Goal: Task Accomplishment & Management: Manage account settings

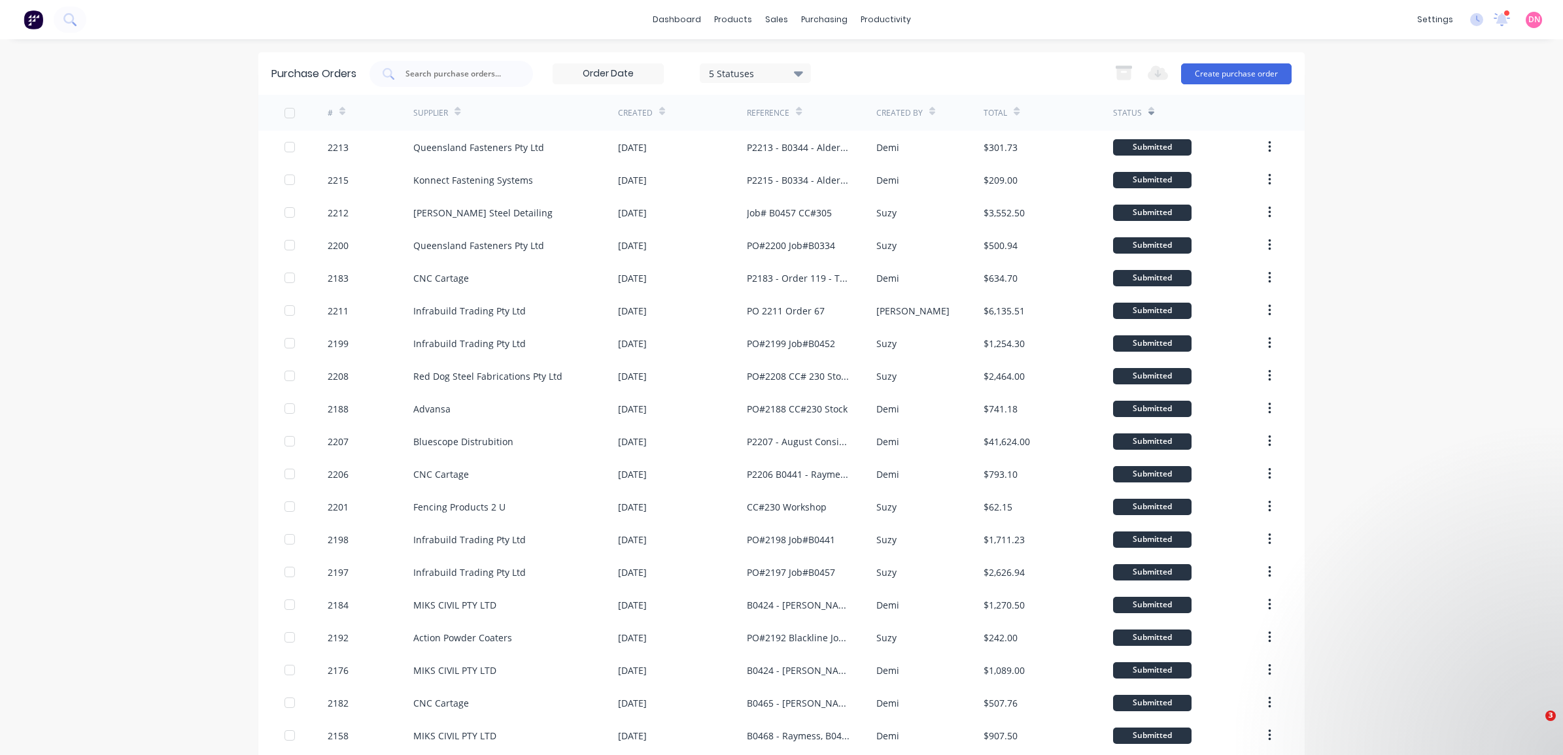
drag, startPoint x: 0, startPoint y: 0, endPoint x: 471, endPoint y: 672, distance: 820.3
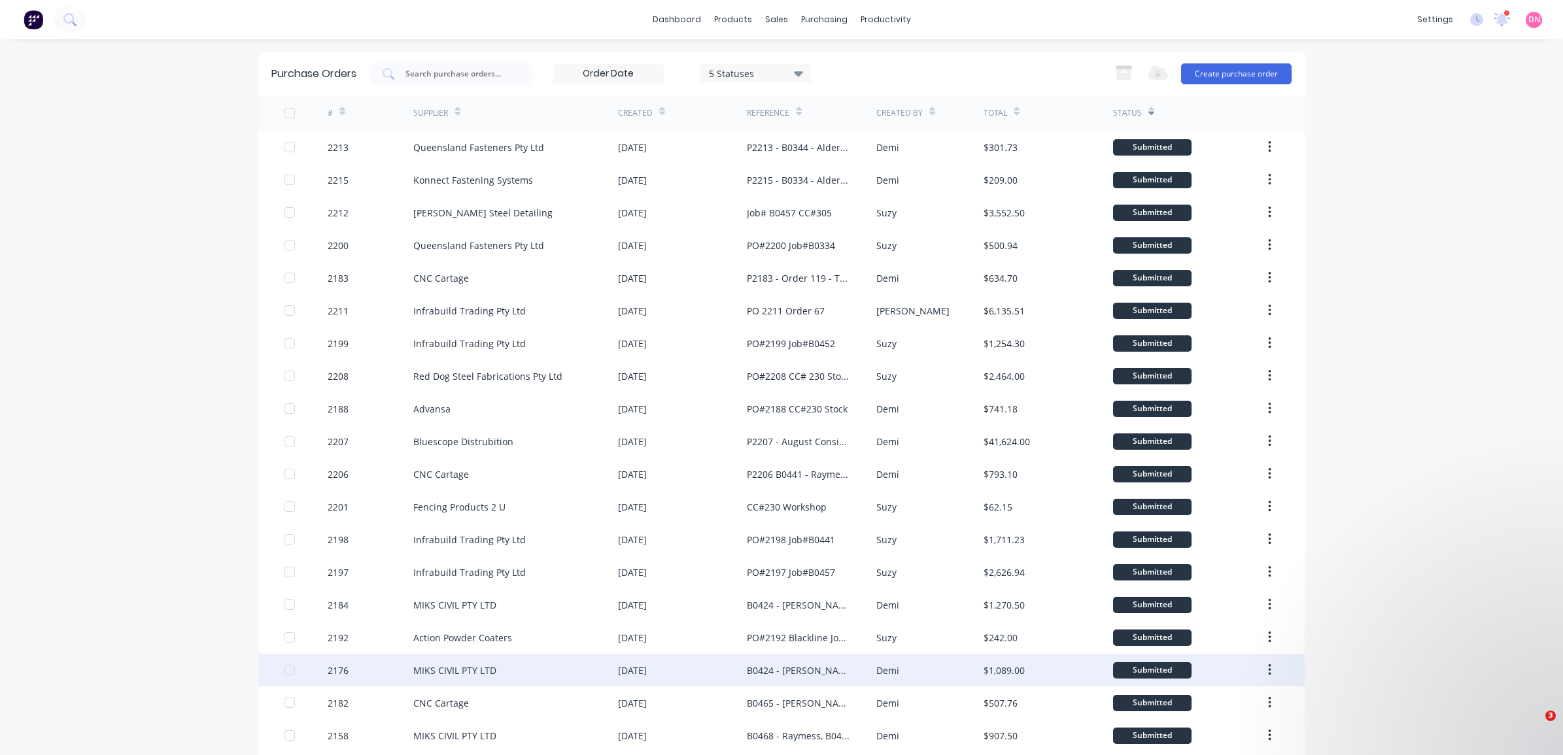
click at [471, 672] on div "MIKS CIVIL PTY LTD" at bounding box center [454, 671] width 83 height 14
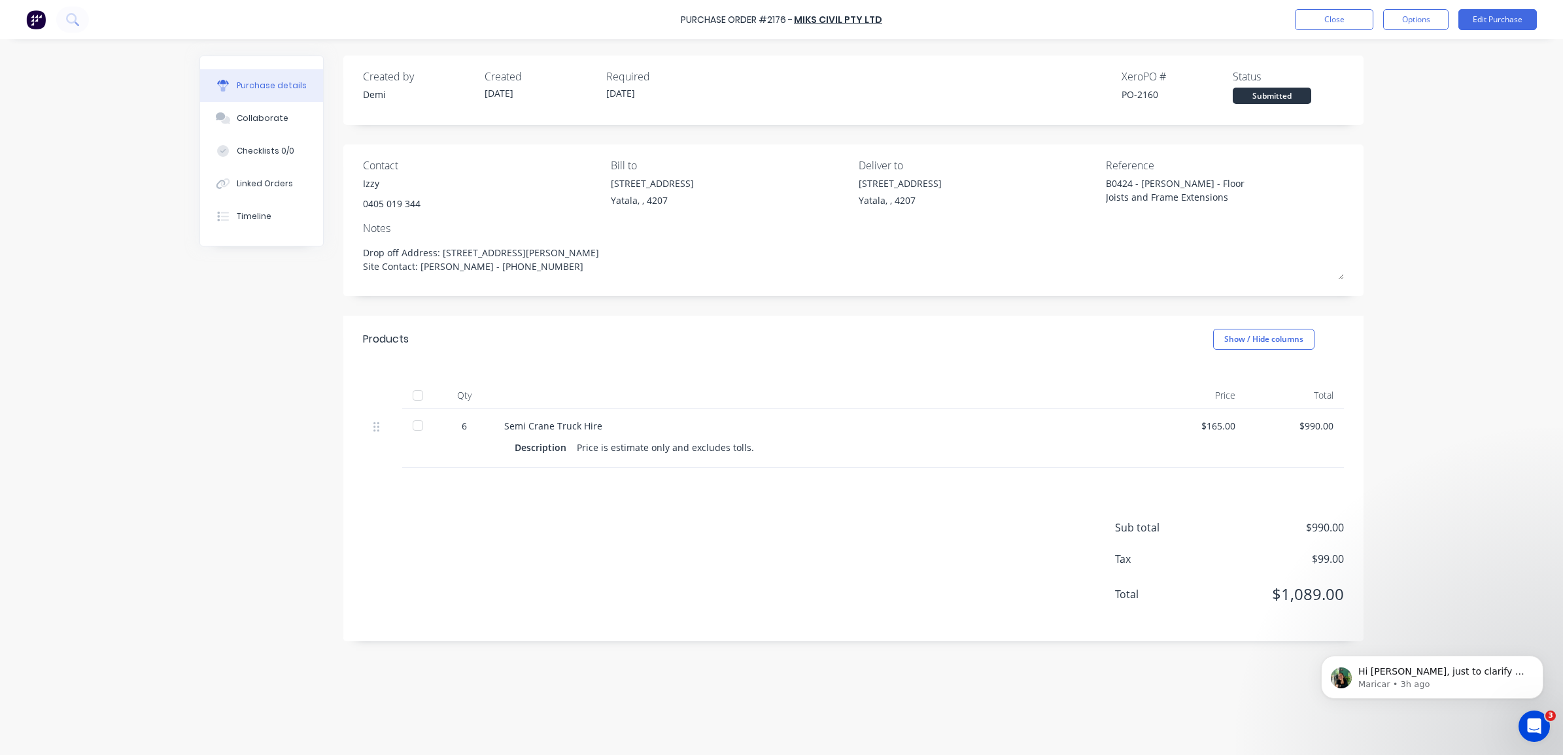
click at [841, 27] on div "Purchase Order #2176 - MIKS CIVIL PTY LTD Close Options Edit Purchase" at bounding box center [781, 19] width 1563 height 39
click at [842, 22] on link "MIKS CIVIL PTY LTD" at bounding box center [838, 19] width 88 height 13
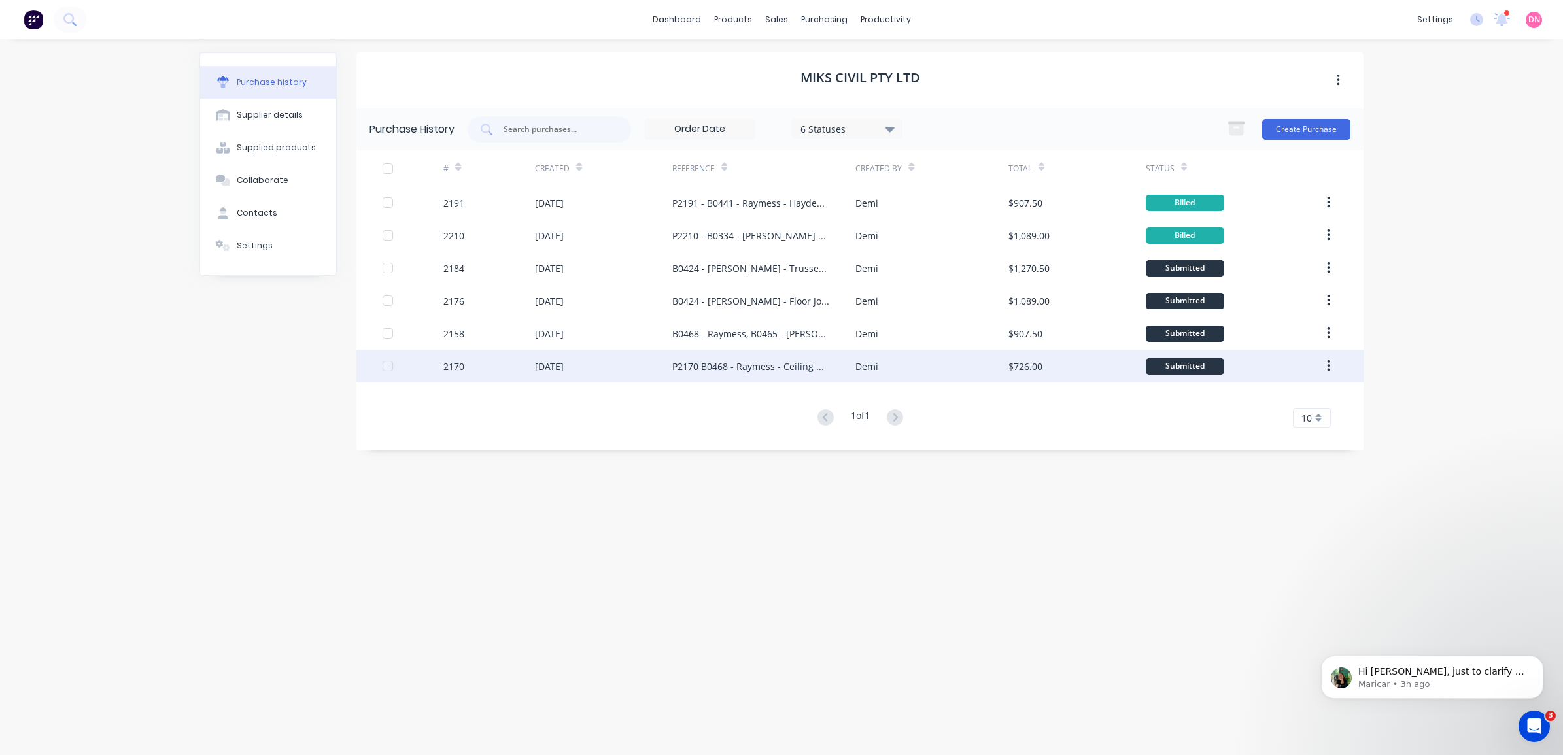
click at [1122, 370] on div "$726.00" at bounding box center [1076, 366] width 137 height 33
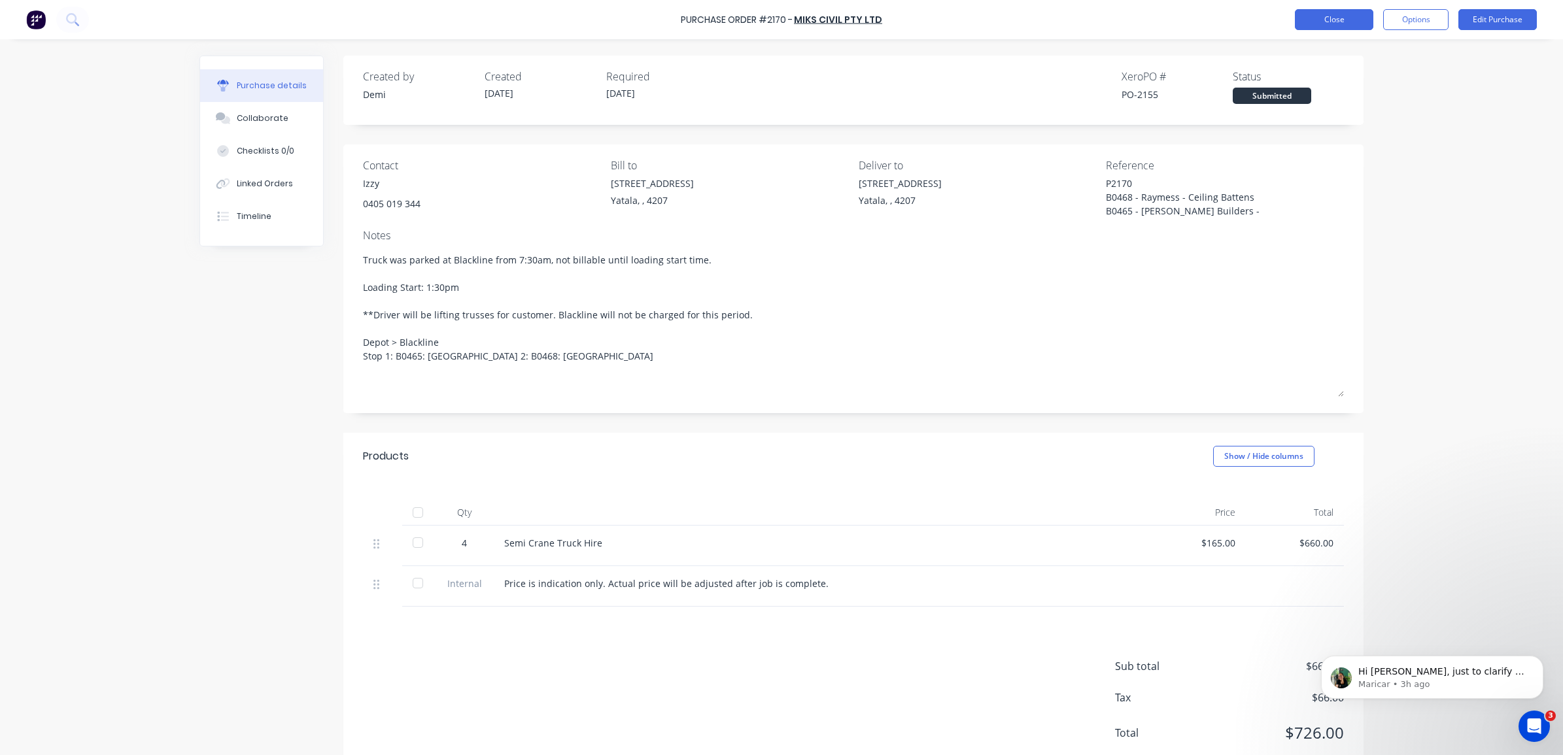
click at [1338, 26] on button "Close" at bounding box center [1334, 19] width 78 height 21
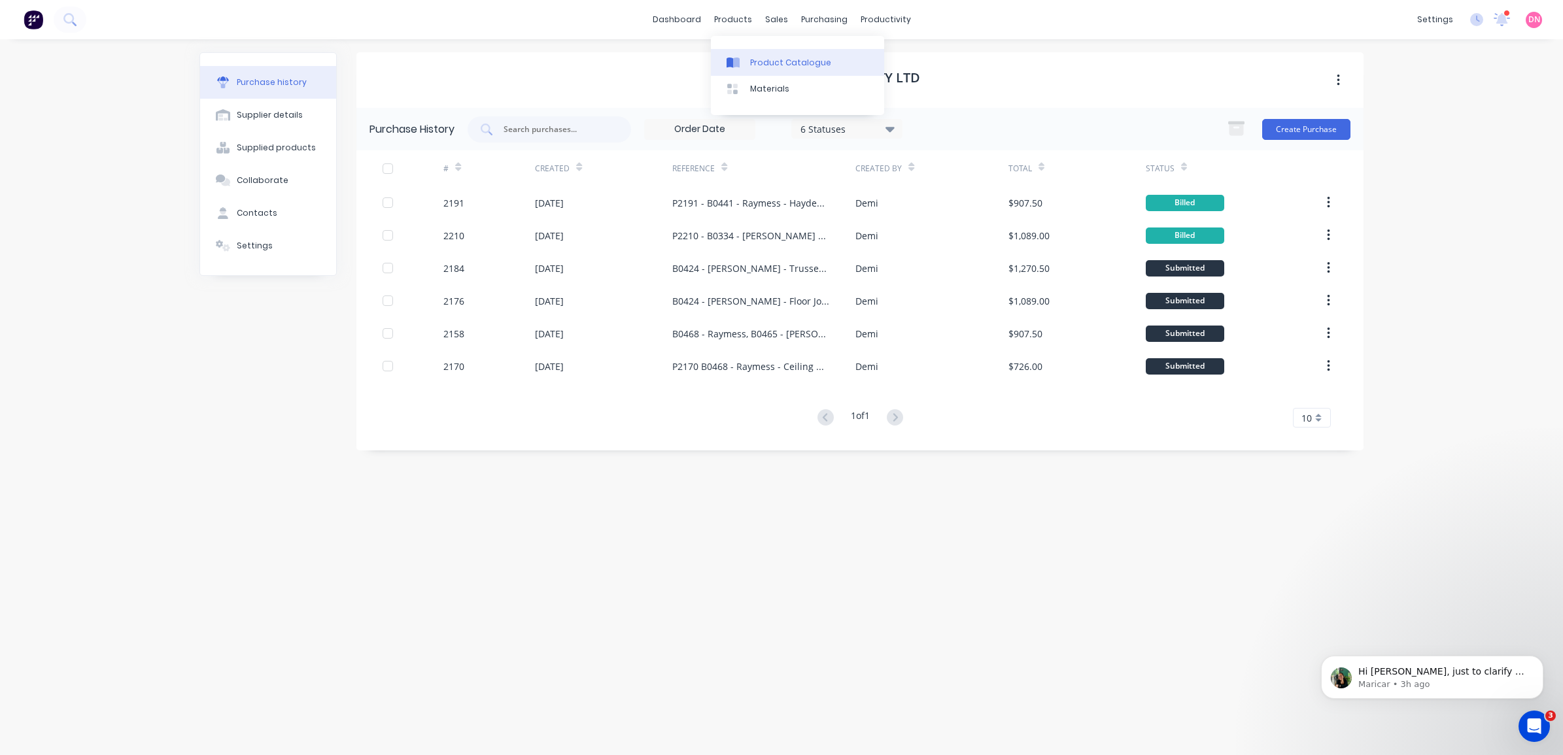
click at [753, 53] on link "Product Catalogue" at bounding box center [797, 62] width 173 height 26
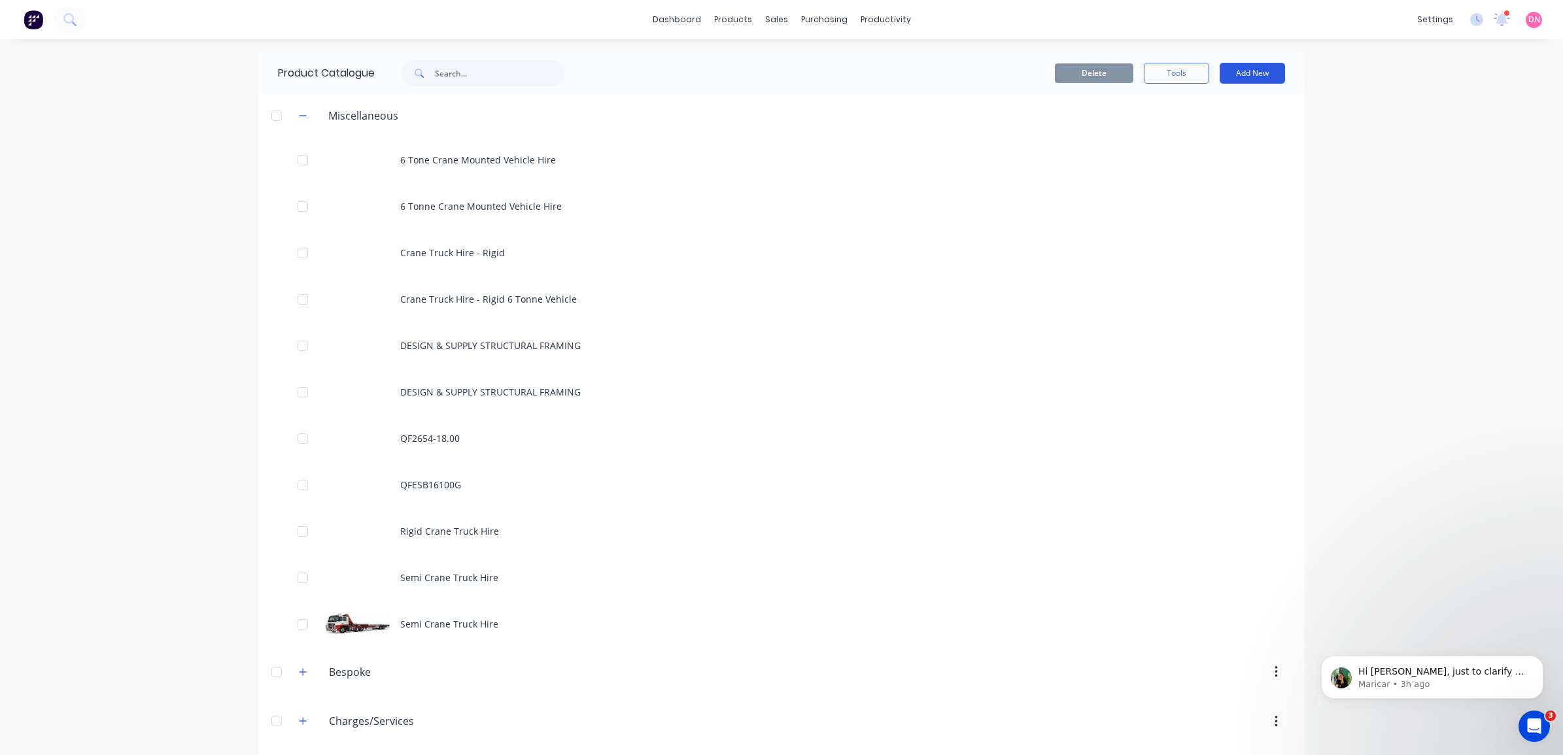
click at [1233, 69] on button "Add New" at bounding box center [1252, 73] width 65 height 21
click at [1210, 135] on div "Product" at bounding box center [1223, 133] width 101 height 19
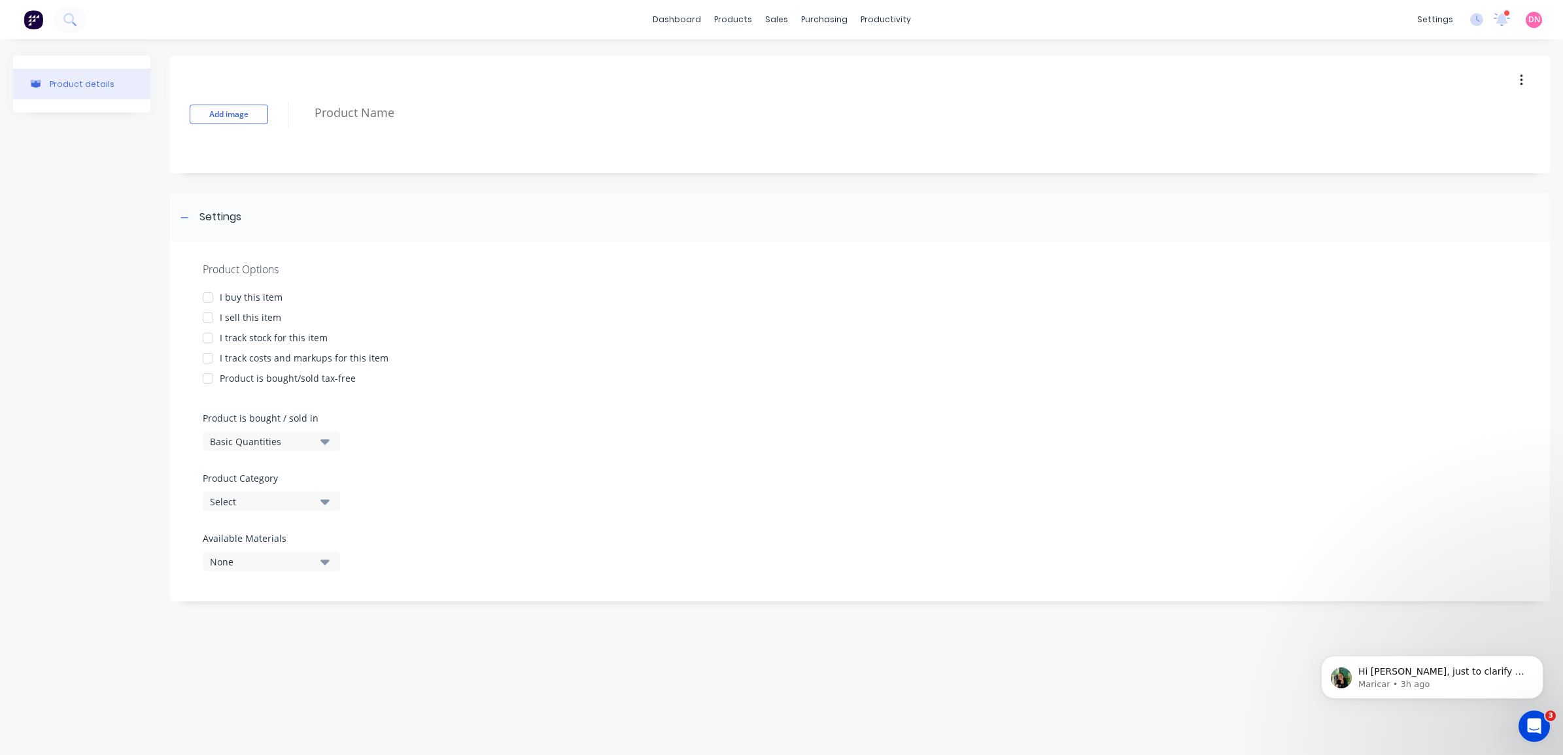
click at [209, 300] on div at bounding box center [208, 297] width 26 height 26
click at [205, 314] on div at bounding box center [208, 318] width 26 height 26
click at [210, 335] on div at bounding box center [208, 338] width 26 height 26
click at [239, 446] on div "Basic Quantities" at bounding box center [262, 442] width 105 height 14
click at [240, 443] on div "Basic Quantities" at bounding box center [262, 442] width 105 height 14
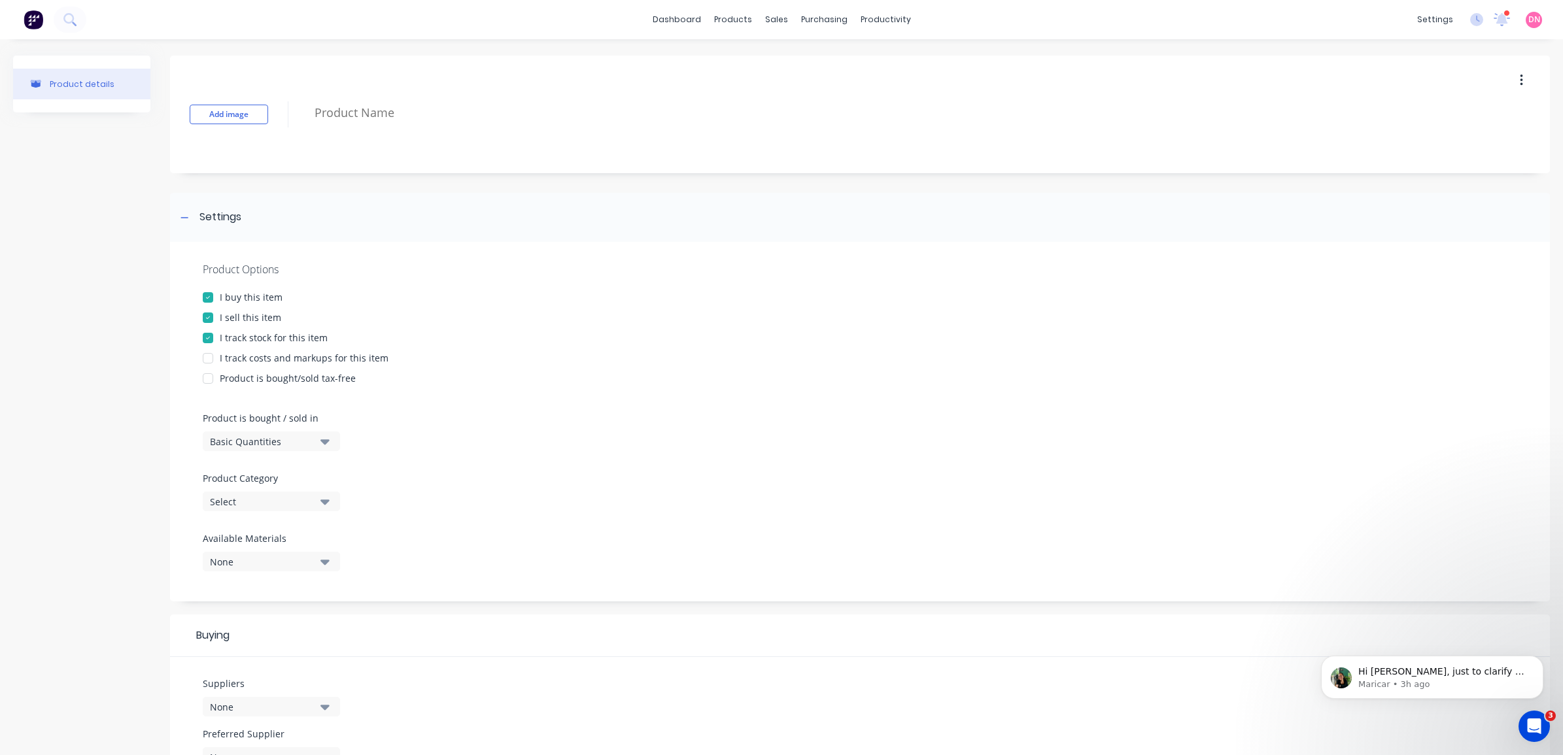
click at [266, 498] on div "Select" at bounding box center [262, 502] width 105 height 14
click at [314, 631] on div "Fixings and Accessories" at bounding box center [301, 623] width 196 height 26
type textarea "x"
click at [300, 562] on div "None" at bounding box center [262, 562] width 105 height 14
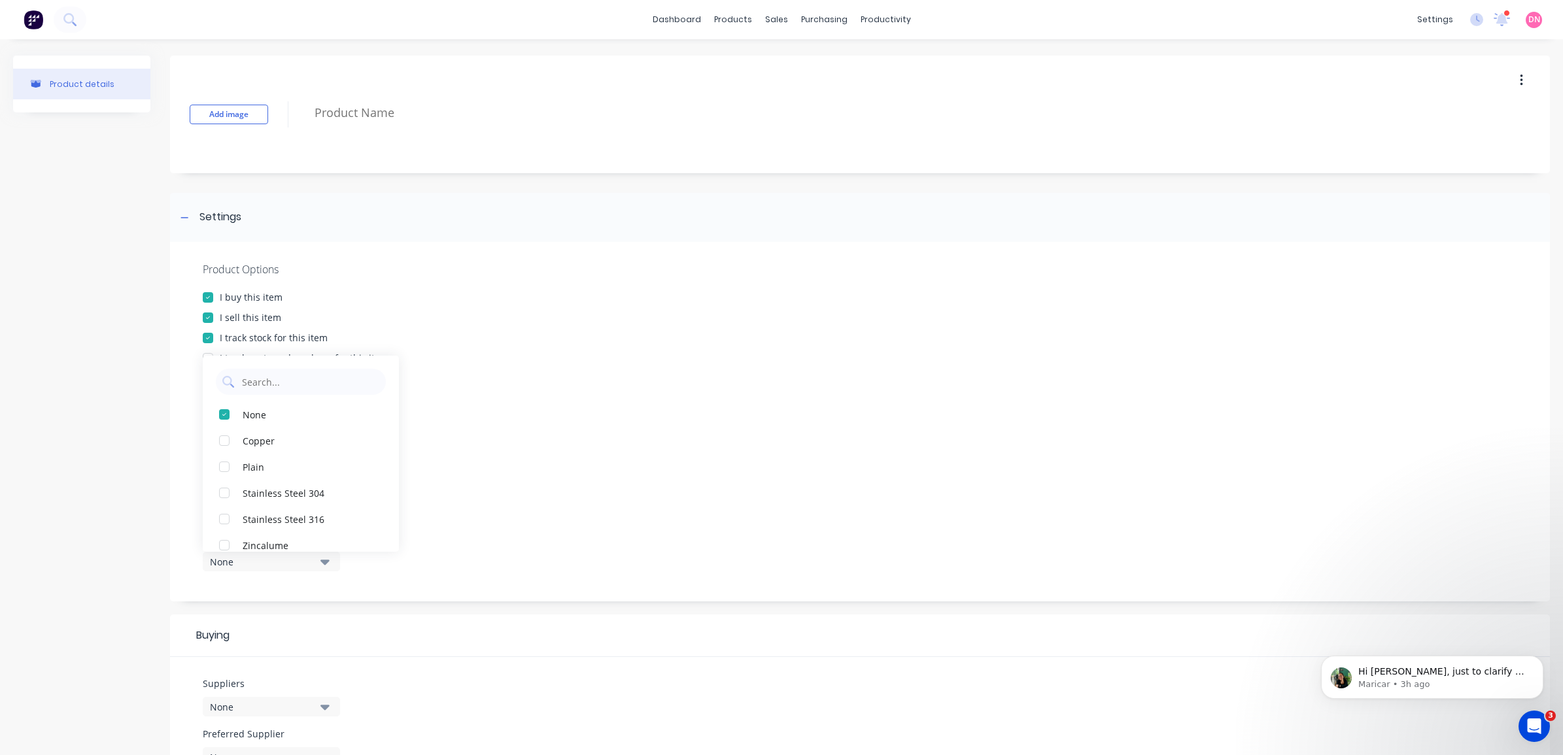
click at [540, 492] on div "Product Options I buy this item I sell this item I track stock for this item I …" at bounding box center [860, 422] width 1380 height 360
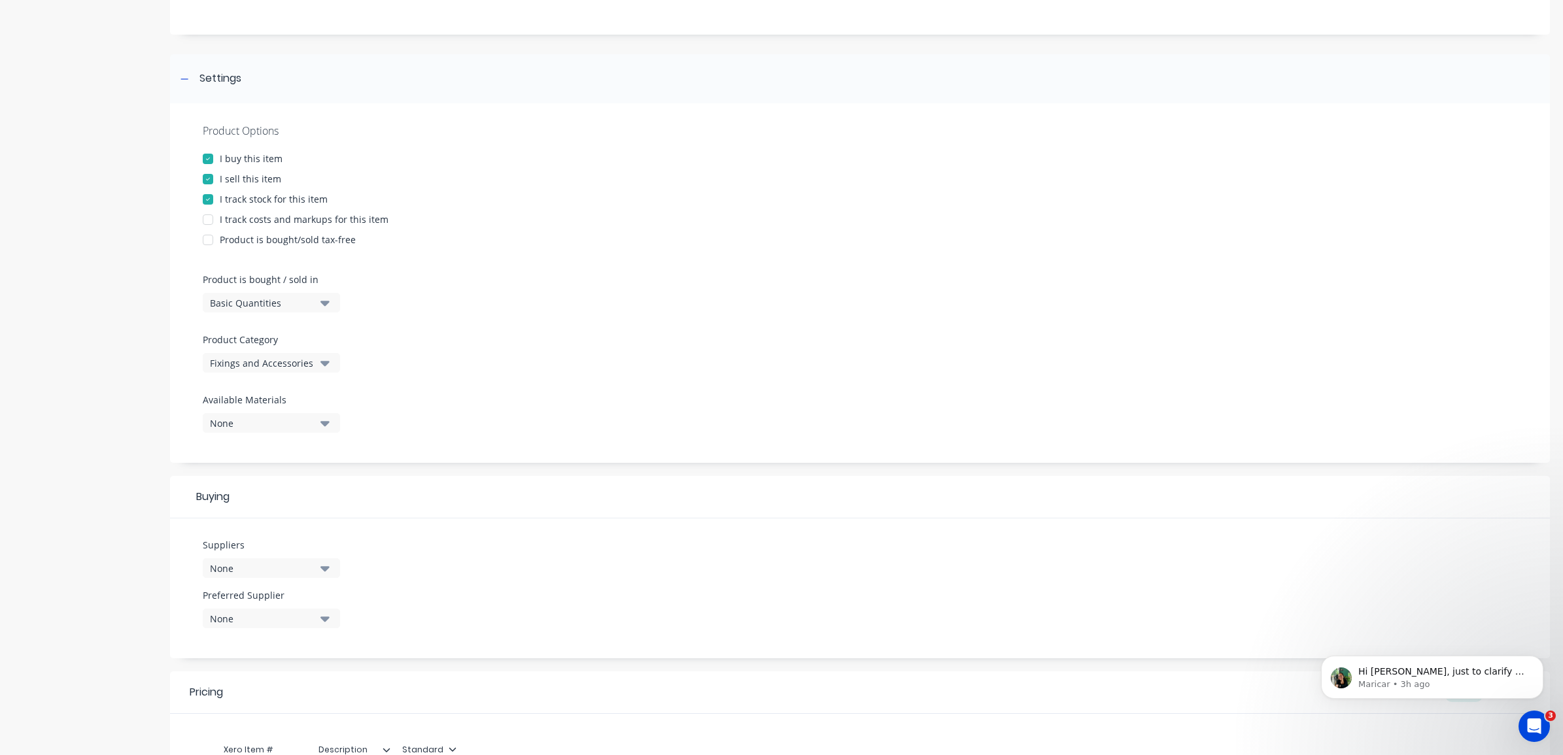
scroll to position [164, 0]
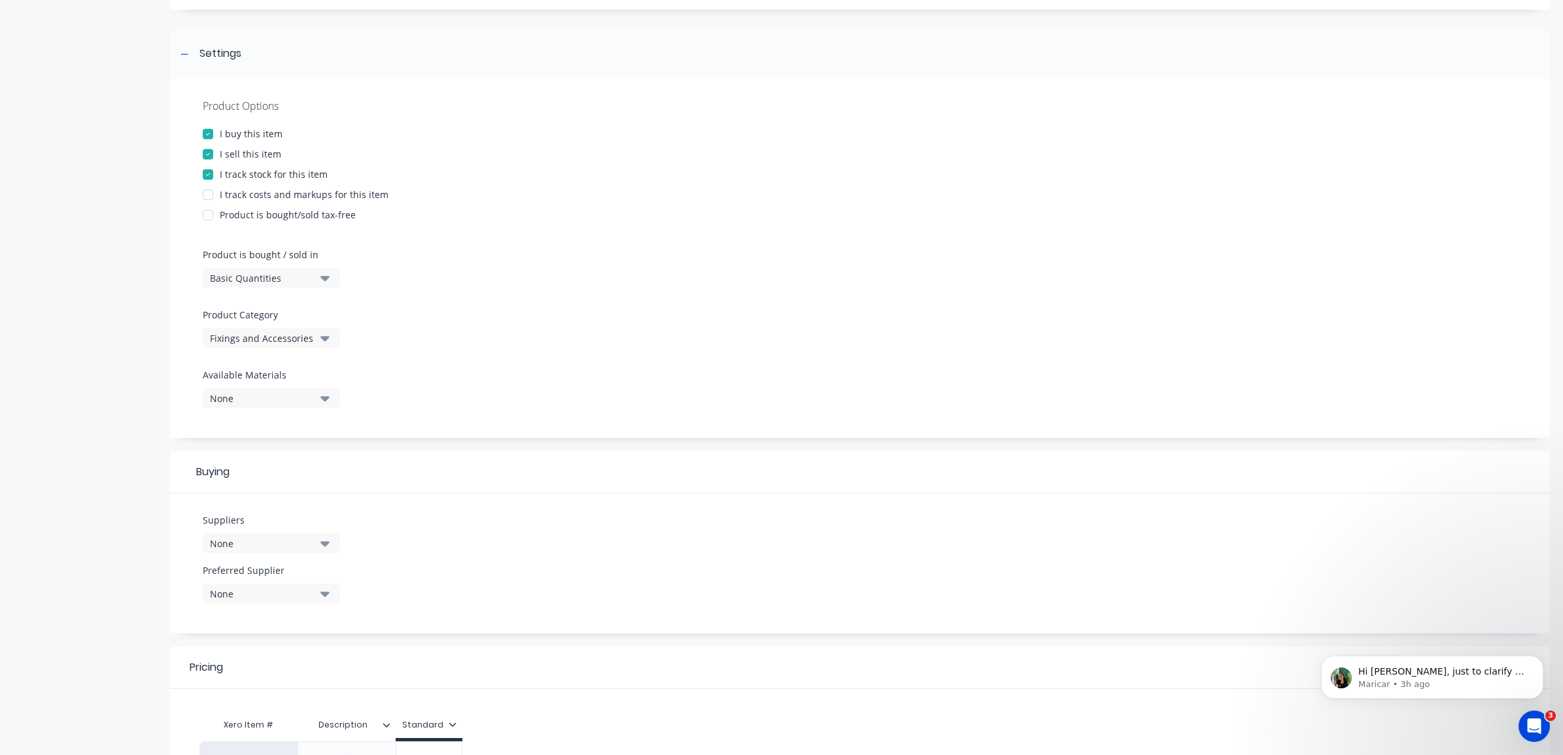
click at [300, 541] on div "None" at bounding box center [262, 544] width 105 height 14
click at [308, 370] on input "text" at bounding box center [310, 364] width 139 height 26
type input "konnec"
click at [227, 401] on div "button" at bounding box center [224, 396] width 26 height 26
type textarea "x"
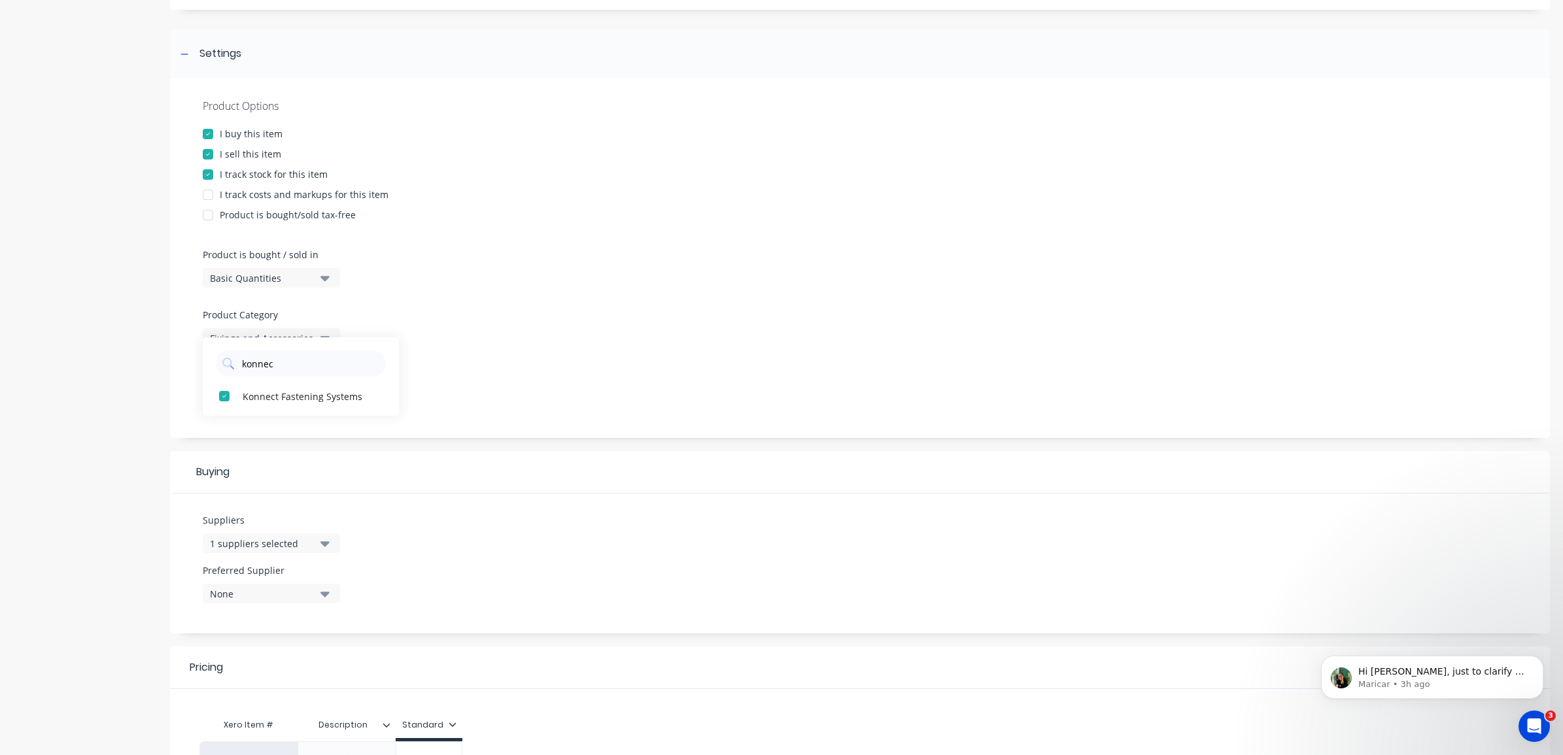
type input "konnec"
click at [465, 417] on div "Product Options I buy this item I sell this item I track stock for this item I …" at bounding box center [860, 258] width 1380 height 360
click at [302, 550] on div "1 suppliers selected" at bounding box center [262, 544] width 105 height 14
drag, startPoint x: 525, startPoint y: 560, endPoint x: 419, endPoint y: 562, distance: 106.0
click at [525, 560] on div "Suppliers 1 suppliers selected konnec Konnect Fastening Systems Preferred Suppl…" at bounding box center [860, 564] width 1380 height 140
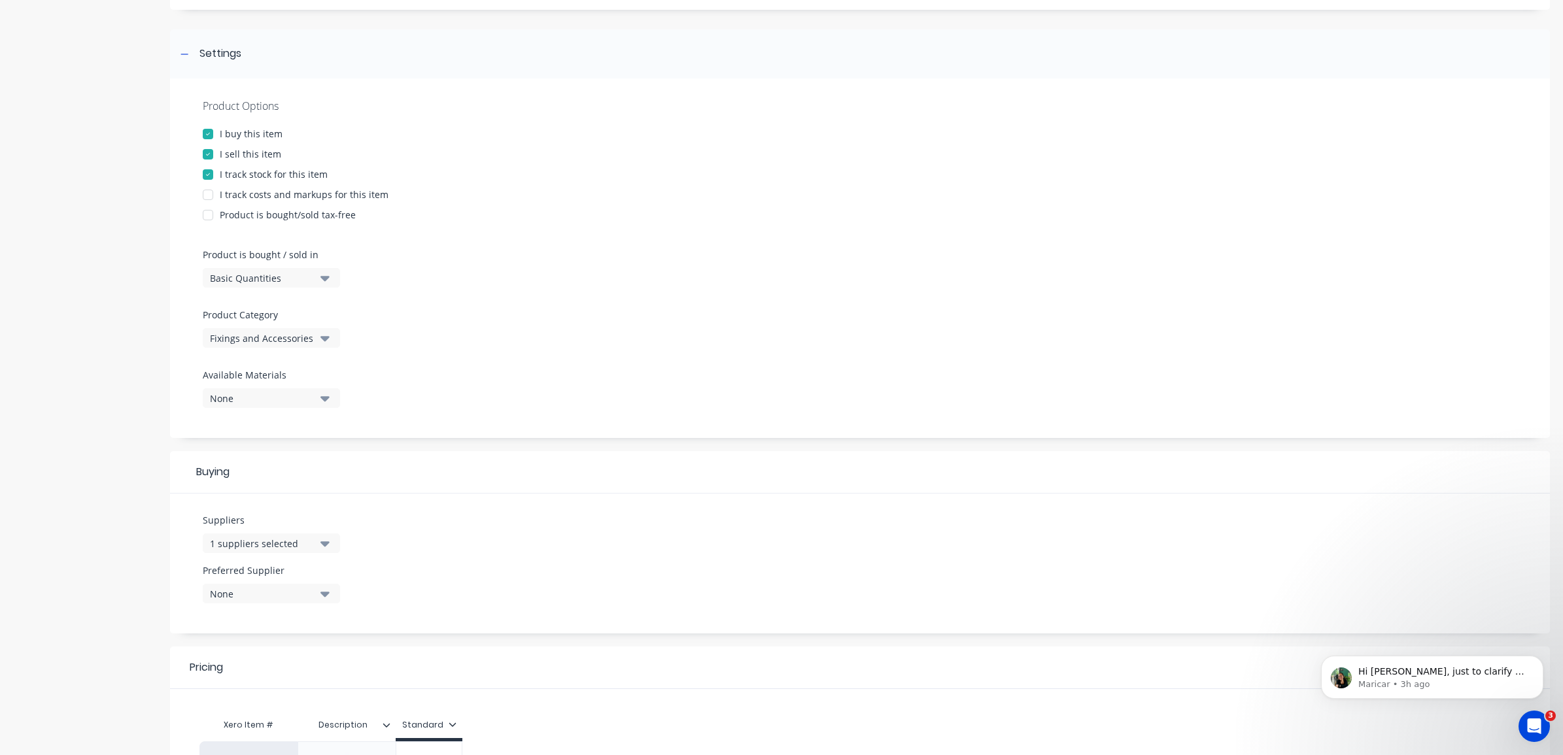
click at [279, 598] on div "None" at bounding box center [262, 594] width 105 height 14
click at [271, 630] on Supplier "text" at bounding box center [310, 633] width 139 height 26
click at [302, 540] on div "1 suppliers selected" at bounding box center [262, 544] width 105 height 14
drag, startPoint x: 290, startPoint y: 581, endPoint x: 239, endPoint y: 583, distance: 50.4
click at [239, 583] on div "konnec" at bounding box center [301, 583] width 170 height 26
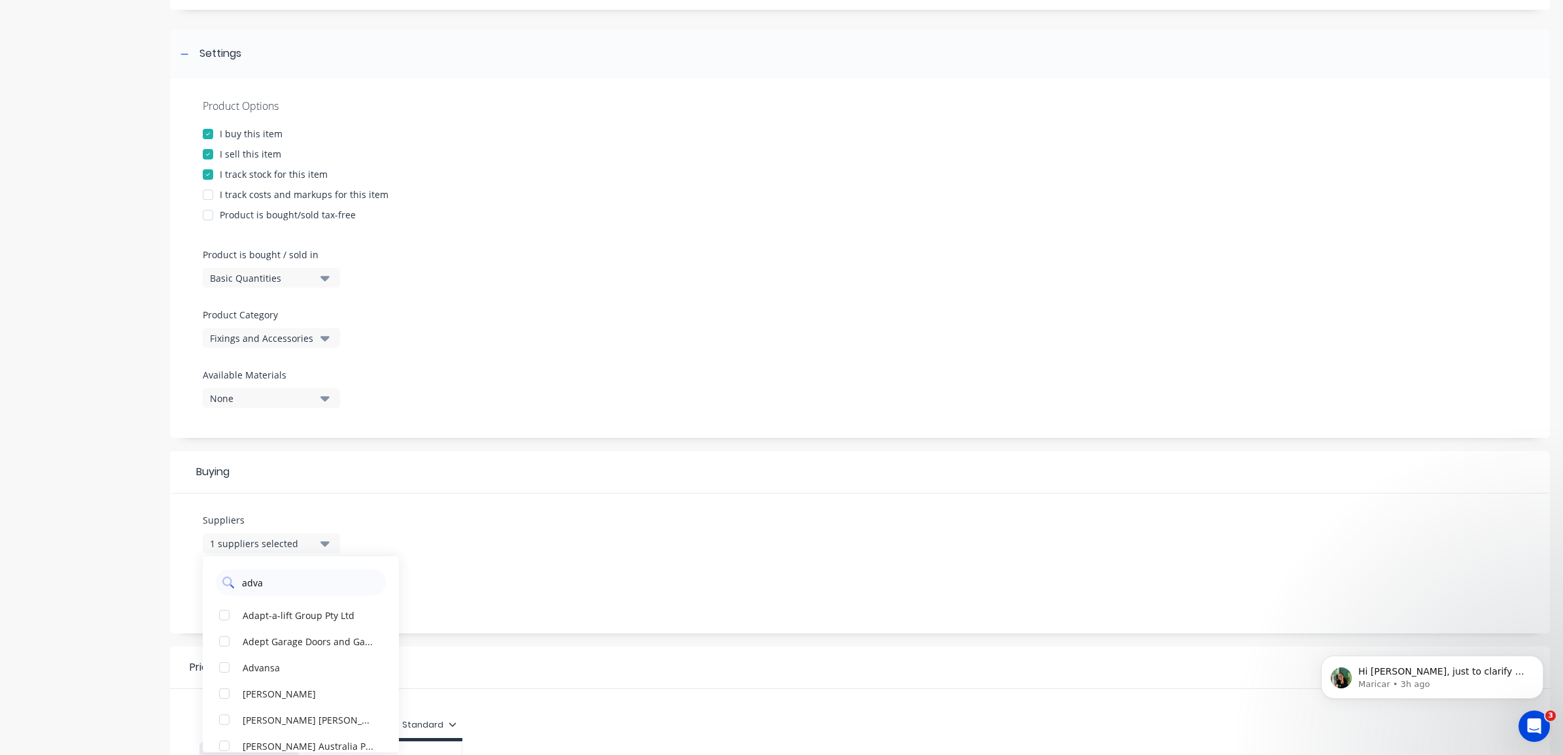
type input "advan"
click at [220, 618] on div "button" at bounding box center [224, 615] width 26 height 26
type textarea "x"
type input "advan"
click at [596, 550] on div "Suppliers 2 suppliers selected advan Advansa Preferred Supplier None" at bounding box center [860, 564] width 1380 height 140
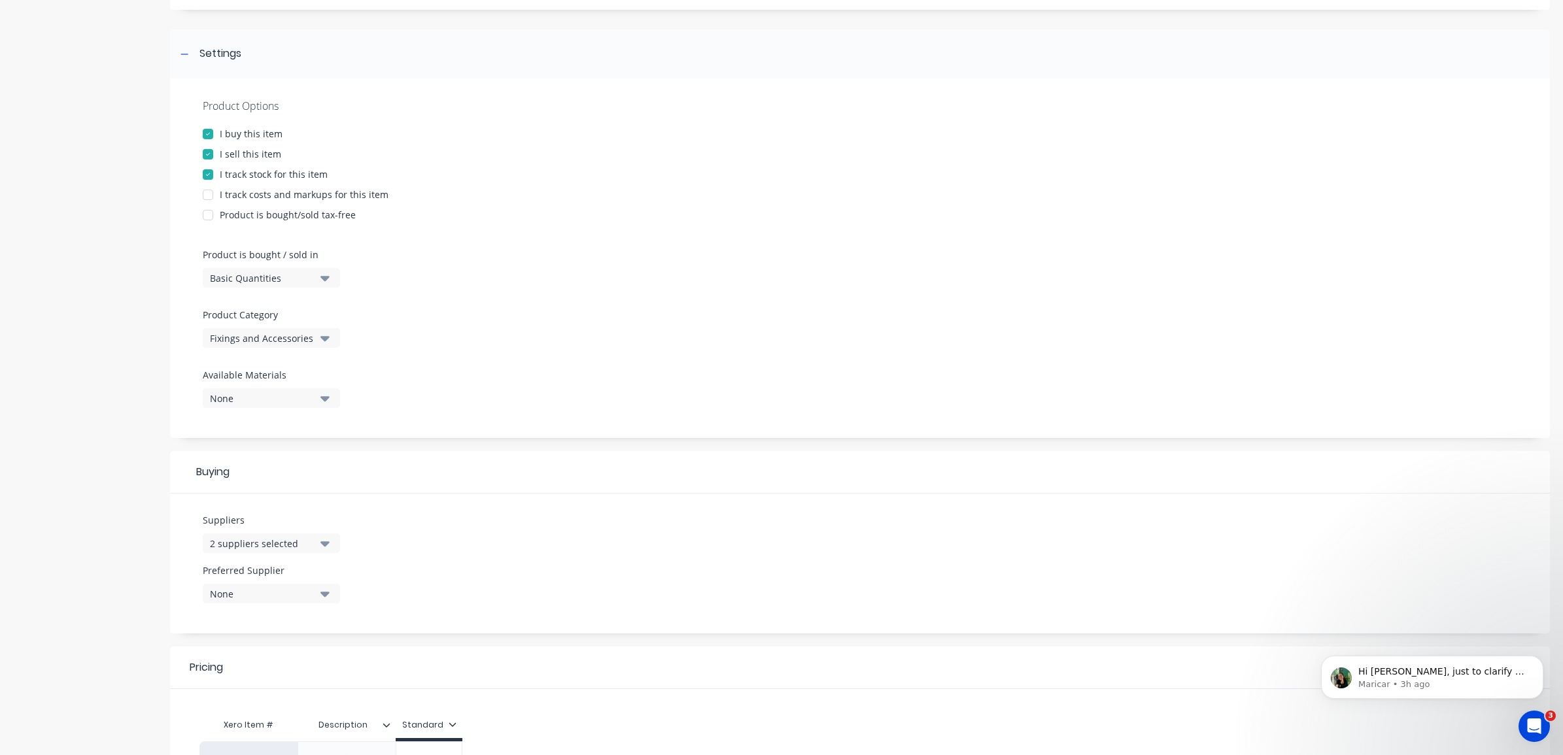
click at [315, 592] on button "None" at bounding box center [271, 594] width 137 height 20
click at [226, 670] on div "button" at bounding box center [224, 666] width 26 height 26
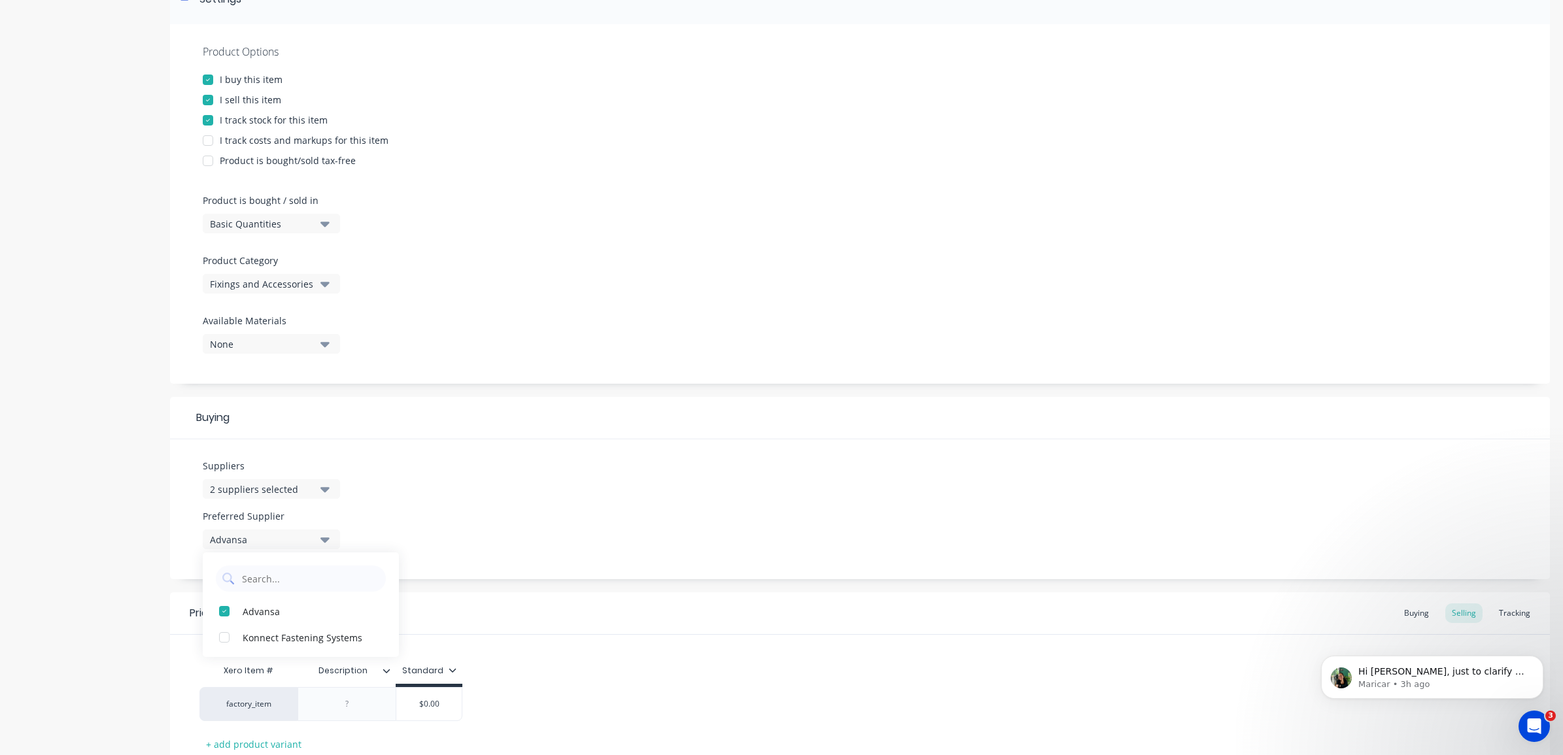
scroll to position [314, 0]
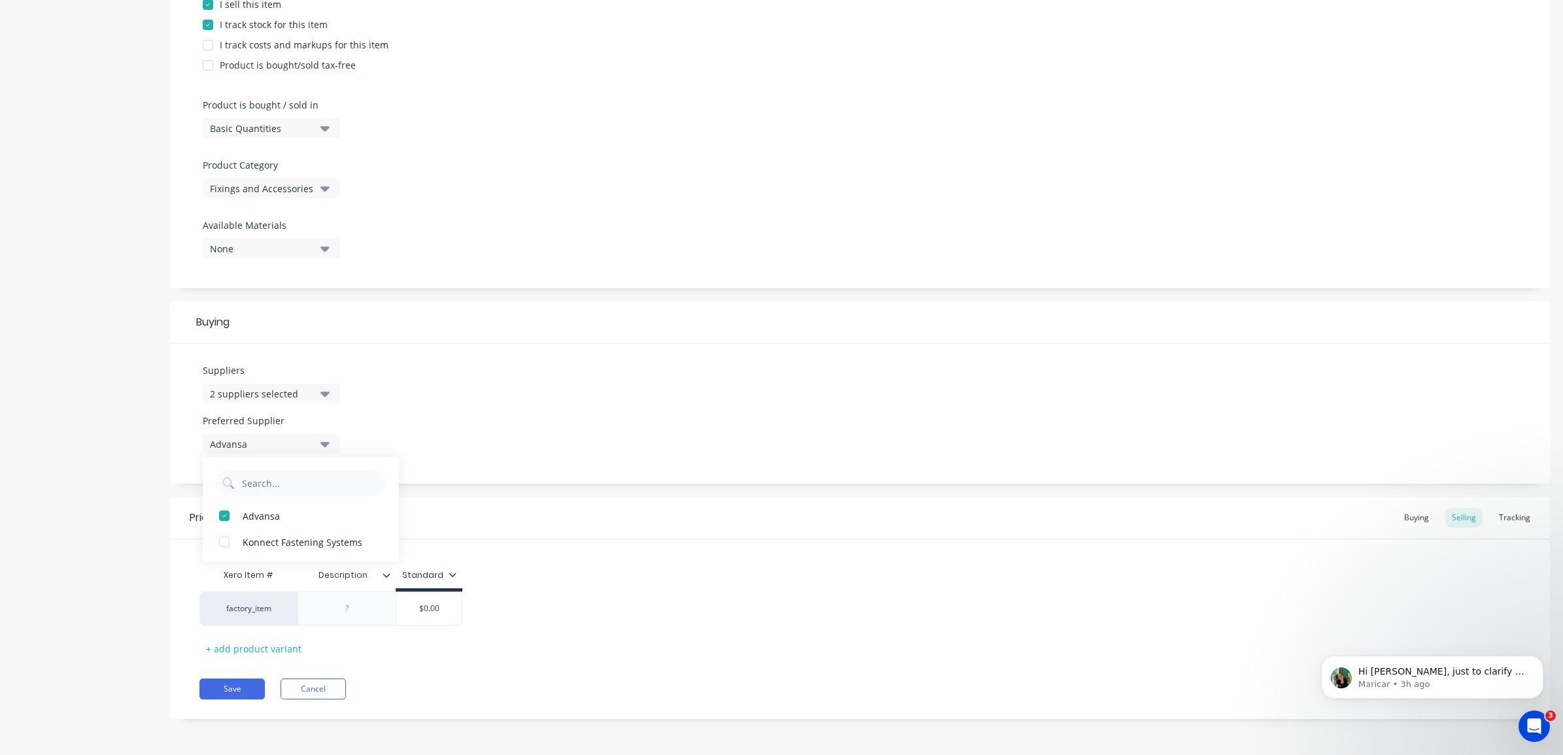
click at [639, 384] on div "Suppliers 2 suppliers selected advan Preferred Supplier Advansa Advansa Konnect…" at bounding box center [860, 414] width 1380 height 140
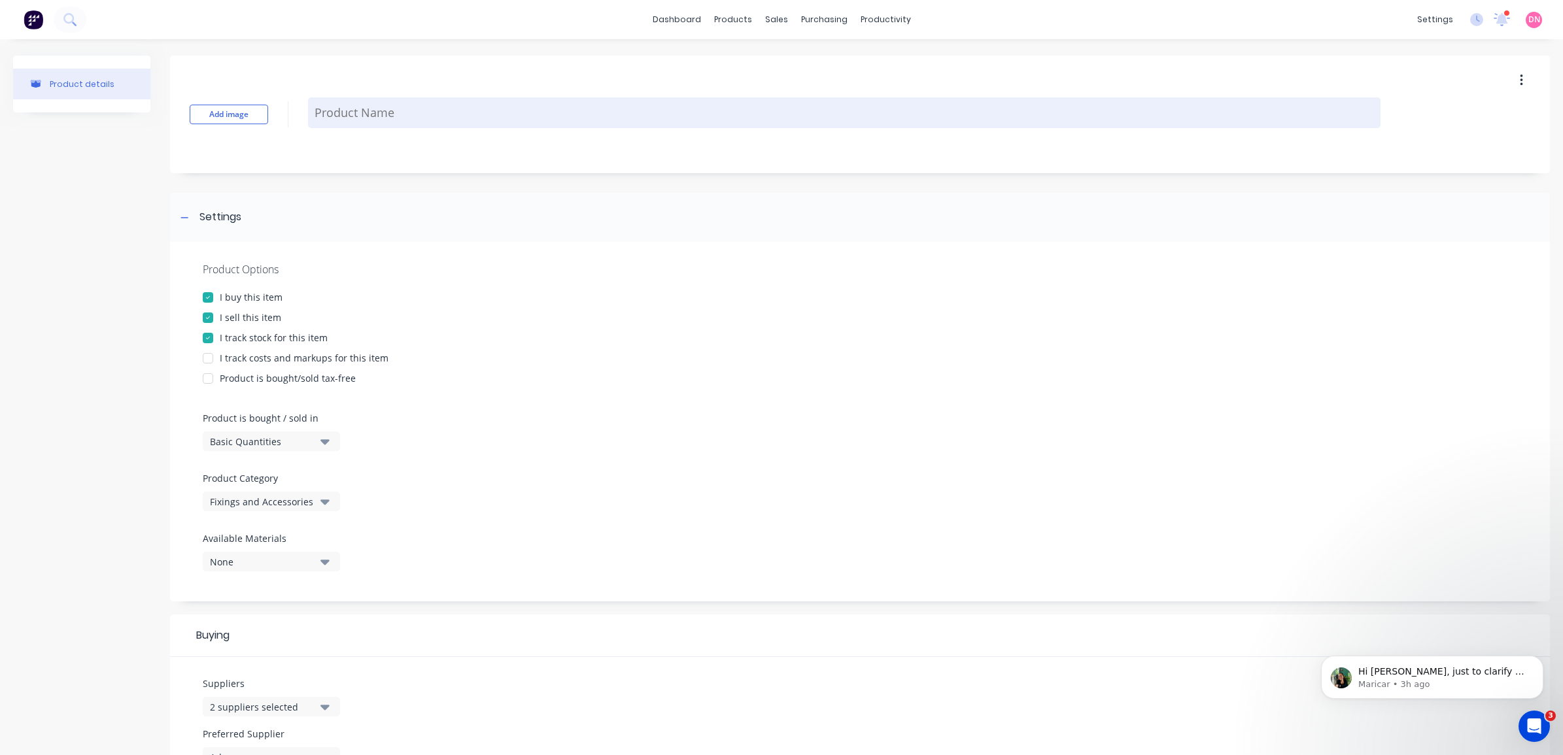
click at [371, 110] on textarea at bounding box center [844, 112] width 1073 height 31
paste textarea "Multi Grip 100mm"
type textarea "x"
type textarea "Multi Grip 100mm"
type textarea "x"
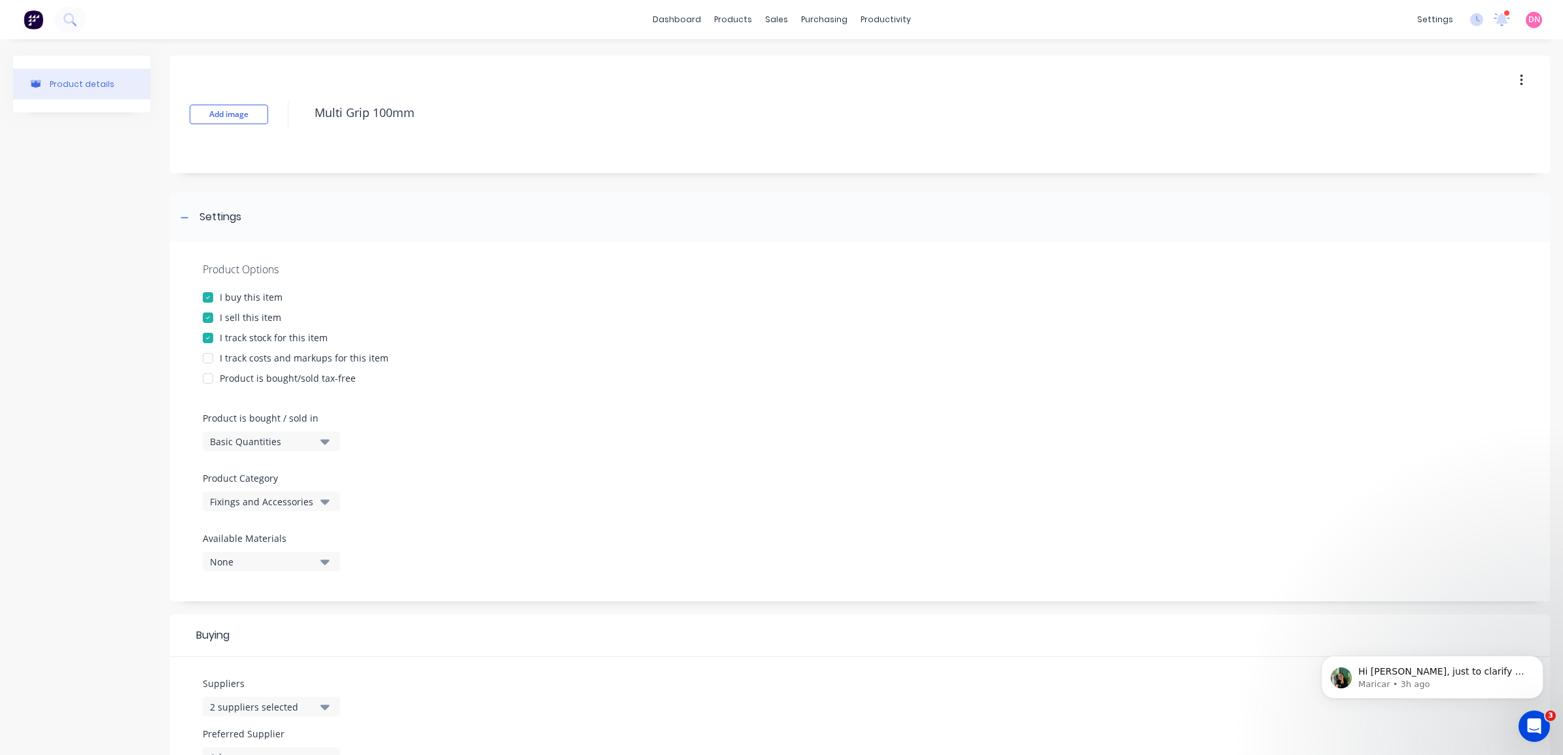
type textarea "Multi Grip 100mm"
type textarea "x"
type textarea "Multi Grip 100mm"
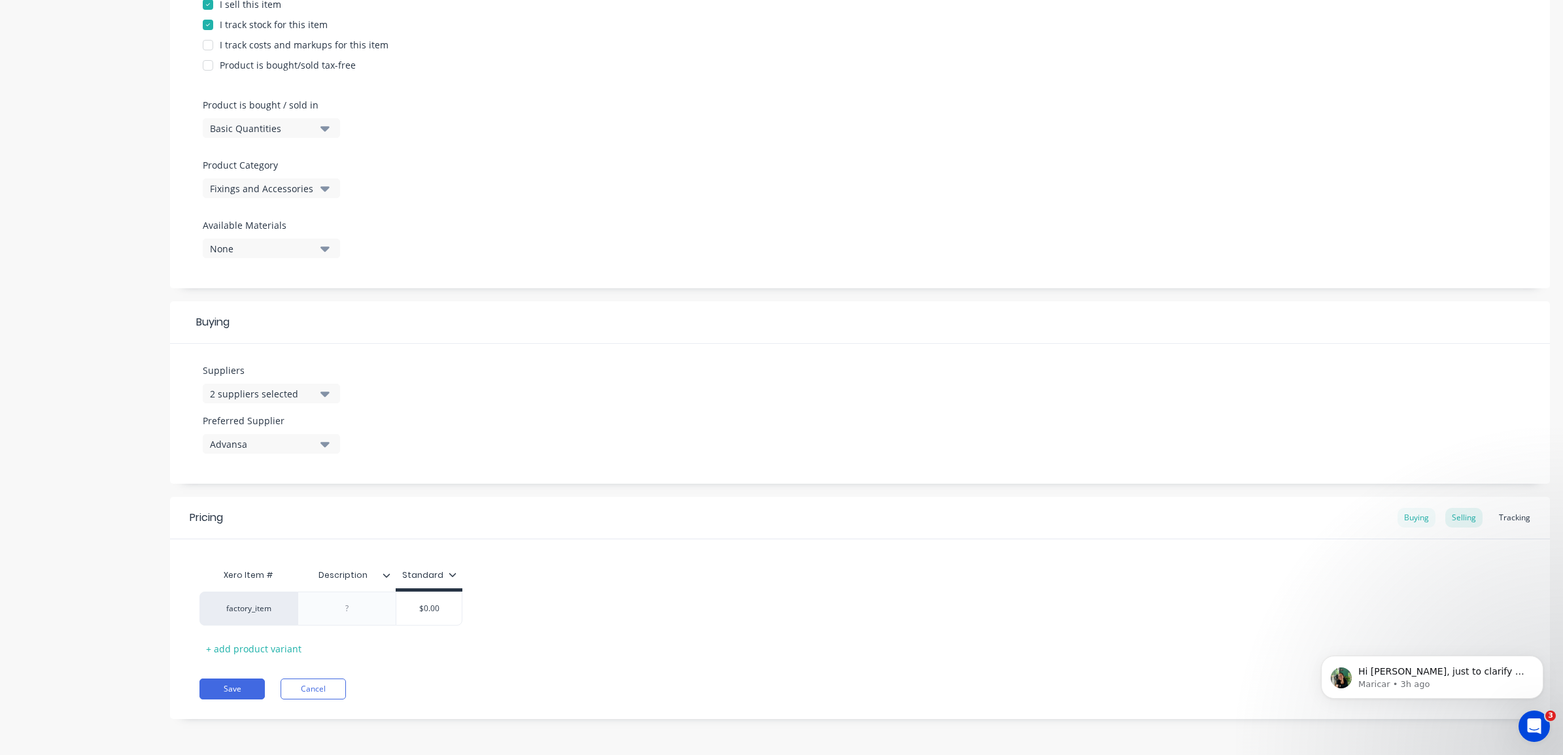
type textarea "x"
click at [1407, 519] on div "Buying" at bounding box center [1417, 518] width 38 height 20
click at [355, 617] on div at bounding box center [347, 609] width 98 height 34
drag, startPoint x: 329, startPoint y: 602, endPoint x: 347, endPoint y: 612, distance: 20.8
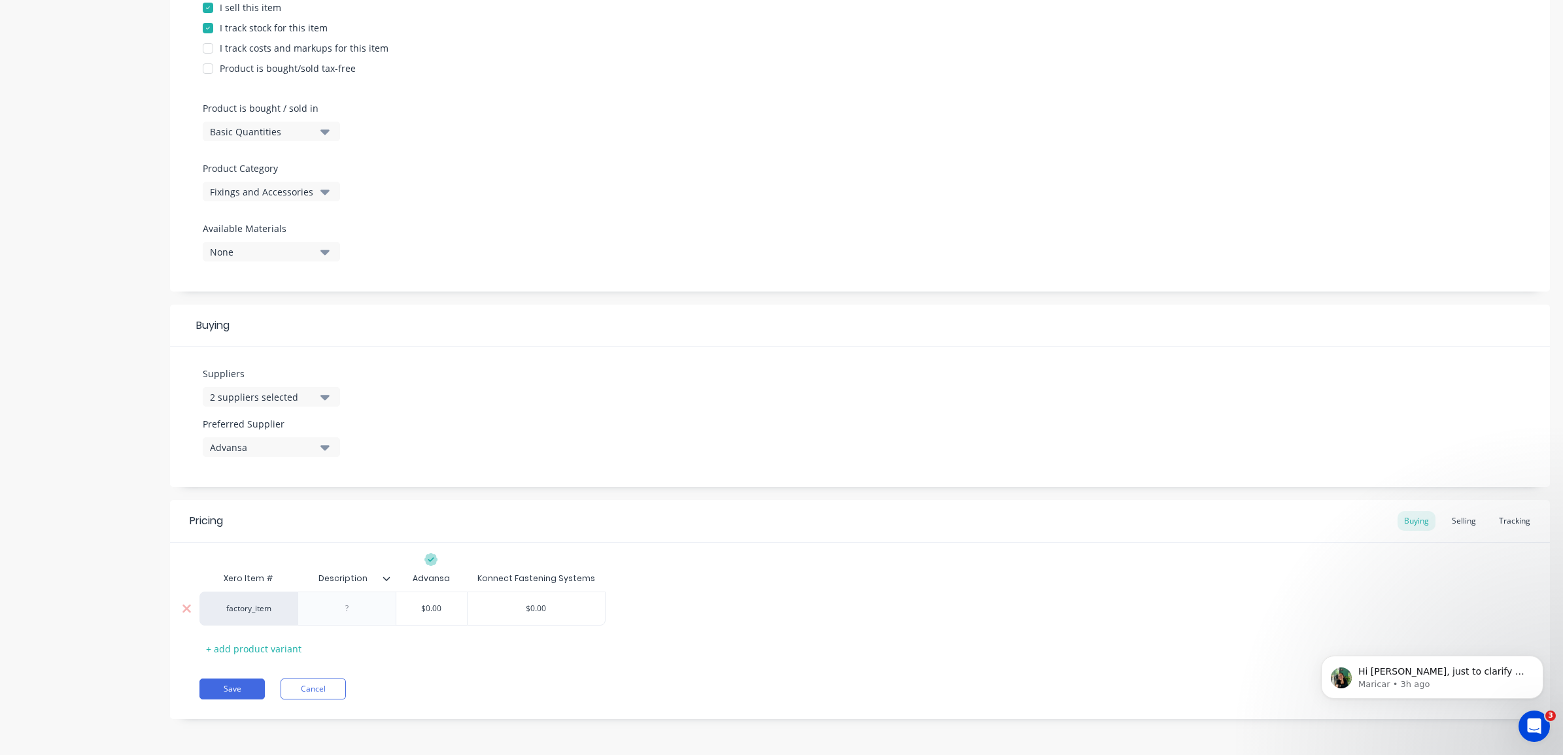
click at [331, 602] on div at bounding box center [347, 608] width 65 height 17
click at [351, 612] on div at bounding box center [347, 608] width 65 height 17
paste div
drag, startPoint x: 322, startPoint y: 616, endPoint x: 284, endPoint y: 616, distance: 37.3
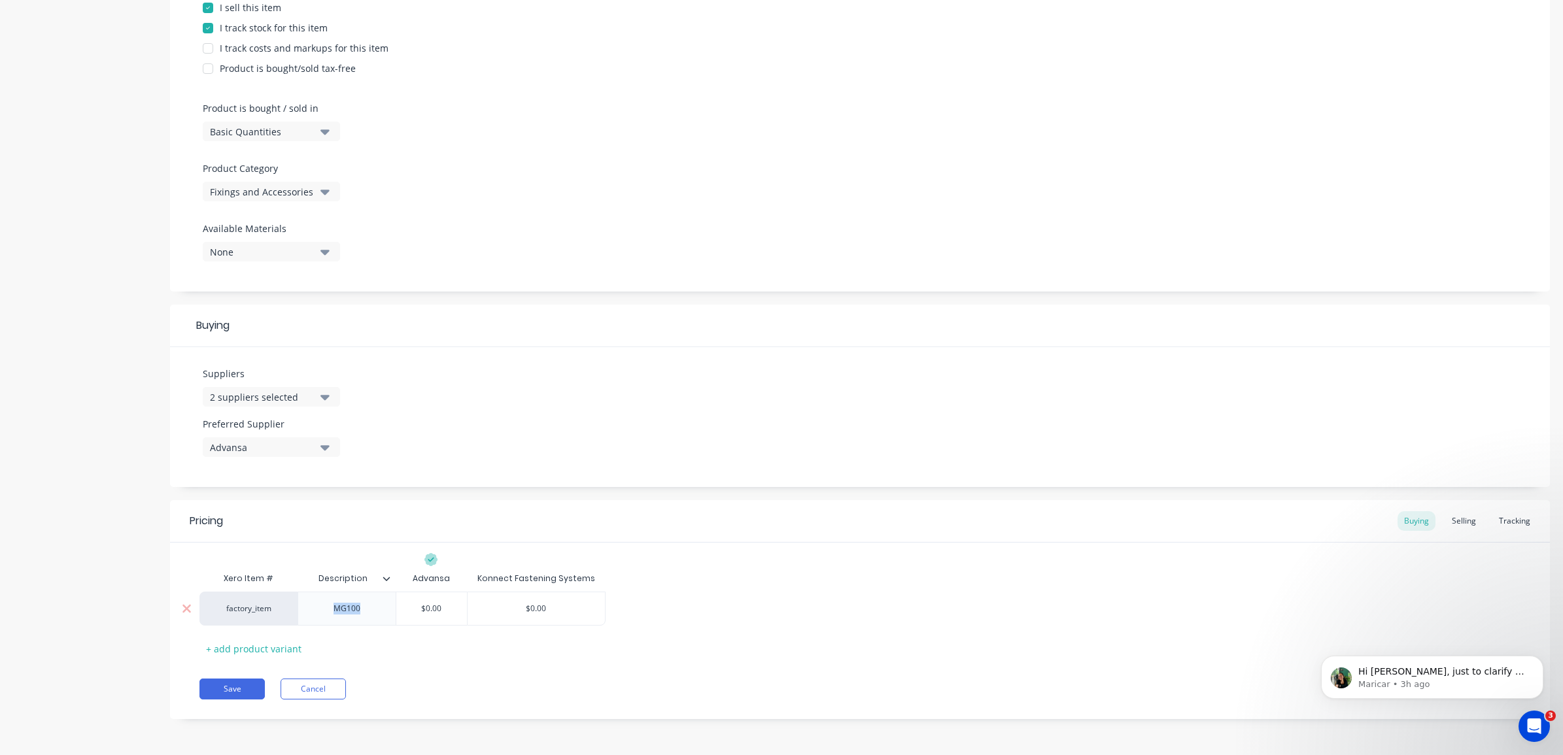
click at [284, 616] on div "factory_item MG100 $0.00 $0.00" at bounding box center [402, 609] width 406 height 34
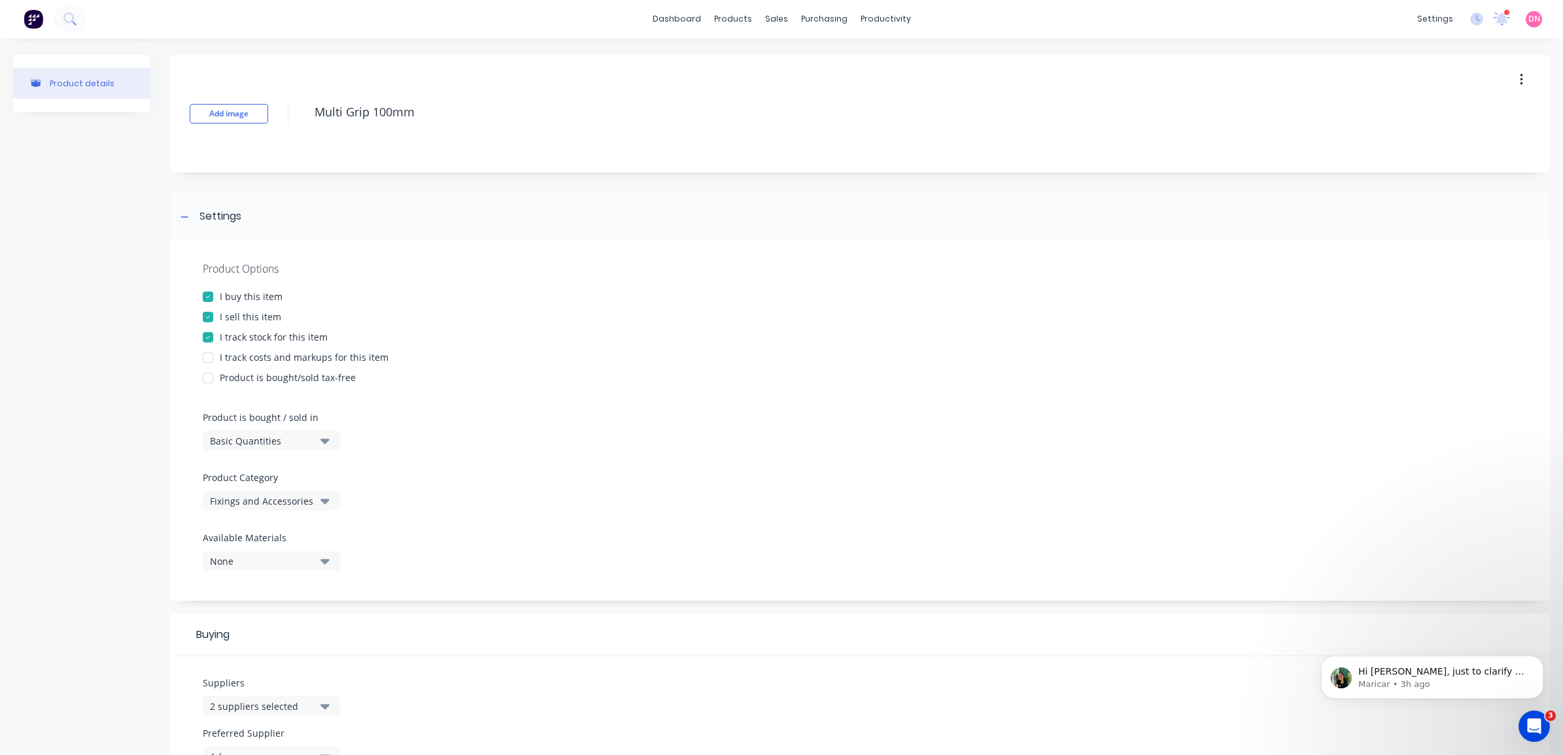
scroll to position [0, 0]
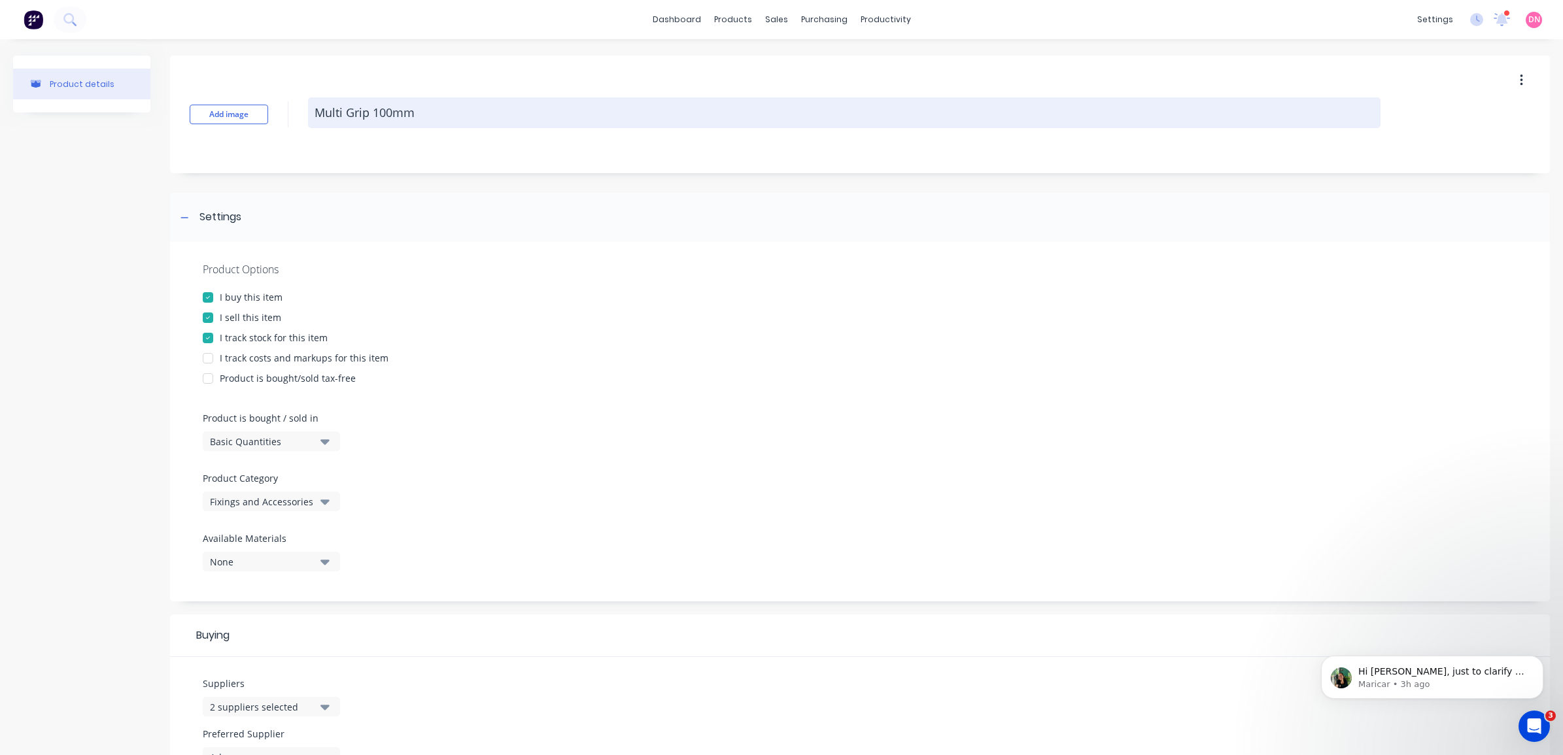
drag, startPoint x: 411, startPoint y: 114, endPoint x: 371, endPoint y: 116, distance: 39.3
click at [371, 116] on textarea "Multi Grip 100mm" at bounding box center [844, 112] width 1073 height 31
type textarea "x"
type textarea "Multi Grip"
type textarea "x"
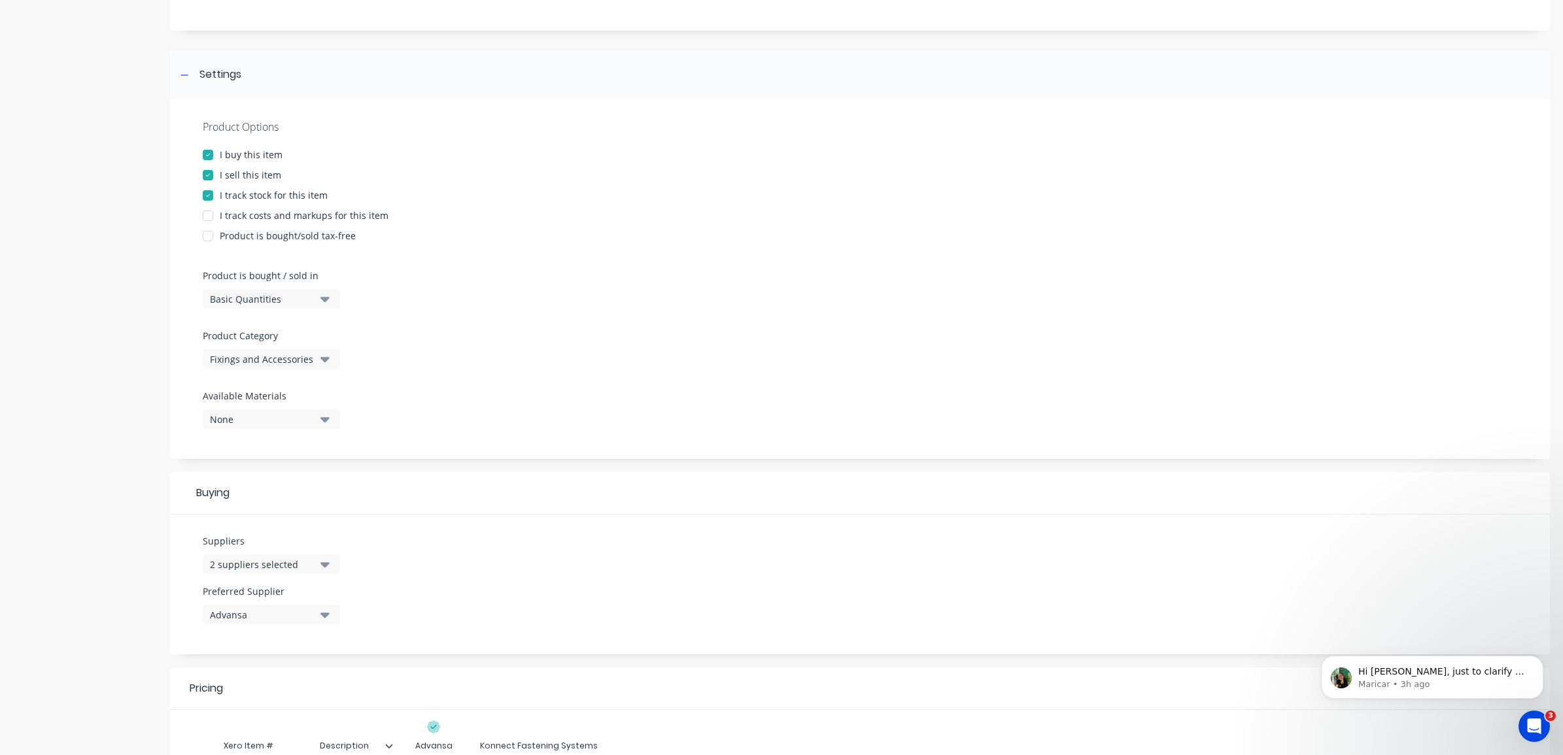
scroll to position [311, 0]
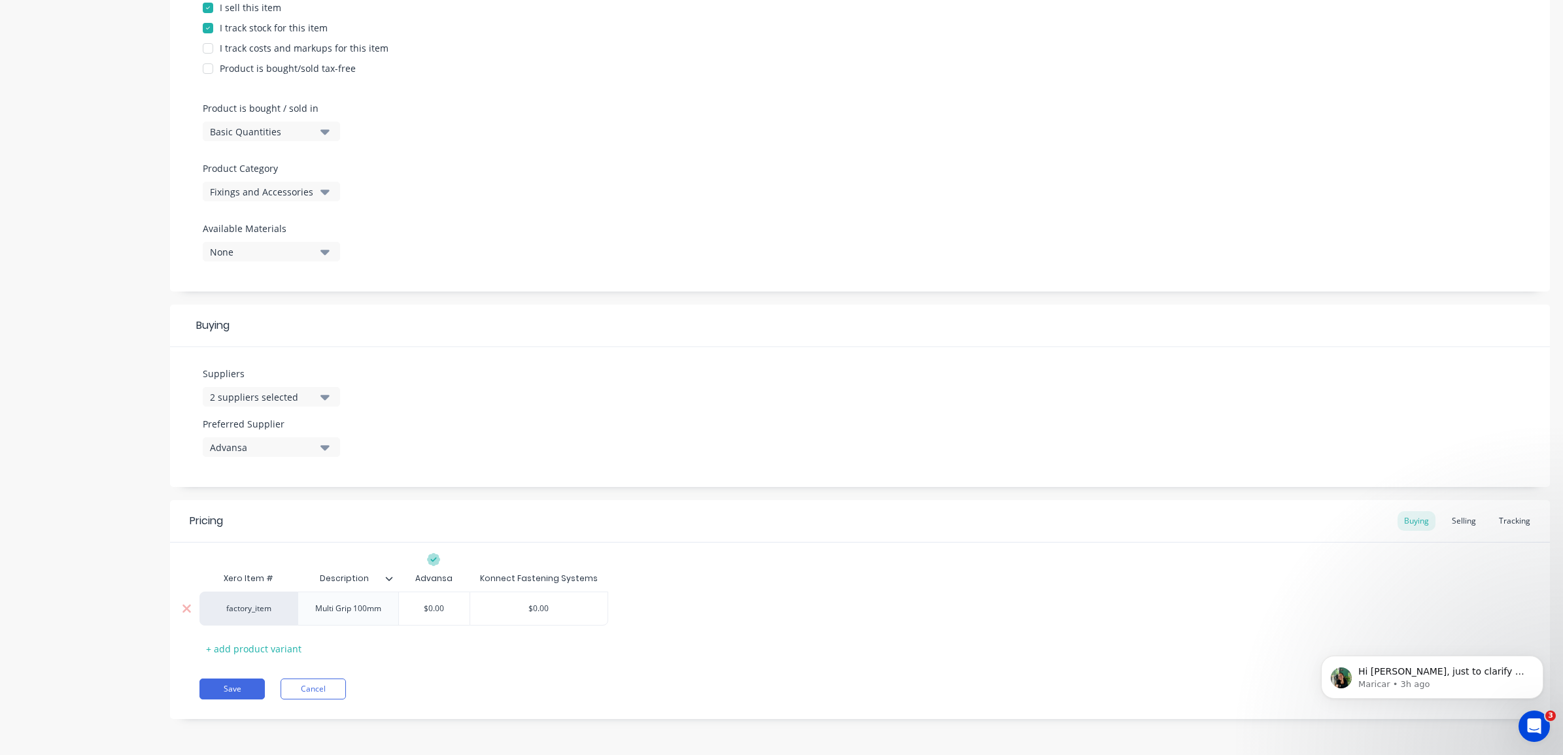
type textarea "Multi Grip"
type textarea "x"
type textarea "Multi Grip"
click at [380, 612] on div "Multi Grip 100mm" at bounding box center [348, 608] width 87 height 17
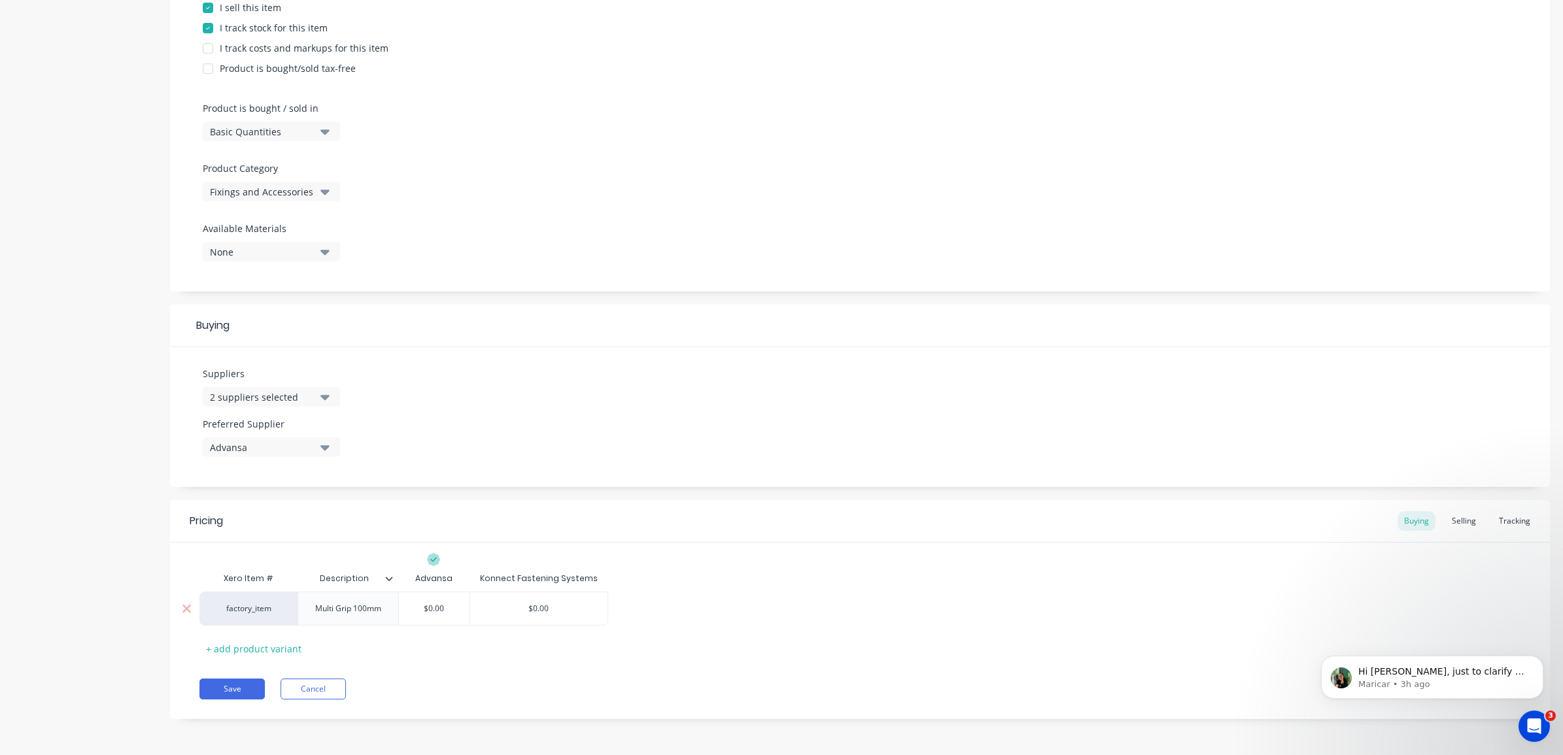
click at [351, 610] on div "Multi Grip 100mm" at bounding box center [348, 608] width 87 height 17
type textarea "x"
type input "$0.00"
click at [448, 603] on input "$0.00" at bounding box center [431, 609] width 71 height 12
type textarea "x"
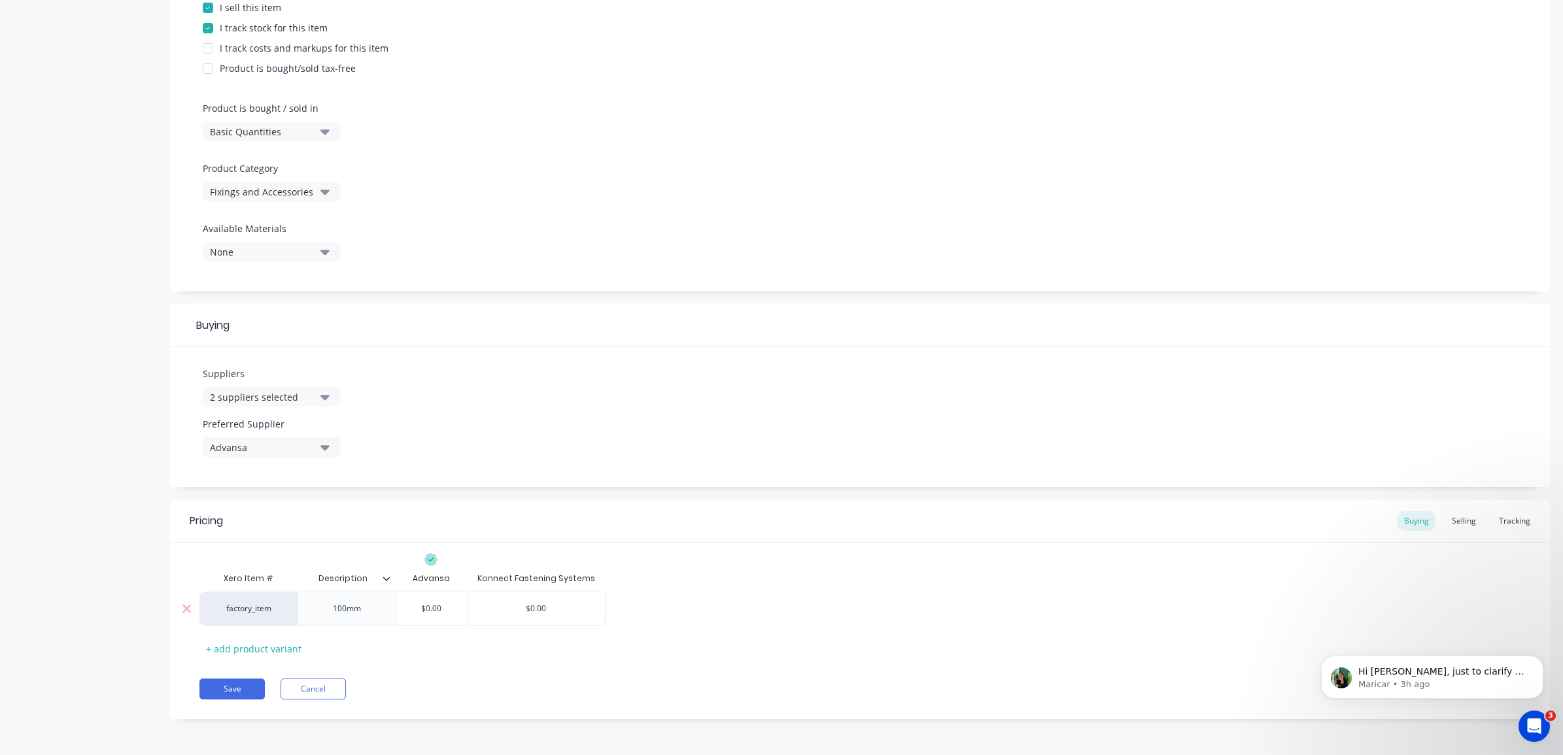
type input "$0.0"
type textarea "x"
type input "$0."
type textarea "x"
type input "$0"
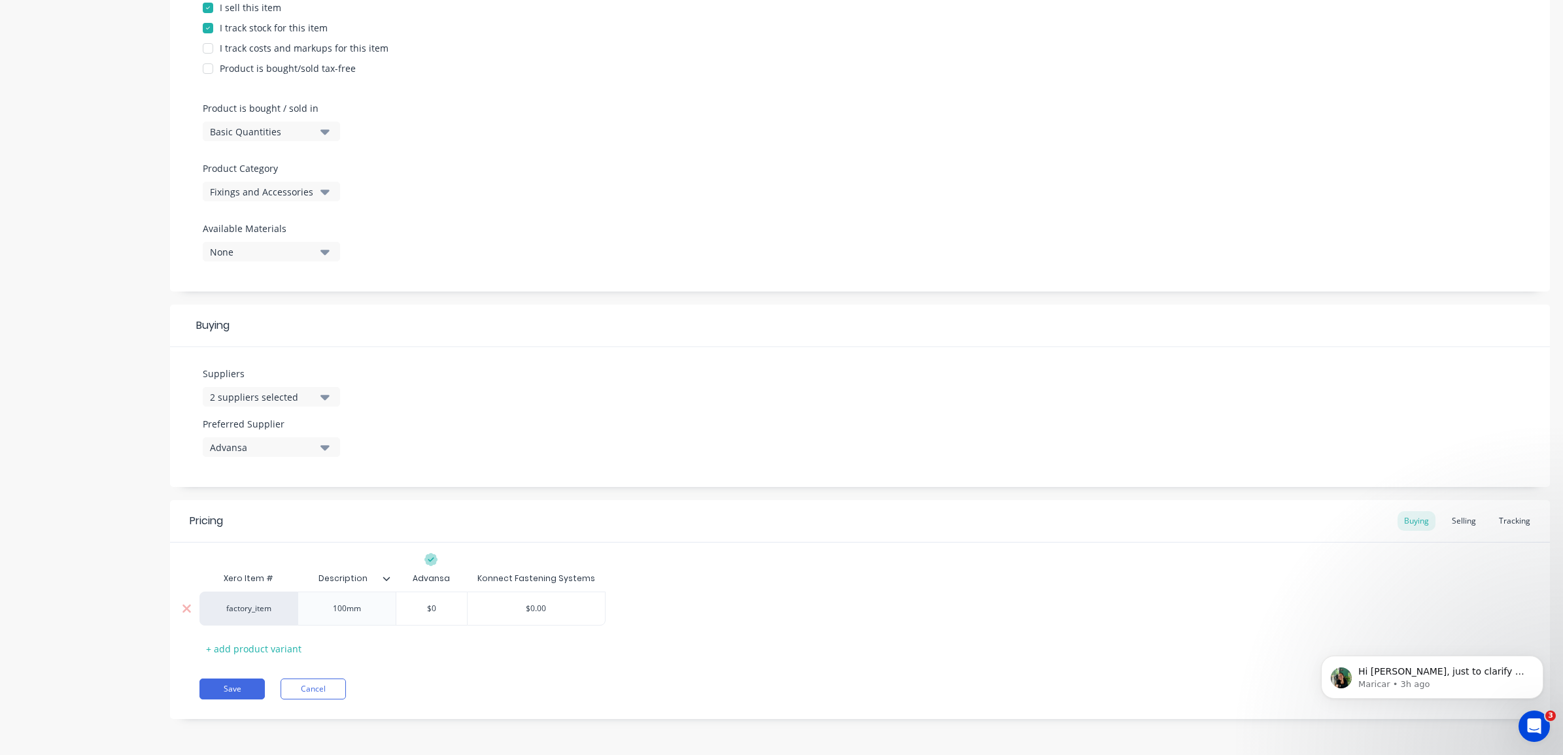
type textarea "x"
type input "$0."
type textarea "x"
type input "$0.3"
type textarea "x"
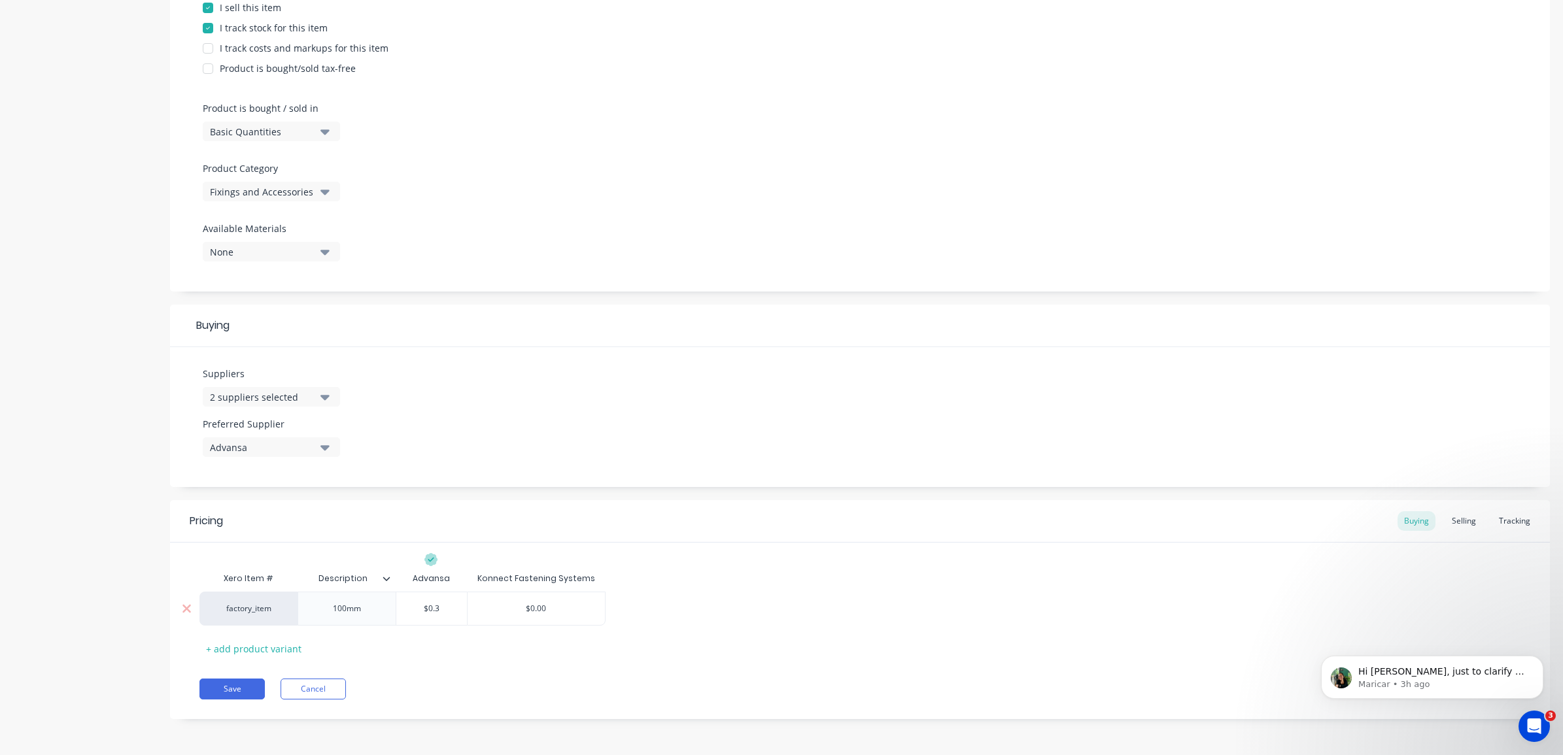
type input "$0.33"
type textarea "x"
type input "$0.335"
type input "$0.00"
click at [560, 612] on input "$0.00" at bounding box center [537, 609] width 138 height 12
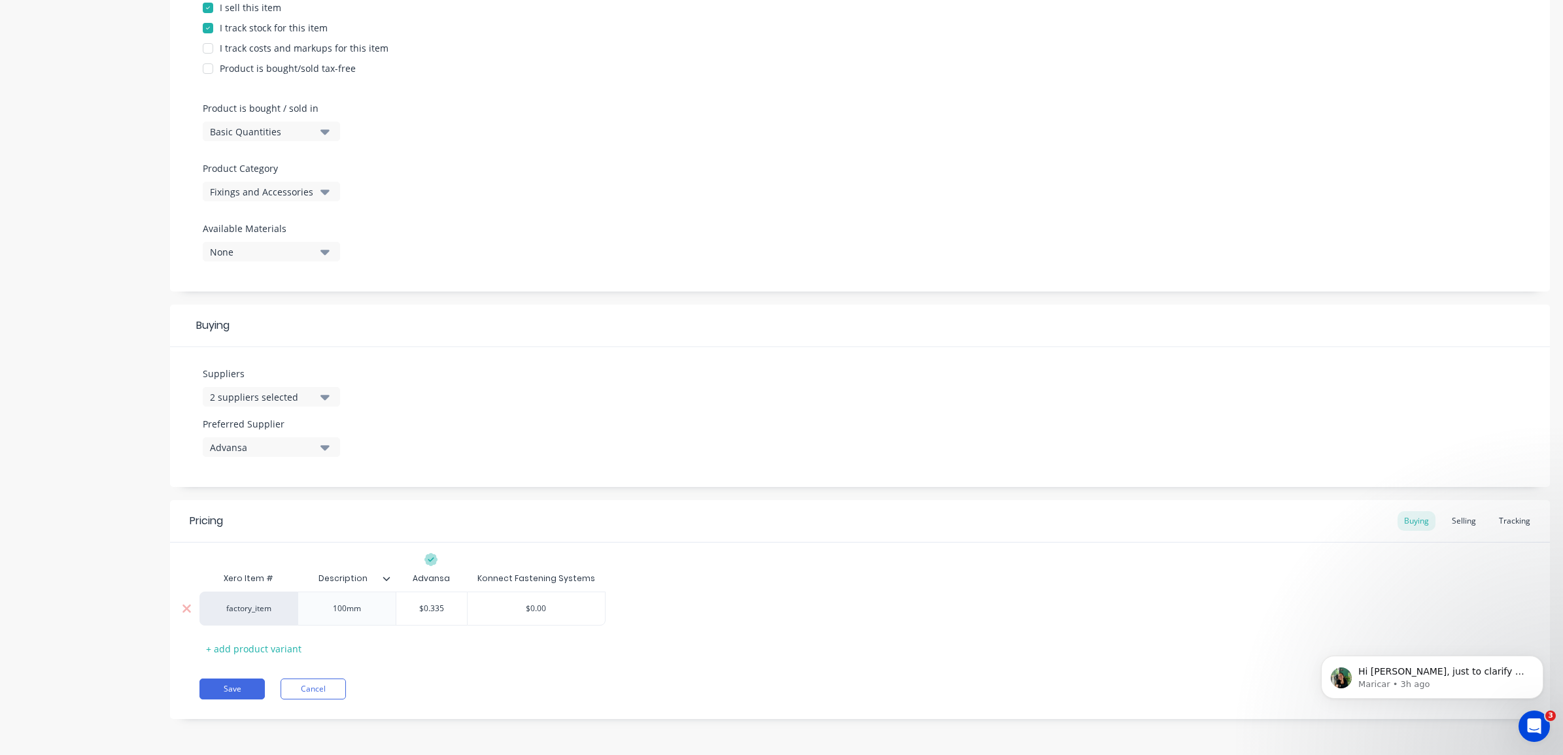
click at [547, 610] on input "$0.00" at bounding box center [537, 609] width 138 height 12
type textarea "x"
type input "$0.0"
type textarea "x"
type input "$0."
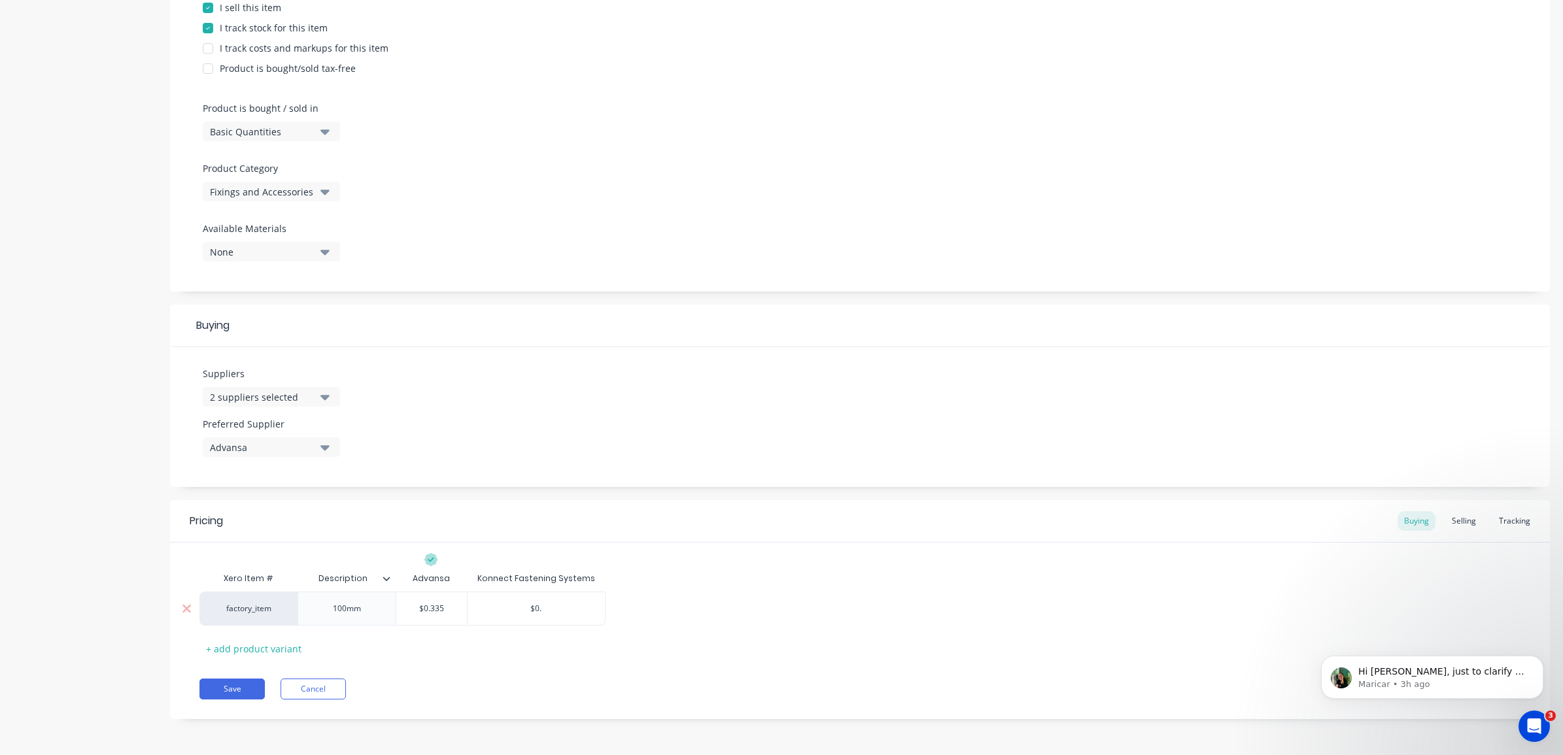
type textarea "x"
type input "$0.3"
type textarea "x"
type input "$0.38"
click at [233, 678] on div "Pricing Buying Selling Tracking Xero Item # Description Advansa Konnect Fasteni…" at bounding box center [860, 609] width 1380 height 219
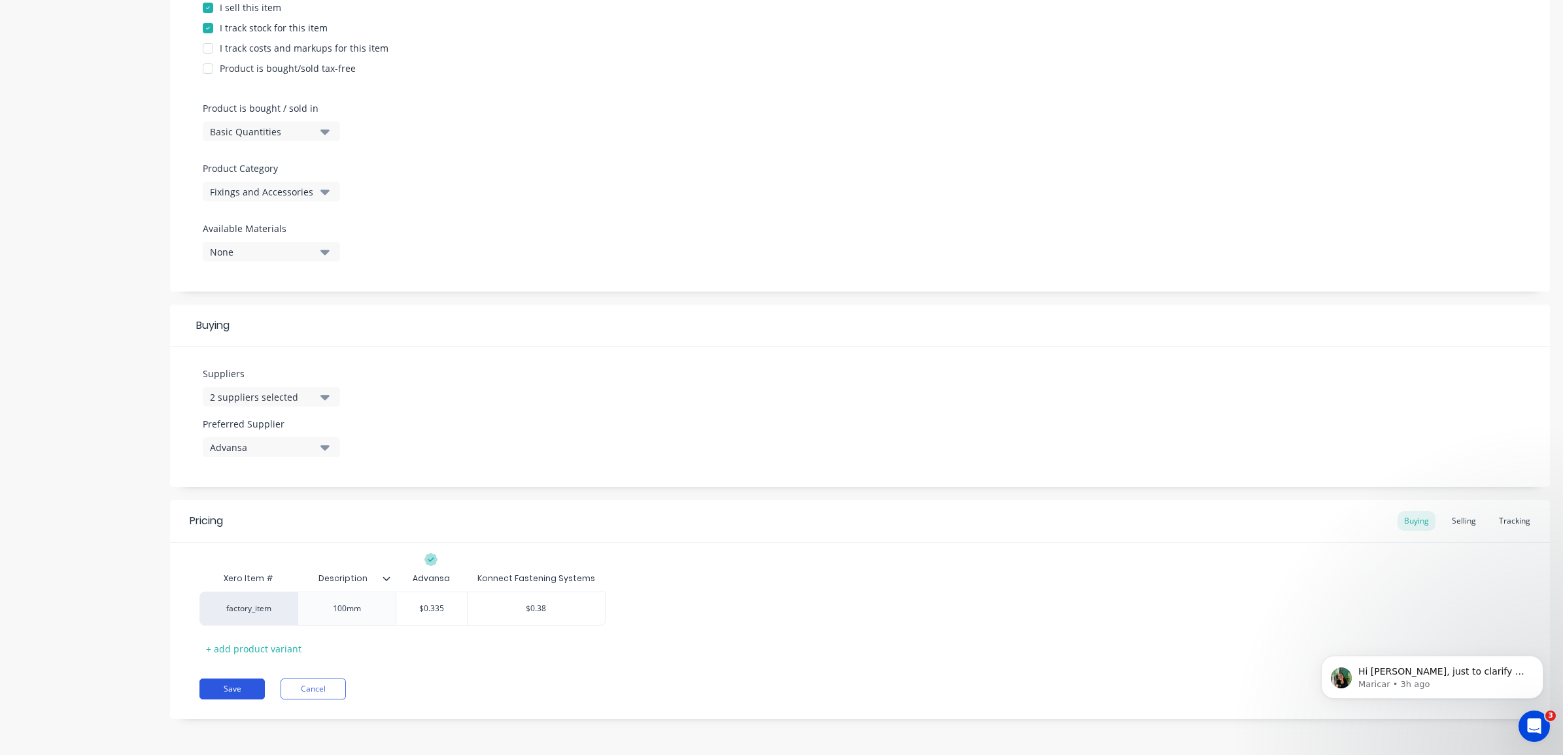
click at [233, 687] on button "Save" at bounding box center [231, 689] width 65 height 21
type textarea "x"
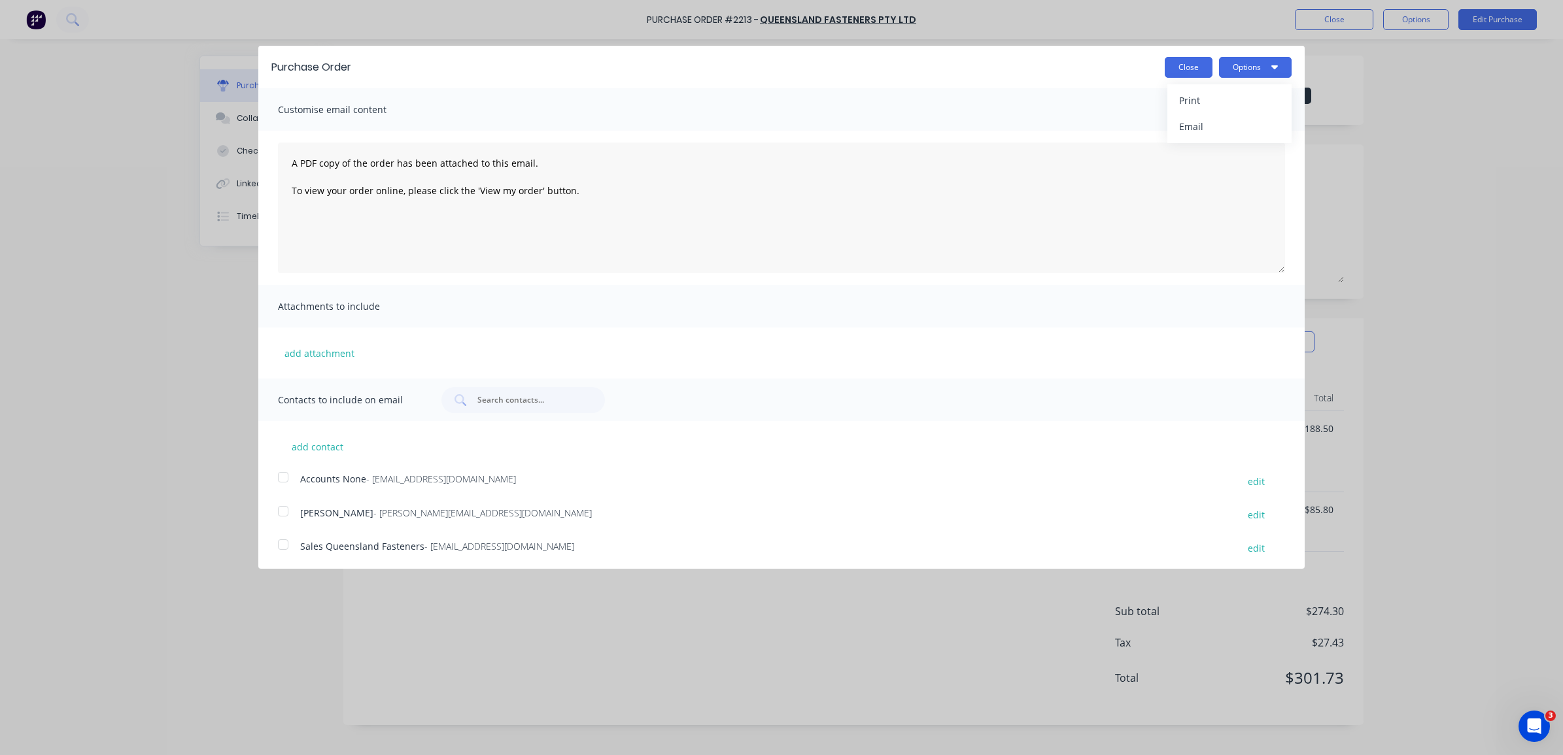
click at [1166, 64] on button "Close" at bounding box center [1189, 67] width 48 height 21
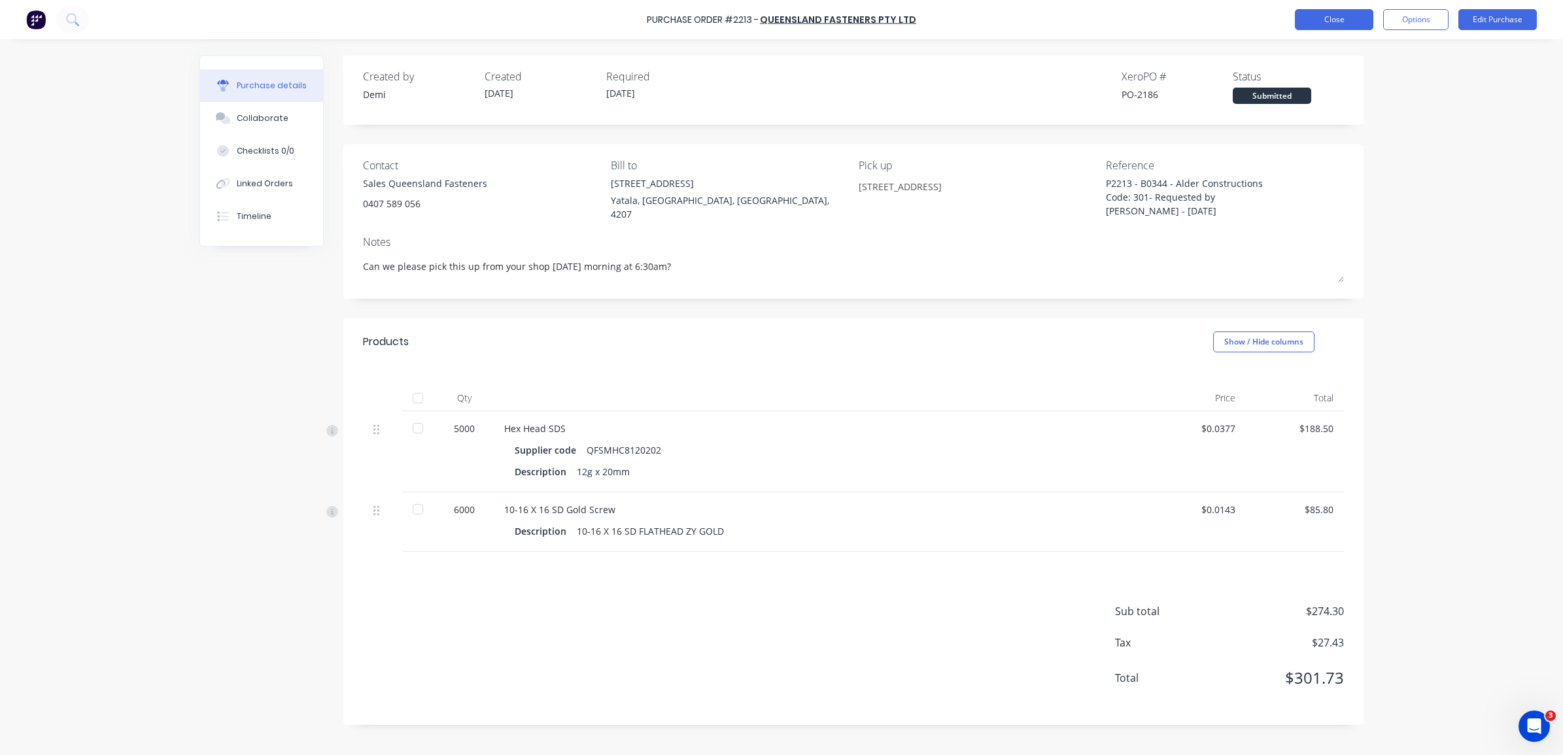
click at [1336, 22] on button "Close" at bounding box center [1334, 19] width 78 height 21
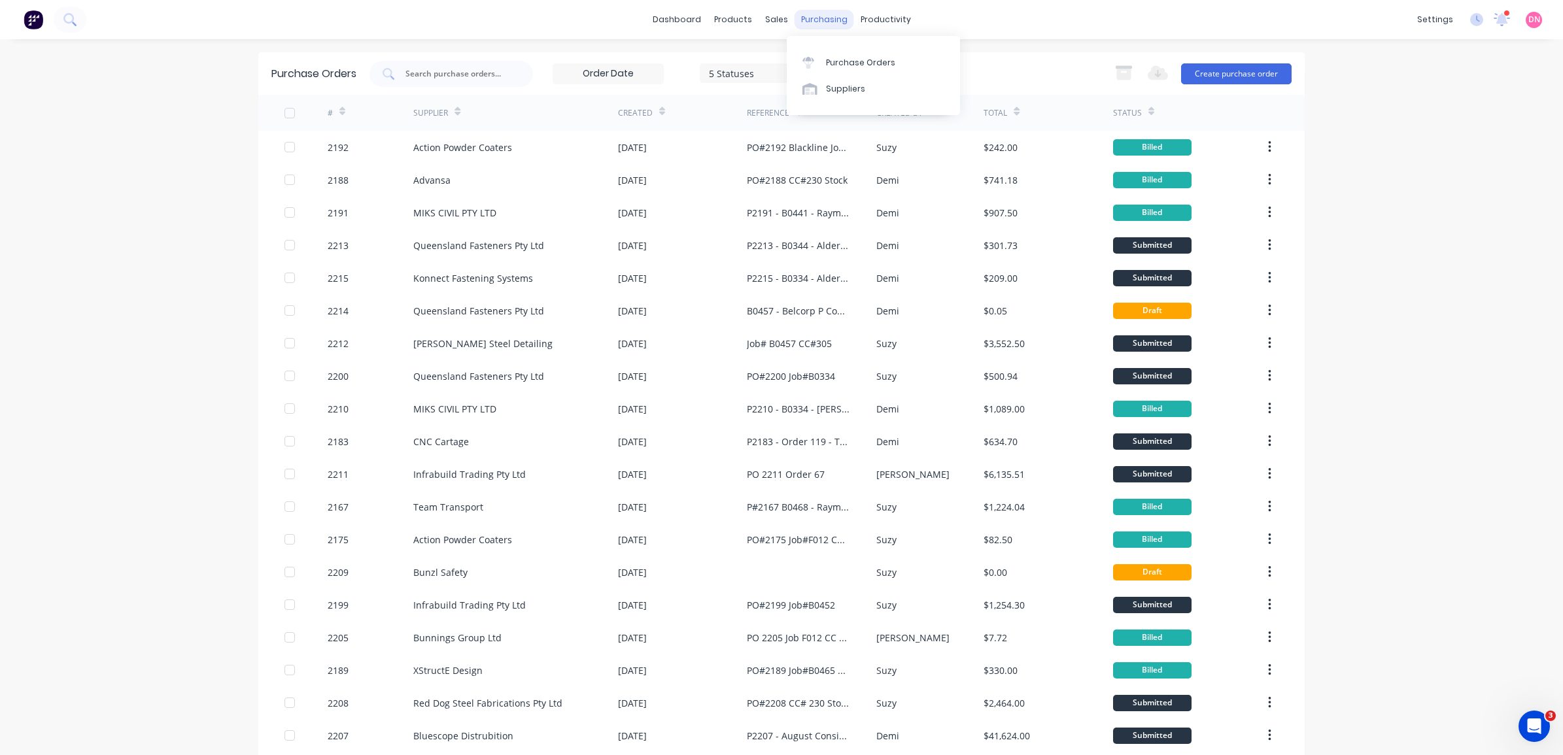
click at [823, 16] on div "purchasing" at bounding box center [825, 20] width 60 height 20
click at [1129, 105] on div "Status" at bounding box center [1133, 112] width 41 height 23
click at [764, 75] on div "5 Statuses" at bounding box center [756, 73] width 94 height 14
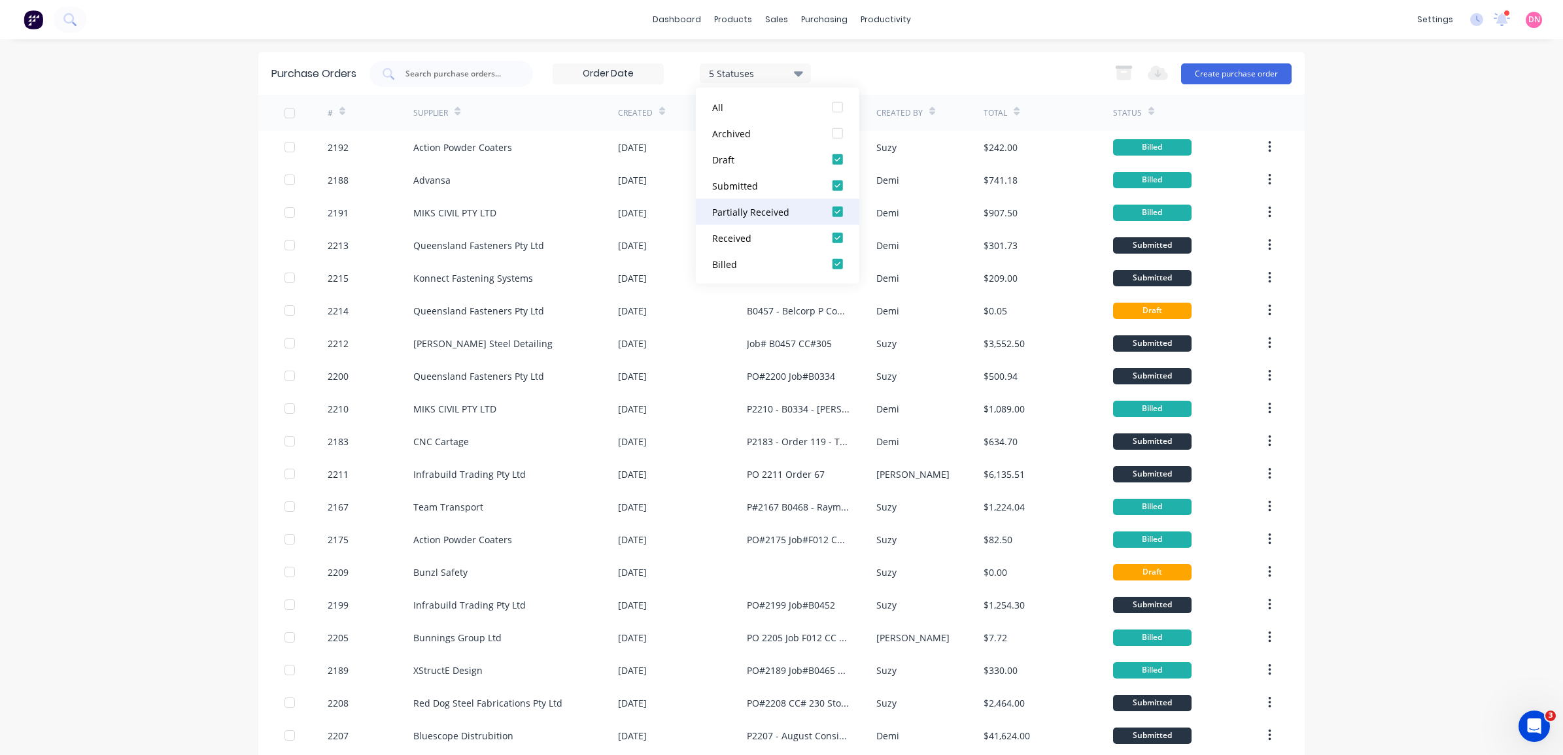
click at [841, 210] on div at bounding box center [838, 212] width 26 height 26
click at [831, 236] on div at bounding box center [838, 238] width 26 height 26
click at [838, 263] on div at bounding box center [838, 264] width 26 height 26
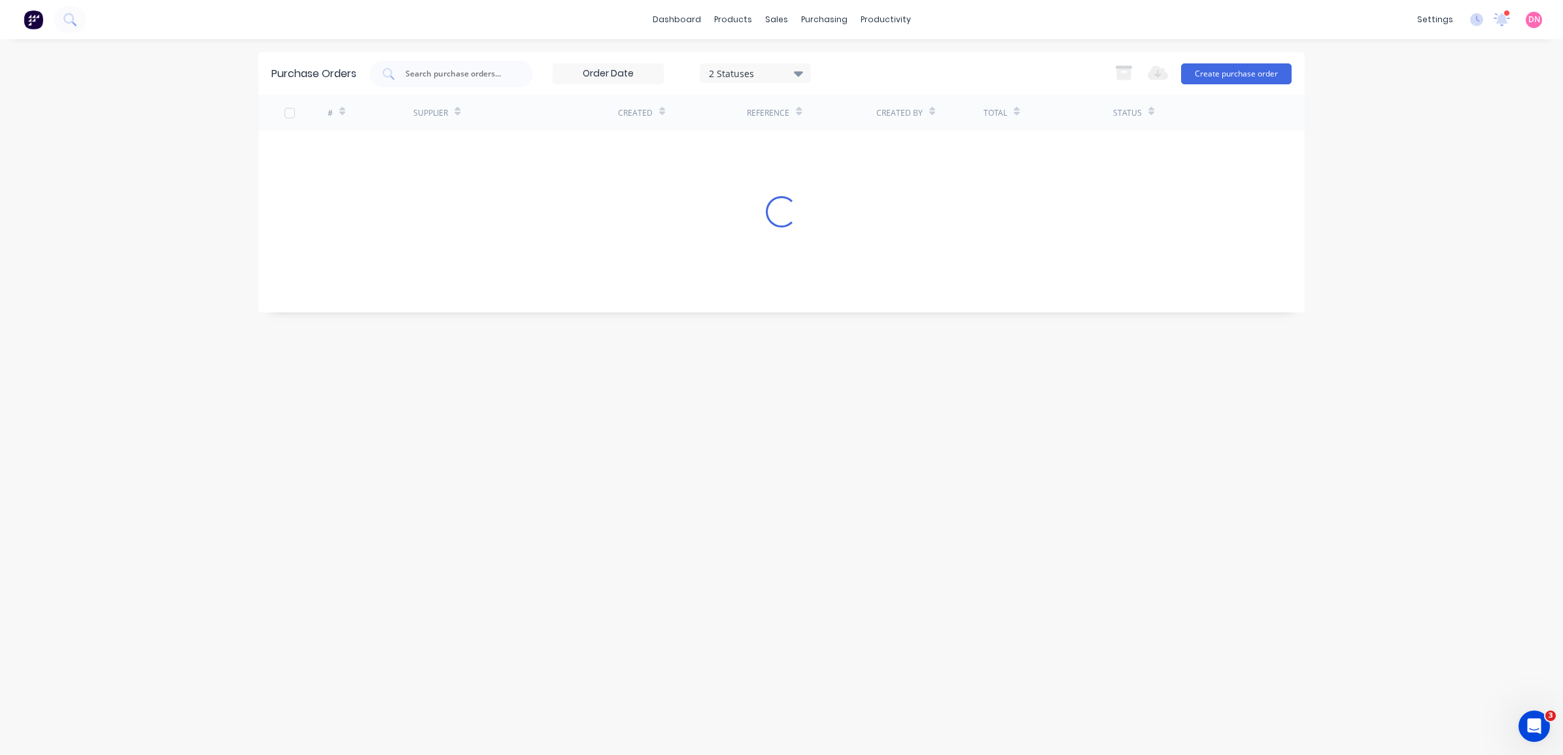
click at [927, 77] on div "2 Statuses 2 Statuses Export to Excel (XLSX) Create purchase order" at bounding box center [831, 74] width 922 height 26
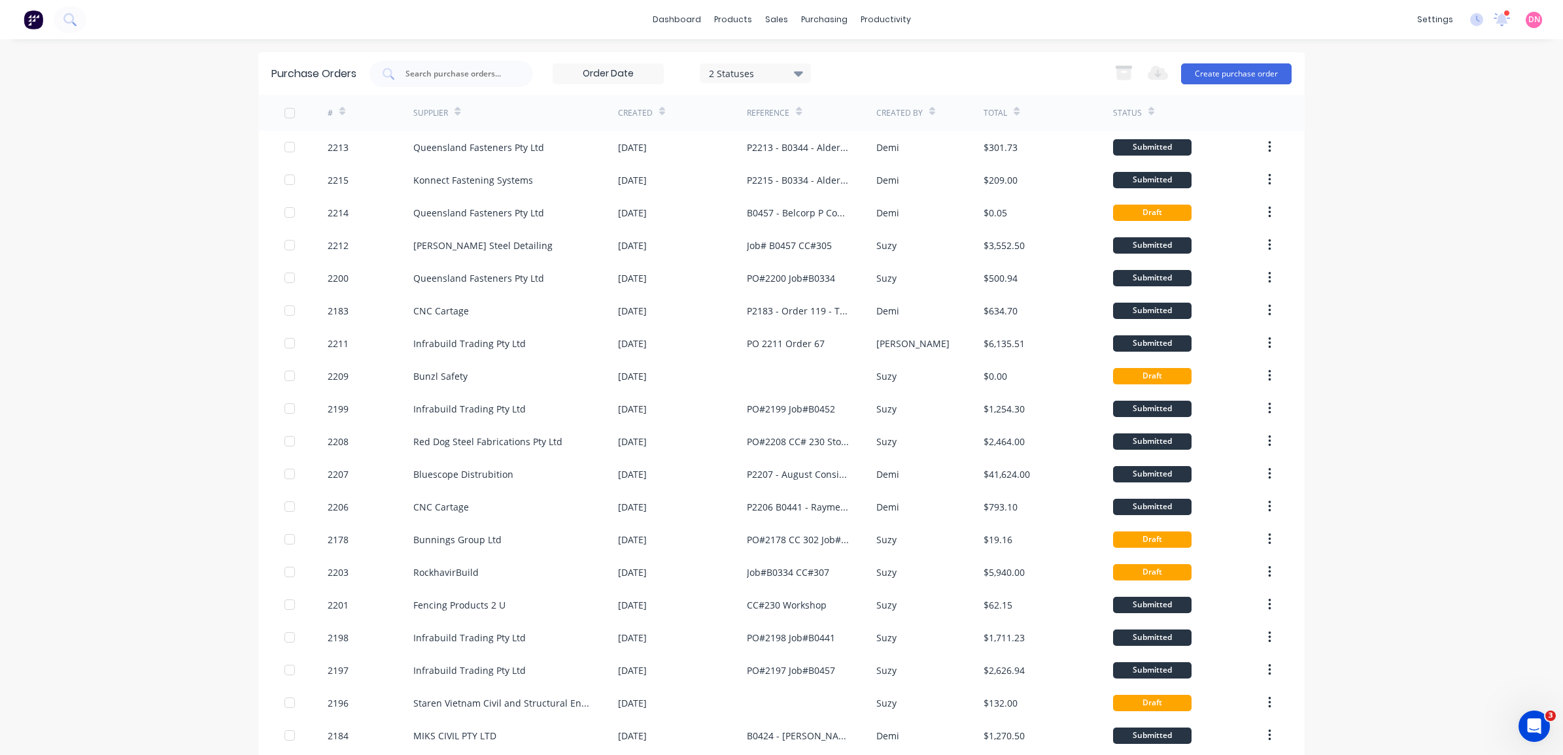
click at [785, 70] on div "2 Statuses" at bounding box center [756, 73] width 94 height 14
click at [840, 162] on div at bounding box center [838, 159] width 26 height 26
click at [1345, 222] on div "dashboard products sales purchasing productivity dashboard products Product Cat…" at bounding box center [781, 377] width 1563 height 755
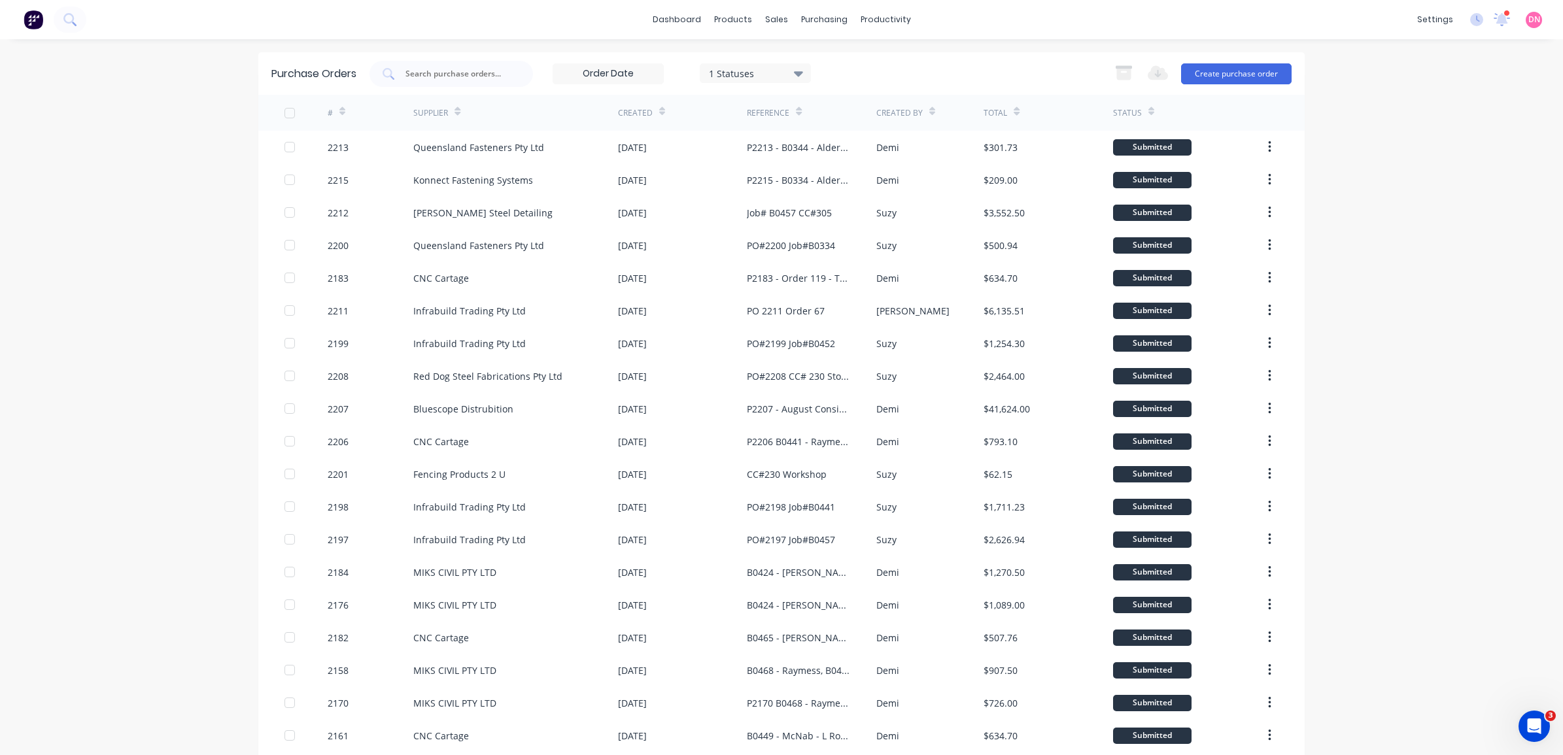
click at [734, 77] on div "1 Statuses" at bounding box center [756, 73] width 94 height 14
click at [636, 77] on input at bounding box center [608, 74] width 110 height 20
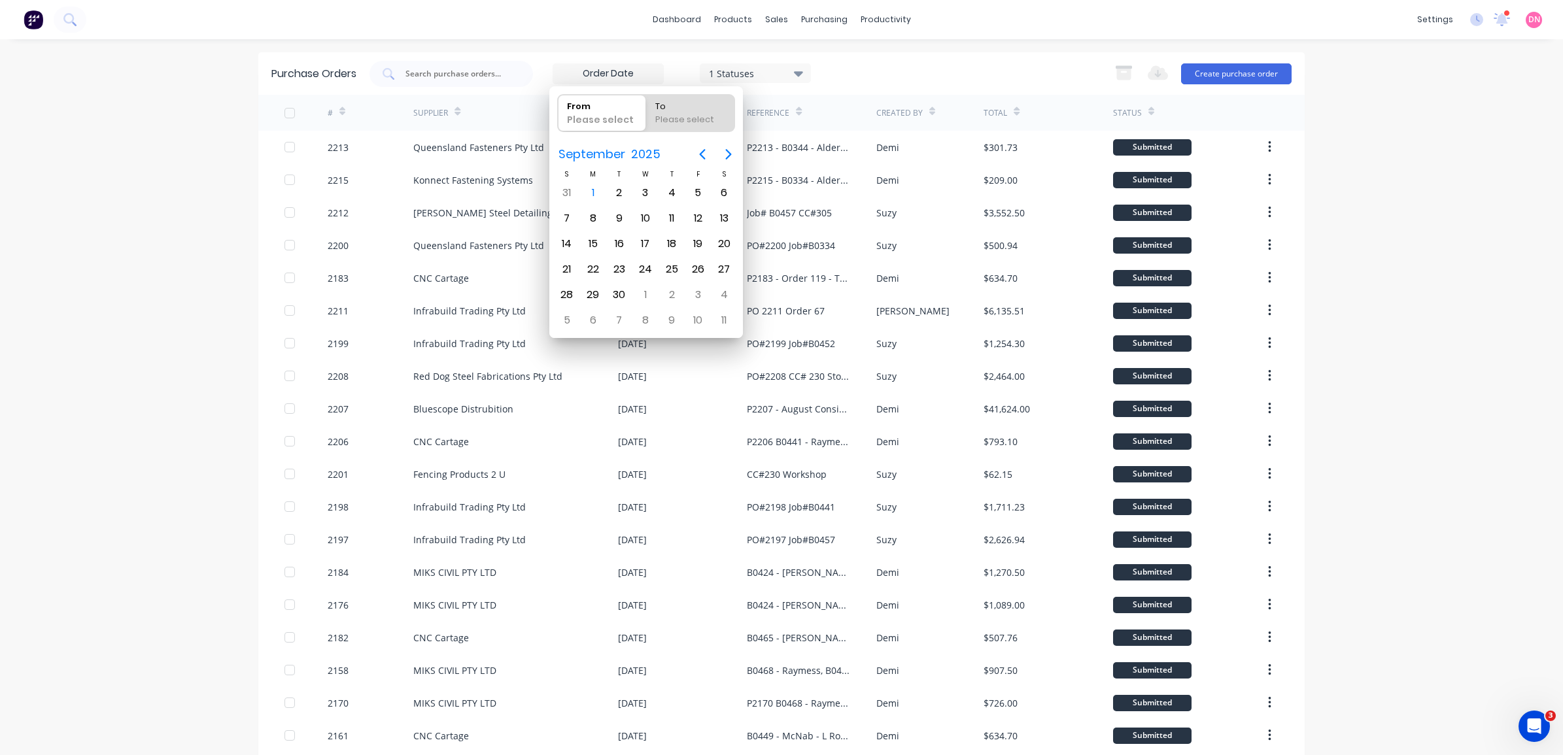
click at [702, 58] on div "Purchase Orders 1 Statuses 1 Statuses Export to Excel (XLSX) Create purchase or…" at bounding box center [781, 73] width 1046 height 43
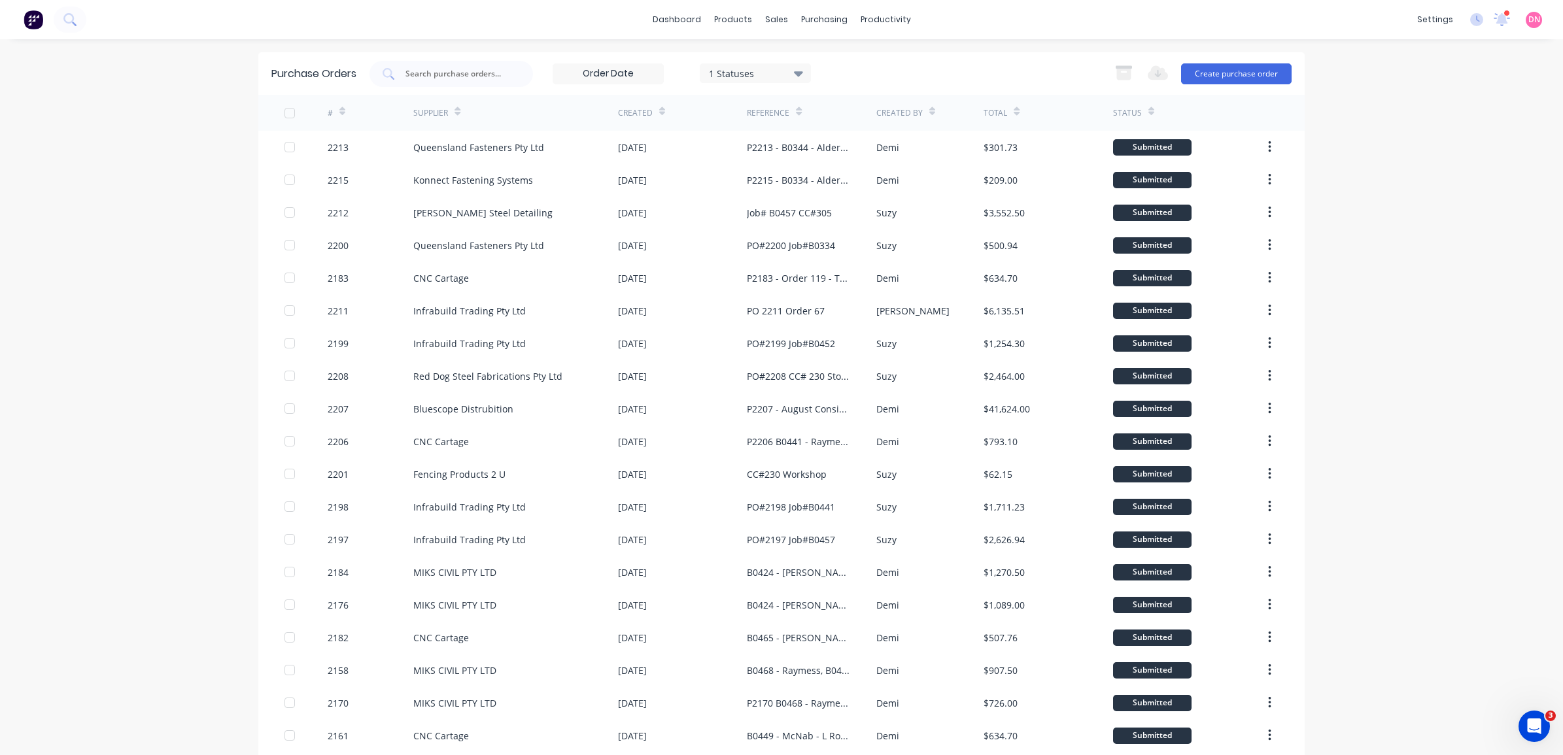
click at [449, 107] on div "Supplier" at bounding box center [436, 112] width 47 height 23
click at [455, 112] on icon at bounding box center [458, 114] width 6 height 4
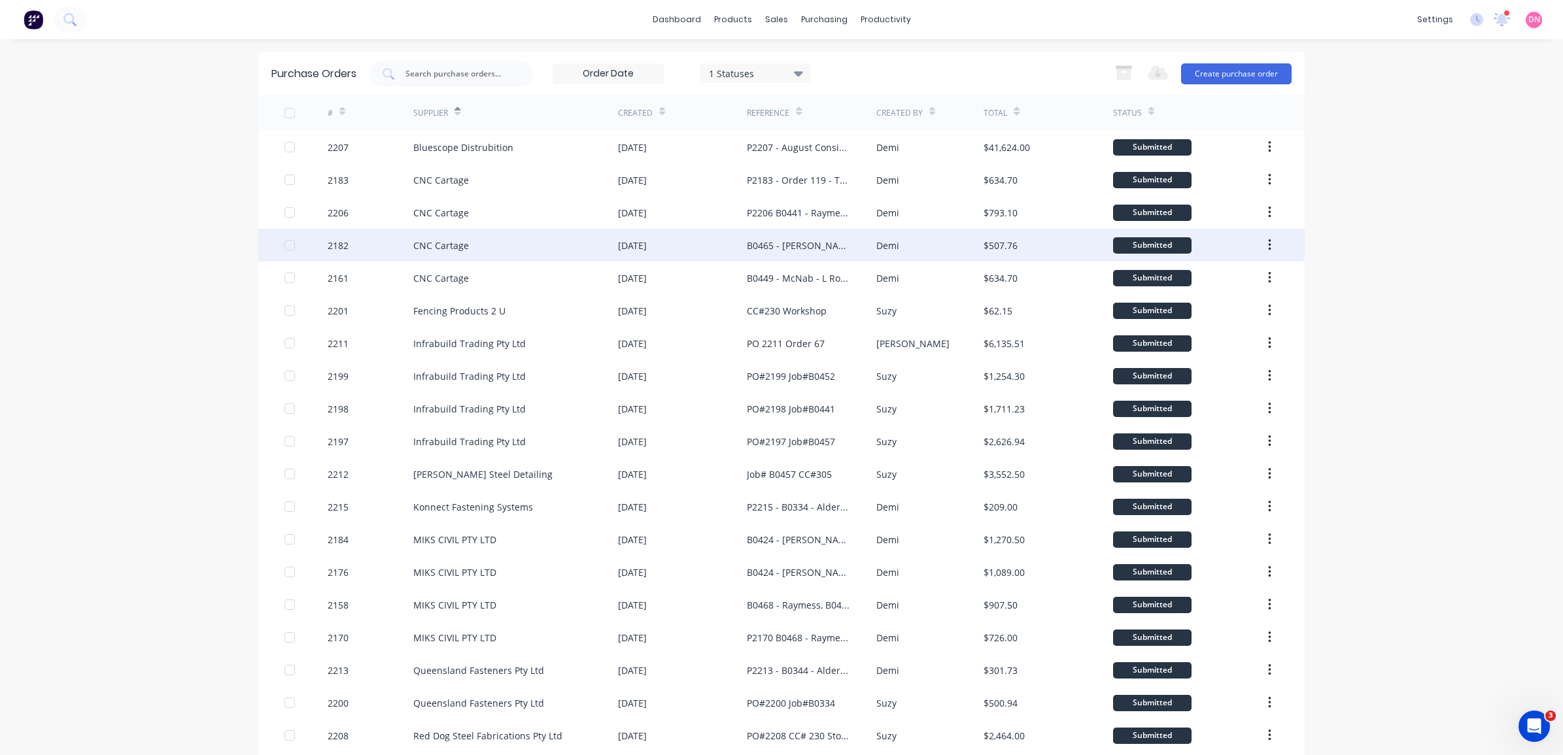
click at [995, 247] on div "$507.76" at bounding box center [1001, 246] width 34 height 14
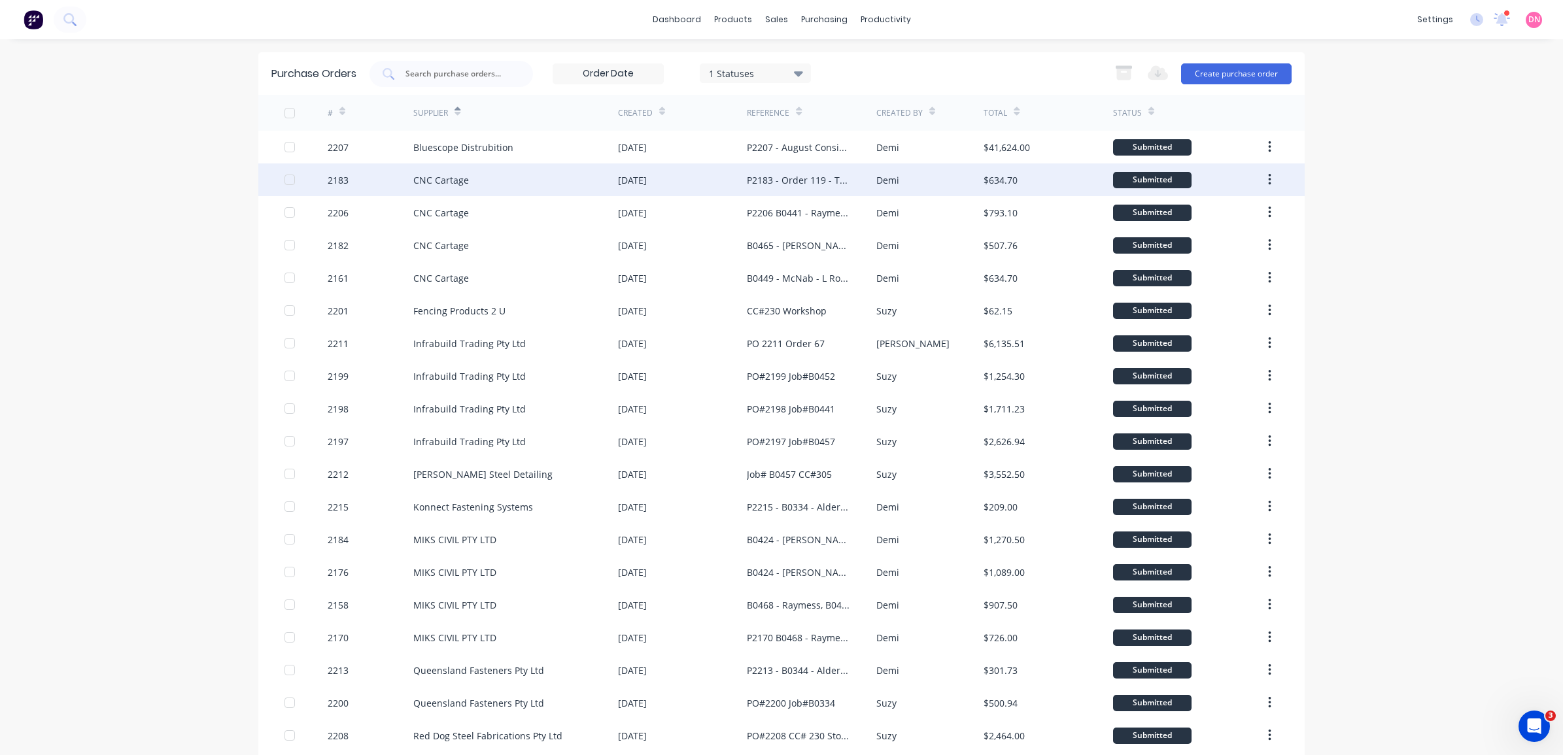
click at [927, 181] on div "Demi" at bounding box center [930, 180] width 108 height 33
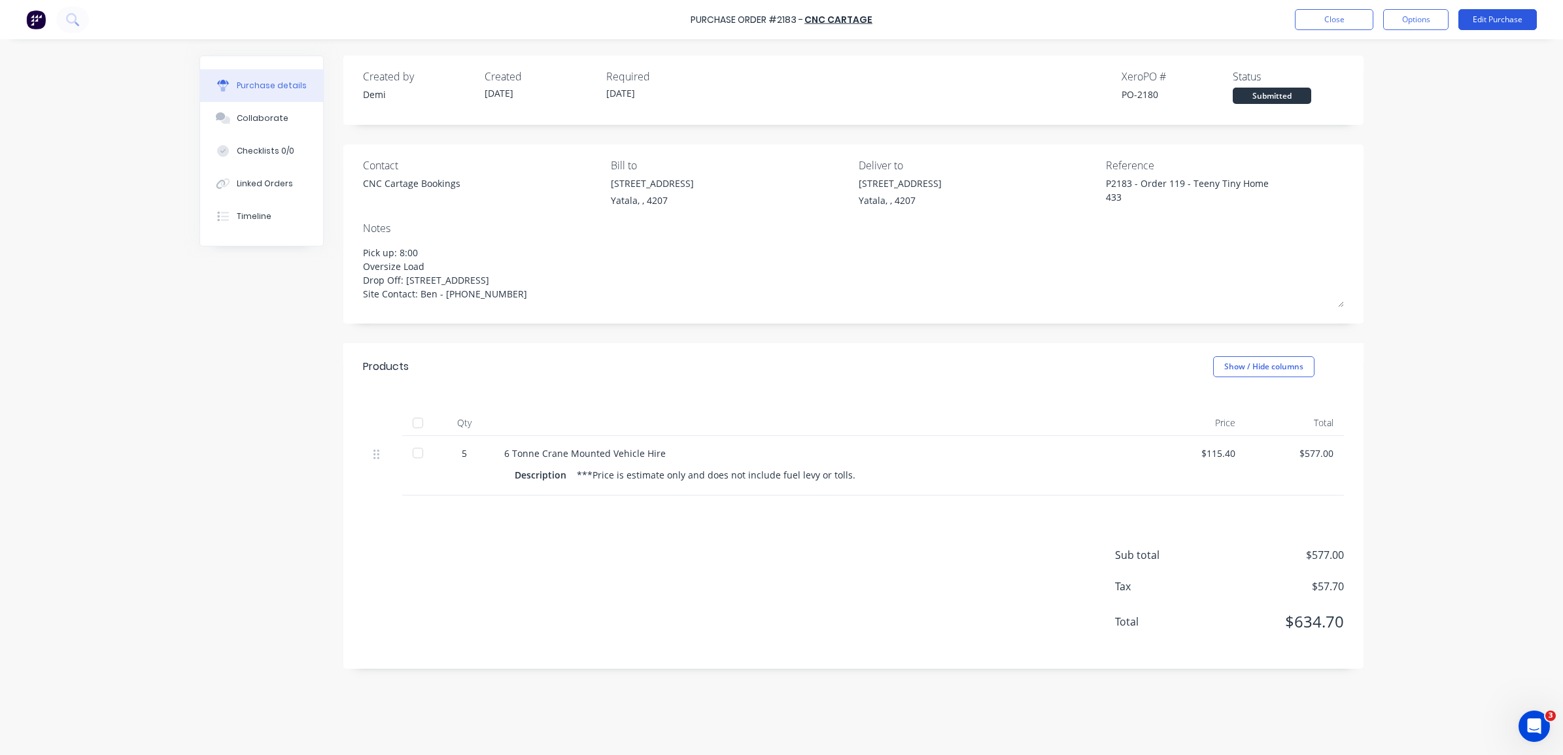
click at [1505, 13] on button "Edit Purchase" at bounding box center [1497, 19] width 78 height 21
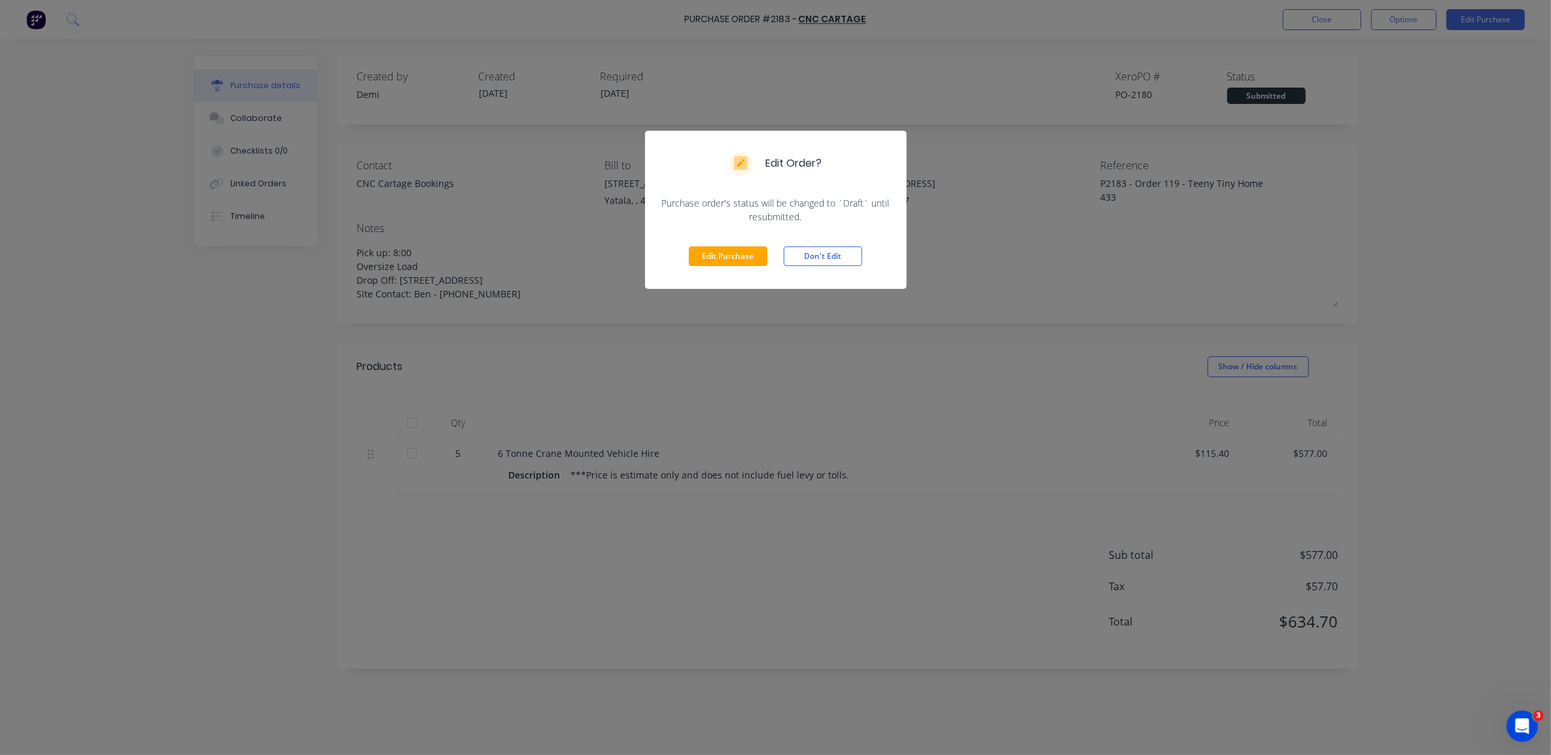
drag, startPoint x: 795, startPoint y: 256, endPoint x: 933, endPoint y: 218, distance: 142.7
click at [796, 256] on button "Don't Edit" at bounding box center [823, 257] width 78 height 20
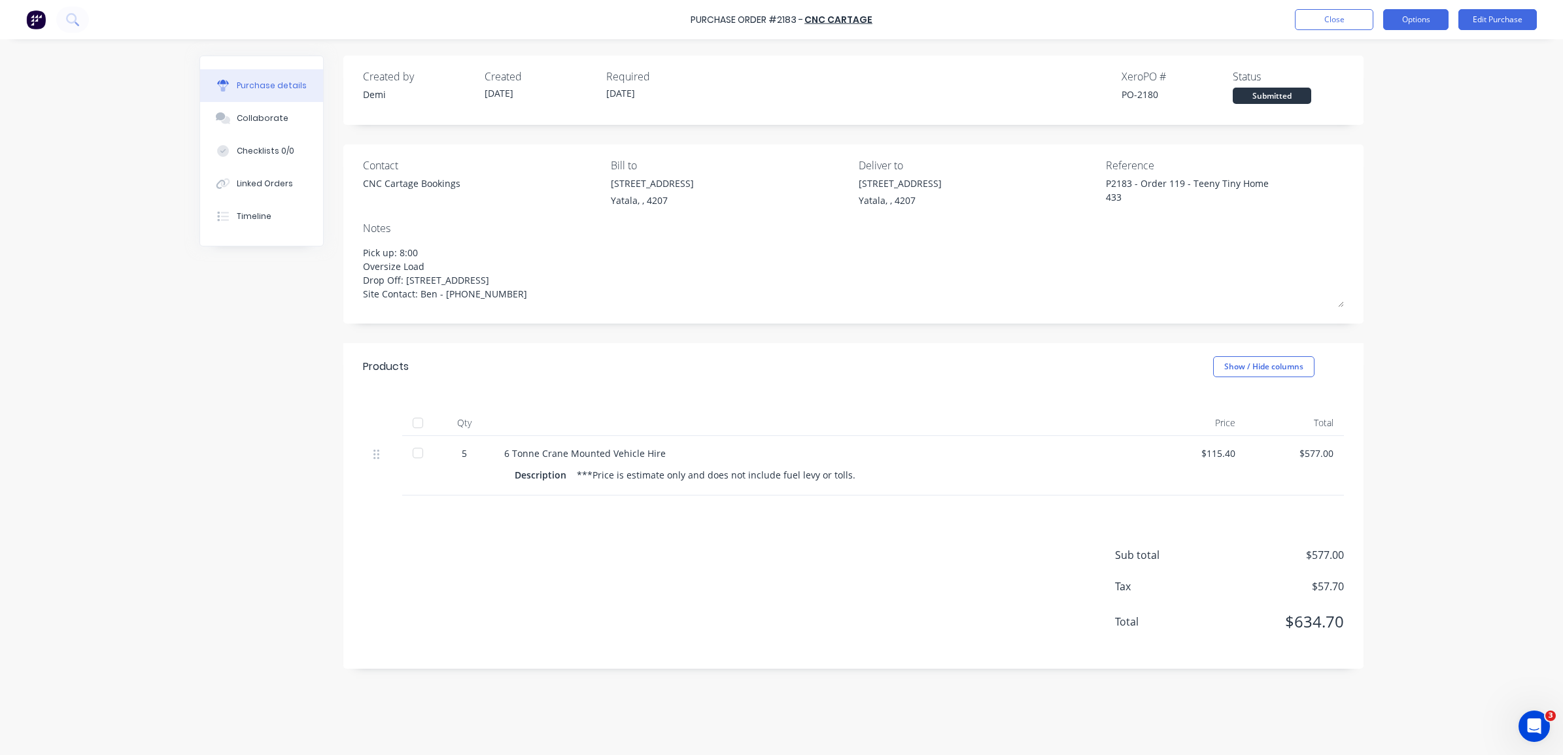
click at [1416, 15] on button "Options" at bounding box center [1415, 19] width 65 height 21
click at [1393, 85] on div "Convert to Bill" at bounding box center [1386, 79] width 101 height 19
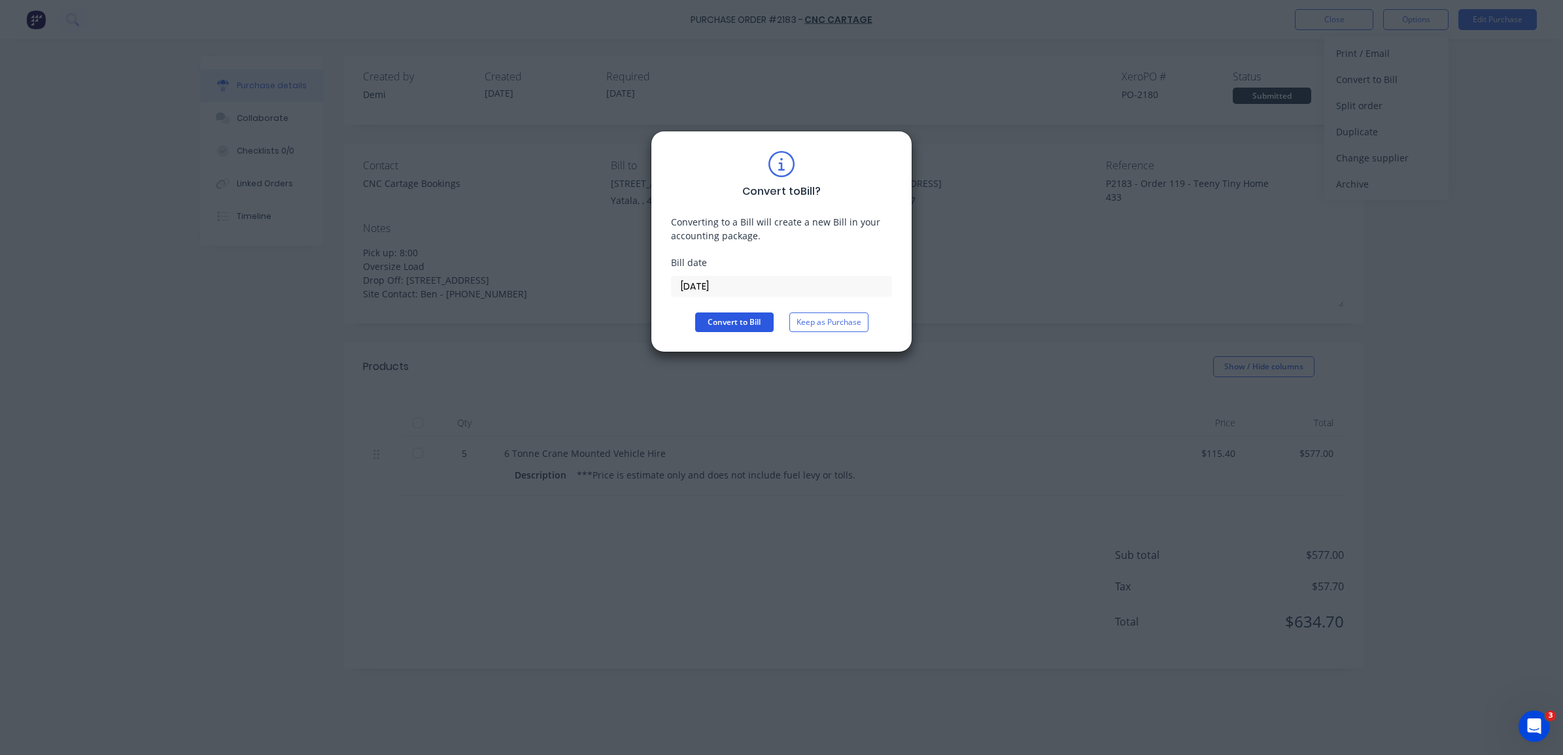
click at [740, 320] on button "Convert to Bill" at bounding box center [734, 323] width 78 height 20
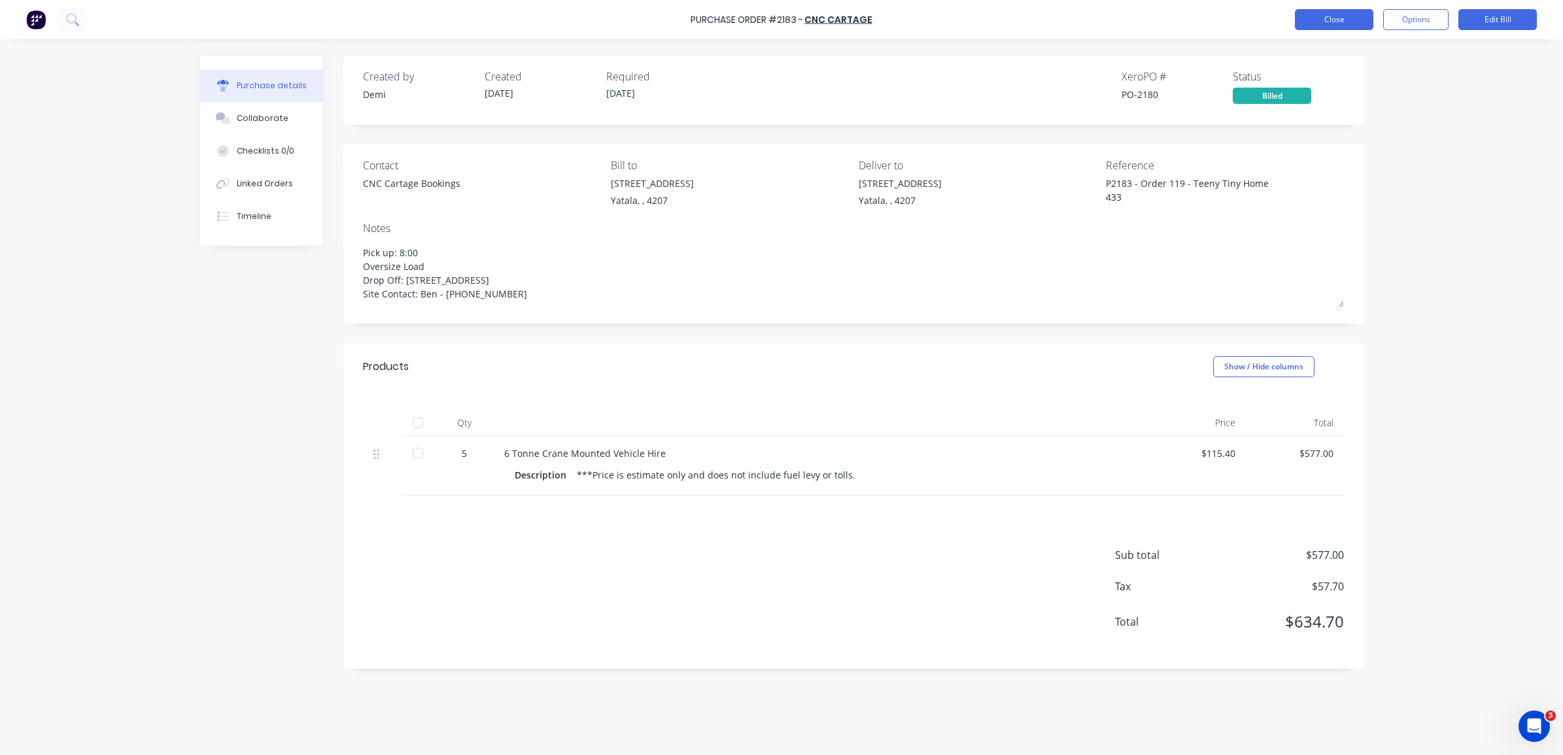
click at [1330, 20] on button "Close" at bounding box center [1334, 19] width 78 height 21
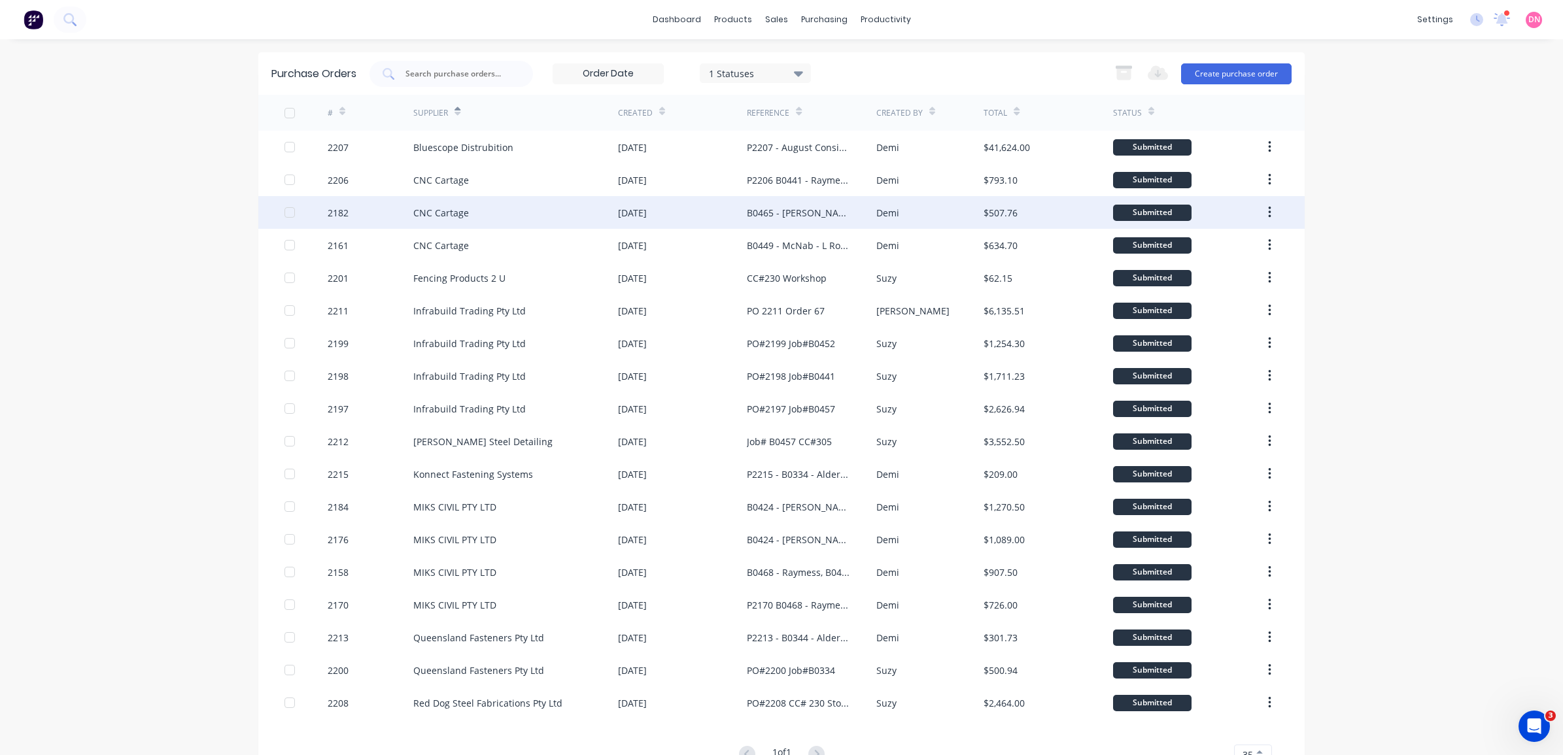
click at [1196, 211] on div "Submitted" at bounding box center [1188, 212] width 150 height 33
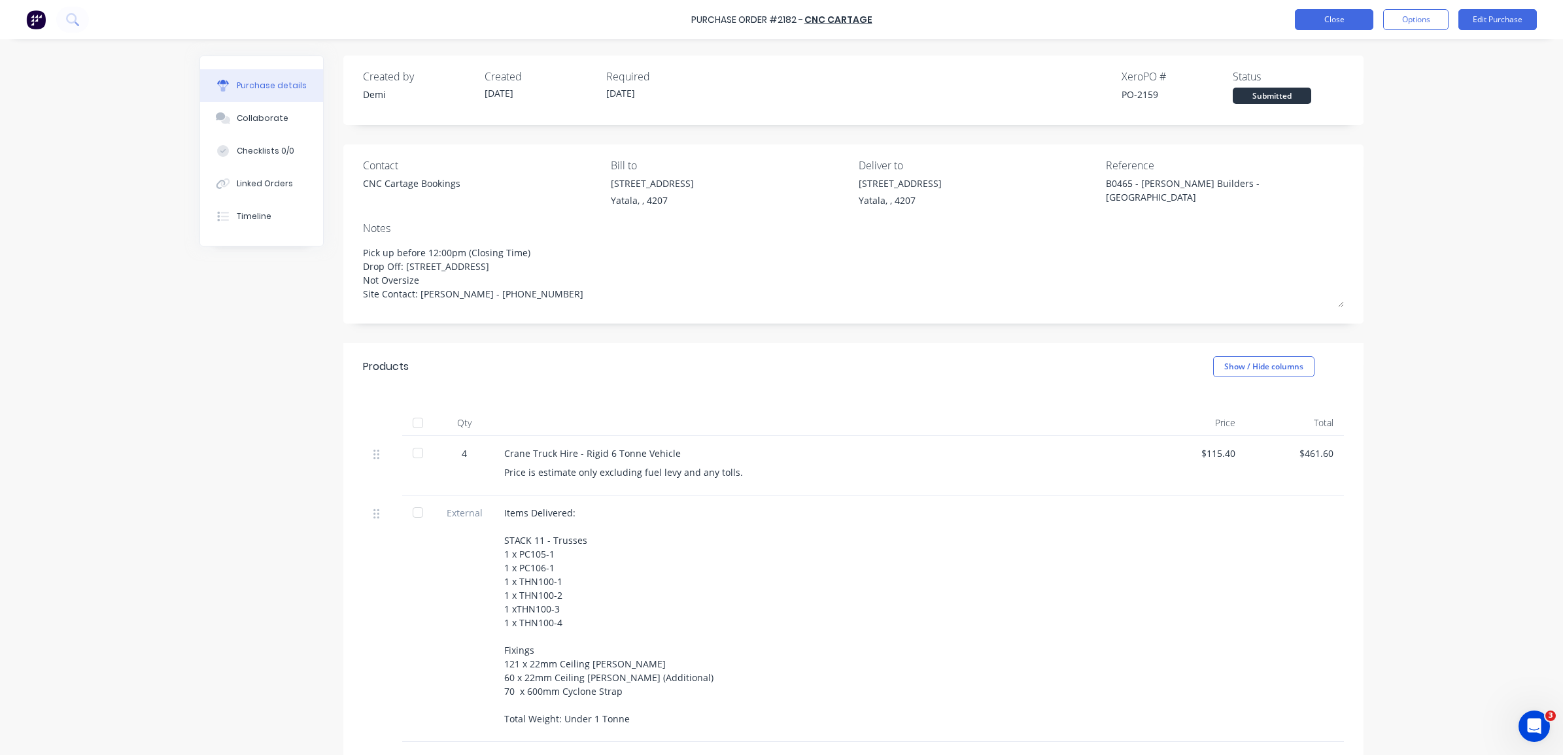
click at [1316, 18] on button "Close" at bounding box center [1334, 19] width 78 height 21
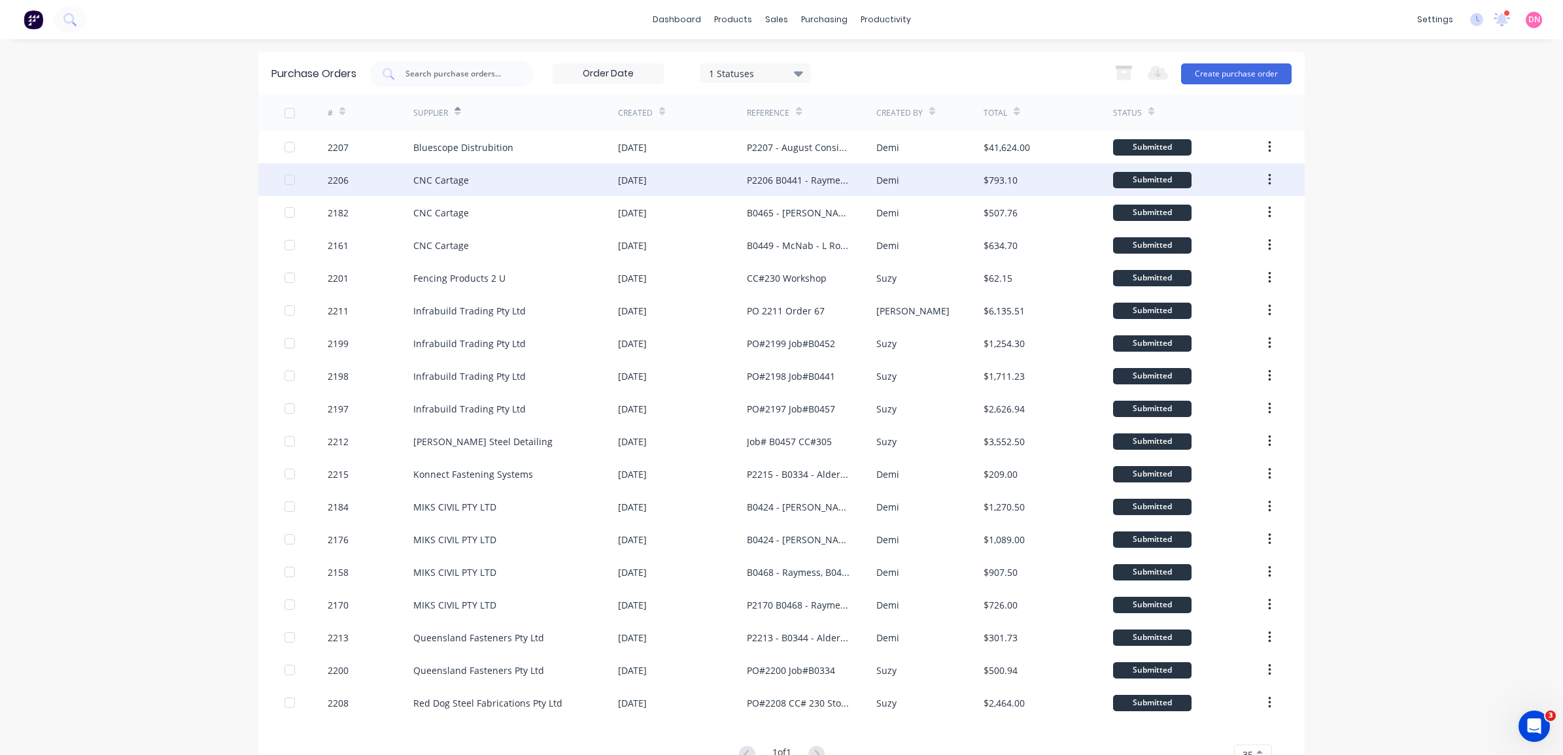
click at [1182, 185] on div "Submitted" at bounding box center [1152, 180] width 78 height 16
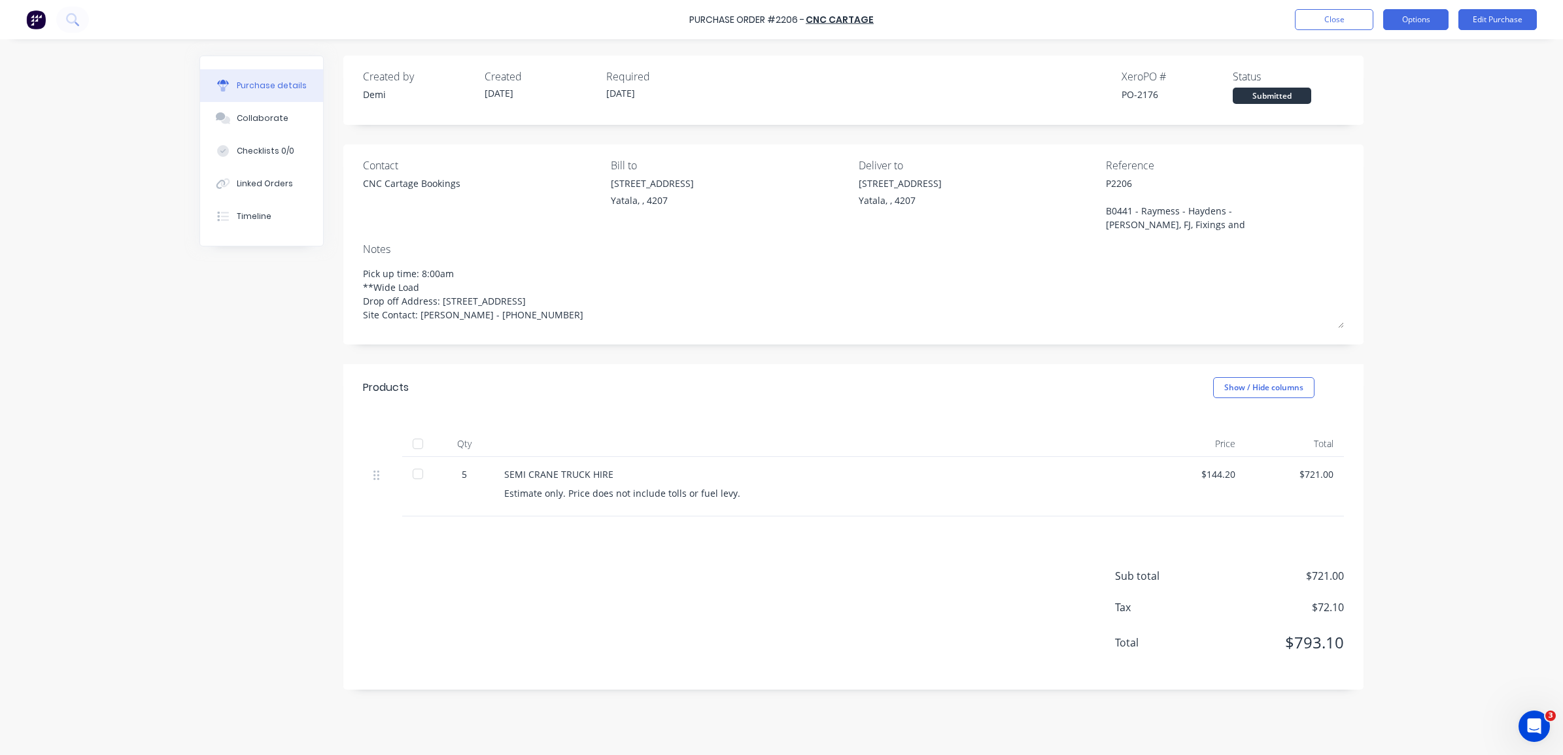
click at [1390, 23] on button "Options" at bounding box center [1415, 19] width 65 height 21
click at [1344, 24] on button "Close" at bounding box center [1334, 19] width 78 height 21
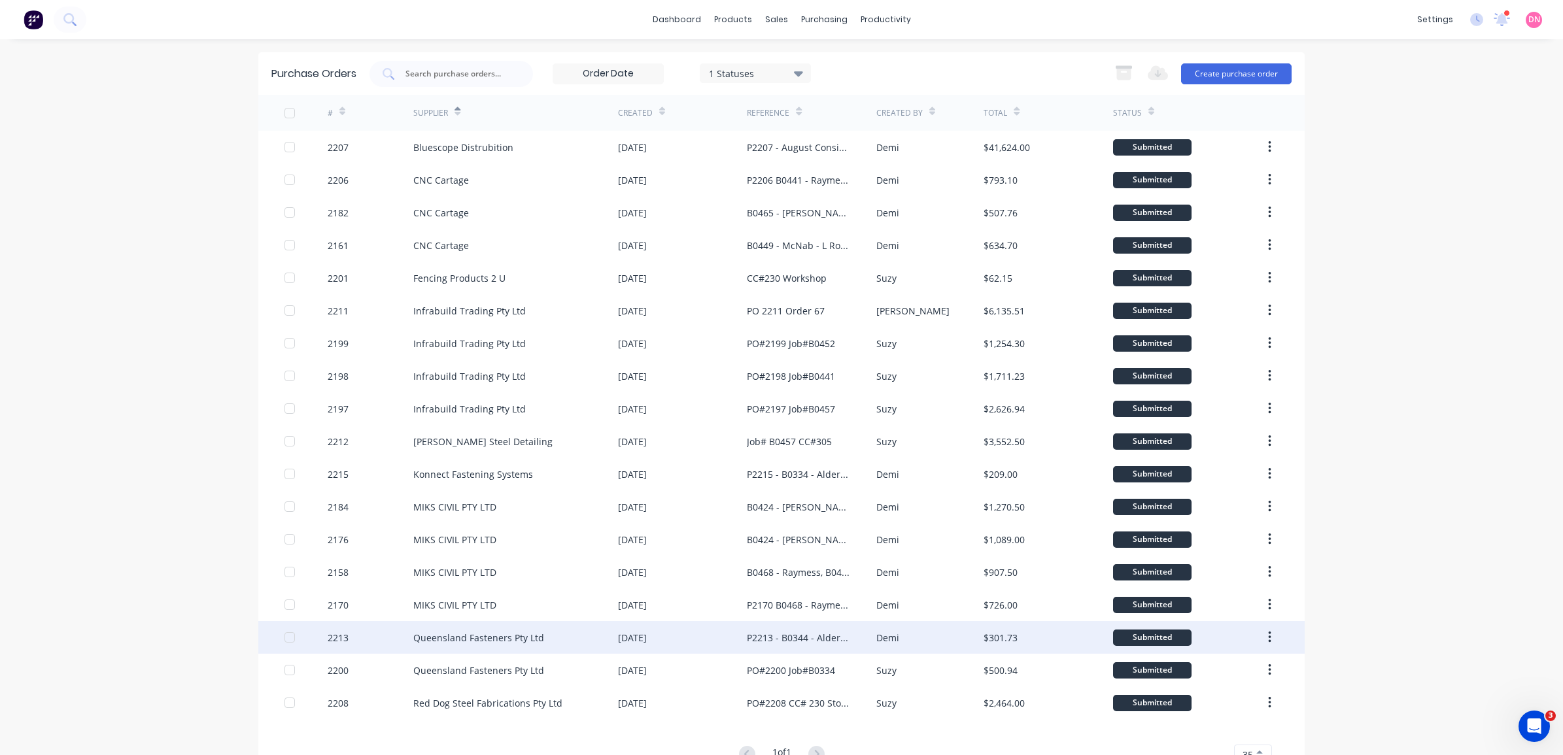
click at [566, 646] on div "Queensland Fasteners Pty Ltd" at bounding box center [515, 637] width 205 height 33
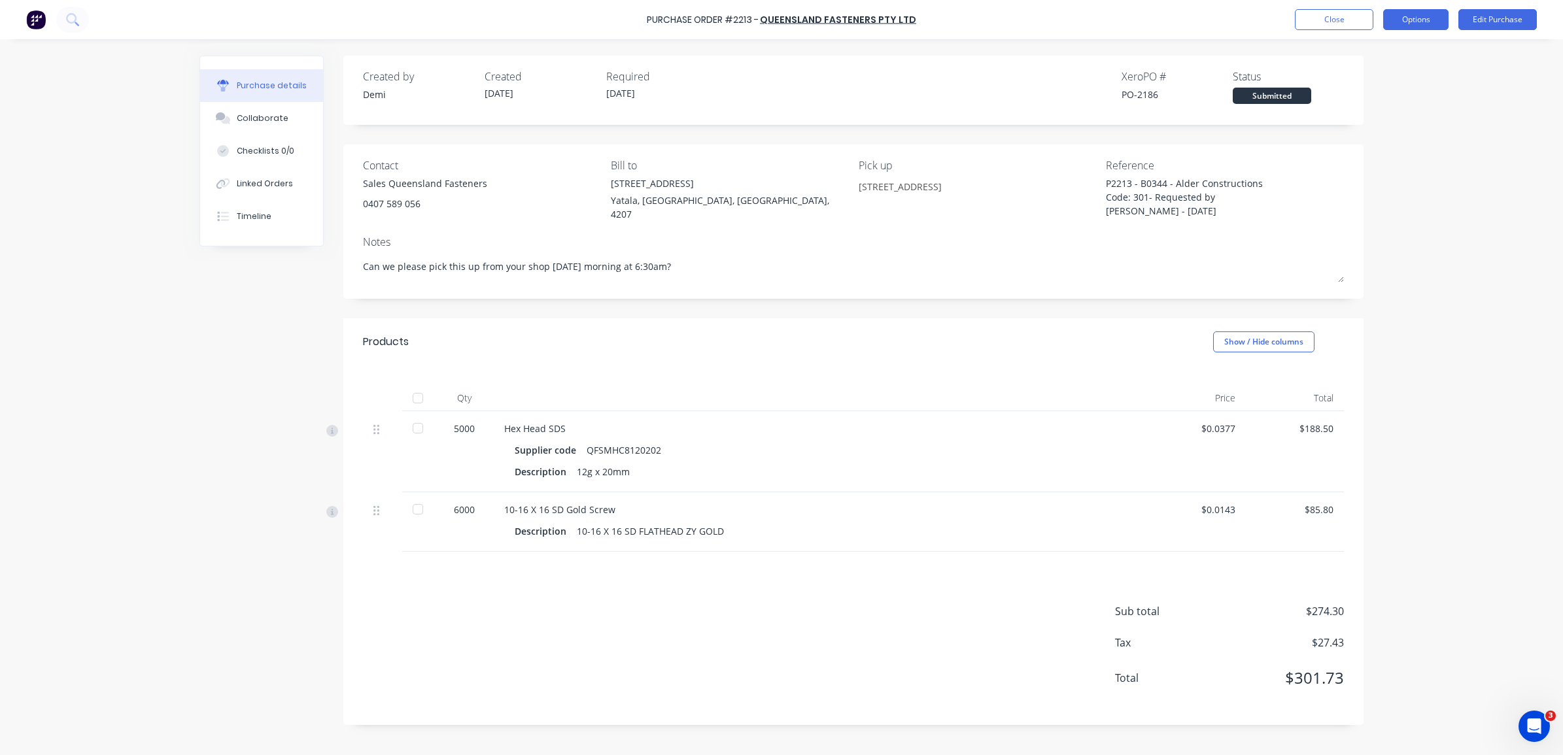
click at [1431, 17] on button "Options" at bounding box center [1415, 19] width 65 height 21
click at [283, 207] on button "Timeline" at bounding box center [261, 216] width 123 height 33
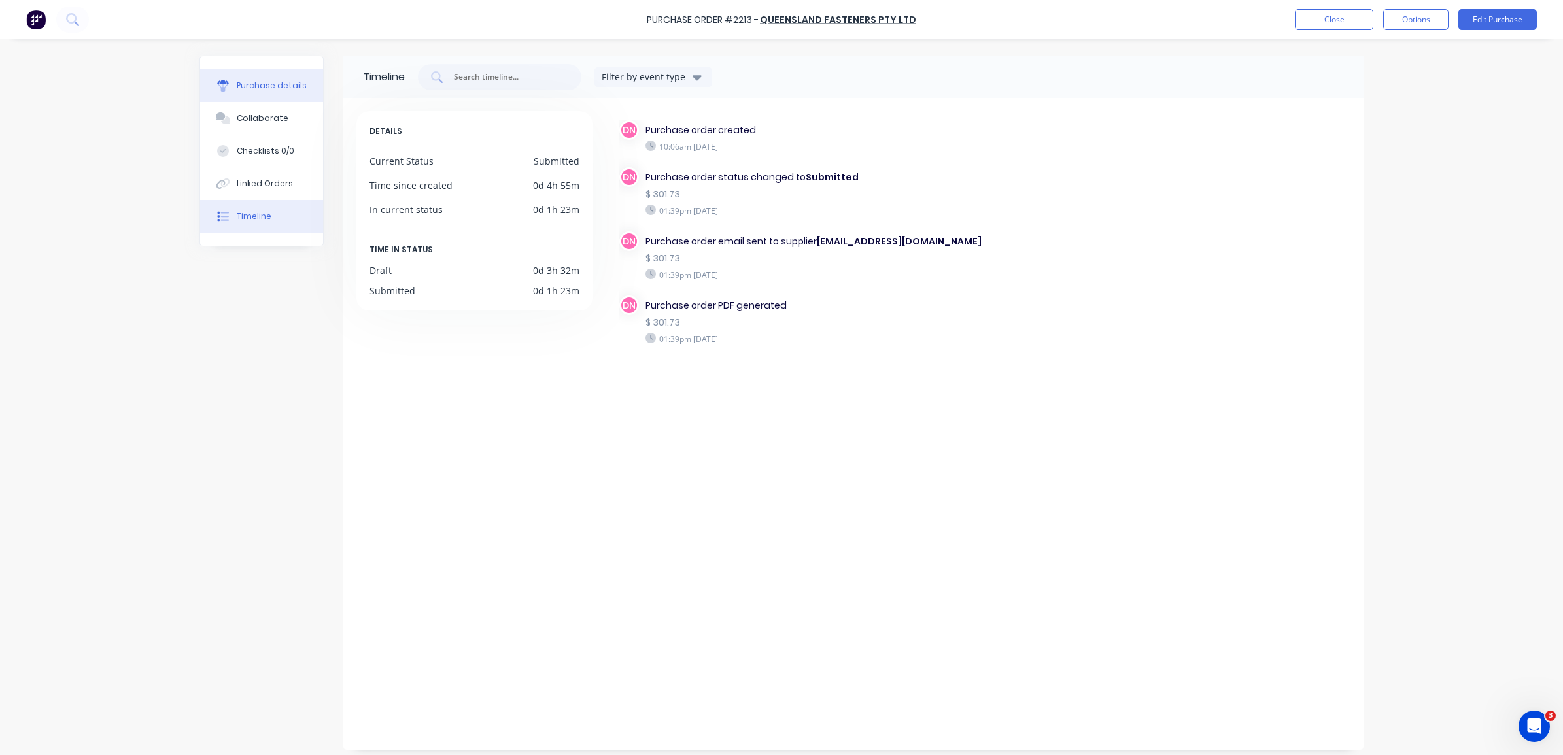
click at [281, 82] on div "Purchase details" at bounding box center [272, 86] width 70 height 12
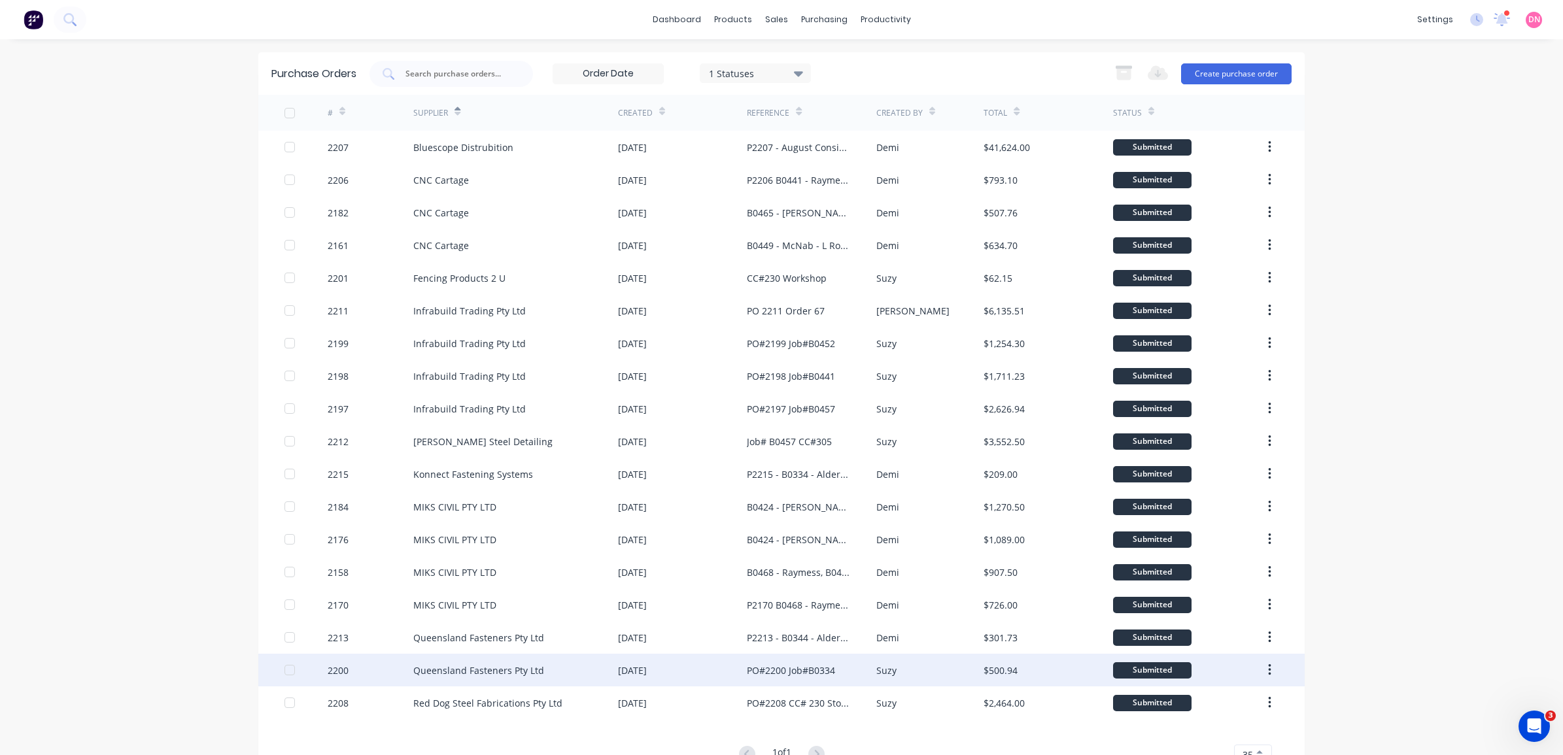
click at [785, 661] on div "PO#2200 Job#B0334" at bounding box center [811, 670] width 129 height 33
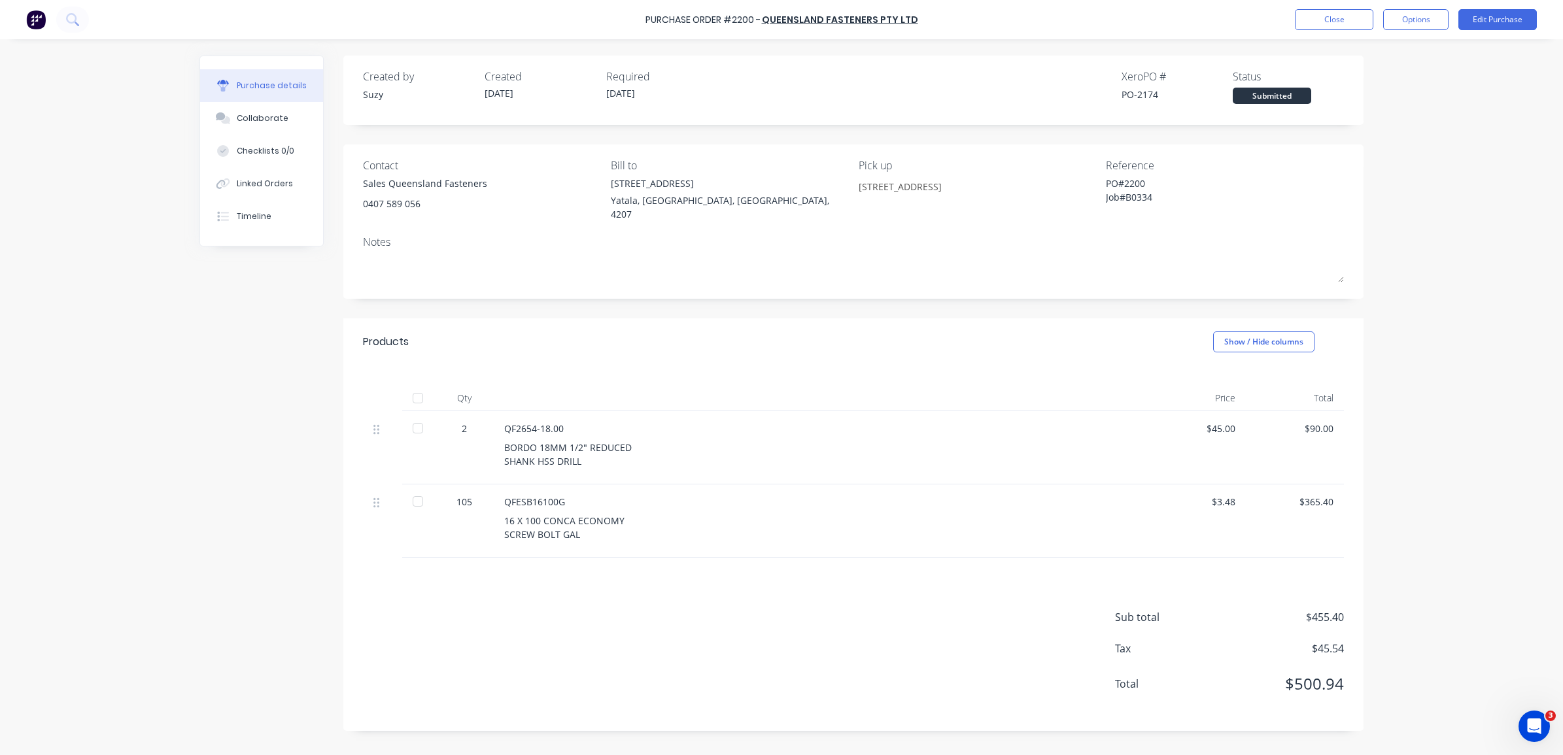
click at [417, 489] on div at bounding box center [418, 502] width 26 height 26
click at [415, 494] on div at bounding box center [418, 502] width 26 height 26
click at [1411, 16] on button "Options" at bounding box center [1415, 19] width 65 height 21
click at [808, 76] on div "Created by Suzy Created 27/08/25 Required 01/09/25 Xero PO # PO-2174 Status Par…" at bounding box center [853, 86] width 981 height 35
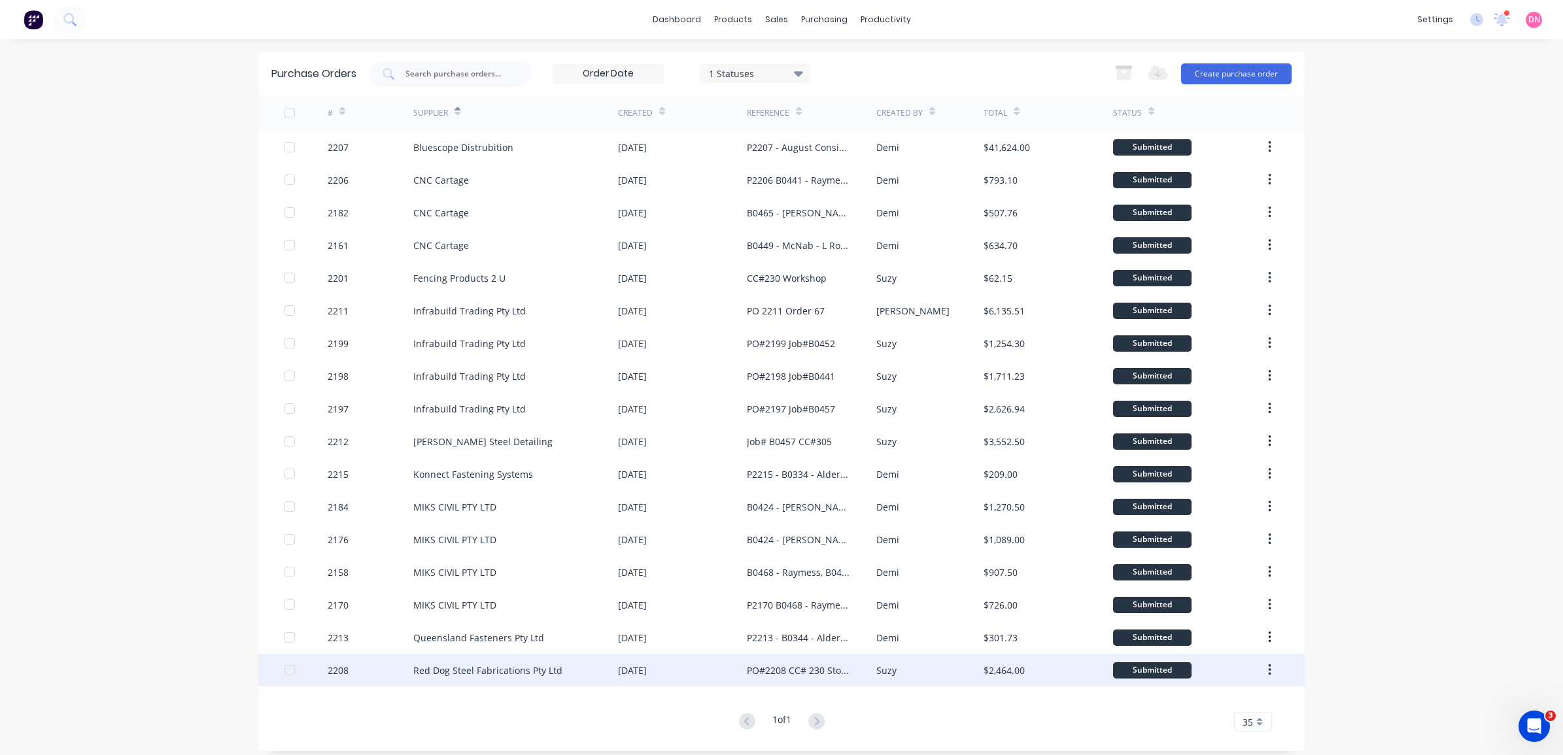
click at [530, 663] on div "Red Dog Steel Fabrications Pty Ltd" at bounding box center [515, 670] width 205 height 33
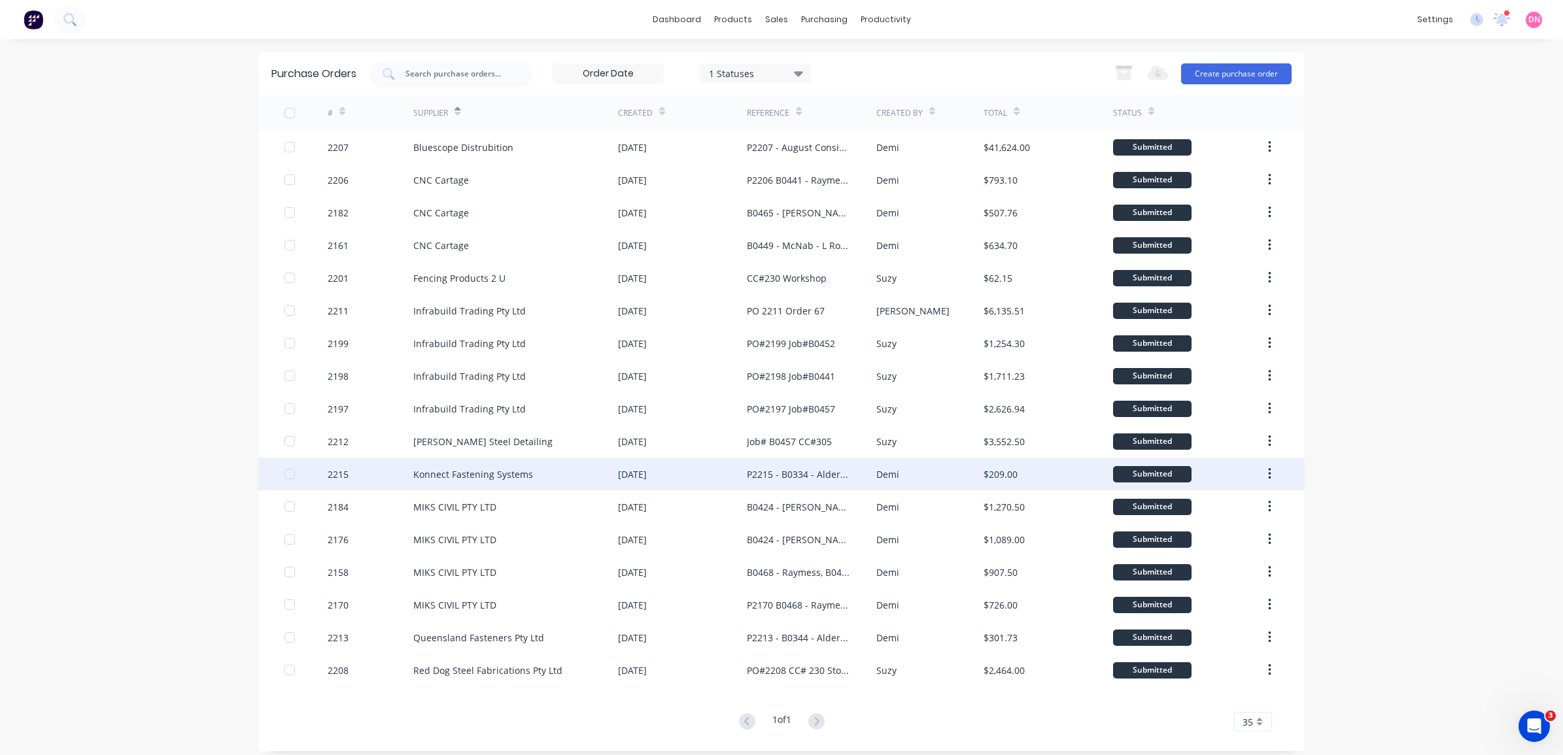
click at [562, 484] on div "Konnect Fastening Systems" at bounding box center [515, 474] width 205 height 33
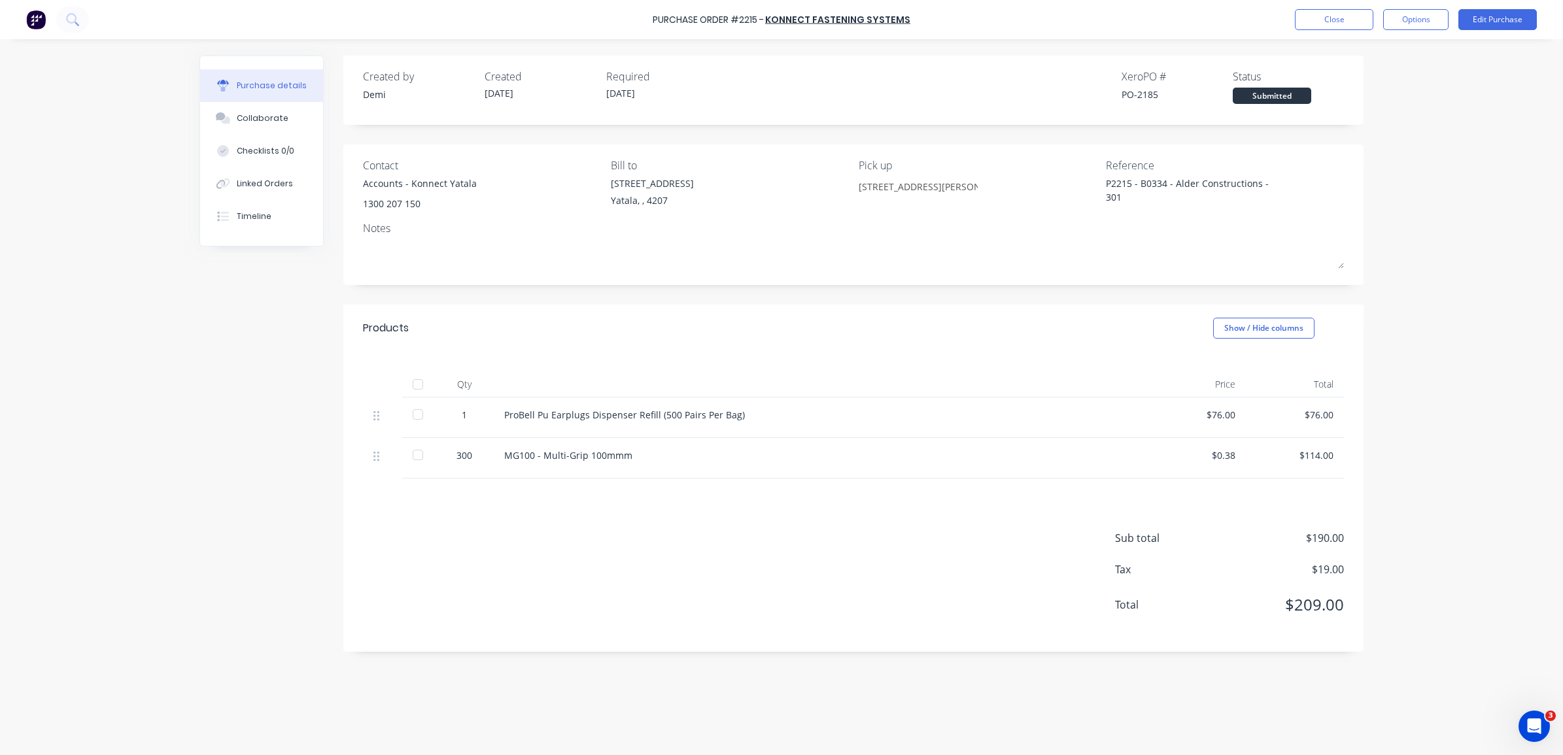
click at [413, 422] on div at bounding box center [418, 415] width 26 height 26
click at [423, 452] on div at bounding box center [418, 455] width 26 height 26
click at [1397, 24] on button "Options" at bounding box center [1415, 19] width 65 height 21
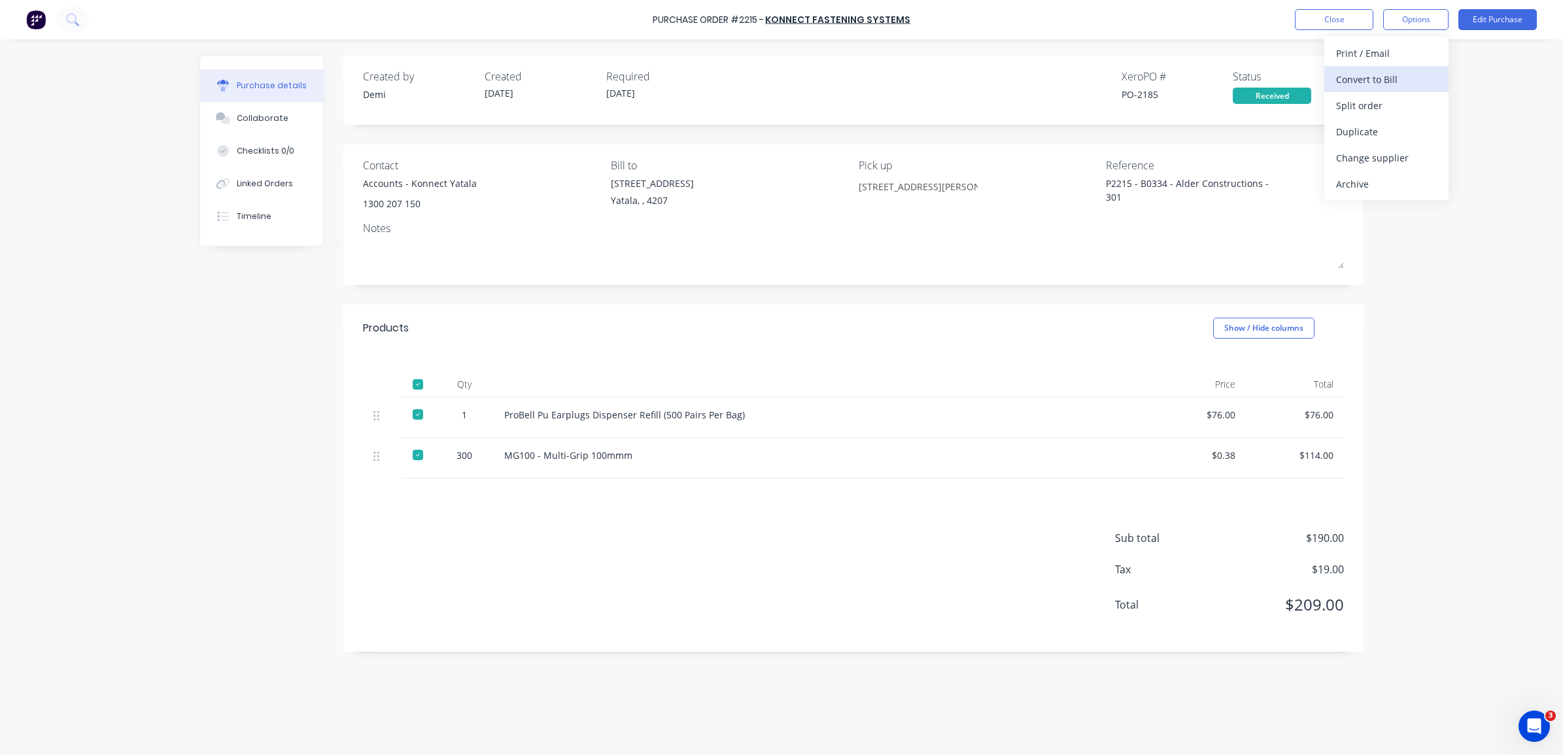
click at [1381, 79] on div "Convert to Bill" at bounding box center [1386, 79] width 101 height 19
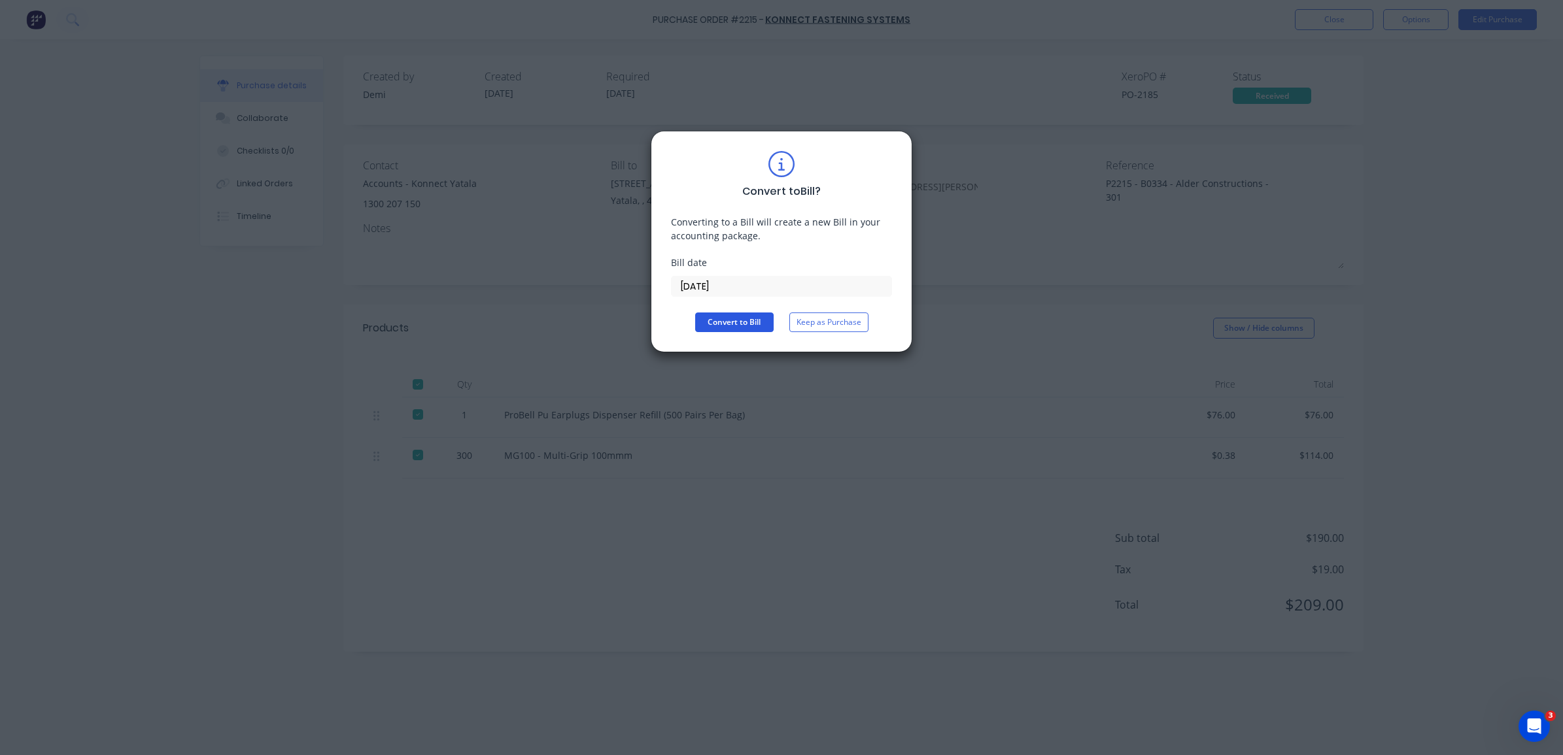
click at [712, 326] on button "Convert to Bill" at bounding box center [734, 323] width 78 height 20
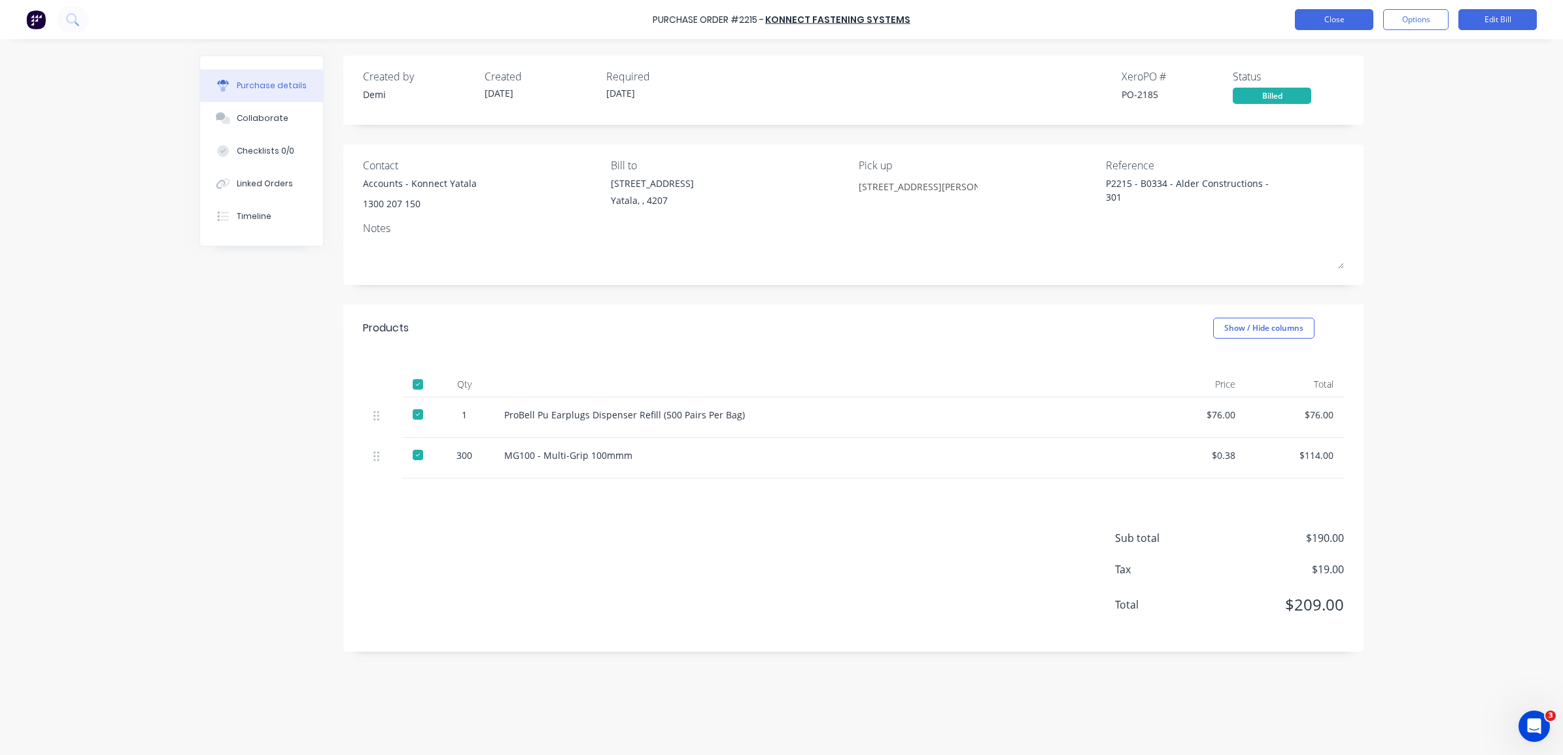
type textarea "x"
click at [1341, 18] on button "Close" at bounding box center [1334, 19] width 78 height 21
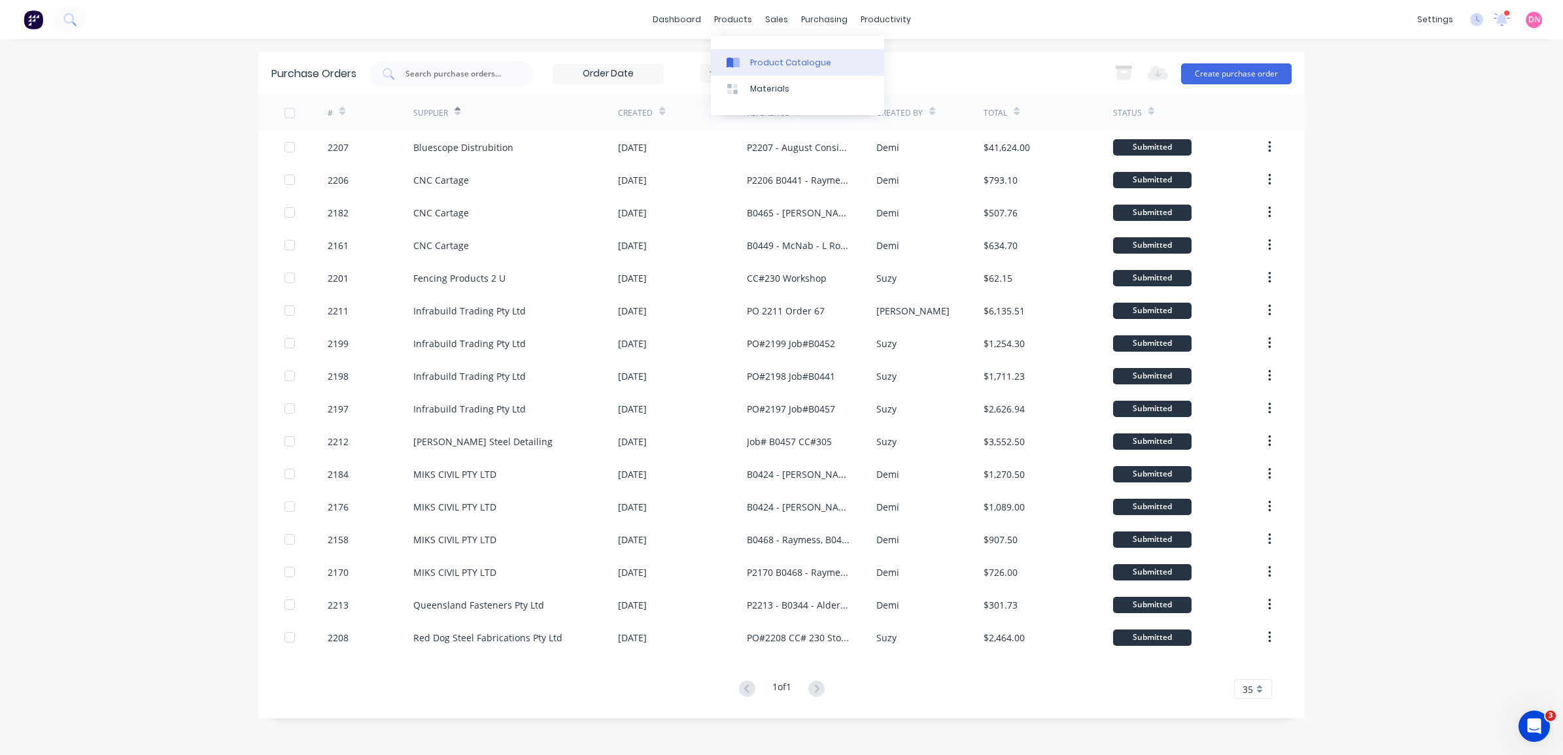
click at [755, 61] on div "Product Catalogue" at bounding box center [790, 63] width 81 height 12
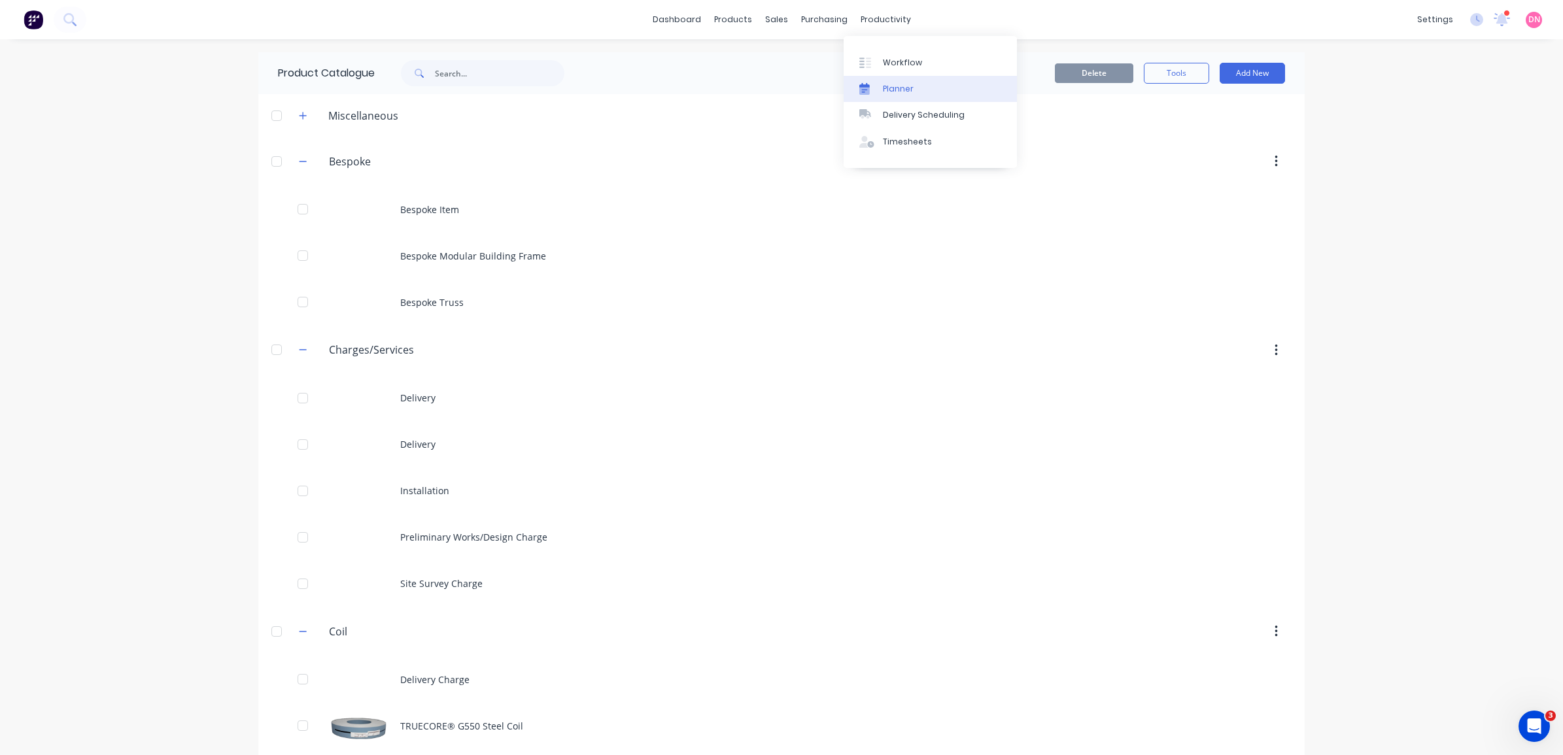
click at [917, 82] on link "Planner" at bounding box center [930, 89] width 173 height 26
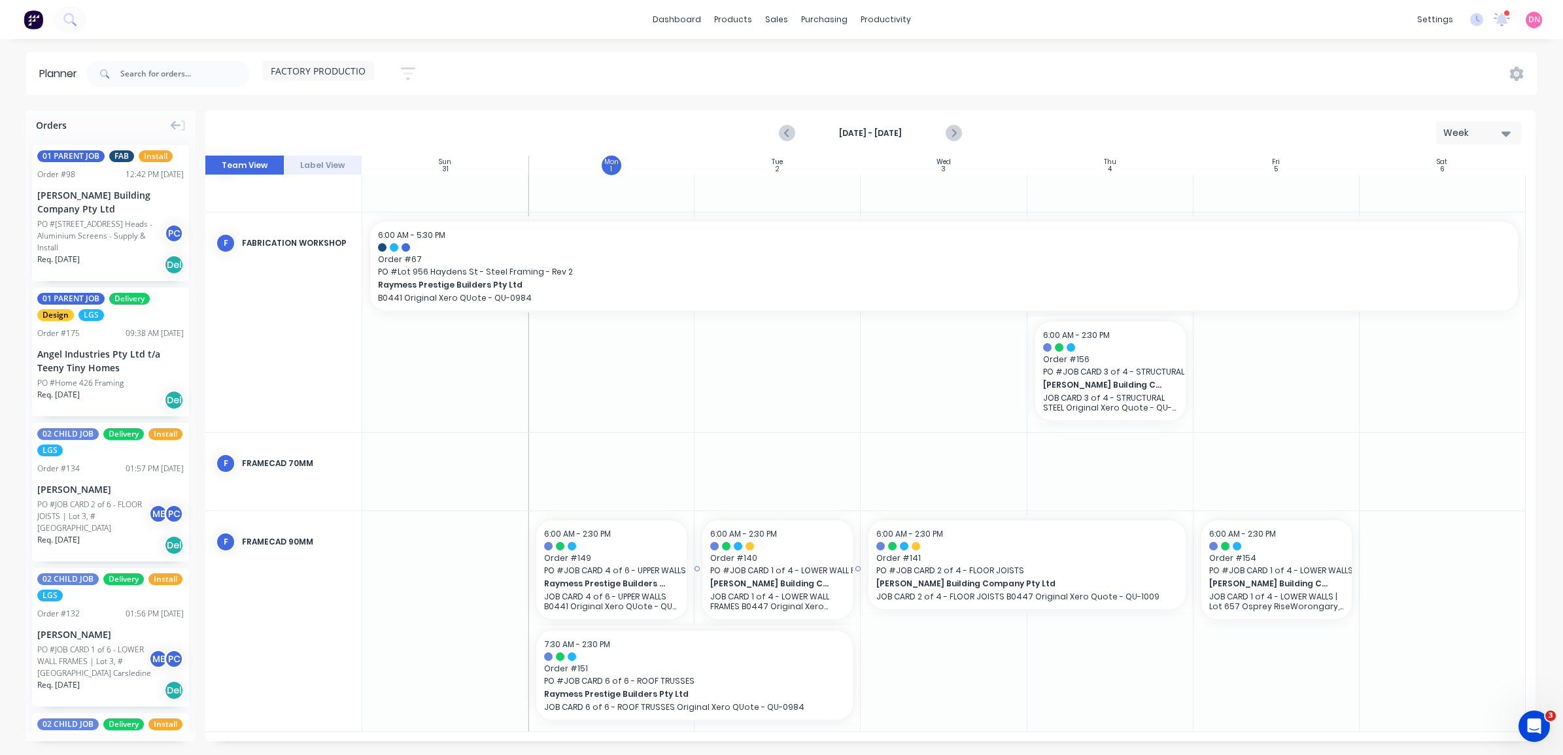
scroll to position [362, 0]
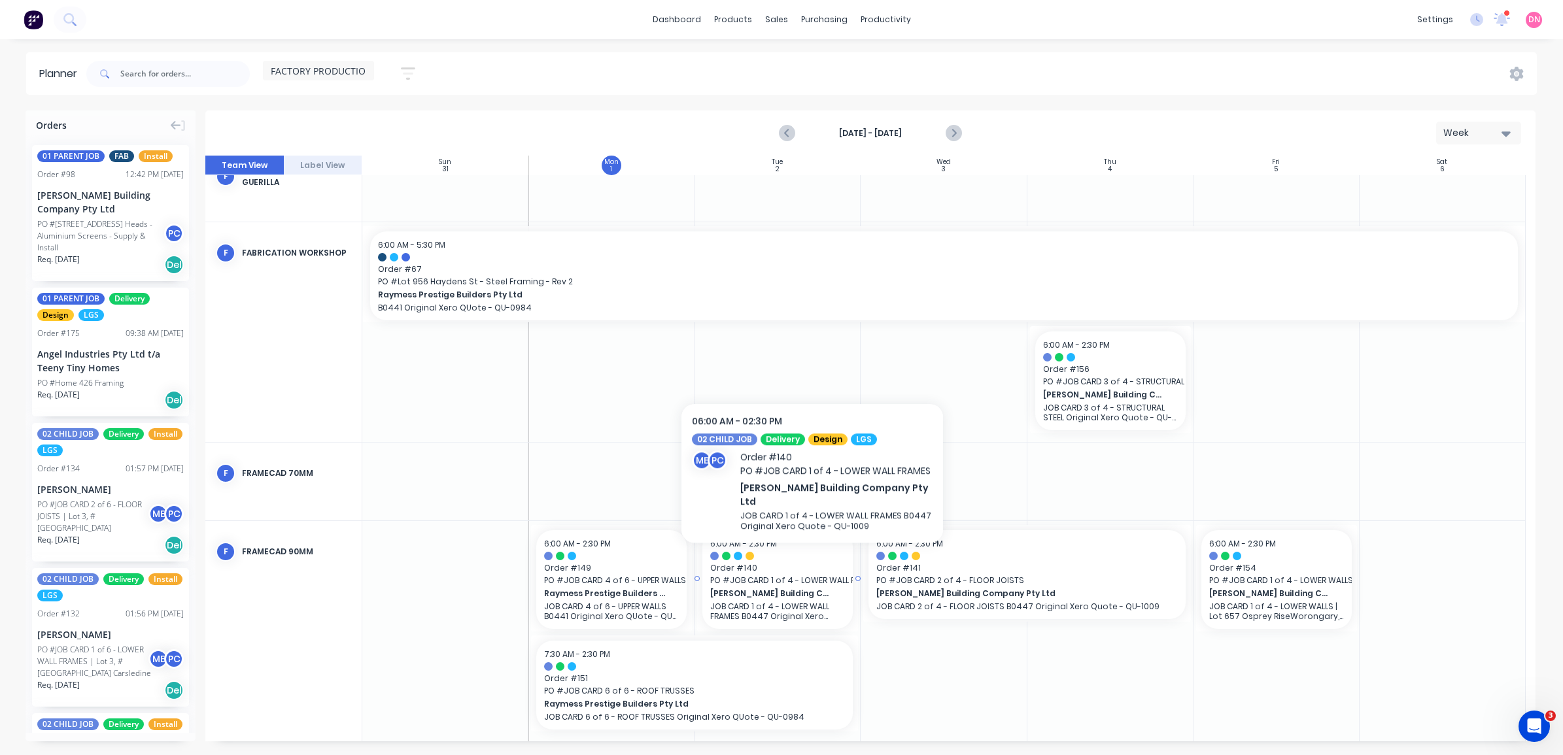
click at [812, 552] on div at bounding box center [777, 556] width 135 height 9
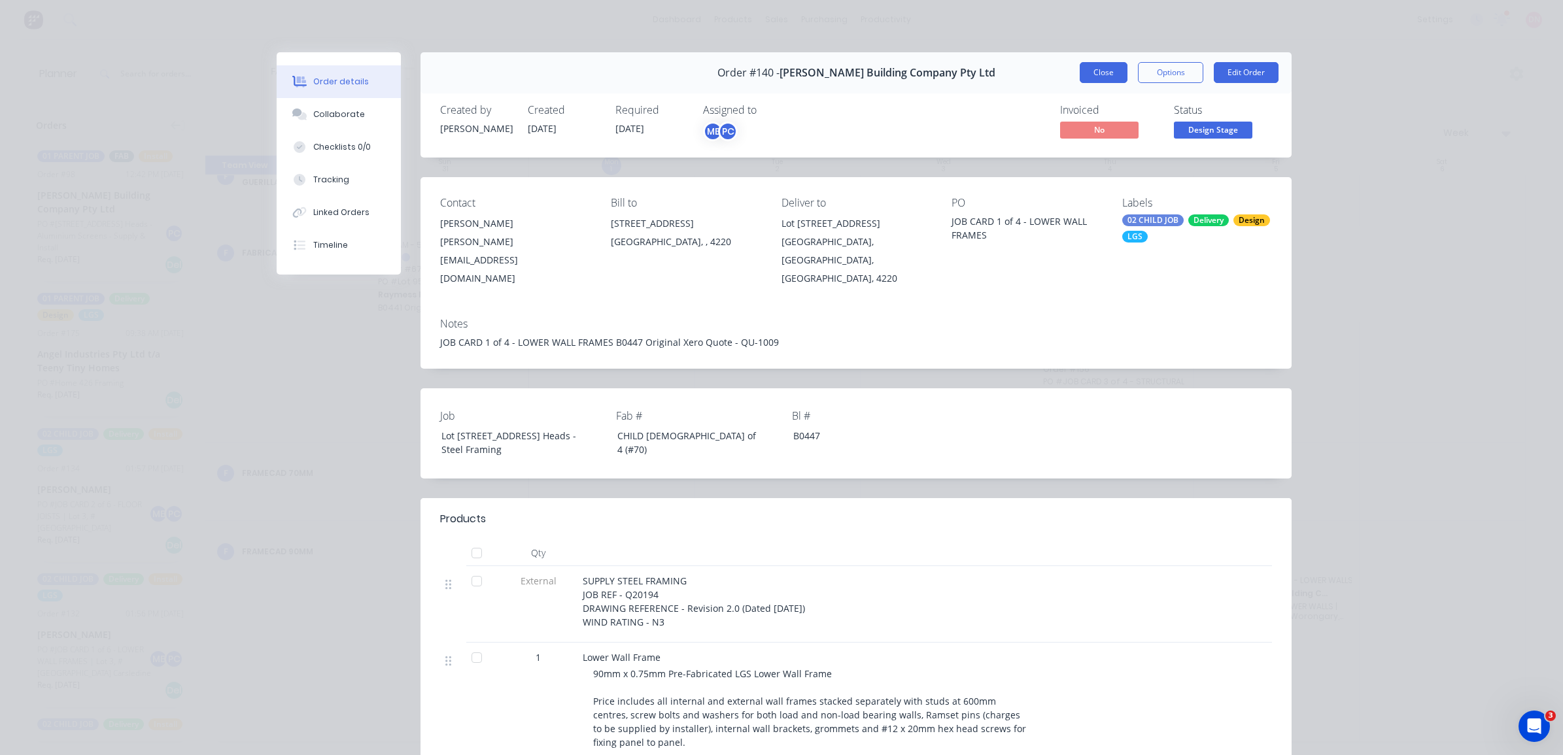
click at [1096, 78] on button "Close" at bounding box center [1104, 72] width 48 height 21
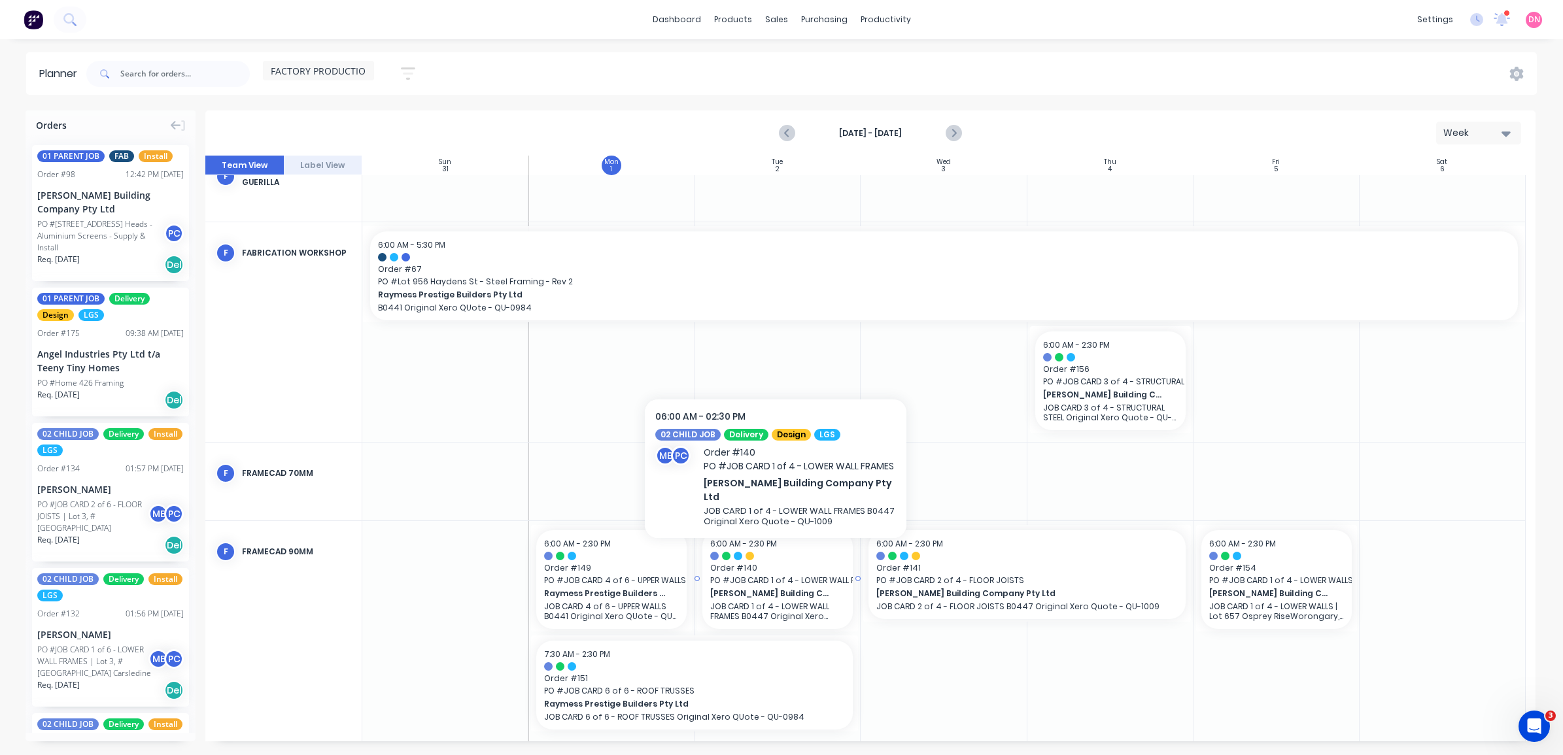
drag, startPoint x: 783, startPoint y: 563, endPoint x: 766, endPoint y: 564, distance: 17.1
click at [742, 576] on span "PO # JOB CARD 1 of 4 - LOWER WALL FRAMES" at bounding box center [777, 581] width 135 height 12
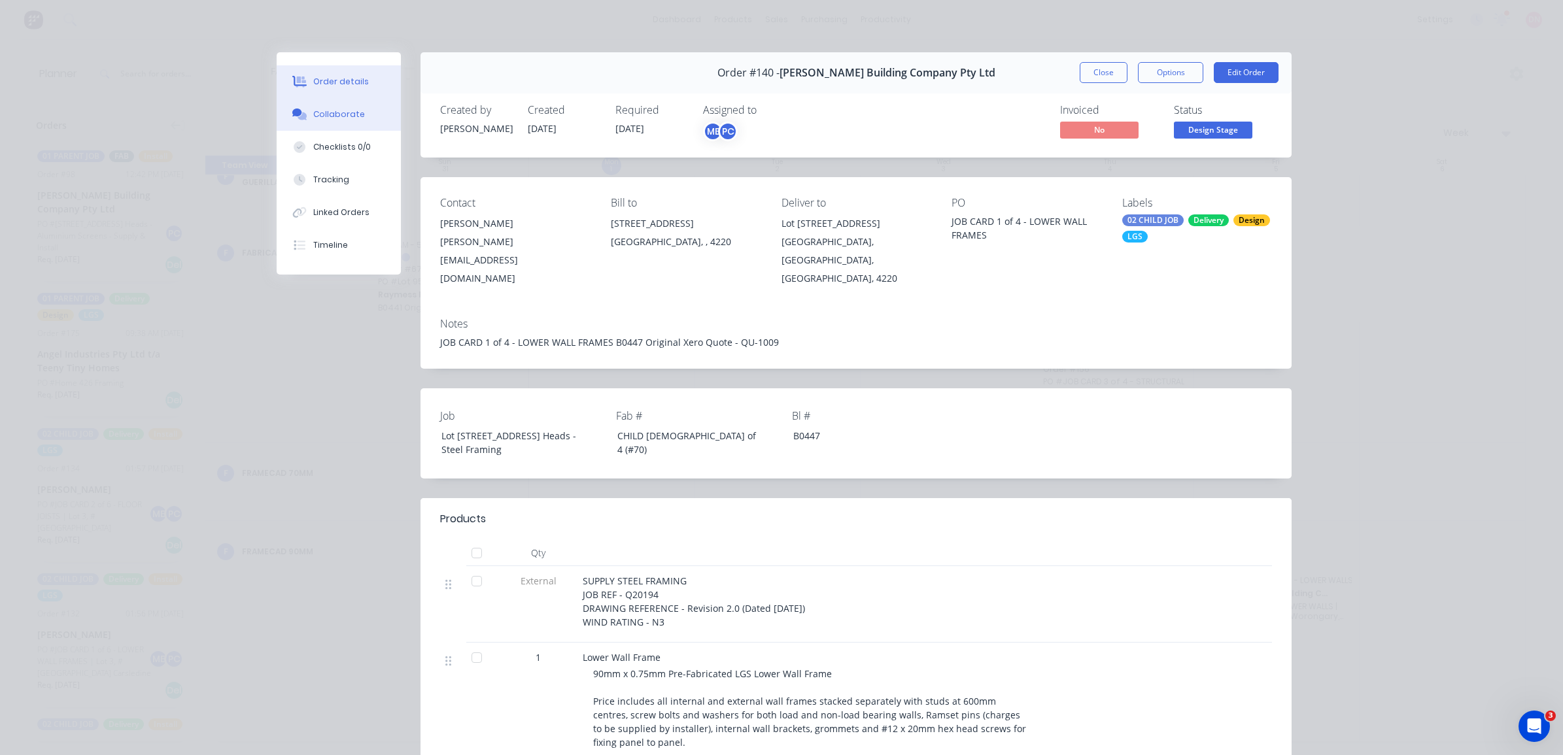
click at [337, 116] on div "Collaborate" at bounding box center [339, 115] width 52 height 12
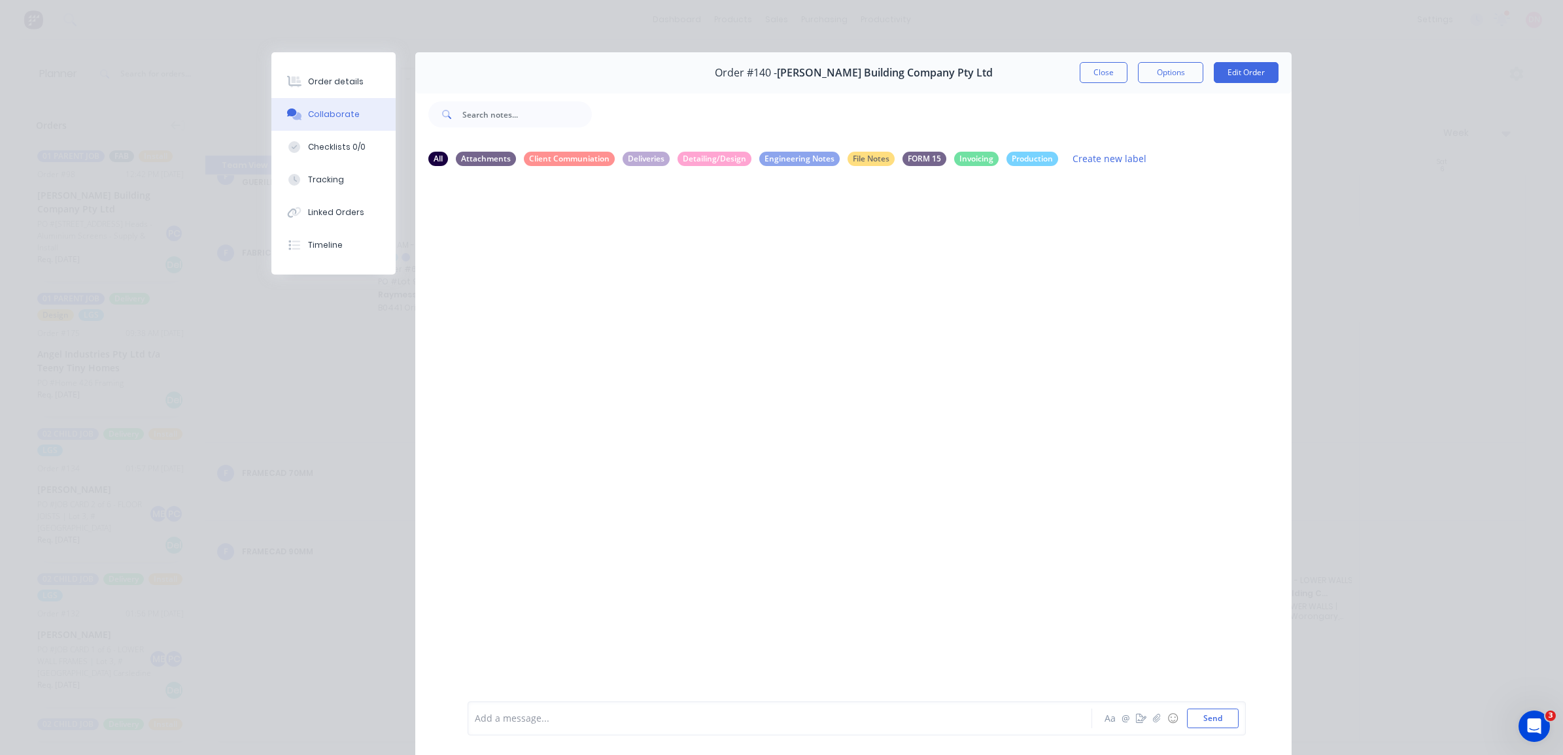
scroll to position [60, 0]
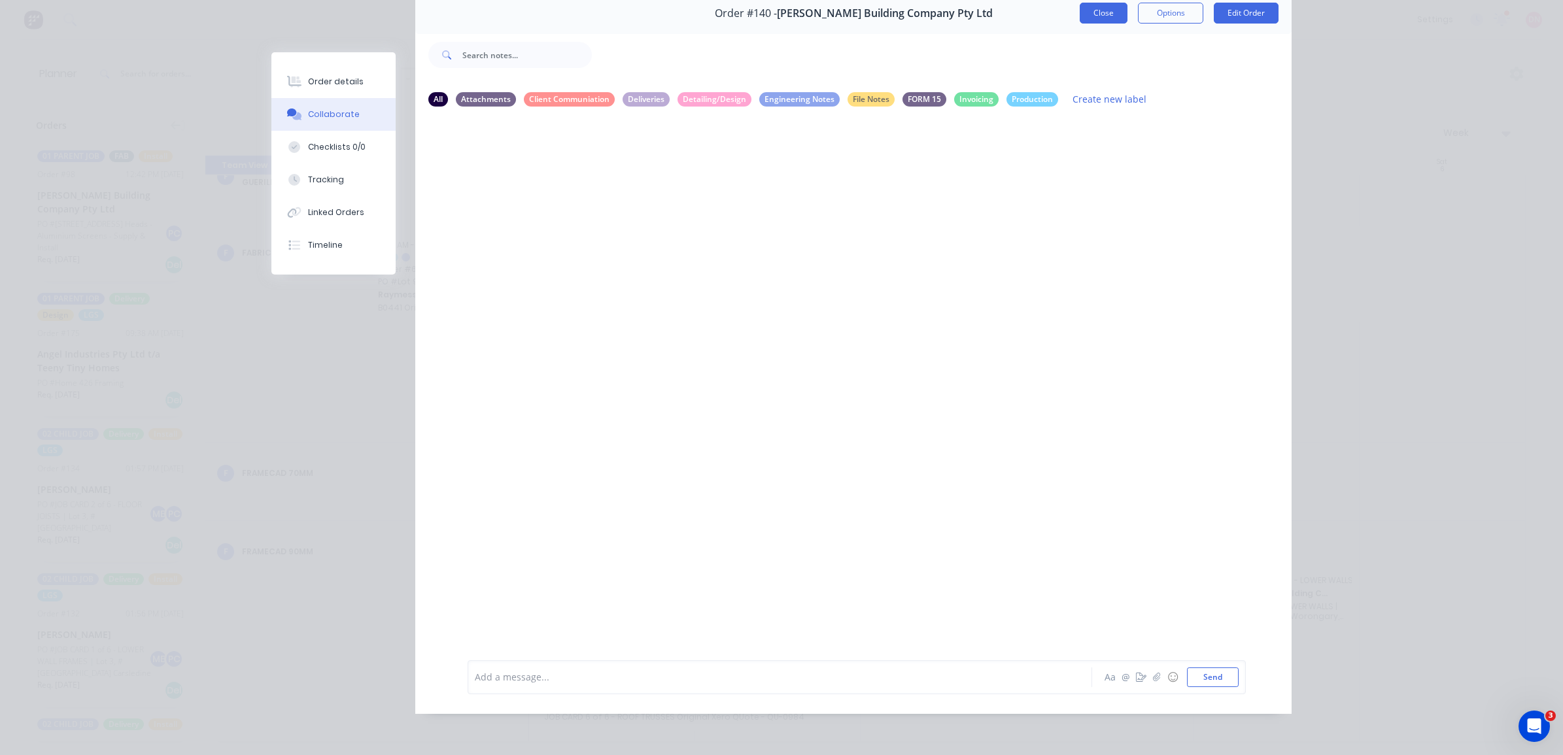
click at [1080, 13] on button "Close" at bounding box center [1104, 13] width 48 height 21
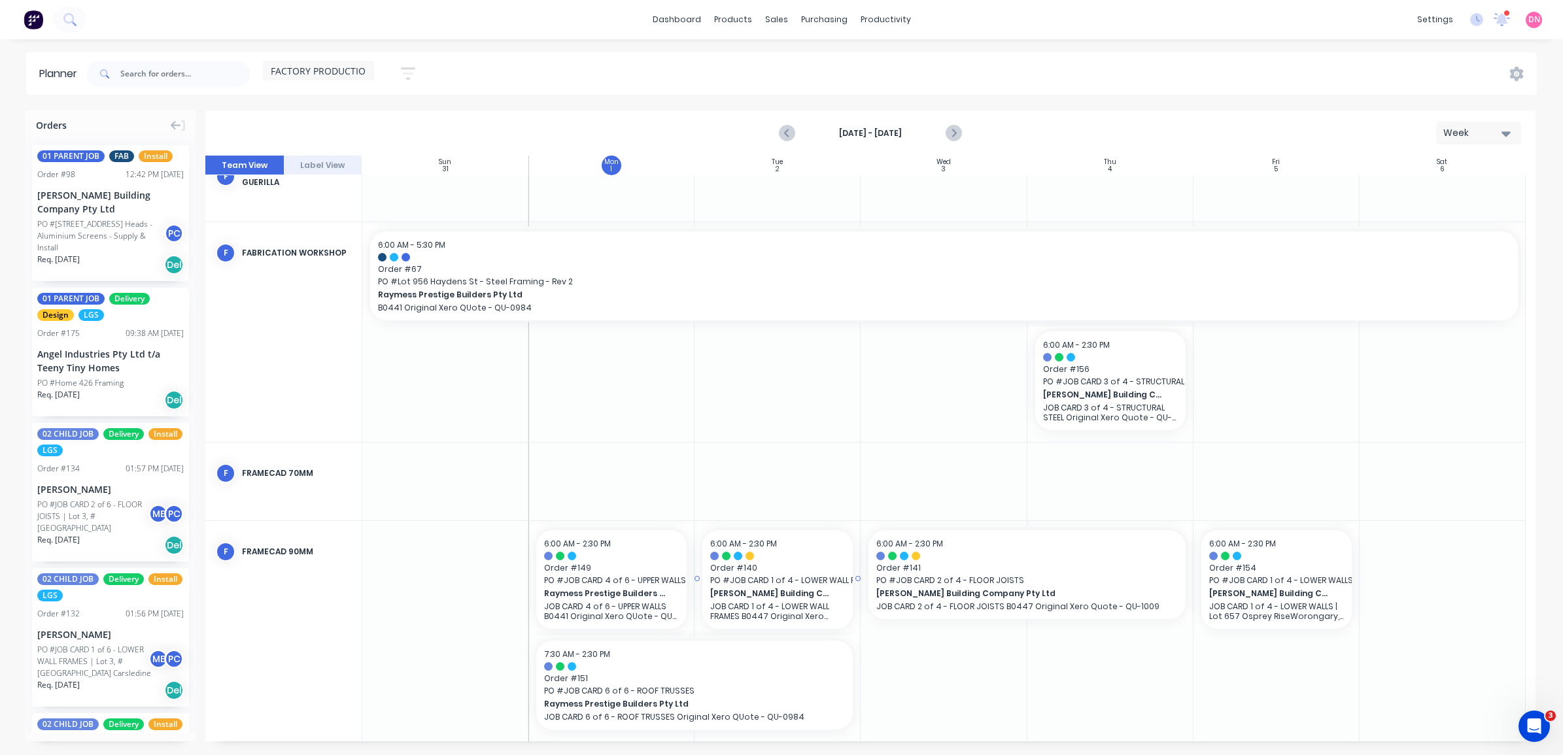
click at [775, 594] on span "[PERSON_NAME] Building Company Pty Ltd" at bounding box center [771, 594] width 122 height 12
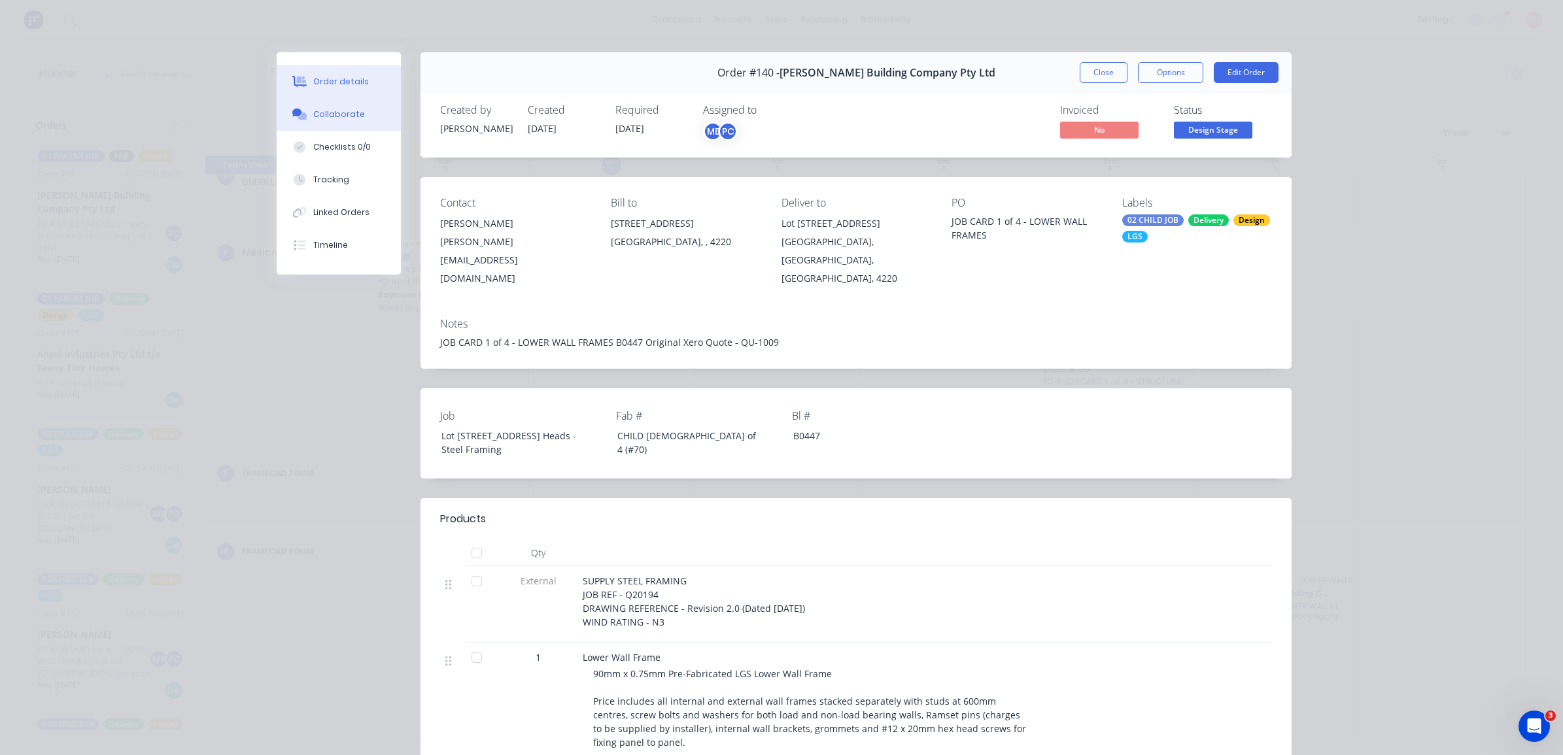
click at [365, 118] on button "Collaborate" at bounding box center [339, 114] width 124 height 33
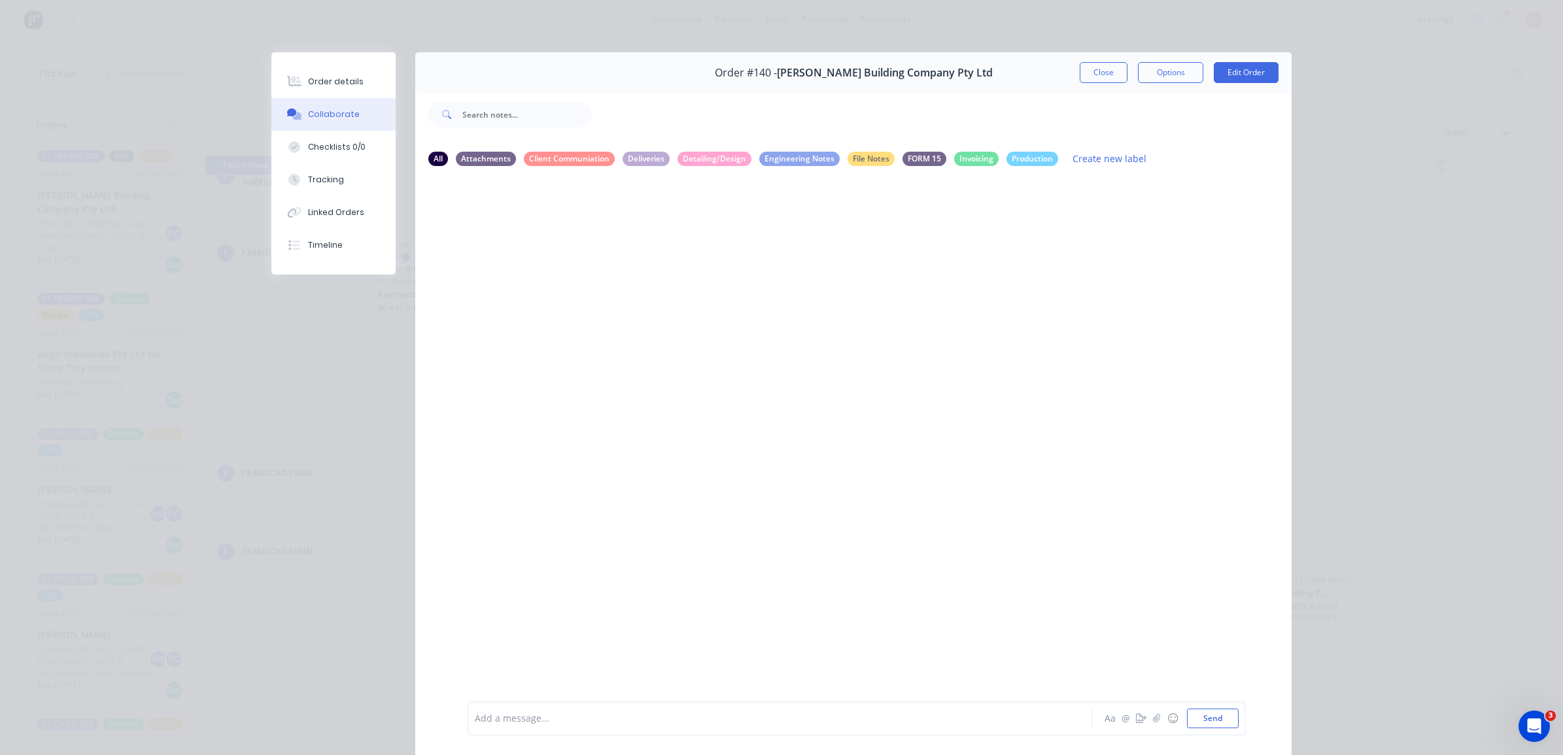
click at [687, 707] on div "Add a message... Aa @ ☺ Send" at bounding box center [857, 719] width 778 height 34
click at [736, 715] on div at bounding box center [761, 719] width 572 height 14
click at [1211, 714] on button "Send" at bounding box center [1213, 719] width 52 height 20
drag, startPoint x: 311, startPoint y: 82, endPoint x: 391, endPoint y: 77, distance: 80.7
click at [311, 82] on div "Order details" at bounding box center [336, 82] width 56 height 12
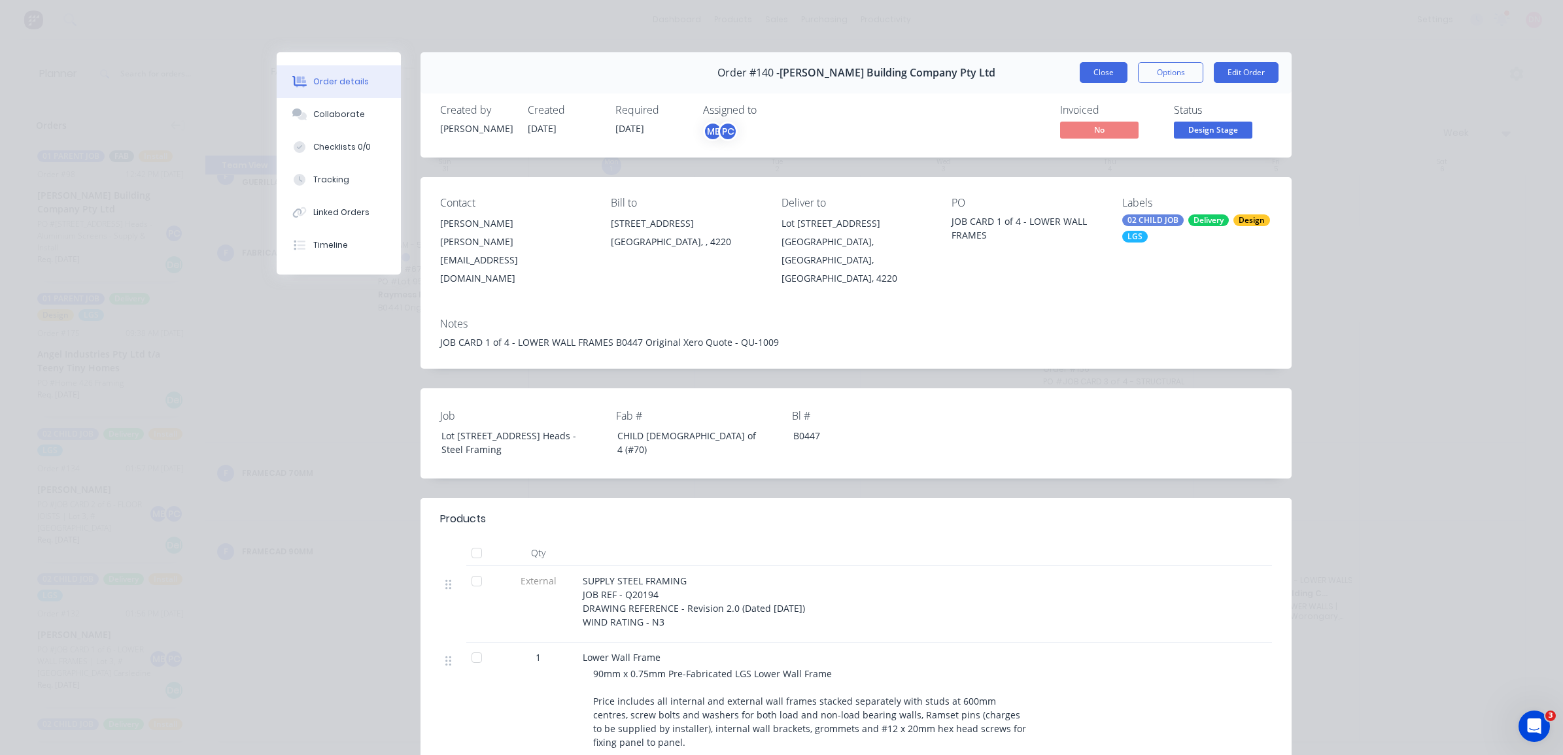
click at [1088, 70] on button "Close" at bounding box center [1104, 72] width 48 height 21
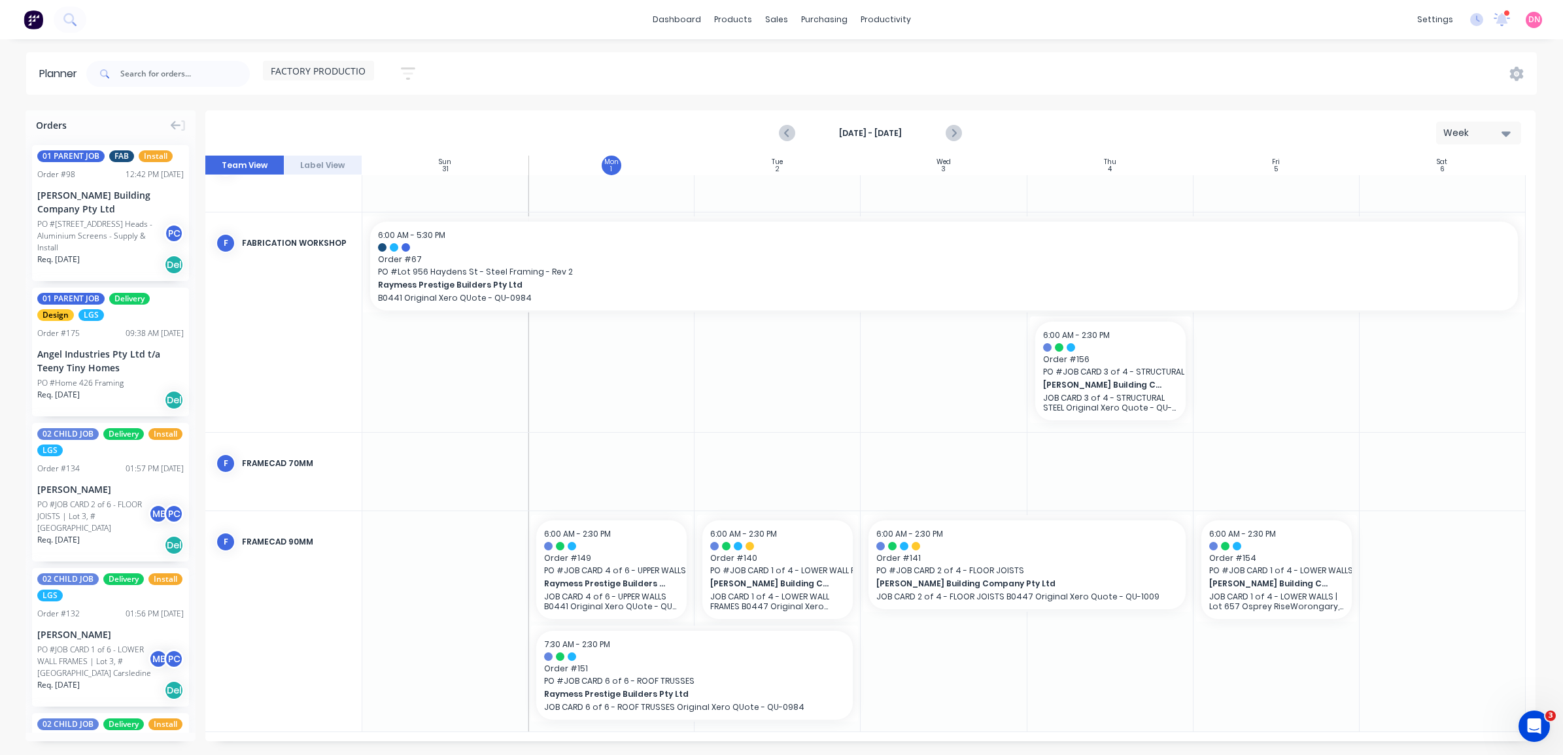
scroll to position [362, 0]
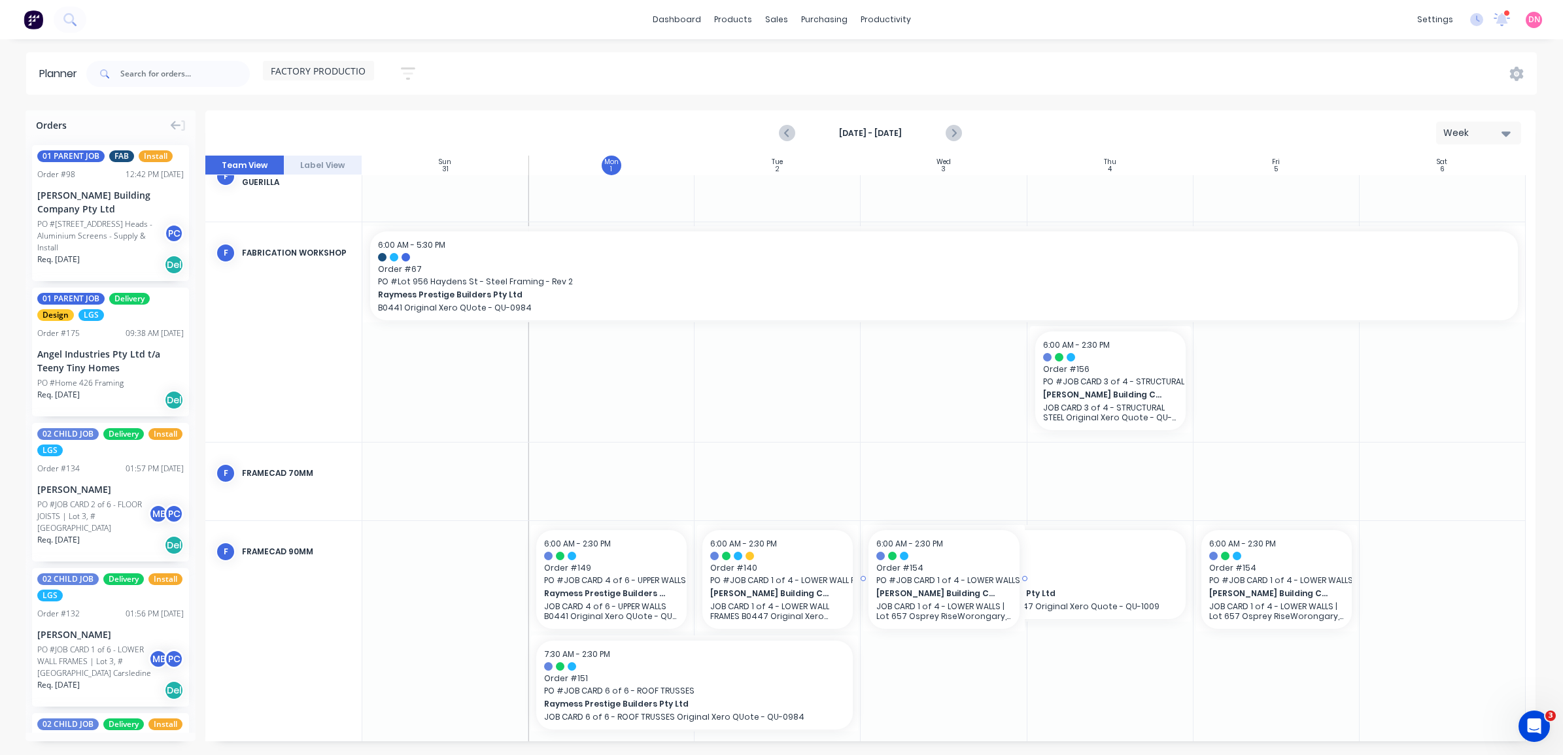
drag, startPoint x: 1241, startPoint y: 577, endPoint x: 1267, endPoint y: 589, distance: 28.7
click at [1249, 574] on div at bounding box center [870, 449] width 1330 height 586
click at [1215, 592] on div at bounding box center [870, 449] width 1330 height 586
click at [1313, 553] on div at bounding box center [870, 449] width 1330 height 586
drag, startPoint x: 1289, startPoint y: 560, endPoint x: 1128, endPoint y: 571, distance: 161.3
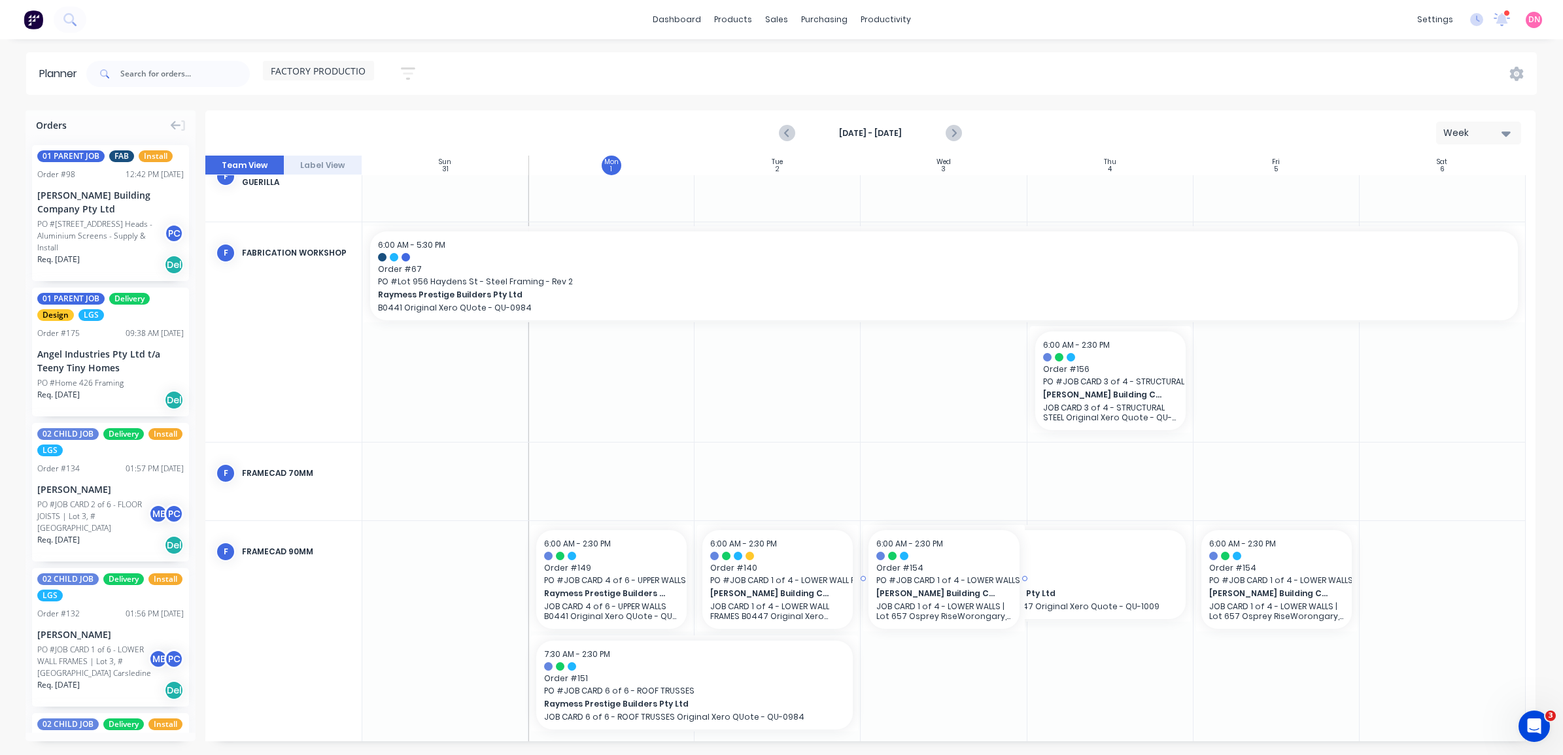
drag, startPoint x: 1128, startPoint y: 571, endPoint x: 1375, endPoint y: 737, distance: 297.8
click at [1387, 734] on div at bounding box center [870, 449] width 1330 height 586
drag, startPoint x: 1063, startPoint y: 619, endPoint x: 1056, endPoint y: 576, distance: 43.7
click at [1055, 587] on div at bounding box center [870, 449] width 1330 height 586
click at [1056, 576] on div at bounding box center [870, 449] width 1330 height 586
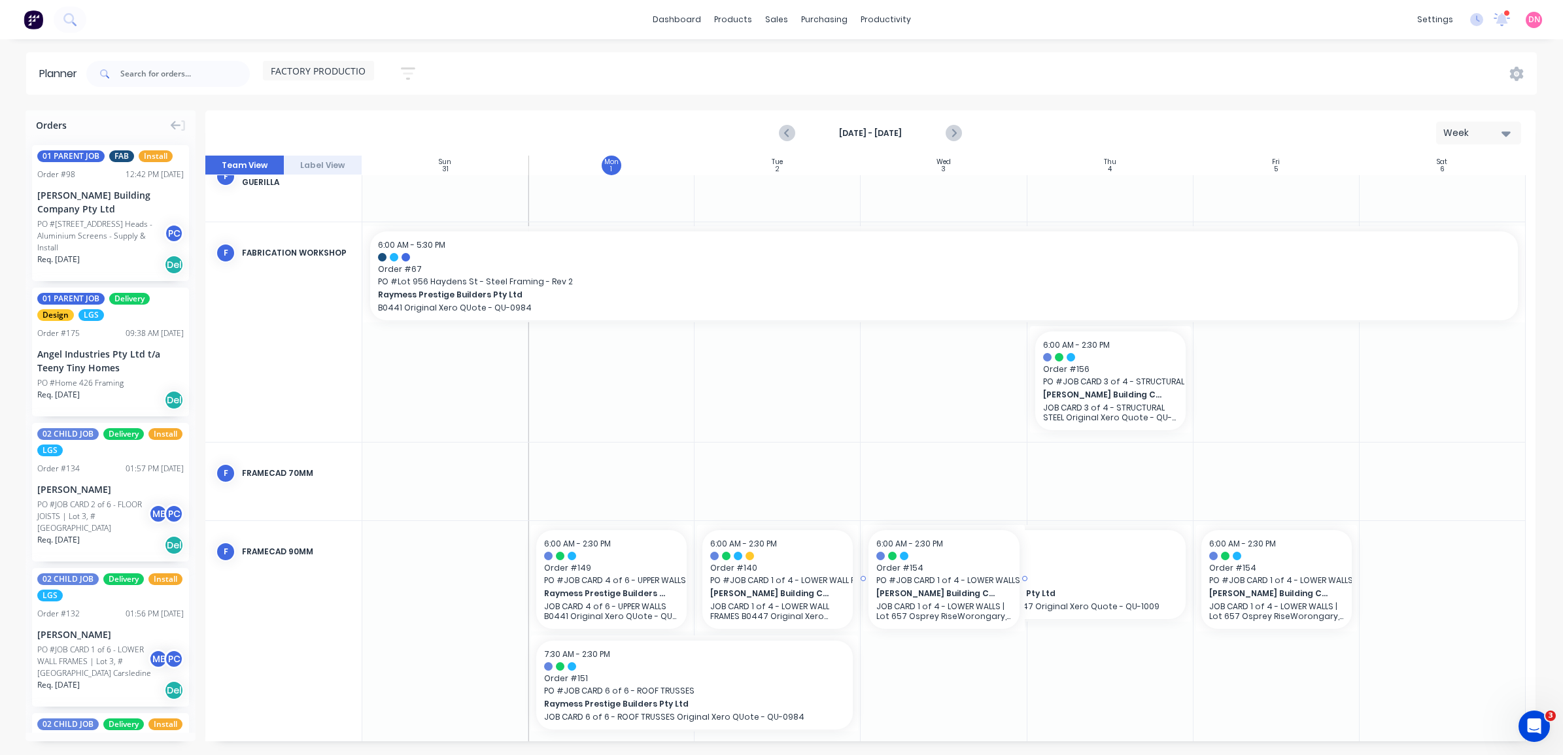
click at [740, 494] on div at bounding box center [870, 449] width 1330 height 586
click at [837, 54] on link "Purchase Orders" at bounding box center [879, 62] width 173 height 26
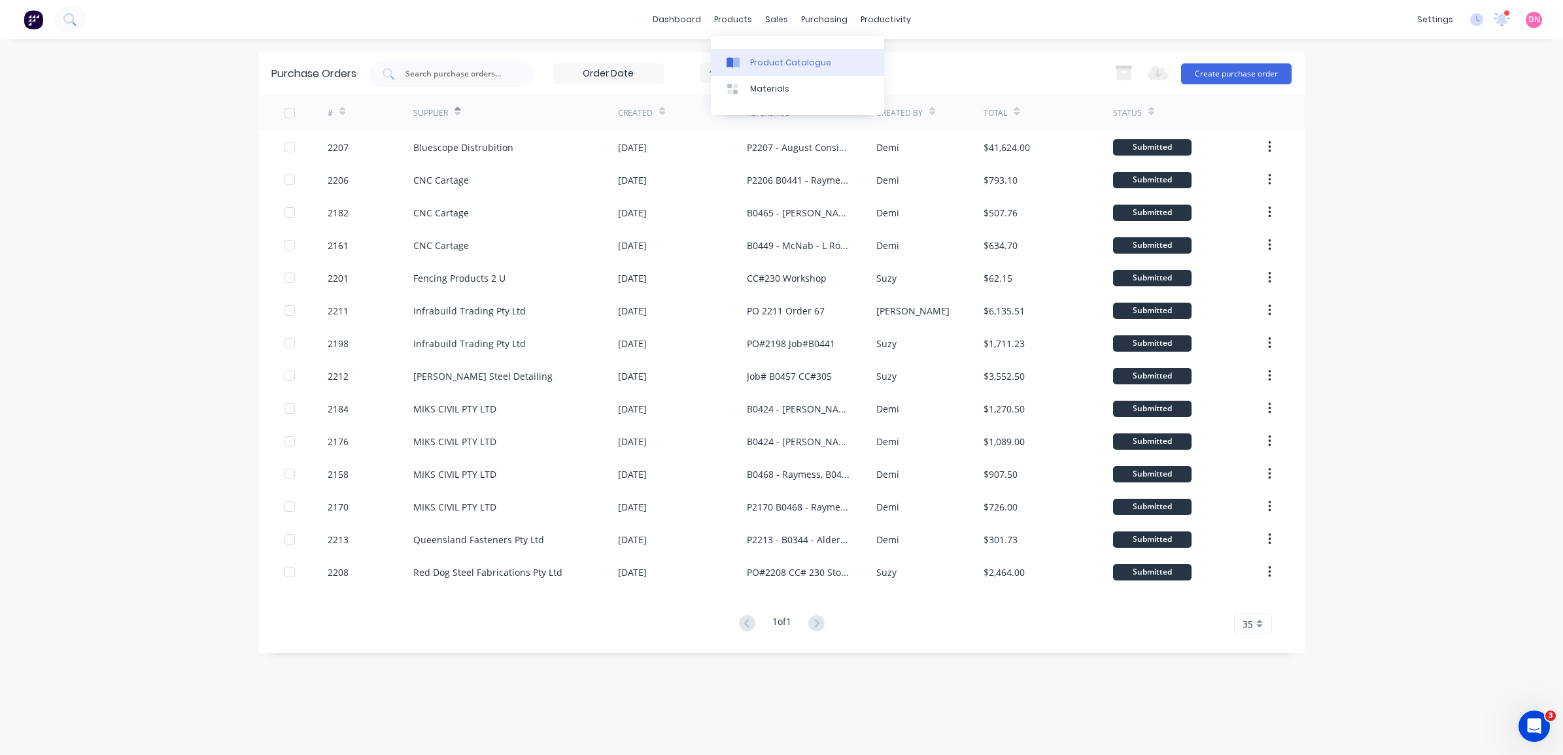
click at [767, 73] on link "Product Catalogue" at bounding box center [797, 62] width 173 height 26
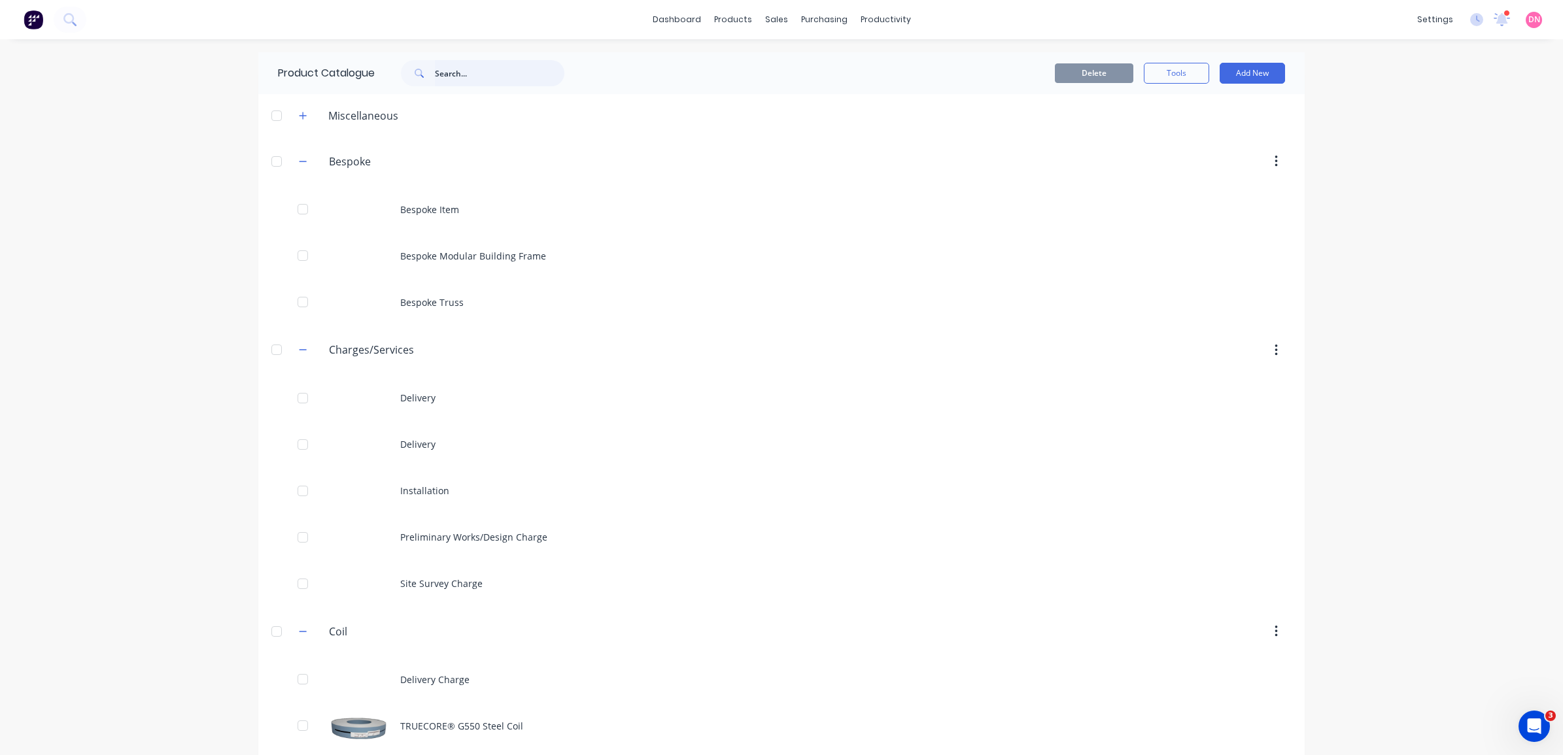
click at [510, 73] on input "text" at bounding box center [499, 73] width 129 height 26
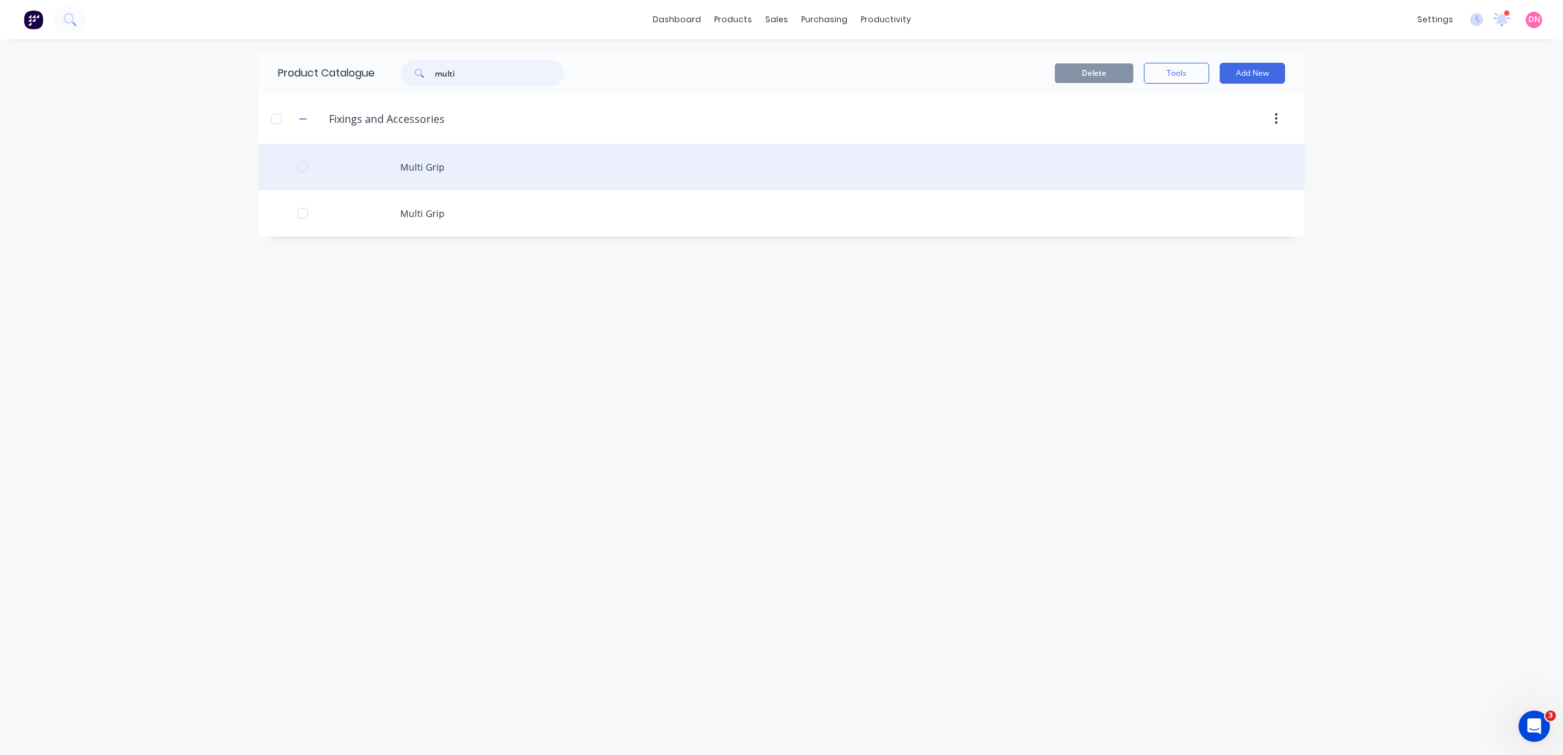
type input "multi"
click at [443, 174] on div "Multi Grip" at bounding box center [781, 167] width 1046 height 46
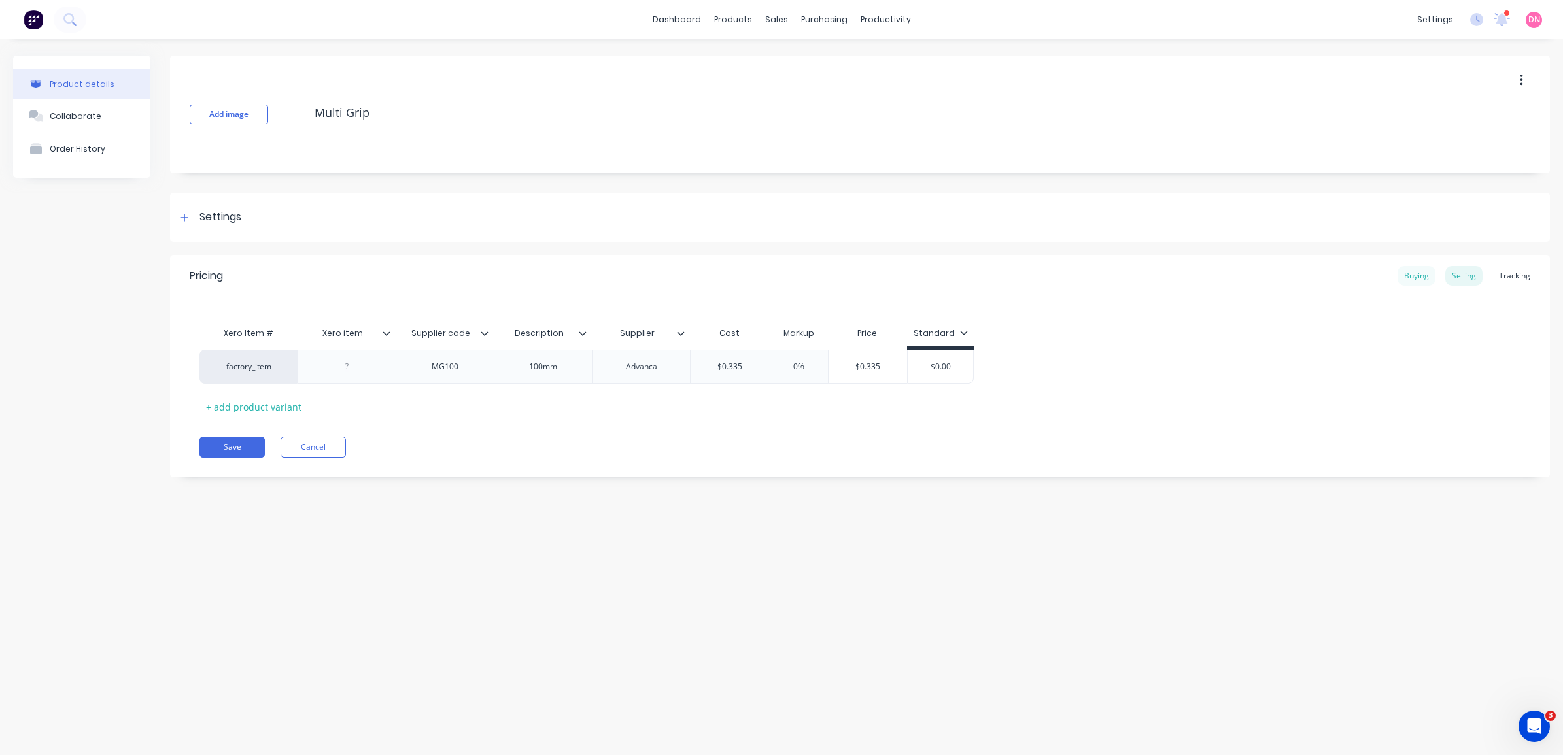
click at [1424, 279] on div "Buying" at bounding box center [1417, 276] width 38 height 20
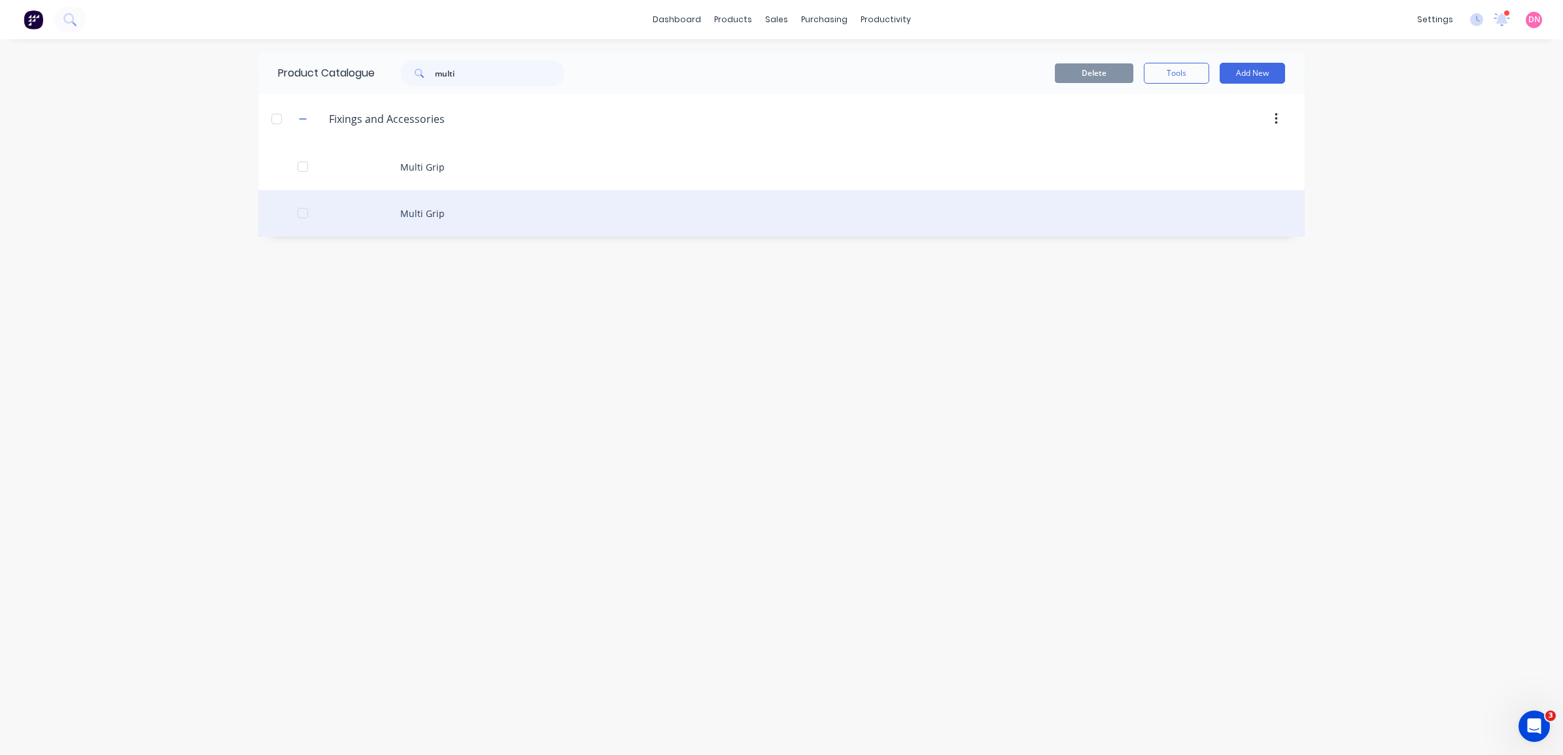
click at [419, 207] on div "Multi Grip" at bounding box center [781, 213] width 1046 height 46
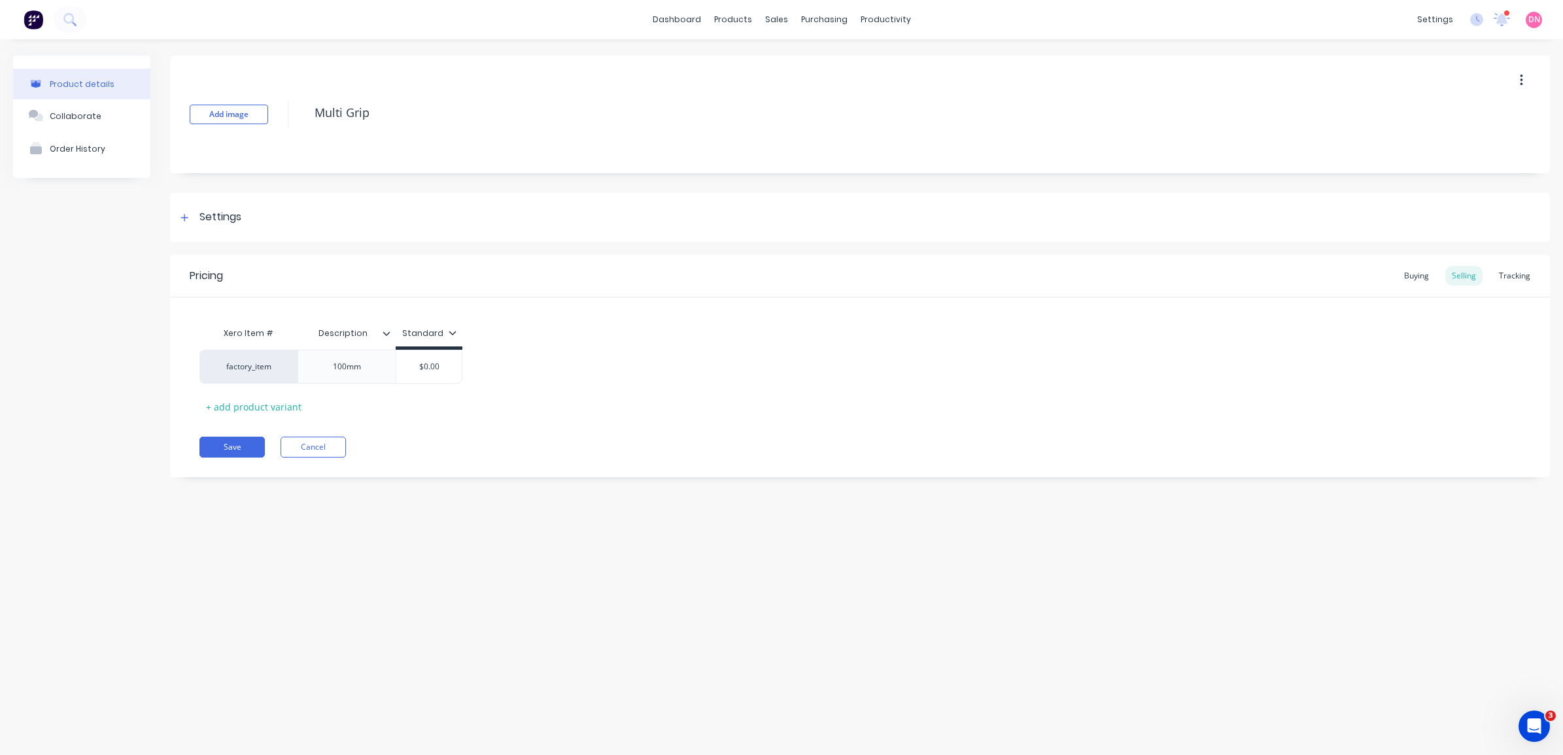
click at [452, 334] on icon at bounding box center [453, 333] width 8 height 8
click at [511, 335] on div "Xero Item # Description Standard factory_item 100mm $0.00 + add product variant" at bounding box center [859, 368] width 1321 height 97
click at [1430, 277] on div "Buying" at bounding box center [1417, 276] width 38 height 20
click at [256, 122] on button "Add image" at bounding box center [229, 115] width 78 height 20
click at [244, 434] on button "Save" at bounding box center [231, 444] width 65 height 21
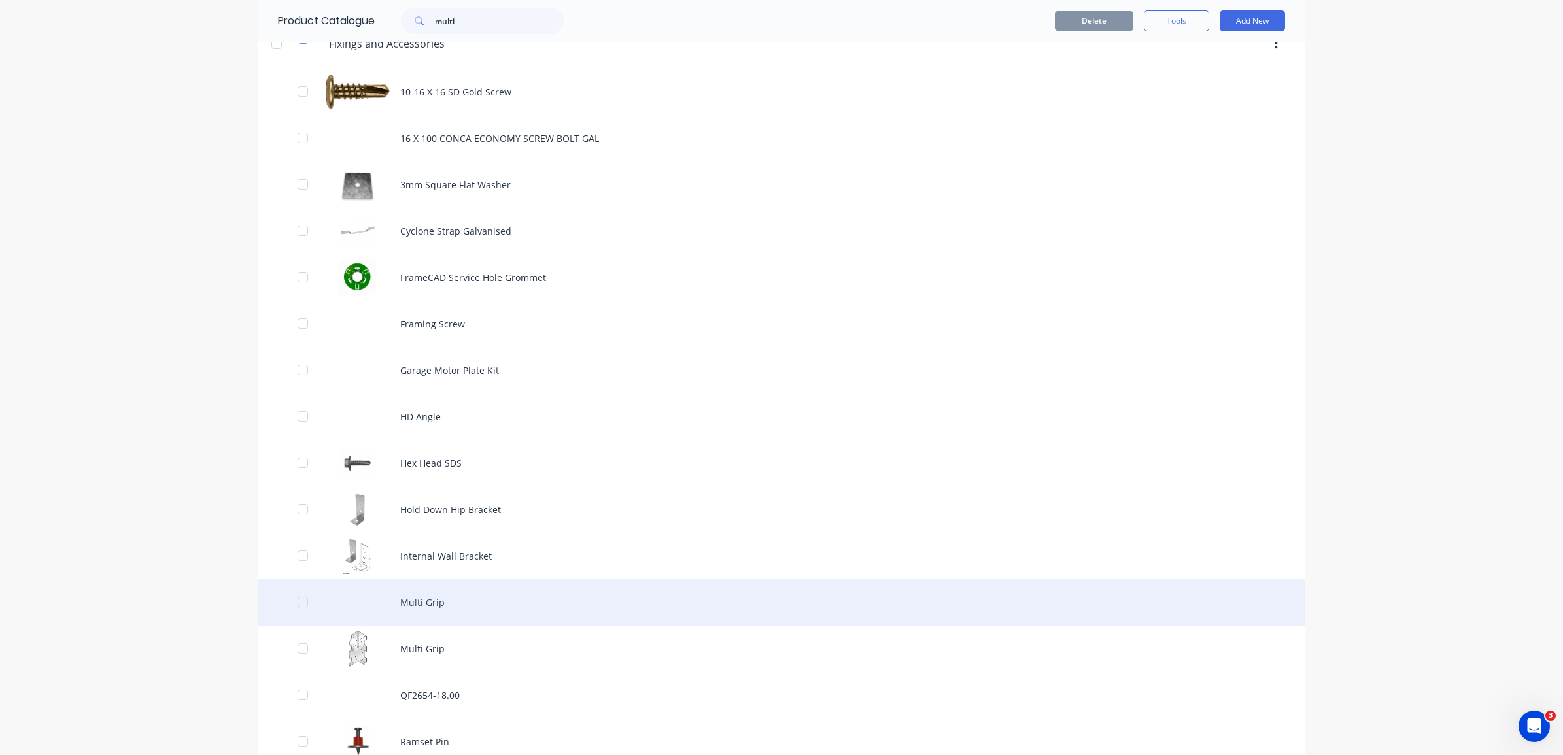
scroll to position [82, 0]
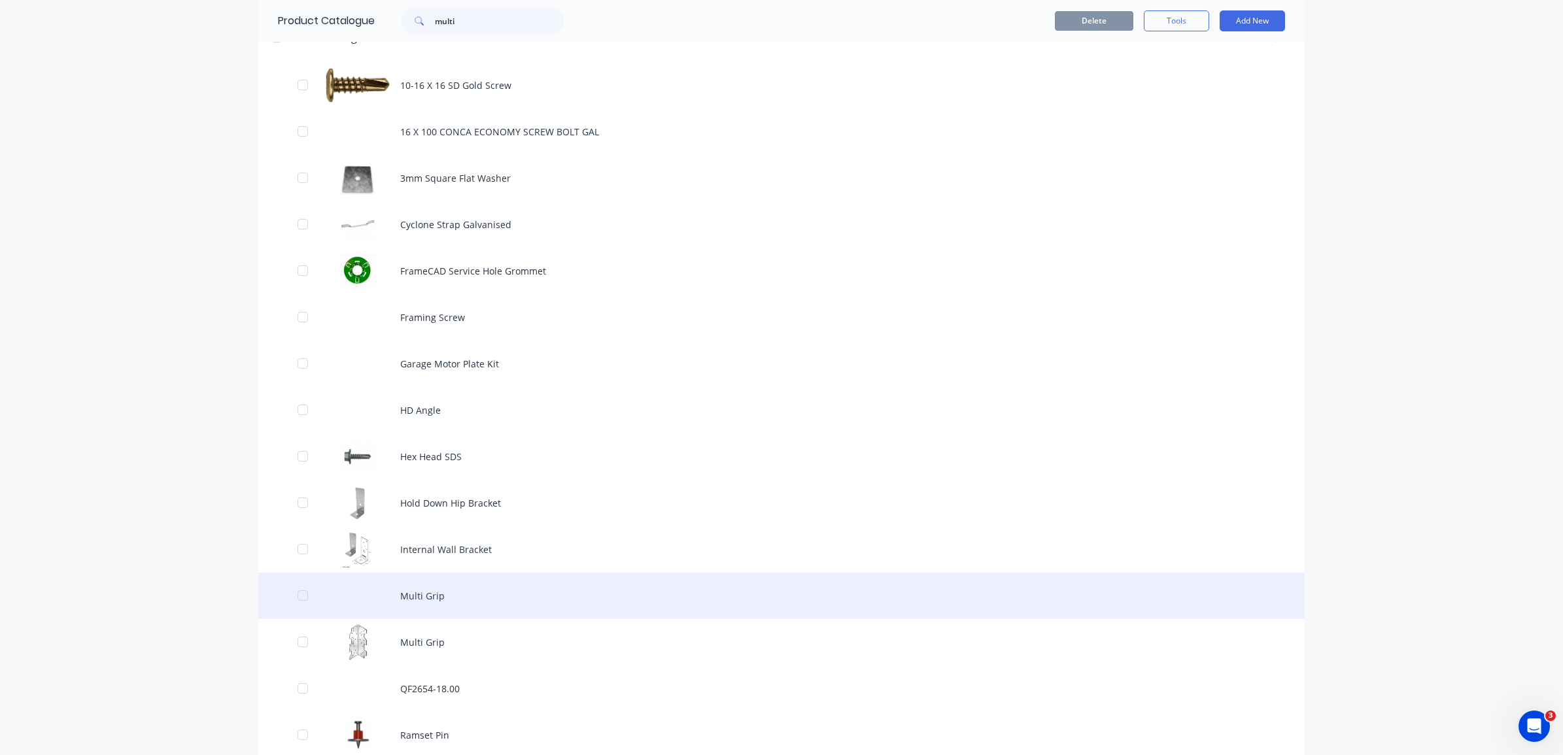
click at [422, 582] on div "Multi Grip" at bounding box center [781, 596] width 1046 height 46
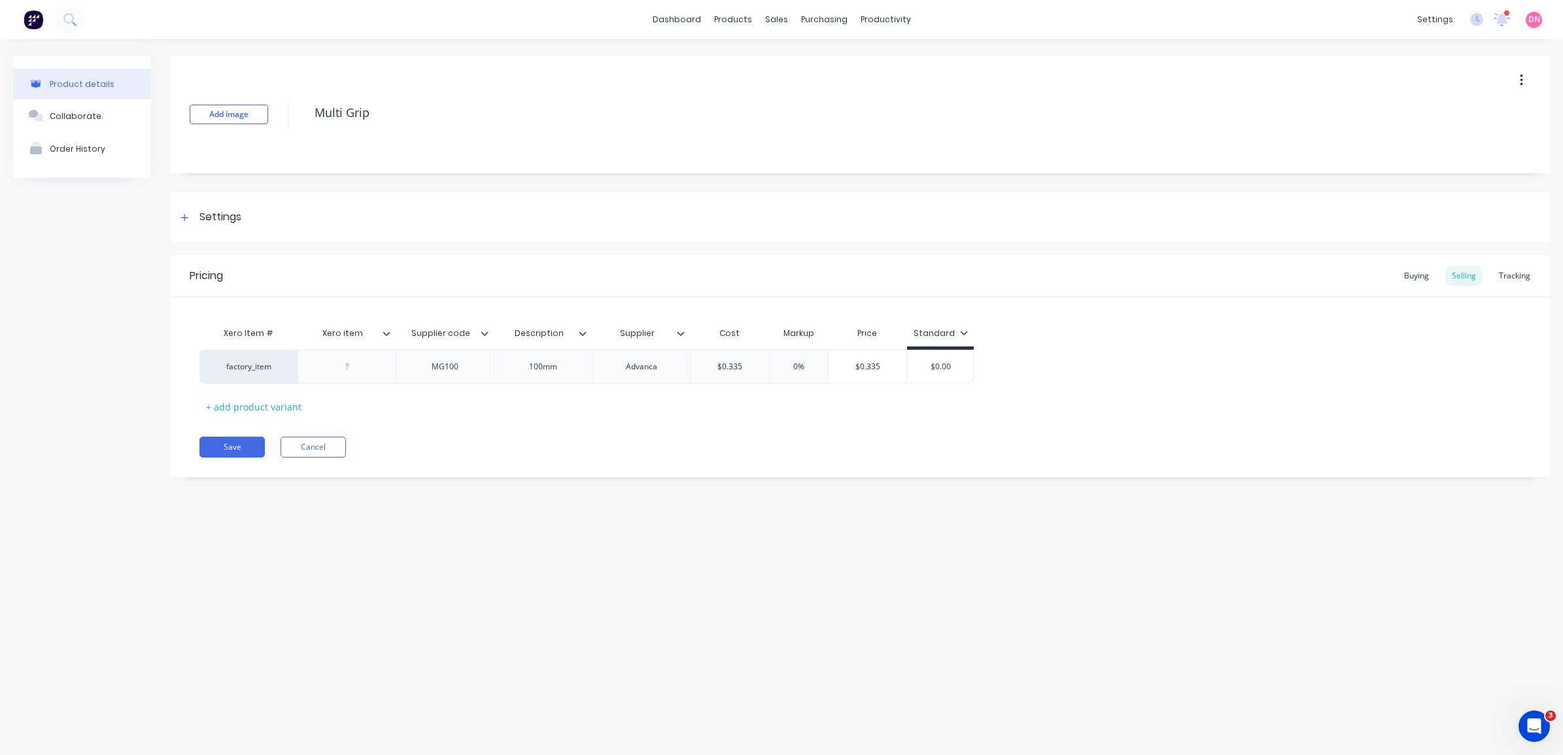
click at [1513, 90] on button "button" at bounding box center [1521, 81] width 31 height 24
click at [1481, 138] on div "Delete" at bounding box center [1474, 140] width 101 height 19
type textarea "x"
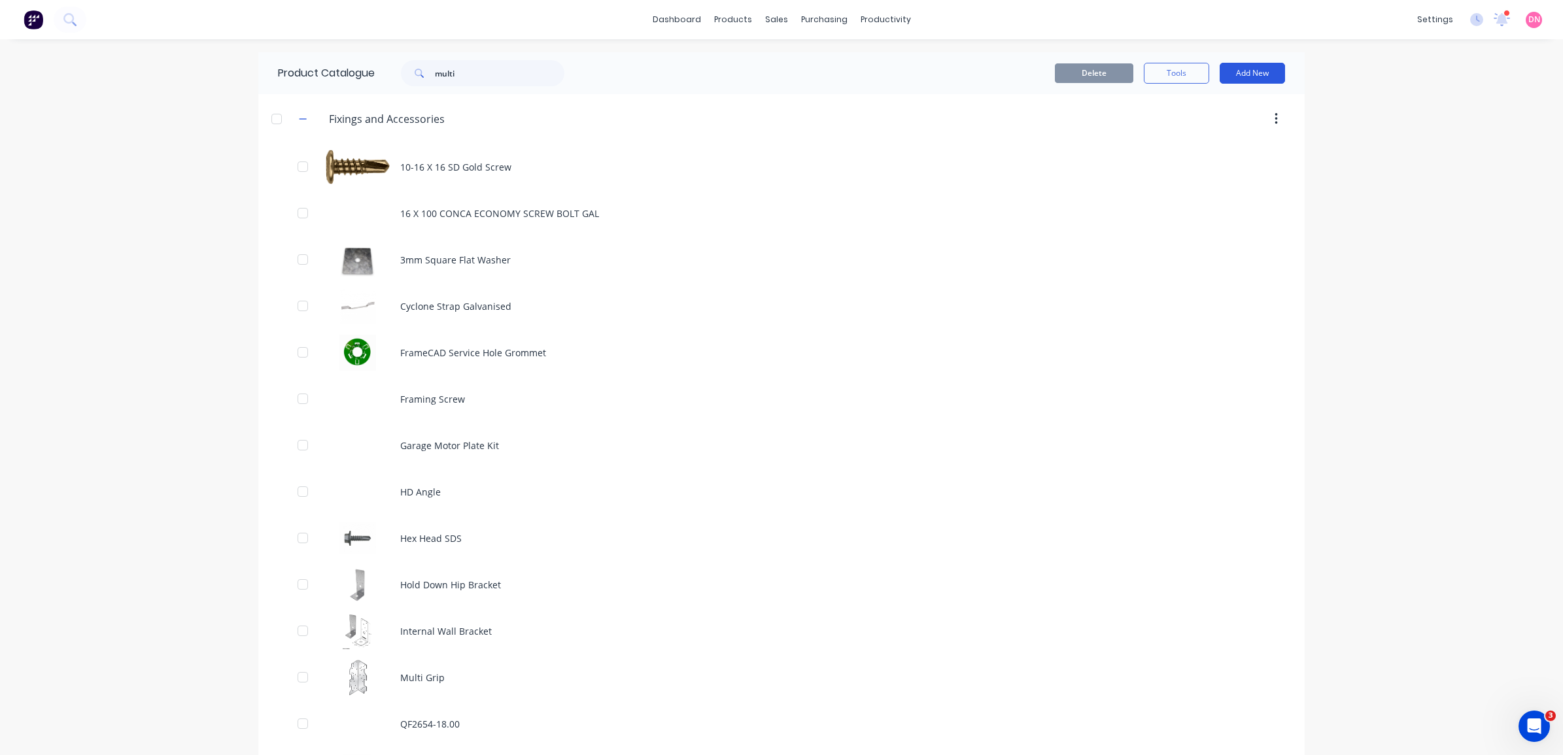
click at [1239, 67] on button "Add New" at bounding box center [1252, 73] width 65 height 21
click at [1218, 103] on div "Category" at bounding box center [1223, 106] width 101 height 19
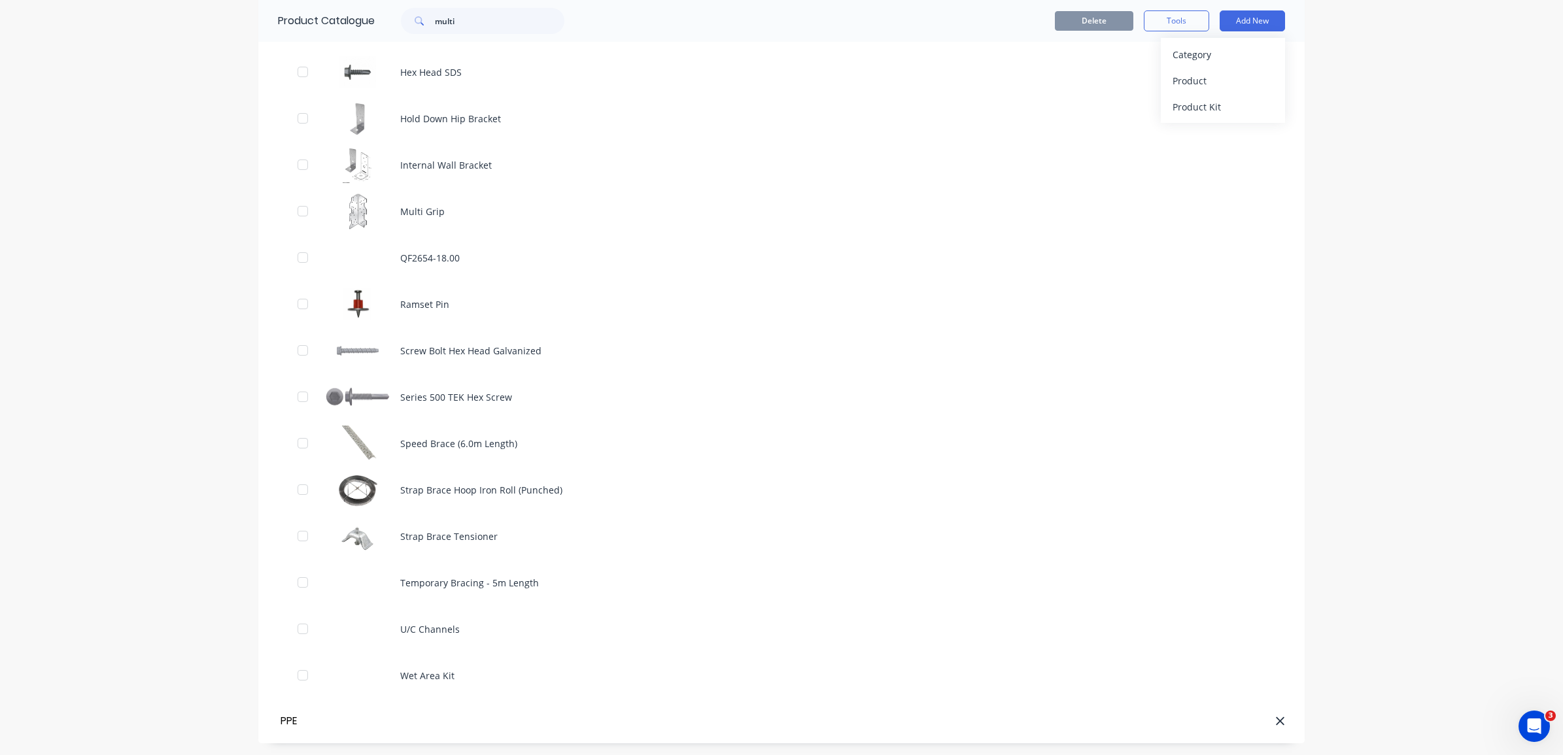
type input "PPE"
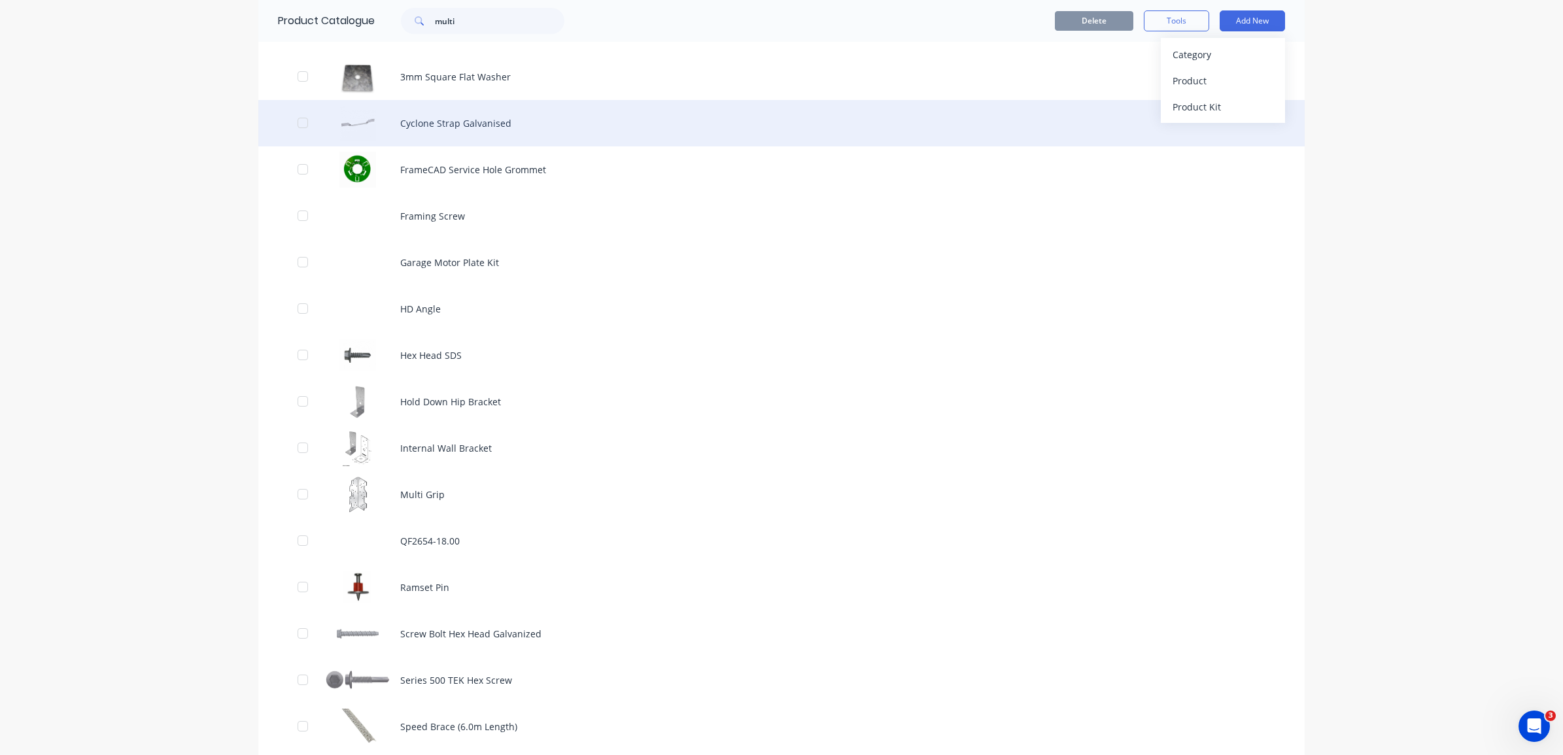
scroll to position [0, 0]
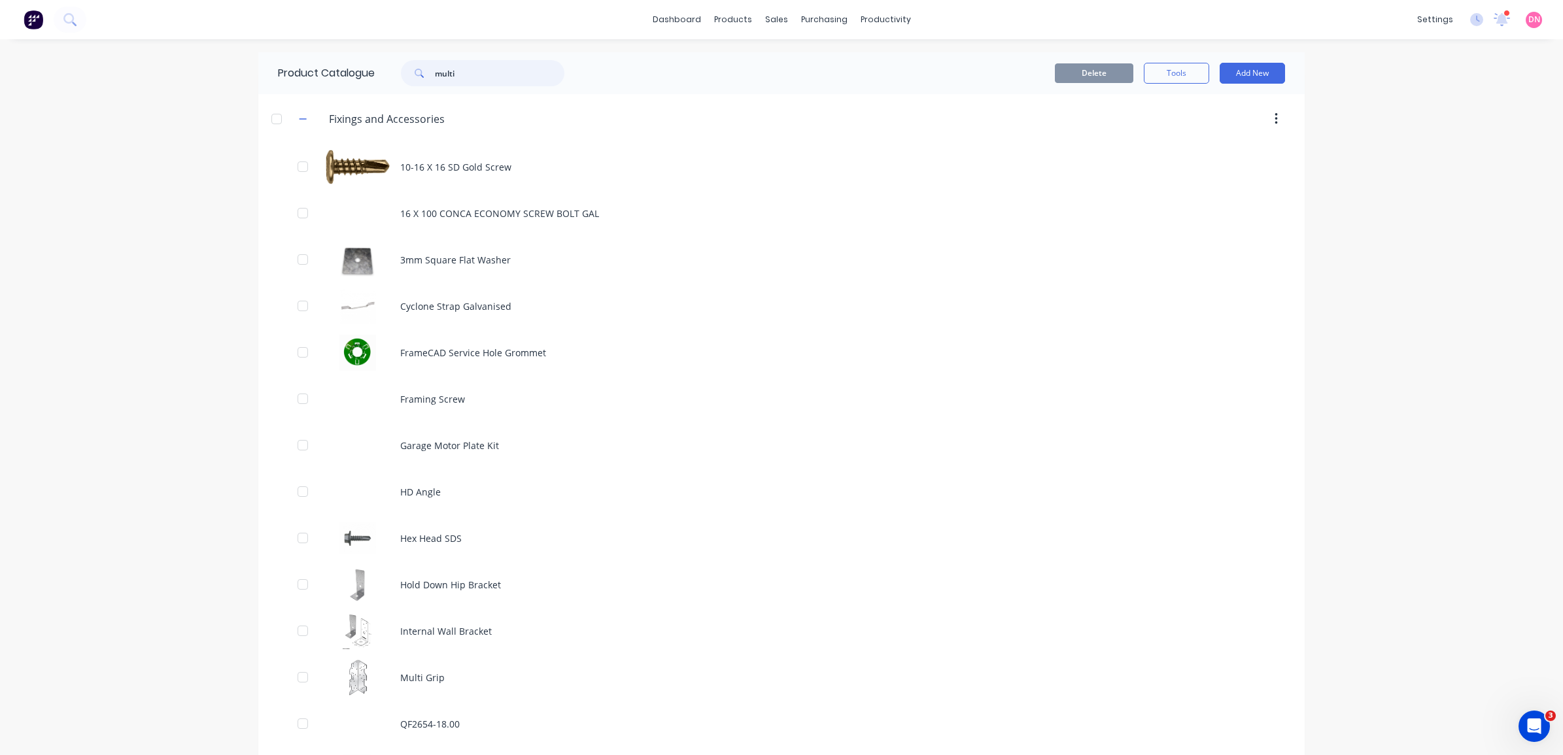
drag, startPoint x: 508, startPoint y: 74, endPoint x: 350, endPoint y: 76, distance: 157.6
click at [352, 76] on div "Product Catalogue multi" at bounding box center [427, 73] width 339 height 42
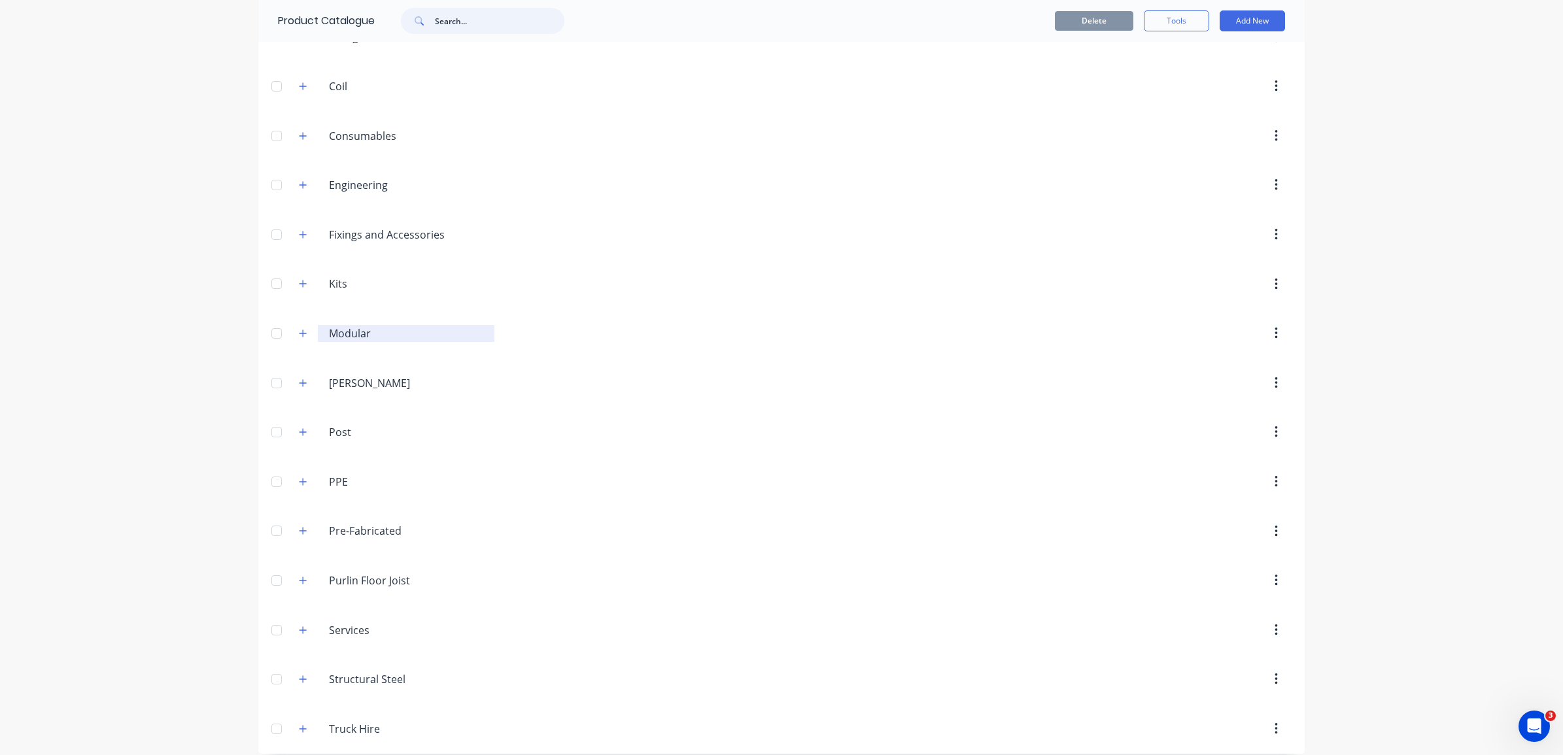
scroll to position [190, 0]
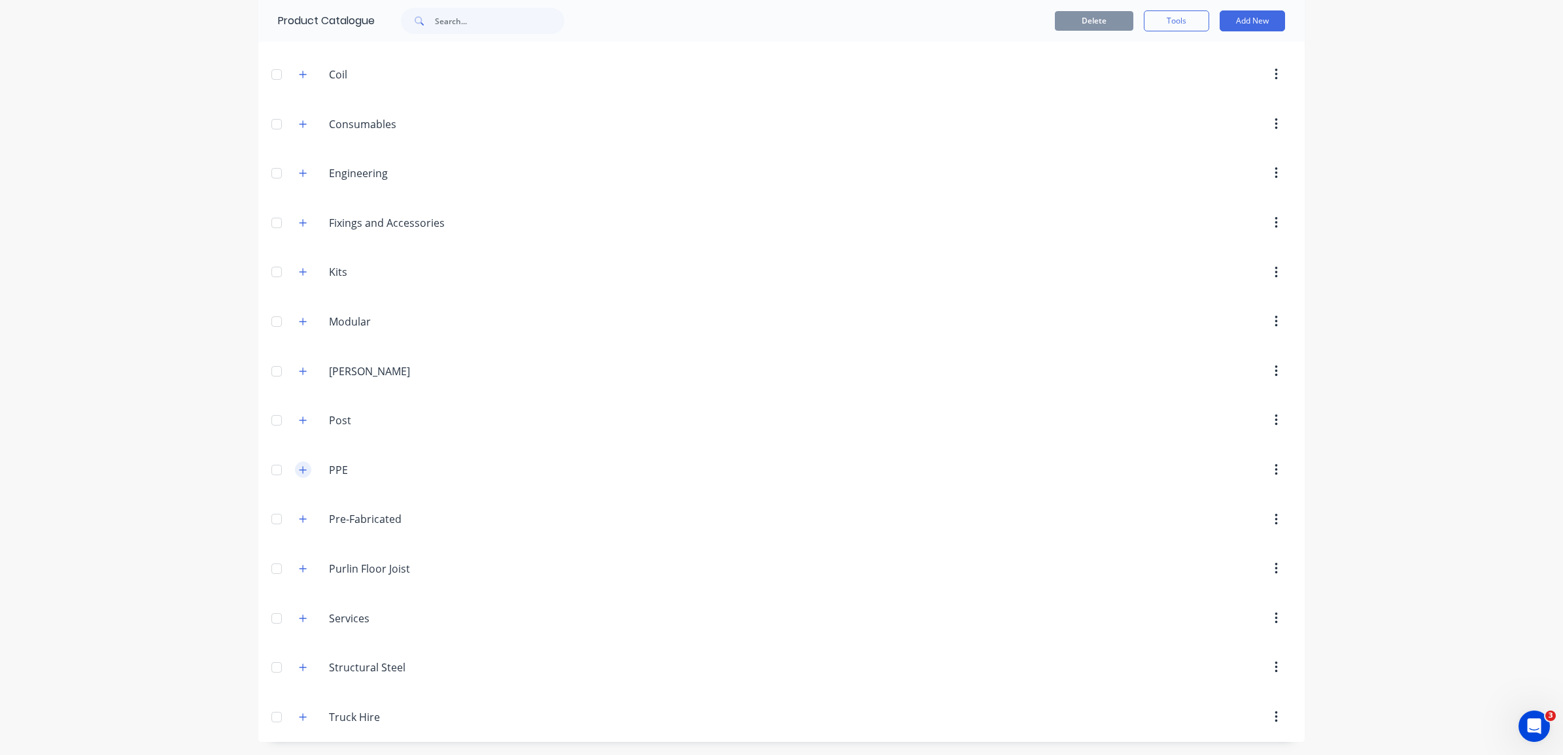
click at [302, 473] on button "button" at bounding box center [303, 470] width 16 height 16
click at [342, 471] on input "PPE" at bounding box center [407, 470] width 156 height 16
click at [1230, 22] on button "Add New" at bounding box center [1252, 20] width 65 height 21
click at [1207, 87] on div "Product" at bounding box center [1223, 80] width 101 height 19
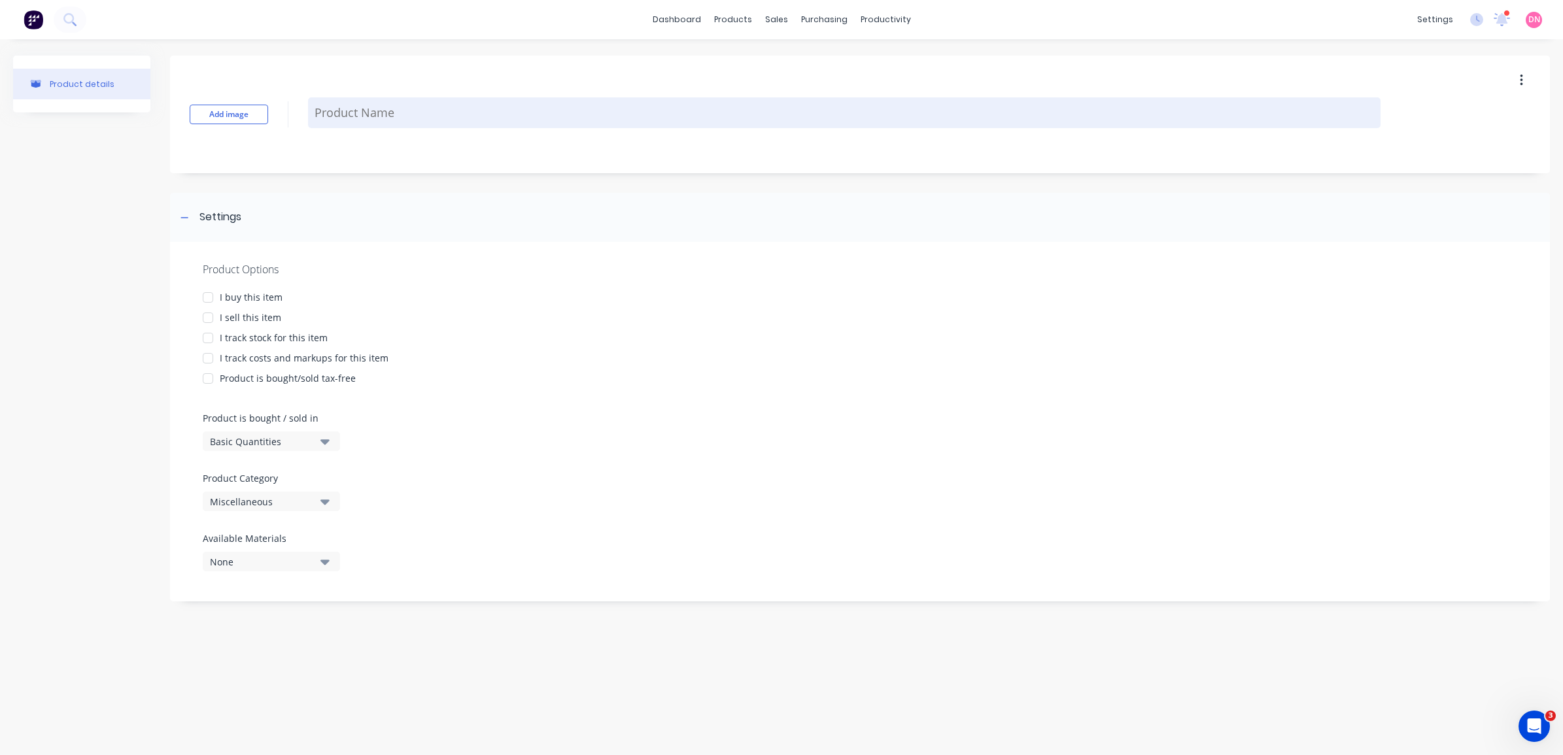
click at [345, 120] on textarea at bounding box center [844, 112] width 1073 height 31
paste textarea "ProBell Pu Earplugs Dispenser Refill (500 Pairs Per Bag)"
type textarea "x"
type textarea "ProBell Pu Earplugs Dispenser Refill (500 Pairs Per Bag)"
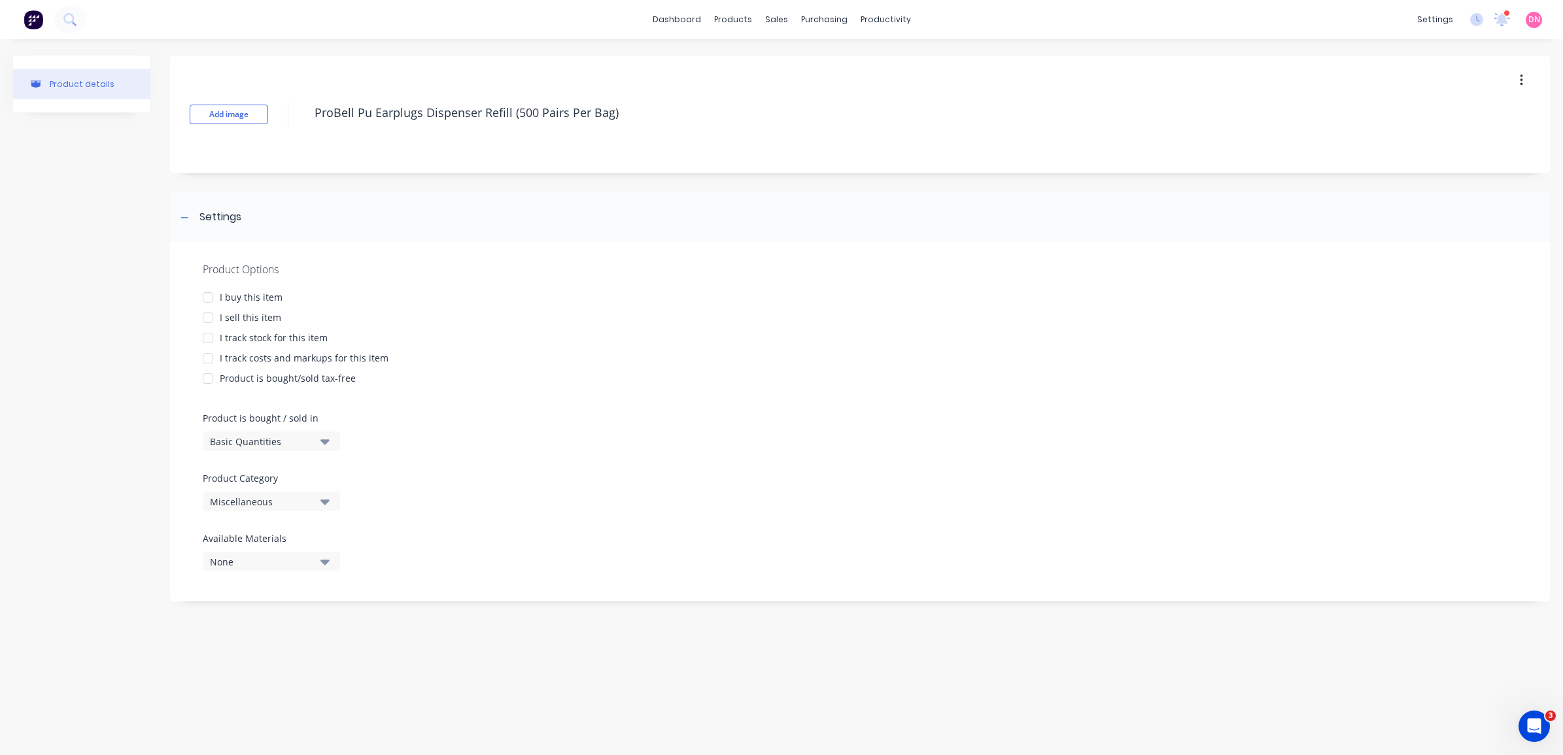
drag, startPoint x: 511, startPoint y: 116, endPoint x: 252, endPoint y: 125, distance: 259.8
click at [252, 125] on div "Add image ProBell Pu Earplugs Dispenser Refill (500 Pairs Per Bag)" at bounding box center [860, 115] width 1380 height 118
click at [207, 298] on div at bounding box center [208, 297] width 26 height 26
click at [203, 340] on div at bounding box center [208, 338] width 26 height 26
type textarea "x"
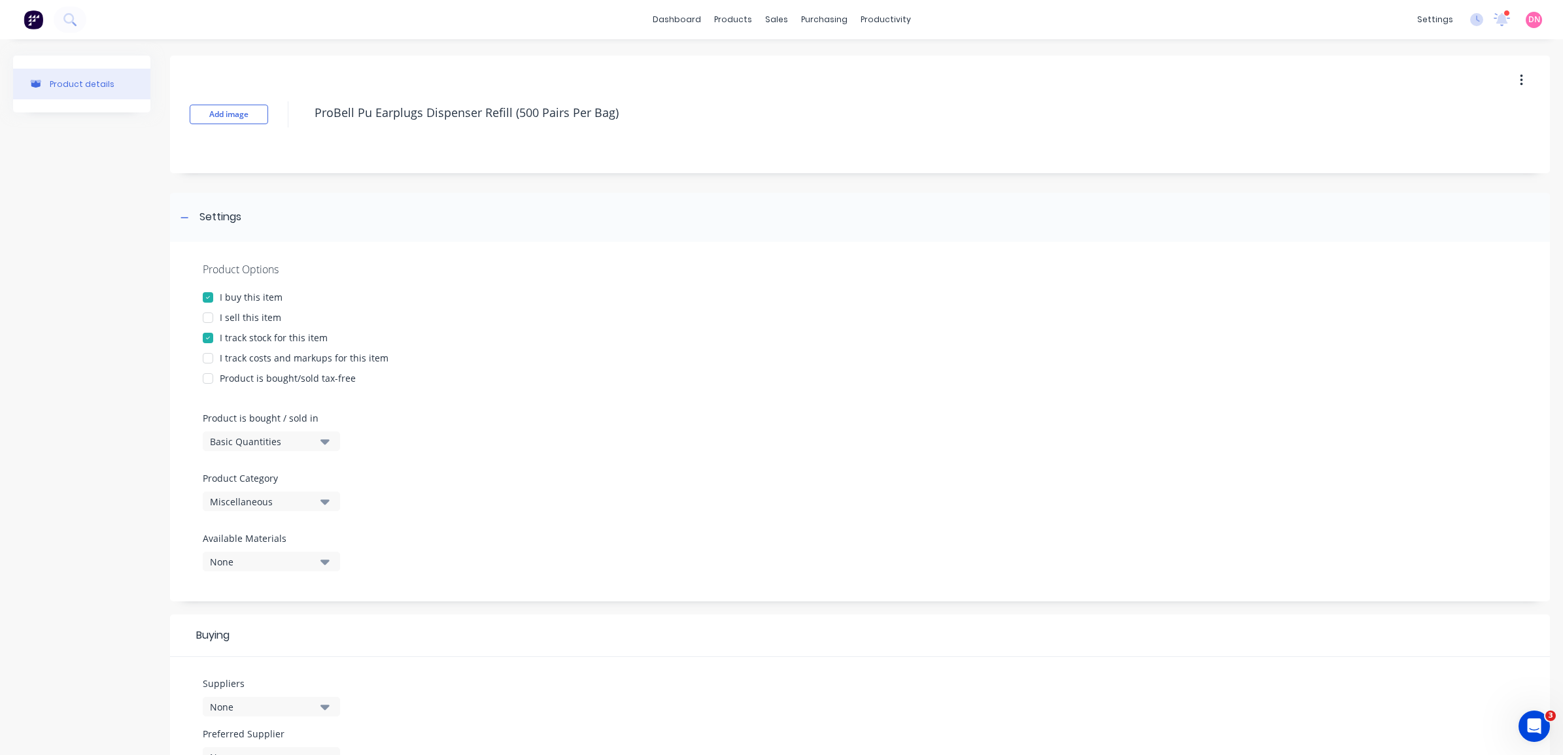
type textarea "ProBell Pu Earplugs Dispenser Refill (500 Pairs Per Bag)"
type textarea "x"
type textarea "ProBell Pu Earplugs Dispenser Refill (500 Pairs Per Bag)"
click at [267, 501] on div "Miscellaneous" at bounding box center [262, 502] width 105 height 14
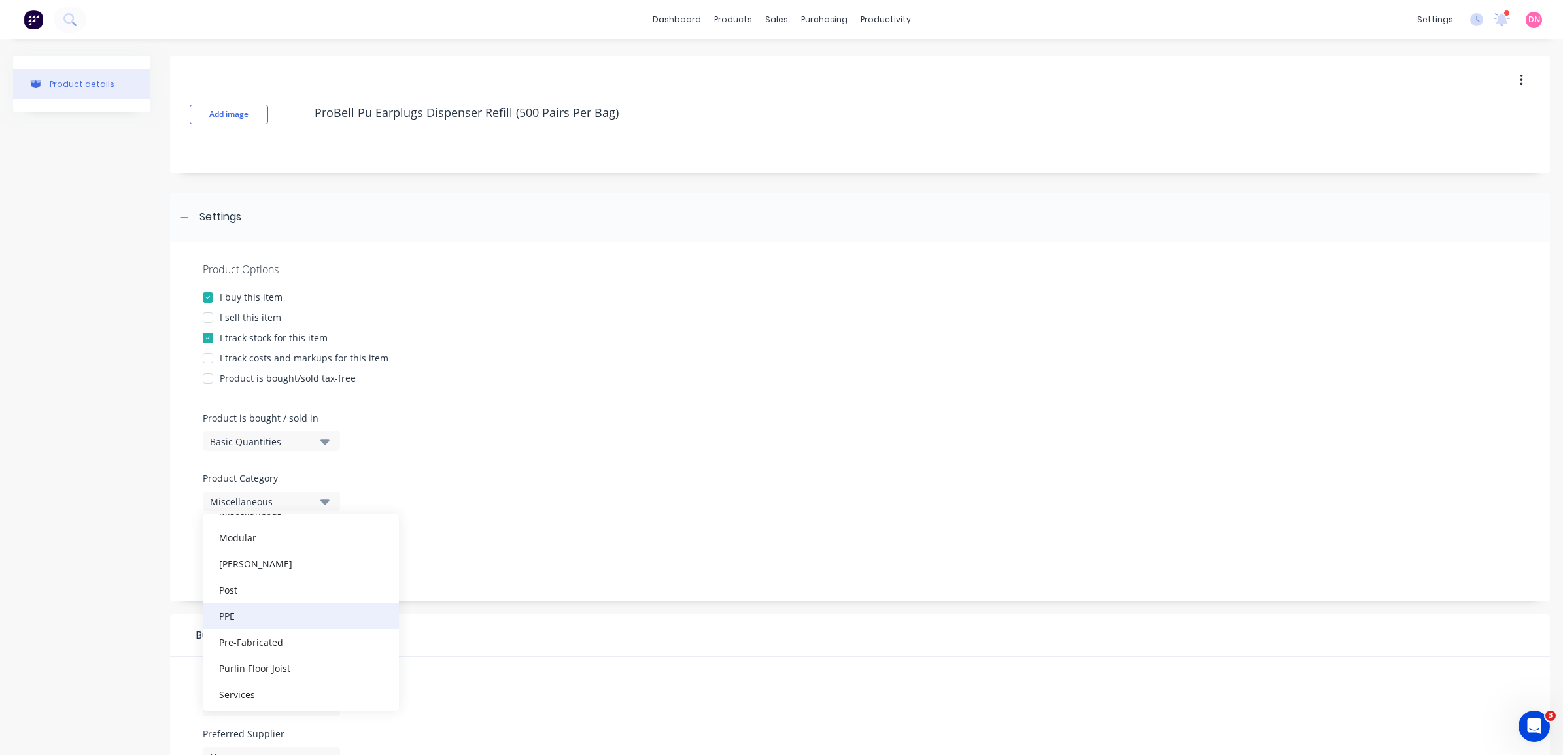
click at [286, 620] on div "PPE" at bounding box center [301, 616] width 196 height 26
click at [313, 498] on div "PPE" at bounding box center [262, 502] width 105 height 14
click at [311, 646] on div "Consumables" at bounding box center [301, 652] width 196 height 26
type textarea "x"
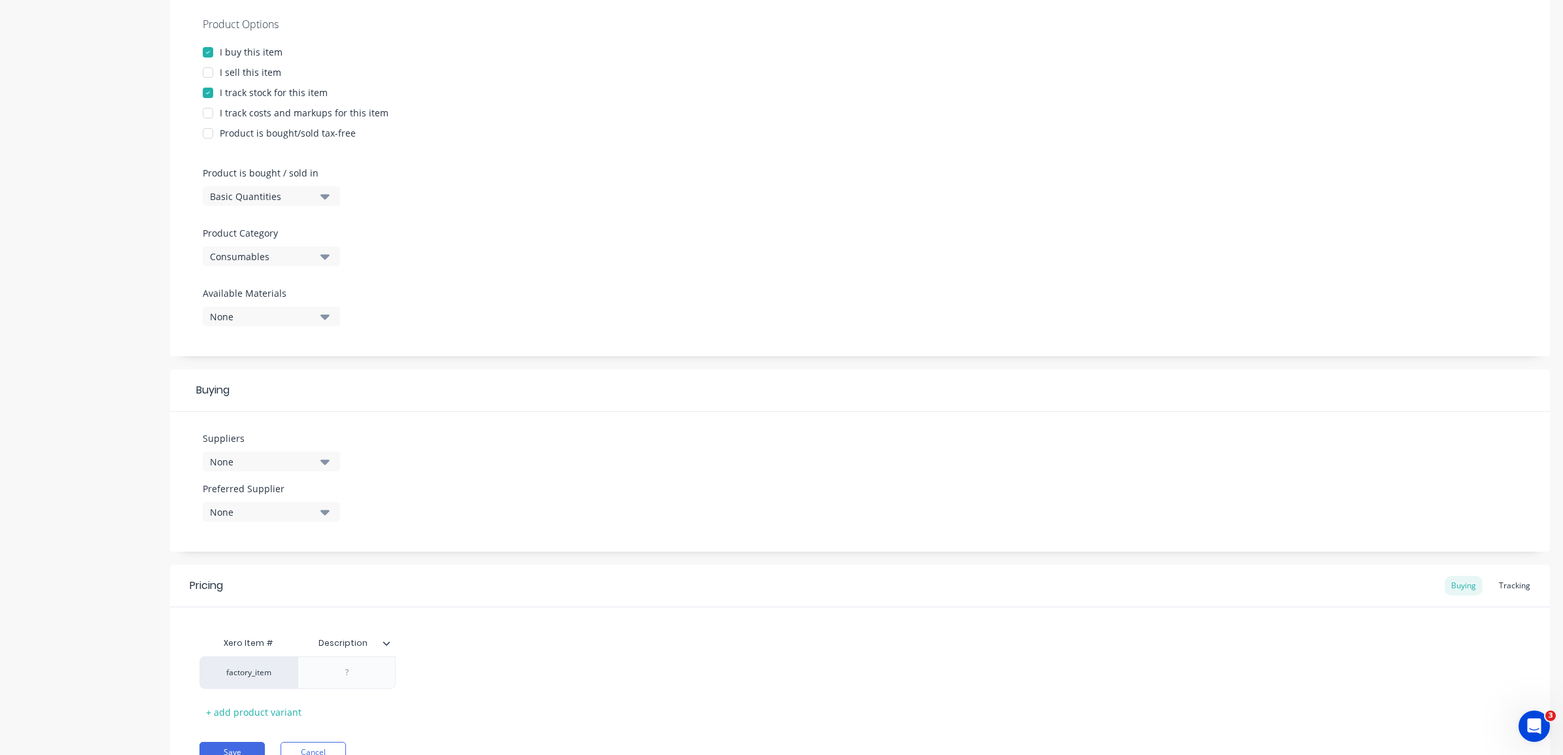
click at [325, 320] on icon "button" at bounding box center [324, 316] width 9 height 14
click at [455, 292] on div "Product Options I buy this item I sell this item I track stock for this item I …" at bounding box center [860, 177] width 1380 height 360
click at [283, 470] on button "None" at bounding box center [271, 462] width 137 height 20
click at [279, 504] on input "text" at bounding box center [310, 501] width 139 height 26
type input "kon"
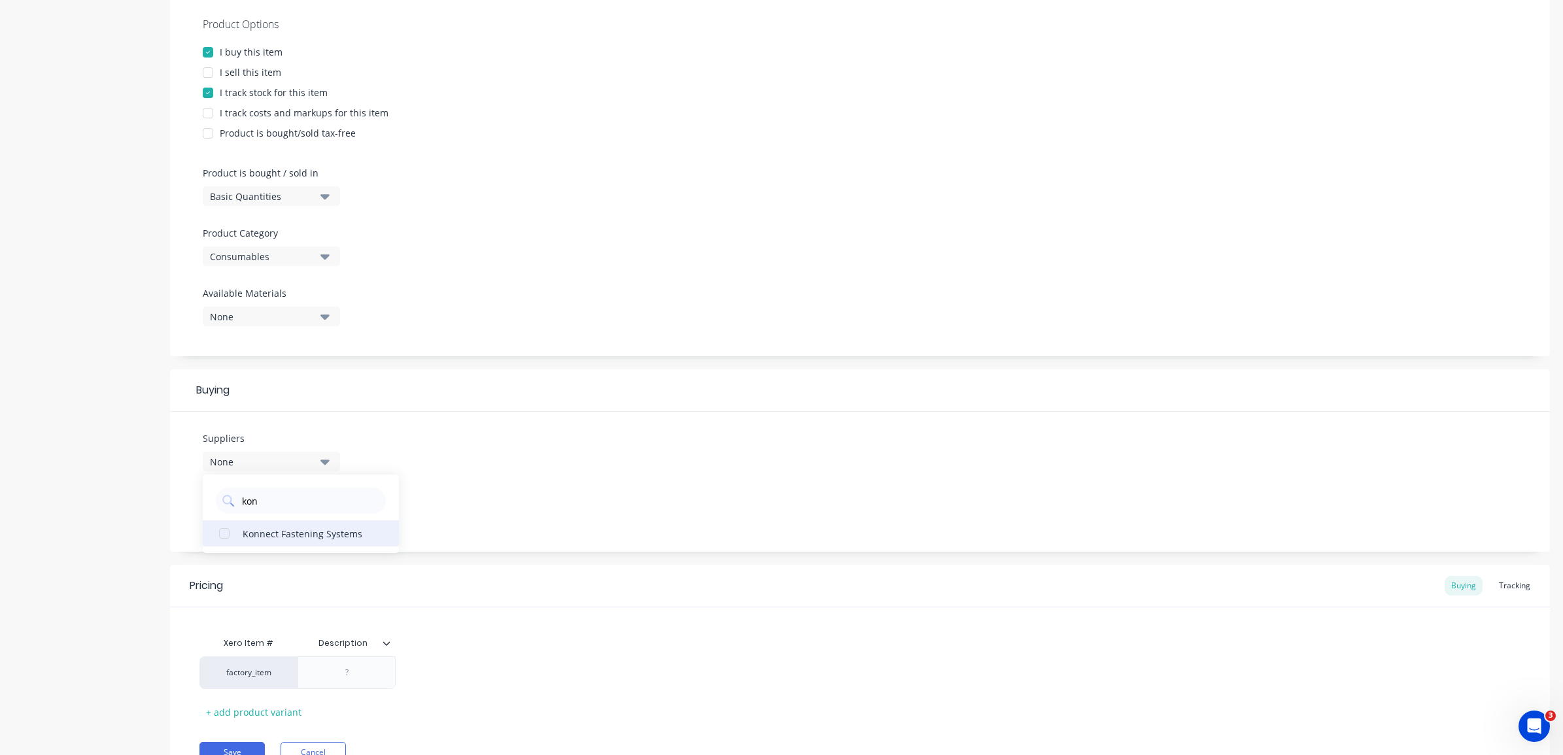
click at [228, 534] on div "button" at bounding box center [224, 534] width 26 height 26
type textarea "x"
type input "kon"
type input "$0.00"
click at [450, 676] on input "$0.00" at bounding box center [465, 674] width 138 height 12
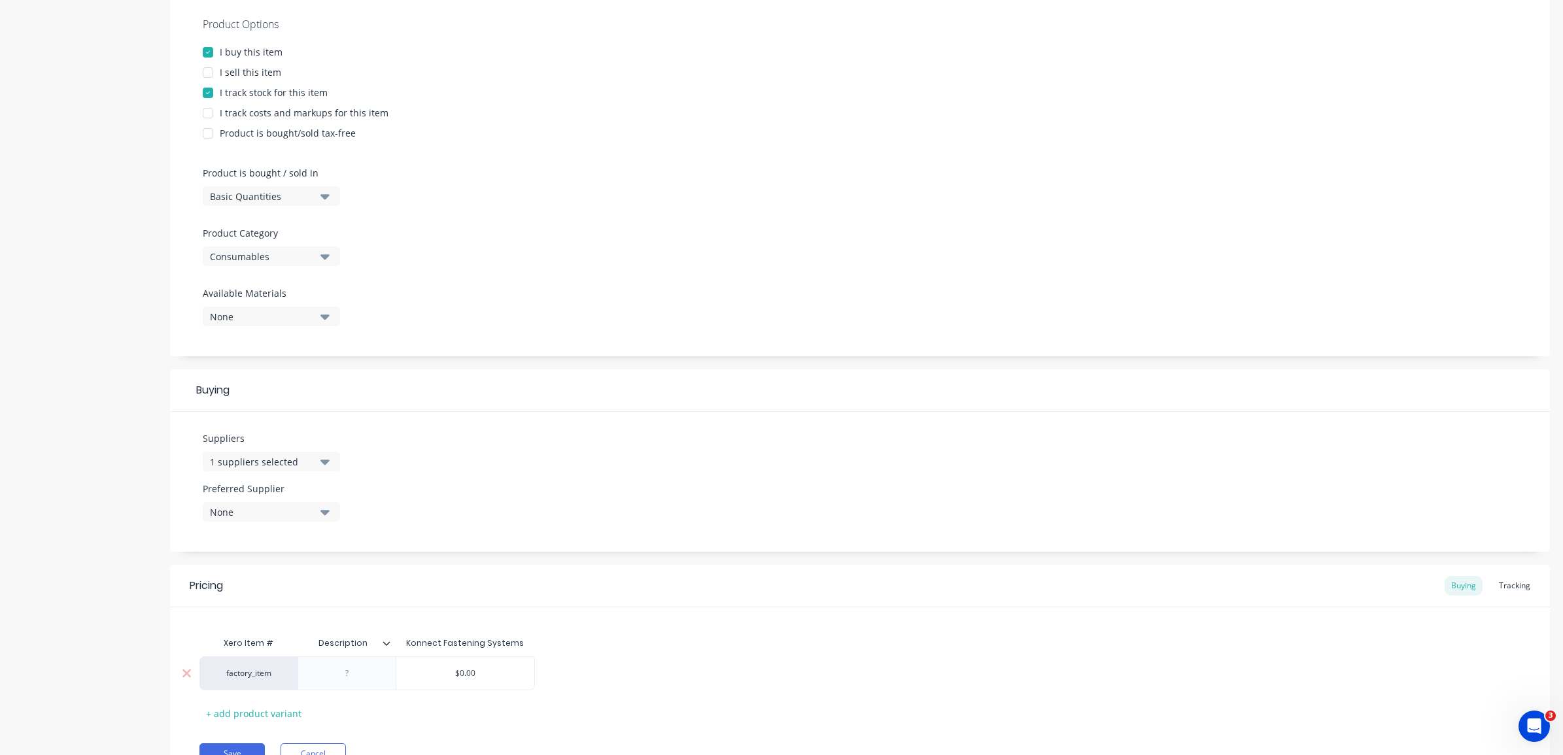
type textarea "x"
type input "7$0.00"
type textarea "x"
type input "76$0.00"
type textarea "x"
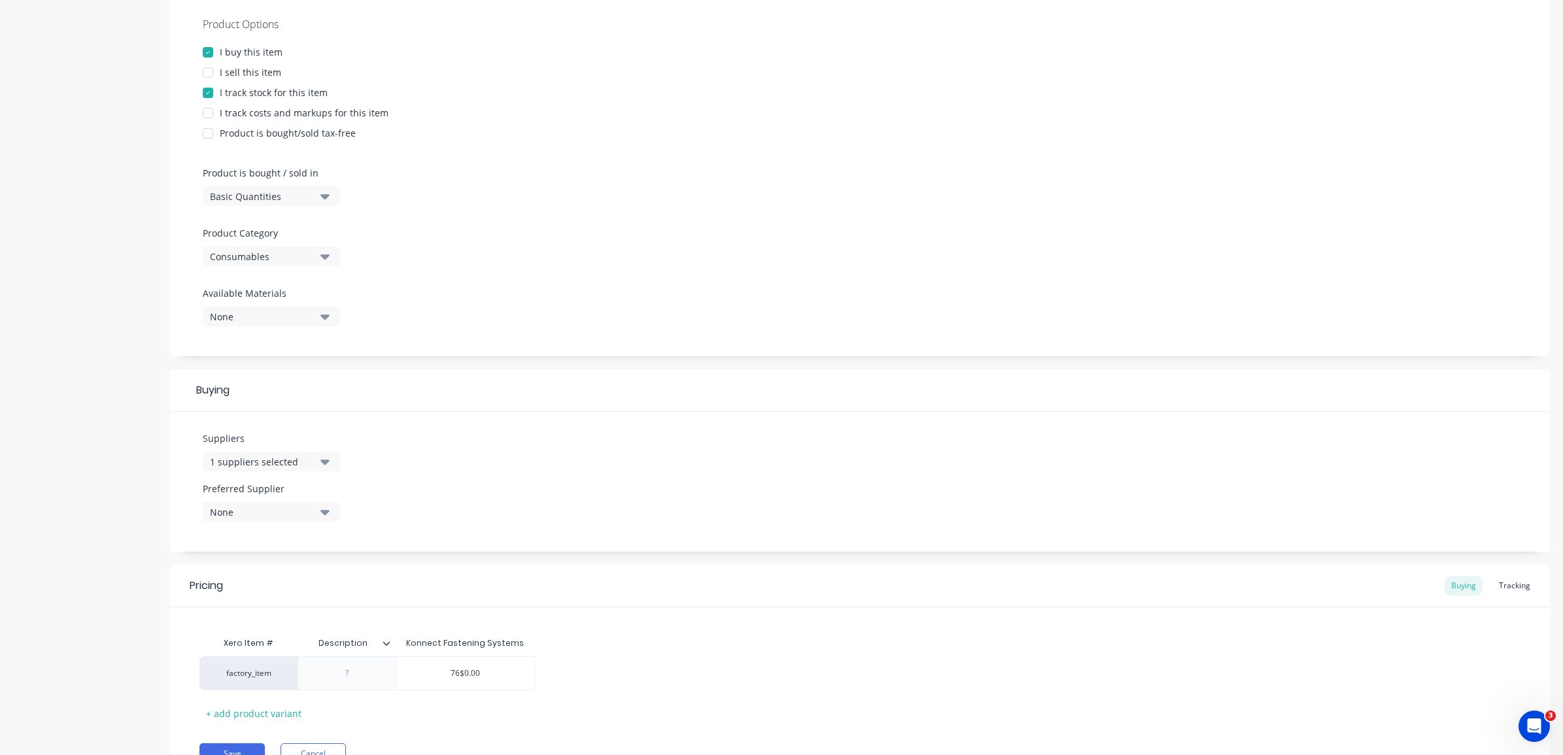
type input "7"
type textarea "x"
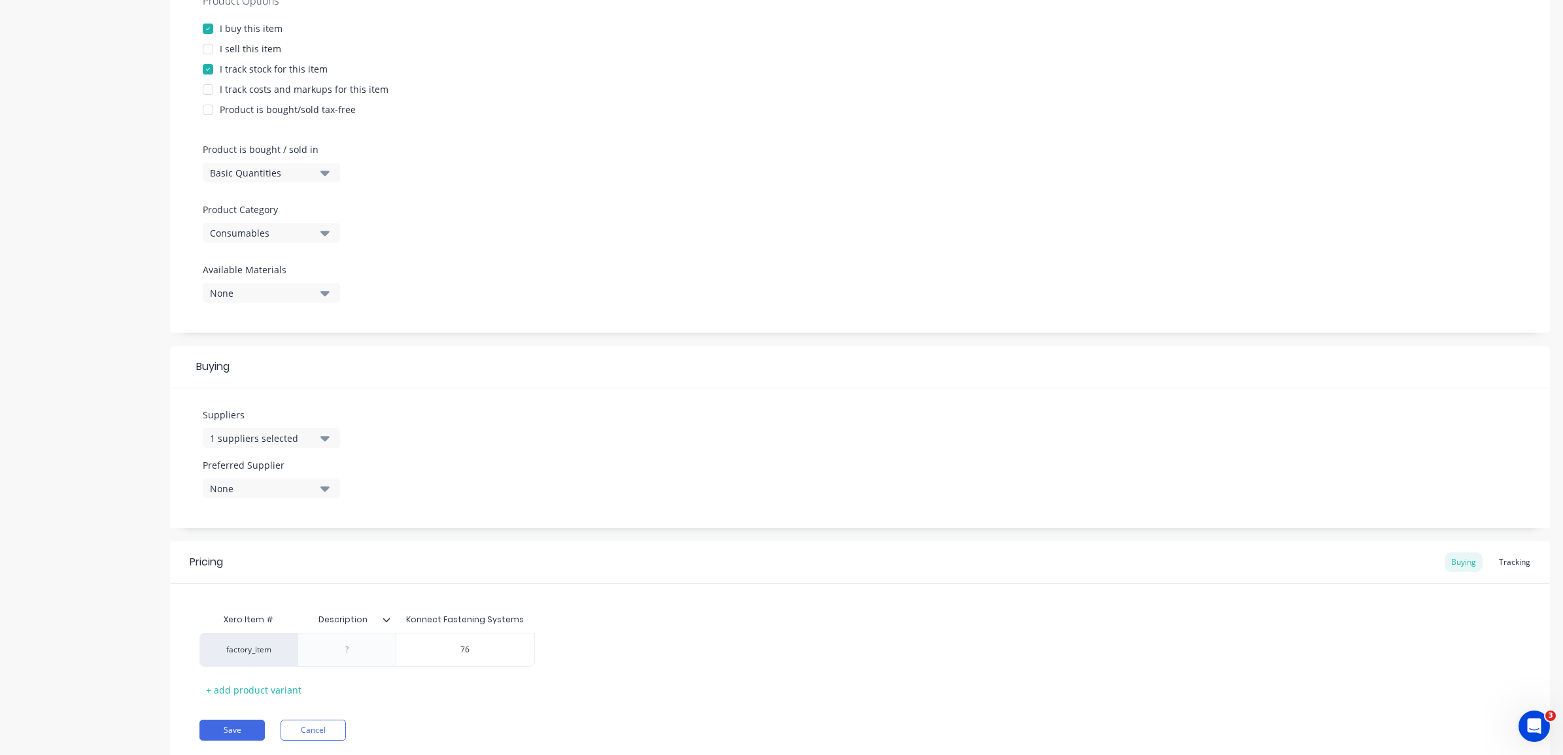
scroll to position [311, 0]
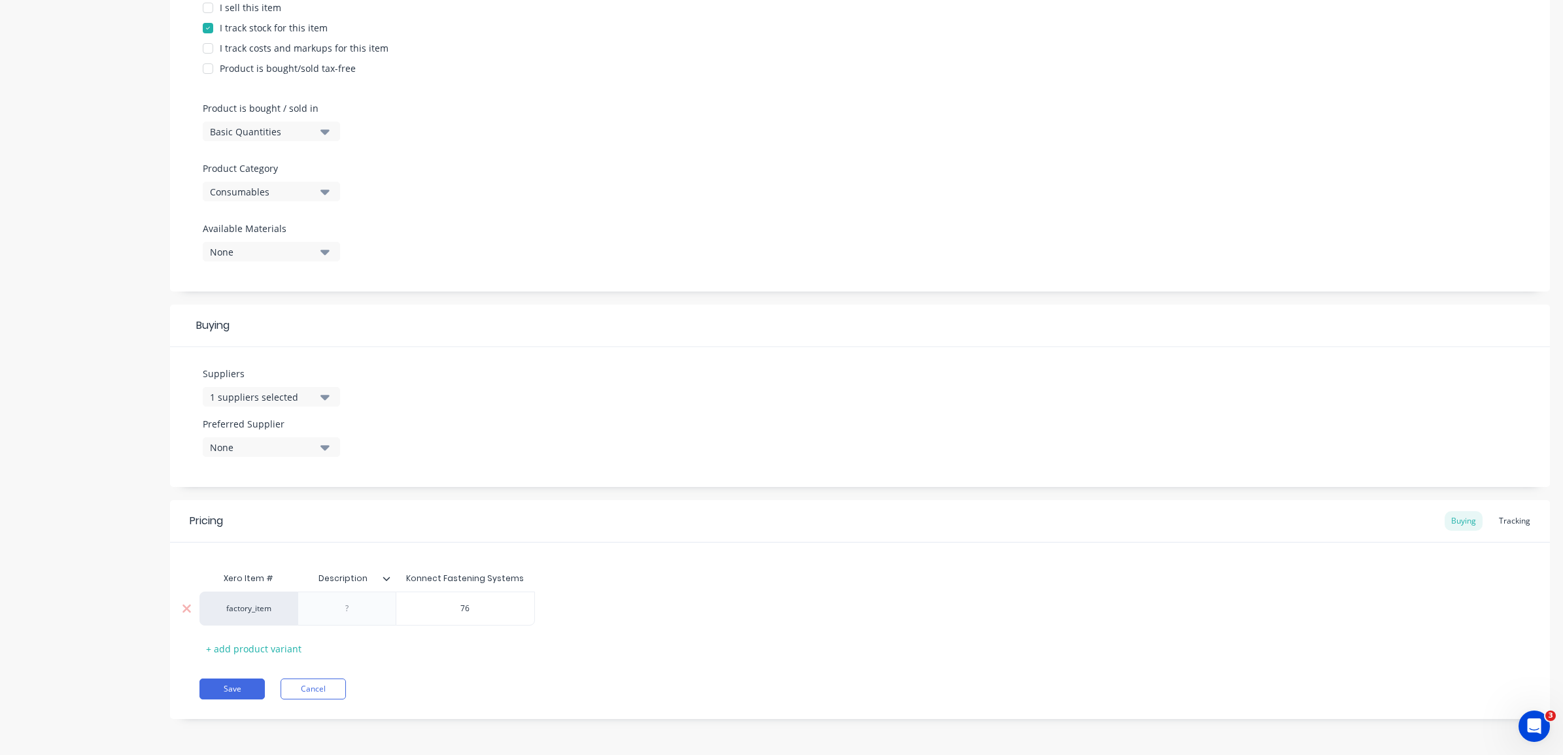
type input "76"
click at [356, 610] on div at bounding box center [347, 608] width 65 height 17
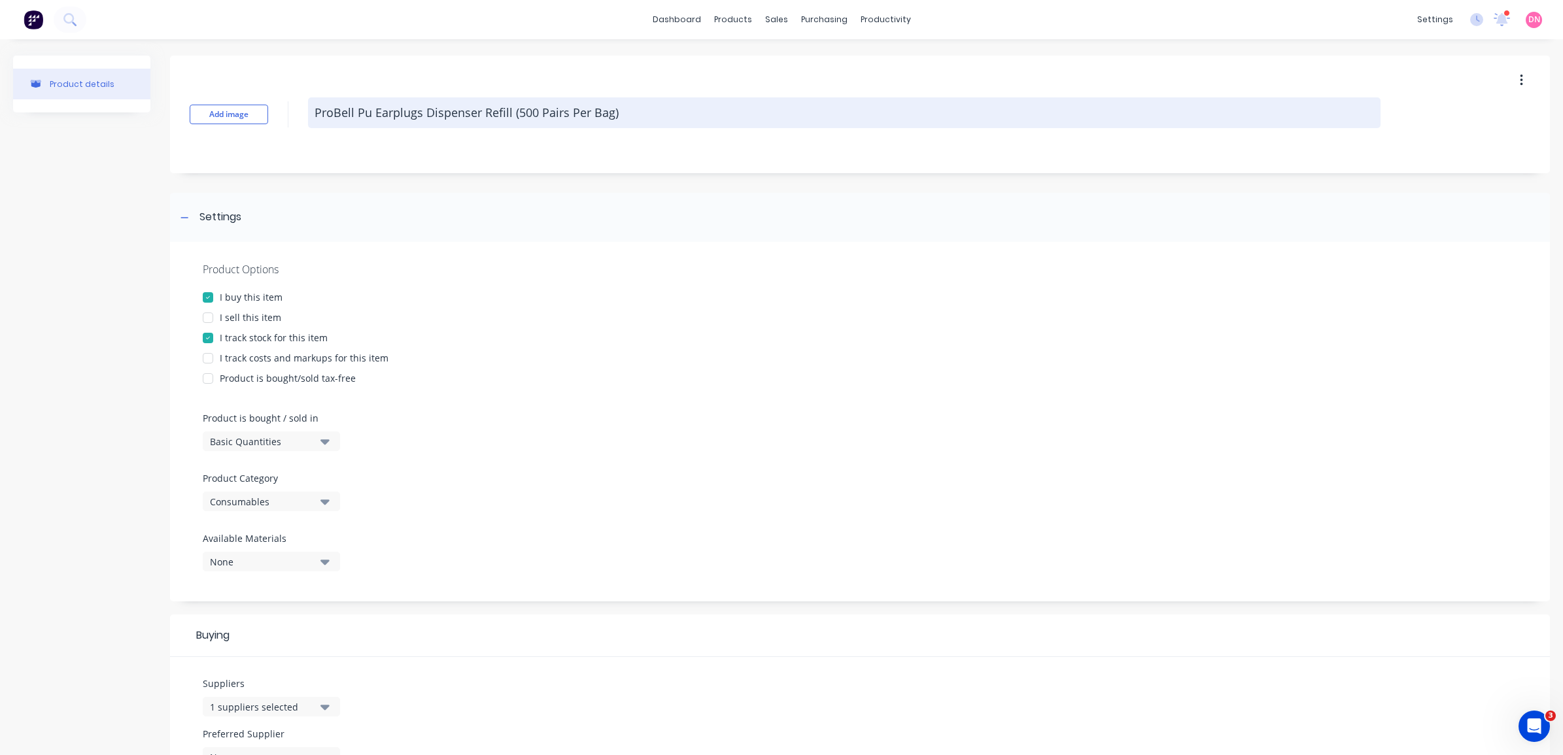
click at [428, 113] on textarea "ProBell Pu Earplugs Dispenser Refill (500 Pairs Per Bag)" at bounding box center [844, 112] width 1073 height 31
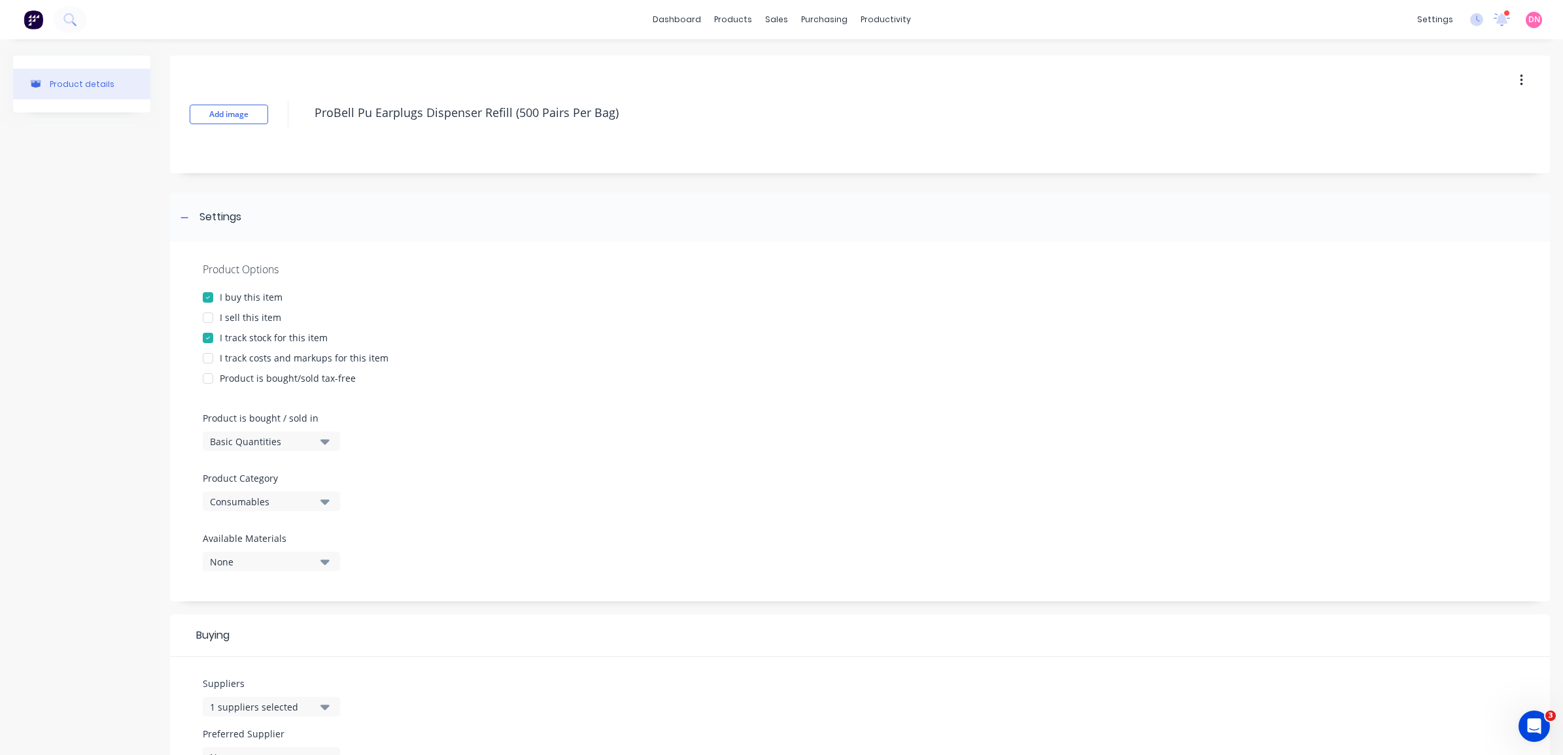
drag, startPoint x: 357, startPoint y: 112, endPoint x: 289, endPoint y: 113, distance: 68.0
click at [289, 113] on div "Add image ProBell Pu Earplugs Dispenser Refill (500 Pairs Per Bag)" at bounding box center [860, 115] width 1380 height 118
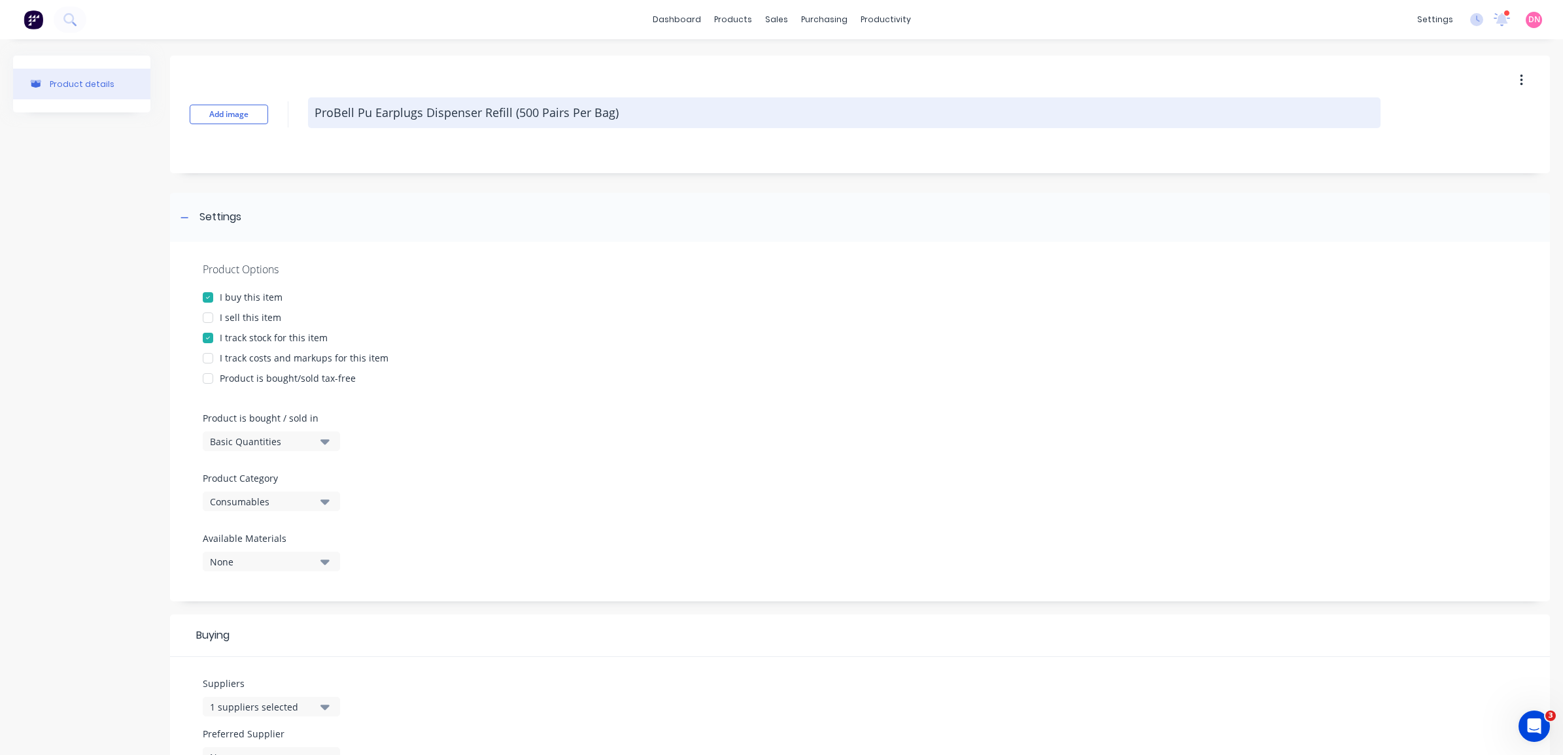
type textarea "x"
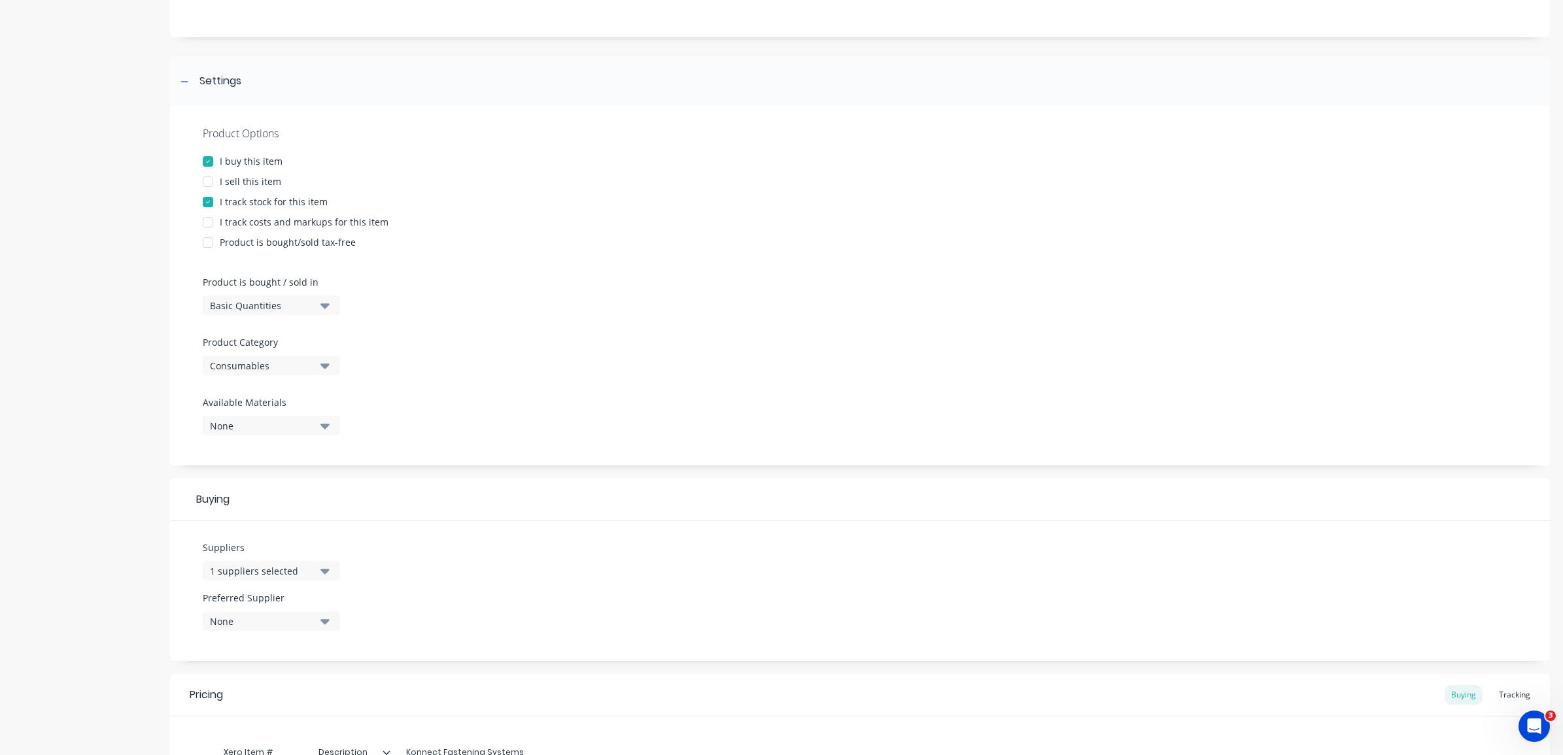
scroll to position [311, 0]
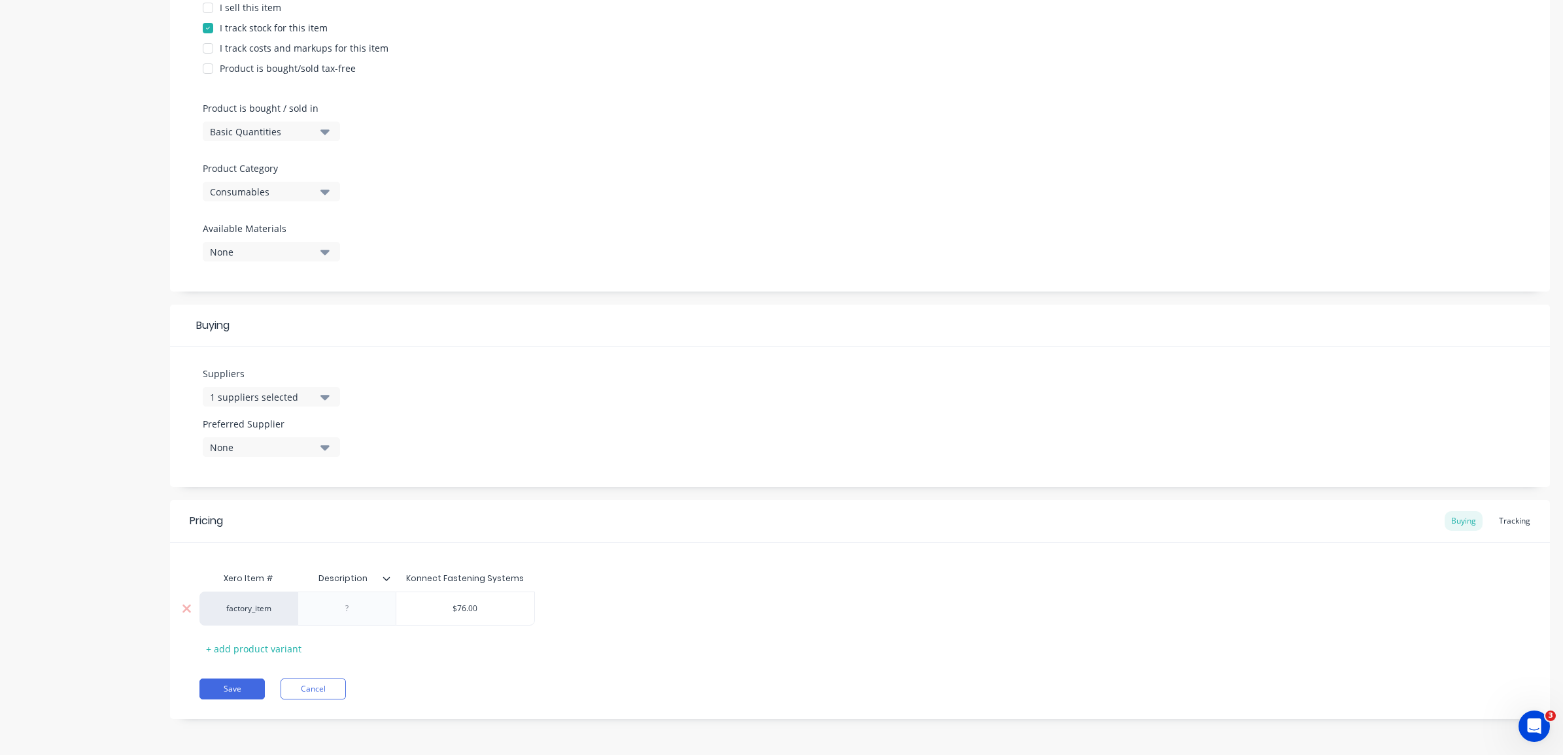
type textarea "Pu Earplugs Dispenser Refill (500 Pairs Per Bag)"
type textarea "x"
type textarea "Pu Earplugs Dispenser Refill (500 Pairs Per Bag)"
click at [355, 610] on div at bounding box center [347, 608] width 65 height 17
paste div
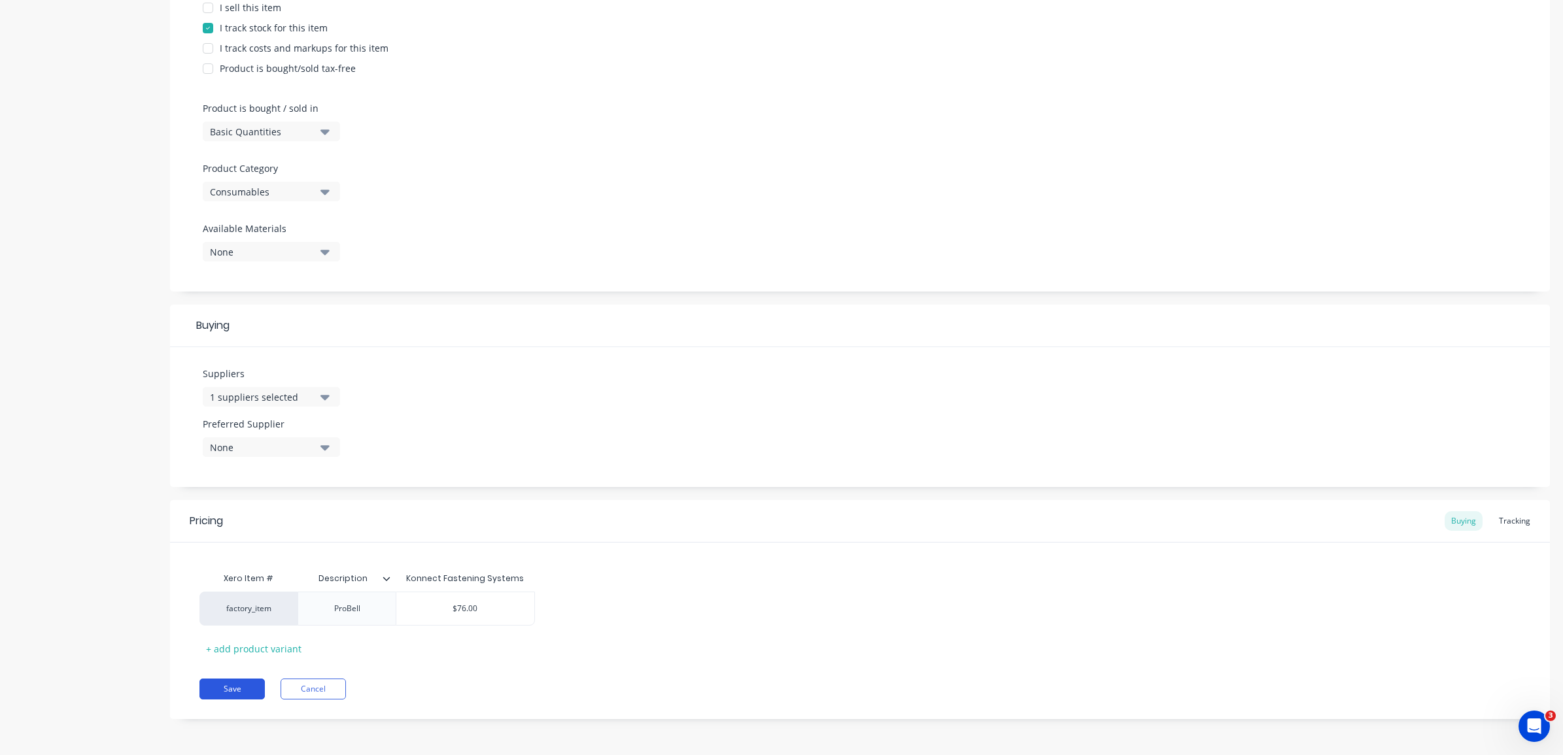
click at [240, 681] on button "Save" at bounding box center [231, 689] width 65 height 21
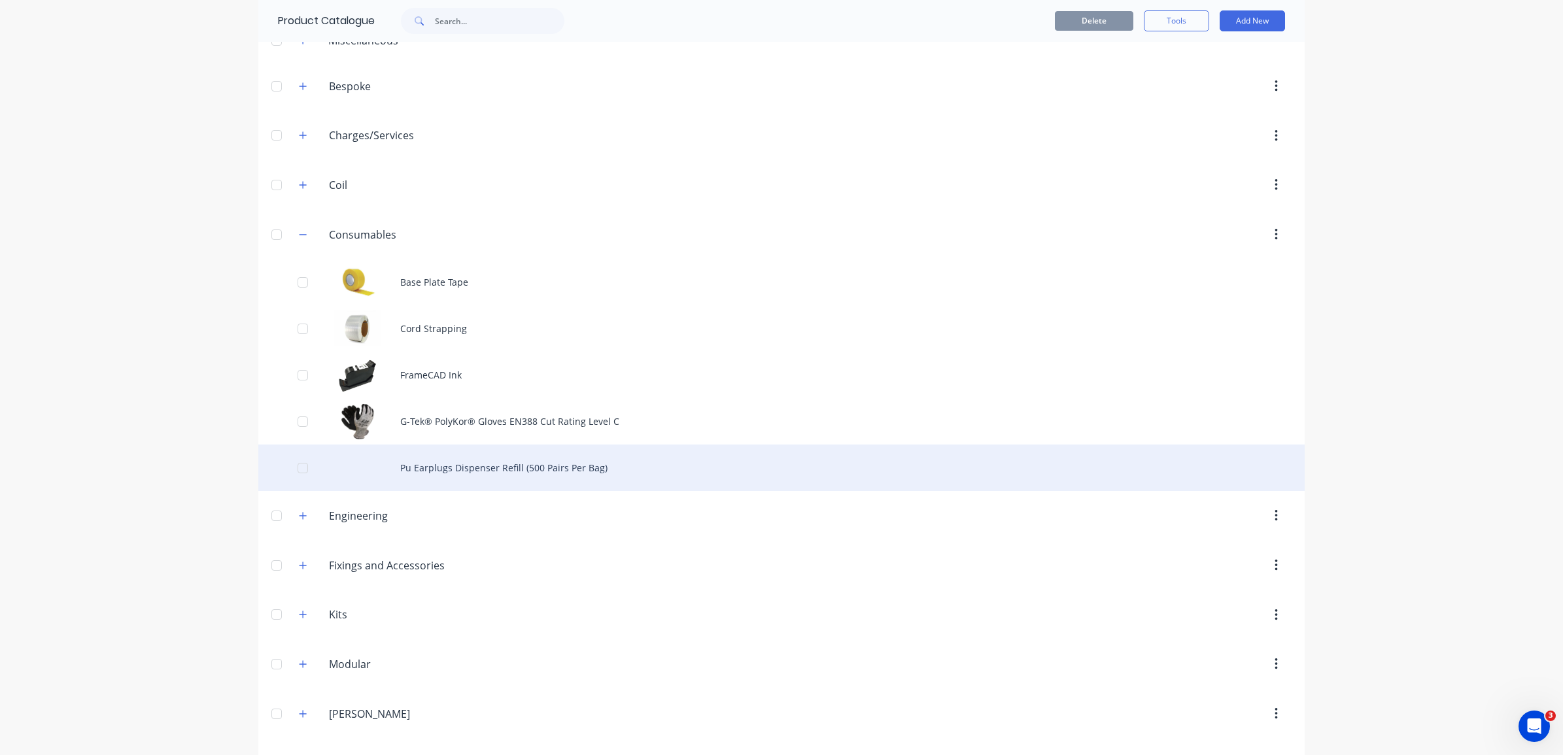
scroll to position [82, 0]
click at [485, 462] on div "Pu Earplugs Dispenser Refill (500 Pairs Per Bag)" at bounding box center [781, 461] width 1046 height 46
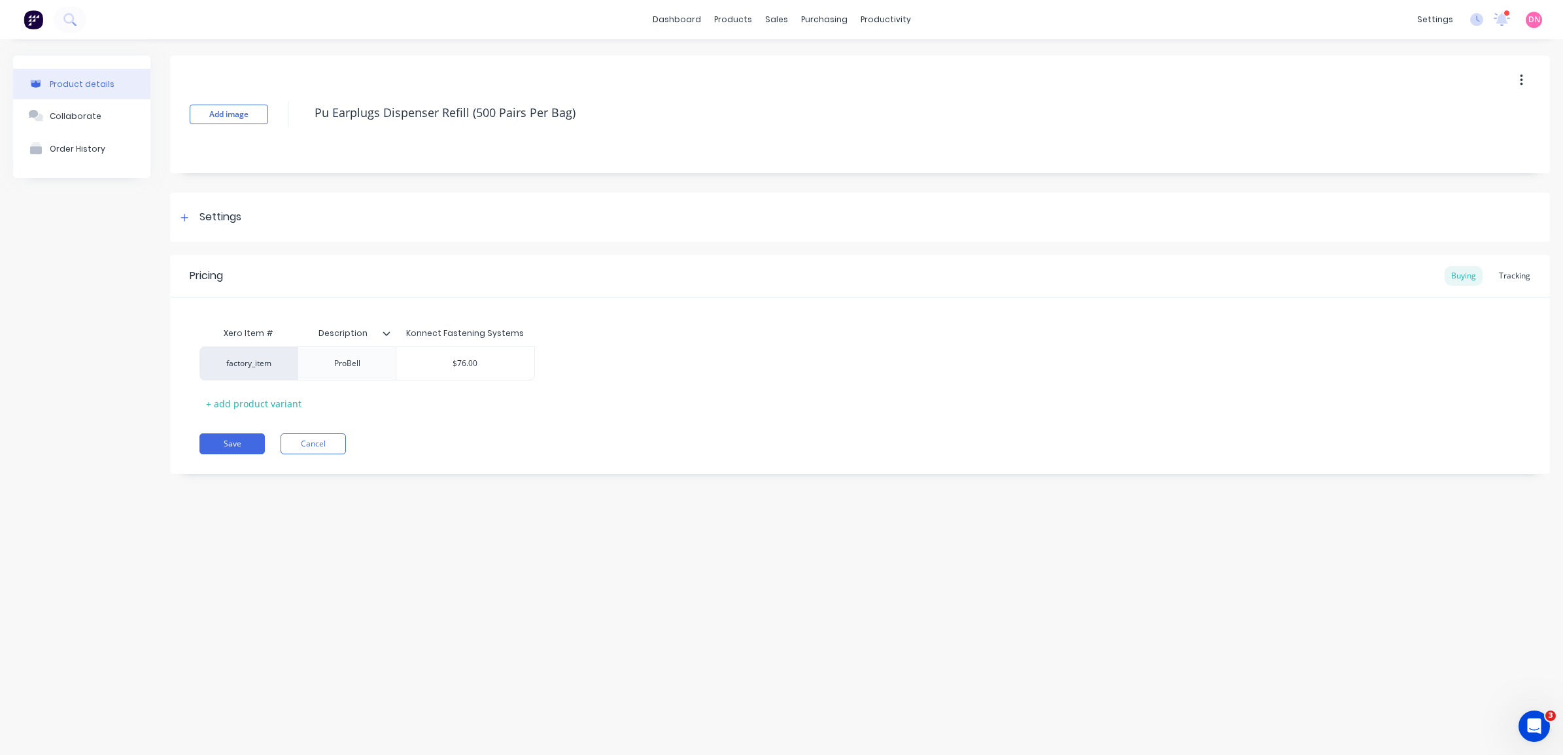
drag, startPoint x: 584, startPoint y: 112, endPoint x: 171, endPoint y: 94, distance: 413.1
click at [171, 94] on div "Add image Pu Earplugs Dispenser Refill (500 Pairs Per Bag)" at bounding box center [860, 115] width 1380 height 118
click at [201, 125] on div "Add image Pu Earplugs Dispenser Refill (500 Pairs Per Bag)" at bounding box center [860, 115] width 1380 height 118
click at [217, 111] on button "Add image" at bounding box center [229, 115] width 78 height 20
click at [230, 219] on div "Settings" at bounding box center [220, 217] width 42 height 16
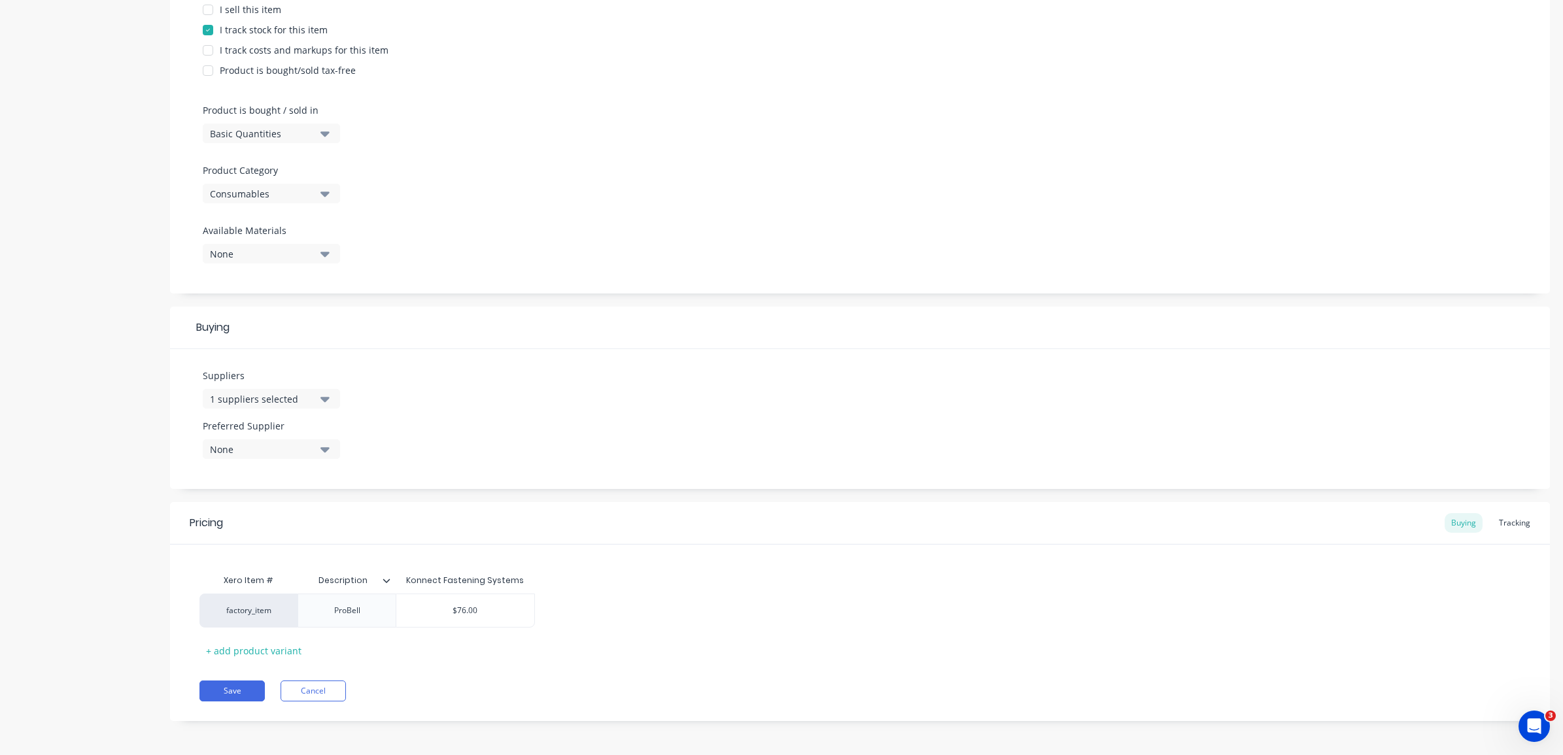
scroll to position [311, 0]
click at [243, 691] on button "Save" at bounding box center [231, 689] width 65 height 21
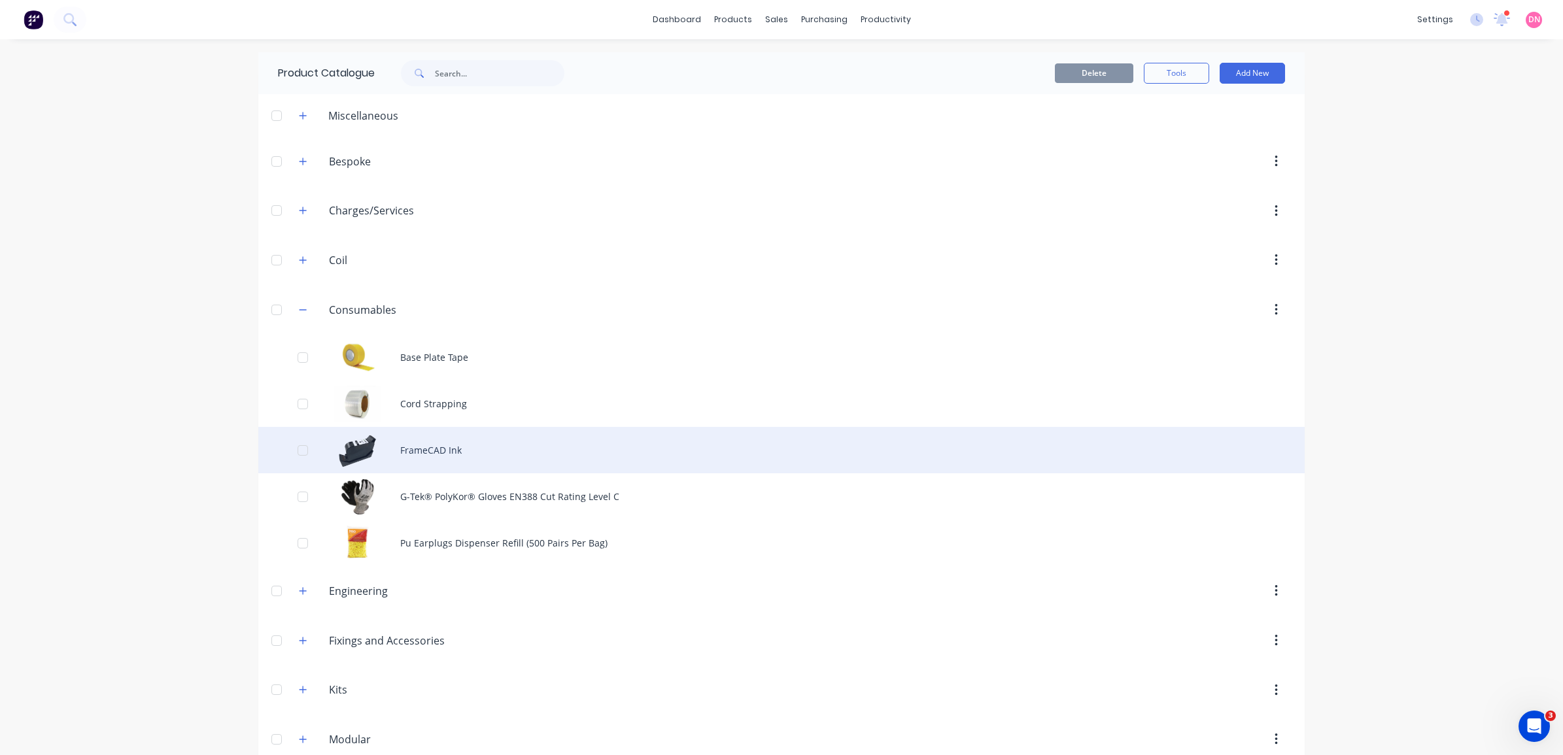
scroll to position [82, 0]
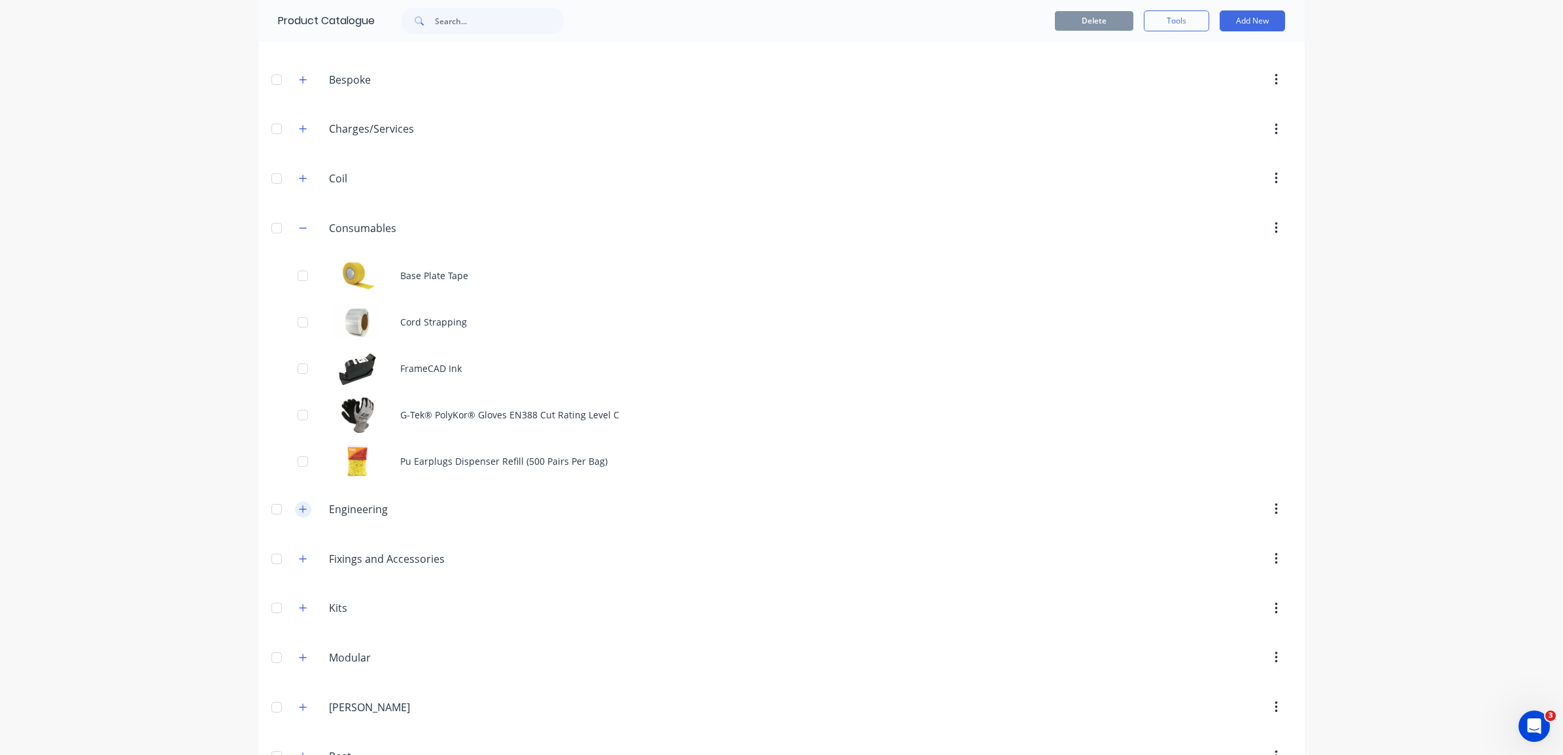
click at [300, 511] on icon "button" at bounding box center [303, 509] width 7 height 7
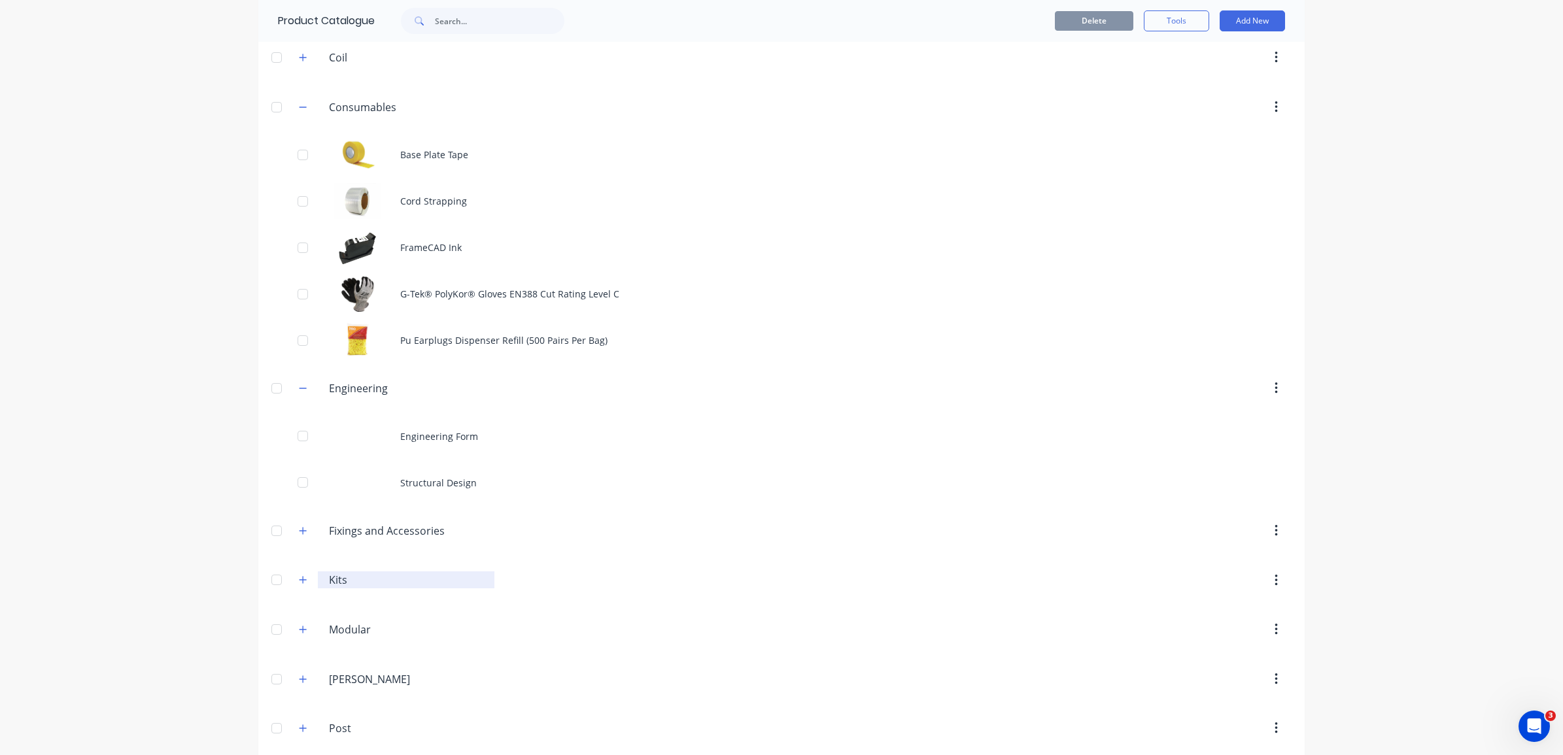
scroll to position [245, 0]
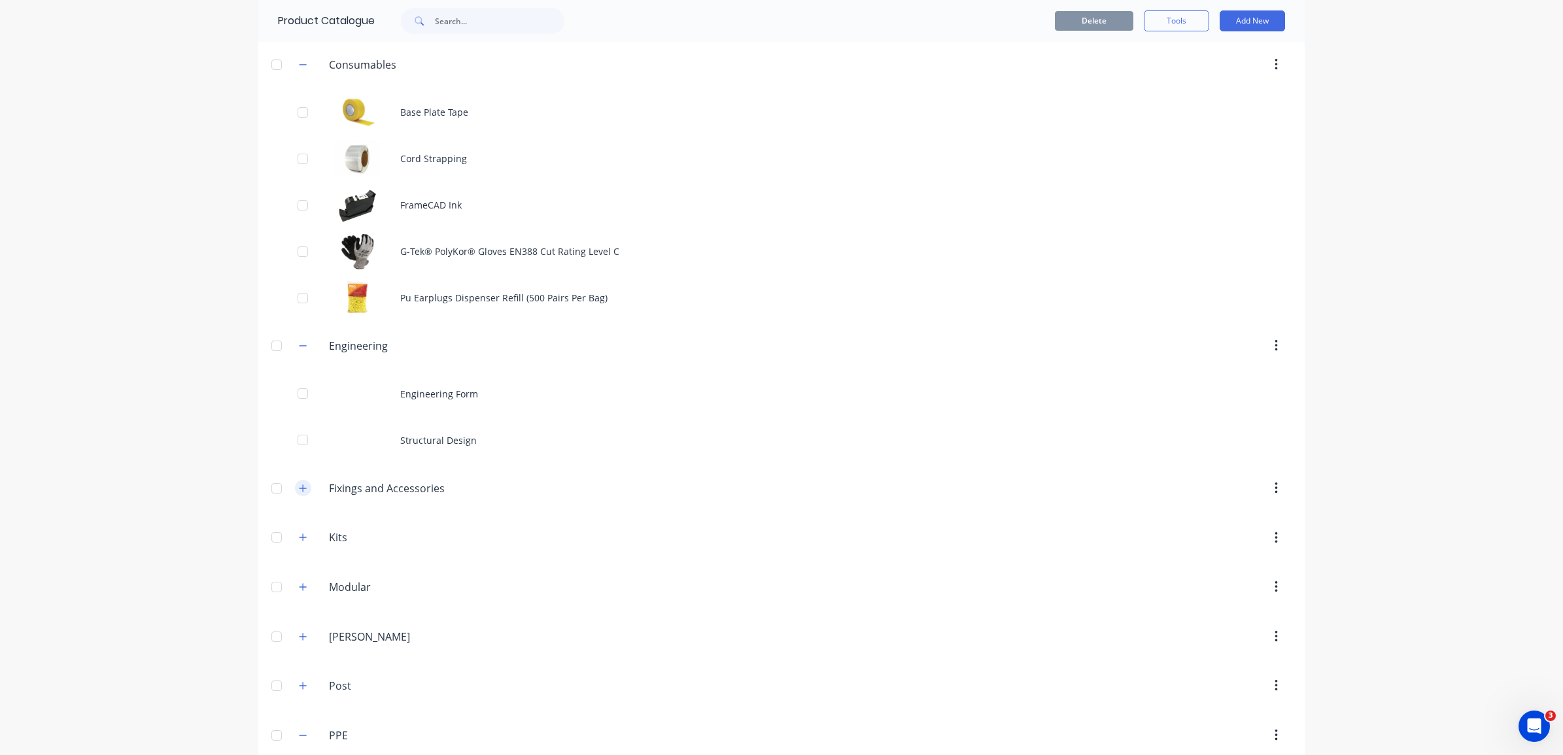
click at [295, 491] on button "button" at bounding box center [303, 488] width 16 height 16
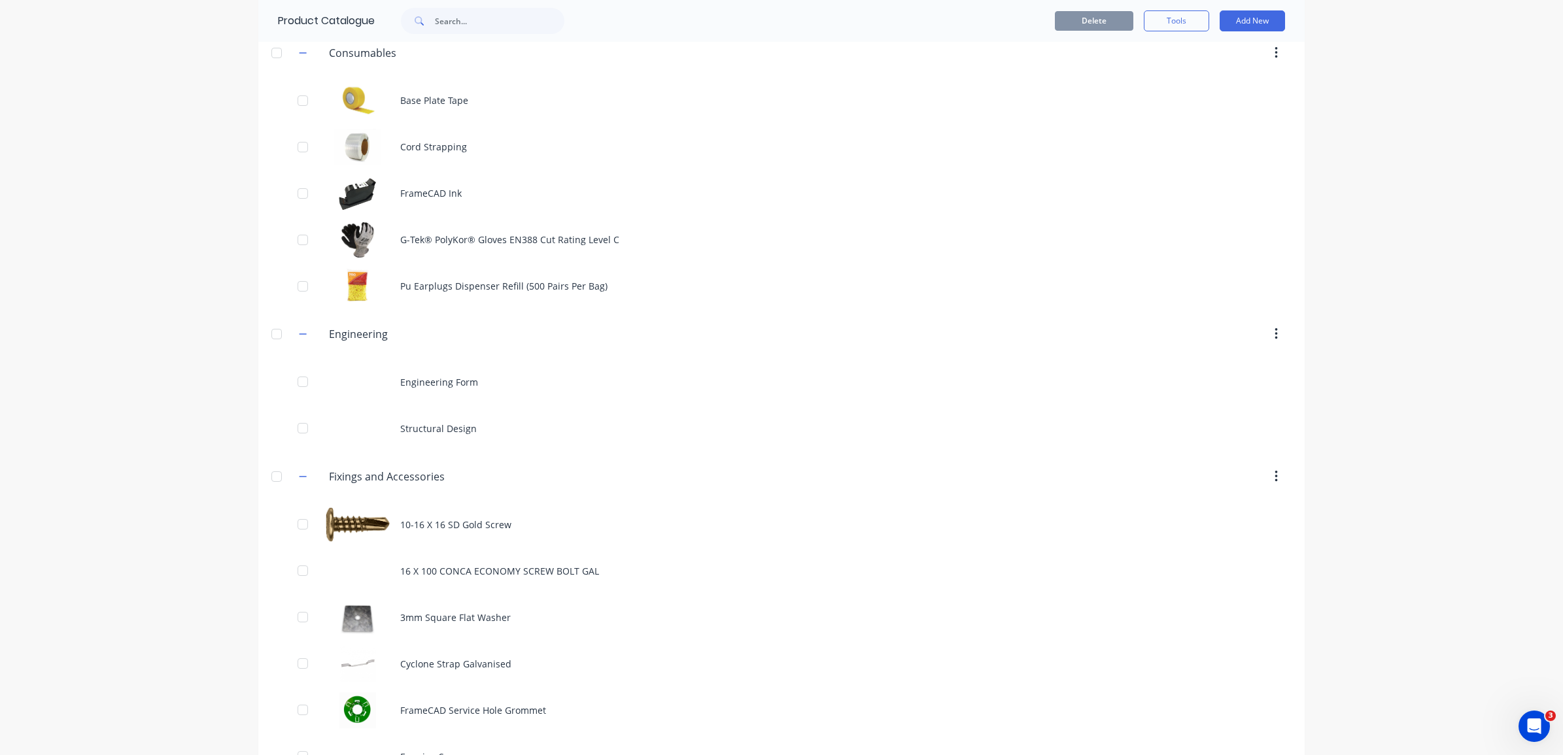
scroll to position [327, 0]
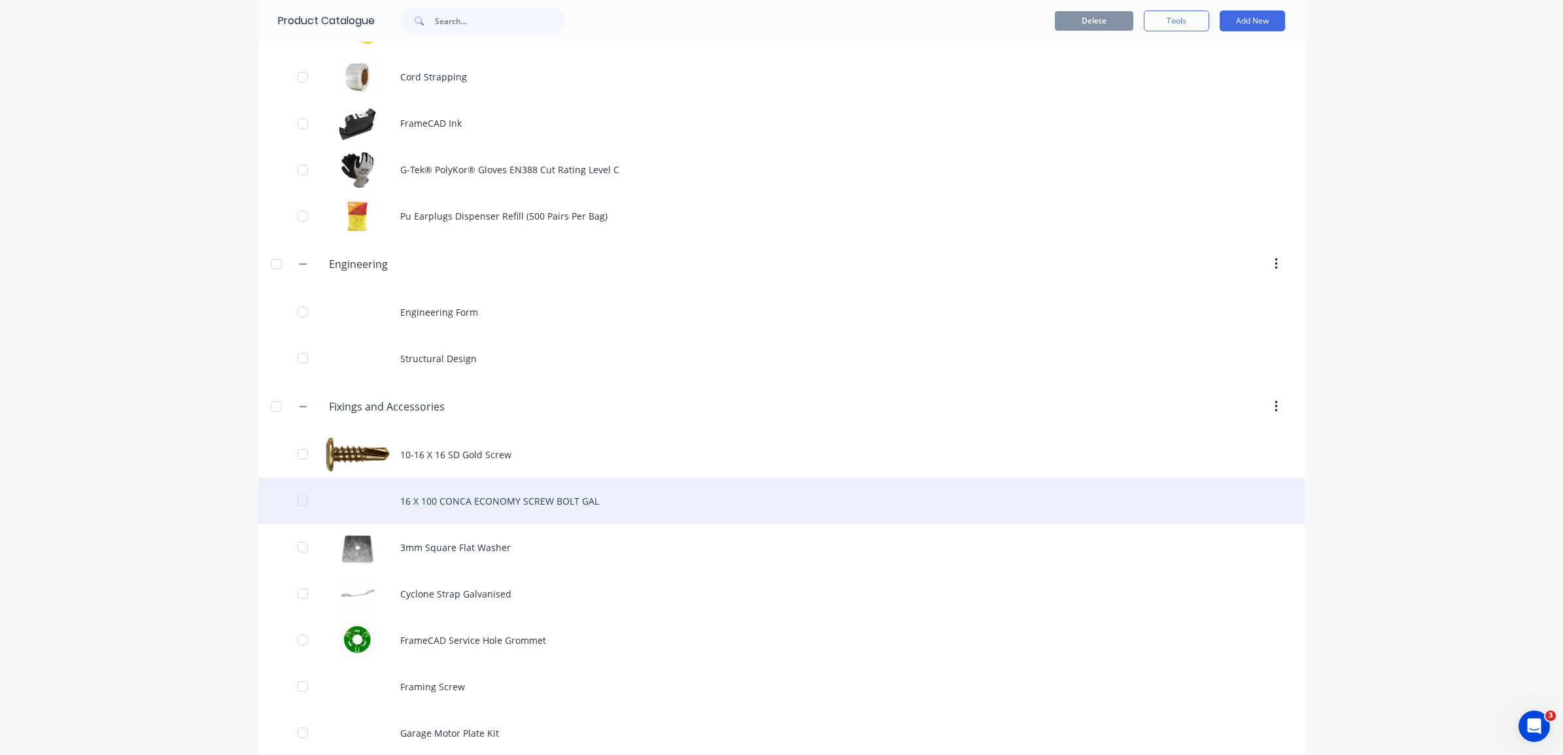
click at [495, 508] on div "16 X 100 CONCA ECONOMY SCREW BOLT GAL" at bounding box center [781, 501] width 1046 height 46
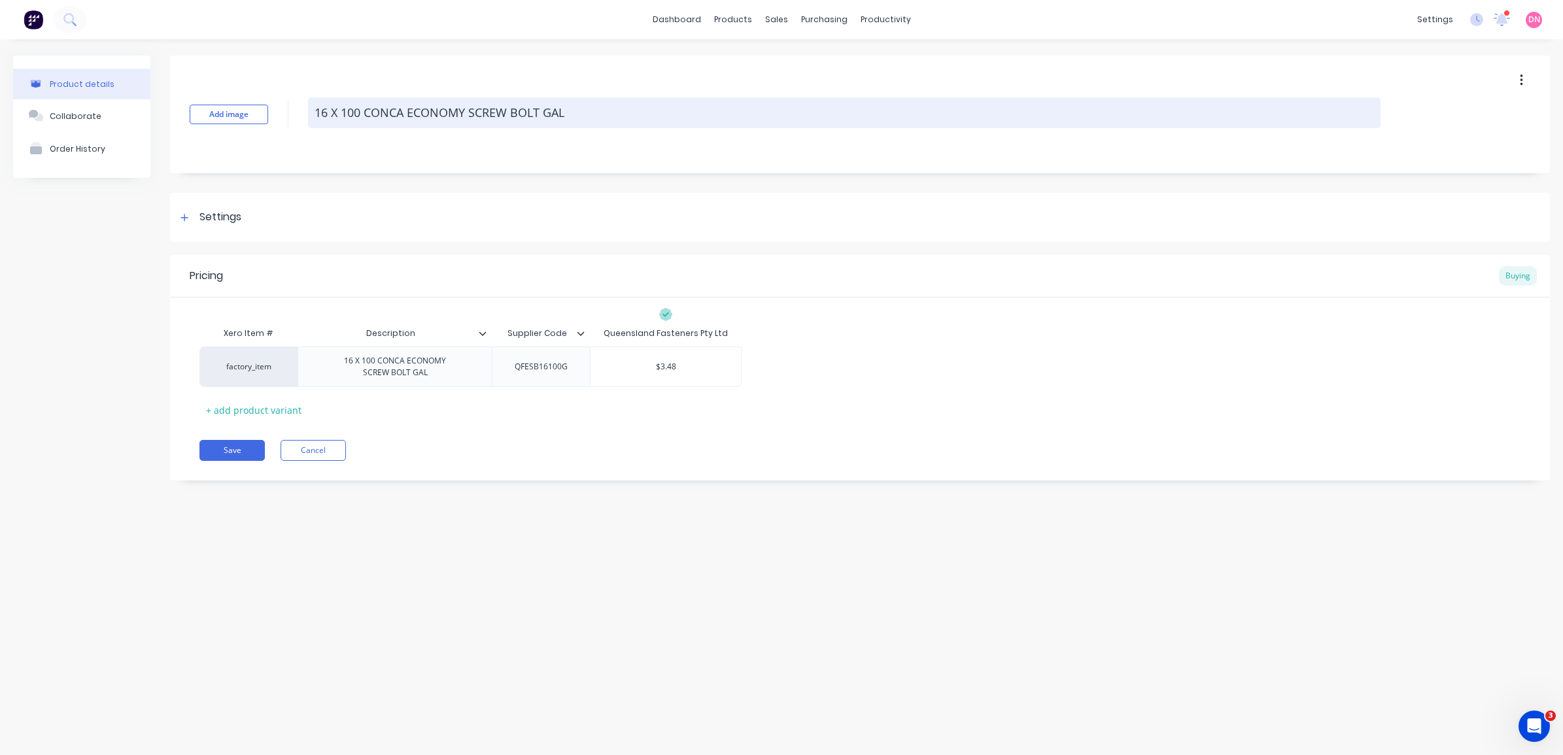
click at [584, 108] on textarea "16 X 100 CONCA ECONOMY SCREW BOLT GAL" at bounding box center [844, 112] width 1073 height 31
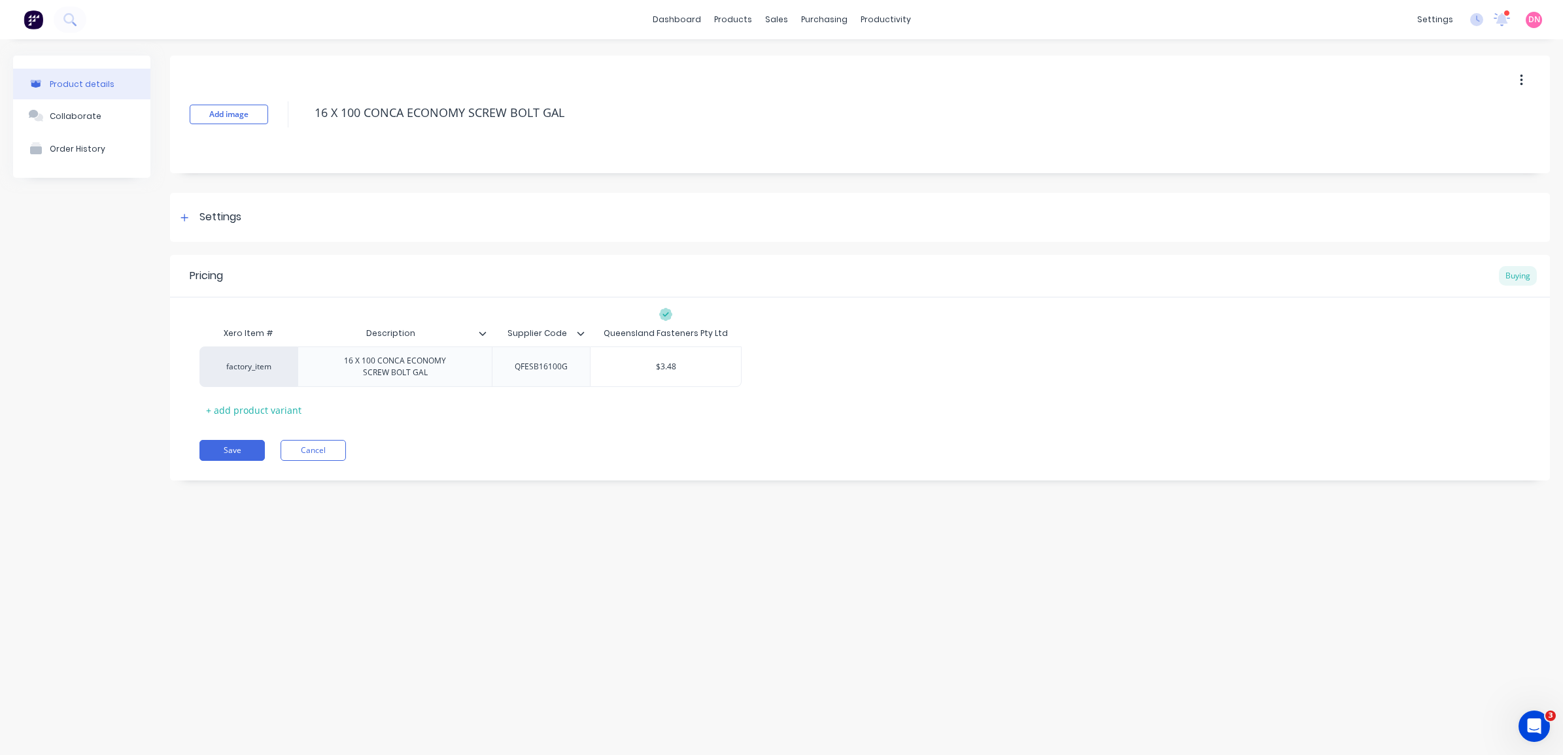
drag, startPoint x: 593, startPoint y: 114, endPoint x: 300, endPoint y: 111, distance: 293.0
click at [300, 111] on div "Add image 16 X 100 CONCA ECONOMY SCREW BOLT GAL" at bounding box center [860, 115] width 1380 height 118
click at [432, 374] on div "16 X 100 CONCA ECONOMY SCREW BOLT GAL" at bounding box center [395, 367] width 123 height 29
click at [364, 367] on div "16 X 100 CONCA ECONOMY SCREW BOLT GAL" at bounding box center [395, 367] width 123 height 29
copy div "16 X 100 CONCA ECONOMY SCREW BOLT GAL"
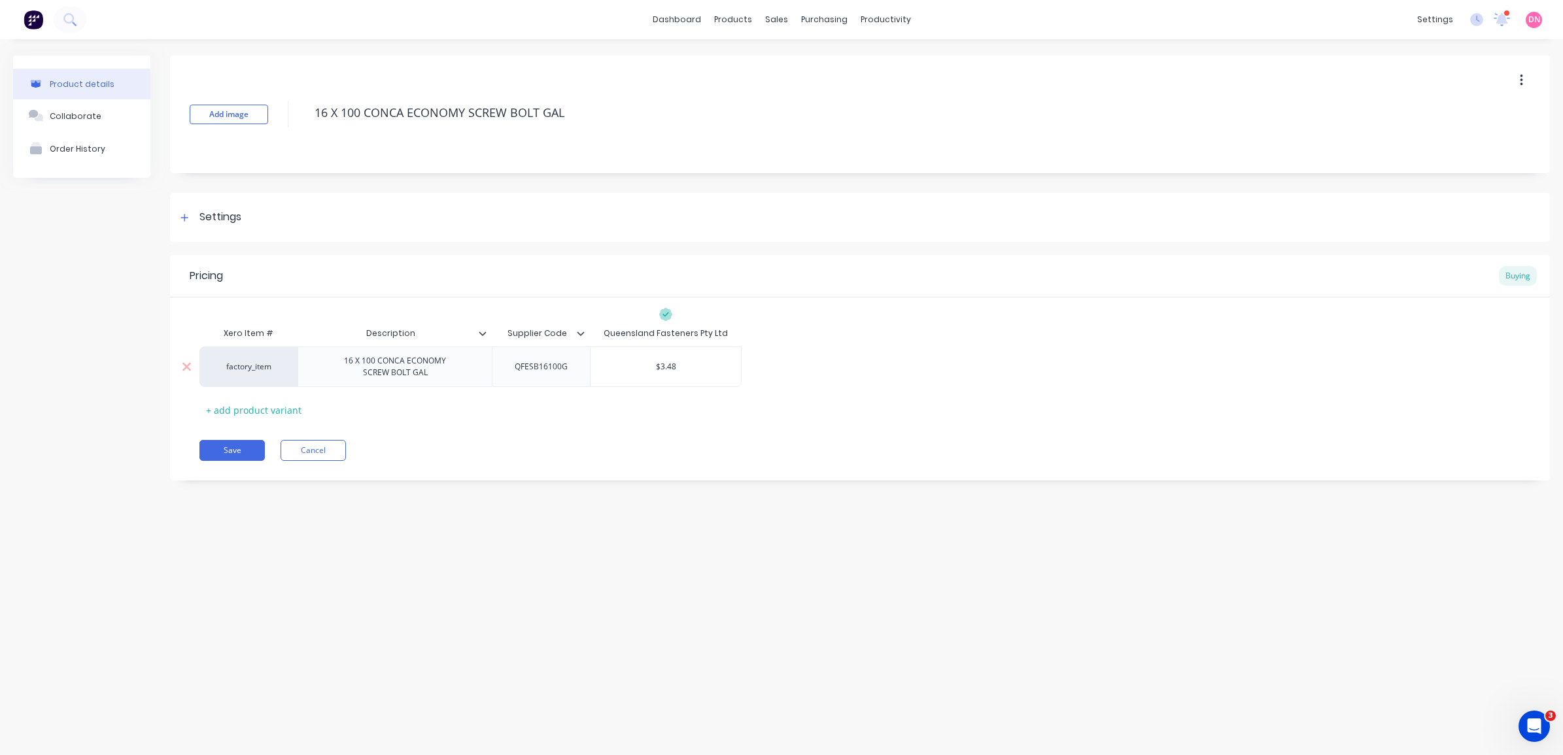
click at [561, 370] on div "QFESB16100G" at bounding box center [541, 366] width 74 height 17
type textarea "x"
type input "$3.48"
drag, startPoint x: 592, startPoint y: 368, endPoint x: 505, endPoint y: 366, distance: 87.0
click at [505, 366] on div "factory_item 16 X 100 CONCA ECONOMY SCREW BOLT GAL QFESB16100G $3.48 $3.48" at bounding box center [470, 367] width 542 height 41
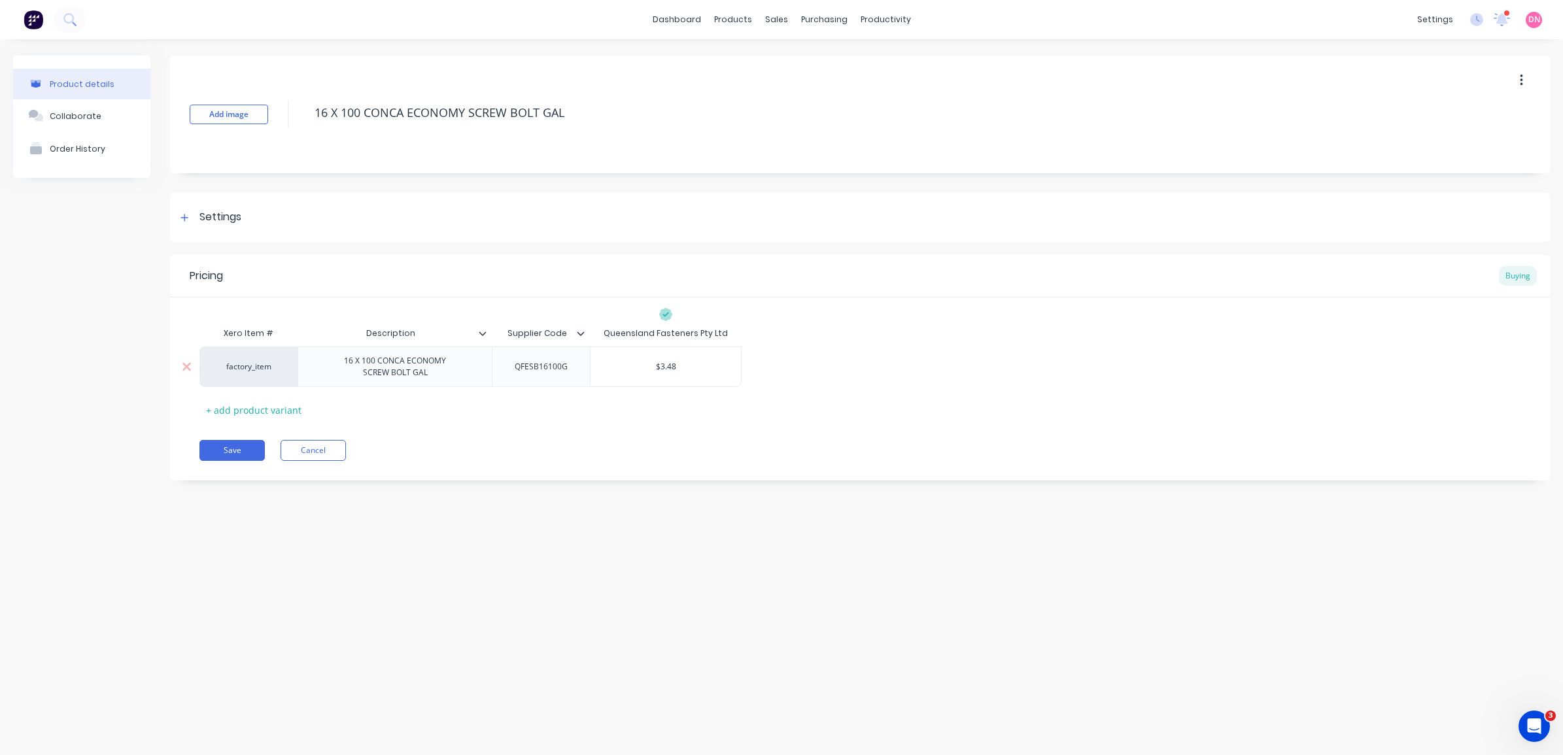
click at [541, 368] on div "QFESB16100G" at bounding box center [541, 366] width 74 height 17
copy div "QFESB16100G"
click at [1520, 84] on icon "button" at bounding box center [1521, 80] width 3 height 14
click at [1463, 138] on div "Delete" at bounding box center [1474, 140] width 101 height 19
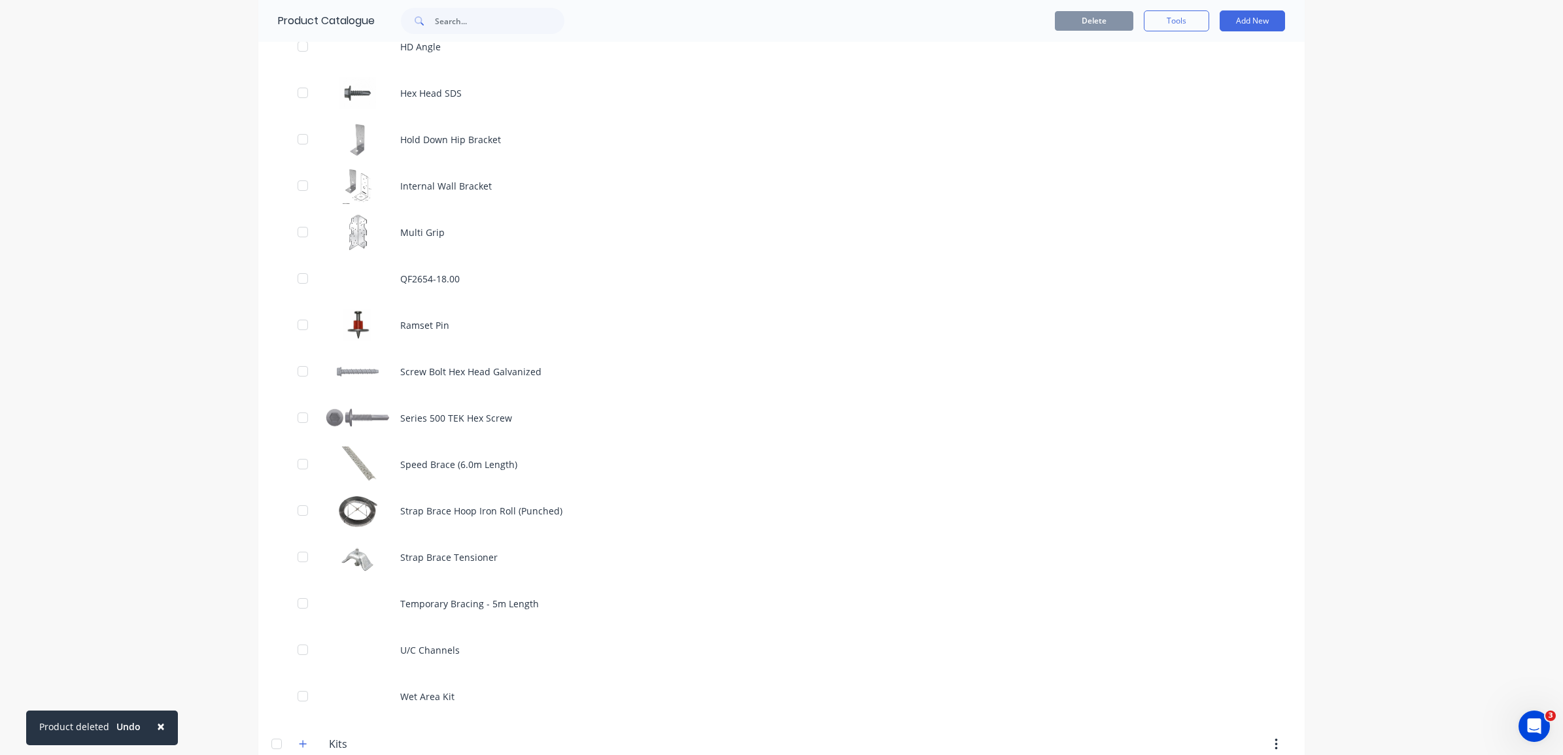
scroll to position [1063, 0]
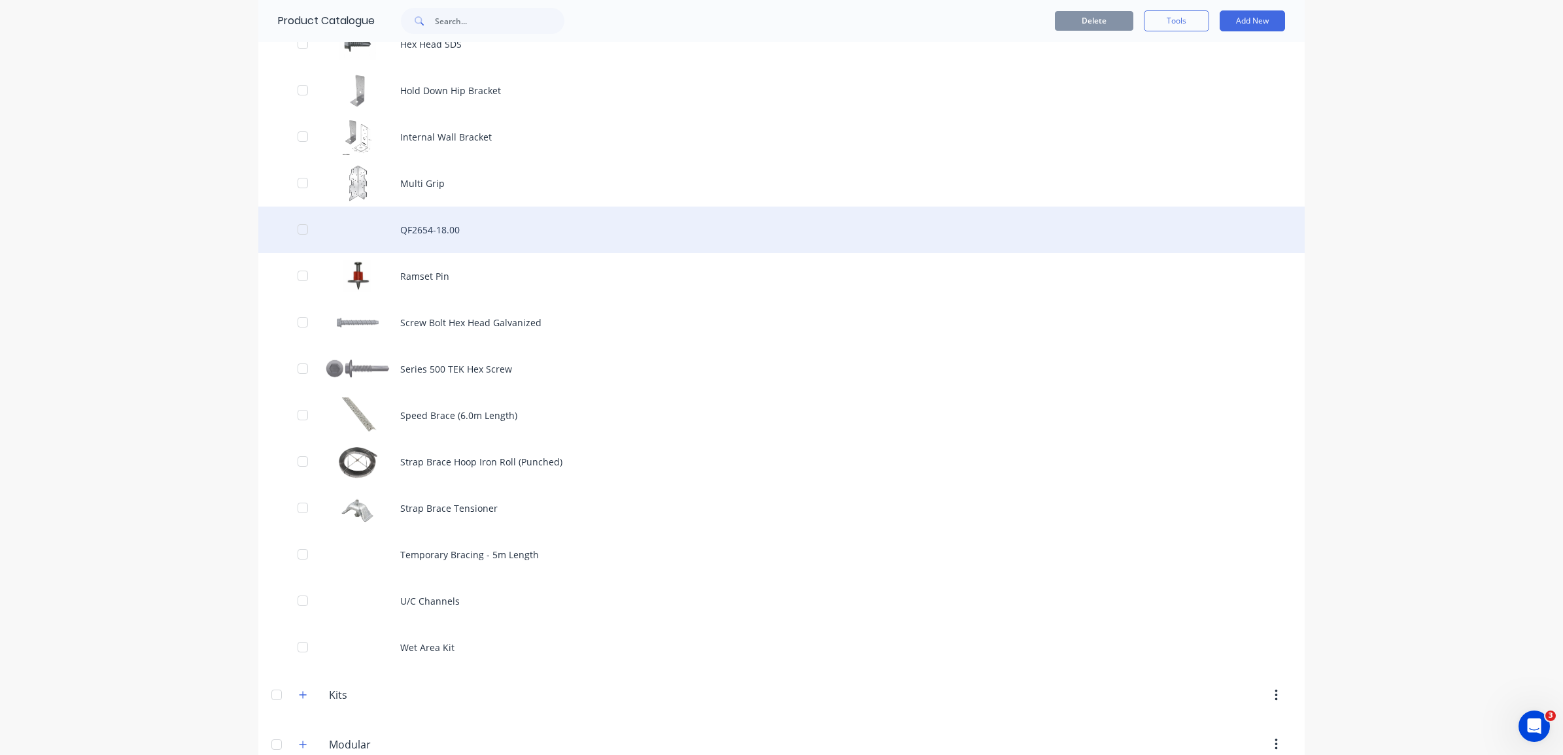
click at [496, 226] on div "QF2654-18.00" at bounding box center [781, 230] width 1046 height 46
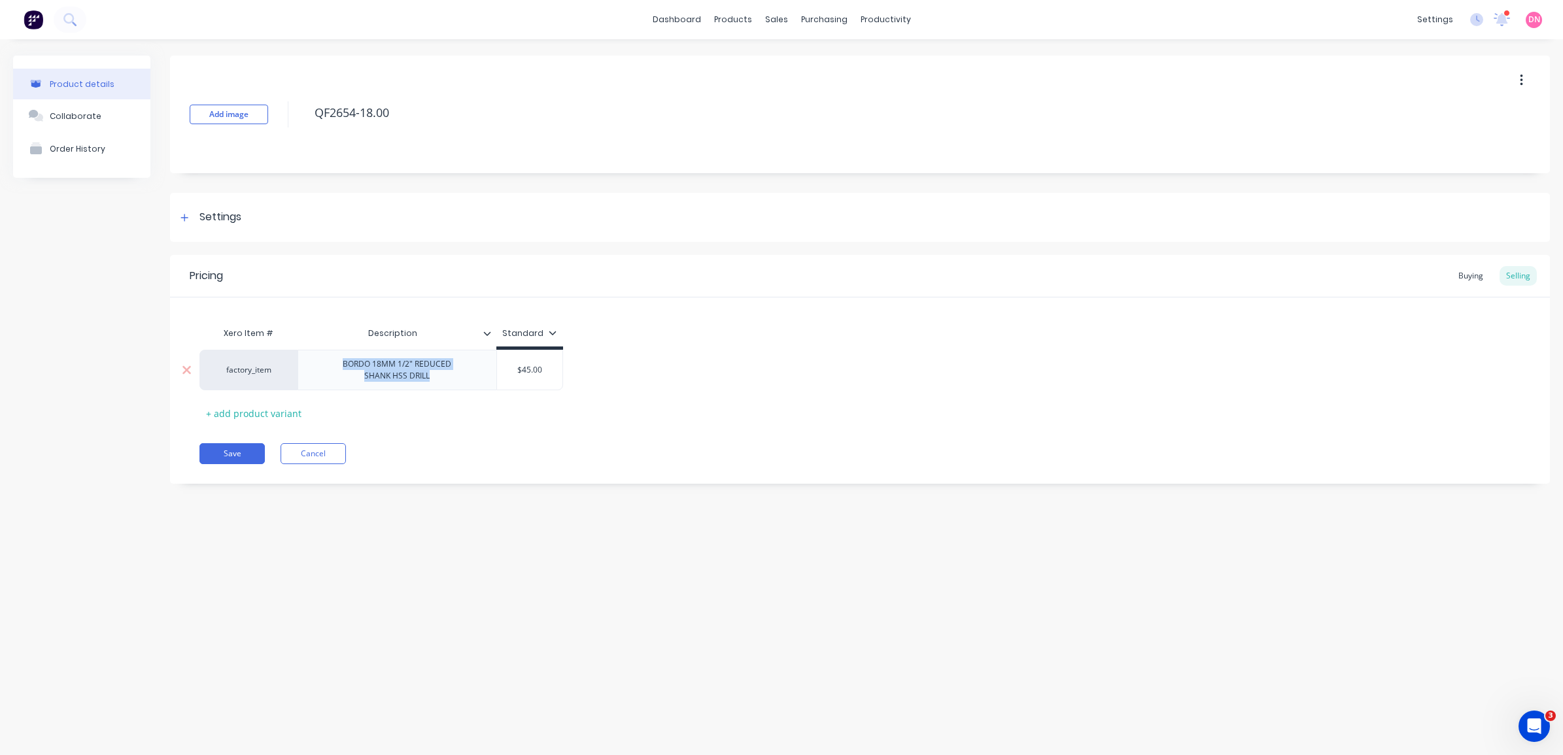
drag, startPoint x: 449, startPoint y: 381, endPoint x: 302, endPoint y: 350, distance: 150.5
click at [302, 350] on div "BORDO 18MM 1/2" REDUCED SHANK HSS DRILL" at bounding box center [397, 370] width 199 height 41
copy div "BORDO 18MM 1/2" REDUCED SHANK HSS DRILL"
type textarea "x"
type input "Description"
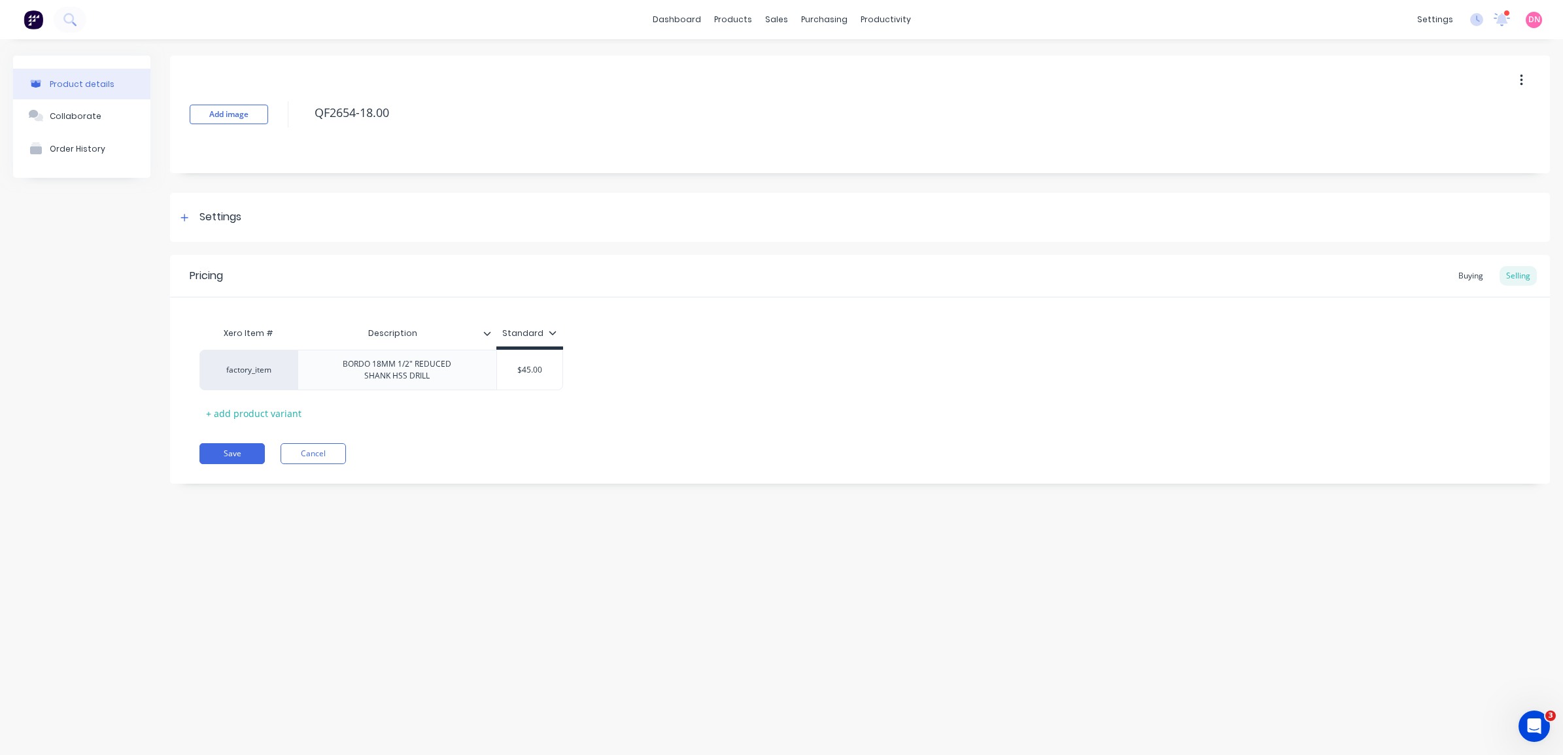
click at [389, 332] on input "Description" at bounding box center [393, 334] width 191 height 12
drag, startPoint x: 389, startPoint y: 332, endPoint x: 381, endPoint y: 338, distance: 10.7
click at [381, 338] on input "Description" at bounding box center [393, 334] width 191 height 12
click at [413, 334] on input "Description" at bounding box center [393, 334] width 191 height 12
click at [489, 332] on icon at bounding box center [486, 334] width 7 height 4
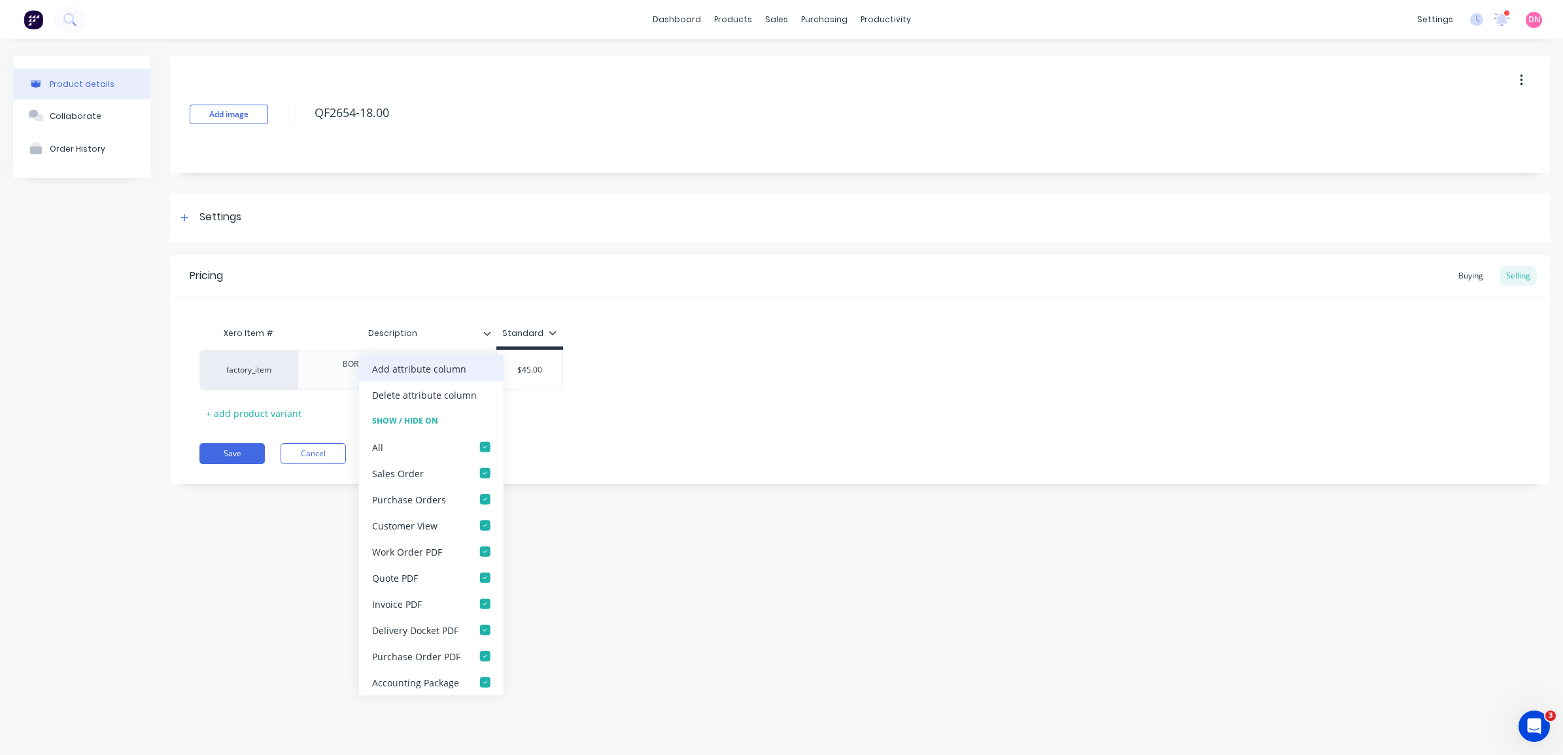
click at [473, 367] on div "Add attribute column" at bounding box center [431, 369] width 145 height 26
type textarea "x"
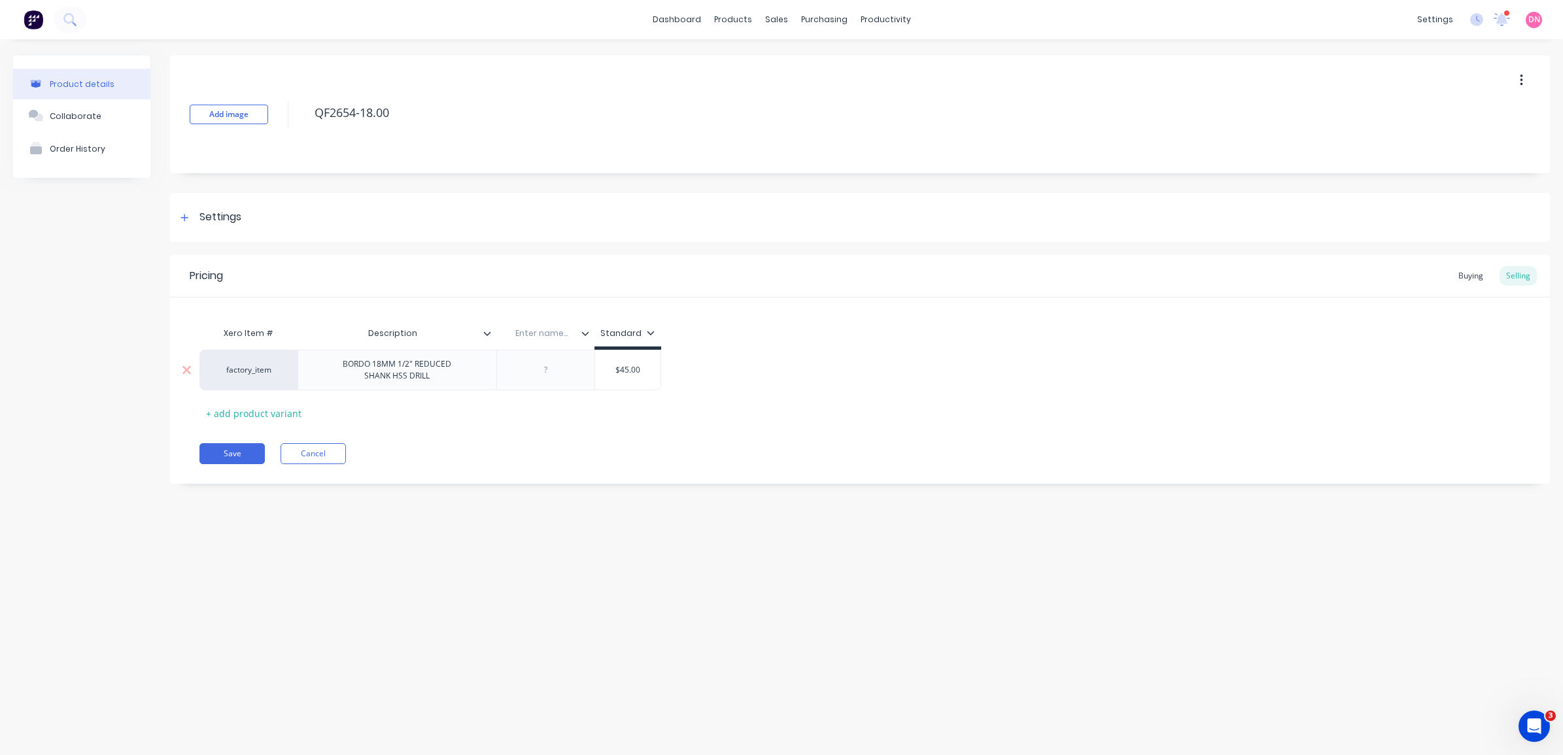
click at [436, 383] on div "BORDO 18MM 1/2" REDUCED SHANK HSS DRILL" at bounding box center [396, 370] width 129 height 29
drag, startPoint x: 449, startPoint y: 379, endPoint x: 308, endPoint y: 357, distance: 143.0
click at [306, 358] on div "BORDO 18MM 1/2" REDUCED SHANK HSS DRILL" at bounding box center [397, 370] width 199 height 41
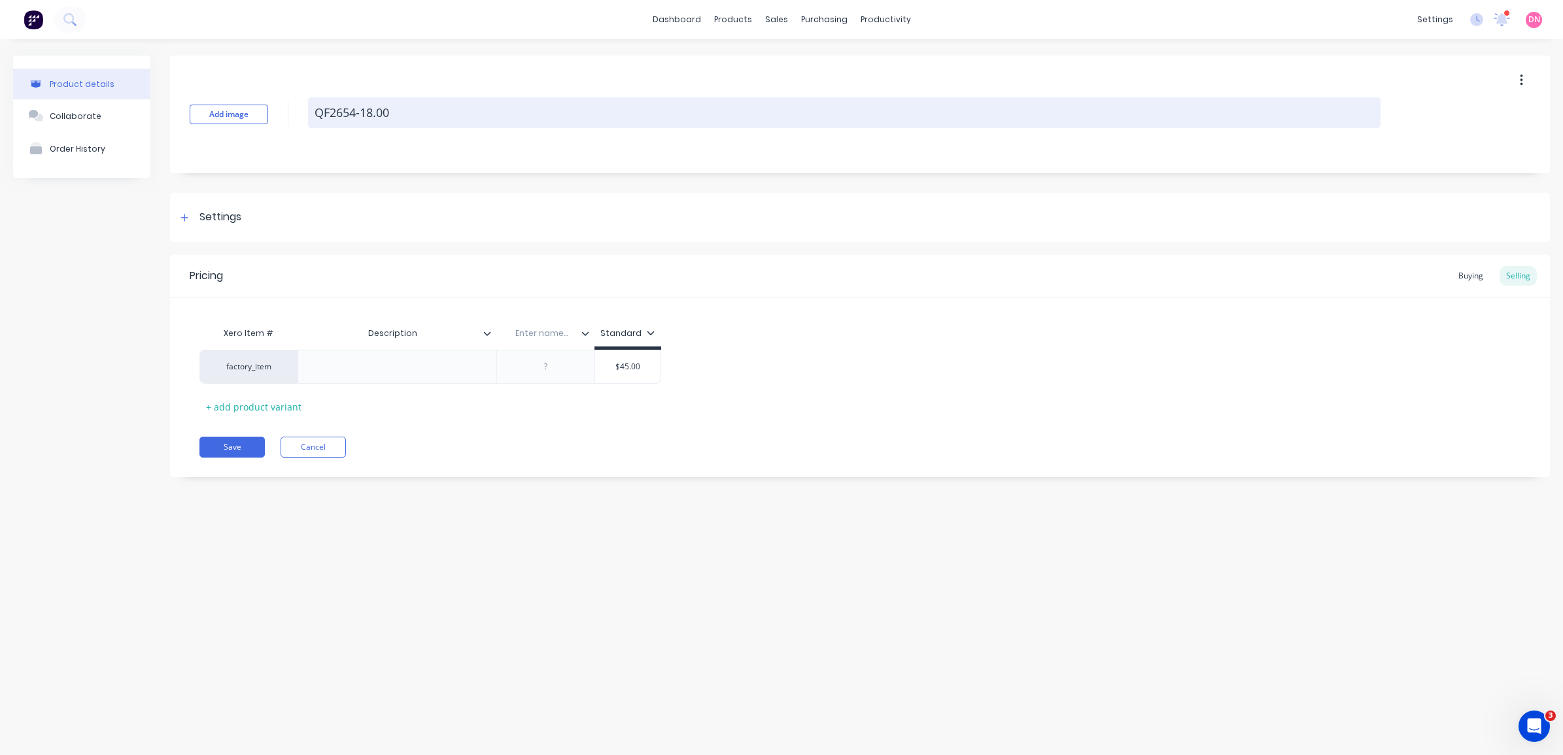
click at [422, 113] on textarea "QF2654-18.00" at bounding box center [844, 112] width 1073 height 31
type textarea "x"
type textarea "QF2654-18.00"
paste textarea "BORDO 18MM 1/2" REDUCED SHANK HSS DRILL"
type textarea "x"
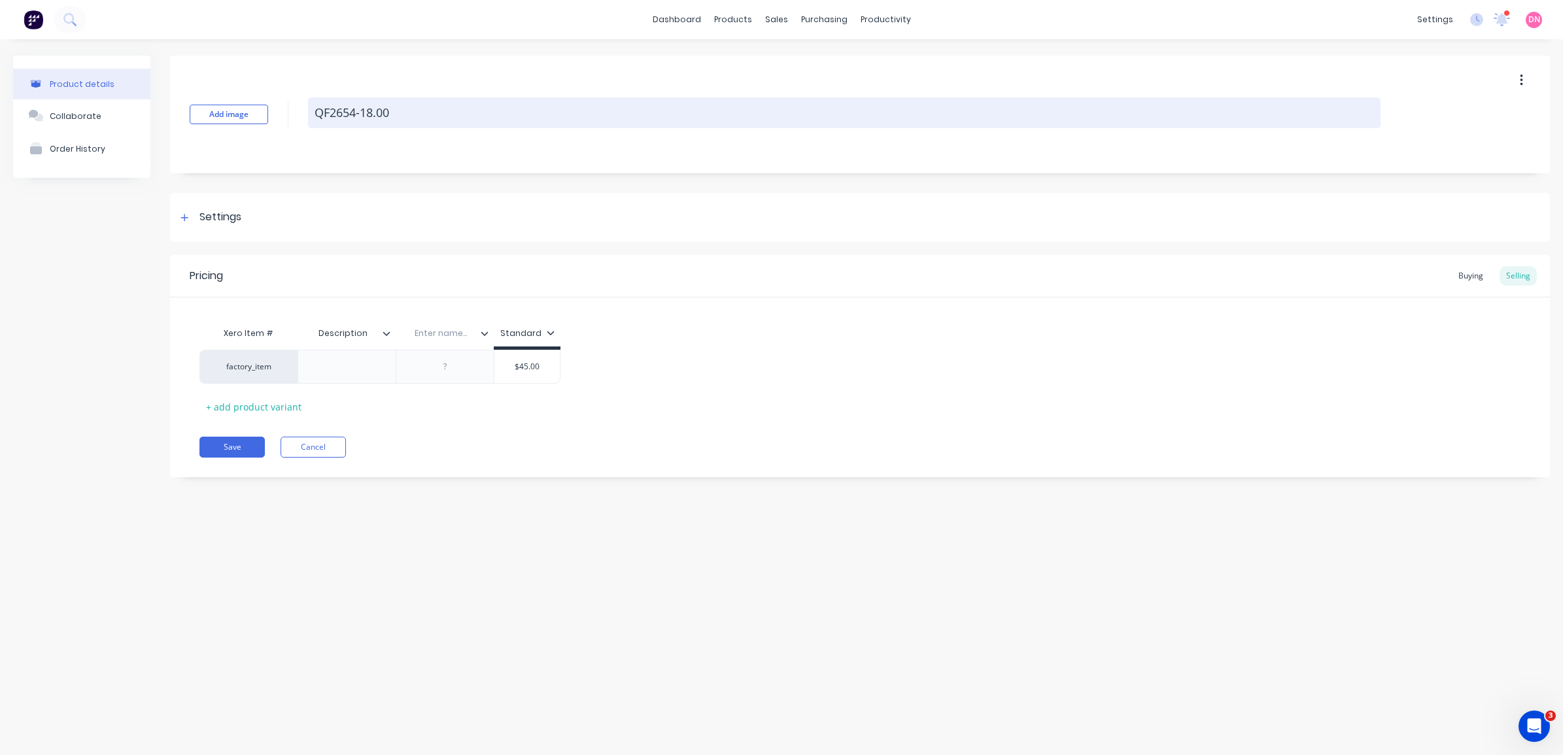
type textarea "QF2654-18.00 BORDO 18MM 1/2" REDUCED SHANK HSS DRILL"
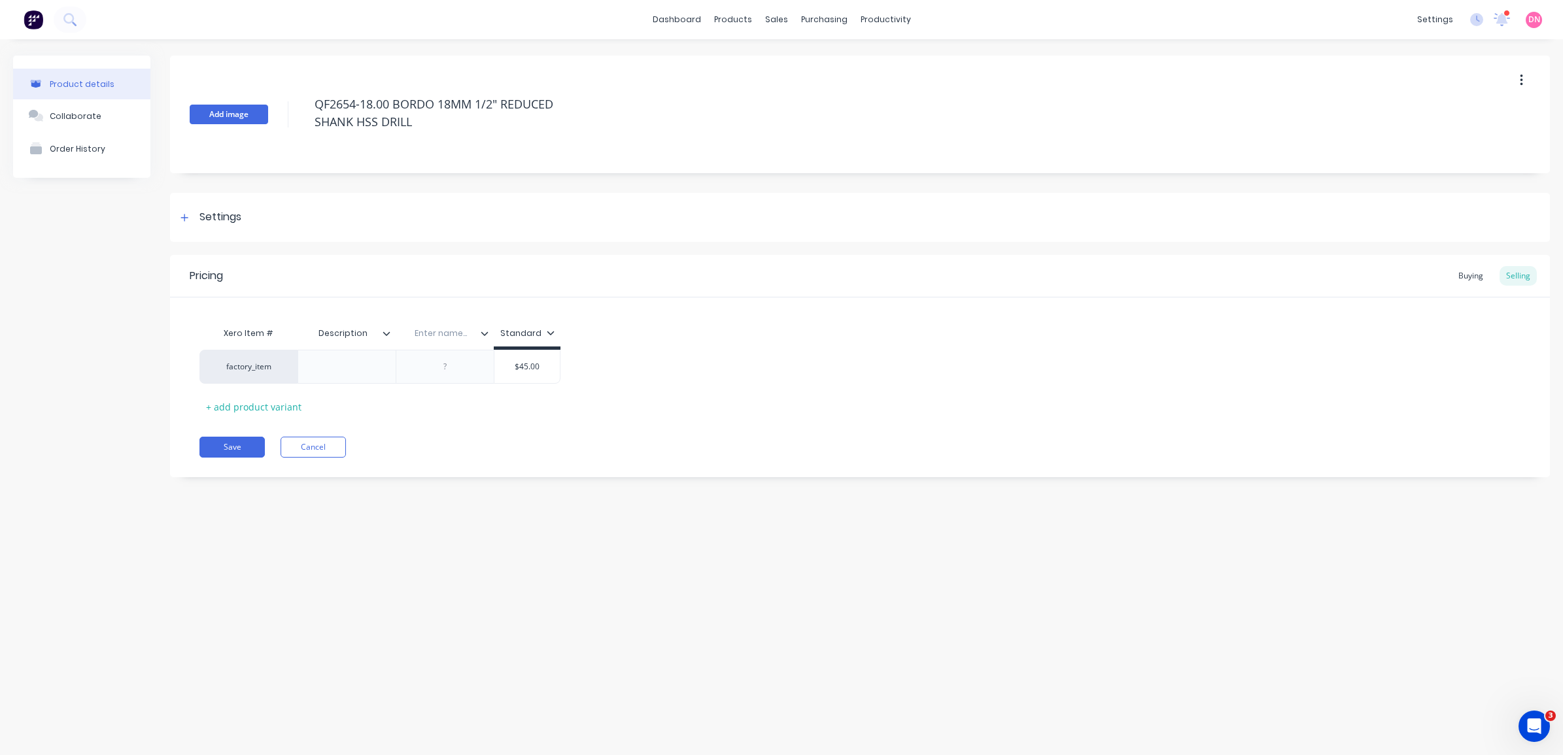
drag, startPoint x: 392, startPoint y: 105, endPoint x: 266, endPoint y: 112, distance: 126.4
click at [266, 112] on div "Add image QF2654-18.00 BORDO 18MM 1/2" REDUCED SHANK HSS DRILL" at bounding box center [860, 115] width 1380 height 118
type textarea "x"
type textarea "QF2654-18.00"
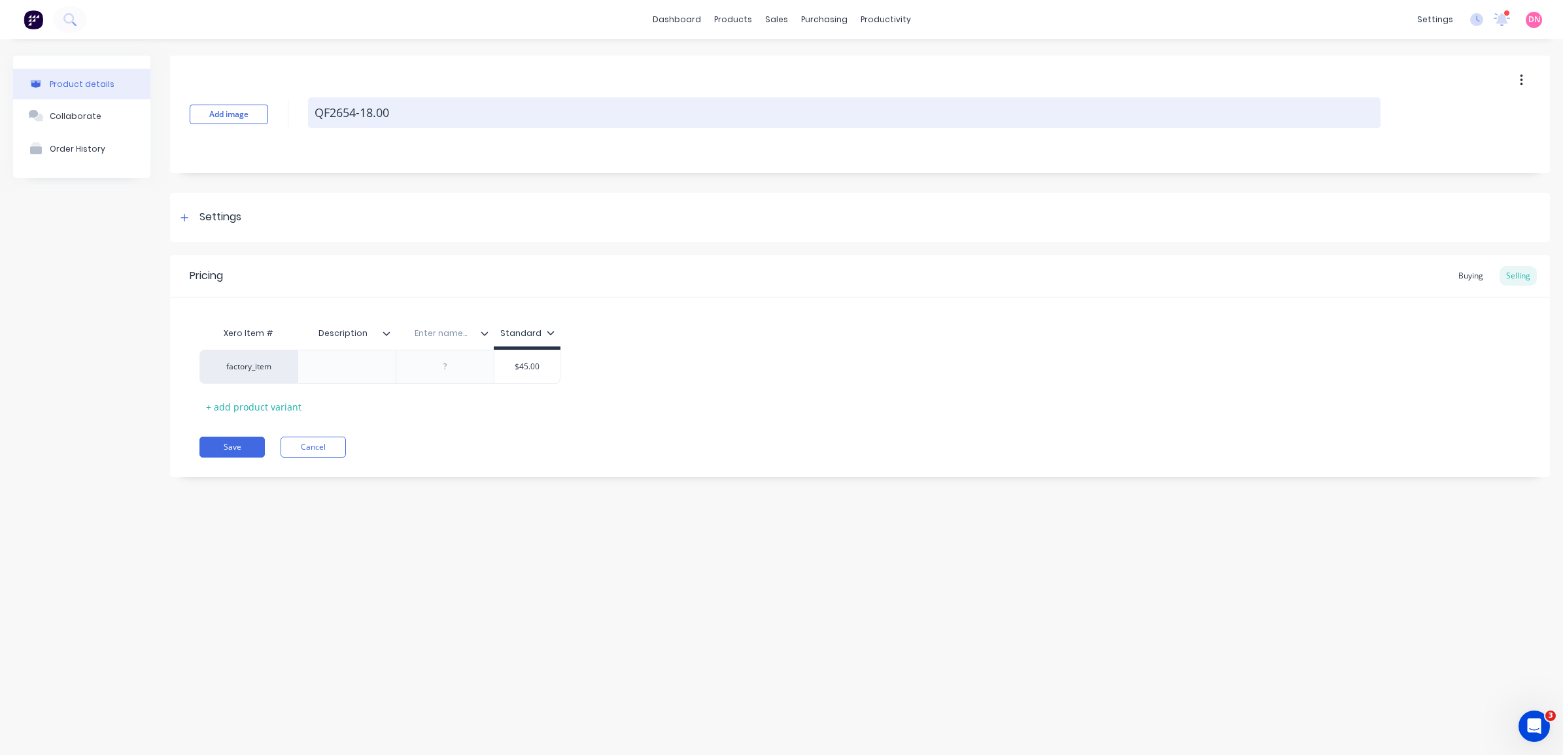
paste textarea "BORDO 18MM 1/2" REDUCED SHANK HSS DRILL"
type textarea "x"
type textarea "QF2654-18.00 BORDO 18MM 1/2" REDUCED SHANK HSS DRILL"
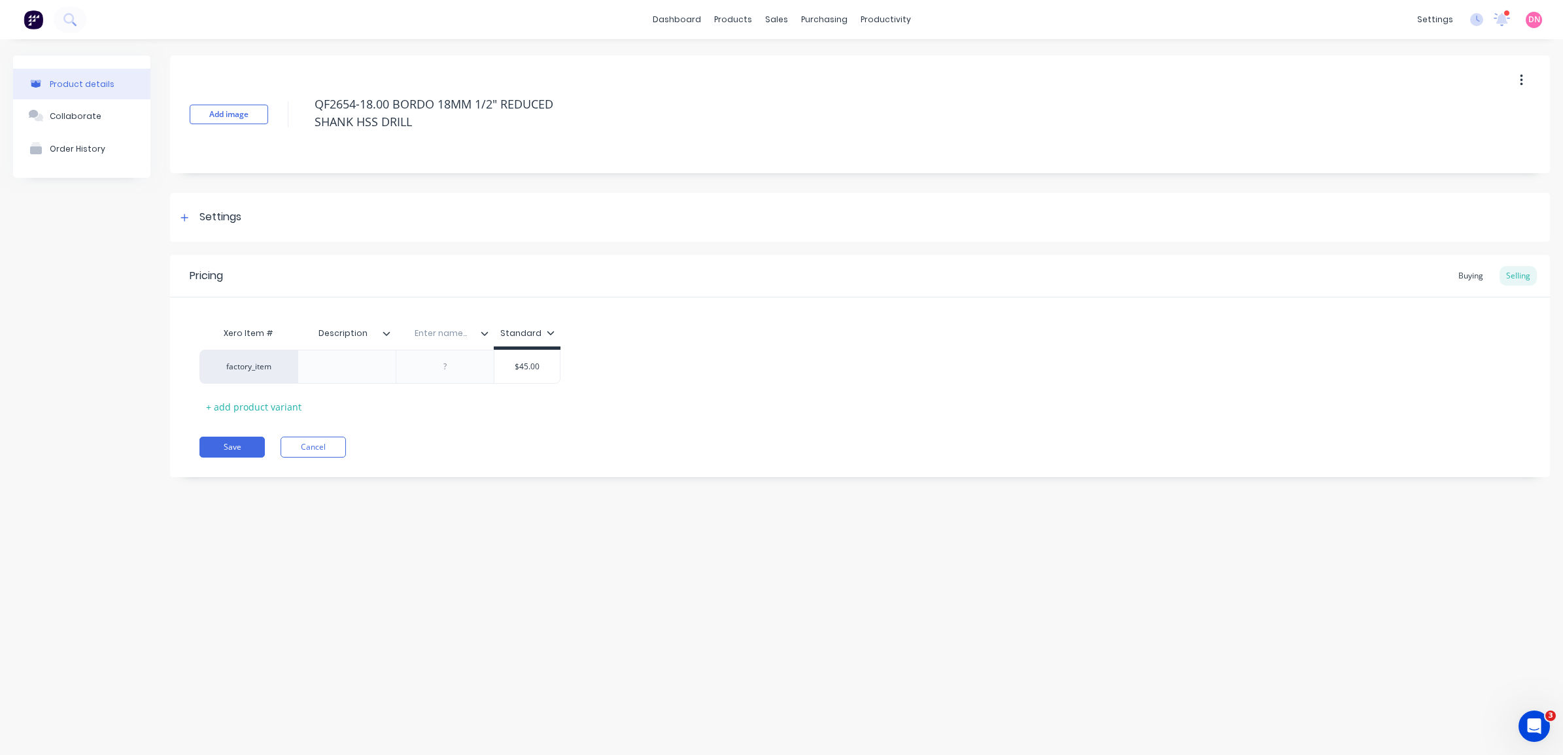
drag, startPoint x: 390, startPoint y: 105, endPoint x: 295, endPoint y: 96, distance: 95.9
click at [295, 96] on div "Add image QF2654-18.00 BORDO 18MM 1/2" REDUCED SHANK HSS DRILL" at bounding box center [860, 115] width 1380 height 118
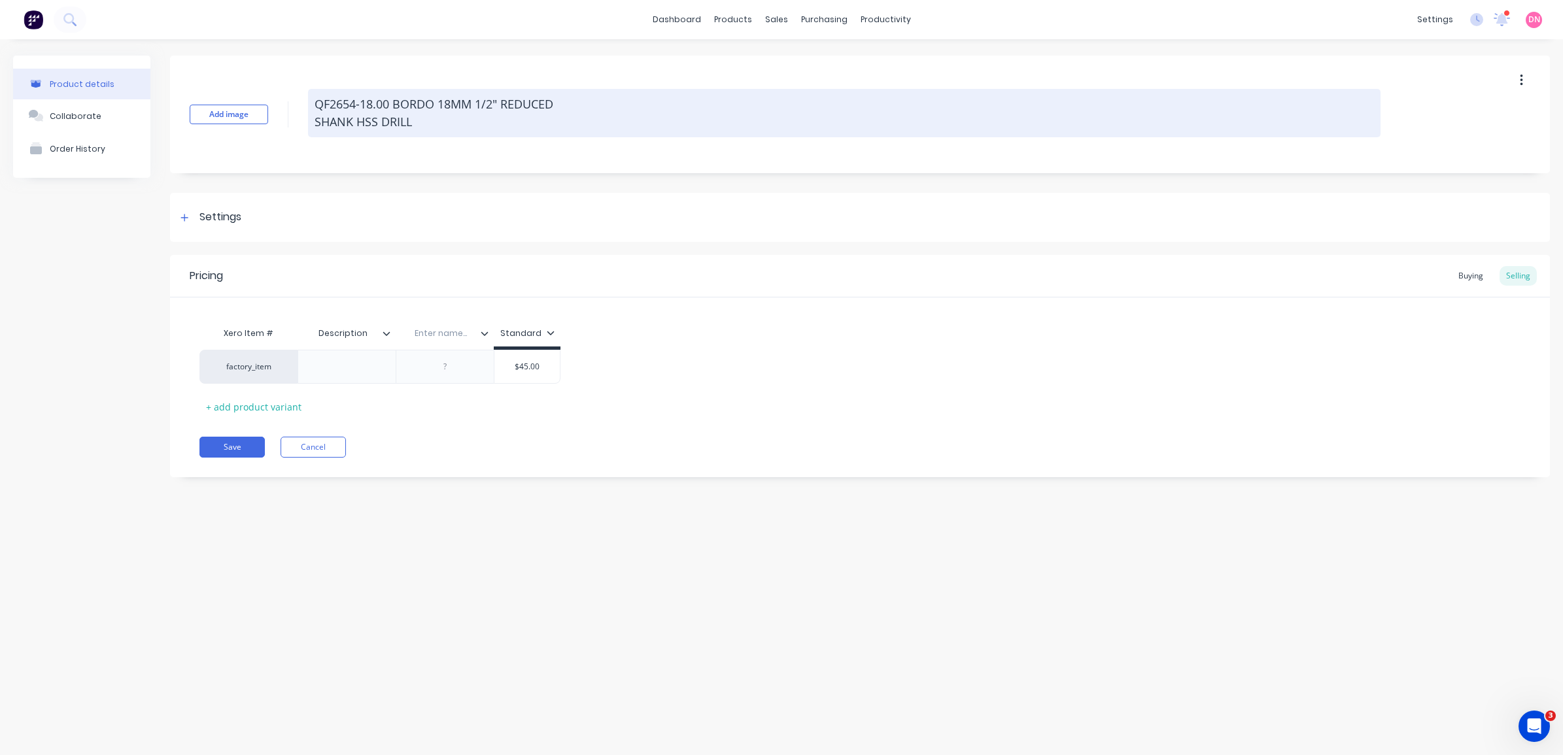
type textarea "x"
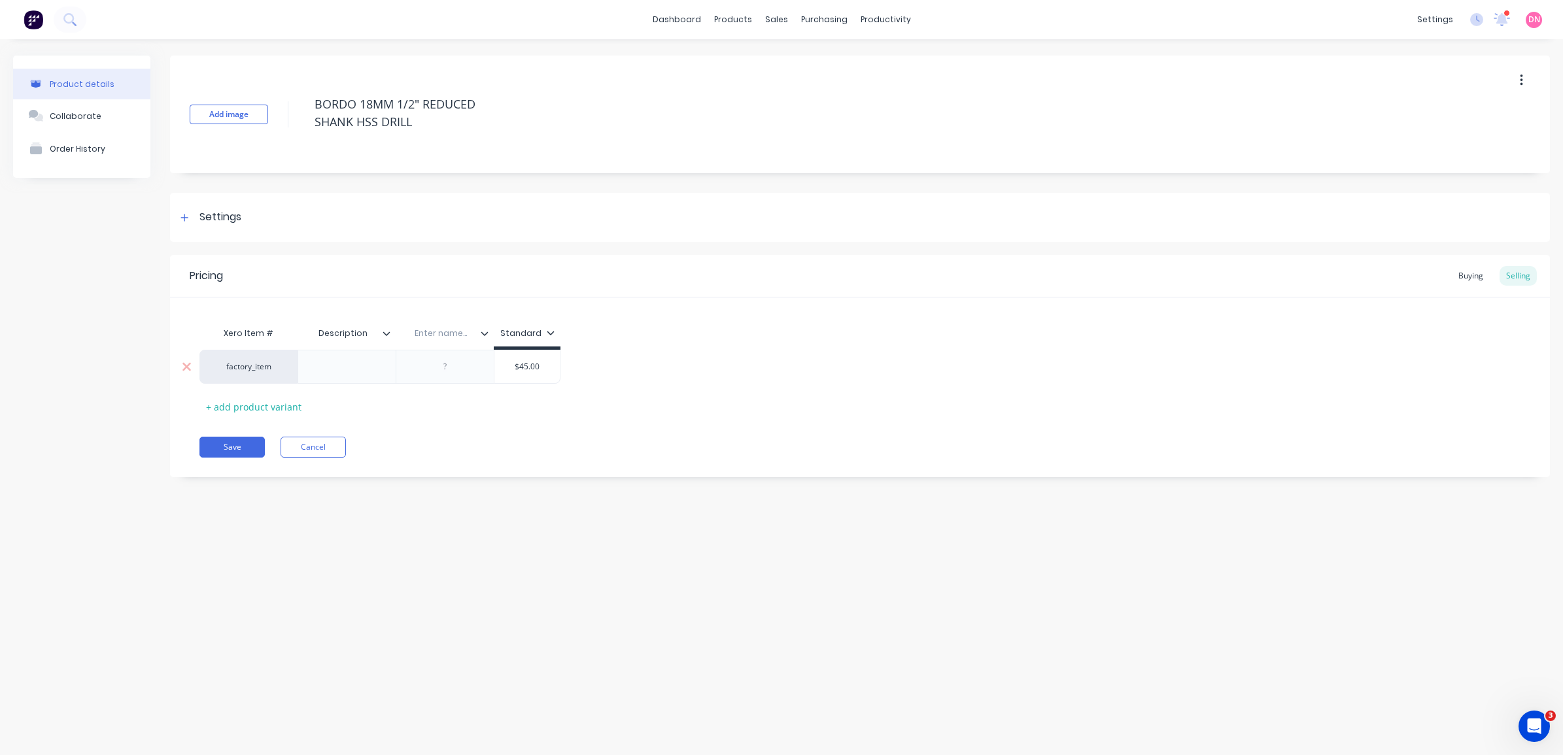
type textarea "BORDO 18MM 1/2" REDUCED SHANK HSS DRILL"
type textarea "x"
type textarea "BORDO 18MM 1/2" REDUCED SHANK HSS DRILL"
click at [361, 360] on div at bounding box center [347, 366] width 65 height 17
type textarea "x"
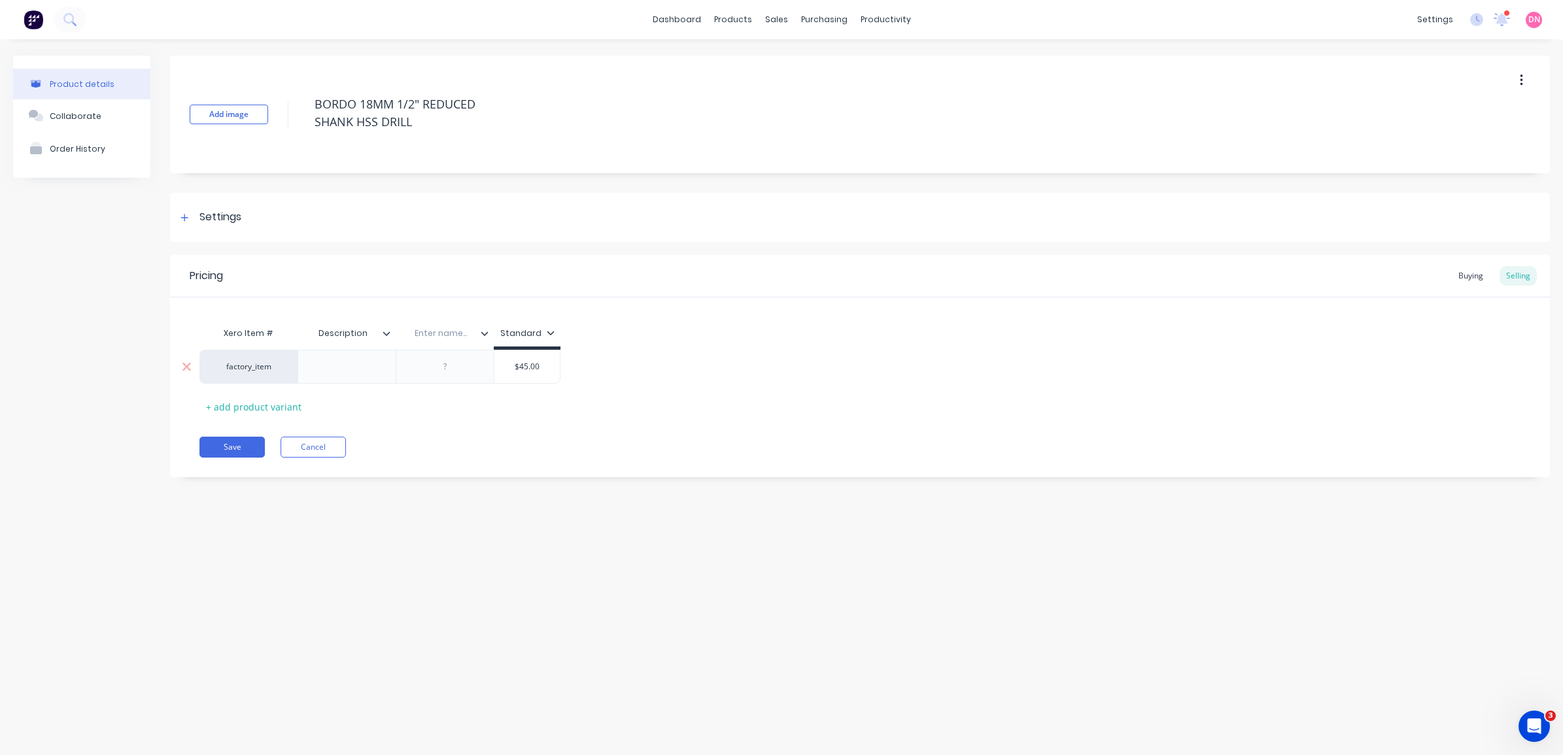
click at [455, 363] on div at bounding box center [445, 366] width 65 height 17
paste div
click at [487, 330] on icon at bounding box center [485, 334] width 8 height 8
type textarea "x"
click at [441, 336] on input "text" at bounding box center [441, 334] width 90 height 12
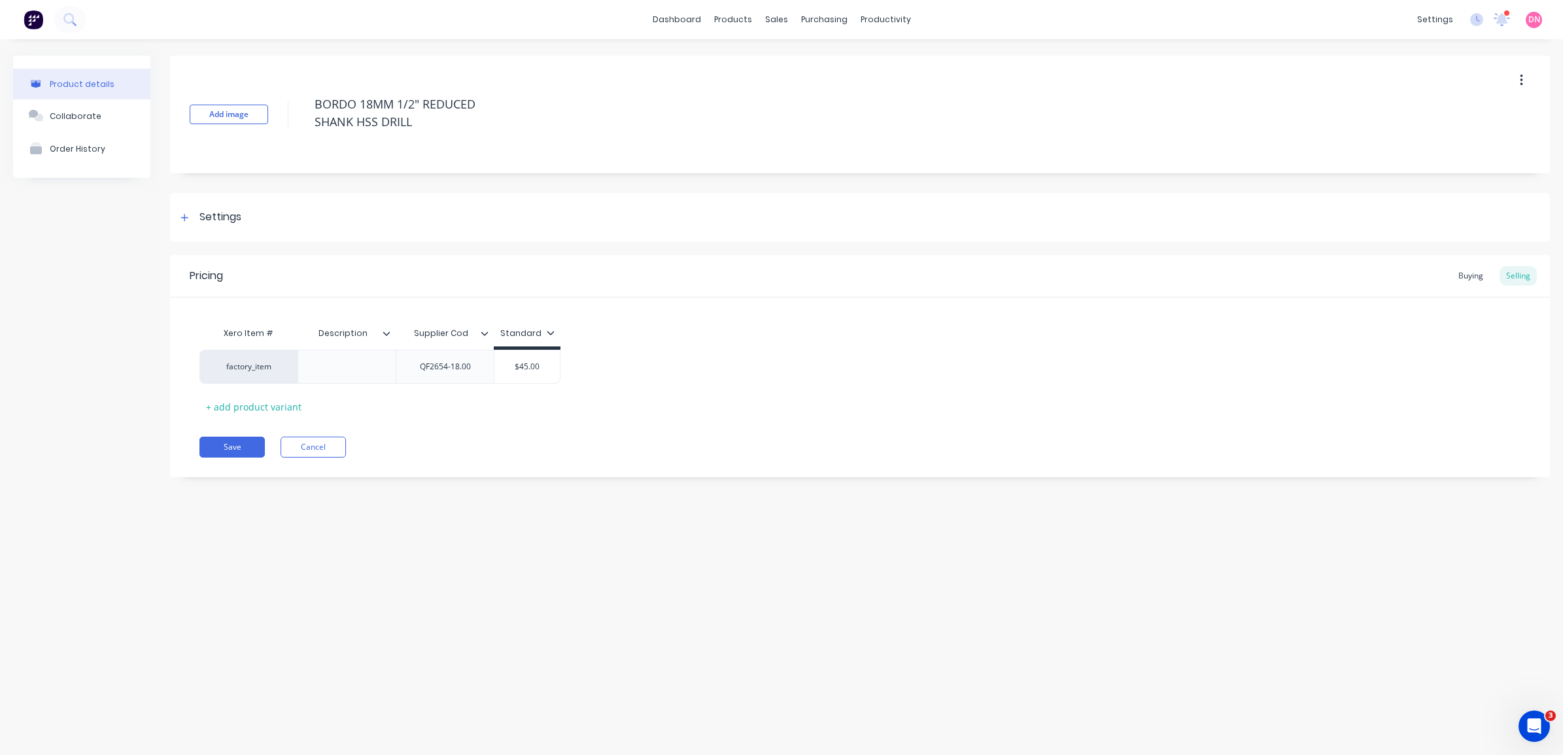
type input "Supplier Code"
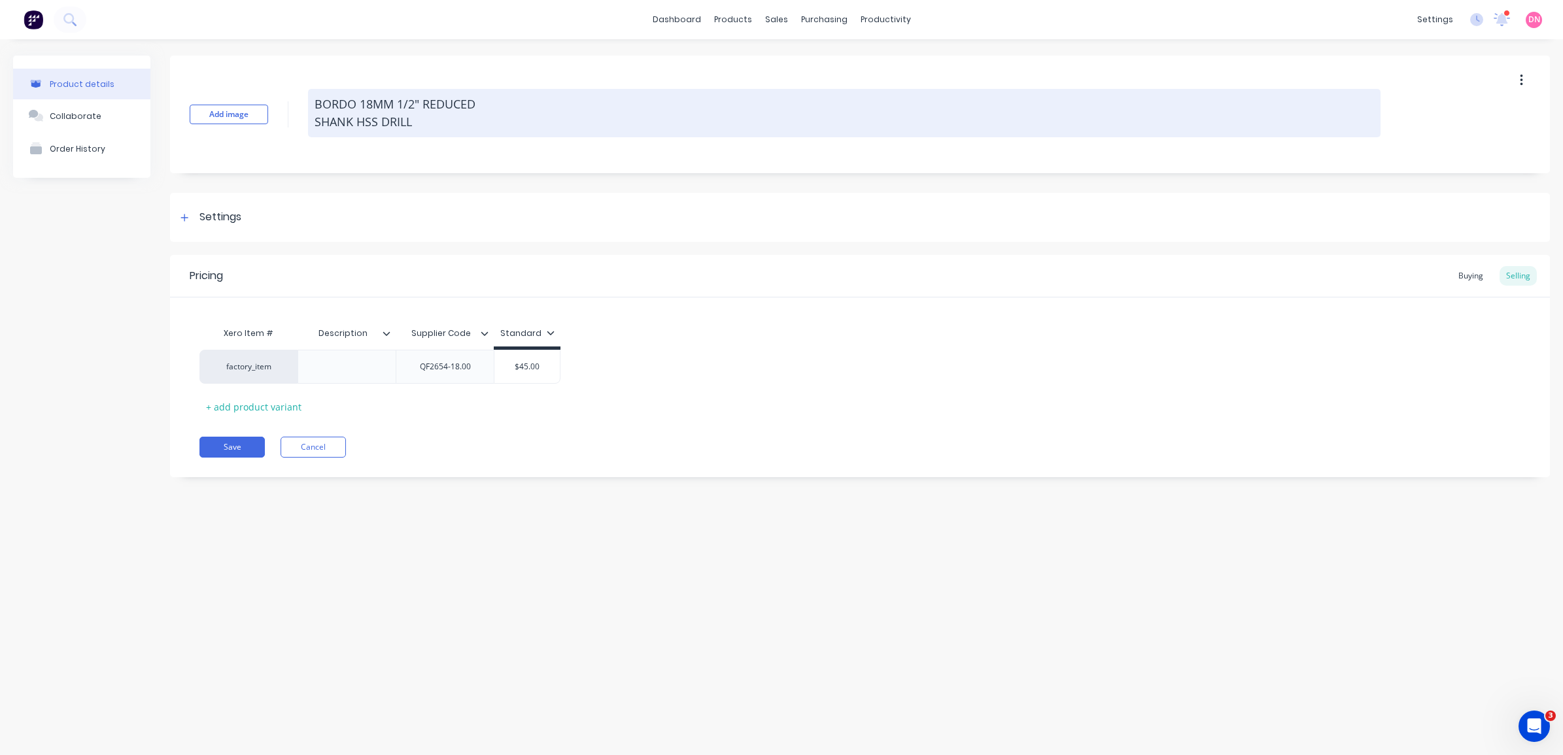
drag, startPoint x: 425, startPoint y: 102, endPoint x: 363, endPoint y: 107, distance: 62.3
click at [363, 107] on textarea "BORDO 18MM 1/2" REDUCED SHANK HSS DRILL" at bounding box center [844, 113] width 1073 height 48
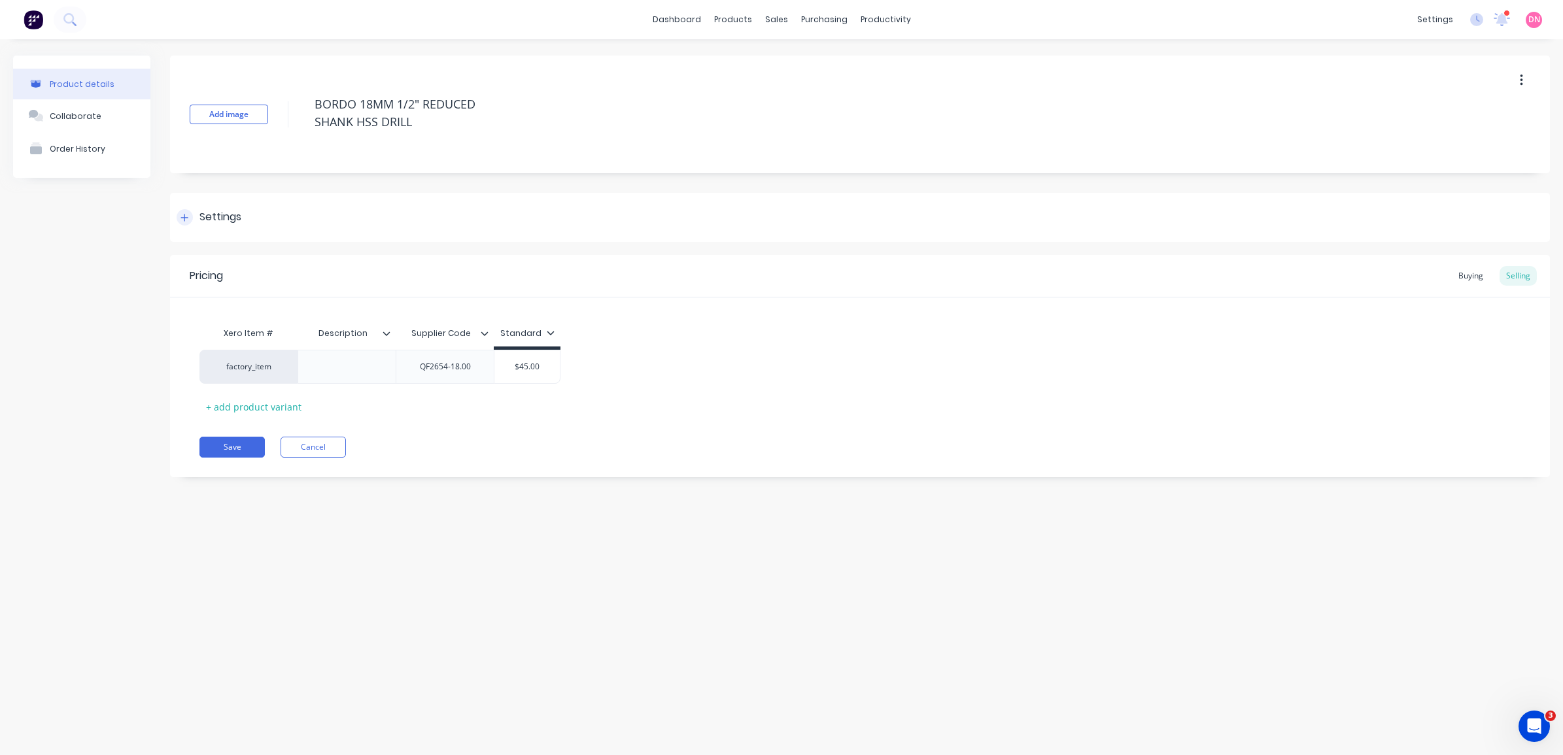
type textarea "x"
type textarea "BORDO REDUCED SHANK HSS DRILL"
type textarea "x"
type textarea "BORDO REDUCED SHANK HSS DRILL"
click at [338, 365] on div at bounding box center [347, 366] width 65 height 17
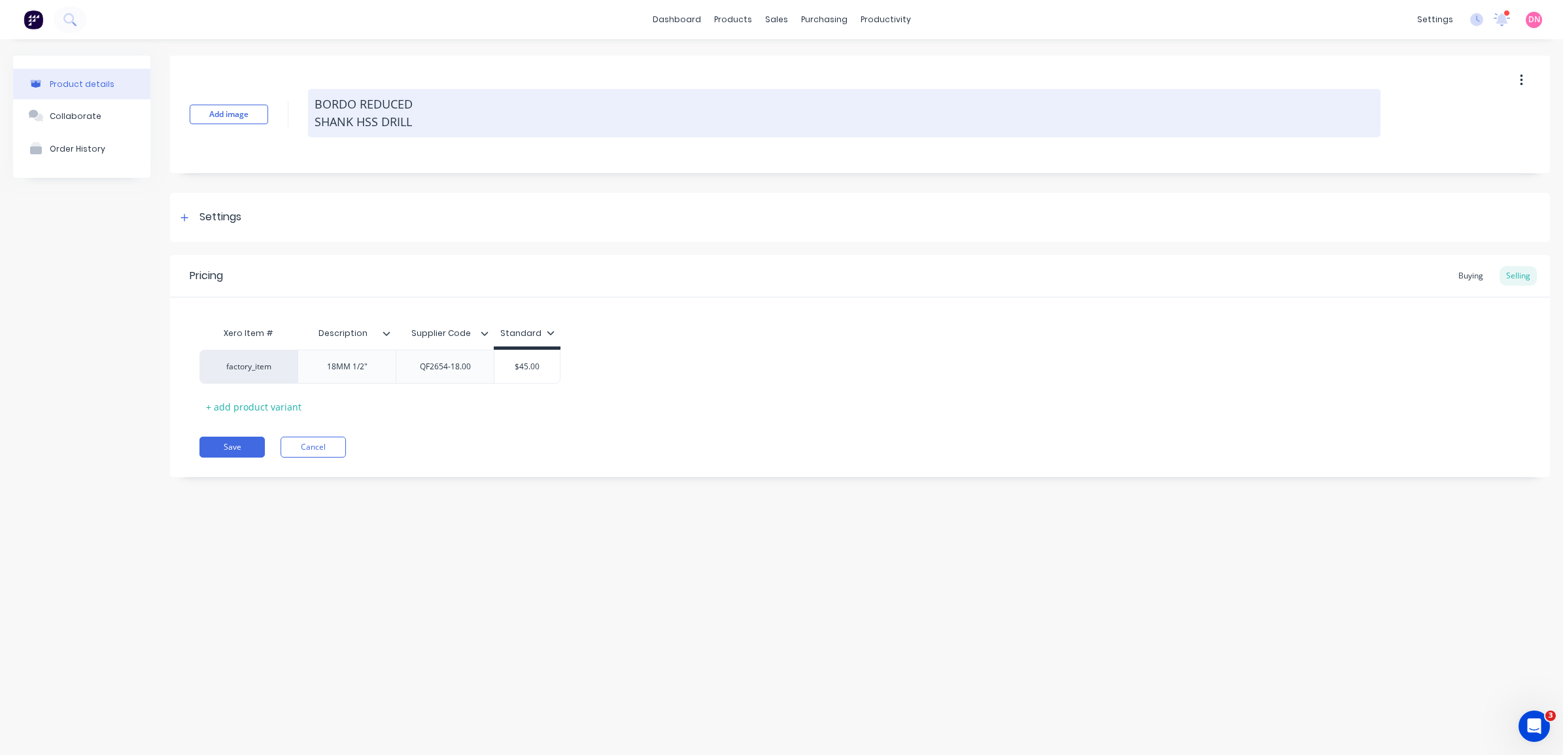
click at [318, 102] on textarea "BORDO REDUCED SHANK HSS DRILL" at bounding box center [844, 113] width 1073 height 48
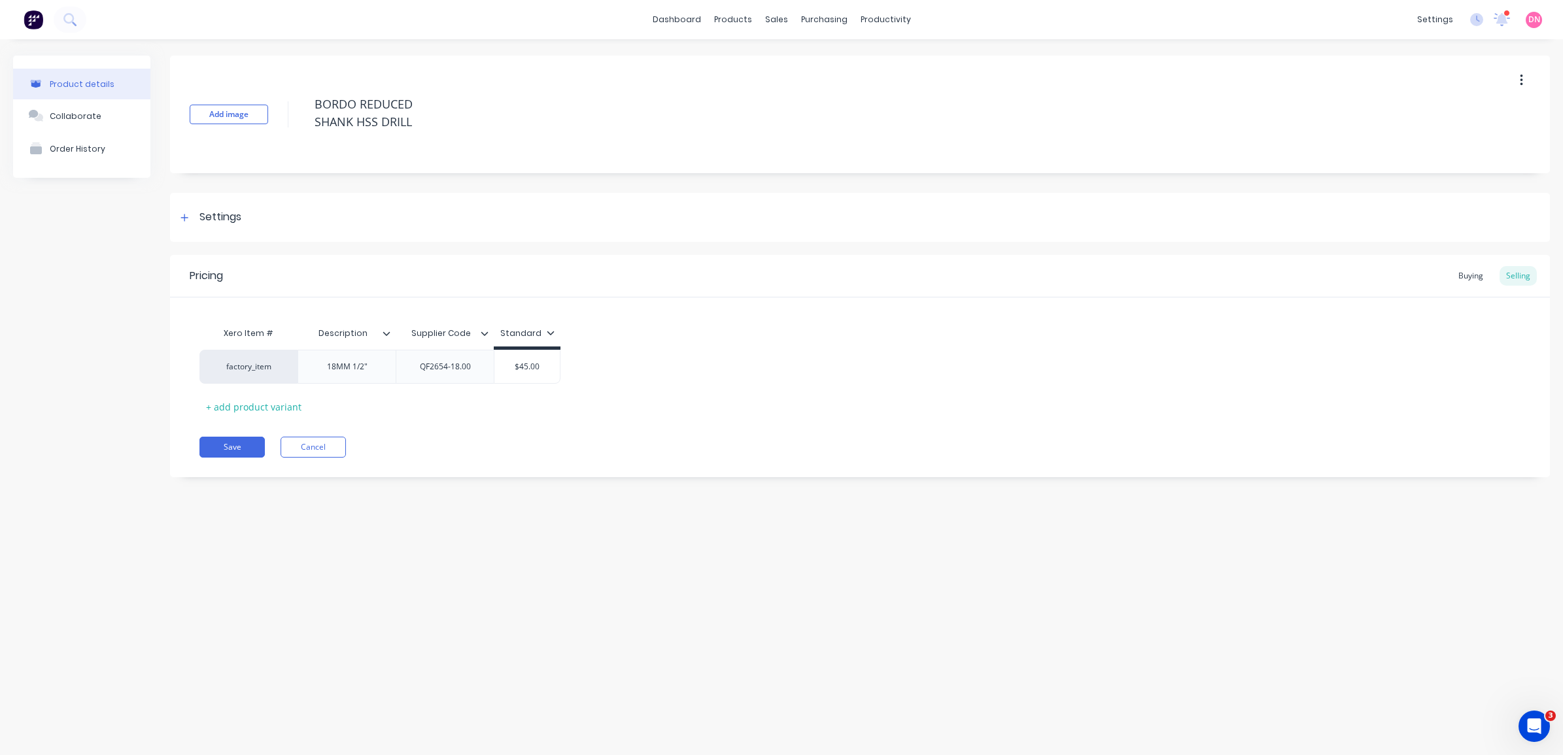
type textarea "x"
type textarea "BORDO REDUCEDSHANK HSS DRILL"
type textarea "x"
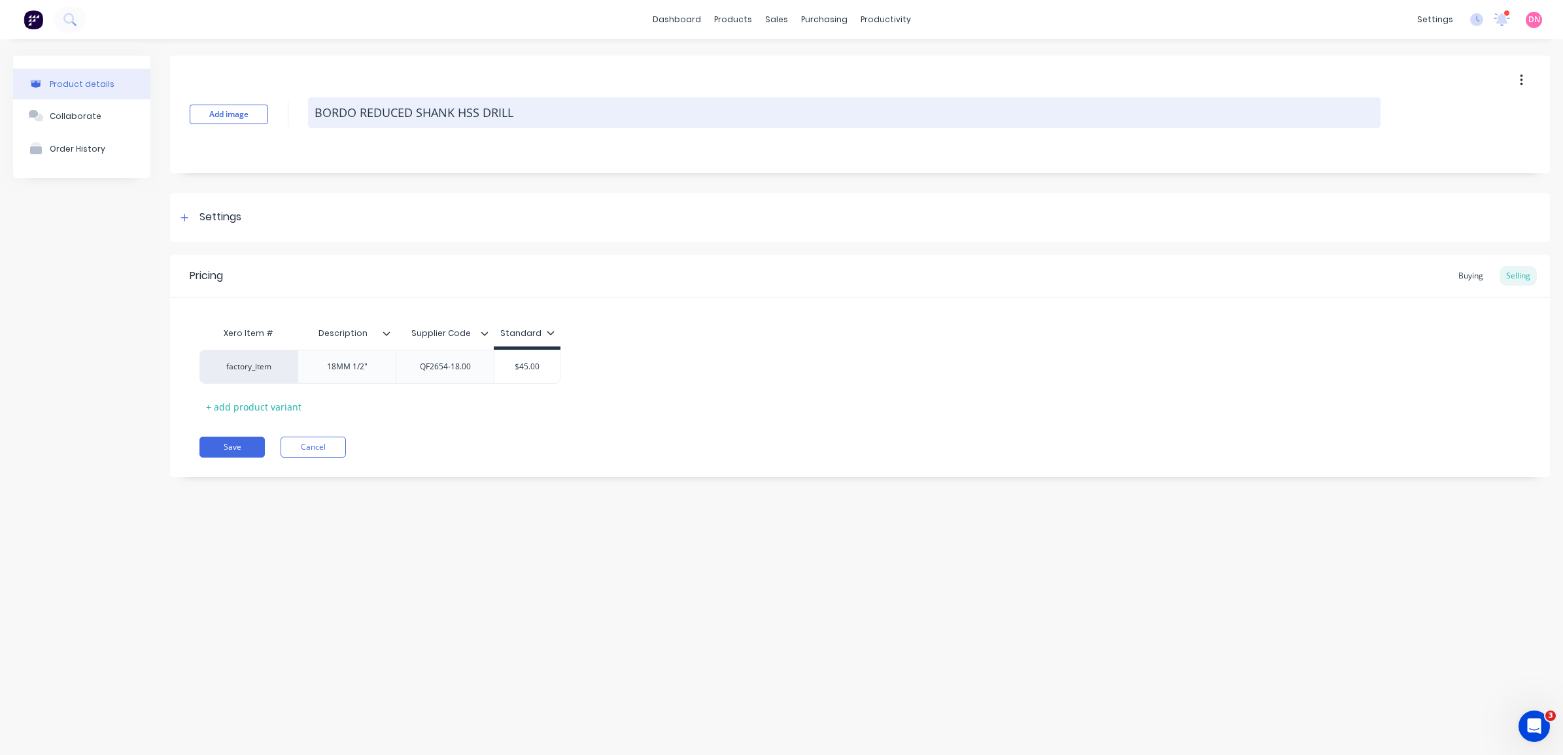
click at [570, 110] on textarea "BORDO REDUCED SHANK HSS DRILL" at bounding box center [844, 112] width 1073 height 31
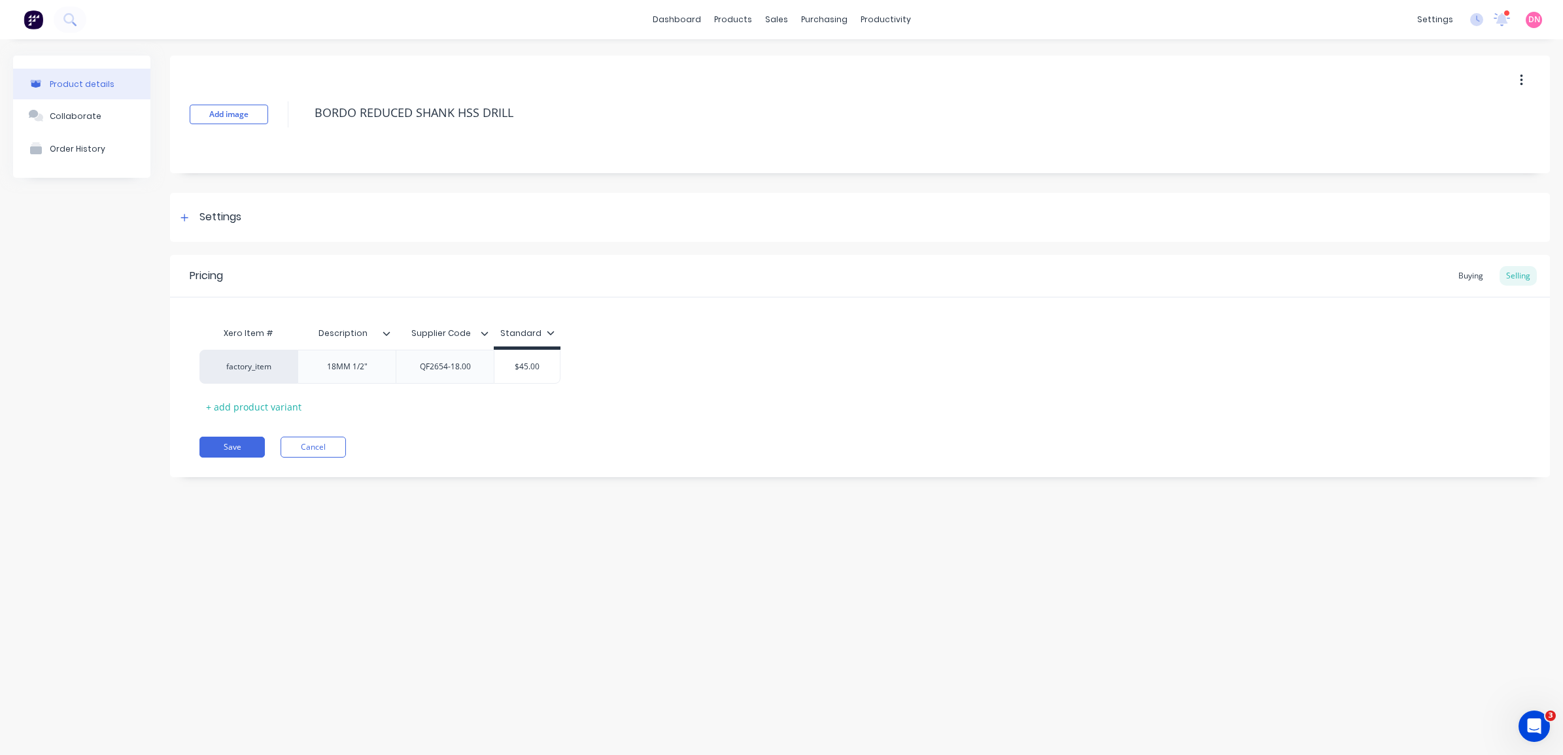
type textarea "BORDO REDUCED SHANK HSS DRILL"
type textarea "x"
type textarea "BORDO REDUCED SHANK HSS DRILL"
click at [1478, 278] on div "Buying" at bounding box center [1471, 276] width 38 height 20
click at [1518, 280] on div "Selling" at bounding box center [1518, 276] width 37 height 20
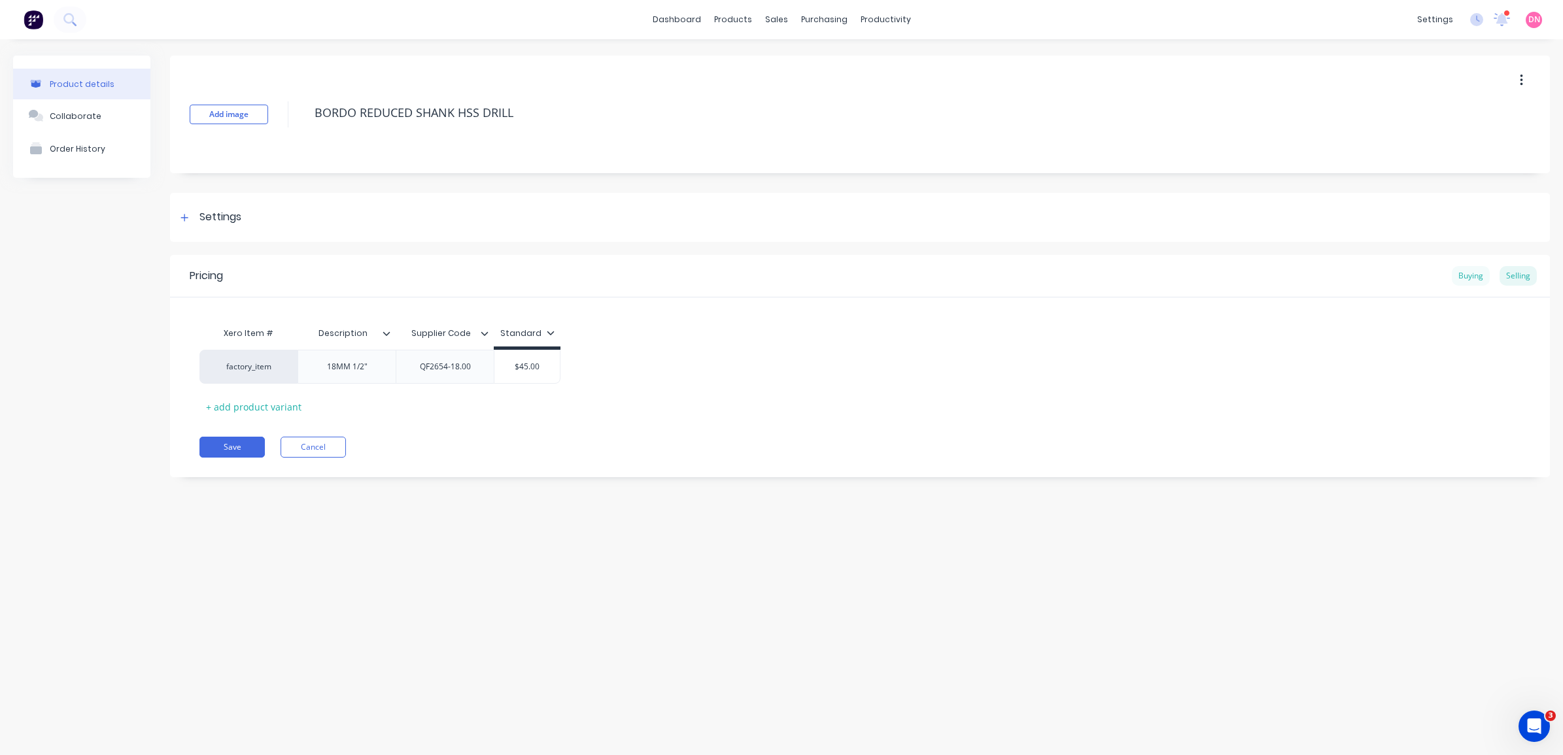
click at [1466, 272] on div "Buying" at bounding box center [1471, 276] width 38 height 20
click at [247, 443] on button "Save" at bounding box center [231, 444] width 65 height 21
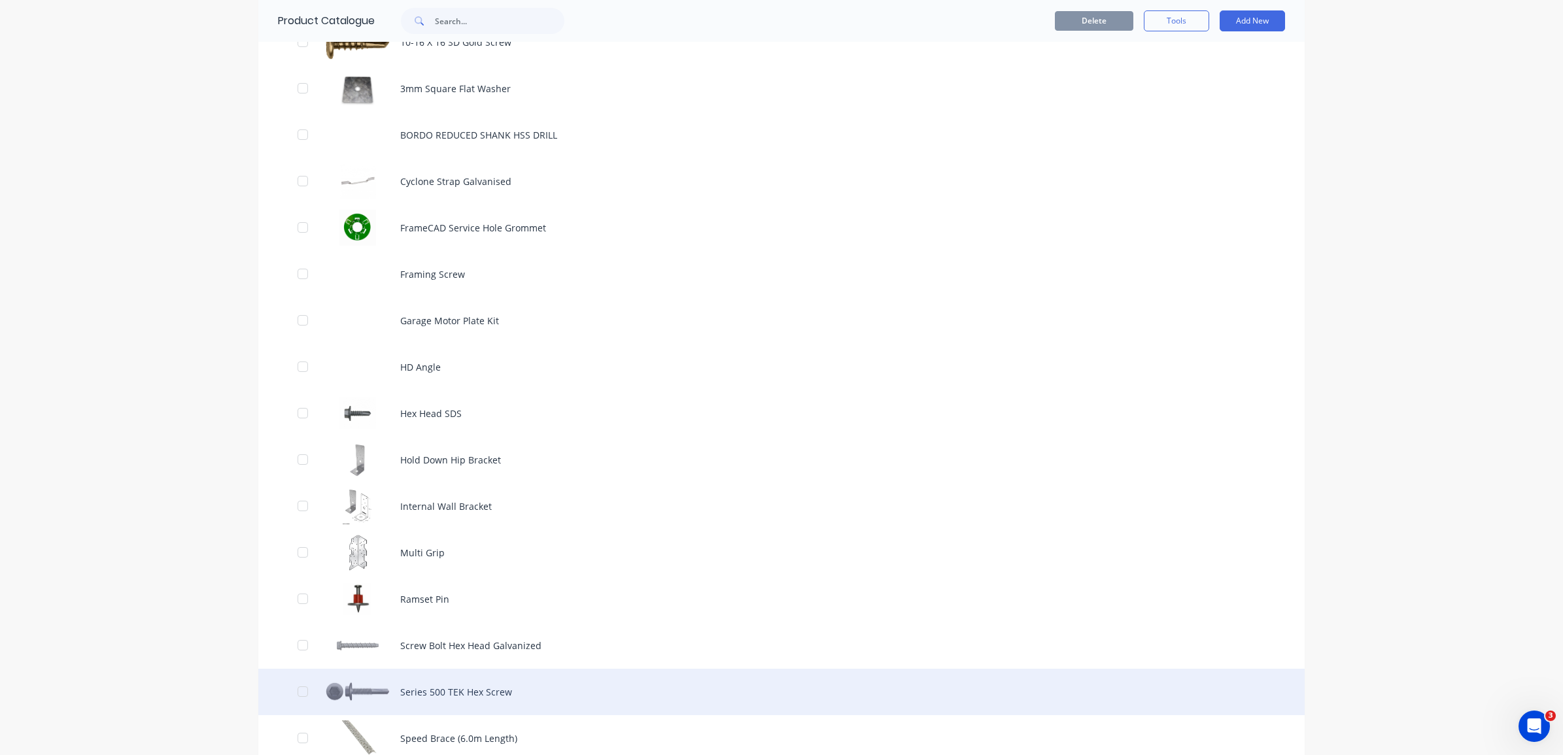
scroll to position [736, 0]
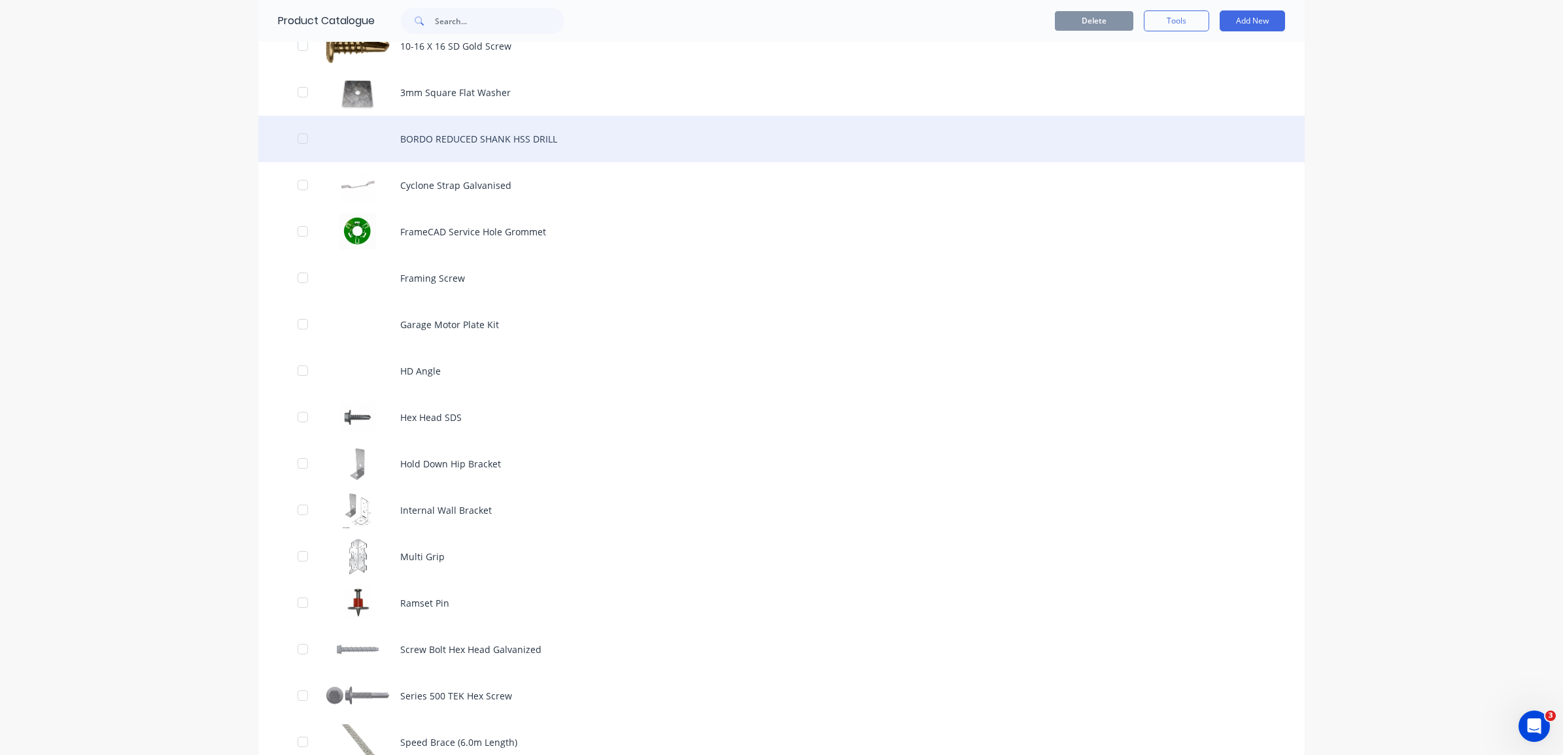
click at [492, 144] on div "BORDO REDUCED SHANK HSS DRILL" at bounding box center [781, 139] width 1046 height 46
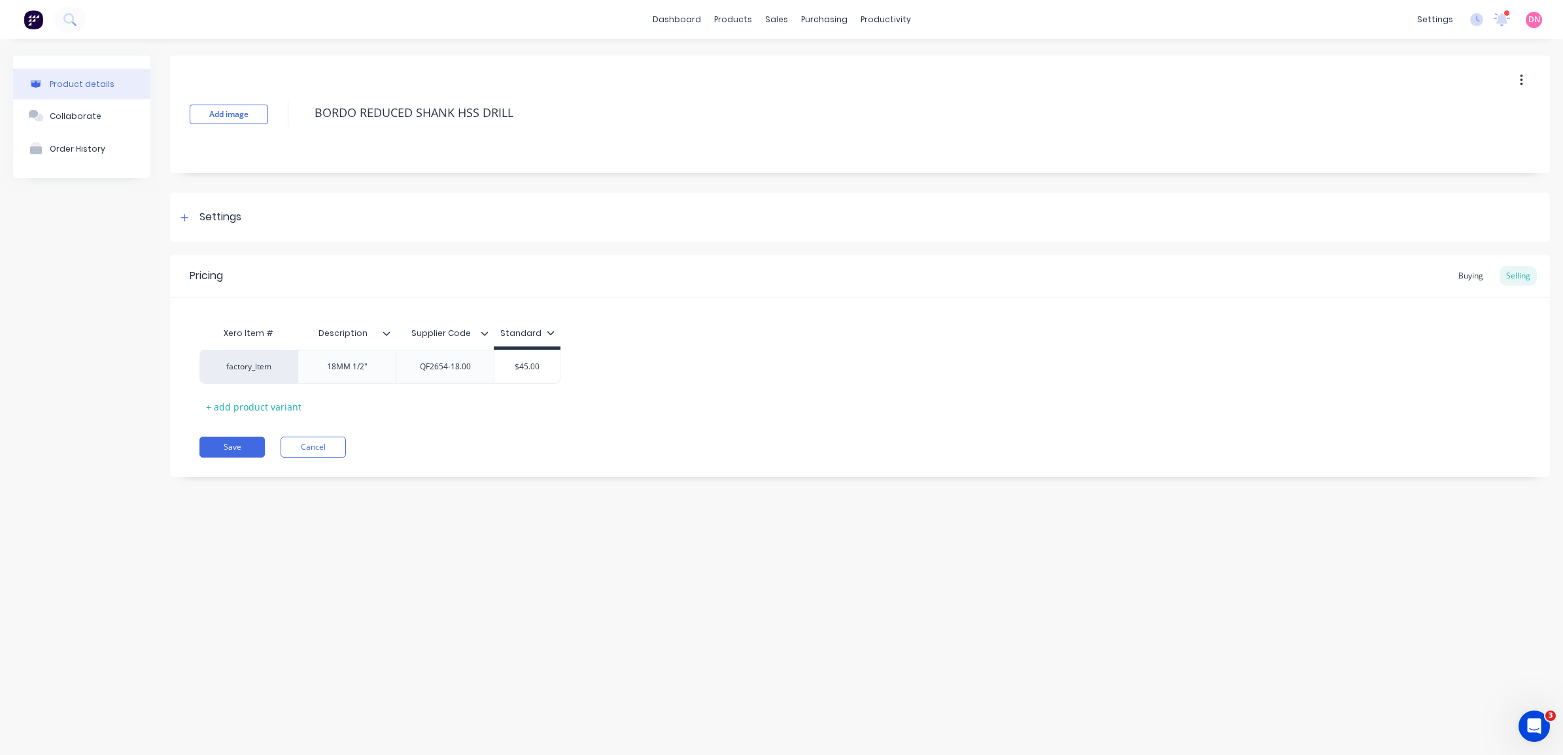
drag, startPoint x: 525, startPoint y: 107, endPoint x: 122, endPoint y: 92, distance: 403.8
click at [122, 92] on div "Product details Collaborate Order History Add image BORDO REDUCED SHANK HSS DRI…" at bounding box center [781, 276] width 1537 height 441
click at [371, 368] on div "18MM 1/2"" at bounding box center [347, 366] width 65 height 17
click at [361, 370] on div "18MM 1/2"" at bounding box center [347, 366] width 65 height 17
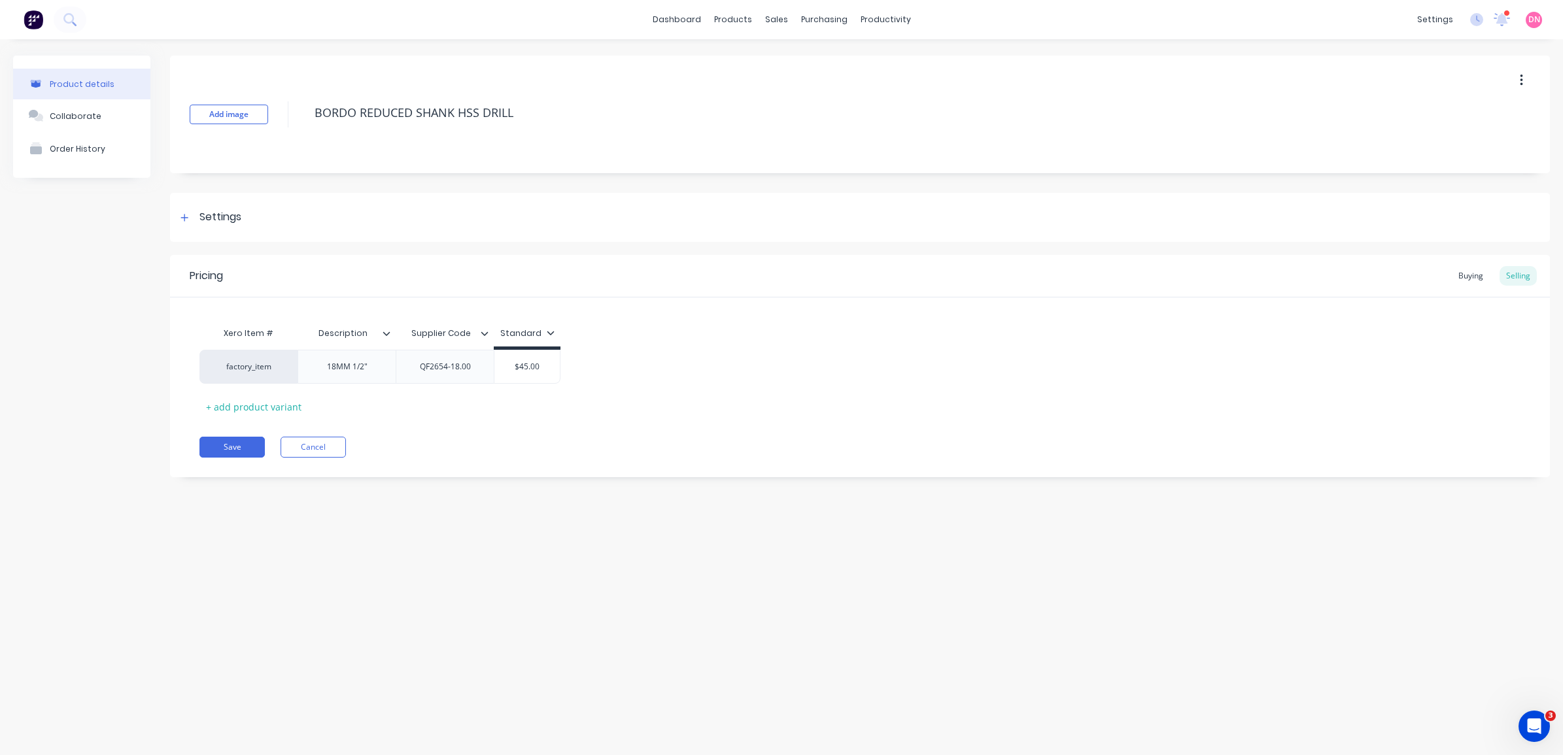
copy div "18MM 1/2""
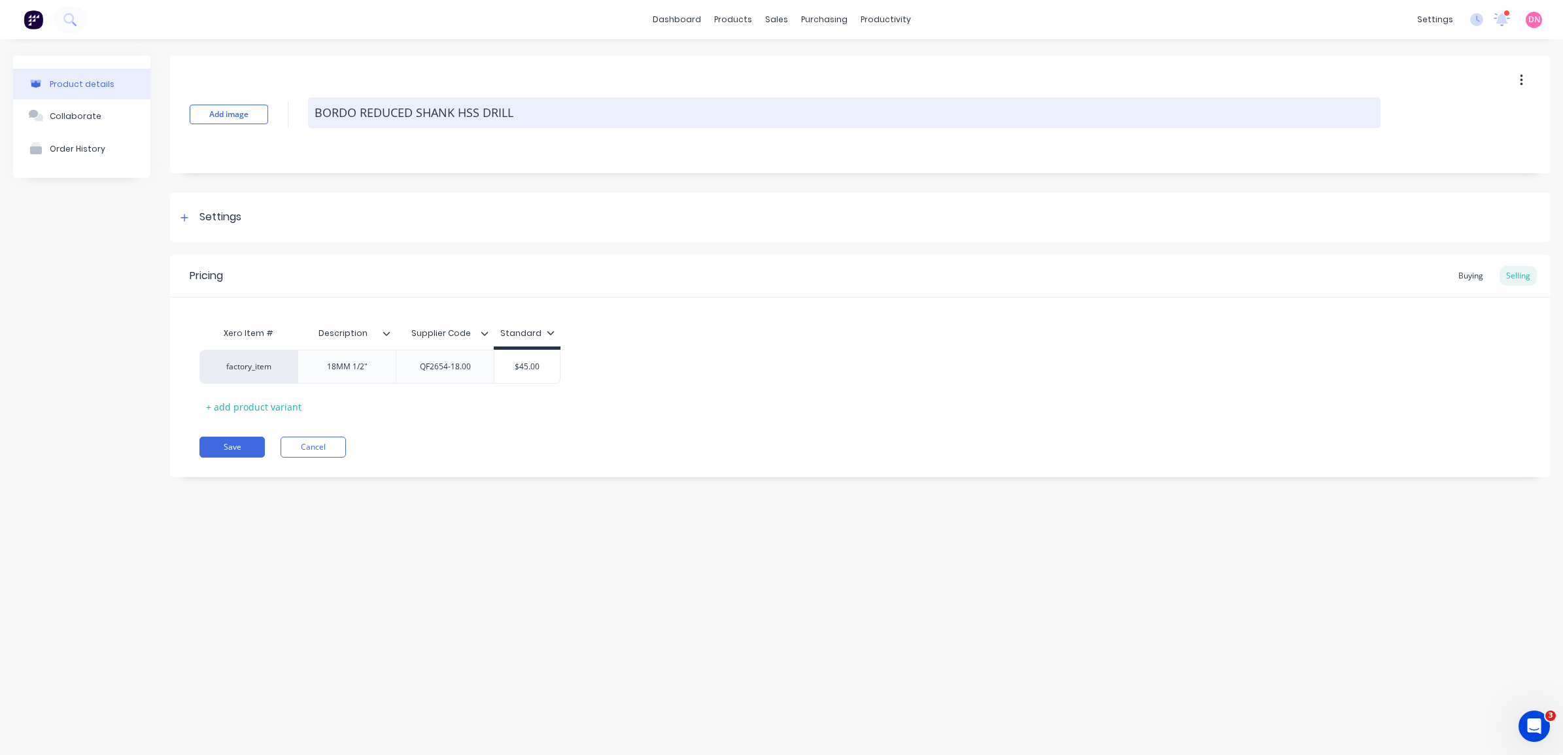
drag, startPoint x: 319, startPoint y: 116, endPoint x: 613, endPoint y: 109, distance: 294.4
click at [613, 109] on textarea "BORDO REDUCED SHANK HSS DRILL" at bounding box center [844, 112] width 1073 height 31
paste textarea "Bordo 2654-16.00 16mm 1/2" Reduced Shank Drill"
type textarea "x"
type textarea "BBordo 2654-16.00 16mm 1/2" Reduced Shank Drill"
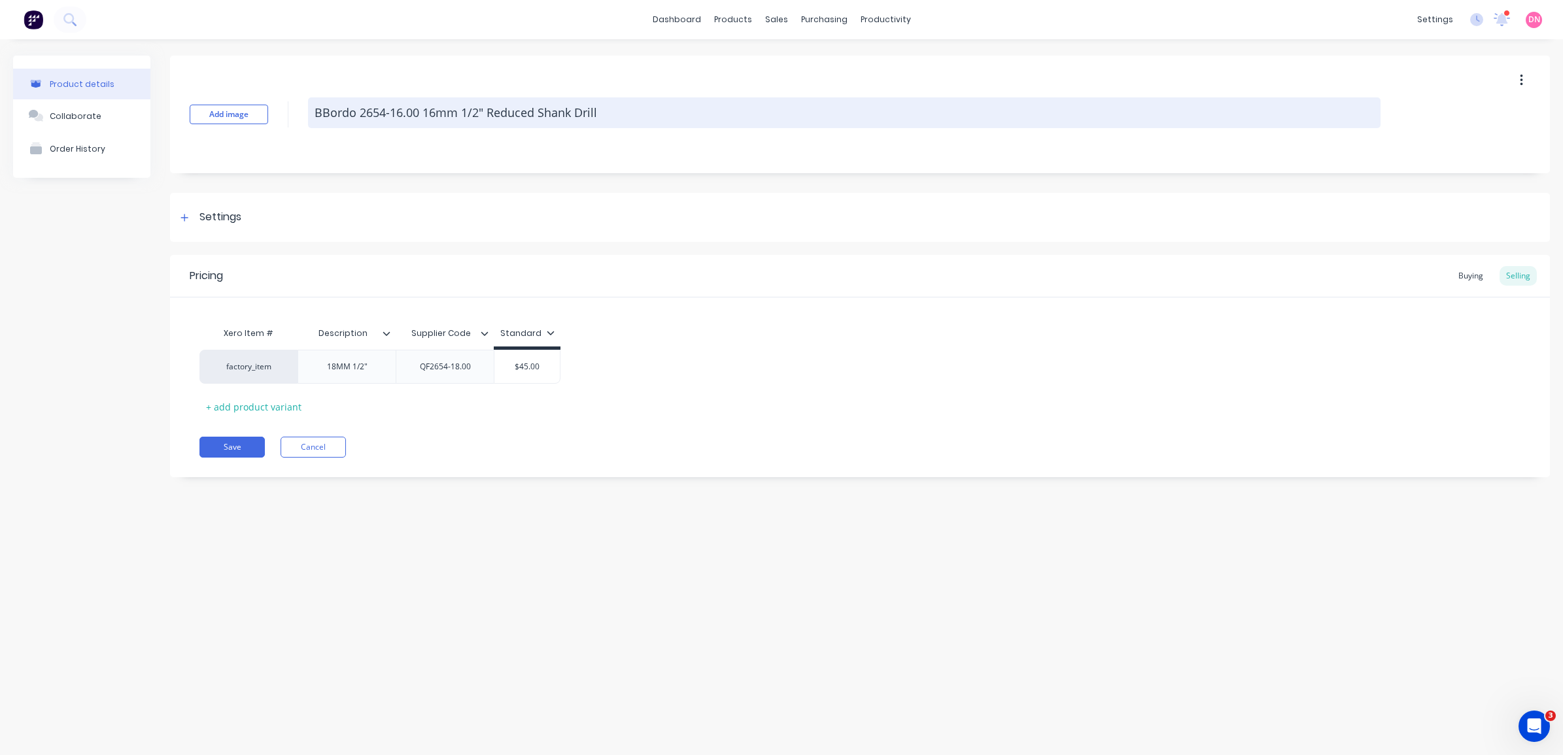
type textarea "x"
type textarea "Bordo 2654-16.00 16mm 1/2" Reduced Shank Drill"
type textarea "x"
type textarea "BBordo 2654-16.00 16mm 1/2" Reduced Shank Drill"
type textarea "x"
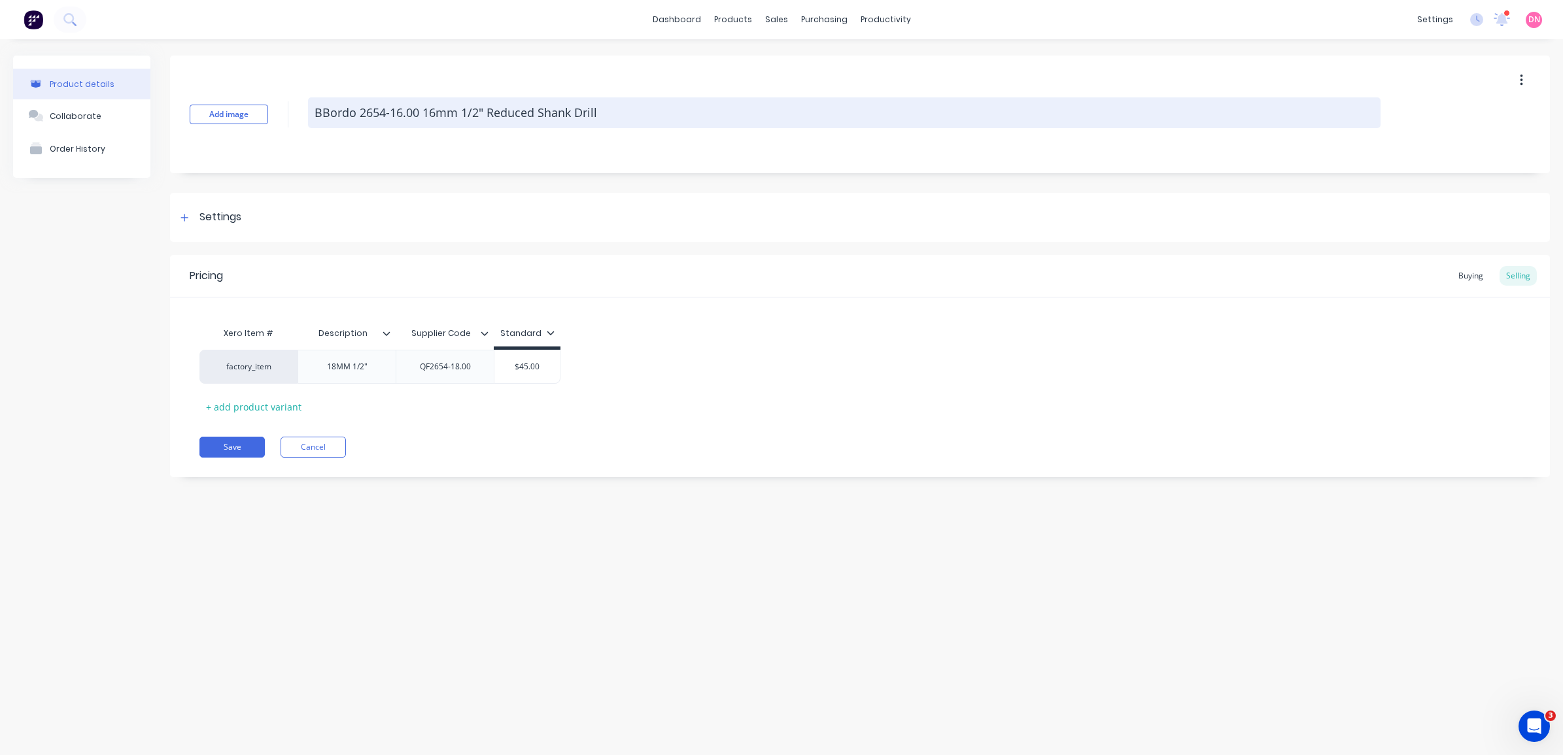
type textarea "BORDO REDUCED SHANK HSS DRILL"
click at [551, 109] on textarea "BORDO REDUCED SHANK HSS DRILL" at bounding box center [844, 112] width 1073 height 31
click at [571, 115] on textarea "BORDO REDUCED SHANK HSS DRILL" at bounding box center [844, 112] width 1073 height 31
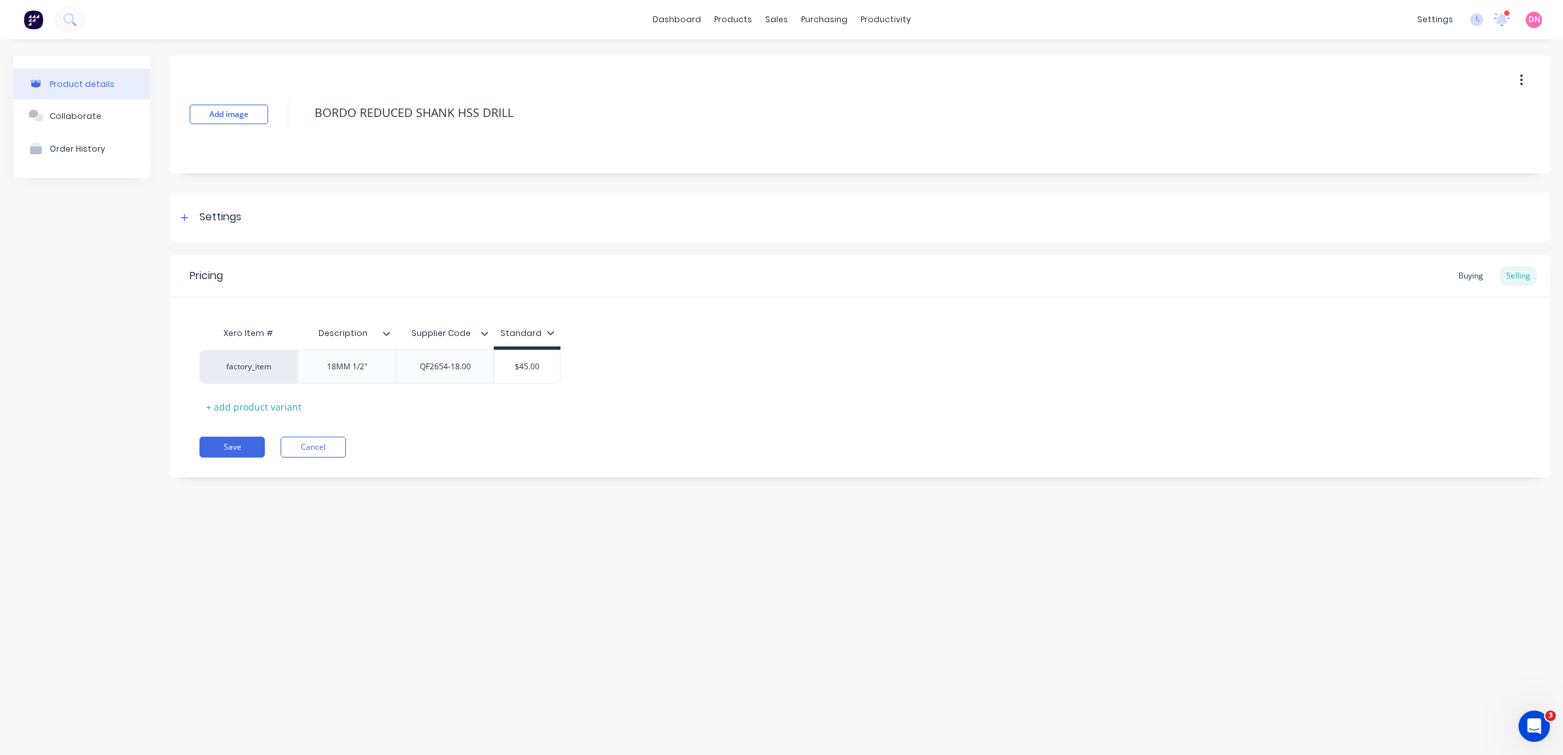
drag, startPoint x: 505, startPoint y: 112, endPoint x: 278, endPoint y: 113, distance: 226.9
click at [278, 113] on div "Add image BORDO REDUCED SHANK HSS DRILL" at bounding box center [860, 115] width 1380 height 118
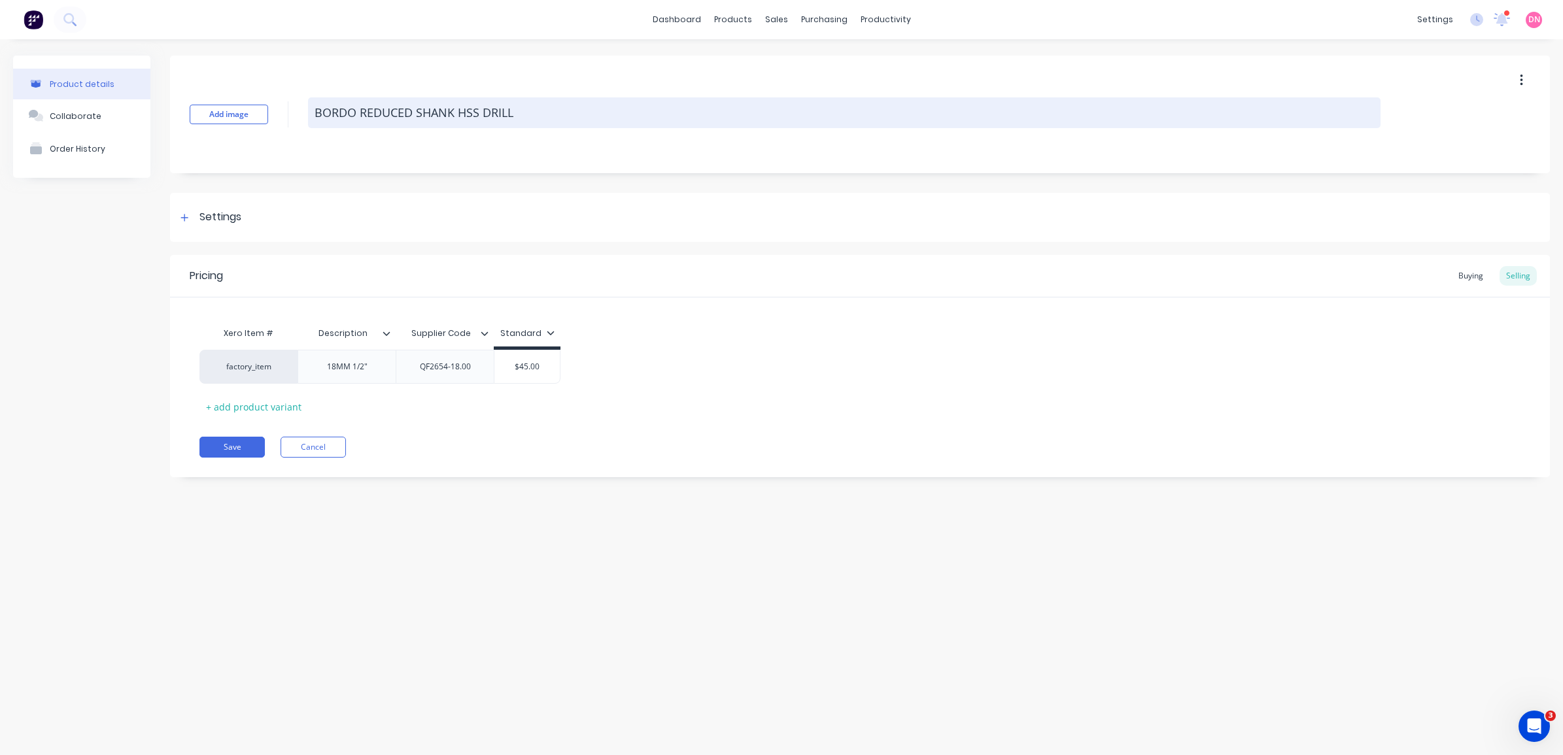
paste textarea "ordo 2654-16.00 16mm 1/2" Reduced Shank Drill"
type textarea "x"
type textarea "Bordo 2654-16.00 16mm 1/2" Reduced Shank Drill"
drag, startPoint x: 481, startPoint y: 114, endPoint x: 354, endPoint y: 122, distance: 126.4
click at [354, 122] on textarea "Bordo 2654-16.00 16mm 1/2" Reduced Shank Drill" at bounding box center [844, 112] width 1073 height 31
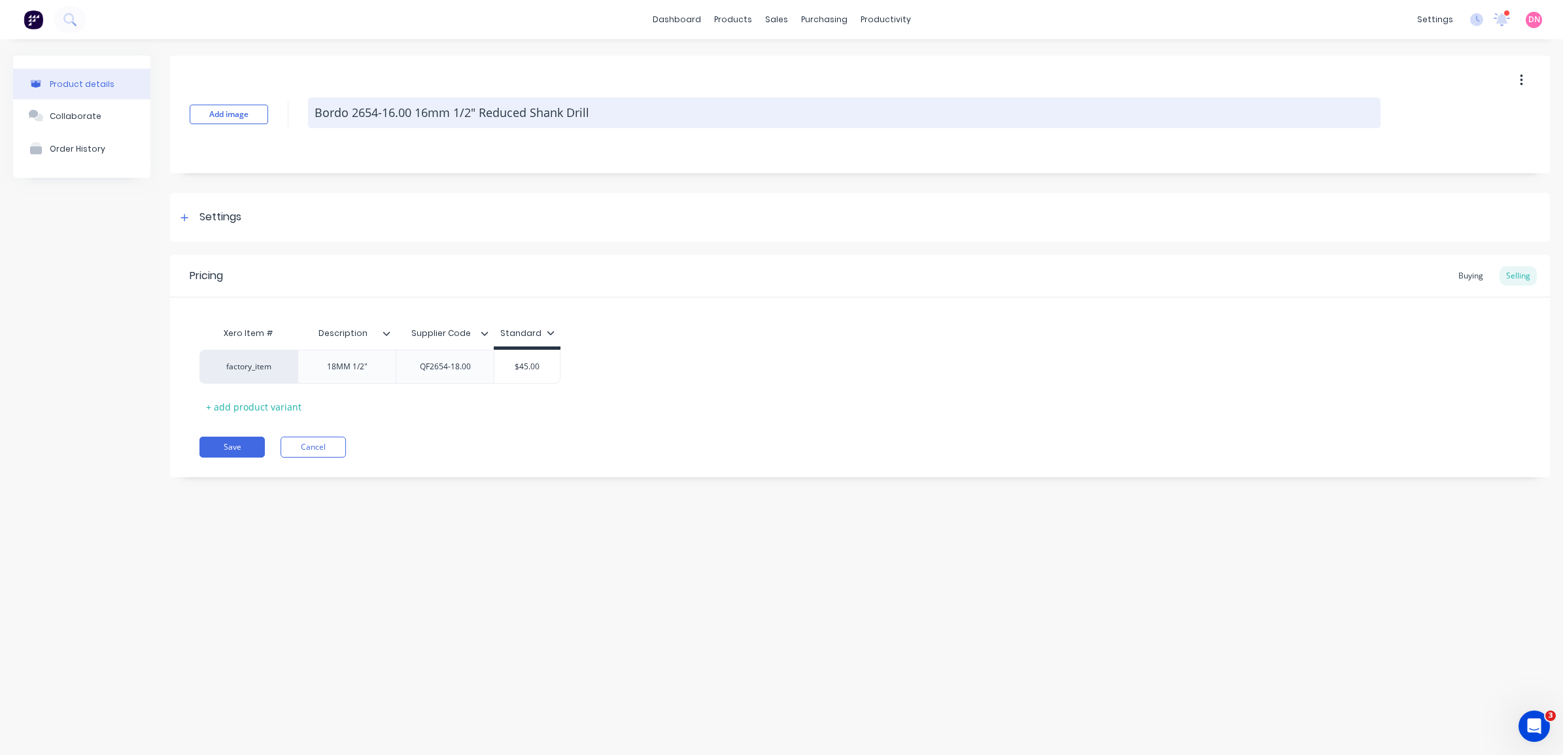
type textarea "x"
type textarea "Bordo 2Reduced Shank Drill"
type textarea "x"
type textarea "Bordo Reduced Shank Drill"
type textarea "x"
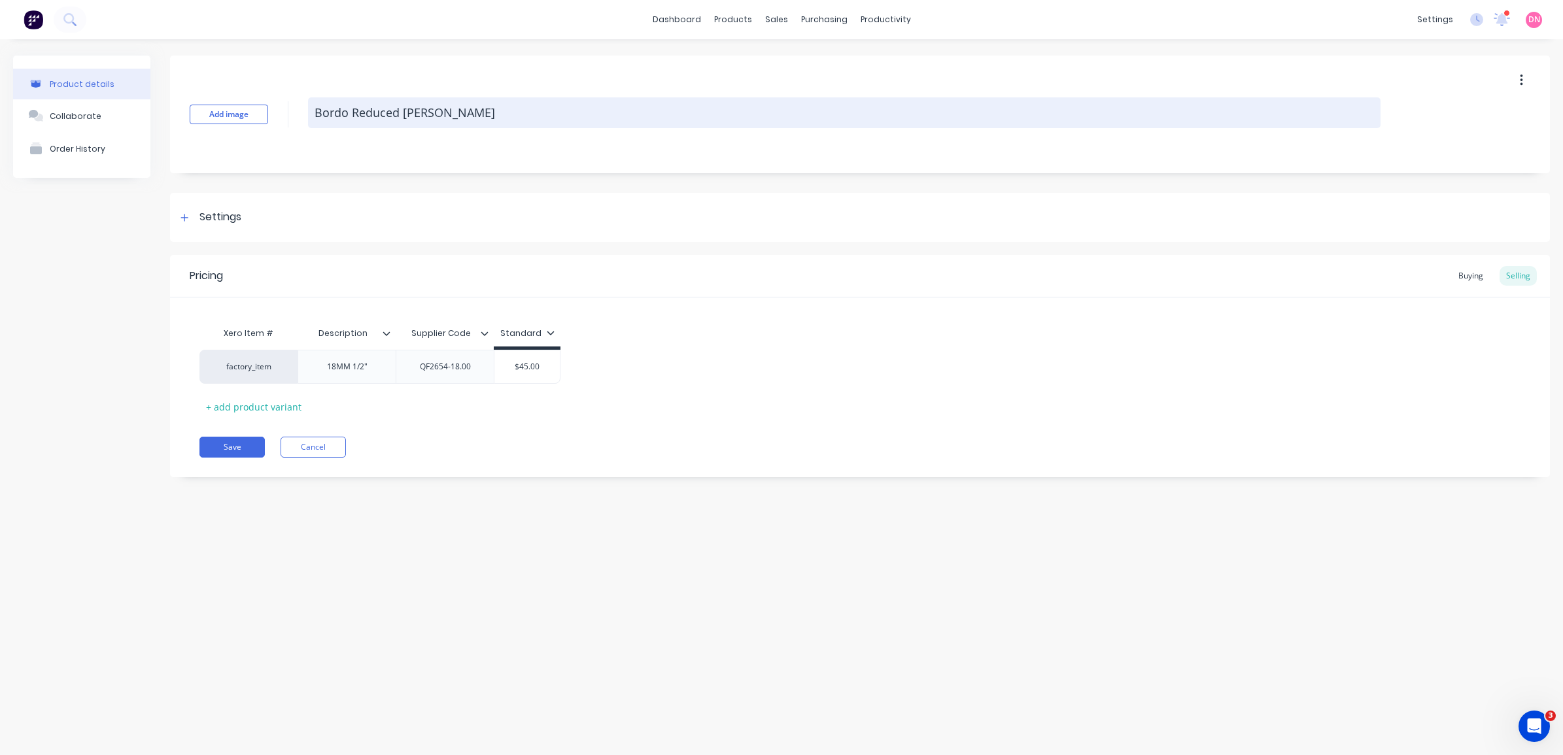
type textarea "BordoReduced Shank Drill"
type textarea "x"
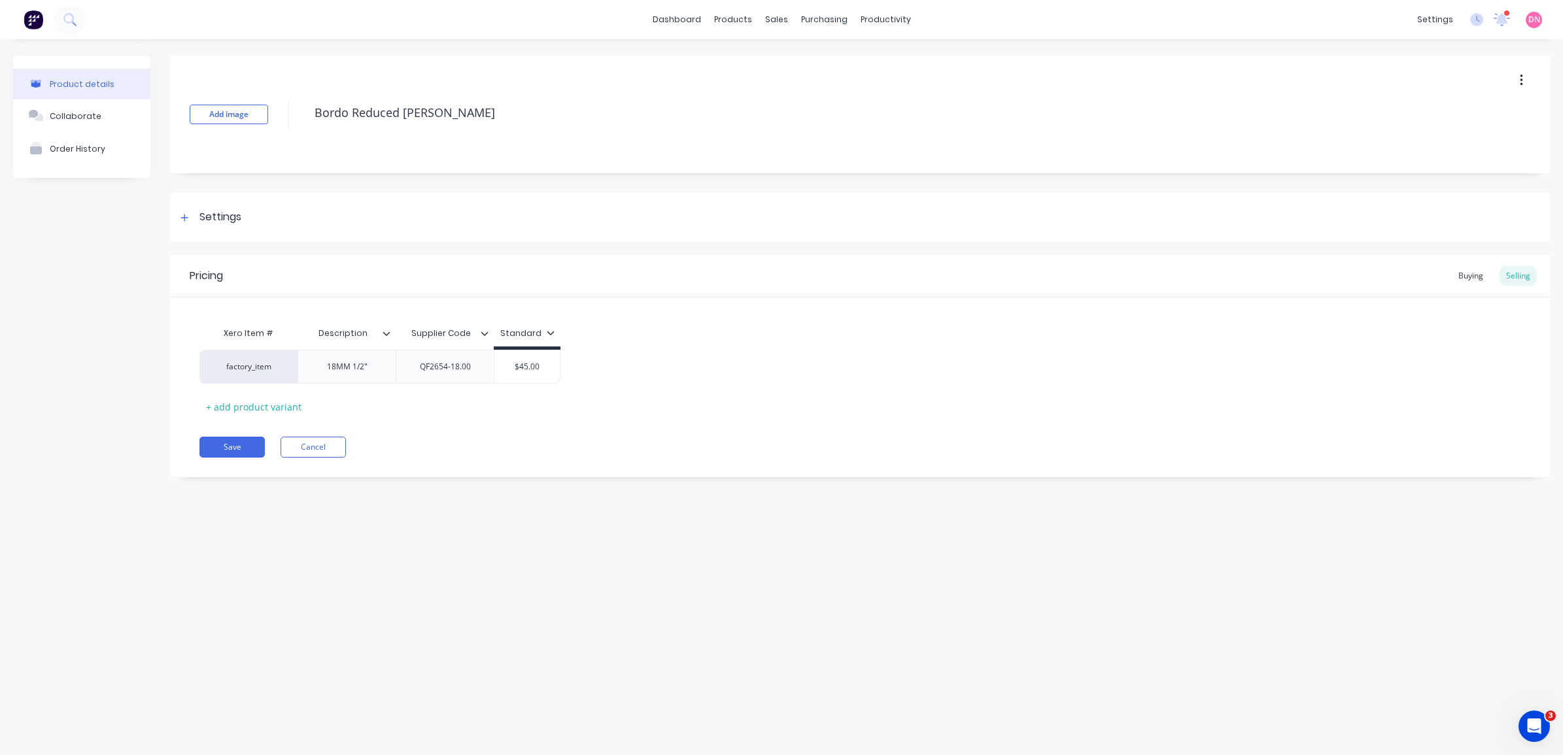
type textarea "Bordo Reduced Shank Drill"
type textarea "x"
type textarea "Bordo Reduced Shank Drill"
click at [249, 116] on button "Add image" at bounding box center [229, 115] width 78 height 20
type textarea "x"
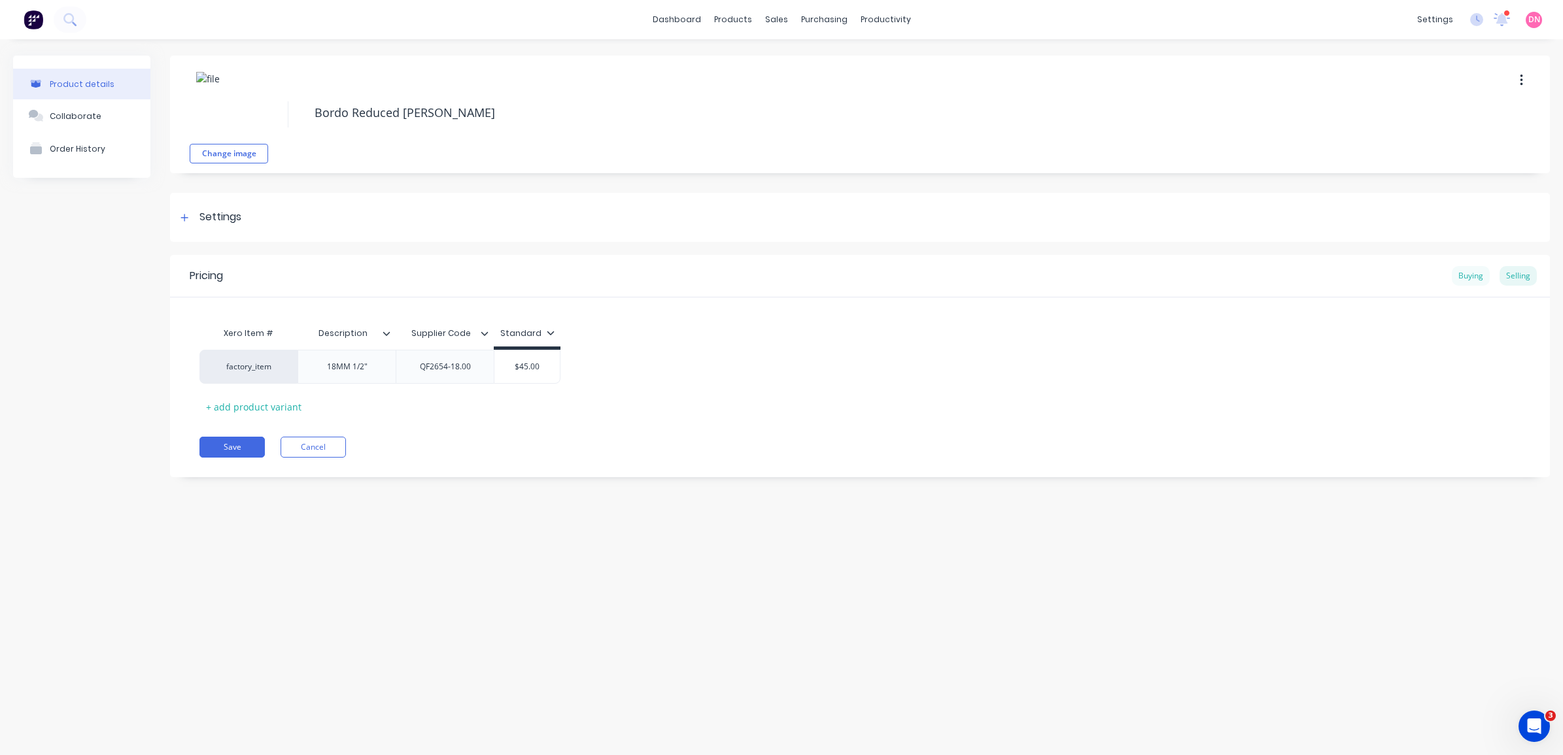
click at [1483, 273] on div "Buying" at bounding box center [1471, 276] width 38 height 20
click at [1535, 275] on div "Selling" at bounding box center [1518, 276] width 37 height 20
type input "$45.00"
click at [534, 361] on input "$45.00" at bounding box center [526, 367] width 65 height 12
drag, startPoint x: 543, startPoint y: 367, endPoint x: 501, endPoint y: 366, distance: 42.5
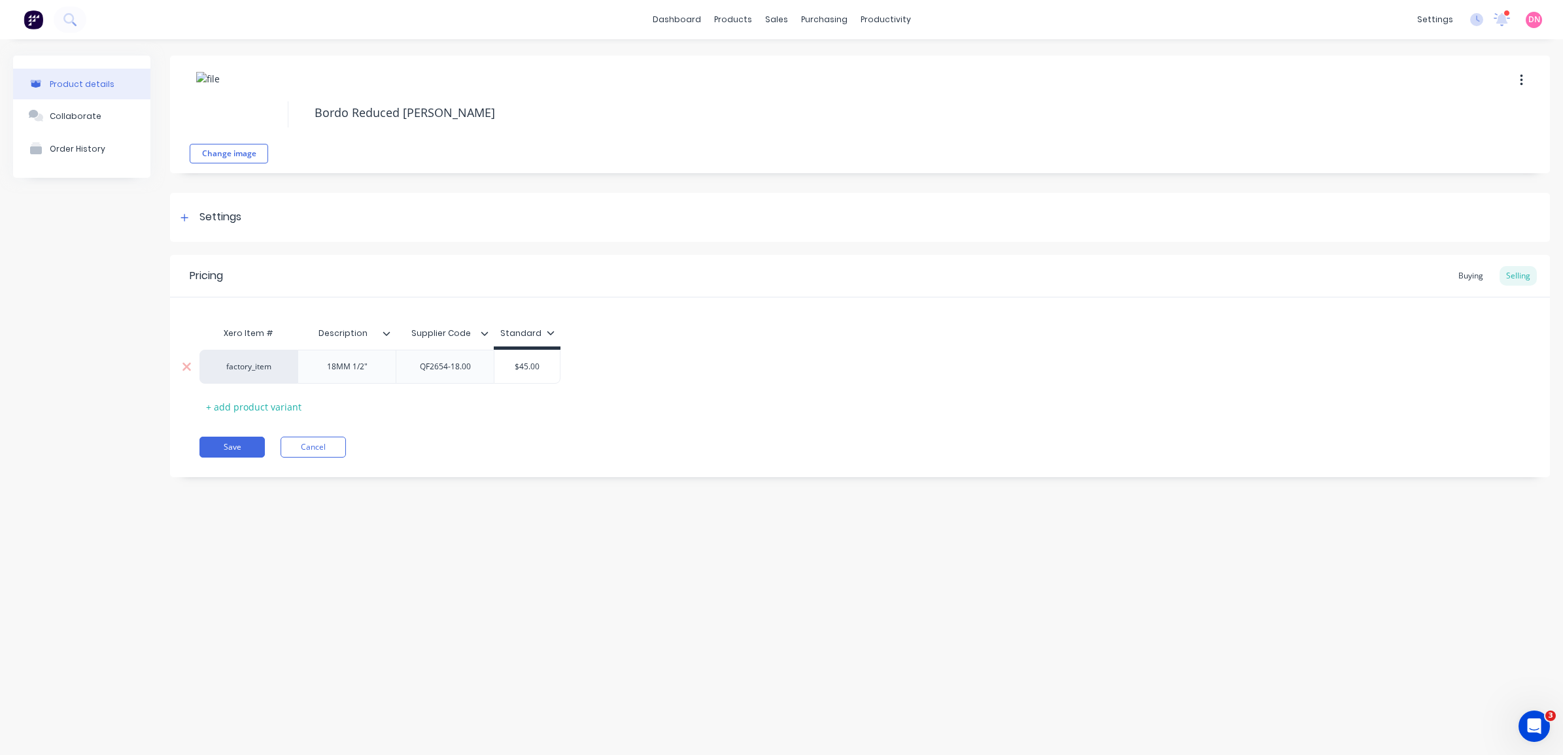
click at [501, 366] on input "$45.00" at bounding box center [526, 367] width 65 height 12
type textarea "x"
click at [1475, 280] on div "Buying" at bounding box center [1471, 276] width 38 height 20
click at [1518, 272] on div "Selling" at bounding box center [1518, 276] width 37 height 20
click at [1444, 279] on div "Pricing Buying Selling" at bounding box center [860, 276] width 1380 height 43
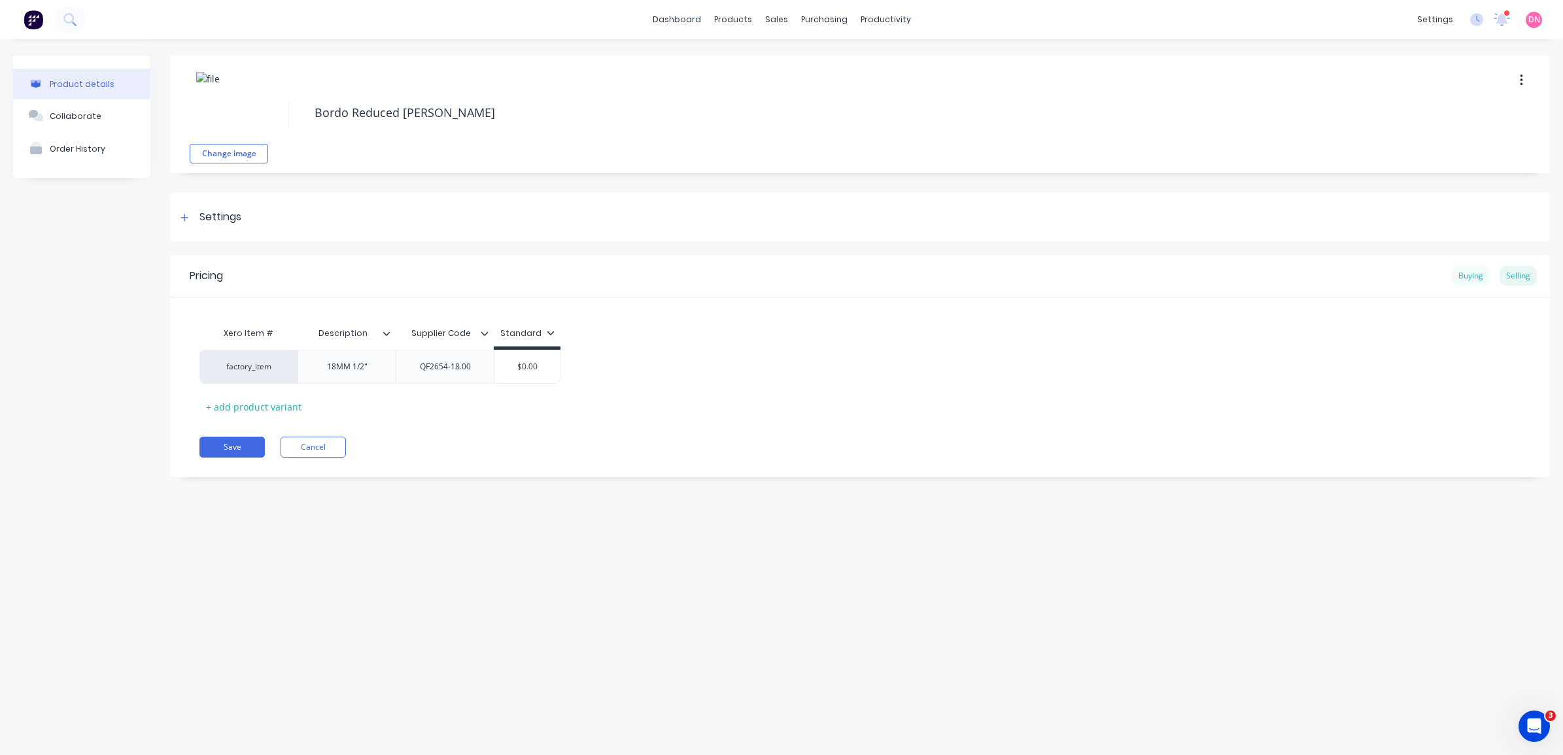
click at [1463, 276] on div "Buying" at bounding box center [1471, 276] width 38 height 20
click at [230, 222] on div "Settings" at bounding box center [220, 217] width 42 height 16
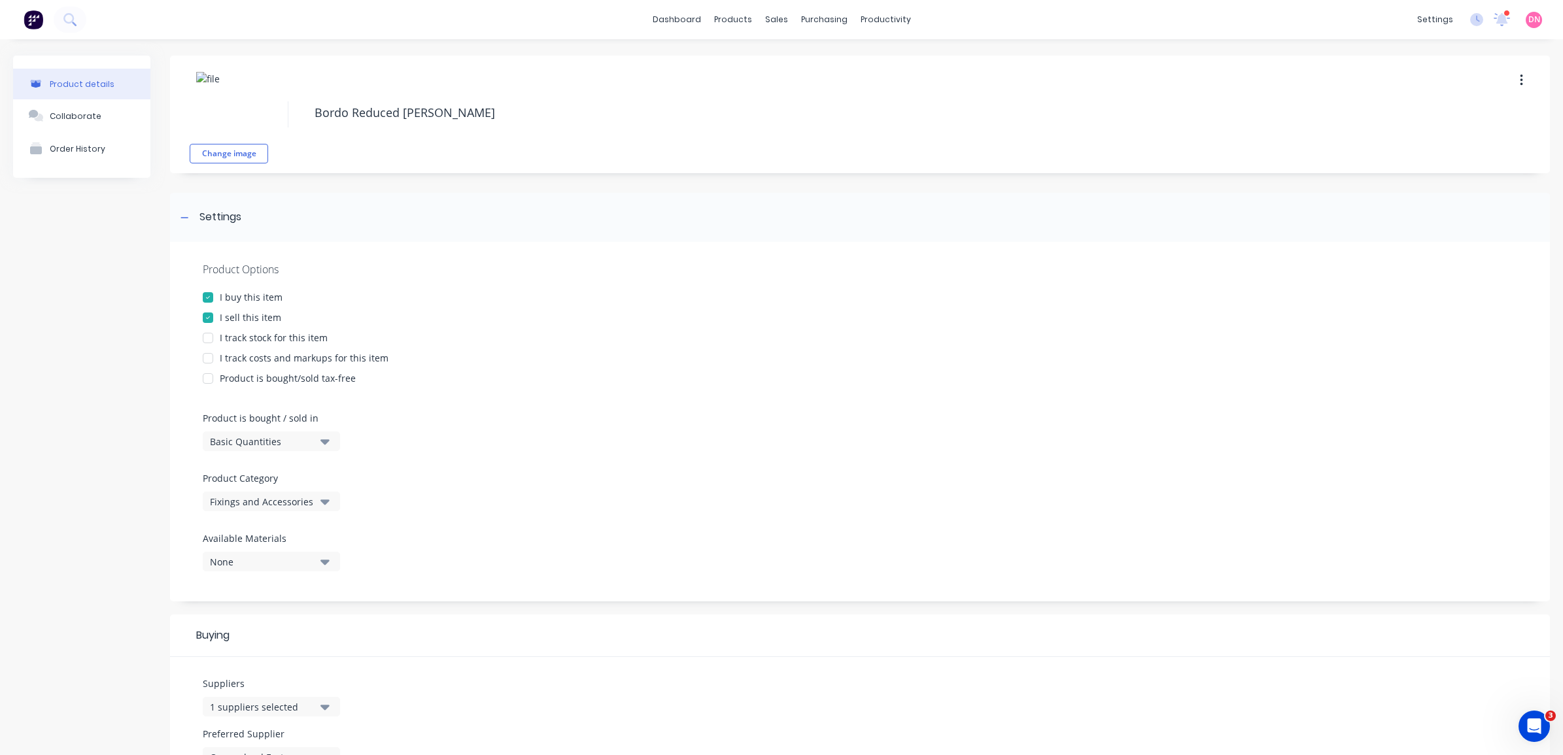
click at [211, 363] on div at bounding box center [208, 358] width 26 height 26
click at [293, 569] on button "None" at bounding box center [271, 562] width 137 height 20
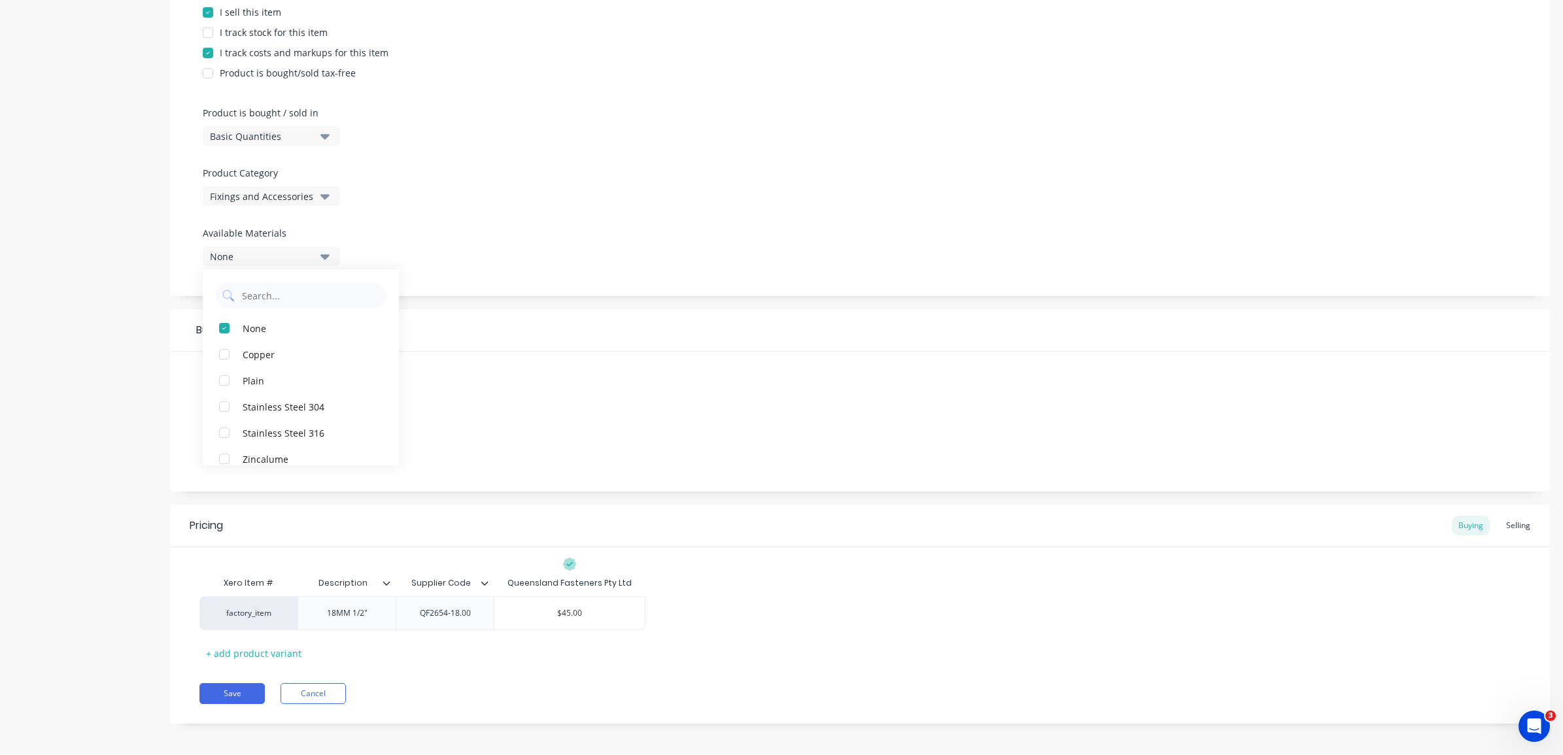
scroll to position [311, 0]
click at [473, 436] on div "Suppliers 1 suppliers selected Preferred Supplier Queensland Fasteners Pty Ltd" at bounding box center [860, 417] width 1380 height 140
click at [303, 446] on div "Queensland Fasteners Pty Ltd" at bounding box center [262, 448] width 105 height 14
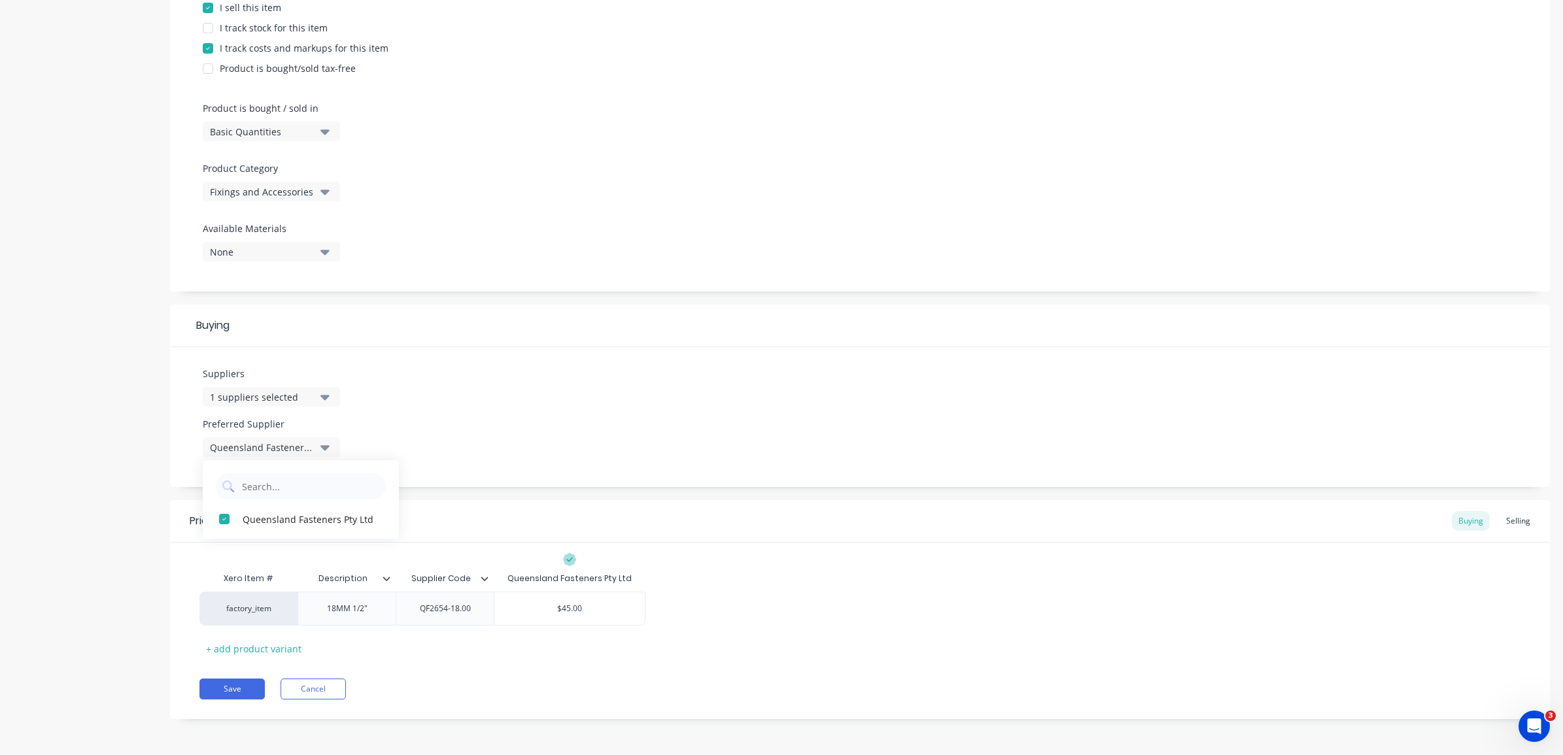
click at [528, 445] on div "Suppliers 1 suppliers selected Preferred Supplier Queensland Fasteners Pty Ltd …" at bounding box center [860, 417] width 1380 height 140
click at [232, 691] on button "Save" at bounding box center [231, 689] width 65 height 21
type textarea "x"
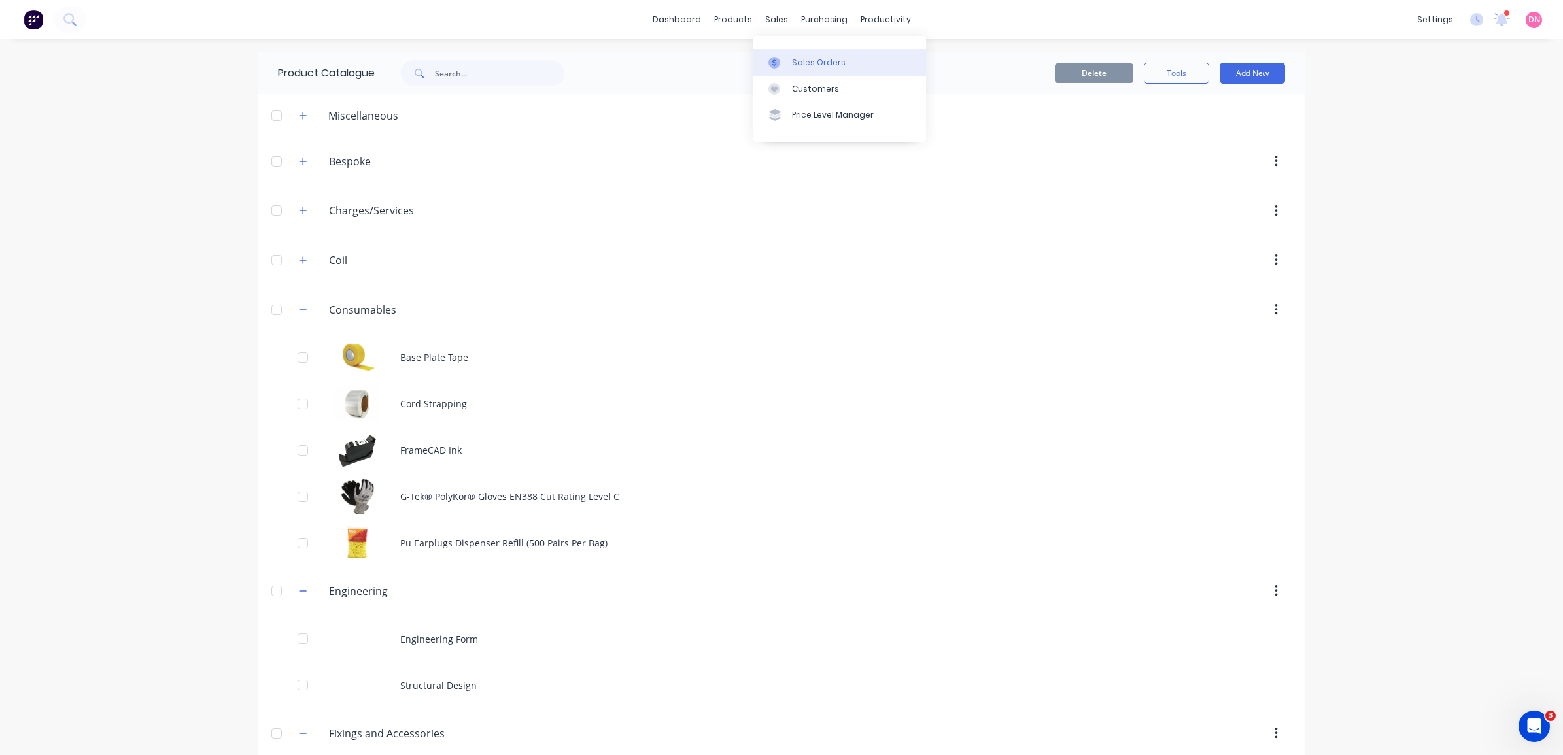
click at [786, 67] on div at bounding box center [778, 63] width 20 height 12
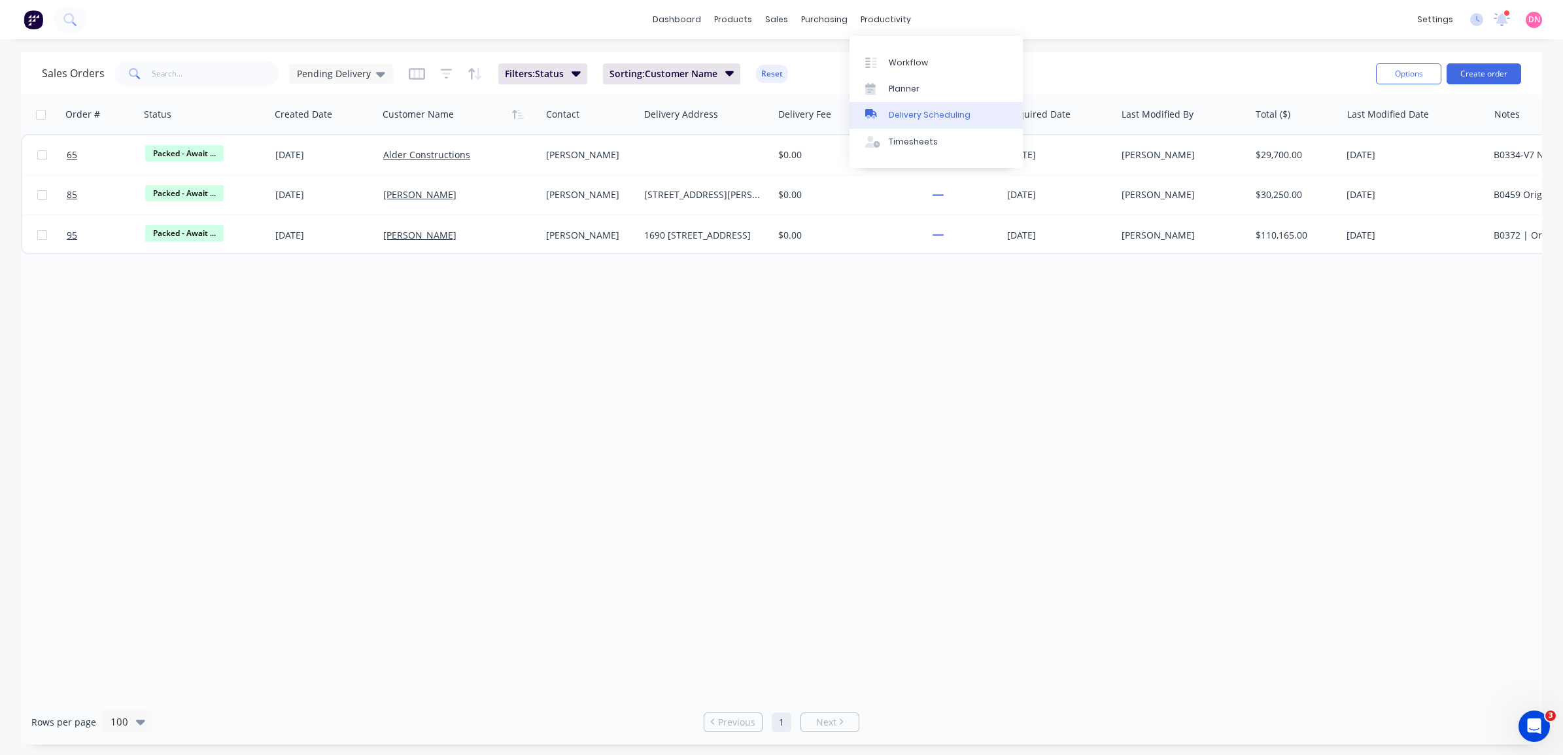
click at [882, 121] on div at bounding box center [875, 115] width 20 height 12
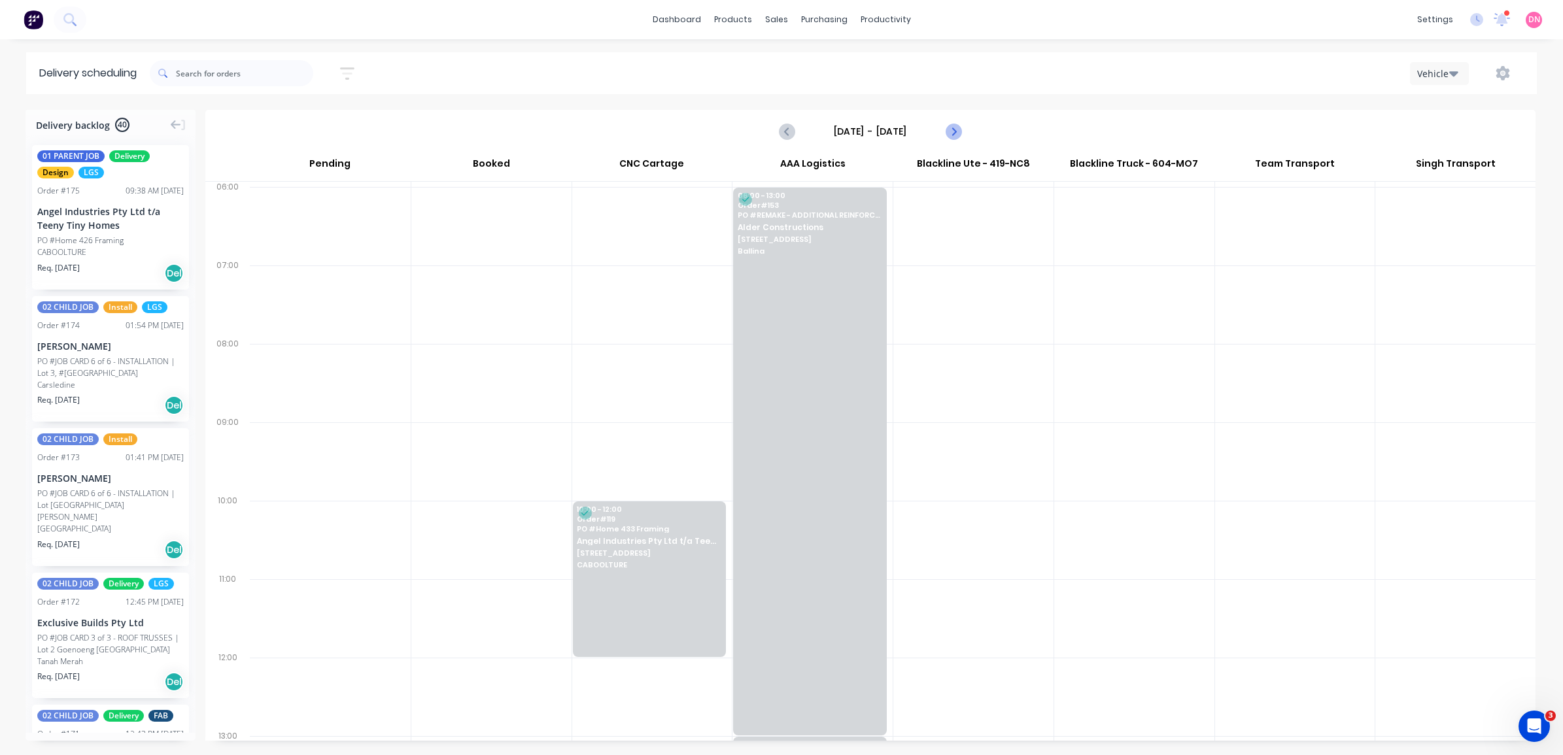
click at [952, 133] on icon "Next page" at bounding box center [953, 132] width 16 height 16
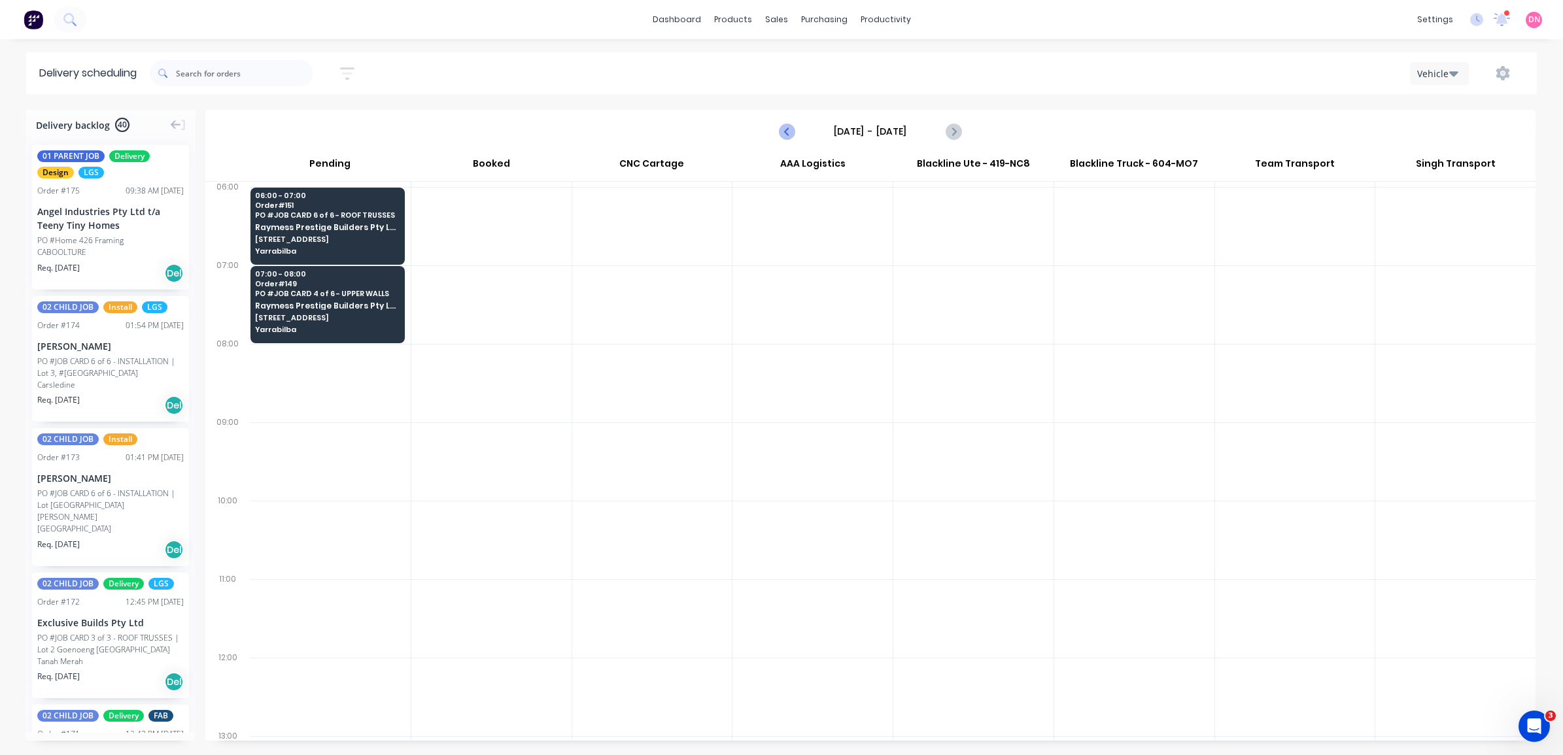
click at [788, 137] on icon "Previous page" at bounding box center [788, 132] width 16 height 16
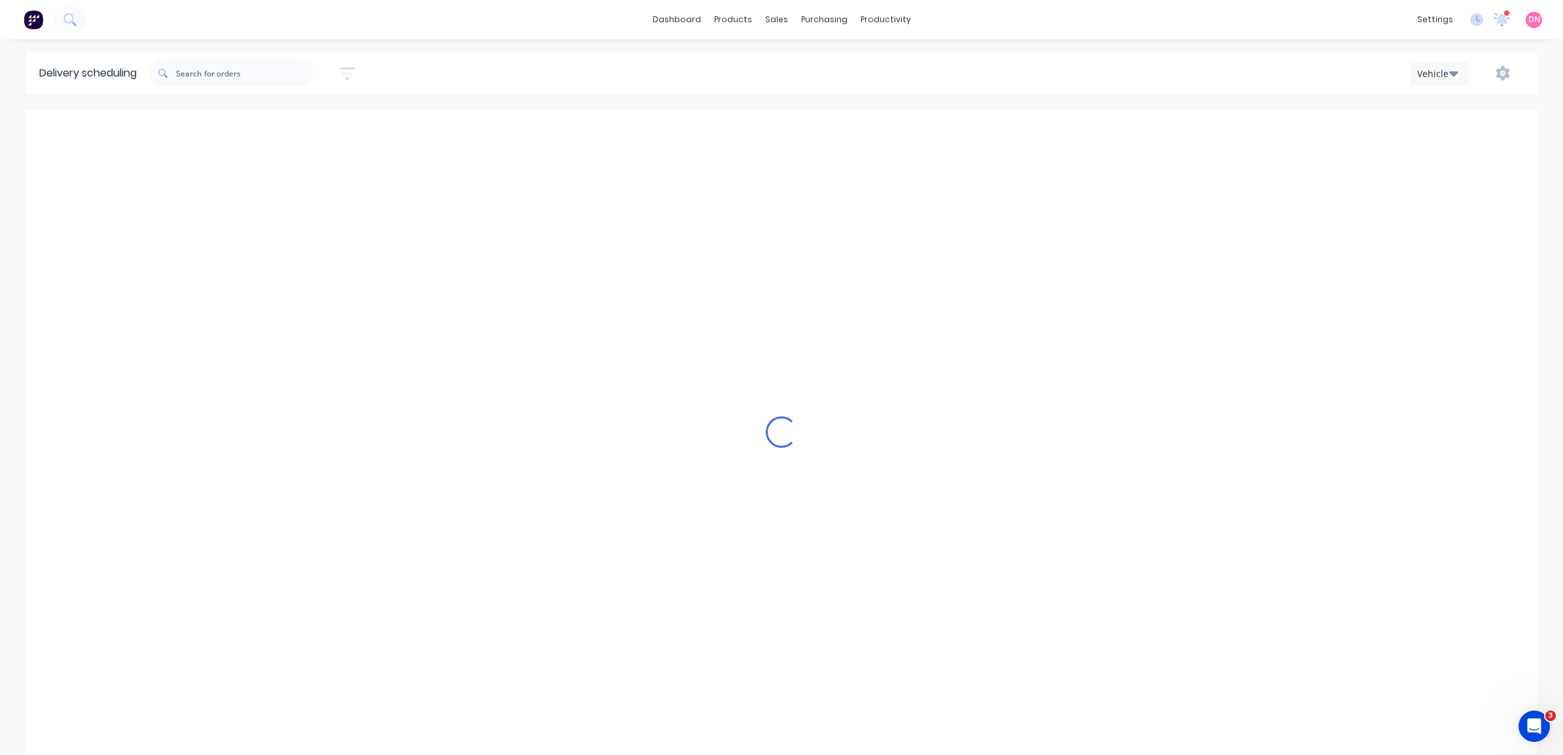
type input "Monday - 01/09/25"
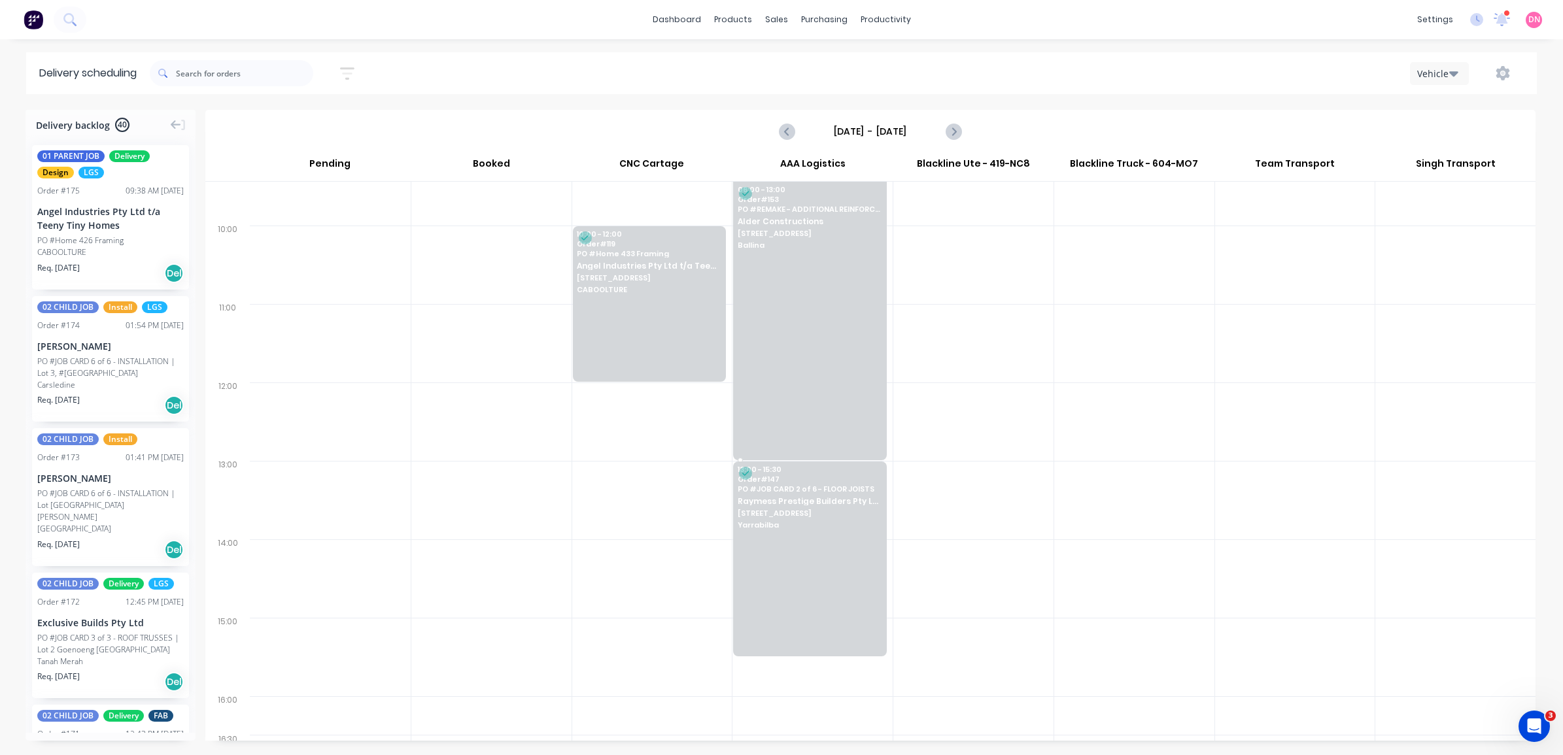
scroll to position [276, 0]
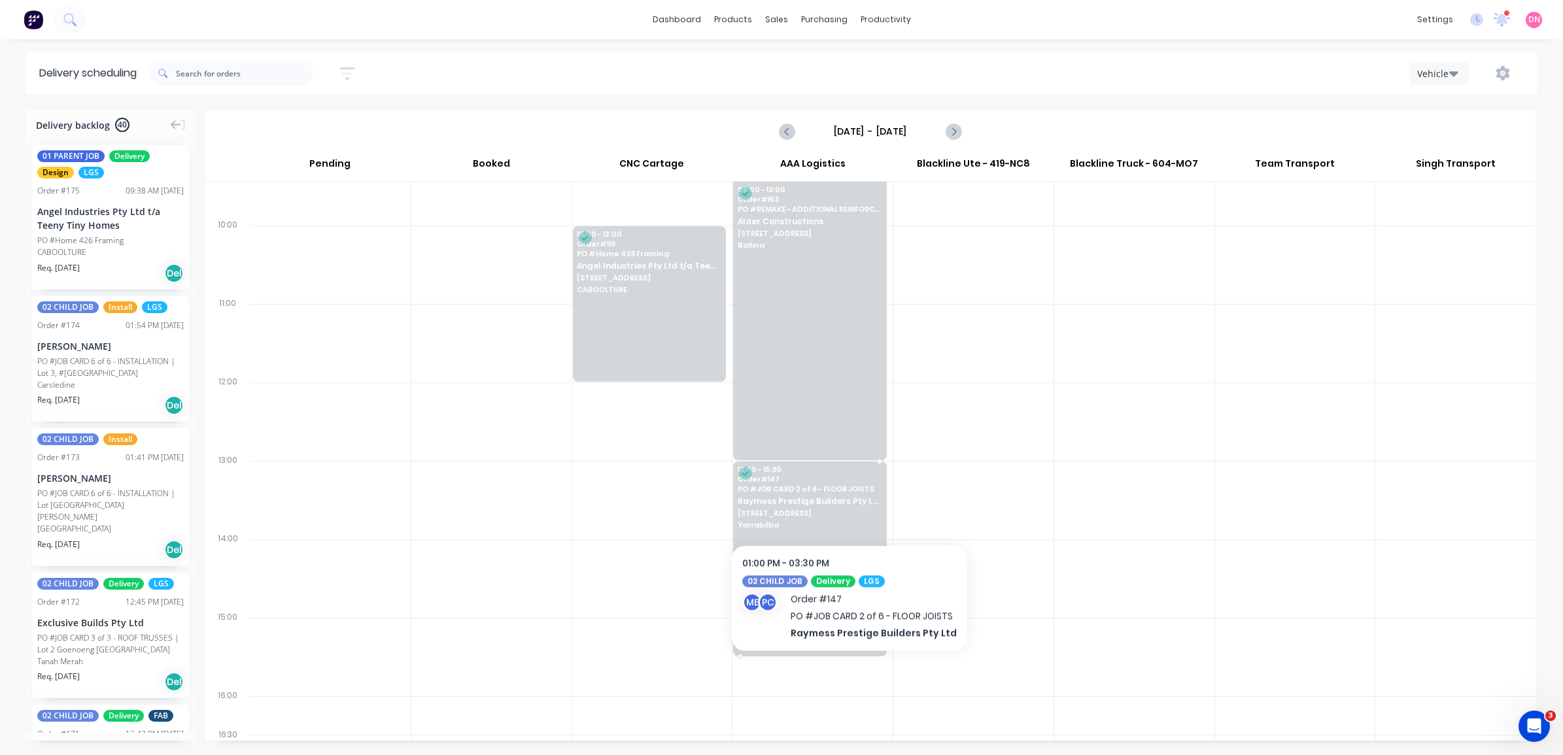
click at [848, 505] on div "13:00 - 15:30 Order # 147 PO # JOB CARD 2 of 6 - FLOOR JOISTS Raymess Prestige …" at bounding box center [810, 498] width 152 height 73
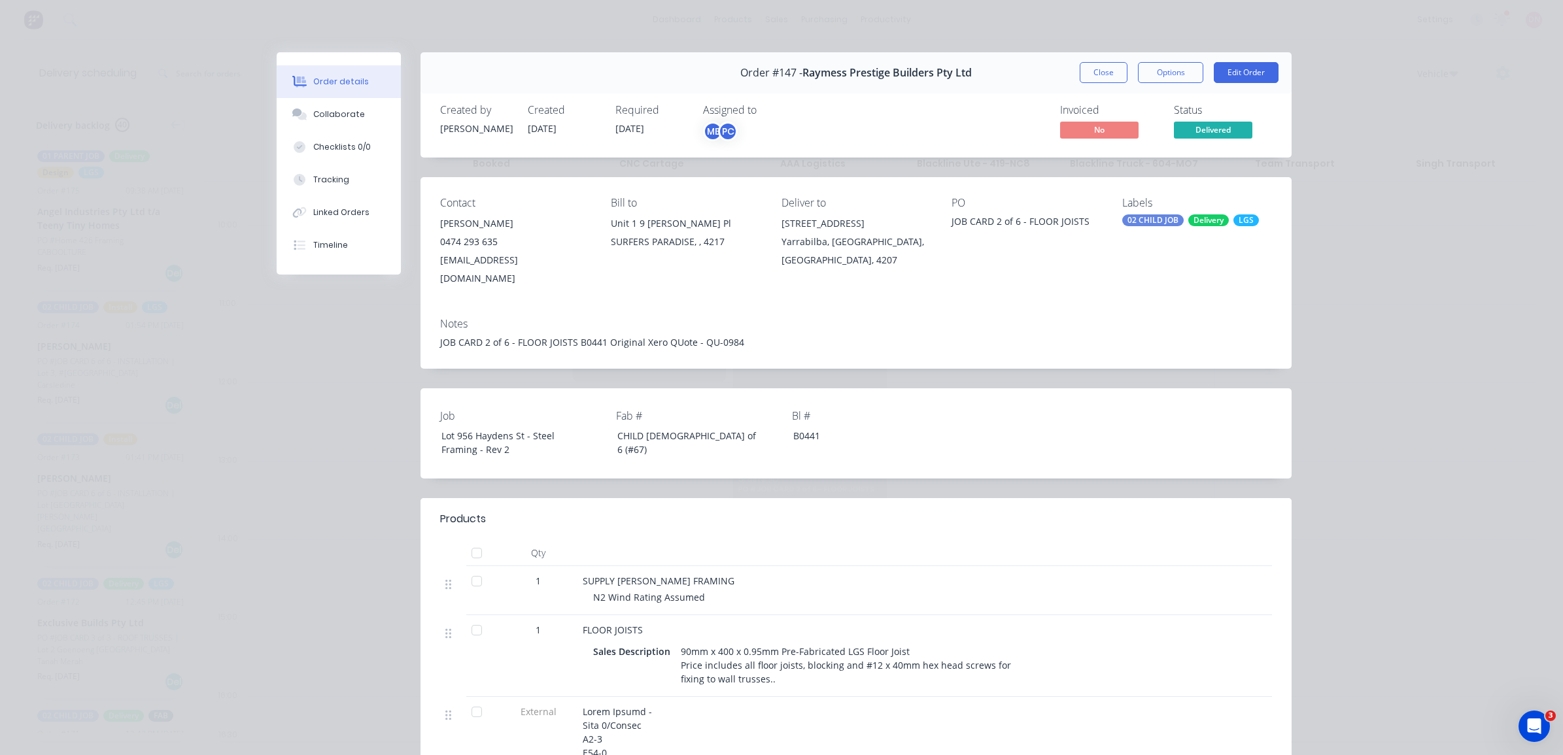
drag, startPoint x: 1143, startPoint y: 154, endPoint x: 1133, endPoint y: 157, distance: 10.2
drag, startPoint x: 1133, startPoint y: 157, endPoint x: 934, endPoint y: 330, distance: 263.8
click at [934, 336] on div "JOB CARD 2 of 6 - FLOOR JOISTS B0441 Original Xero QUote - QU-0984" at bounding box center [856, 343] width 832 height 14
click at [304, 106] on button "Collaborate" at bounding box center [339, 114] width 124 height 33
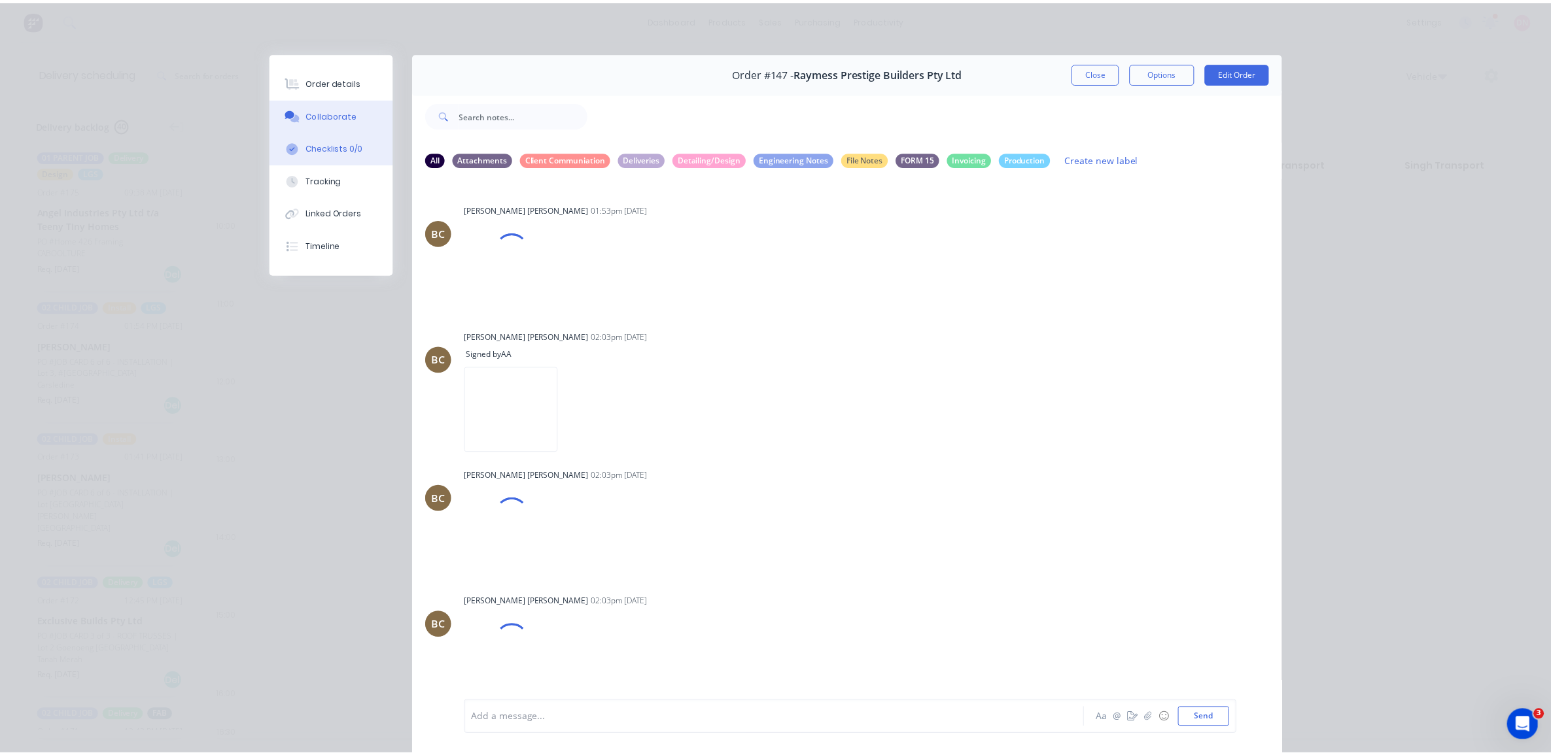
scroll to position [948, 0]
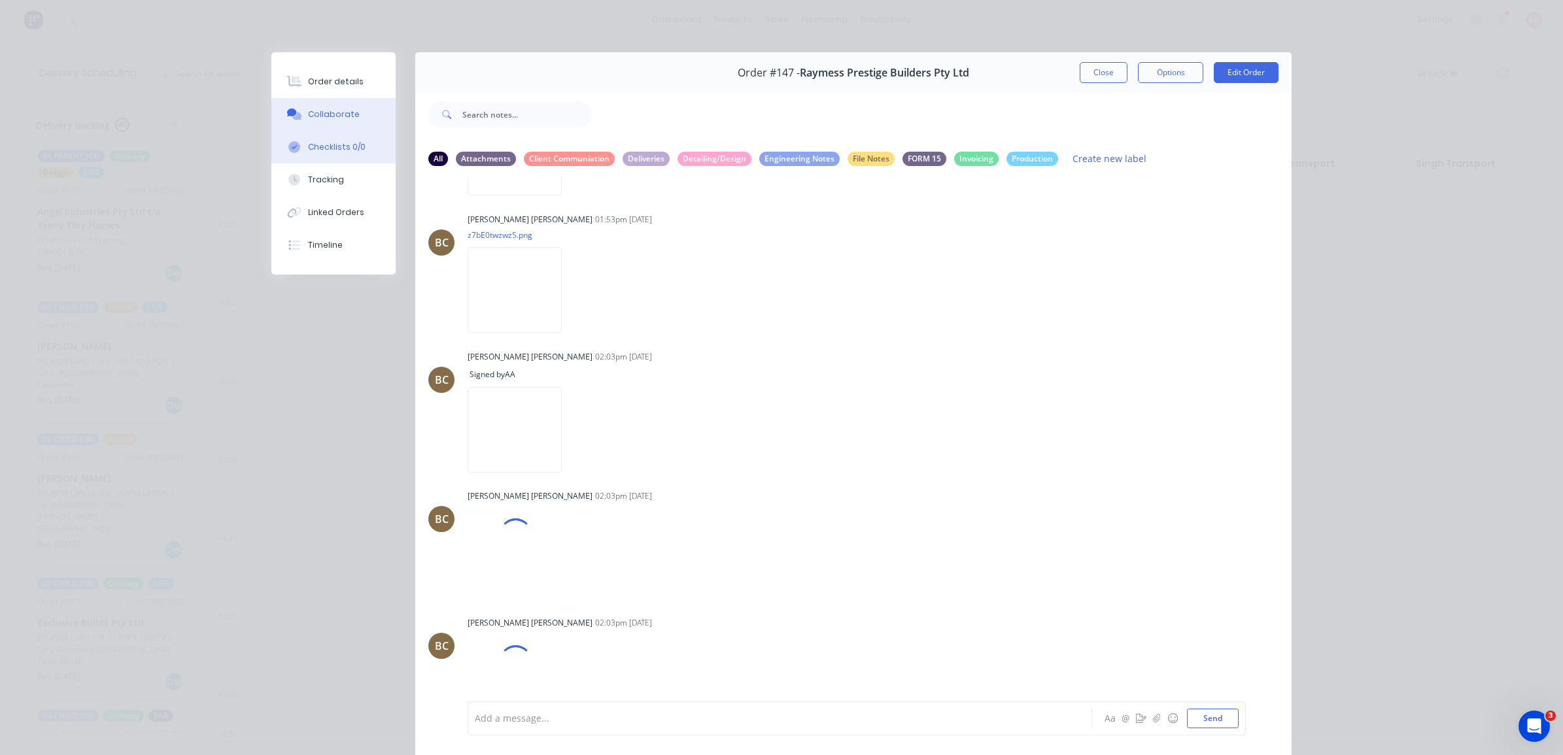
click at [351, 155] on button "Checklists 0/0" at bounding box center [333, 147] width 124 height 33
type textarea "x"
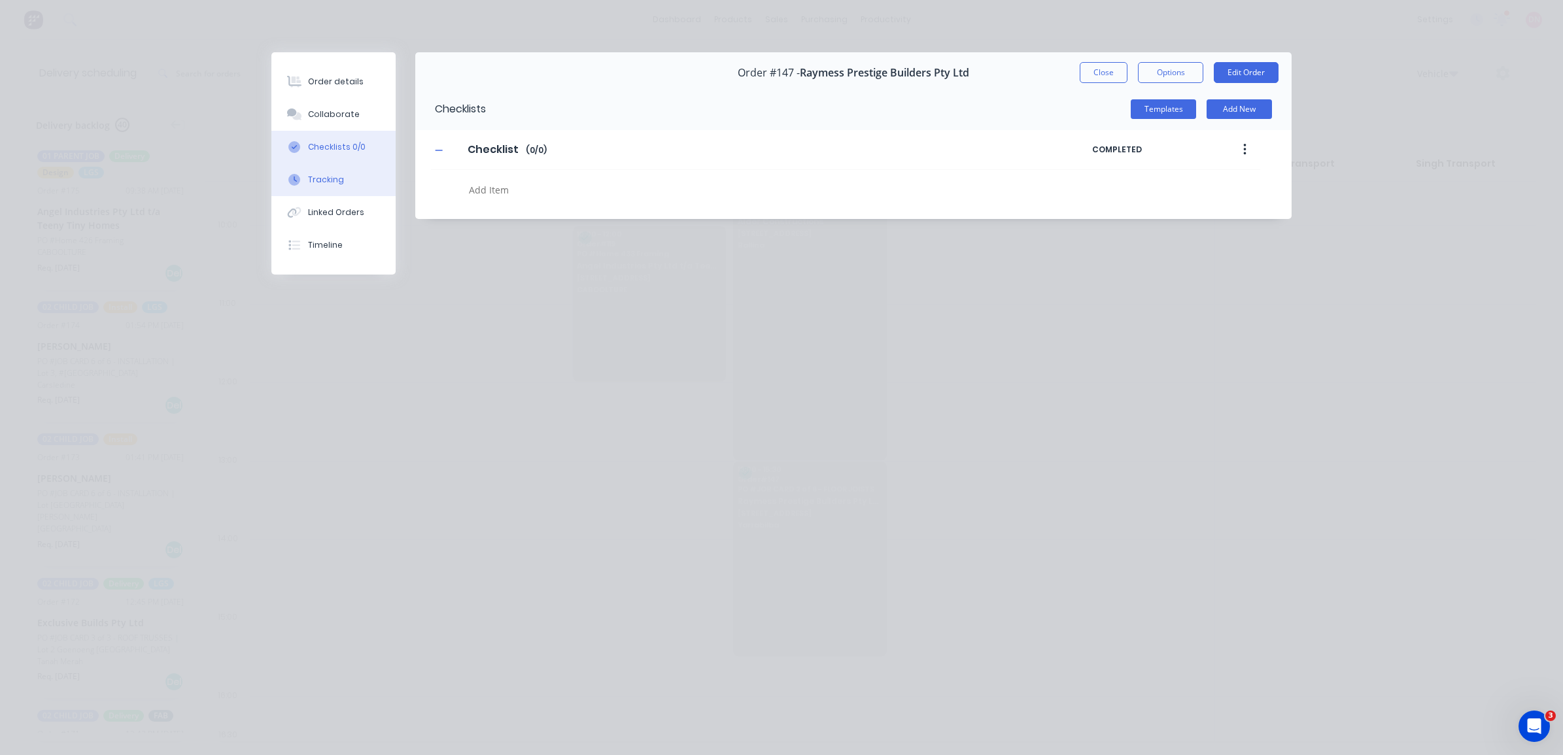
click at [351, 181] on button "Tracking" at bounding box center [333, 180] width 124 height 33
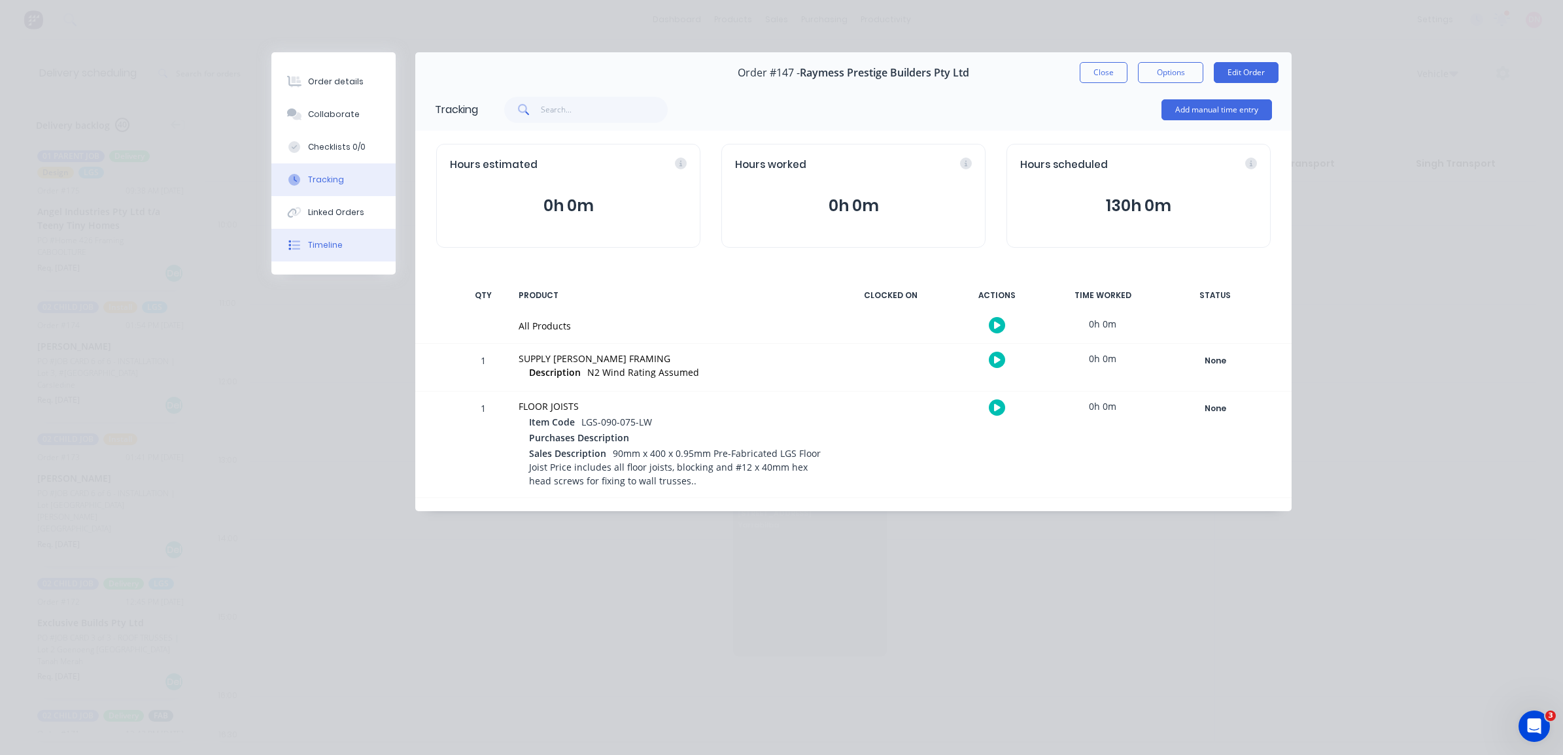
click at [365, 230] on button "Timeline" at bounding box center [333, 245] width 124 height 33
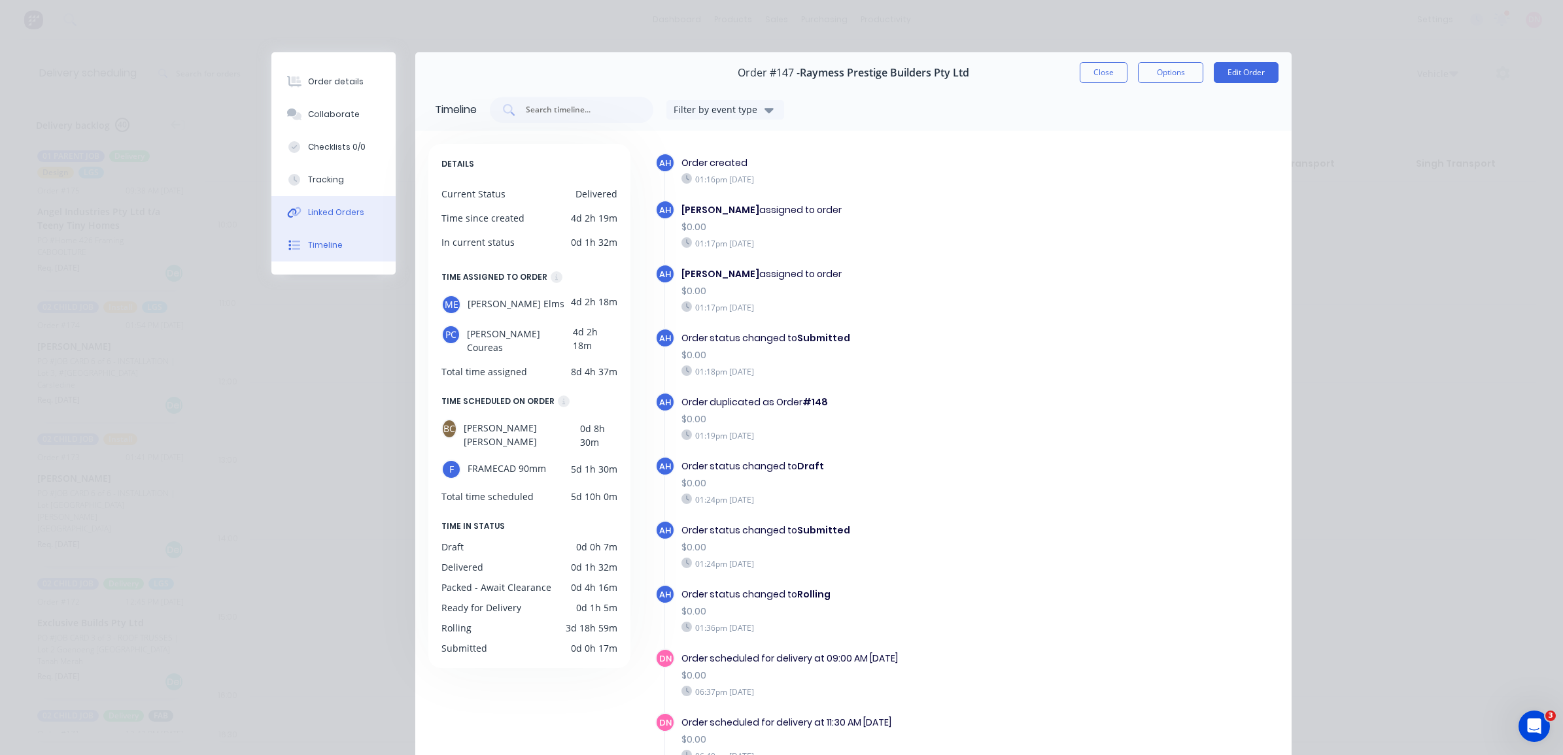
click at [351, 204] on button "Linked Orders" at bounding box center [333, 212] width 124 height 33
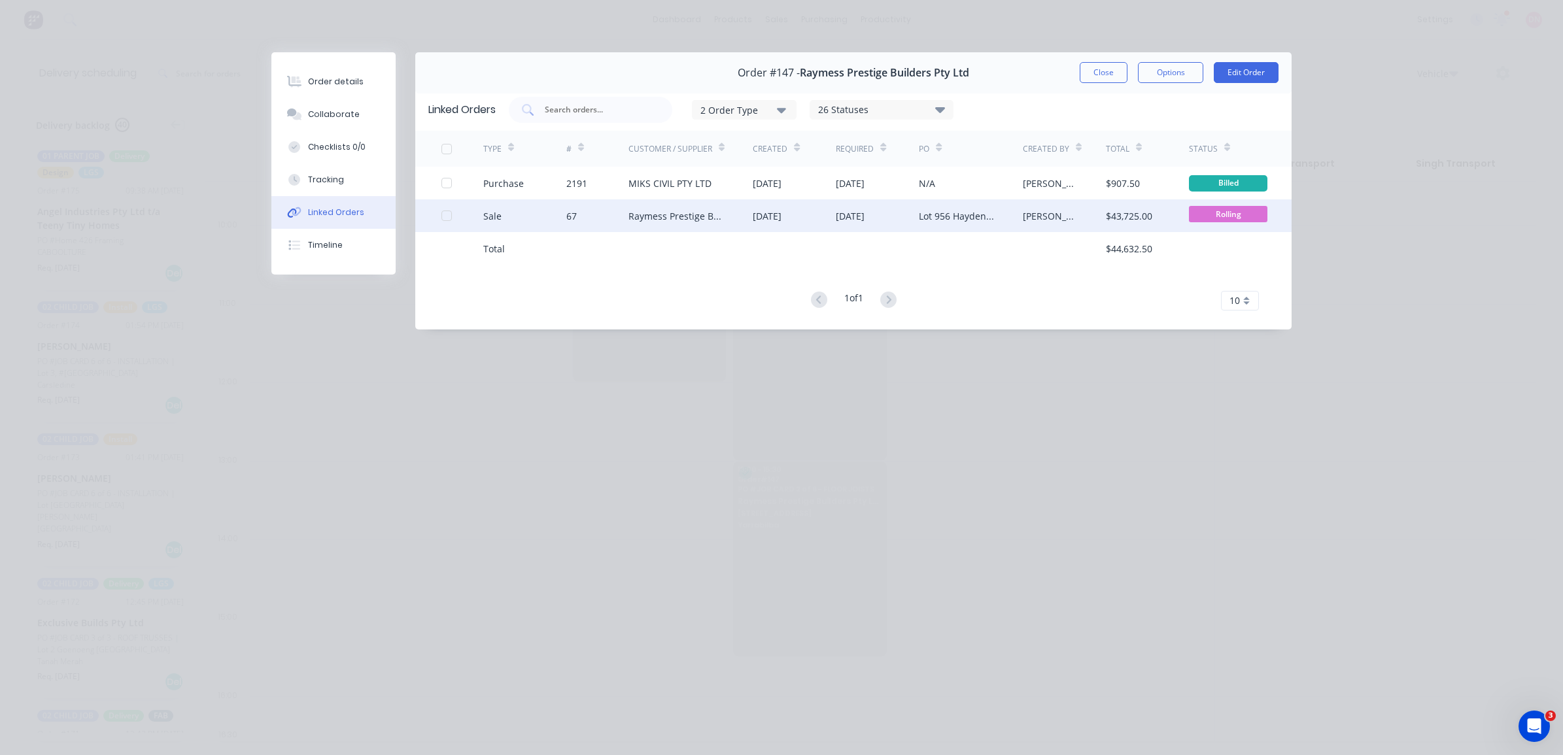
click at [1086, 213] on div "Andrew Hadden" at bounding box center [1064, 215] width 83 height 33
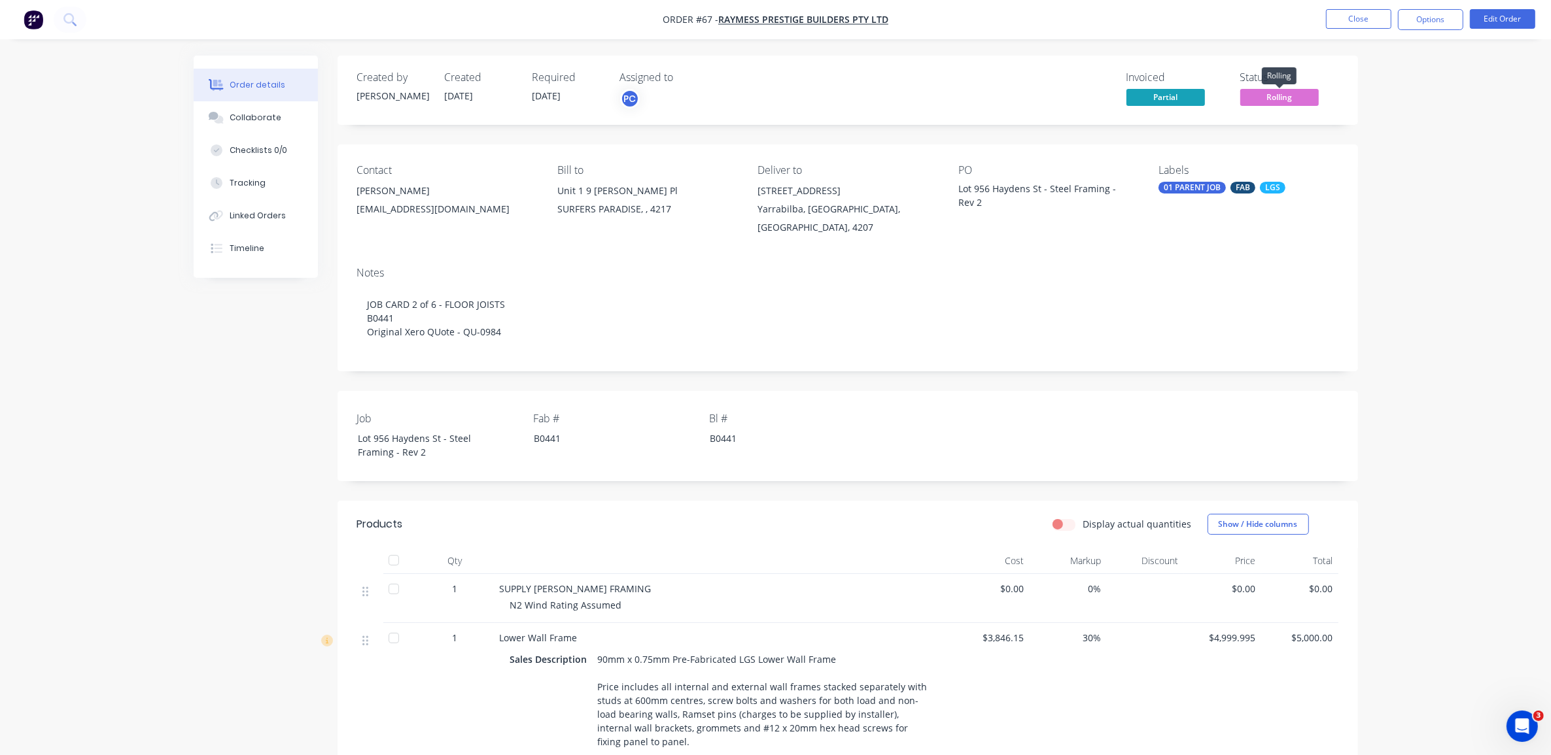
click at [1294, 101] on span "Rolling" at bounding box center [1279, 97] width 78 height 16
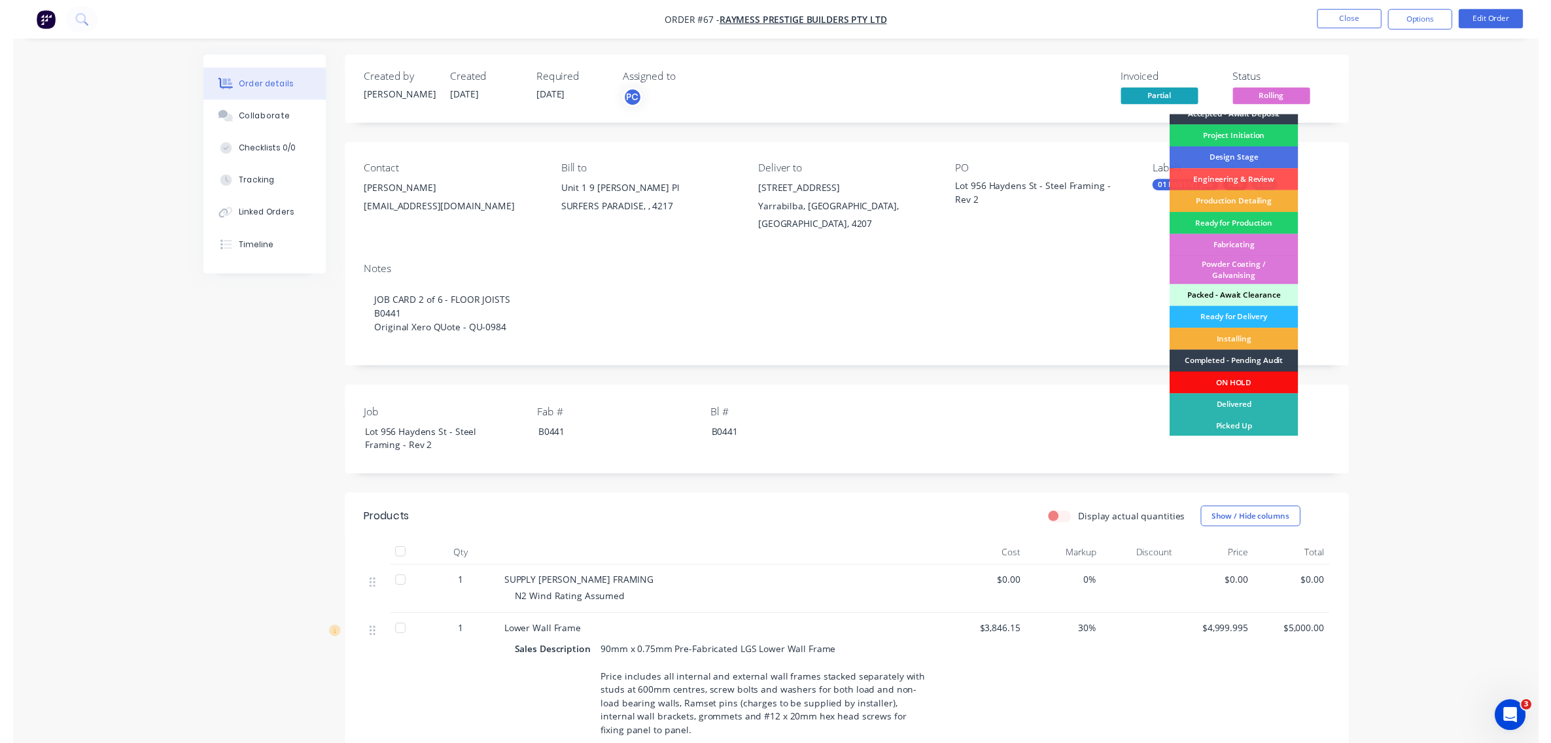
scroll to position [35, 0]
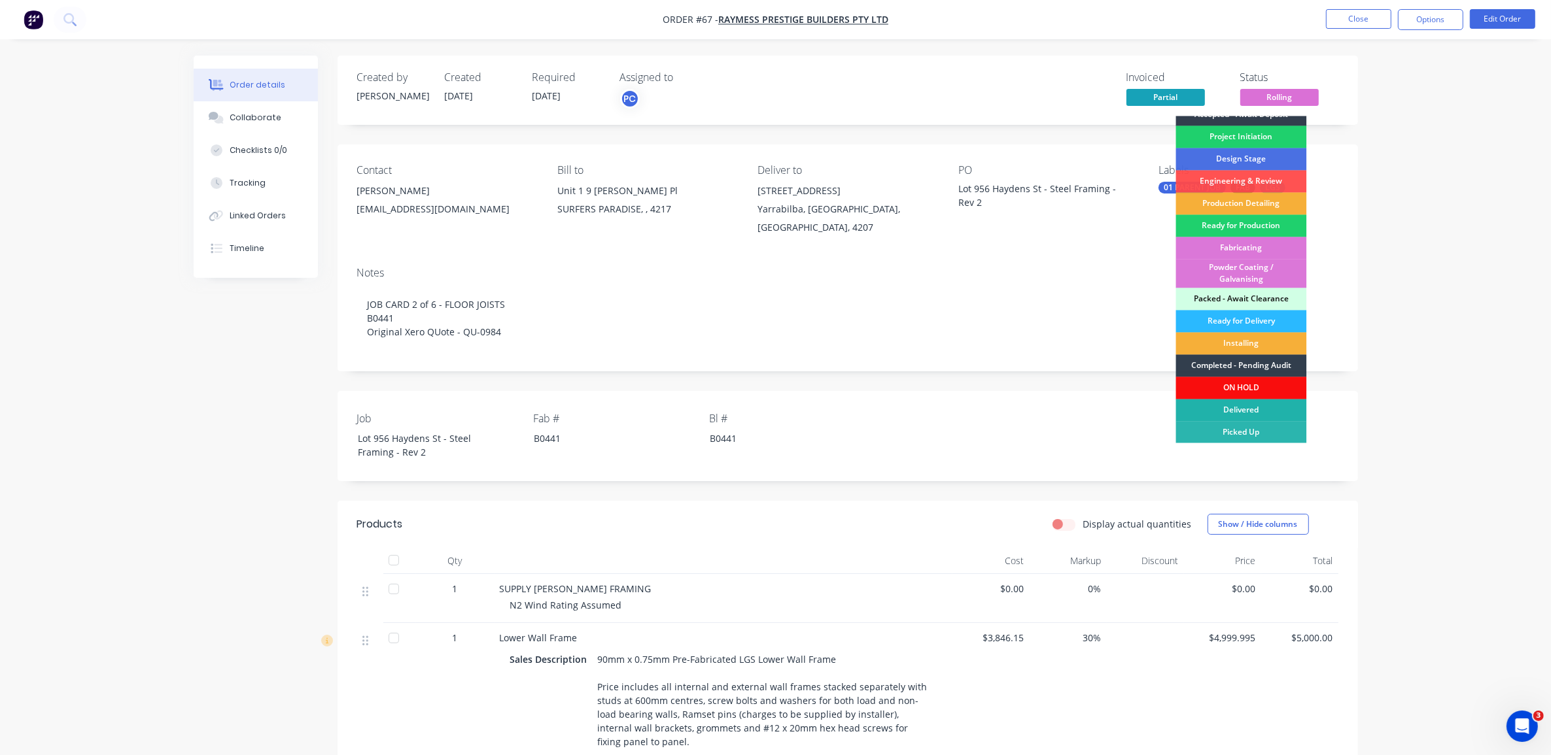
click at [1238, 409] on div "Delivered" at bounding box center [1241, 411] width 131 height 22
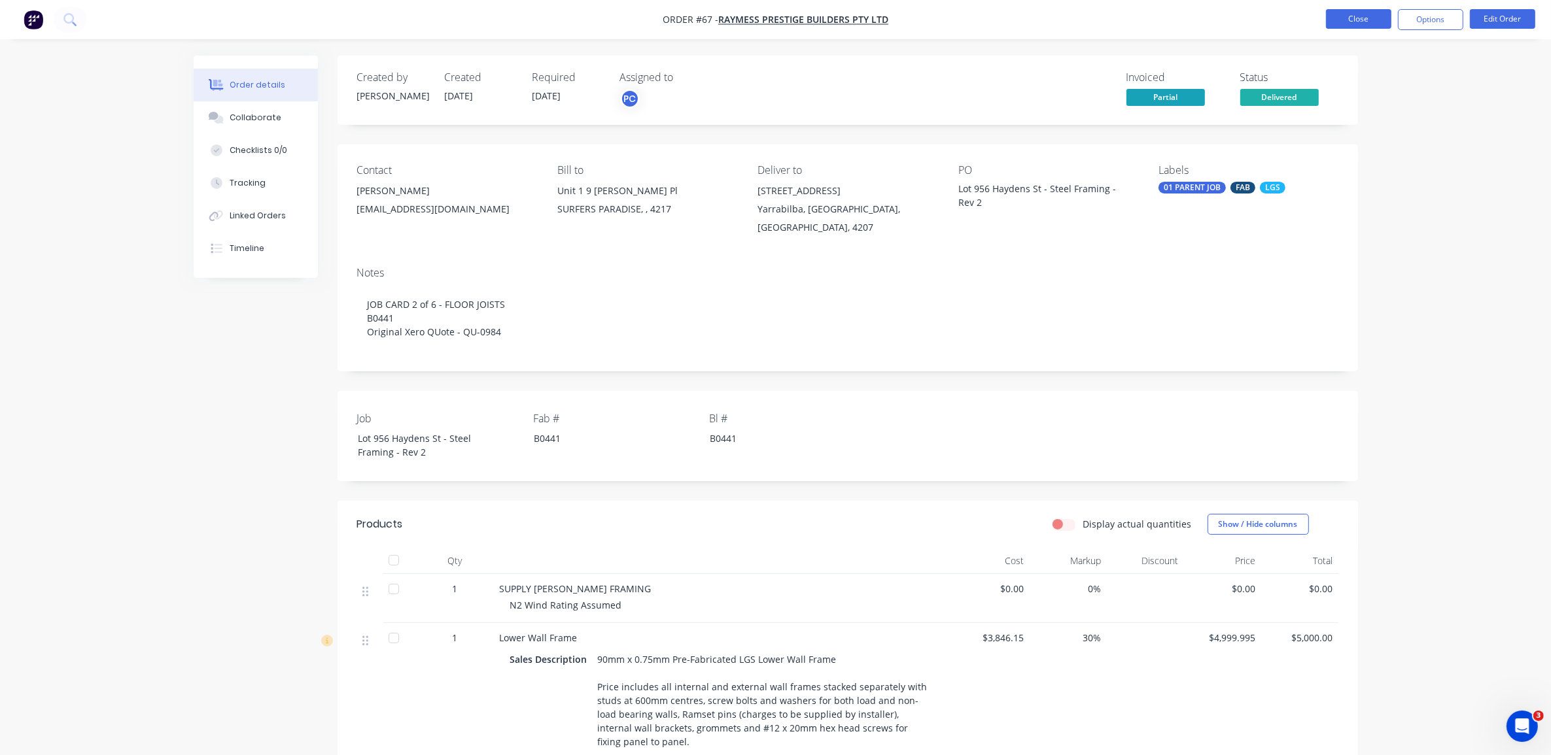
click at [1379, 20] on button "Close" at bounding box center [1358, 19] width 65 height 20
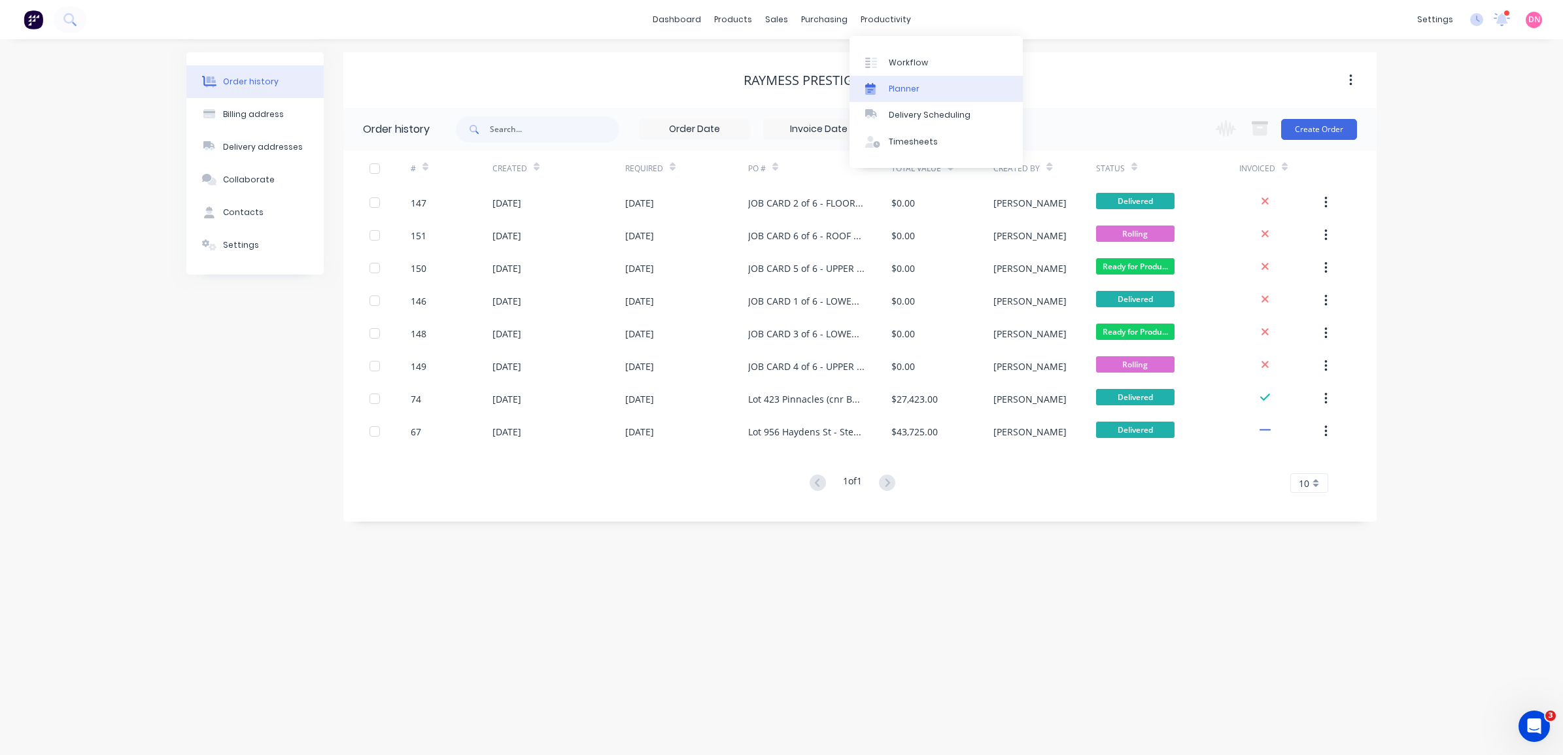
click at [883, 80] on link "Planner" at bounding box center [936, 89] width 173 height 26
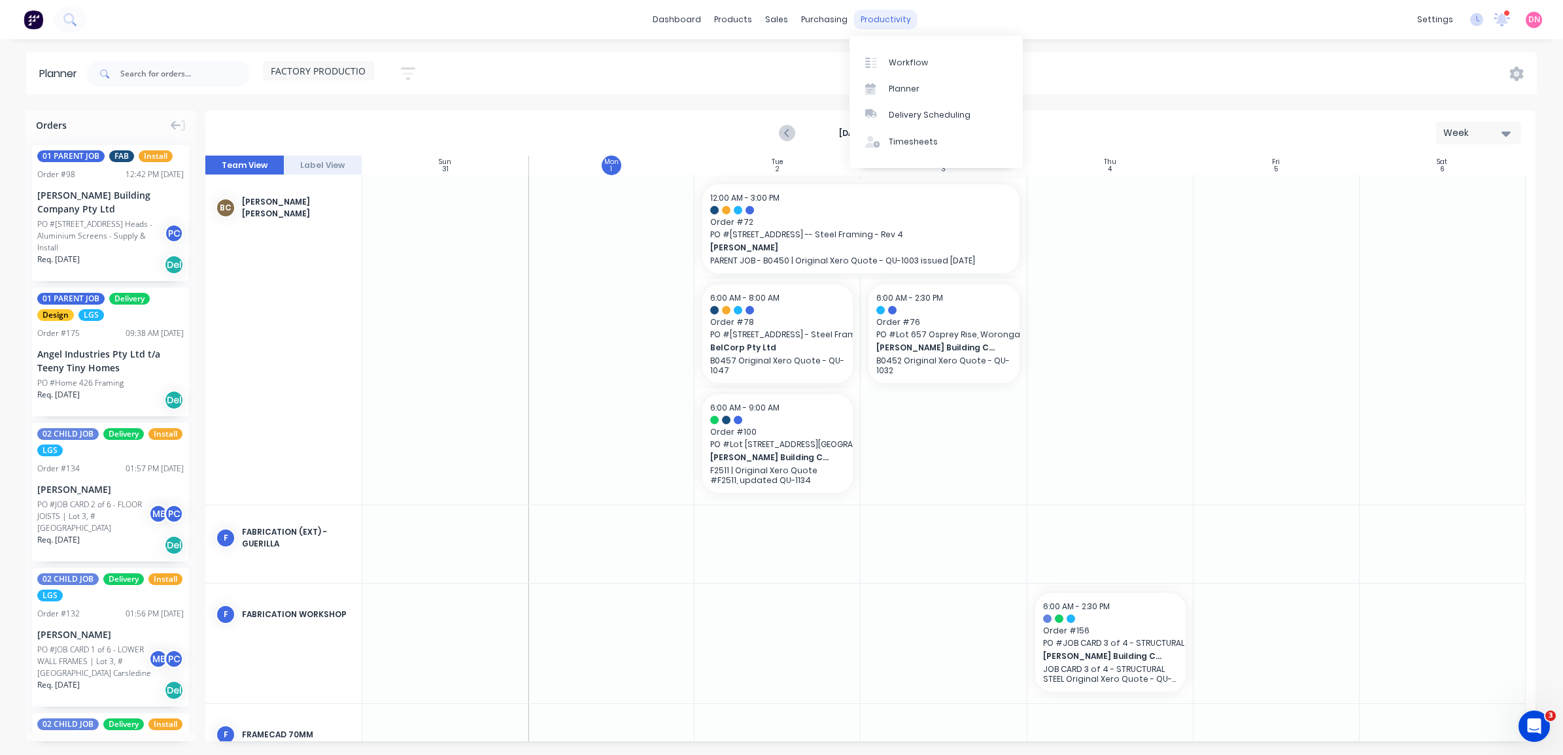
click at [882, 20] on div "productivity" at bounding box center [885, 20] width 63 height 20
click at [891, 54] on link "Workflow" at bounding box center [936, 62] width 173 height 26
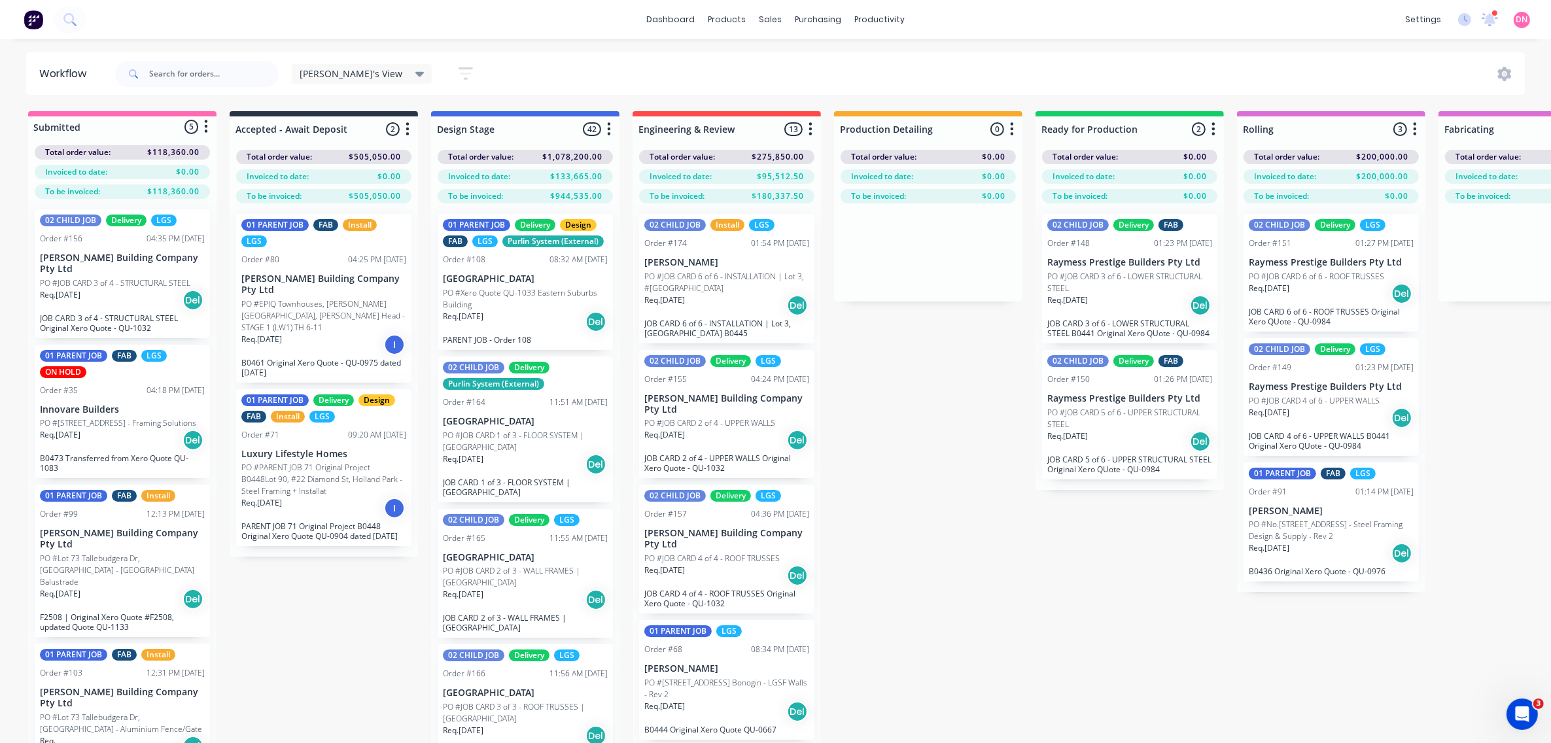
click at [1415, 128] on icon "button" at bounding box center [1414, 128] width 3 height 13
click at [1390, 171] on button "Notifications" at bounding box center [1356, 178] width 131 height 22
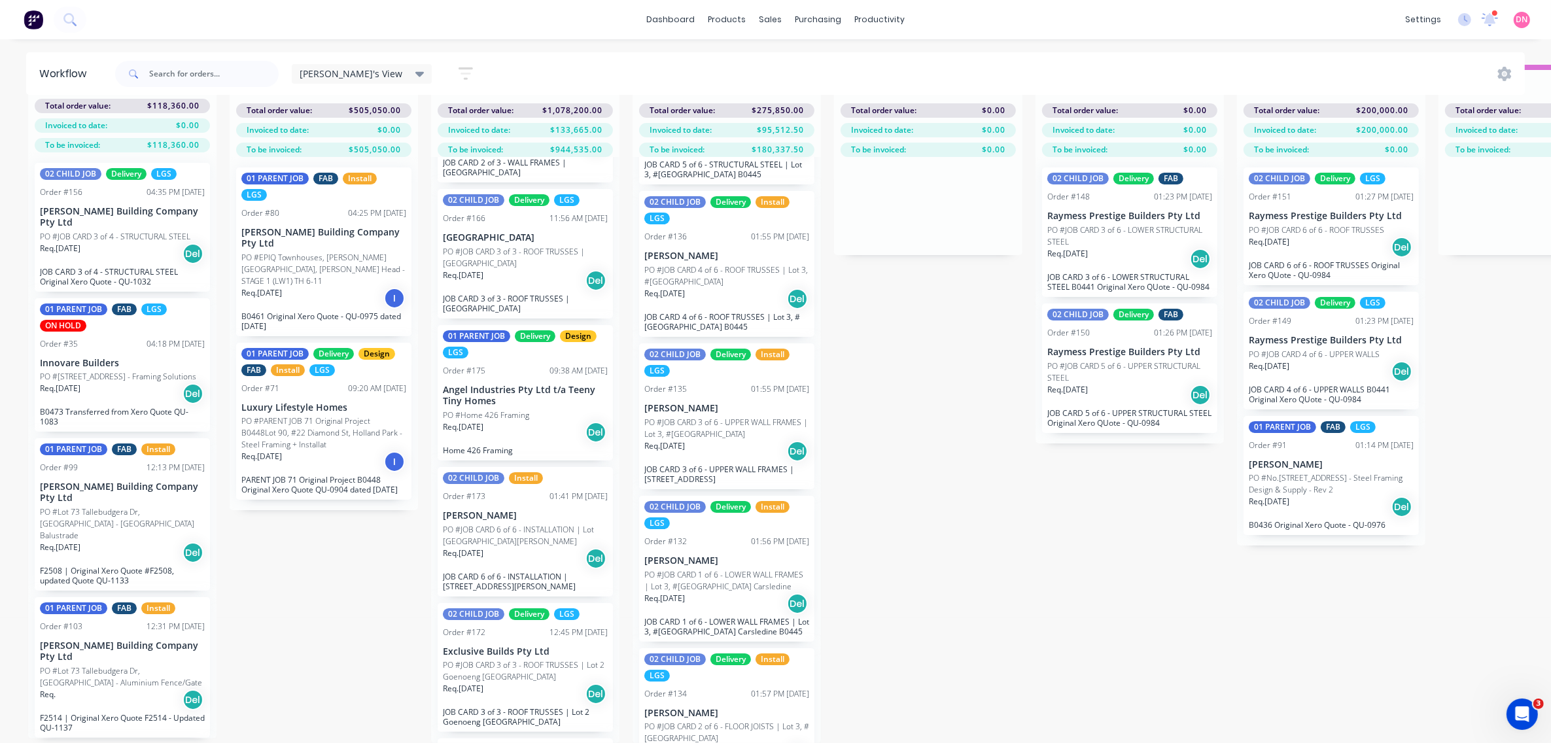
scroll to position [1253, 0]
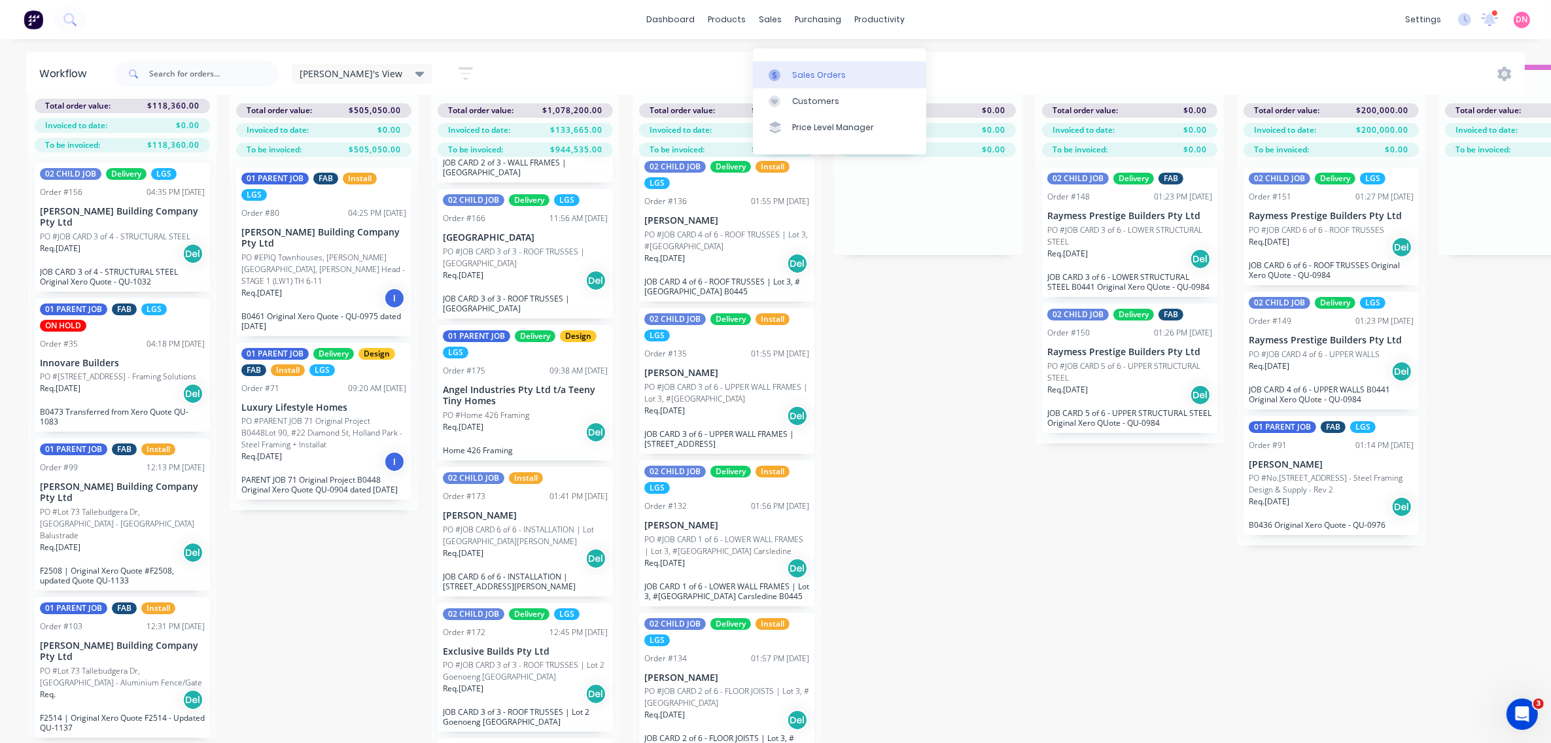
click at [783, 61] on link "Sales Orders" at bounding box center [839, 74] width 173 height 26
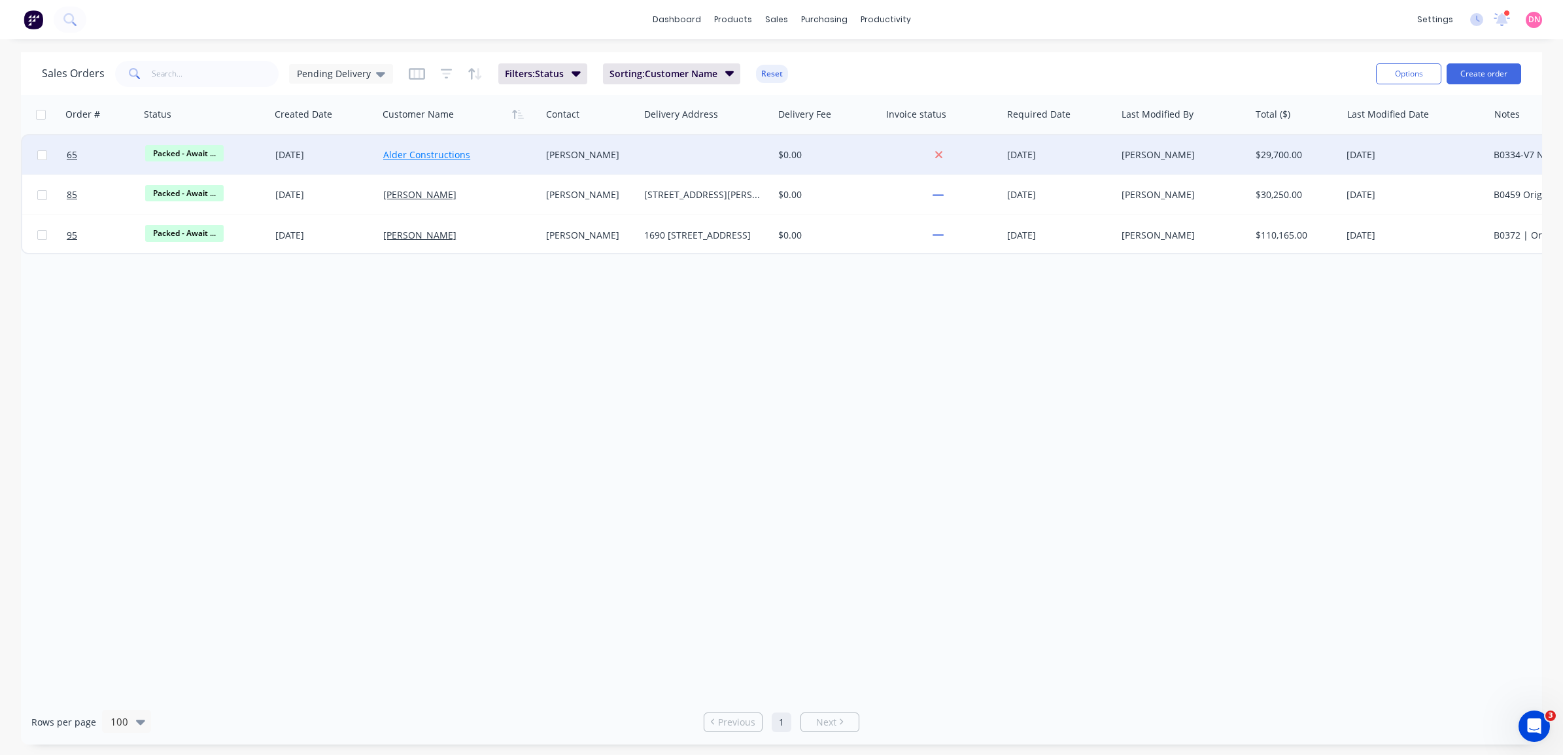
click at [401, 151] on link "Alder Constructions" at bounding box center [426, 154] width 87 height 12
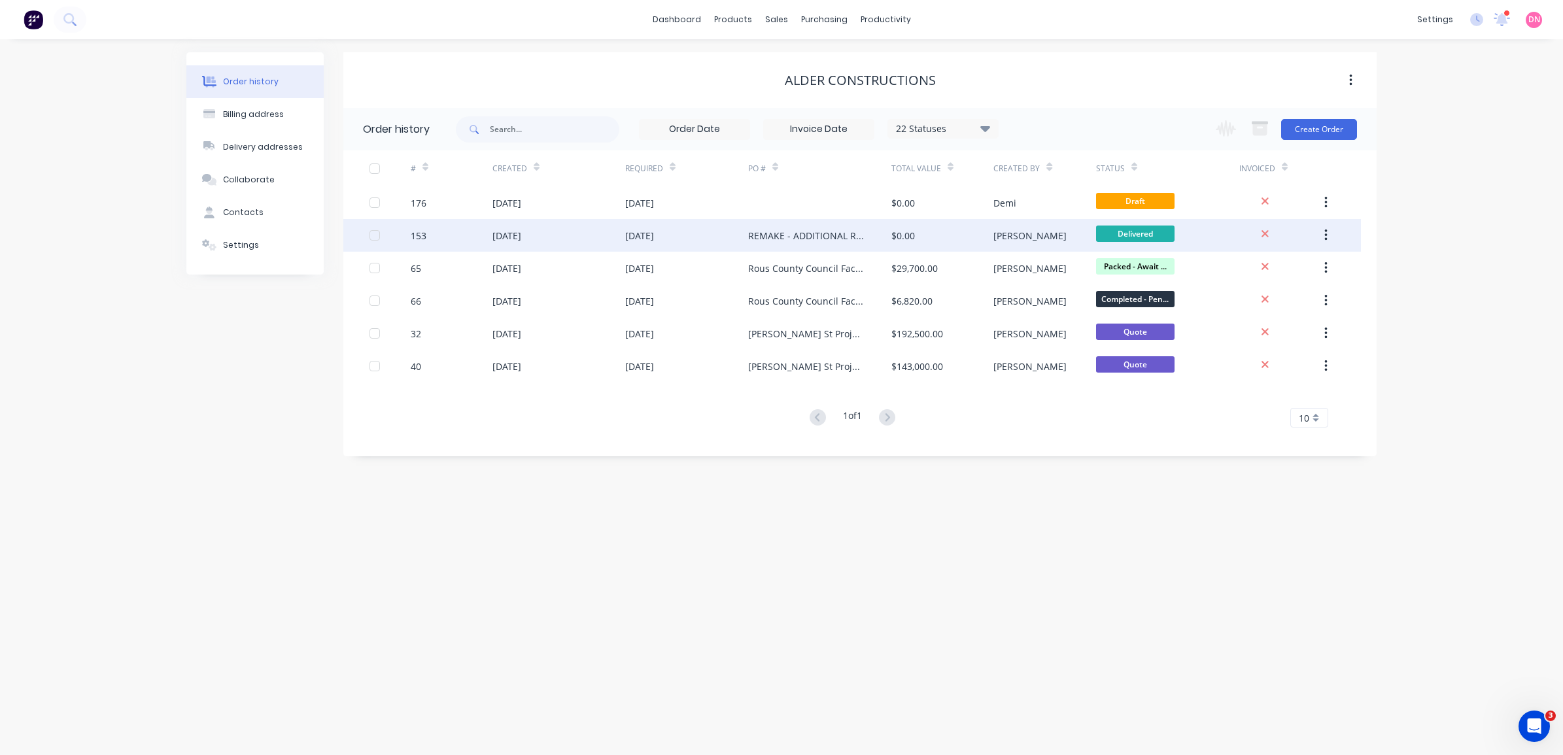
click at [726, 237] on div "28 Aug 2025" at bounding box center [686, 235] width 123 height 33
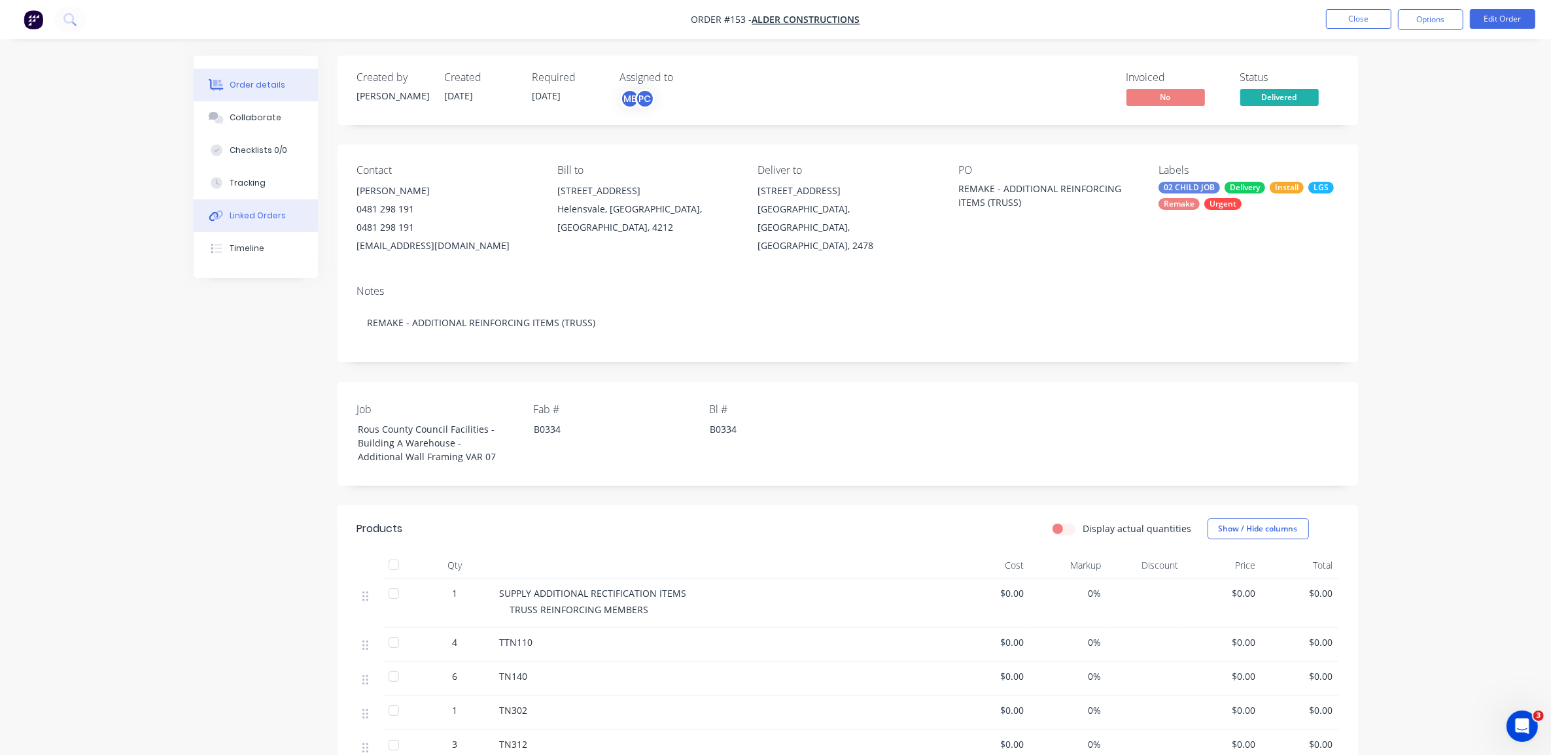
click at [275, 220] on div "Linked Orders" at bounding box center [258, 216] width 56 height 12
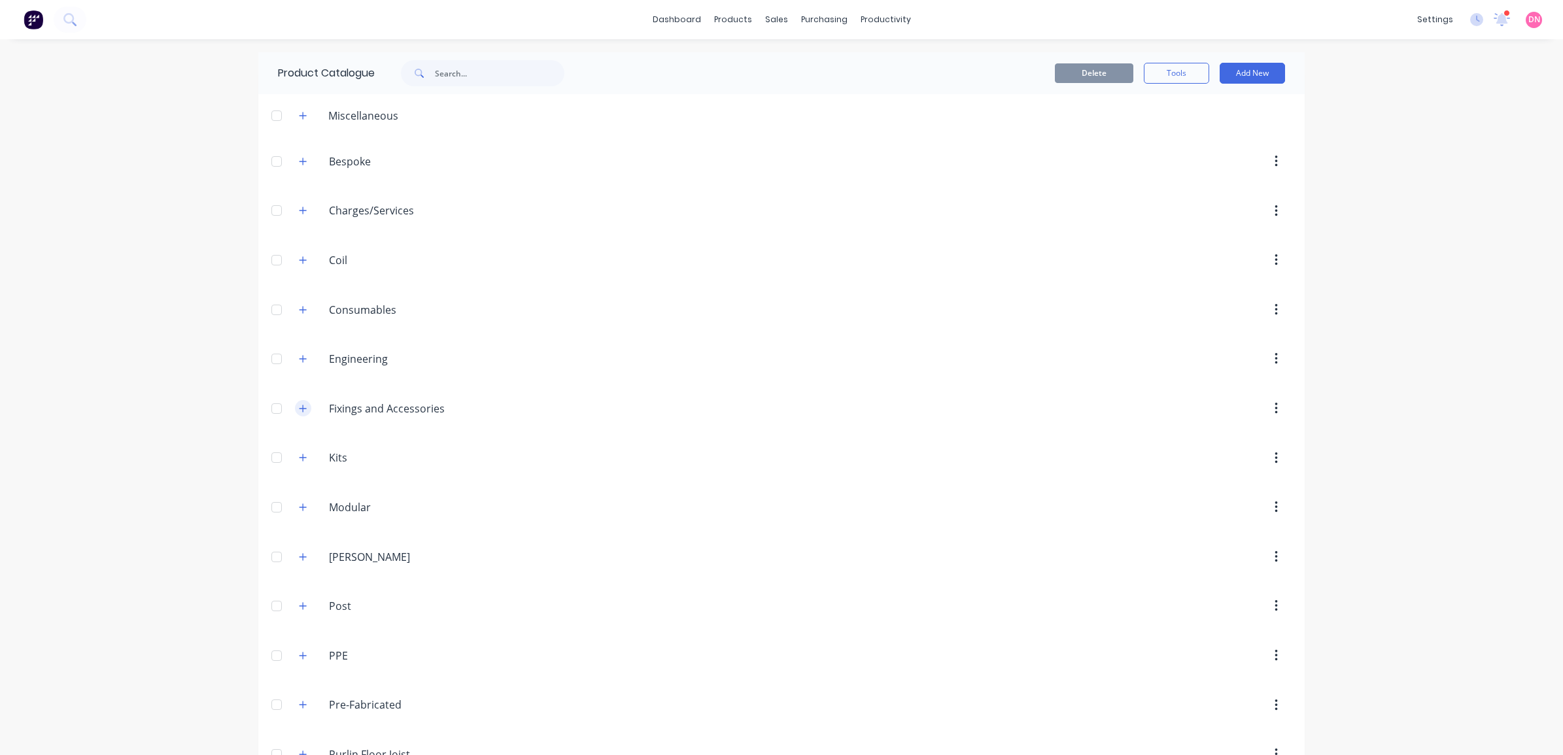
drag, startPoint x: 289, startPoint y: 404, endPoint x: 301, endPoint y: 411, distance: 13.8
click at [295, 404] on span at bounding box center [303, 408] width 16 height 16
click at [301, 410] on icon "button" at bounding box center [303, 408] width 8 height 9
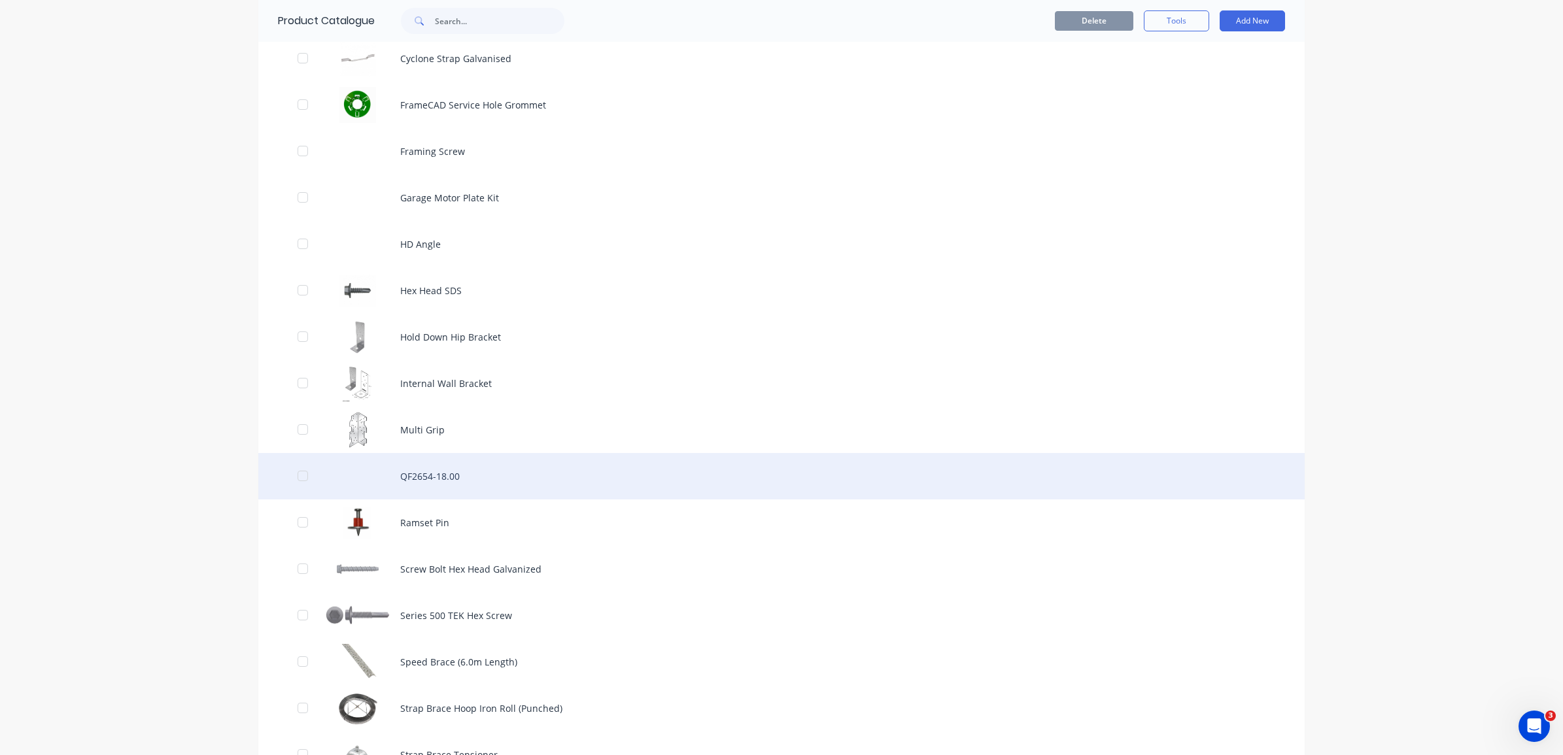
scroll to position [572, 0]
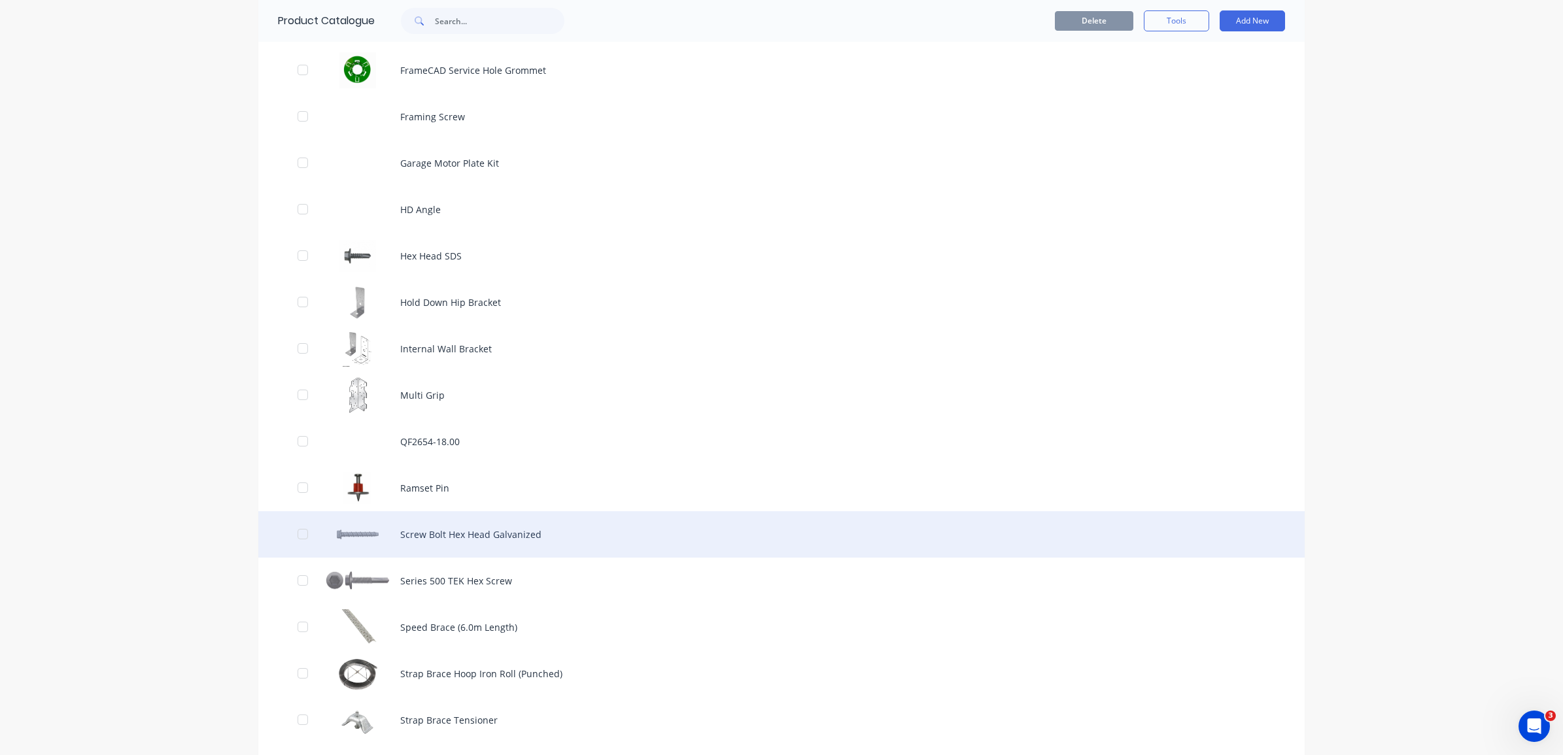
click at [491, 537] on div "Screw Bolt Hex Head Galvanized" at bounding box center [781, 534] width 1046 height 46
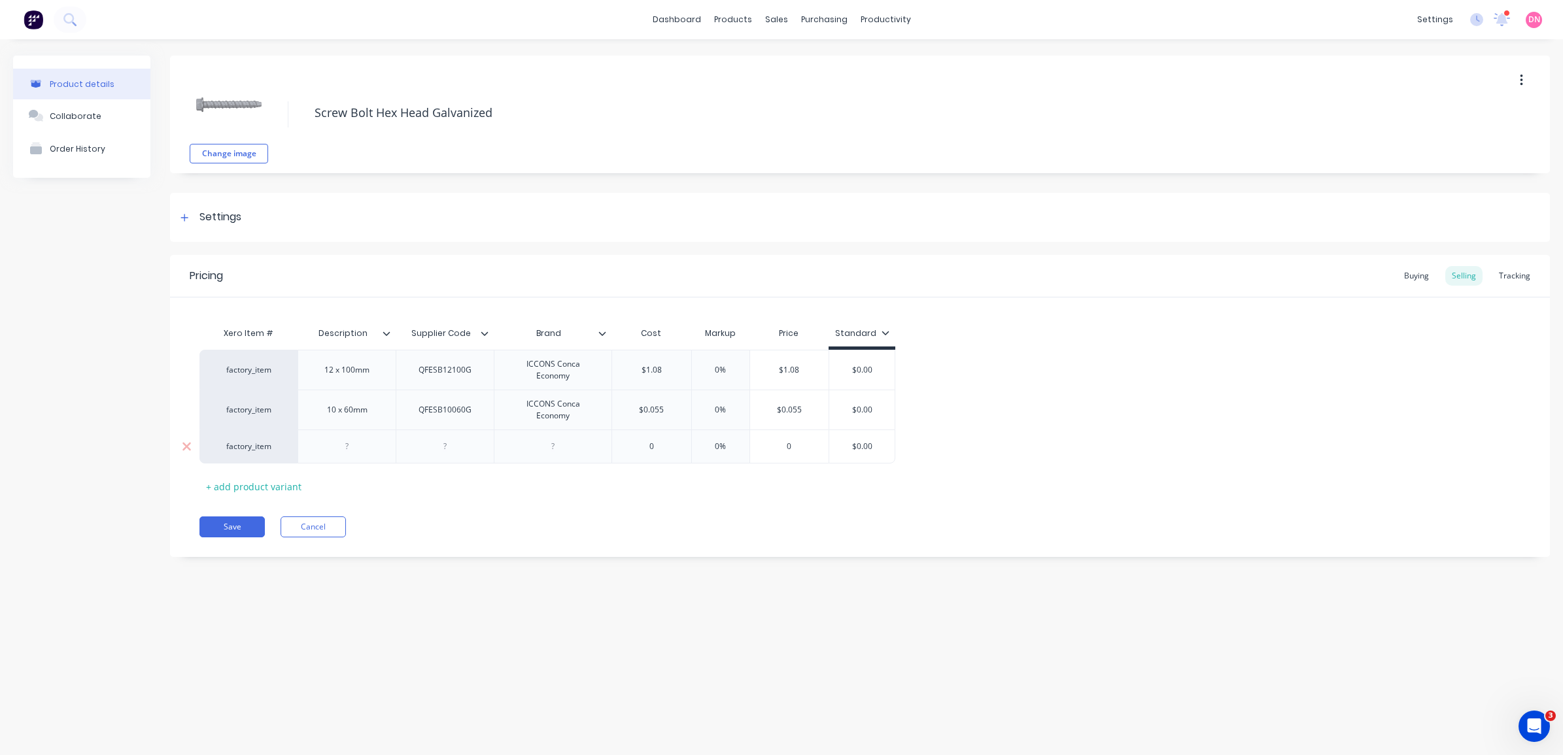
click at [558, 448] on div at bounding box center [553, 446] width 65 height 17
paste div
click at [557, 446] on div "16 X 100 CONCA ECONOMY SCREW BOLT GAL" at bounding box center [553, 456] width 107 height 41
drag, startPoint x: 557, startPoint y: 443, endPoint x: 512, endPoint y: 443, distance: 44.5
click at [512, 443] on div "16 X 100 CONCA ECONOMY SCREW BOLT GAL" at bounding box center [553, 456] width 107 height 41
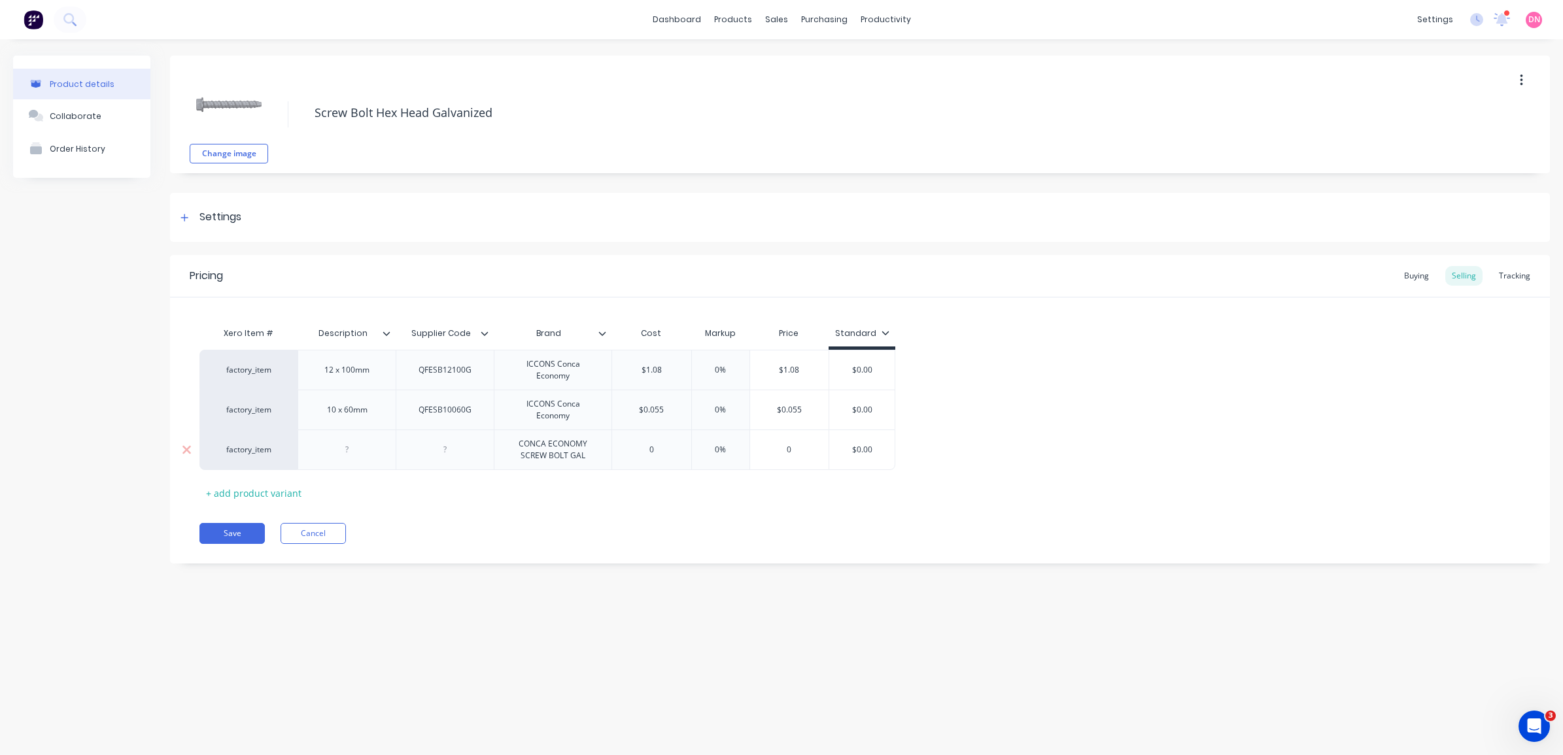
click at [342, 446] on div at bounding box center [347, 450] width 98 height 41
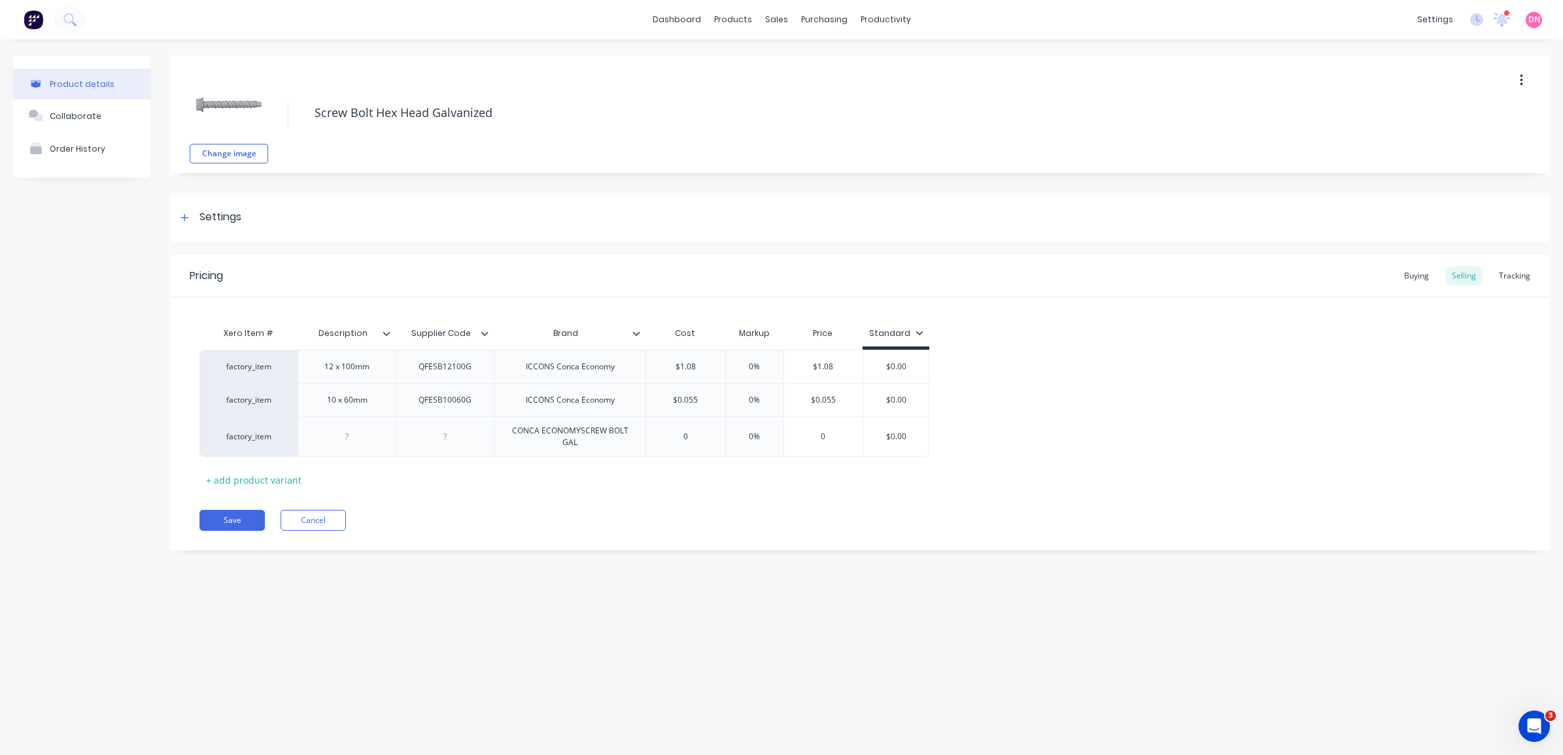
paste div
click at [586, 437] on div "CONCA ECONOMYSCREW BOLT GAL" at bounding box center [570, 436] width 141 height 29
click at [579, 430] on div "CONCA ECONOMYSCREW BOLT GAL" at bounding box center [570, 436] width 141 height 29
drag, startPoint x: 625, startPoint y: 401, endPoint x: 523, endPoint y: 402, distance: 101.4
click at [523, 402] on div "ICCONS Conca Economy" at bounding box center [572, 400] width 110 height 17
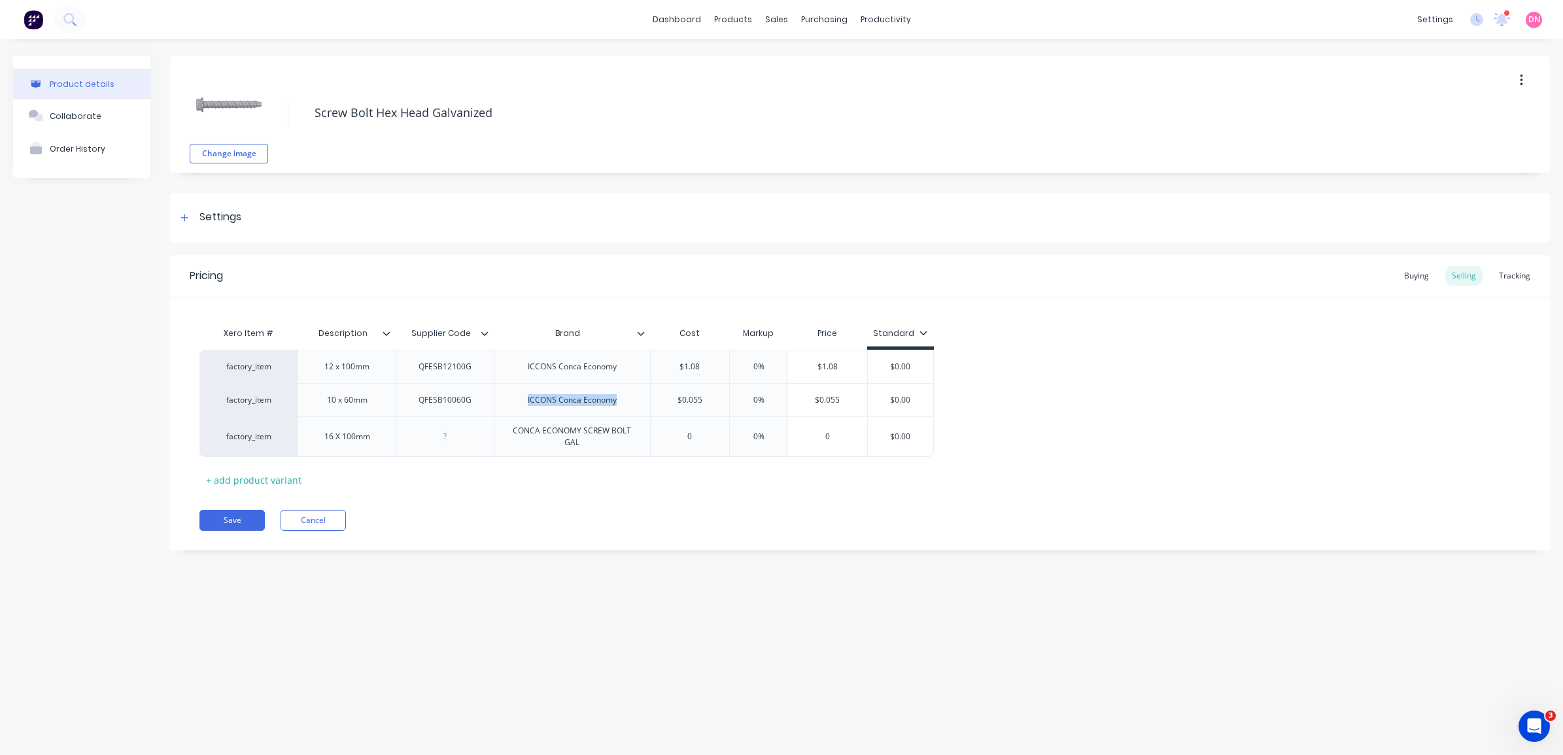
copy div "ICCONS Conca Economy"
click at [604, 443] on div "CONCA ECONOMY SCREW BOLT GAL" at bounding box center [572, 436] width 145 height 29
drag, startPoint x: 600, startPoint y: 443, endPoint x: 476, endPoint y: 417, distance: 127.0
click at [476, 417] on div "factory_item 16 X 100mm CONCA ECONOMY SCREW BOLT GAL 0 0% 0 $0.00" at bounding box center [566, 437] width 734 height 41
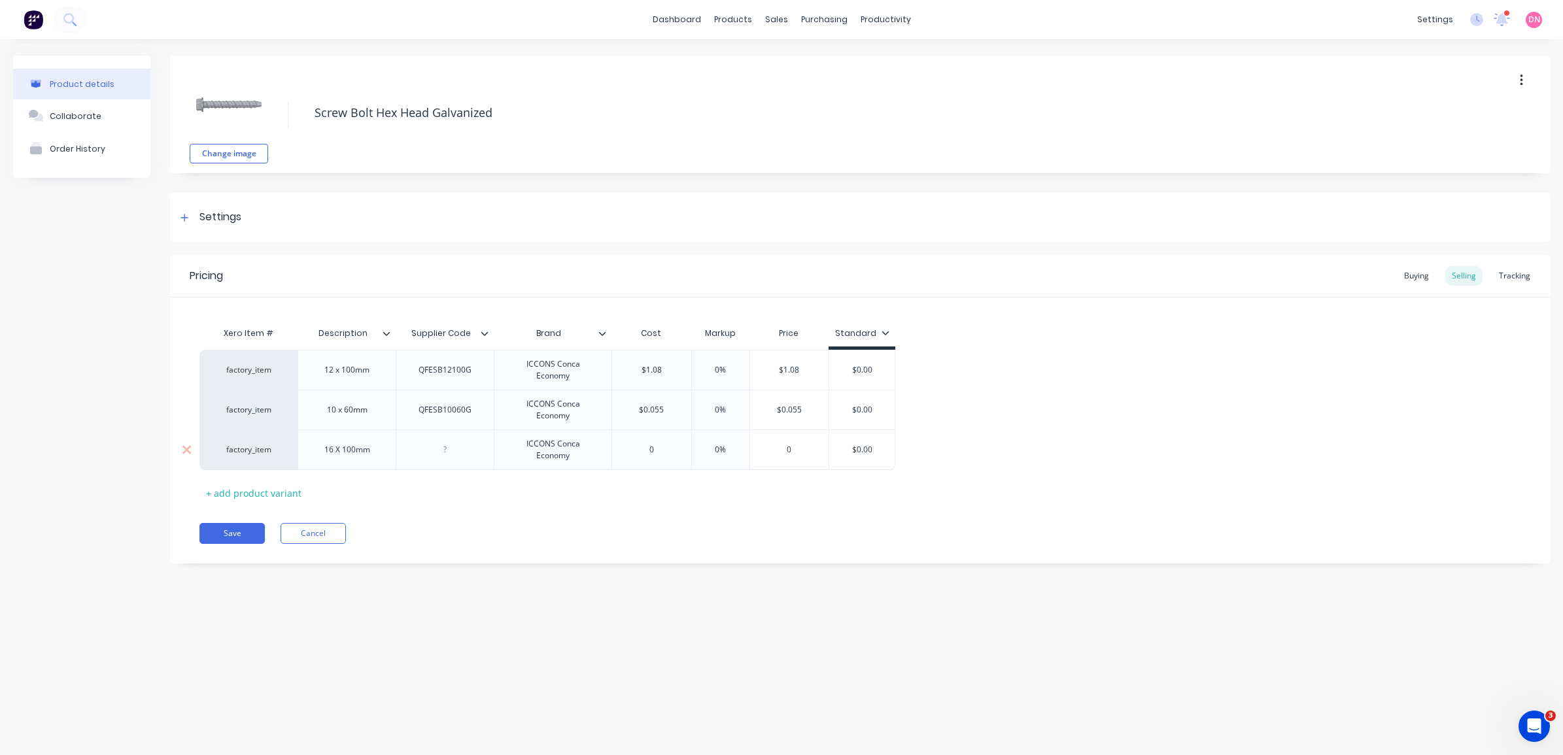
click at [465, 449] on div at bounding box center [445, 449] width 65 height 17
paste div
click at [652, 449] on input "0" at bounding box center [651, 450] width 79 height 12
type input "0"
type input "."
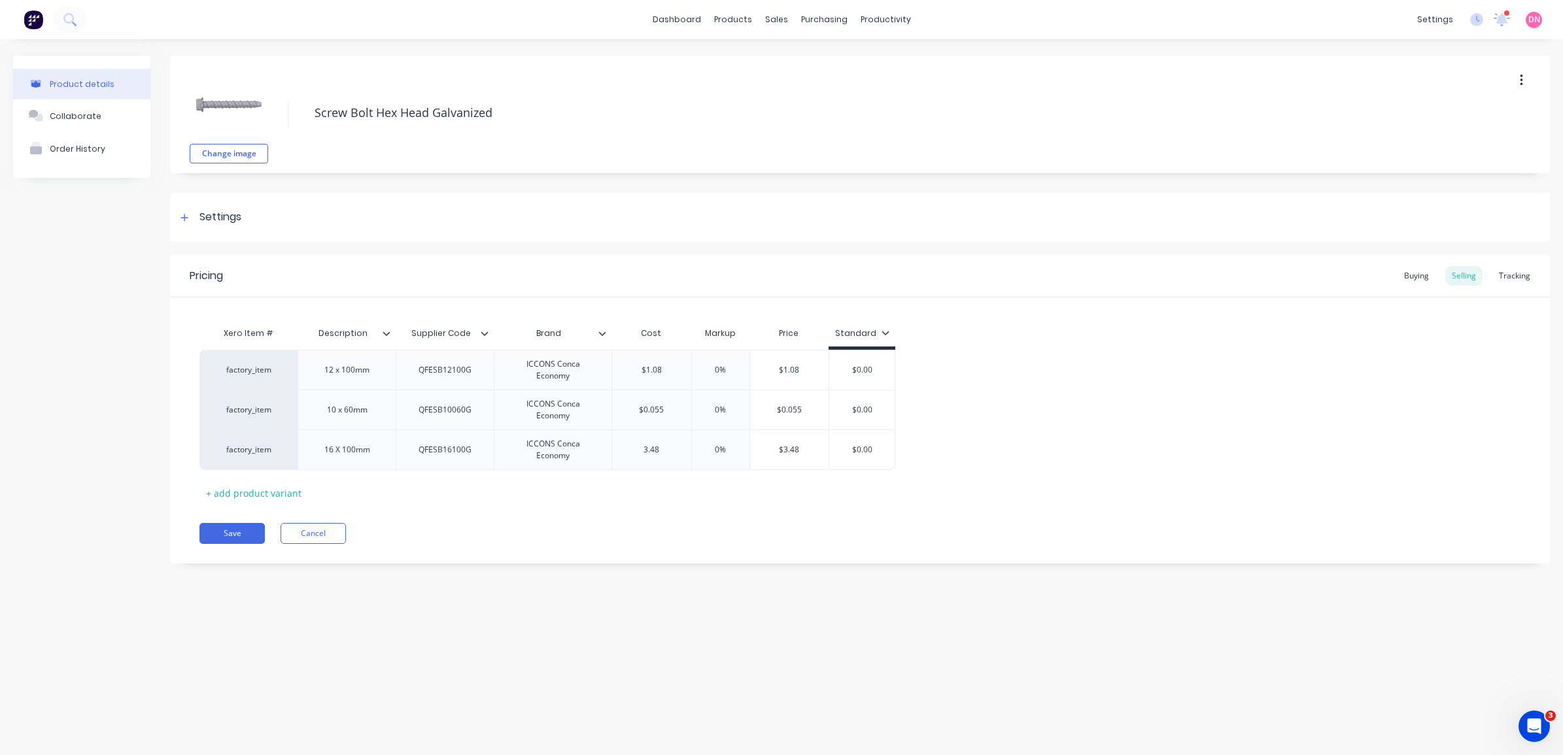
type input "3.48"
click at [712, 498] on div "Xero Item # Description Supplier Code Brand Cost Markup Price Standard factory_…" at bounding box center [859, 411] width 1321 height 183
click at [345, 450] on div "16 X 100mm" at bounding box center [347, 449] width 67 height 17
click at [247, 534] on button "Save" at bounding box center [231, 533] width 65 height 21
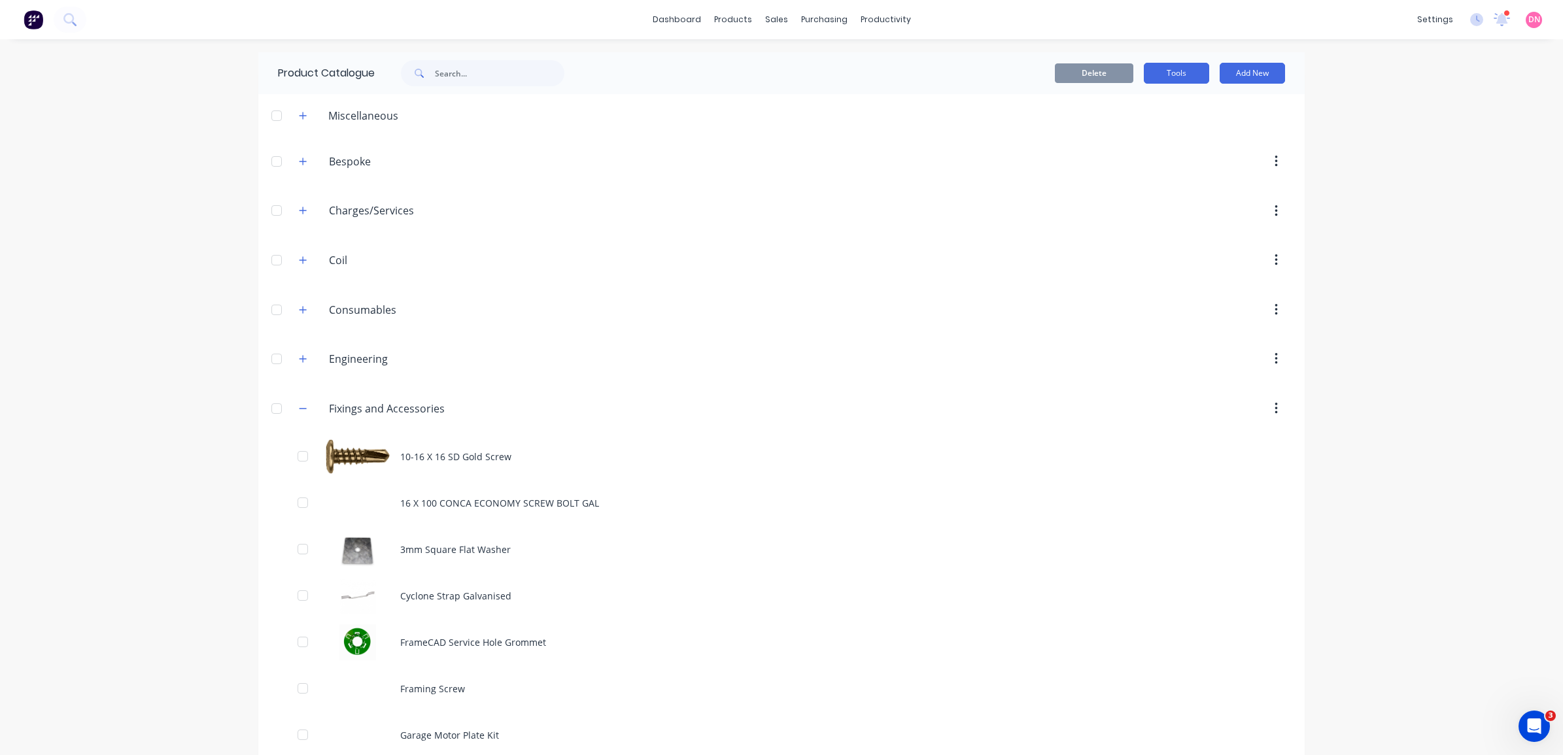
click at [1153, 72] on button "Tools" at bounding box center [1176, 73] width 65 height 21
click at [1432, 115] on div "dashboard products sales purchasing productivity dashboard products Product Cat…" at bounding box center [781, 377] width 1563 height 755
click at [744, 66] on div "Product Catalogue" at bounding box center [784, 63] width 81 height 12
click at [795, 90] on link "Materials" at bounding box center [791, 89] width 173 height 26
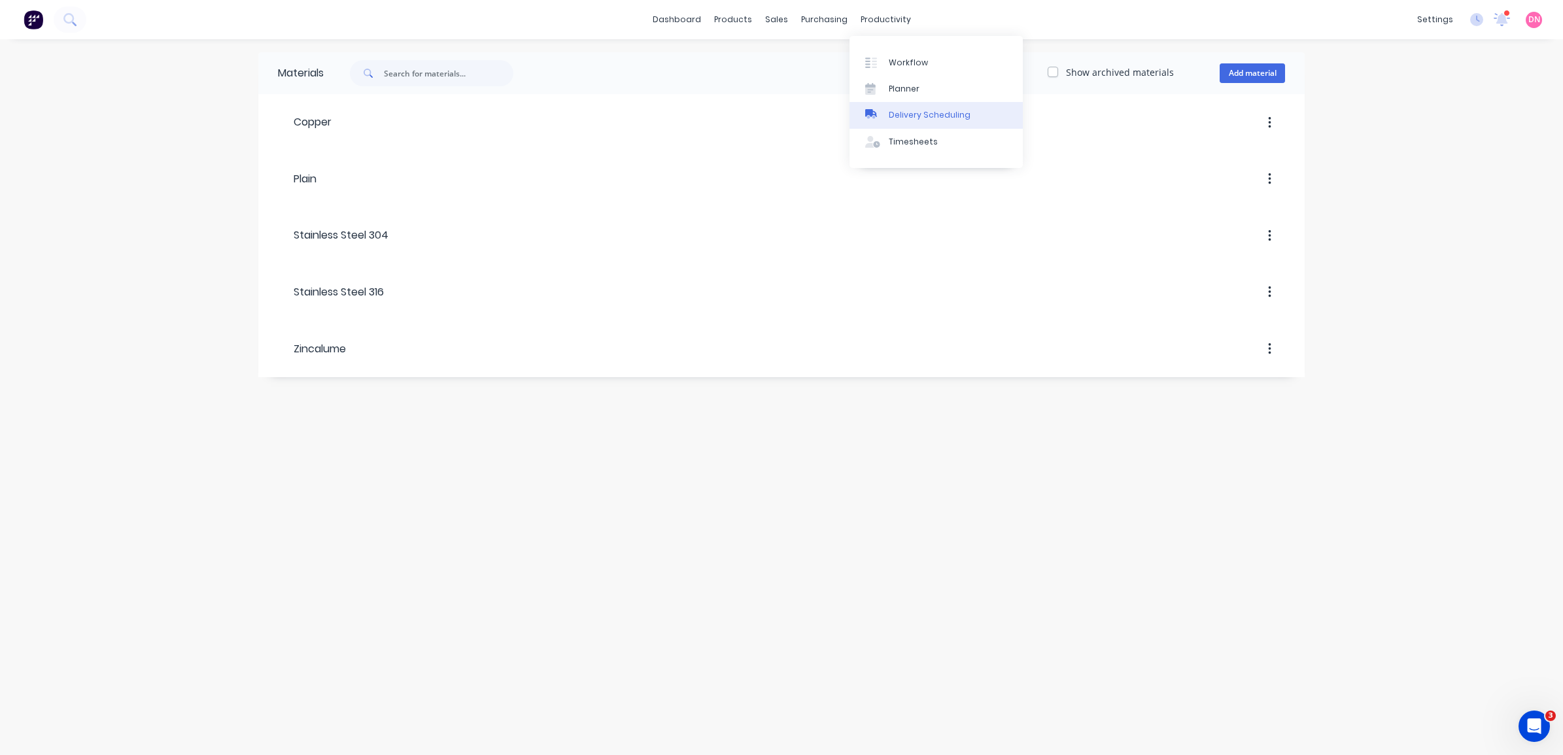
click at [913, 110] on div "Delivery Scheduling" at bounding box center [930, 115] width 82 height 12
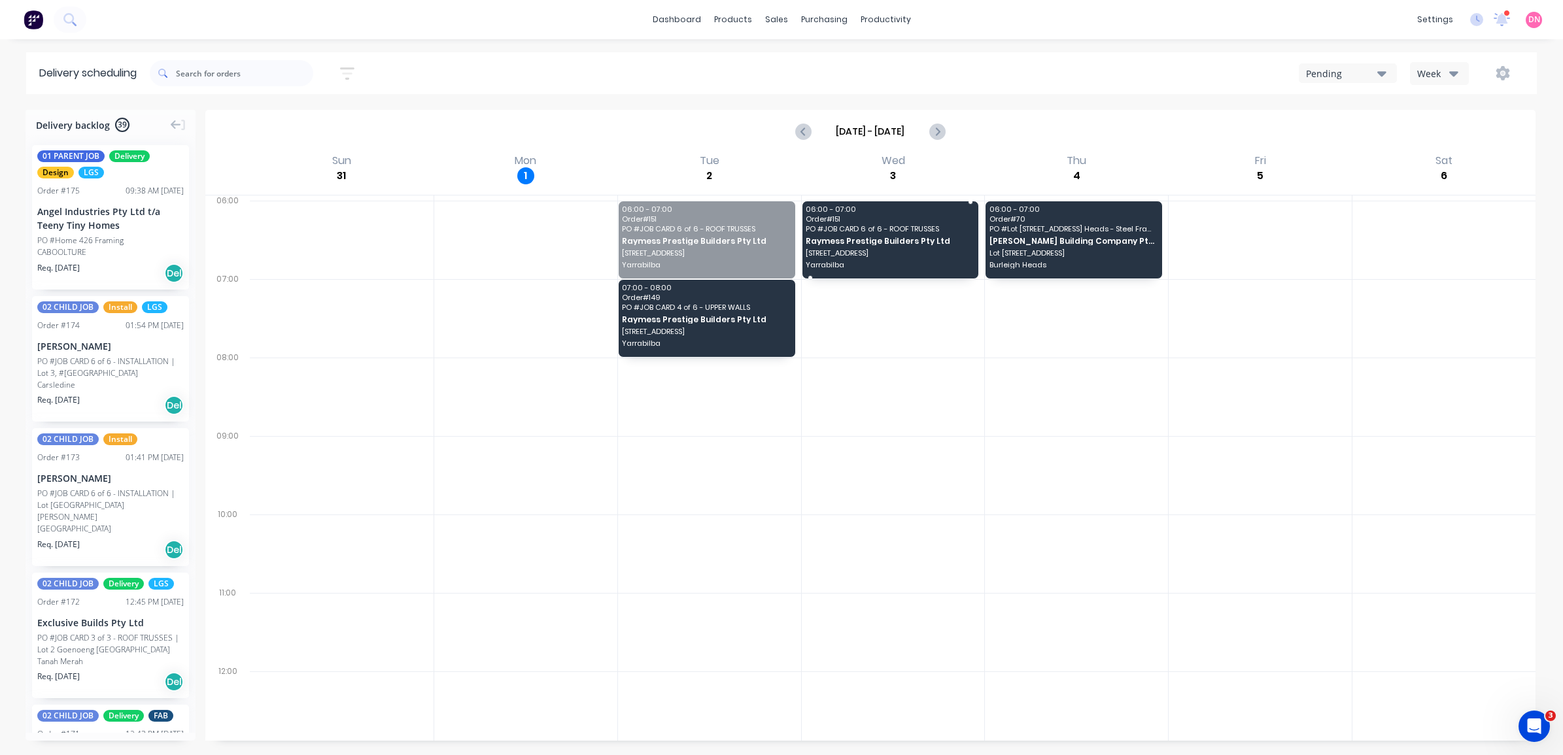
drag, startPoint x: 712, startPoint y: 260, endPoint x: 865, endPoint y: 257, distance: 153.7
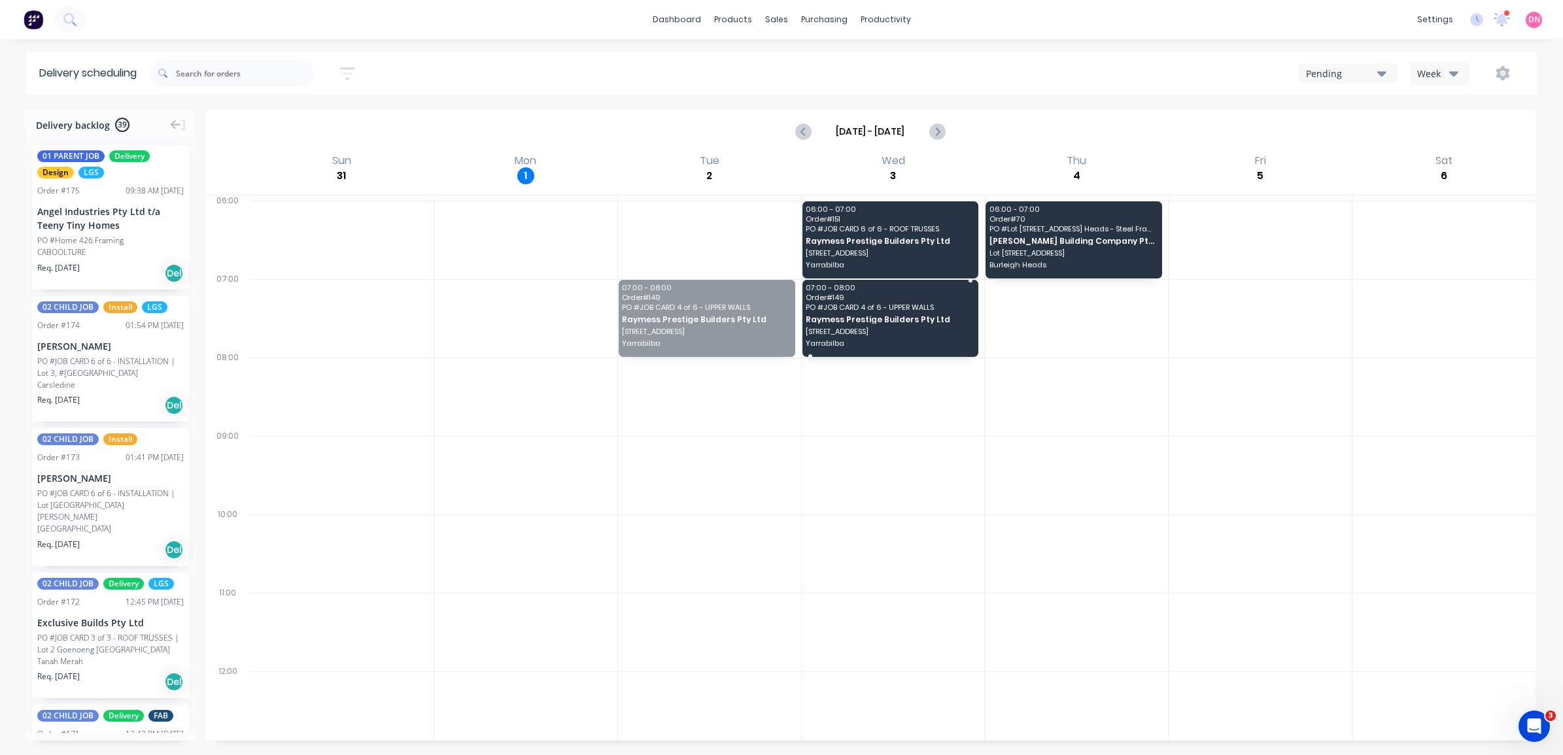
drag, startPoint x: 715, startPoint y: 324, endPoint x: 875, endPoint y: 315, distance: 160.5
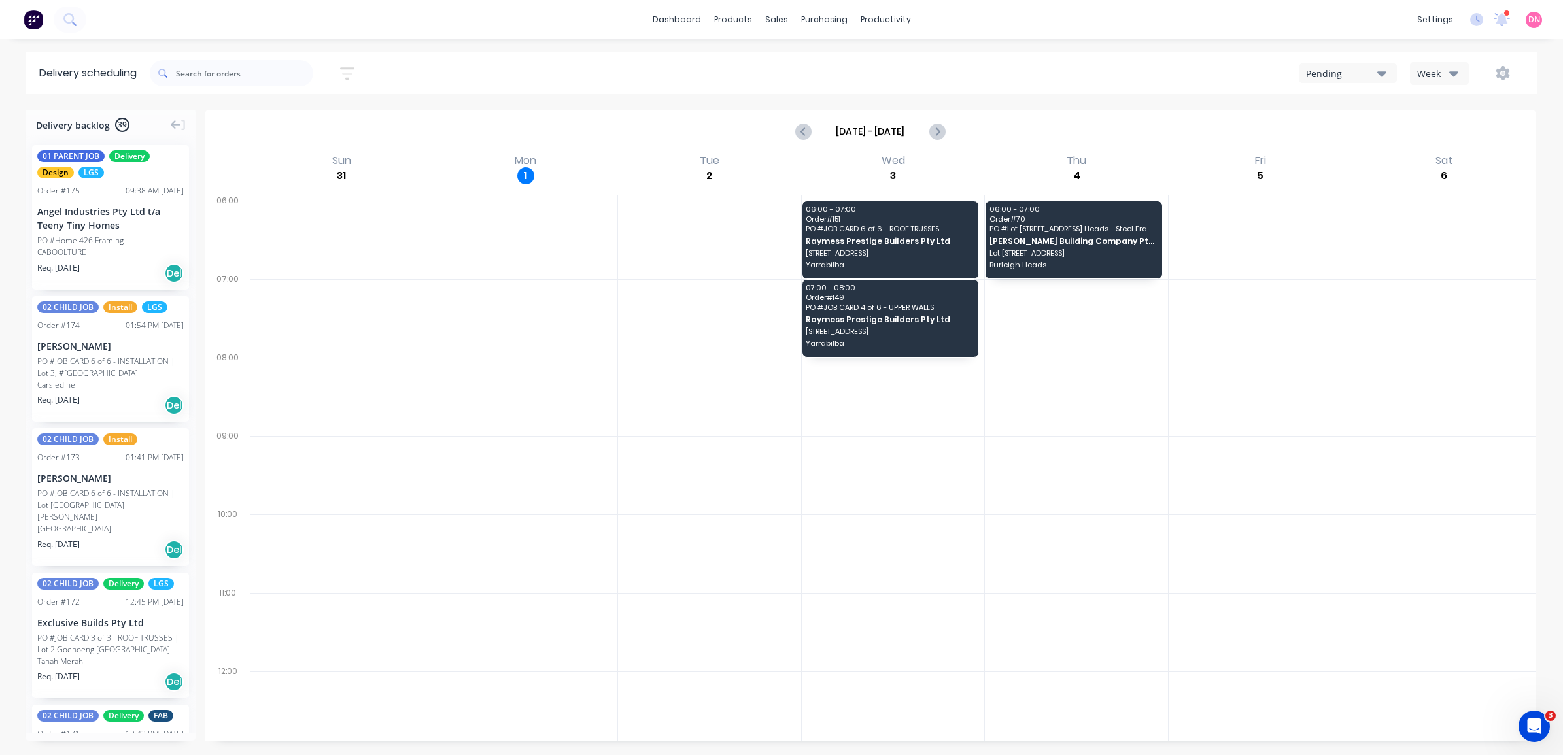
click at [1339, 77] on div "Pending" at bounding box center [1341, 74] width 71 height 14
click at [1224, 118] on div "Aug 31 - Sep 6" at bounding box center [871, 131] width 1328 height 41
click at [919, 131] on input "Aug 31 - Sep 6" at bounding box center [870, 132] width 116 height 20
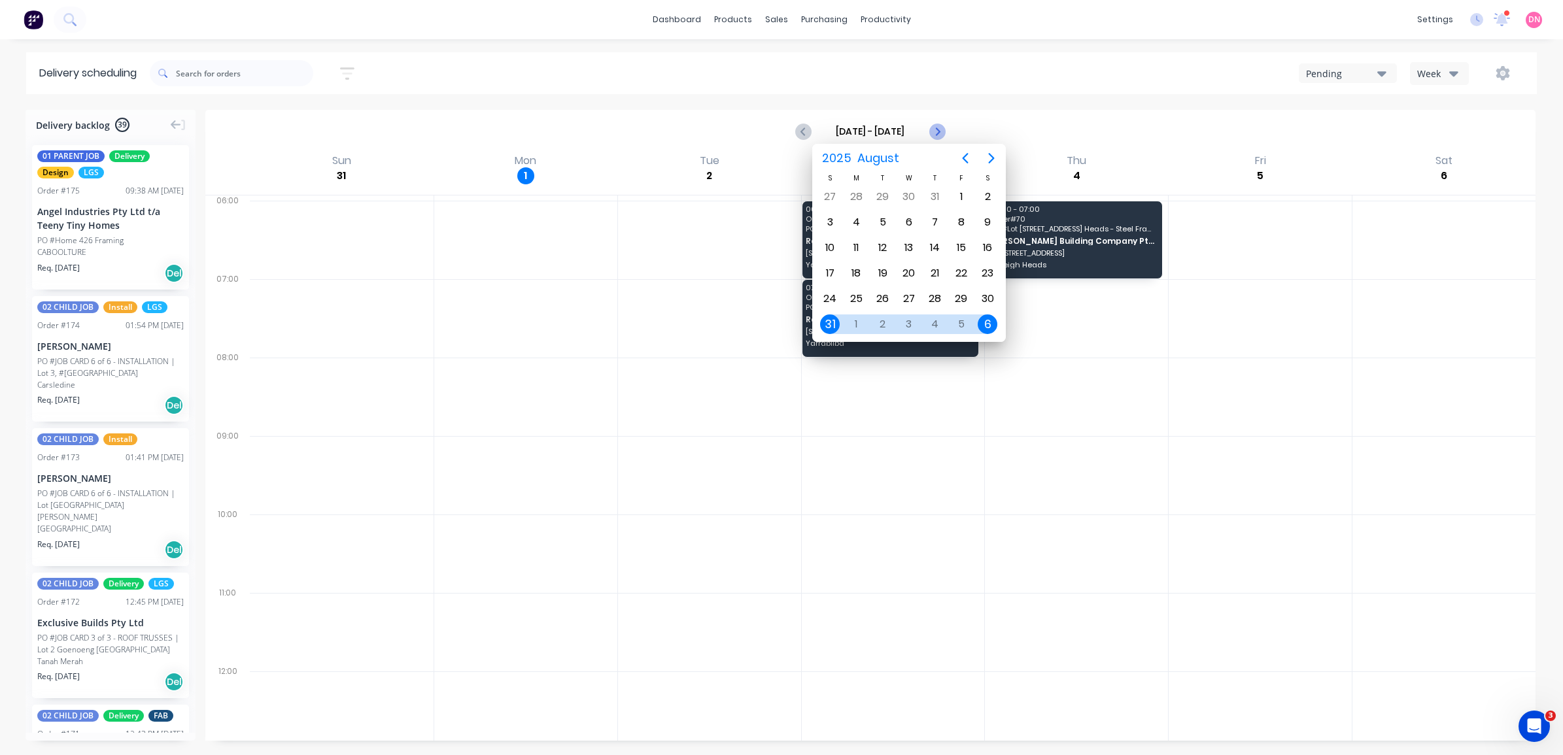
click at [940, 125] on icon "Next page" at bounding box center [937, 132] width 16 height 16
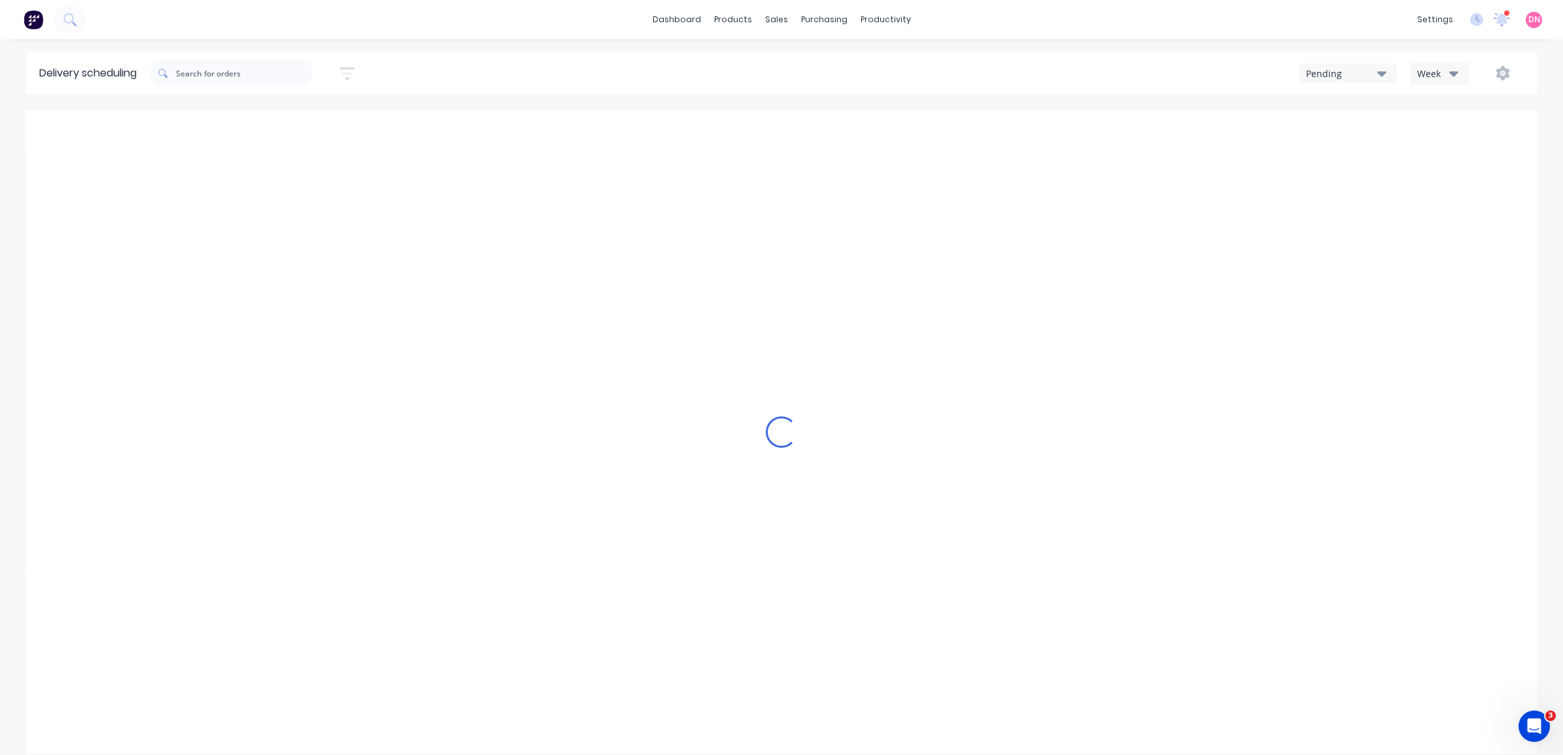
type input "Sep 7 - Sep 13"
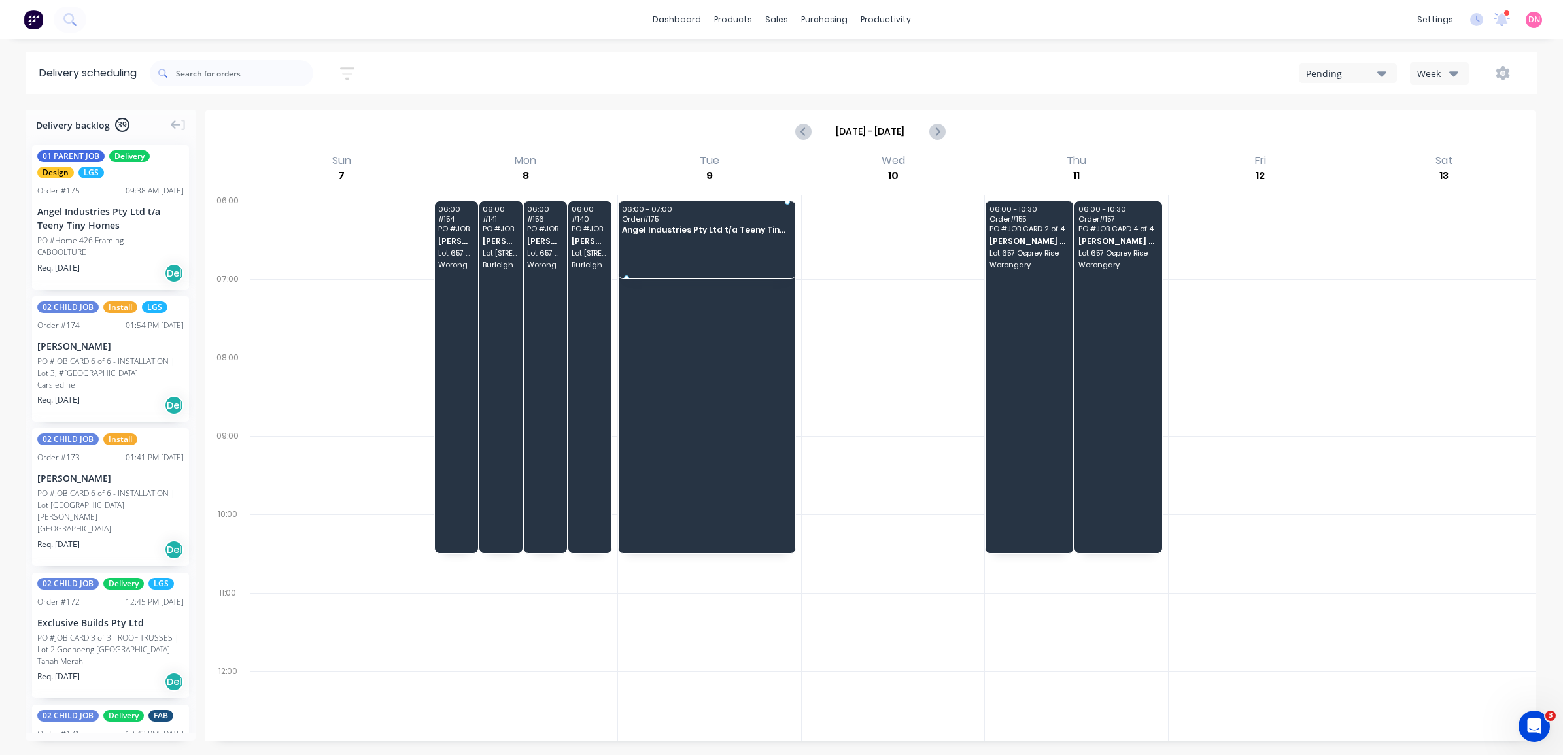
drag, startPoint x: 114, startPoint y: 228, endPoint x: 685, endPoint y: 216, distance: 570.4
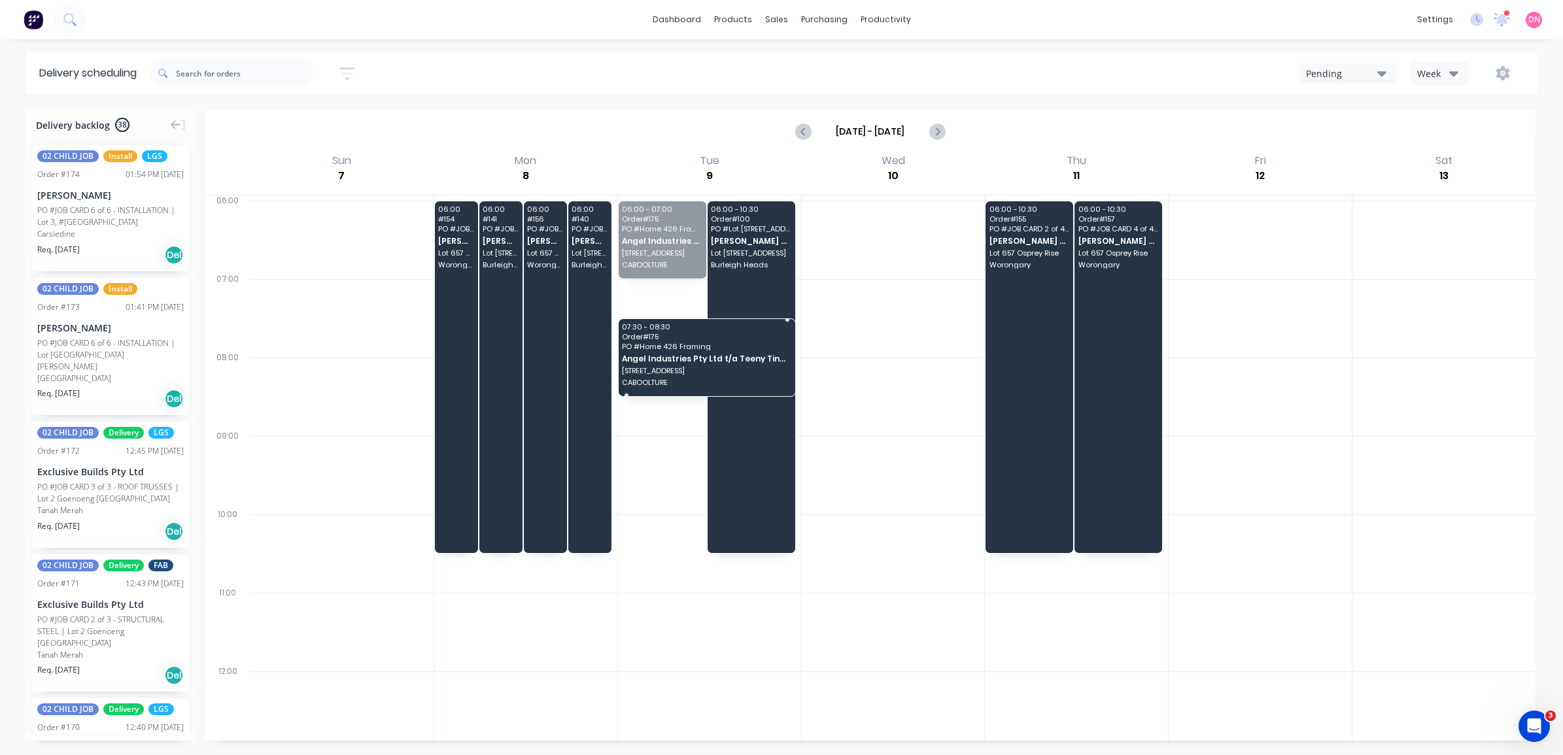
drag, startPoint x: 648, startPoint y: 227, endPoint x: 661, endPoint y: 330, distance: 104.2
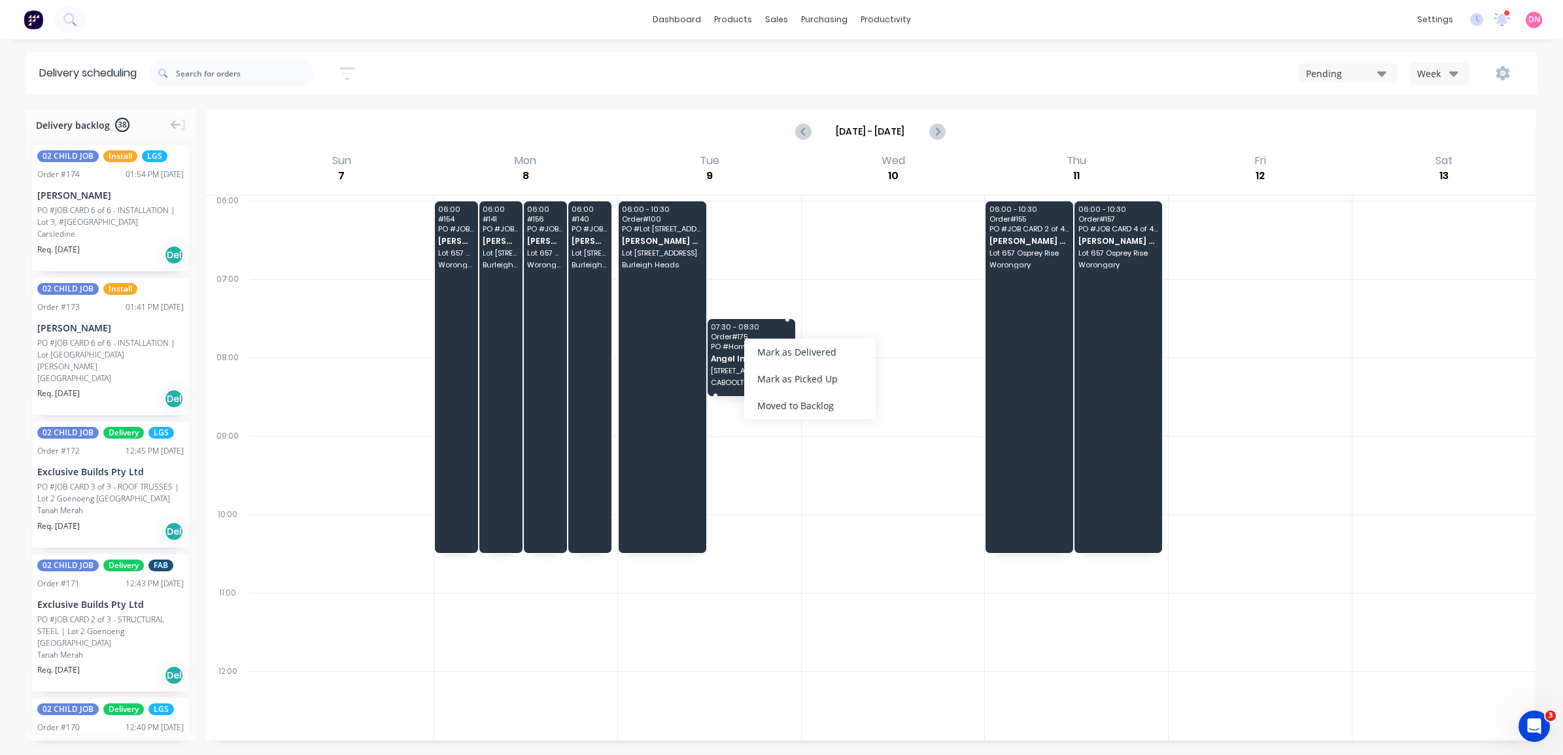
click at [710, 365] on div "07:30 - 08:30 Order # 175 PO # Home 426 Framing Angel Industries Pty Ltd t/a Te…" at bounding box center [752, 357] width 88 height 77
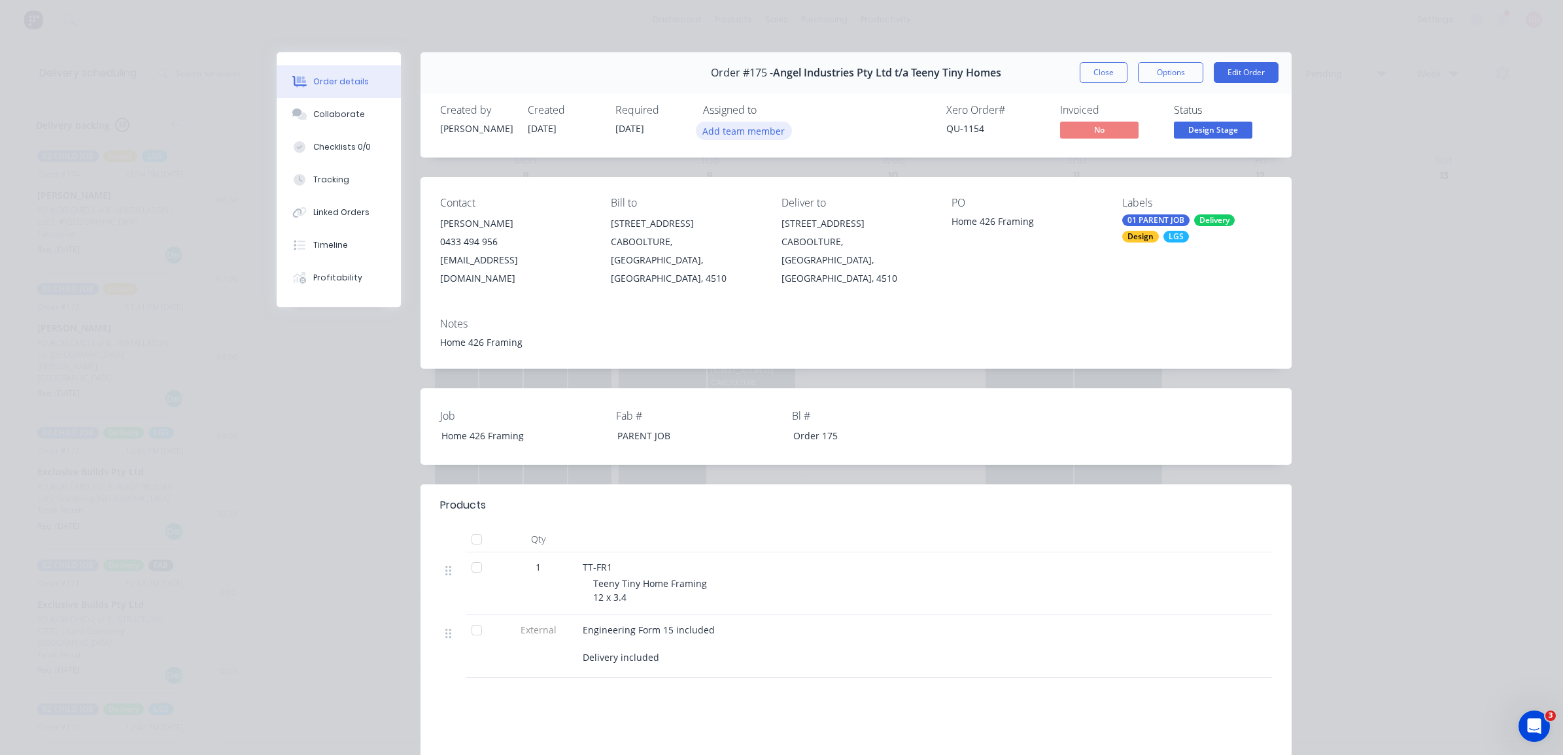
click at [757, 128] on button "Add team member" at bounding box center [744, 131] width 96 height 18
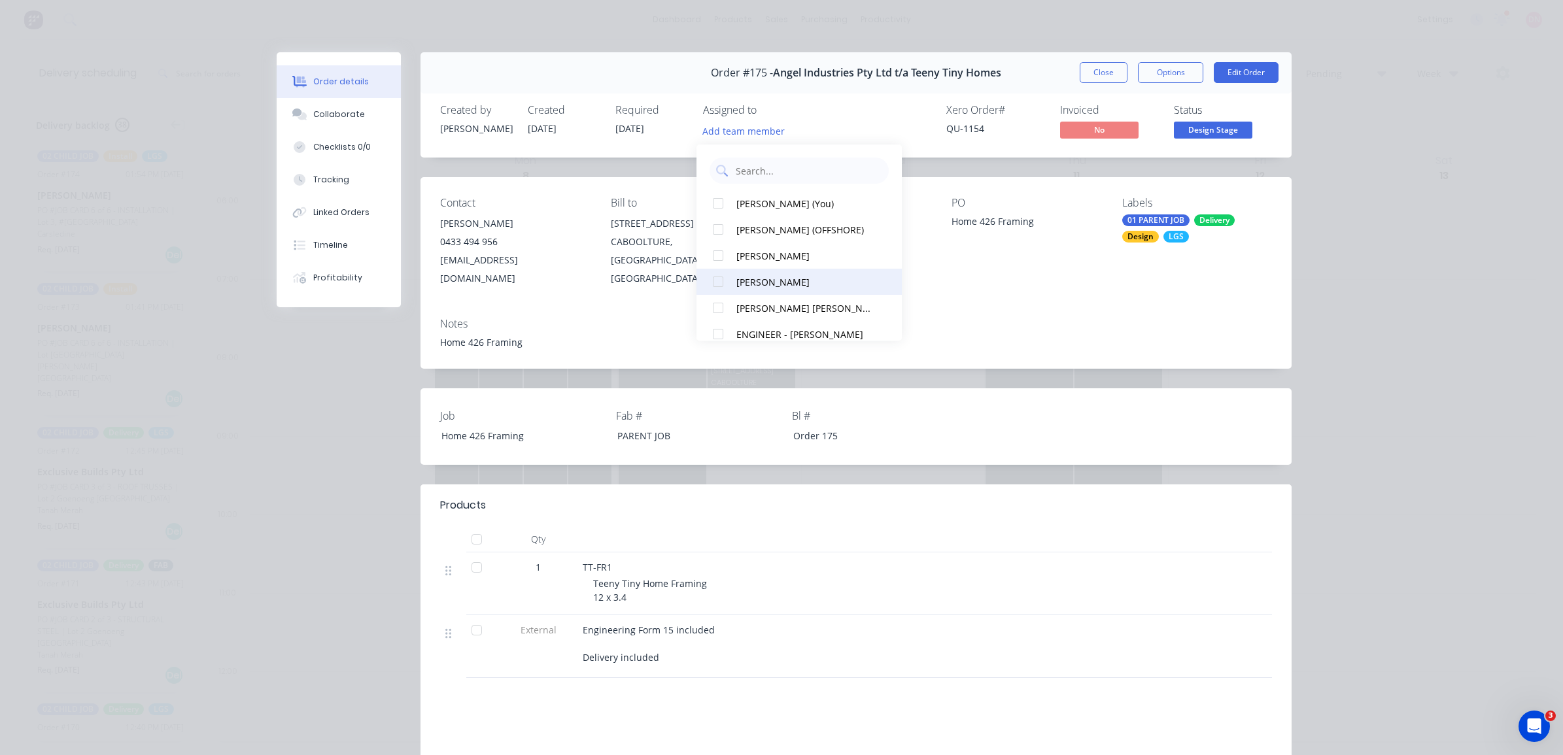
click at [718, 283] on div at bounding box center [718, 282] width 26 height 26
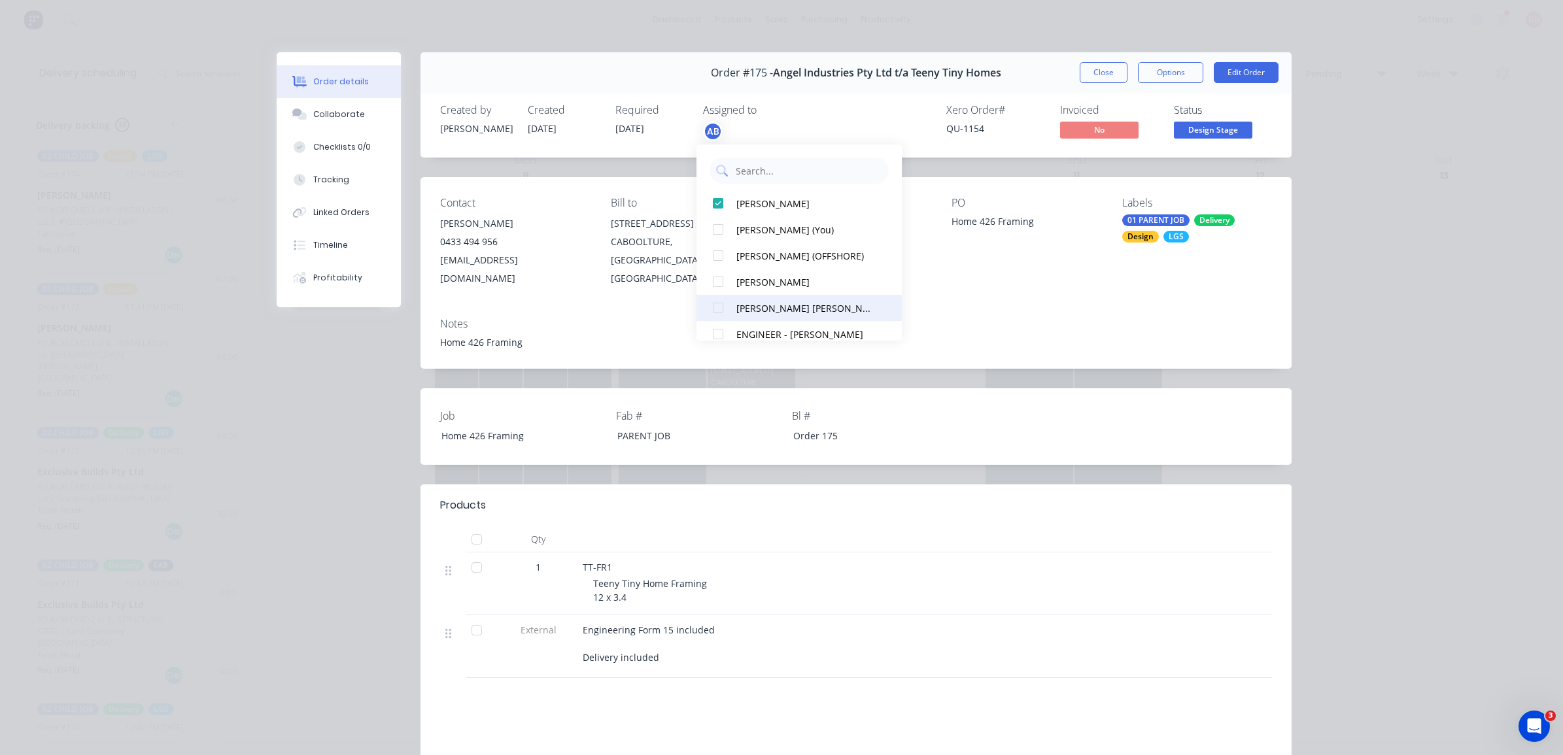
click at [719, 304] on div at bounding box center [718, 308] width 26 height 26
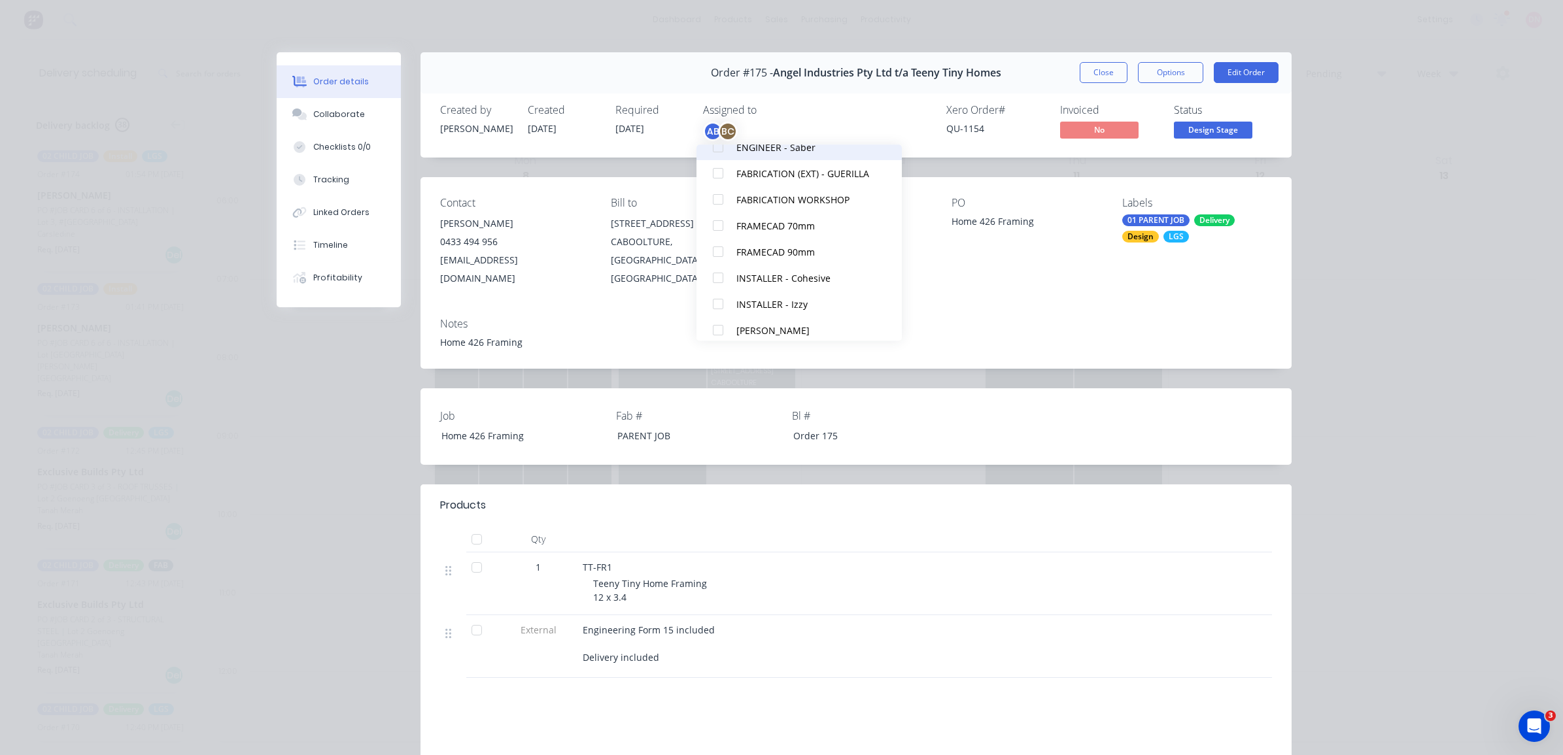
scroll to position [245, 0]
click at [717, 243] on div at bounding box center [718, 246] width 26 height 26
click at [717, 191] on div at bounding box center [718, 190] width 26 height 26
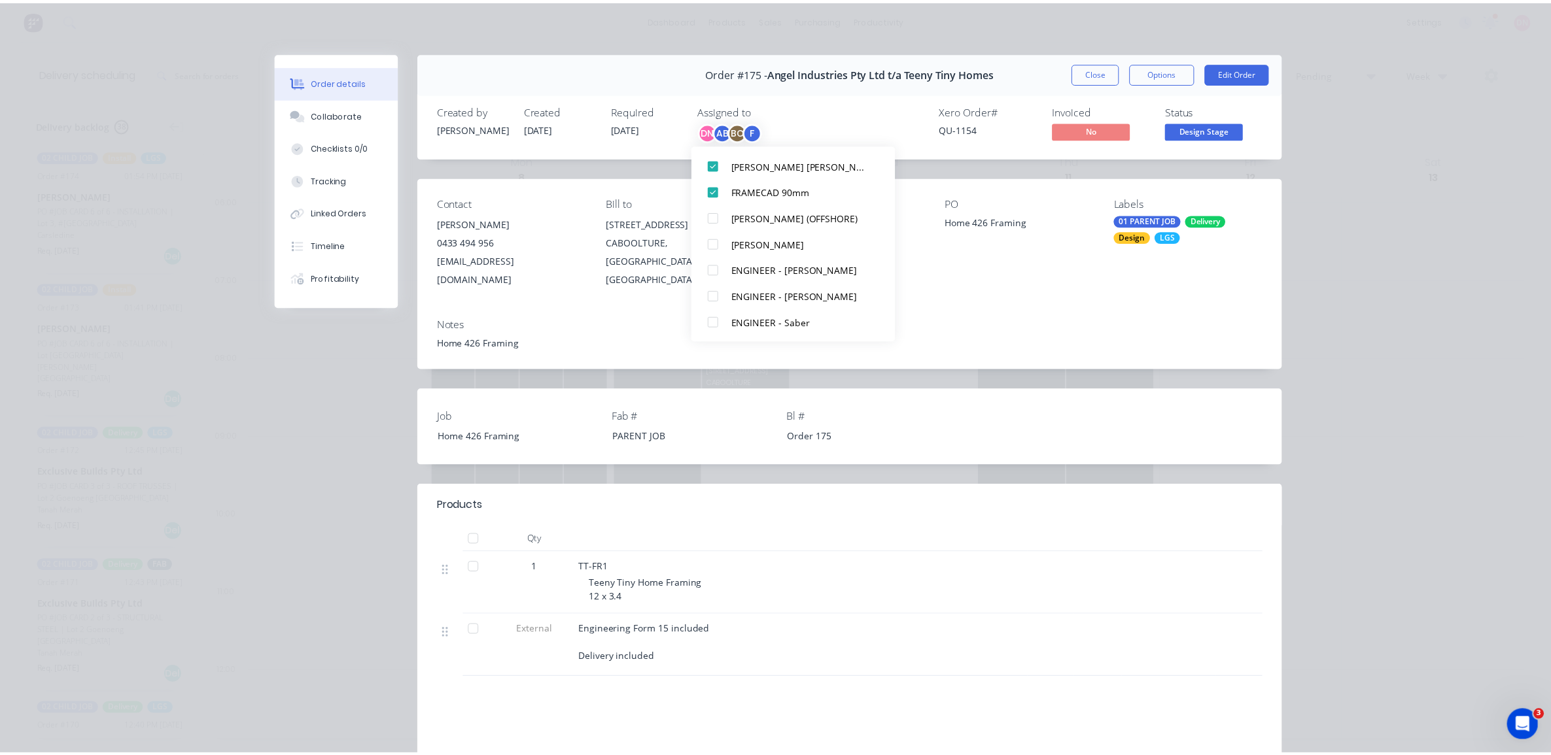
scroll to position [13, 0]
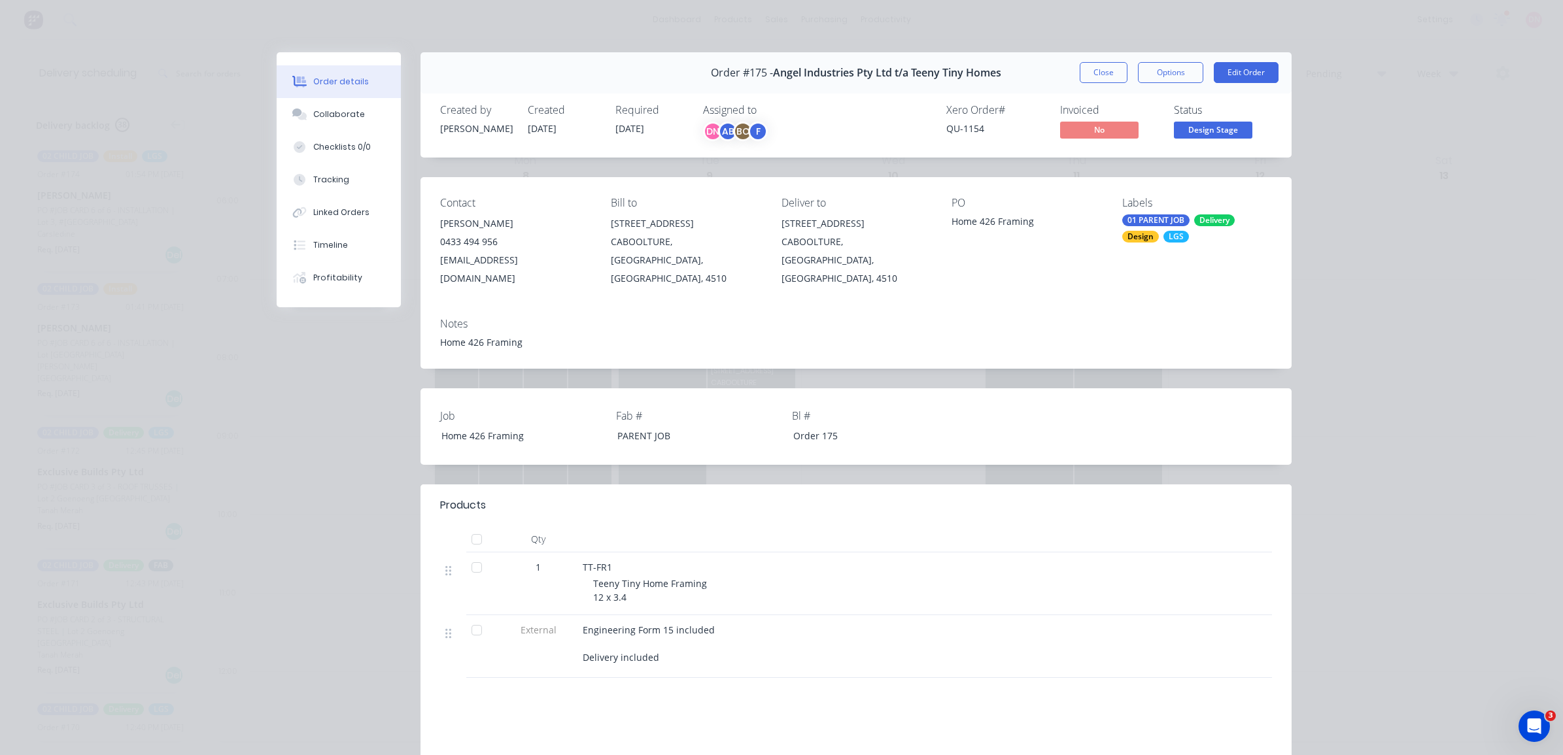
click at [875, 126] on div "Xero Order # QU-1154 Invoiced No Status Design Stage" at bounding box center [1053, 123] width 438 height 38
click at [356, 125] on button "Collaborate" at bounding box center [339, 114] width 124 height 33
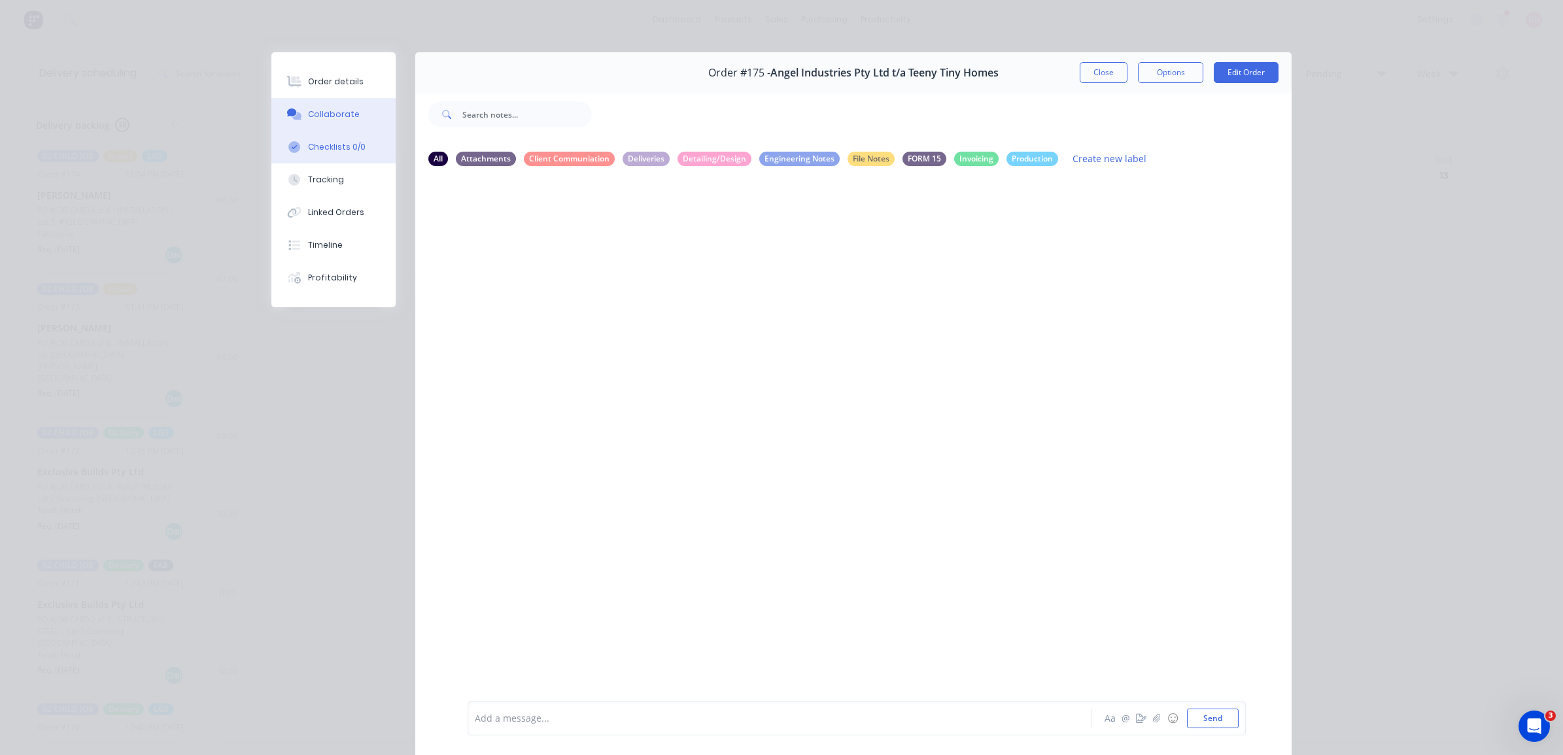
click at [349, 156] on button "Checklists 0/0" at bounding box center [333, 147] width 124 height 33
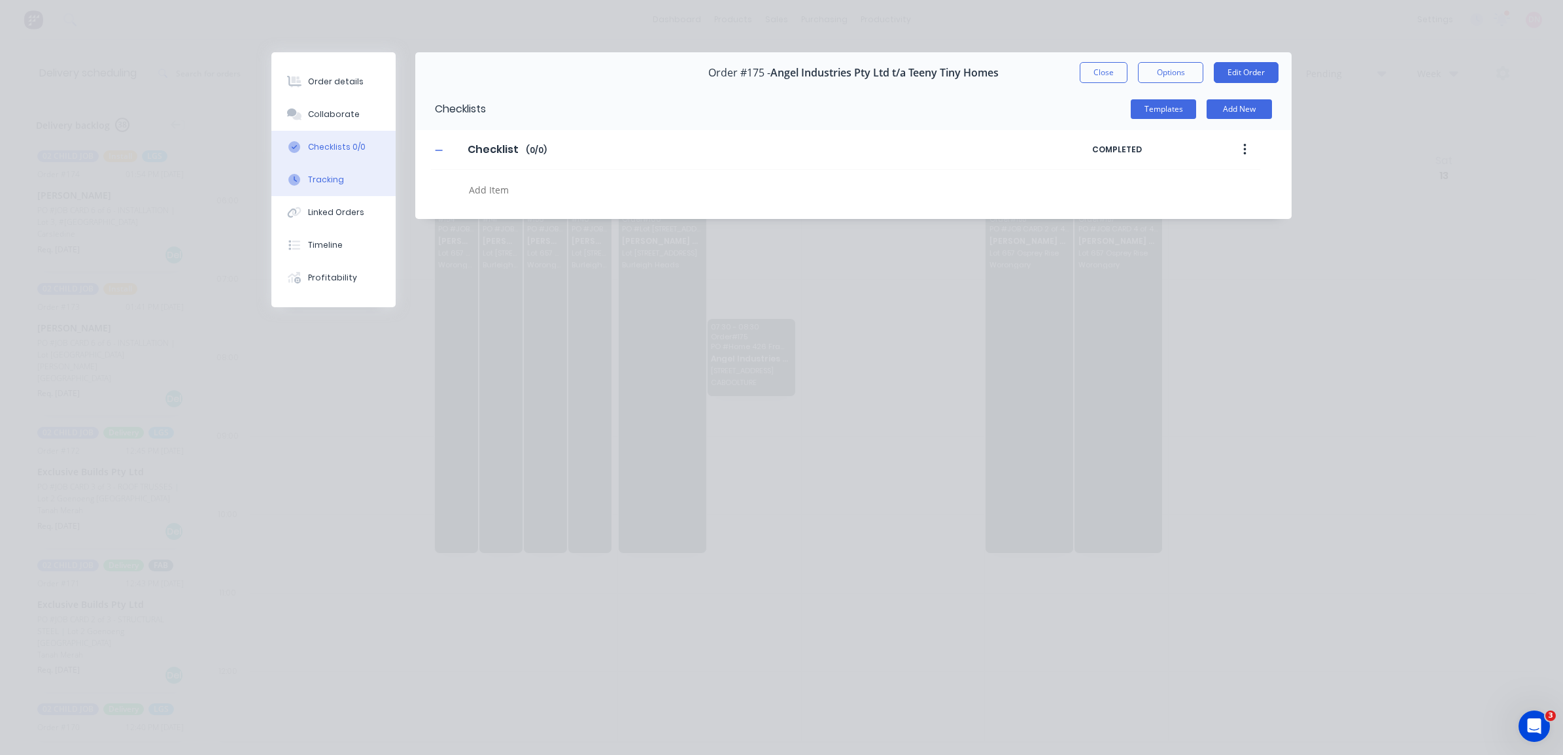
click at [345, 182] on button "Tracking" at bounding box center [333, 180] width 124 height 33
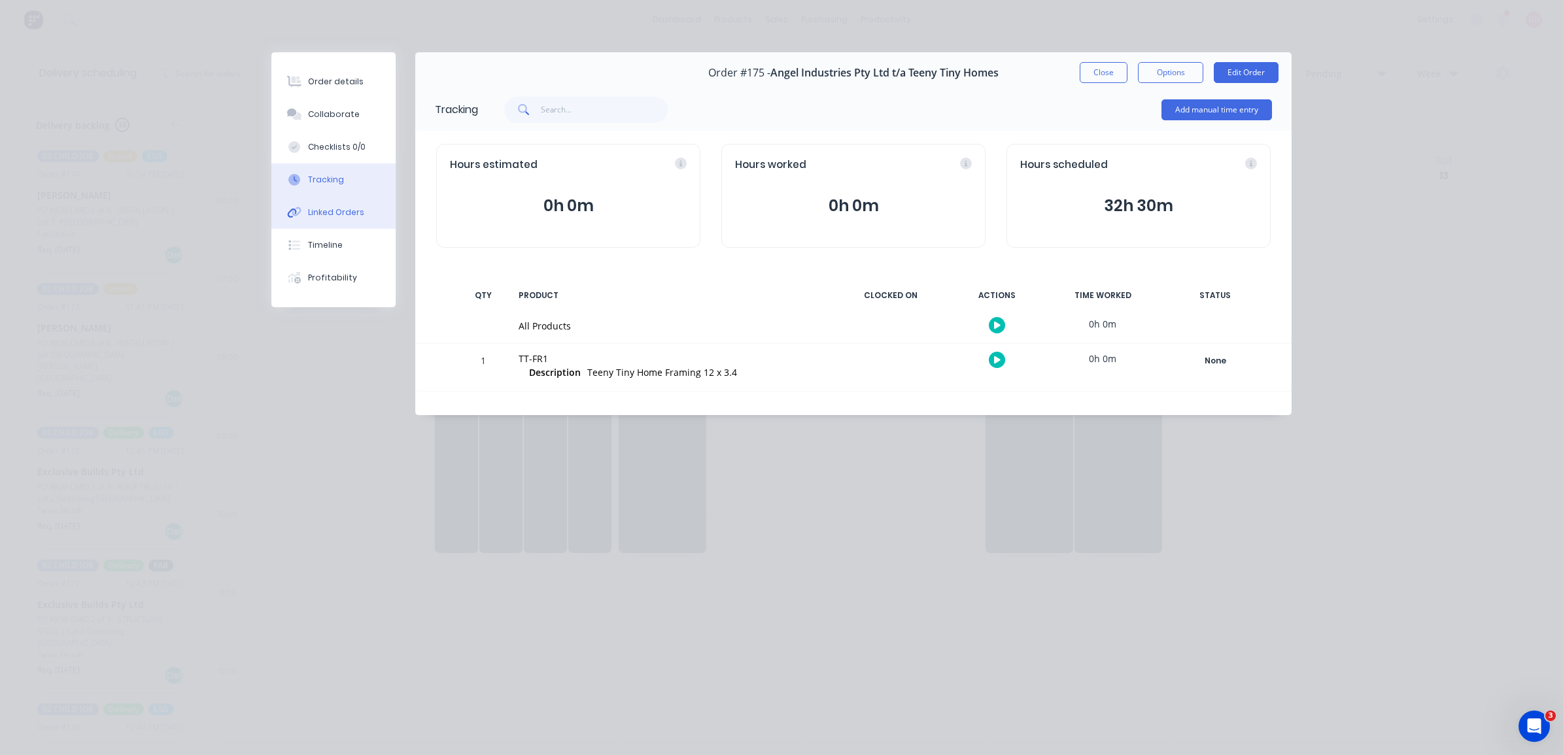
click at [345, 215] on div "Linked Orders" at bounding box center [336, 213] width 56 height 12
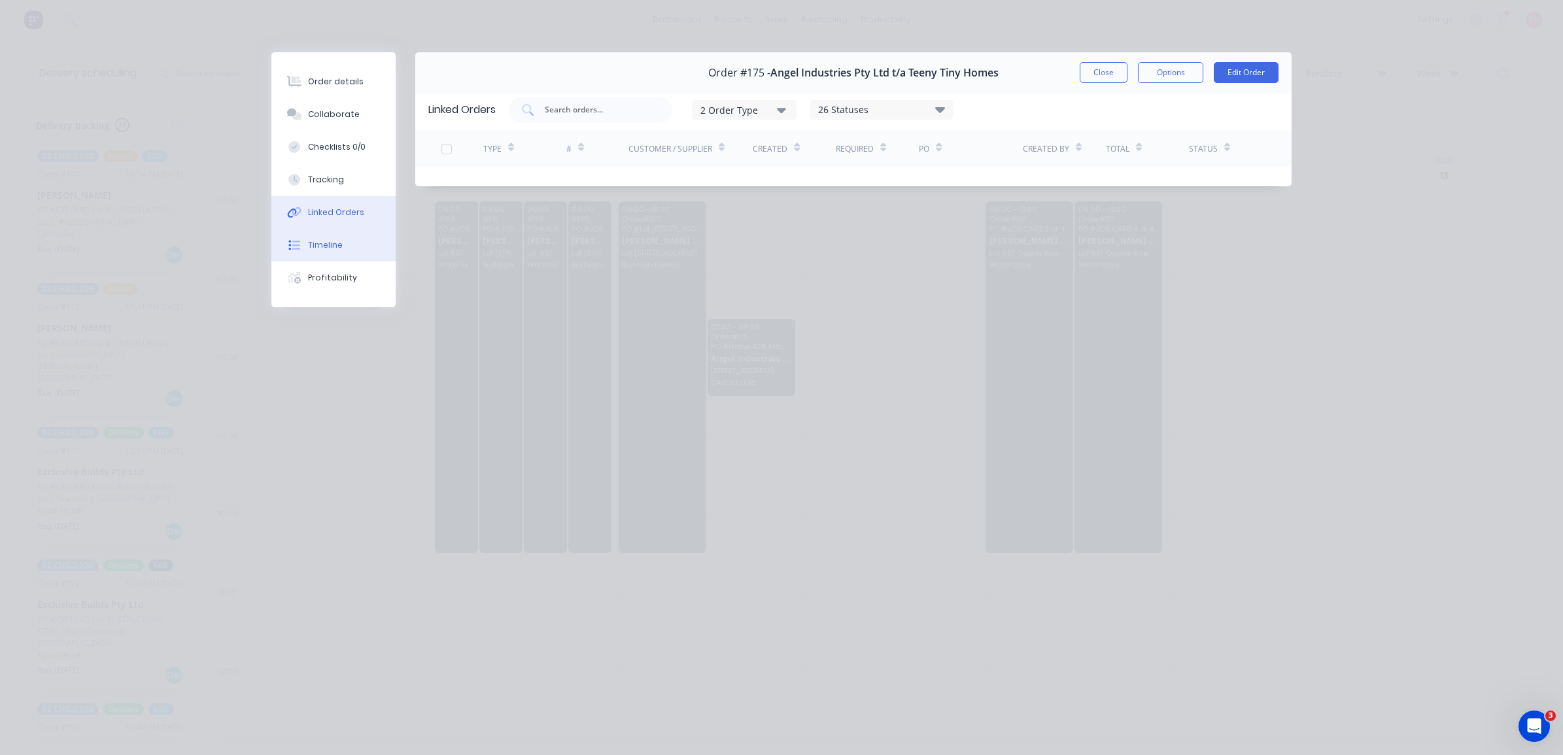
click at [351, 247] on button "Timeline" at bounding box center [333, 245] width 124 height 33
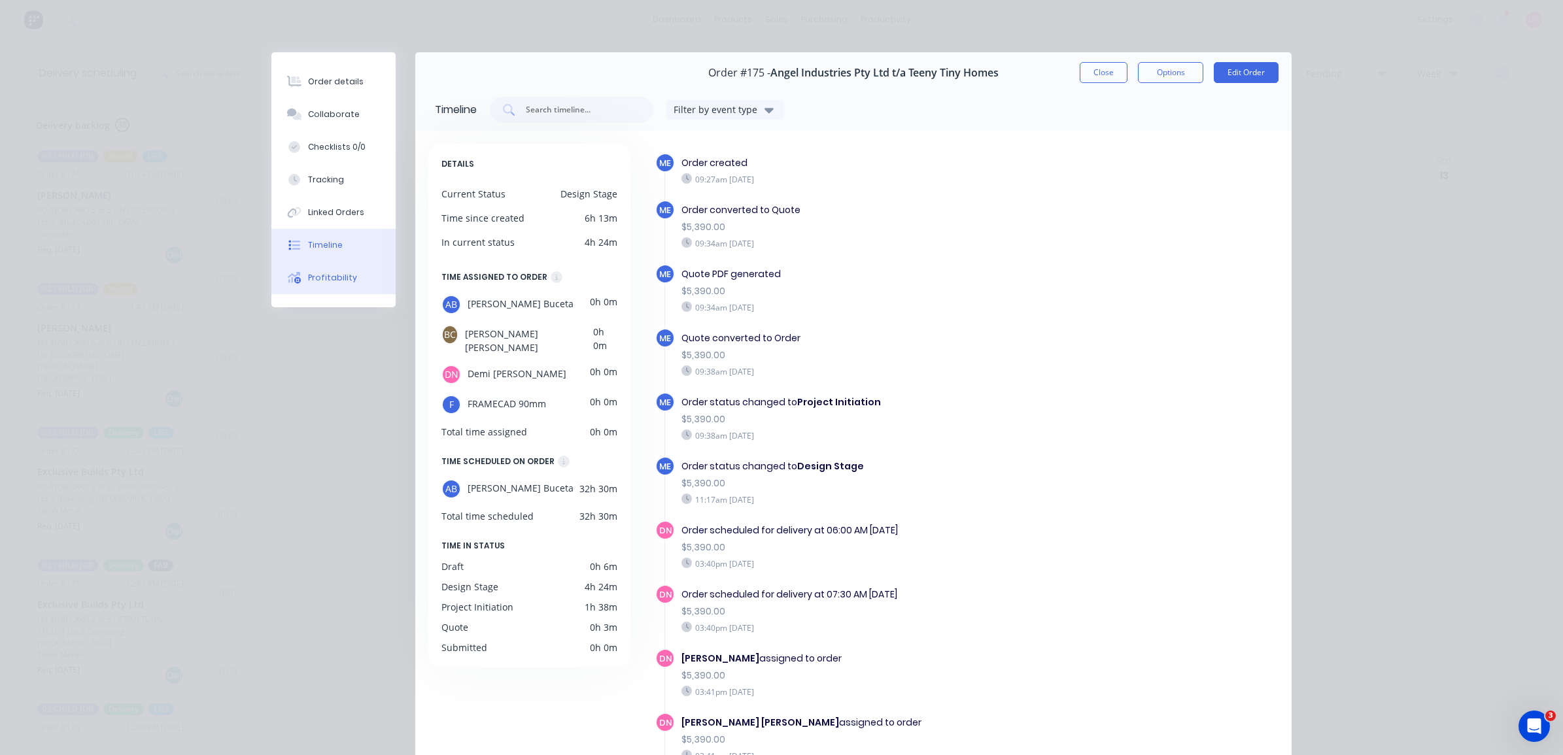
click at [349, 266] on button "Profitability" at bounding box center [333, 278] width 124 height 33
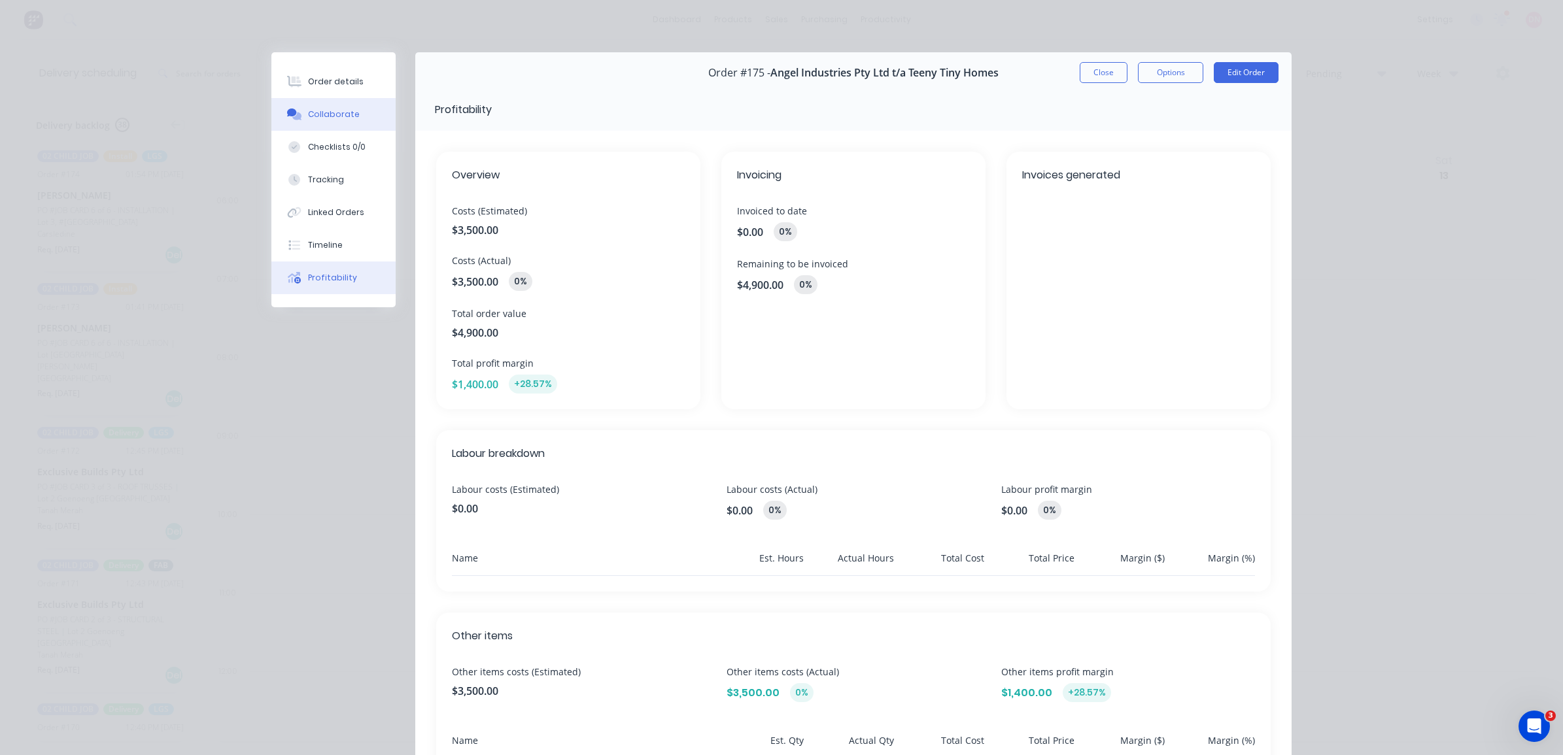
click at [341, 121] on button "Collaborate" at bounding box center [333, 114] width 124 height 33
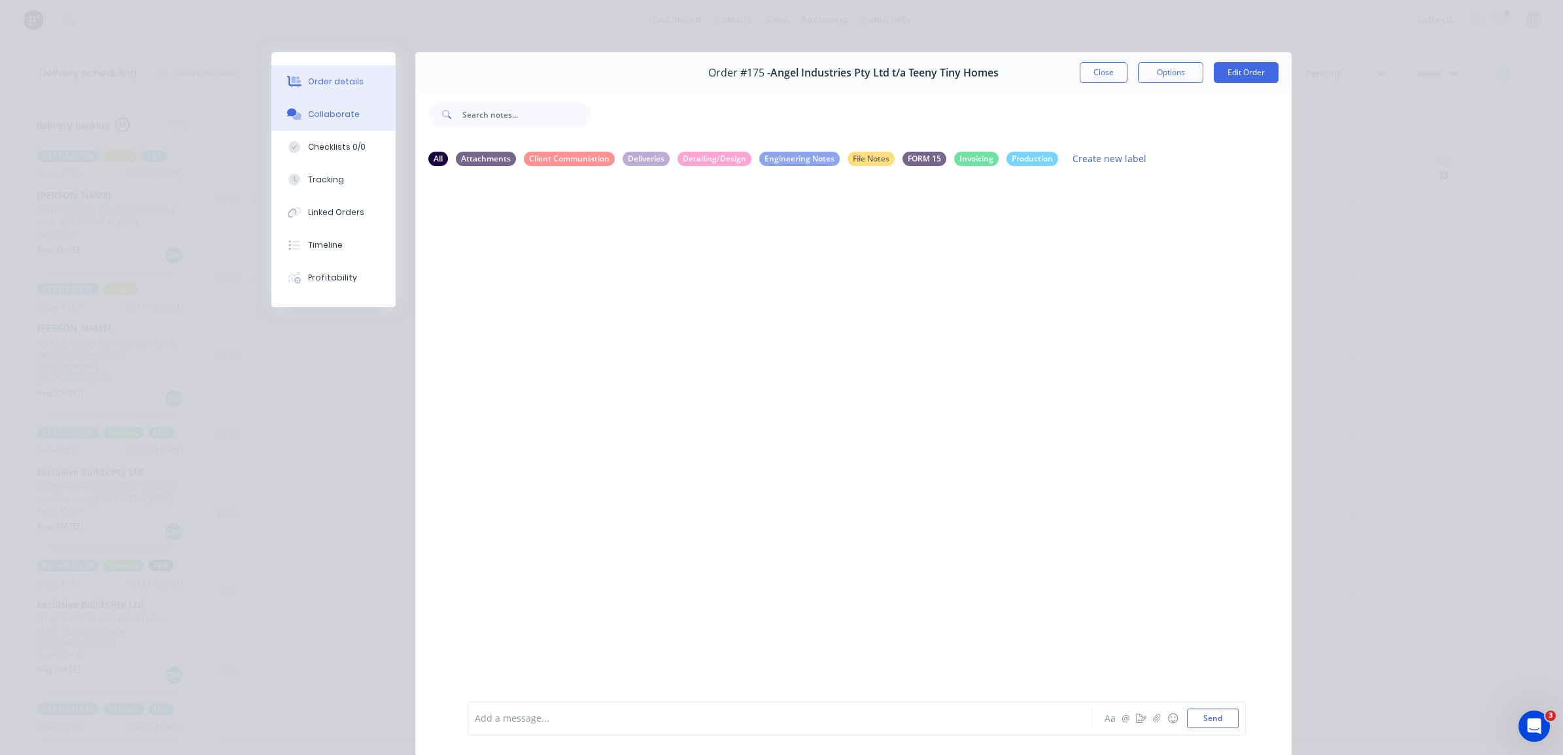
click at [341, 85] on div "Order details" at bounding box center [336, 82] width 56 height 12
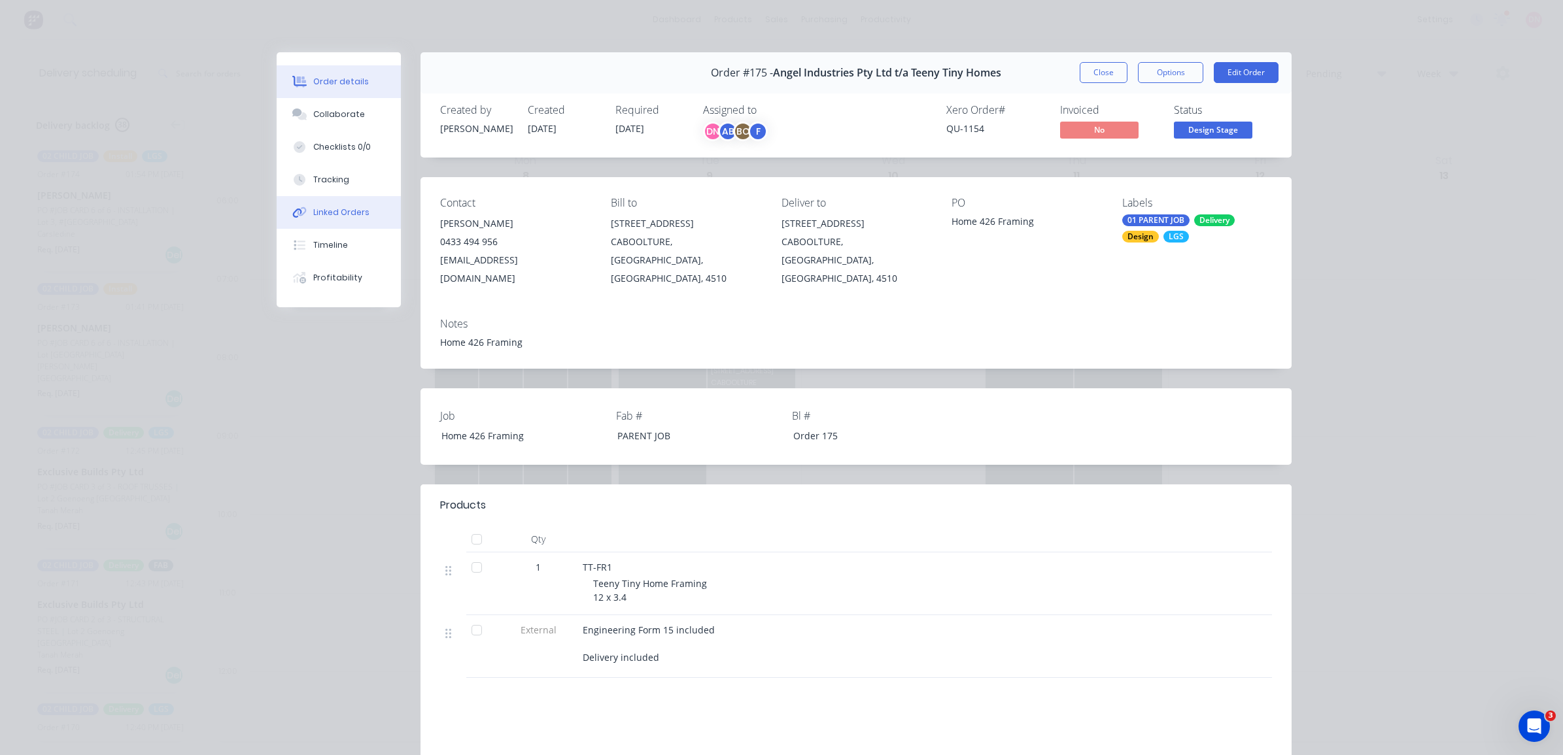
click at [337, 203] on button "Linked Orders" at bounding box center [339, 212] width 124 height 33
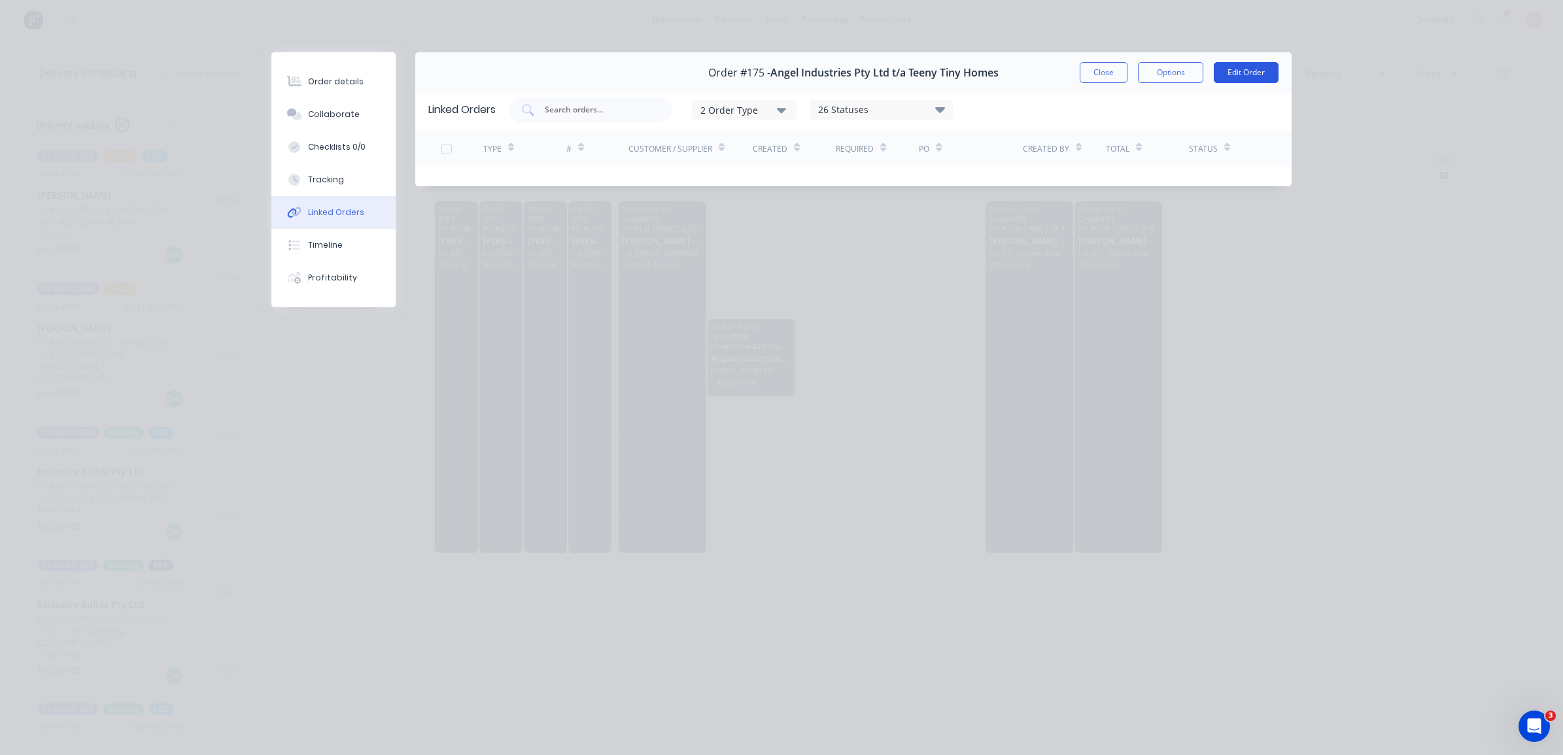
click at [1233, 66] on button "Edit Order" at bounding box center [1246, 72] width 65 height 21
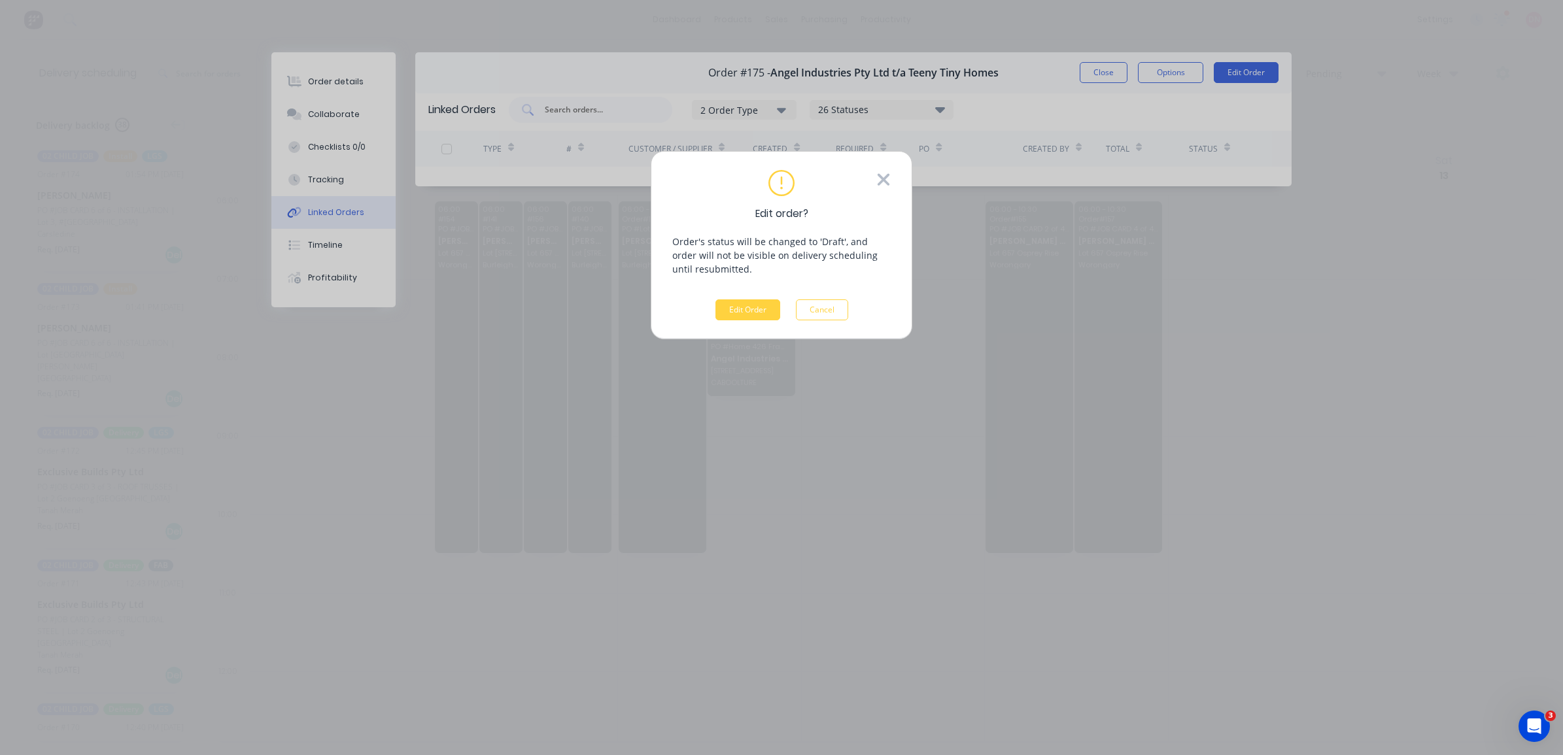
click at [874, 171] on div "Edit order? Order's status will be changed to 'Draft', and order will not be vi…" at bounding box center [781, 245] width 218 height 150
click at [881, 175] on icon at bounding box center [883, 180] width 14 height 20
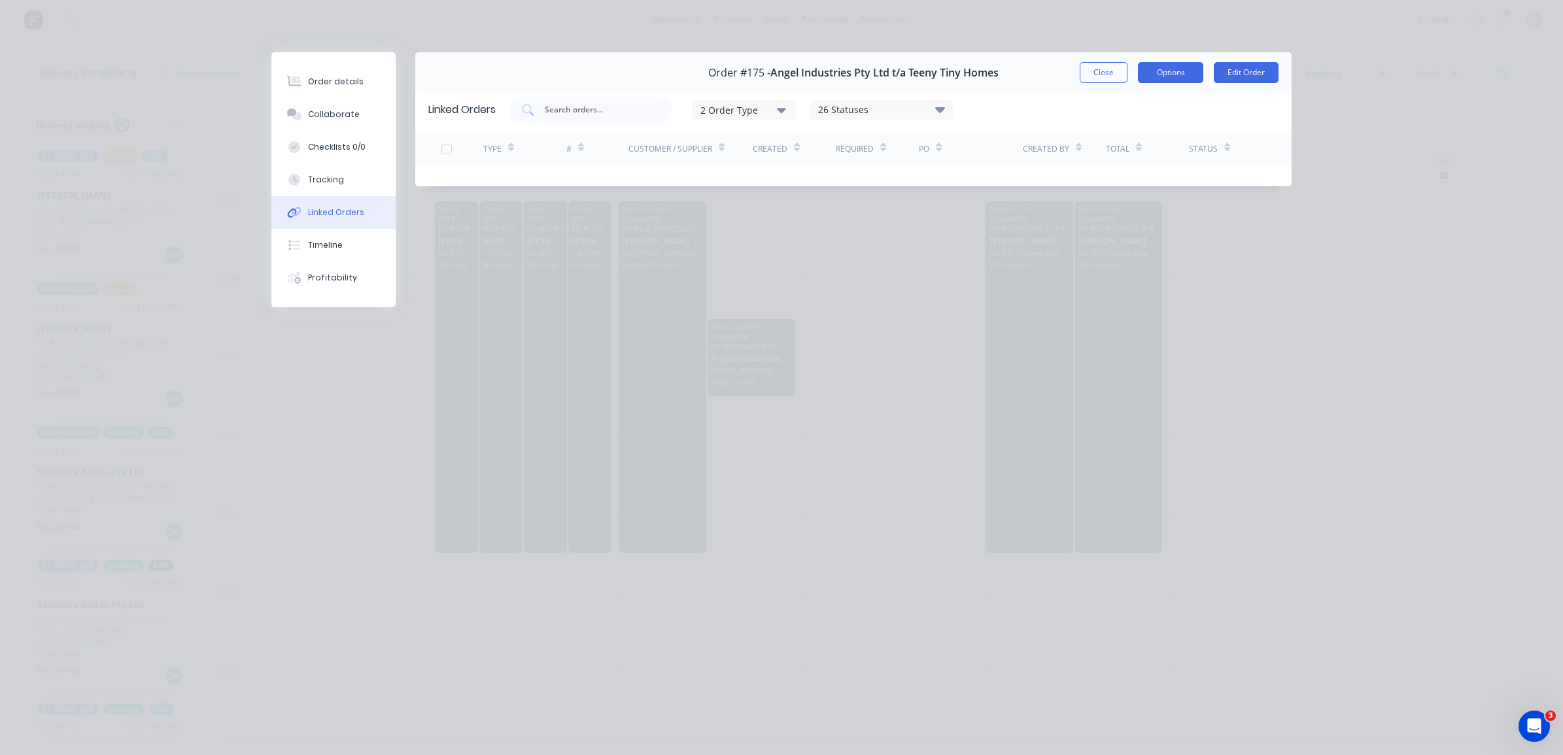
click at [1156, 77] on button "Options" at bounding box center [1170, 72] width 65 height 21
click at [1103, 162] on div "Delivery Docket" at bounding box center [1135, 158] width 114 height 19
click at [1103, 162] on div "Standard" at bounding box center [1135, 158] width 114 height 19
click at [1103, 70] on button "Close" at bounding box center [1104, 72] width 48 height 21
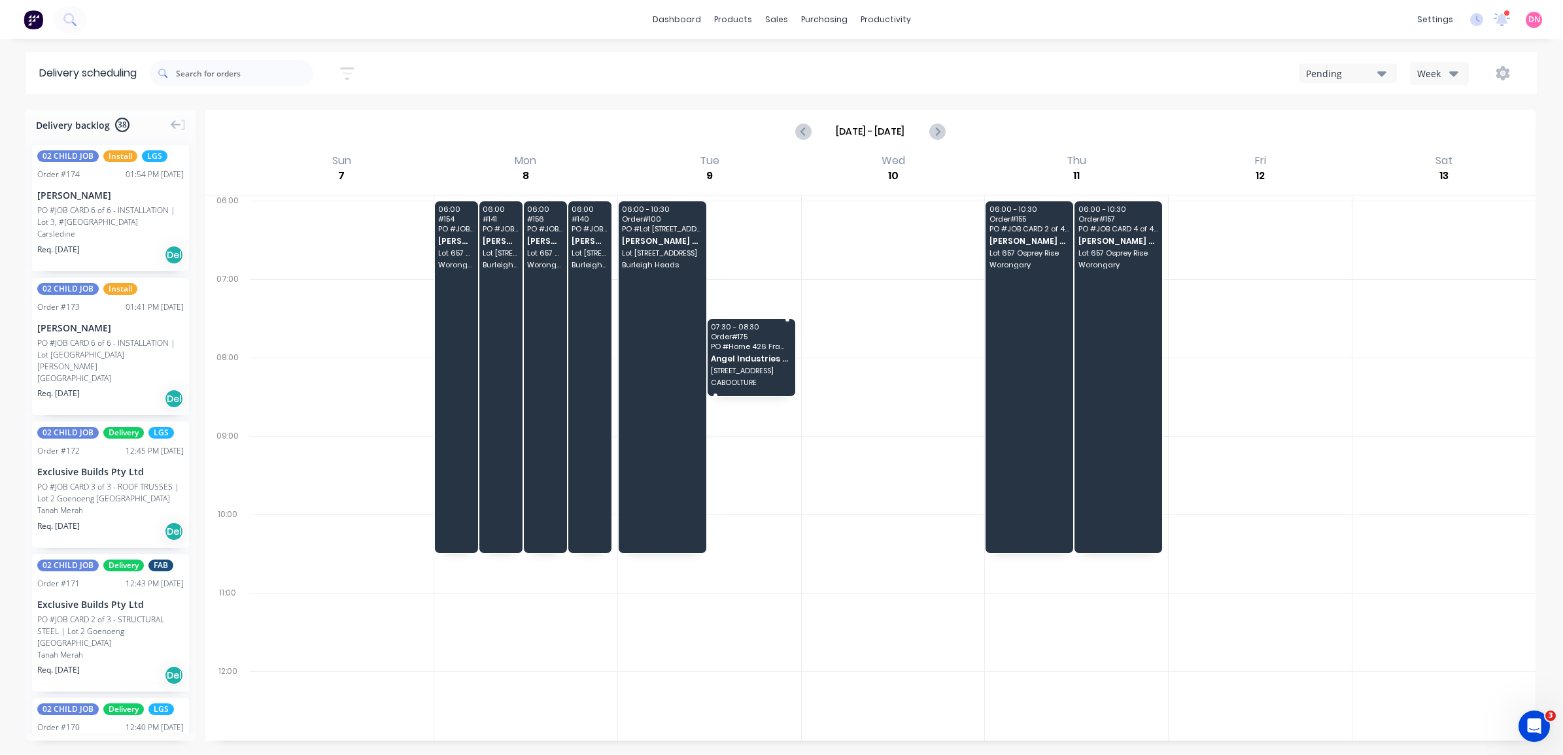
click at [757, 352] on div "07:30 - 08:30 Order # 175 PO # Home 426 Framing Angel Industries Pty Ltd t/a Te…" at bounding box center [752, 357] width 88 height 77
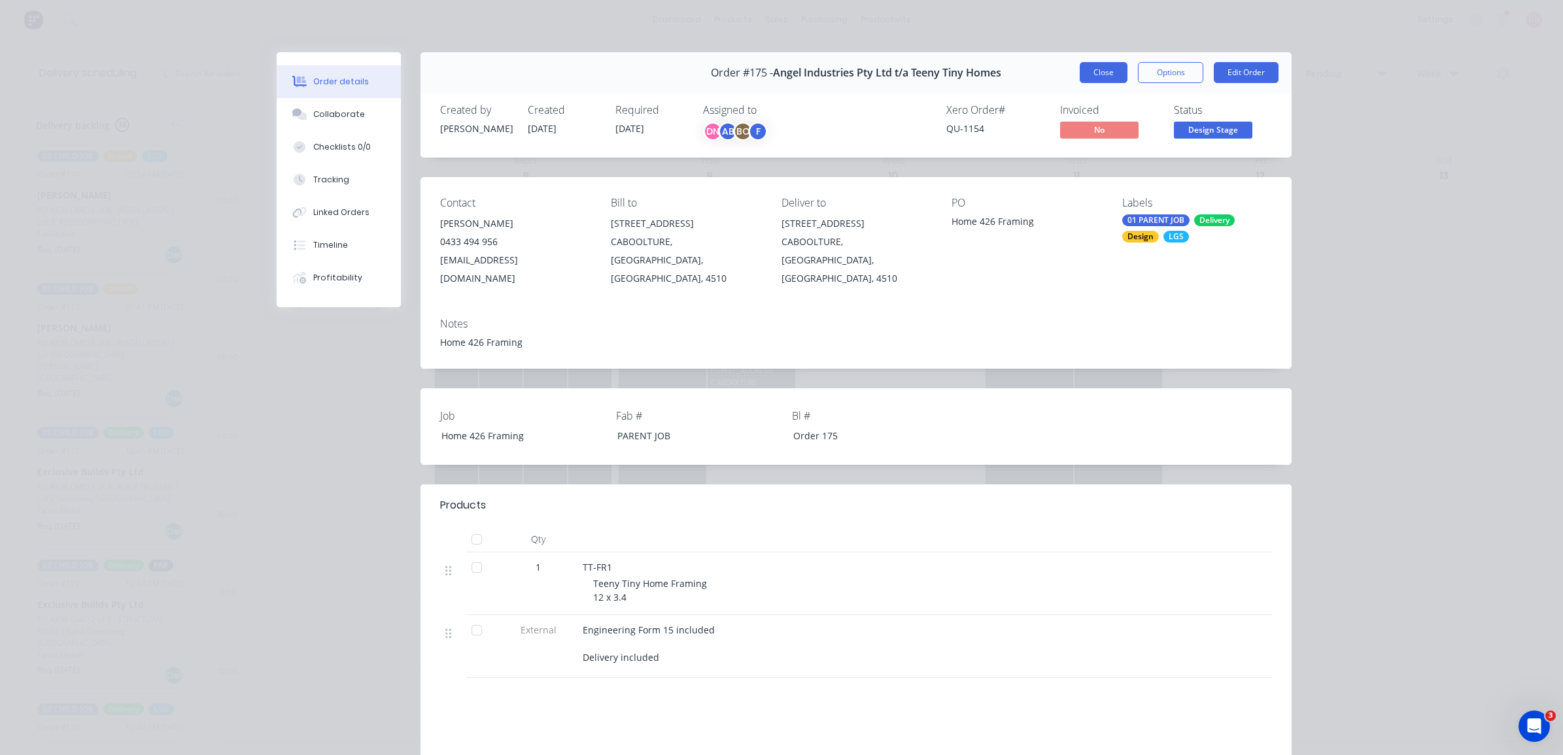
click at [1094, 73] on button "Close" at bounding box center [1104, 72] width 48 height 21
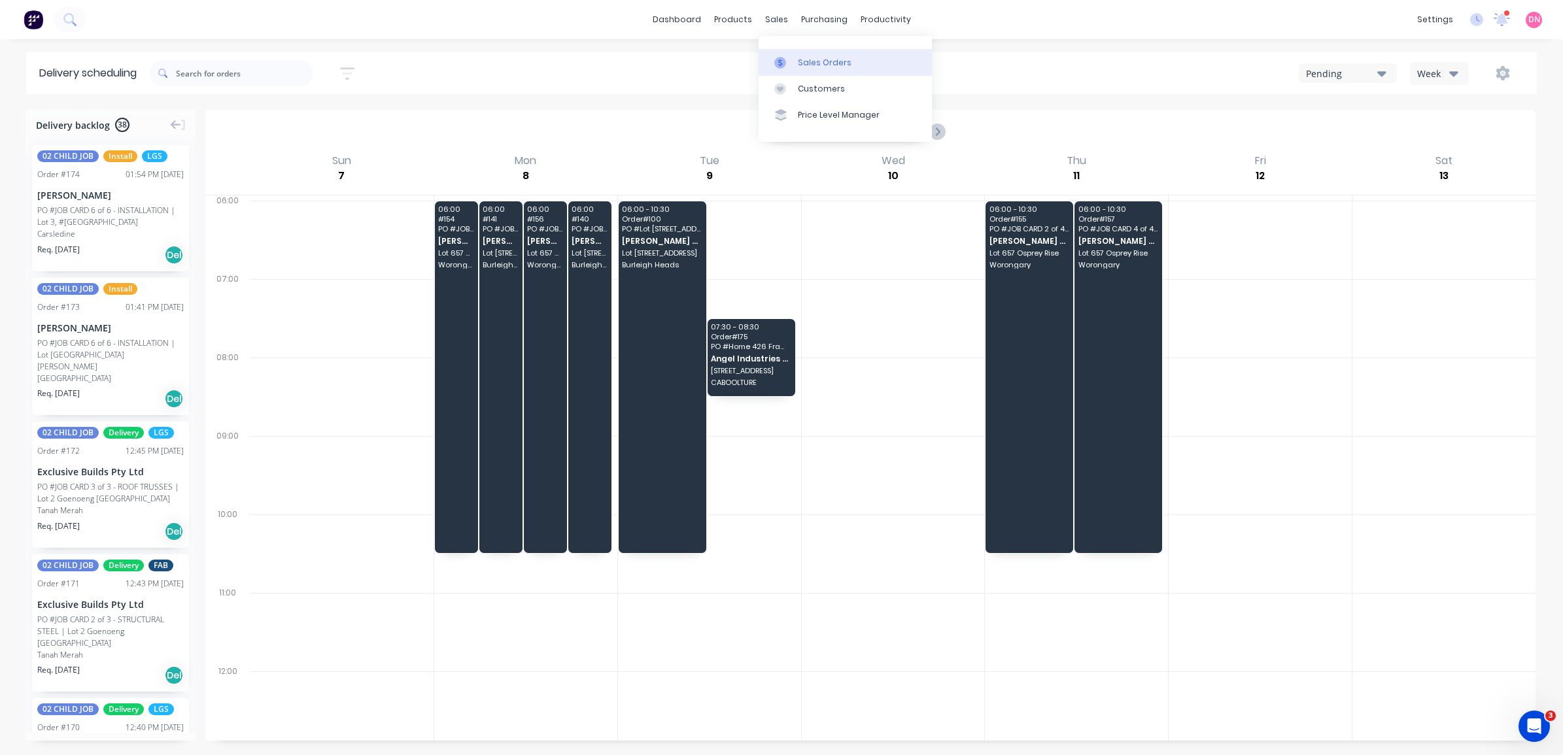
click at [793, 54] on link "Sales Orders" at bounding box center [845, 62] width 173 height 26
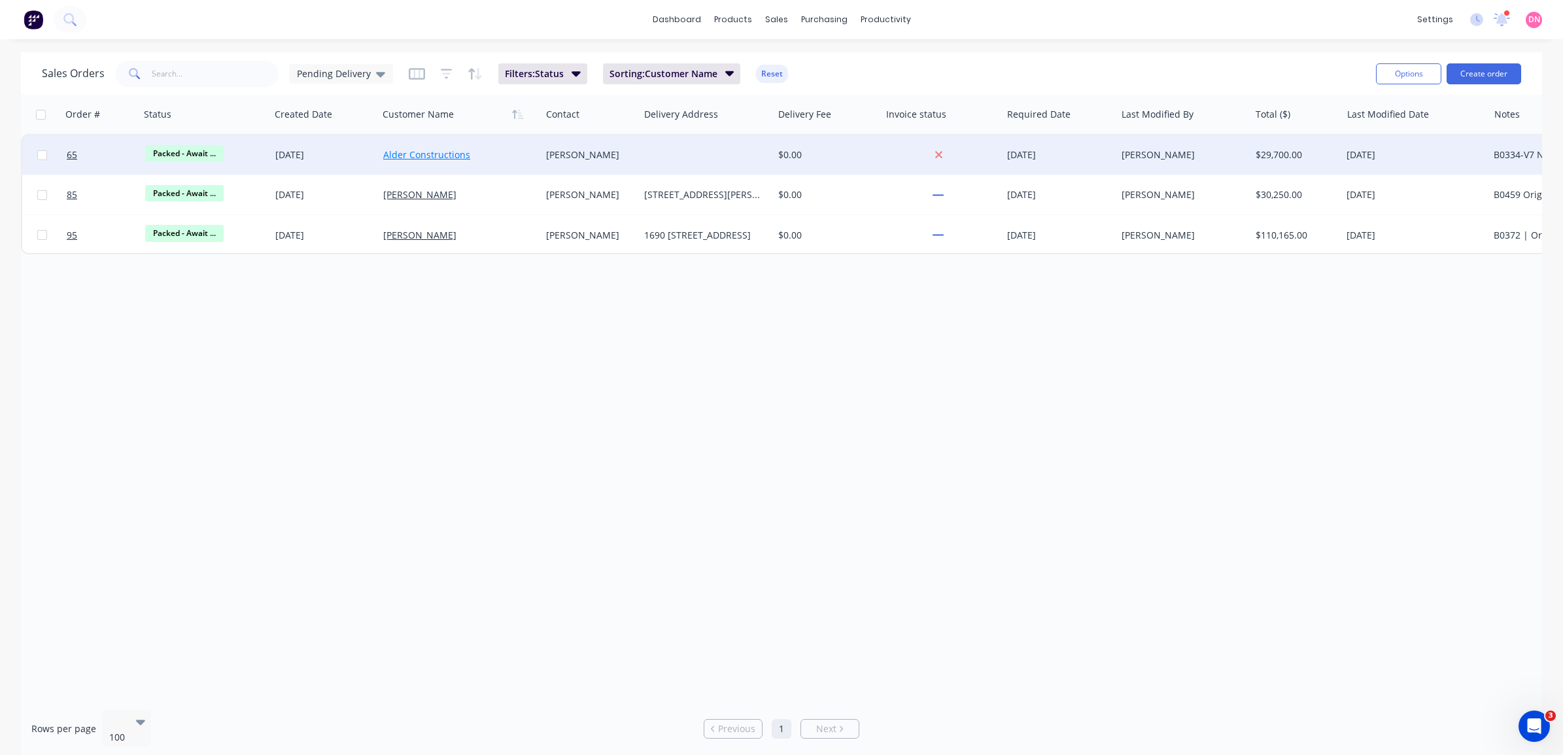
click at [458, 150] on link "Alder Constructions" at bounding box center [426, 154] width 87 height 12
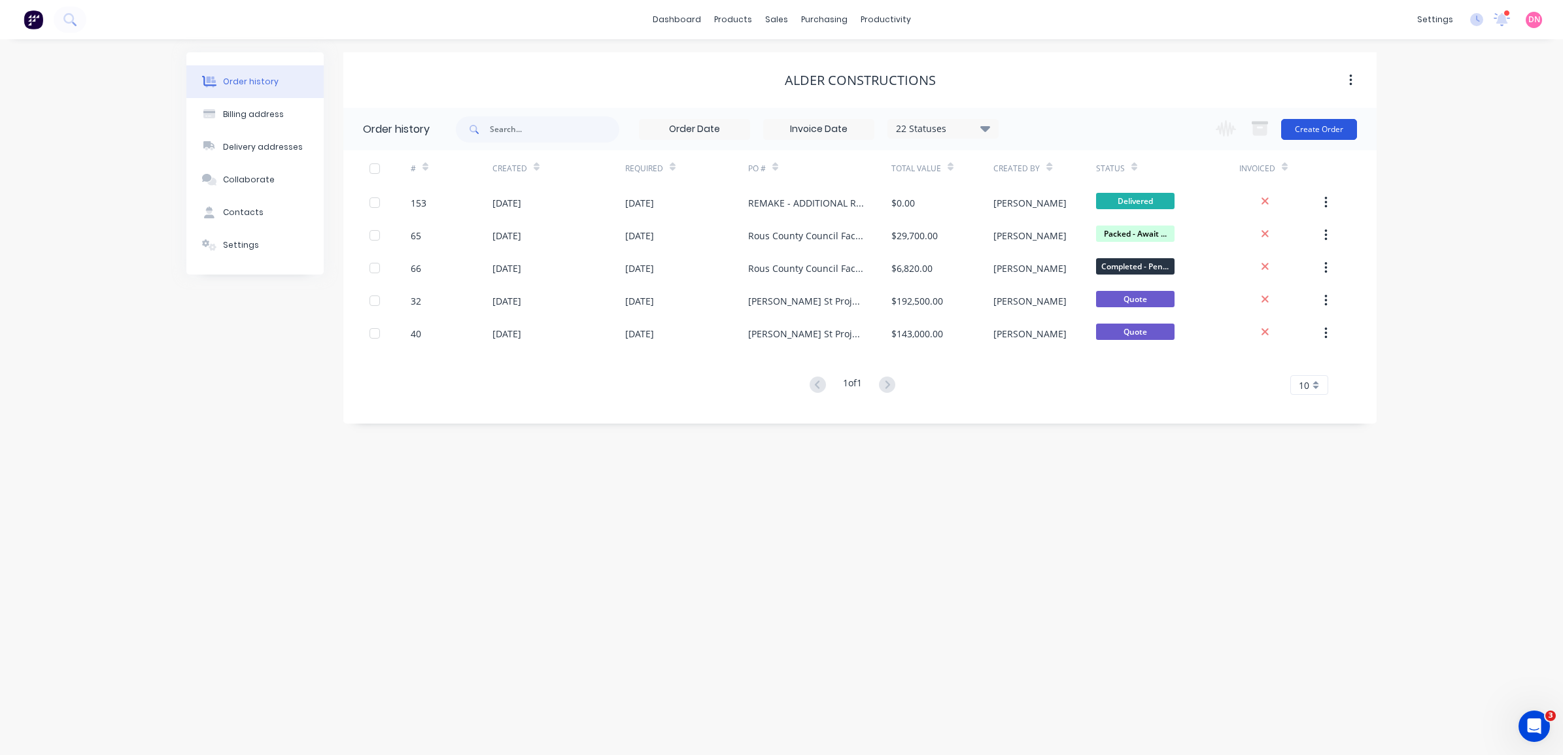
click at [1313, 135] on button "Create Order" at bounding box center [1319, 129] width 76 height 21
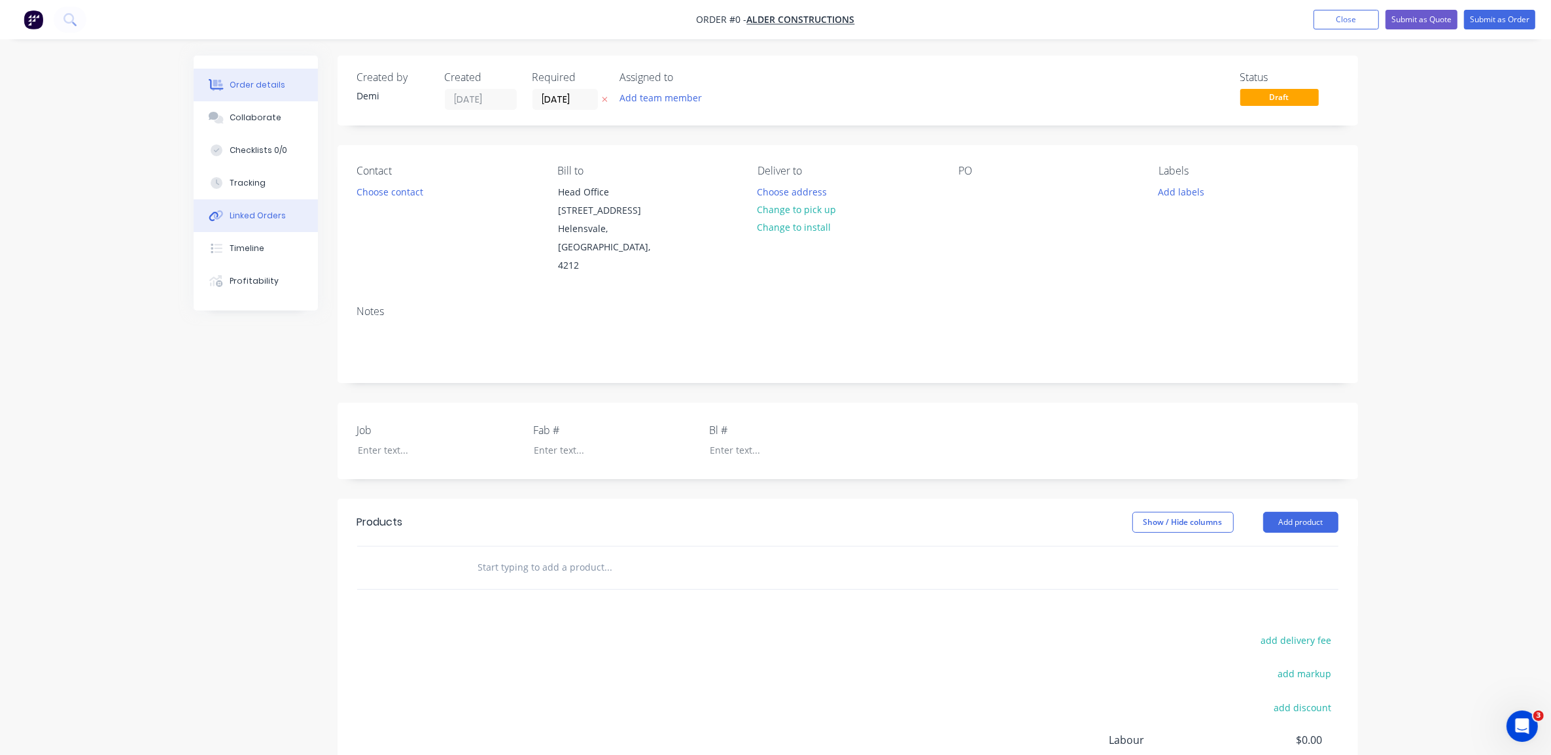
click at [272, 224] on button "Linked Orders" at bounding box center [256, 215] width 124 height 33
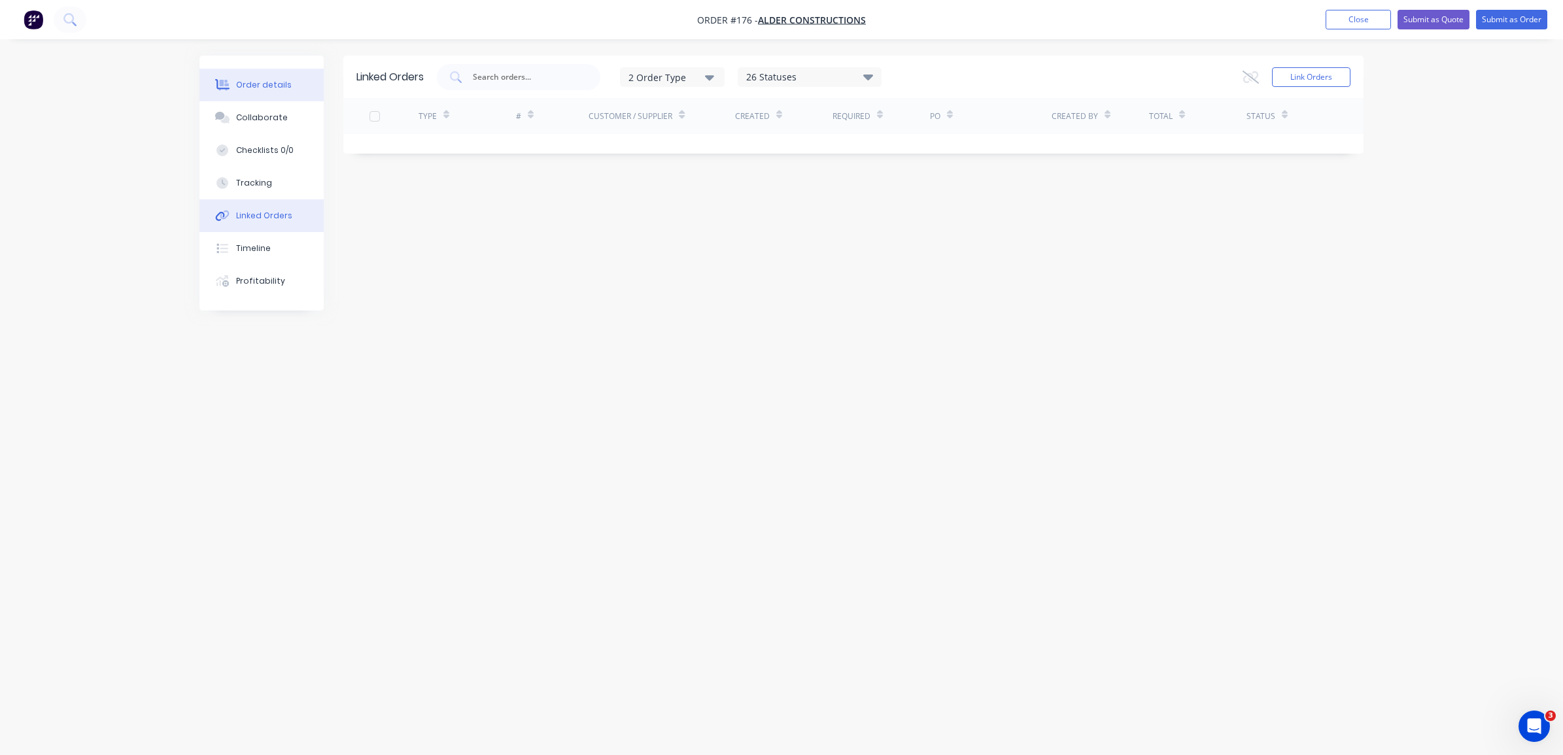
click at [290, 90] on button "Order details" at bounding box center [261, 85] width 124 height 33
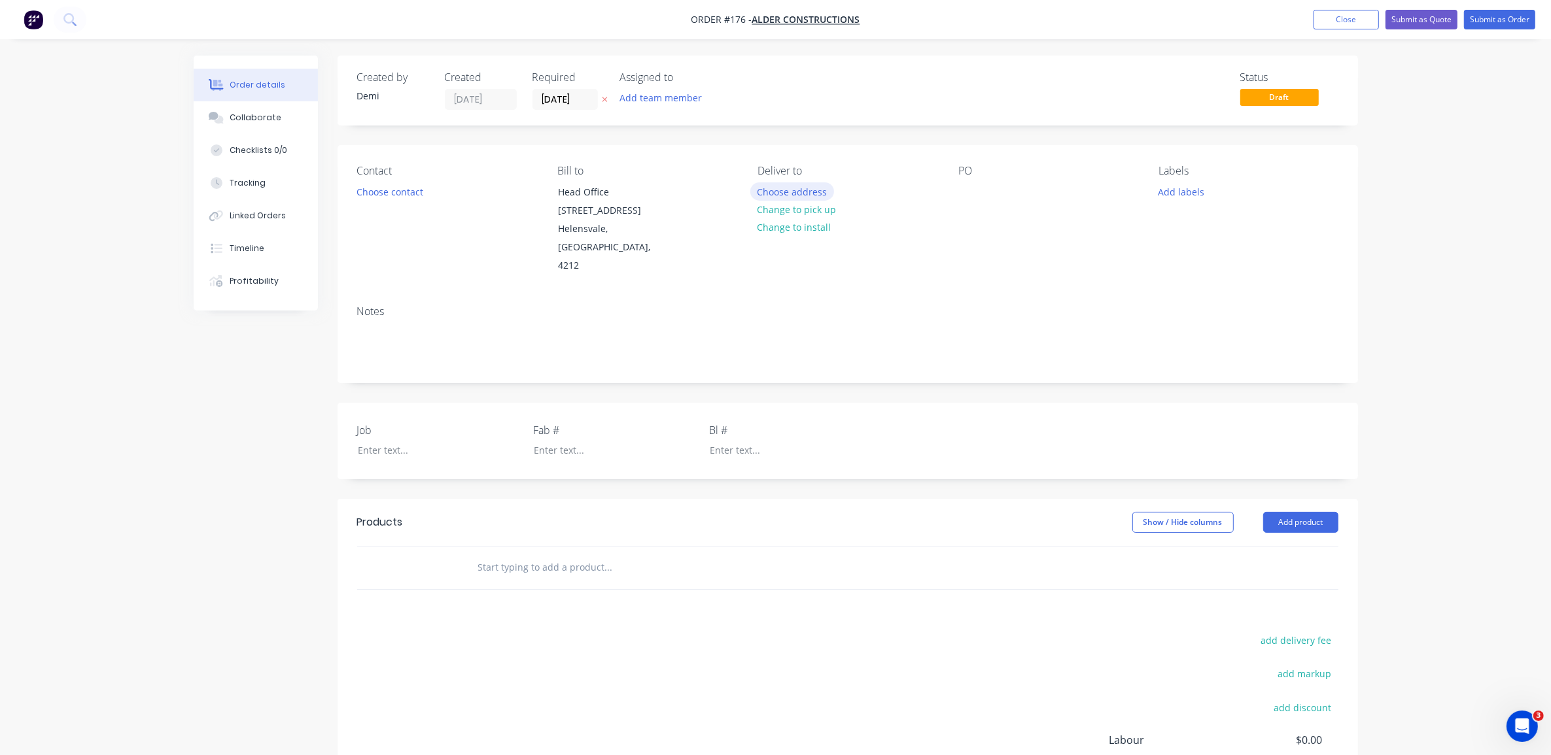
click at [762, 185] on button "Choose address" at bounding box center [792, 191] width 84 height 18
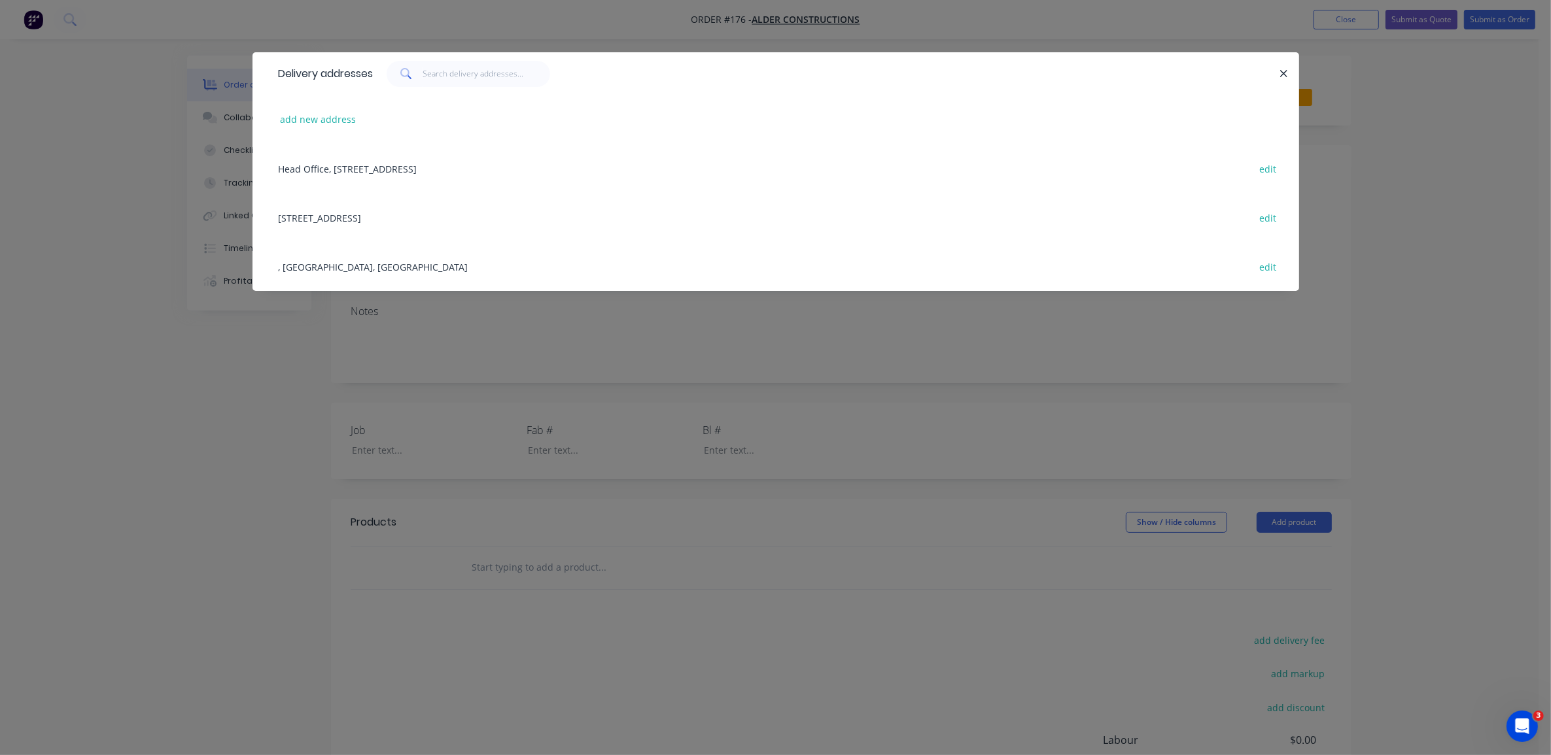
click at [474, 220] on div "57 Gallans Rd, Ballina, New South Wales, Australia, 2478 edit" at bounding box center [775, 217] width 1007 height 49
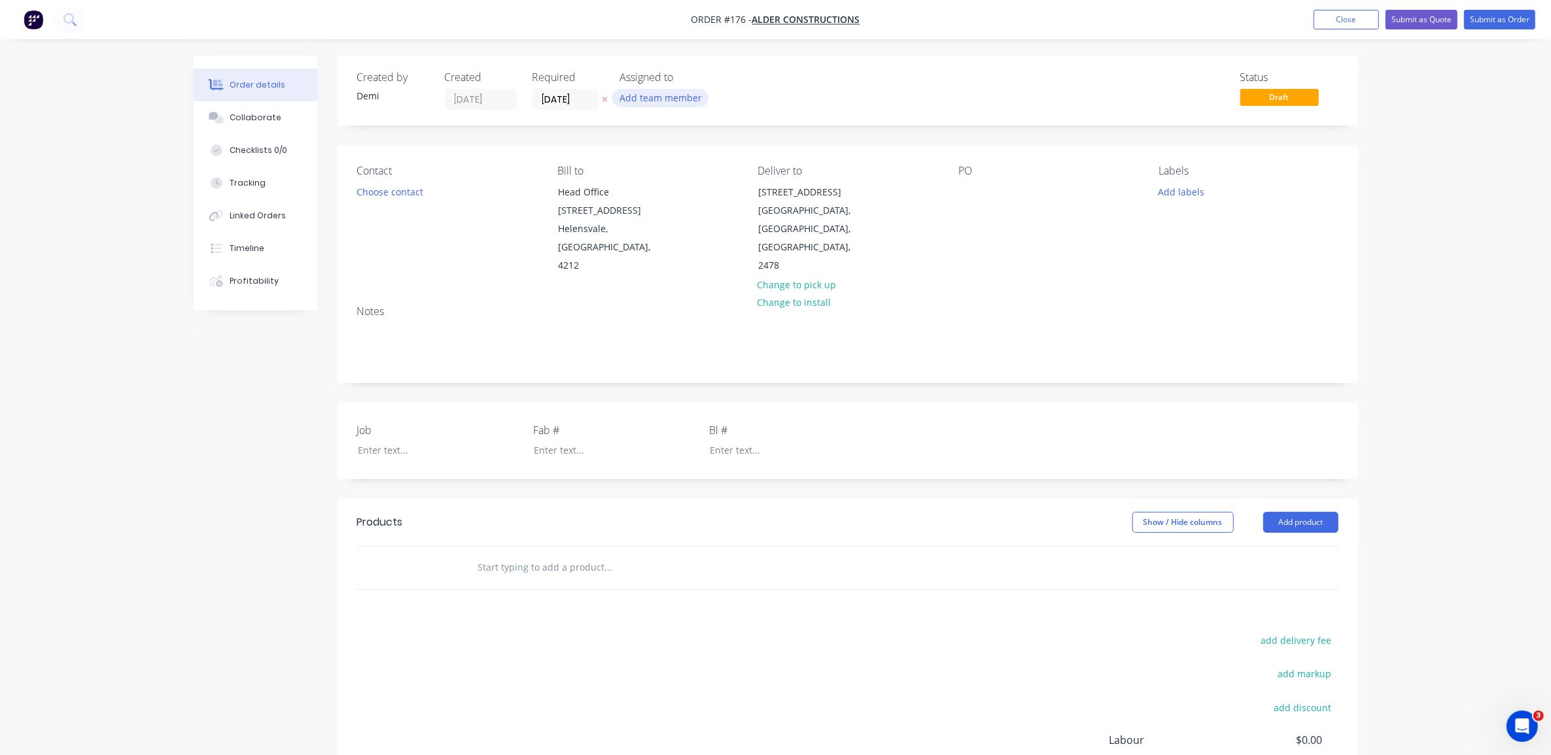
click at [670, 103] on button "Add team member" at bounding box center [660, 98] width 96 height 18
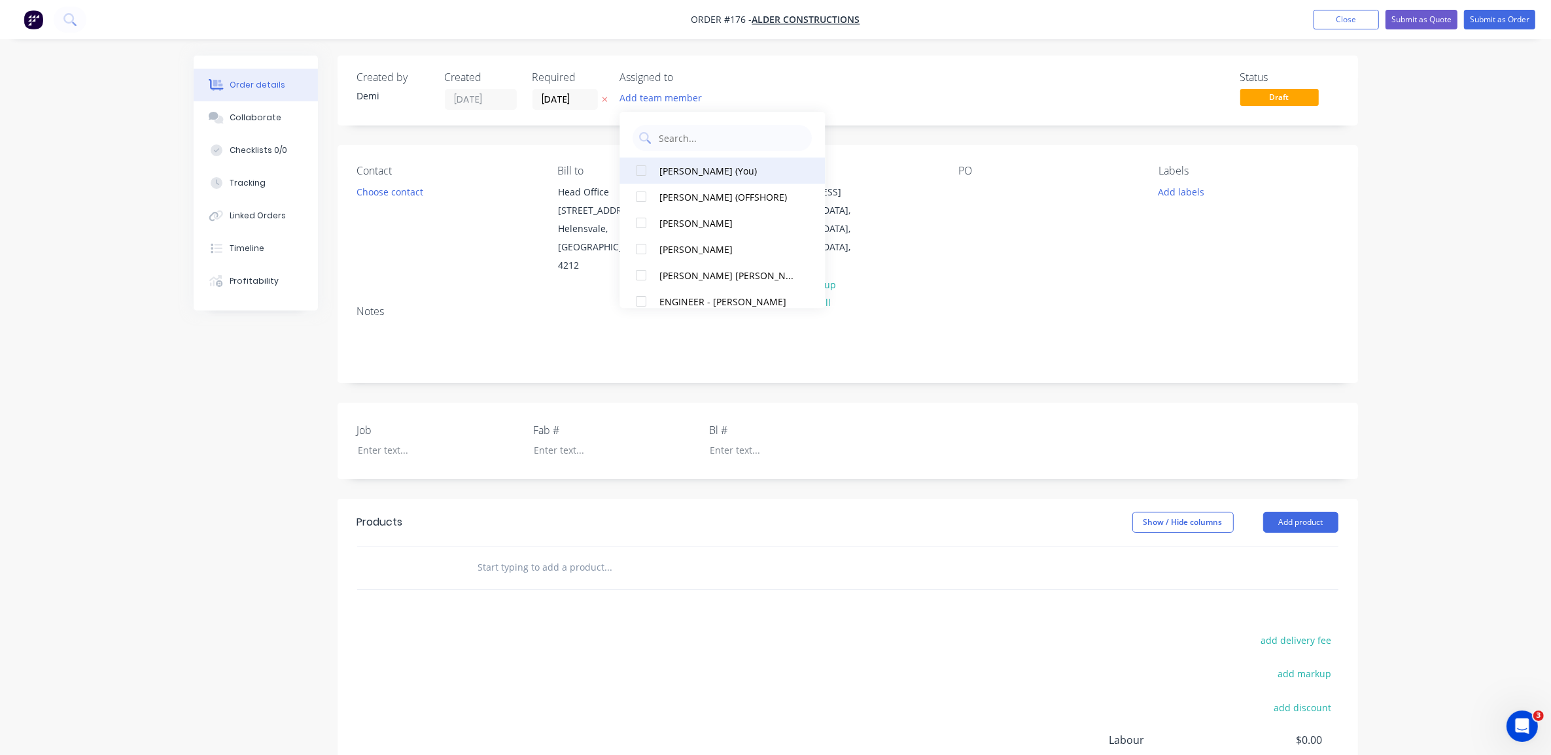
click at [639, 177] on div at bounding box center [642, 171] width 26 height 26
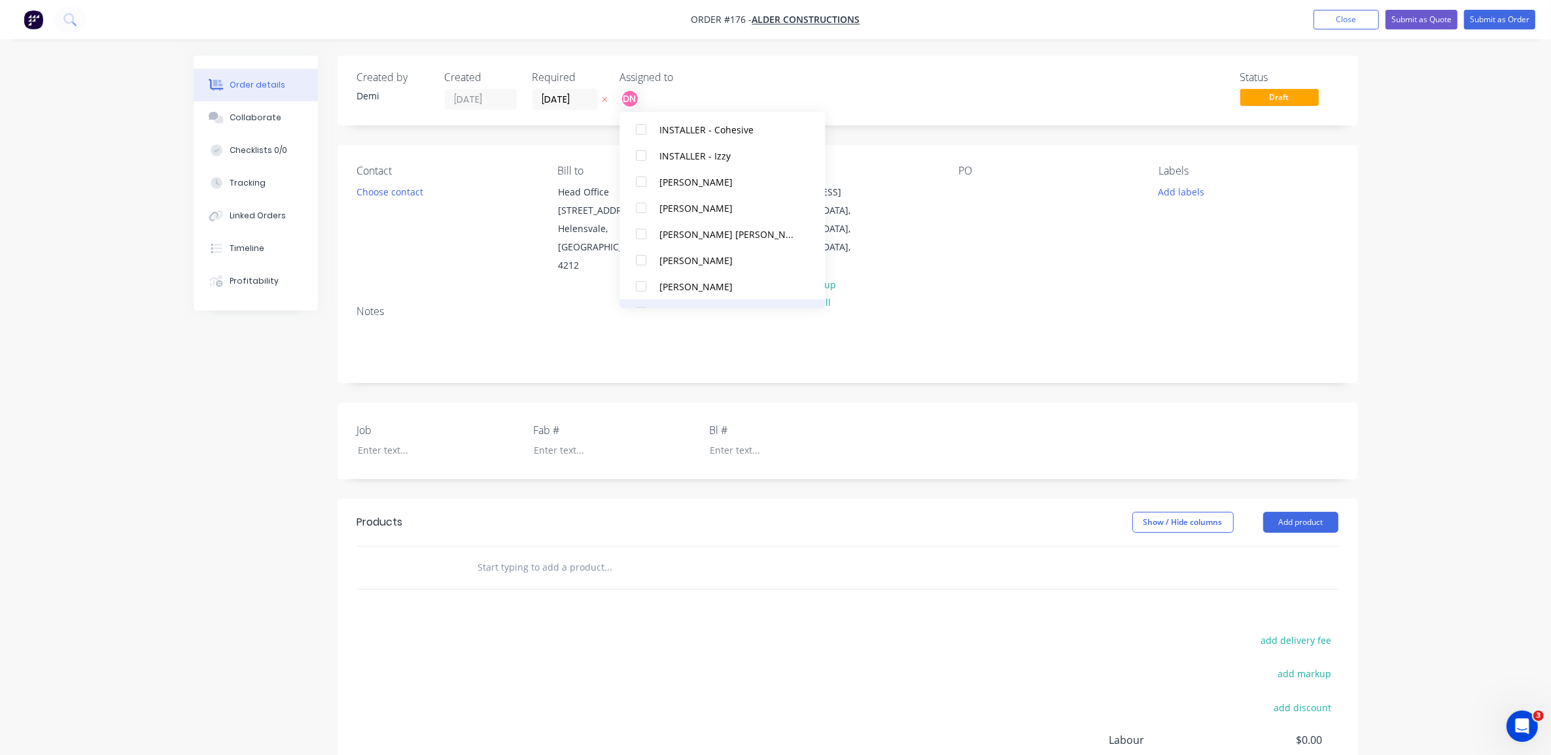
scroll to position [350, 0]
click at [638, 190] on div at bounding box center [642, 187] width 26 height 26
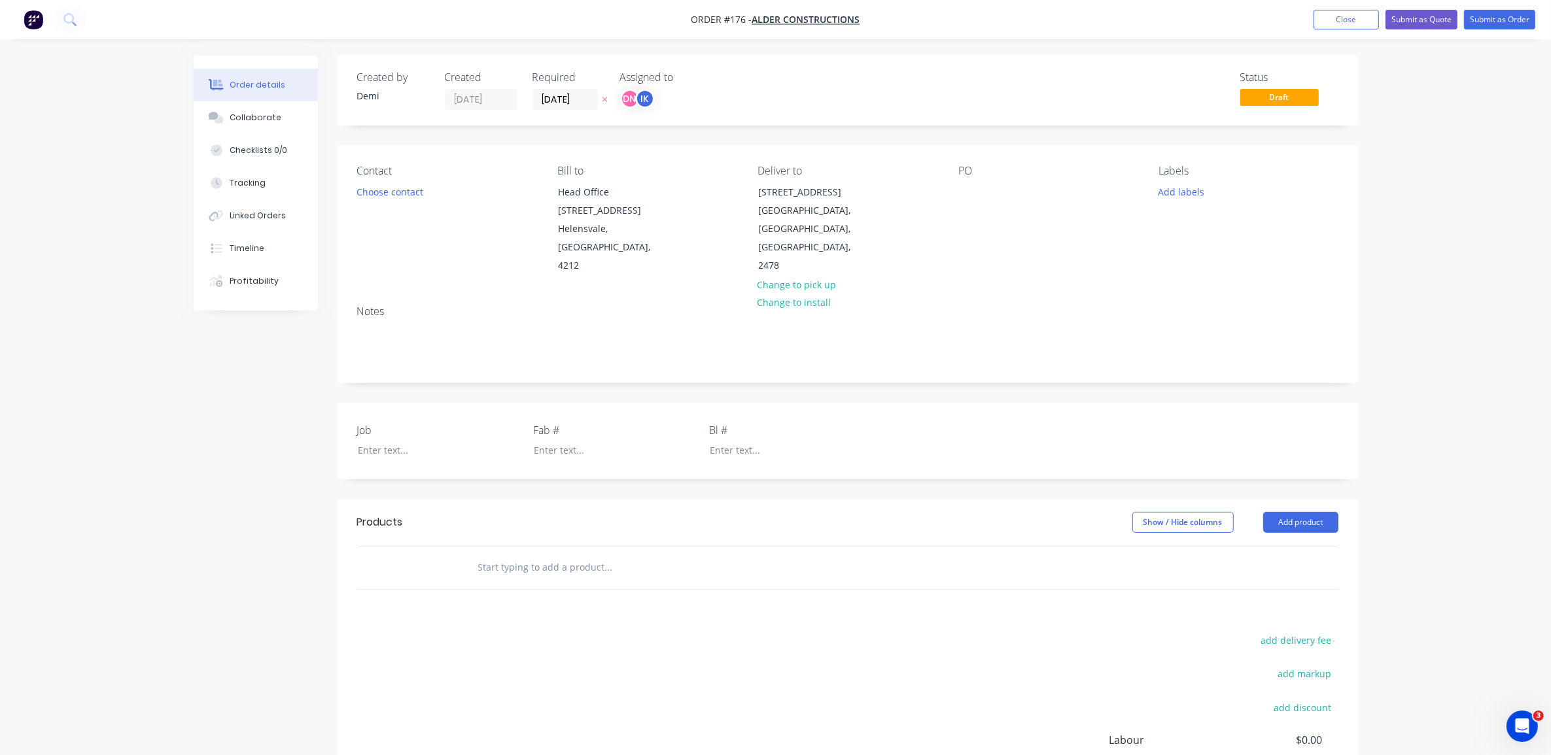
click at [818, 101] on div "Status Draft" at bounding box center [1044, 90] width 587 height 39
click at [564, 101] on input "[DATE]" at bounding box center [565, 100] width 64 height 20
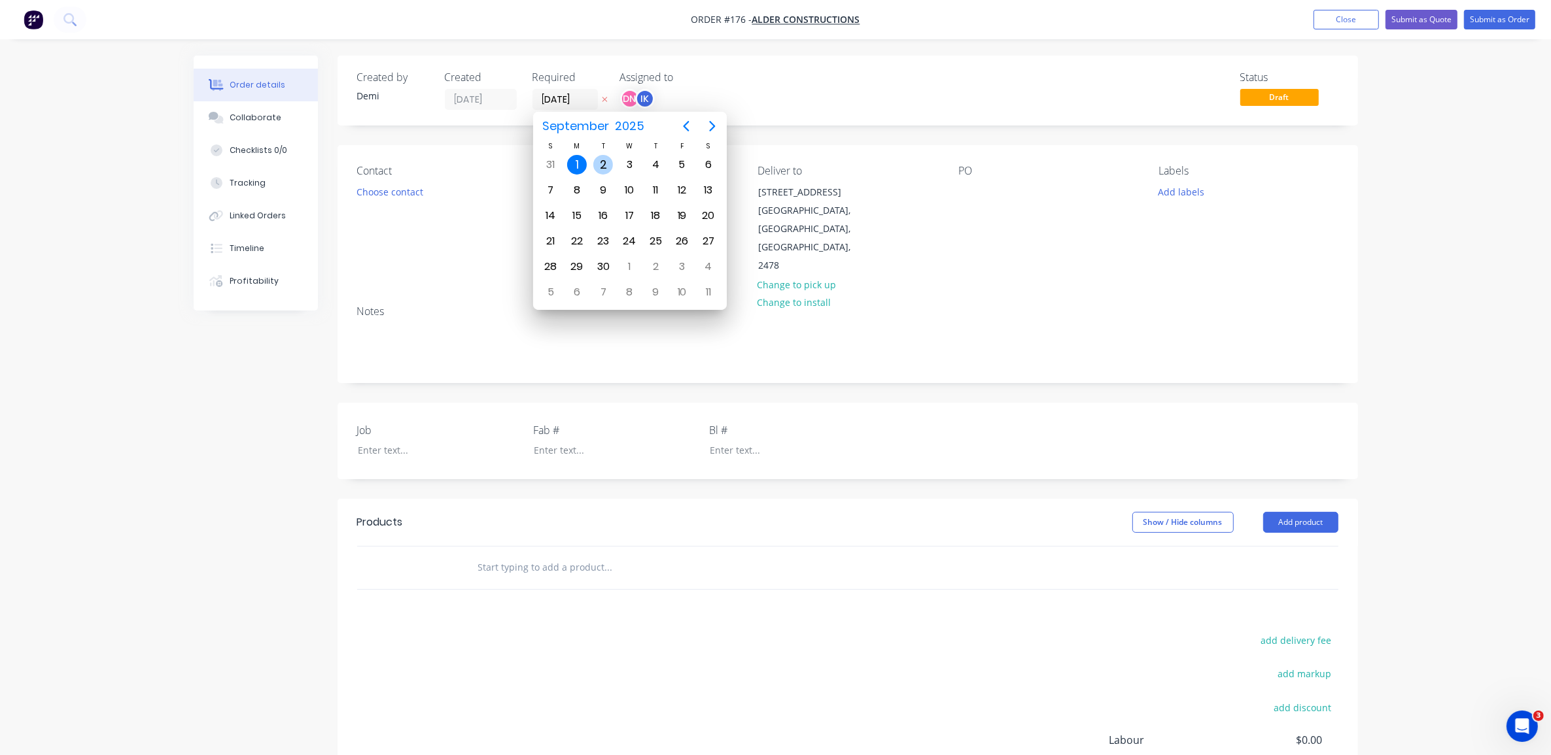
click at [600, 165] on div "2" at bounding box center [603, 165] width 20 height 20
type input "[DATE]"
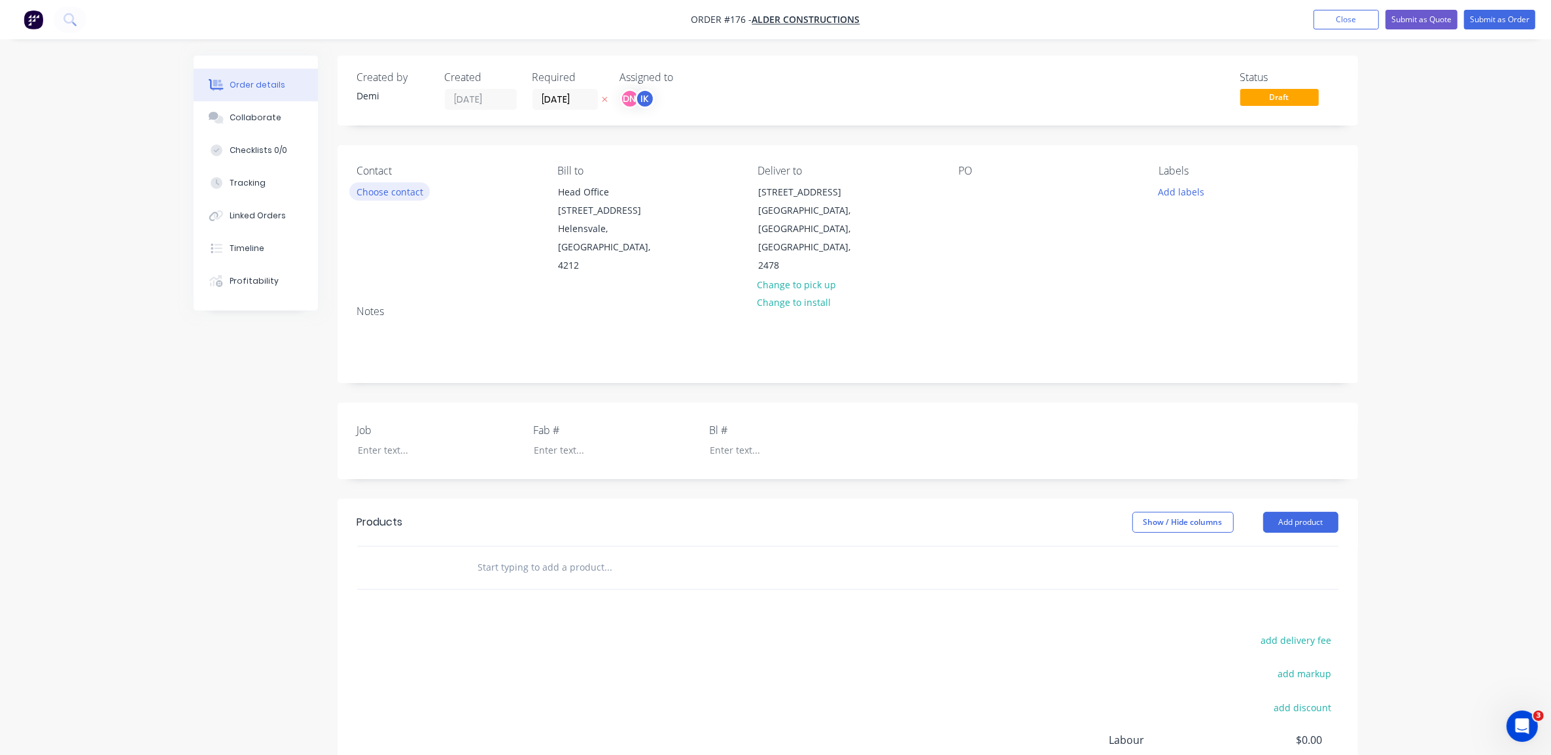
click at [401, 187] on button "Choose contact" at bounding box center [389, 191] width 80 height 18
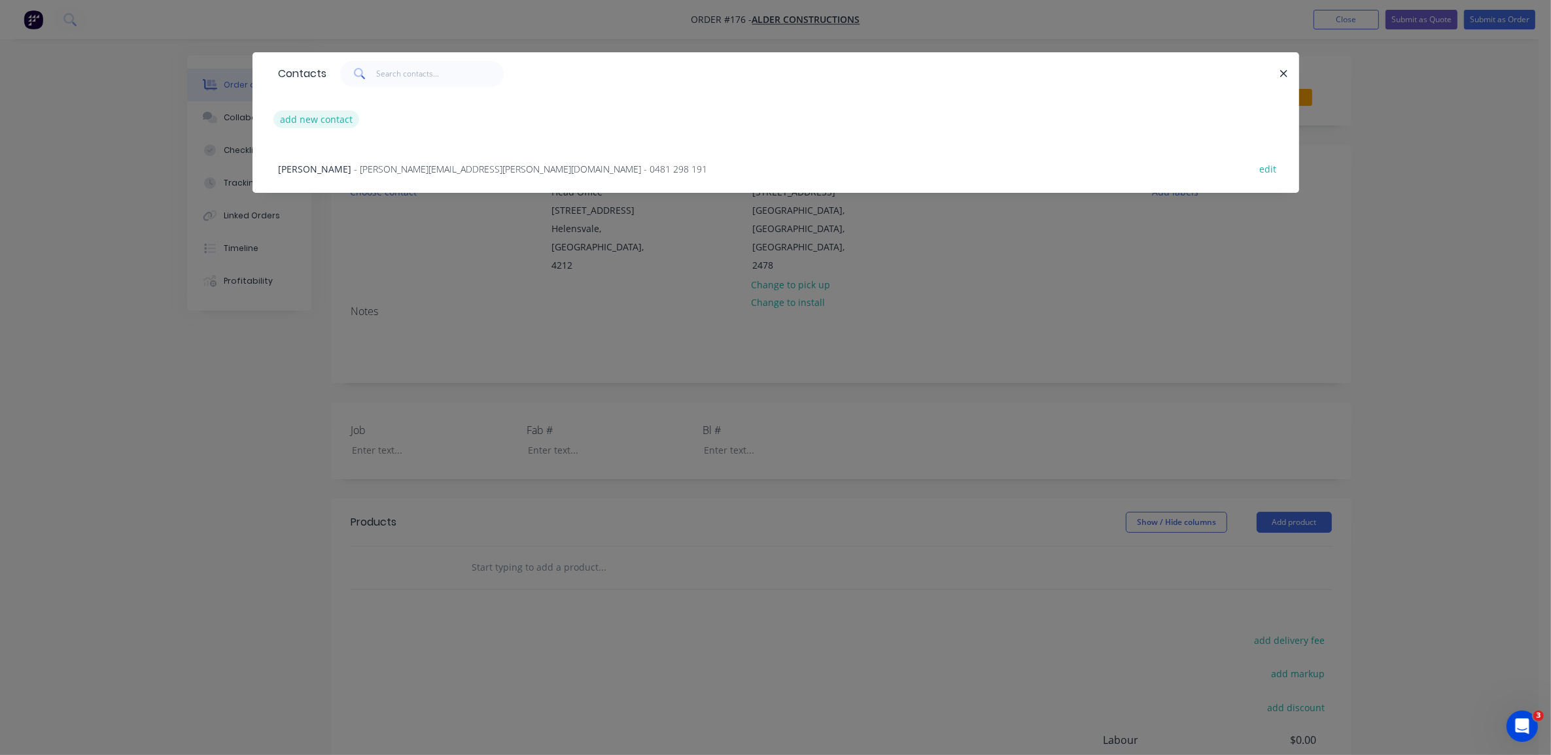
click at [334, 121] on button "add new contact" at bounding box center [316, 120] width 86 height 18
select select "AU"
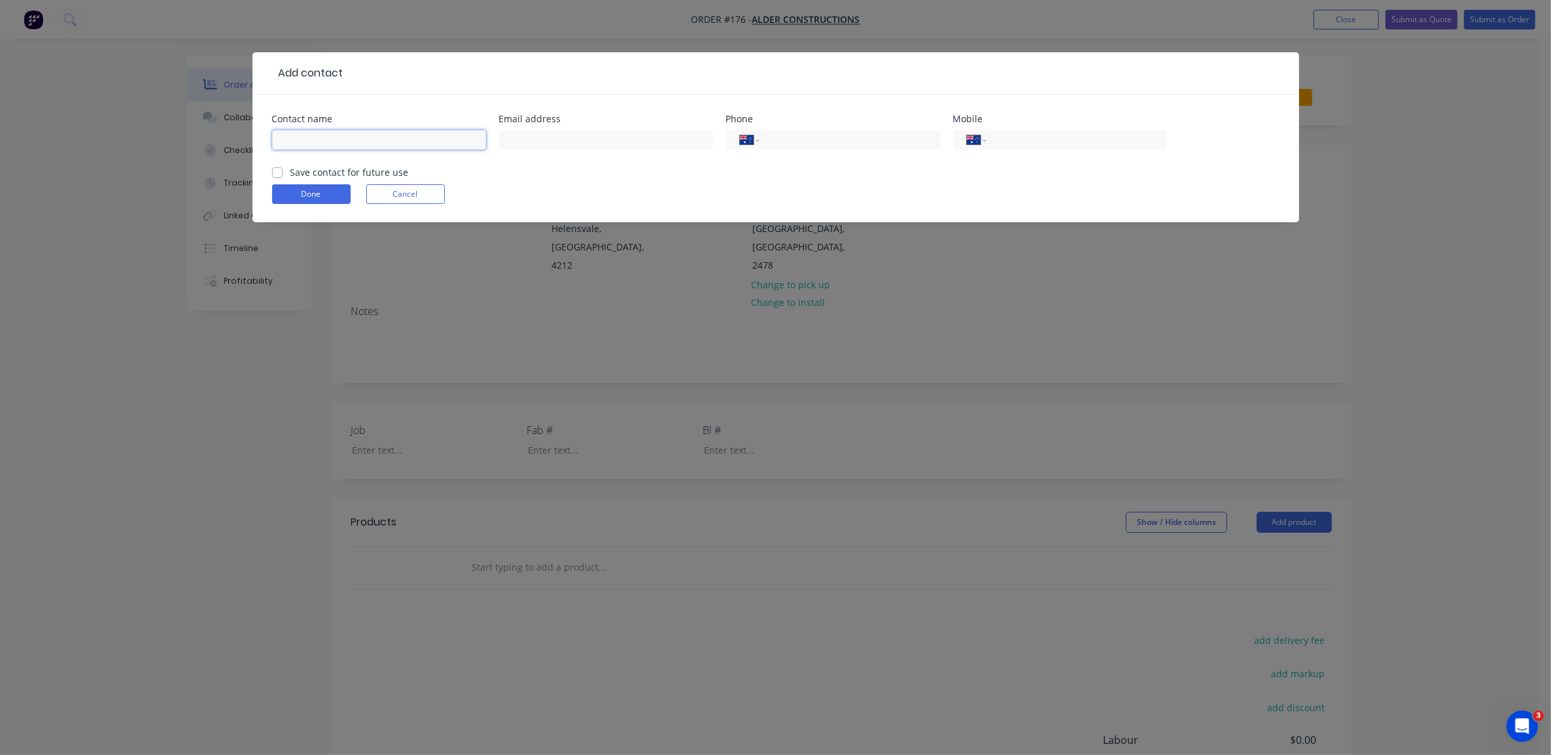
click at [354, 144] on input "text" at bounding box center [379, 140] width 214 height 20
type input "Brad"
paste input "[PERSON_NAME][EMAIL_ADDRESS][PERSON_NAME][DOMAIN_NAME]"
type input "[PERSON_NAME][EMAIL_ADDRESS][PERSON_NAME][DOMAIN_NAME]"
click at [405, 142] on input "Brad" at bounding box center [379, 140] width 214 height 20
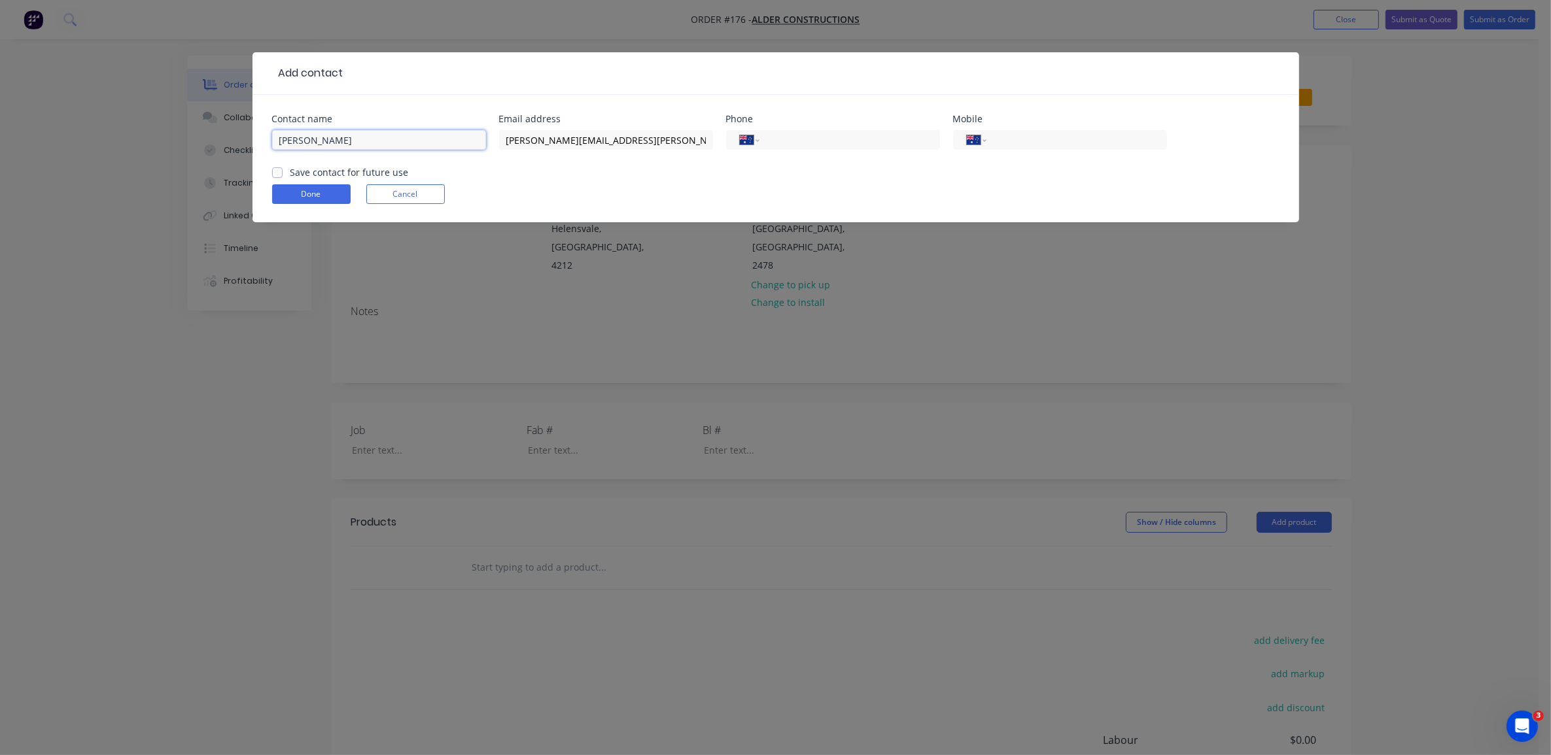
type input "[PERSON_NAME]"
click at [290, 173] on label "Save contact for future use" at bounding box center [349, 172] width 118 height 14
click at [273, 173] on input "Save contact for future use" at bounding box center [277, 171] width 10 height 12
checkbox input "true"
click at [1025, 141] on input "tel" at bounding box center [1073, 140] width 157 height 15
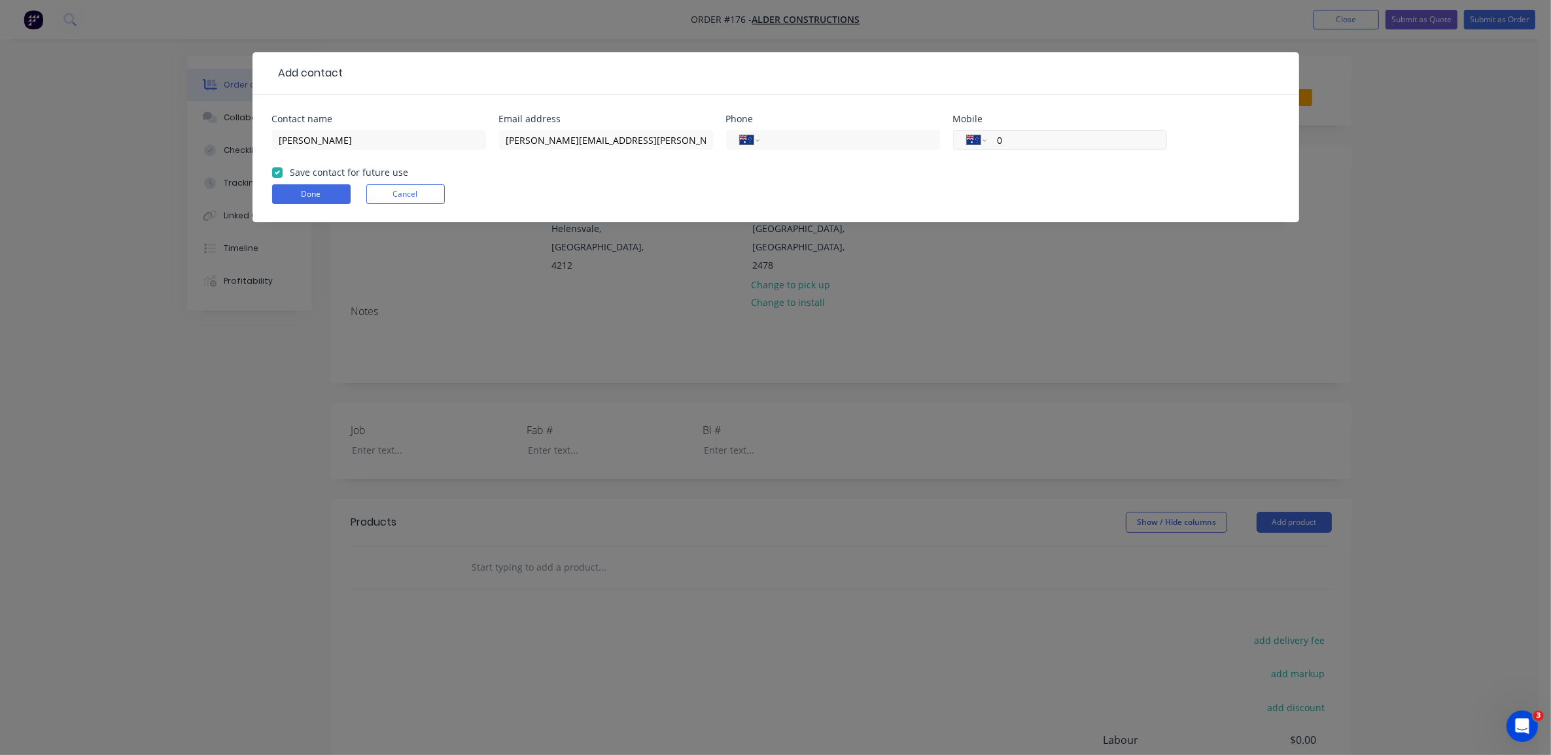
type input "04"
drag, startPoint x: 1016, startPoint y: 141, endPoint x: 963, endPoint y: 141, distance: 52.3
click at [963, 141] on div "International Afghanistan Åland Islands Albania Algeria American Samoa Andorra …" at bounding box center [1060, 140] width 214 height 20
click at [317, 194] on button "Done" at bounding box center [311, 194] width 78 height 20
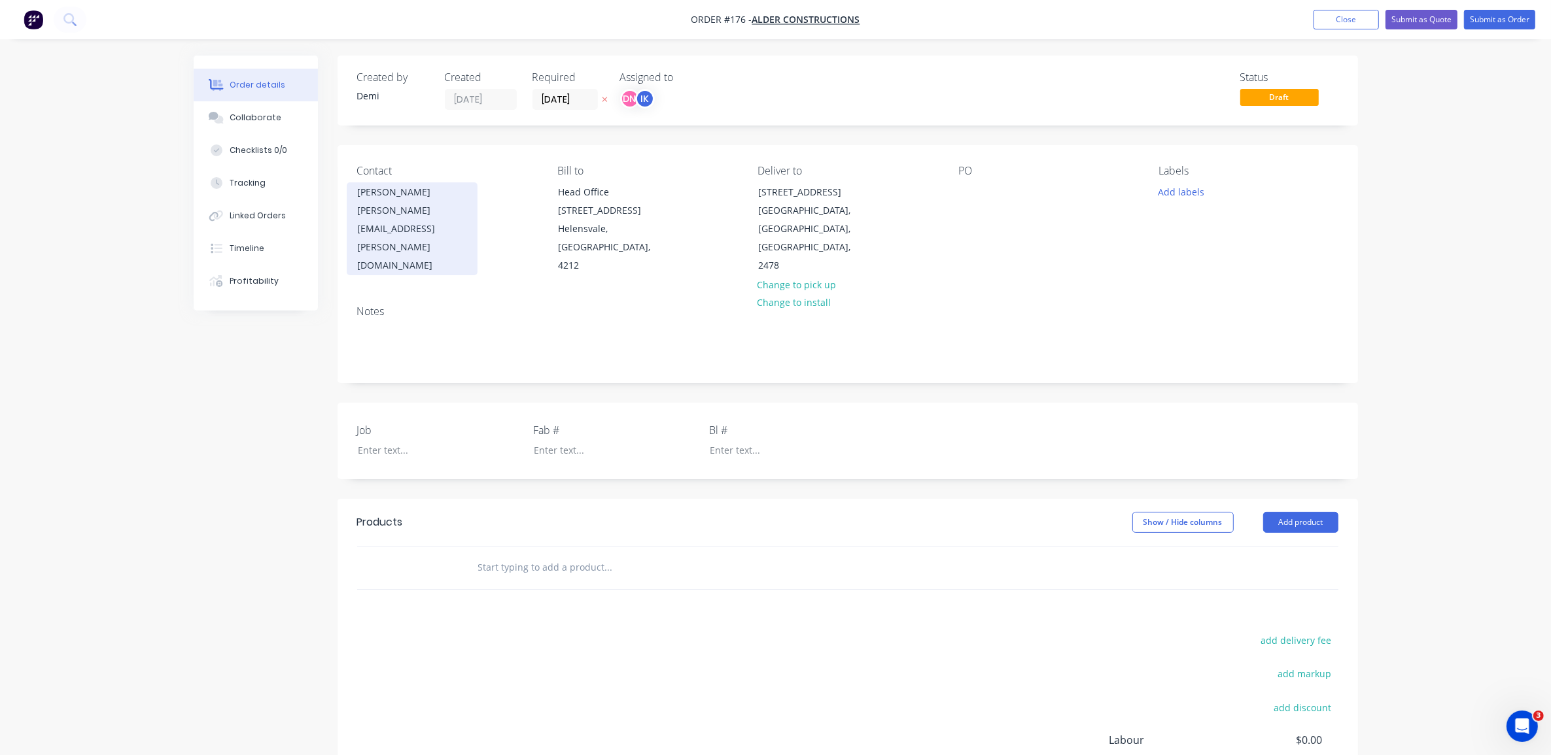
click at [466, 209] on div "[PERSON_NAME][EMAIL_ADDRESS][PERSON_NAME][DOMAIN_NAME]" at bounding box center [412, 237] width 109 height 73
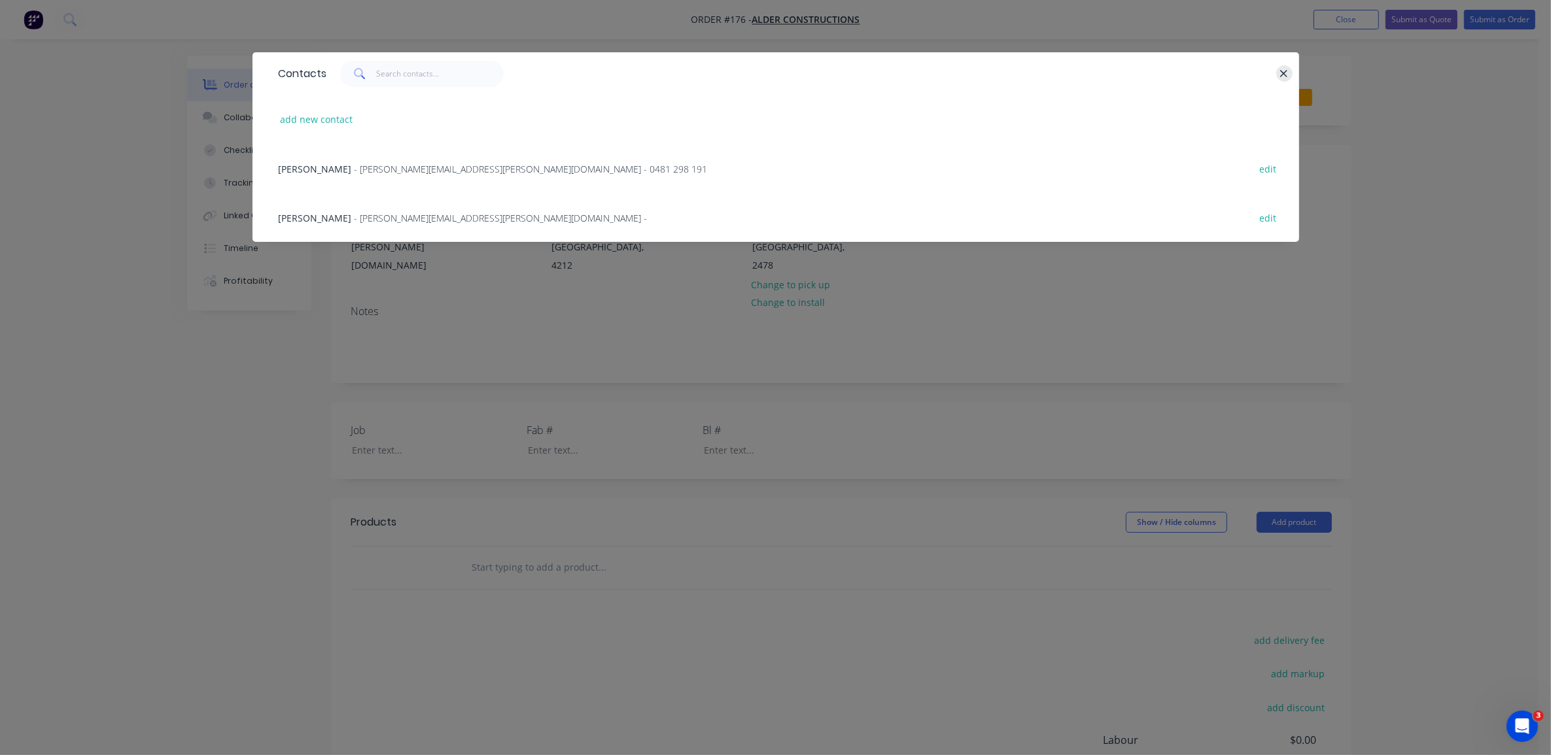
click at [1281, 74] on icon "button" at bounding box center [1283, 74] width 9 height 12
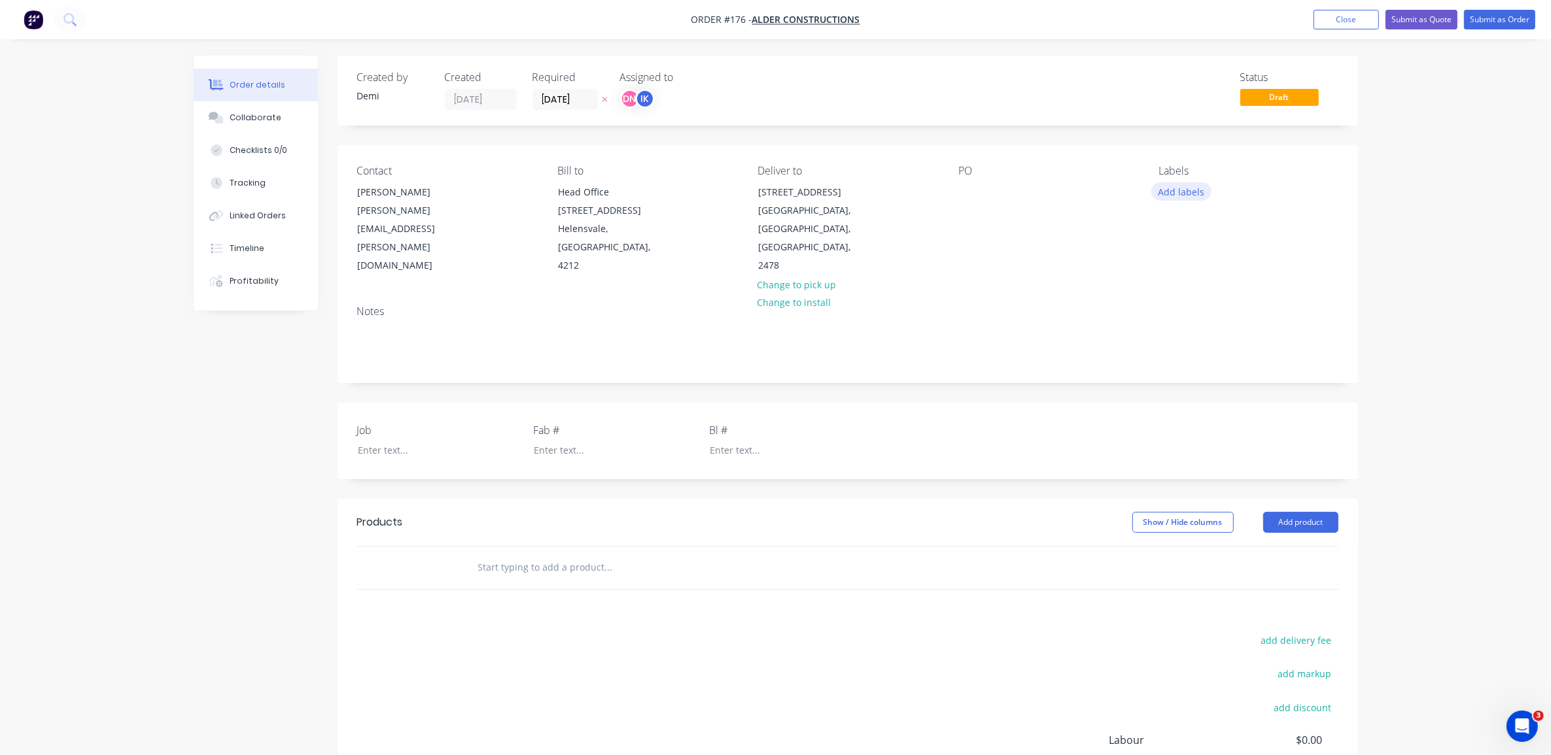
click at [1191, 194] on button "Add labels" at bounding box center [1181, 191] width 60 height 18
click at [1181, 362] on div at bounding box center [1182, 362] width 26 height 26
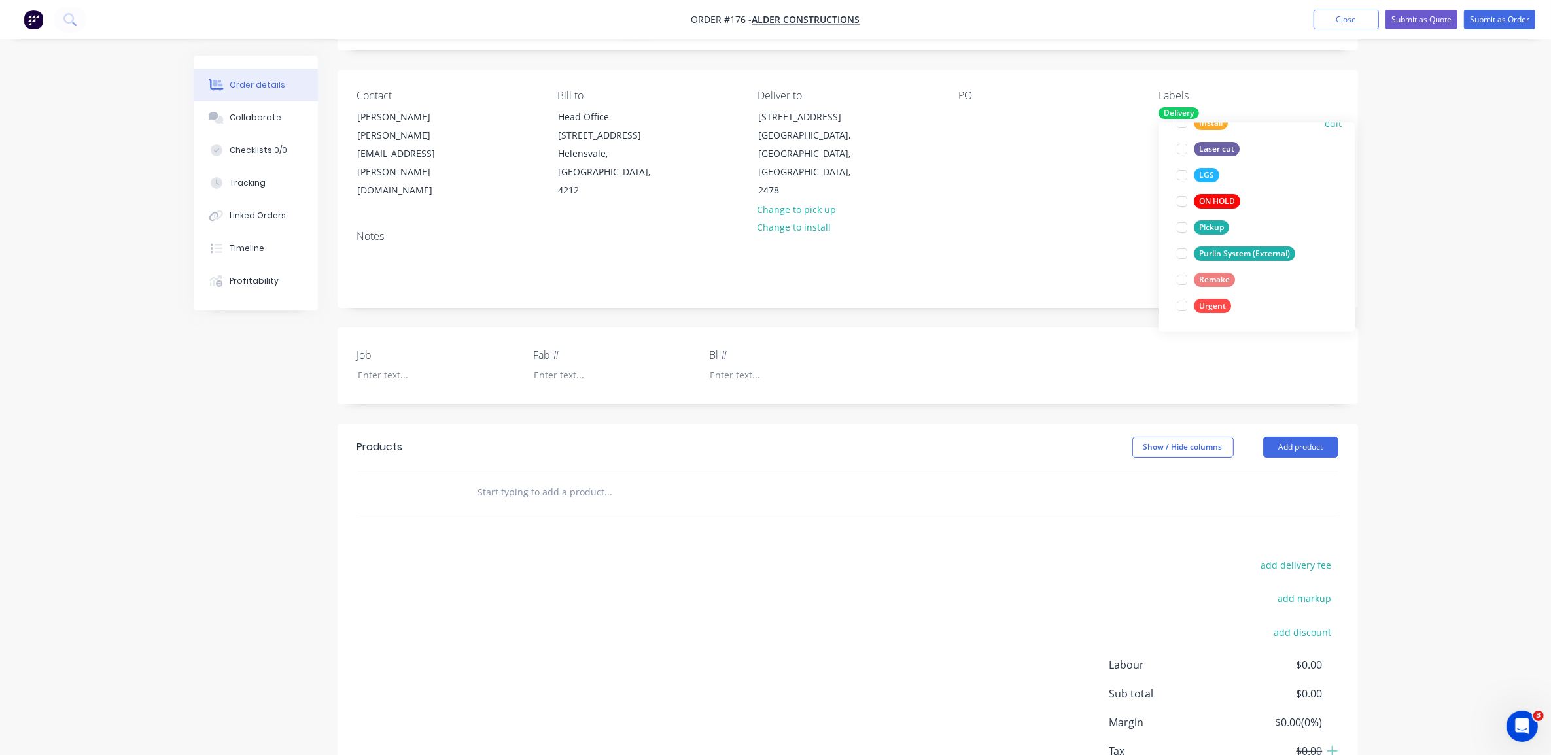
scroll to position [82, 0]
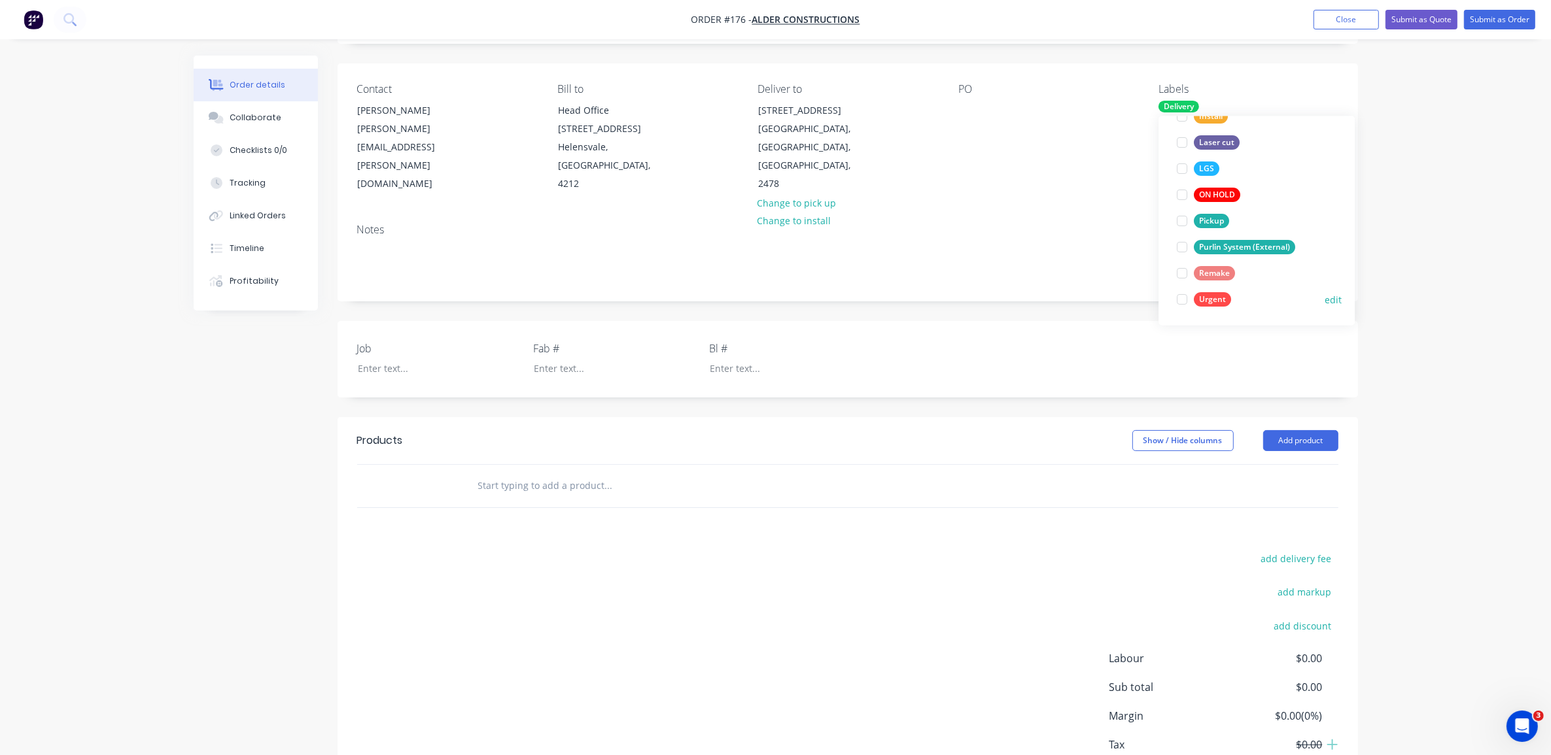
click at [1179, 300] on div at bounding box center [1182, 299] width 26 height 26
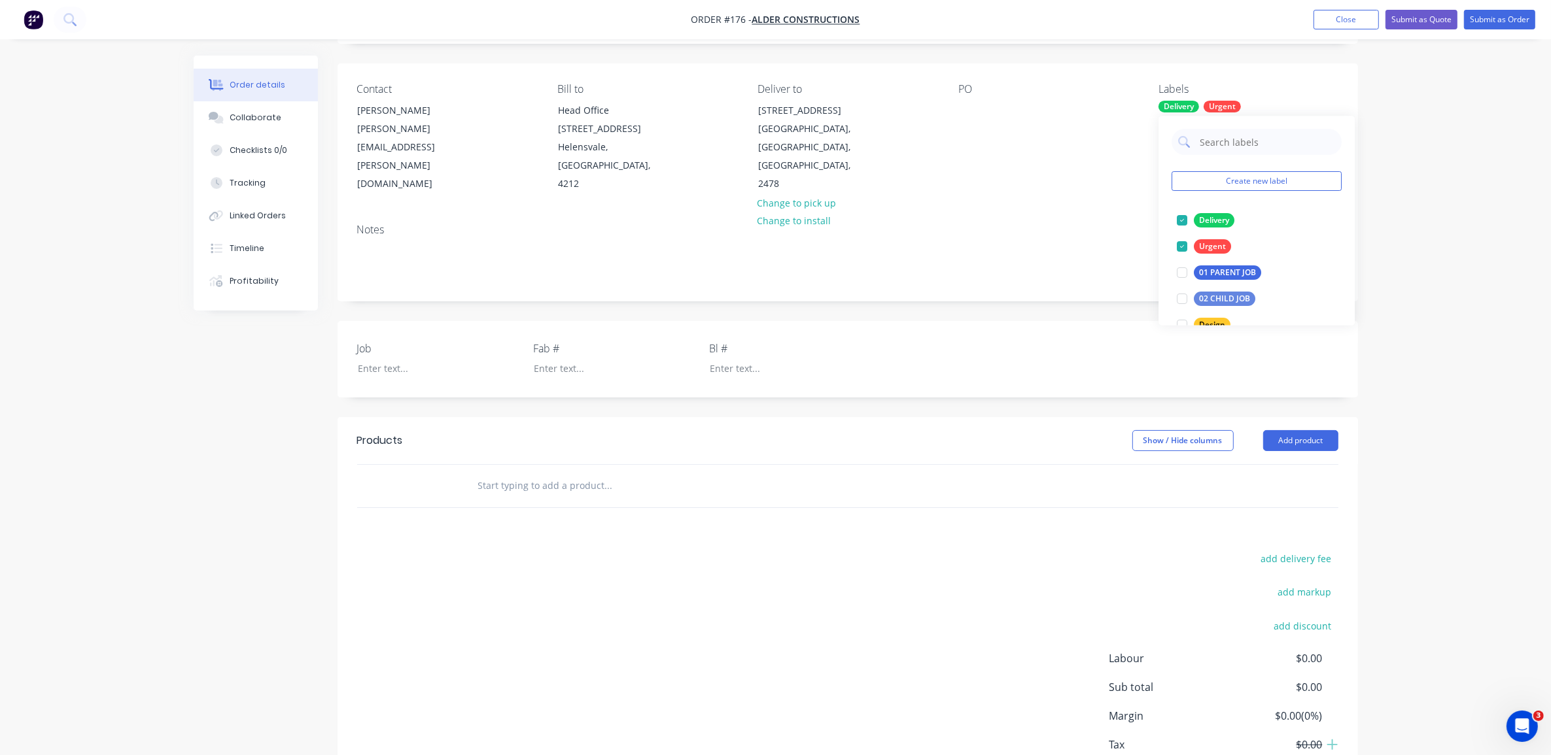
click at [1066, 326] on div "Job Fab # Bl #" at bounding box center [847, 359] width 1020 height 77
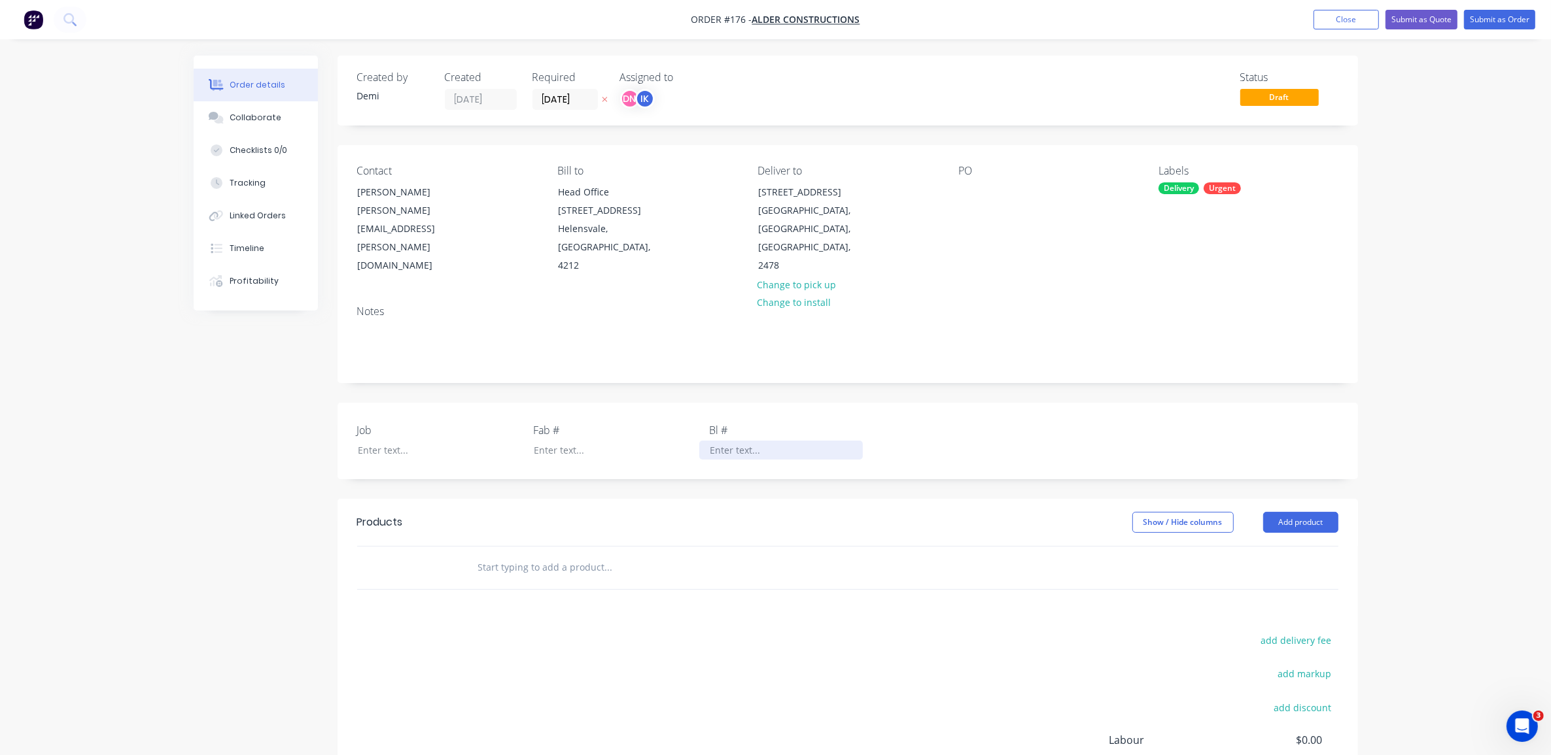
click at [725, 441] on div at bounding box center [781, 450] width 164 height 19
click at [392, 441] on div at bounding box center [429, 450] width 164 height 19
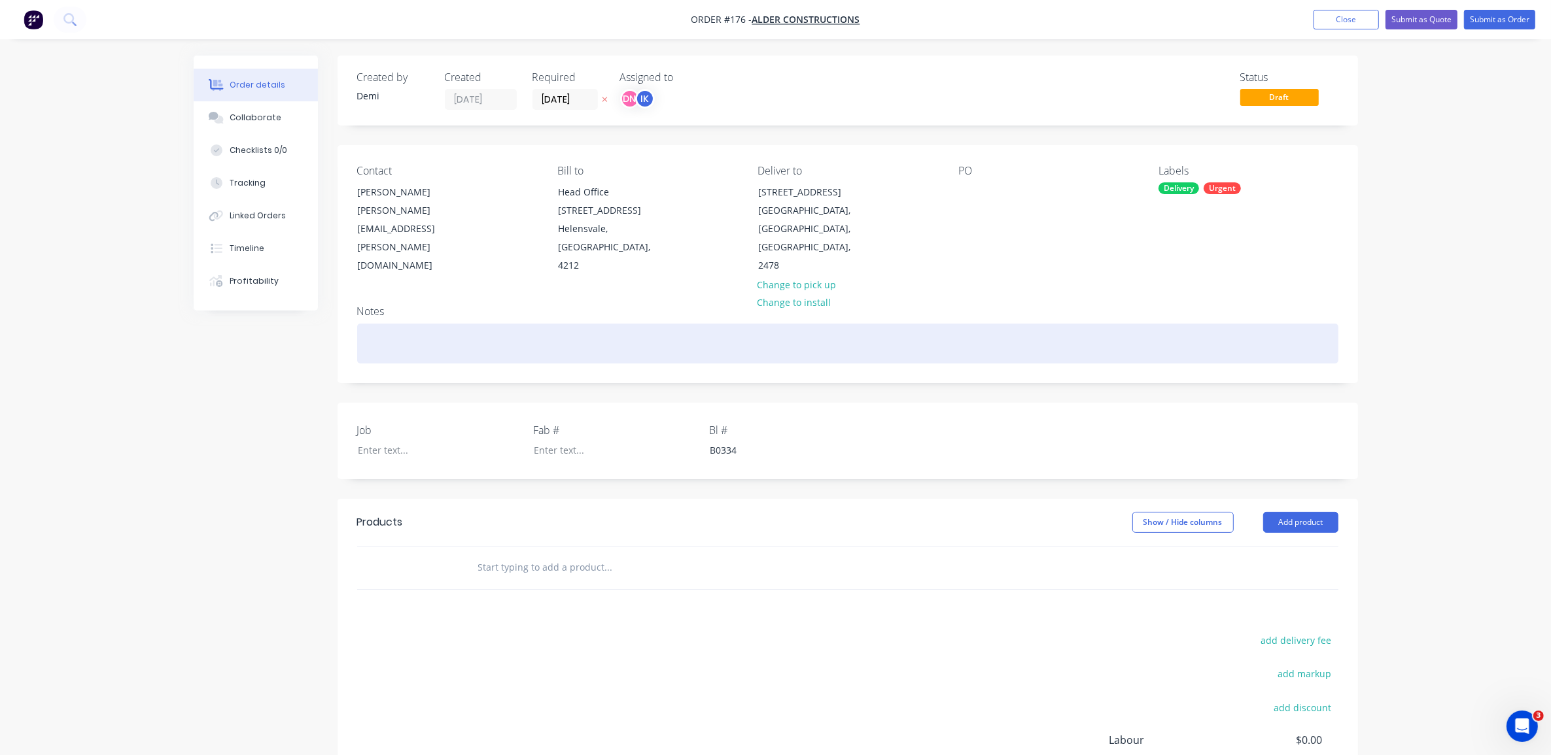
click at [428, 328] on div at bounding box center [847, 344] width 981 height 40
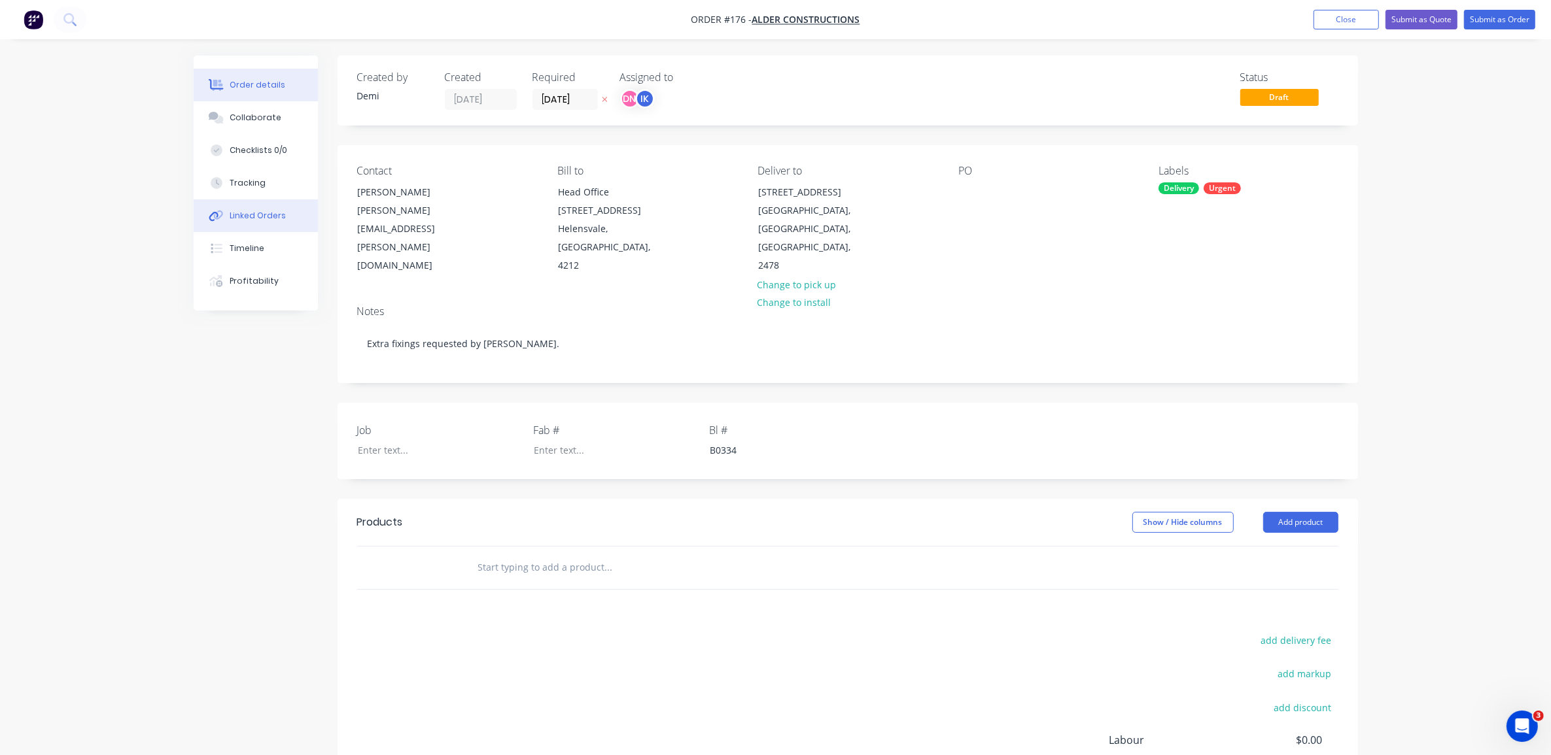
click at [290, 207] on button "Linked Orders" at bounding box center [256, 215] width 124 height 33
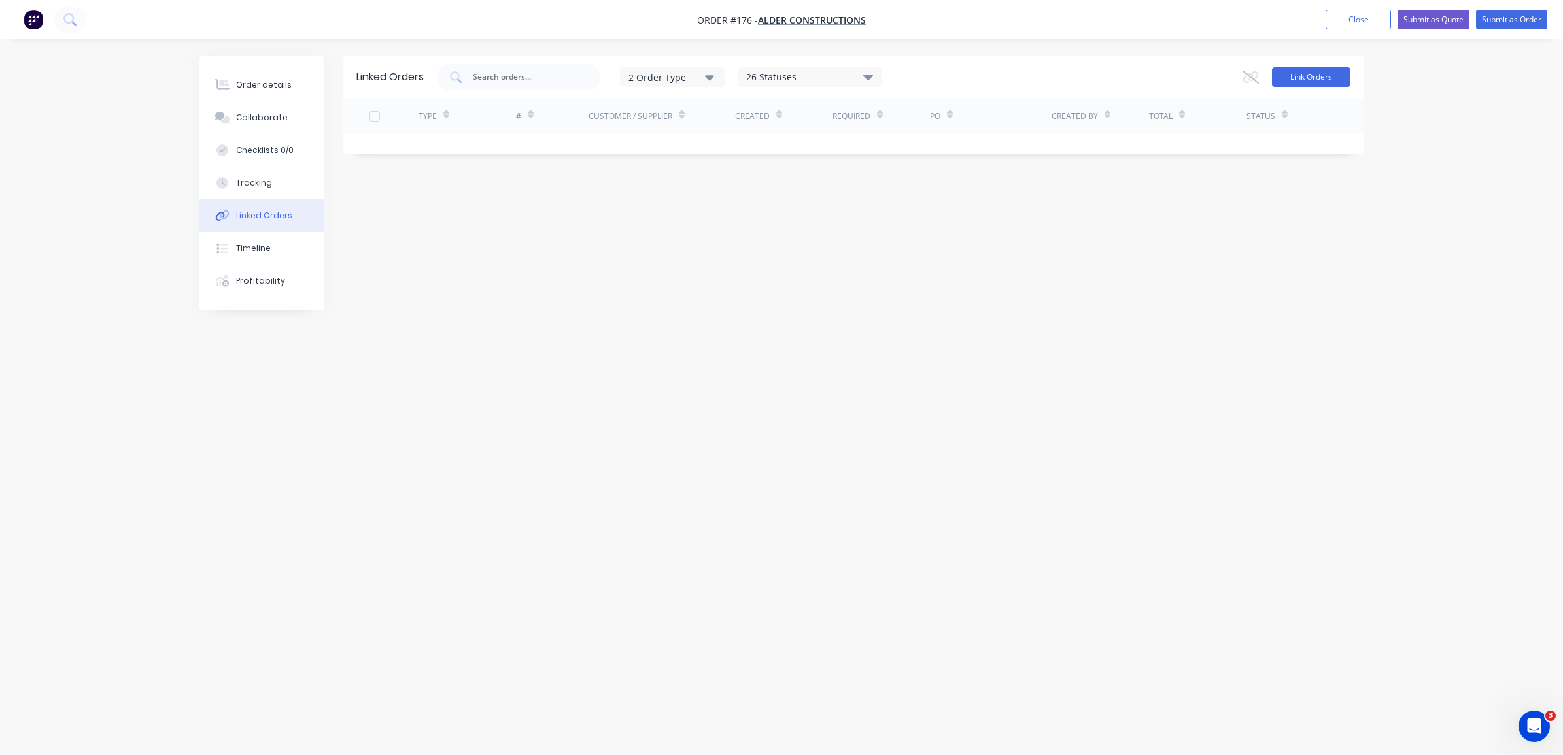
click at [1318, 73] on button "Link Orders" at bounding box center [1311, 77] width 78 height 20
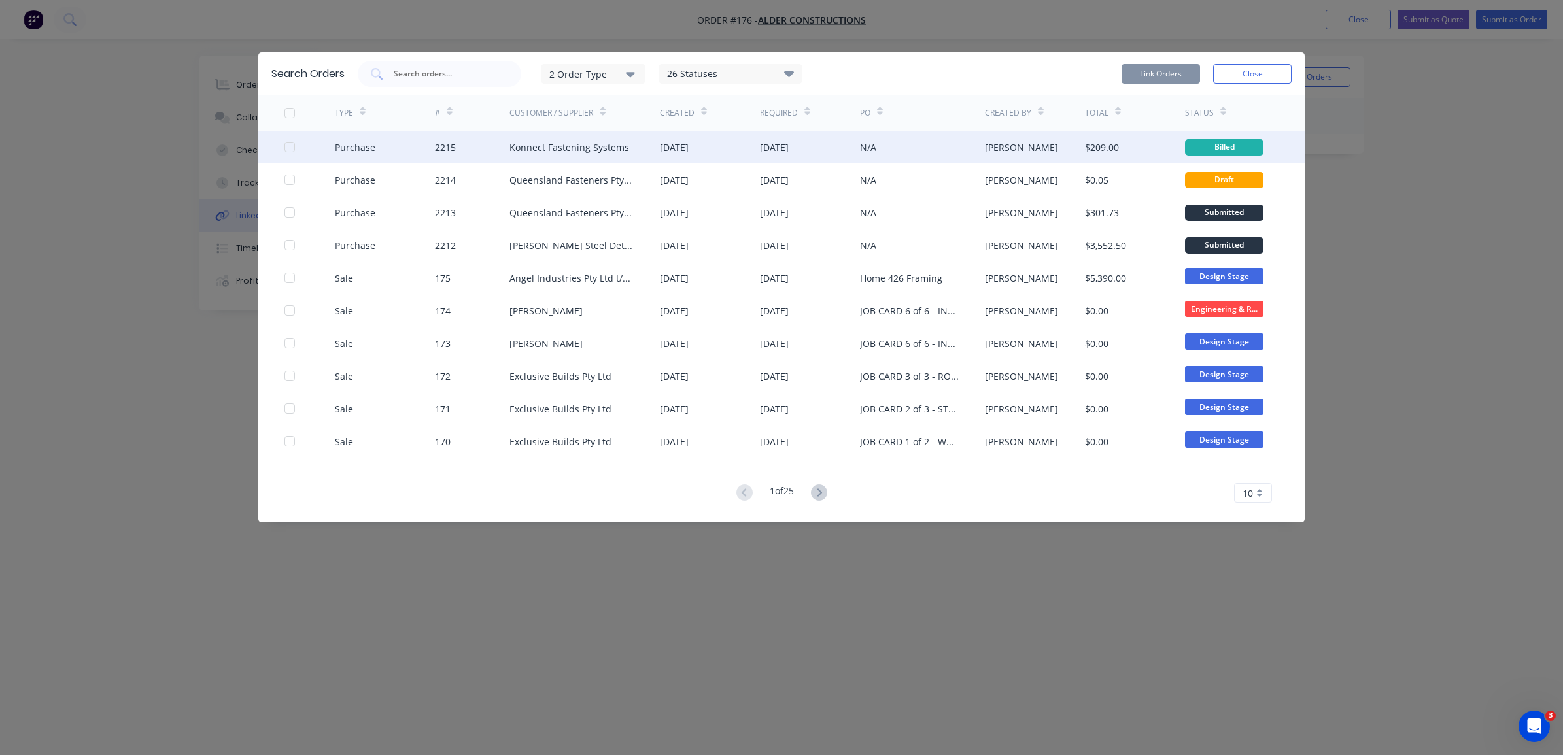
click at [373, 157] on div "Purchase" at bounding box center [385, 147] width 100 height 33
click at [1212, 138] on div "Billed" at bounding box center [1235, 147] width 100 height 33
click at [290, 148] on div at bounding box center [290, 147] width 26 height 26
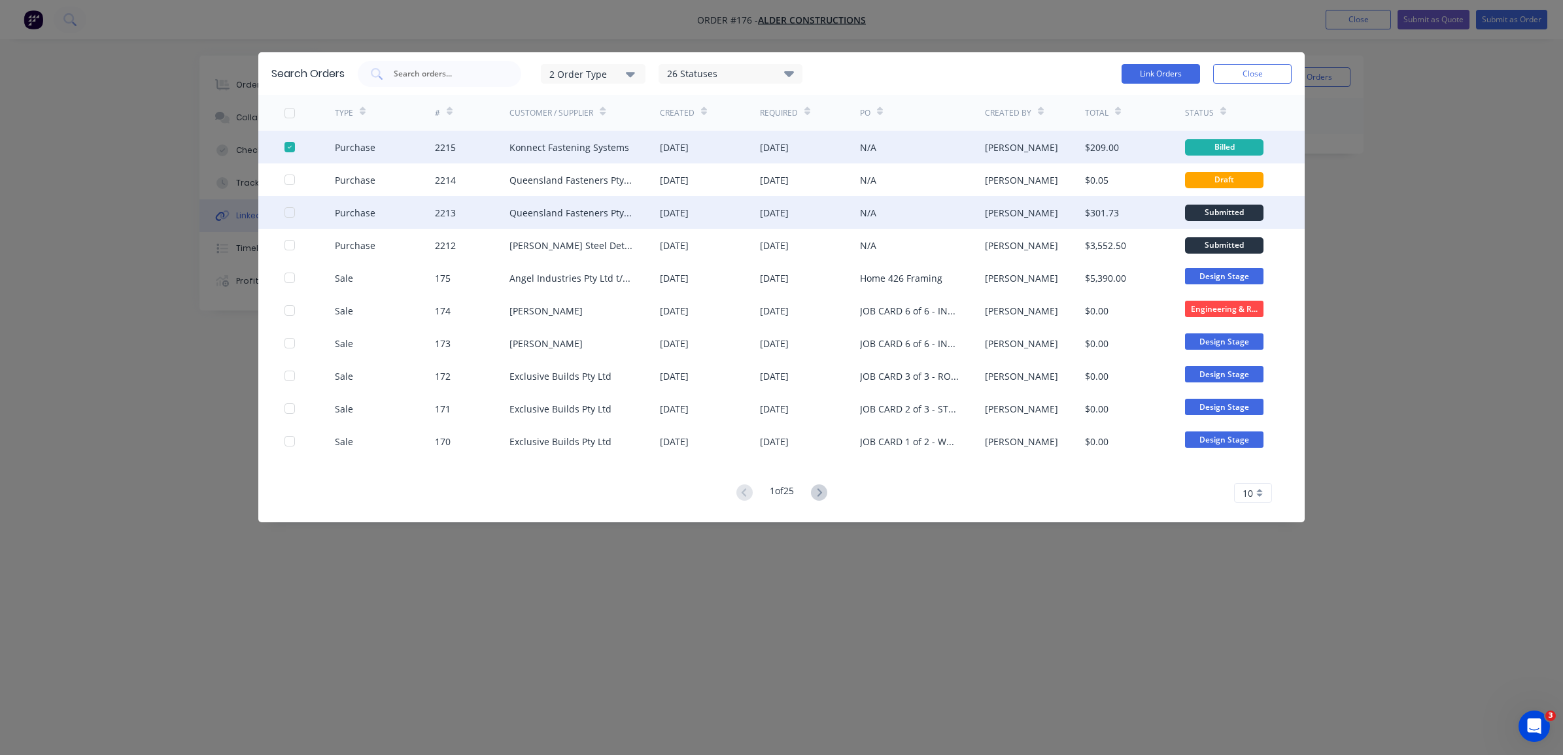
click at [1211, 215] on div "Submitted" at bounding box center [1224, 213] width 78 height 16
click at [1078, 215] on div "[PERSON_NAME]" at bounding box center [1035, 212] width 100 height 33
click at [286, 211] on div at bounding box center [290, 212] width 26 height 26
click at [1150, 70] on button "Link Orders" at bounding box center [1161, 74] width 78 height 20
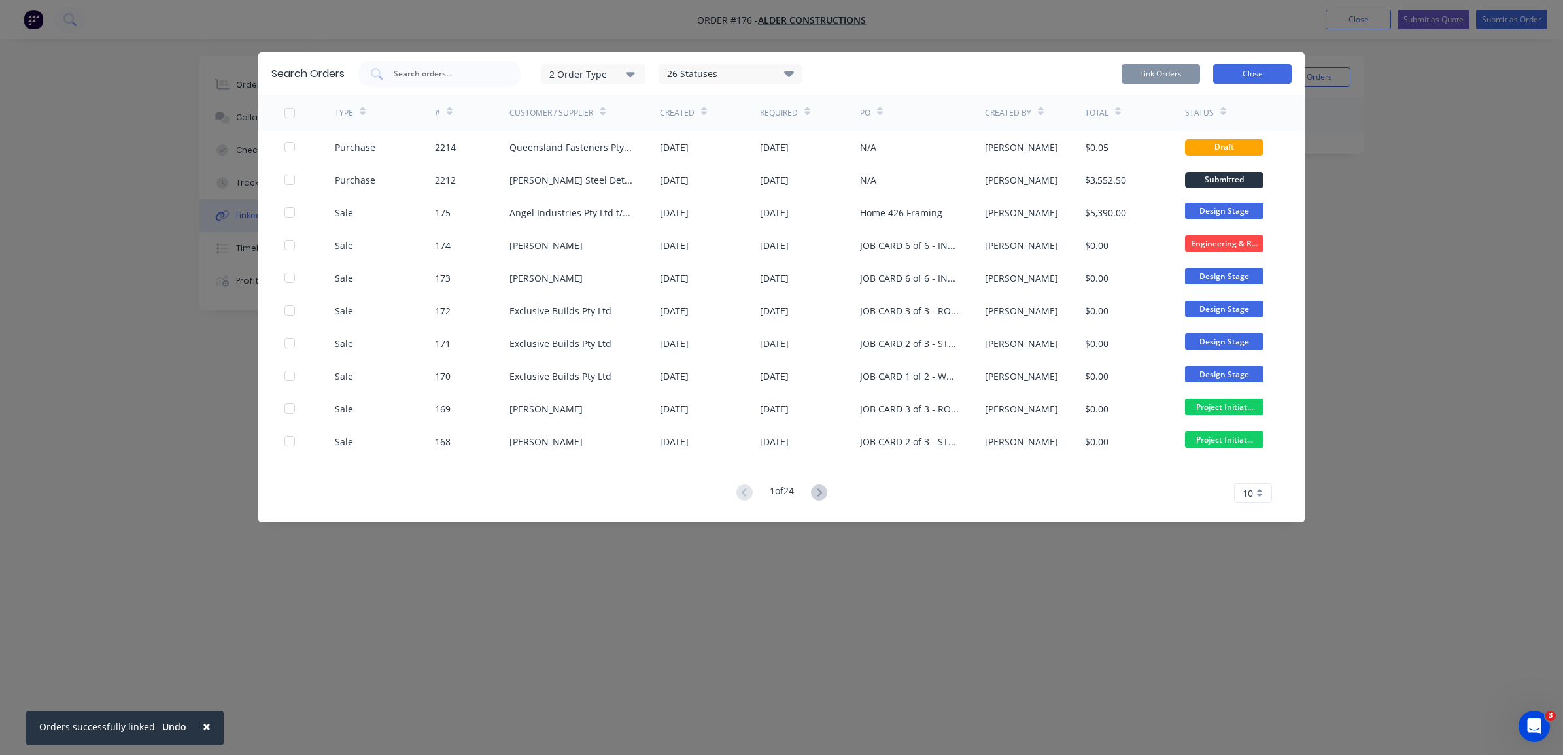
click at [1253, 73] on button "Close" at bounding box center [1252, 74] width 78 height 20
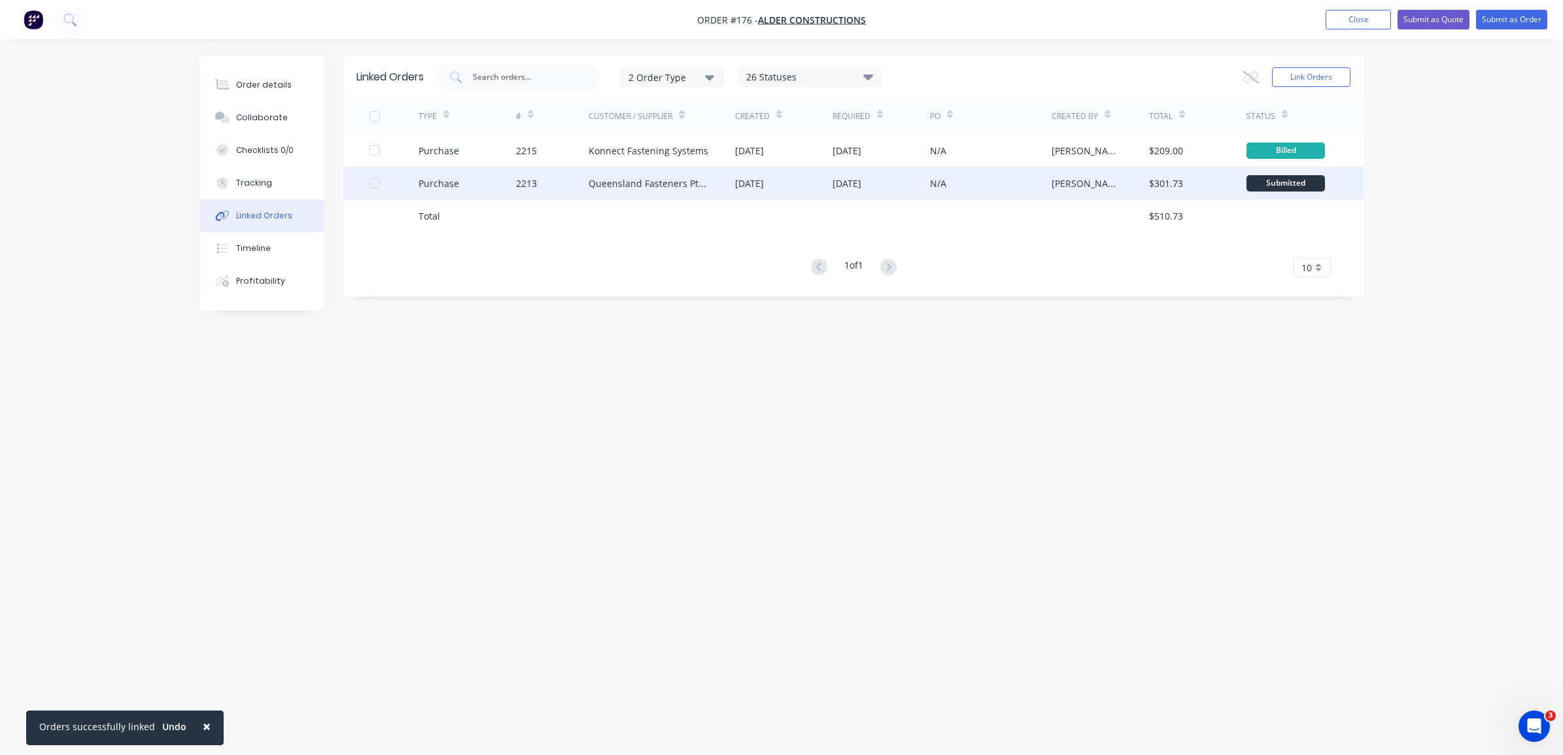
click at [1173, 184] on div "$301.73" at bounding box center [1166, 184] width 34 height 14
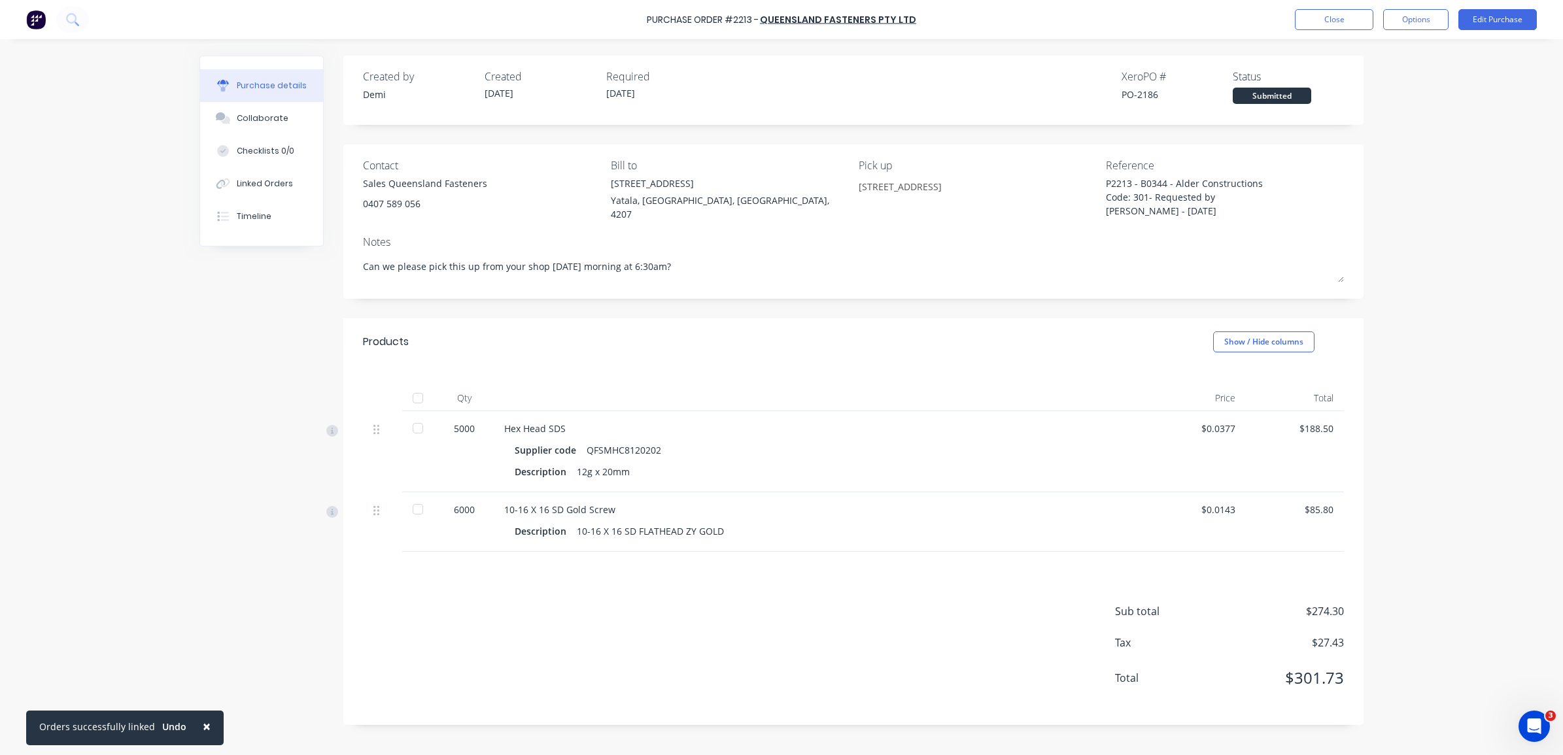
click at [413, 422] on div at bounding box center [418, 428] width 26 height 26
click at [426, 517] on div at bounding box center [418, 522] width 33 height 60
drag, startPoint x: 426, startPoint y: 499, endPoint x: 422, endPoint y: 505, distance: 7.1
click at [424, 499] on div at bounding box center [418, 509] width 26 height 26
click at [419, 425] on div at bounding box center [418, 428] width 26 height 26
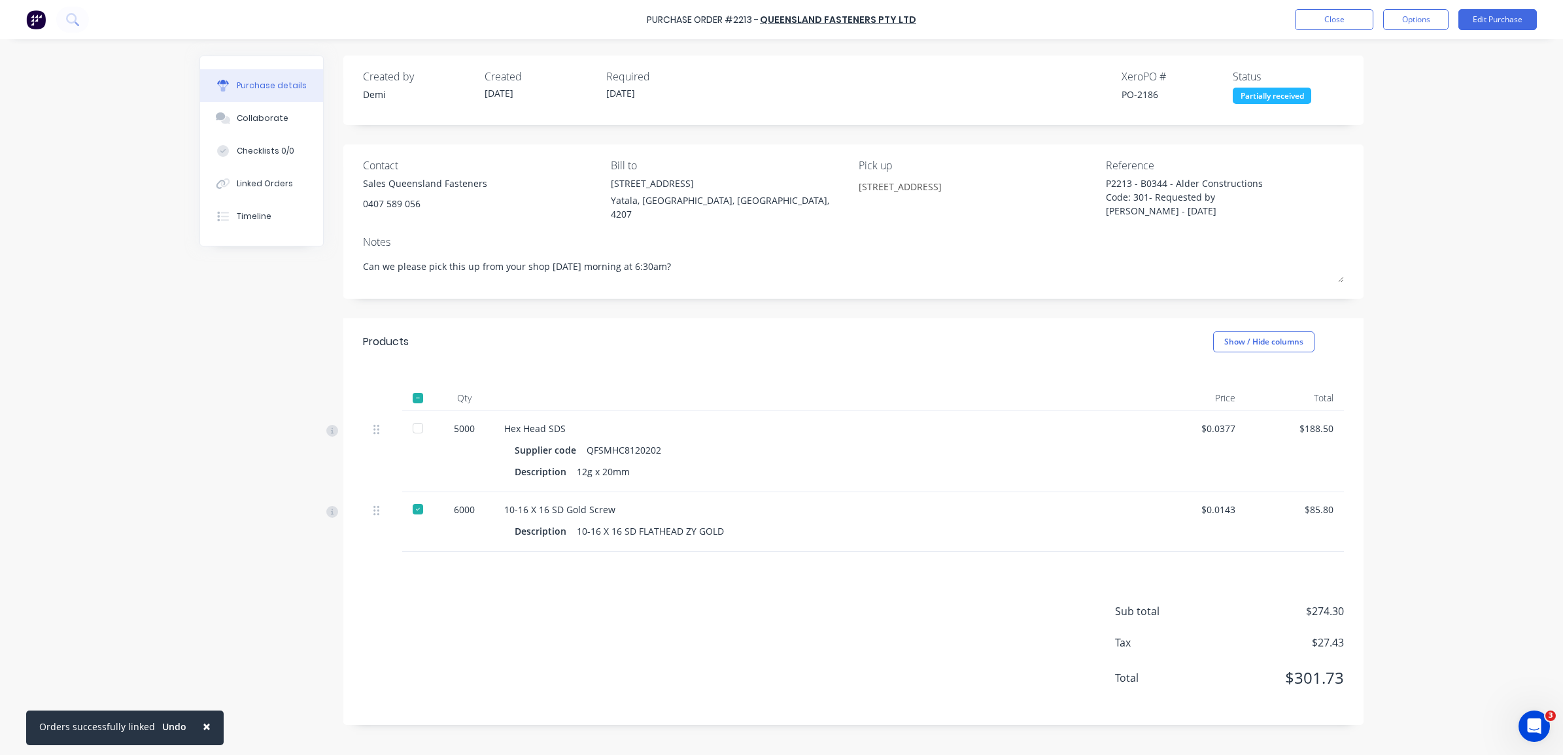
click at [420, 499] on div at bounding box center [418, 509] width 26 height 26
click at [1423, 24] on button "Options" at bounding box center [1415, 19] width 65 height 21
click at [250, 180] on div "Linked Orders" at bounding box center [265, 184] width 56 height 12
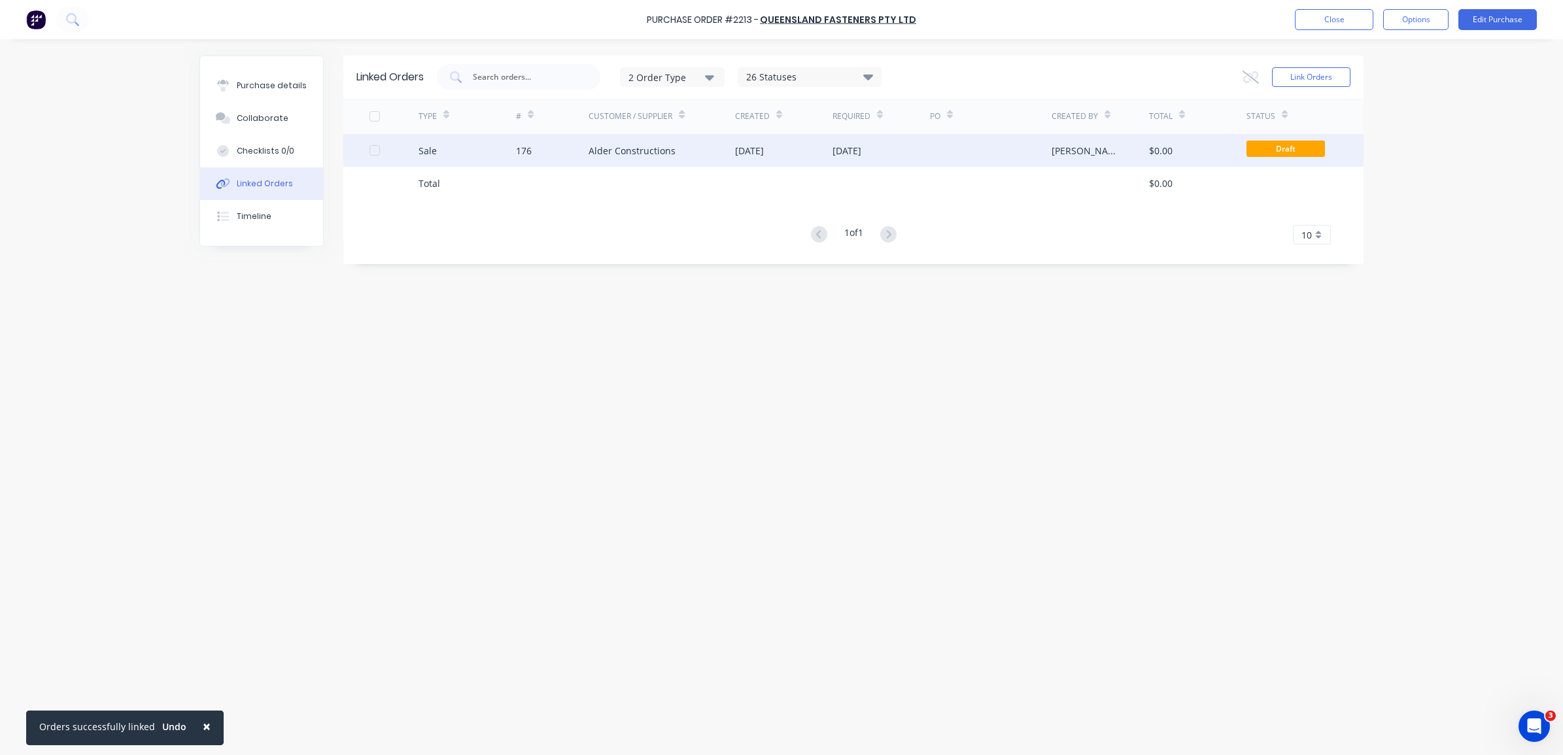
click at [557, 149] on div "176" at bounding box center [552, 150] width 73 height 33
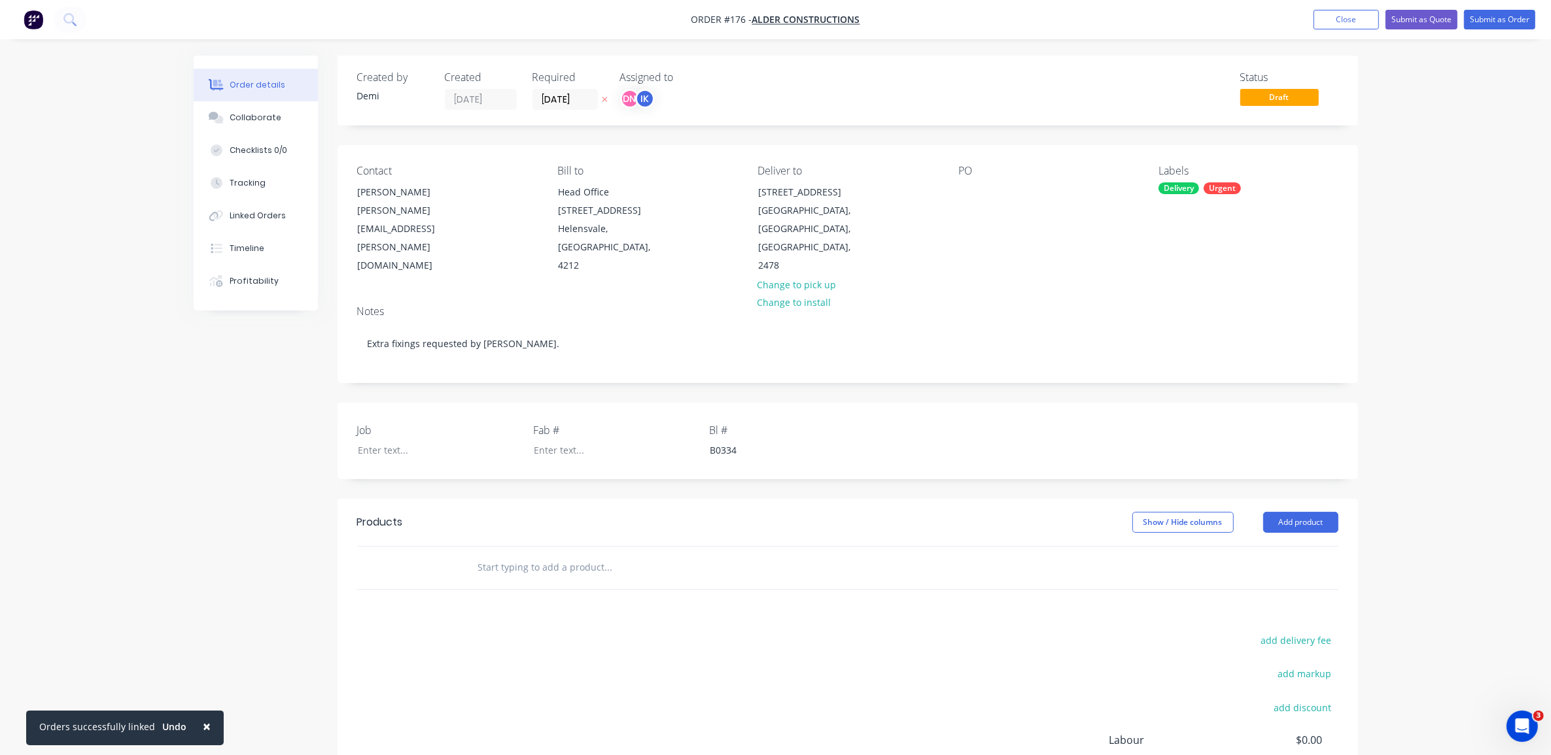
click at [589, 555] on input "text" at bounding box center [608, 568] width 262 height 26
click at [1313, 512] on button "Add product" at bounding box center [1300, 522] width 75 height 21
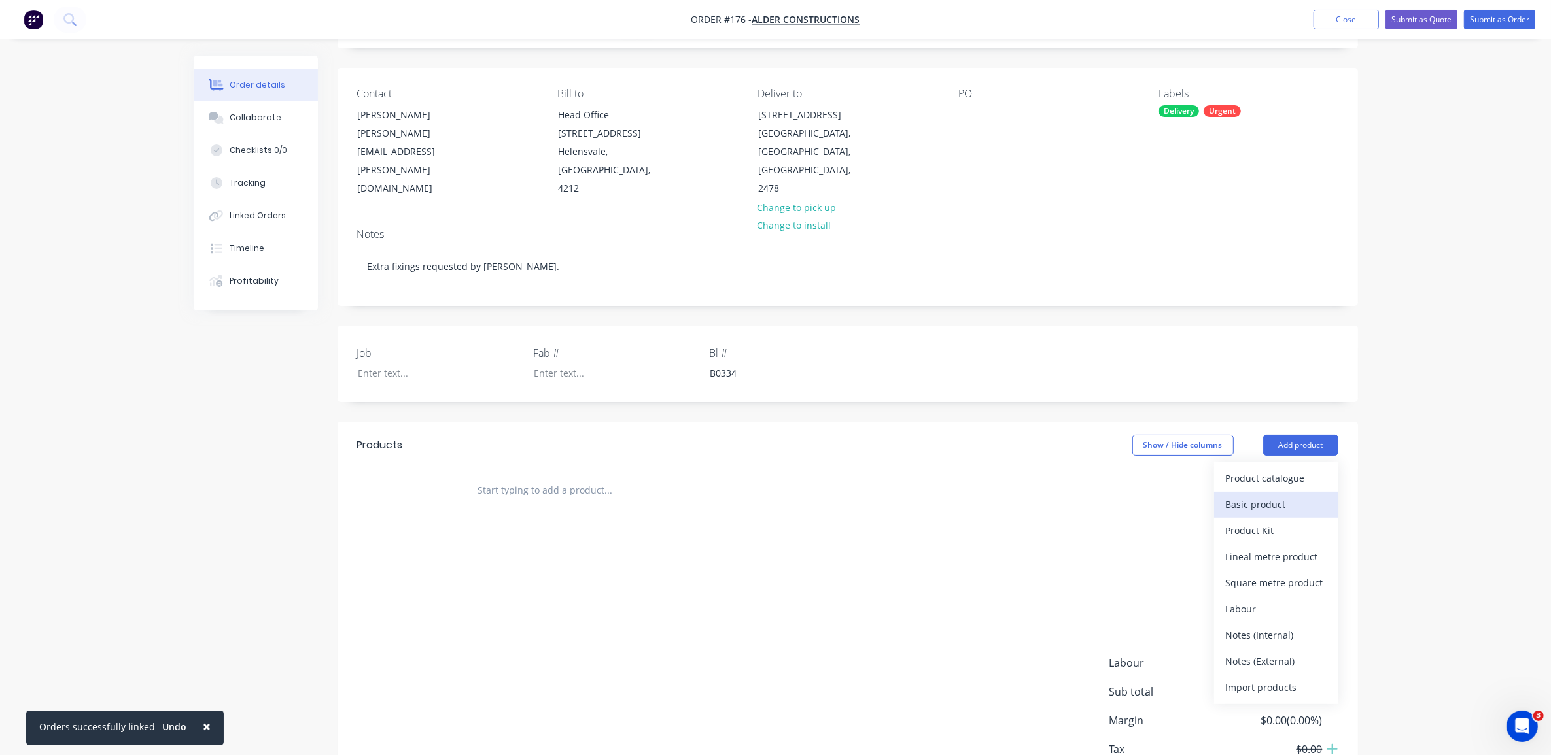
scroll to position [82, 0]
click at [1302, 674] on div "Import products" at bounding box center [1276, 683] width 101 height 19
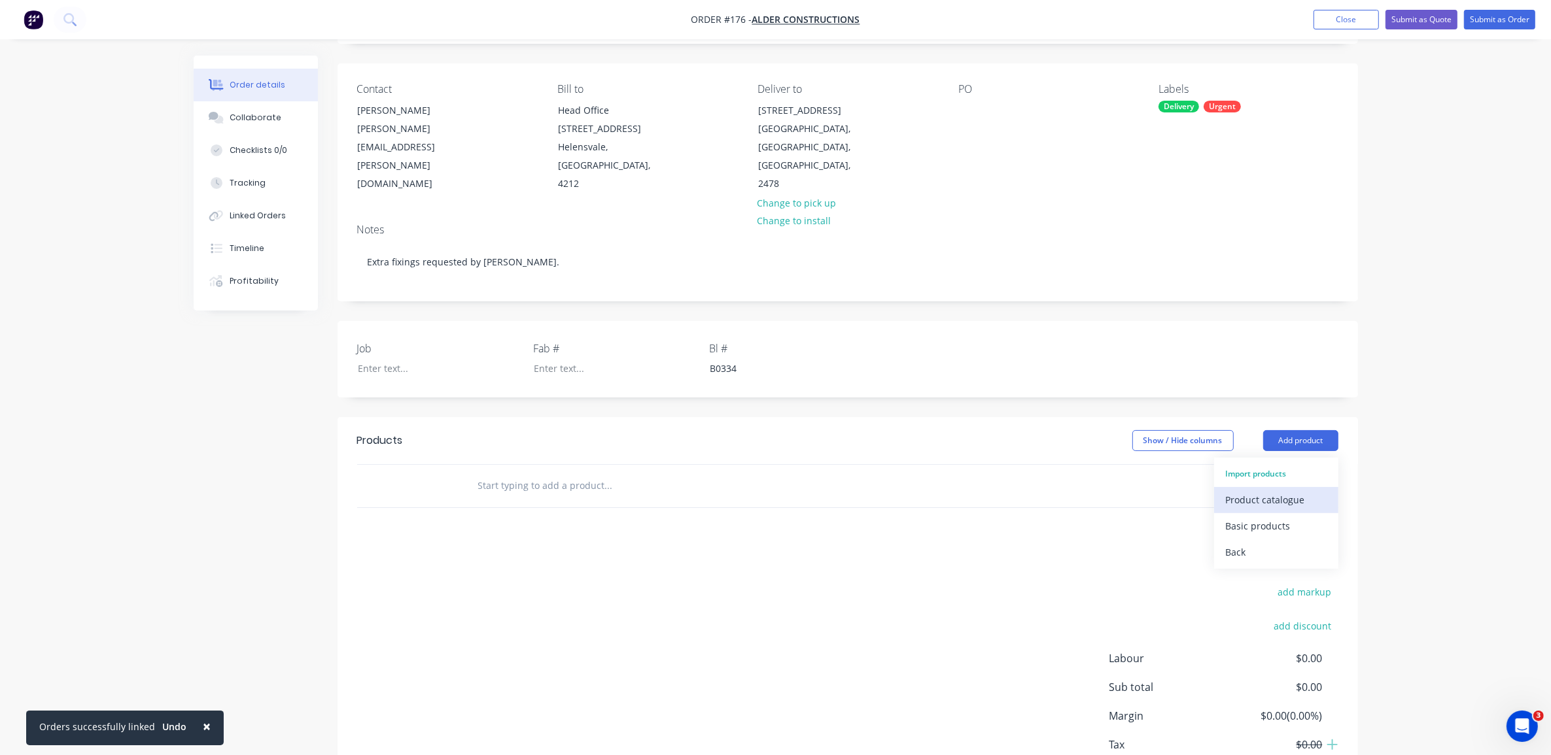
click at [1277, 491] on div "Product catalogue" at bounding box center [1276, 500] width 101 height 19
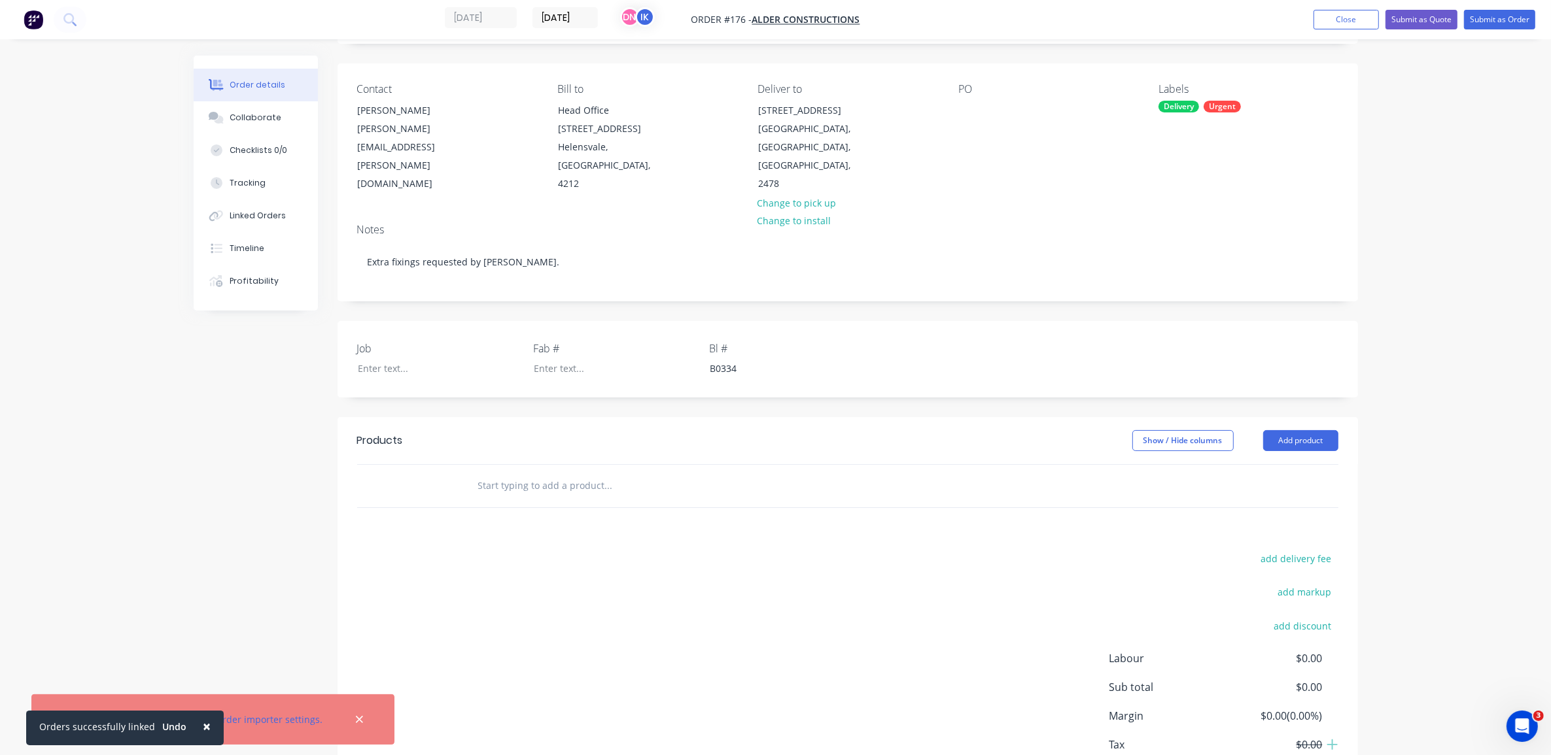
click at [203, 721] on span "×" at bounding box center [207, 726] width 8 height 18
click at [298, 721] on link "order importer settings." at bounding box center [269, 720] width 105 height 12
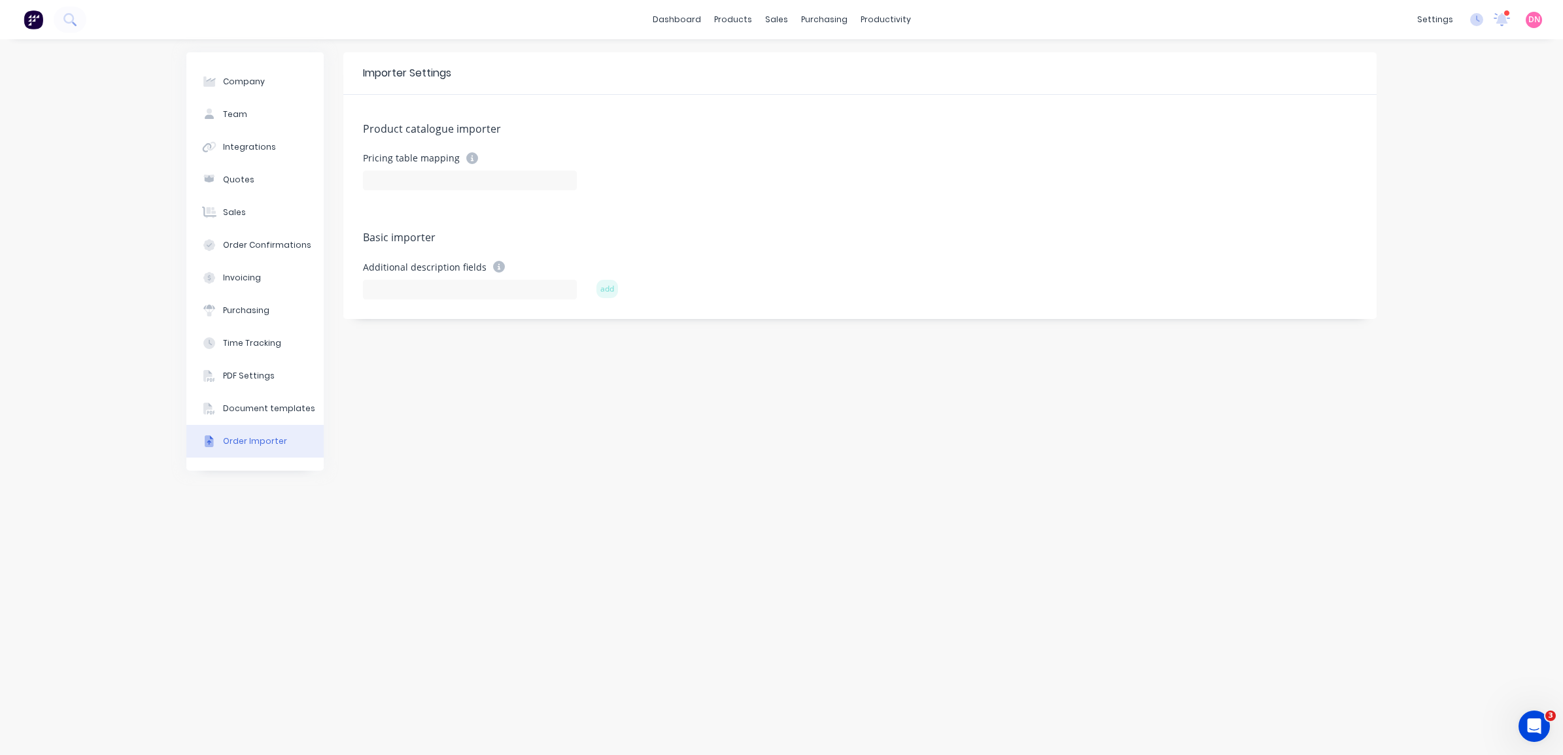
click at [468, 156] on icon at bounding box center [472, 158] width 12 height 12
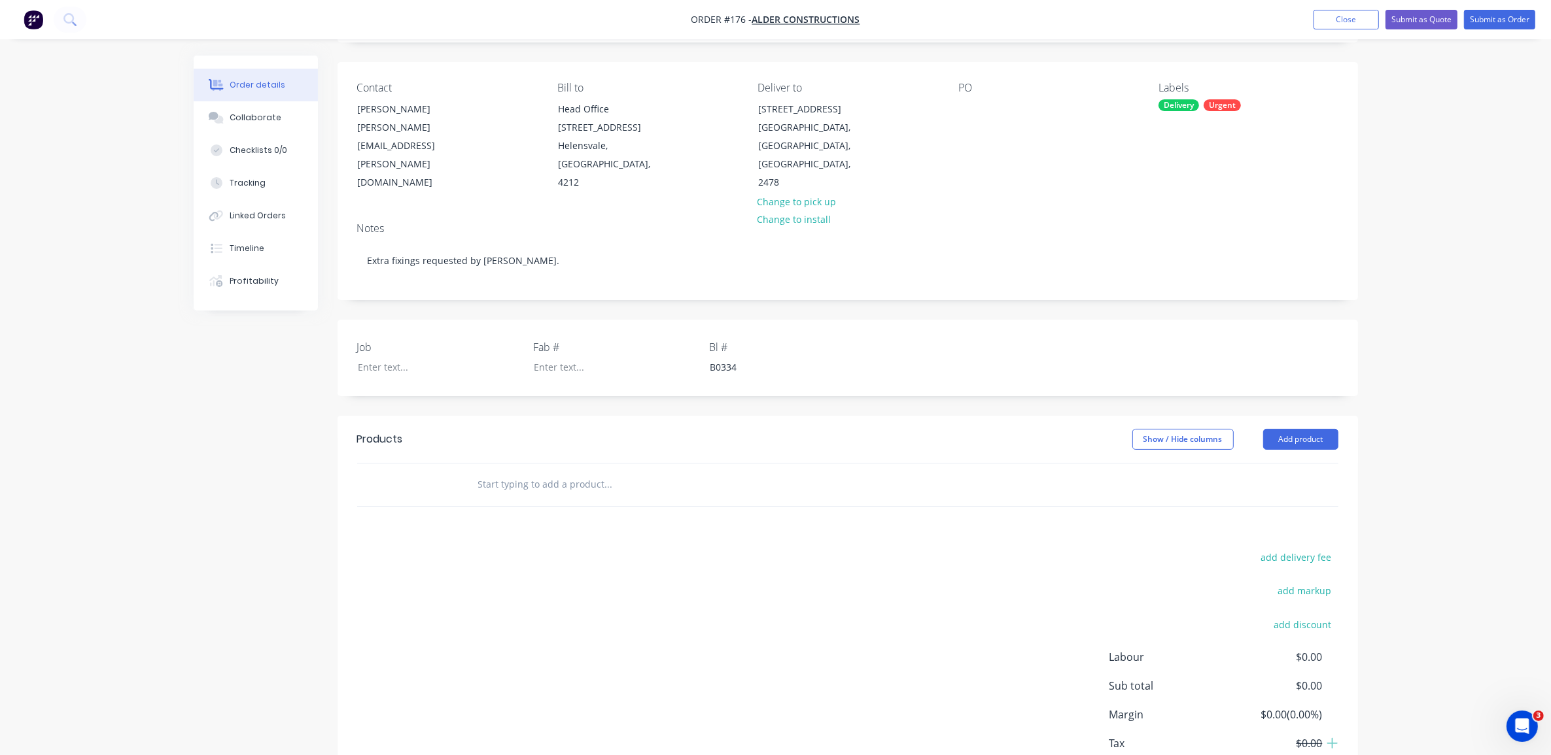
click at [658, 472] on input "text" at bounding box center [608, 485] width 262 height 26
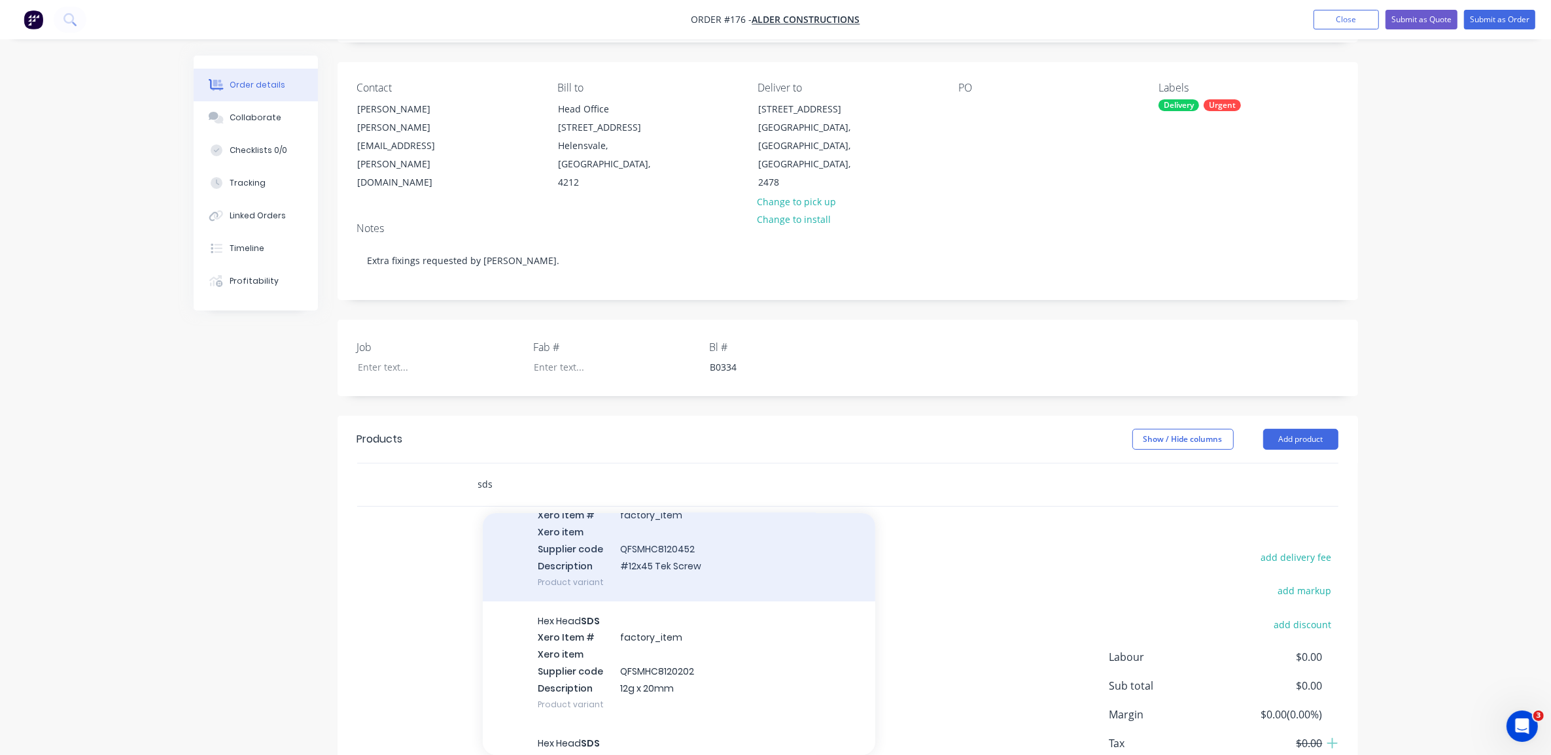
scroll to position [82, 0]
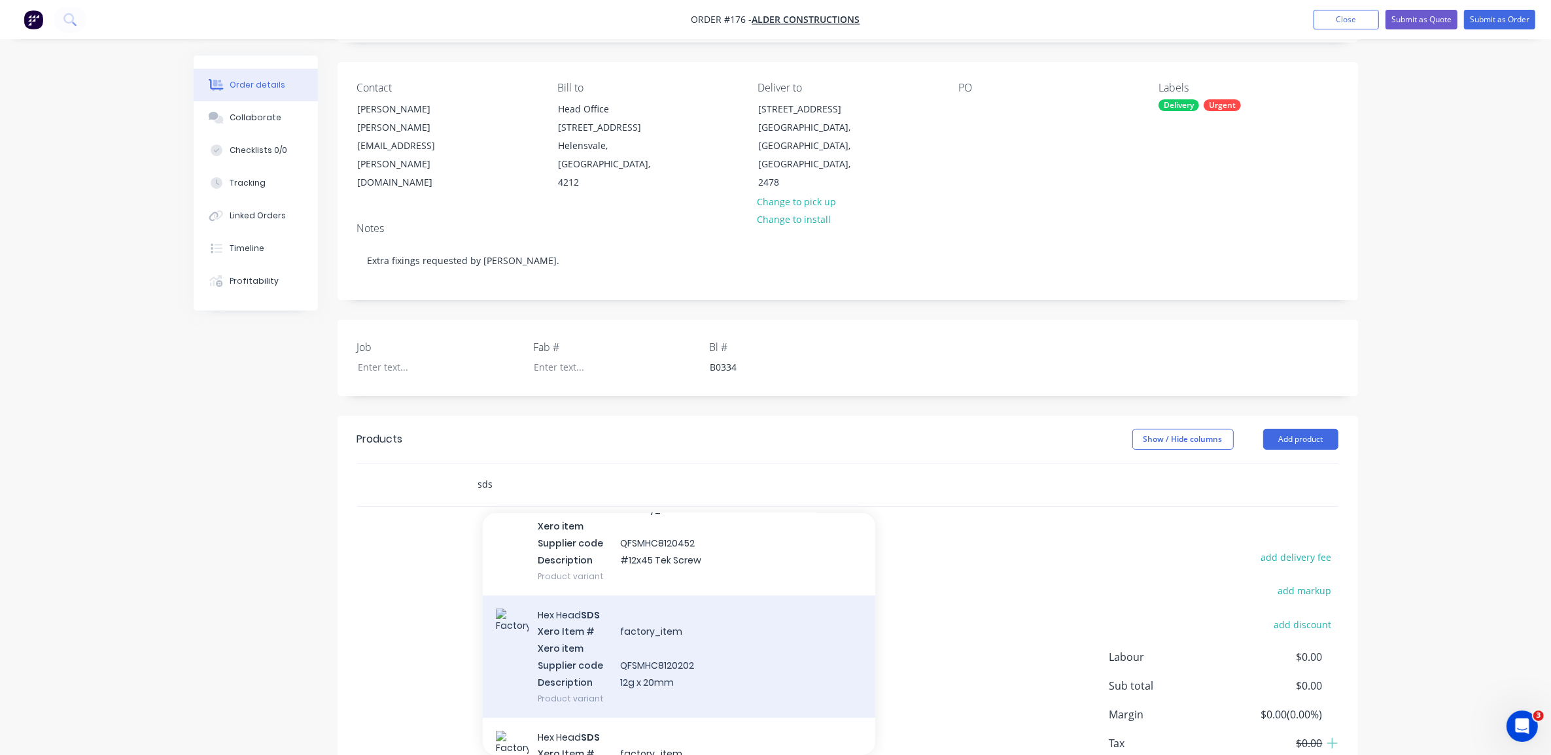
type input "sds"
click at [749, 636] on div "Hex Head SDS Xero Item # factory_item Xero item Supplier code QFSMHC8120202 Des…" at bounding box center [679, 657] width 392 height 122
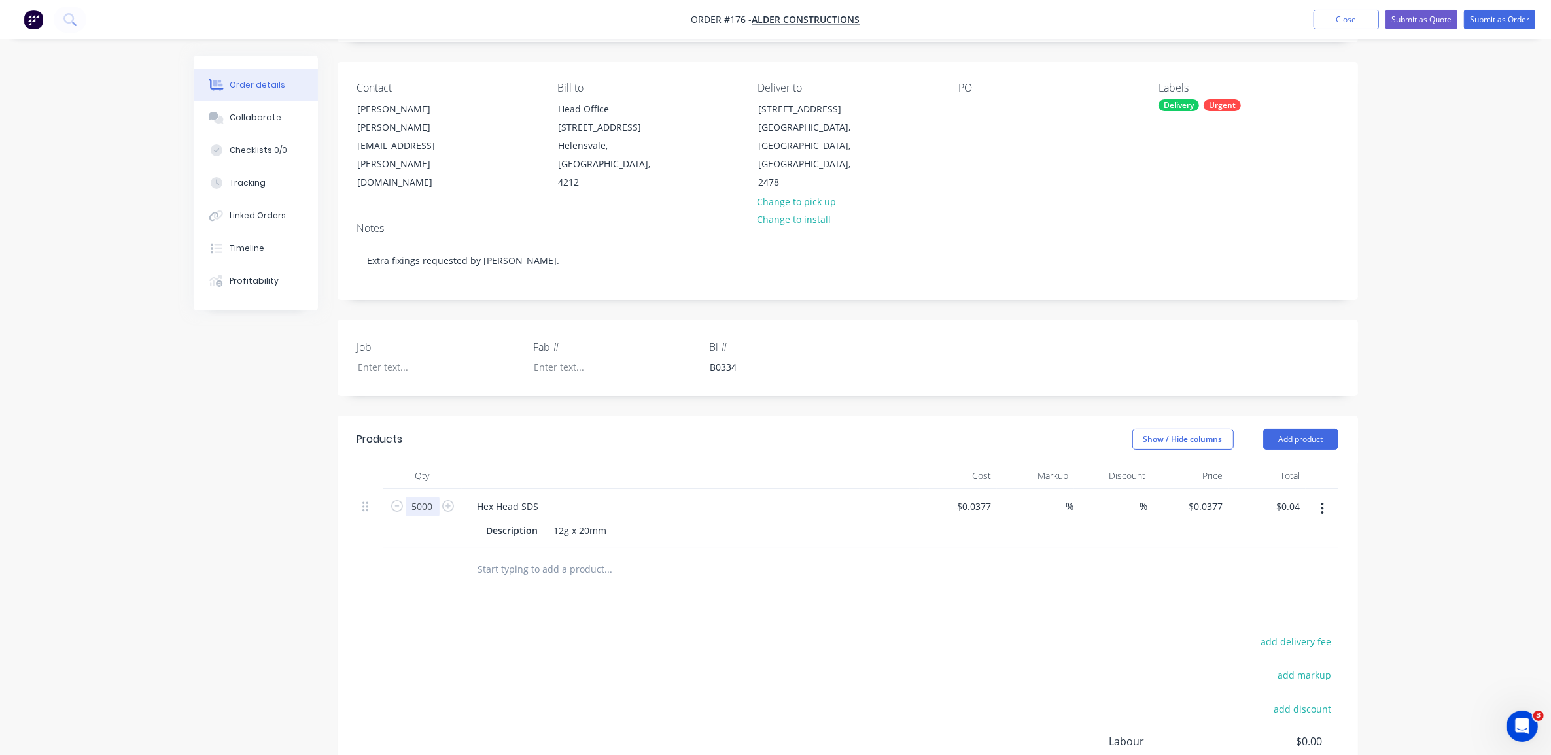
type input "5000"
type input "$188.50"
click at [558, 557] on input "text" at bounding box center [608, 570] width 262 height 26
click at [1300, 429] on button "Add product" at bounding box center [1300, 439] width 75 height 21
click at [491, 558] on input "text" at bounding box center [608, 570] width 262 height 26
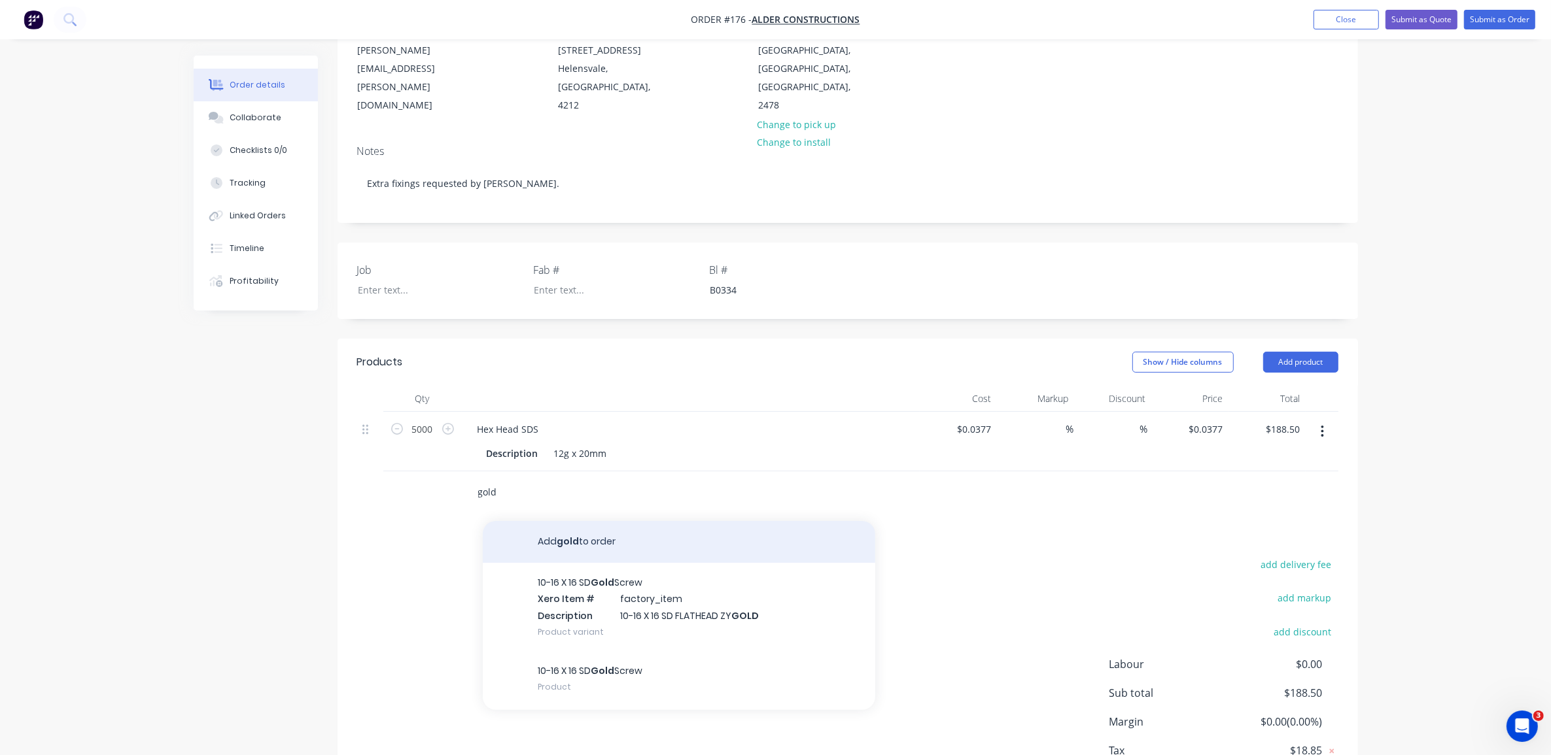
scroll to position [165, 0]
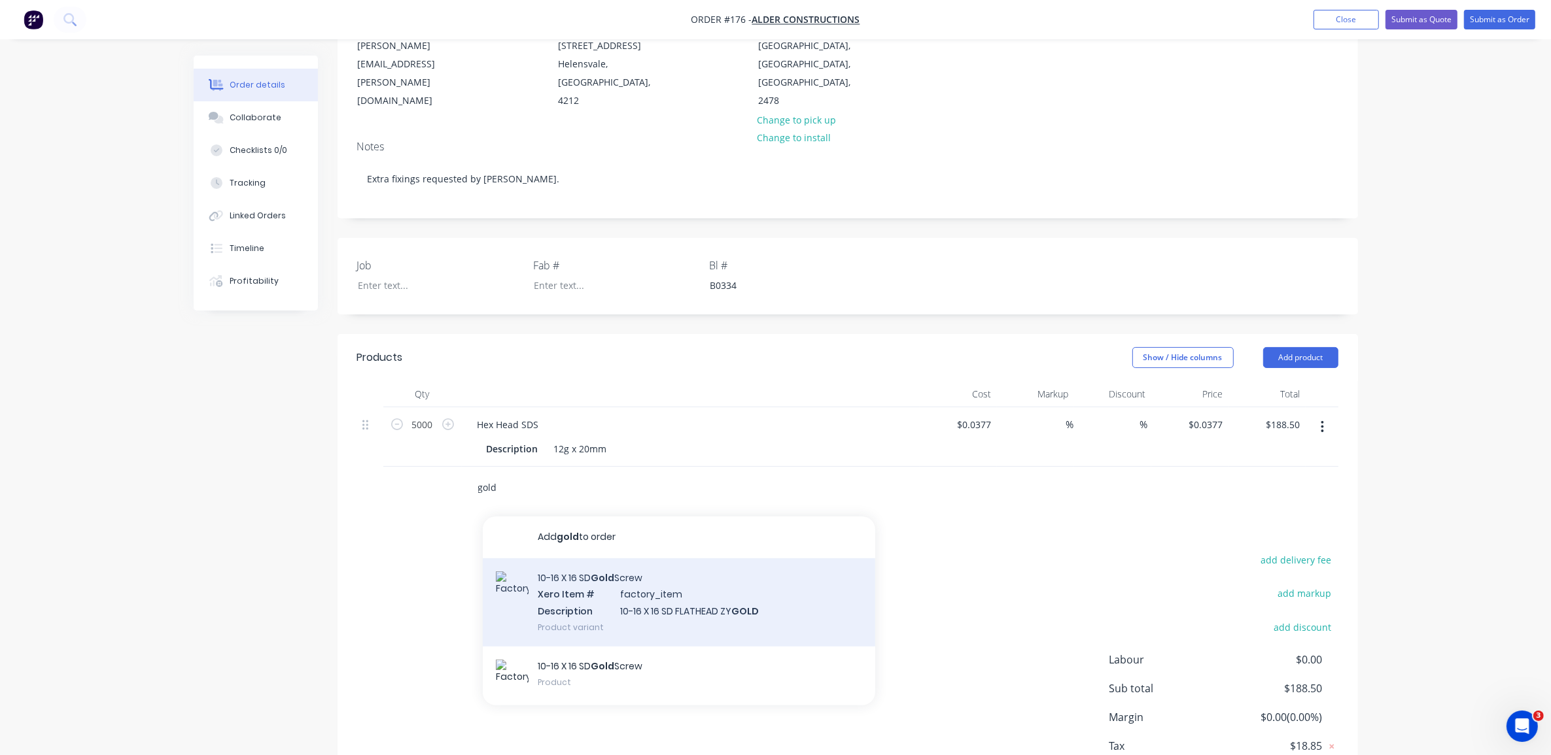
type input "gold"
click at [567, 613] on div "10-16 X 16 SD Gold Screw Xero Item # factory_item Description 10-16 X 16 SD FLA…" at bounding box center [679, 603] width 392 height 88
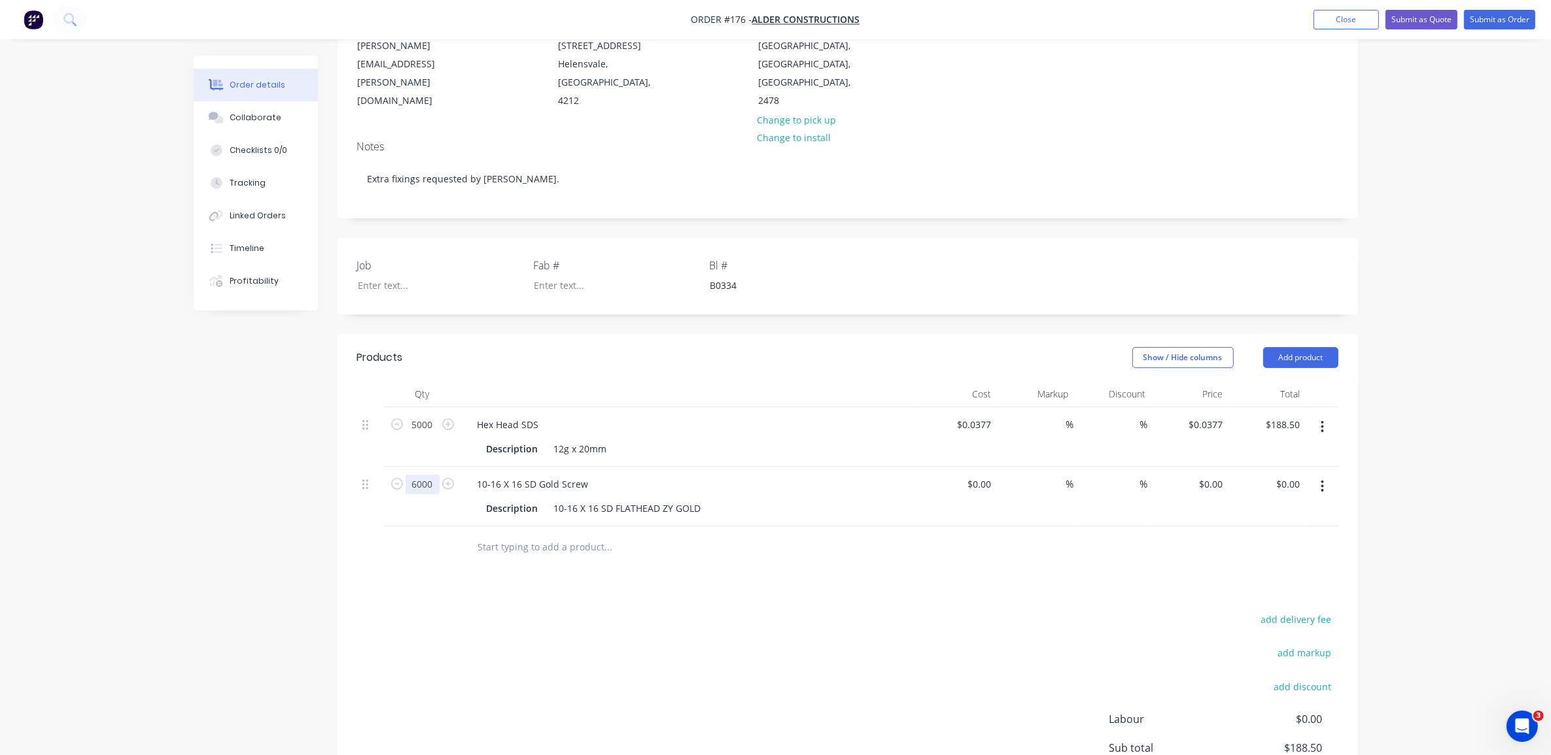
type input "6000"
click at [594, 534] on input "text" at bounding box center [608, 547] width 262 height 26
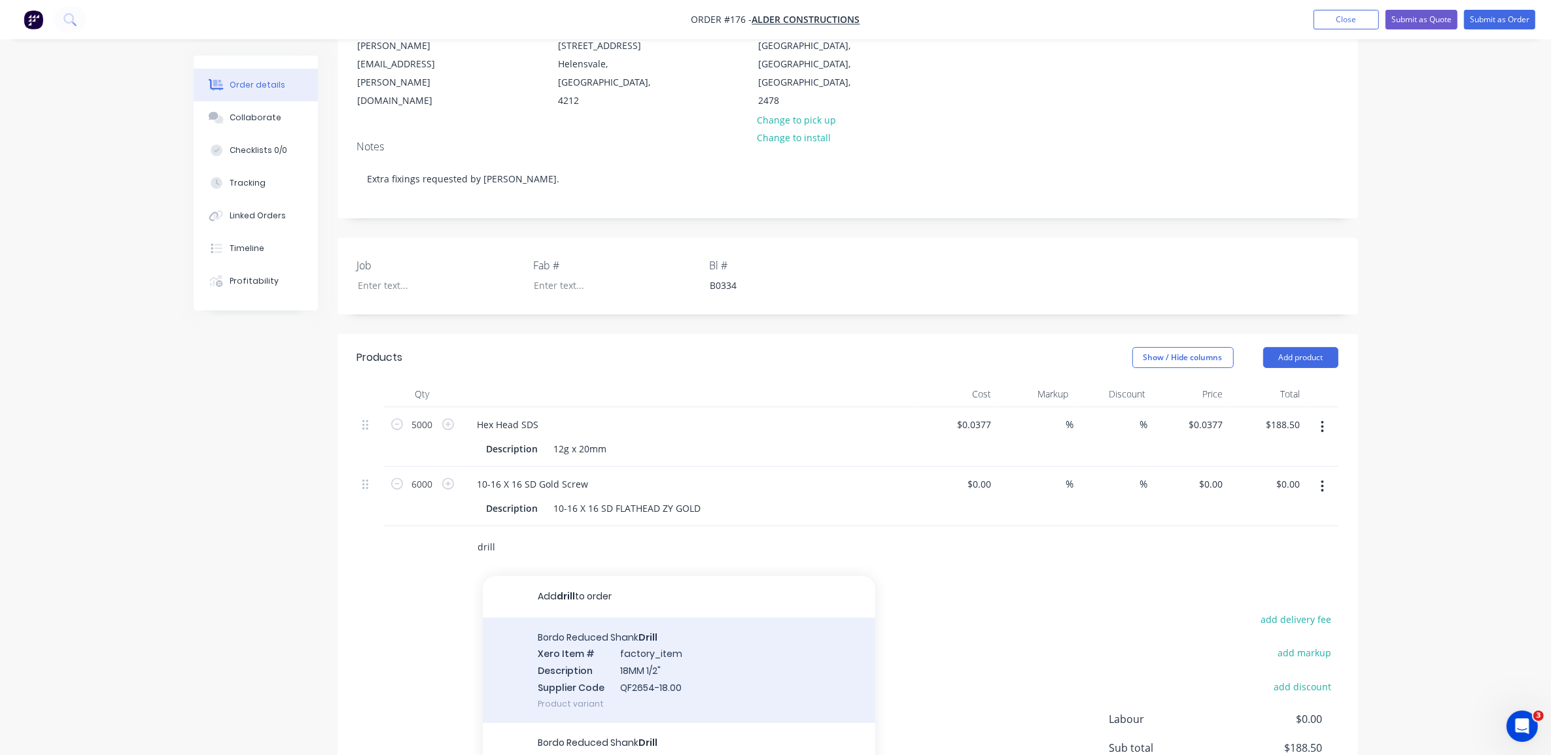
type input "drill"
click at [573, 636] on div "Bordo Reduced Shank Drill Xero Item # factory_item Description 18MM 1/2" Suppli…" at bounding box center [679, 670] width 392 height 105
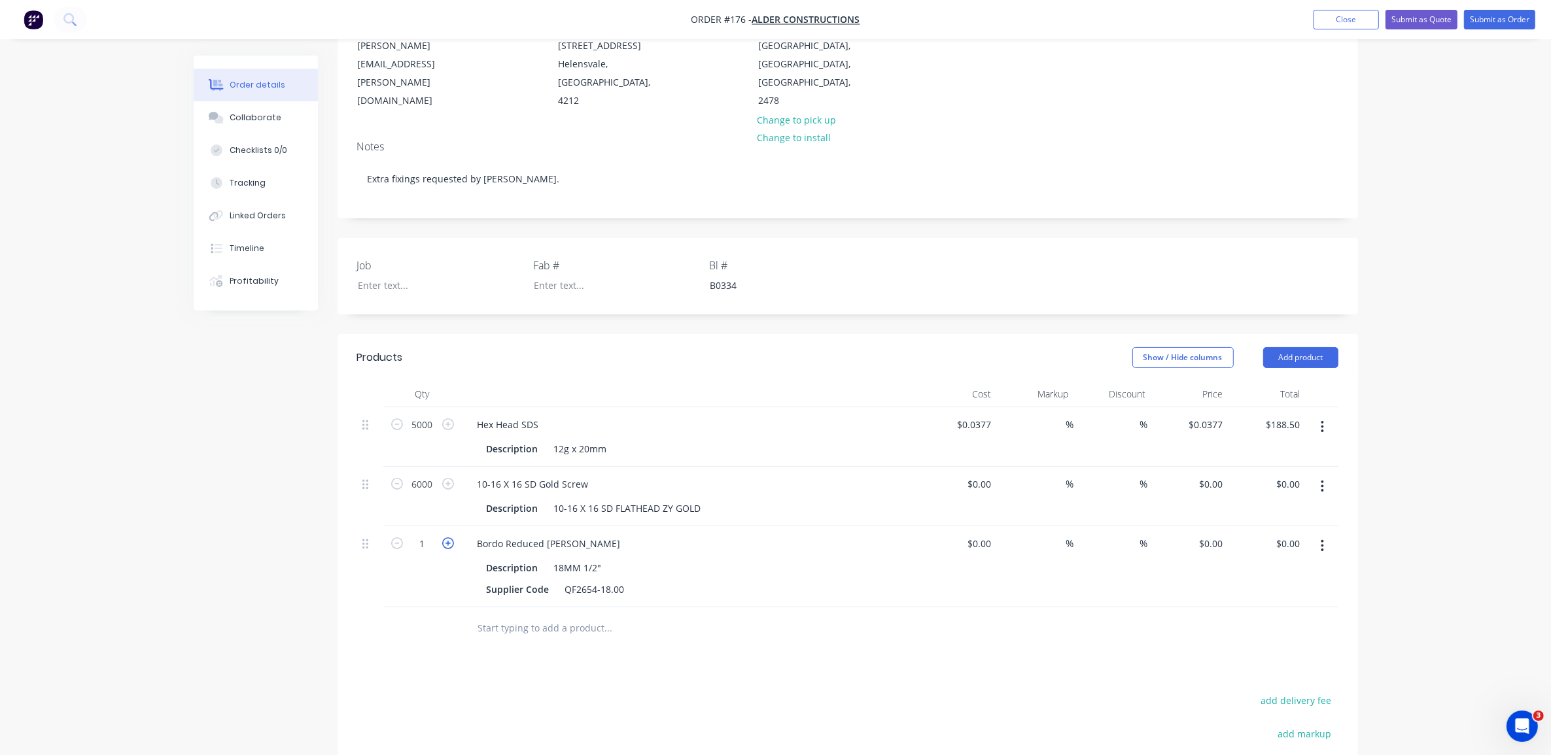
click at [450, 538] on icon "button" at bounding box center [448, 544] width 12 height 12
type input "2"
click at [563, 615] on input "text" at bounding box center [608, 628] width 262 height 26
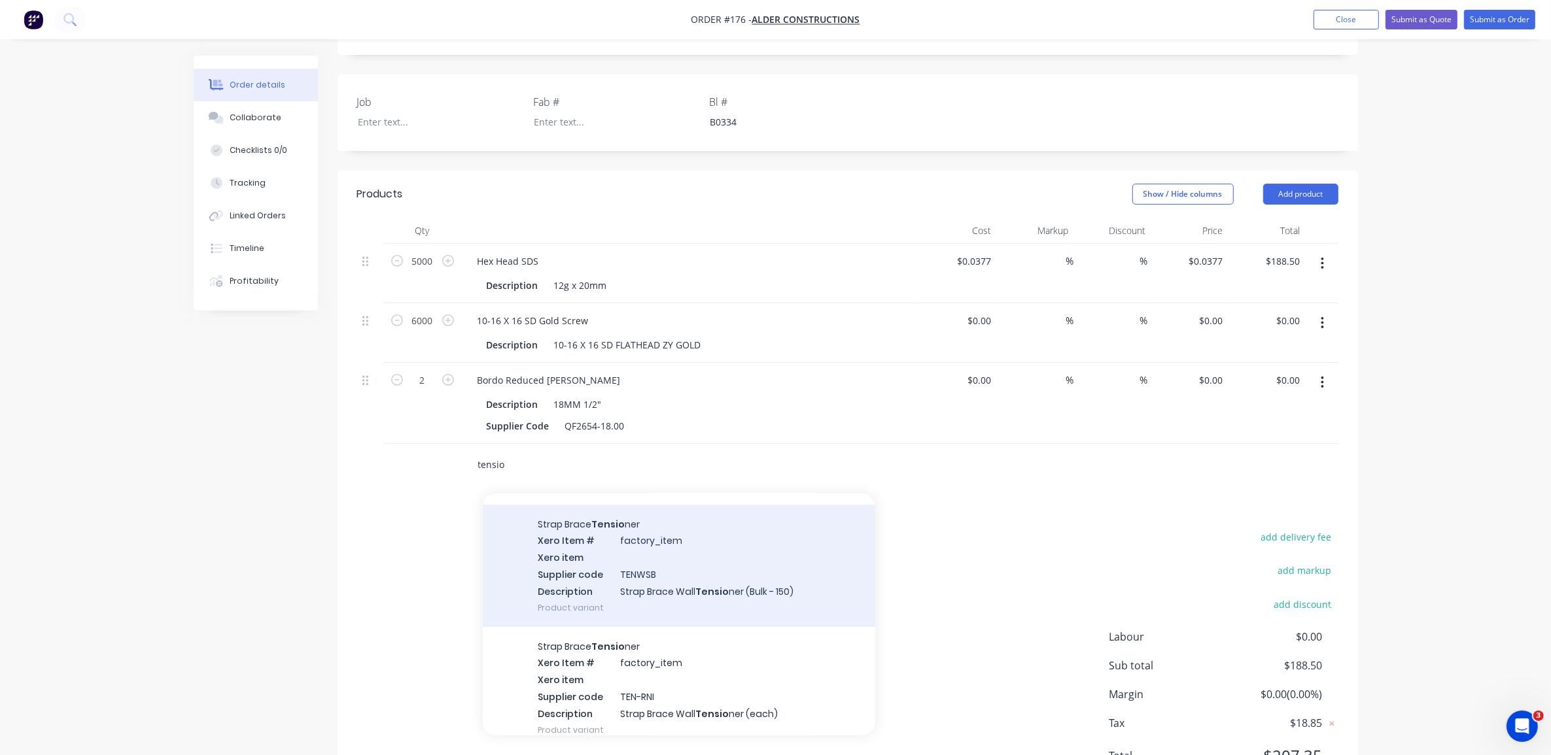
scroll to position [82, 0]
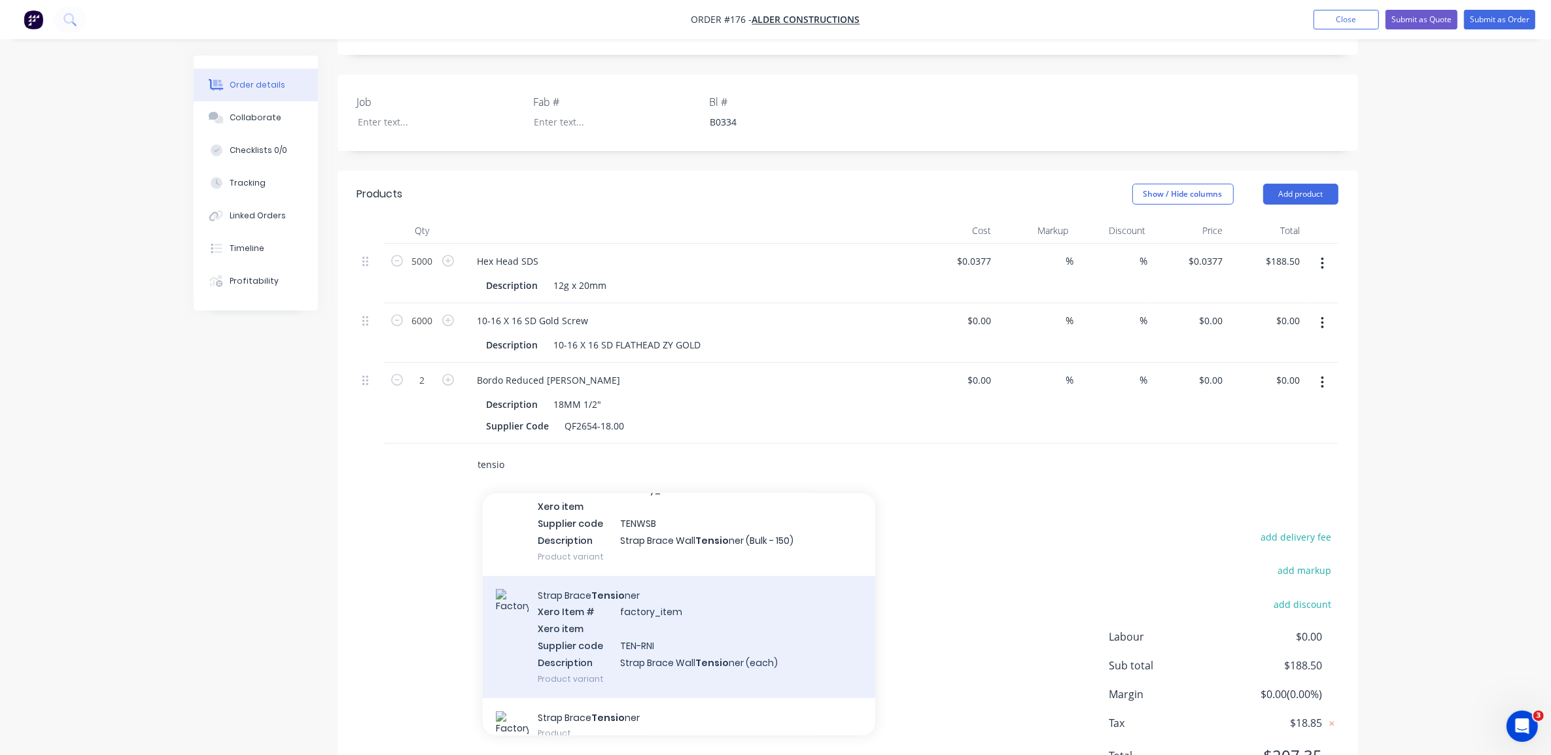
type input "tensio"
click at [651, 636] on div "Strap Brace Tensio ner Xero Item # factory_item Xero item Supplier code TEN-RNI…" at bounding box center [679, 637] width 392 height 122
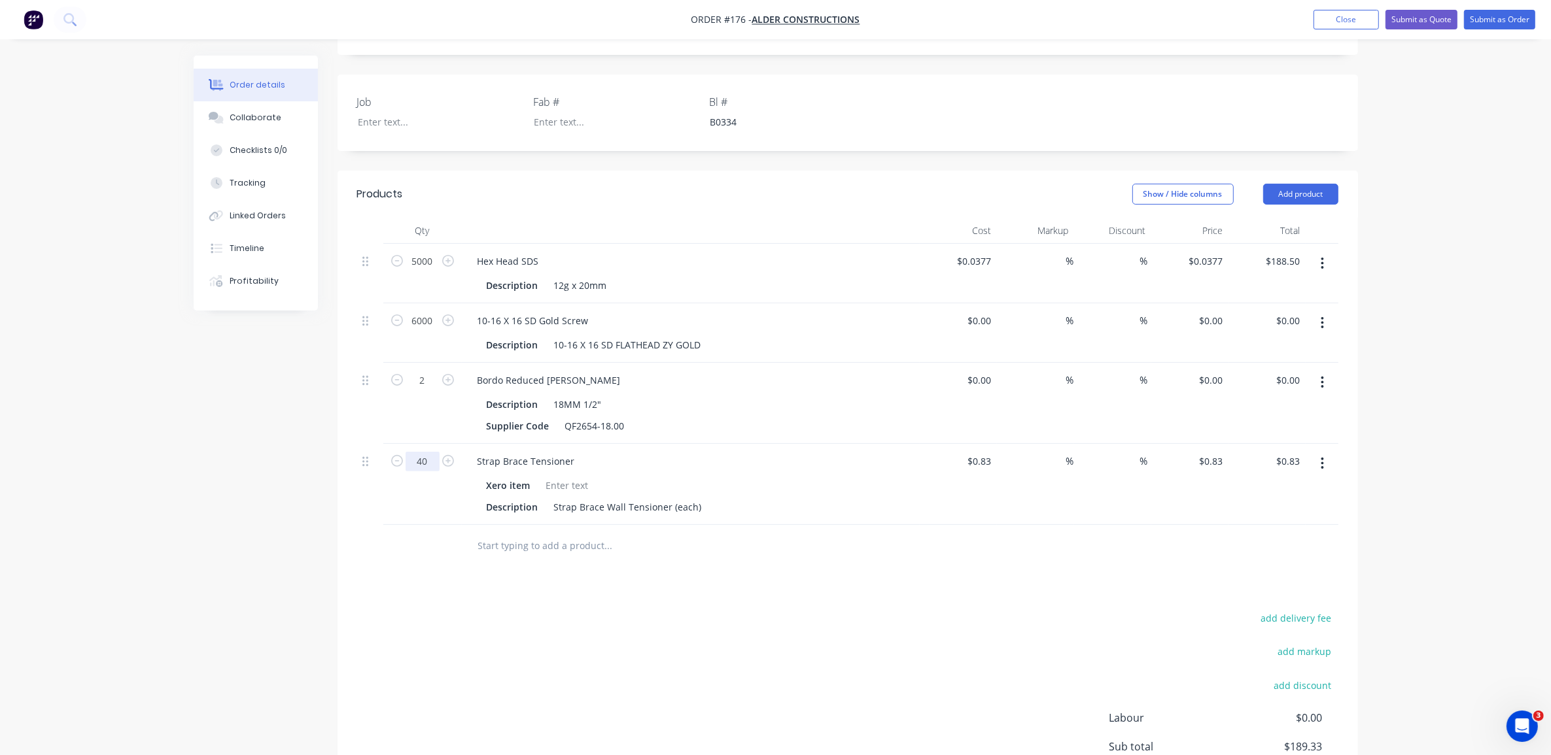
type input "40"
type input "$33.20"
click at [603, 533] on input "text" at bounding box center [608, 546] width 262 height 26
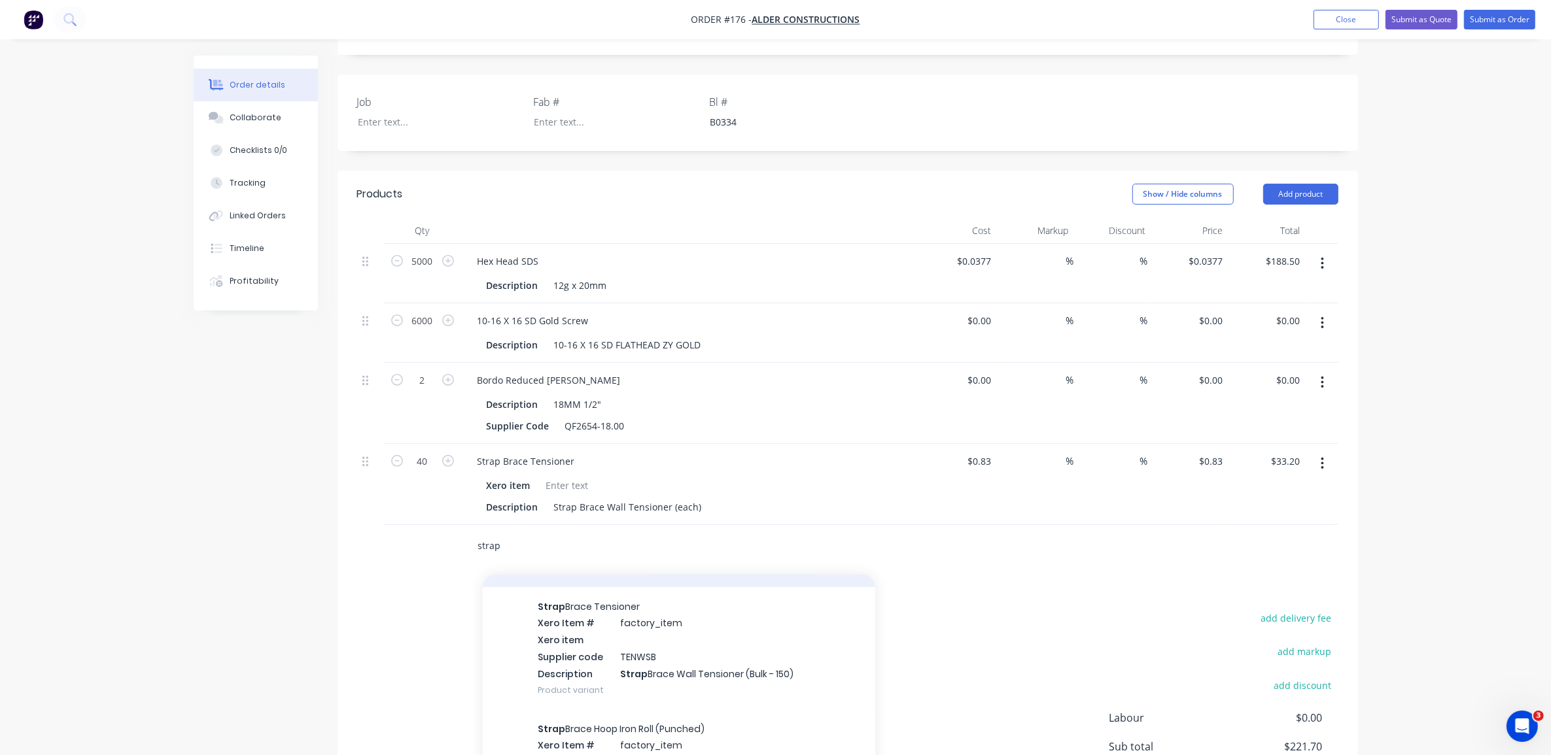
scroll to position [245, 0]
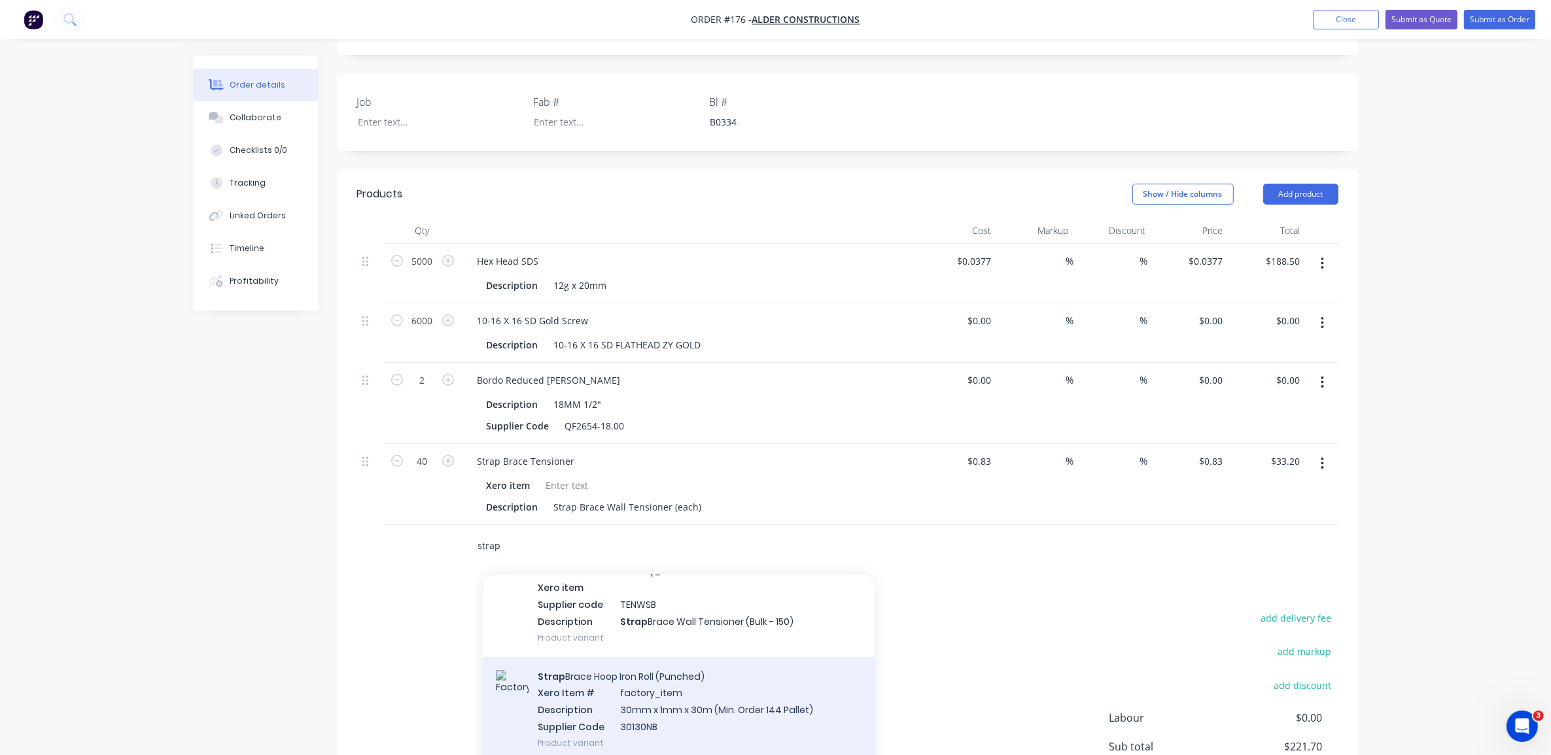
type input "strap"
click at [556, 676] on div "Strap Brace Hoop Iron Roll (Punched) Xero Item # factory_item Description 30mm …" at bounding box center [679, 709] width 392 height 105
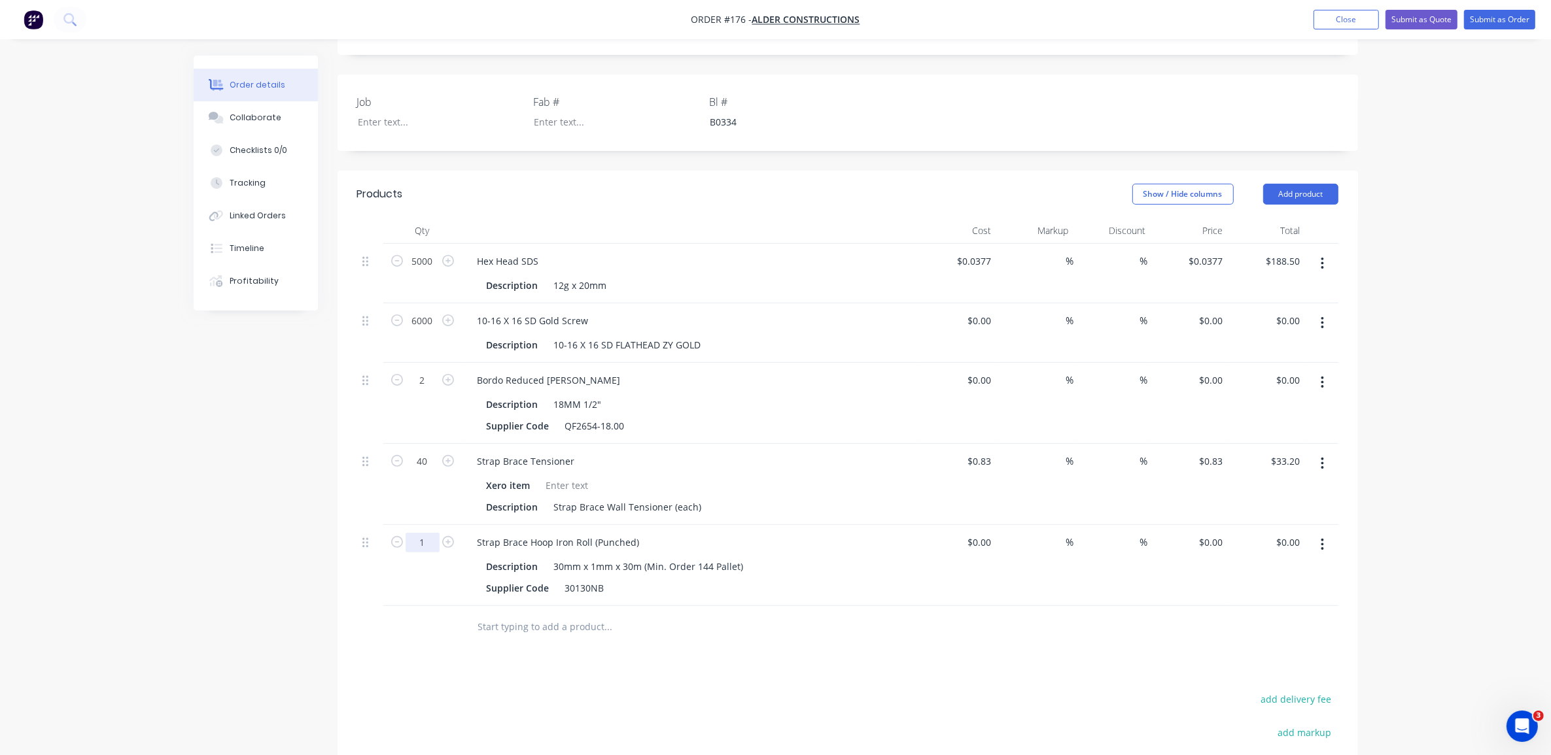
click at [429, 271] on input "1" at bounding box center [422, 262] width 34 height 20
type input "44"
click at [946, 537] on div "$0.00 $0.00" at bounding box center [958, 565] width 77 height 81
click at [629, 533] on div "Strap Brace Hoop Iron Roll (Punched)" at bounding box center [558, 542] width 183 height 19
click at [685, 557] on div "30mm x 1mm x 30m (Min. Order 144 Pallet)" at bounding box center [649, 566] width 200 height 19
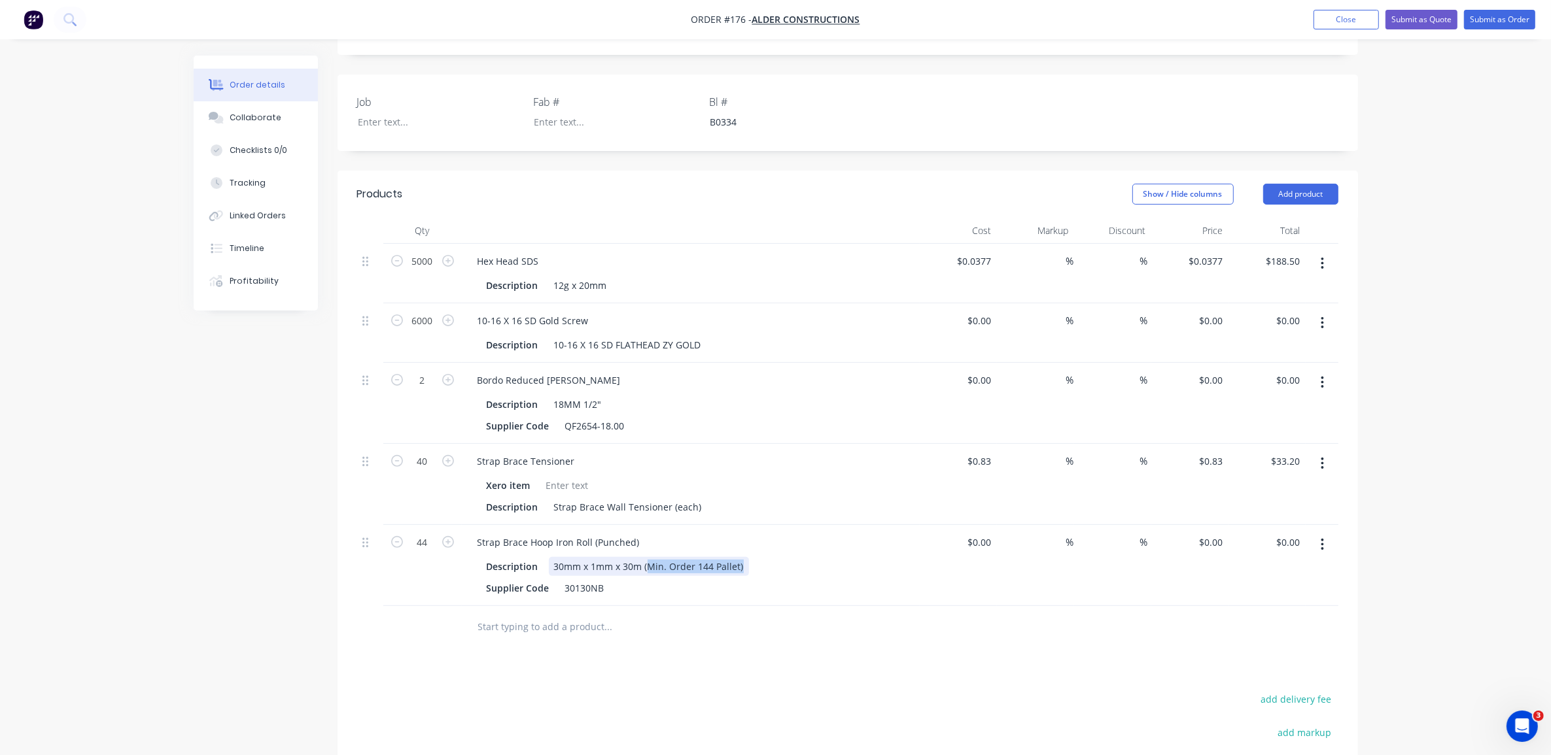
drag, startPoint x: 645, startPoint y: 549, endPoint x: 865, endPoint y: 577, distance: 221.5
click at [865, 577] on div "Description 30mm x 1mm x 30m (Min. Order 144 Pallet) Supplier Code 30130NB" at bounding box center [690, 576] width 447 height 43
click at [1316, 533] on button "button" at bounding box center [1322, 545] width 31 height 24
click at [923, 568] on div "$0.00 $0.00" at bounding box center [958, 565] width 77 height 81
click at [1318, 533] on button "button" at bounding box center [1322, 545] width 31 height 24
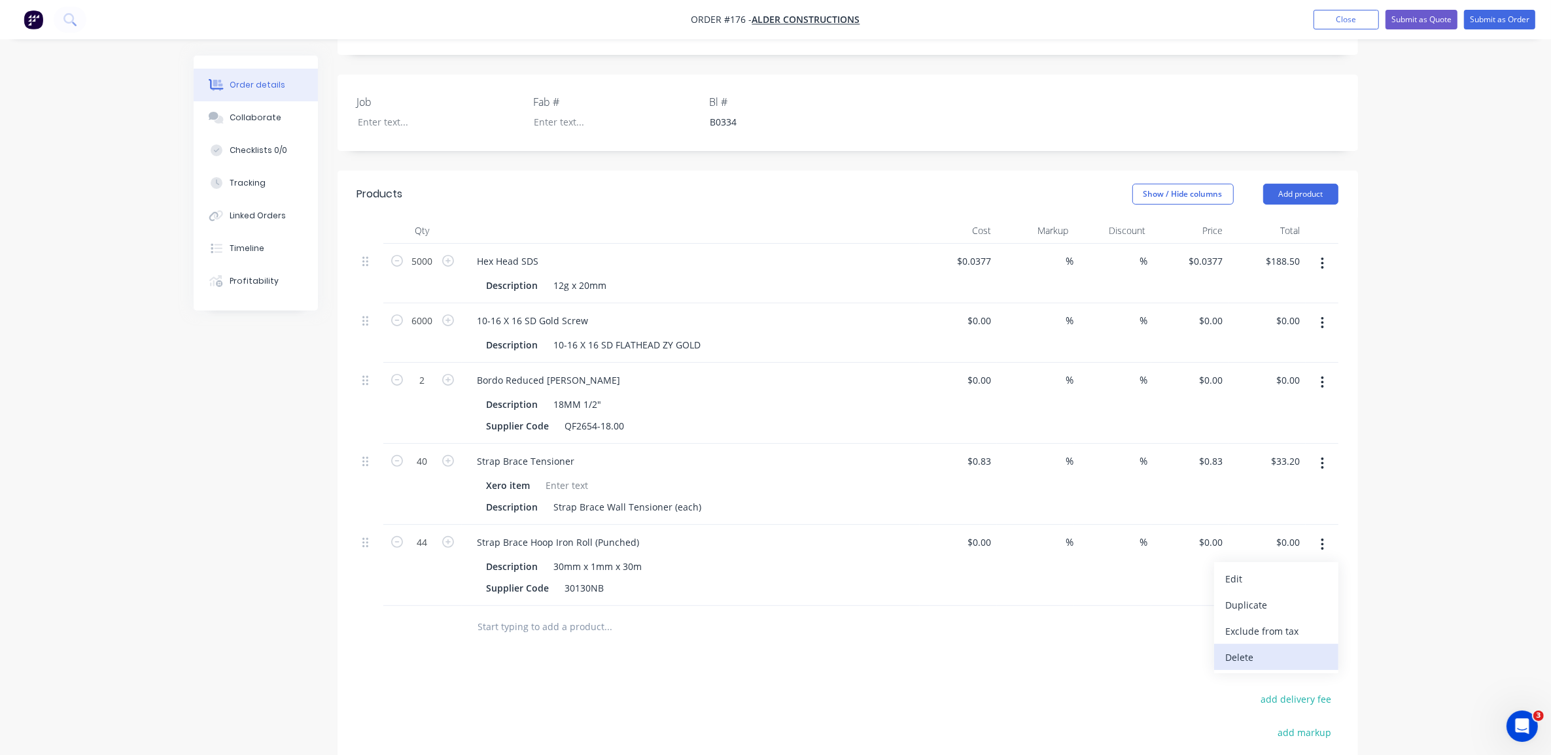
click at [1279, 648] on div "Delete" at bounding box center [1276, 657] width 101 height 19
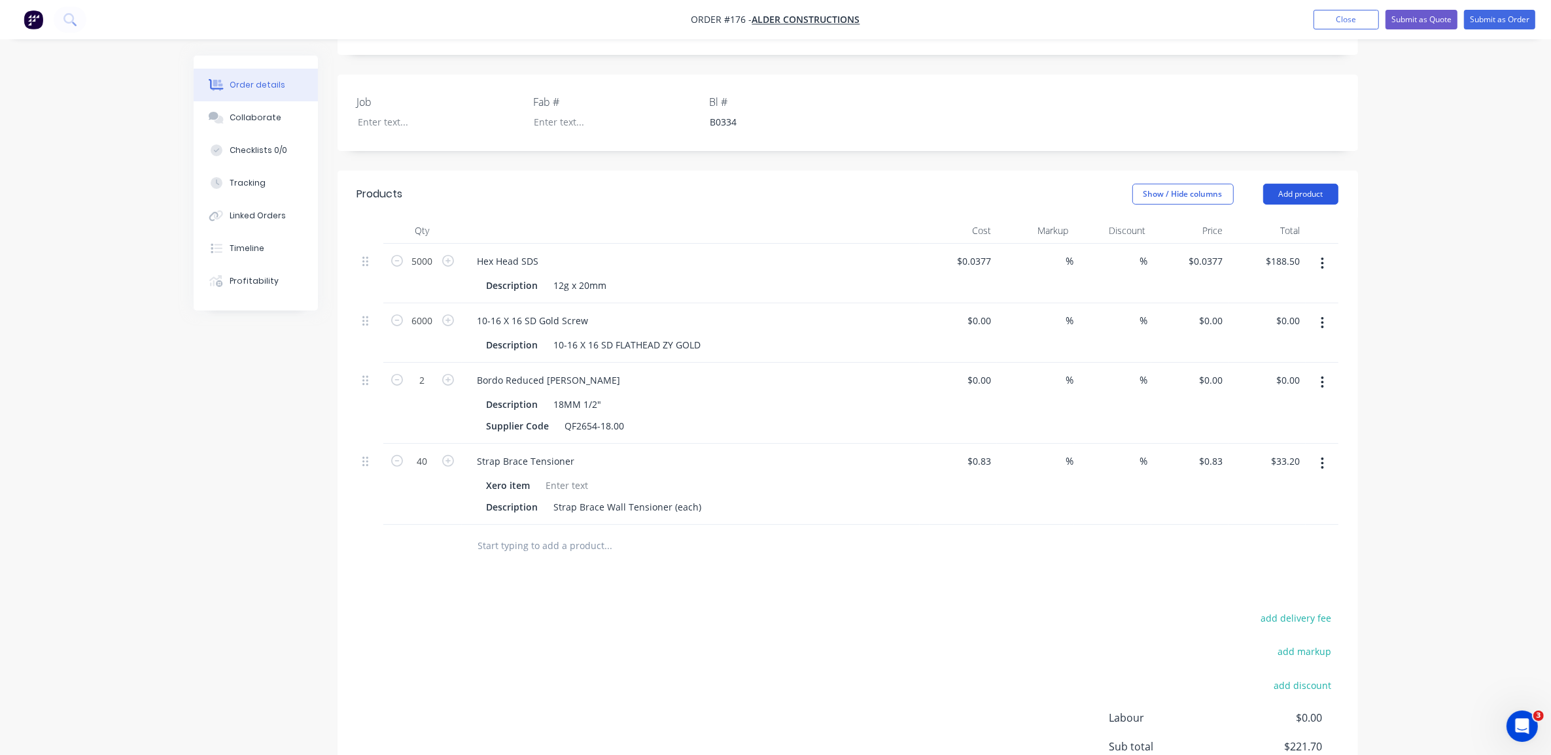
click at [1307, 184] on button "Add product" at bounding box center [1300, 194] width 75 height 21
click at [598, 537] on input "text" at bounding box center [608, 546] width 262 height 26
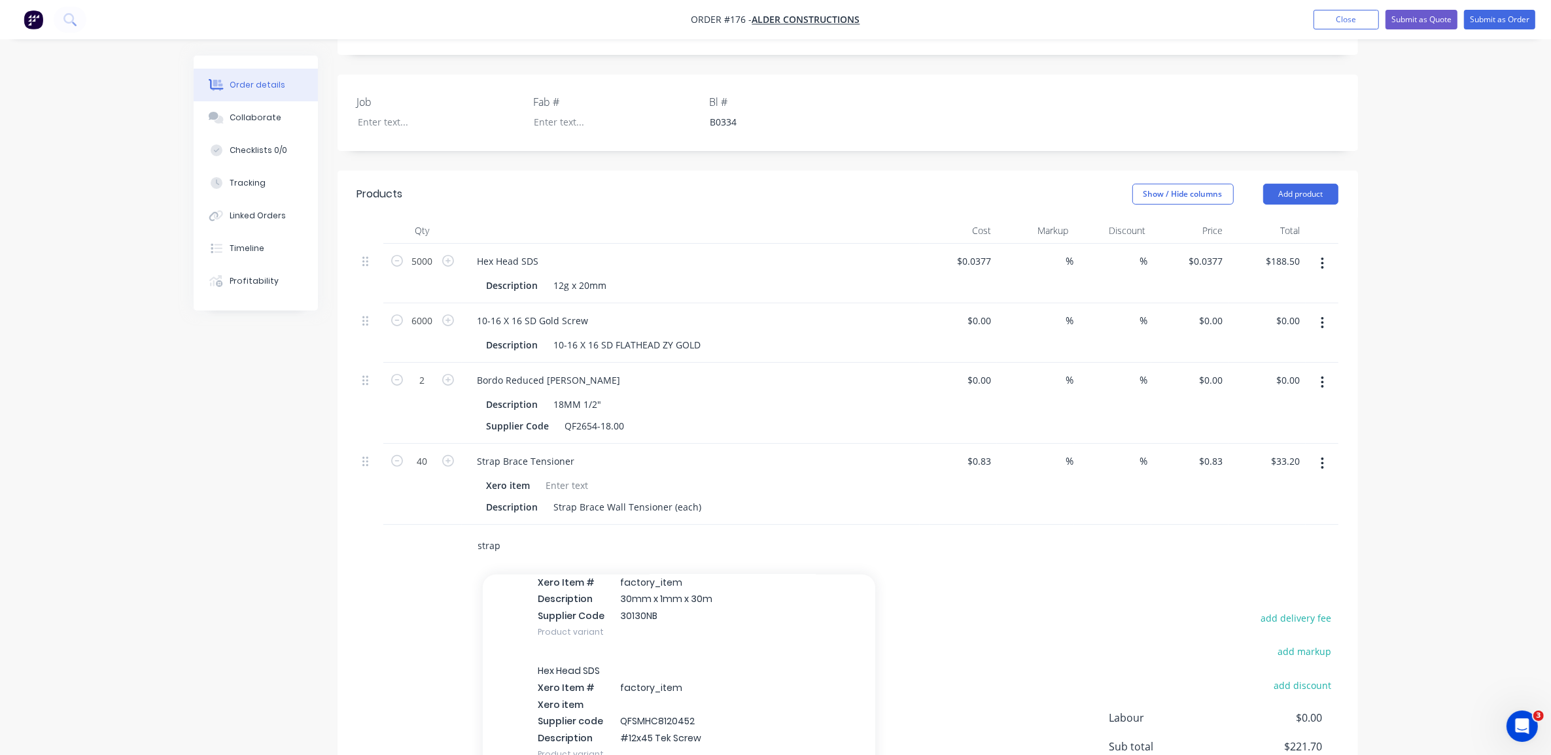
scroll to position [981, 0]
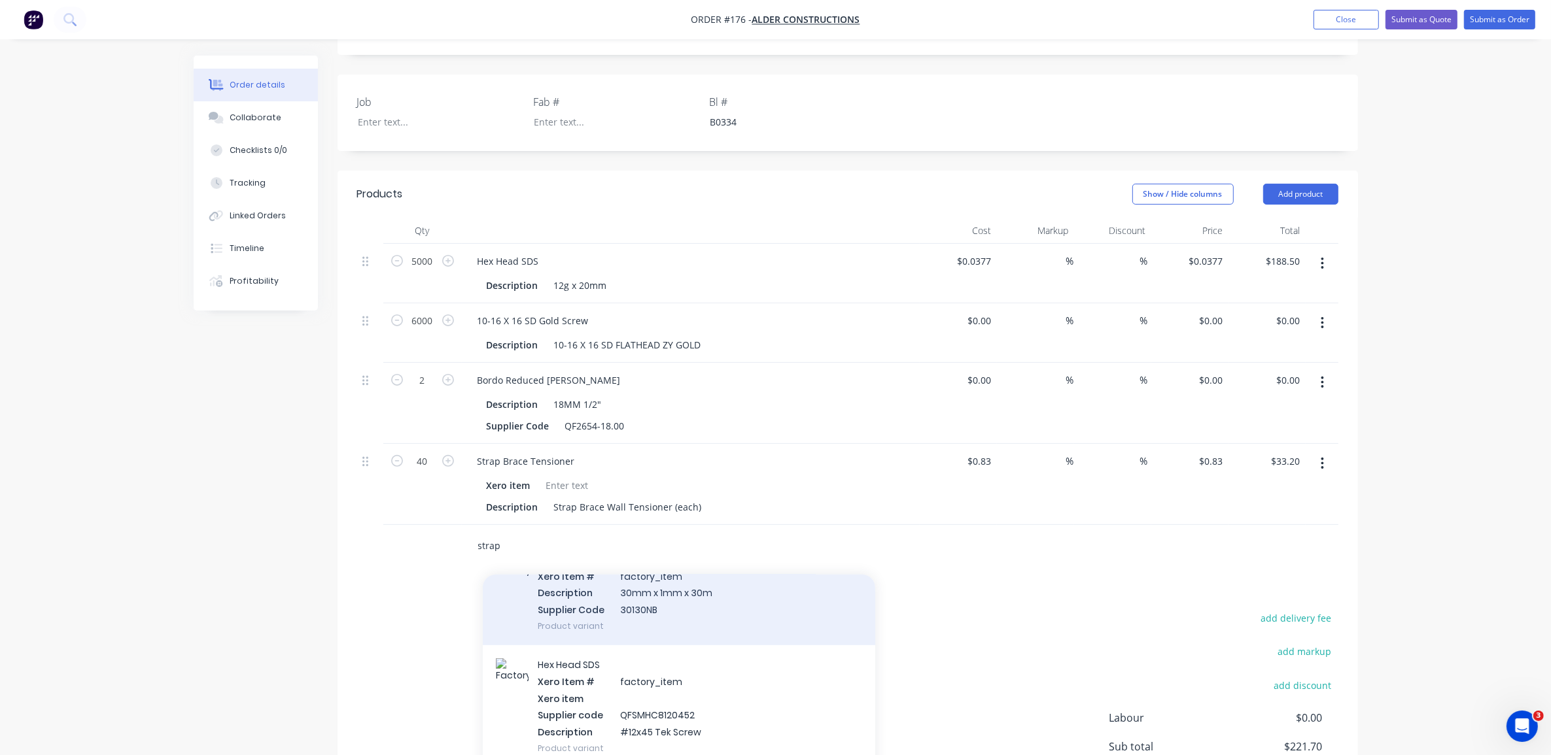
type input "strap"
click at [645, 581] on div "Strap Brace Hoop Iron Roll (Punched) Xero Item # factory_item Description 30mm …" at bounding box center [679, 592] width 392 height 105
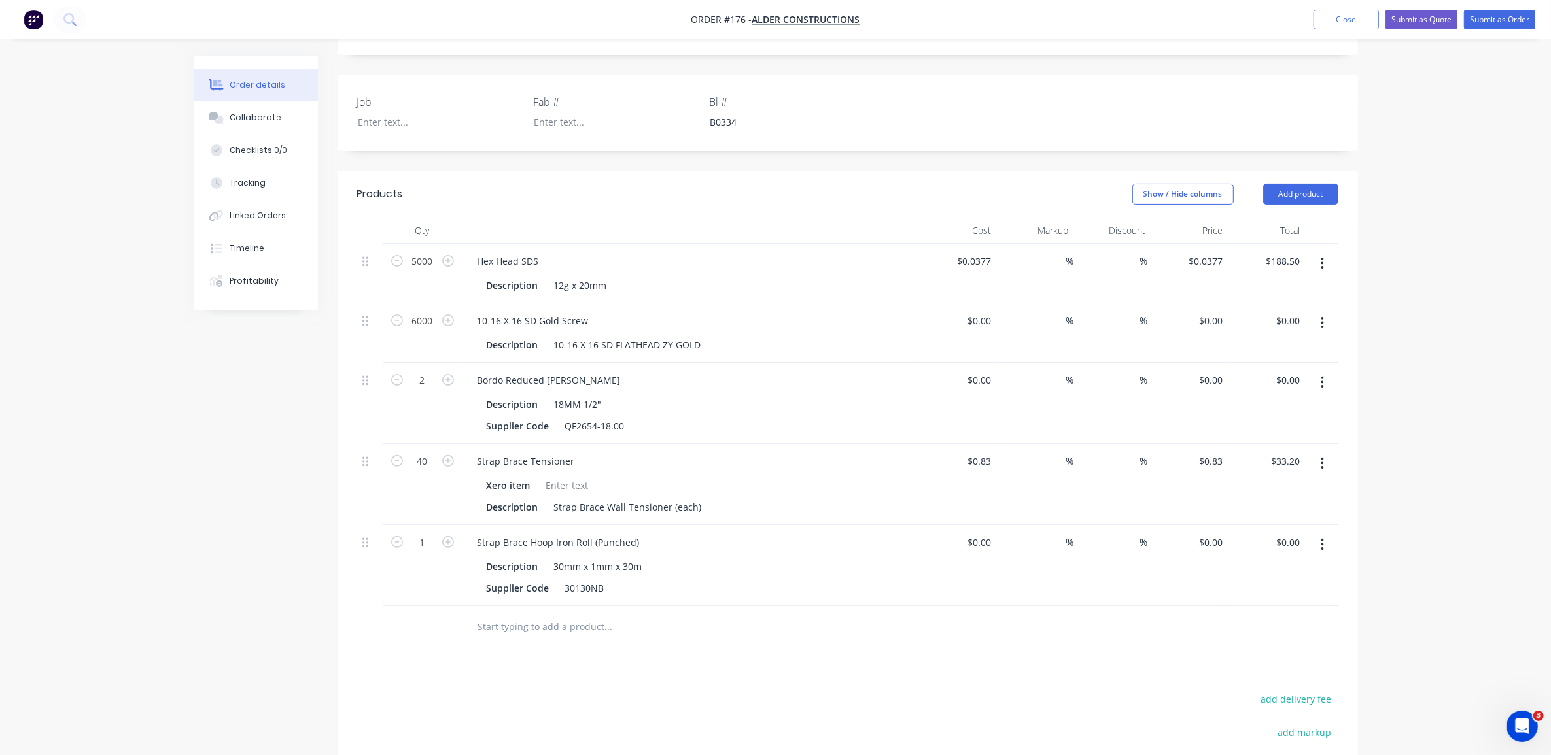
click at [1317, 533] on button "button" at bounding box center [1322, 545] width 31 height 24
click at [1286, 648] on div "Delete" at bounding box center [1276, 657] width 101 height 19
click at [1316, 184] on button "Add product" at bounding box center [1300, 194] width 75 height 21
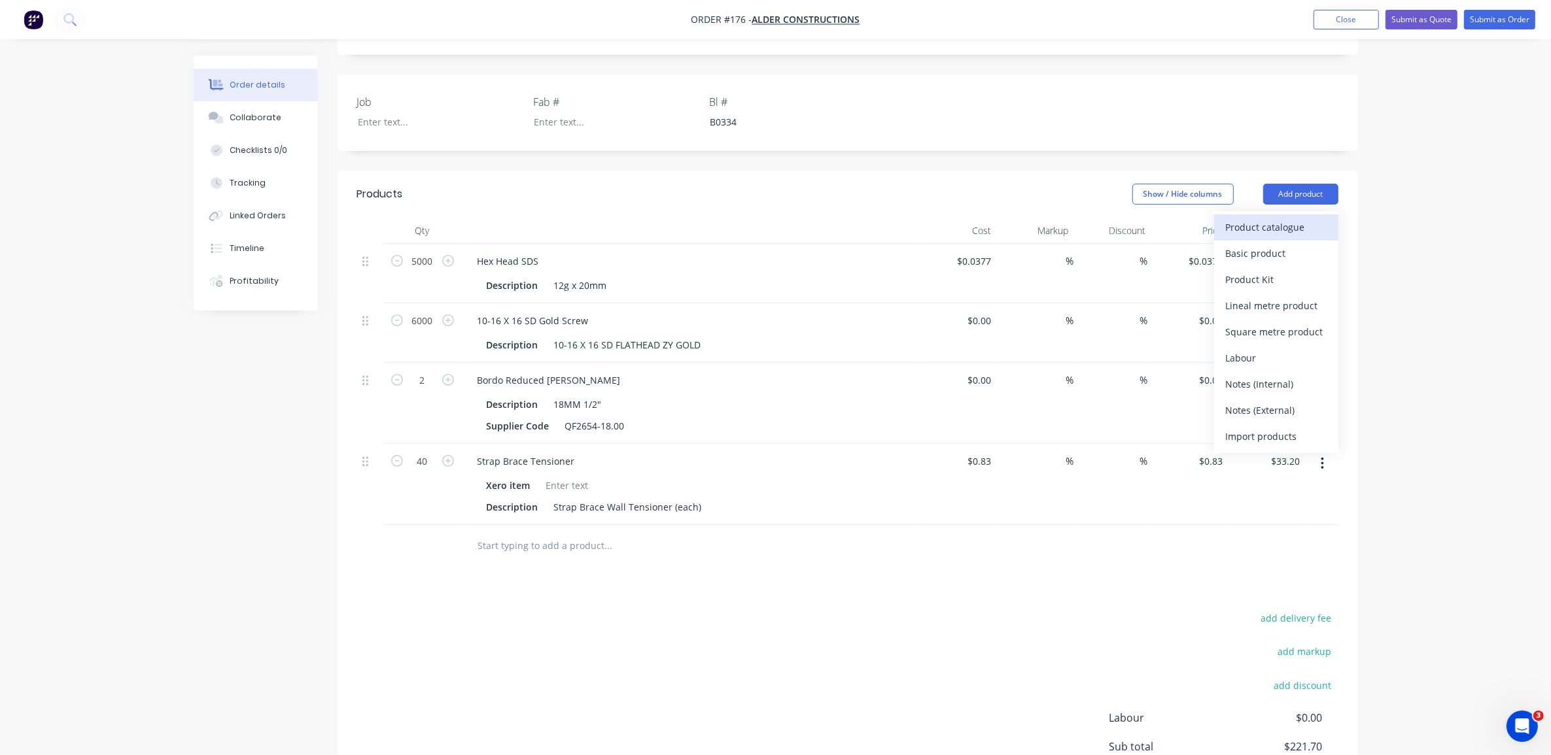
click at [1289, 218] on div "Product catalogue" at bounding box center [1276, 227] width 101 height 19
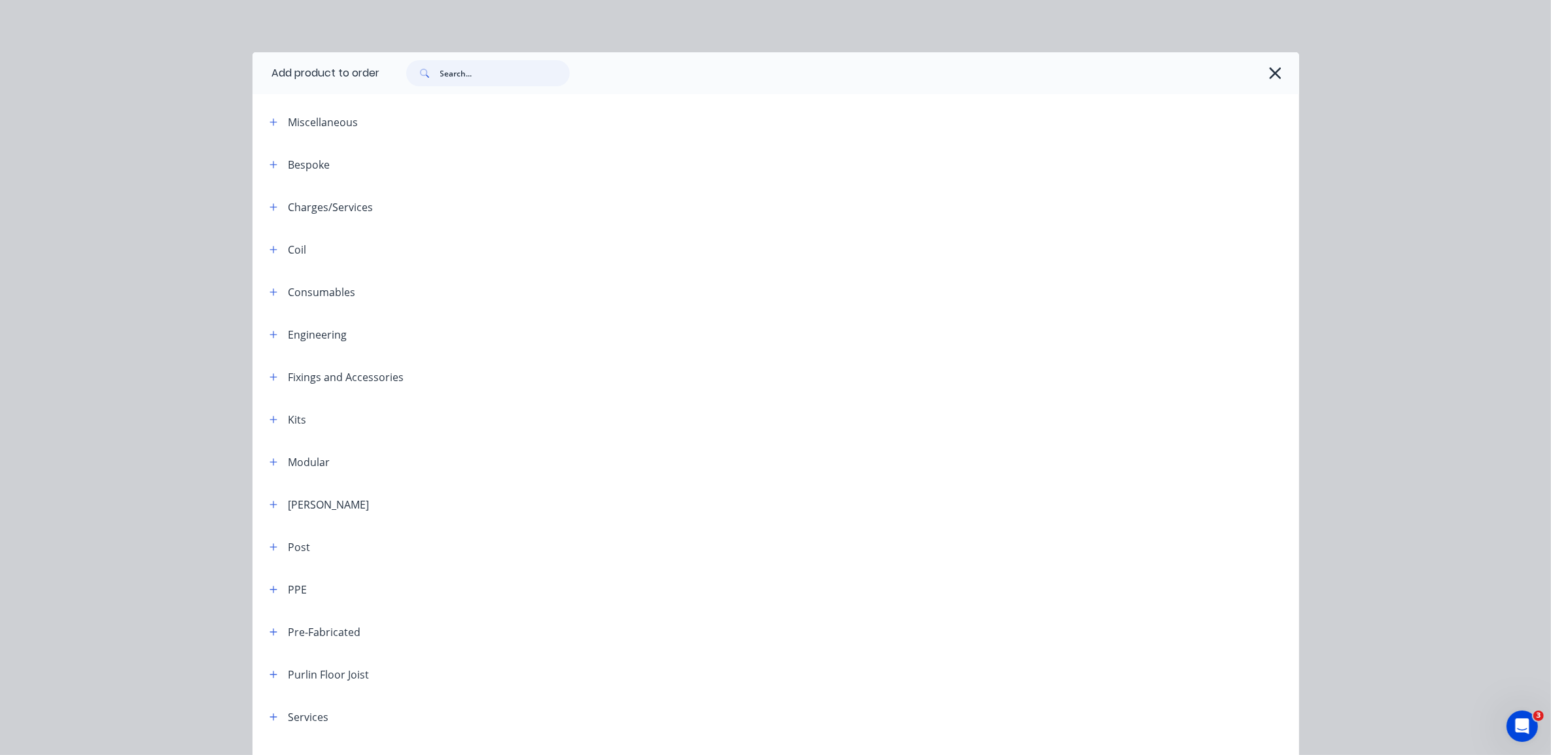
click at [462, 74] on input "text" at bounding box center [504, 73] width 129 height 26
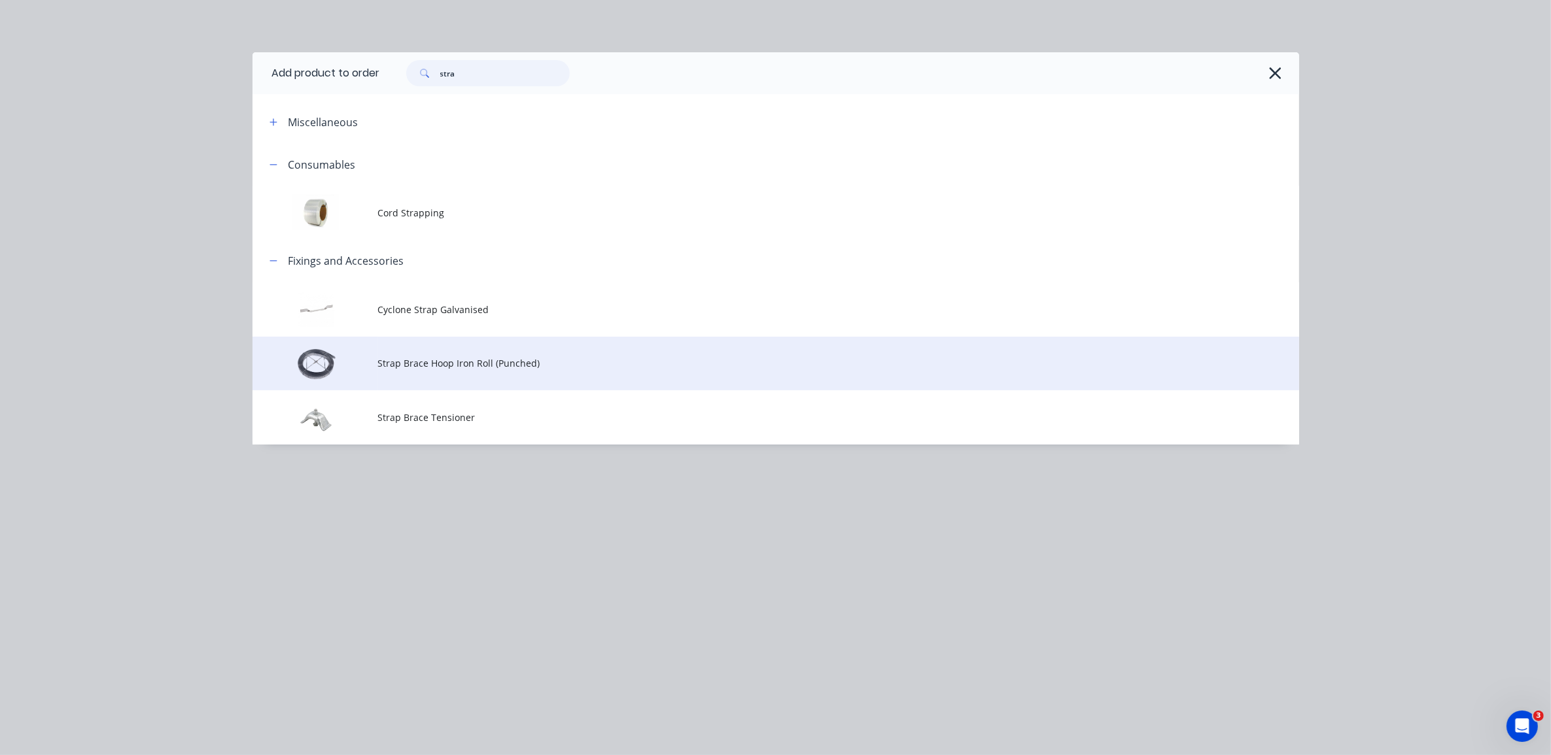
type input "stra"
click at [436, 351] on td "Strap Brace Hoop Iron Roll (Punched)" at bounding box center [838, 364] width 921 height 54
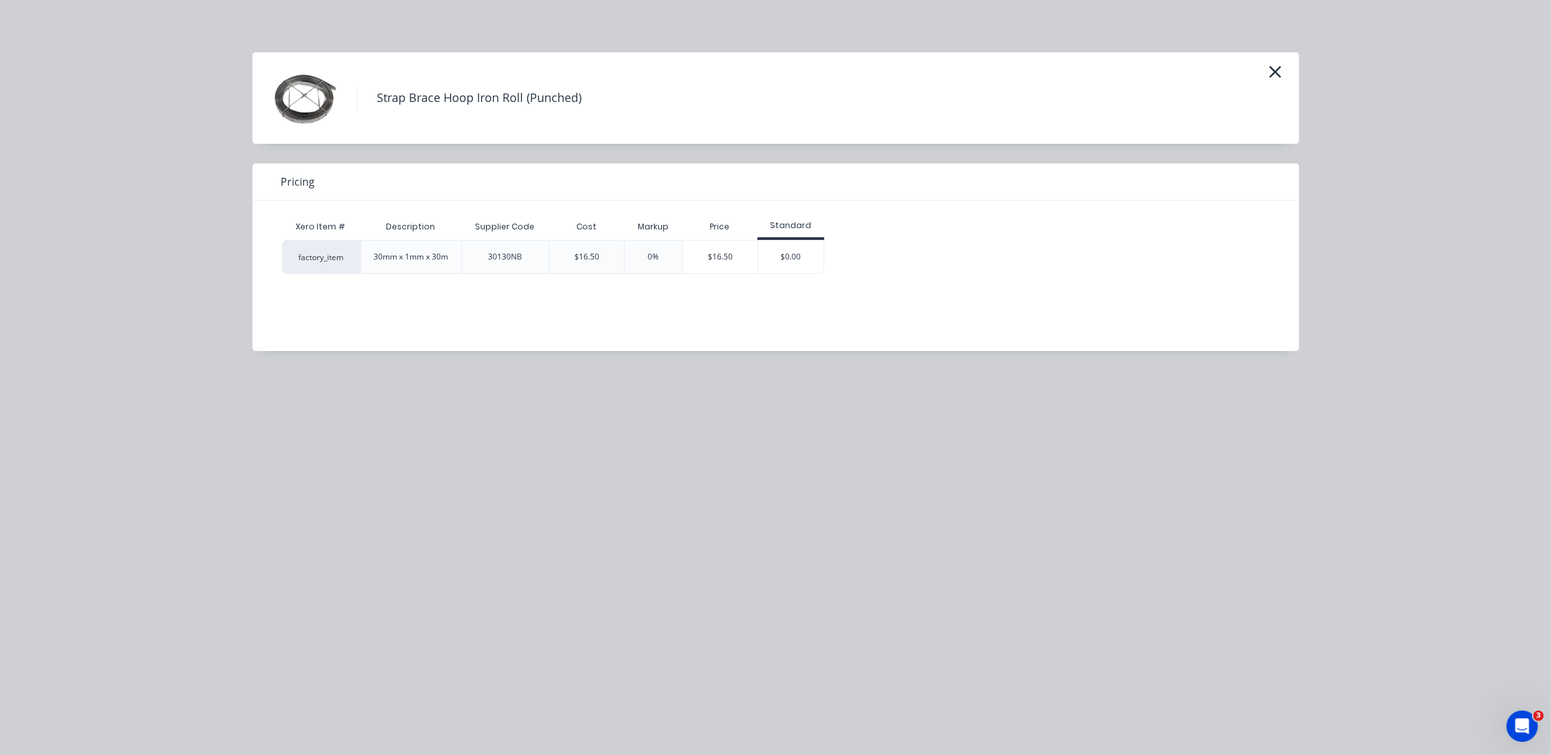
click at [596, 256] on div "$16.50" at bounding box center [586, 257] width 25 height 12
click at [701, 260] on div "$16.50" at bounding box center [720, 257] width 75 height 33
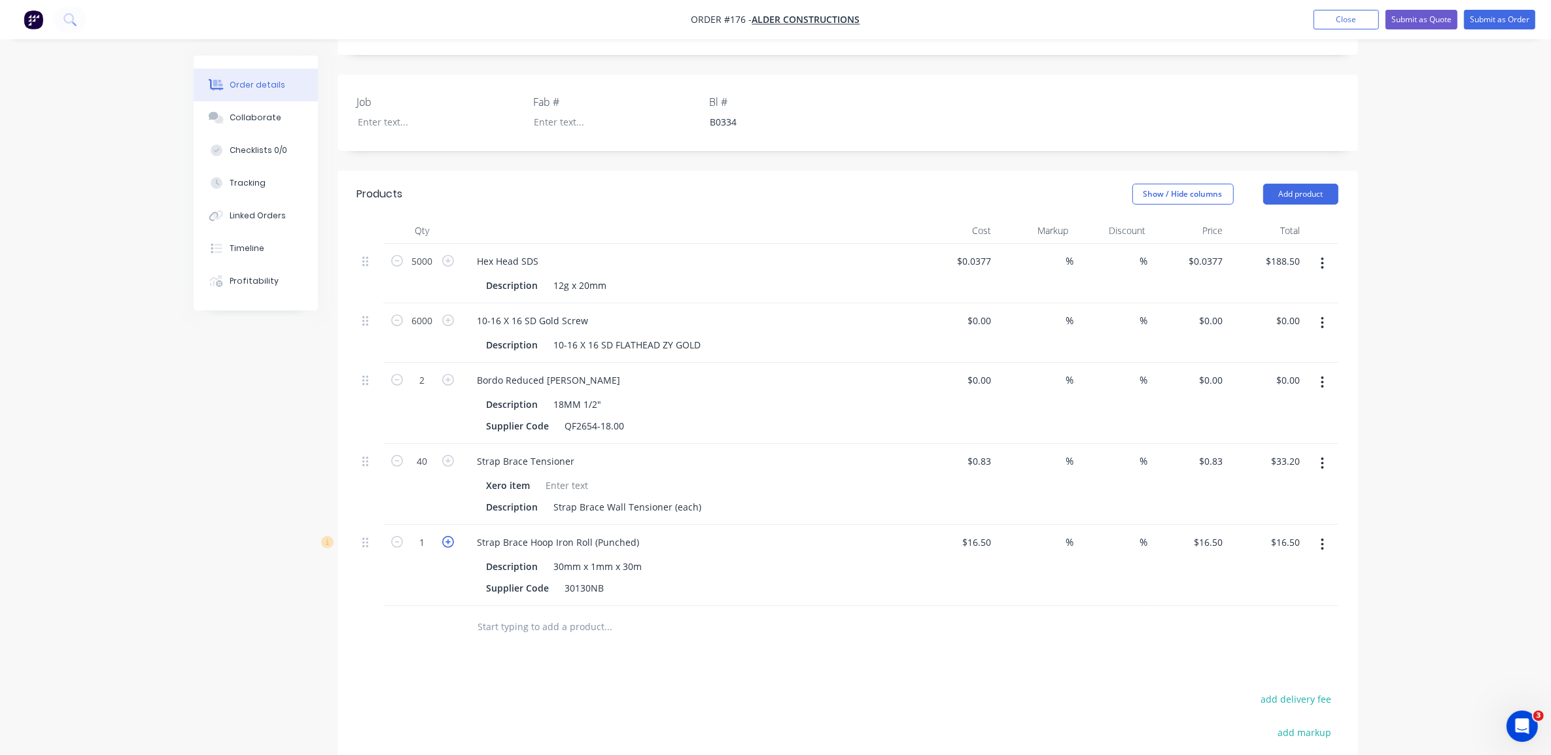
click at [445, 536] on icon "button" at bounding box center [448, 542] width 12 height 12
type input "2"
type input "$33.00"
click at [445, 536] on icon "button" at bounding box center [448, 542] width 12 height 12
type input "3"
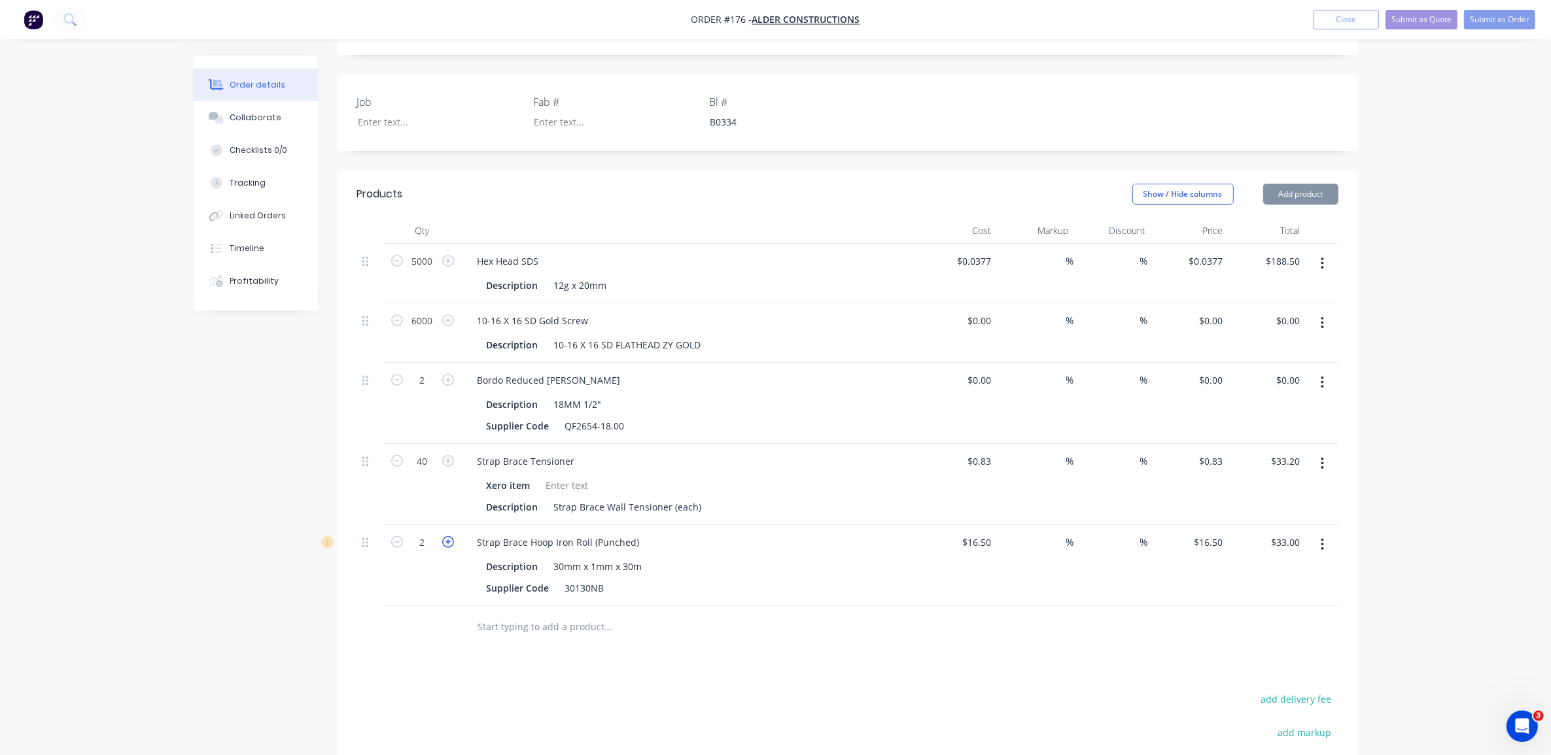
type input "$49.50"
click at [445, 536] on icon "button" at bounding box center [448, 542] width 12 height 12
type input "4"
type input "$66.00"
click at [874, 606] on div at bounding box center [697, 627] width 471 height 43
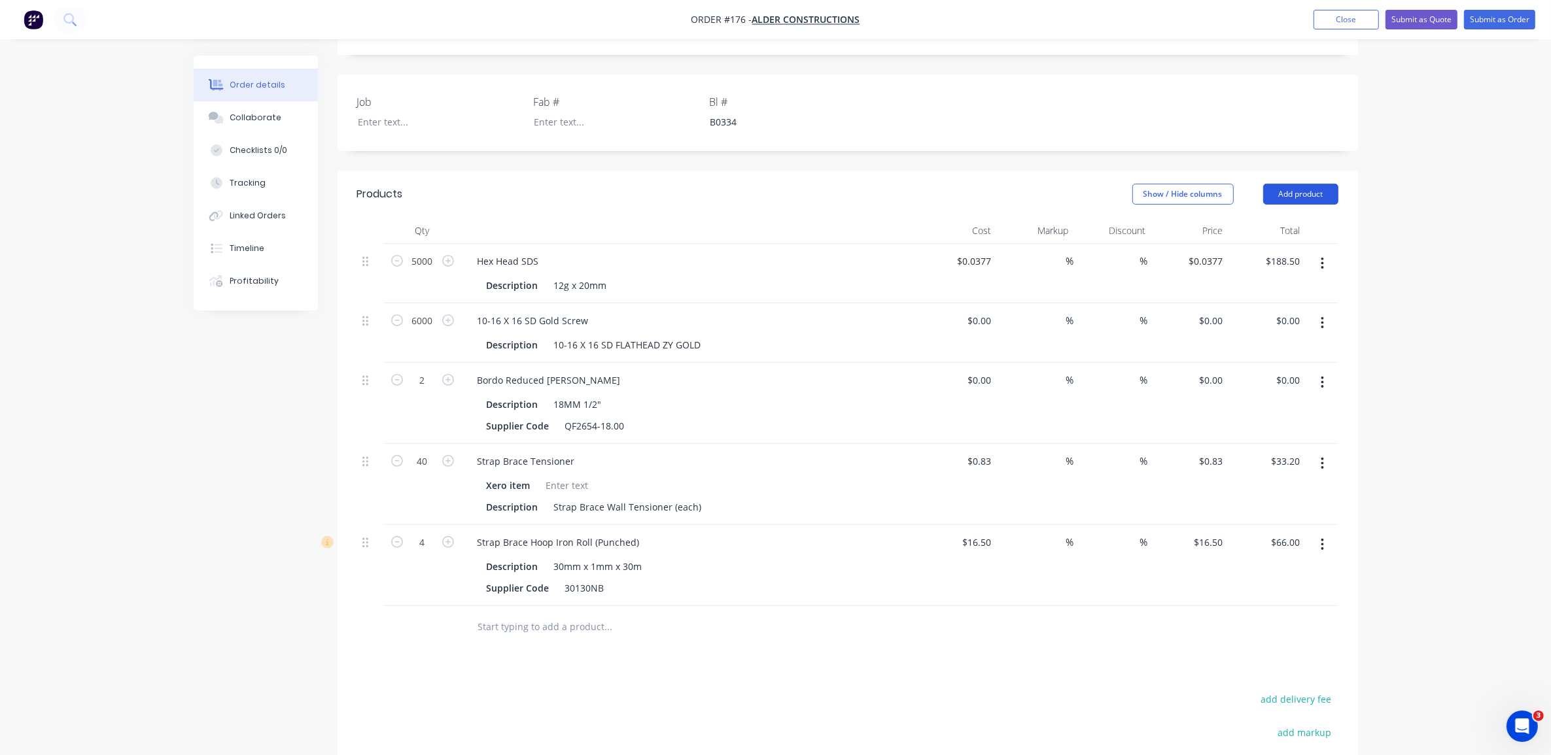
click at [1297, 184] on button "Add product" at bounding box center [1300, 194] width 75 height 21
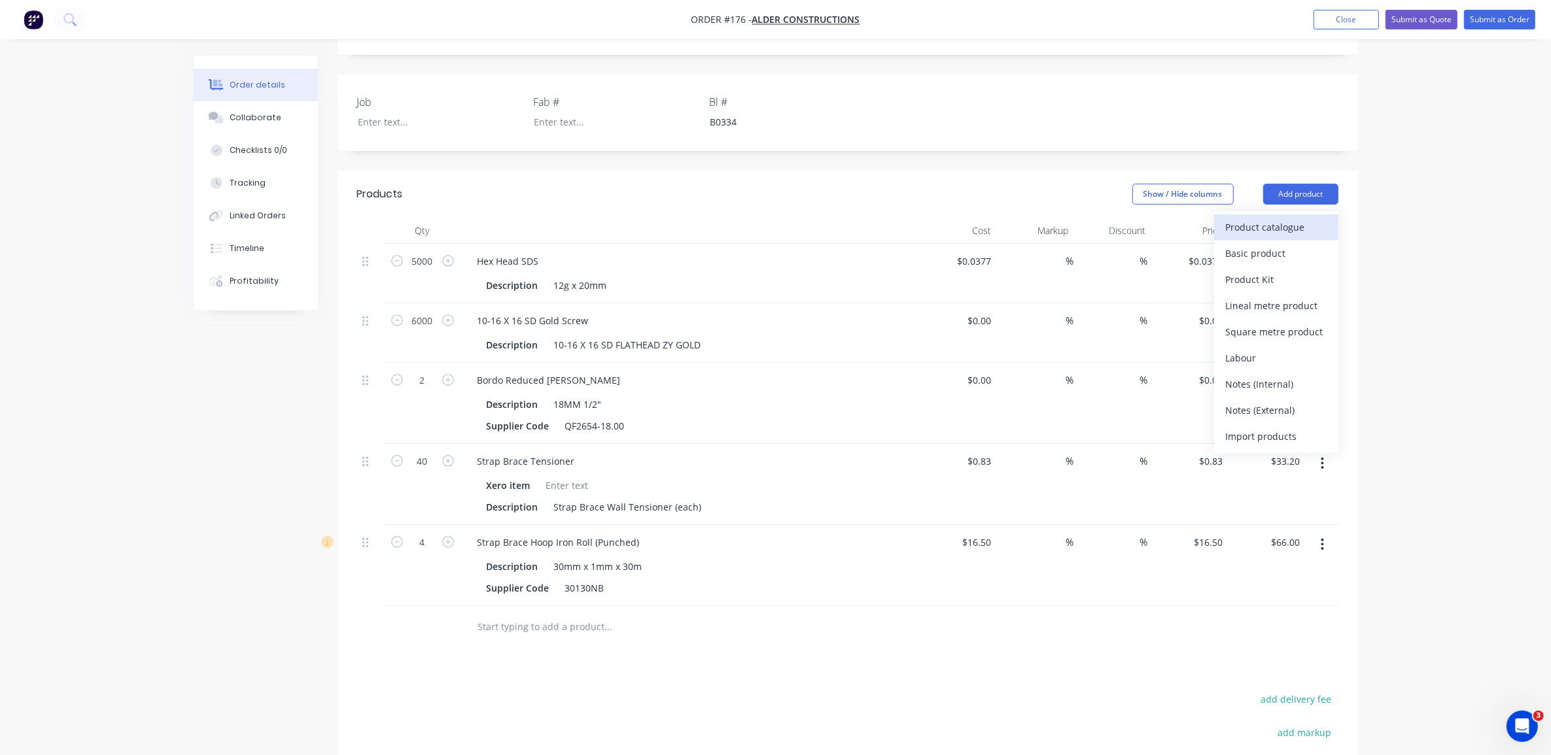
click at [1282, 218] on div "Product catalogue" at bounding box center [1276, 227] width 101 height 19
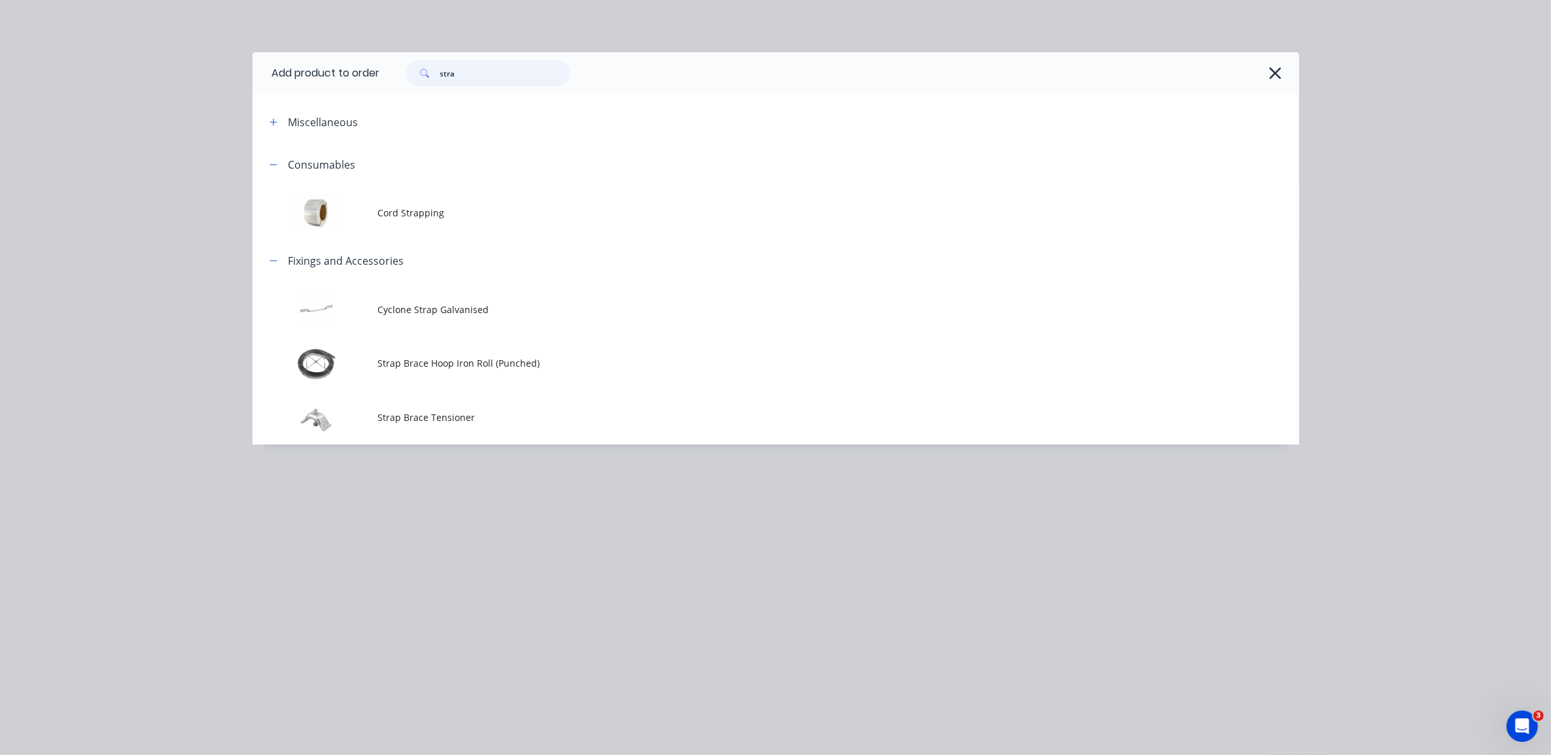
drag, startPoint x: 494, startPoint y: 73, endPoint x: 399, endPoint y: 67, distance: 95.0
click at [400, 69] on div "stra" at bounding box center [481, 73] width 177 height 26
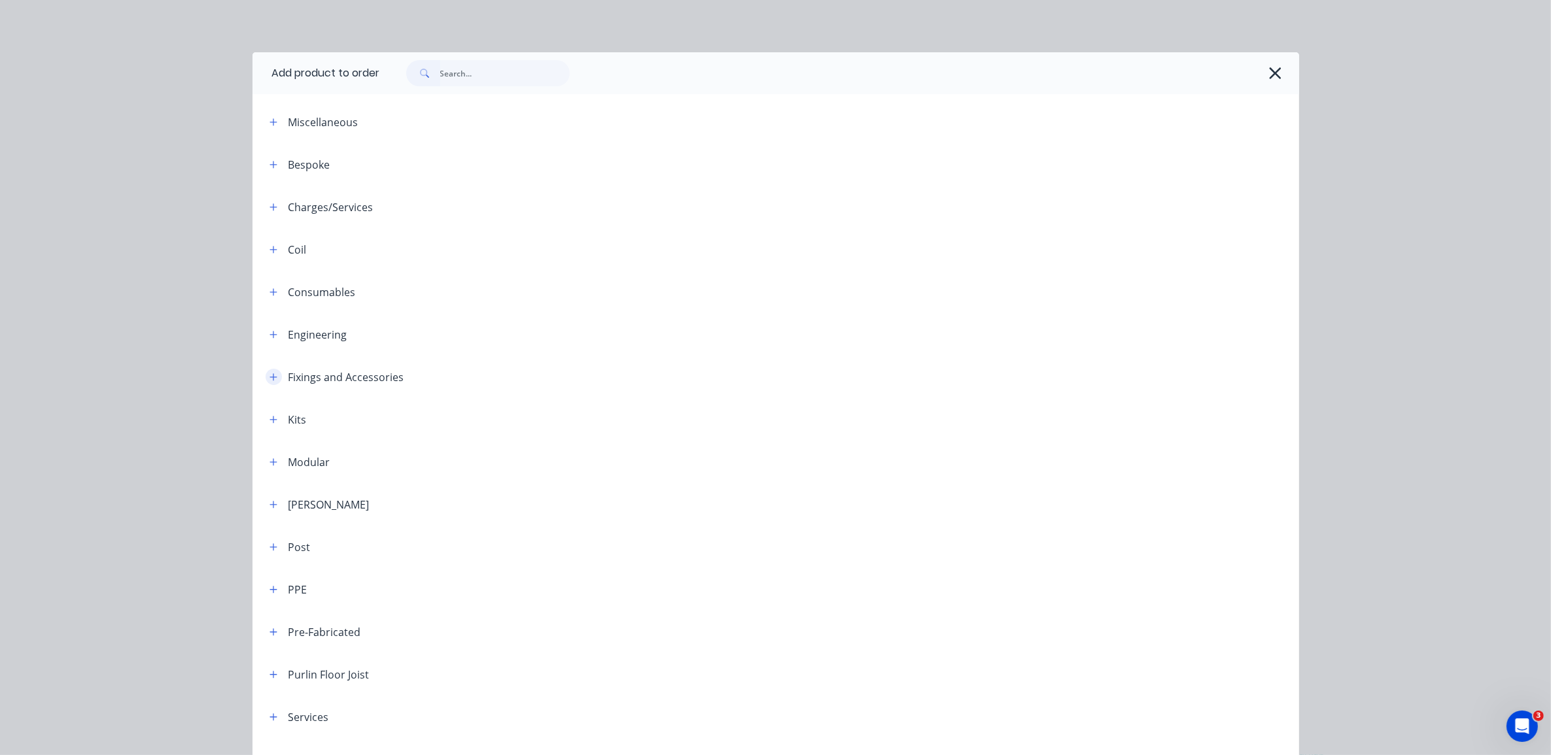
click at [269, 373] on icon "button" at bounding box center [273, 377] width 8 height 9
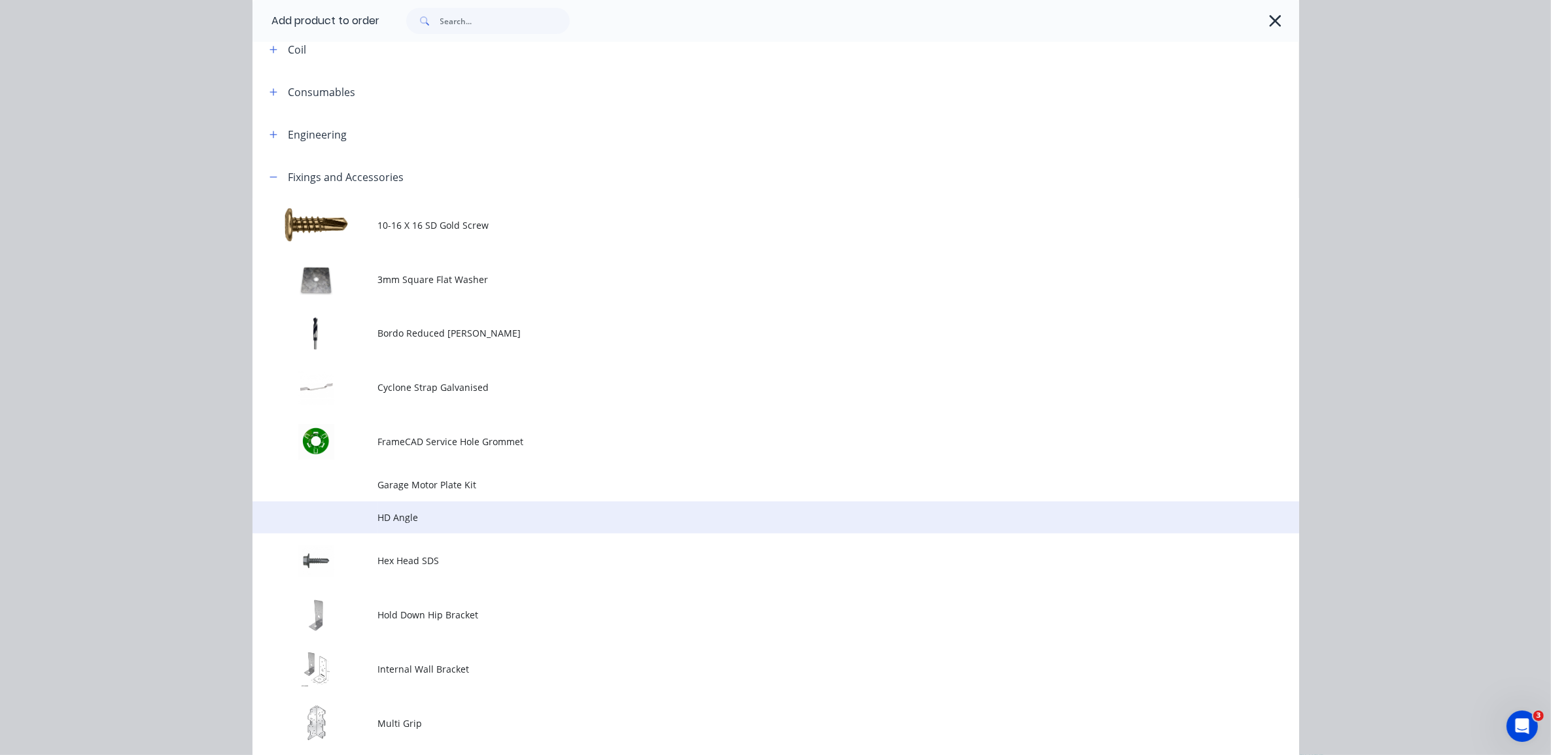
scroll to position [327, 0]
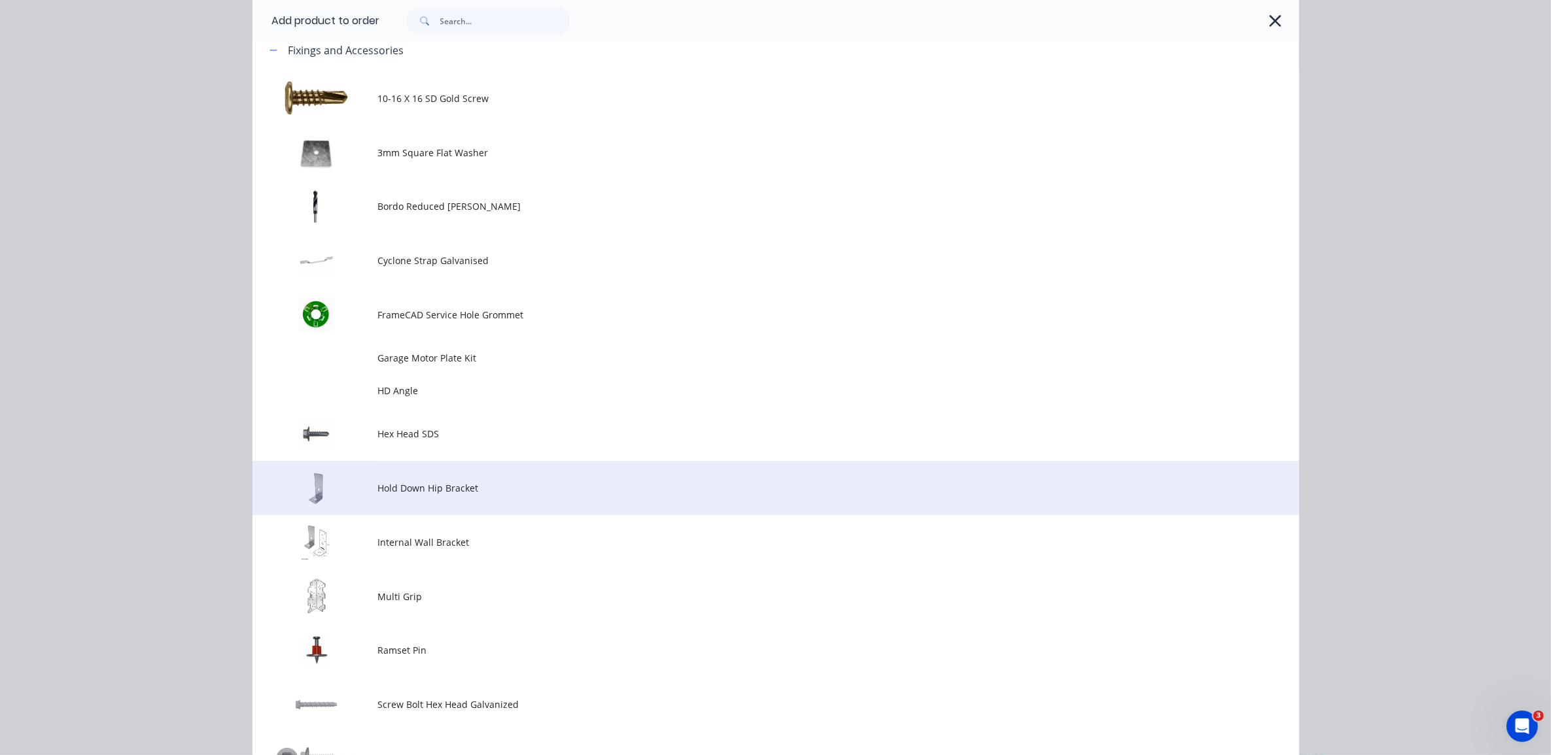
click at [426, 500] on td "Hold Down Hip Bracket" at bounding box center [838, 488] width 921 height 54
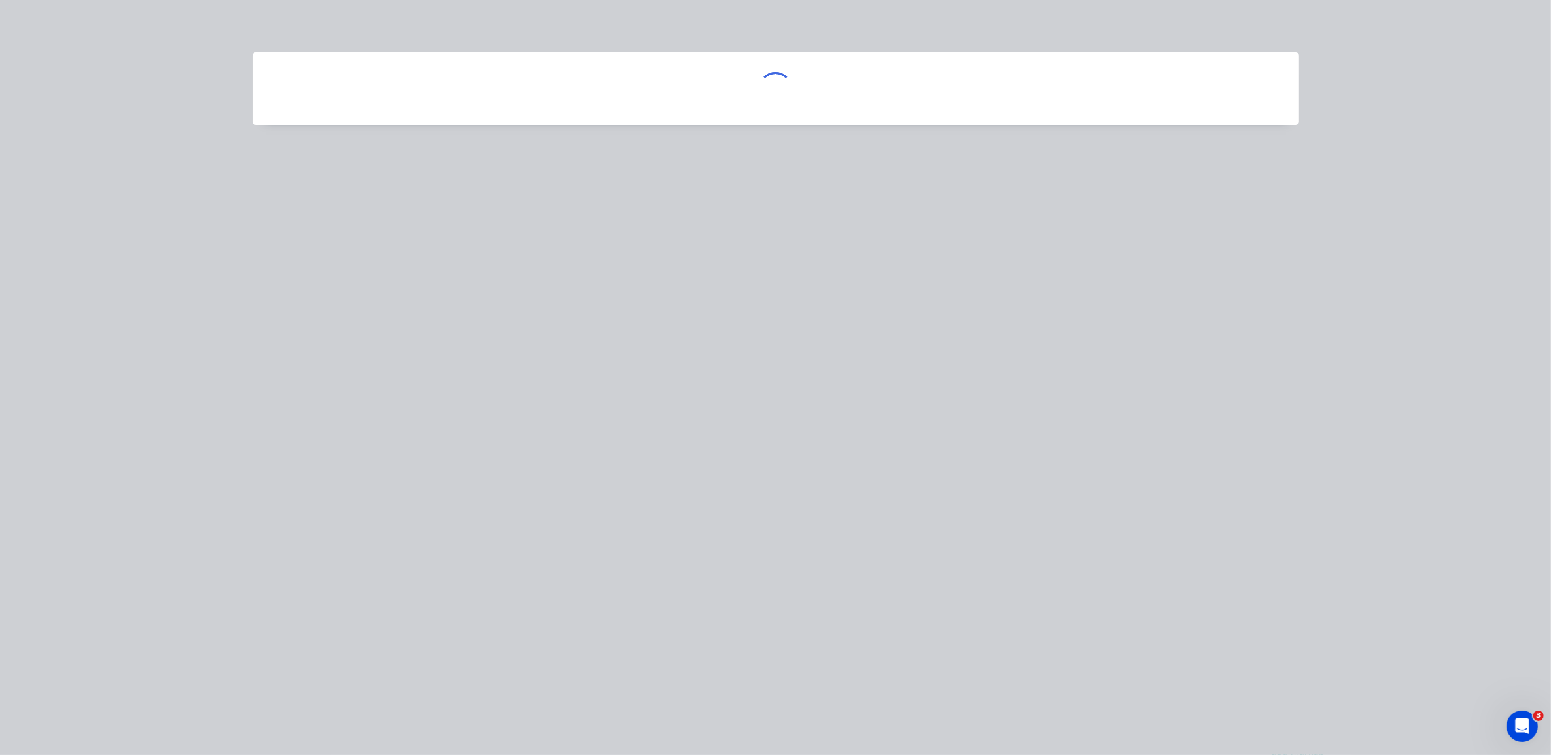
scroll to position [0, 0]
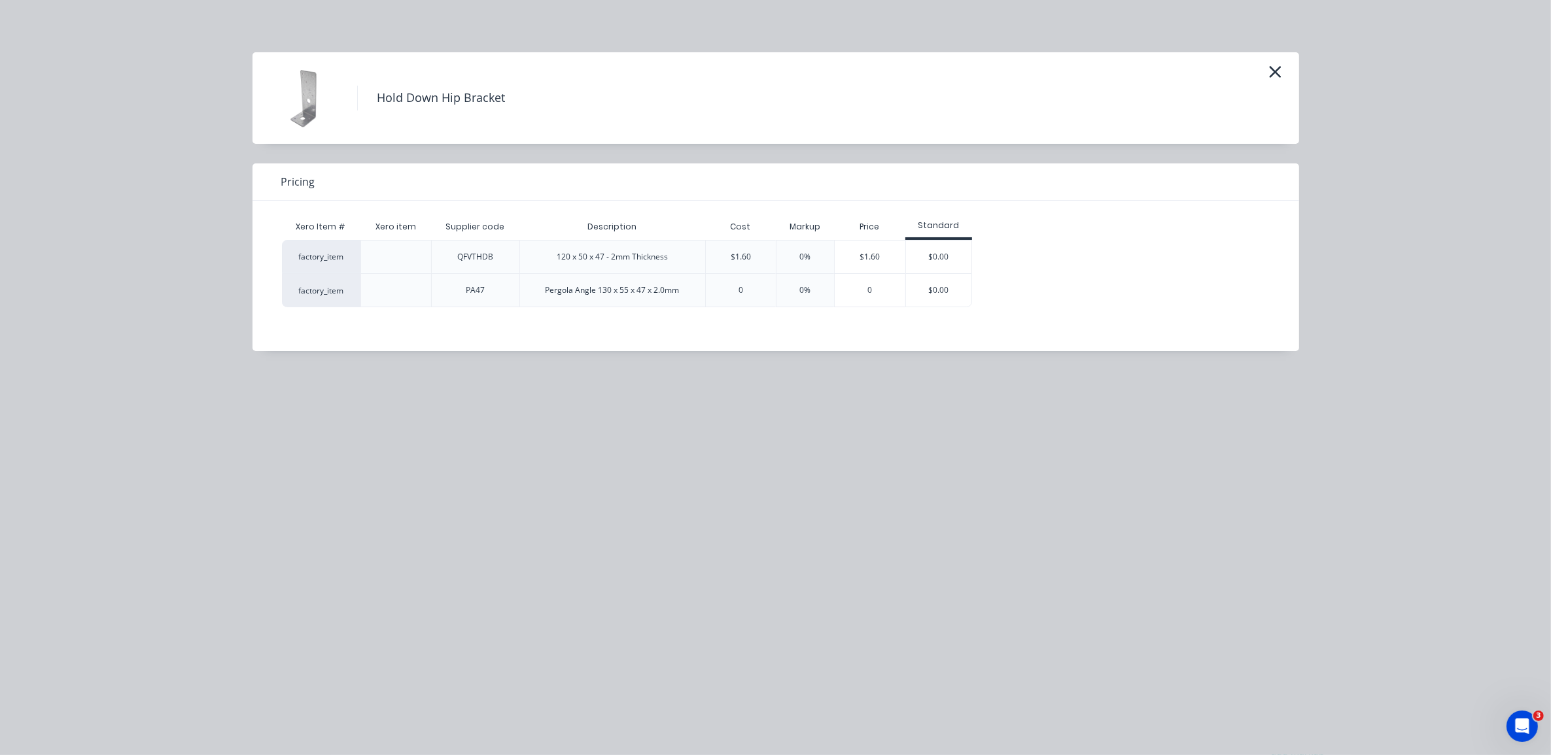
click at [741, 289] on div "0" at bounding box center [740, 290] width 5 height 12
click at [741, 291] on div "0" at bounding box center [740, 290] width 5 height 12
click at [1276, 73] on icon "button" at bounding box center [1275, 72] width 12 height 12
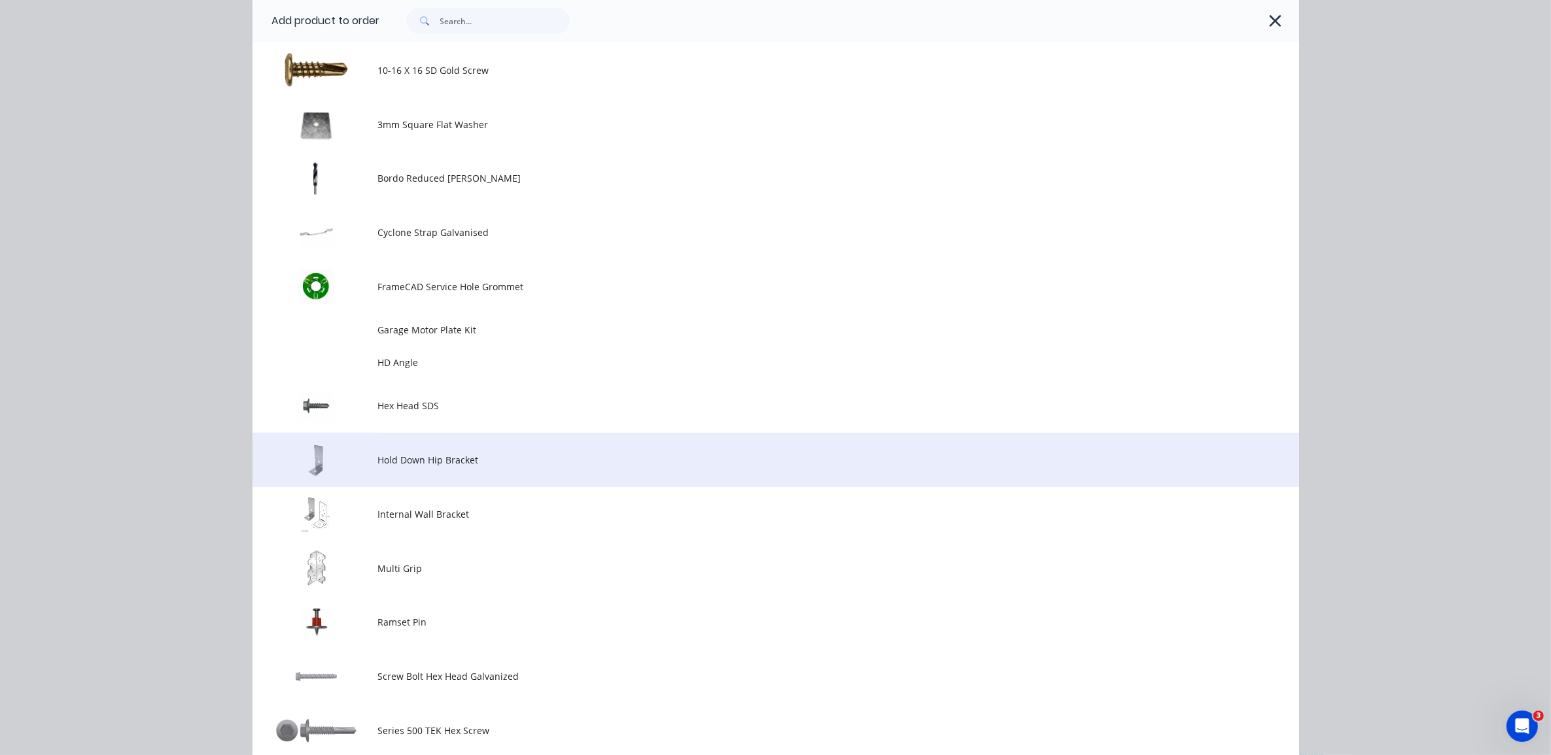
click at [464, 473] on td "Hold Down Hip Bracket" at bounding box center [838, 460] width 921 height 54
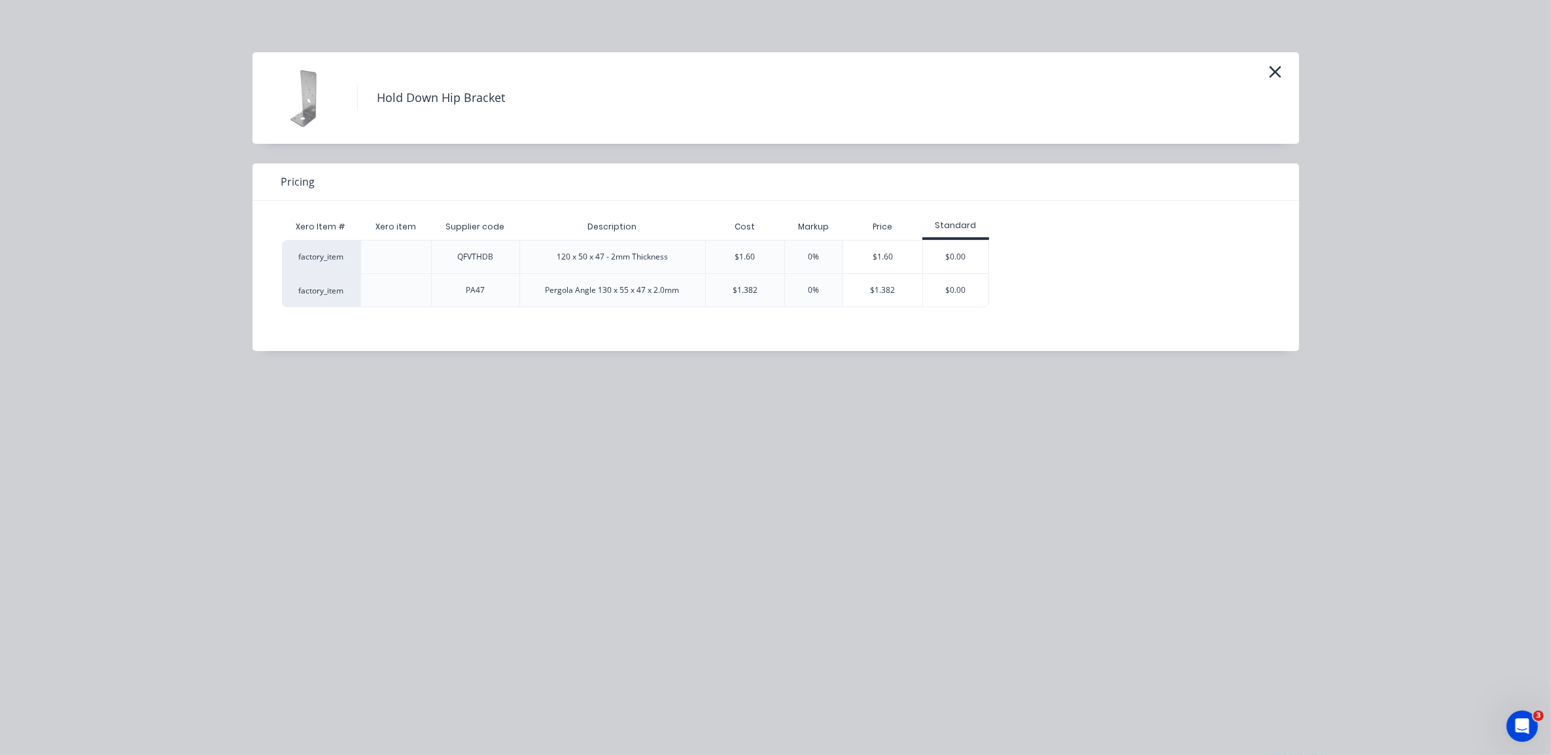
click at [679, 290] on div "Pergola Angle 130 x 55 x 47 x 2.0mm" at bounding box center [612, 290] width 155 height 33
drag, startPoint x: 524, startPoint y: 292, endPoint x: 423, endPoint y: 290, distance: 100.7
click at [521, 292] on div "Pergola Angle 130 x 55 x 47 x 2.0mm" at bounding box center [612, 290] width 186 height 34
click at [423, 290] on div at bounding box center [395, 290] width 71 height 34
click at [374, 294] on div at bounding box center [395, 290] width 71 height 34
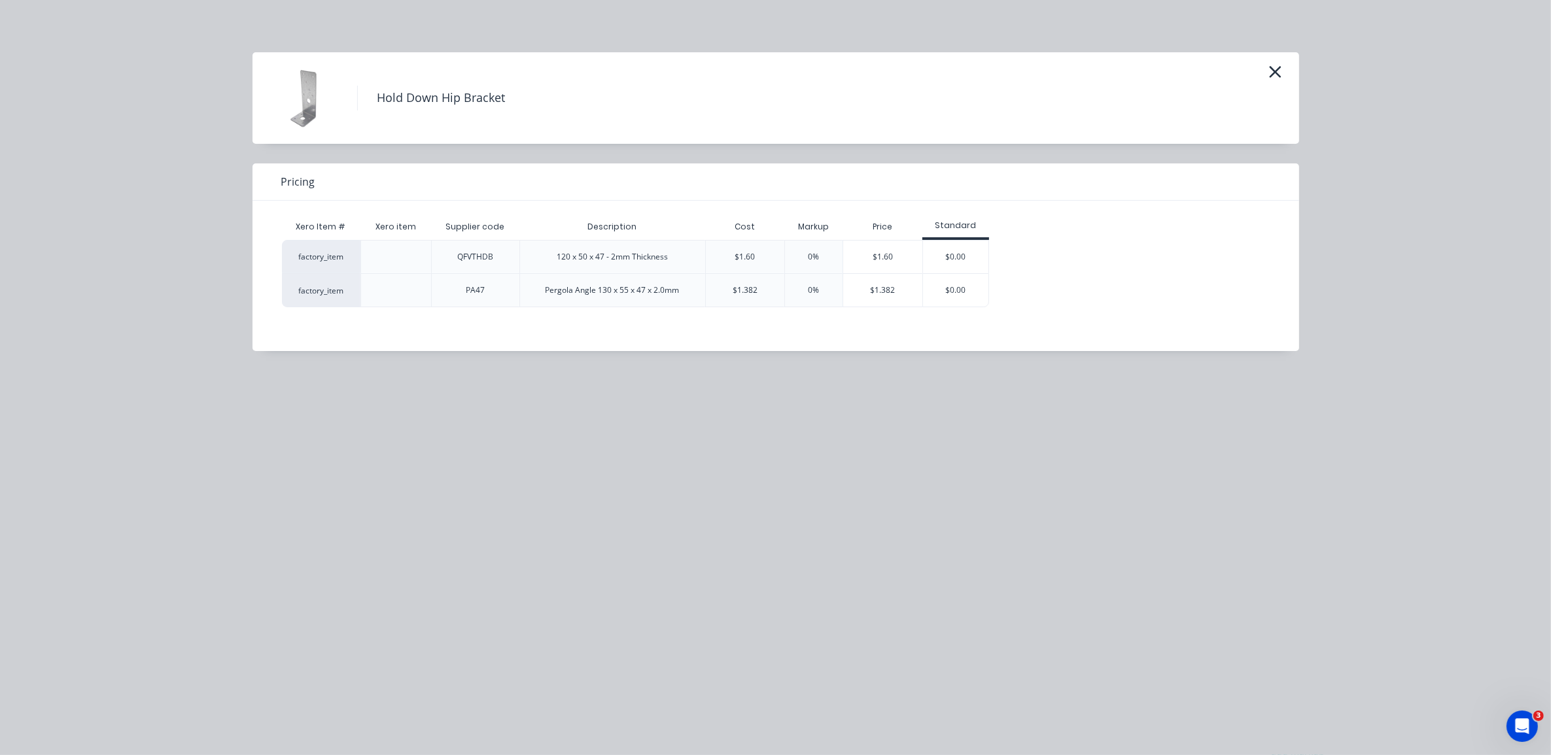
click at [768, 292] on div "$1.382" at bounding box center [745, 290] width 80 height 34
click at [766, 292] on div "$1.382" at bounding box center [745, 290] width 80 height 34
click at [733, 220] on div "Cost" at bounding box center [745, 227] width 80 height 26
drag, startPoint x: 733, startPoint y: 220, endPoint x: 731, endPoint y: 306, distance: 86.4
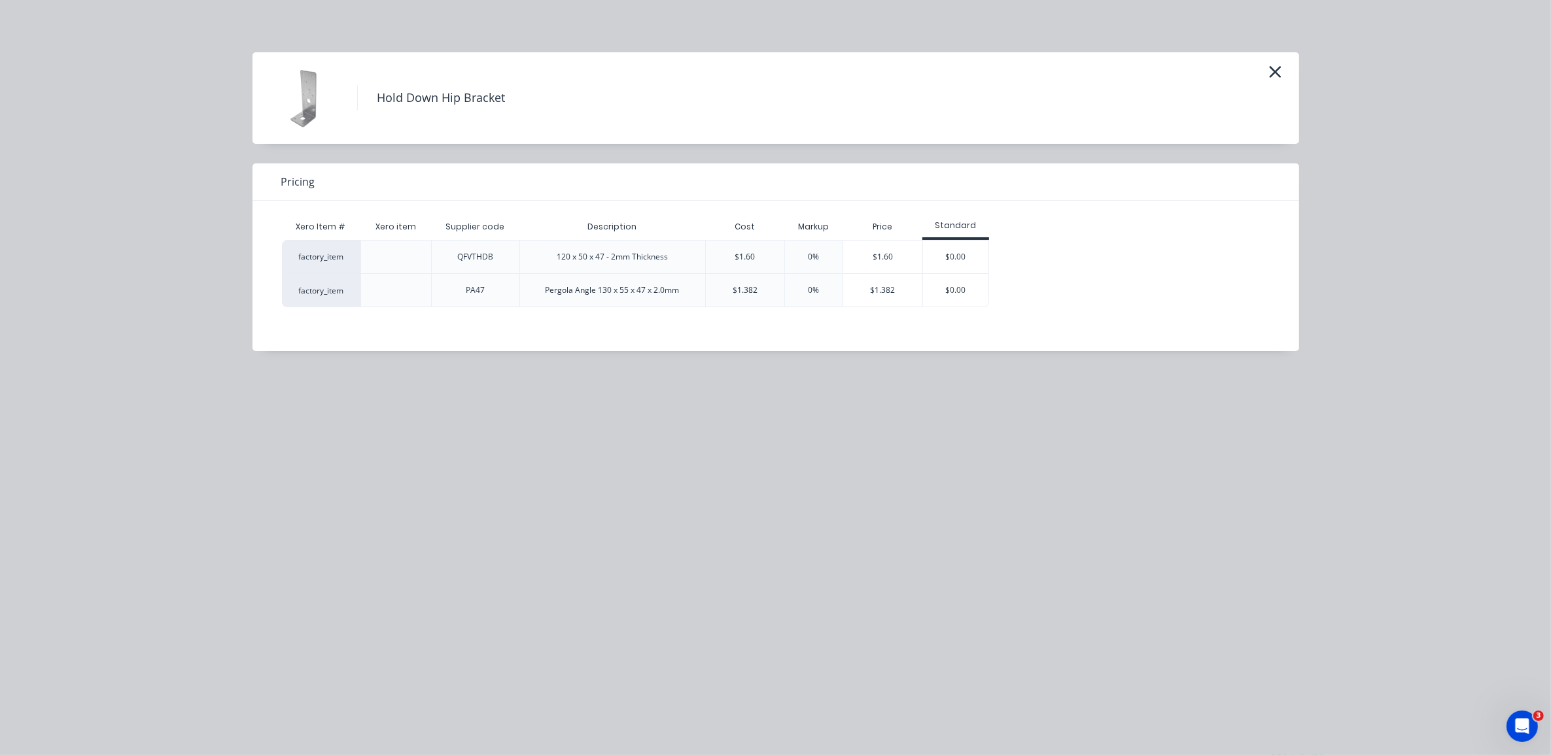
click at [731, 306] on div "$1.382" at bounding box center [745, 290] width 80 height 34
drag, startPoint x: 731, startPoint y: 306, endPoint x: 684, endPoint y: 293, distance: 48.2
click at [710, 295] on div "$1.382" at bounding box center [745, 290] width 80 height 34
click at [545, 296] on div "Pergola Angle 130 x 55 x 47 x 2.0mm" at bounding box center [612, 290] width 155 height 33
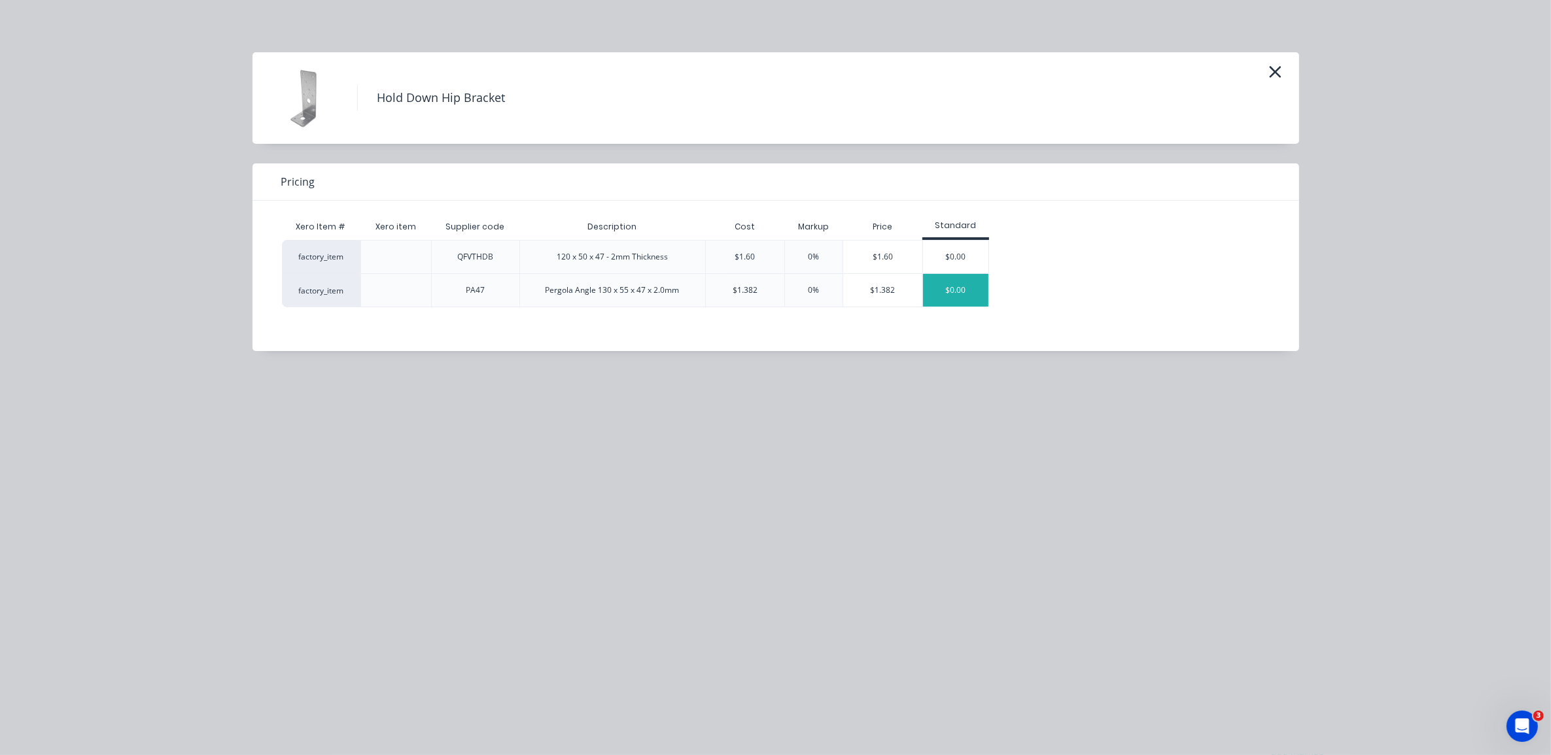
click at [939, 289] on div "$0.00" at bounding box center [955, 290] width 65 height 33
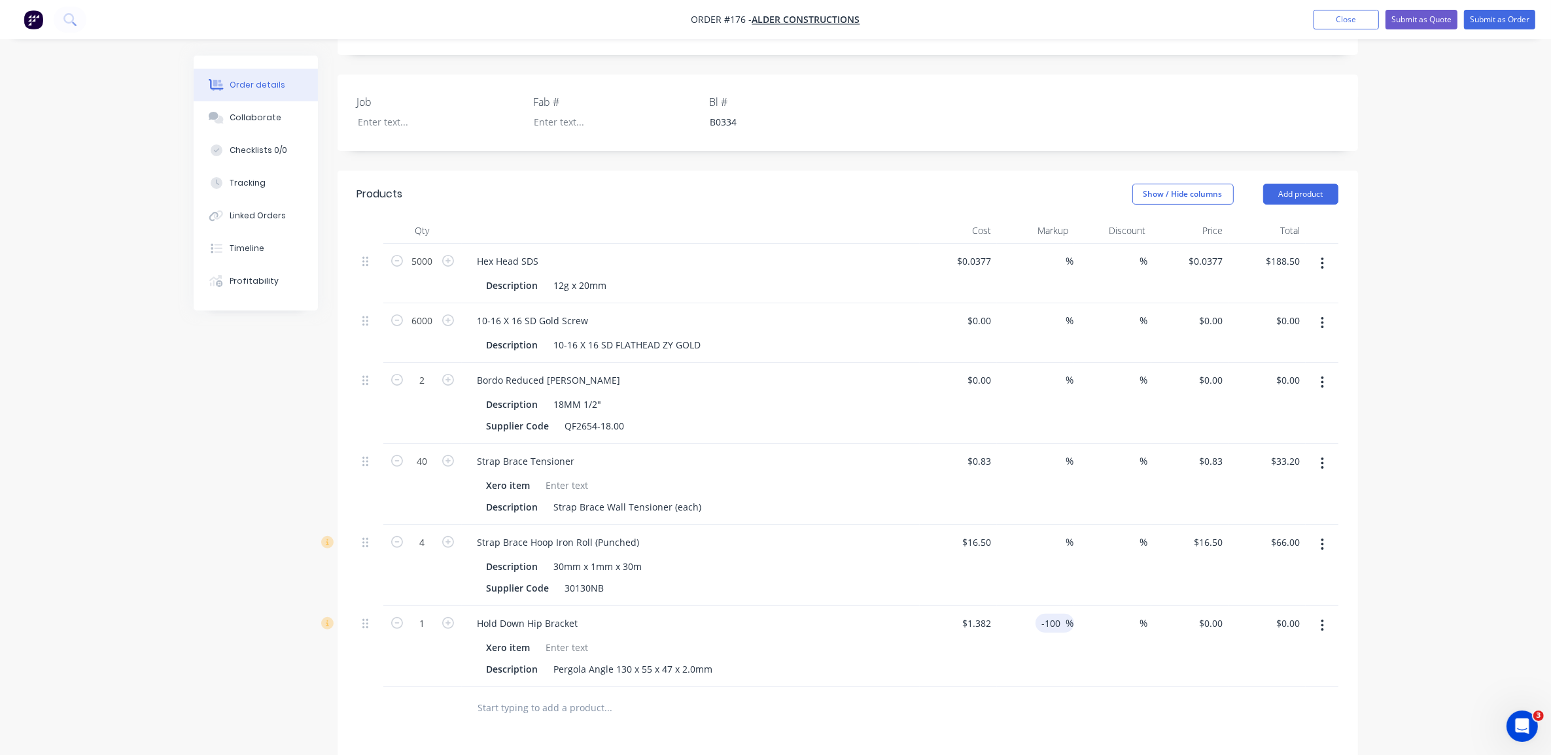
click at [1054, 614] on input "-100" at bounding box center [1054, 623] width 26 height 19
drag, startPoint x: 1060, startPoint y: 609, endPoint x: 982, endPoint y: 585, distance: 80.7
click at [978, 606] on div "1 Hold Down Hip Bracket Xero item Description Pergola Angle 130 x 55 x 47 x 2.0…" at bounding box center [847, 646] width 981 height 81
type input "$1.382"
type input "$1.38"
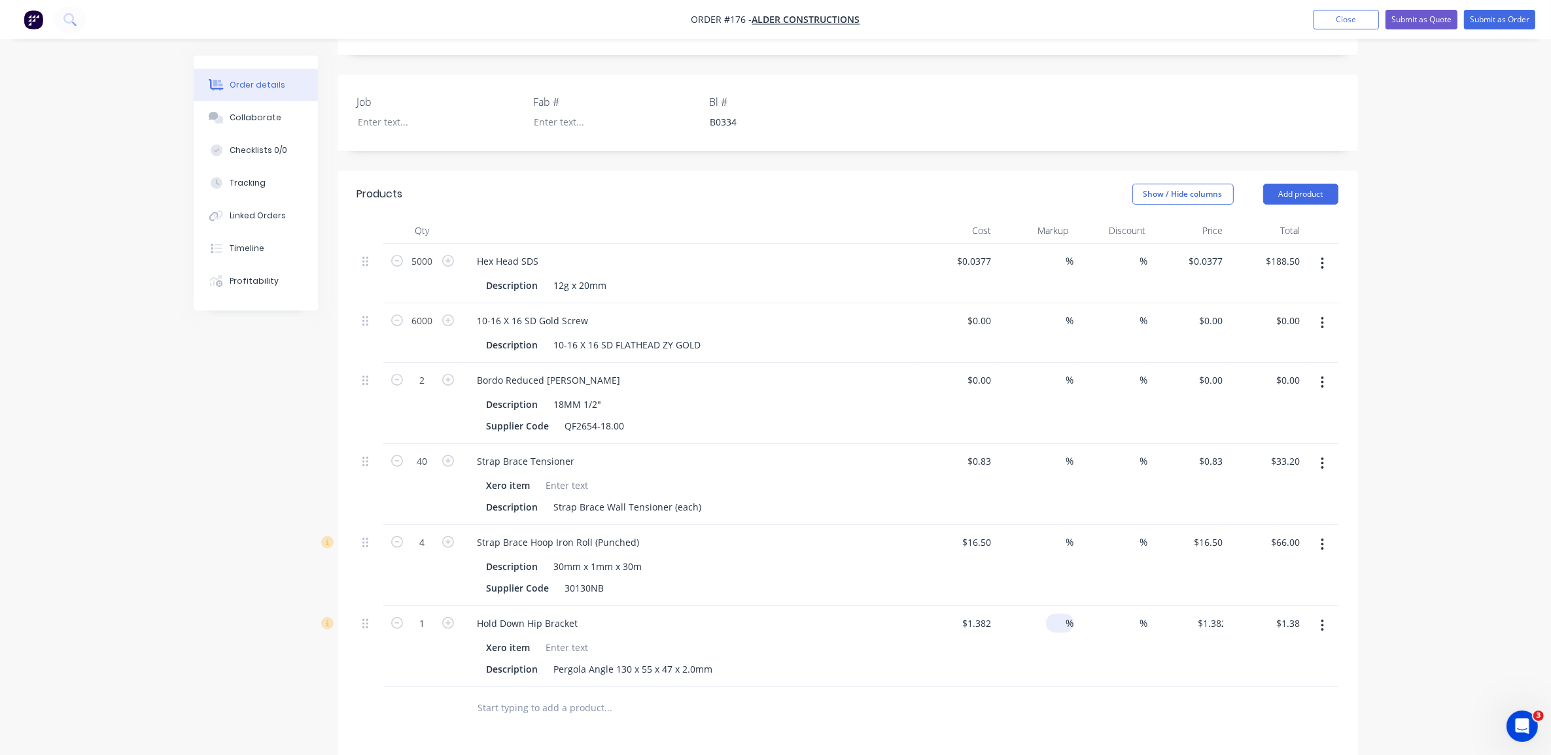
click at [1099, 651] on div "%" at bounding box center [1112, 646] width 77 height 81
type input "68"
type input "$93.98"
click at [910, 664] on div "Hold Down Hip Bracket Xero item Description Pergola Angle 130 x 55 x 47 x 2.0mm" at bounding box center [691, 646] width 458 height 81
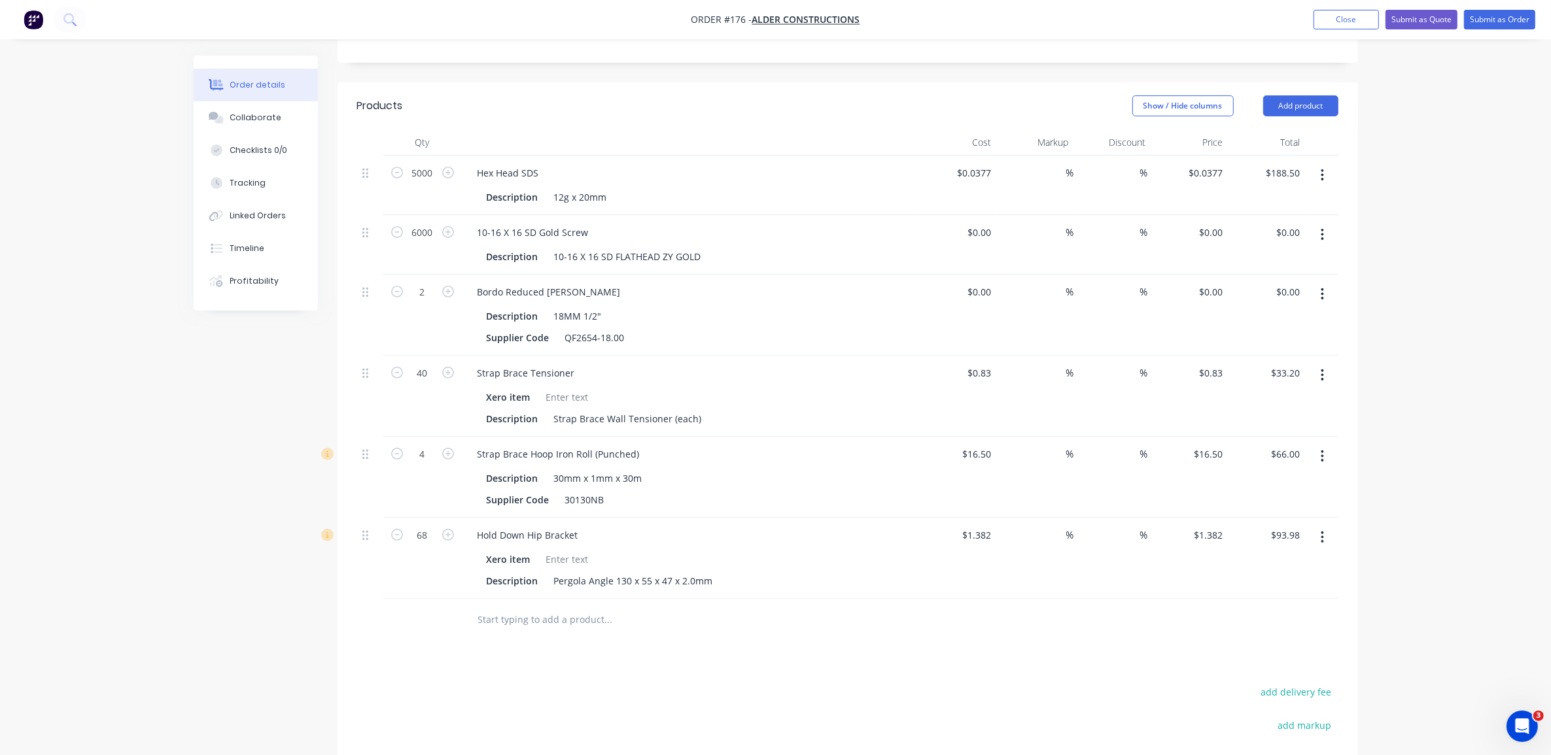
scroll to position [410, 0]
click at [1284, 102] on button "Add product" at bounding box center [1300, 112] width 75 height 21
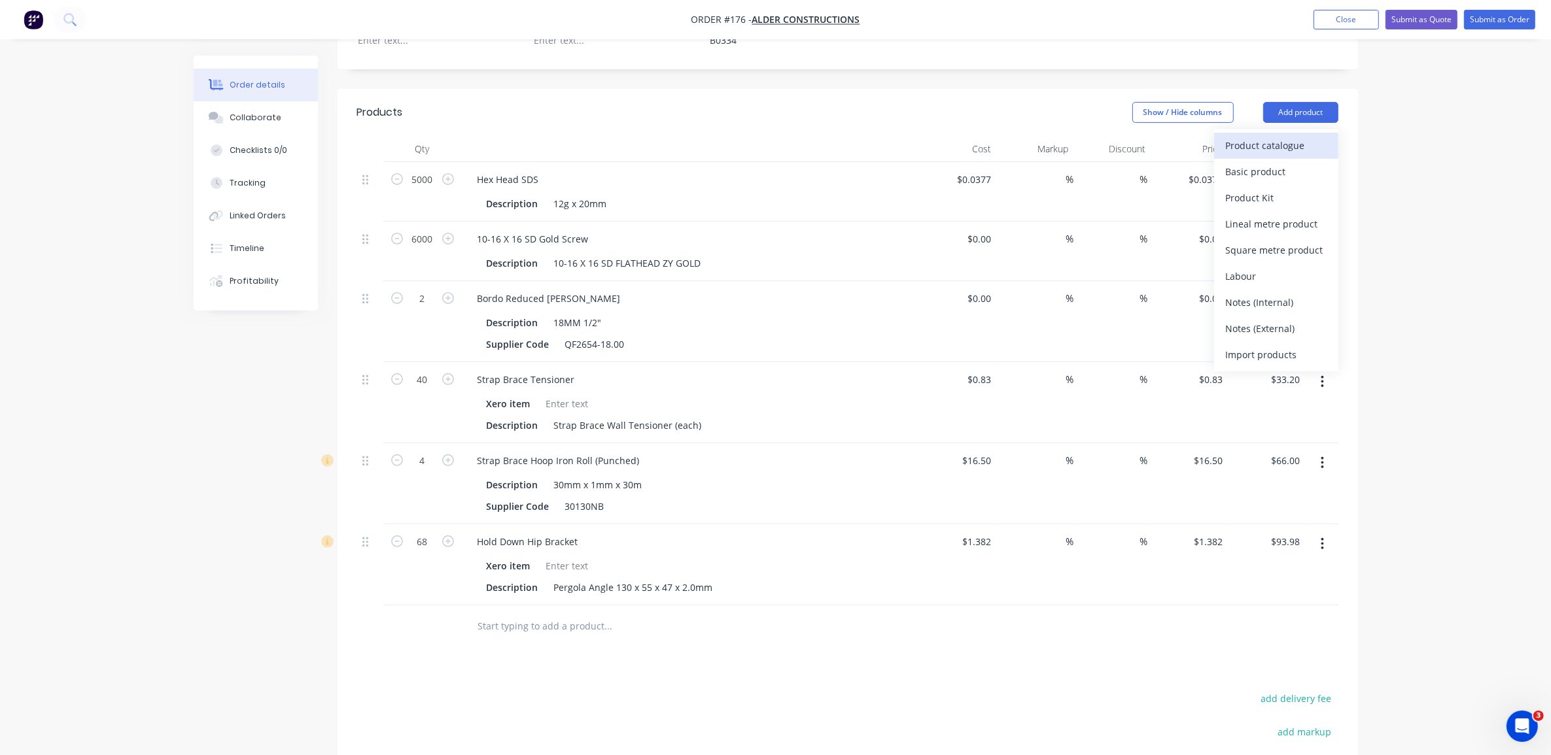
click at [1283, 136] on div "Product catalogue" at bounding box center [1276, 145] width 101 height 19
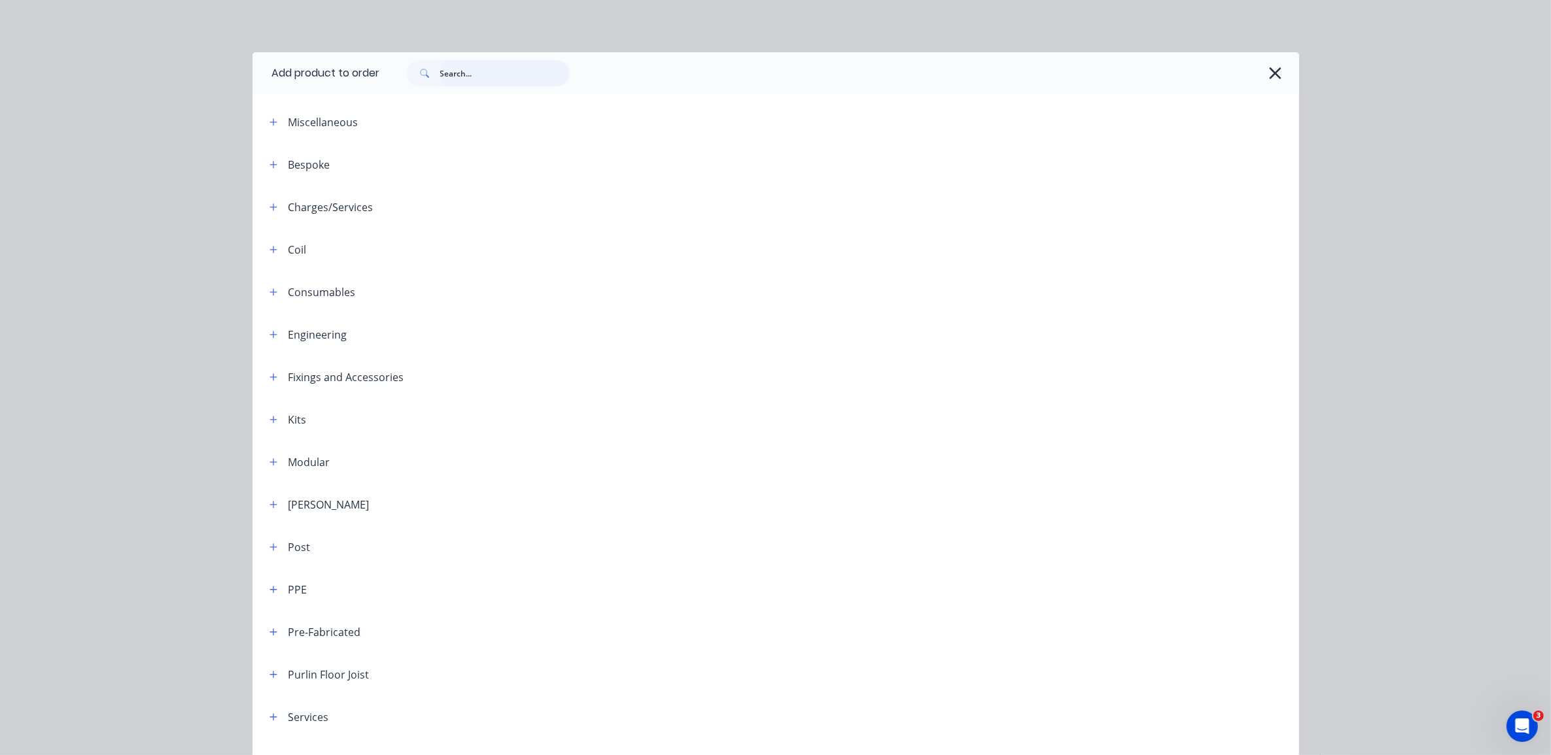
click at [485, 80] on input "text" at bounding box center [504, 73] width 129 height 26
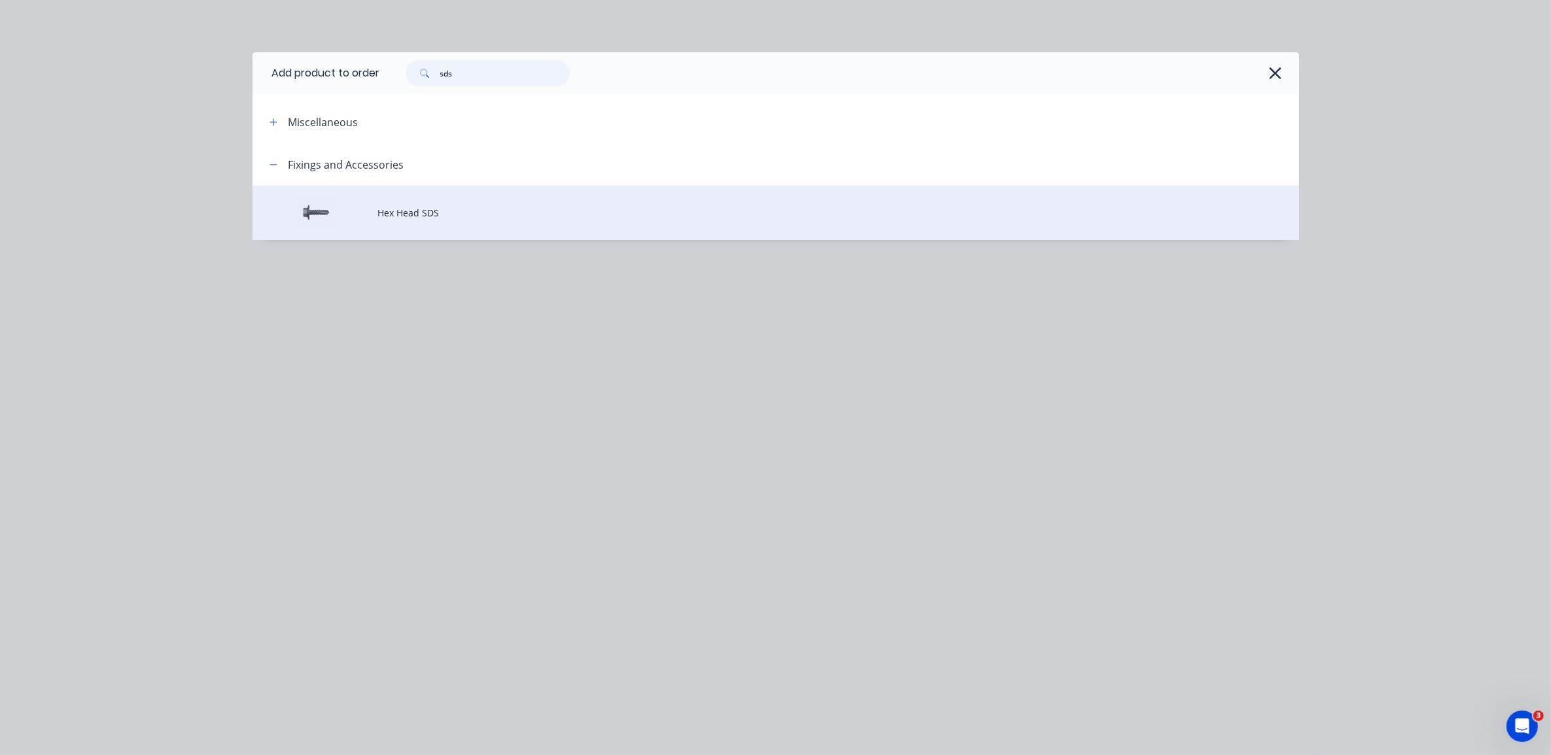
type input "sds"
click at [426, 211] on span "Hex Head SDS" at bounding box center [746, 213] width 736 height 14
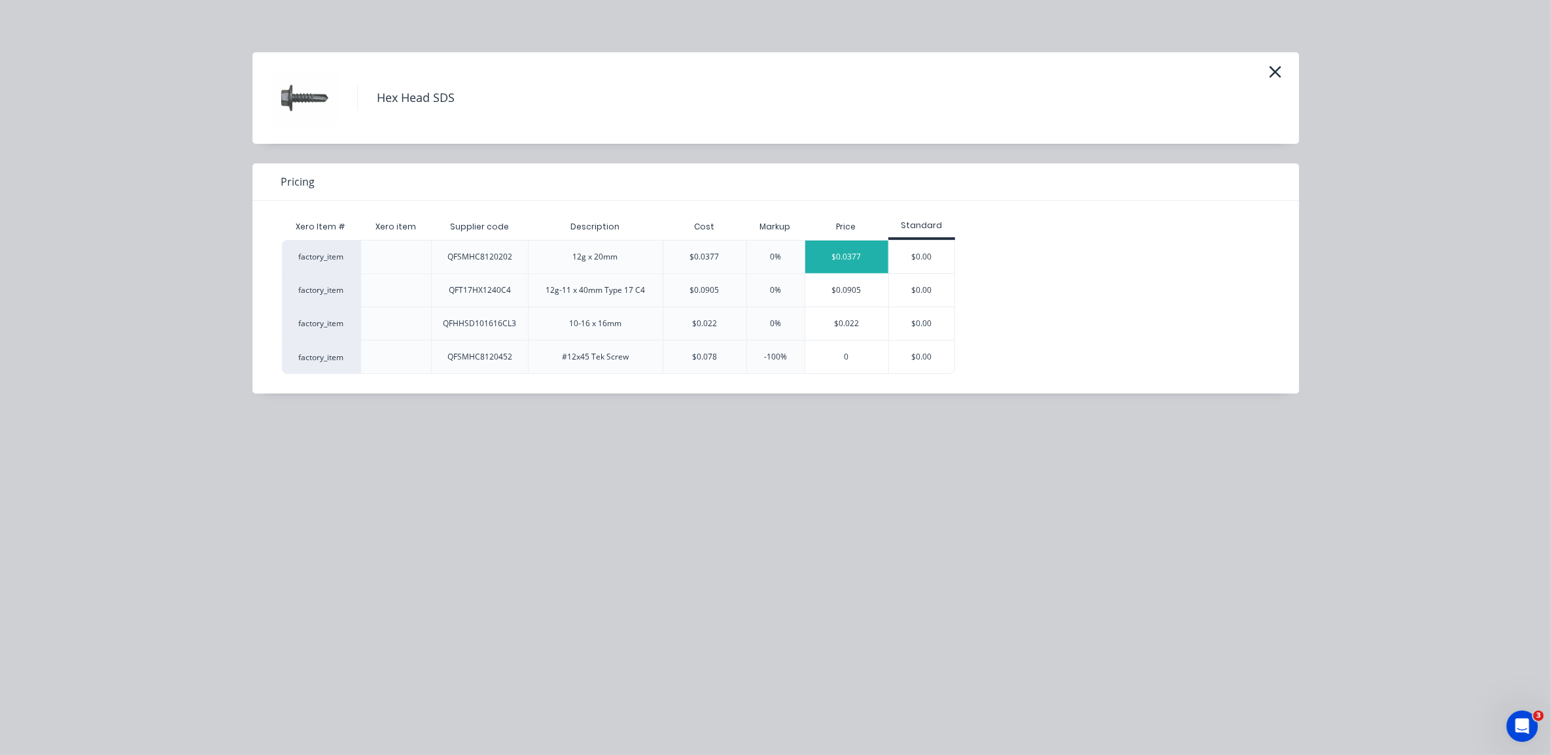
click at [841, 256] on div "$0.0377" at bounding box center [846, 257] width 83 height 33
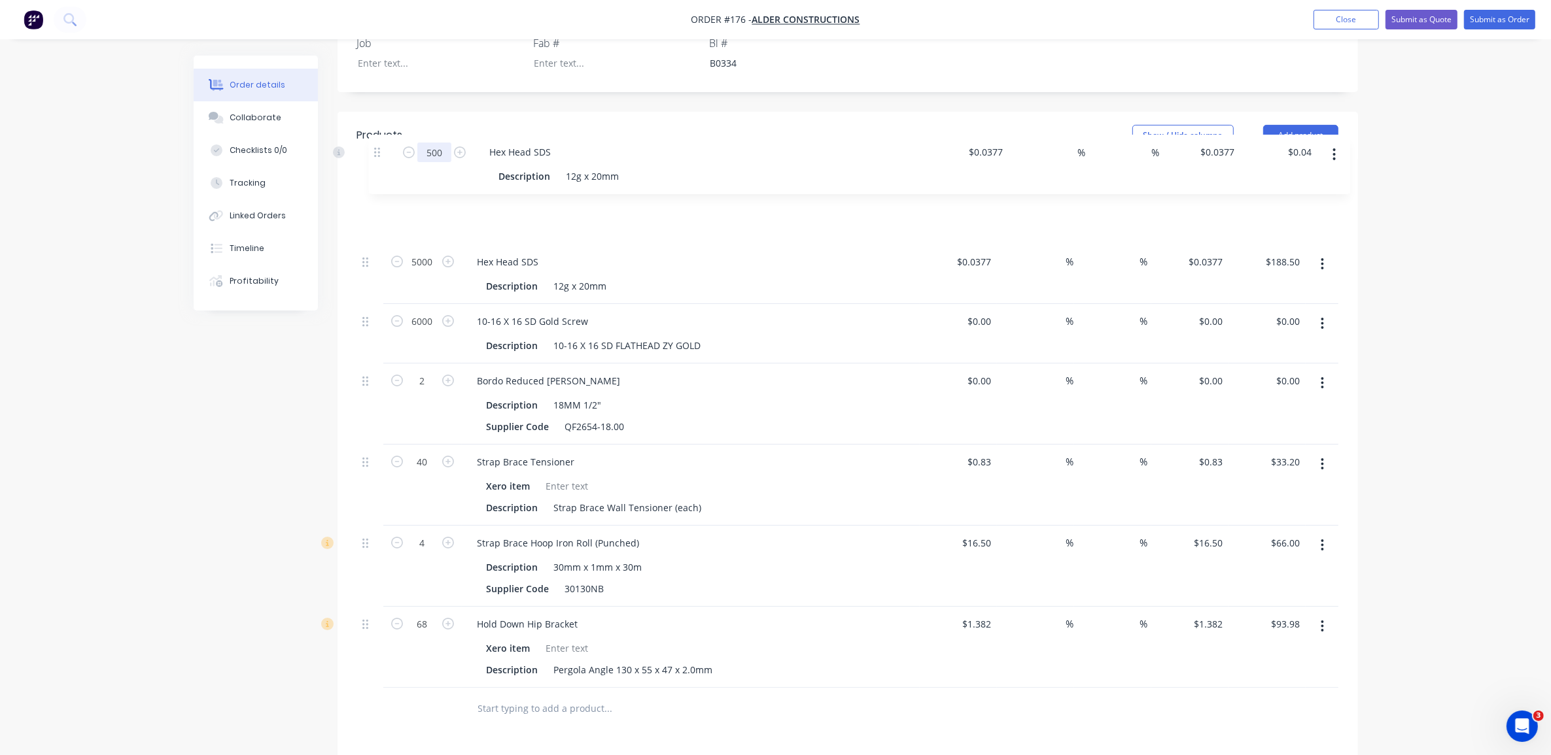
scroll to position [370, 0]
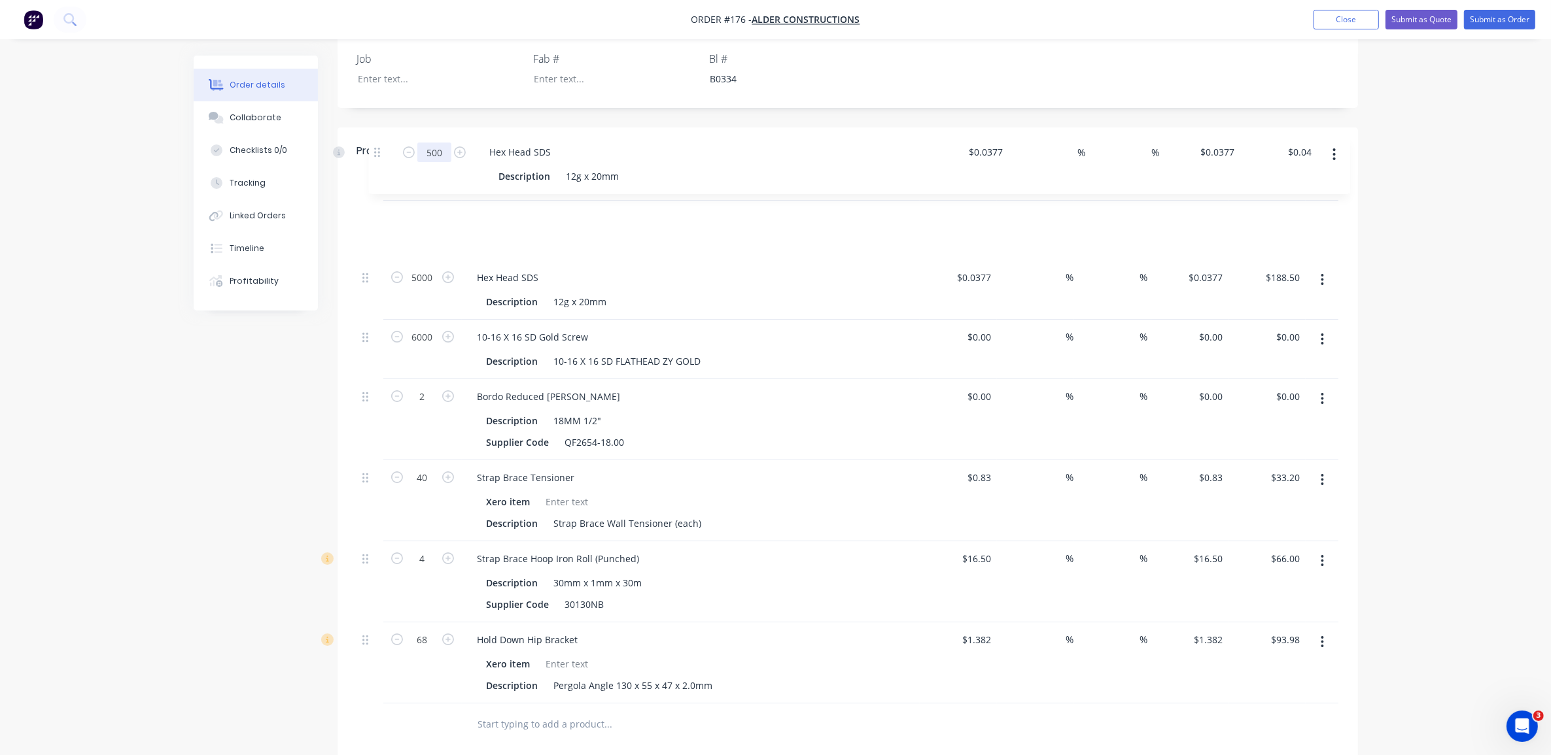
drag, startPoint x: 365, startPoint y: 610, endPoint x: 376, endPoint y: 152, distance: 457.3
click at [376, 152] on div "Products Show / Hide columns Add product Qty Cost Markup Discount Price Total 5…" at bounding box center [847, 438] width 1020 height 619
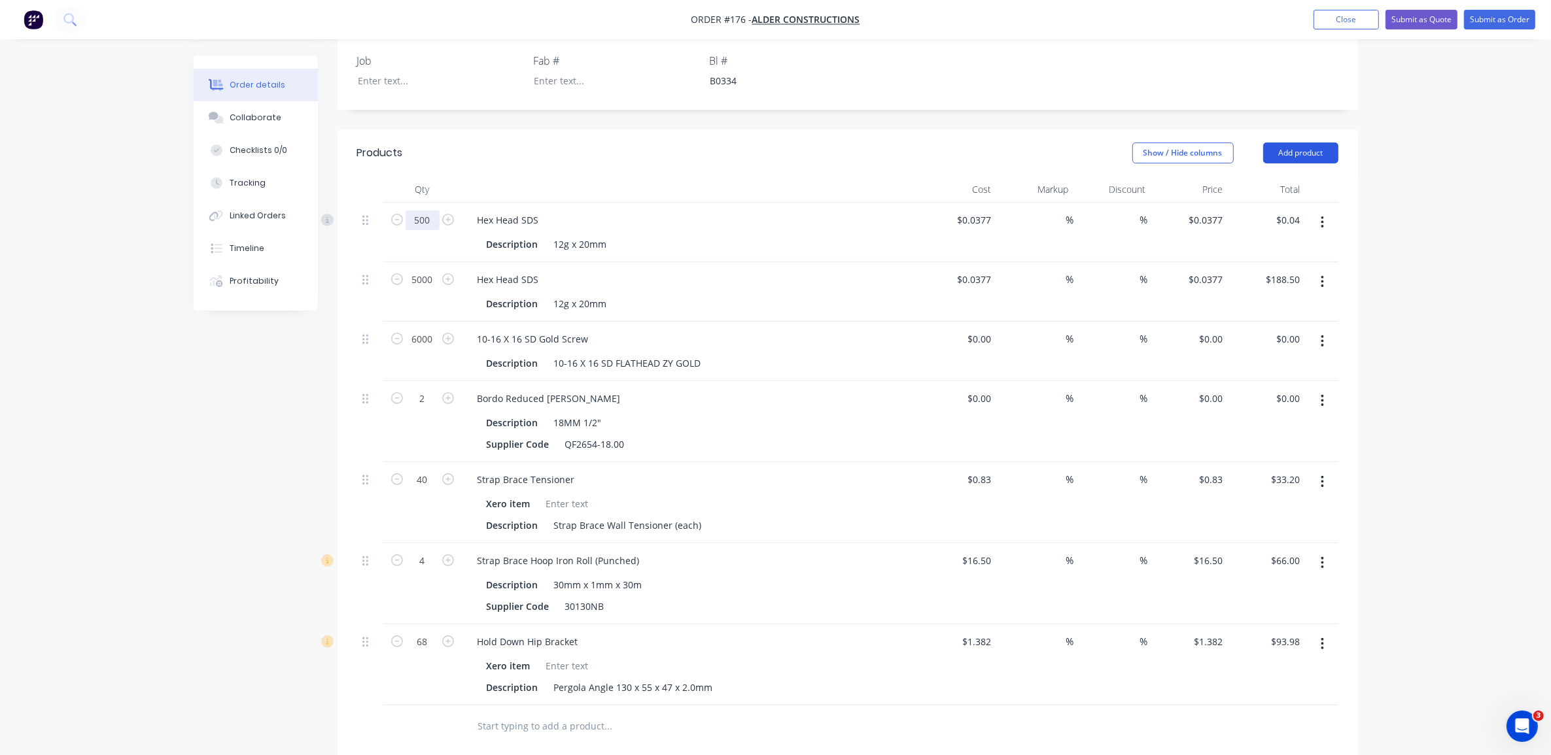
type input "500"
type input "$18.85"
click at [1290, 143] on button "Add product" at bounding box center [1300, 153] width 75 height 21
click at [1286, 177] on div "Product catalogue" at bounding box center [1276, 186] width 101 height 19
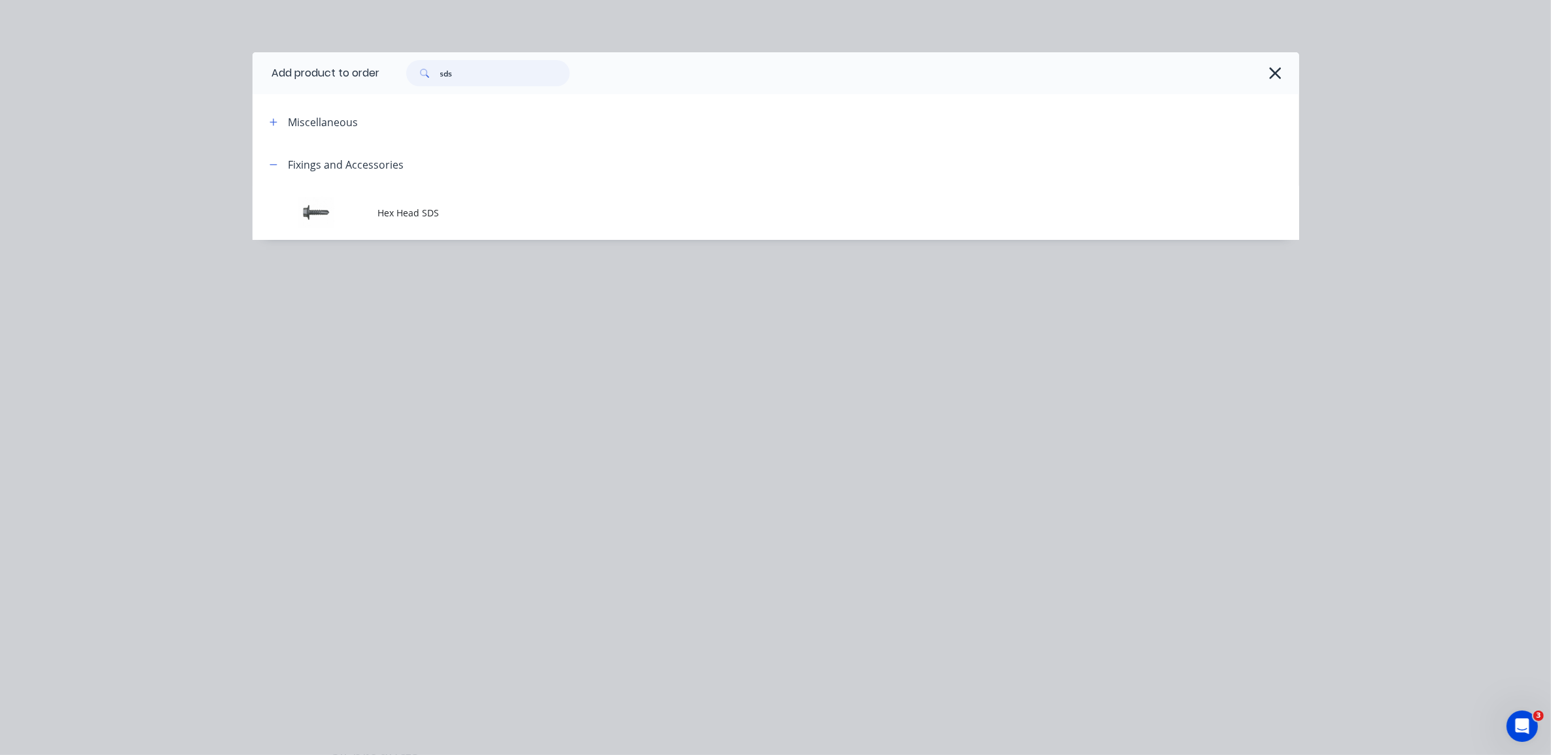
drag, startPoint x: 474, startPoint y: 79, endPoint x: 400, endPoint y: 73, distance: 74.1
click at [400, 73] on div "sds" at bounding box center [481, 73] width 177 height 26
type input "sceew"
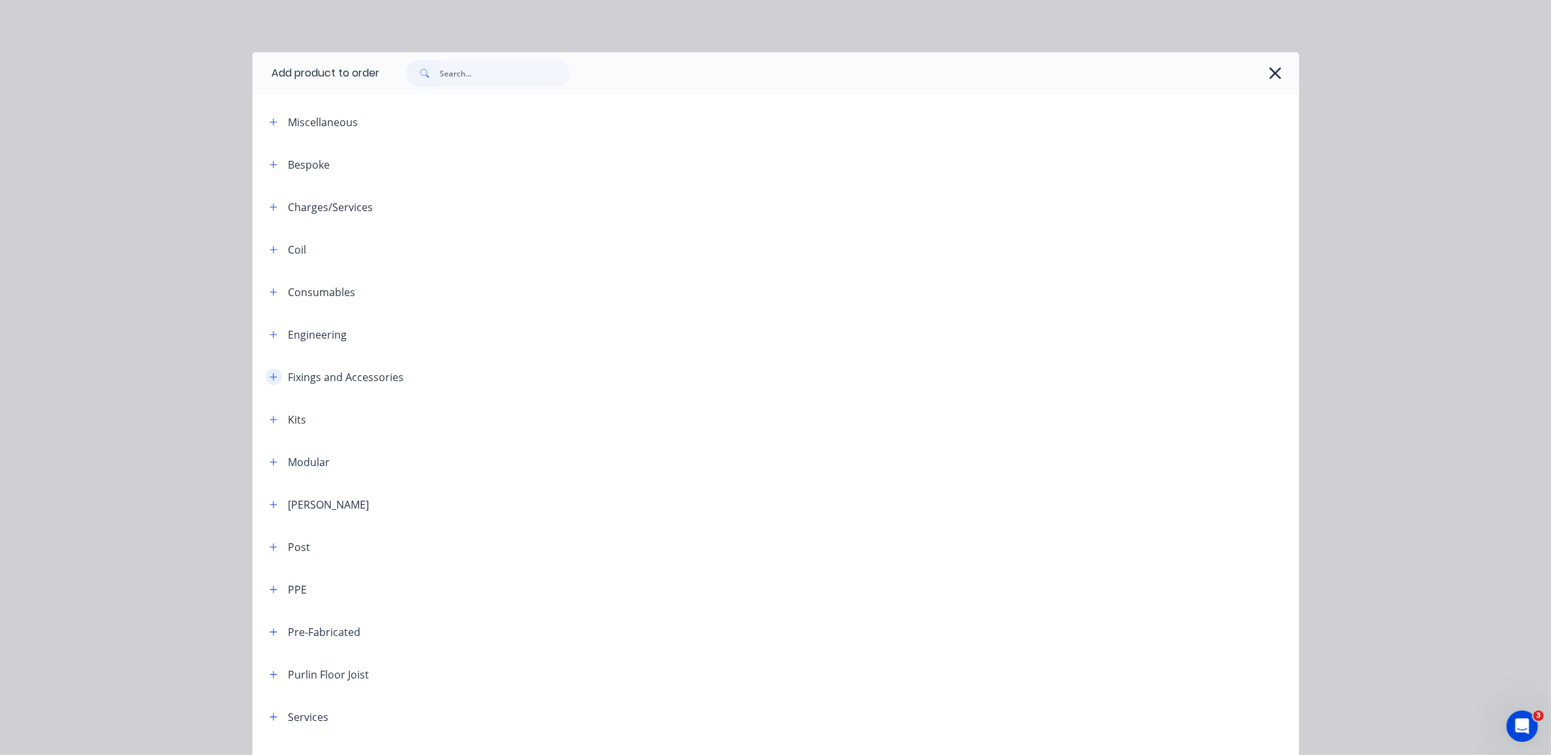
click at [269, 379] on icon "button" at bounding box center [273, 377] width 8 height 9
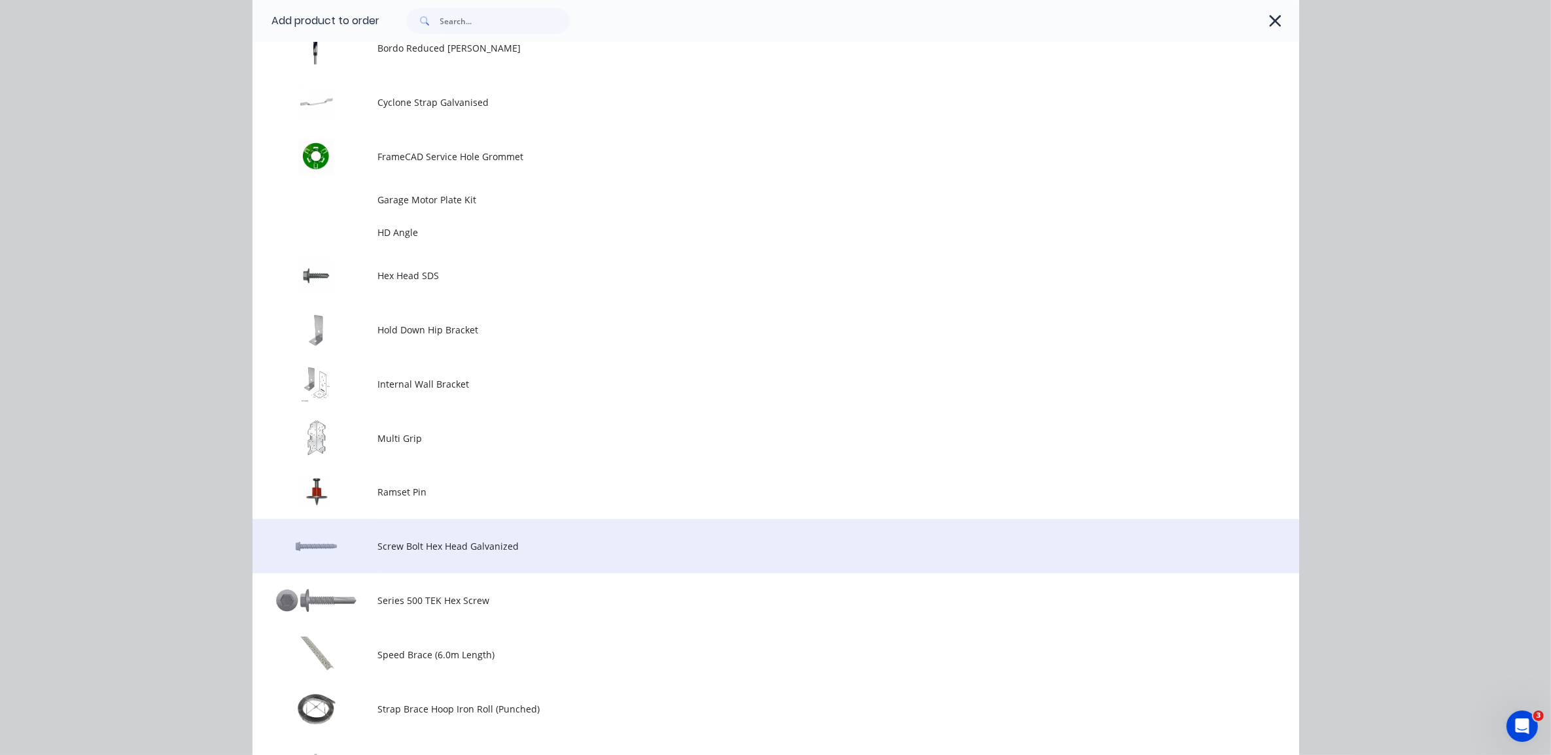
scroll to position [572, 0]
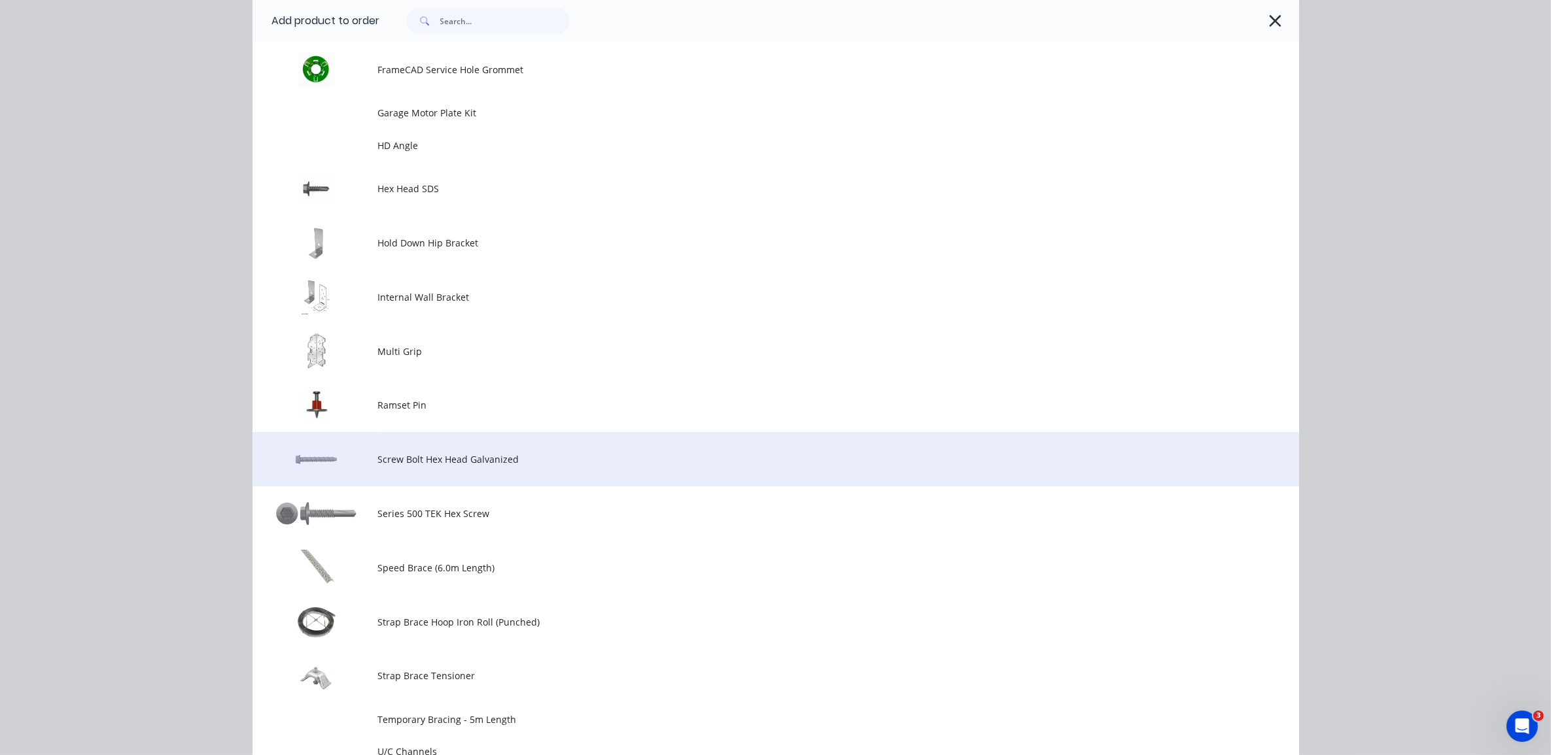
click at [379, 445] on td "Screw Bolt Hex Head Galvanized" at bounding box center [838, 459] width 921 height 54
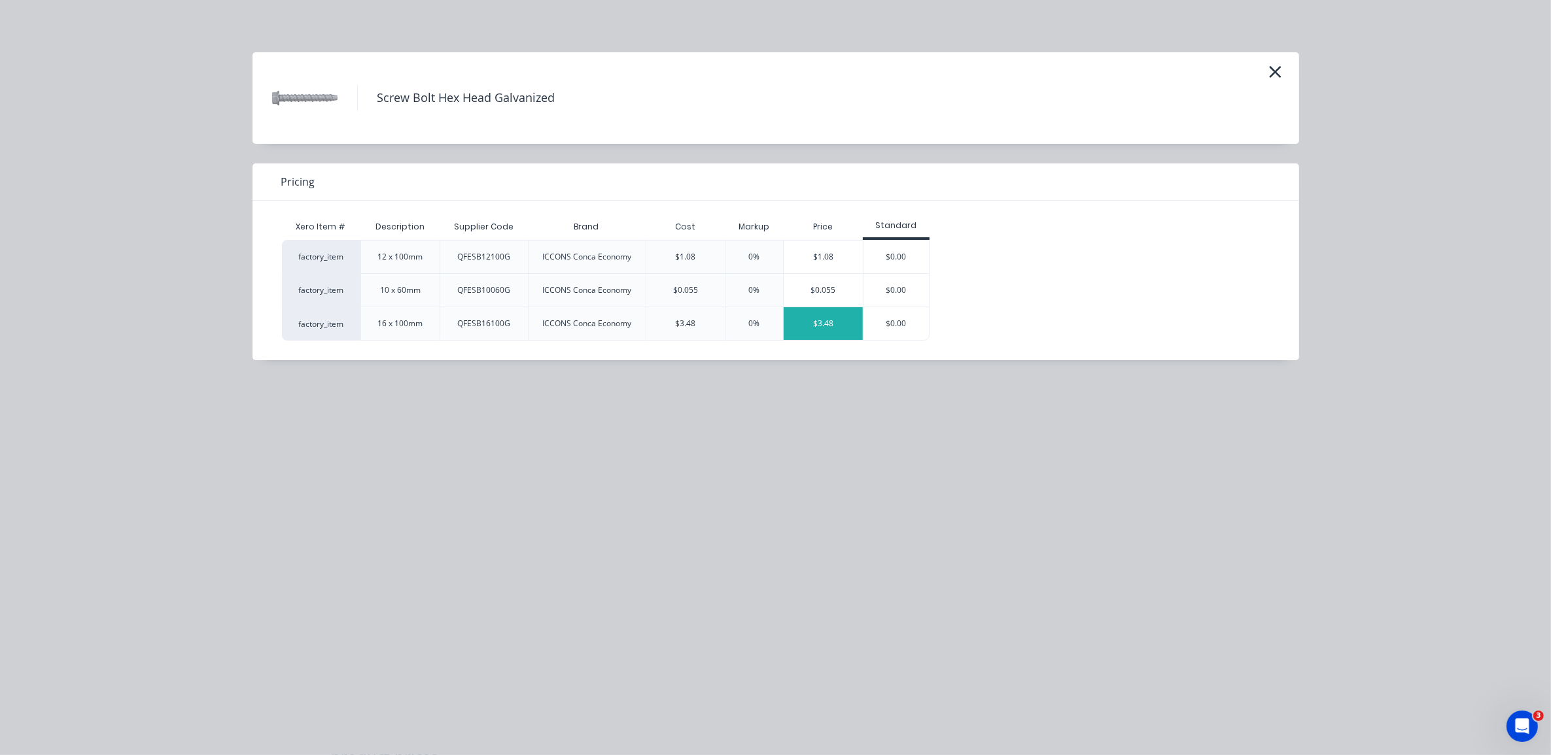
click at [826, 328] on div "$3.48" at bounding box center [823, 323] width 79 height 33
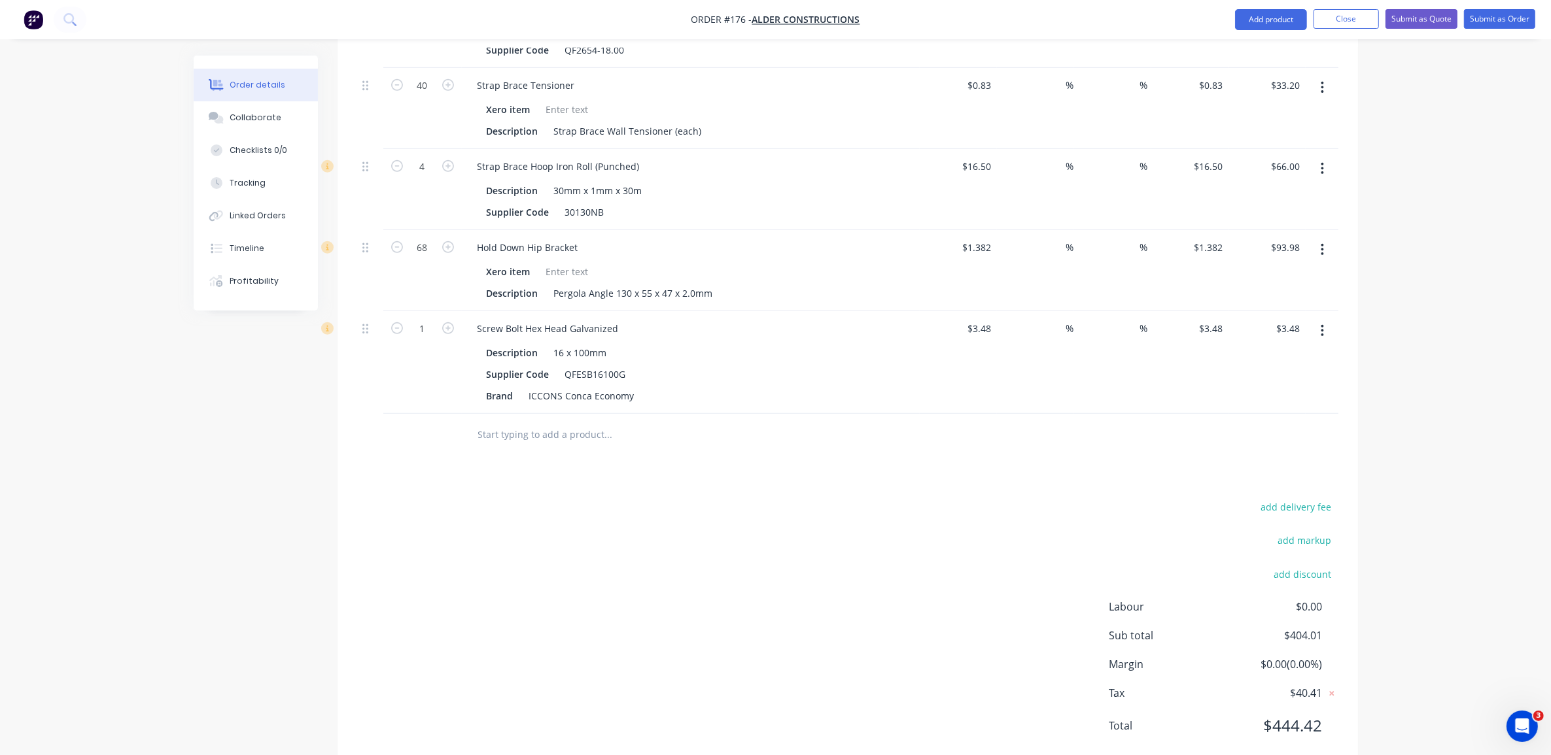
scroll to position [782, 0]
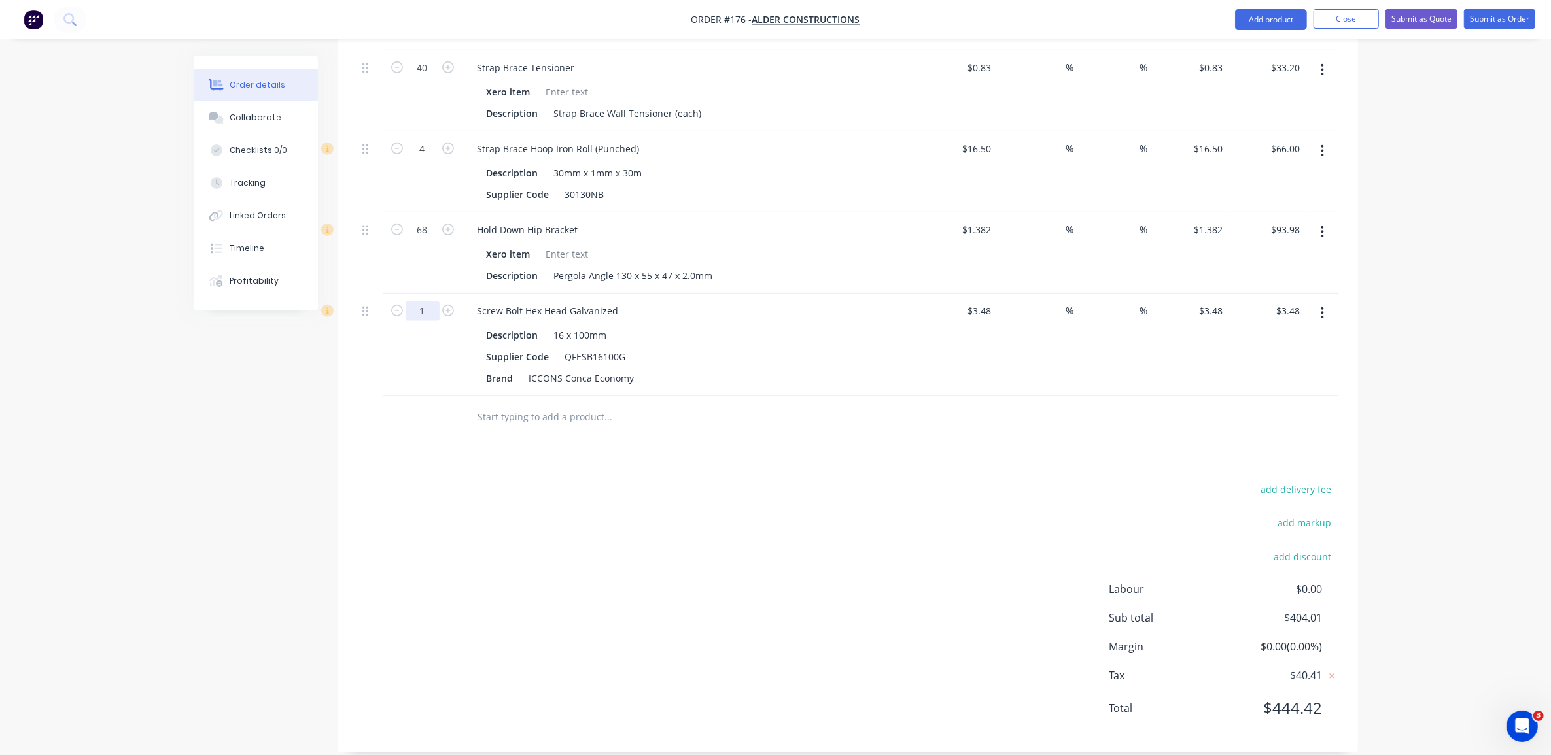
type input "150"
type input "$522.00"
click at [710, 564] on div "add delivery fee add markup add discount Labour $0.00 Sub total $404.01 Margin …" at bounding box center [847, 607] width 981 height 252
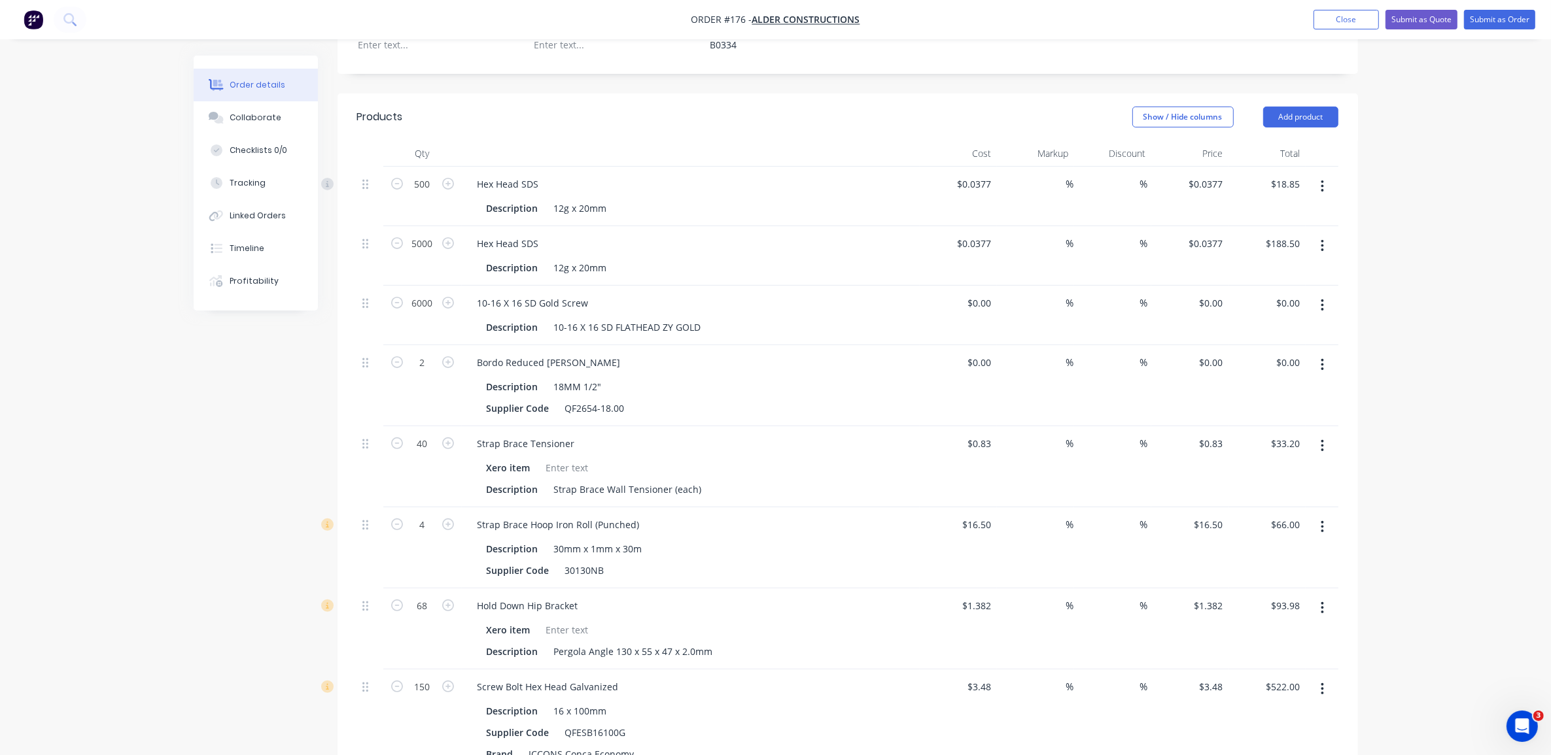
scroll to position [373, 0]
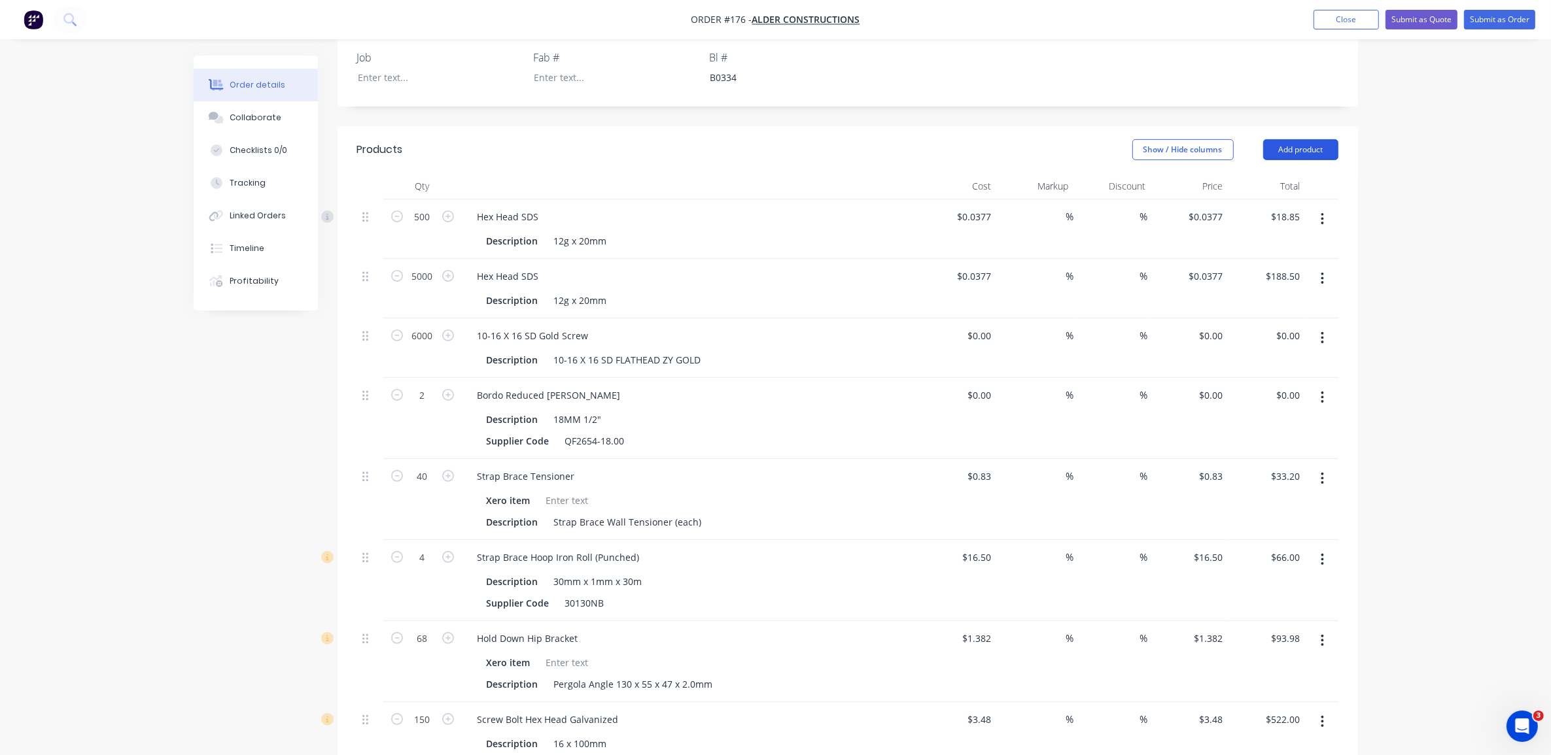
click at [1296, 139] on button "Add product" at bounding box center [1300, 149] width 75 height 21
click at [1296, 173] on div "Product catalogue" at bounding box center [1276, 182] width 101 height 19
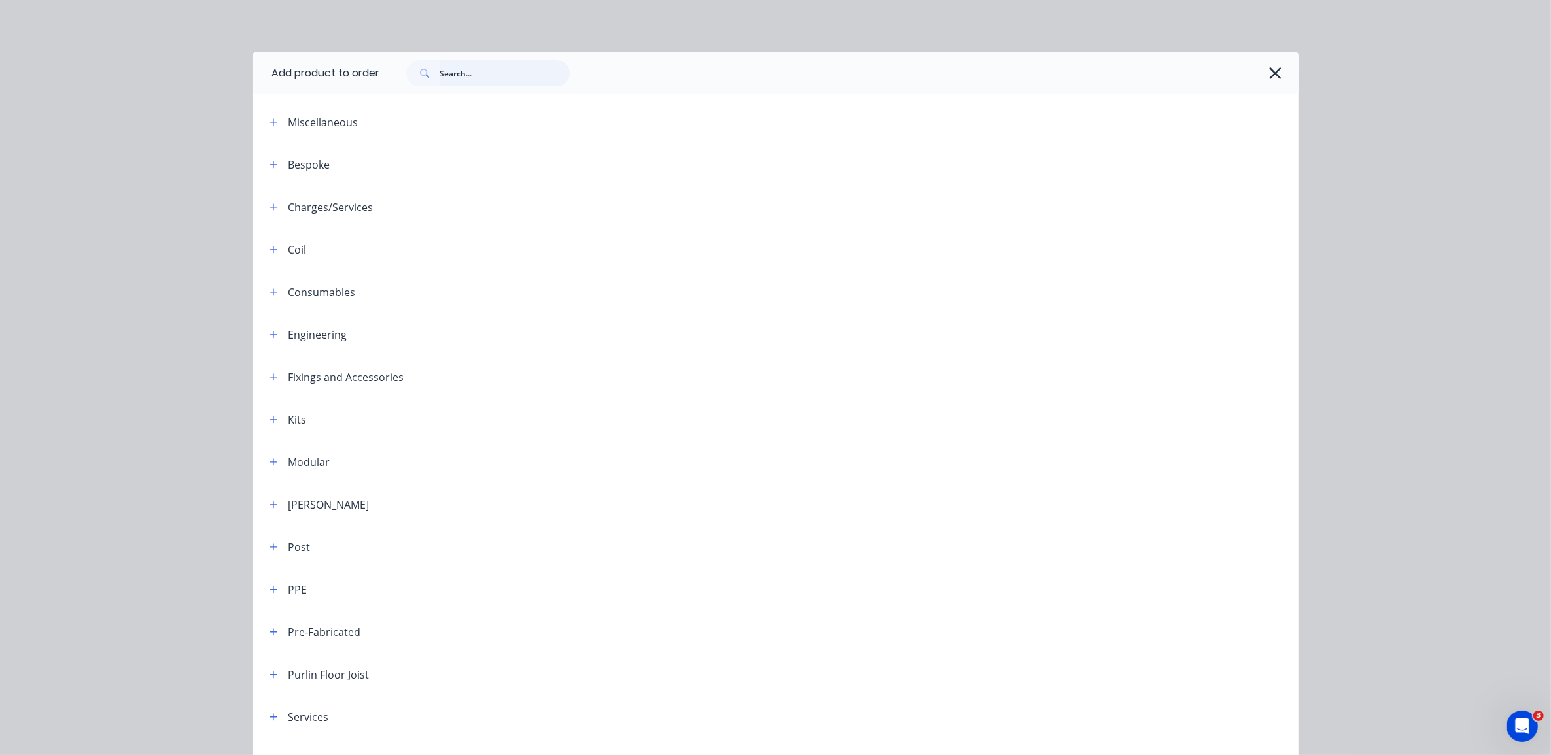
click at [471, 62] on input "text" at bounding box center [504, 73] width 129 height 26
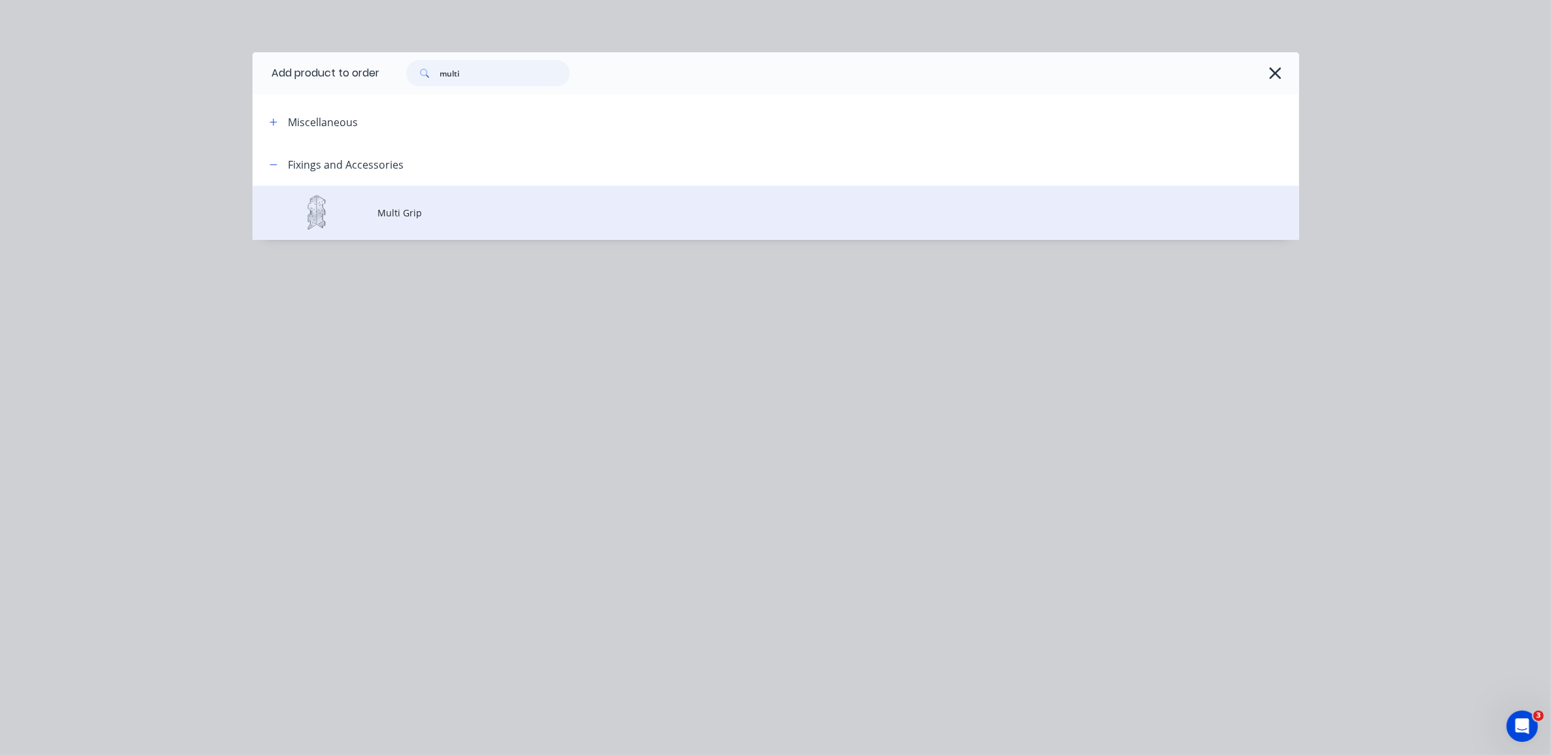
type input "multi"
click at [364, 214] on td at bounding box center [315, 213] width 126 height 54
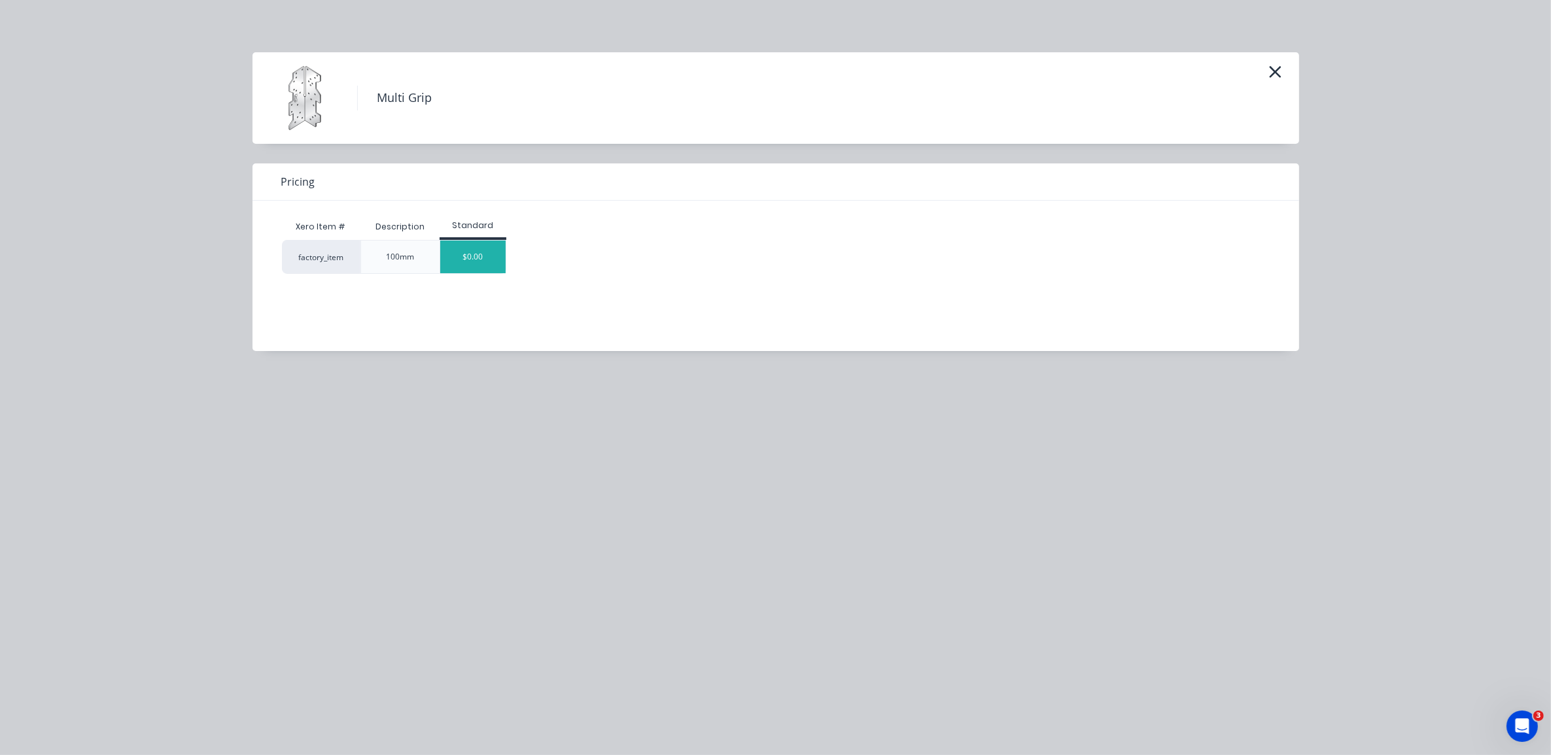
click at [461, 256] on div "$0.00" at bounding box center [472, 257] width 65 height 33
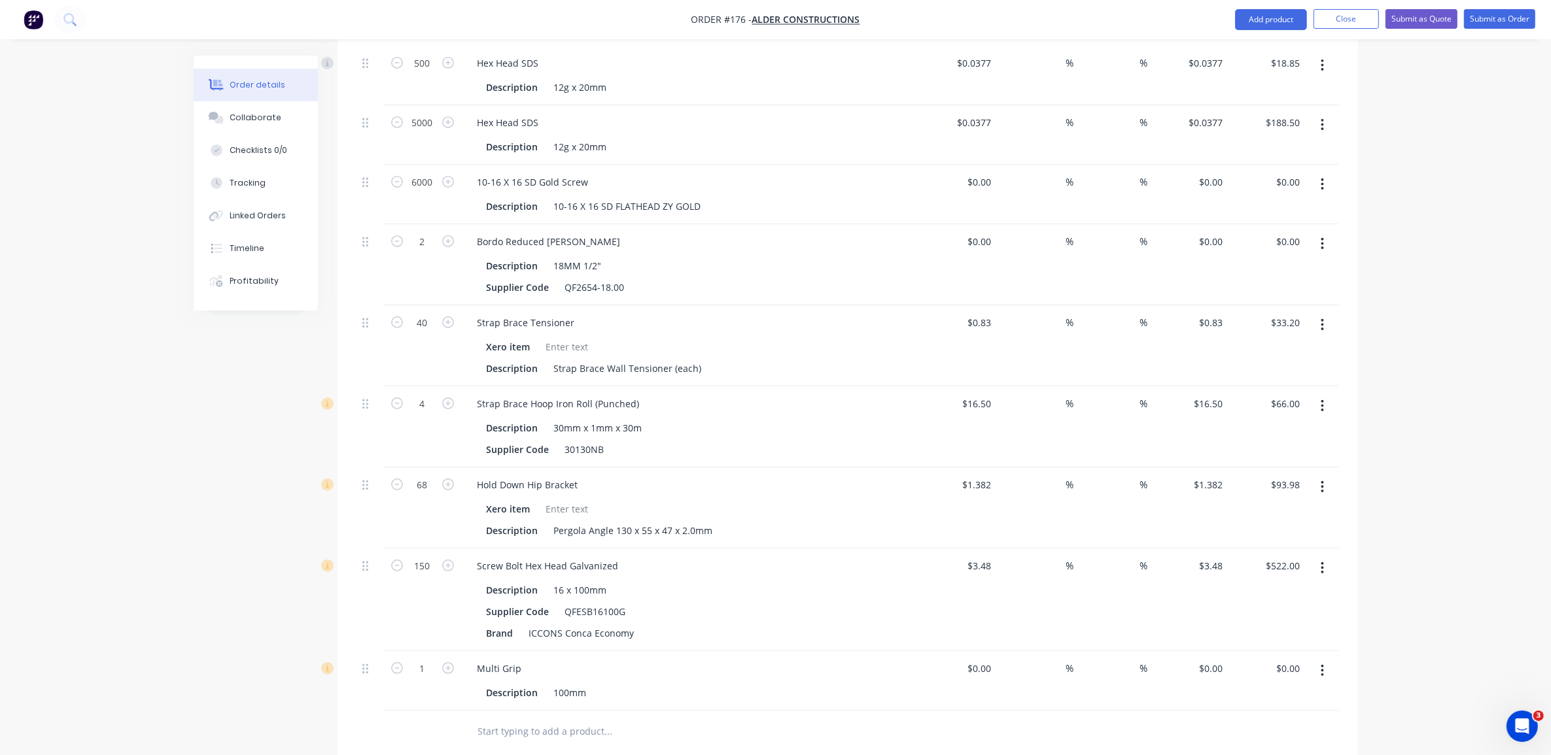
scroll to position [536, 0]
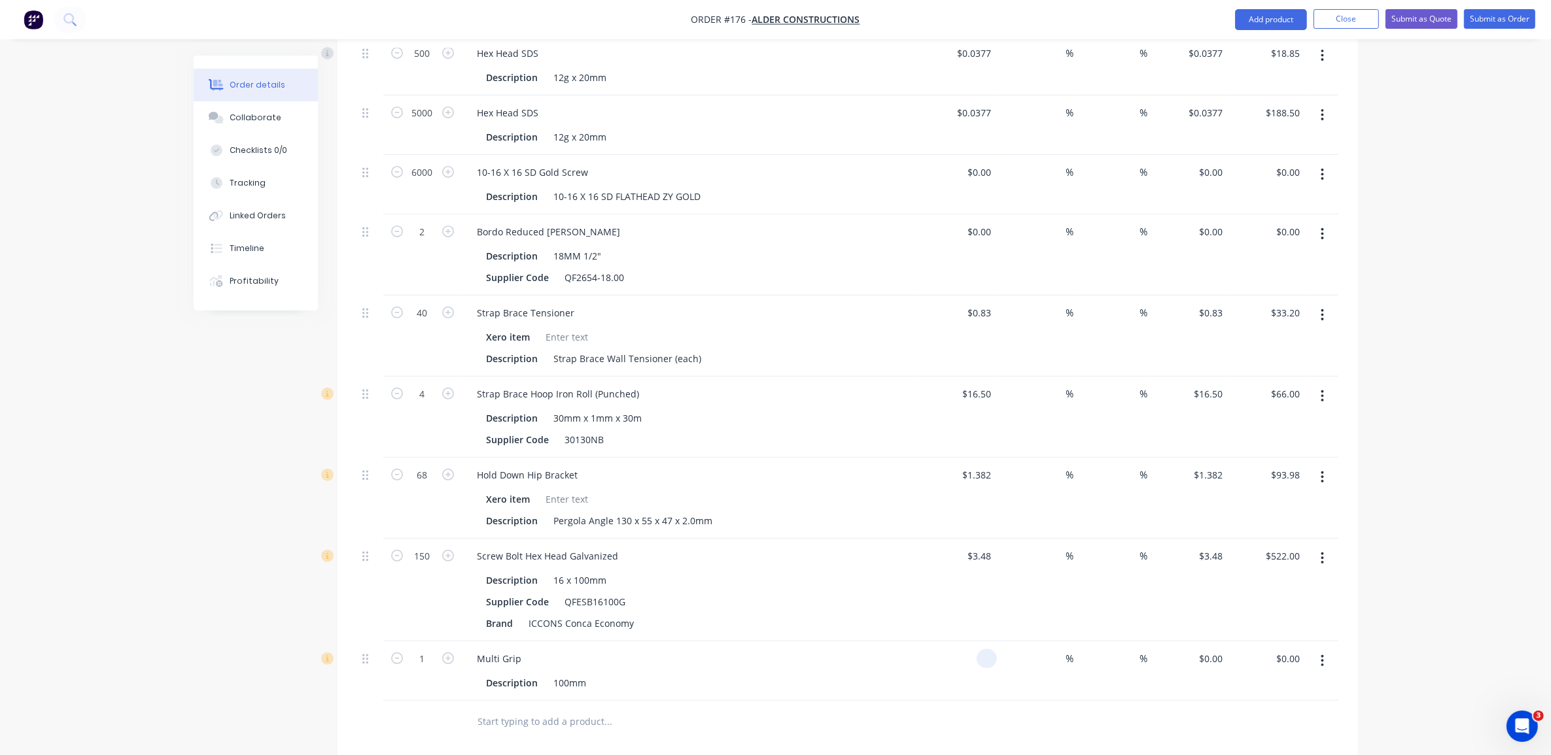
drag, startPoint x: 992, startPoint y: 641, endPoint x: 959, endPoint y: 640, distance: 33.4
click at [959, 642] on div at bounding box center [958, 672] width 77 height 60
type input "$0.335"
type input "$0.34"
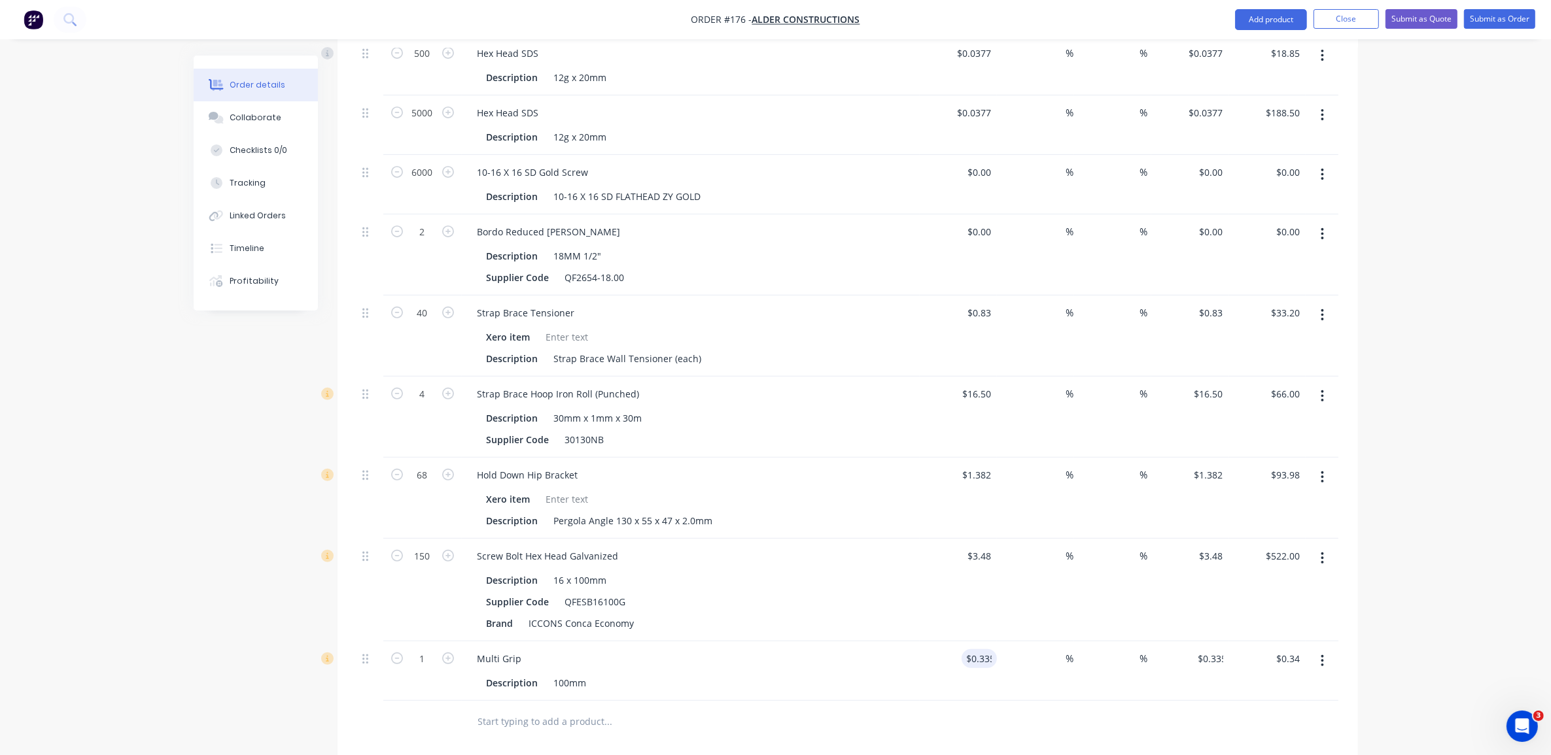
click at [1143, 711] on div at bounding box center [847, 722] width 981 height 43
click at [425, 63] on input "1" at bounding box center [422, 54] width 34 height 20
type input "10"
type input "$3.35"
click at [678, 681] on div "Multi Grip Description 100mm" at bounding box center [691, 672] width 458 height 60
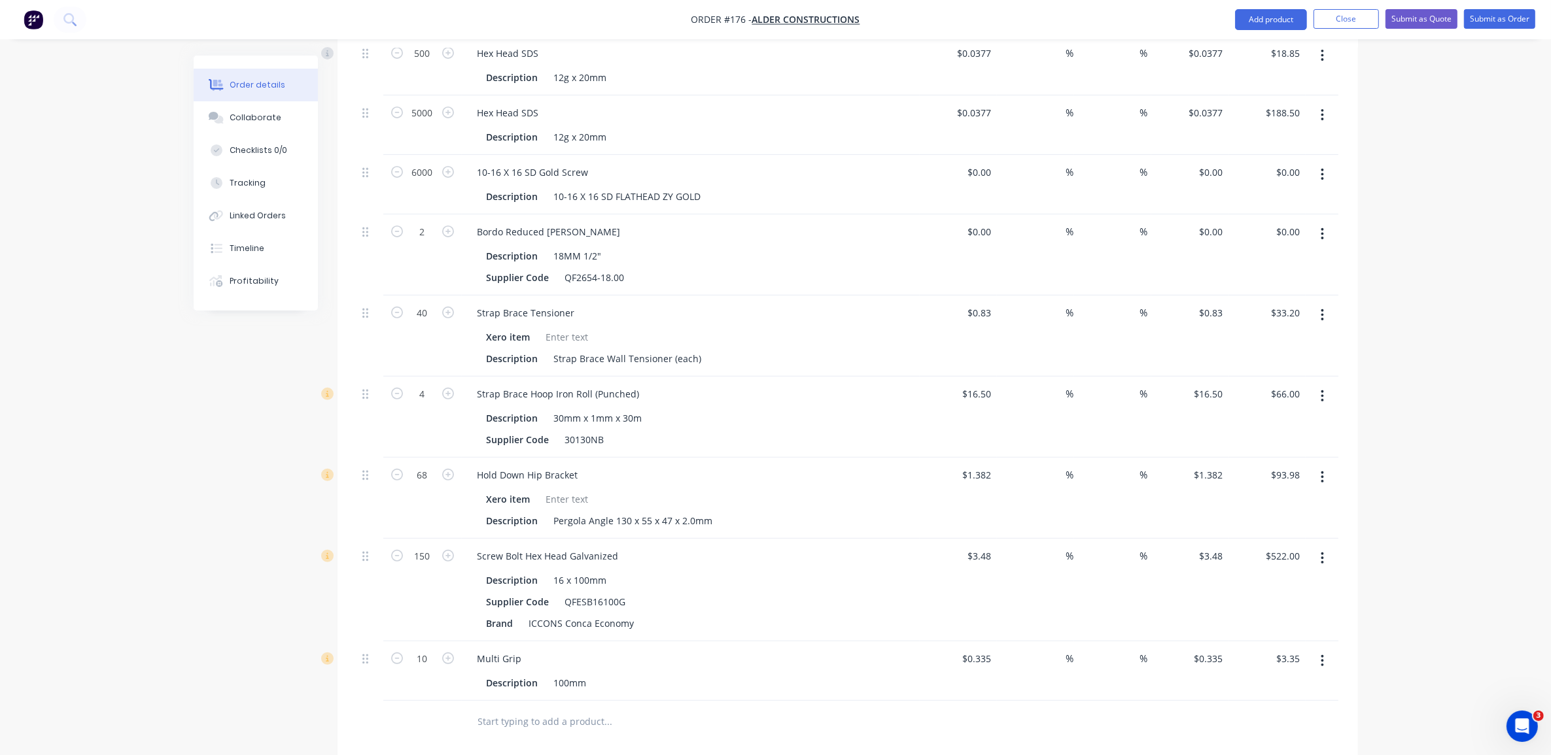
click at [1326, 649] on button "button" at bounding box center [1322, 661] width 31 height 24
click at [1309, 712] on div "Duplicate" at bounding box center [1276, 721] width 101 height 19
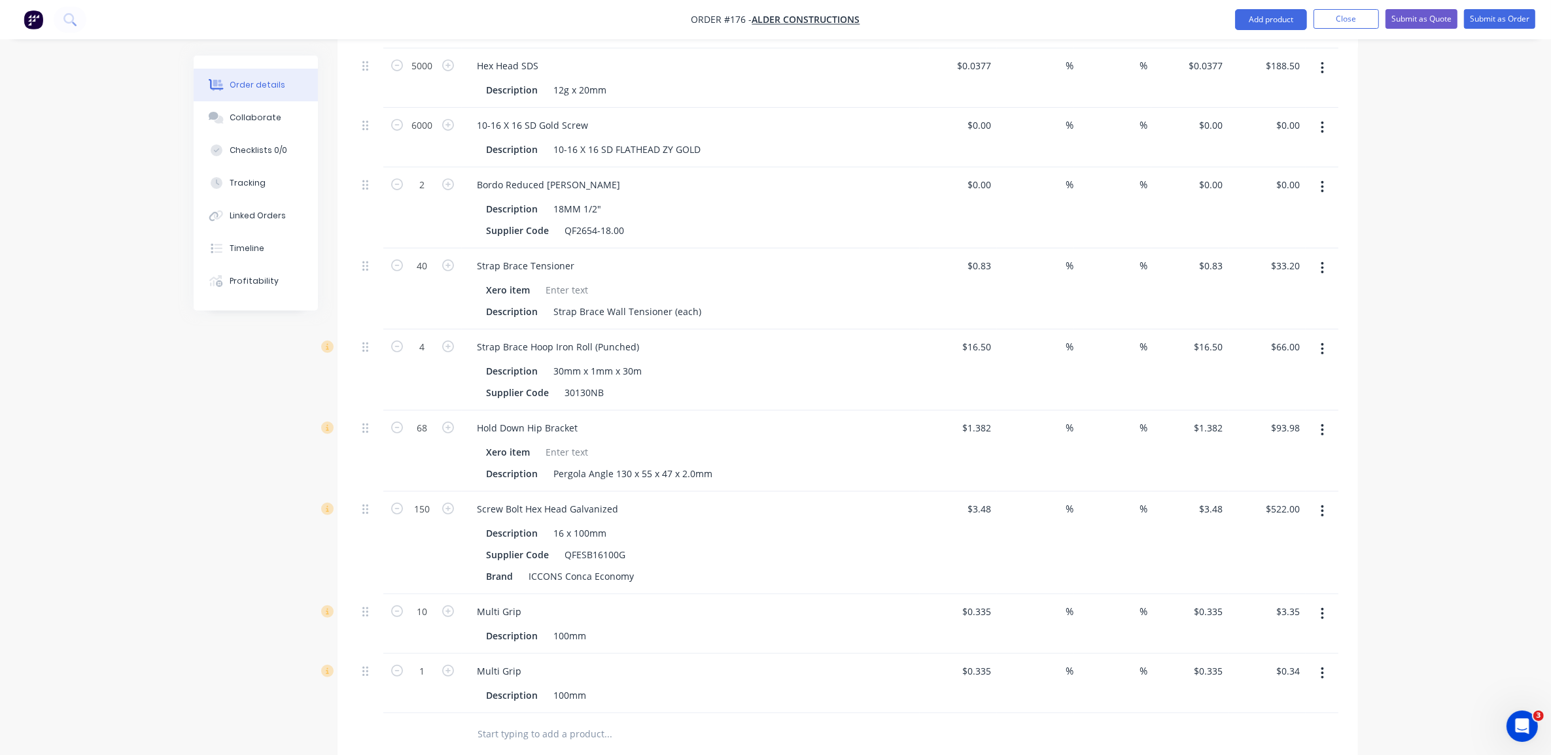
scroll to position [700, 0]
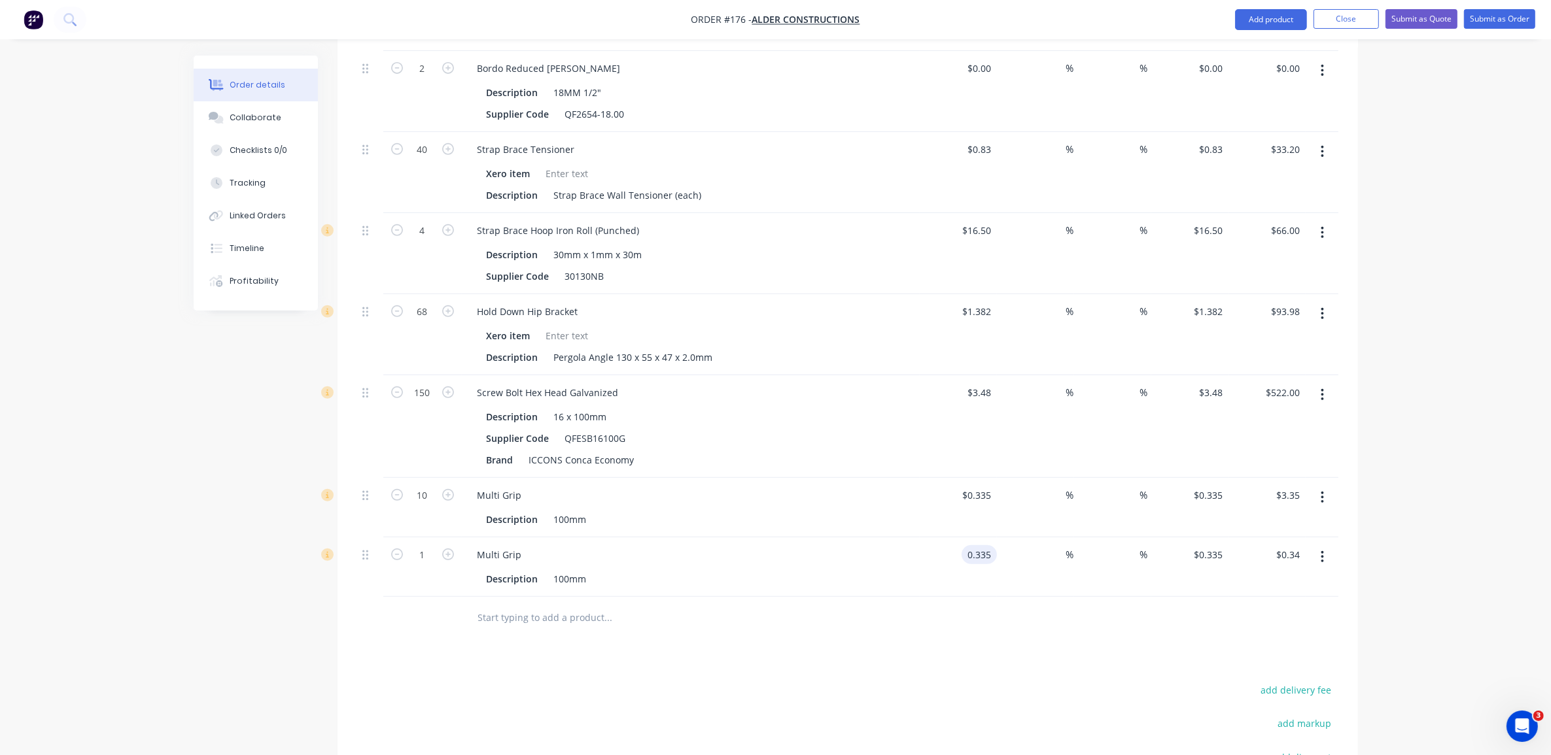
click at [986, 545] on input "0.335" at bounding box center [982, 554] width 30 height 19
type input "$0.38"
type input "300"
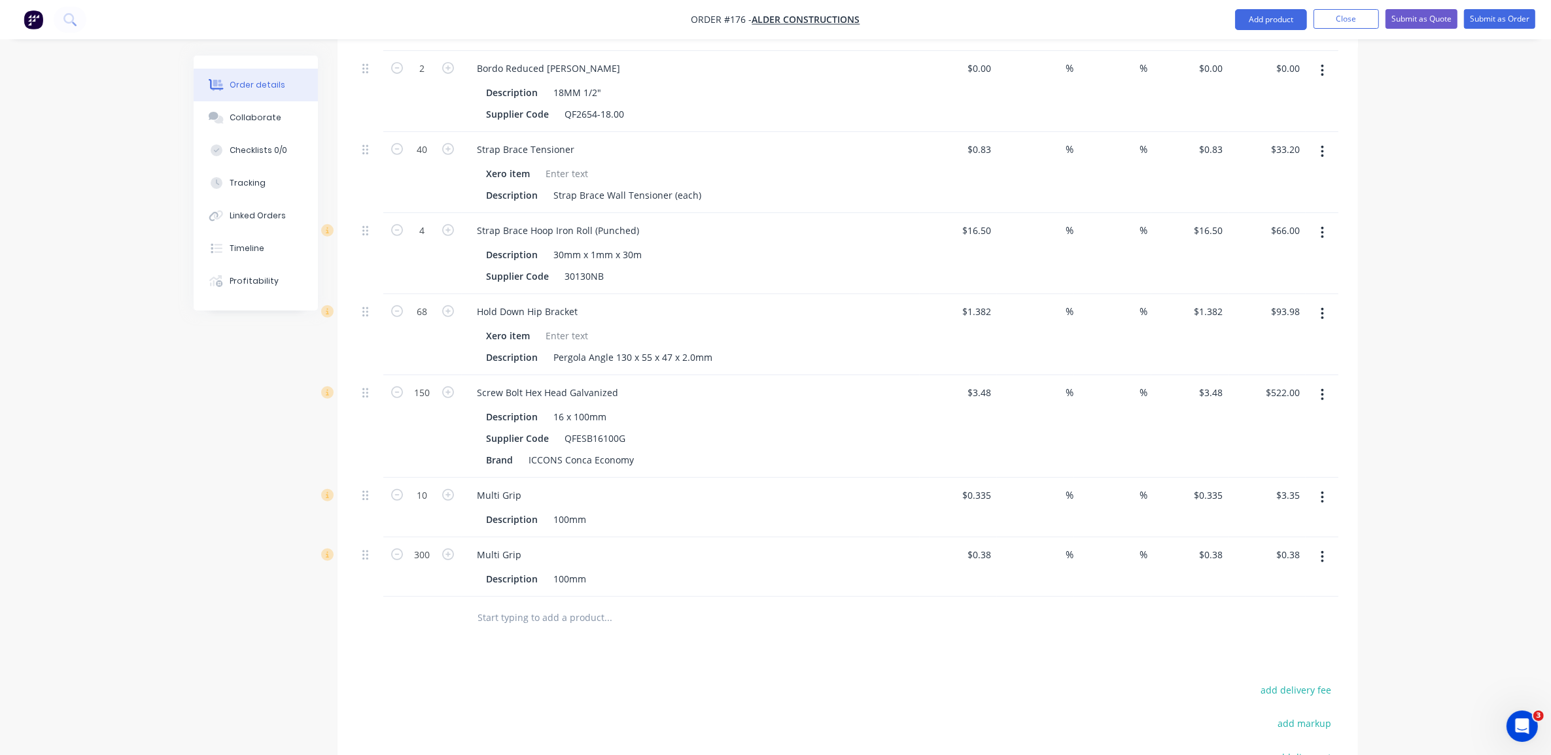
type input "$114.00"
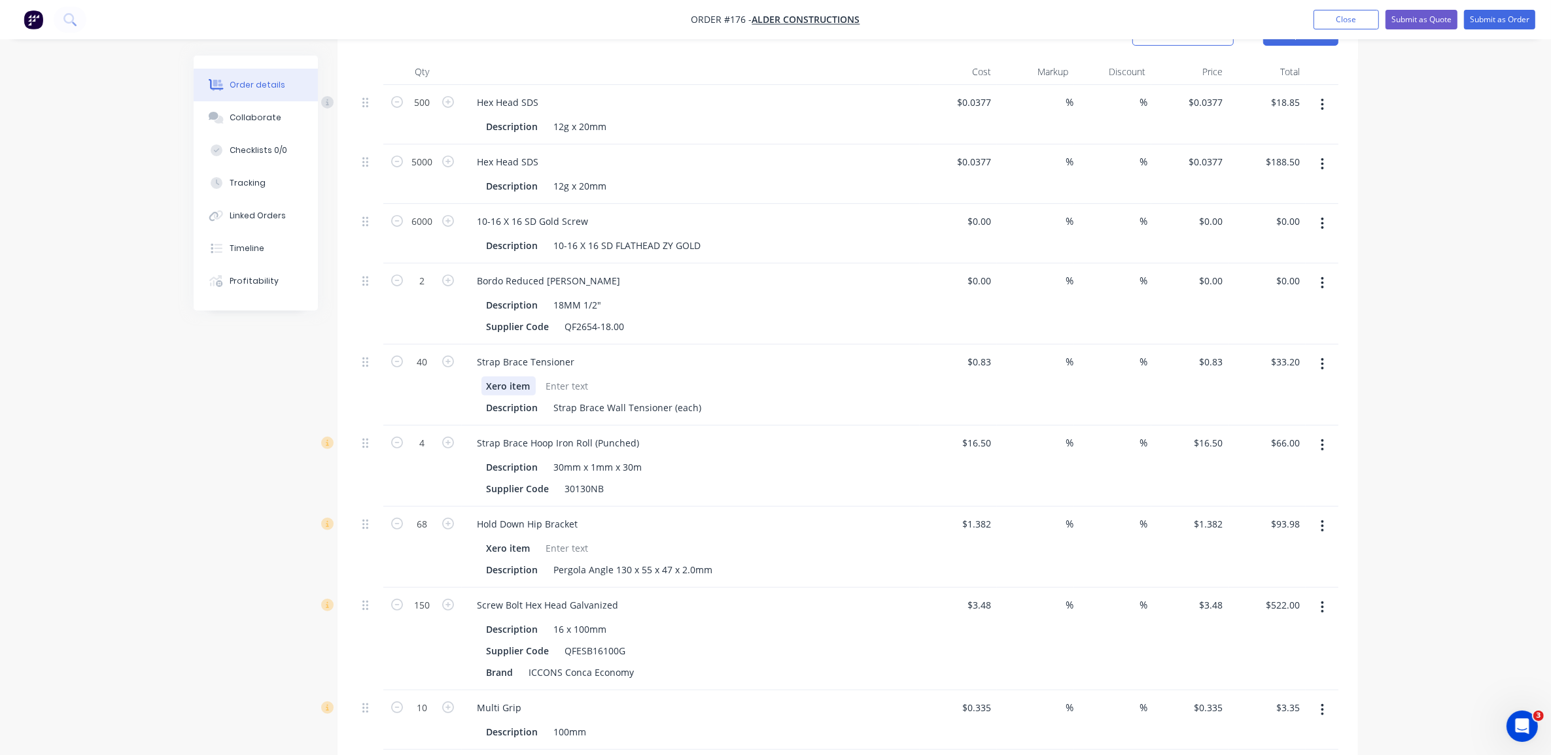
scroll to position [455, 0]
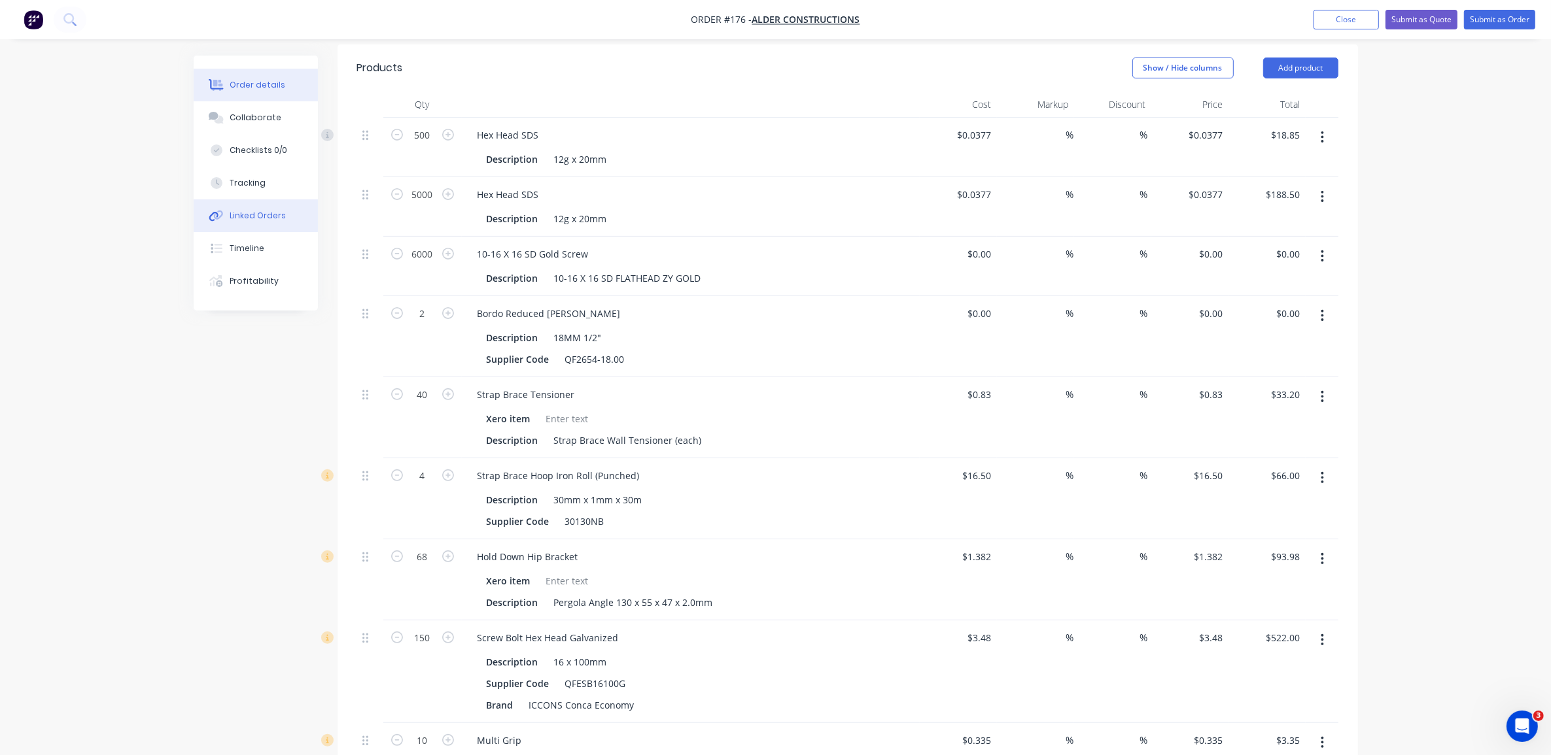
click at [266, 210] on div "Linked Orders" at bounding box center [258, 216] width 56 height 12
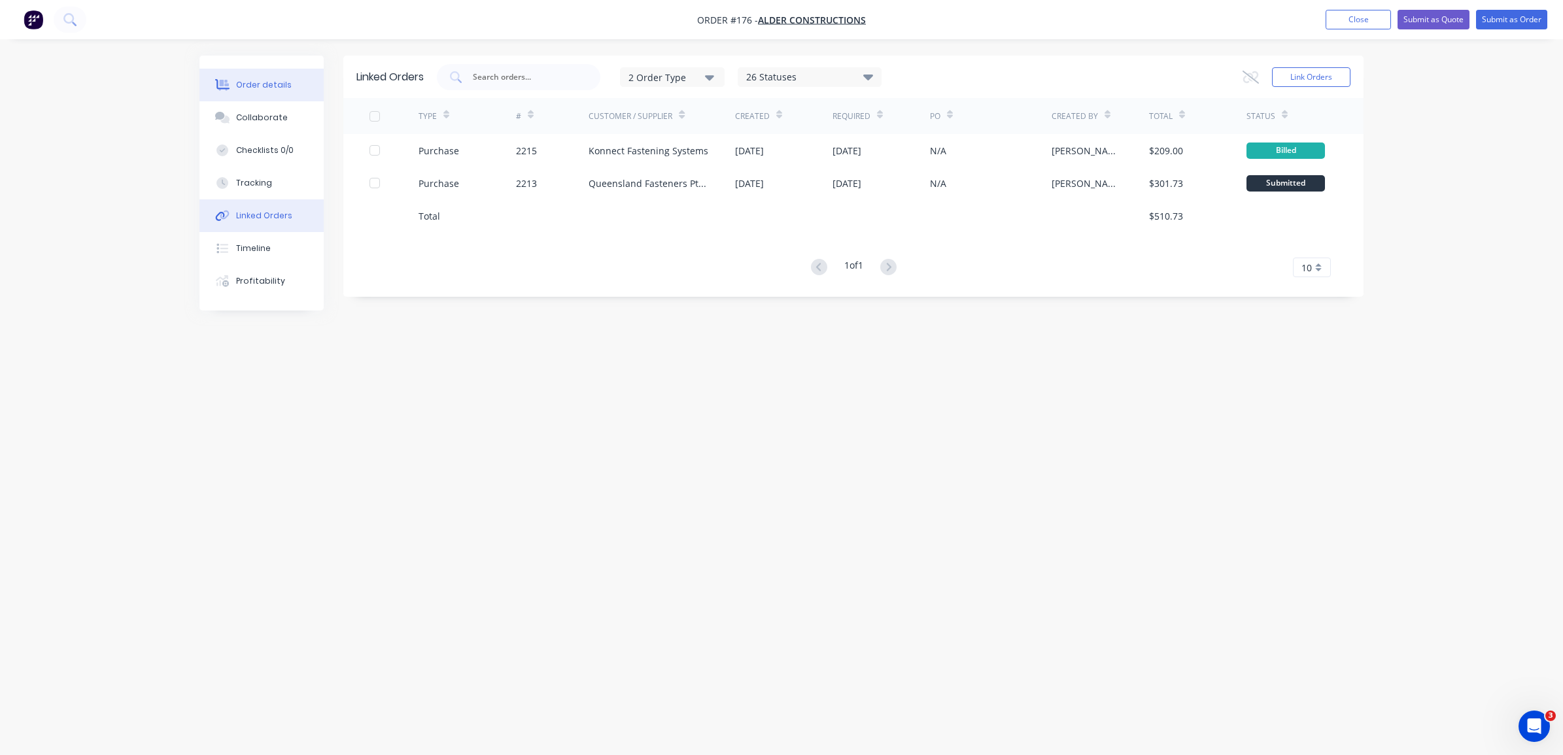
click at [291, 86] on button "Order details" at bounding box center [261, 85] width 124 height 33
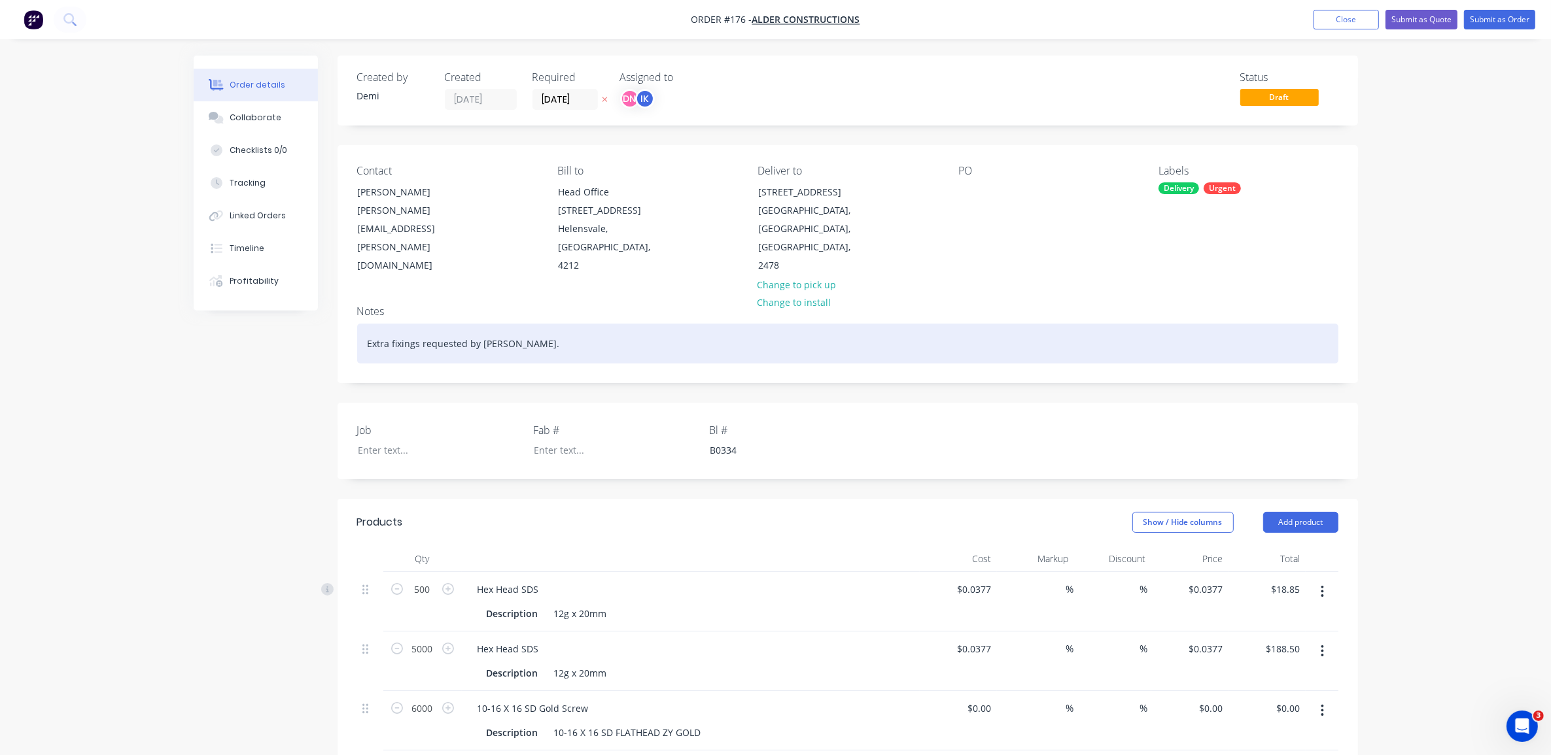
click at [523, 328] on div "Extra fixings requested by [PERSON_NAME]." at bounding box center [847, 344] width 981 height 40
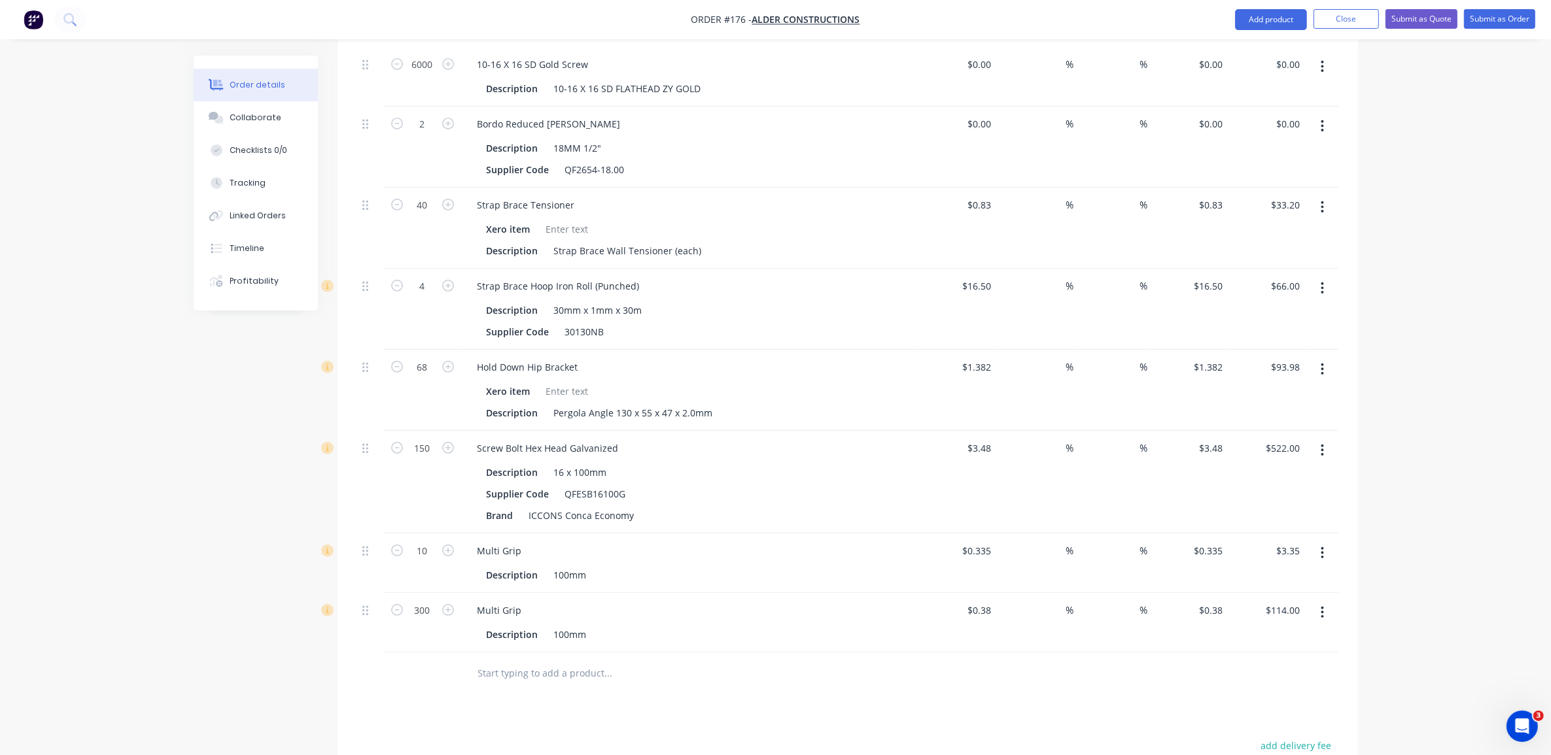
scroll to position [818, 0]
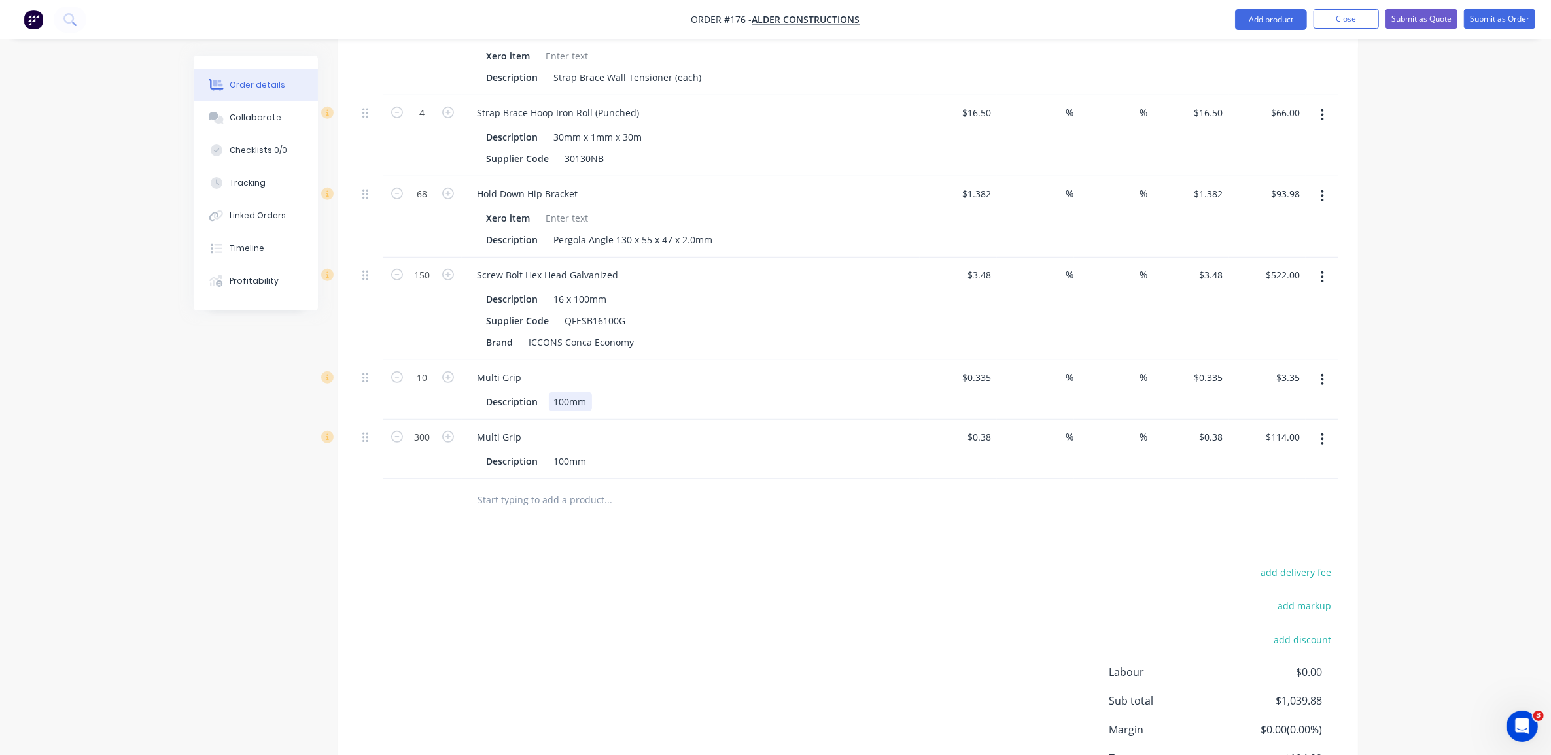
click at [587, 392] on div "100mm" at bounding box center [570, 401] width 43 height 19
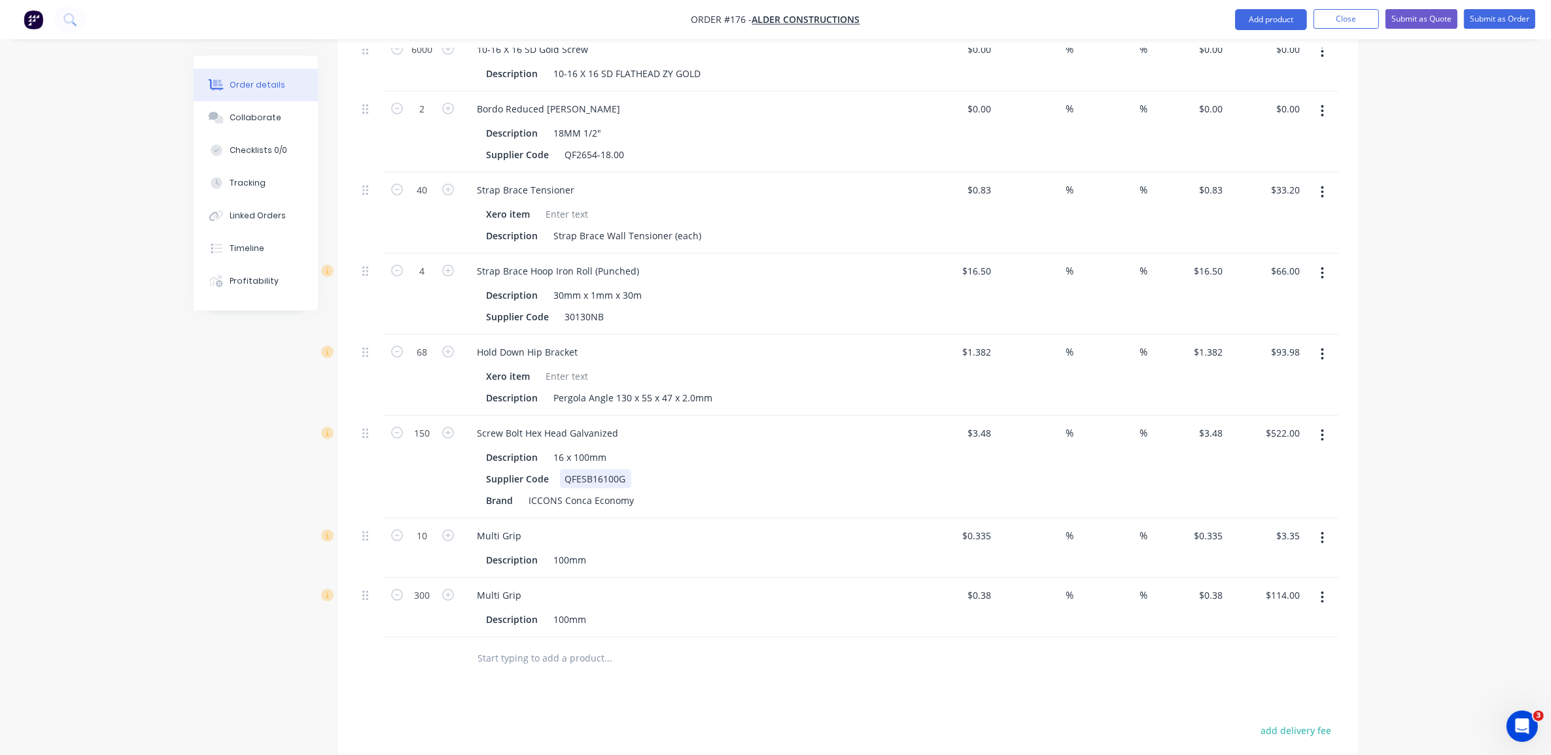
scroll to position [654, 0]
click at [587, 556] on div "100mm" at bounding box center [570, 565] width 43 height 19
click at [586, 615] on div "100mm" at bounding box center [570, 624] width 43 height 19
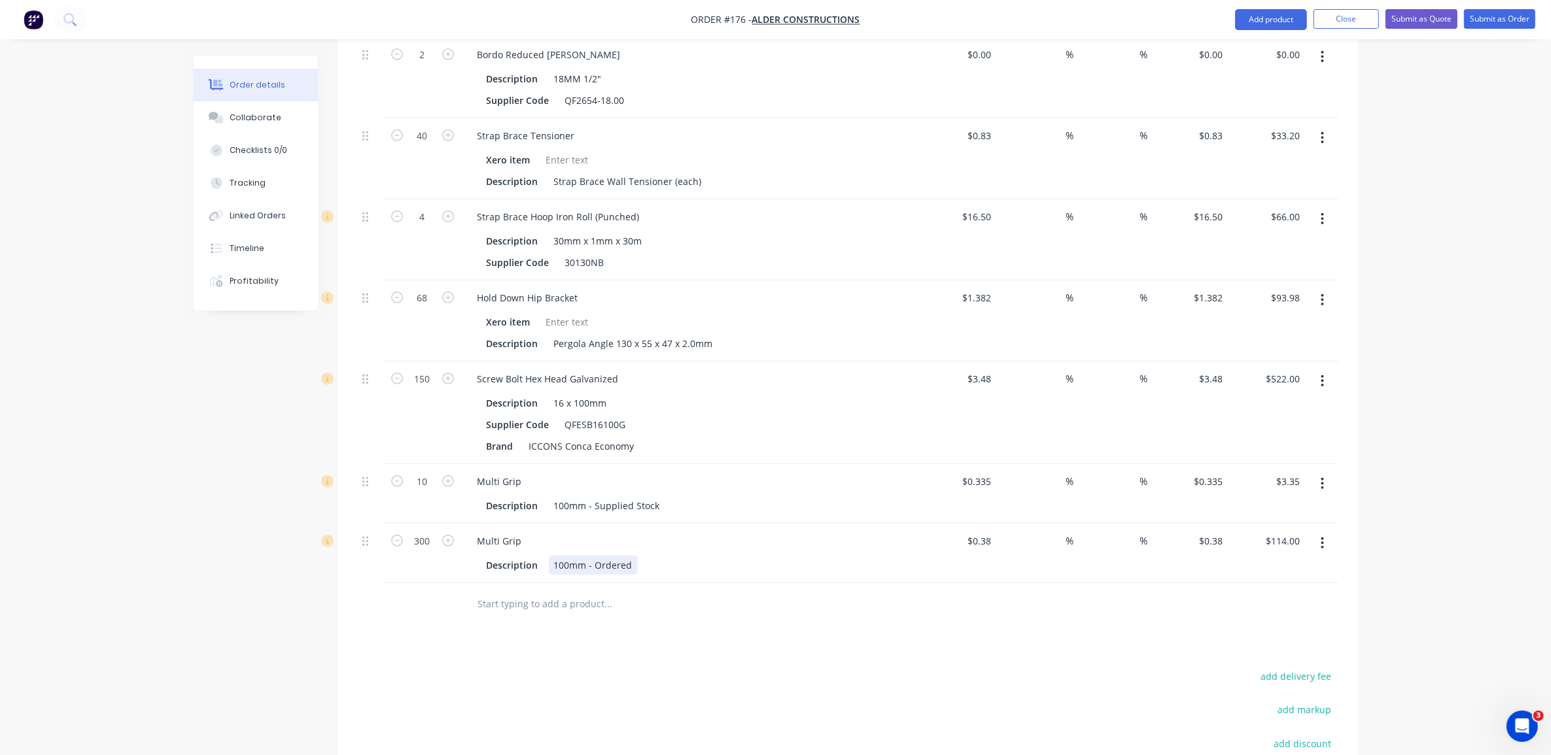
scroll to position [736, 0]
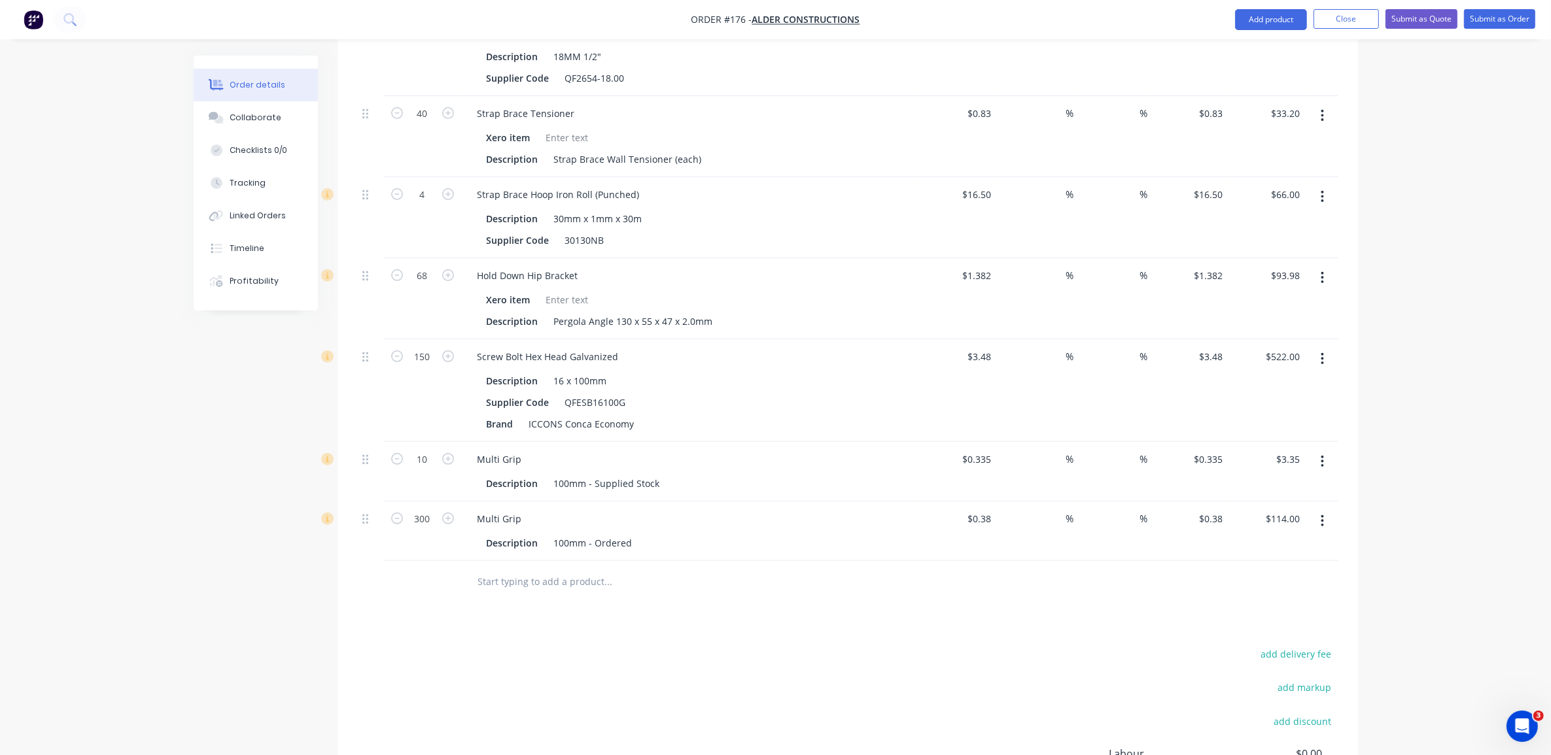
click at [695, 509] on div "Multi Grip" at bounding box center [690, 518] width 447 height 19
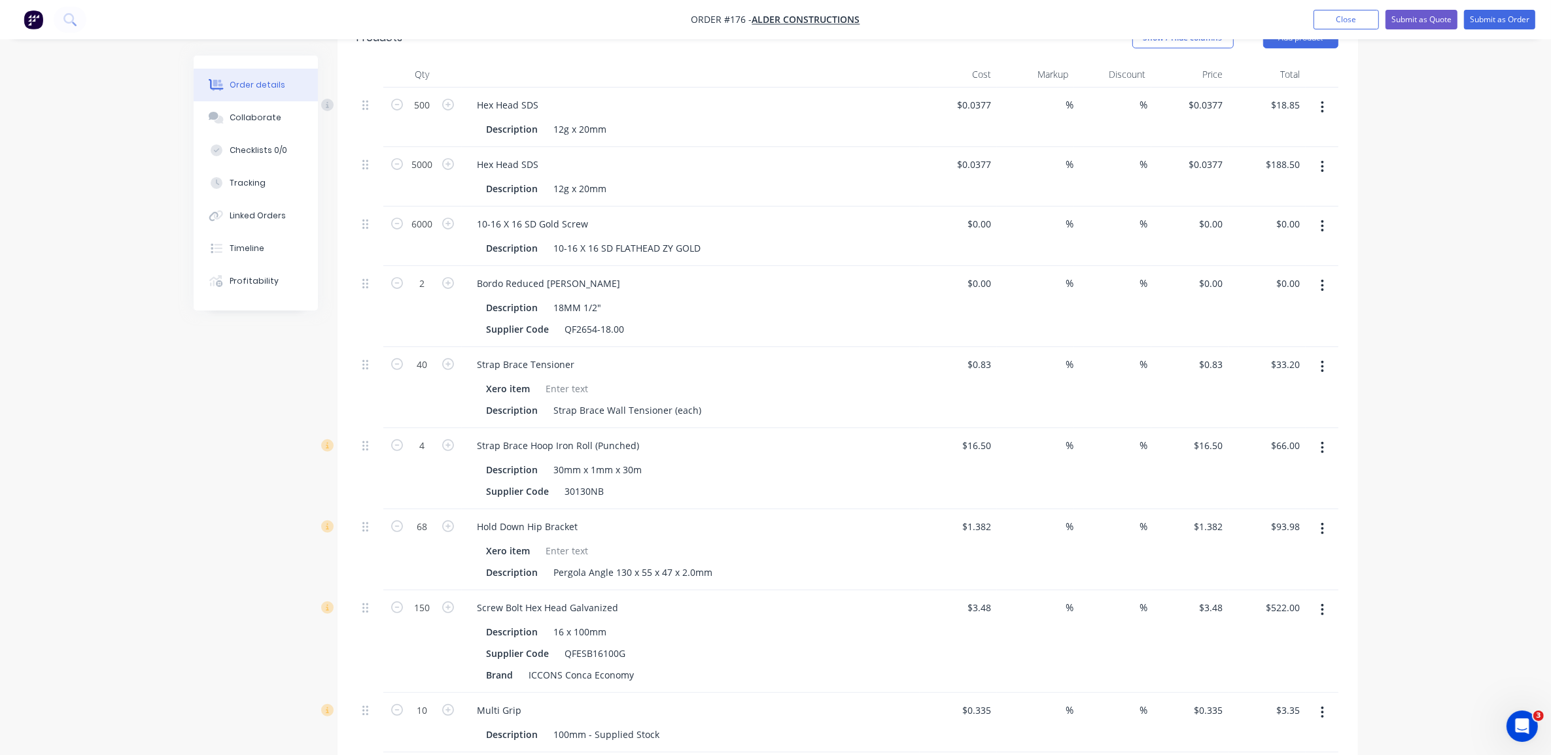
scroll to position [491, 0]
type input "105"
type input "$365.40"
click at [835, 563] on div "Hold Down Hip Bracket Xero item Description Pergola Angle 130 x 55 x 47 x 2.0mm" at bounding box center [691, 544] width 458 height 81
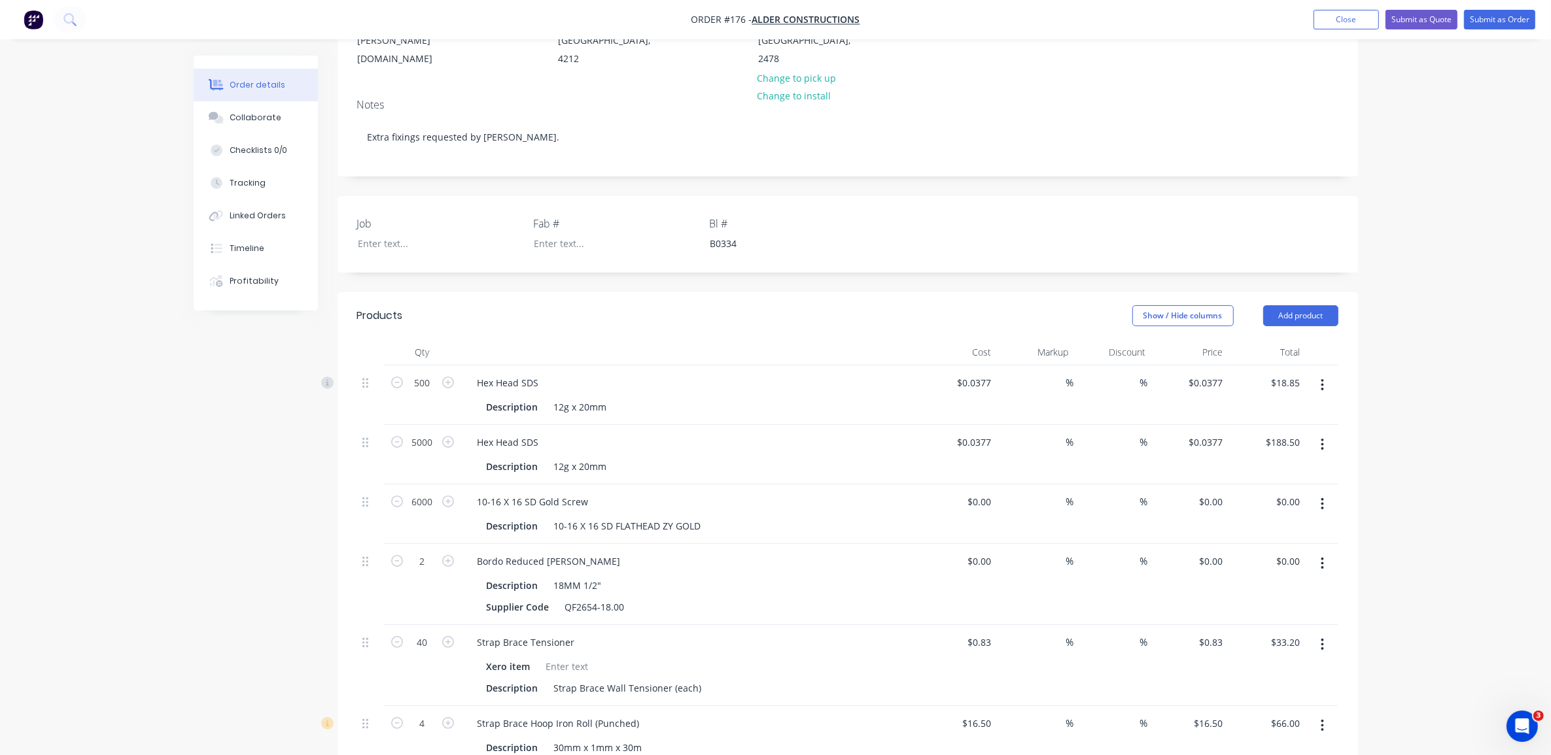
scroll to position [164, 0]
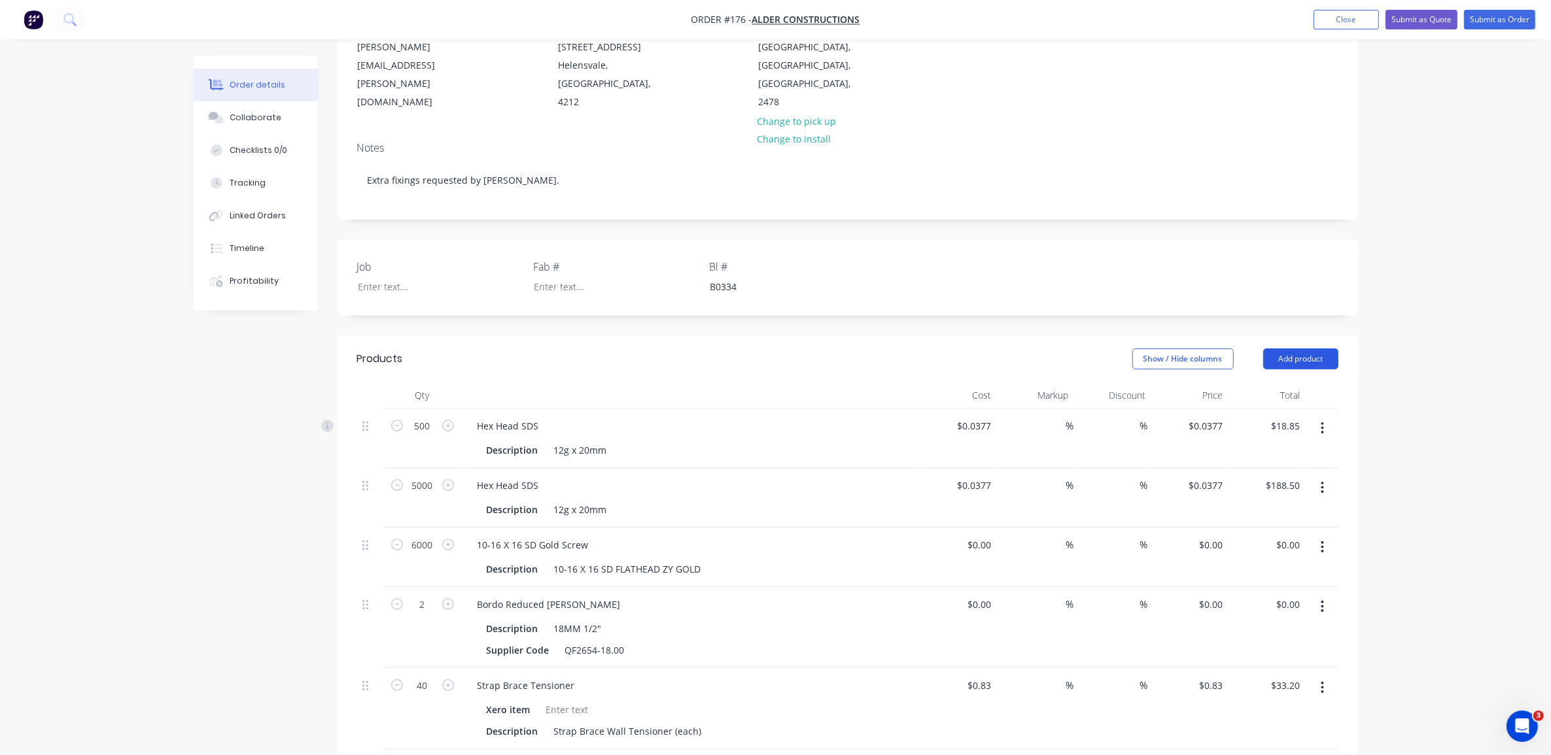
click at [1272, 349] on button "Add product" at bounding box center [1300, 359] width 75 height 21
click at [1306, 540] on div "Notes (Internal)" at bounding box center [1276, 549] width 101 height 19
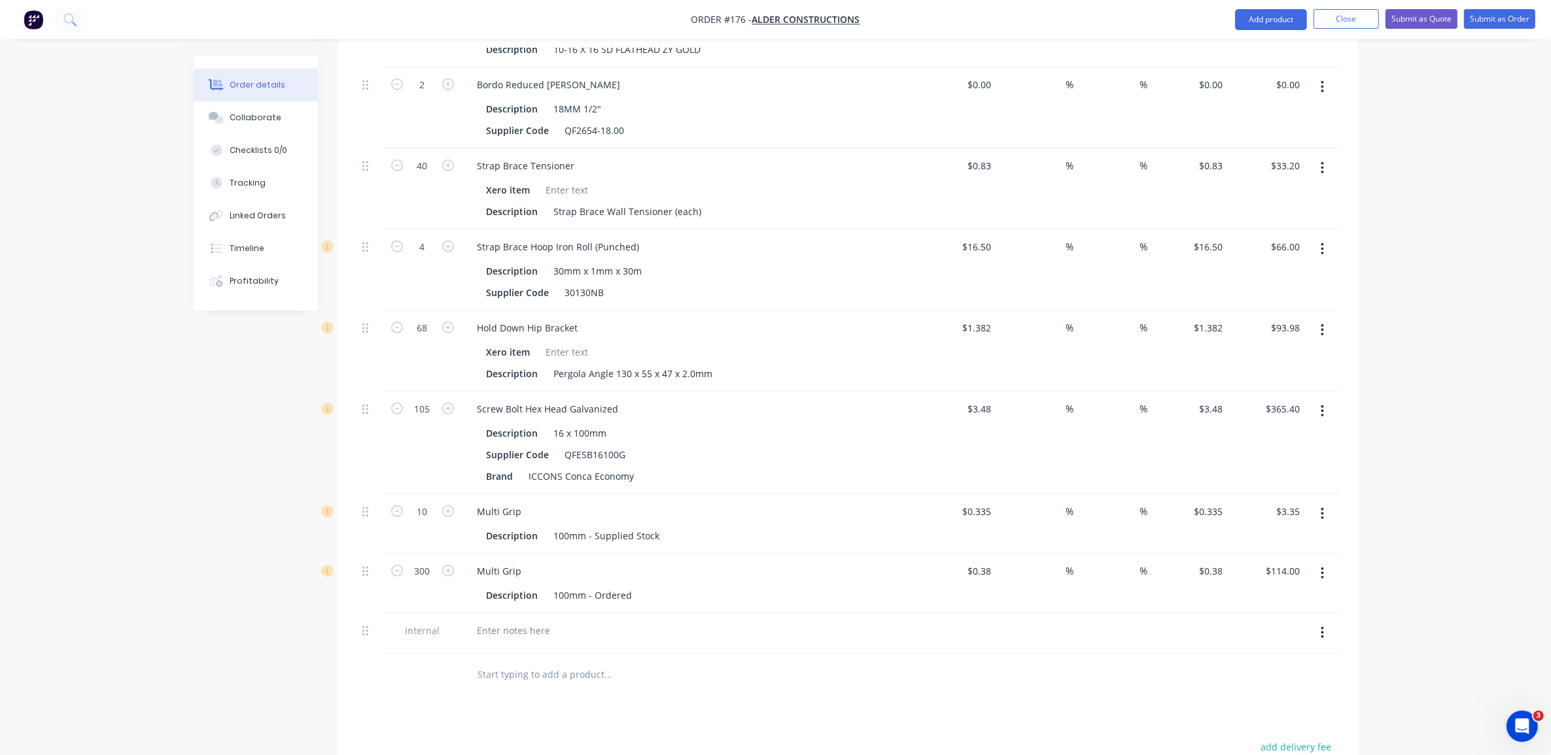
scroll to position [736, 0]
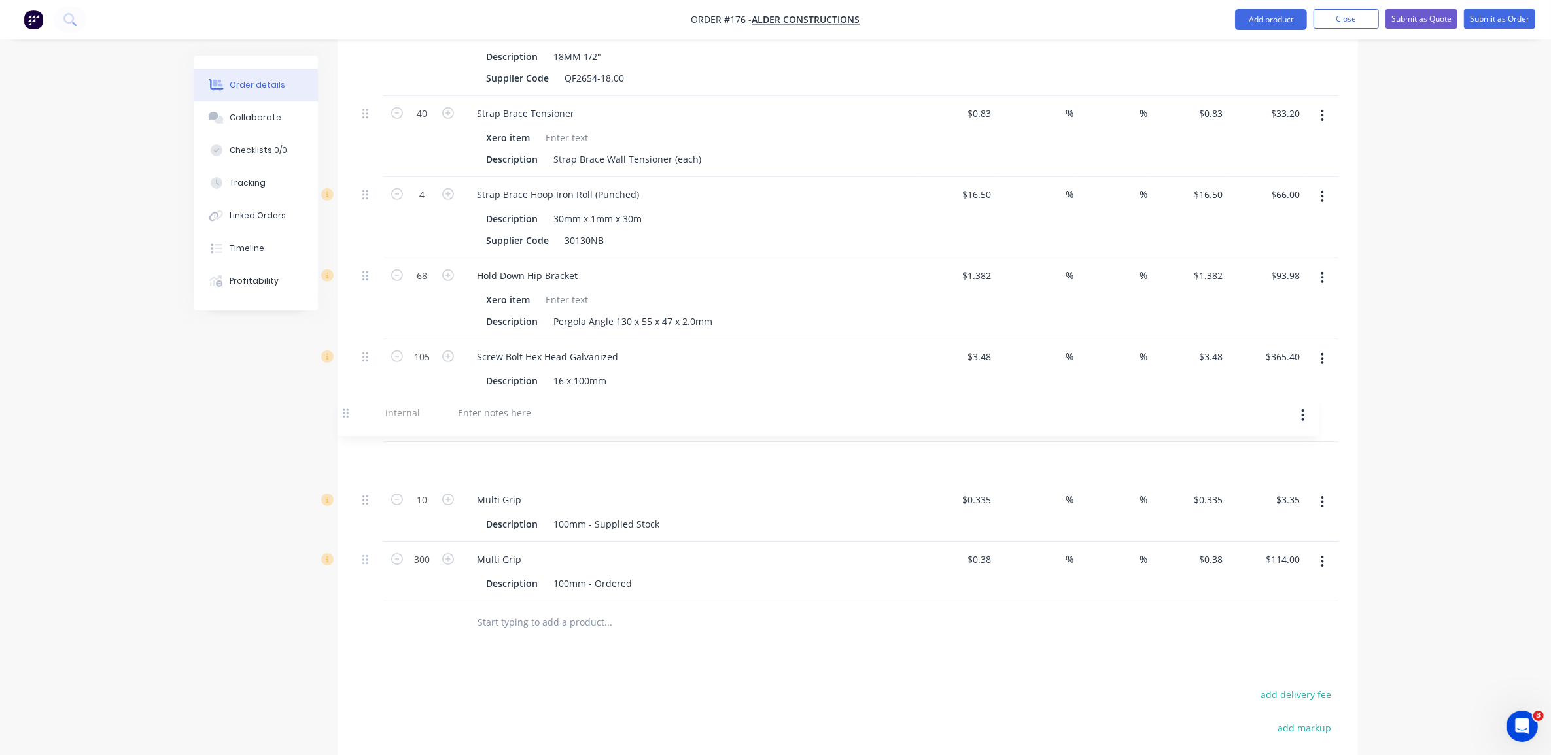
drag, startPoint x: 363, startPoint y: 561, endPoint x: 347, endPoint y: 412, distance: 150.0
click at [347, 412] on div "Qty Cost Markup Discount Price Total 500 Hex Head SDS Description 12g x 20mm $0…" at bounding box center [847, 227] width 1020 height 834
click at [596, 450] on div at bounding box center [690, 459] width 447 height 19
click at [508, 450] on div at bounding box center [514, 459] width 94 height 19
drag, startPoint x: 671, startPoint y: 440, endPoint x: 652, endPoint y: 446, distance: 19.9
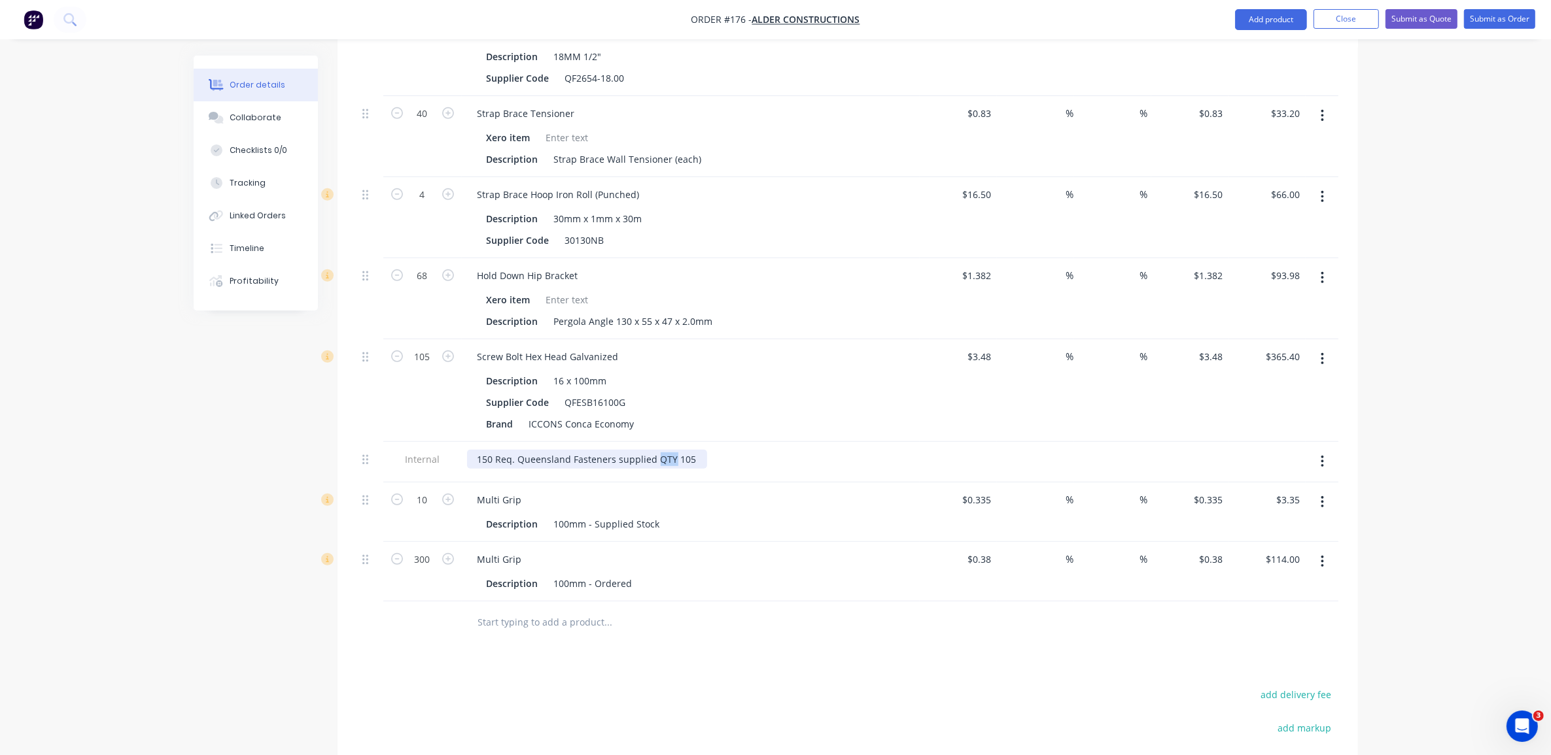
click at [652, 450] on div "150 Req. Queensland Fasteners supplied QTY 105" at bounding box center [587, 459] width 240 height 19
click at [476, 450] on div "150 Req. Queensland Fasteners supplied 105" at bounding box center [578, 459] width 222 height 19
drag, startPoint x: 711, startPoint y: 438, endPoint x: 867, endPoint y: 324, distance: 193.2
click at [869, 319] on div "Hold Down Hip Bracket Xero item Description Pergola Angle 130 x 55 x 47 x 2.0mm" at bounding box center [691, 298] width 458 height 81
click at [675, 450] on div "QTY 150 Req. Queensland Fasteners supplied 105" at bounding box center [588, 459] width 243 height 19
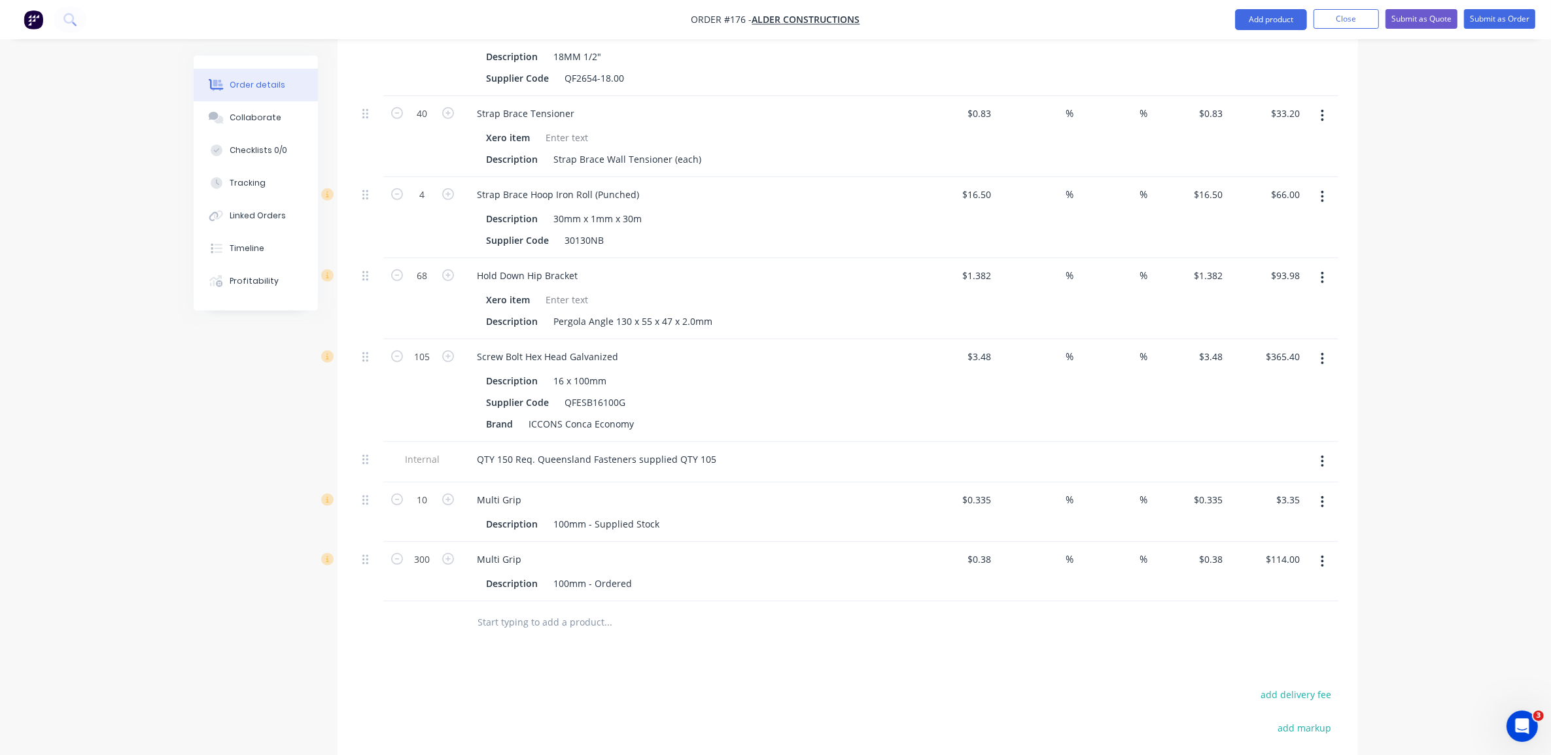
click at [757, 442] on div "QTY 150 Req. Queensland Fasteners supplied QTY 105" at bounding box center [691, 462] width 458 height 41
click at [593, 574] on div "100mm - Ordered" at bounding box center [593, 583] width 89 height 19
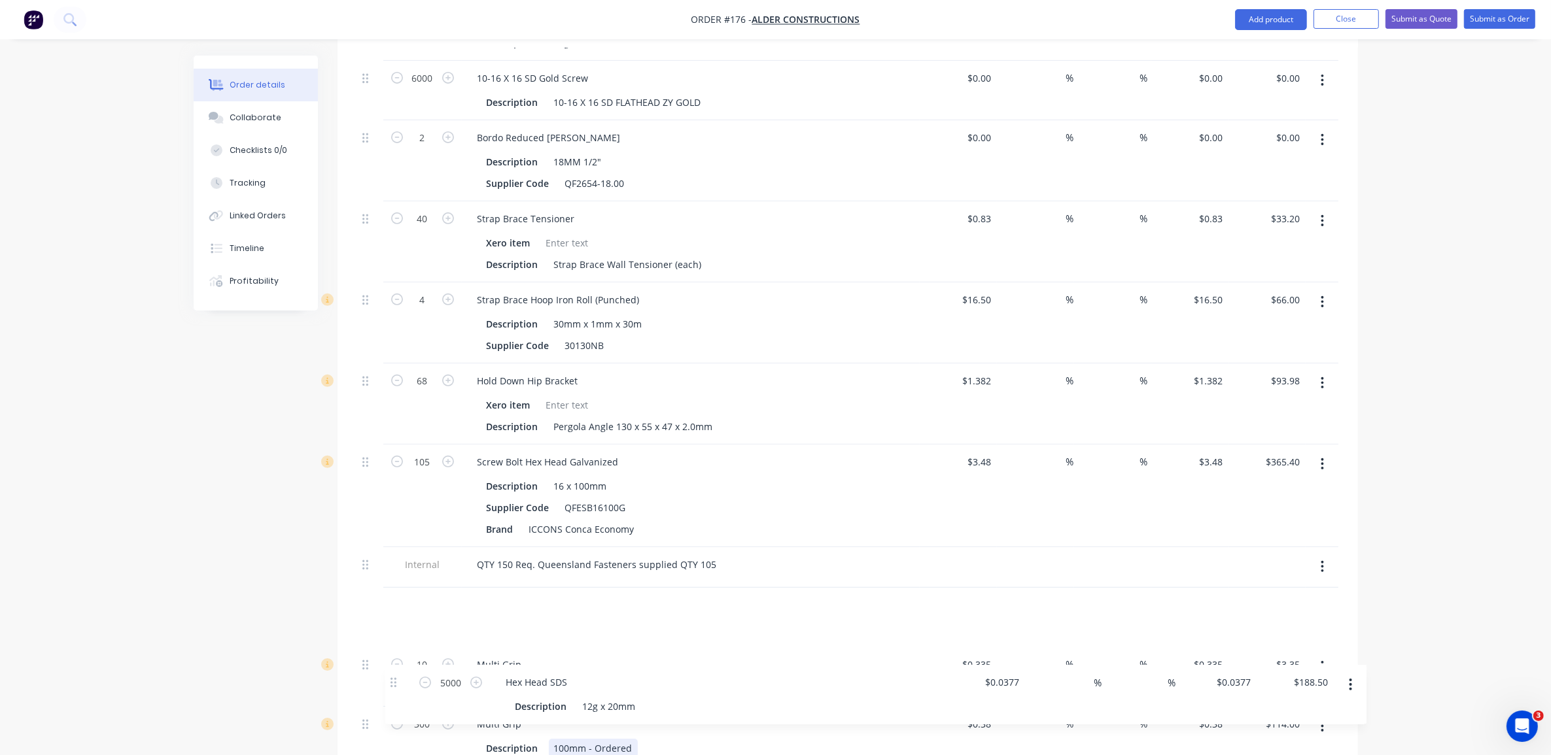
scroll to position [940, 0]
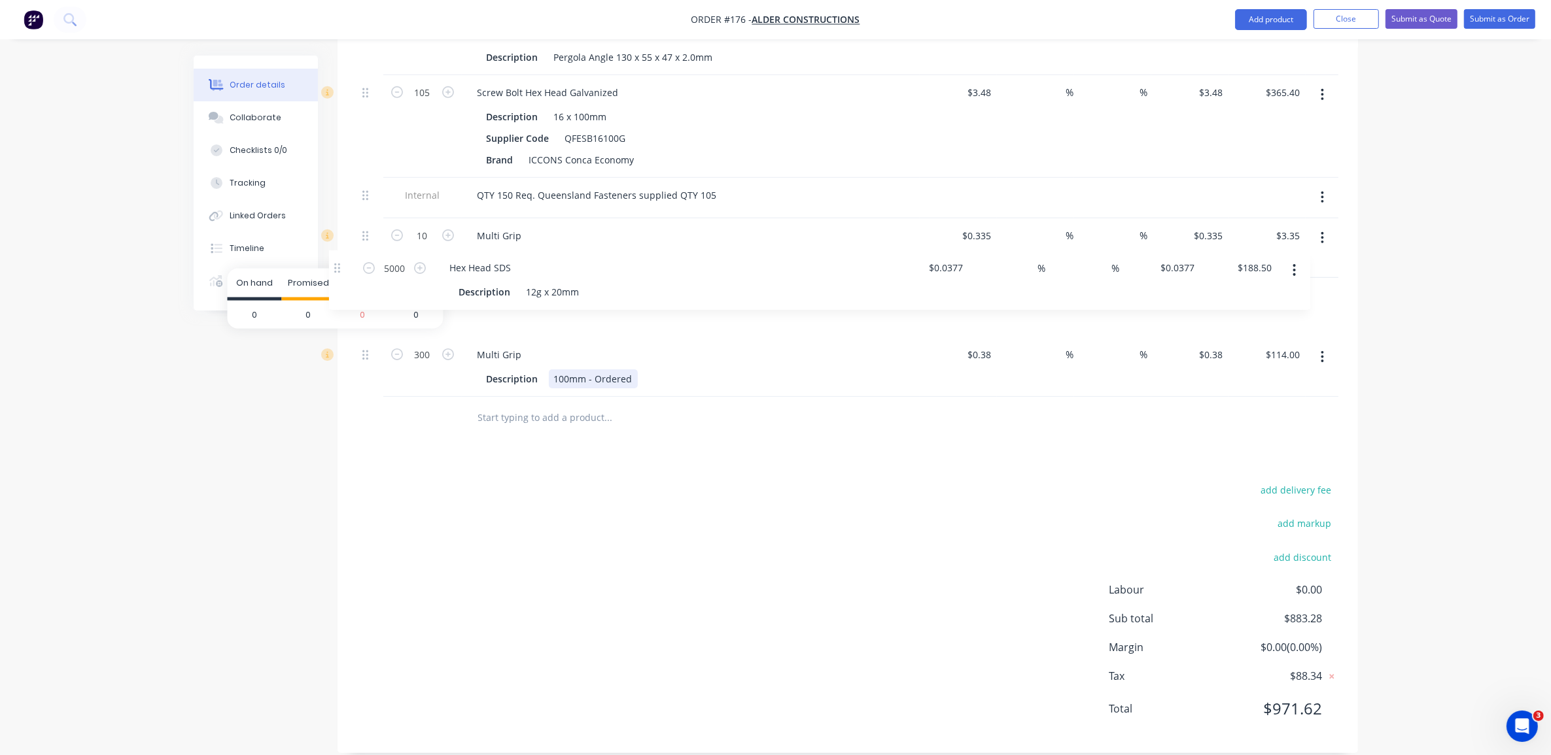
drag, startPoint x: 368, startPoint y: 305, endPoint x: 340, endPoint y: 272, distance: 43.6
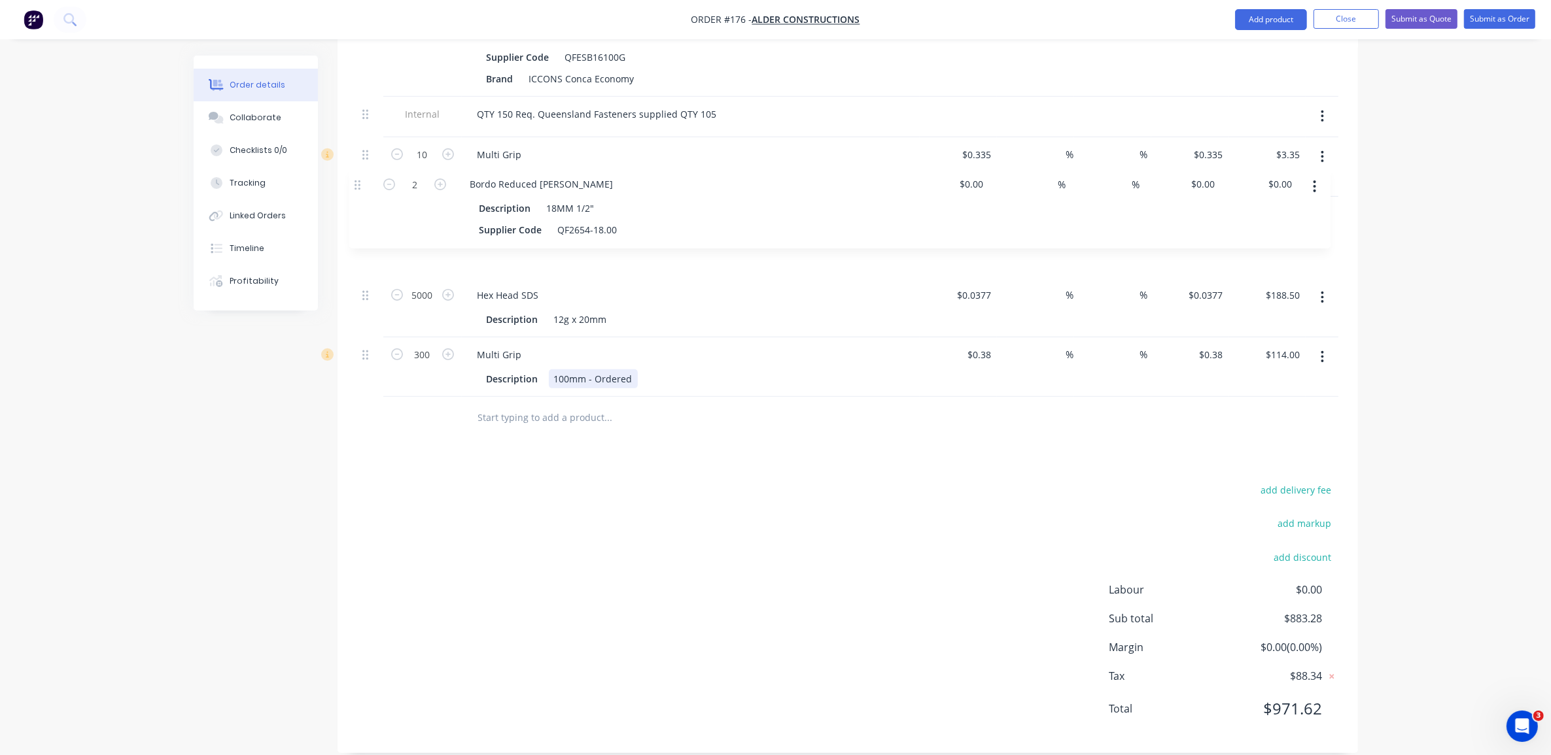
drag, startPoint x: 370, startPoint y: 164, endPoint x: 362, endPoint y: 193, distance: 29.8
click at [362, 193] on div "500 Hex Head SDS Description 12g x 20mm $0.0377 $0.0377 % % $0.0377 $0.0377 $18…" at bounding box center [847, 14] width 981 height 765
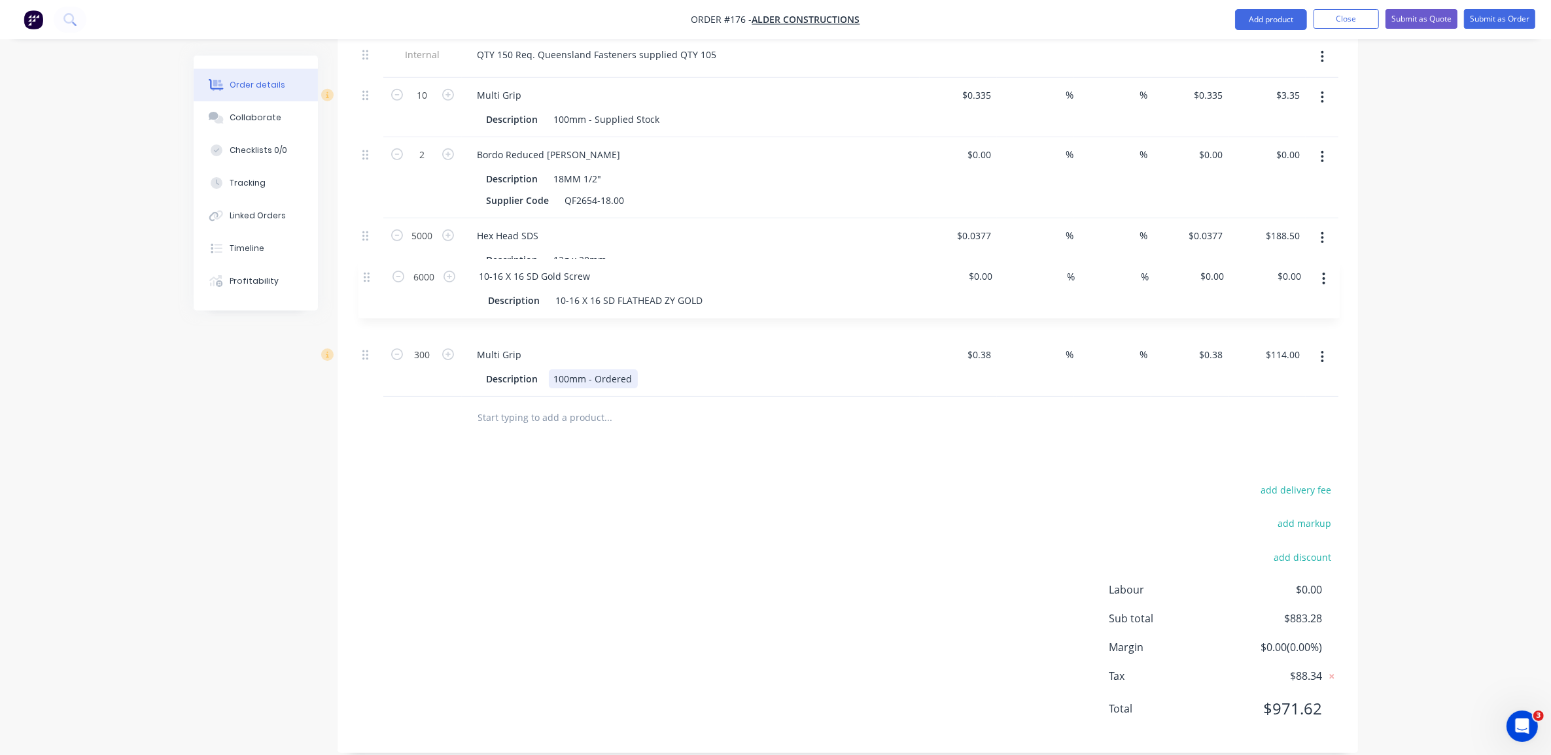
drag, startPoint x: 368, startPoint y: 426, endPoint x: 368, endPoint y: 279, distance: 146.5
click at [368, 279] on div "500 Hex Head SDS Description 12g x 20mm $0.0377 $0.0377 % % $0.0377 $0.0377 $18…" at bounding box center [847, 14] width 981 height 765
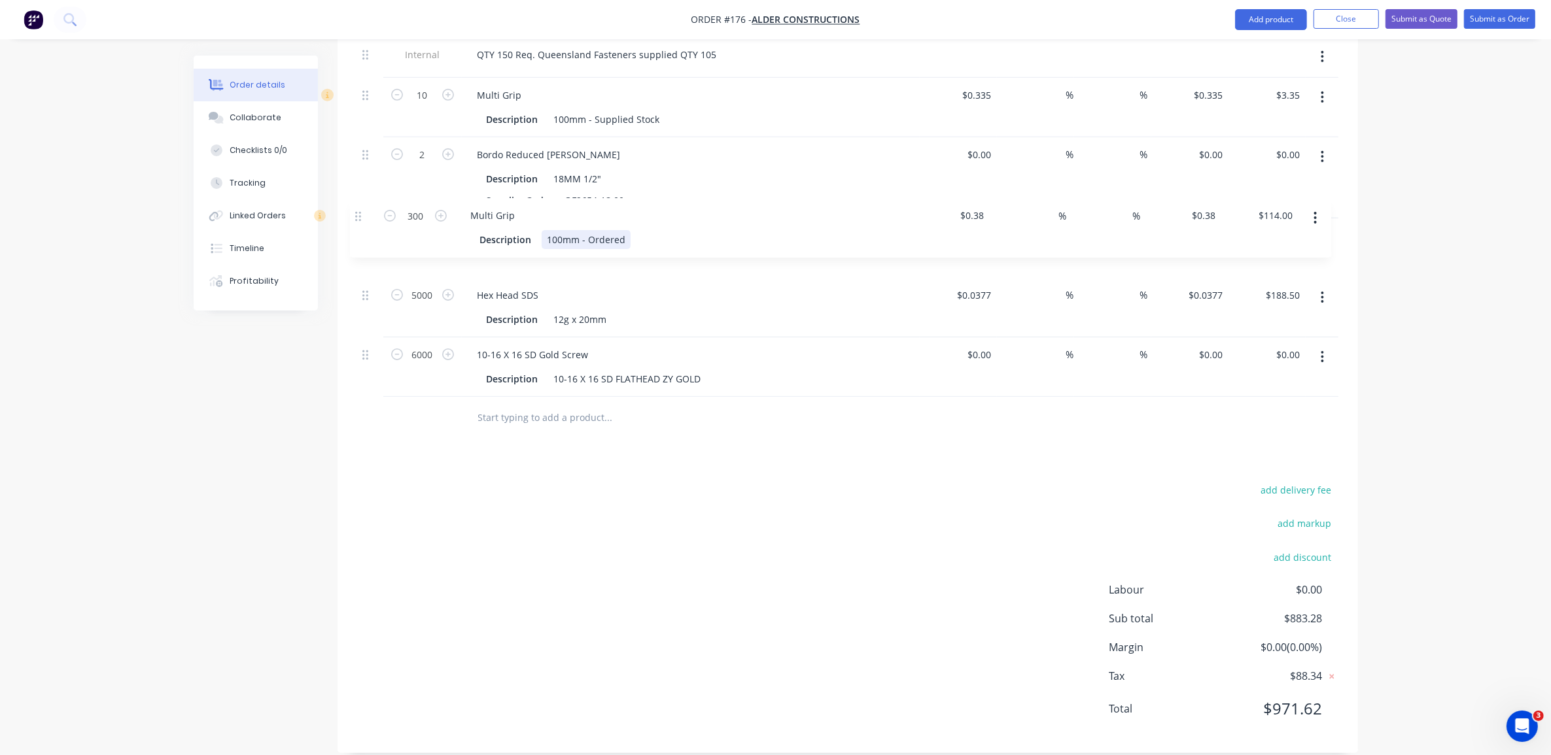
drag, startPoint x: 368, startPoint y: 342, endPoint x: 364, endPoint y: 216, distance: 126.3
click at [364, 216] on div "500 Hex Head SDS Description 12g x 20mm $0.0377 $0.0377 % % $0.0377 $0.0377 $18…" at bounding box center [847, 14] width 981 height 765
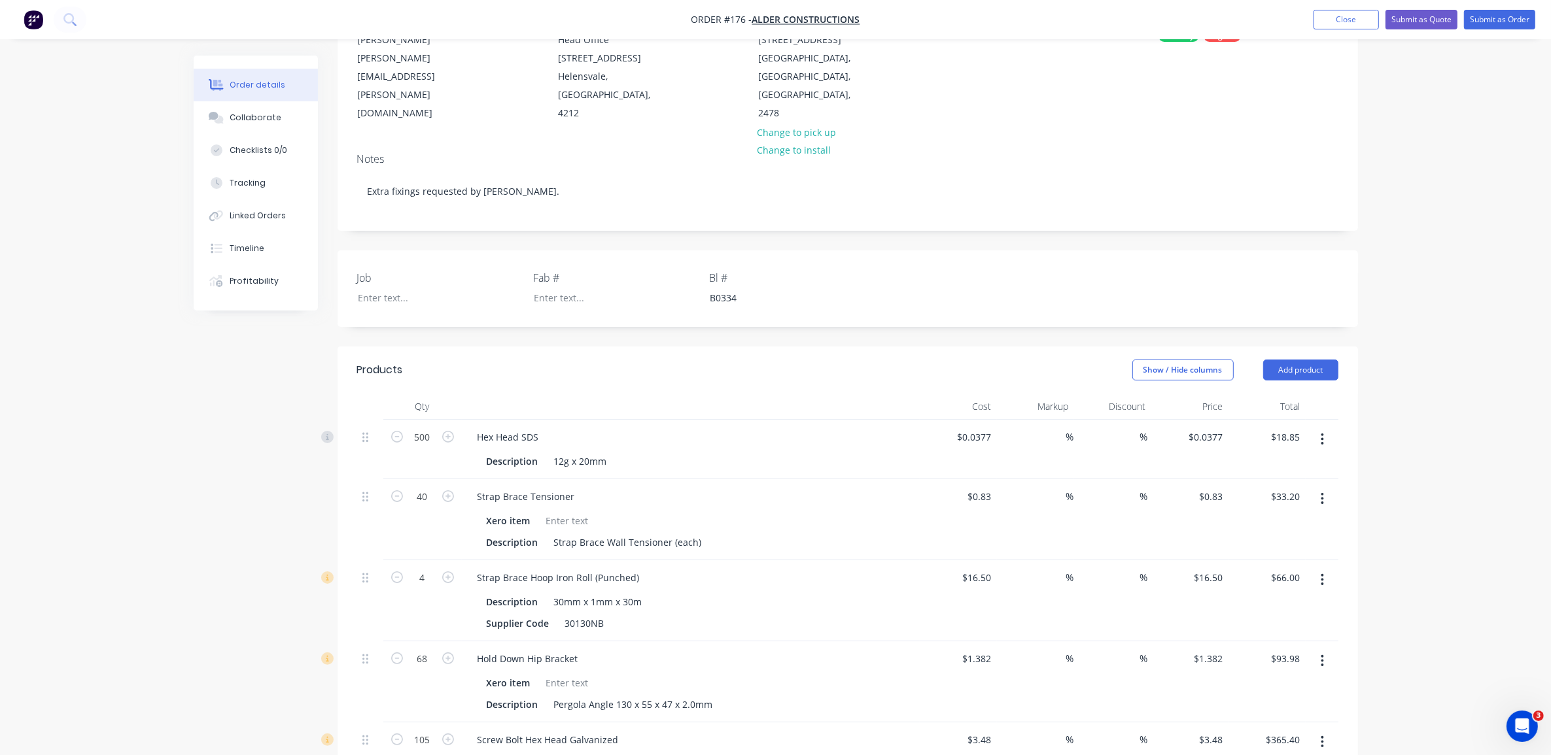
scroll to position [41, 0]
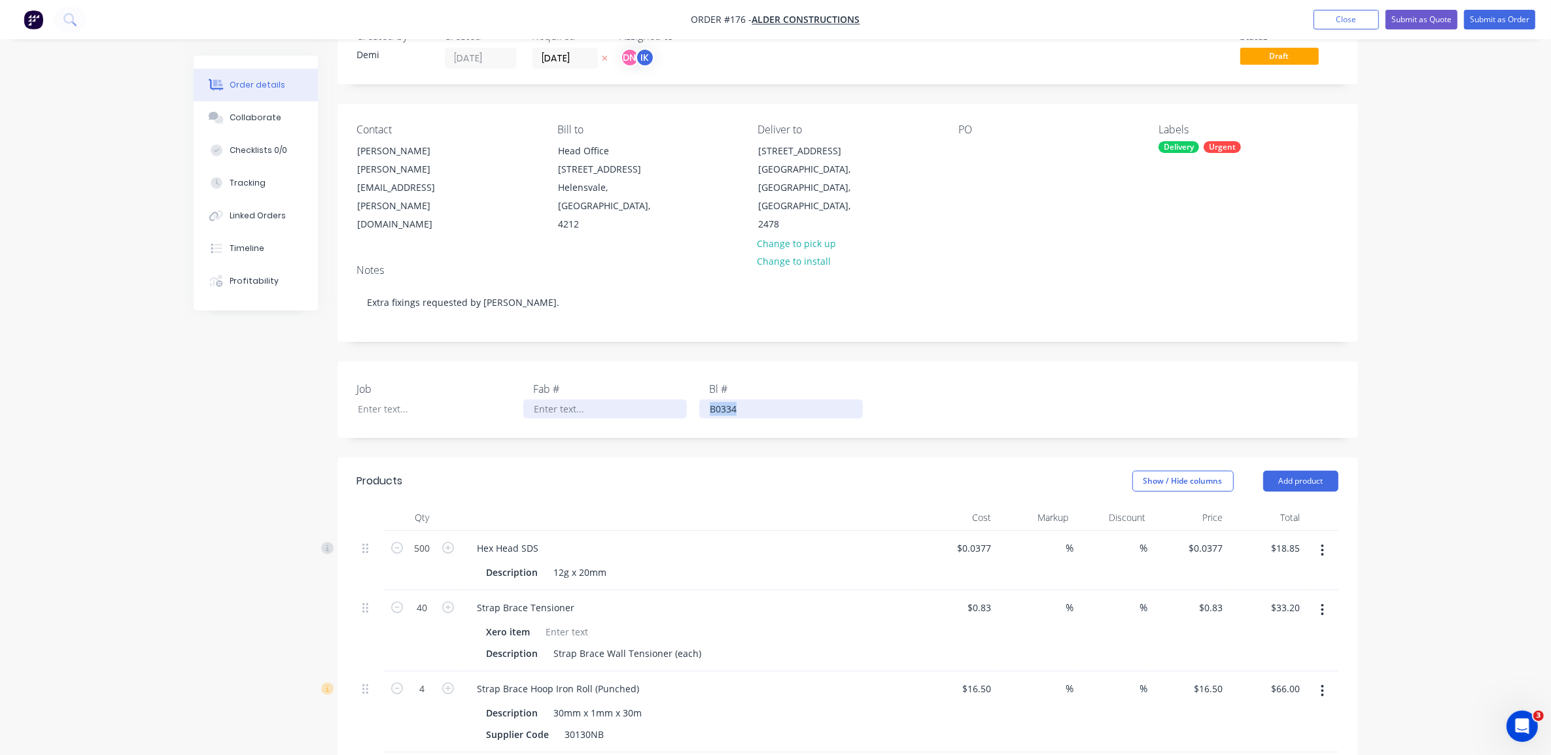
drag, startPoint x: 742, startPoint y: 388, endPoint x: 663, endPoint y: 387, distance: 79.8
click at [663, 387] on div "Job Fab # Bl # B0334" at bounding box center [847, 400] width 1020 height 77
copy div "B0334"
click at [379, 400] on div at bounding box center [429, 409] width 164 height 19
paste div
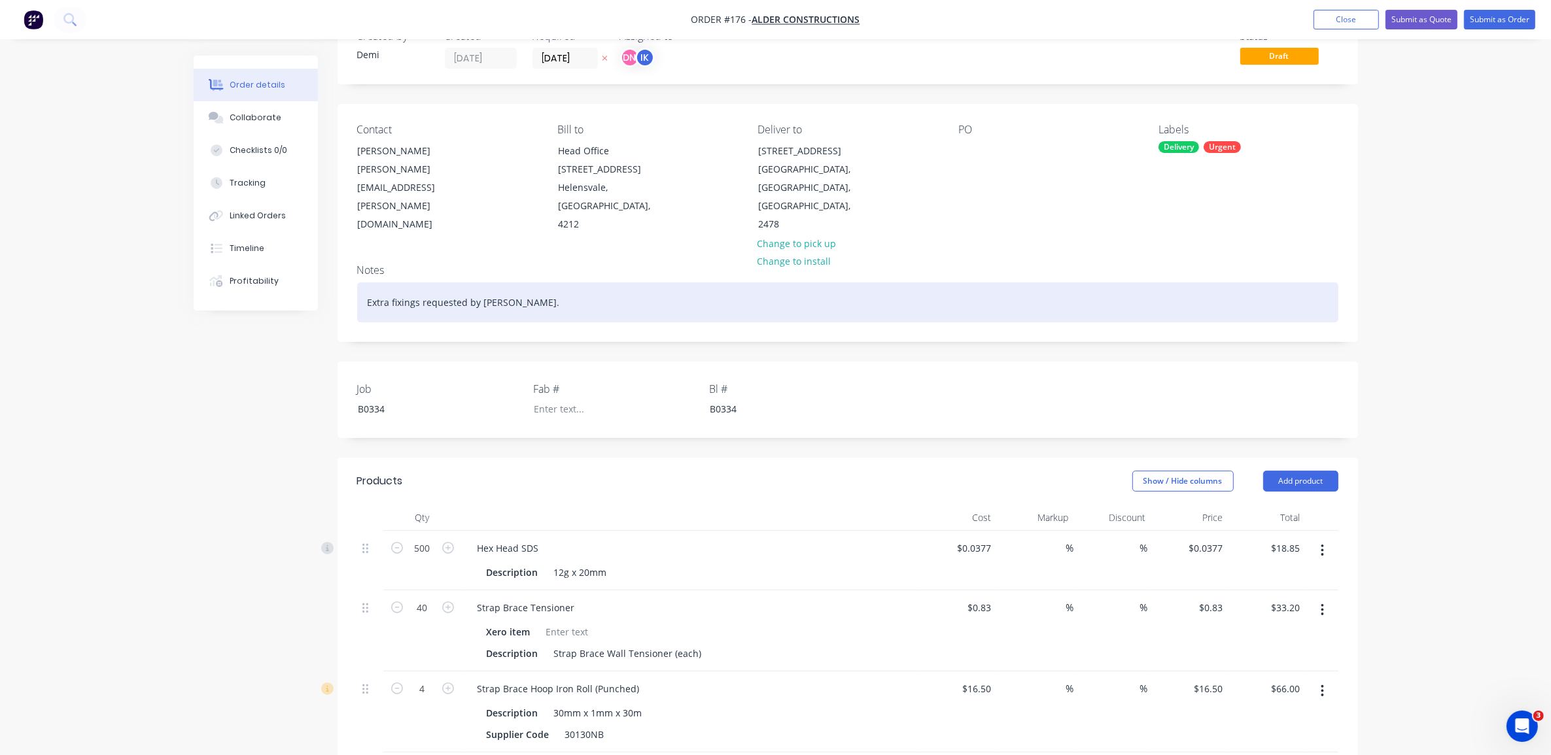
click at [526, 284] on div "Extra fixings requested by [PERSON_NAME]." at bounding box center [847, 303] width 981 height 40
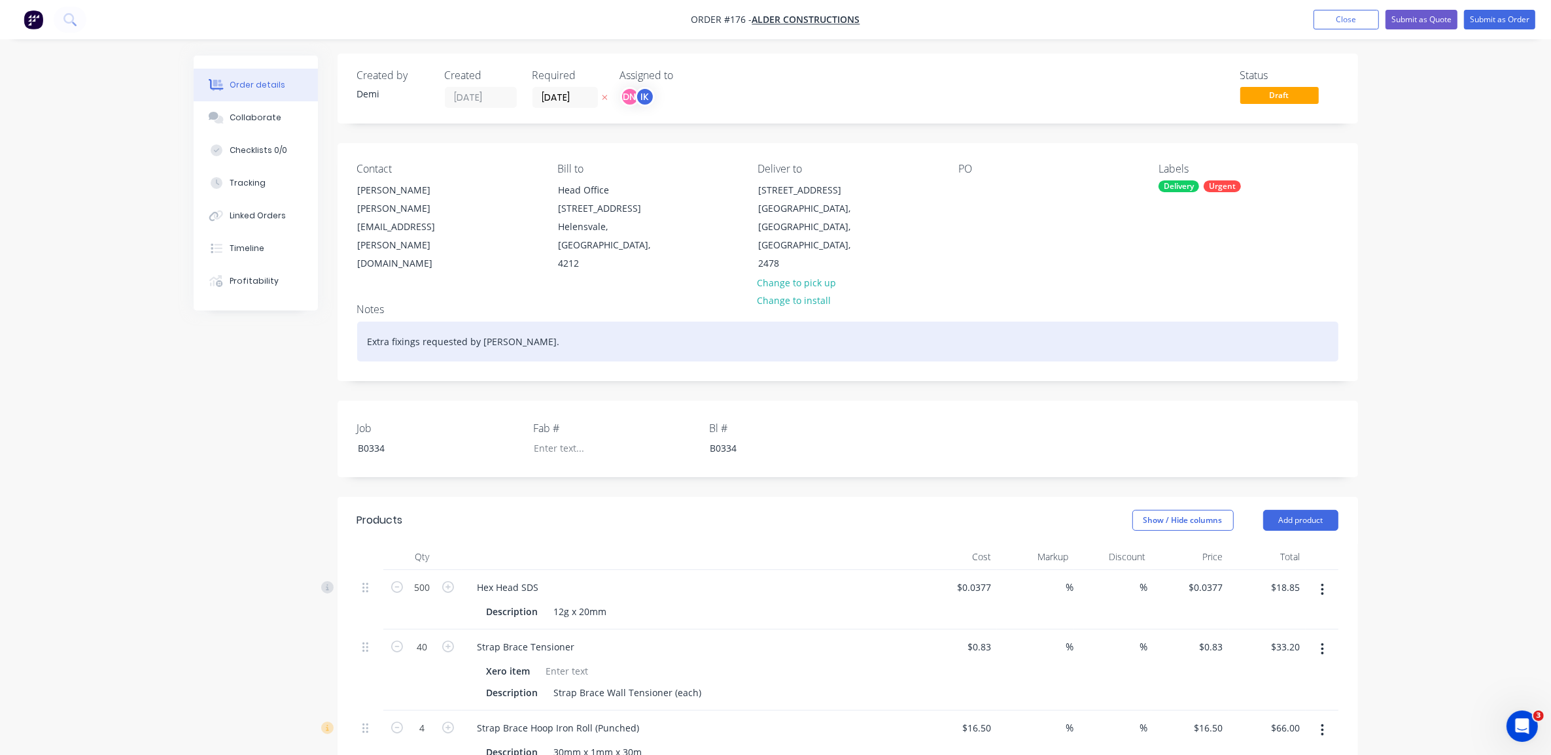
scroll to position [0, 0]
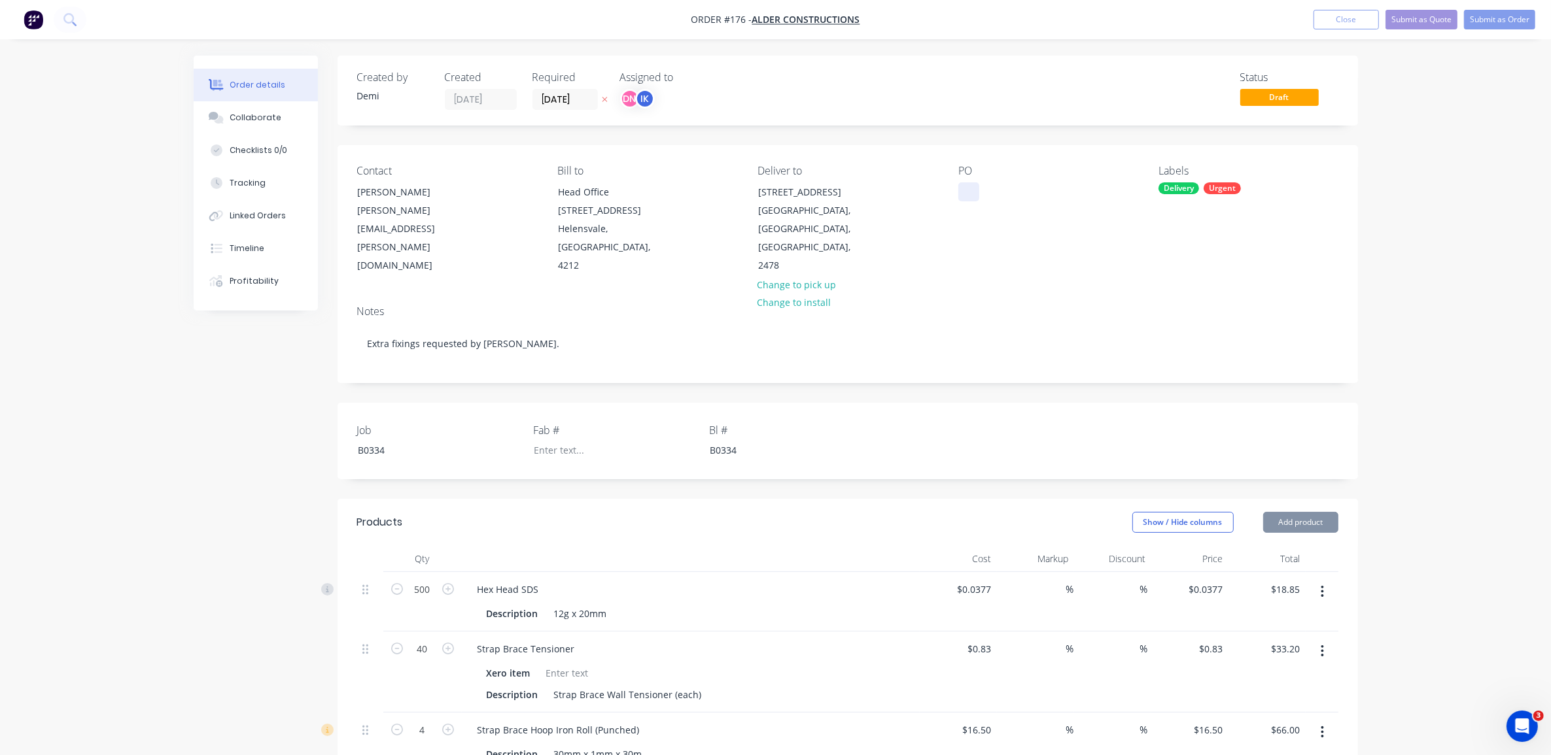
click at [966, 193] on div at bounding box center [968, 191] width 21 height 19
click at [1506, 24] on button "Submit as Order" at bounding box center [1499, 20] width 71 height 20
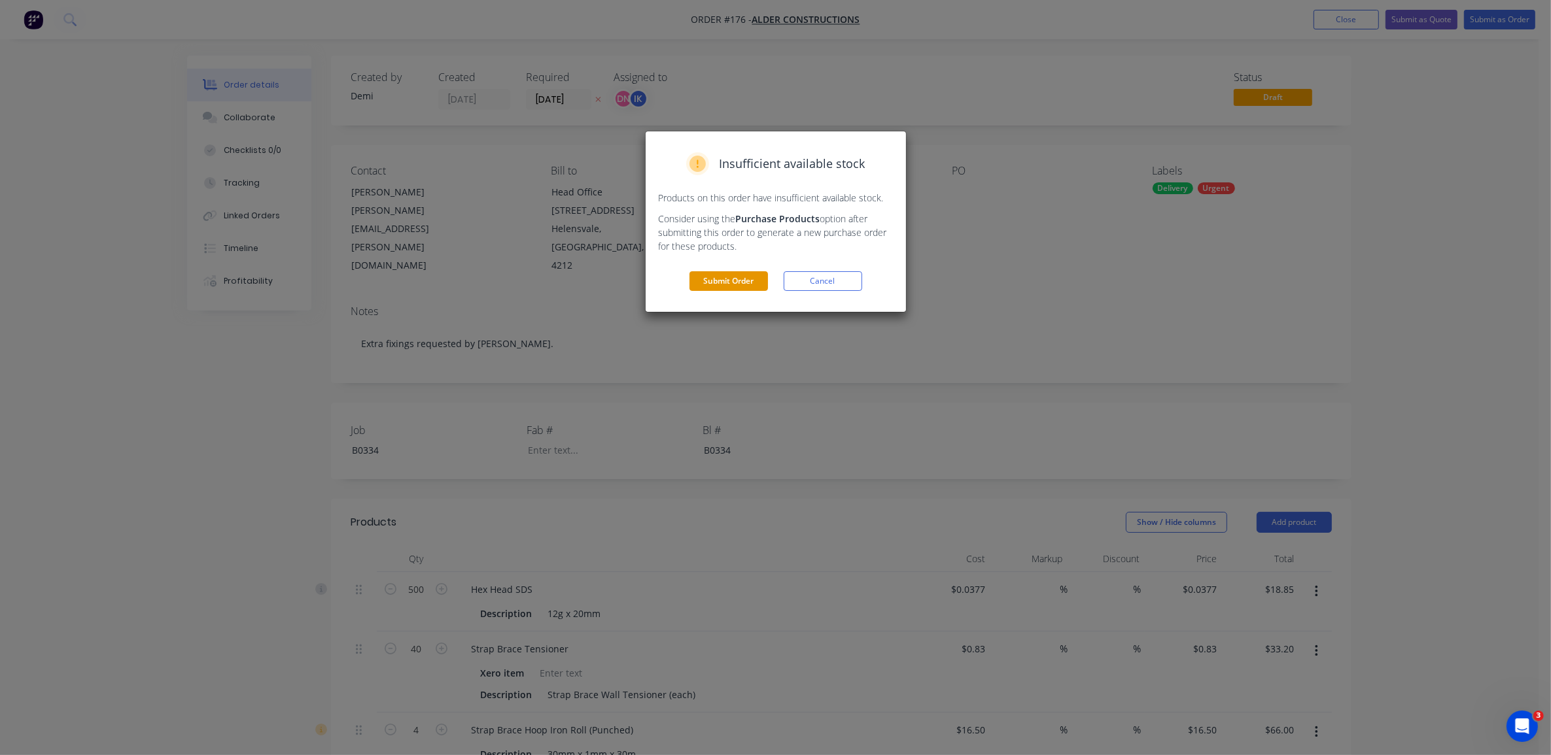
click at [736, 275] on button "Submit Order" at bounding box center [728, 281] width 78 height 20
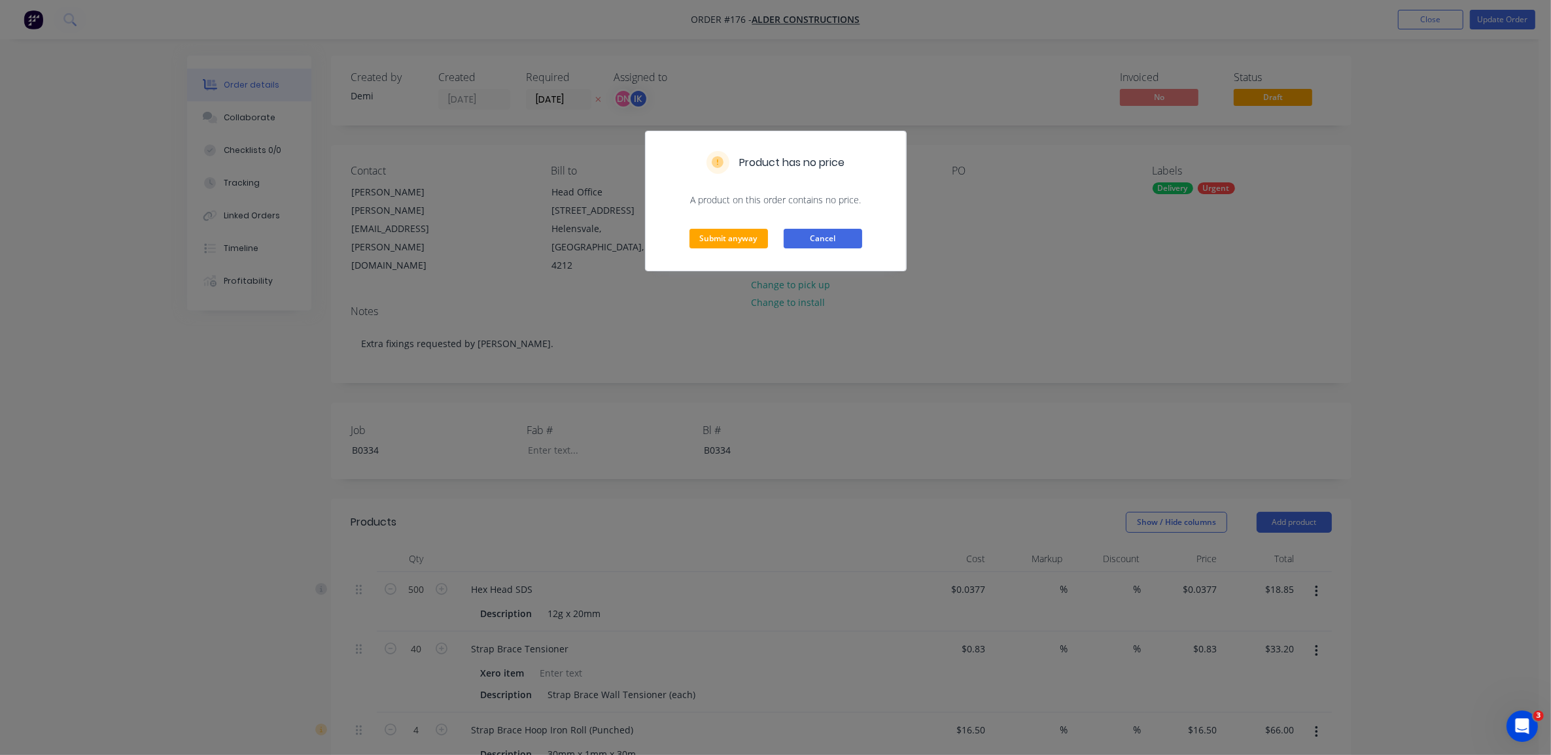
click at [825, 237] on button "Cancel" at bounding box center [823, 239] width 78 height 20
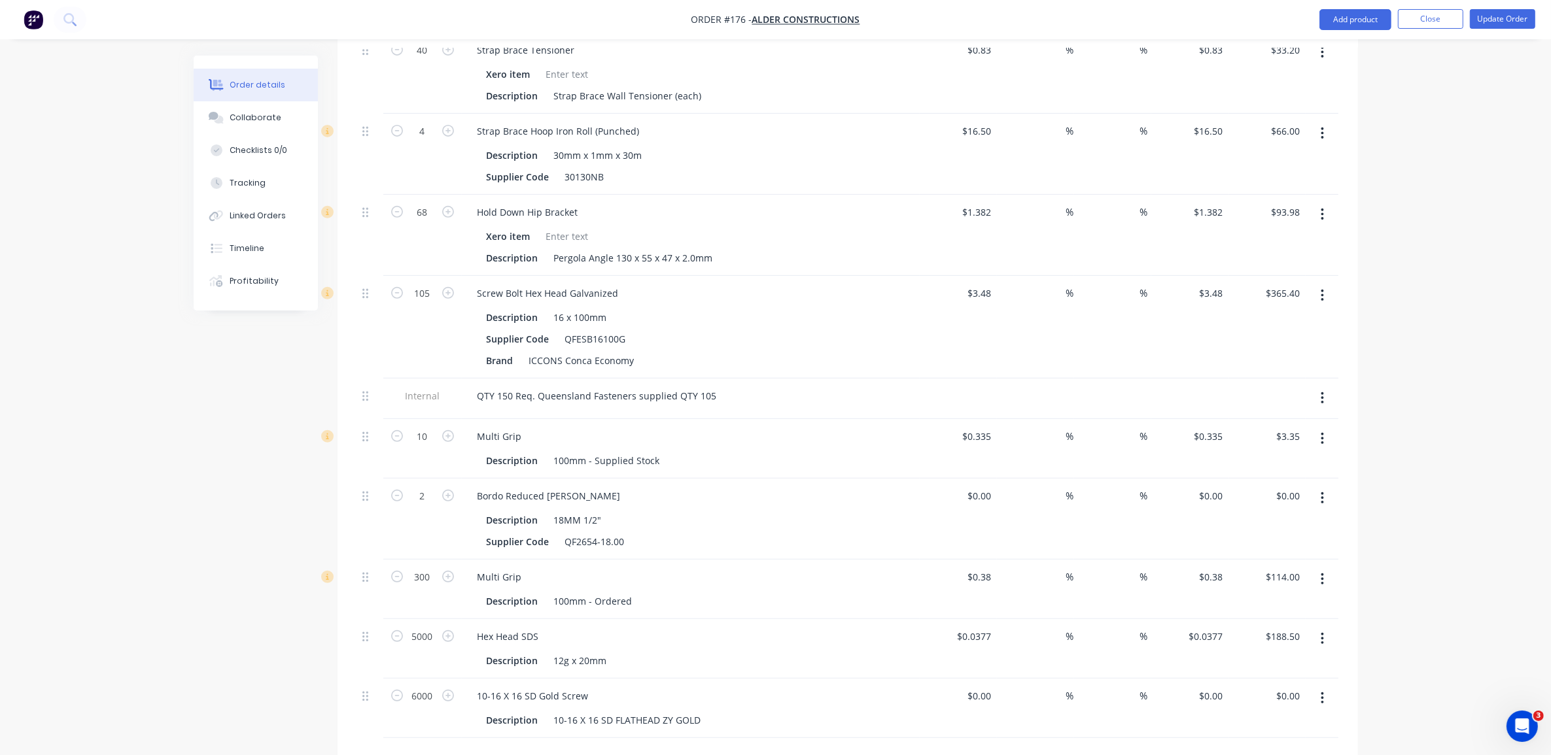
scroll to position [654, 0]
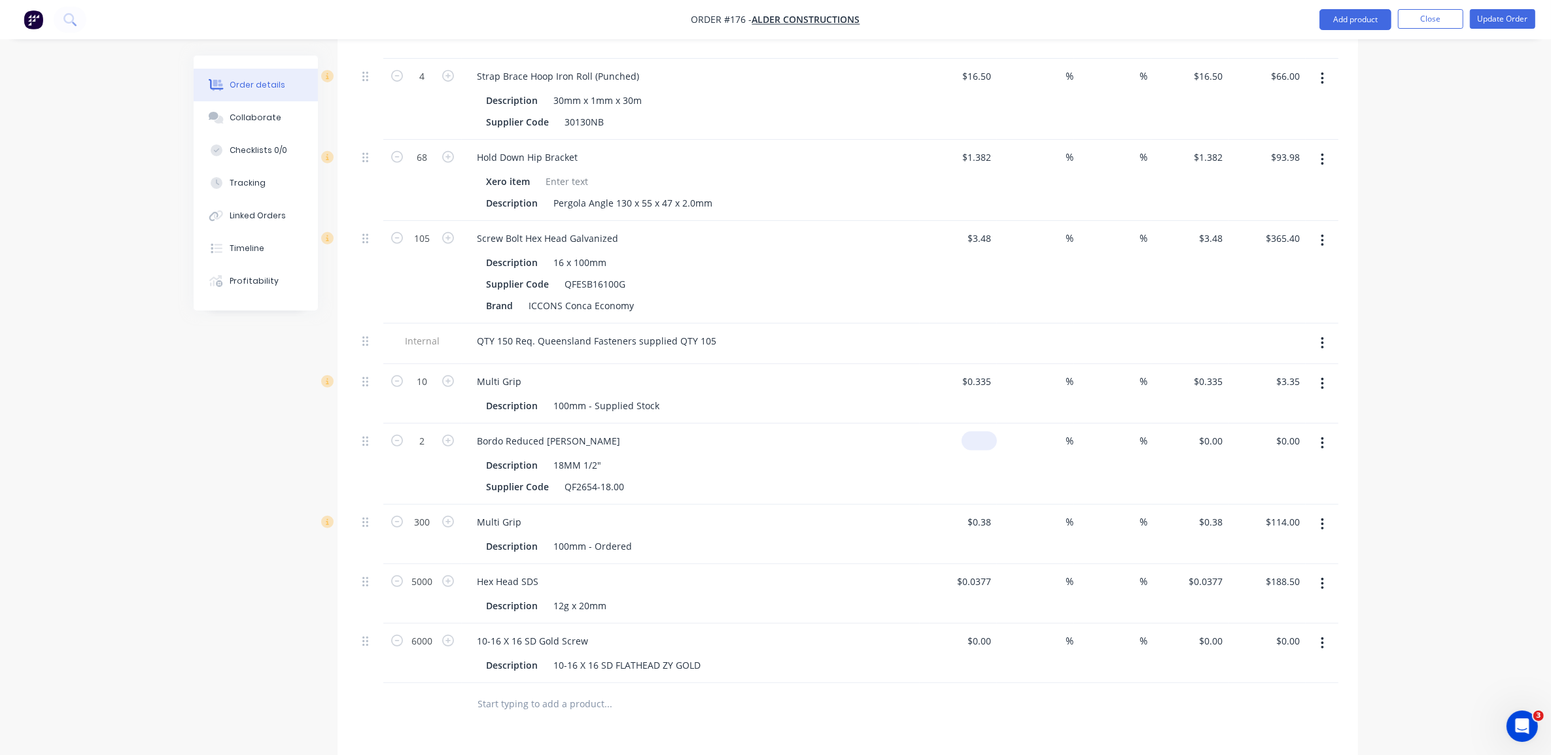
click at [988, 432] on input at bounding box center [982, 441] width 30 height 19
type input "$45.00"
type input "$90.00"
click at [997, 428] on div "%" at bounding box center [1035, 464] width 77 height 81
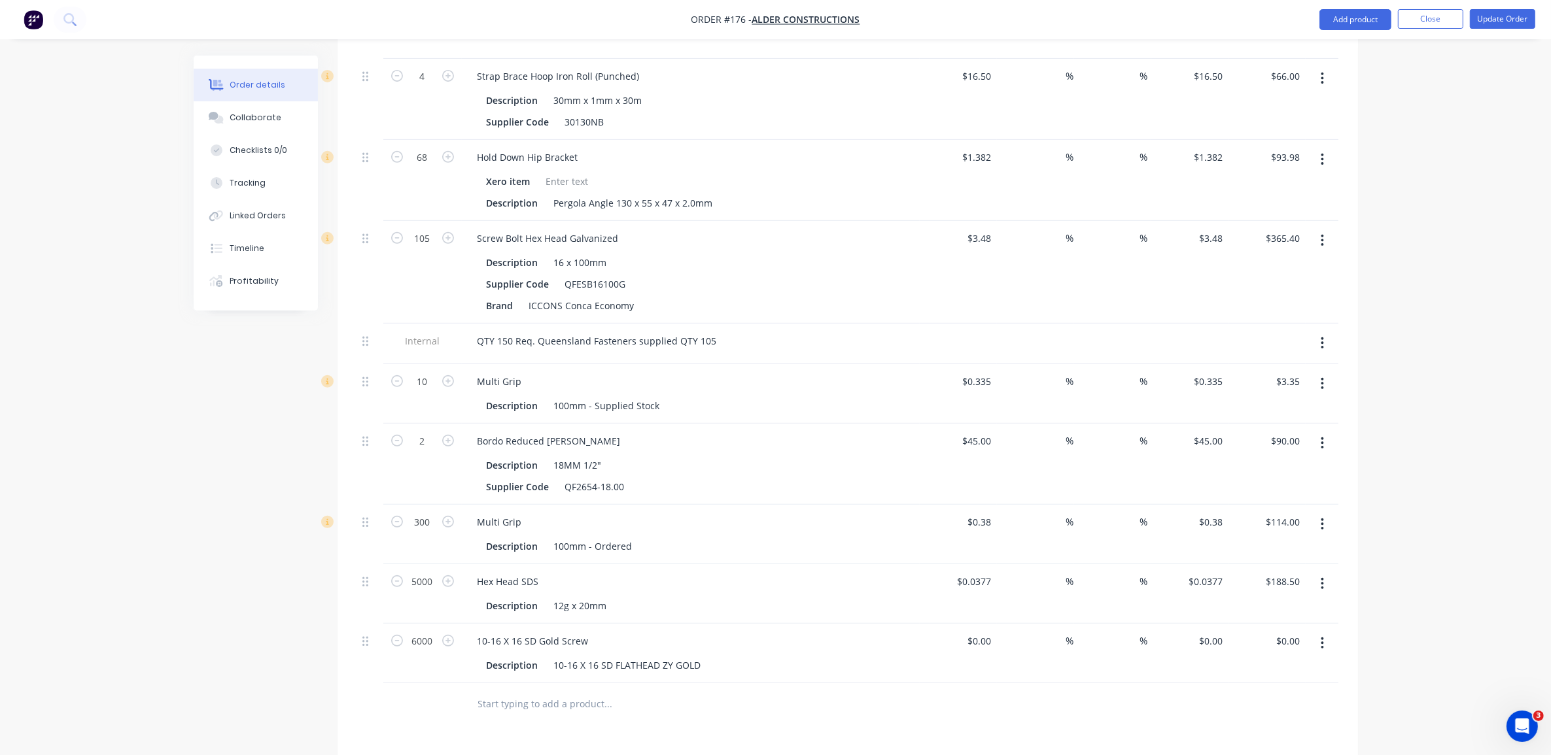
click at [1319, 632] on button "button" at bounding box center [1322, 644] width 31 height 24
click at [1303, 664] on button "Edit" at bounding box center [1276, 677] width 124 height 26
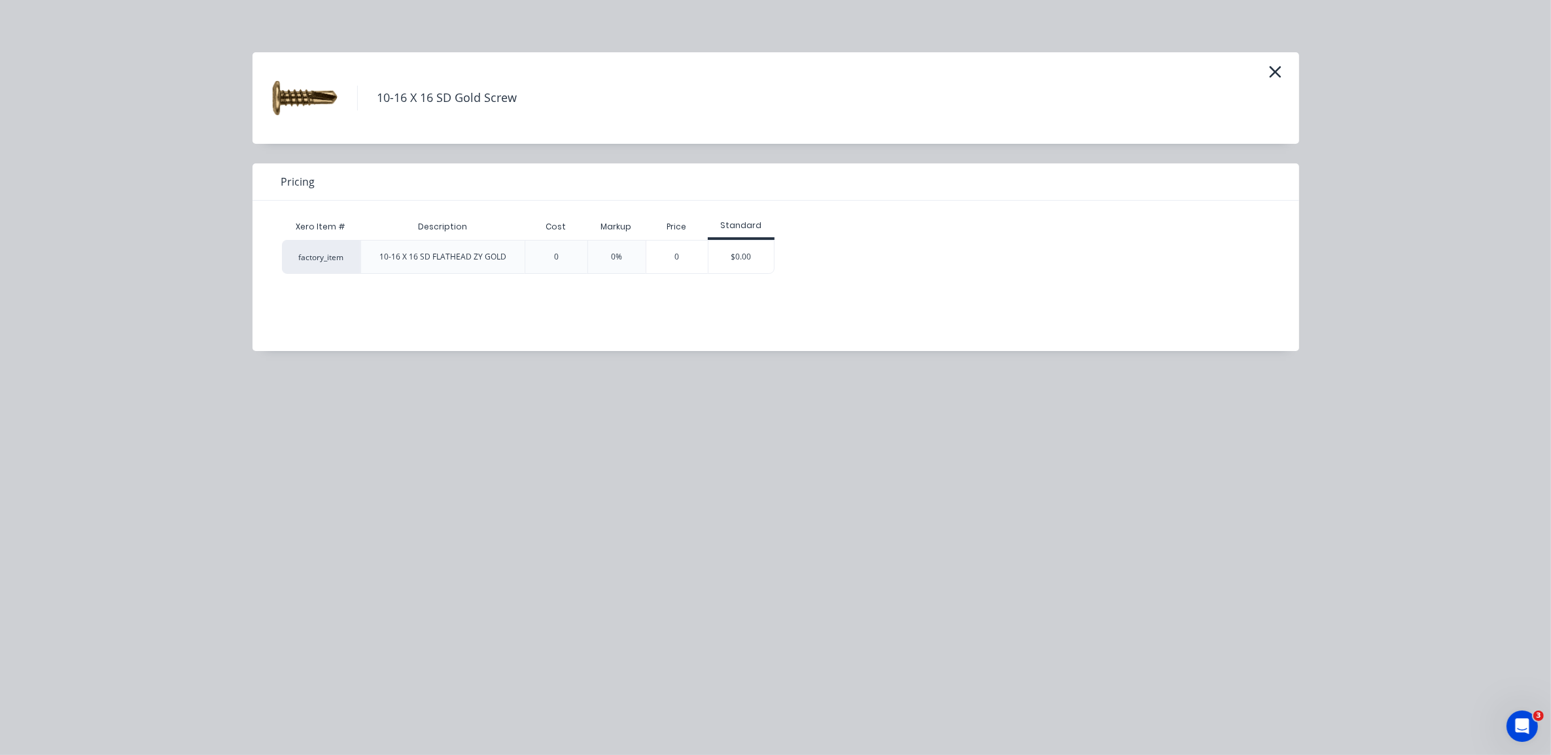
click at [625, 259] on div "0%" at bounding box center [616, 257] width 58 height 34
click at [1272, 69] on icon "button" at bounding box center [1275, 72] width 12 height 12
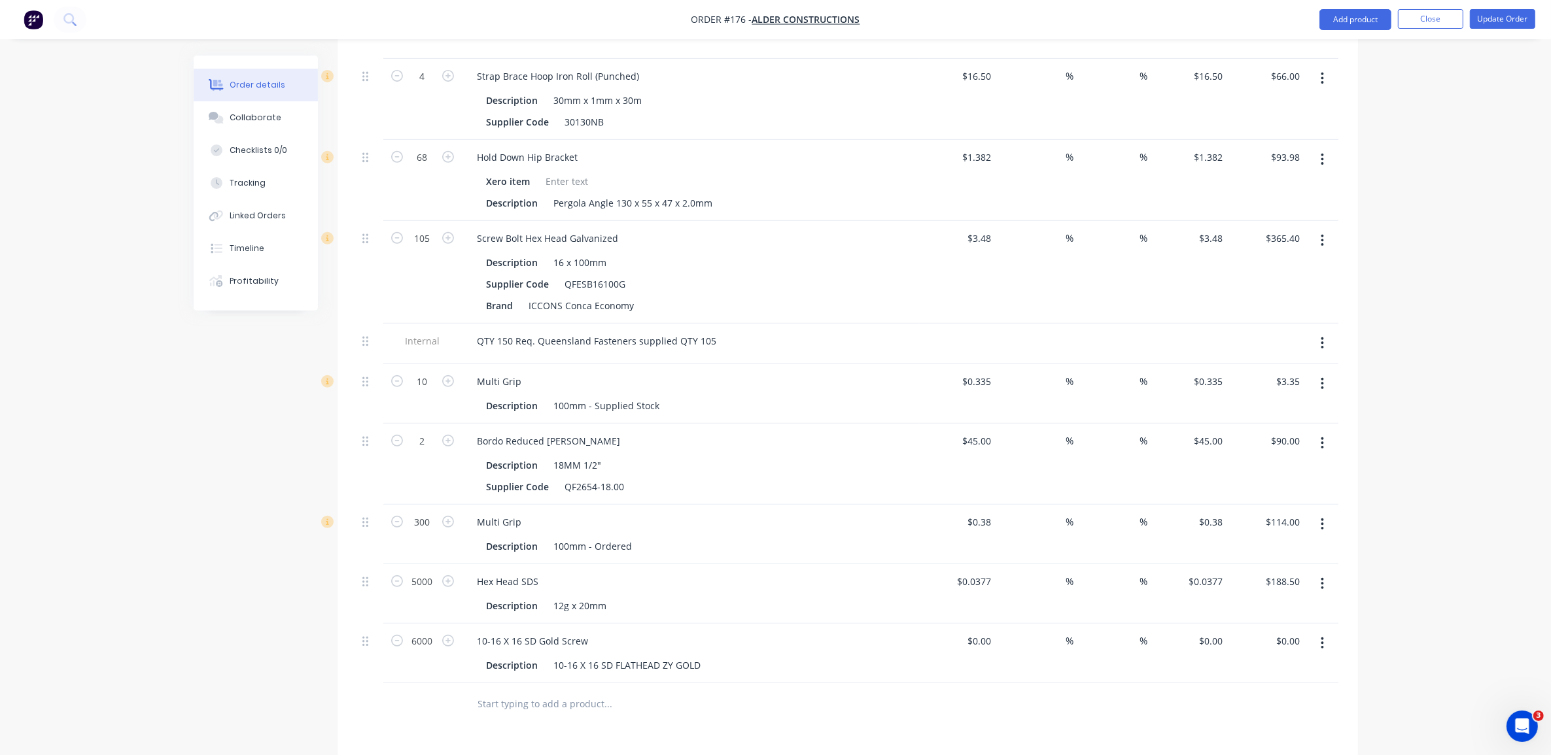
click at [1322, 636] on icon "button" at bounding box center [1321, 643] width 3 height 14
click at [1292, 747] on div "Delete" at bounding box center [1276, 756] width 101 height 19
click at [580, 632] on input "text" at bounding box center [608, 645] width 262 height 26
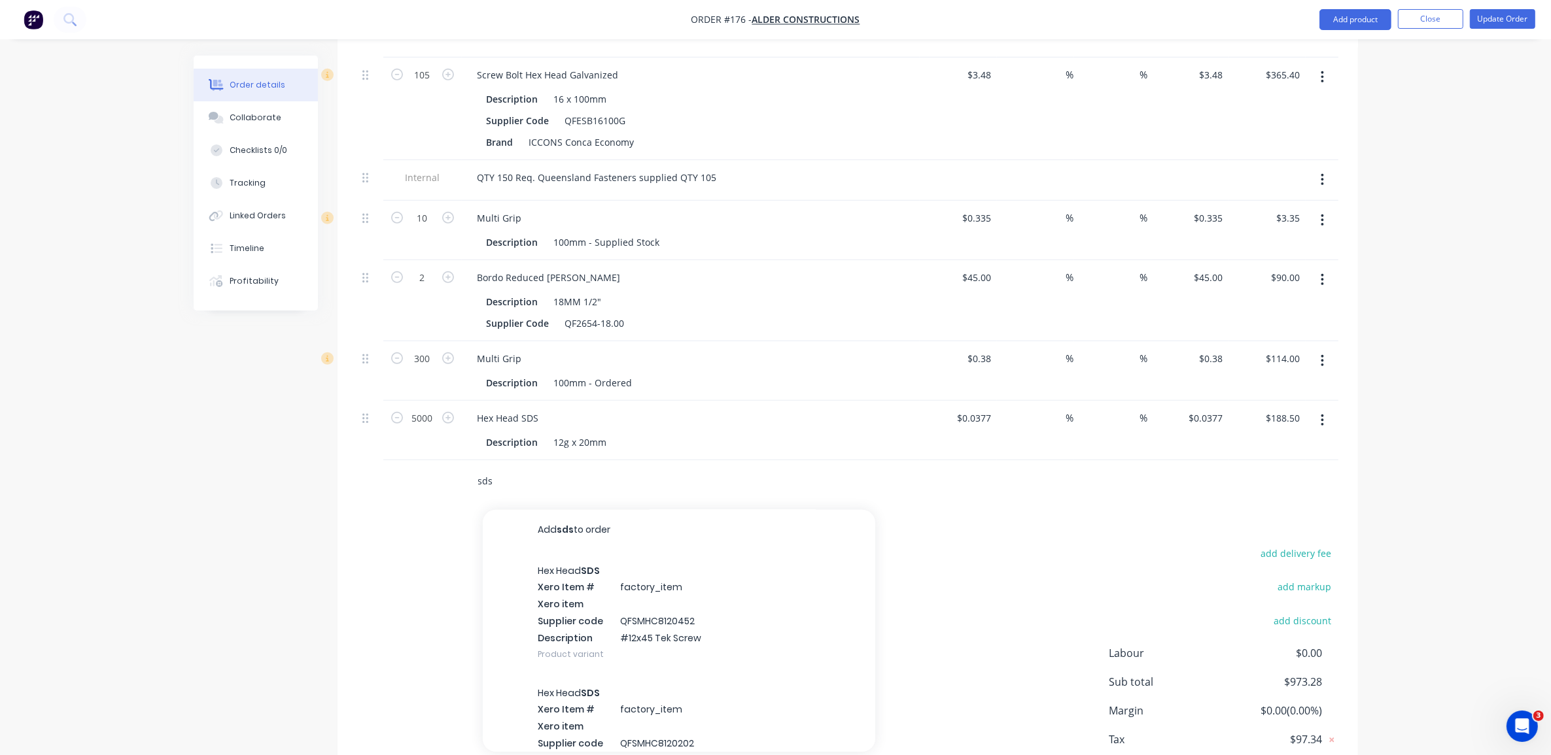
scroll to position [0, 0]
drag, startPoint x: 523, startPoint y: 458, endPoint x: 455, endPoint y: 462, distance: 68.1
click at [455, 462] on div "sds Add sds to order Hex Head SDS Xero Item # factory_item Xero item Supplier c…" at bounding box center [847, 481] width 981 height 43
type input "yellow"
click at [567, 472] on input "yellow" at bounding box center [608, 481] width 262 height 26
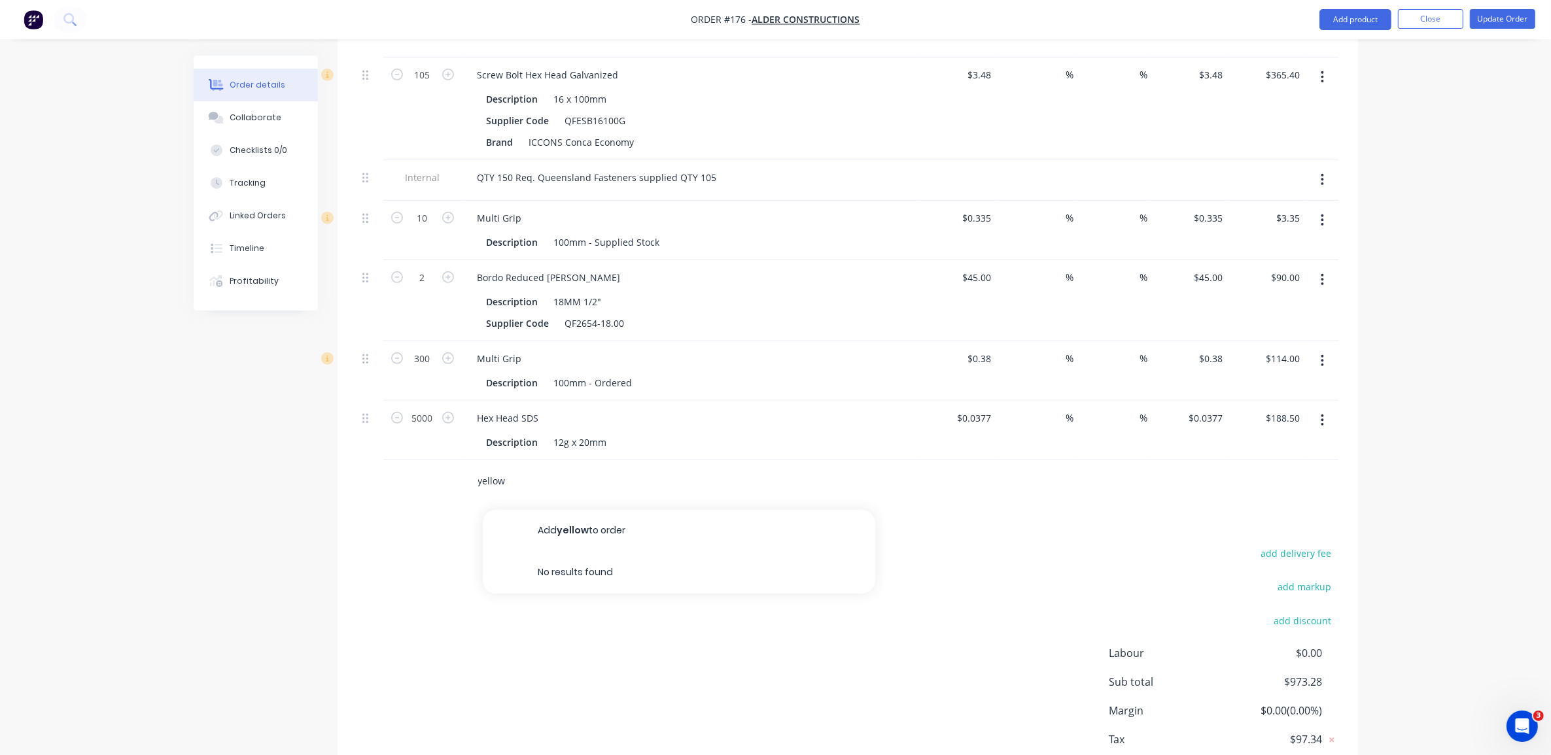
drag, startPoint x: 522, startPoint y: 469, endPoint x: 449, endPoint y: 465, distance: 72.7
click at [449, 465] on div "yellow Add yellow to order No results found" at bounding box center [847, 481] width 981 height 43
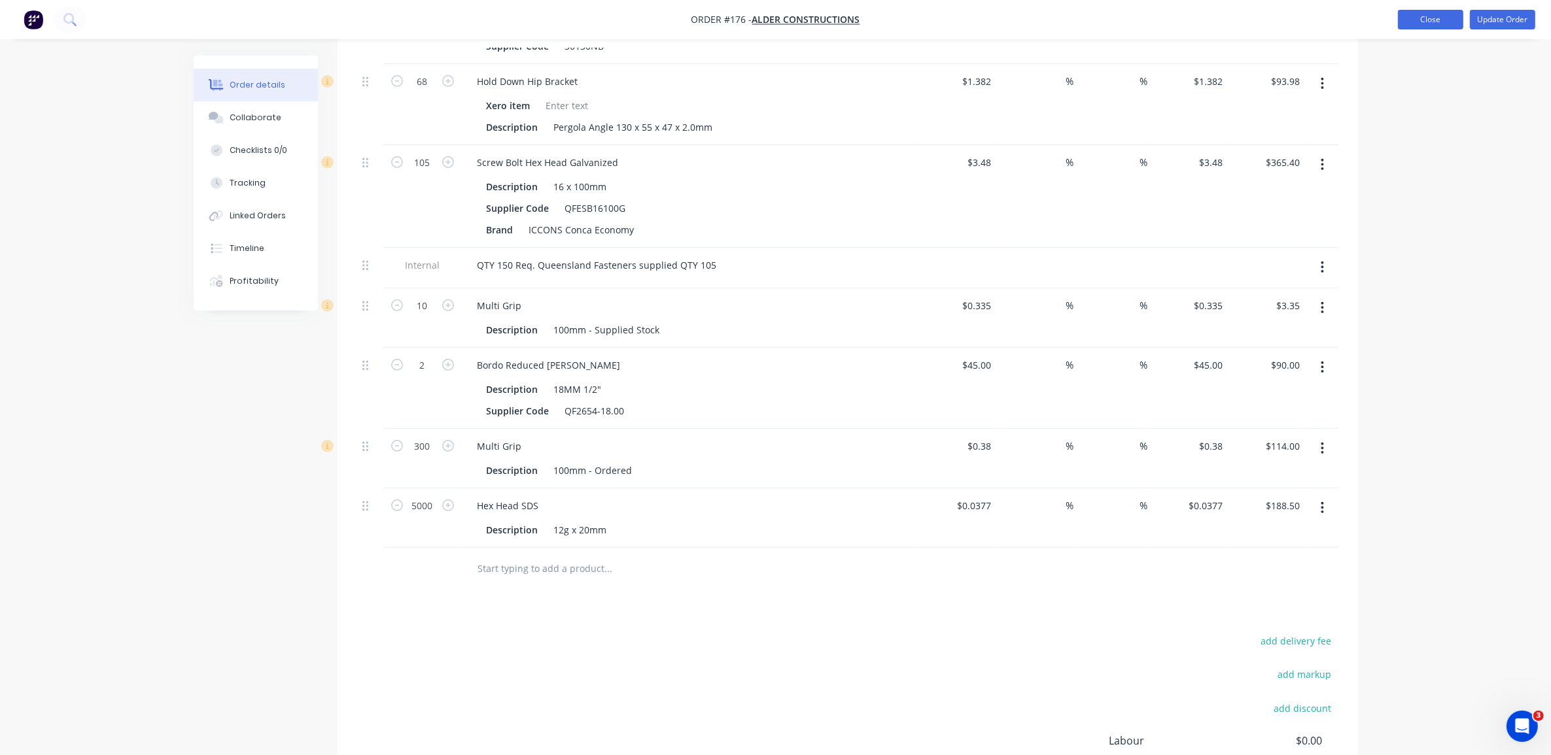
scroll to position [409, 0]
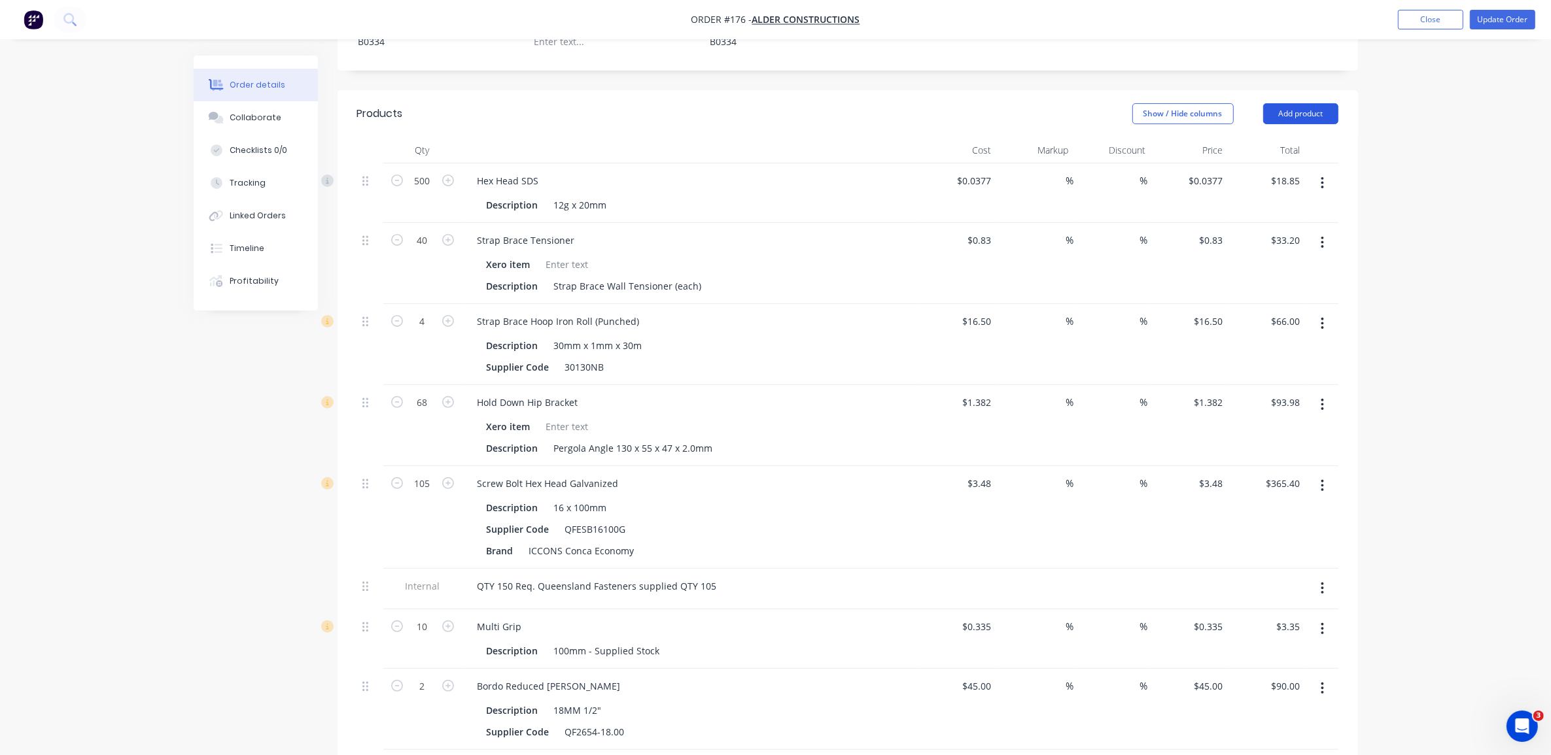
click at [1292, 103] on button "Add product" at bounding box center [1300, 113] width 75 height 21
click at [1290, 137] on div "Product catalogue" at bounding box center [1276, 146] width 101 height 19
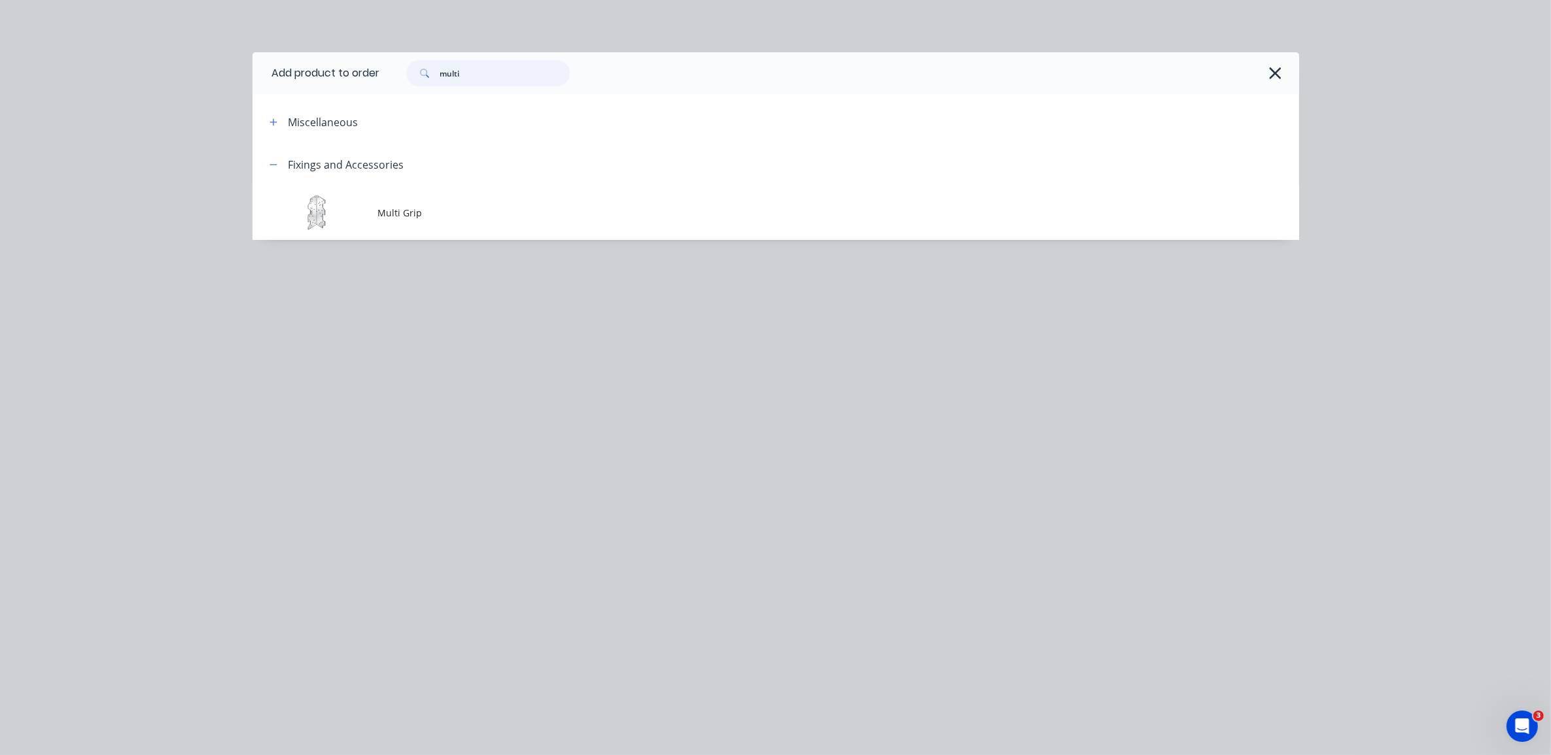
drag, startPoint x: 485, startPoint y: 67, endPoint x: 420, endPoint y: 74, distance: 65.7
click at [420, 74] on div "multi" at bounding box center [488, 73] width 164 height 26
type input "s"
type input "y"
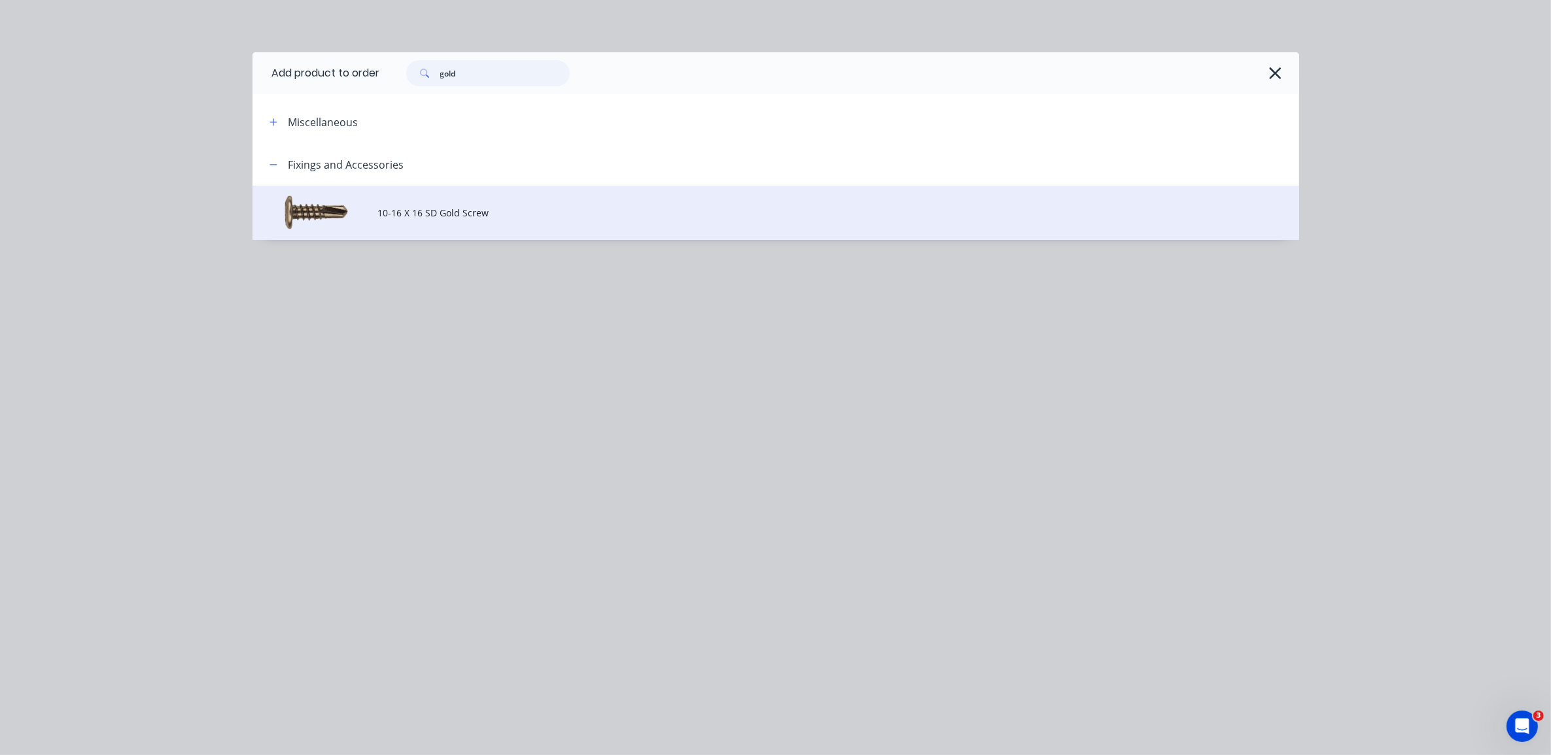
type input "gold"
click at [476, 230] on td "10-16 X 16 SD Gold Screw" at bounding box center [838, 213] width 921 height 54
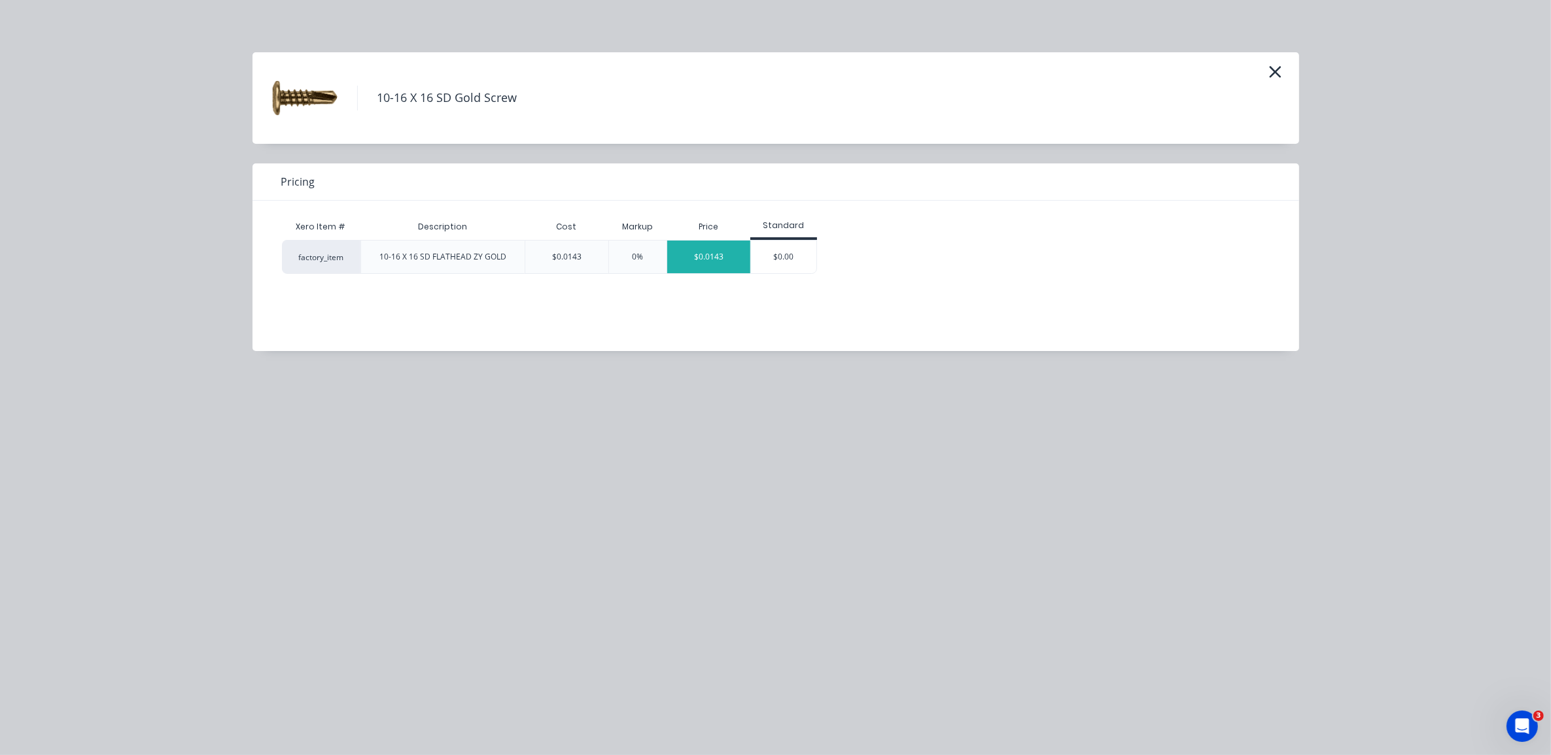
click at [736, 267] on div "$0.0143" at bounding box center [708, 257] width 83 height 33
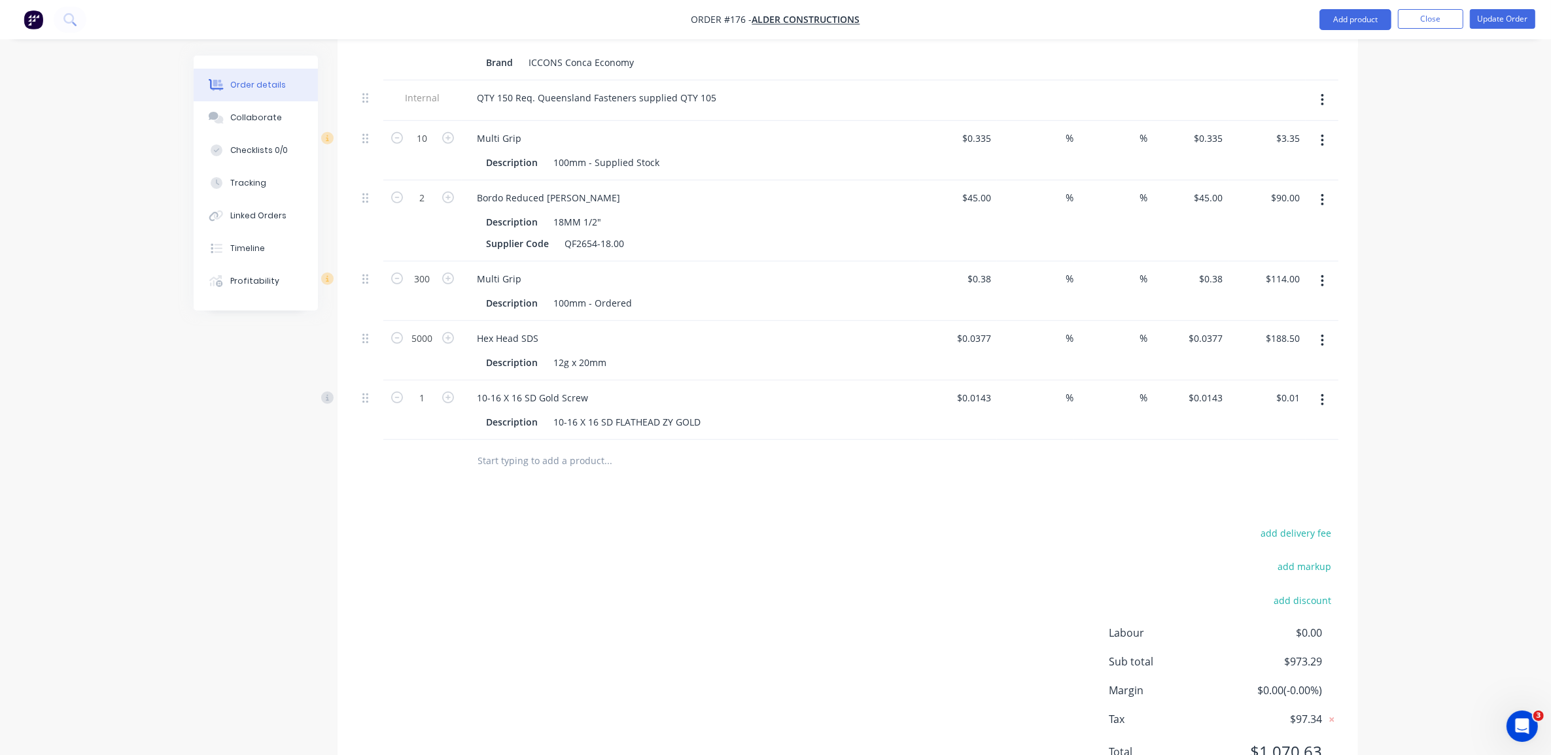
scroll to position [899, 0]
type input "6000"
type input "$85.80"
click at [652, 475] on div "Products Show / Hide columns Add product Qty Cost Markup Discount Price Total 5…" at bounding box center [847, 197] width 1020 height 1195
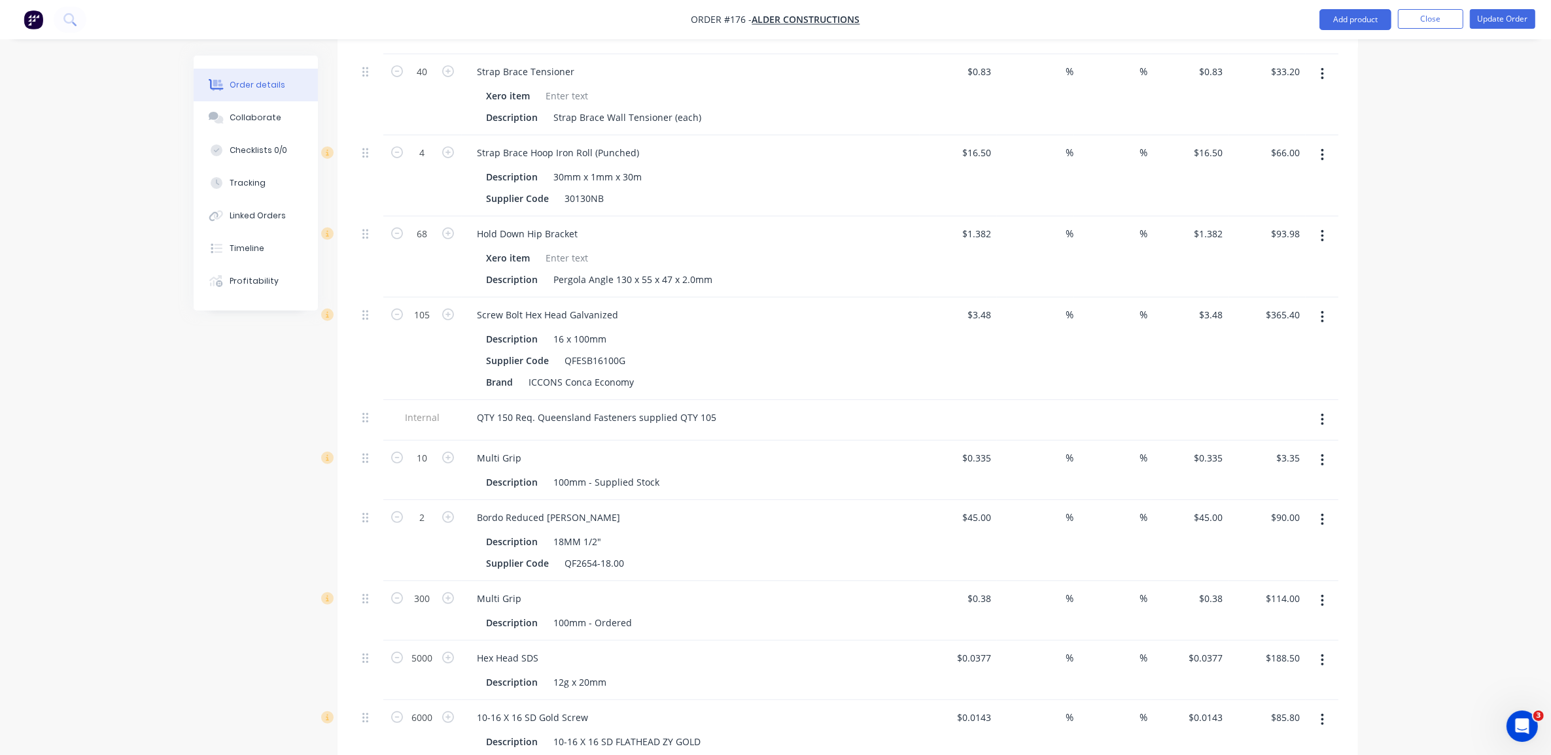
scroll to position [572, 0]
click at [1515, 16] on button "Update Order" at bounding box center [1502, 19] width 65 height 20
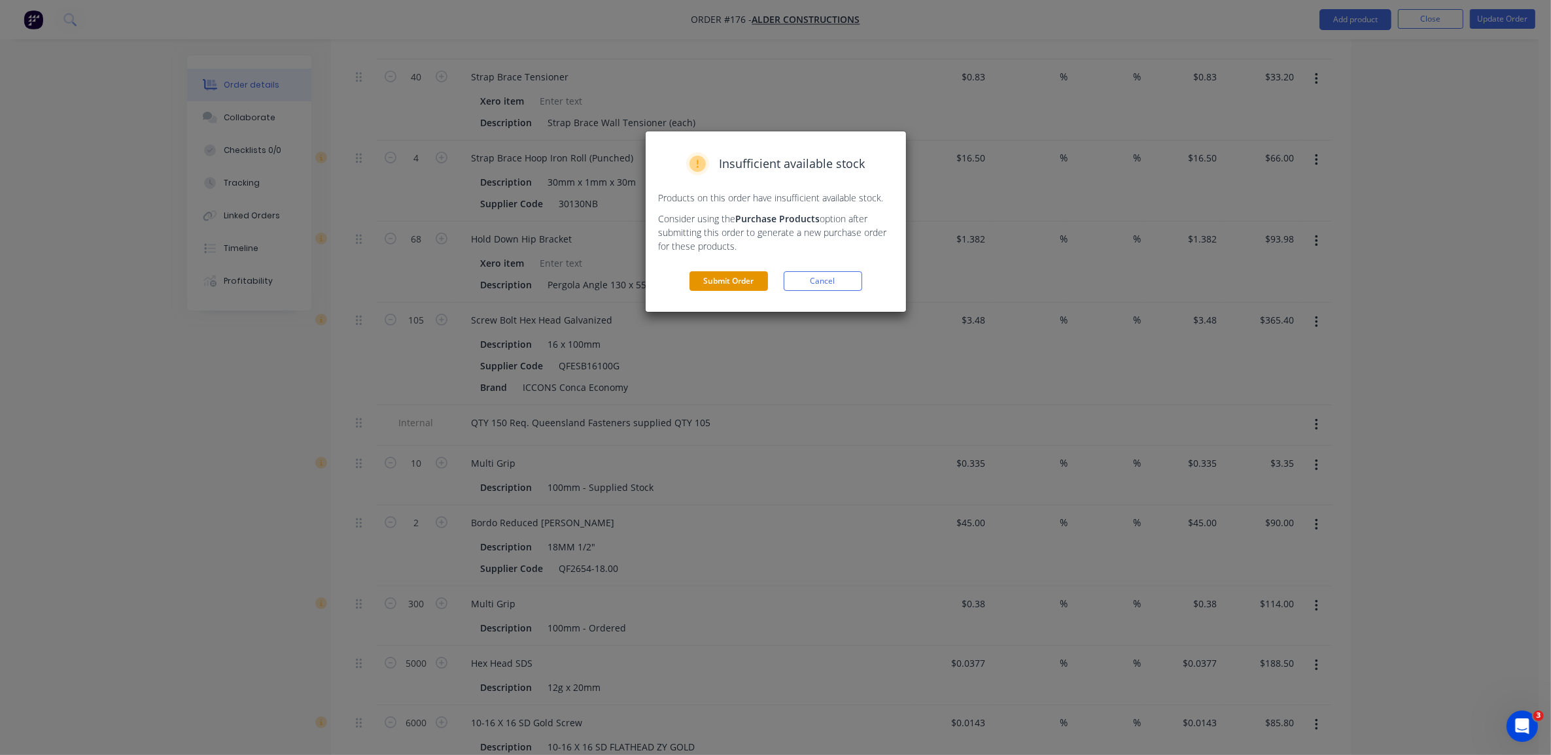
click at [750, 279] on button "Submit Order" at bounding box center [728, 281] width 78 height 20
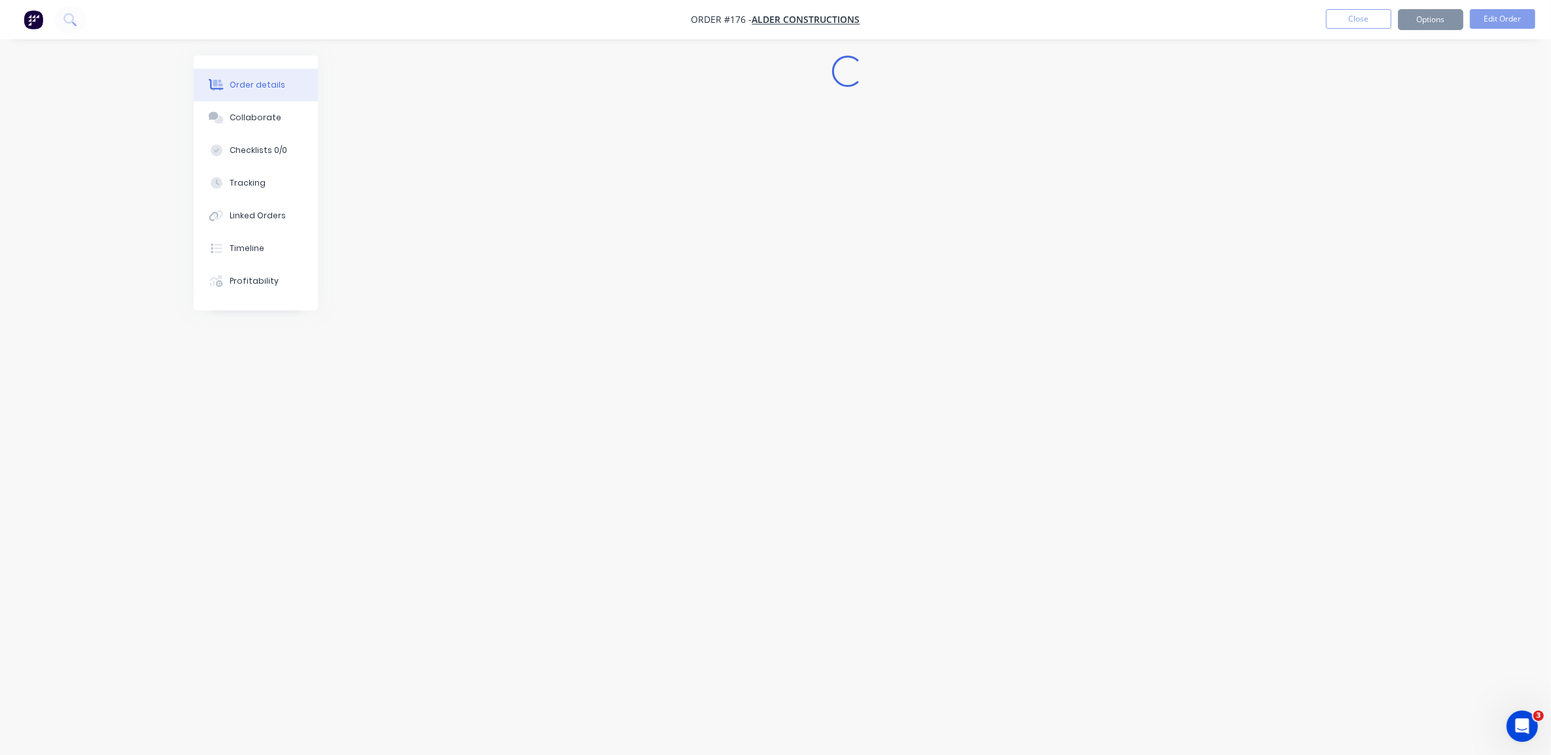
scroll to position [0, 0]
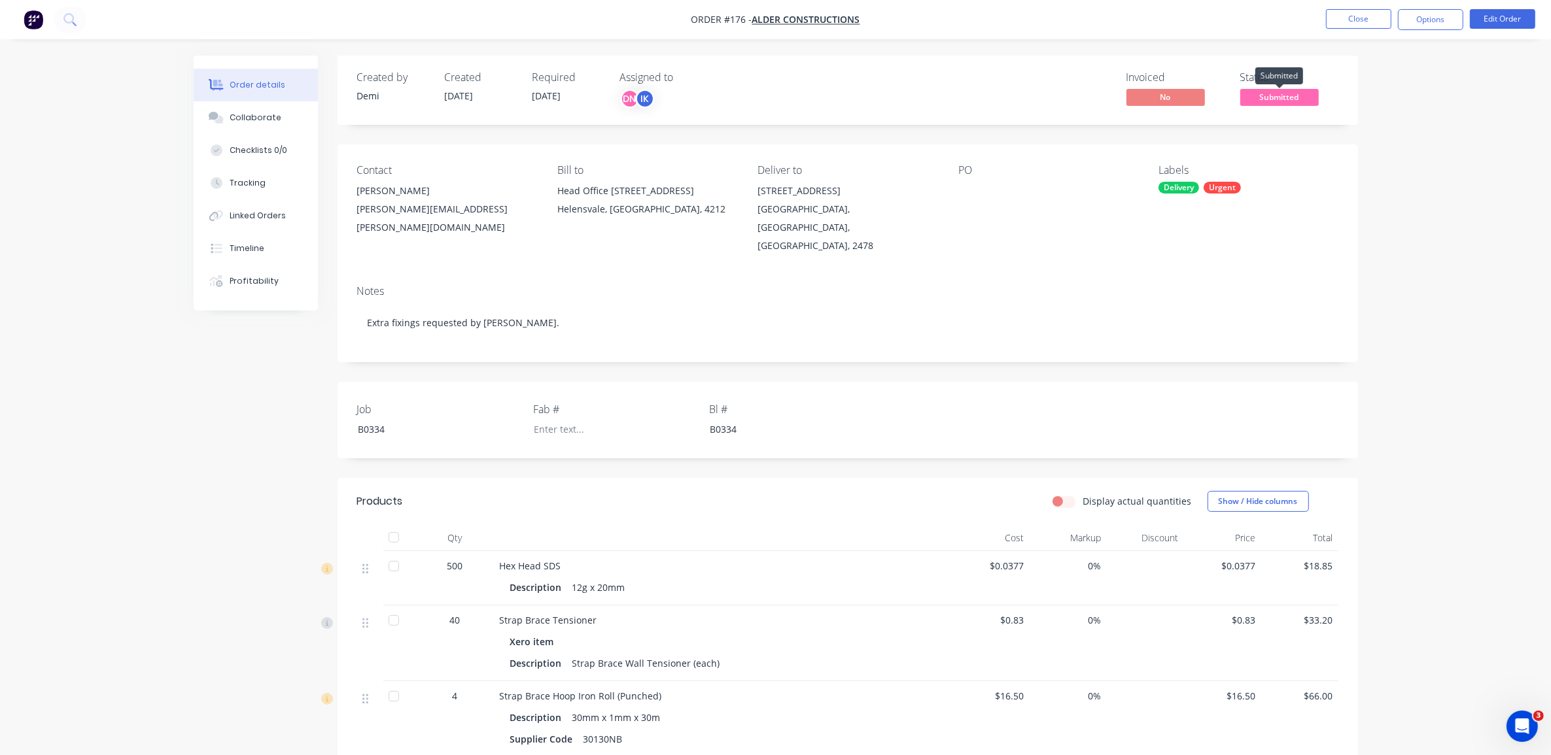
click at [1277, 99] on span "Submitted" at bounding box center [1279, 97] width 78 height 16
click at [1411, 192] on div "Order details Collaborate Checklists 0/0 Tracking Linked Orders Timeline Profit…" at bounding box center [775, 746] width 1551 height 1492
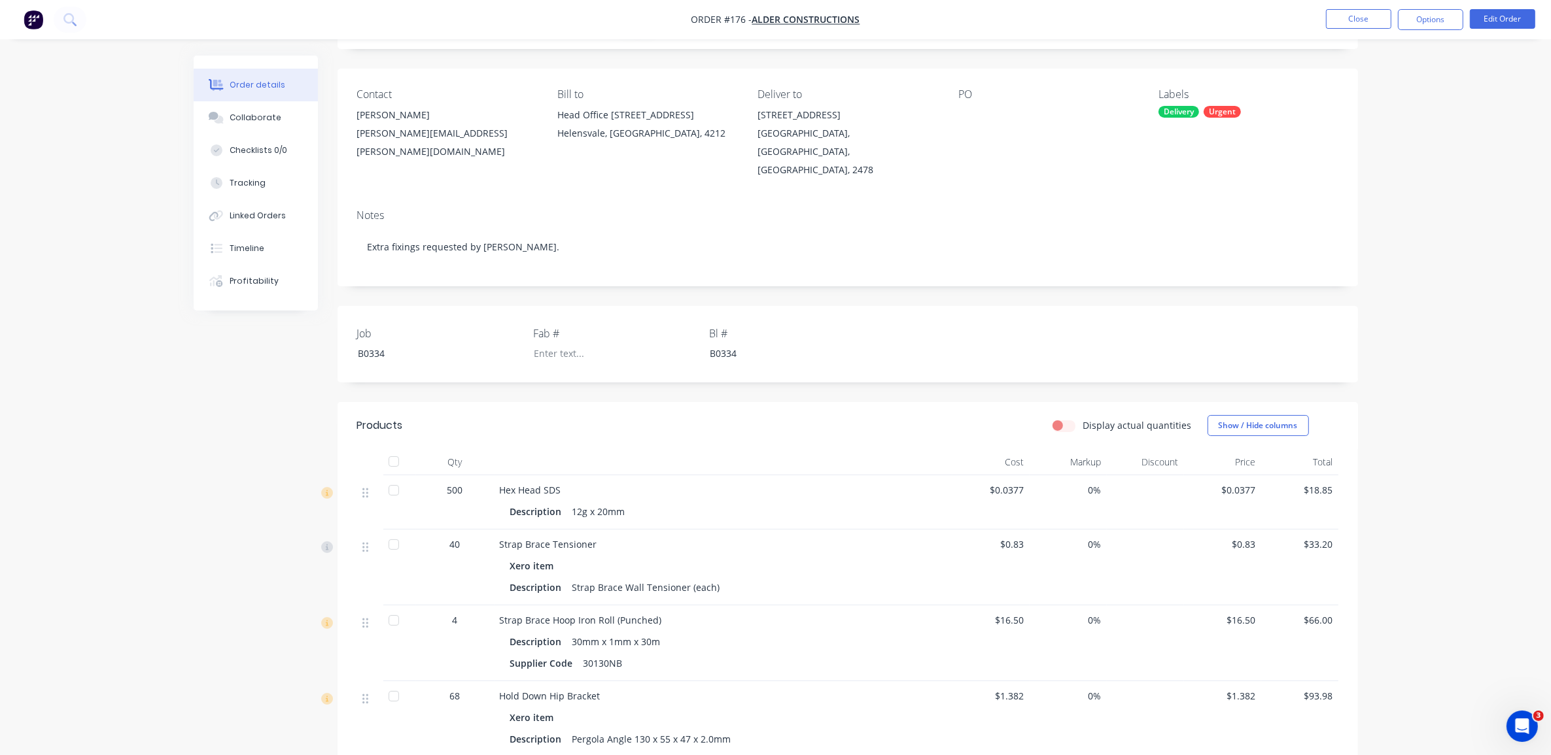
scroll to position [82, 0]
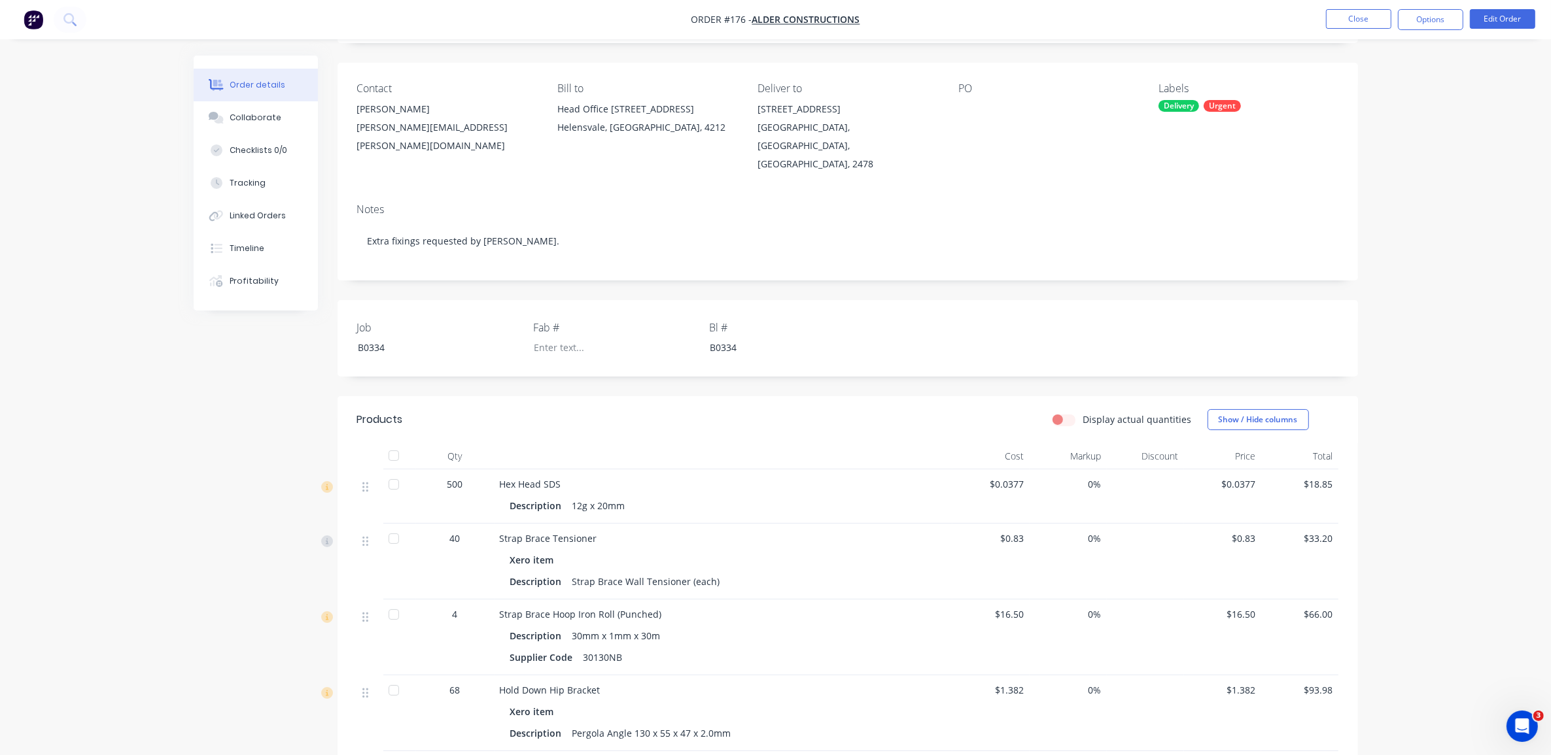
click at [392, 472] on div at bounding box center [394, 485] width 26 height 26
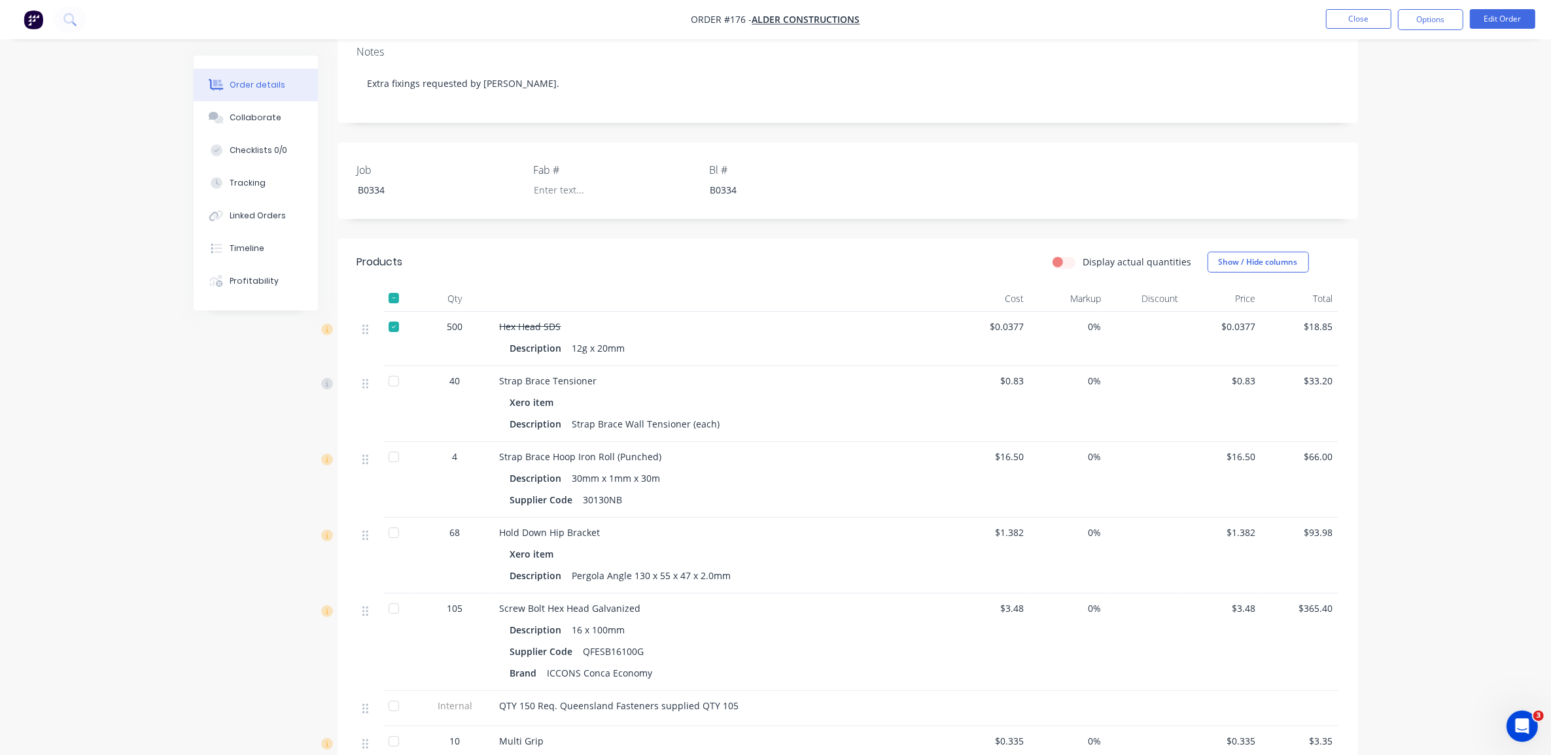
scroll to position [245, 0]
click at [396, 514] on div at bounding box center [394, 527] width 26 height 26
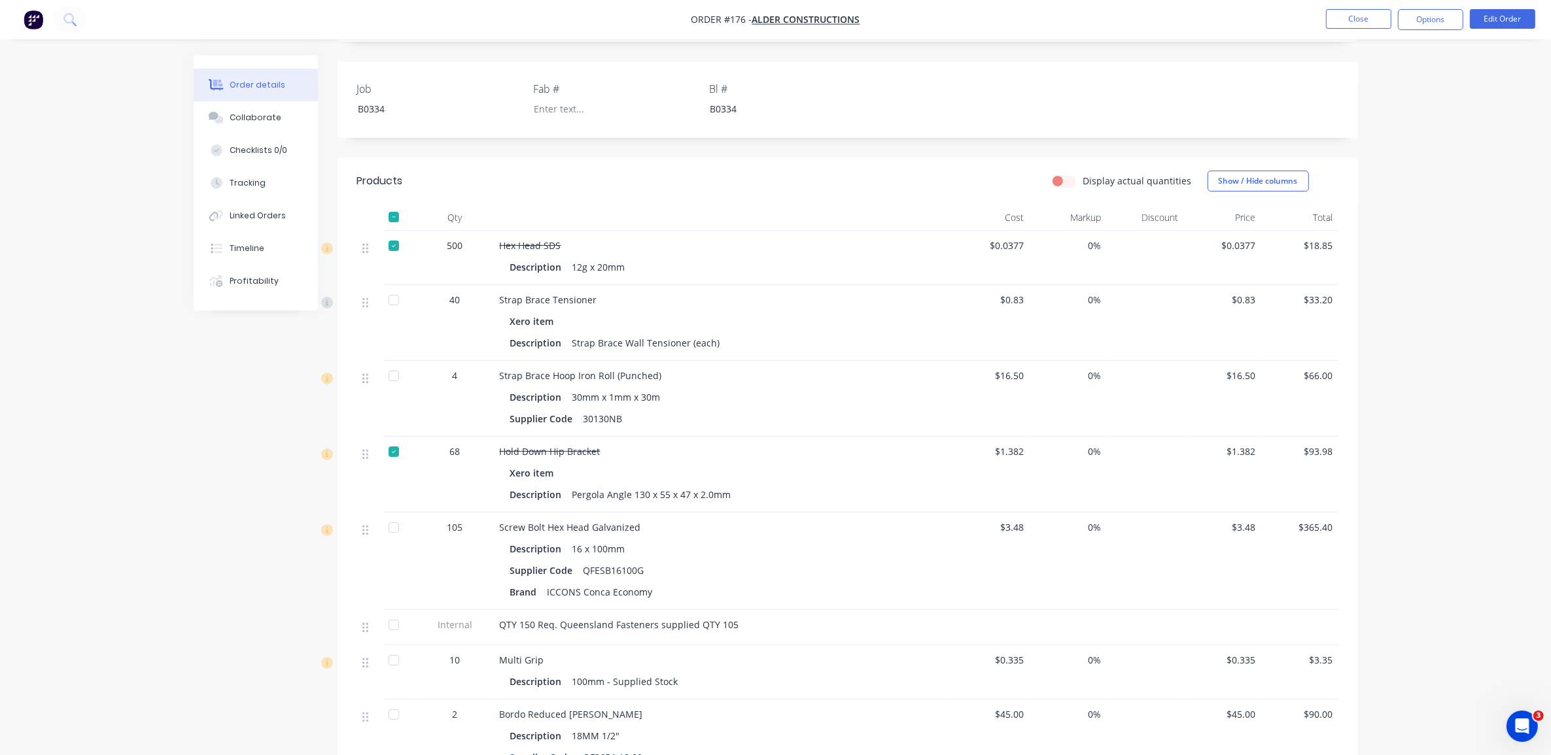
scroll to position [327, 0]
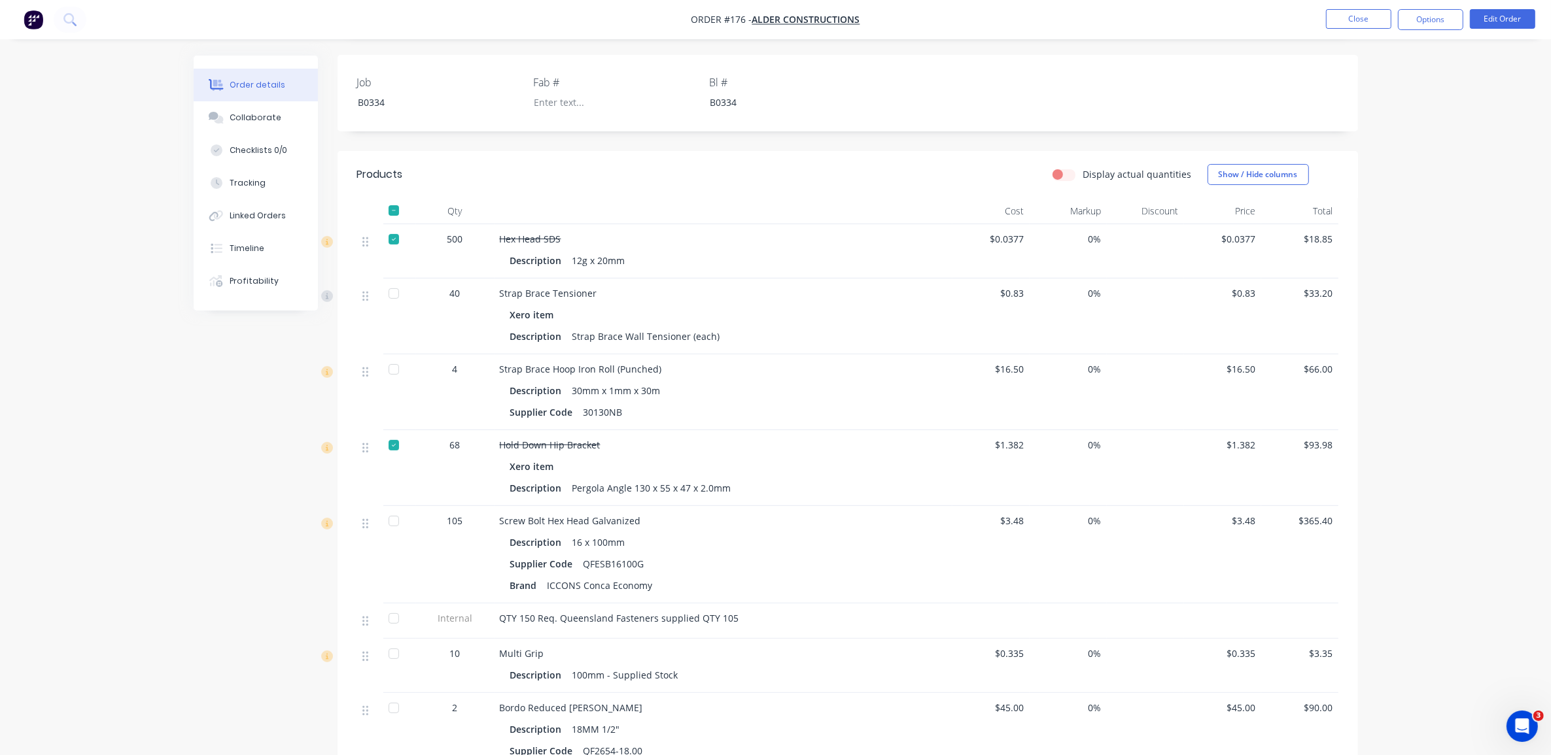
click at [396, 508] on div at bounding box center [394, 521] width 26 height 26
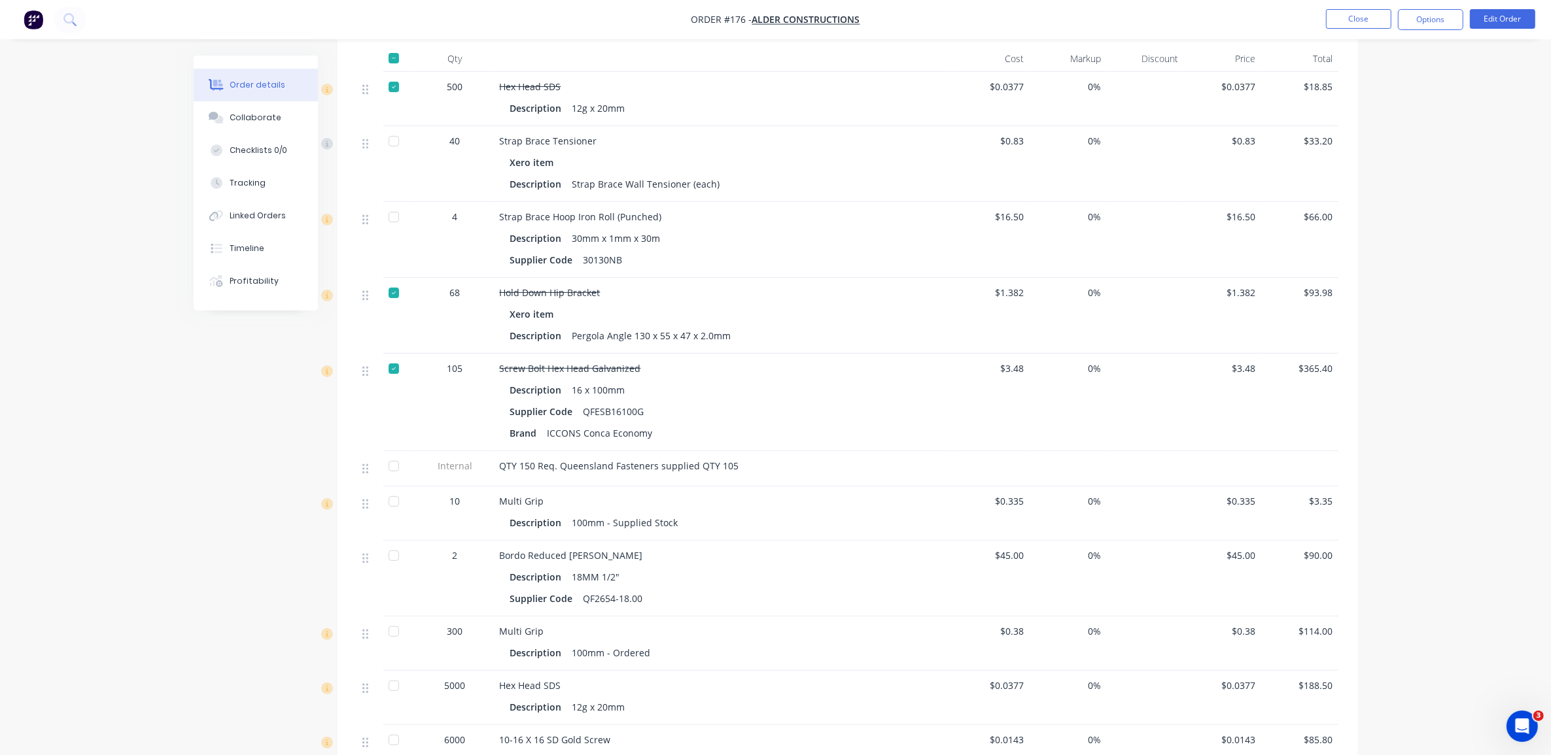
scroll to position [491, 0]
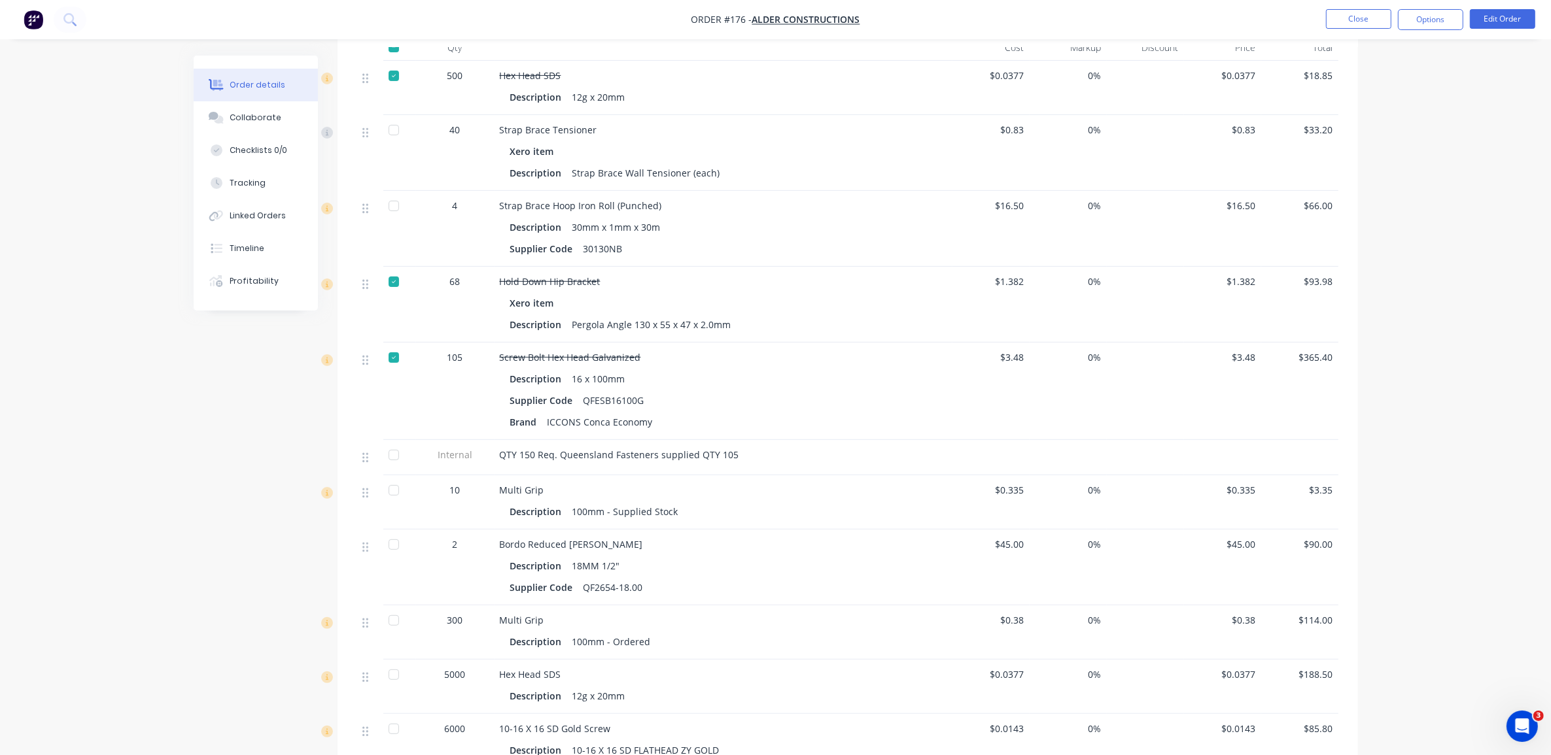
click at [390, 477] on div at bounding box center [394, 490] width 26 height 26
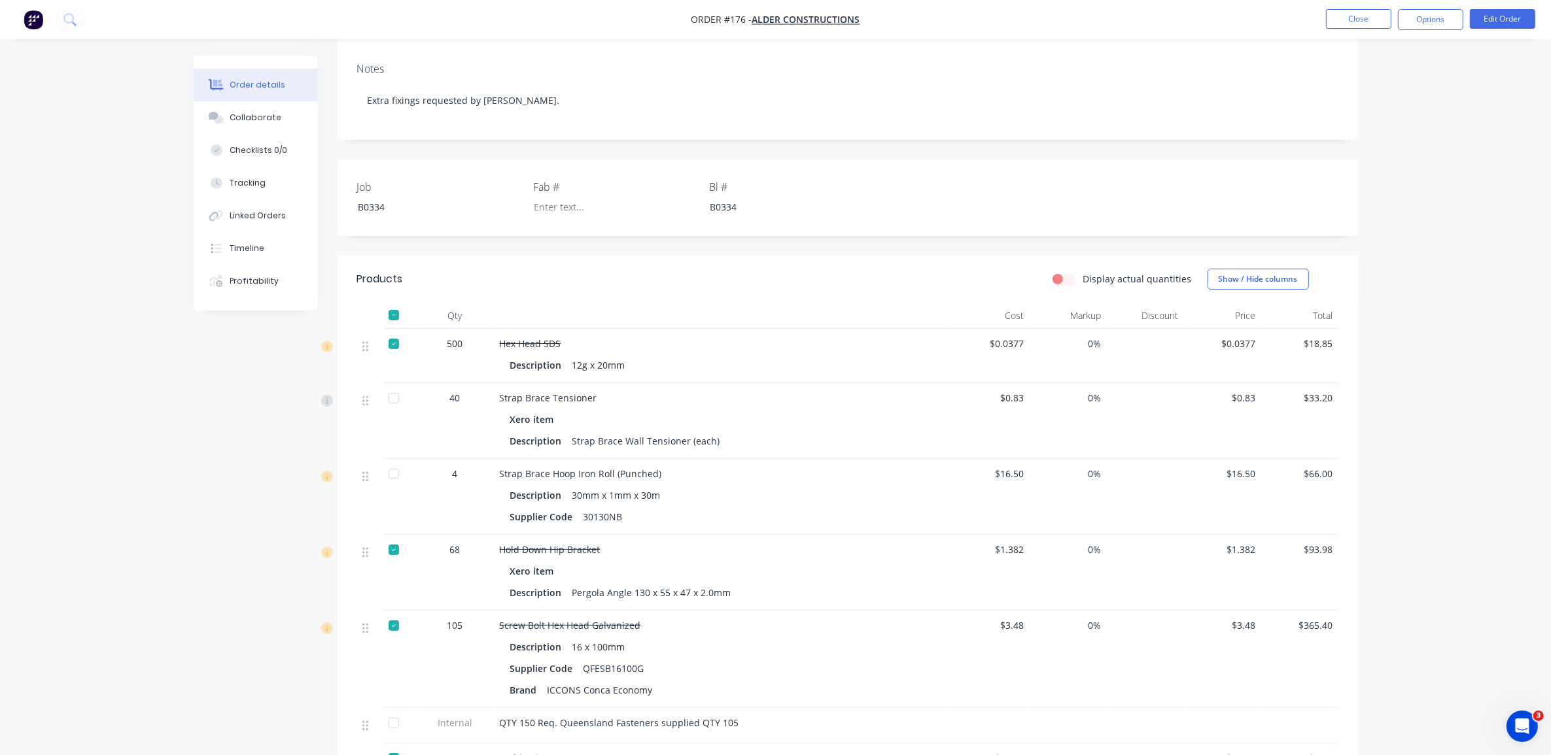
scroll to position [216, 0]
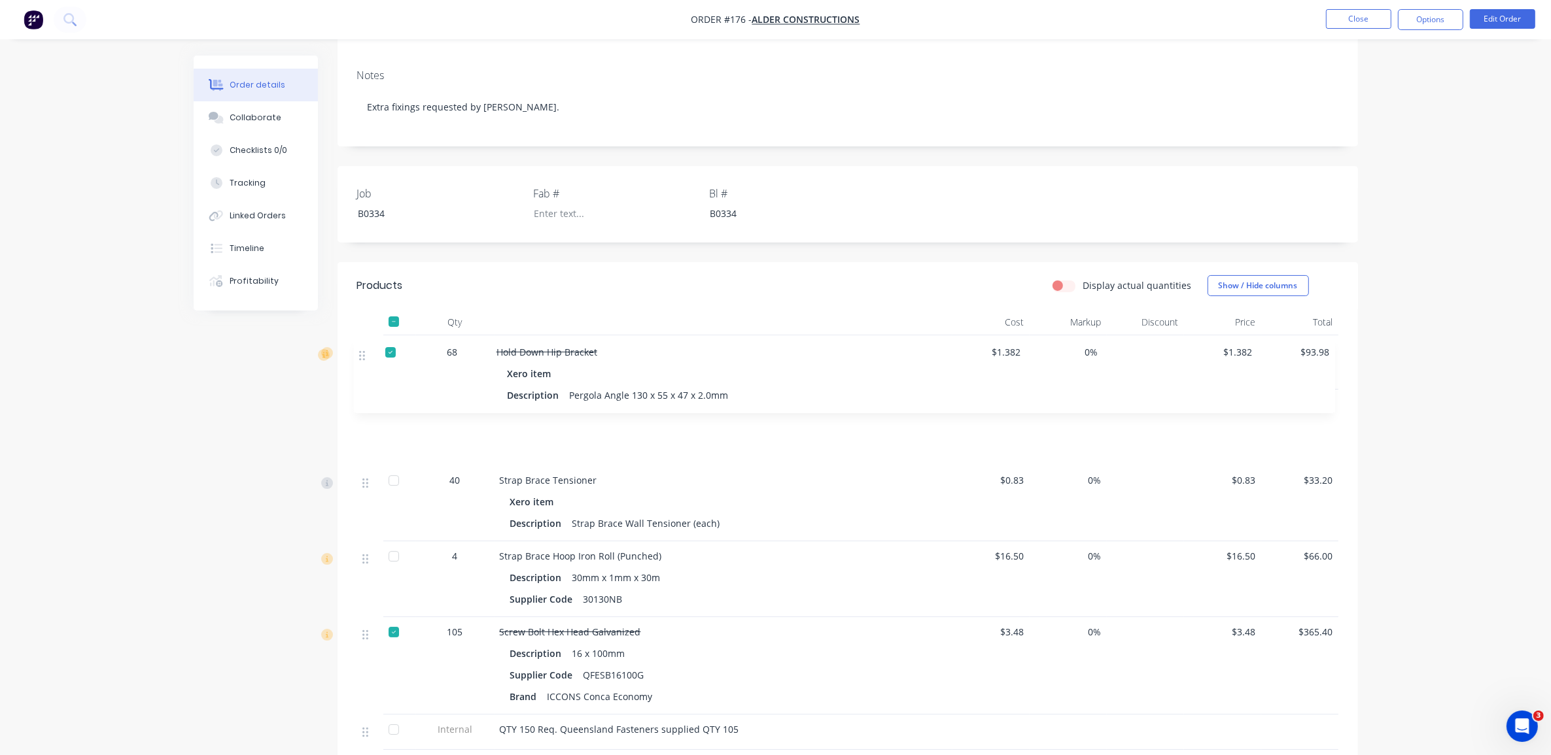
drag, startPoint x: 364, startPoint y: 530, endPoint x: 364, endPoint y: 355, distance: 175.3
click at [364, 355] on div "500 Hex Head SDS Description 12g x 20mm $0.0377 0% $0.0377 $18.85 40 Strap Brac…" at bounding box center [847, 690] width 981 height 708
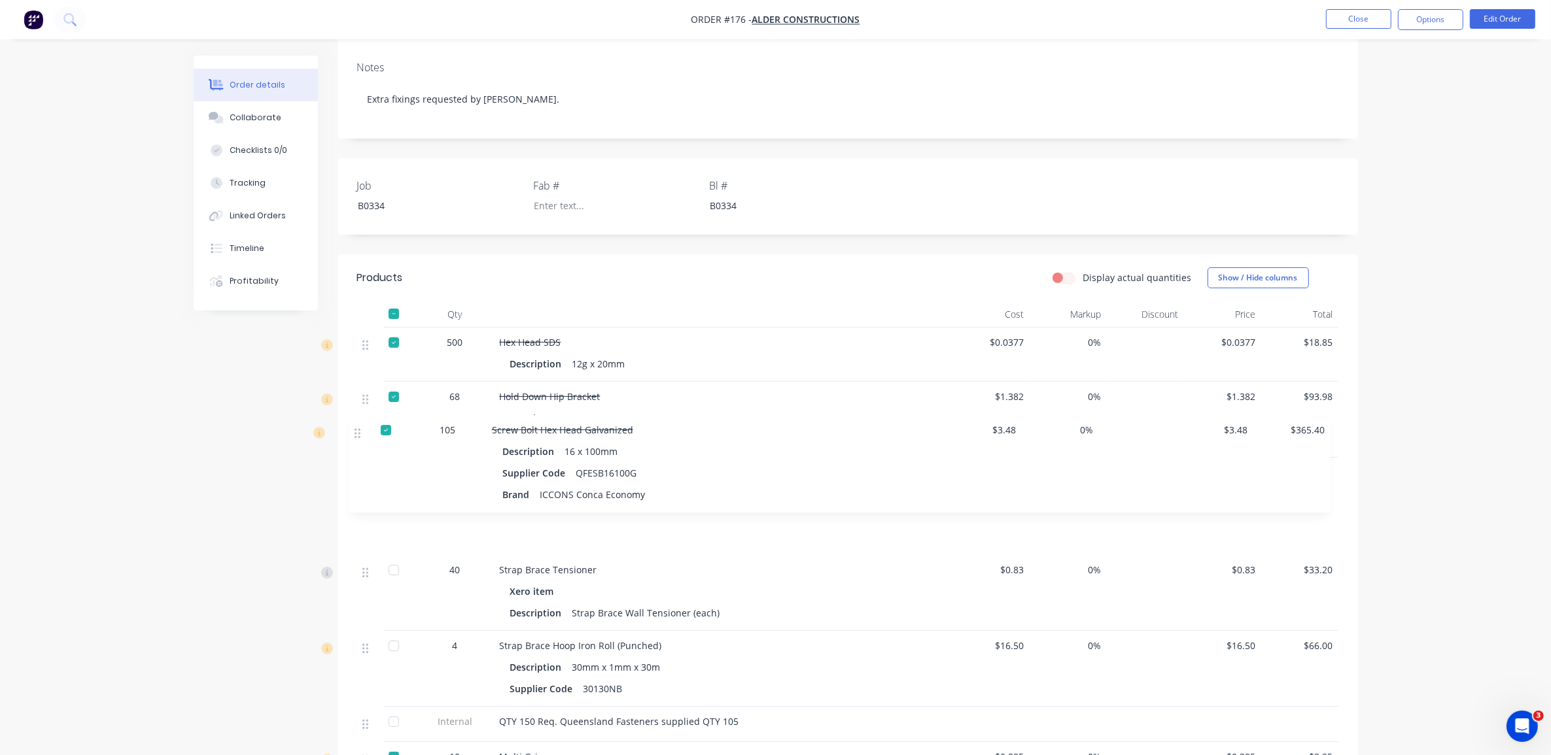
drag, startPoint x: 364, startPoint y: 602, endPoint x: 356, endPoint y: 422, distance: 179.3
click at [357, 422] on div "500 Hex Head SDS Description 12g x 20mm $0.0377 0% $0.0377 $18.85 68 Hold Down …" at bounding box center [847, 682] width 981 height 708
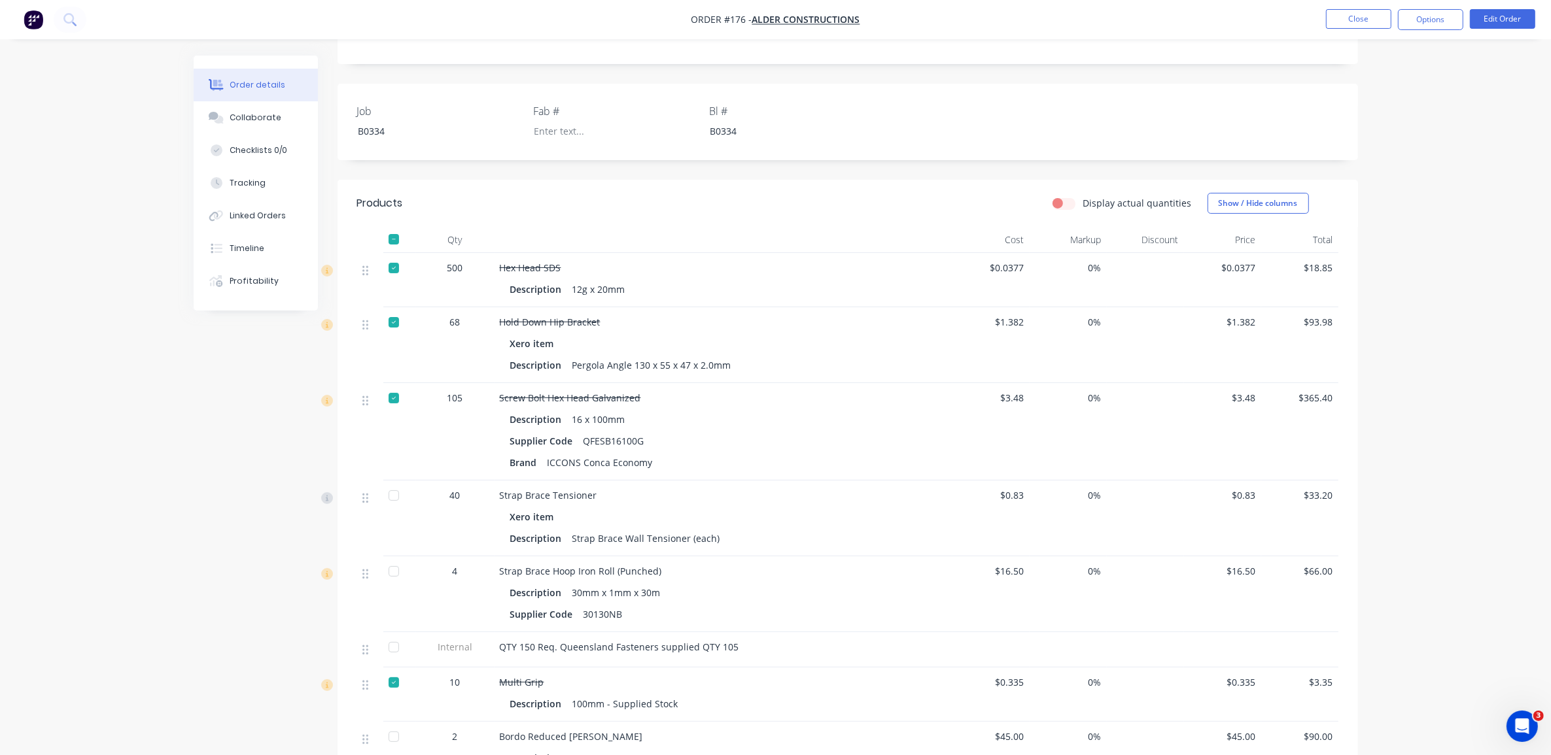
scroll to position [551, 0]
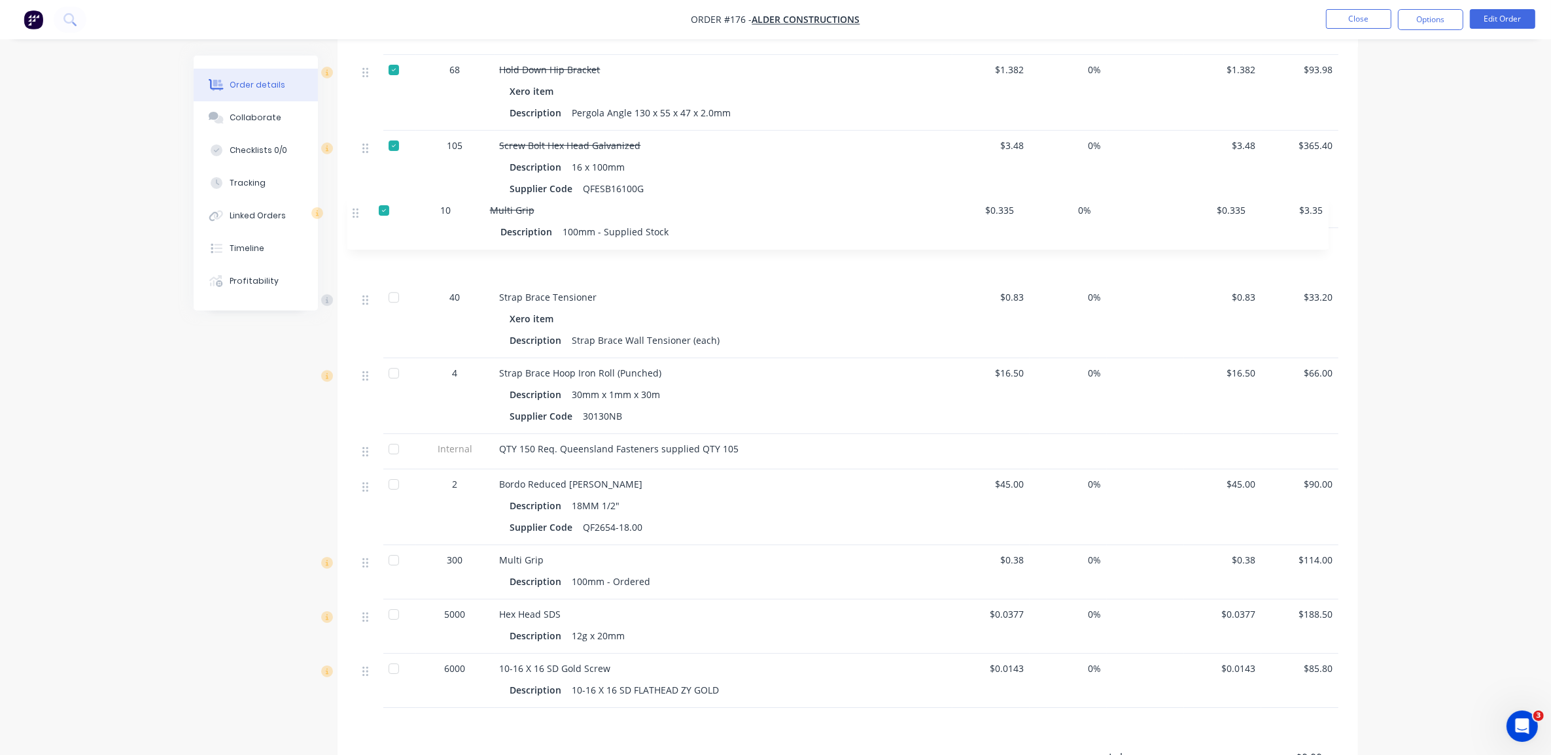
drag, startPoint x: 367, startPoint y: 402, endPoint x: 358, endPoint y: 208, distance: 194.5
click at [358, 208] on div "500 Hex Head SDS Description 12g x 20mm $0.0377 0% $0.0377 $18.85 68 Hold Down …" at bounding box center [847, 355] width 981 height 708
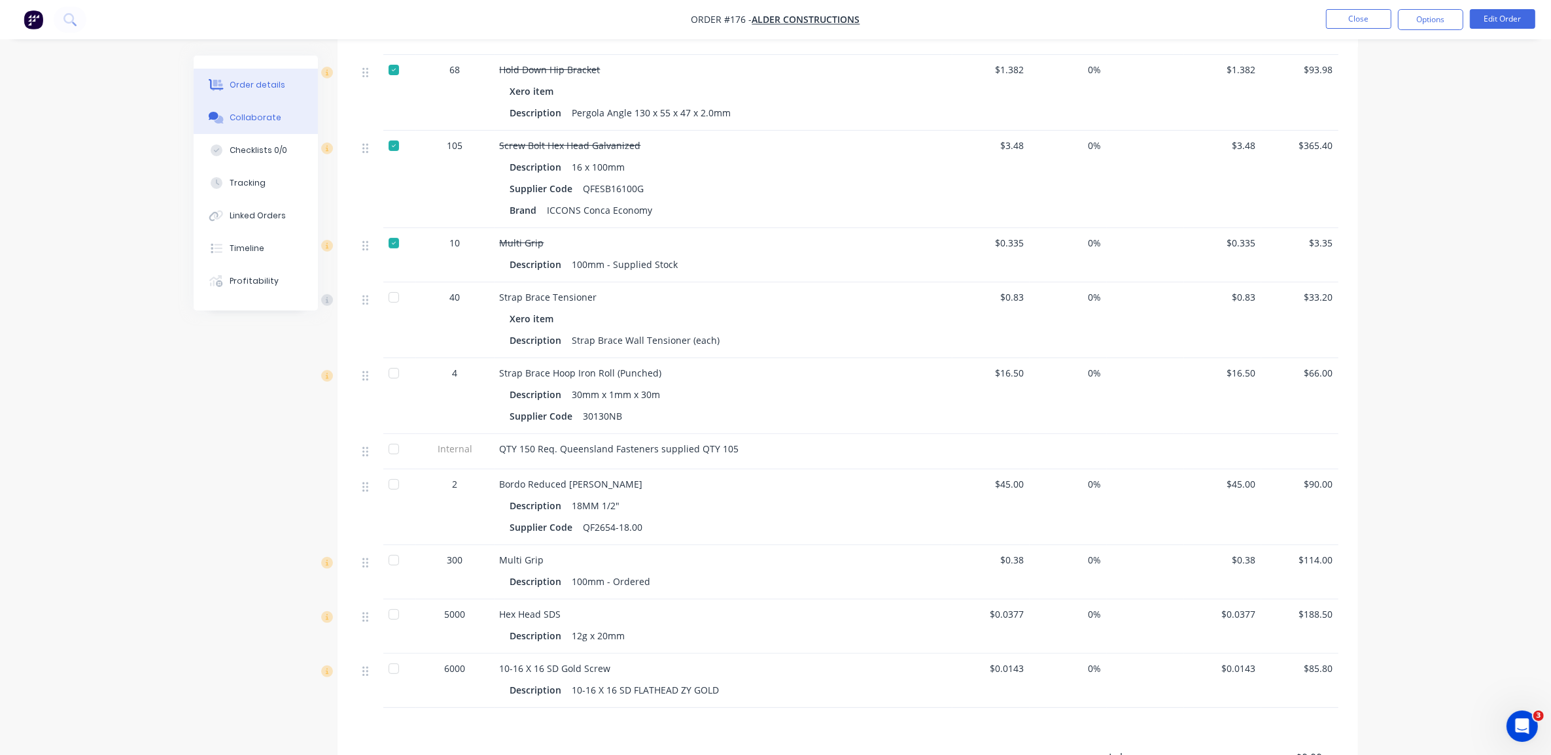
click at [265, 125] on button "Collaborate" at bounding box center [256, 117] width 124 height 33
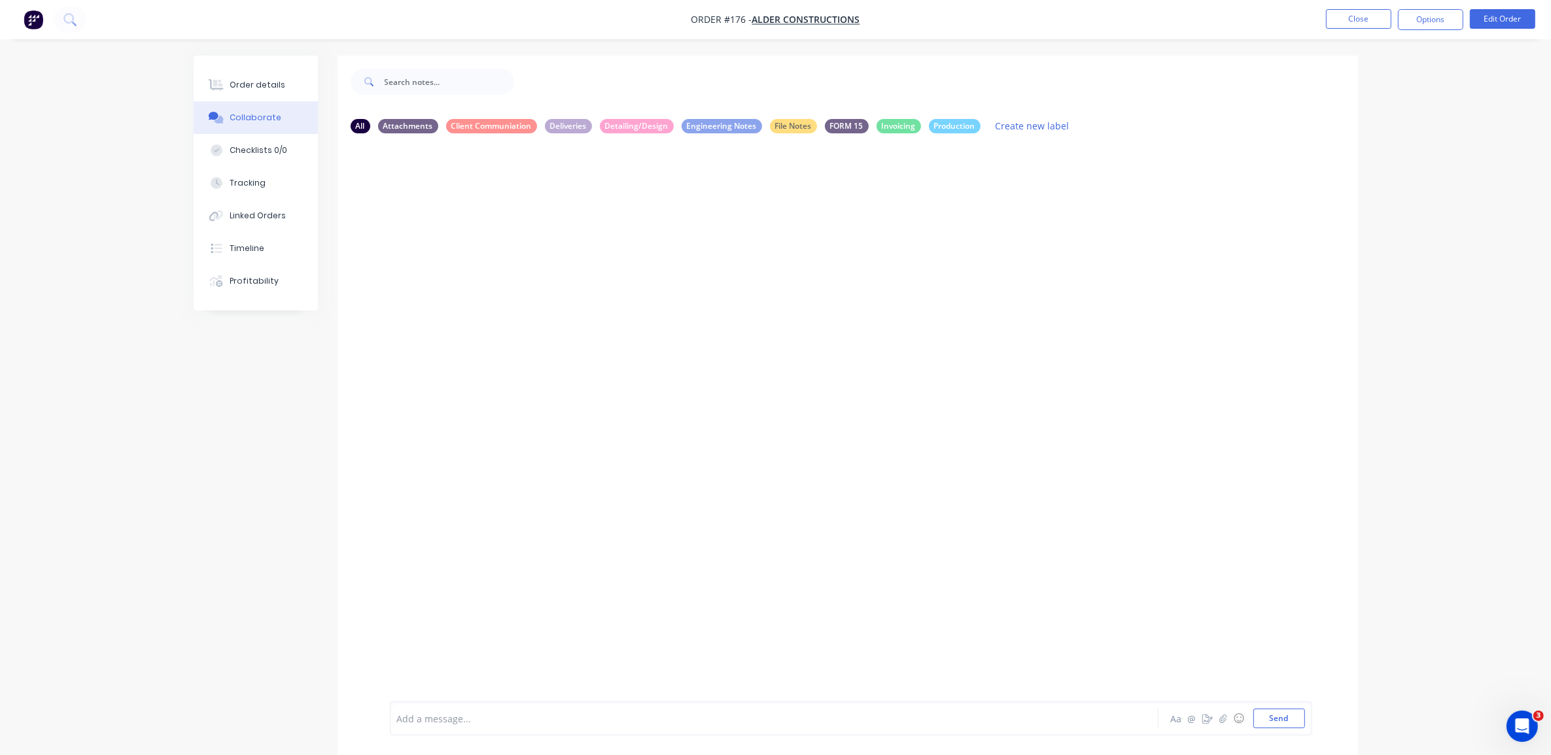
click at [502, 714] on div at bounding box center [738, 719] width 680 height 14
click at [439, 720] on span "All fixings delivered by Izzy on 1/09/25 and 2/09/25." at bounding box center [534, 719] width 273 height 12
click at [538, 718] on span "All fixings will be delivered by Izzy on 1/09/25 and 2/09/25." at bounding box center [550, 719] width 305 height 12
click at [672, 727] on div "All fixings will be delivered by Izzy on 1/09/25 and 2/09/25." at bounding box center [737, 719] width 681 height 20
click at [683, 717] on div "All fixings will be delivered by Izzy on 1/09/25 and 2/09/25." at bounding box center [738, 719] width 680 height 14
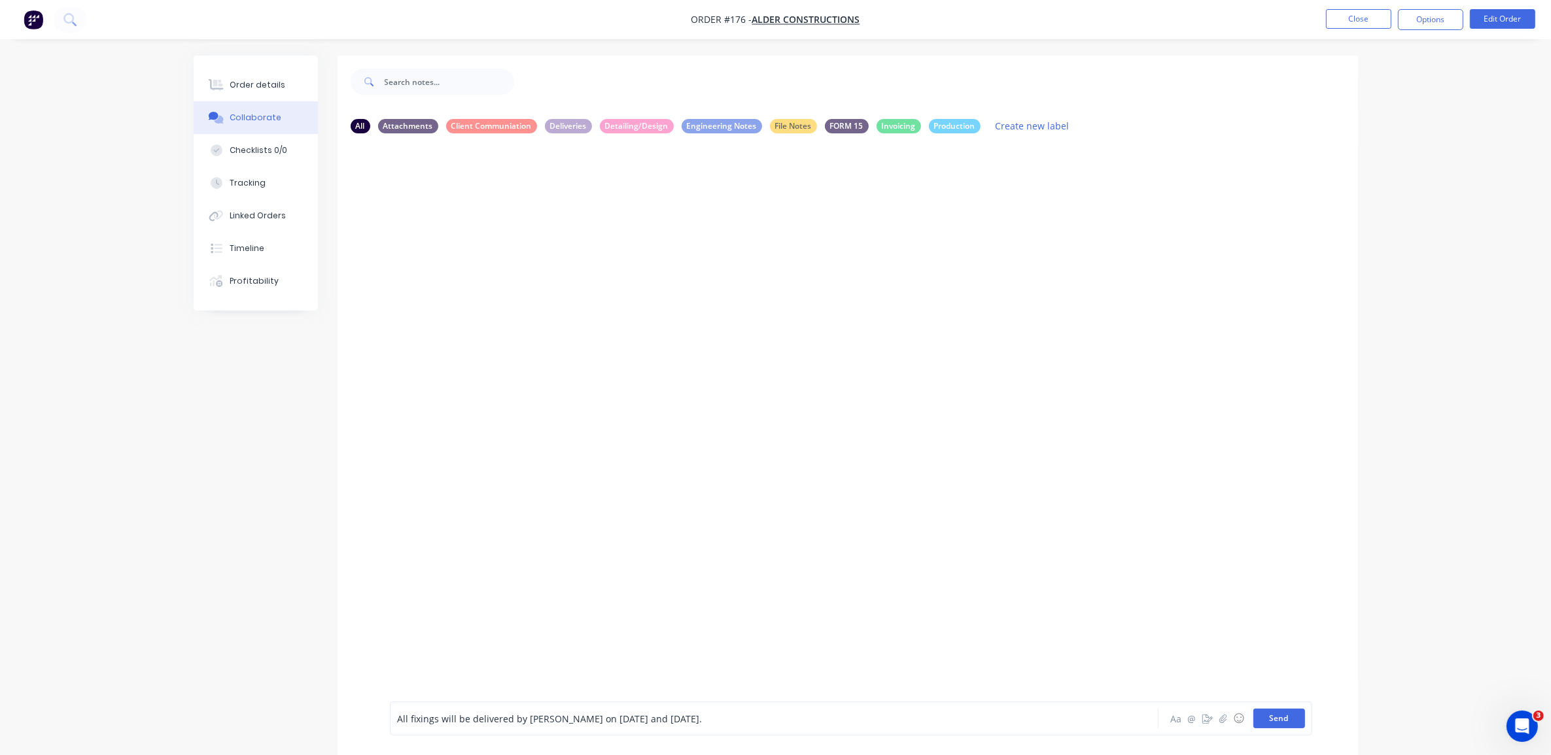
click at [1264, 714] on button "Send" at bounding box center [1279, 719] width 52 height 20
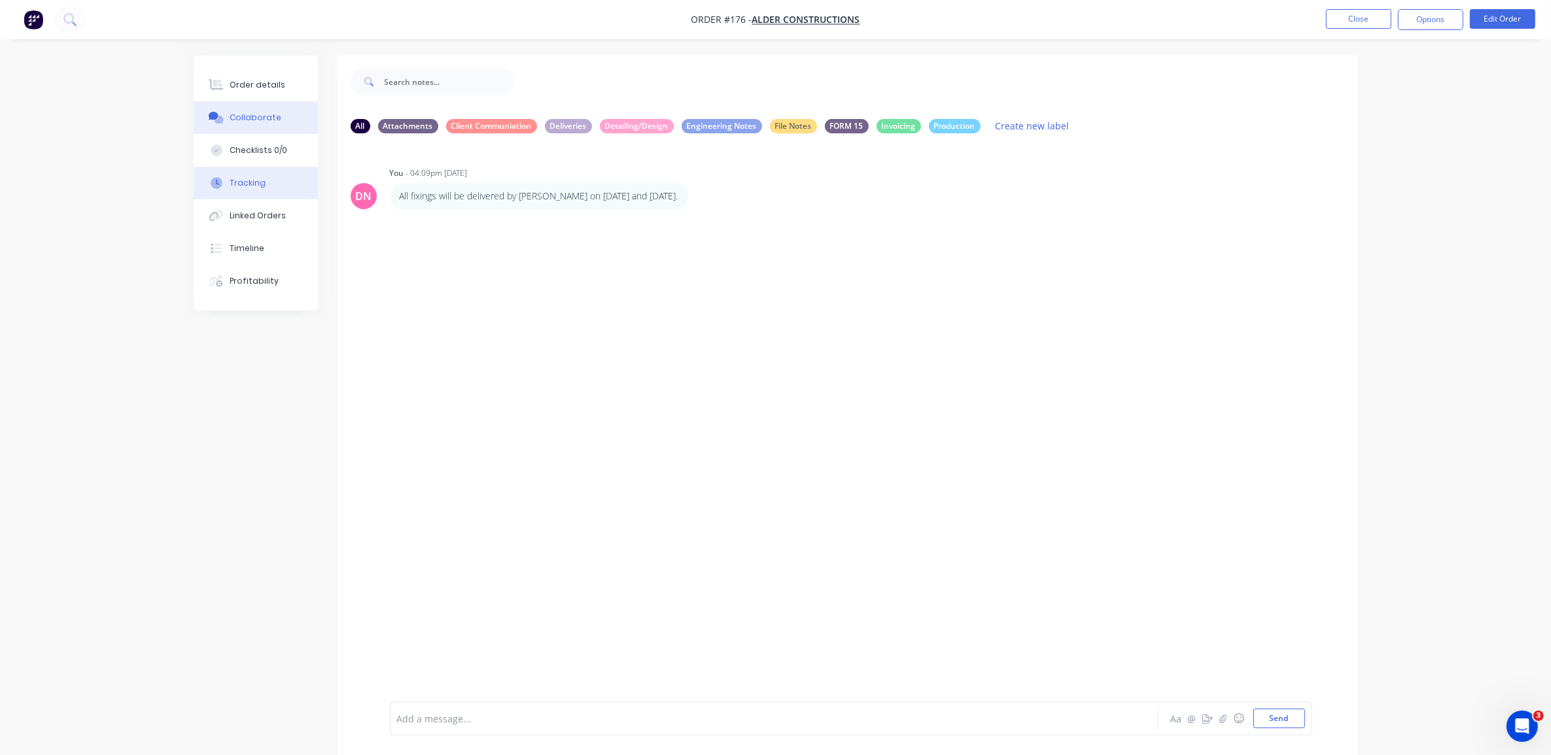
click at [230, 175] on button "Tracking" at bounding box center [256, 183] width 124 height 33
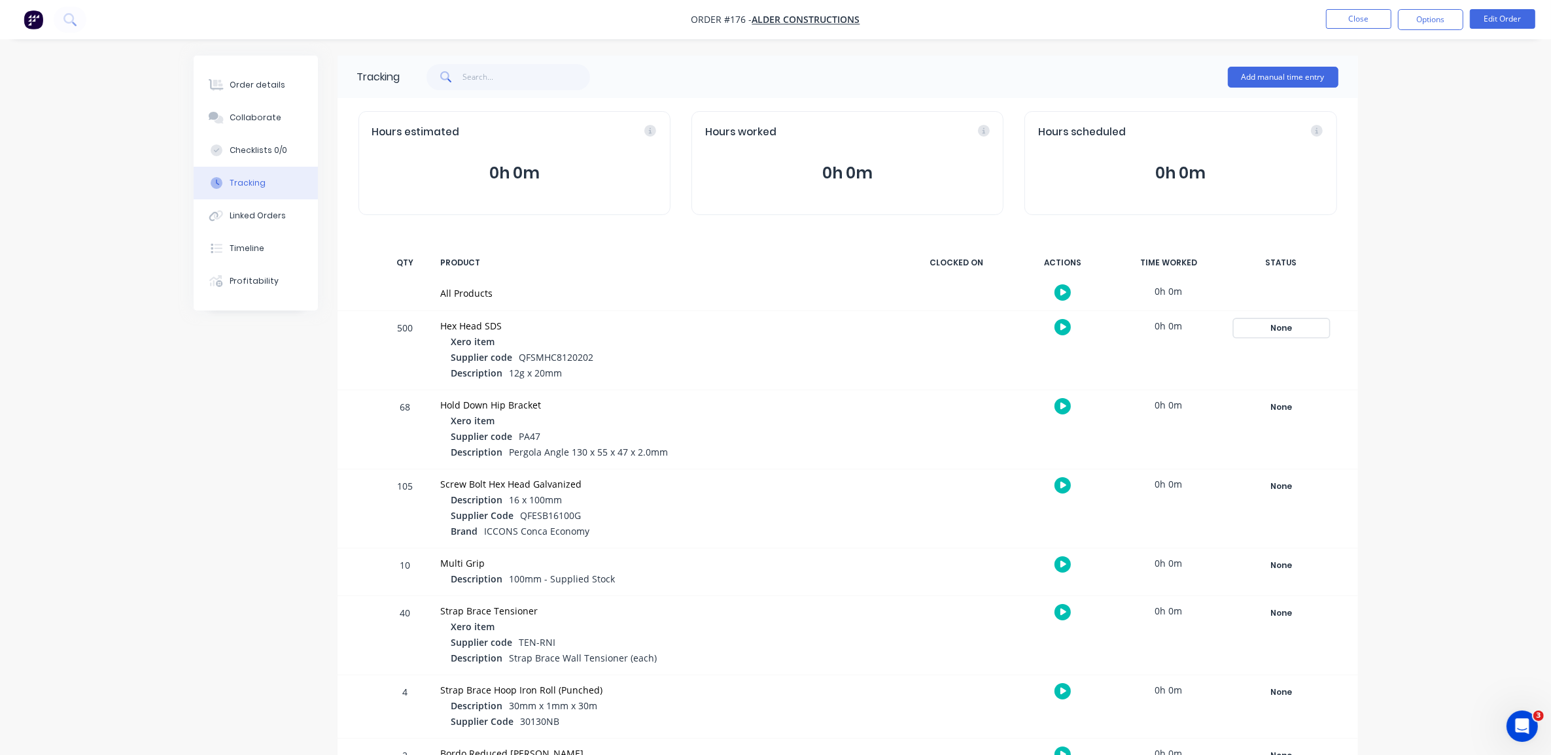
click at [1275, 328] on div "None" at bounding box center [1281, 328] width 94 height 17
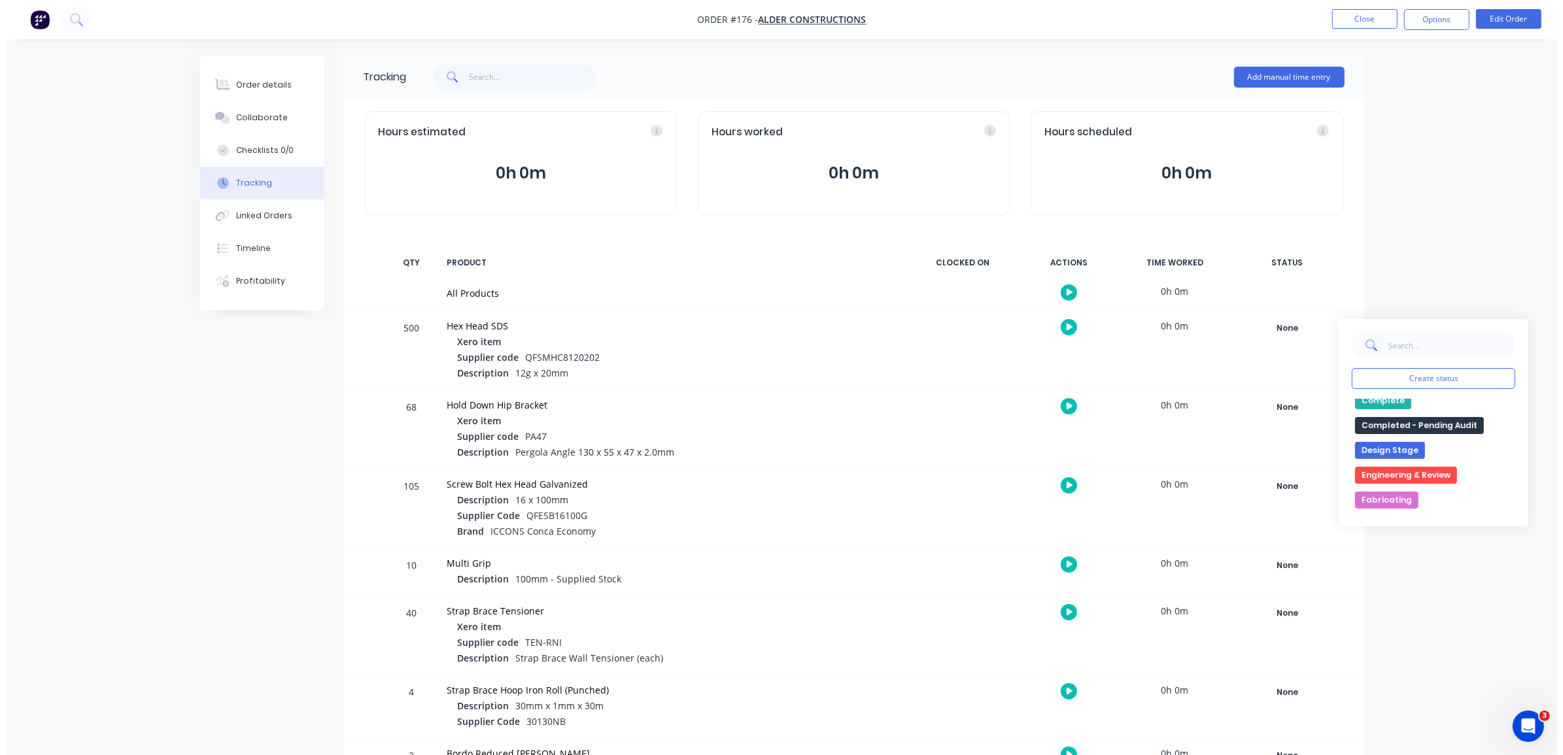
scroll to position [47, 0]
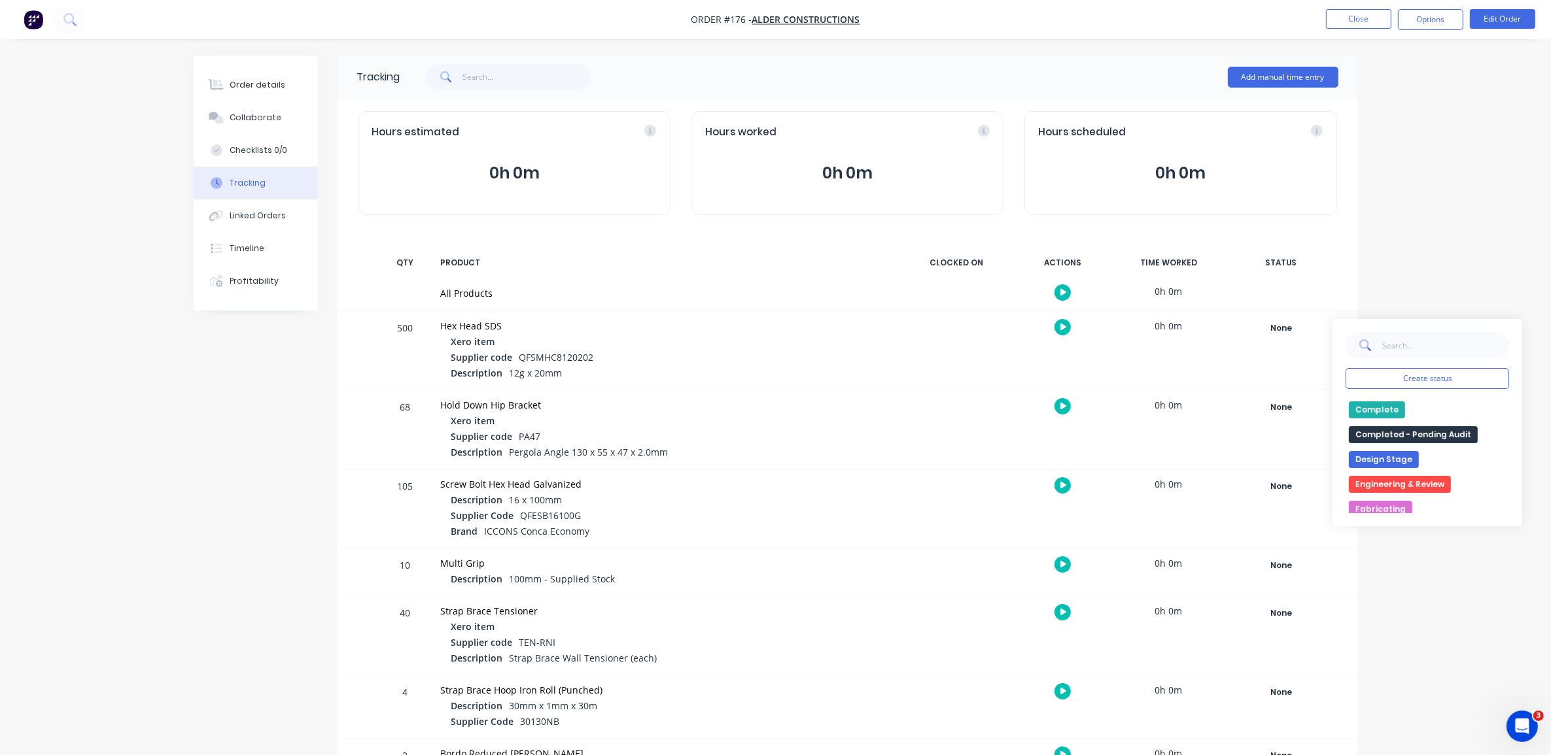
click at [908, 394] on div at bounding box center [957, 429] width 98 height 78
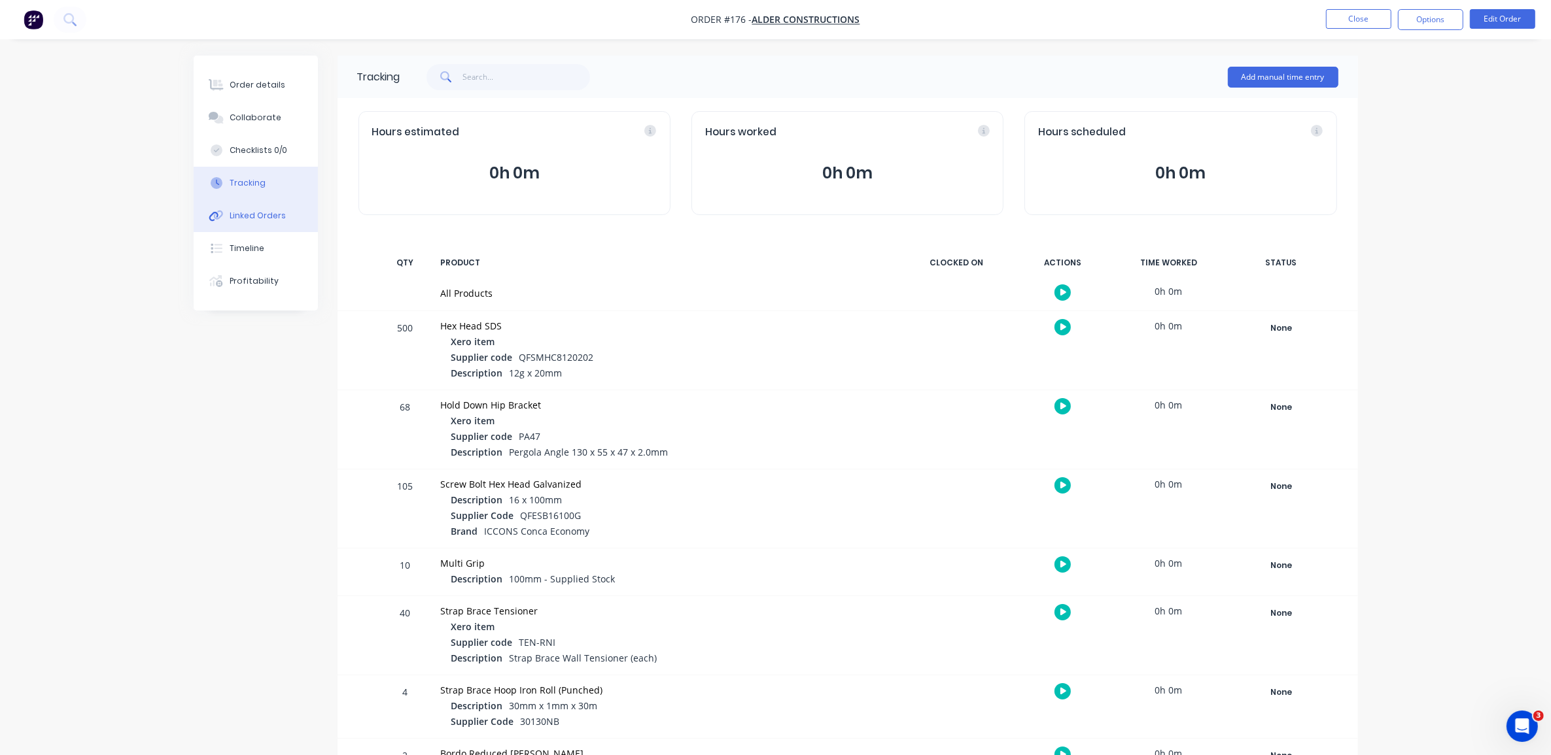
click at [293, 226] on button "Linked Orders" at bounding box center [256, 215] width 124 height 33
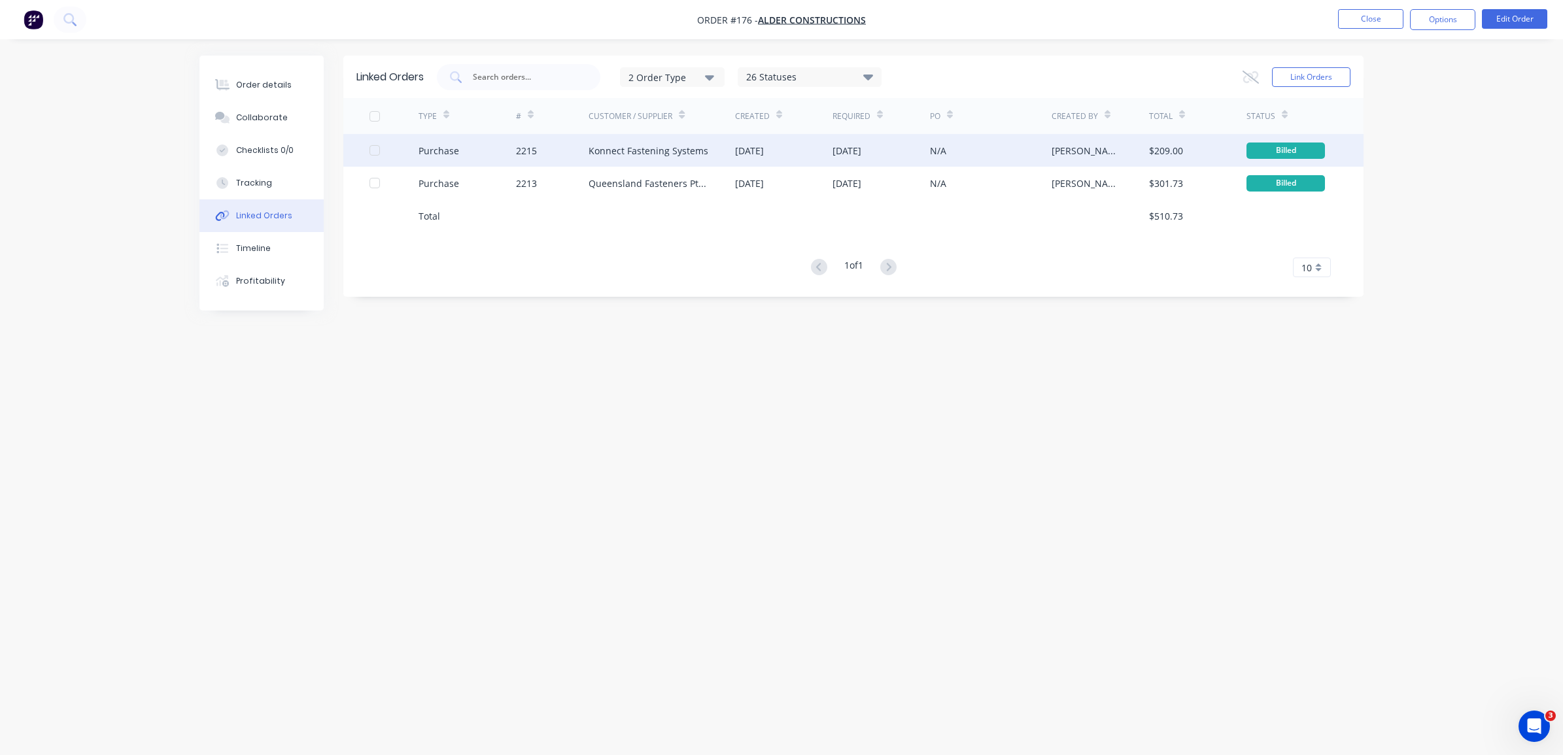
click at [631, 154] on div "Konnect Fastening Systems" at bounding box center [649, 151] width 120 height 14
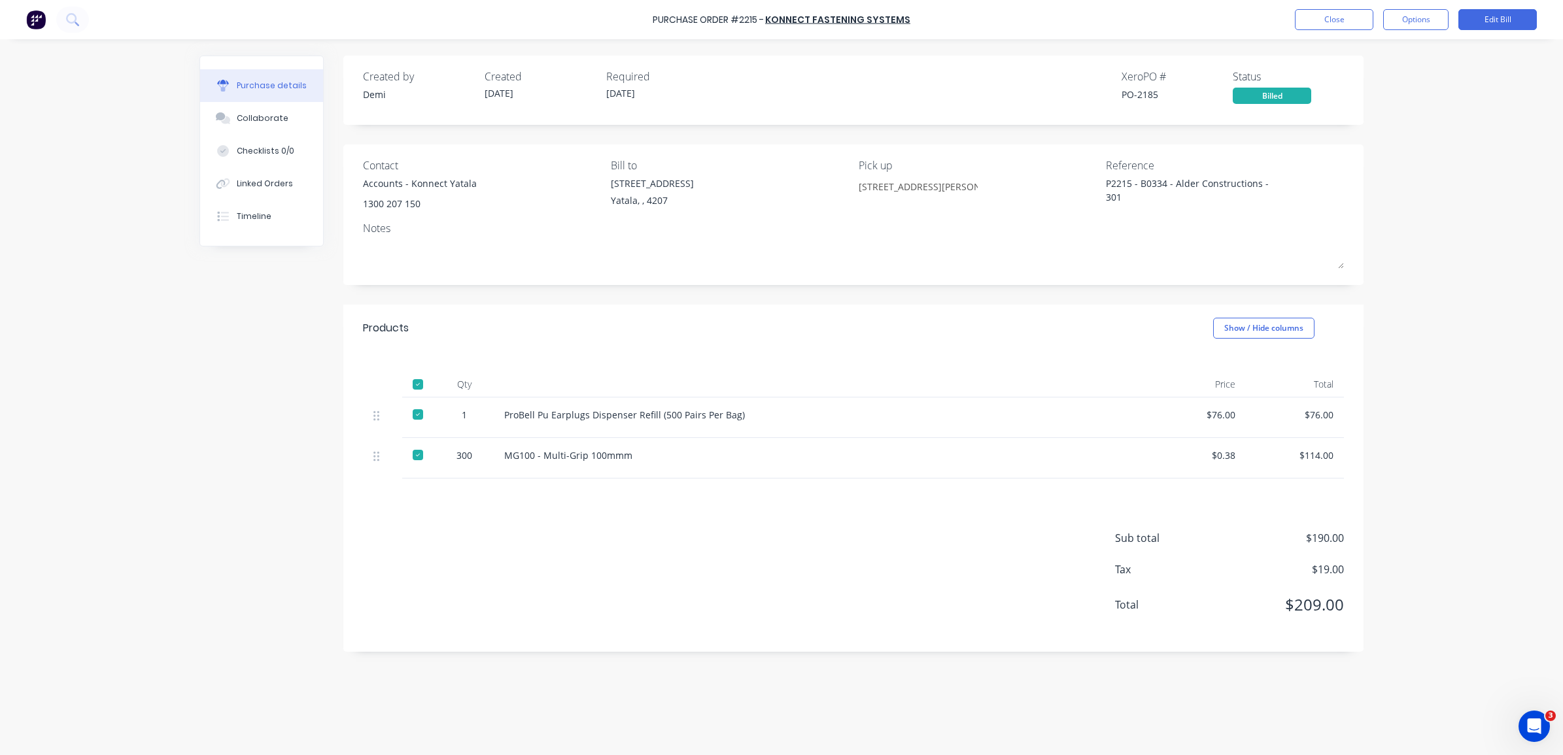
click at [417, 411] on div at bounding box center [418, 415] width 26 height 26
click at [413, 409] on div at bounding box center [418, 415] width 26 height 26
click at [257, 126] on button "Collaborate" at bounding box center [261, 118] width 123 height 33
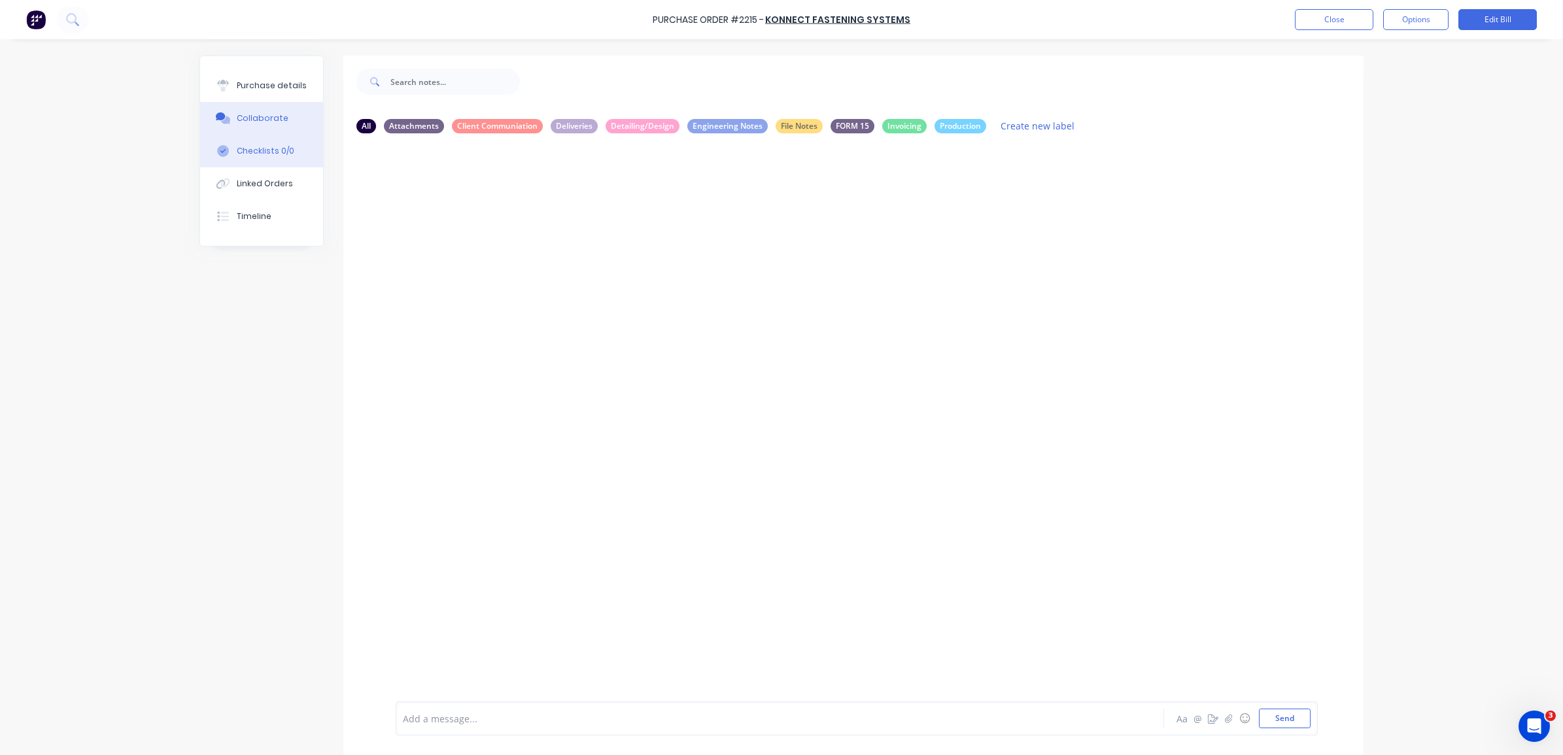
click at [252, 154] on div "Checklists 0/0" at bounding box center [266, 151] width 58 height 12
type textarea "x"
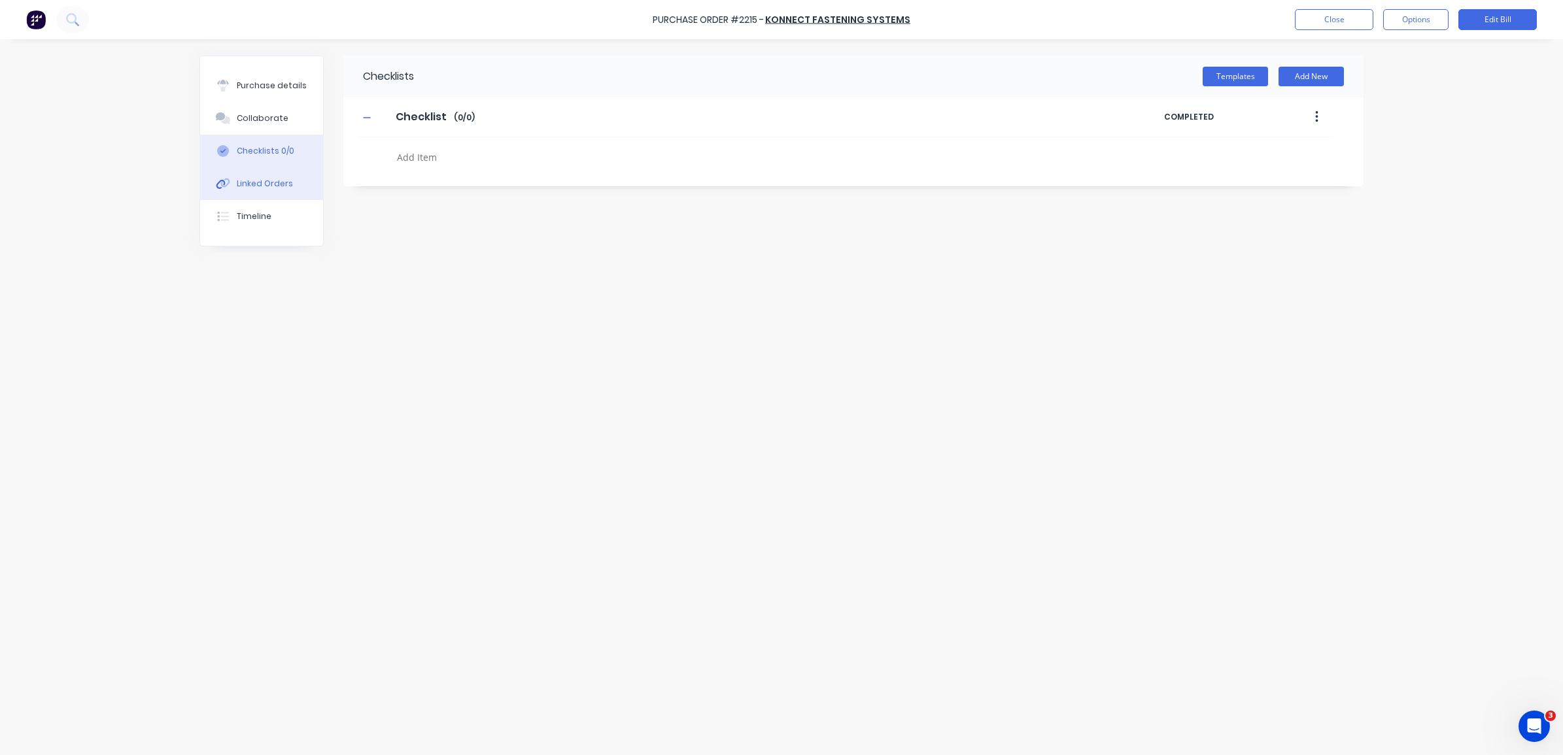
click at [250, 191] on button "Linked Orders" at bounding box center [261, 183] width 123 height 33
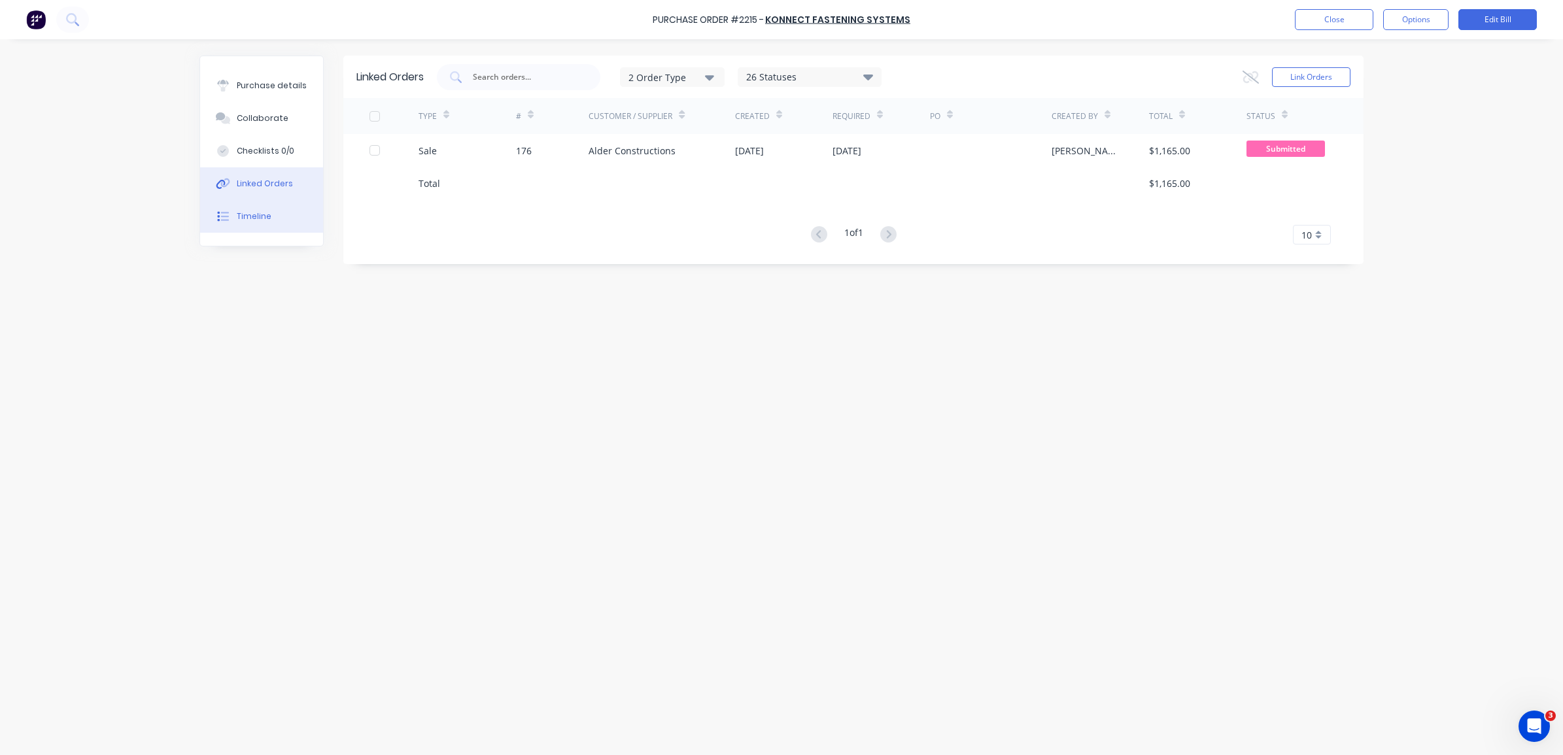
click at [252, 218] on div "Timeline" at bounding box center [254, 217] width 35 height 12
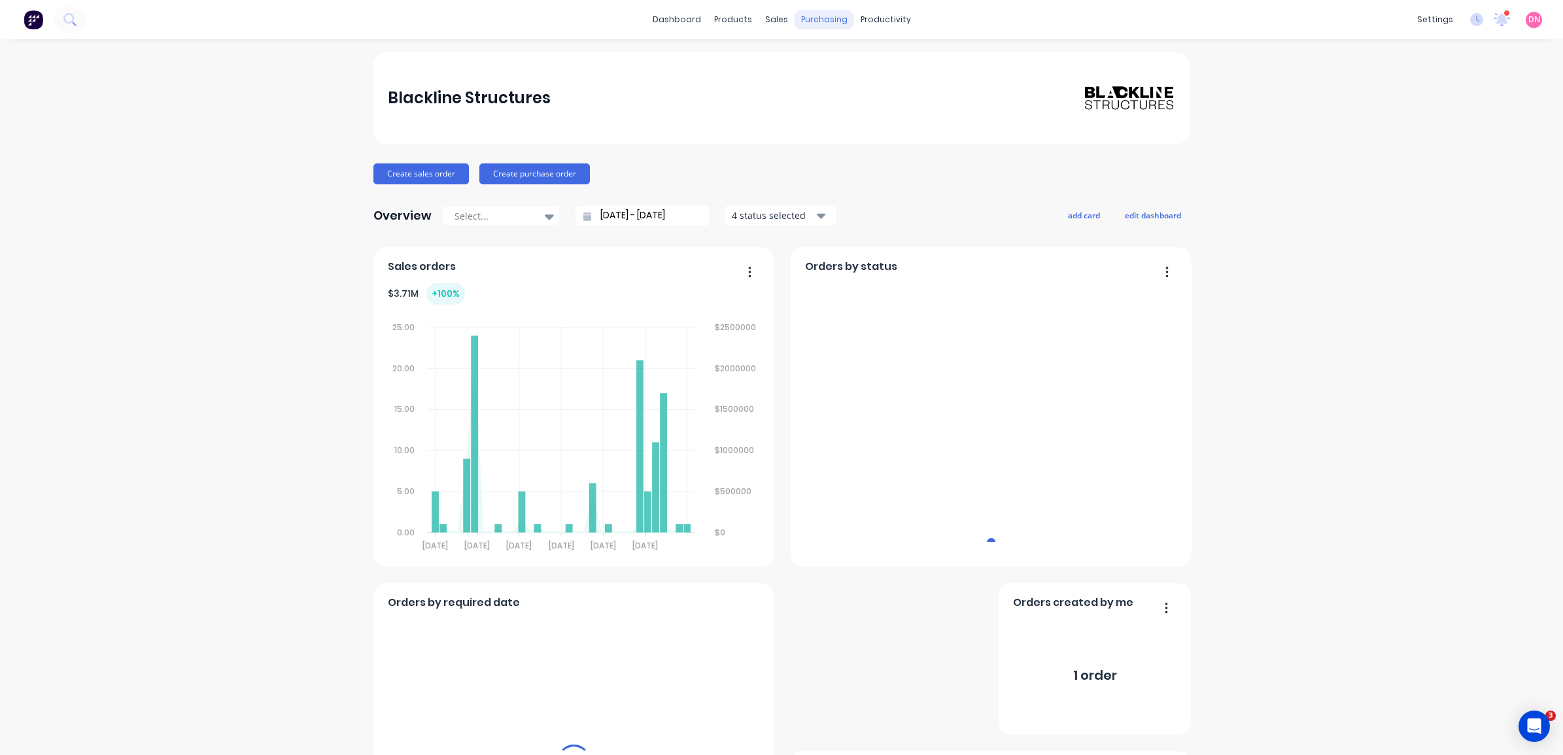
click at [821, 18] on div "purchasing" at bounding box center [825, 20] width 60 height 20
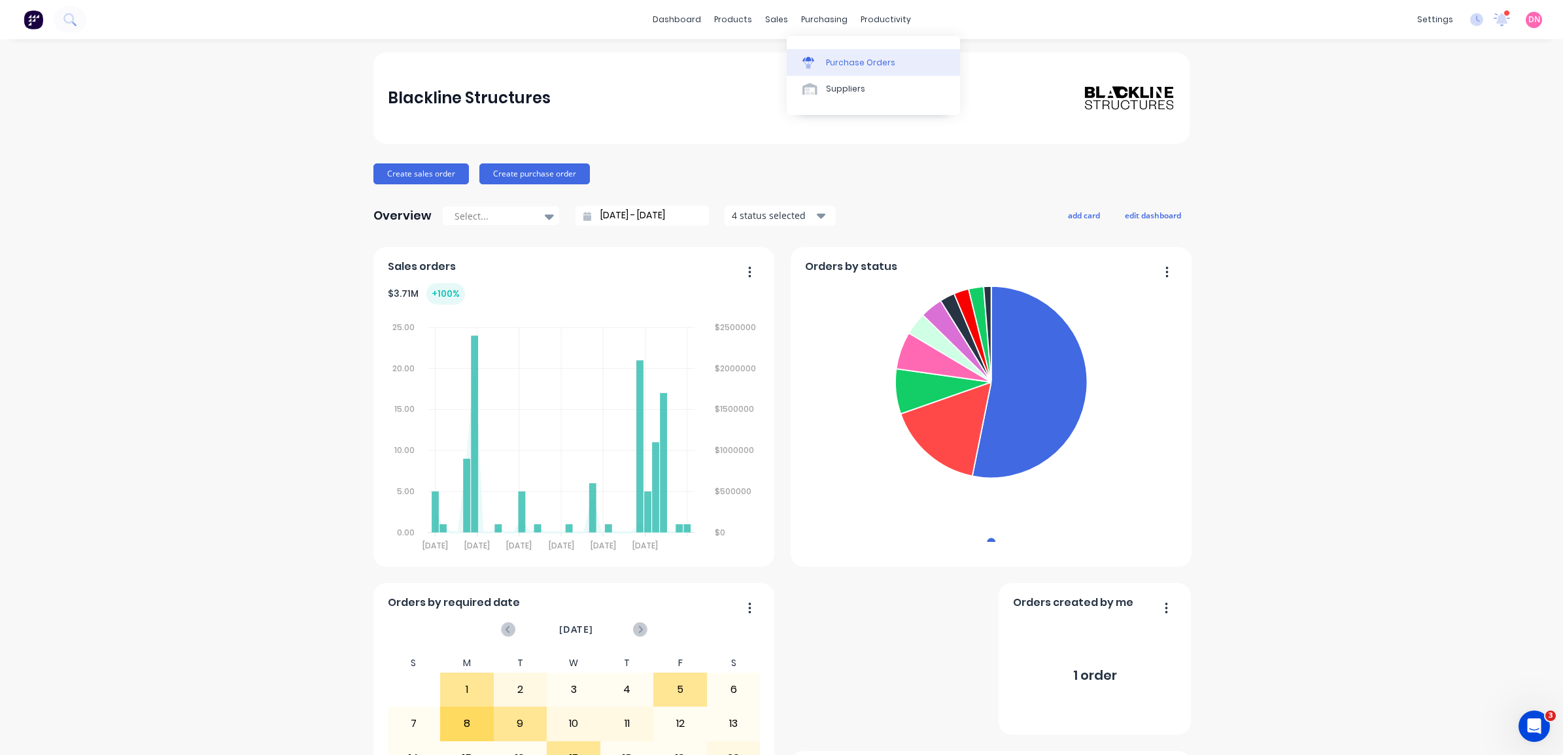
click at [857, 63] on div "Purchase Orders" at bounding box center [860, 63] width 69 height 12
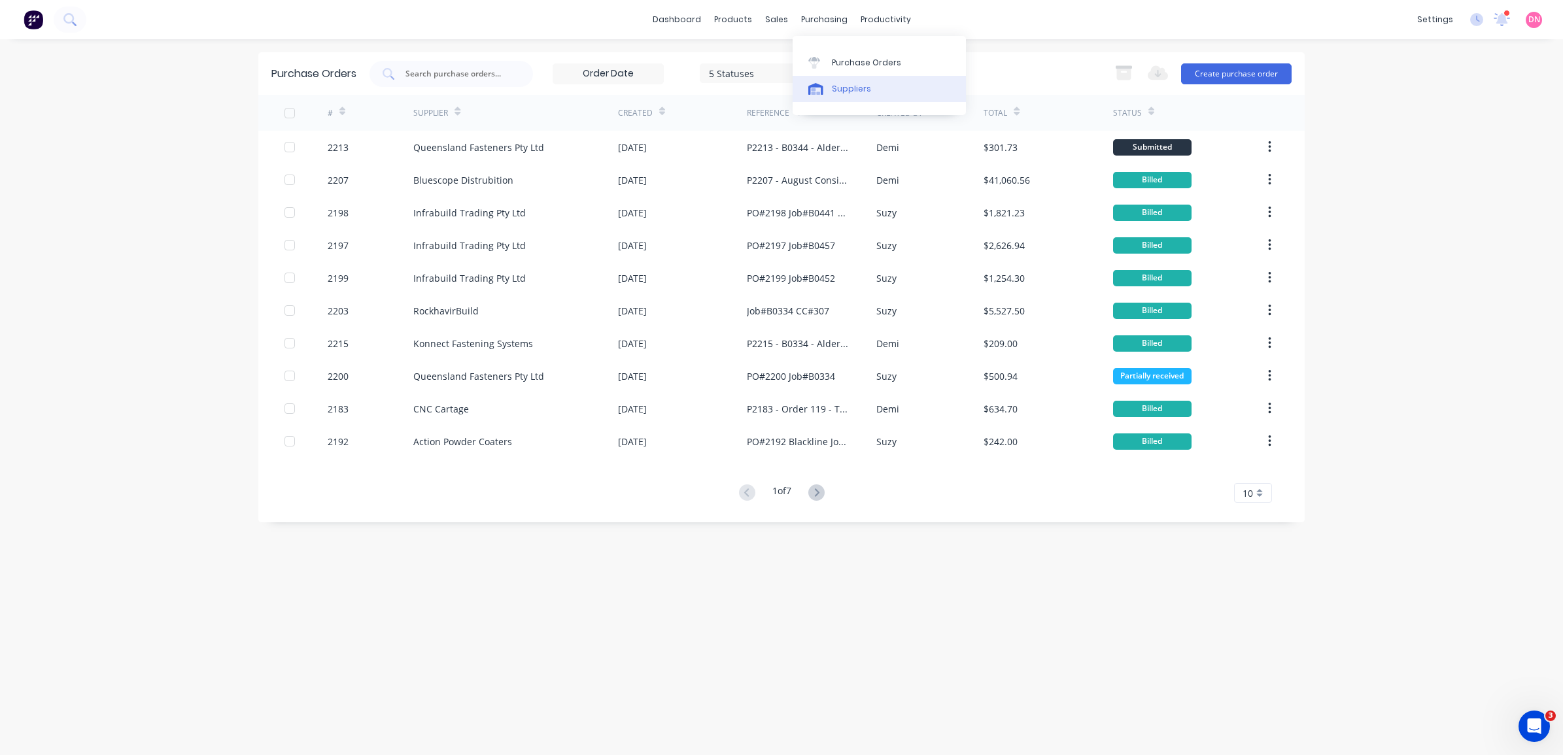
click at [831, 77] on link "Suppliers" at bounding box center [879, 89] width 173 height 26
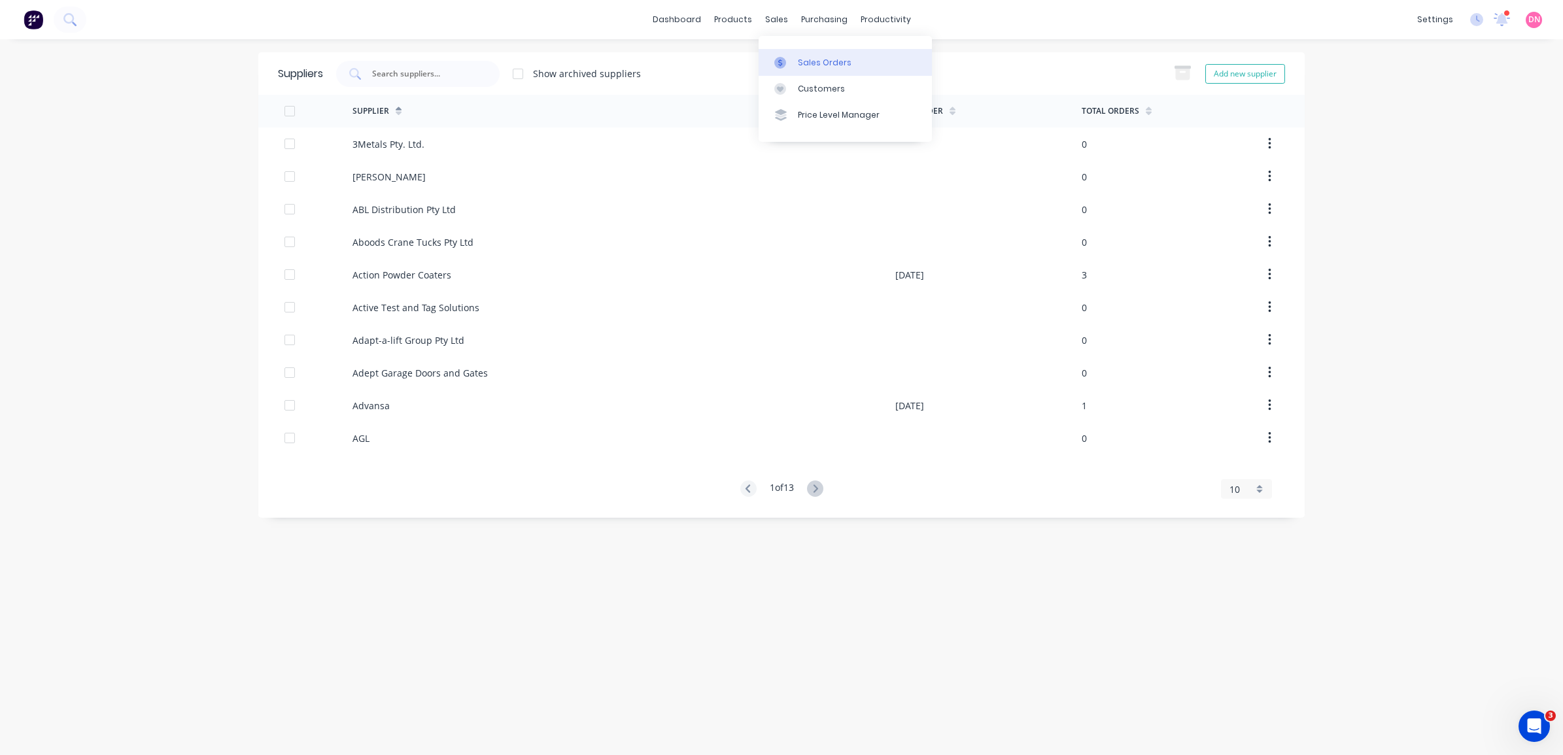
click at [785, 56] on link "Sales Orders" at bounding box center [845, 62] width 173 height 26
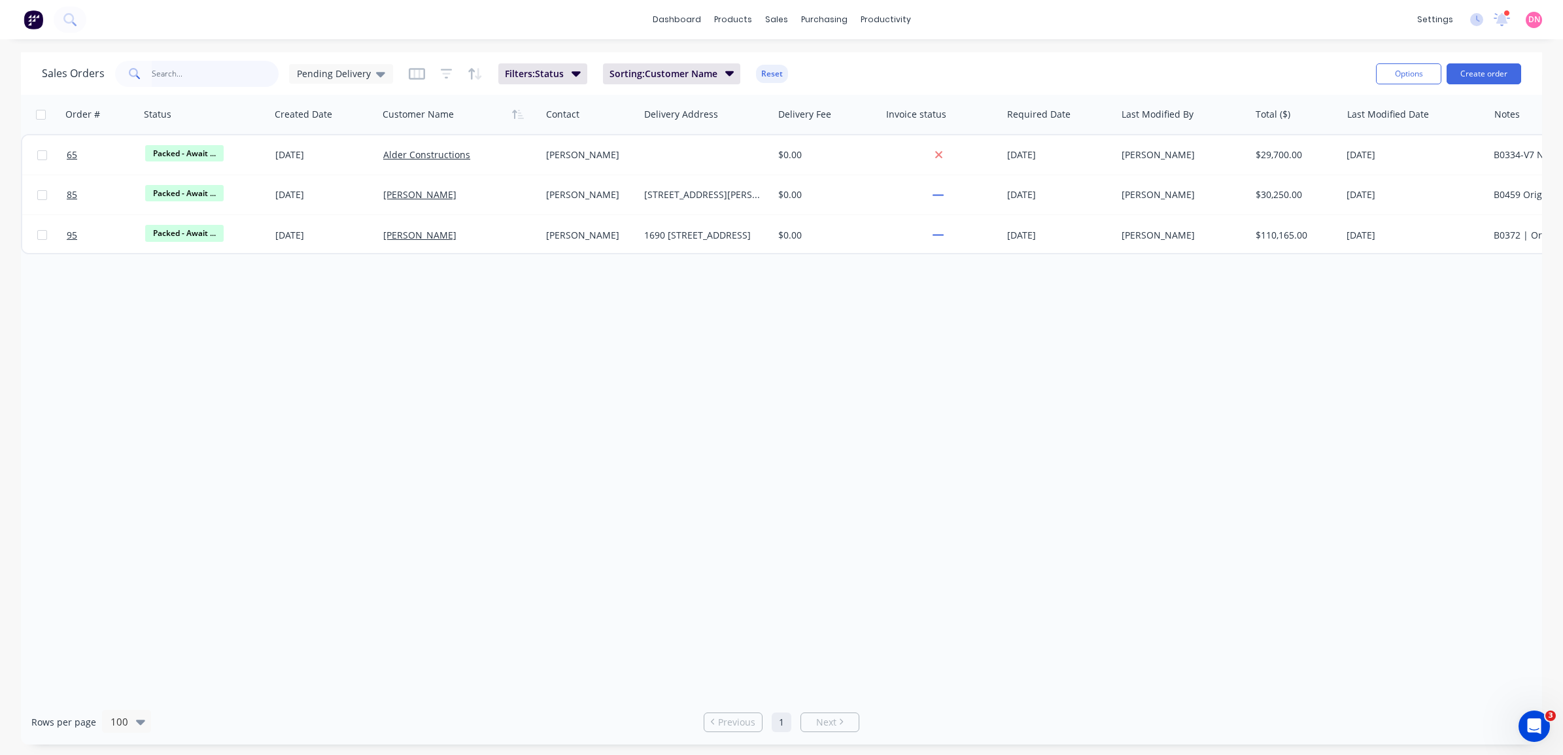
click at [234, 77] on input "text" at bounding box center [216, 74] width 128 height 26
click at [368, 82] on div "Pending Delivery" at bounding box center [341, 74] width 104 height 20
click at [362, 233] on button "[PERSON_NAME]'s View" at bounding box center [368, 237] width 149 height 15
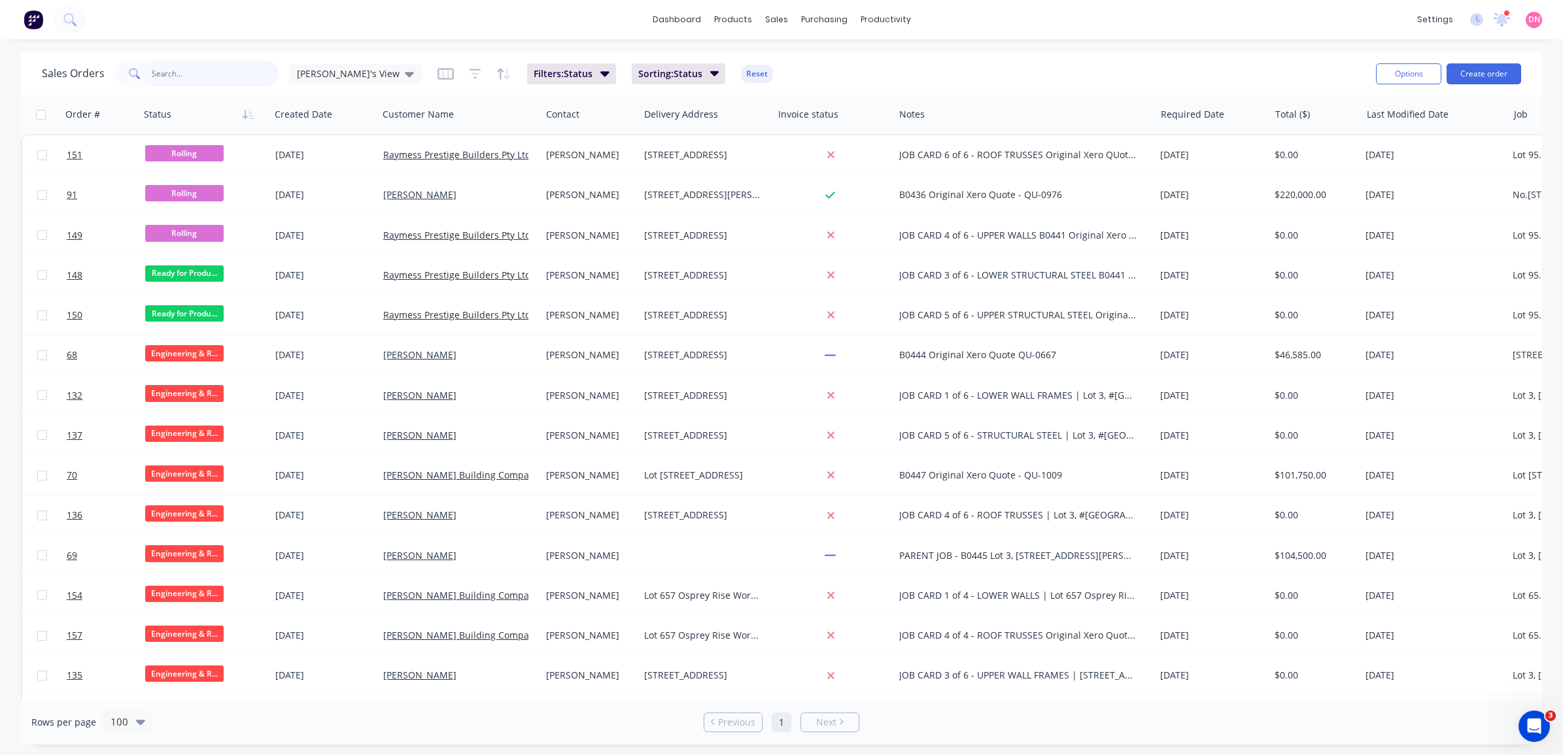
click at [203, 80] on input "text" at bounding box center [216, 74] width 128 height 26
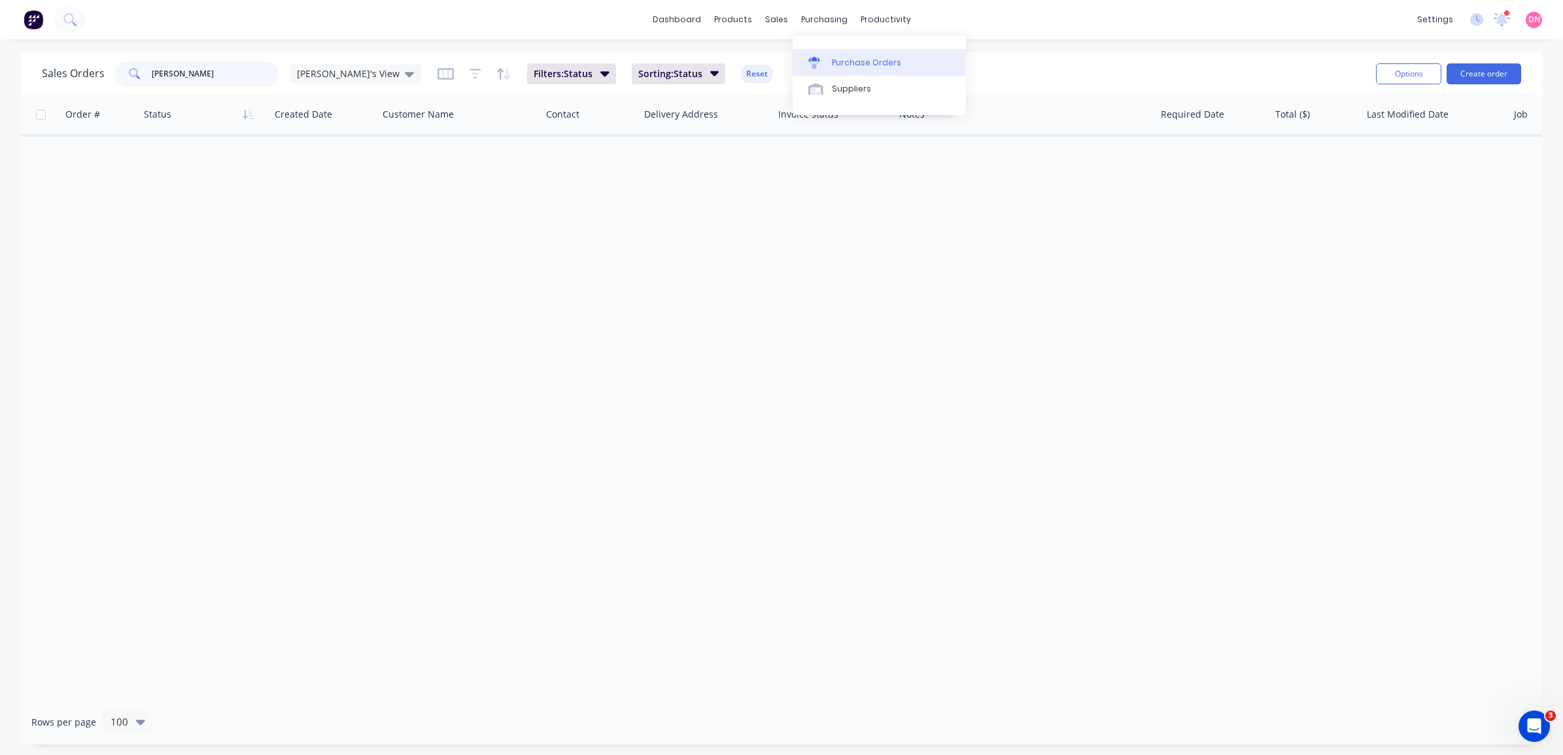
type input "[PERSON_NAME]"
click at [821, 66] on div at bounding box center [818, 63] width 20 height 12
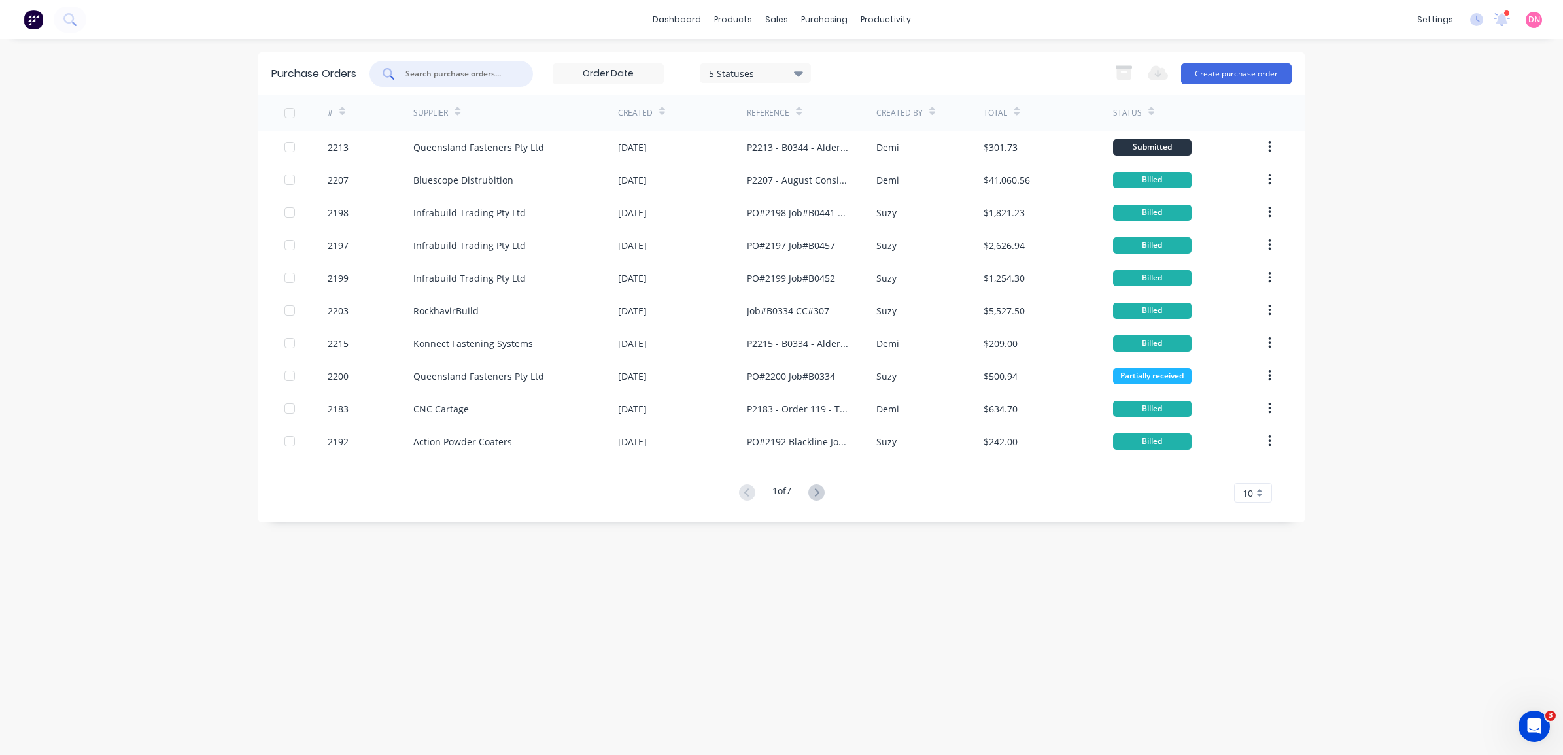
click at [438, 69] on input "text" at bounding box center [458, 73] width 109 height 13
type input "[PERSON_NAME]"
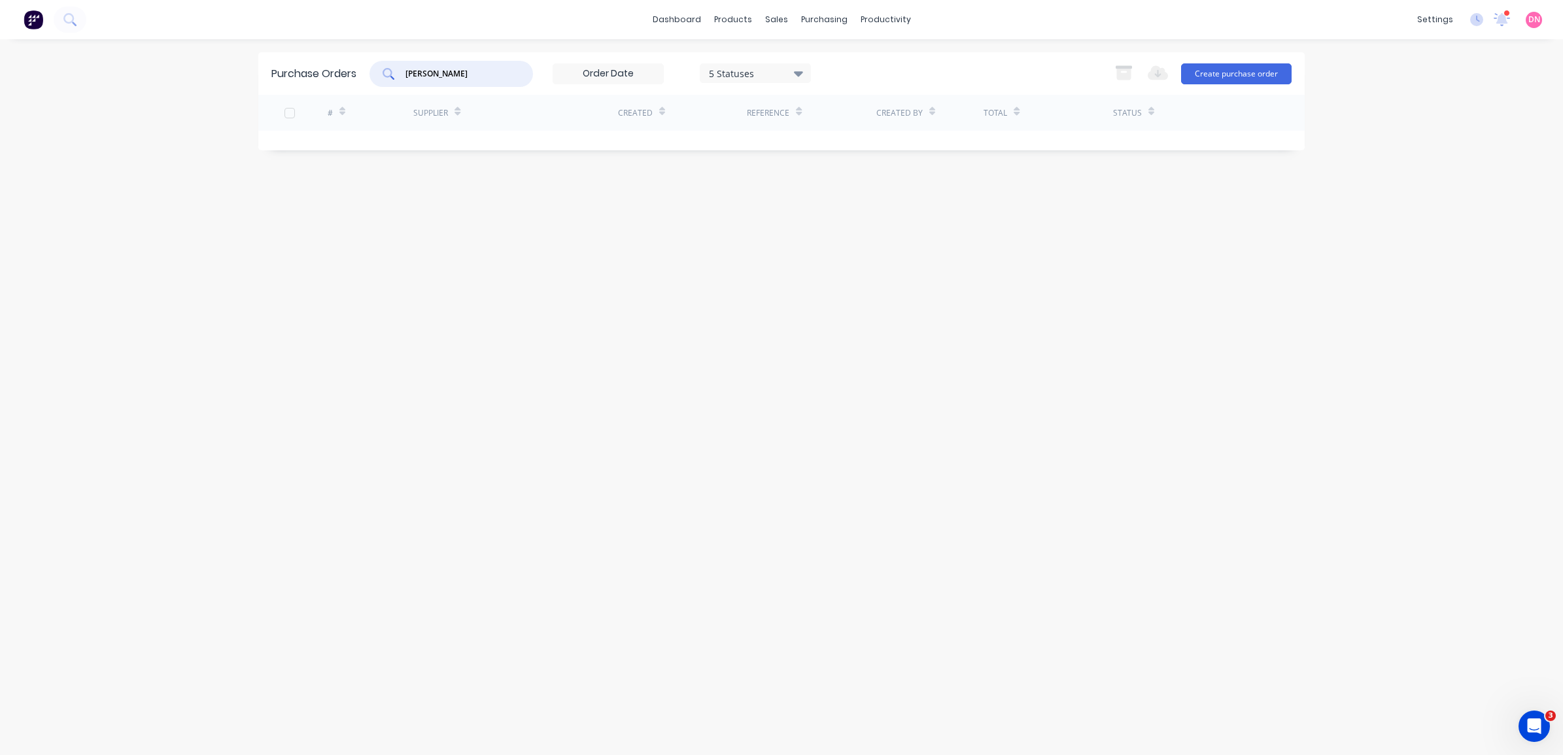
click at [763, 74] on div "5 Statuses" at bounding box center [756, 73] width 94 height 14
click at [847, 103] on div at bounding box center [844, 107] width 26 height 26
click at [949, 75] on div "[PERSON_NAME] 7 Statuses 7 Statuses Export to Excel (XLSX) Create purchase order" at bounding box center [831, 74] width 922 height 26
click at [742, 61] on div at bounding box center [737, 63] width 20 height 12
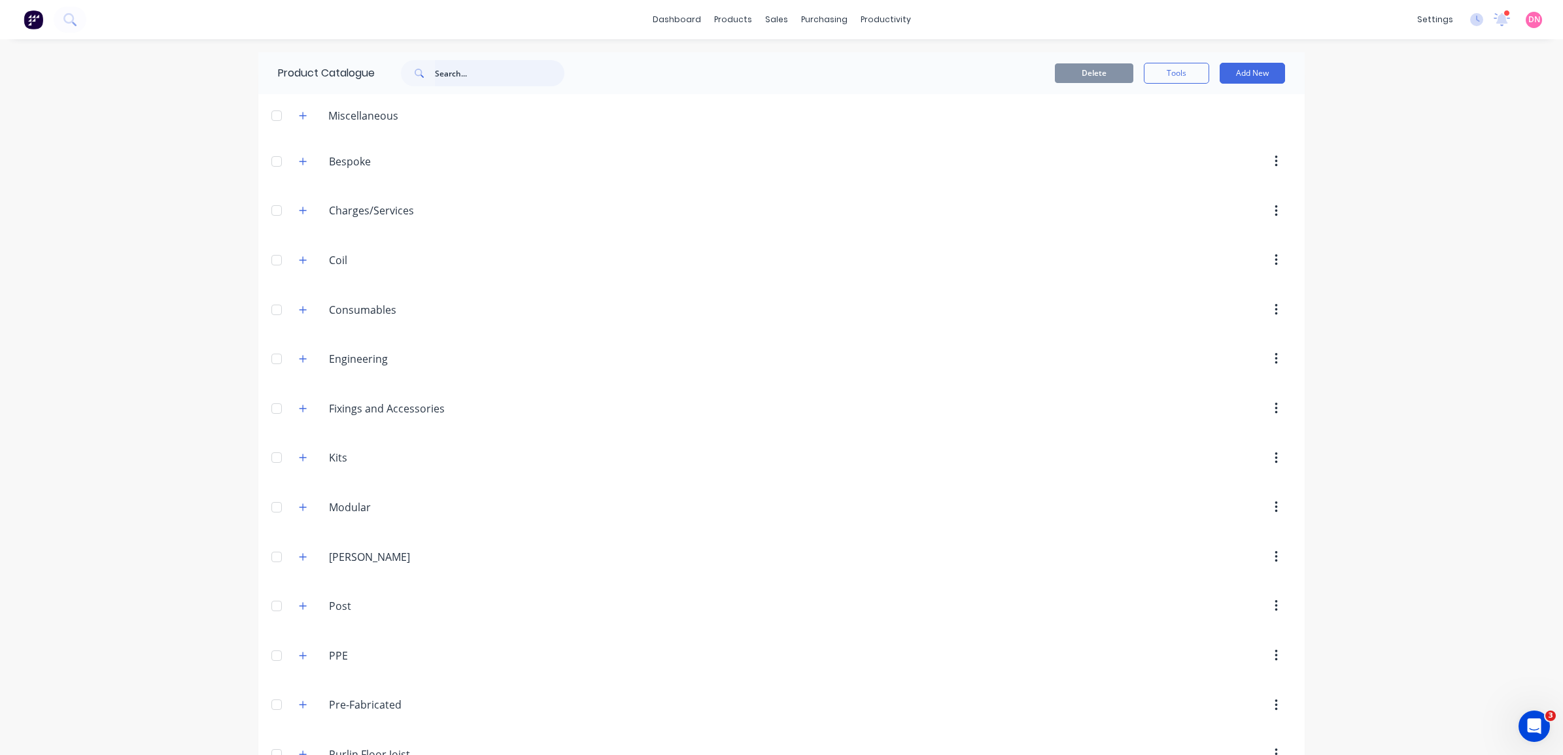
click at [505, 69] on input "text" at bounding box center [499, 73] width 129 height 26
type input "strap"
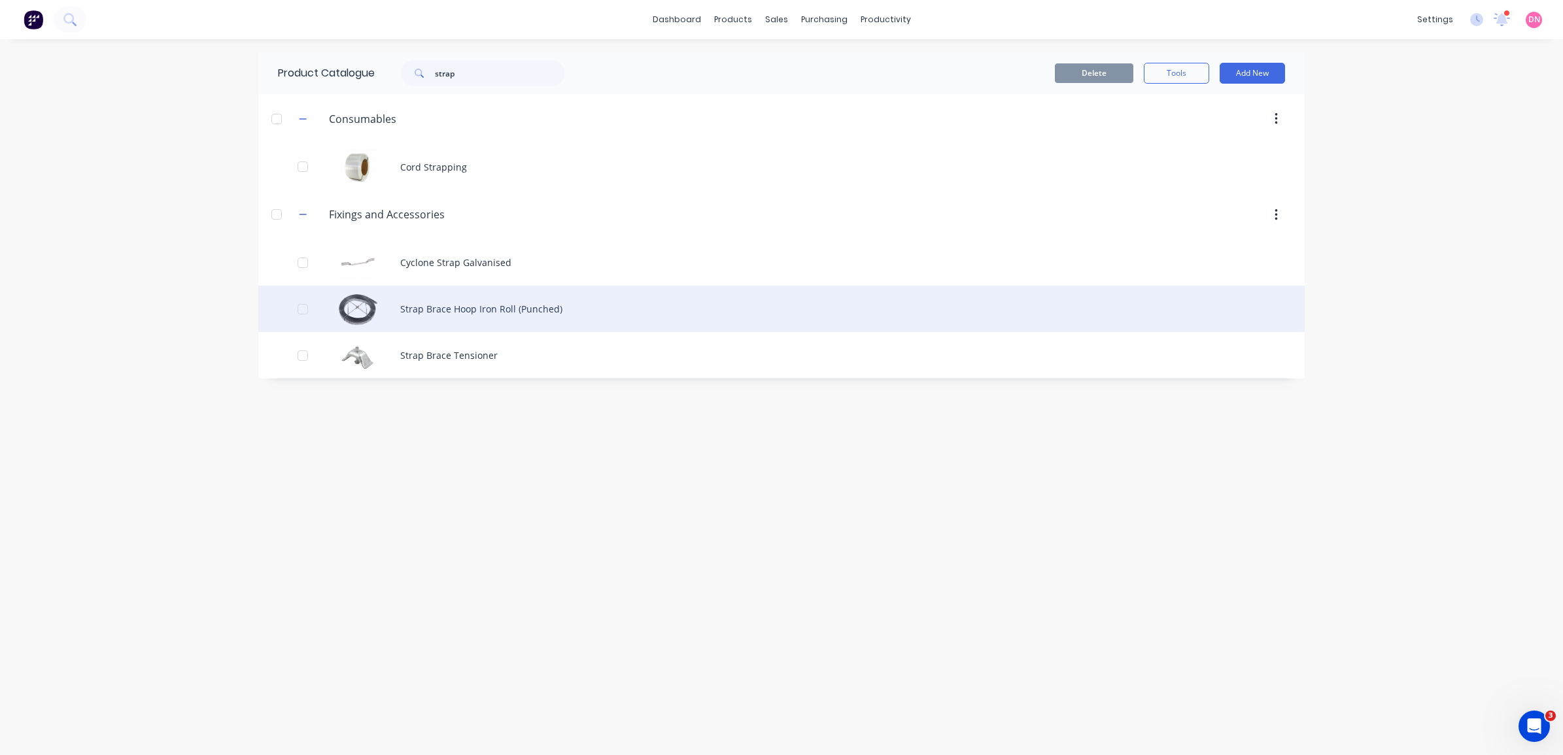
click at [524, 308] on div "Strap Brace Hoop Iron Roll (Punched)" at bounding box center [781, 309] width 1046 height 46
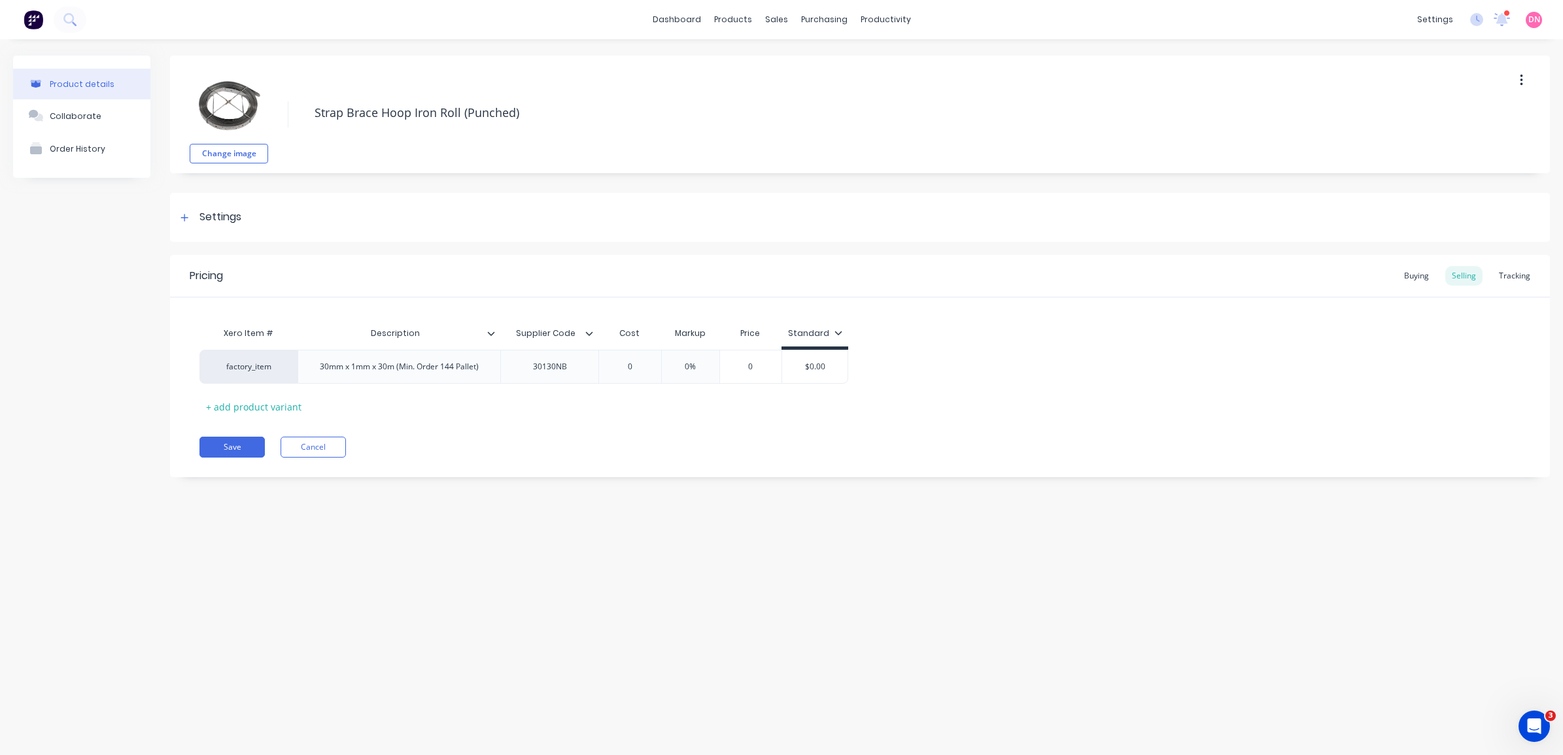
type textarea "x"
click at [215, 216] on div "Settings" at bounding box center [220, 217] width 42 height 16
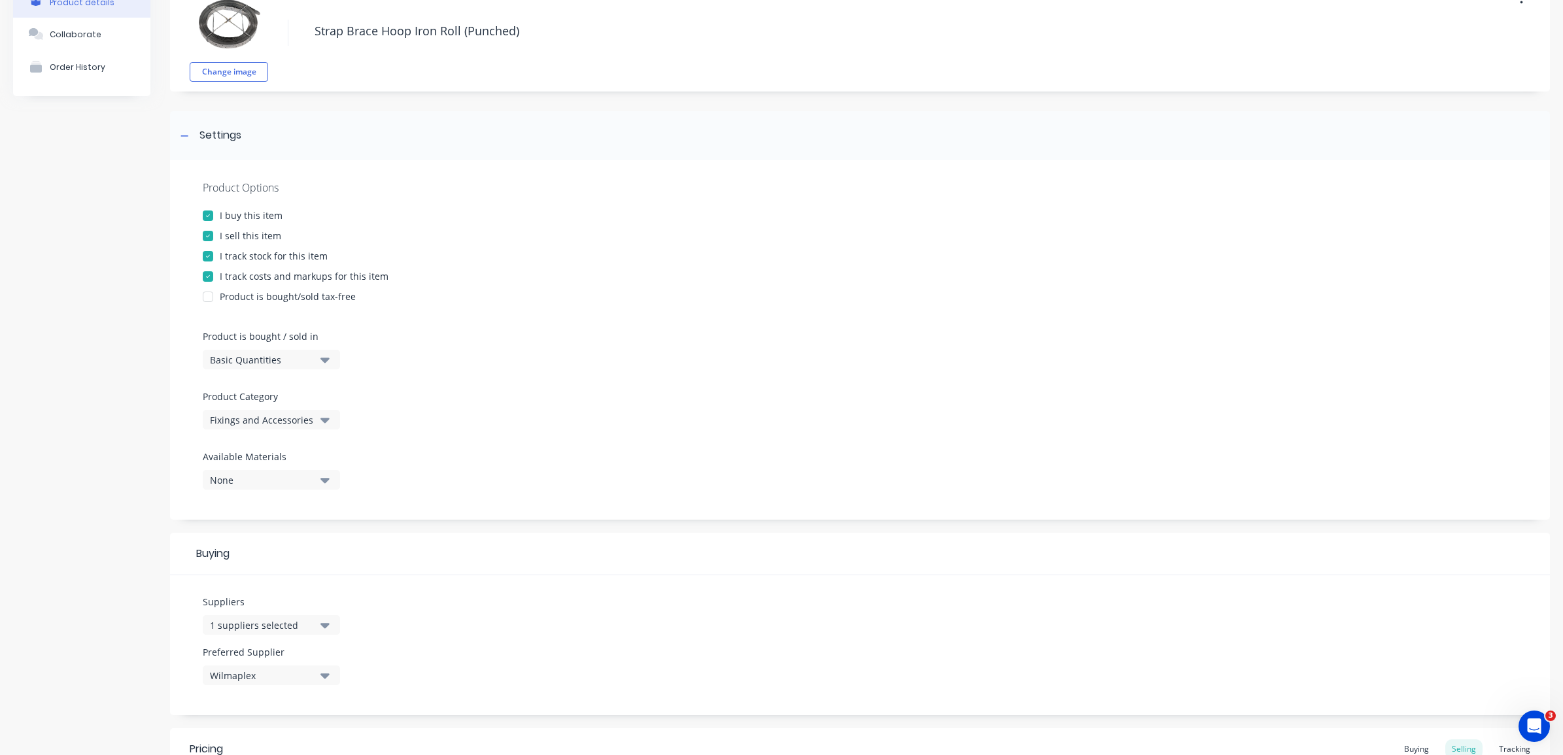
click at [316, 469] on div "Available Materials None" at bounding box center [271, 470] width 137 height 40
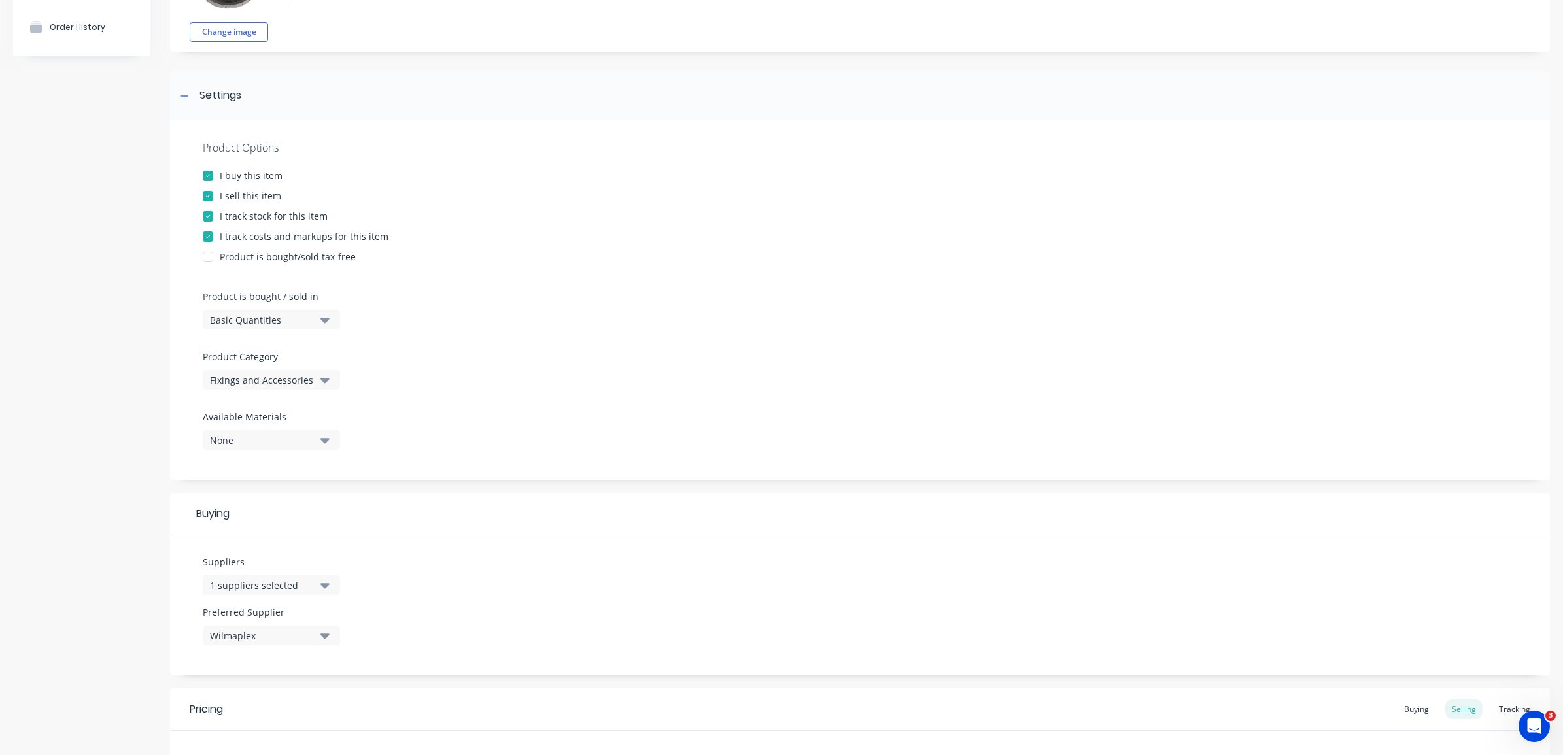
scroll to position [314, 0]
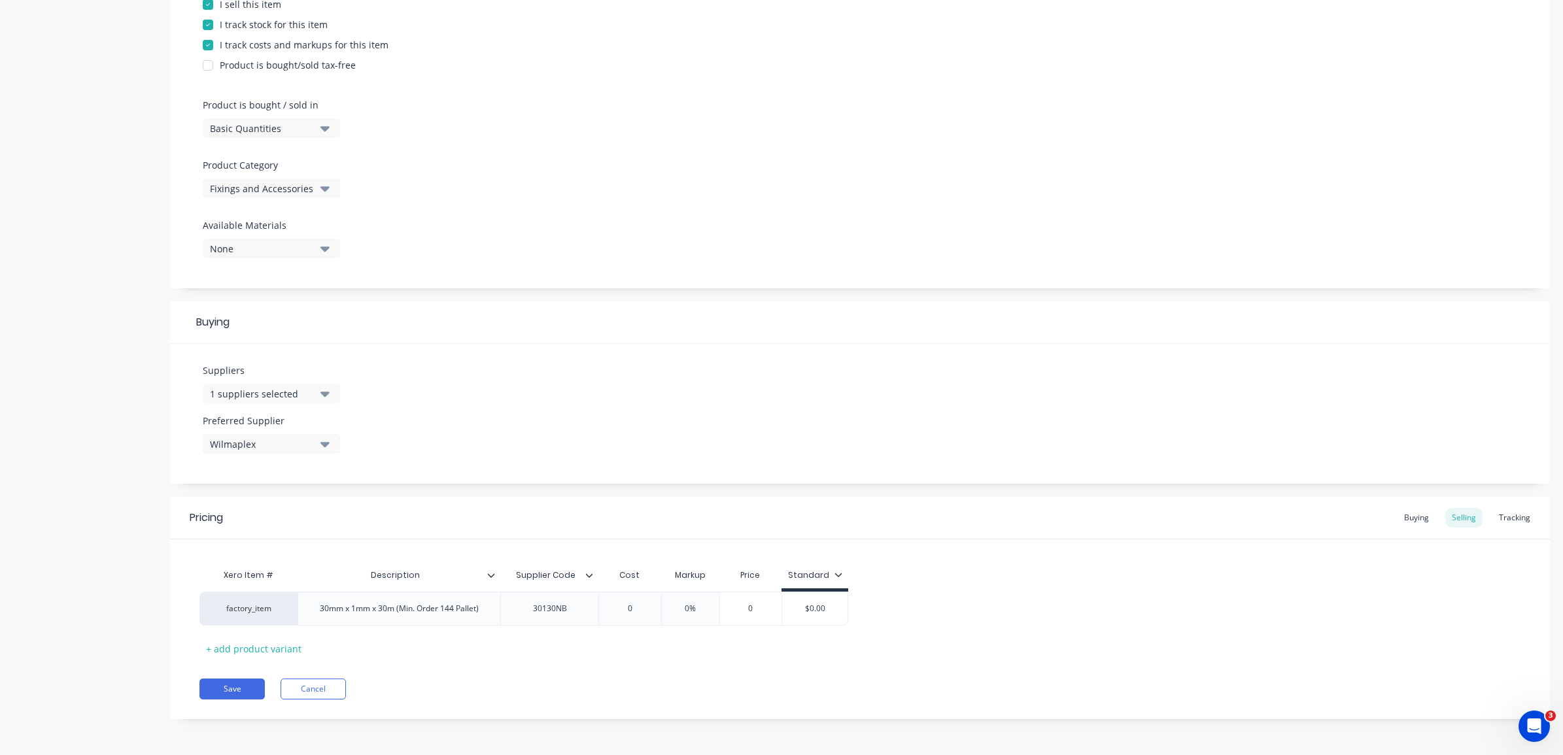
click at [327, 445] on icon "button" at bounding box center [324, 444] width 9 height 14
click at [407, 432] on div "Suppliers 1 suppliers selected Preferred Supplier Wilmaplex Wilmaplex" at bounding box center [860, 414] width 1380 height 140
click at [577, 606] on div "30130NB" at bounding box center [549, 608] width 65 height 17
click at [579, 613] on div "30130NB" at bounding box center [549, 608] width 65 height 17
paste div
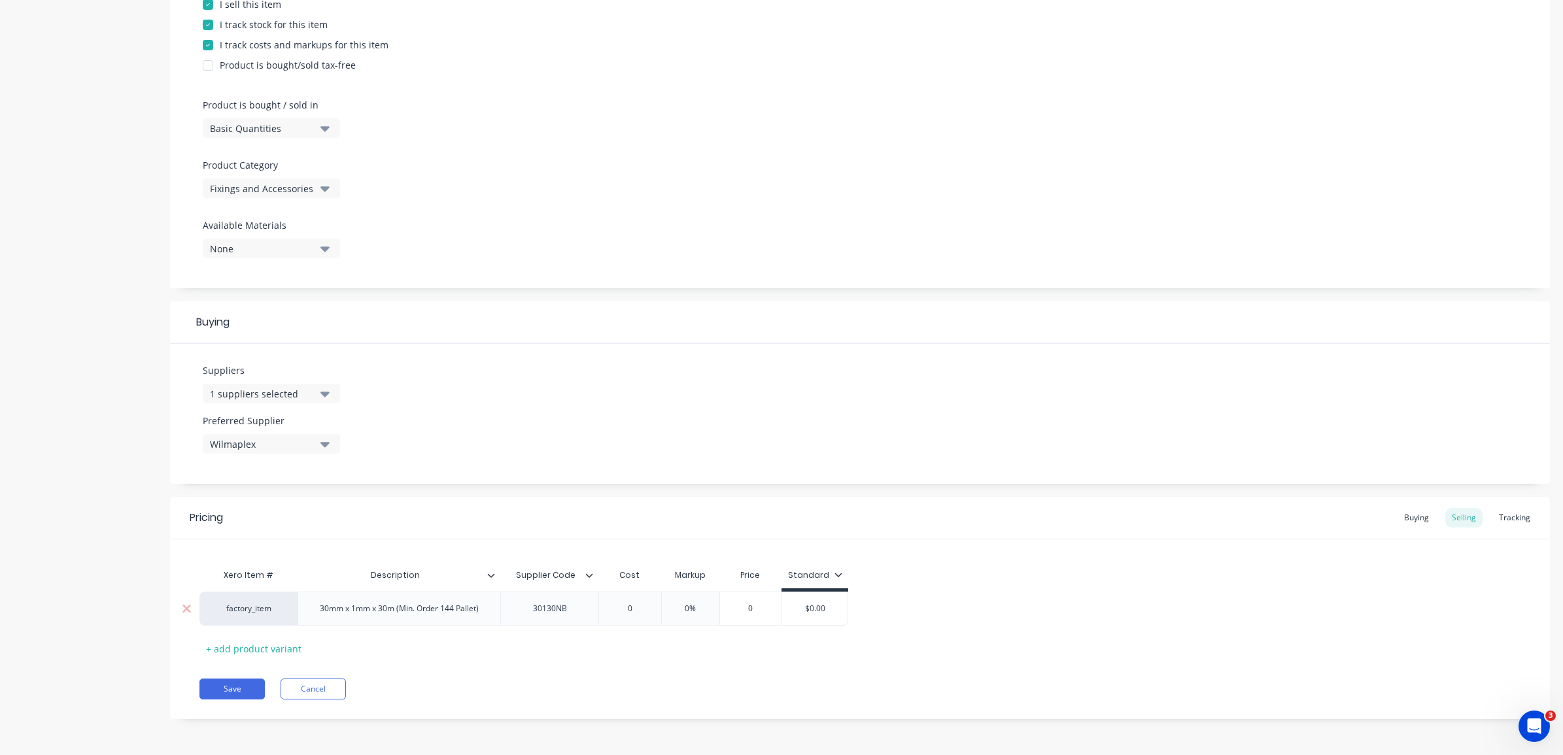
type textarea "x"
click at [481, 605] on div "30mm x 1mm x 30m (Min. Order 144 Pallet)" at bounding box center [399, 608] width 180 height 17
drag, startPoint x: 485, startPoint y: 613, endPoint x: 391, endPoint y: 636, distance: 96.1
click at [391, 636] on div "Xero Item # Description Supplier Code Cost Markup Price Standard factory_item 3…" at bounding box center [859, 610] width 1321 height 97
click at [1418, 510] on div "Buying" at bounding box center [1417, 518] width 38 height 20
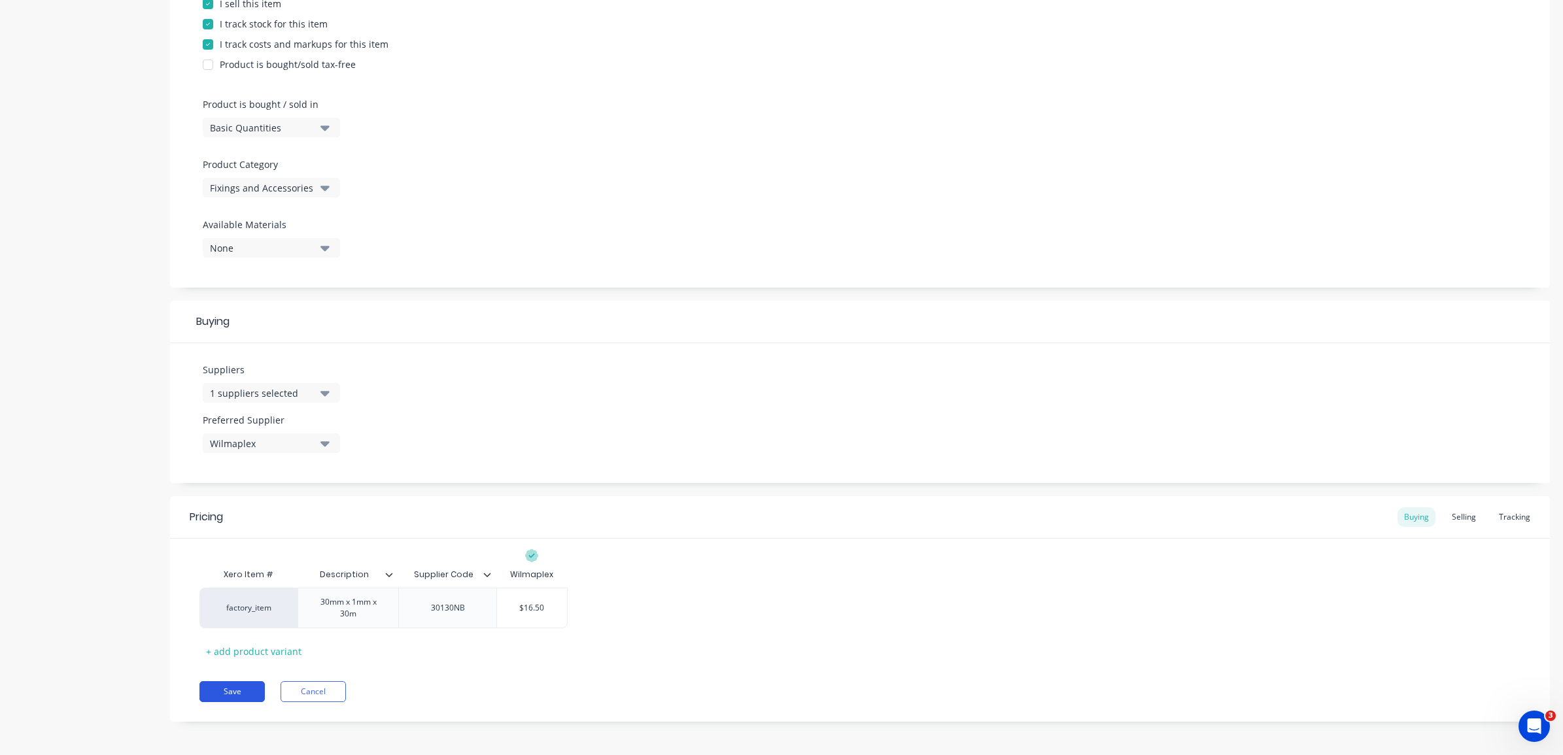
click at [245, 691] on button "Save" at bounding box center [231, 691] width 65 height 21
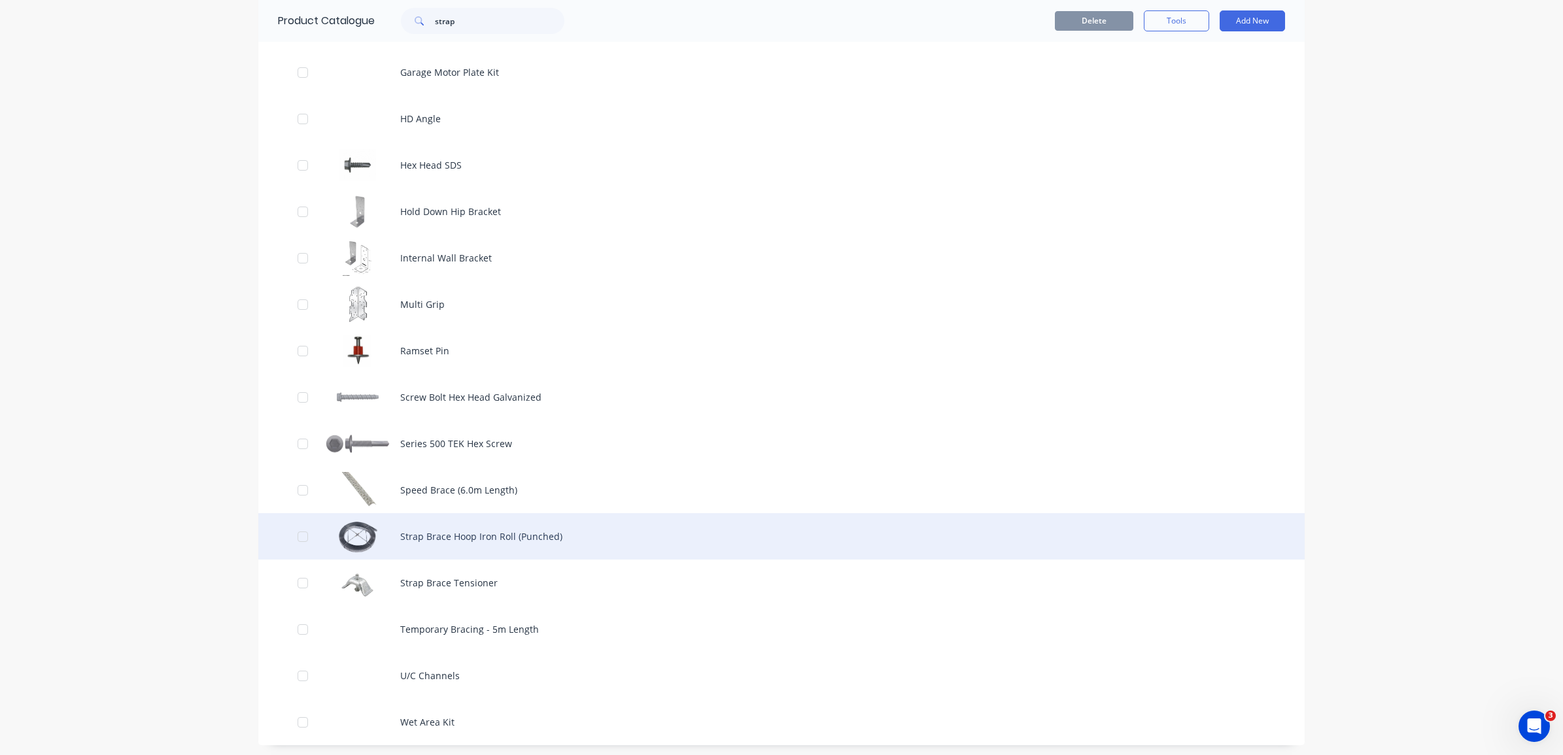
scroll to position [472, 0]
click at [515, 524] on div "Strap Brace Hoop Iron Roll (Punched)" at bounding box center [781, 533] width 1046 height 46
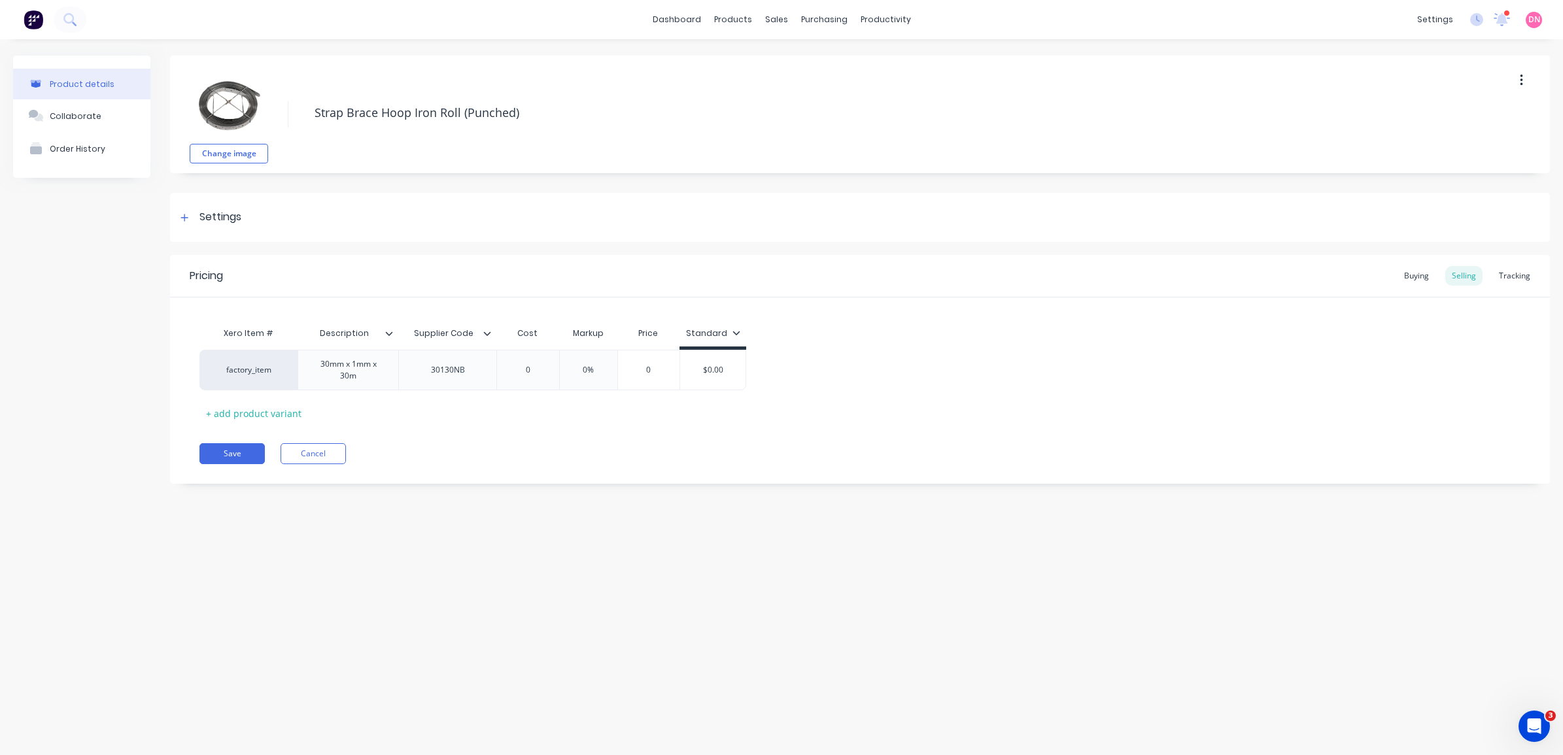
type textarea "x"
type input "0"
click at [528, 368] on input "0" at bounding box center [527, 370] width 65 height 12
click at [1405, 273] on div "Buying" at bounding box center [1417, 276] width 38 height 20
click at [234, 216] on div "Settings" at bounding box center [220, 217] width 42 height 16
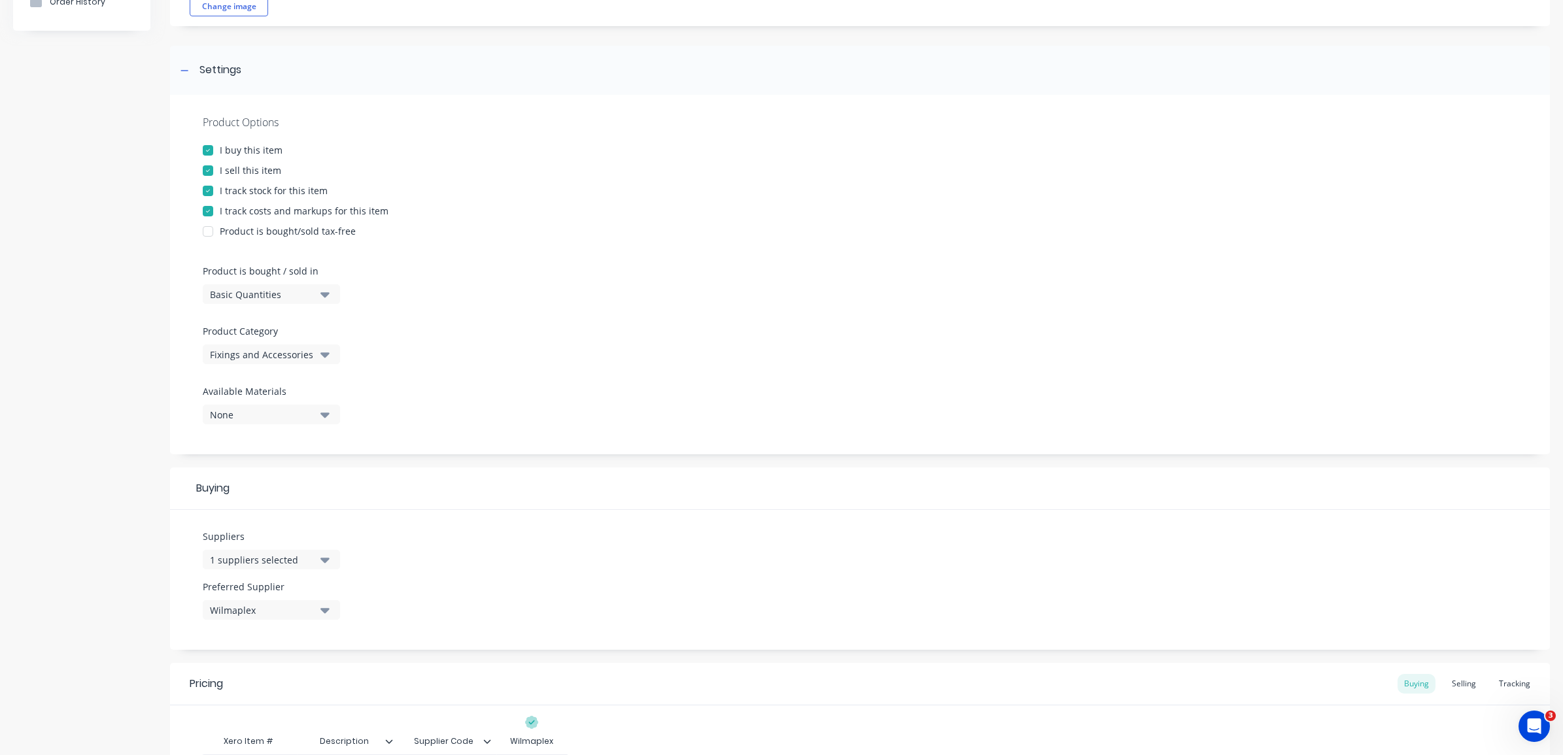
scroll to position [245, 0]
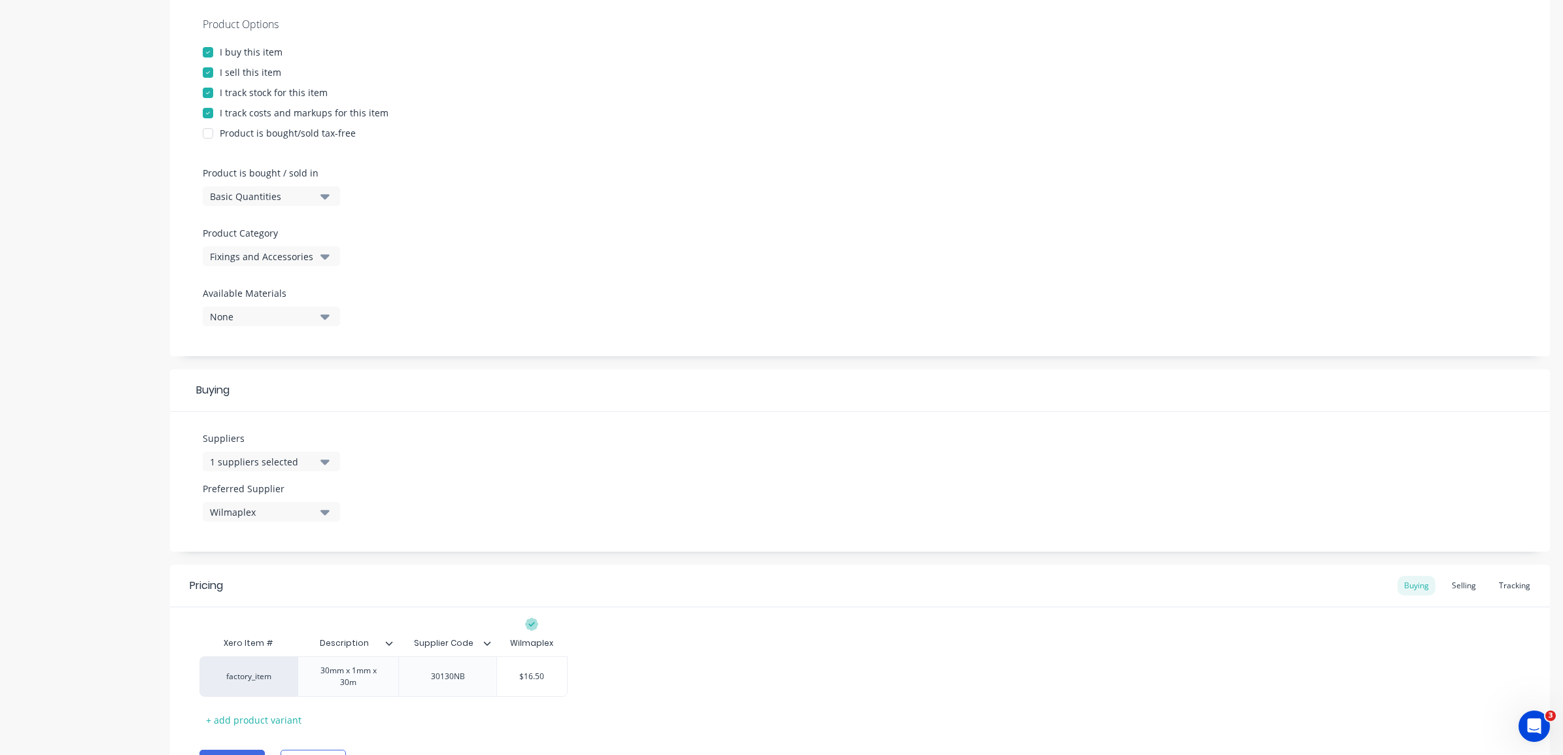
click at [324, 461] on icon "button" at bounding box center [324, 462] width 9 height 5
click at [320, 501] on div "Preferred Supplier Wilmaplex" at bounding box center [271, 502] width 137 height 40
click at [324, 508] on icon "button" at bounding box center [324, 512] width 9 height 14
click at [579, 478] on div "Suppliers 1 suppliers selected Preferred Supplier Wilmaplex Wilmaplex" at bounding box center [860, 482] width 1380 height 140
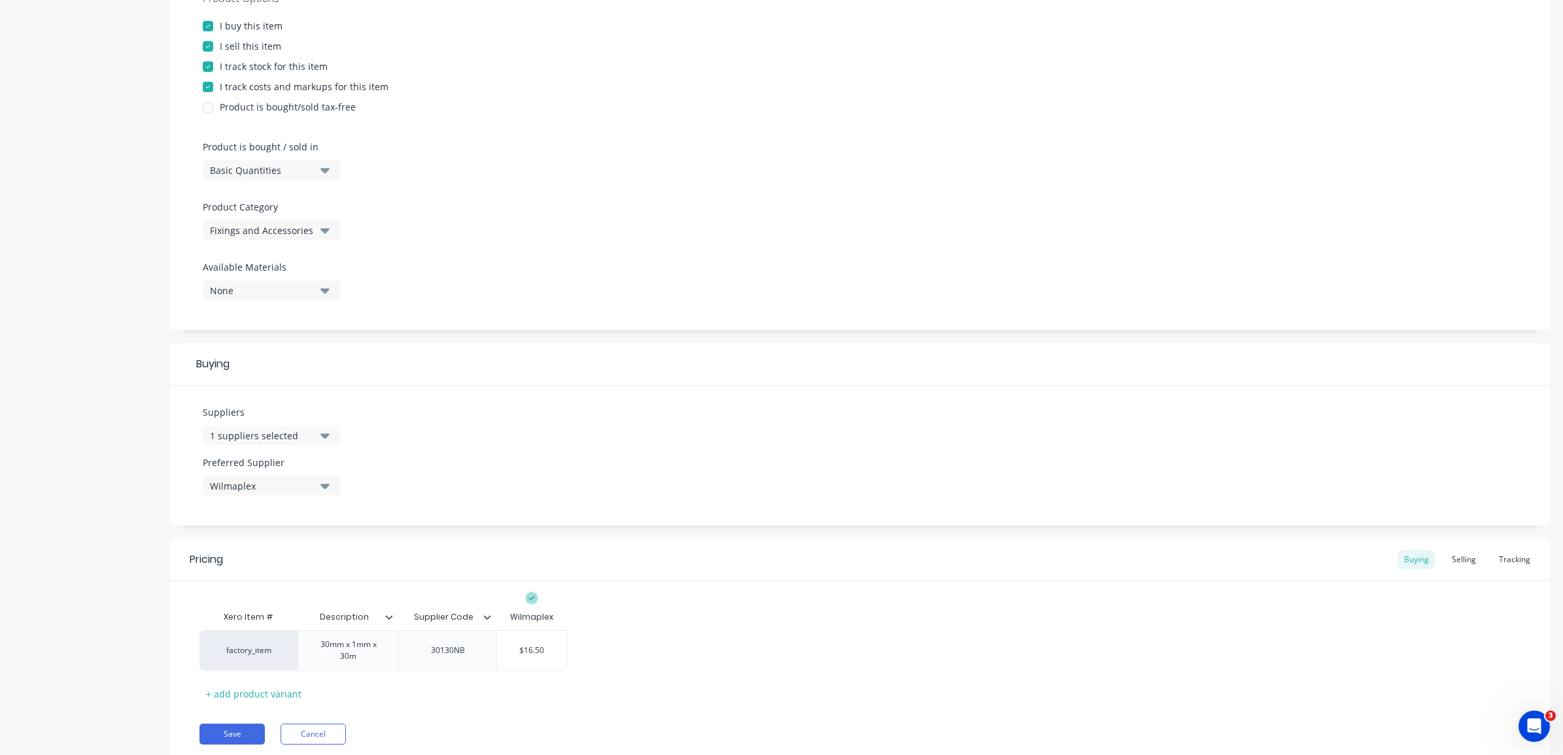
scroll to position [317, 0]
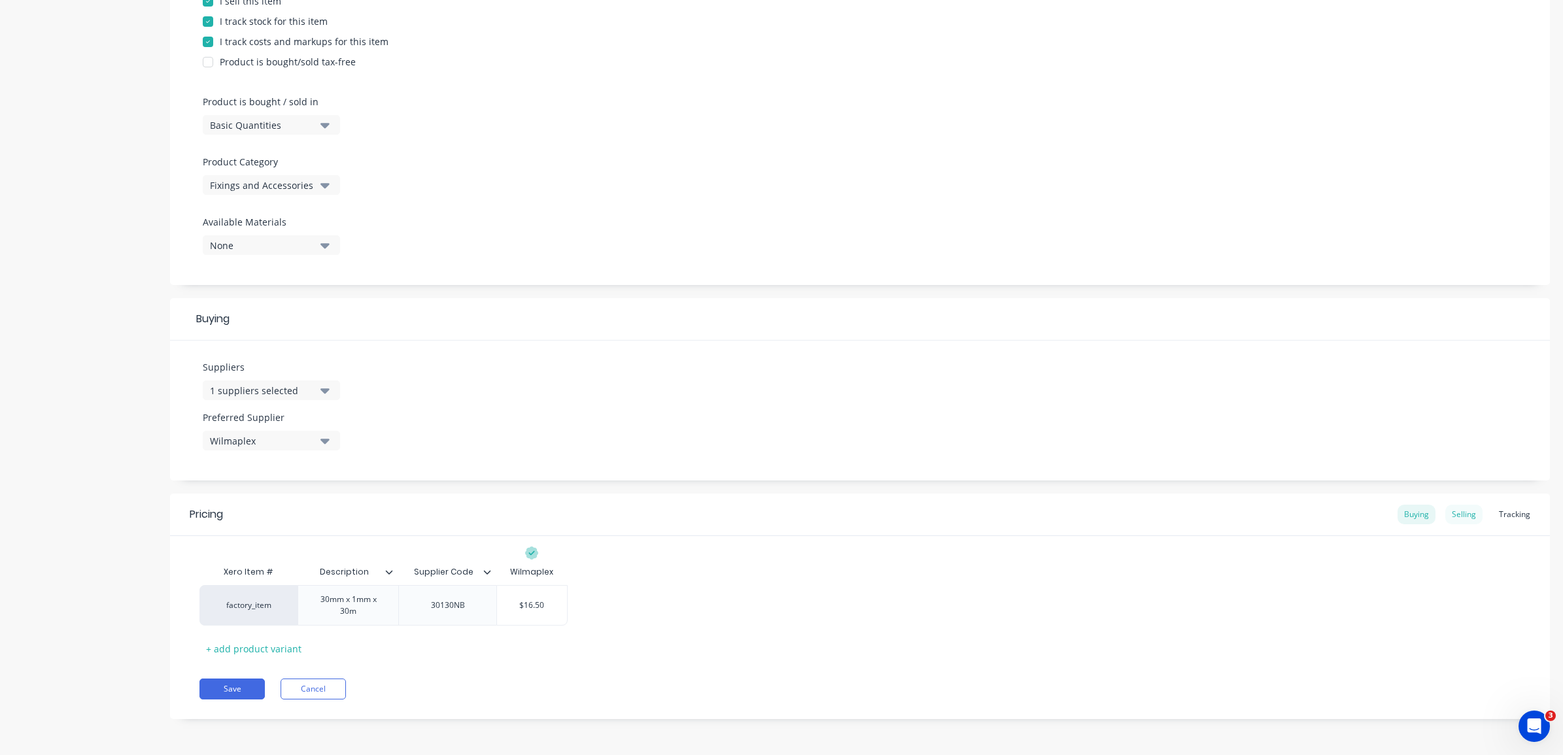
click at [1457, 511] on div "Selling" at bounding box center [1463, 515] width 37 height 20
type input "0"
click at [549, 610] on input "0" at bounding box center [527, 608] width 65 height 12
drag, startPoint x: 525, startPoint y: 609, endPoint x: 494, endPoint y: 610, distance: 30.7
click at [495, 610] on input "0" at bounding box center [527, 608] width 65 height 12
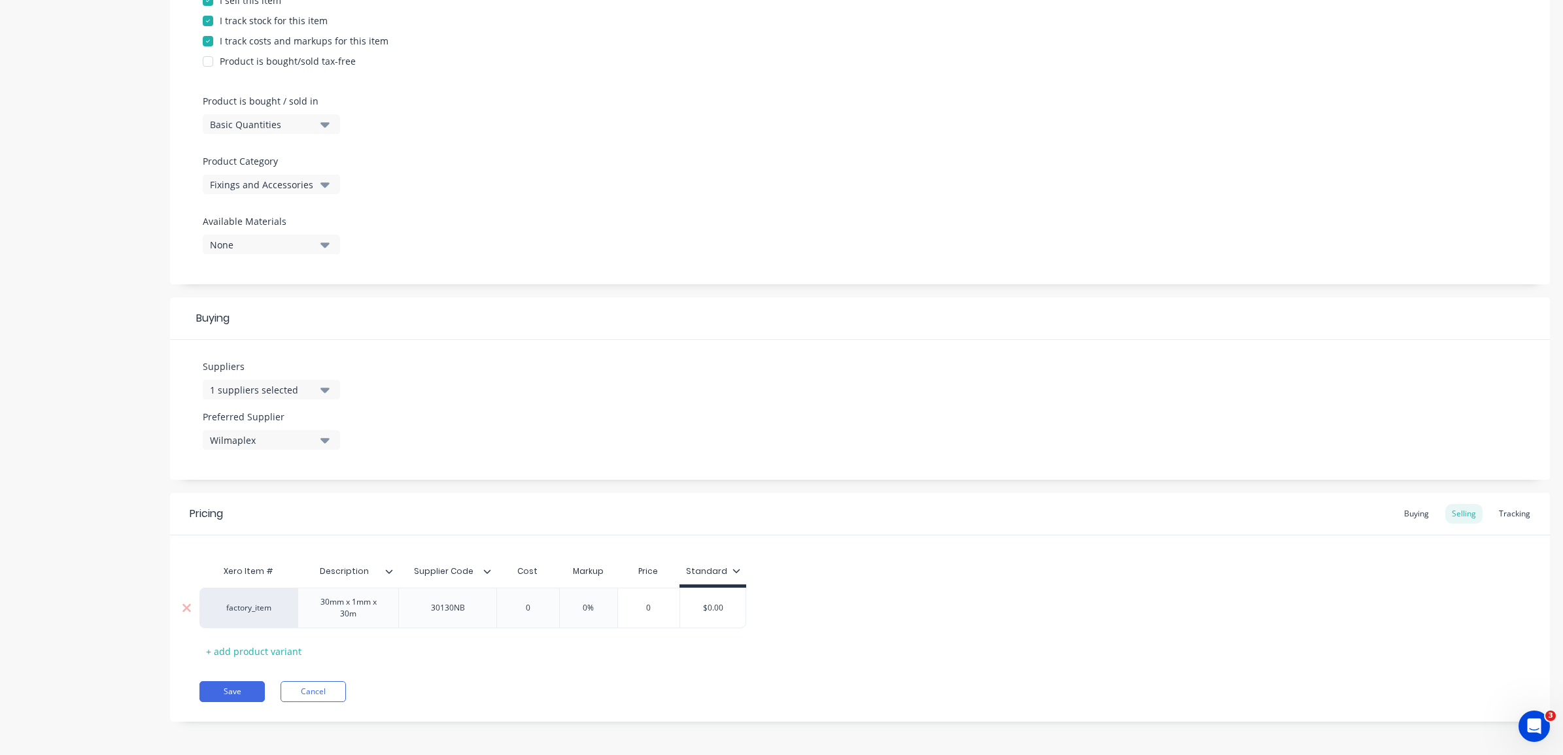
type textarea "x"
type input "1"
type textarea "x"
type input "16."
type textarea "x"
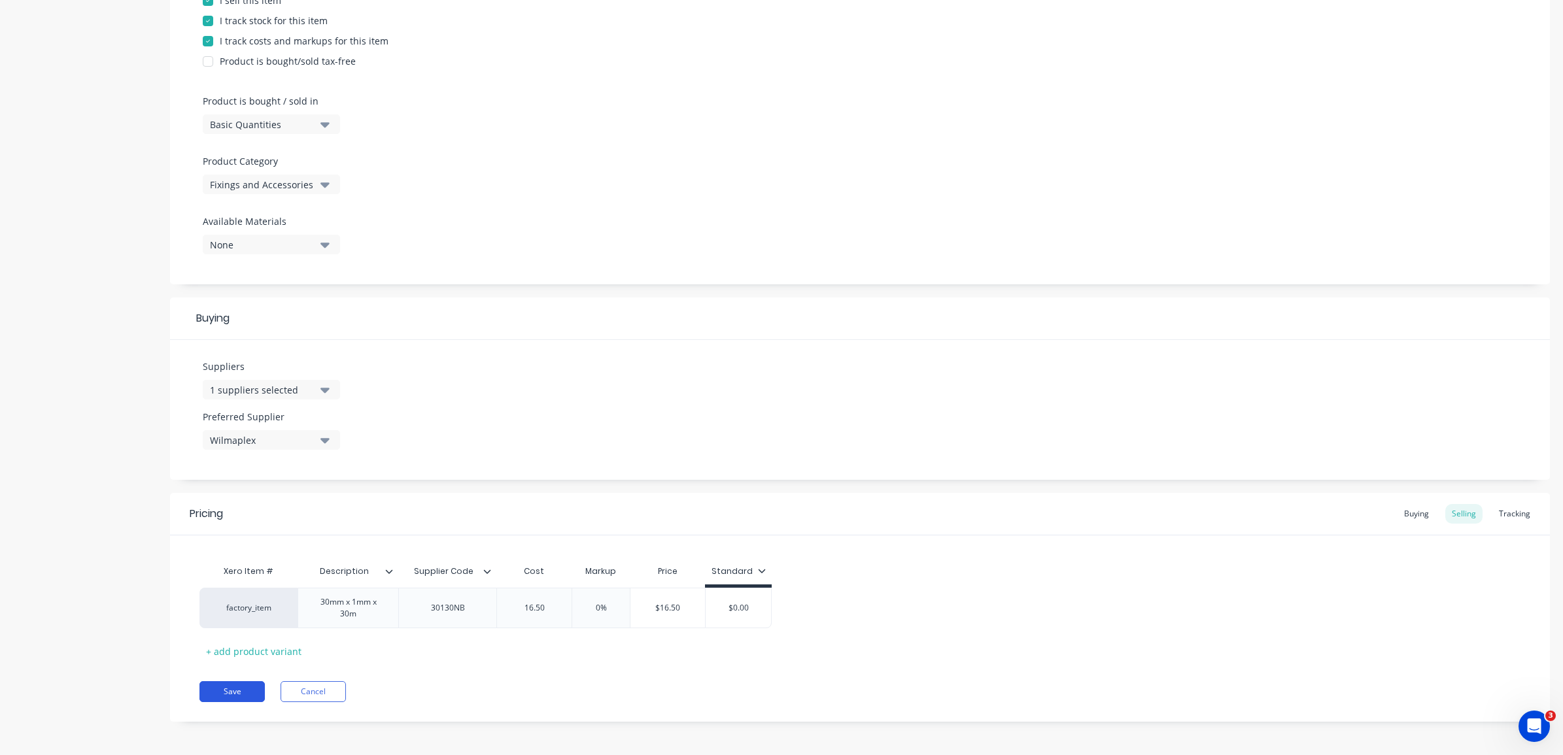
type input "16.50"
click at [243, 693] on button "Save" at bounding box center [231, 691] width 65 height 21
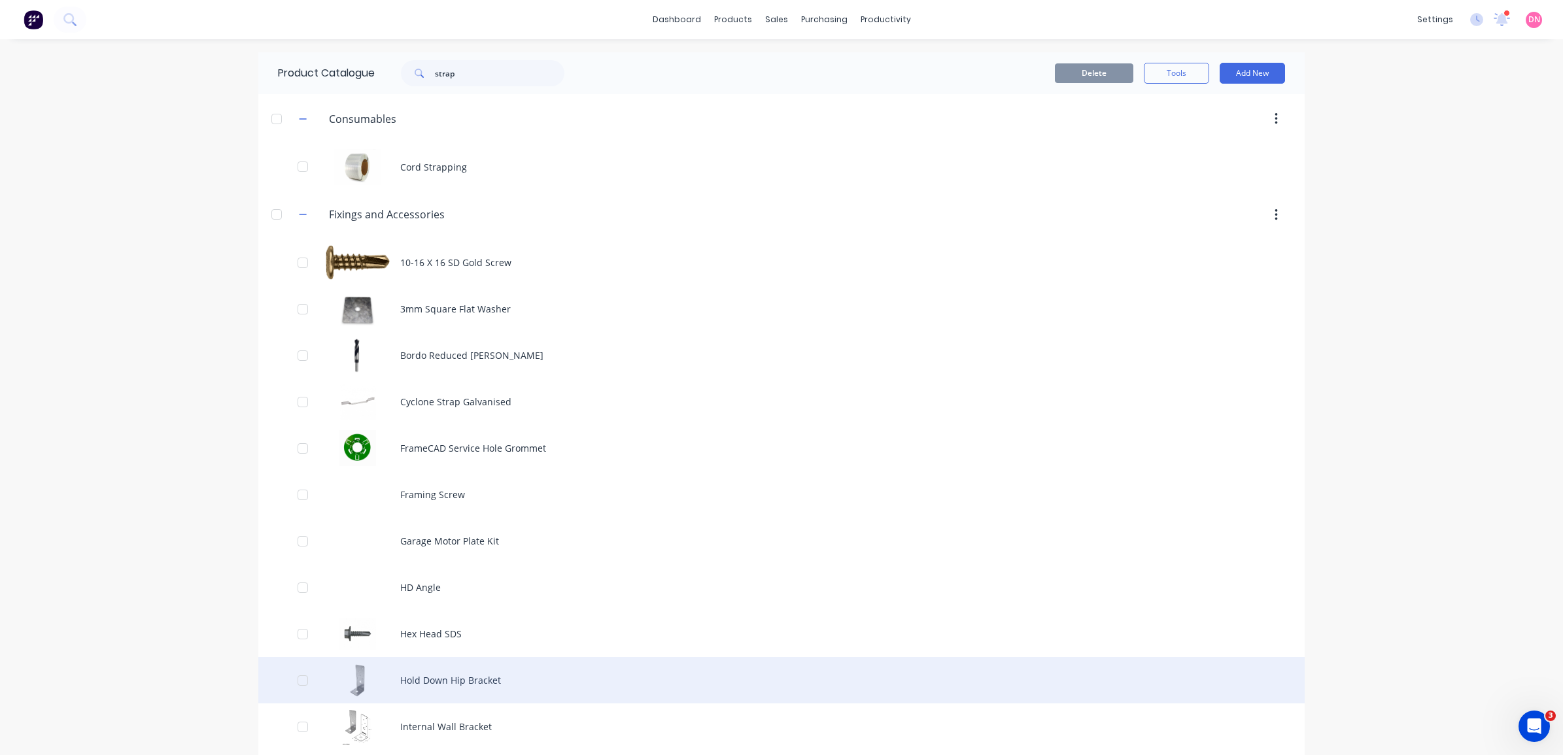
click at [496, 679] on div "Hold Down Hip Bracket" at bounding box center [781, 680] width 1046 height 46
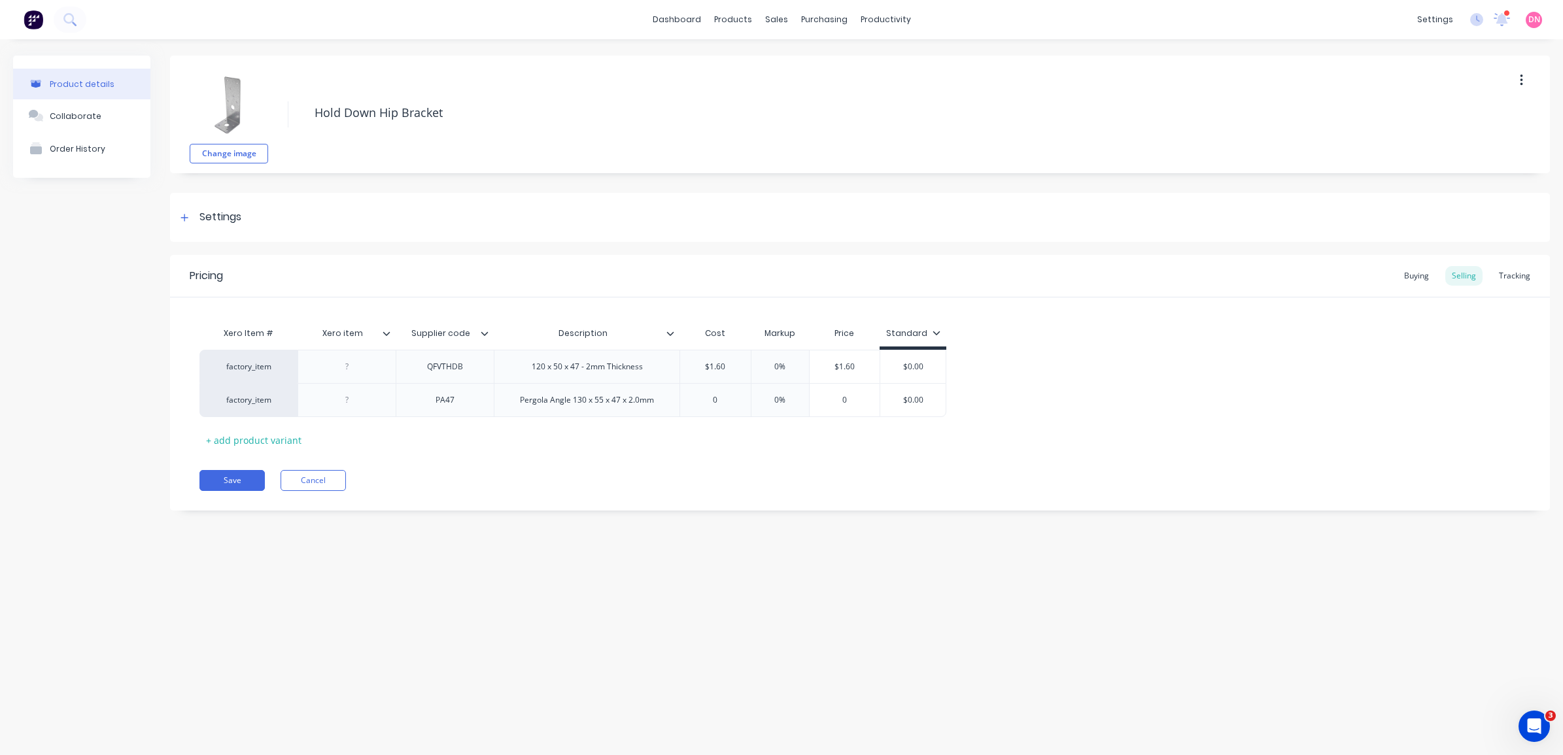
type textarea "x"
click at [214, 207] on div "Settings" at bounding box center [860, 217] width 1380 height 49
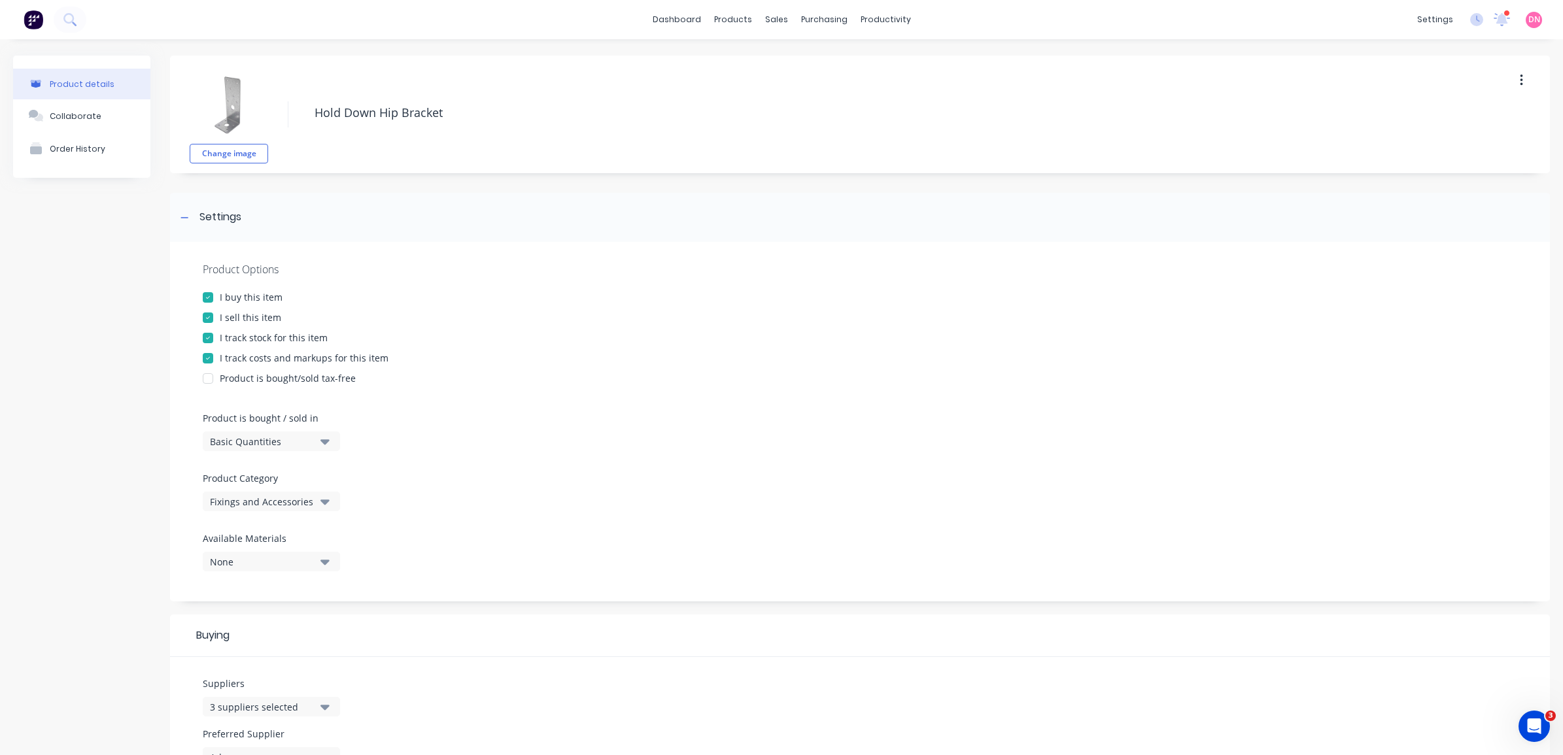
drag, startPoint x: 214, startPoint y: 207, endPoint x: 799, endPoint y: 302, distance: 593.0
click at [854, 285] on div "Product Options I buy this item I sell this item I track stock for this item I …" at bounding box center [860, 422] width 1380 height 360
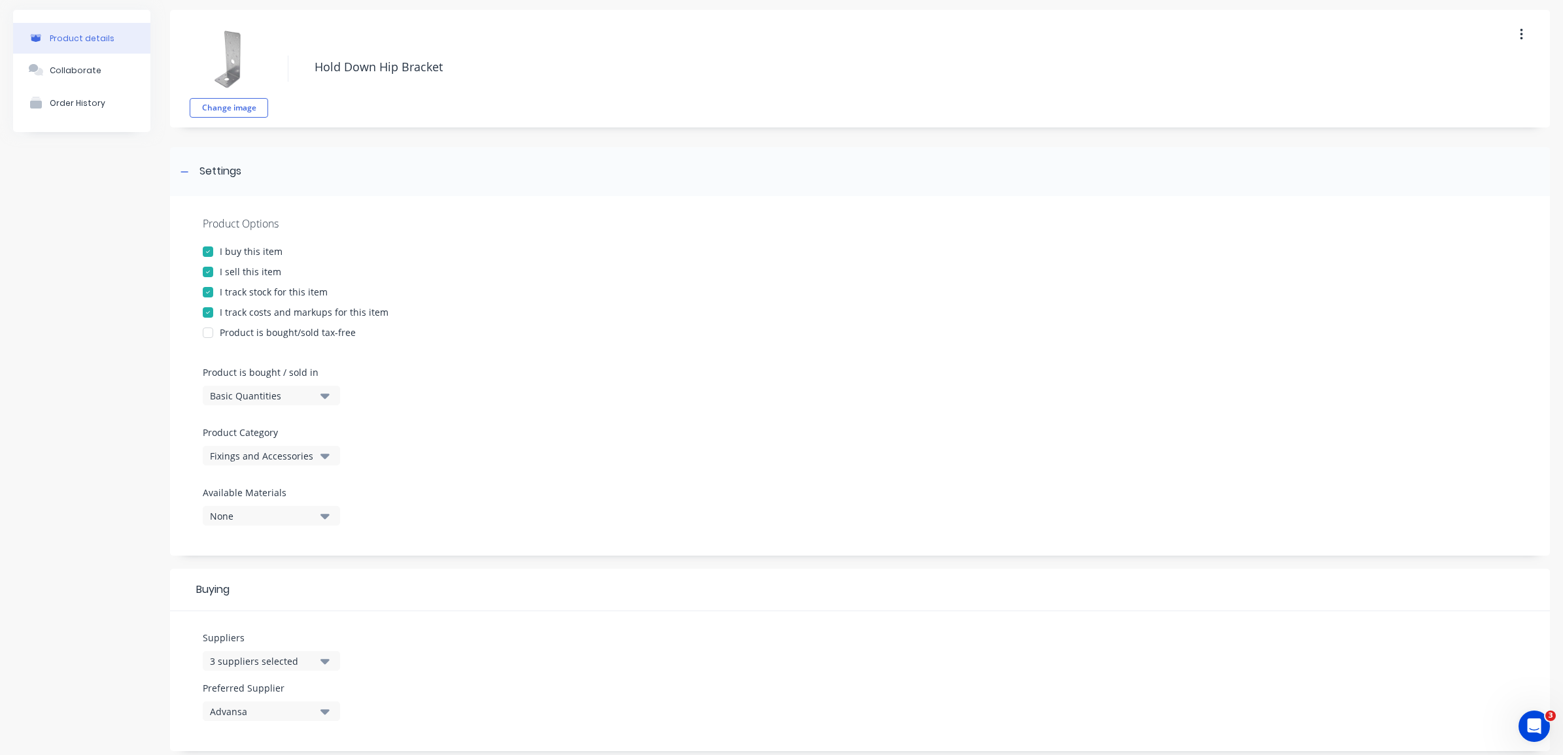
scroll to position [245, 0]
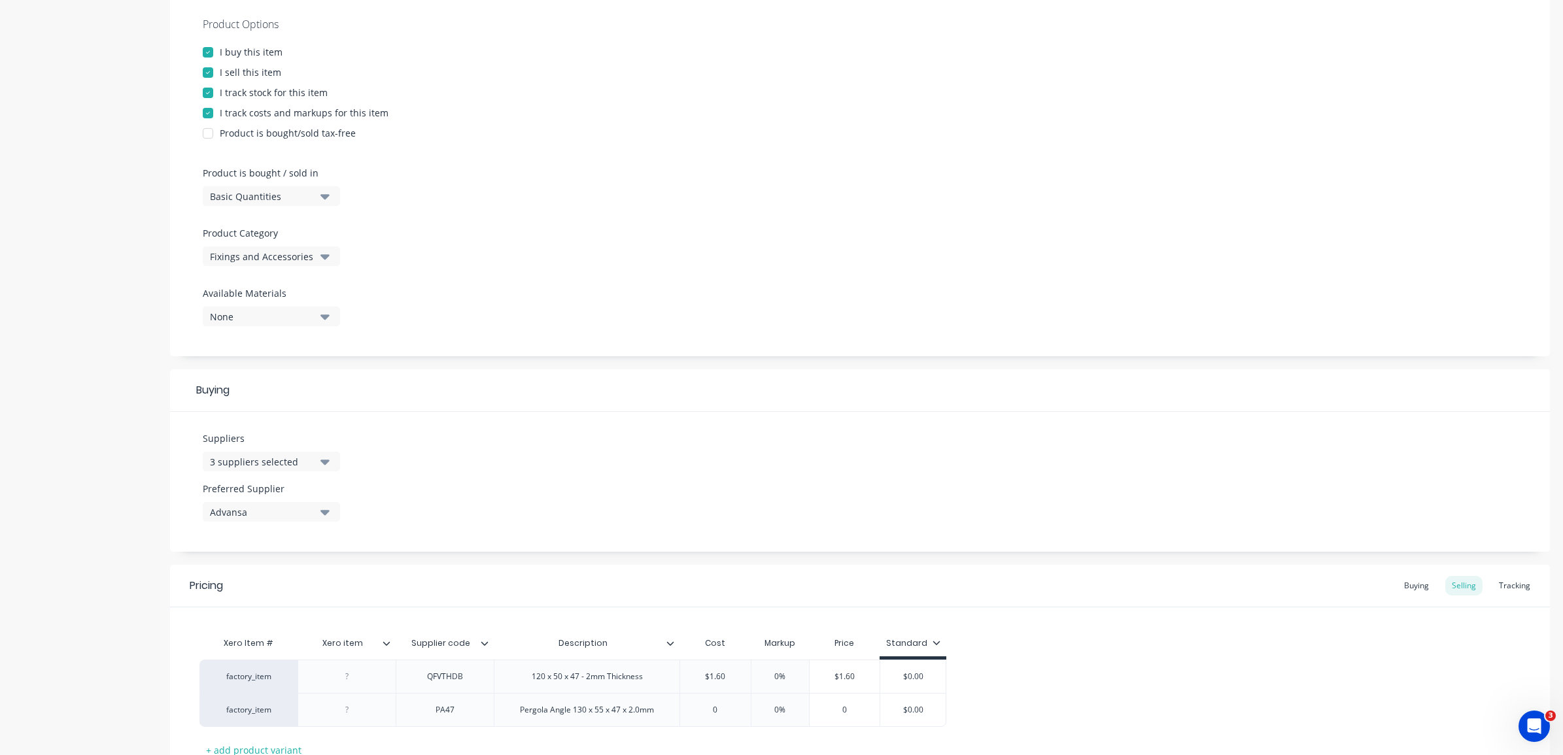
click at [309, 464] on div "3 suppliers selected" at bounding box center [262, 462] width 105 height 14
click at [617, 443] on div "Suppliers 3 suppliers selected Advansa Konnect Fastening Systems Queensland Fas…" at bounding box center [860, 482] width 1380 height 140
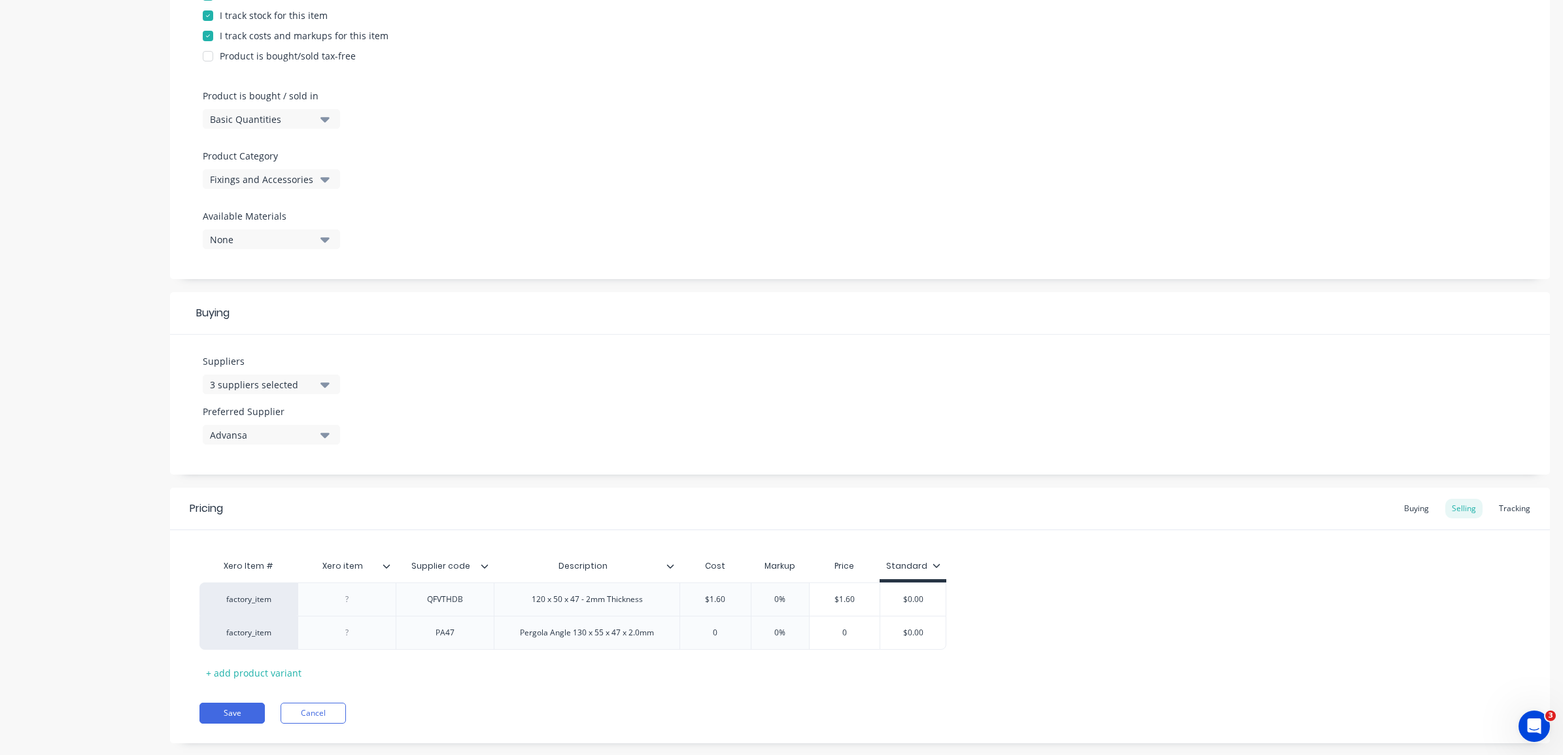
scroll to position [347, 0]
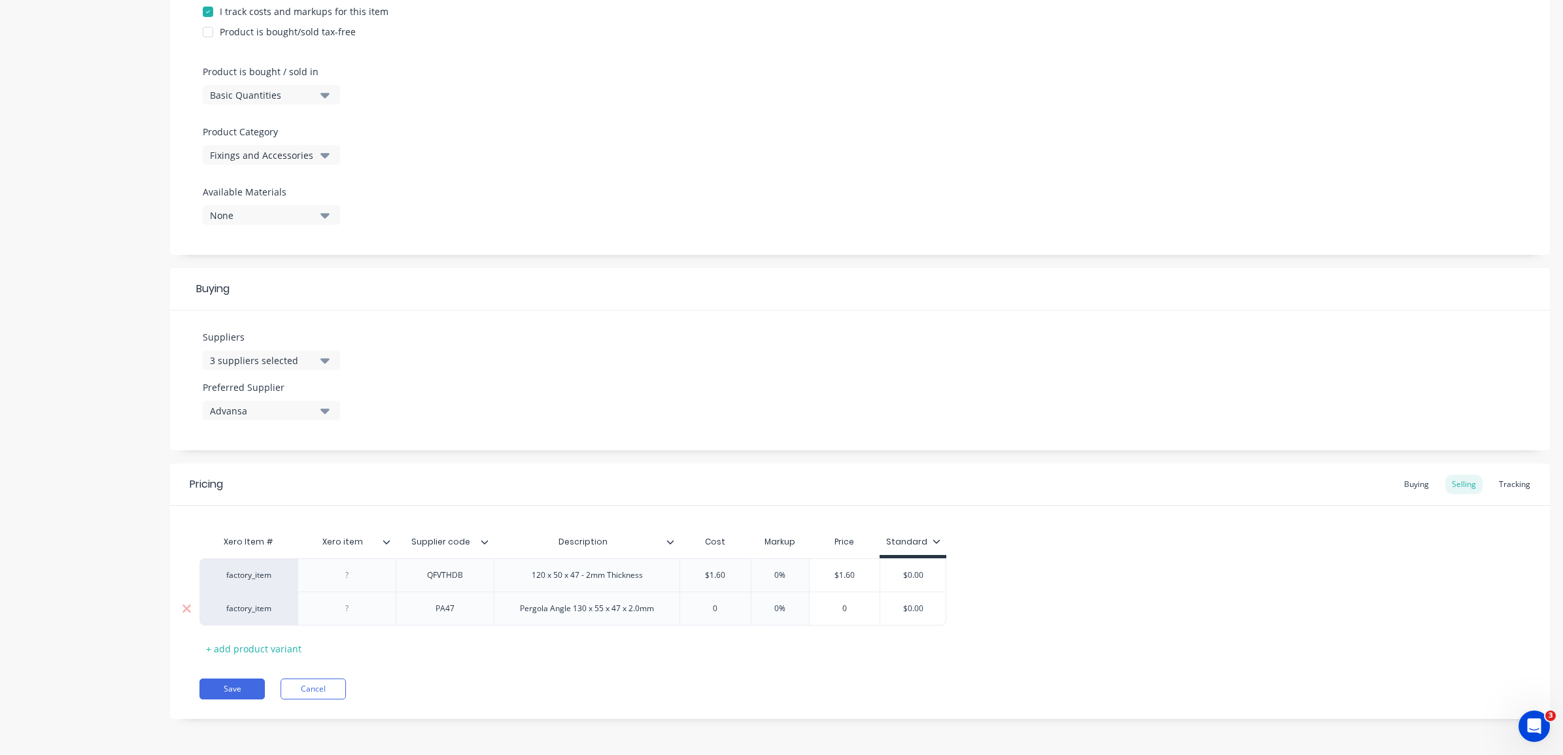
click at [717, 616] on div "0" at bounding box center [715, 609] width 71 height 33
type input "0"
drag, startPoint x: 717, startPoint y: 610, endPoint x: 669, endPoint y: 612, distance: 48.4
click at [669, 612] on div "factory_item PA47 Pergola Angle 130 x 55 x 47 x 2.0mm 0 0 0% 0 $0.00" at bounding box center [572, 609] width 747 height 34
type textarea "x"
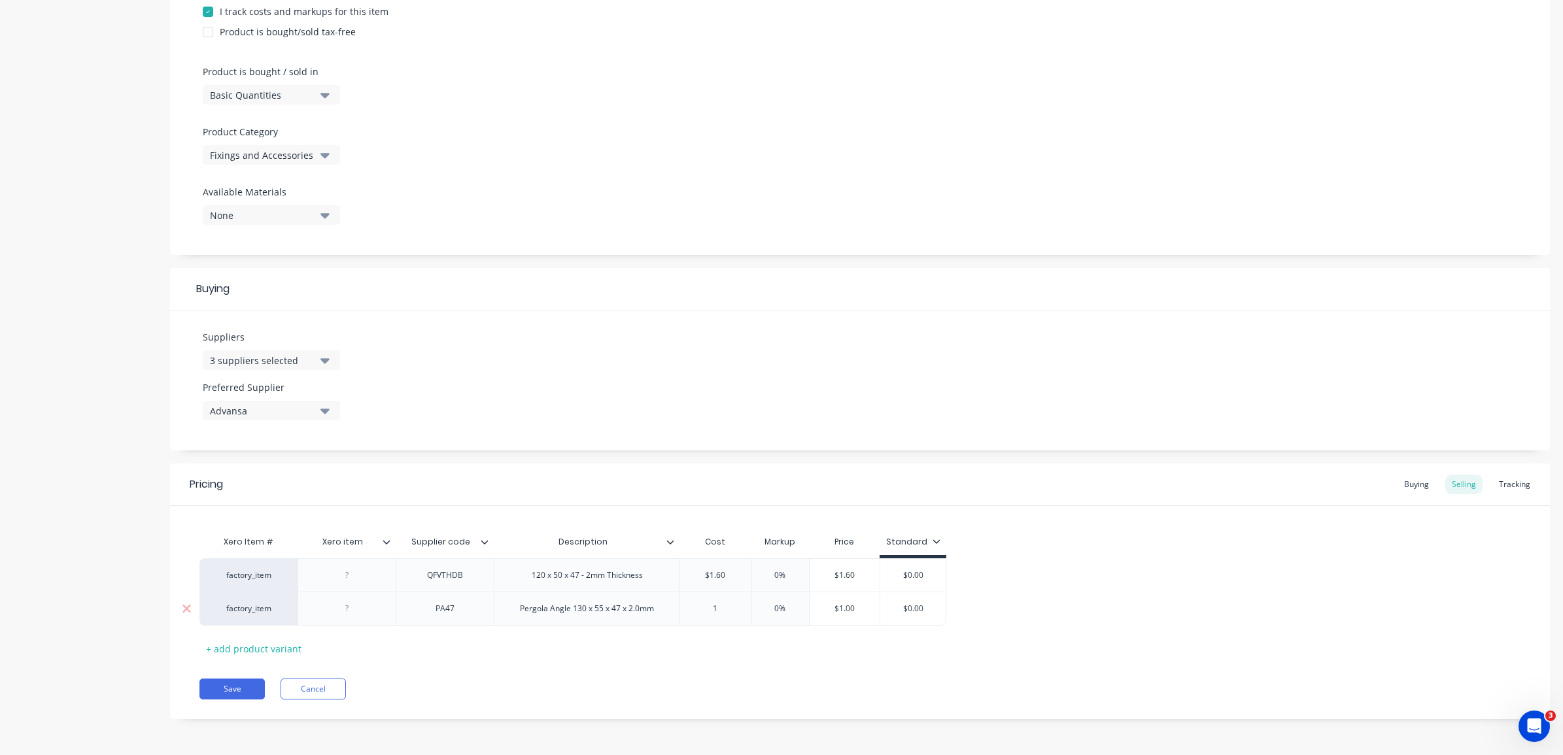
type input "1."
type textarea "x"
type input "1.3"
type textarea "x"
type input "1.38"
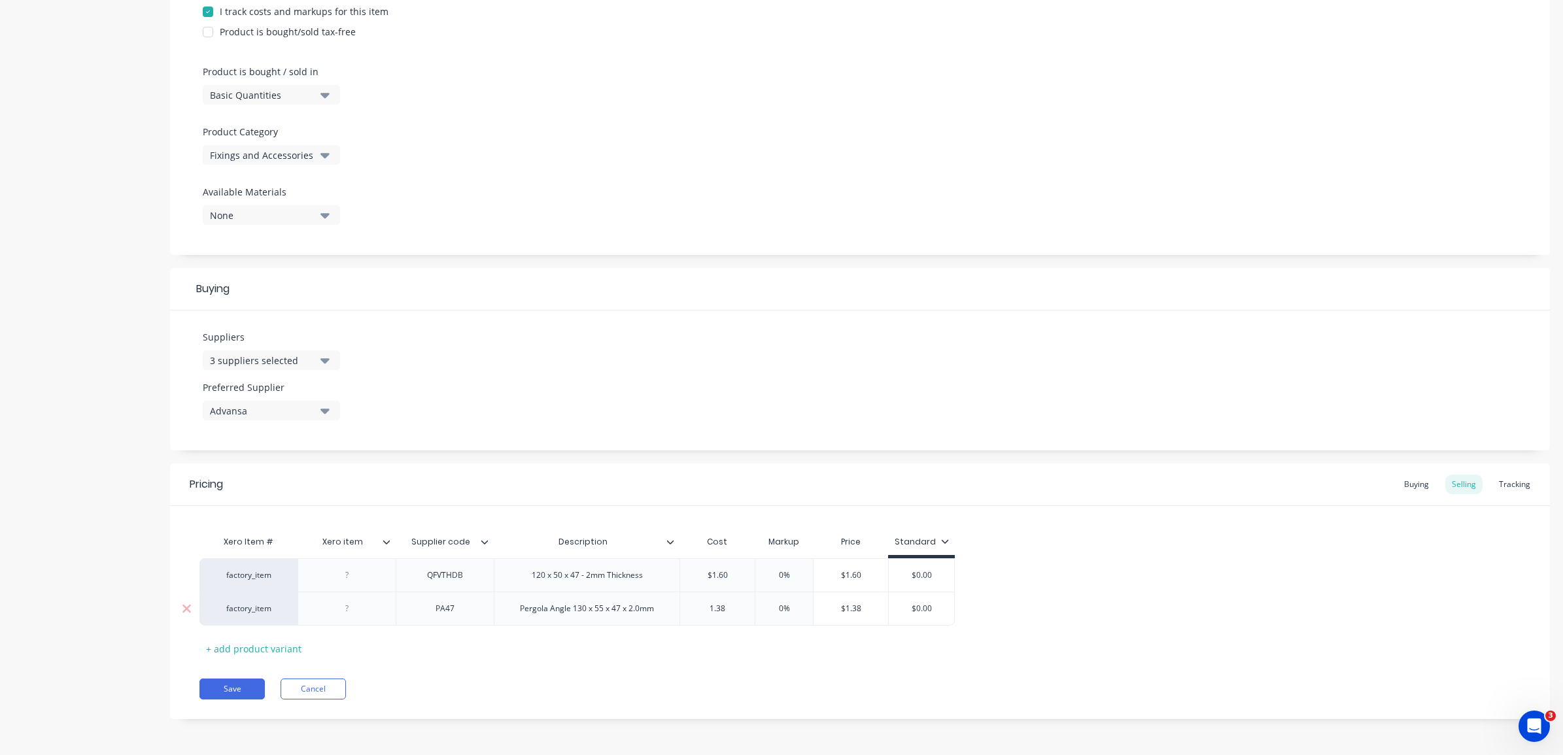
type textarea "x"
type input "1.382"
click at [730, 644] on div "Xero Item # Xero item Supplier code Description Cost Markup Price Standard fact…" at bounding box center [859, 594] width 1321 height 130
click at [1409, 481] on div "Buying" at bounding box center [1417, 485] width 38 height 20
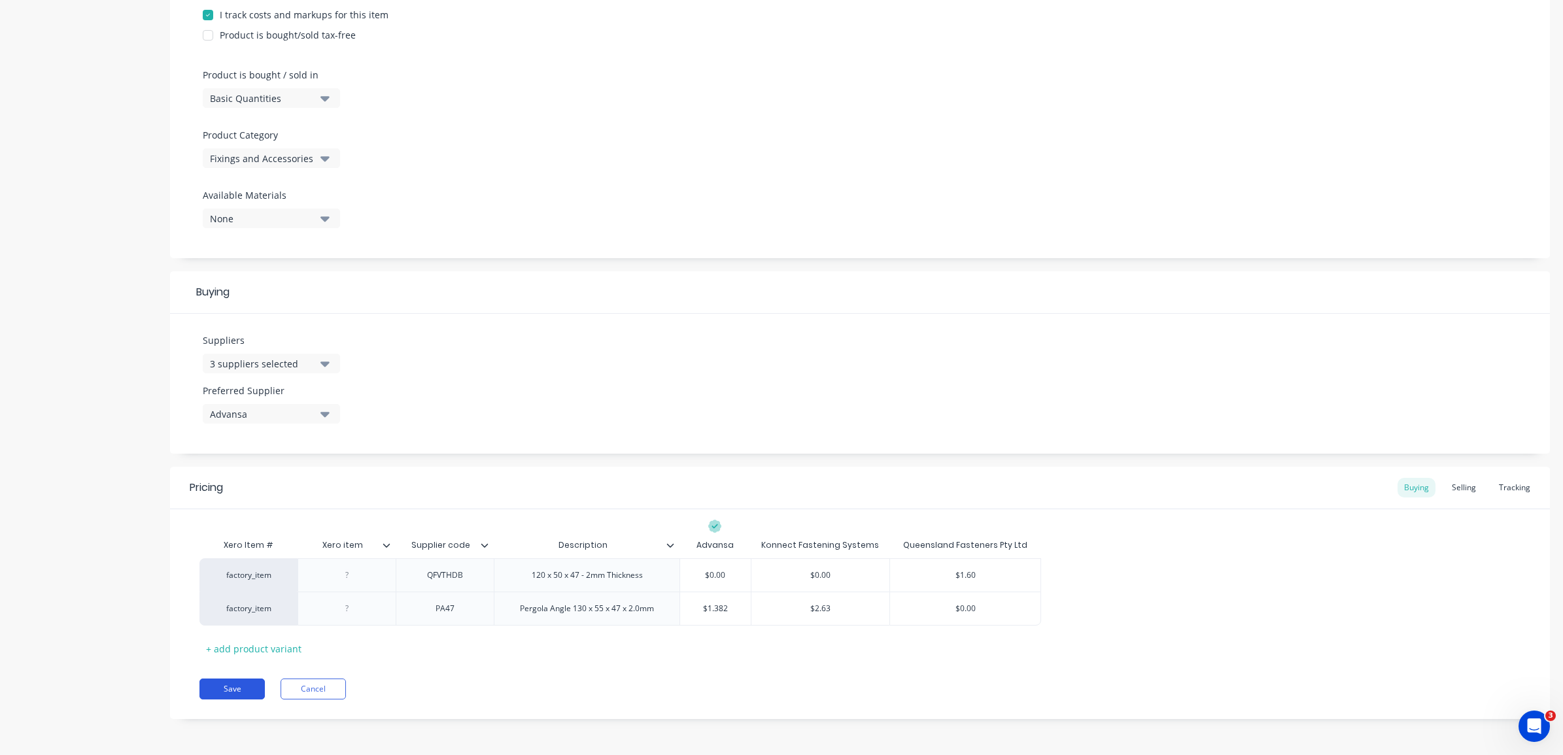
click at [243, 685] on button "Save" at bounding box center [231, 689] width 65 height 21
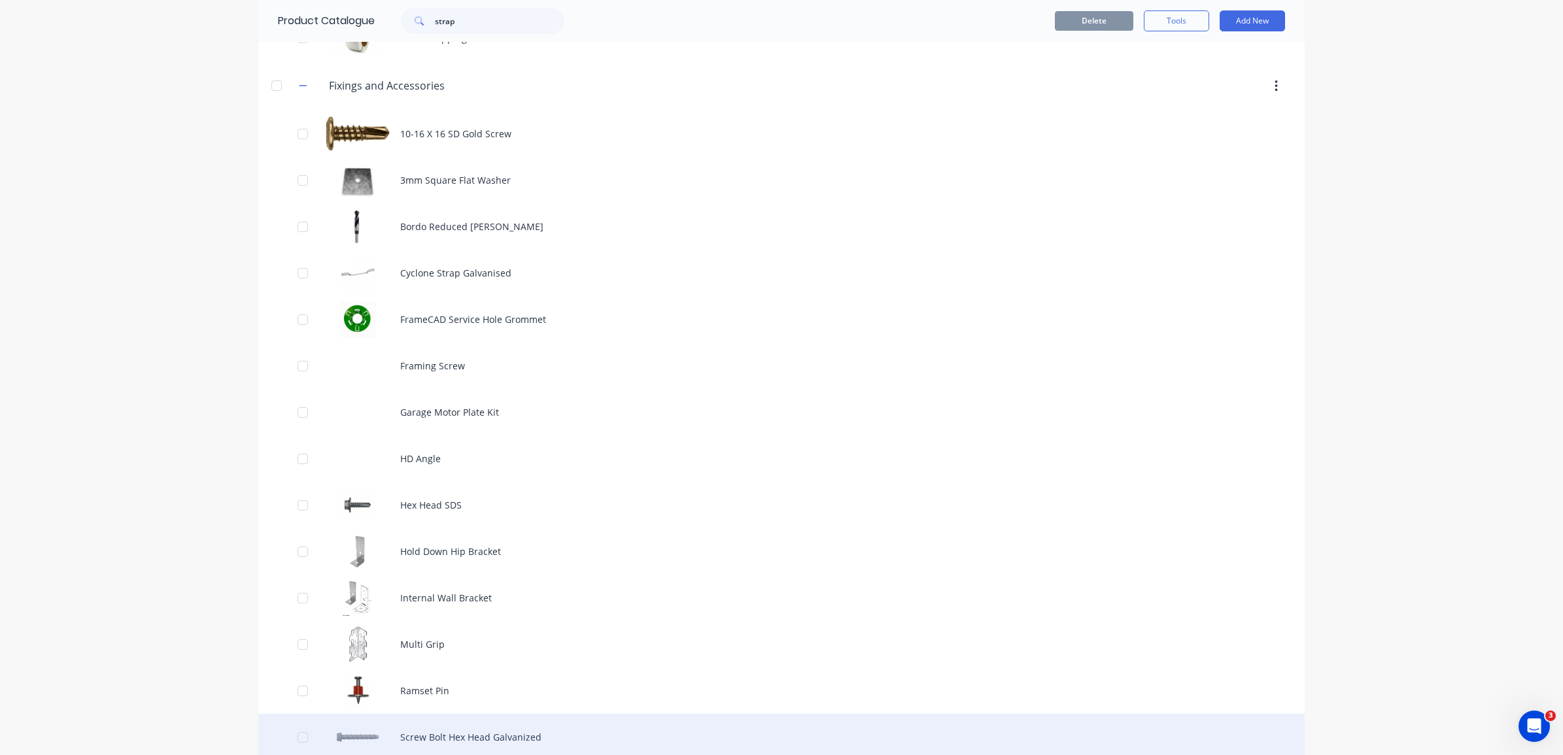
scroll to position [409, 0]
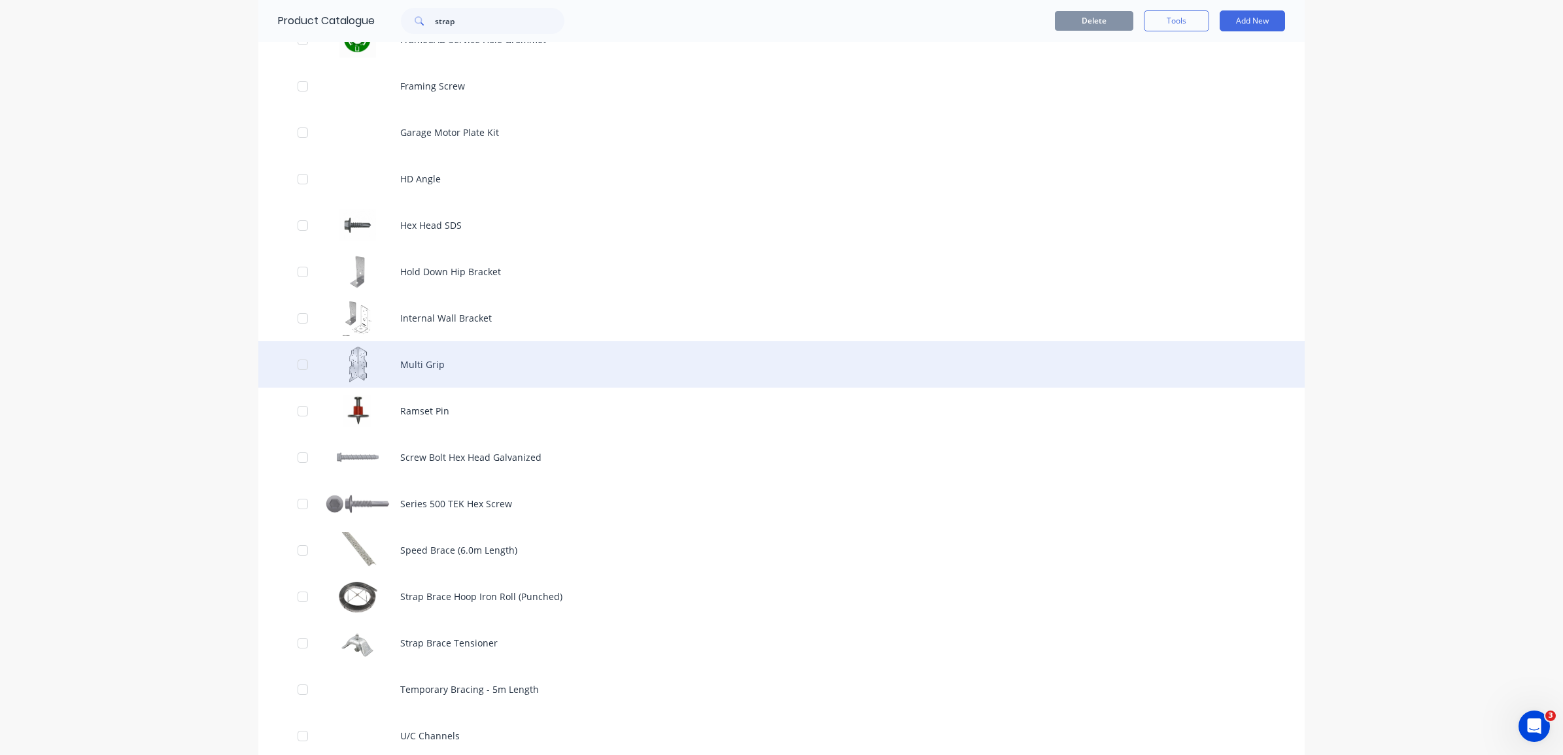
click at [513, 364] on div "Multi Grip" at bounding box center [781, 364] width 1046 height 46
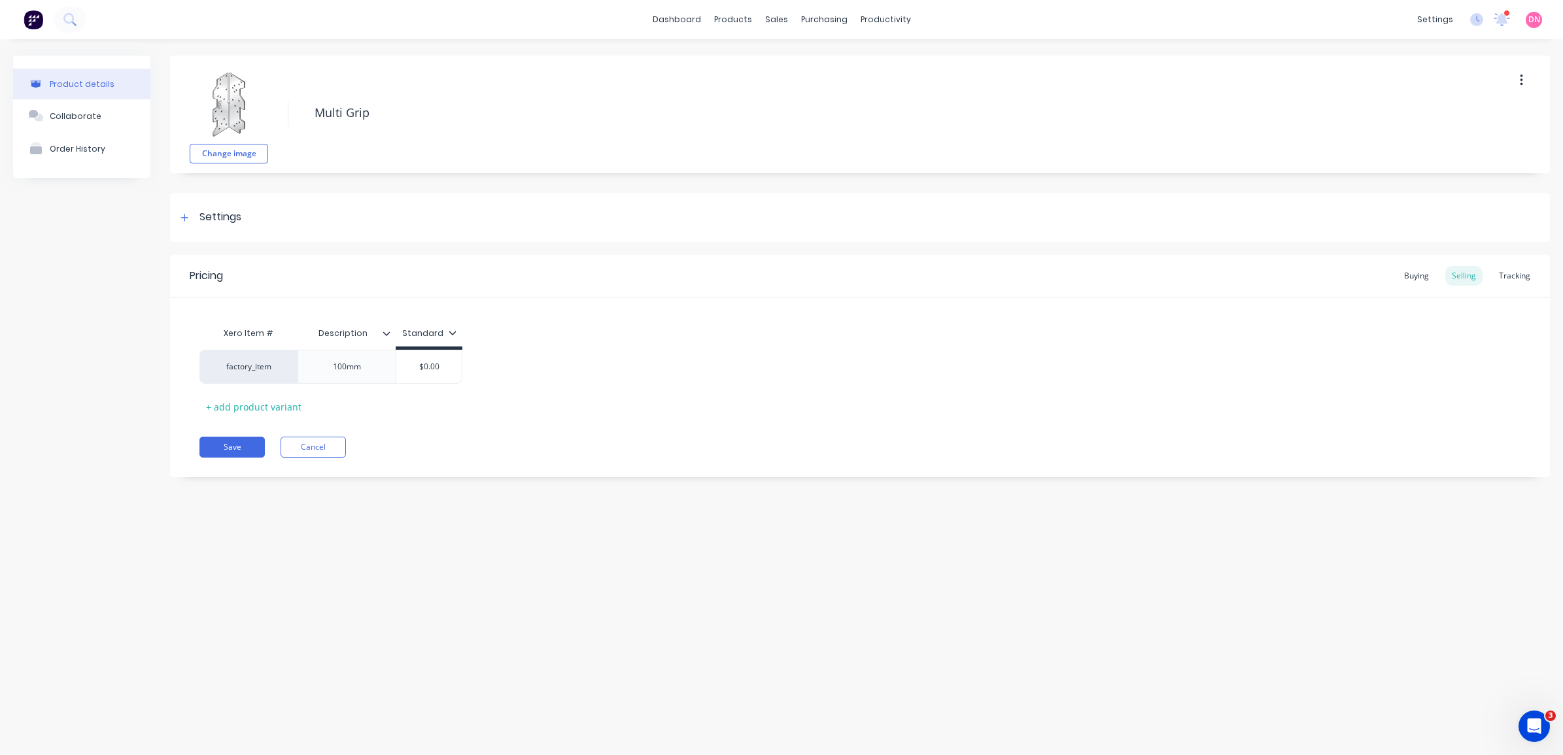
type textarea "x"
click at [1409, 278] on div "Buying" at bounding box center [1417, 276] width 38 height 20
click at [821, 71] on link "Purchase Orders" at bounding box center [879, 62] width 173 height 26
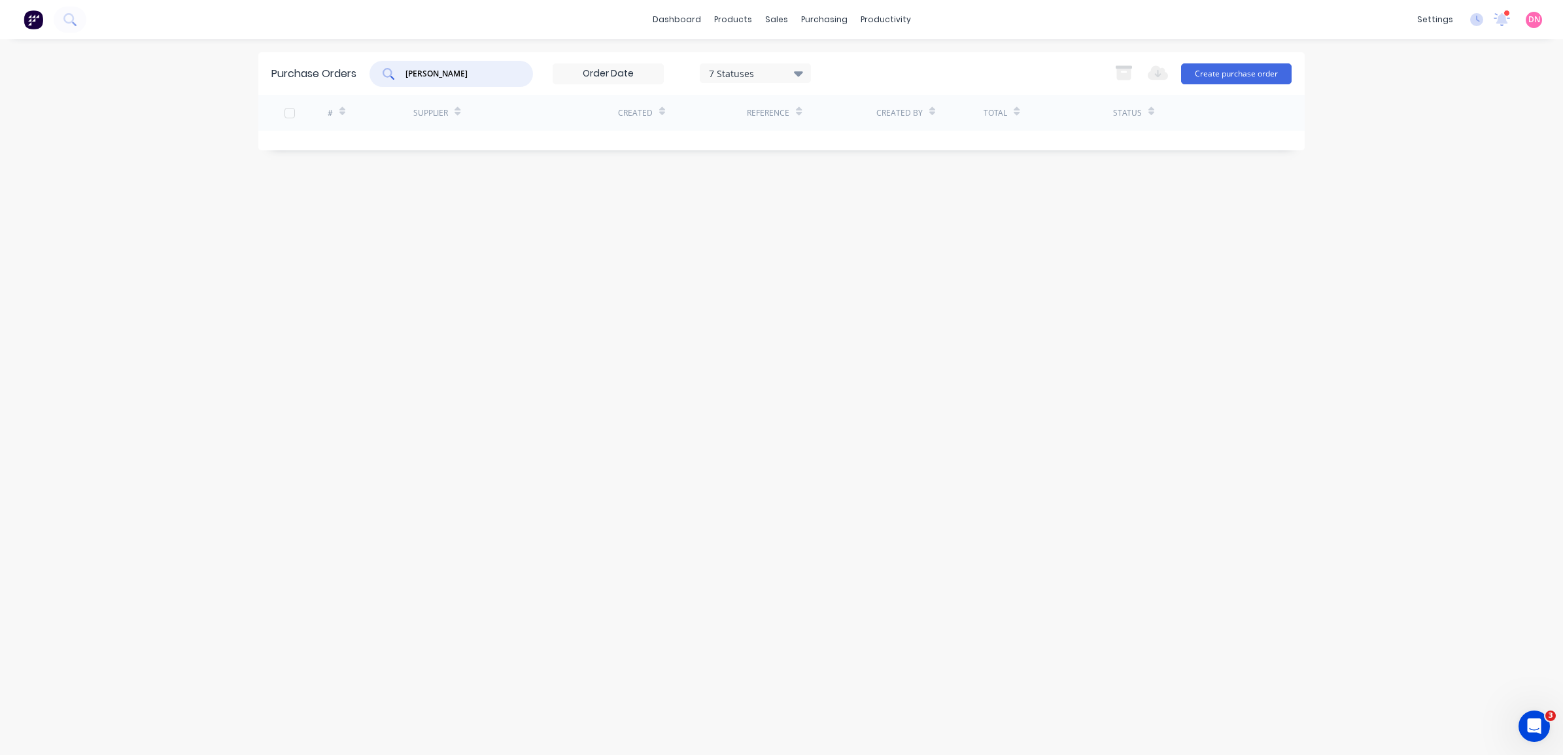
drag, startPoint x: 421, startPoint y: 83, endPoint x: 185, endPoint y: 90, distance: 235.6
click at [185, 90] on div "dashboard products sales purchasing productivity dashboard products Product Cat…" at bounding box center [781, 377] width 1563 height 755
click at [757, 154] on div "# Supplier Created Reference Created By Total Status Loading..." at bounding box center [781, 194] width 1046 height 198
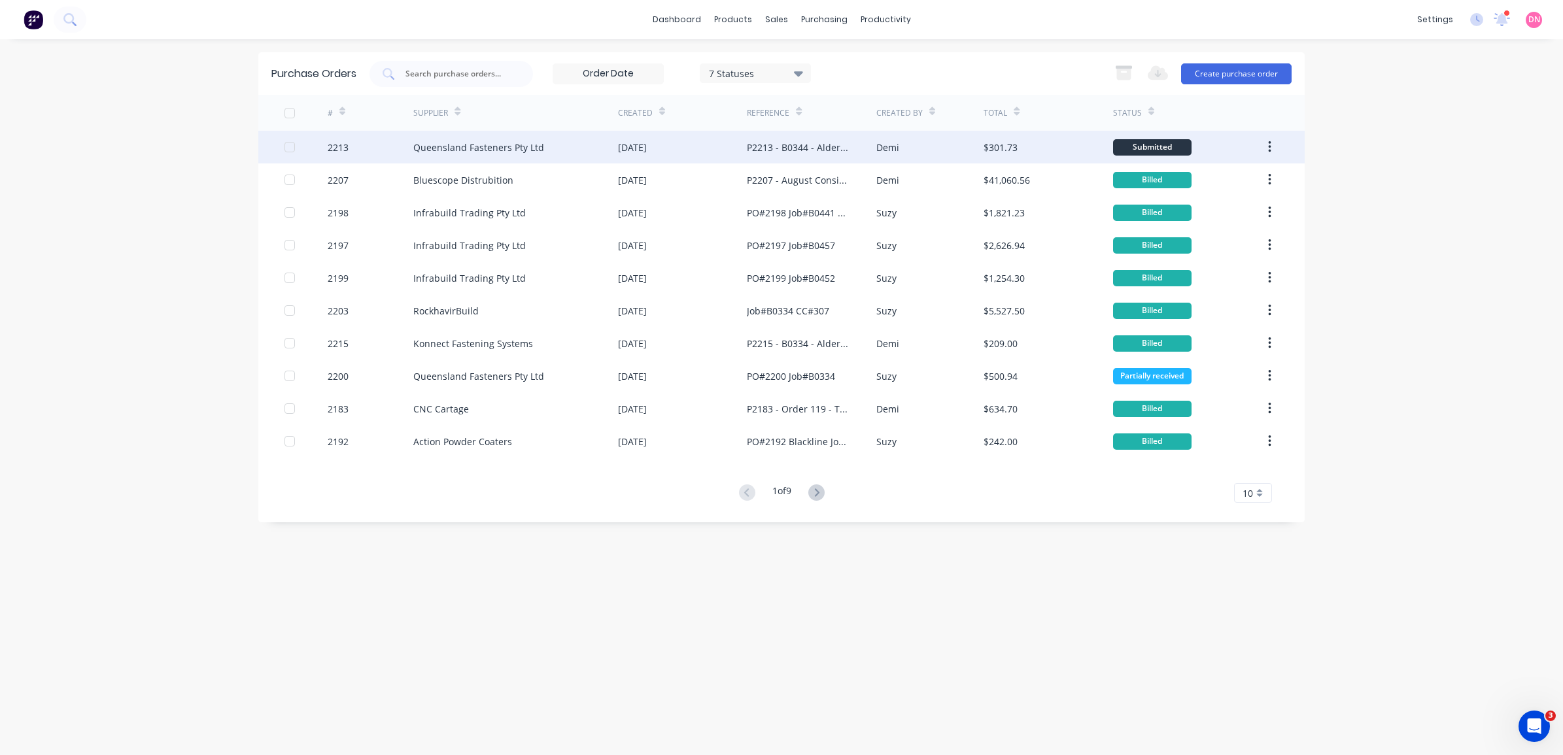
click at [1141, 147] on div "Submitted" at bounding box center [1152, 147] width 78 height 16
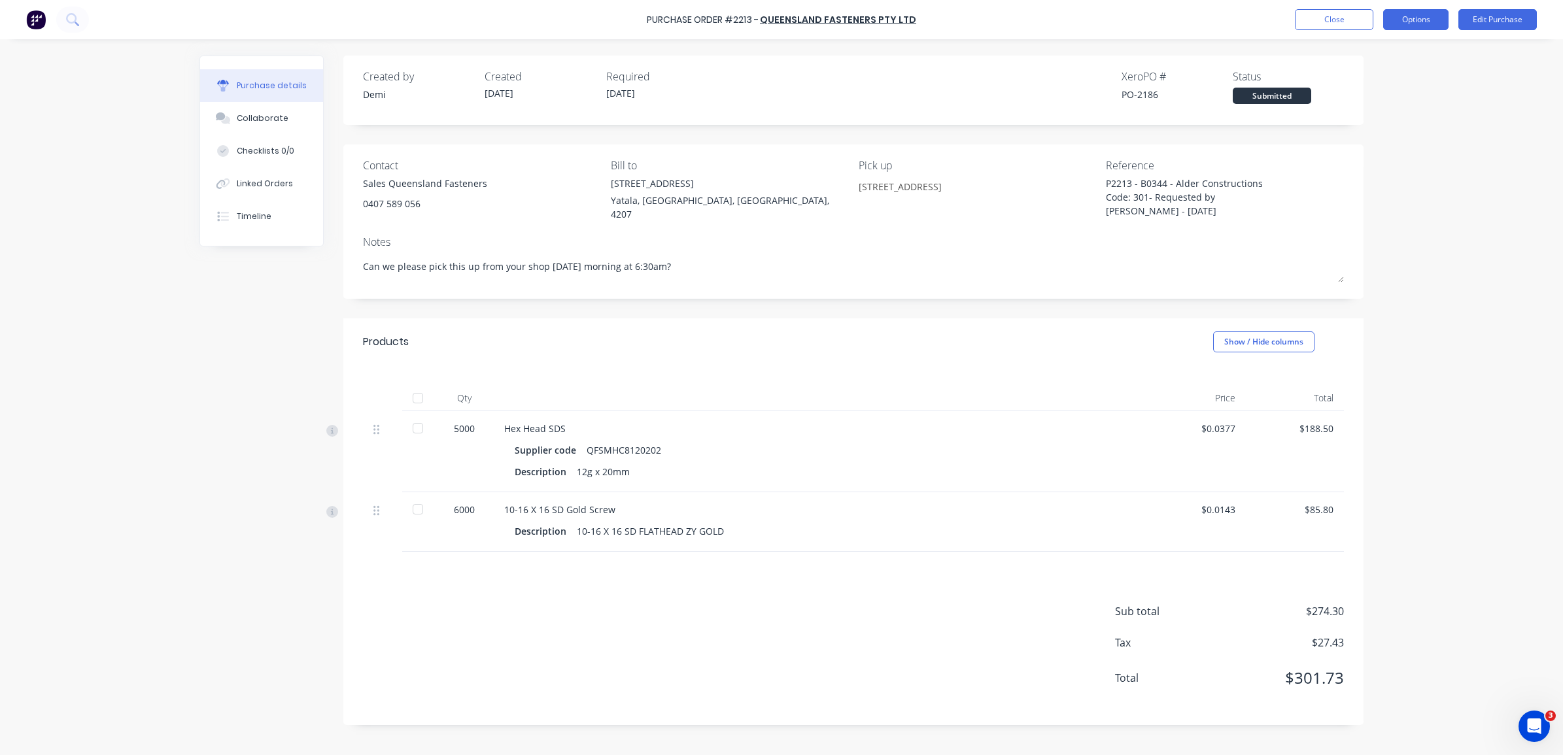
click at [1394, 15] on button "Options" at bounding box center [1415, 19] width 65 height 21
click at [1394, 77] on div "Convert to Bill" at bounding box center [1386, 79] width 101 height 19
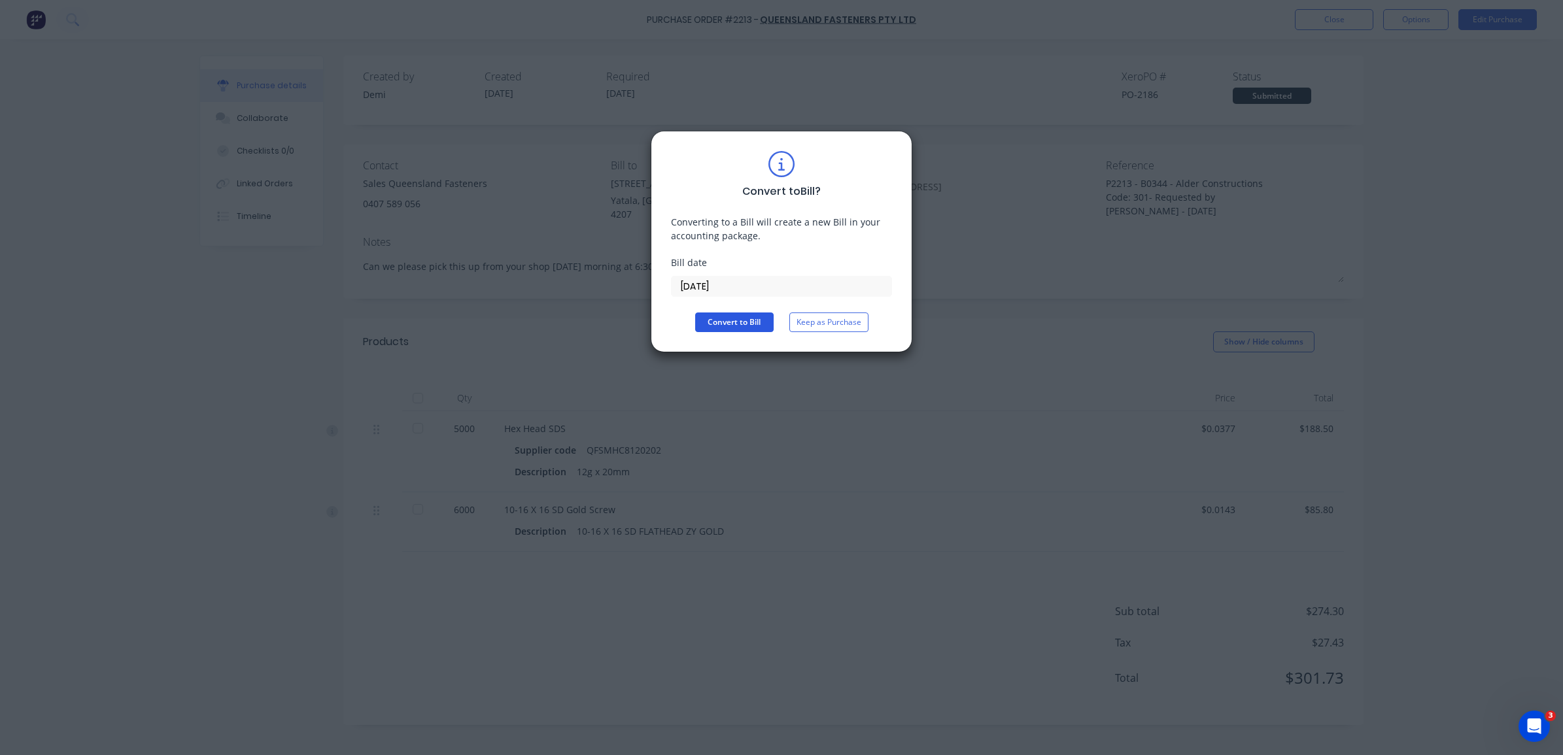
click at [728, 325] on button "Convert to Bill" at bounding box center [734, 323] width 78 height 20
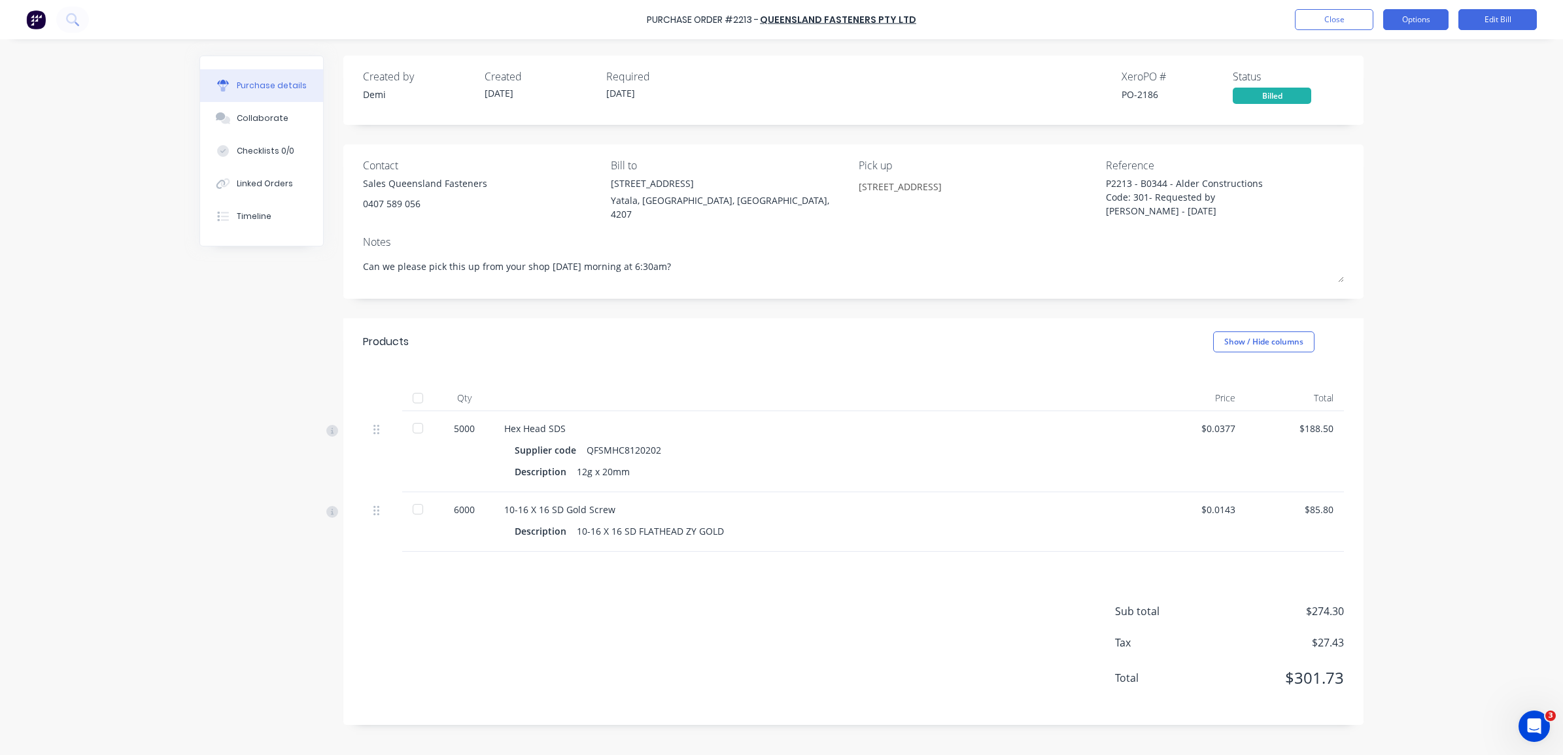
click at [1404, 18] on button "Options" at bounding box center [1415, 19] width 65 height 21
click at [1473, 165] on div "Purchase Order #2213 - Queensland Fasteners Pty Ltd Close Options Print / Email…" at bounding box center [781, 377] width 1563 height 755
click at [285, 180] on div "Linked Orders" at bounding box center [265, 184] width 56 height 12
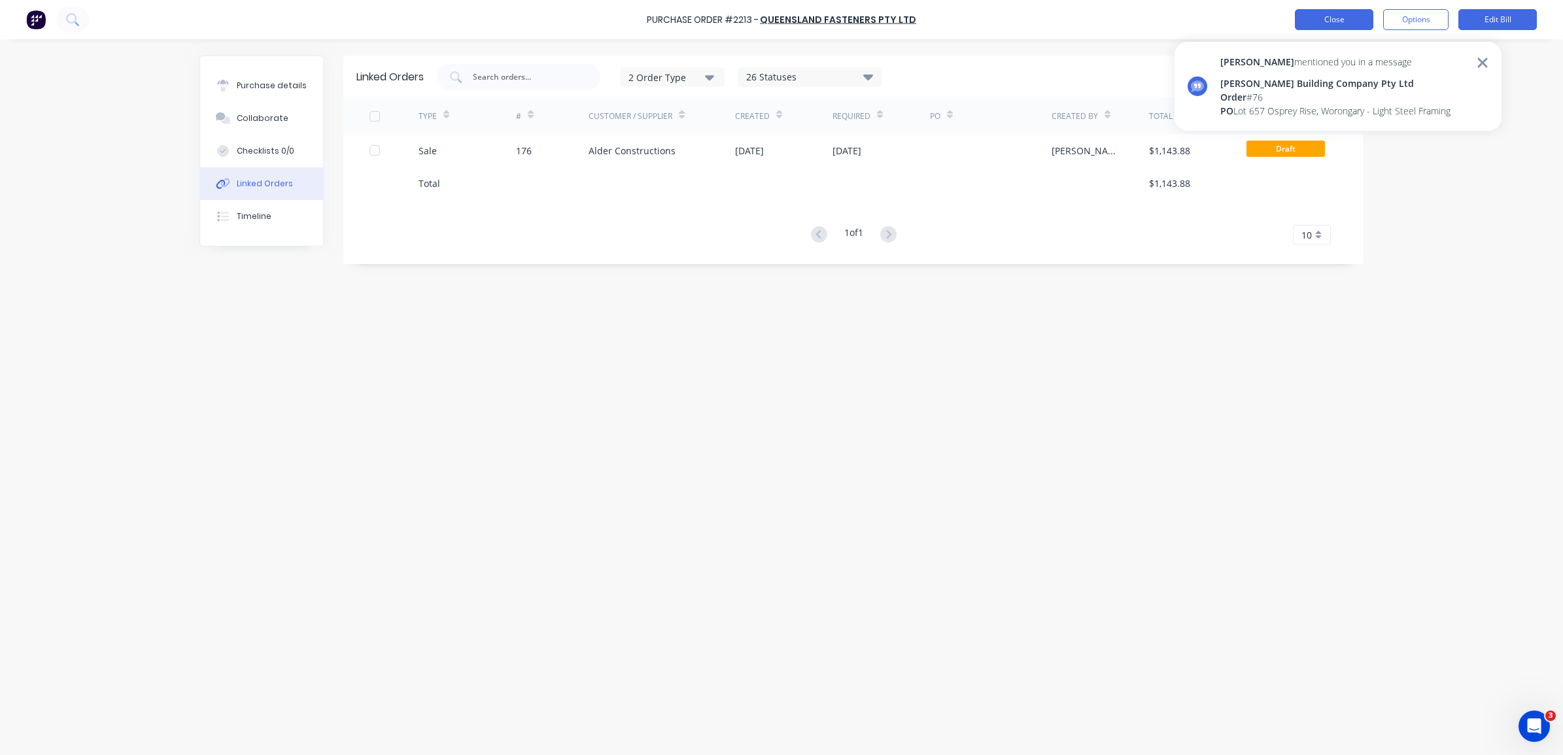
click at [1332, 15] on button "Close" at bounding box center [1334, 19] width 78 height 21
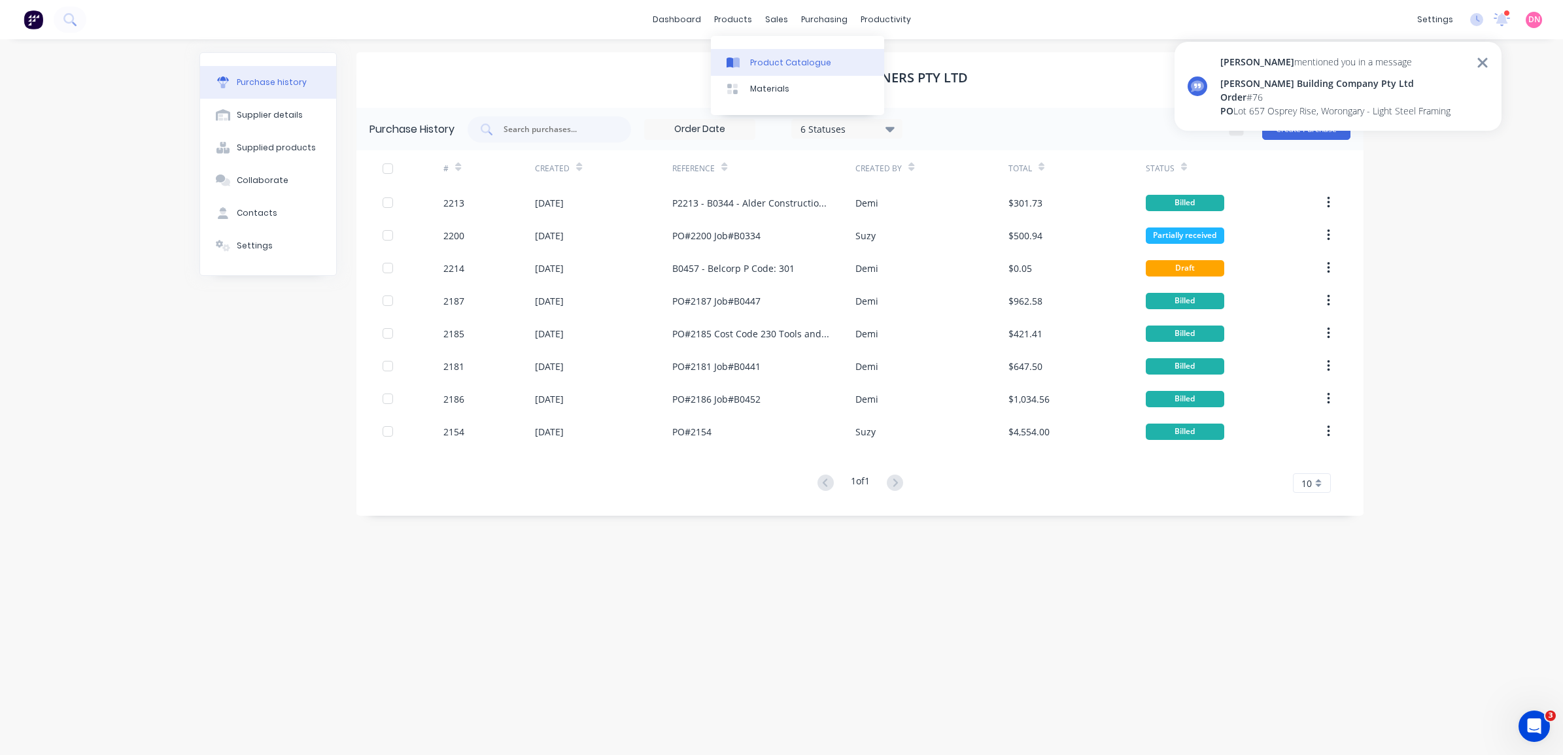
click at [751, 60] on div "Product Catalogue" at bounding box center [790, 63] width 81 height 12
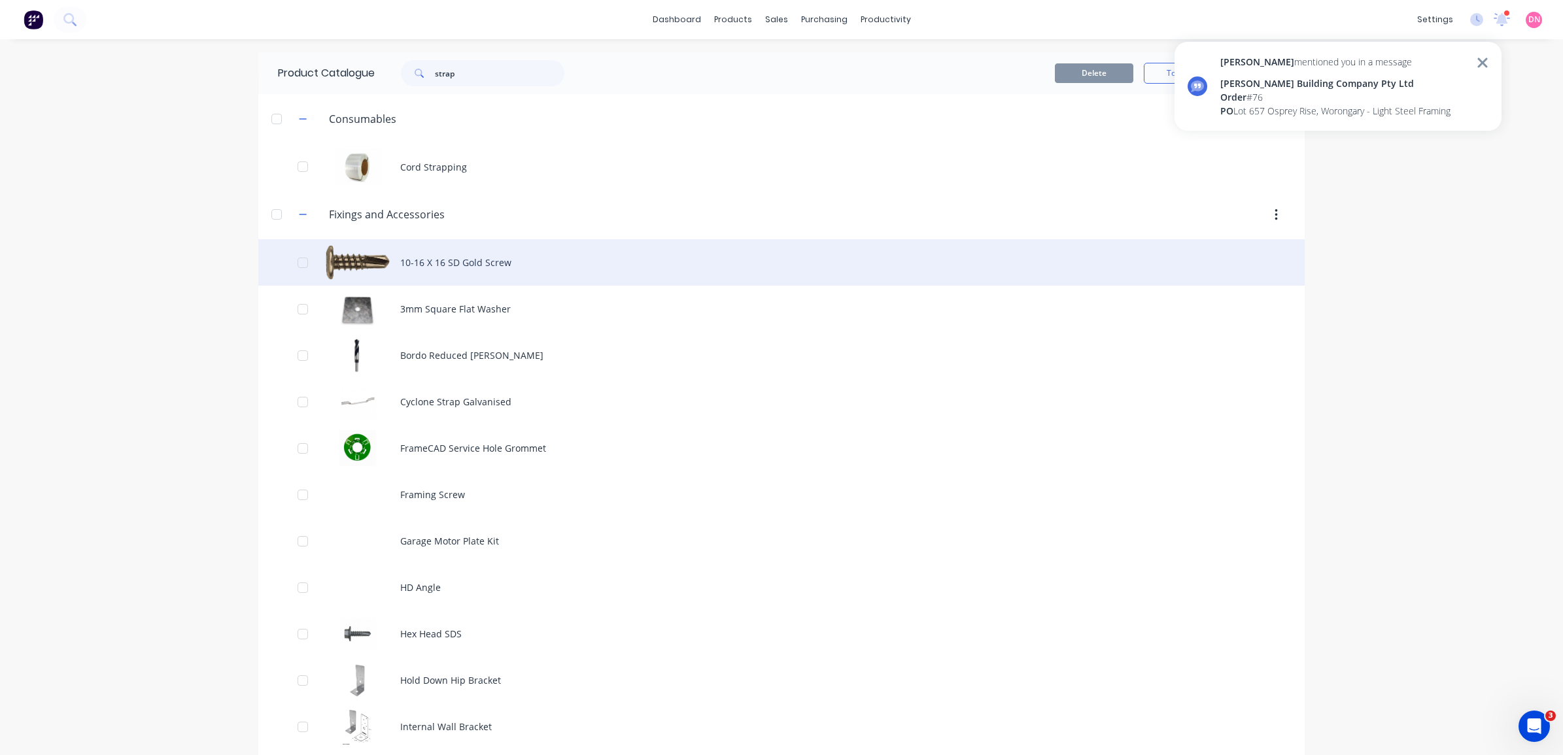
click at [443, 252] on div "10-16 X 16 SD Gold Screw" at bounding box center [781, 262] width 1046 height 46
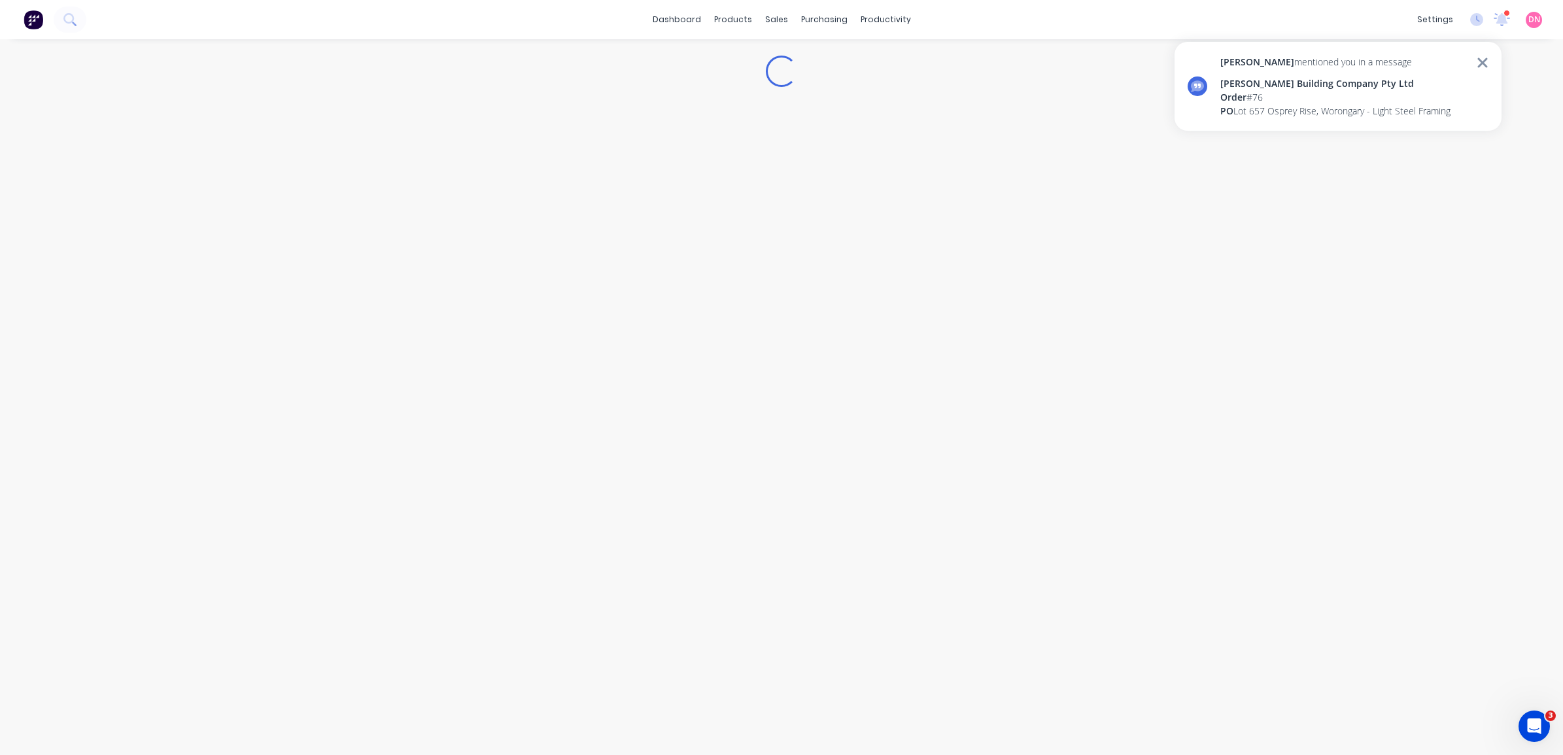
type textarea "x"
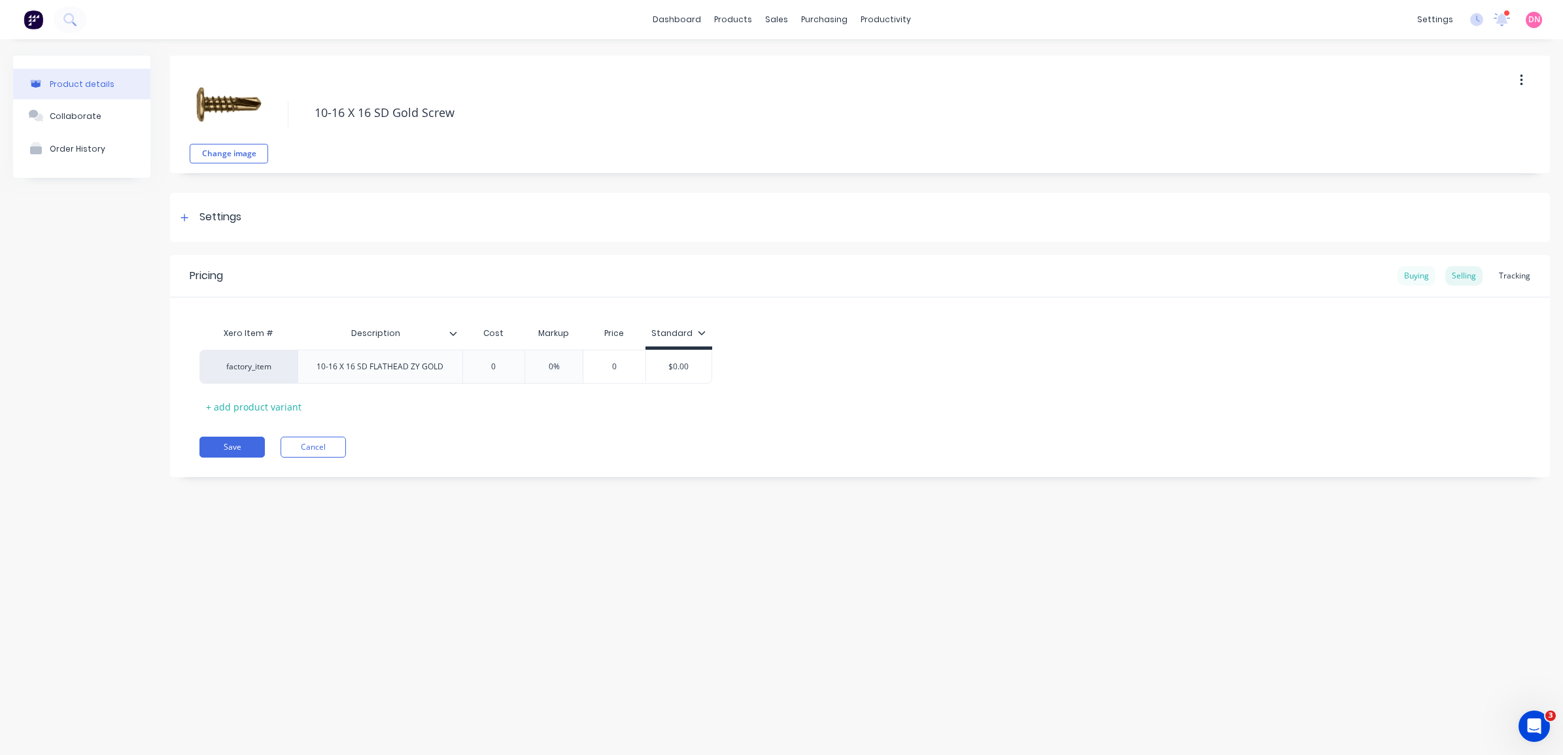
click at [1410, 275] on div "Buying" at bounding box center [1417, 276] width 38 height 20
type input "$0.0143"
drag, startPoint x: 557, startPoint y: 361, endPoint x: 517, endPoint y: 360, distance: 39.2
click at [517, 360] on input "$0.0143" at bounding box center [538, 364] width 150 height 12
click at [1465, 276] on div "Selling" at bounding box center [1463, 276] width 37 height 20
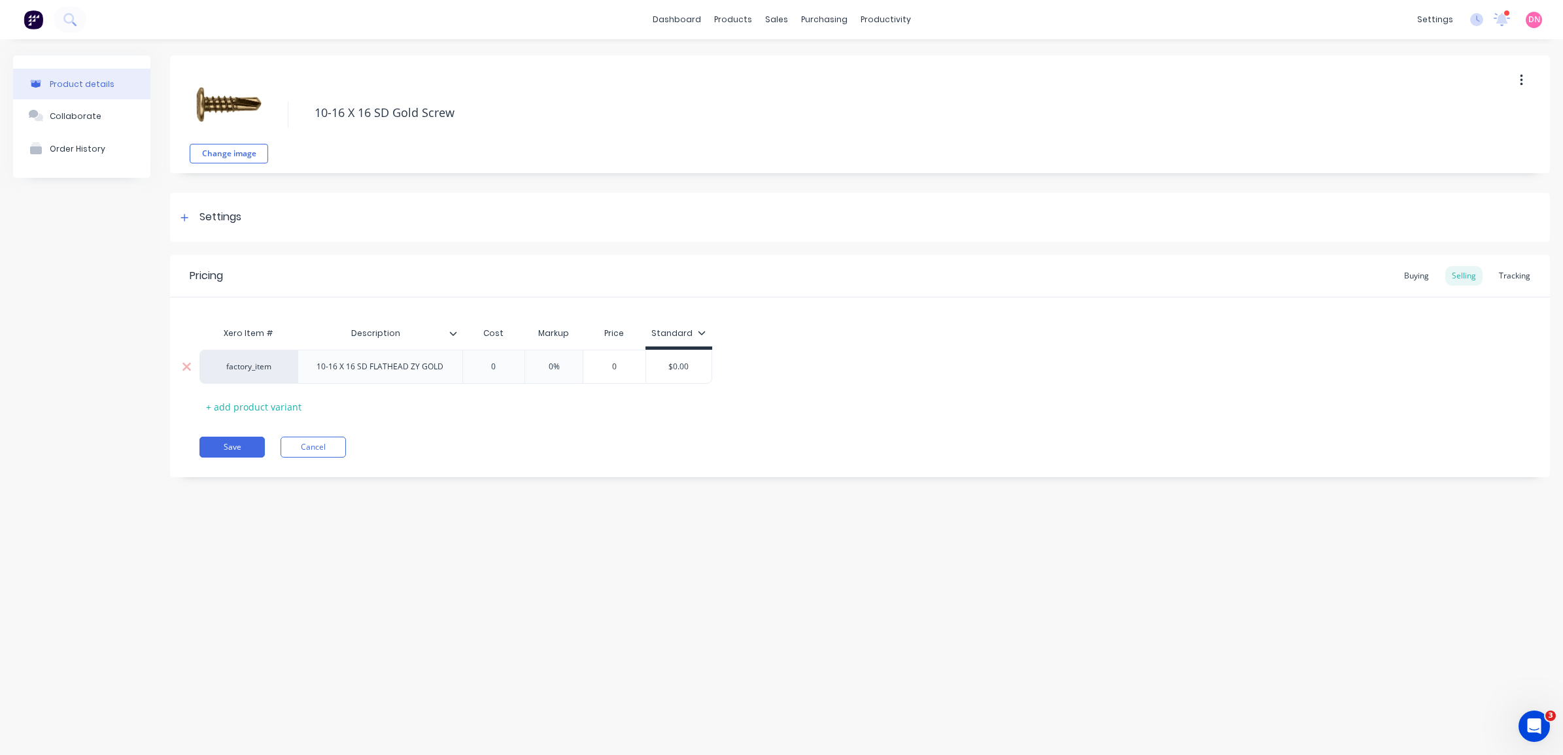
click at [512, 375] on div "0" at bounding box center [493, 367] width 65 height 33
type input "0"
click at [496, 368] on input "0" at bounding box center [493, 367] width 65 height 12
click at [495, 368] on input "0" at bounding box center [493, 367] width 65 height 12
type input "0"
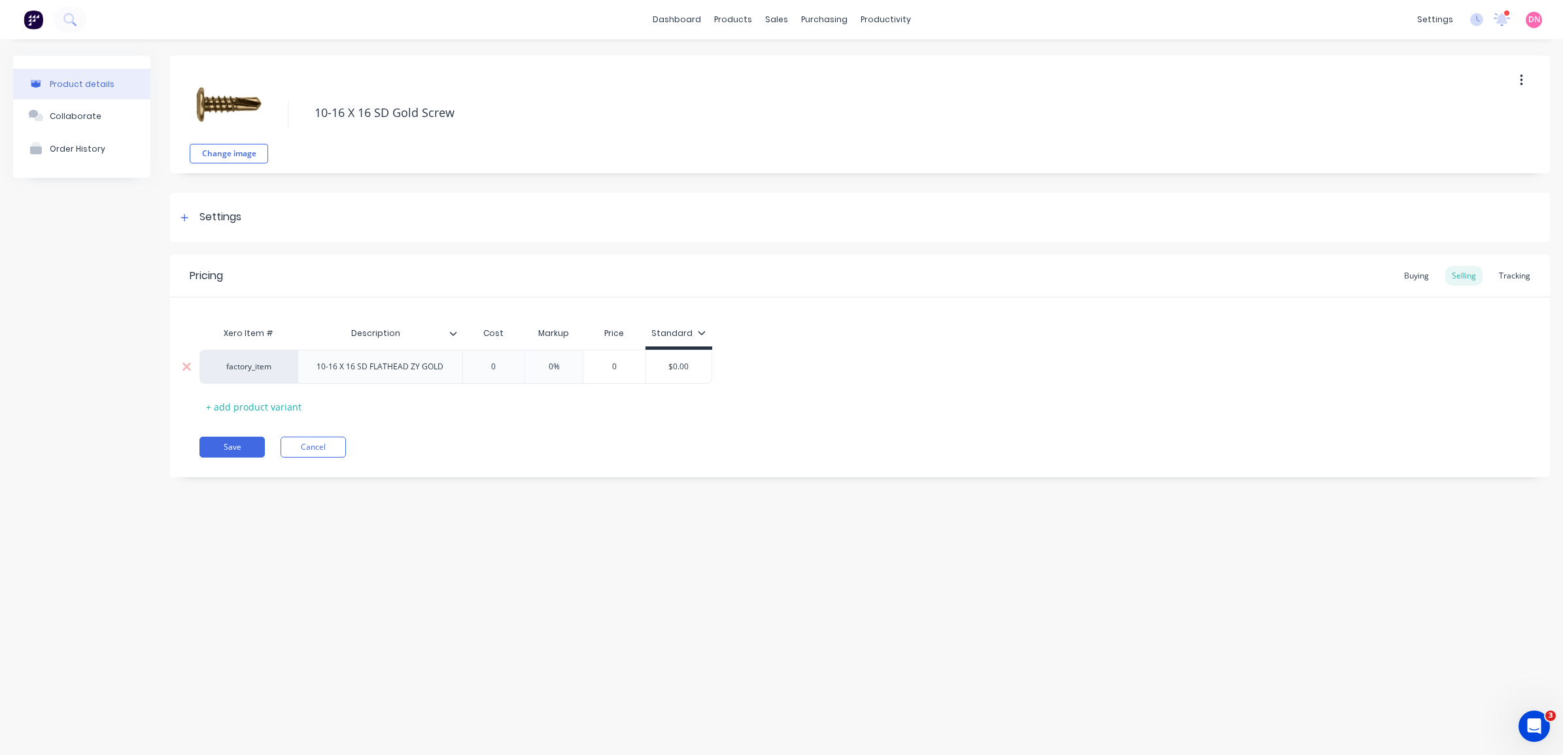
click at [635, 368] on input "0" at bounding box center [613, 367] width 65 height 12
drag, startPoint x: 617, startPoint y: 362, endPoint x: 604, endPoint y: 364, distance: 13.2
click at [604, 364] on input "0" at bounding box center [613, 367] width 65 height 12
paste input "$0.0143"
type textarea "x"
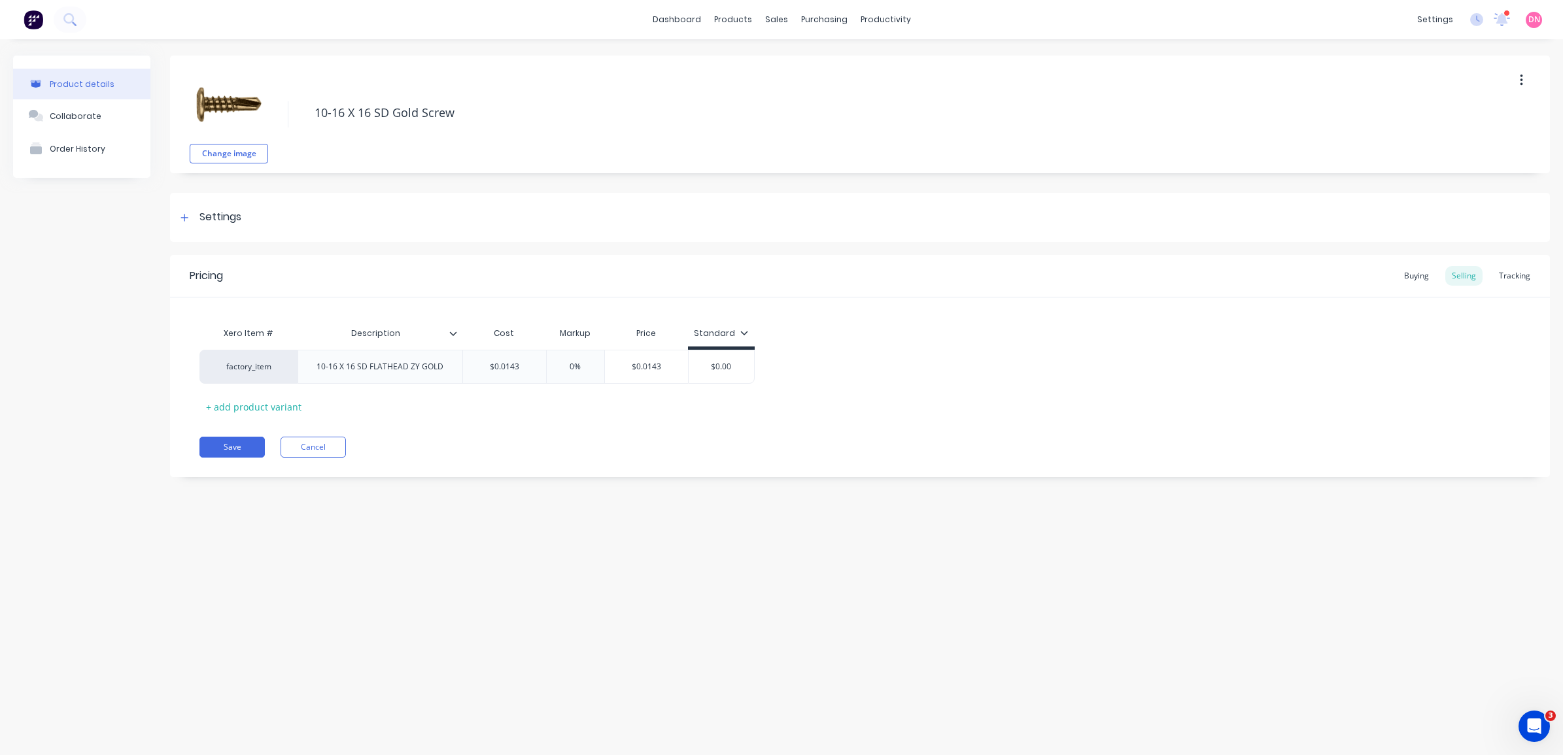
type input "$0.0143"
click at [831, 385] on div "Xero Item # Description Cost Markup Price Standard factory_item 10-16 X 16 SD F…" at bounding box center [859, 368] width 1321 height 97
click at [252, 449] on button "Save" at bounding box center [231, 447] width 65 height 21
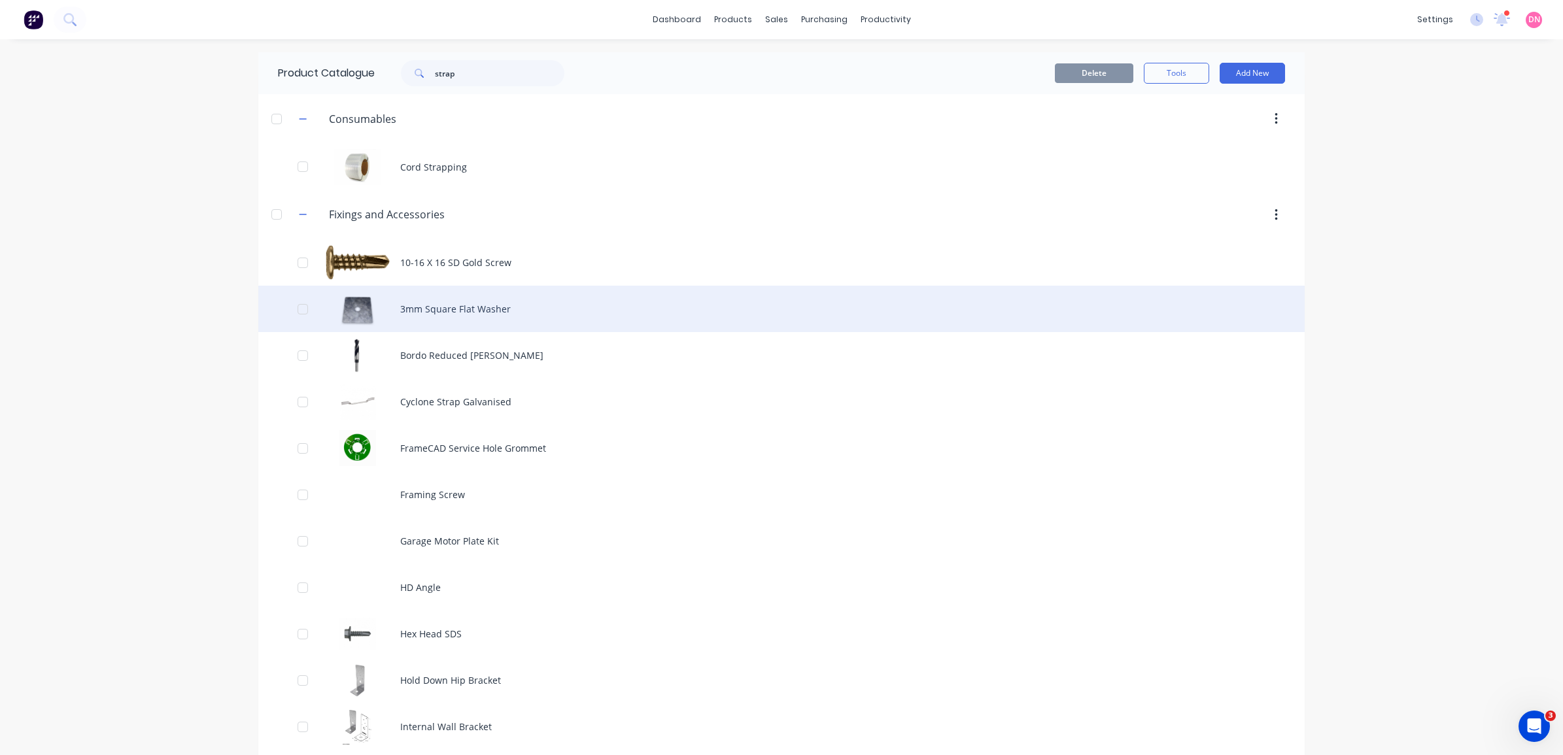
click at [419, 316] on div "3mm Square Flat Washer" at bounding box center [781, 309] width 1046 height 46
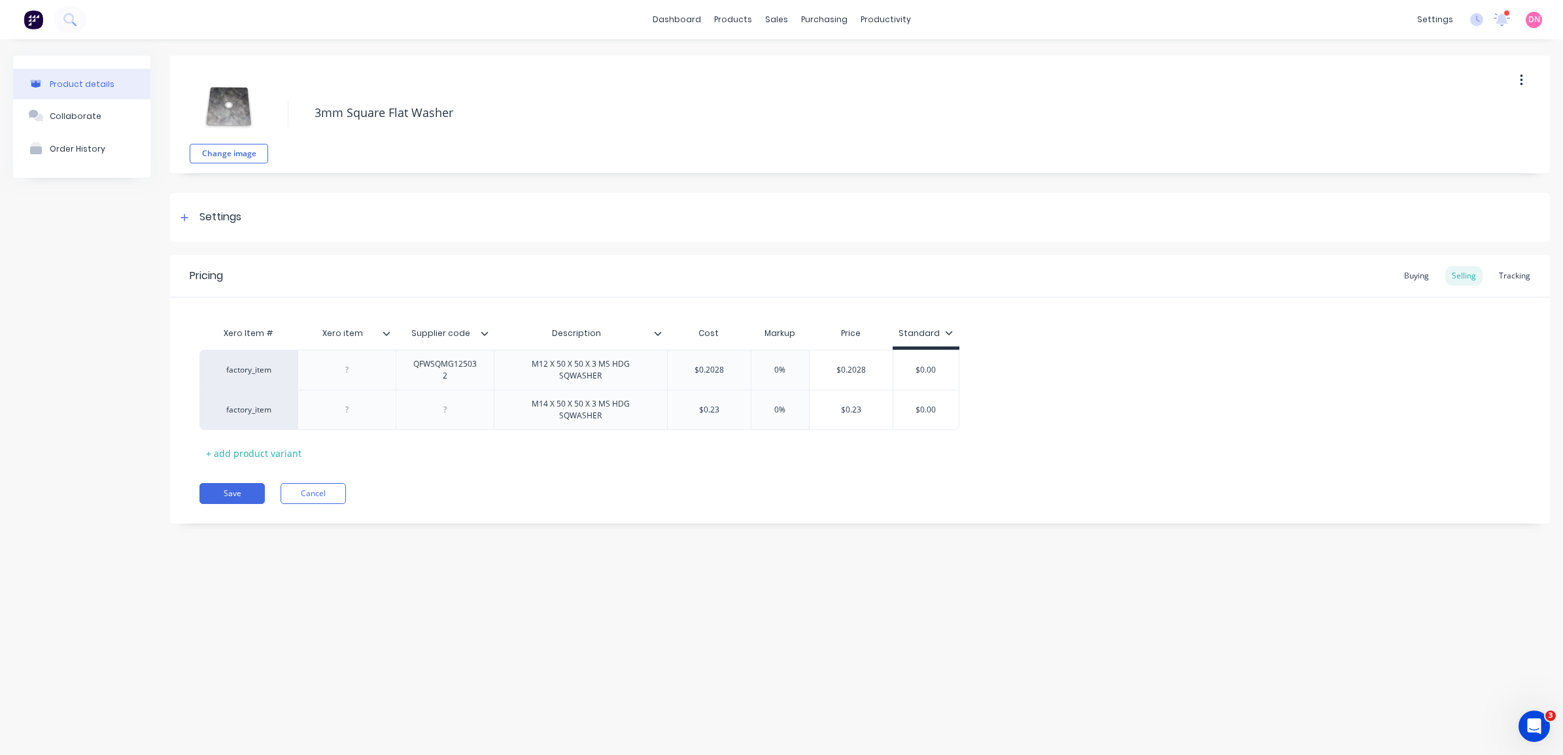
type textarea "x"
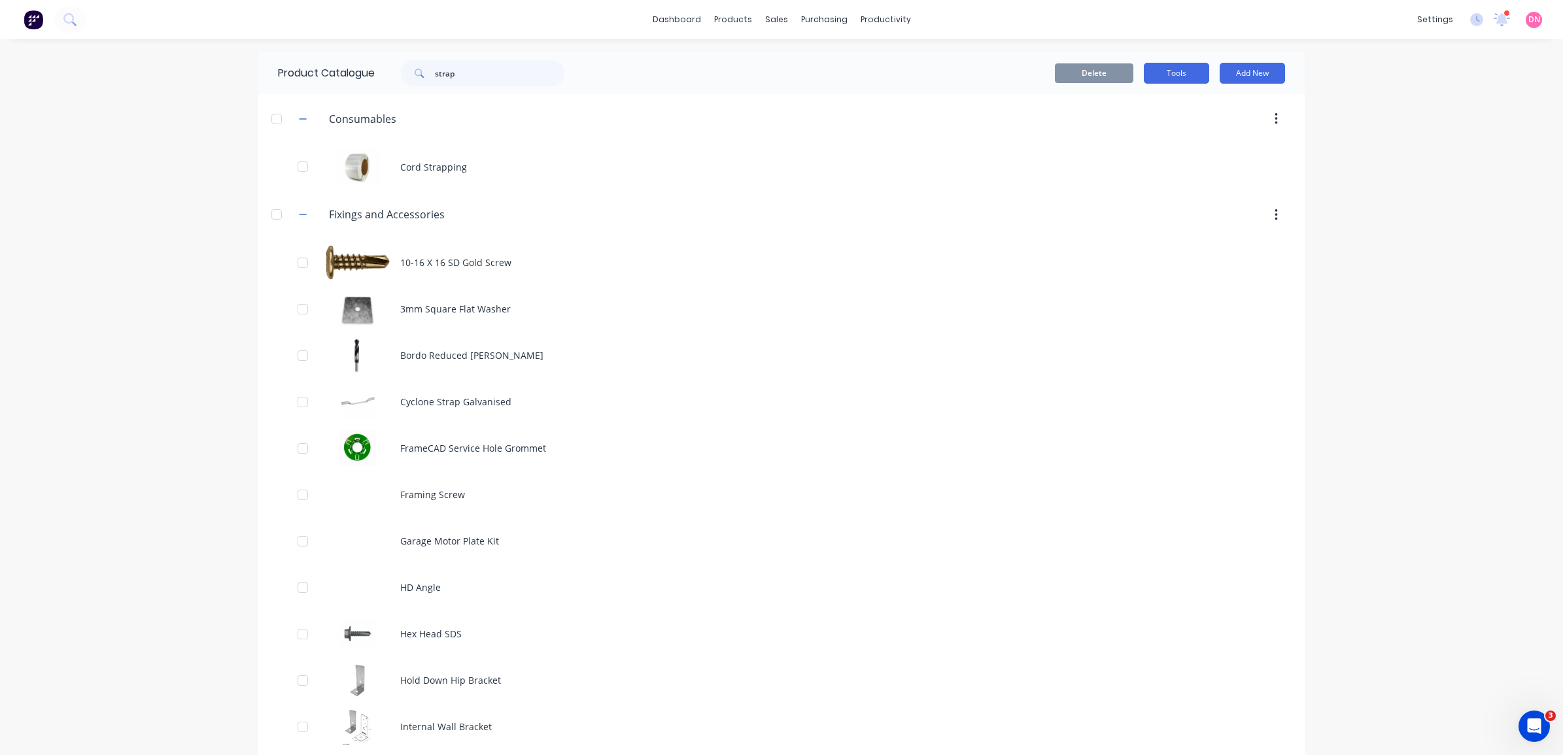
click at [1191, 65] on button "Tools" at bounding box center [1176, 73] width 65 height 21
click at [1152, 134] on div "Stocktake" at bounding box center [1147, 133] width 101 height 19
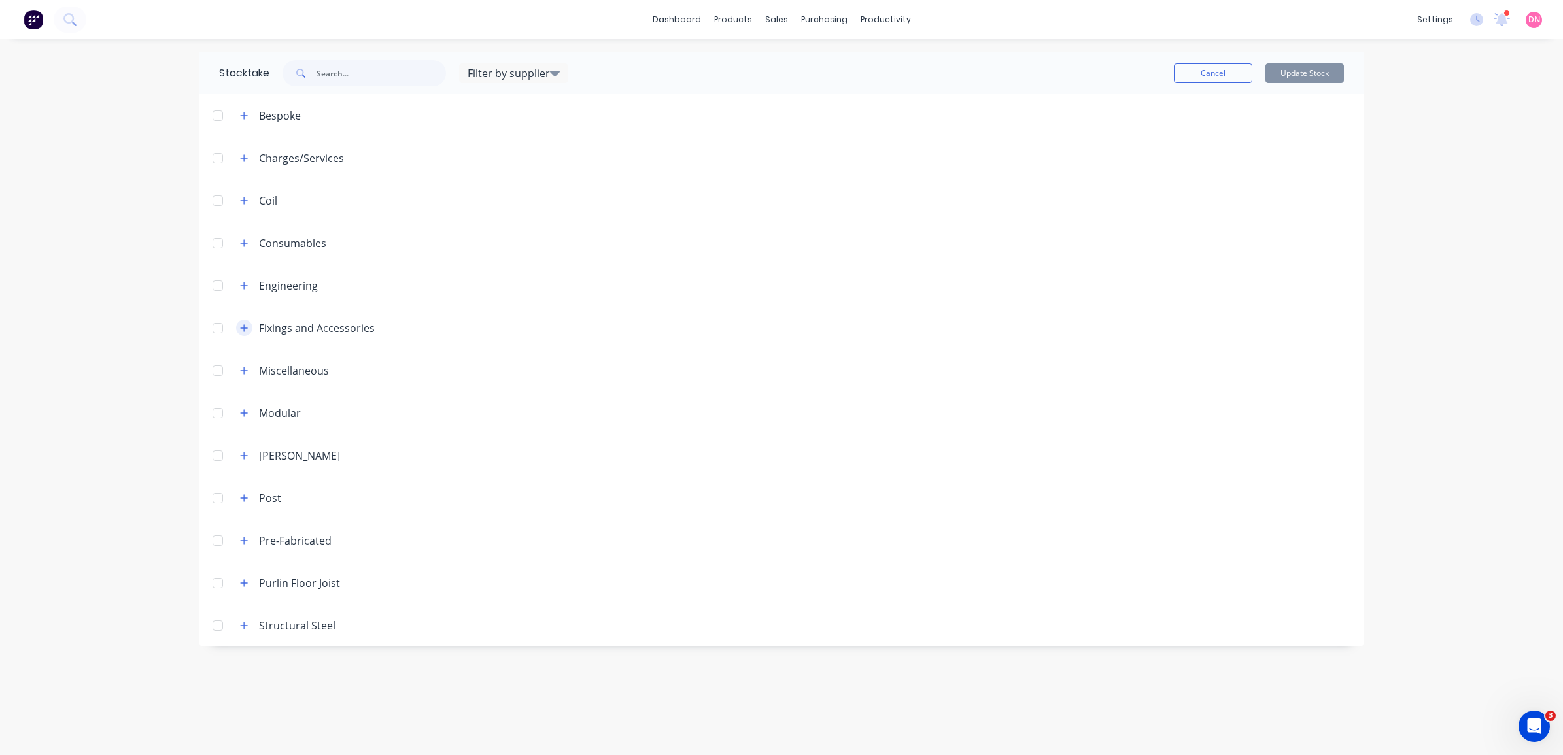
click at [239, 325] on button "button" at bounding box center [244, 328] width 16 height 16
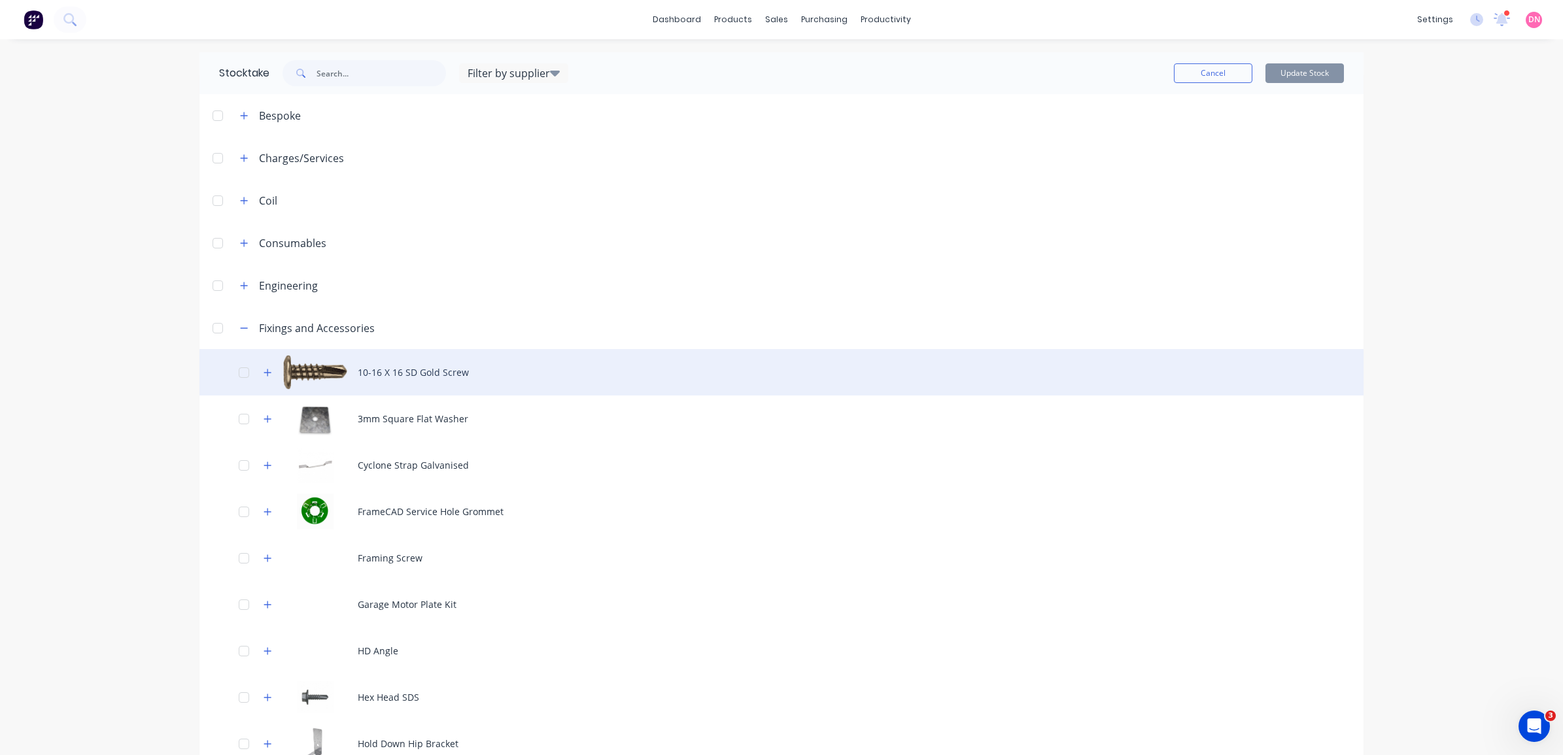
click at [556, 375] on div "10-16 X 16 SD Gold Screw" at bounding box center [781, 372] width 1164 height 46
click at [417, 374] on div "10-16 X 16 SD Gold Screw" at bounding box center [781, 372] width 1164 height 46
click at [264, 370] on icon "button" at bounding box center [268, 372] width 8 height 9
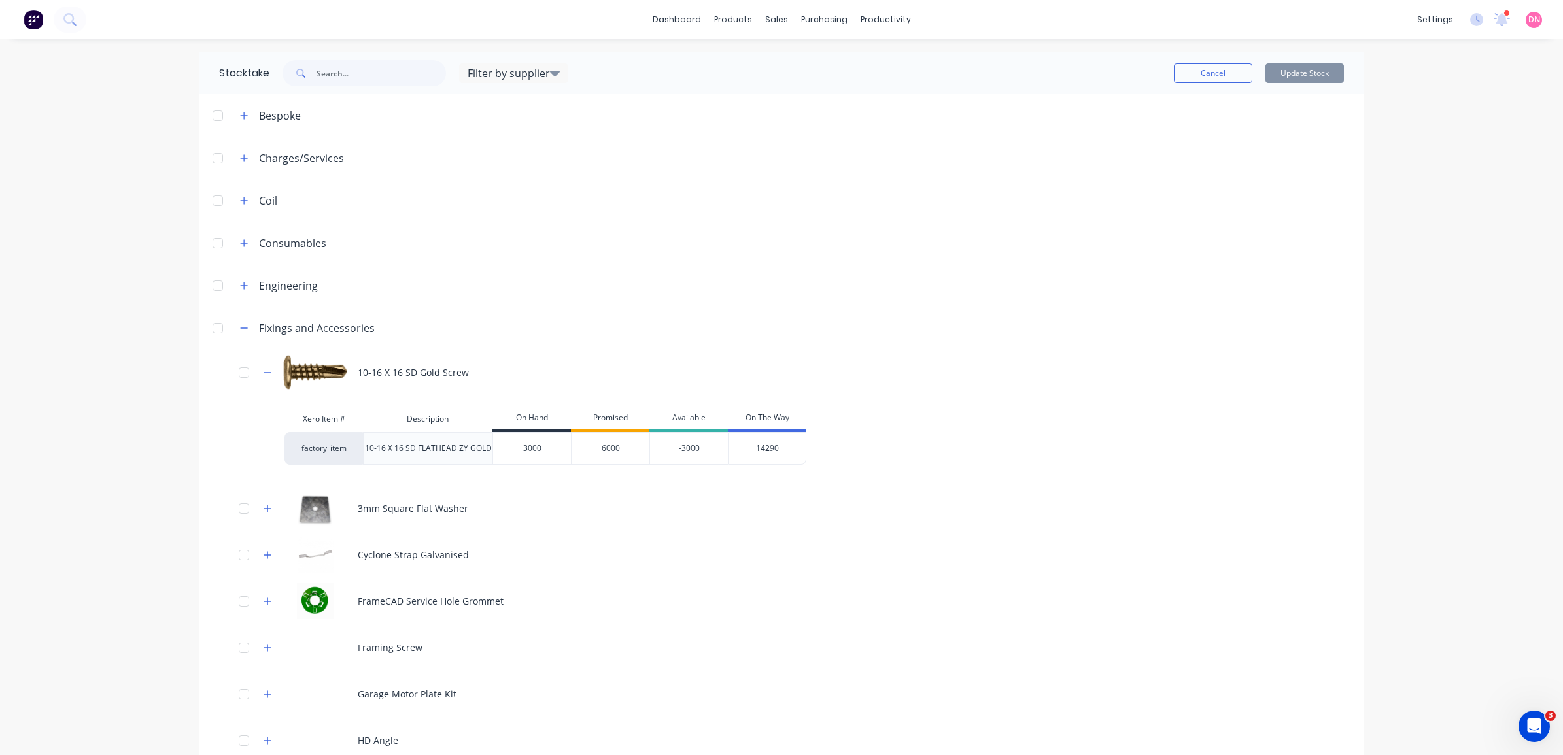
drag, startPoint x: 538, startPoint y: 445, endPoint x: 501, endPoint y: 445, distance: 37.3
click at [501, 445] on input "3000" at bounding box center [532, 449] width 78 height 12
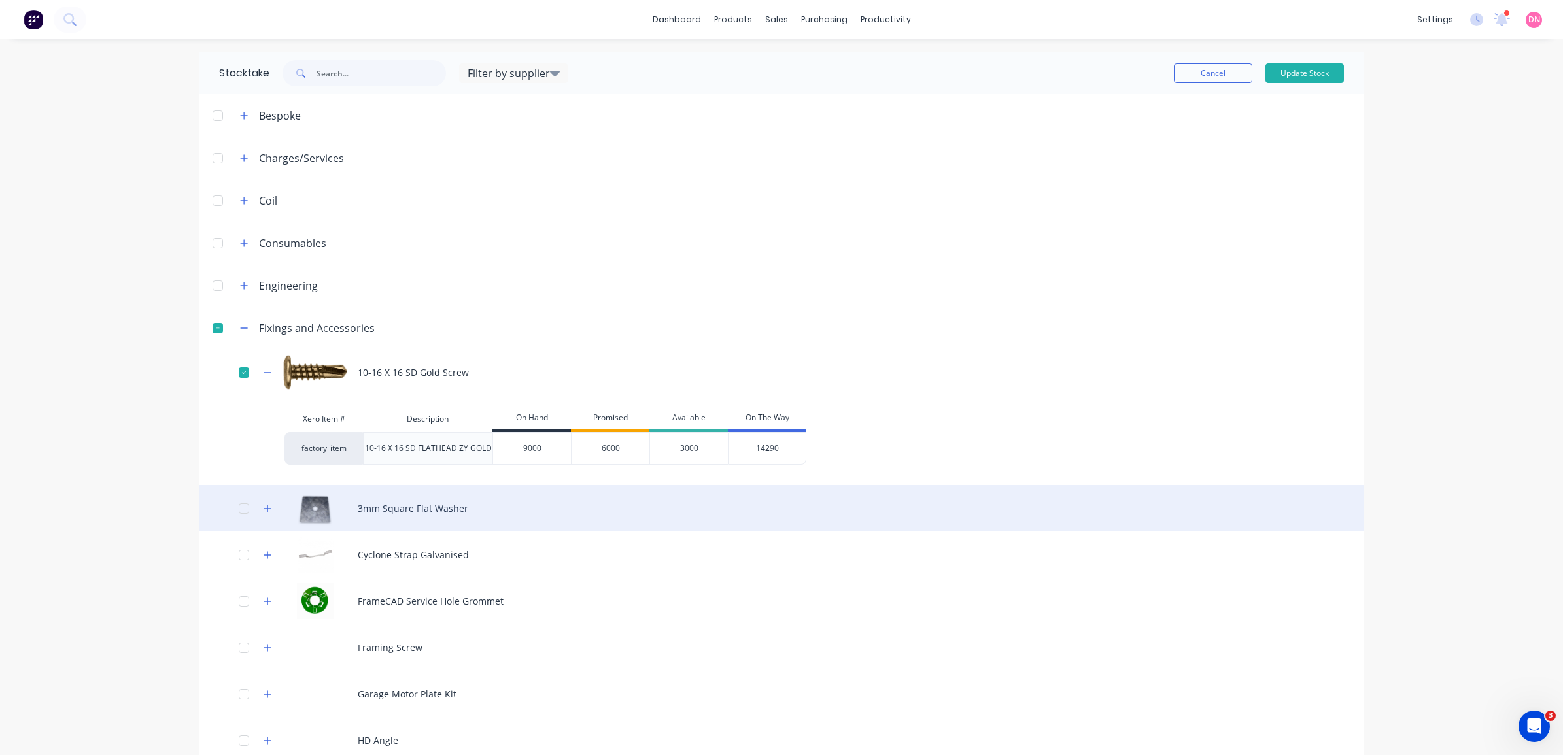
type input "9000"
click at [689, 508] on div "3mm Square Flat Washer" at bounding box center [781, 508] width 1164 height 46
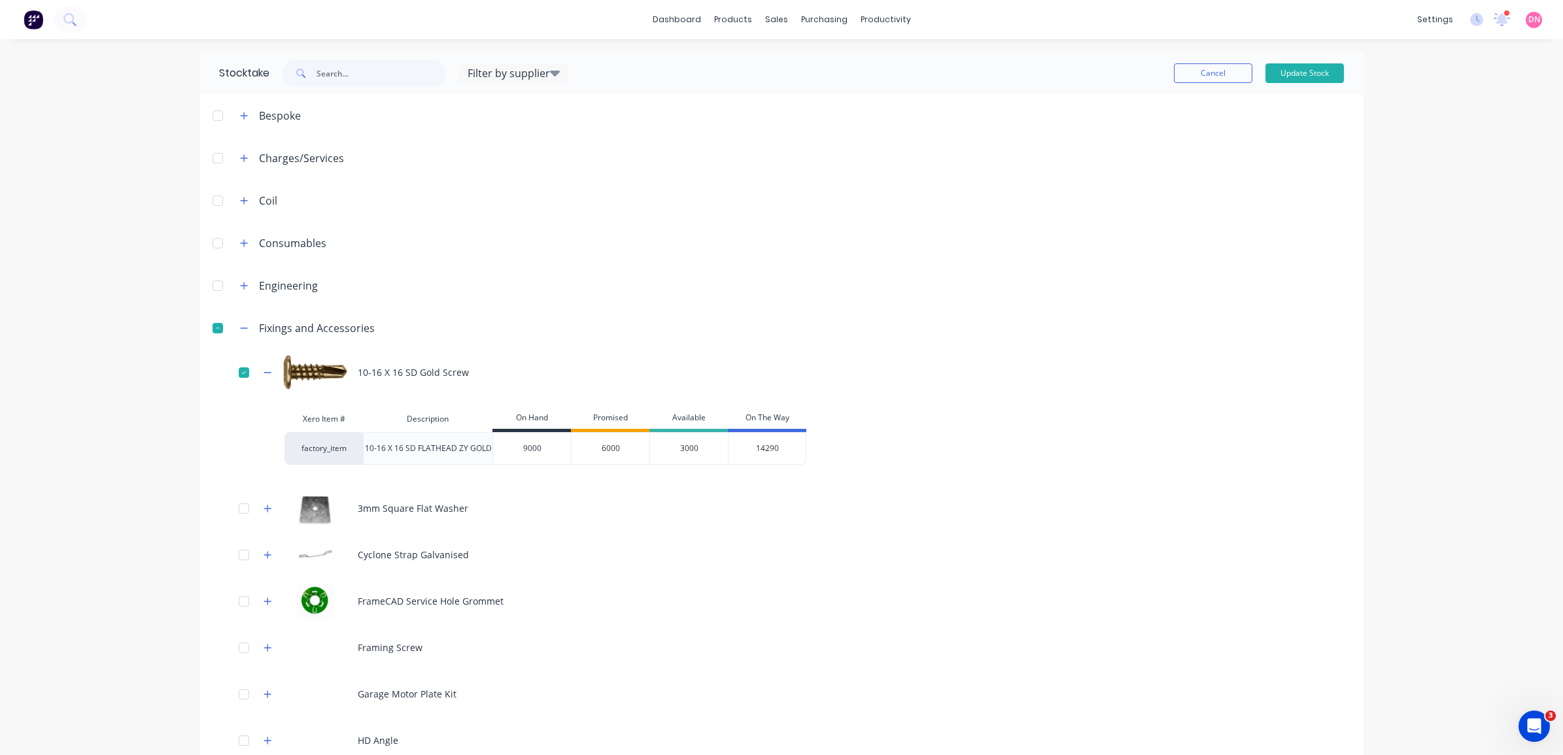
click at [768, 449] on div "14290" at bounding box center [767, 448] width 78 height 33
drag, startPoint x: 769, startPoint y: 449, endPoint x: 723, endPoint y: 445, distance: 46.6
click at [728, 445] on div "14290" at bounding box center [767, 448] width 78 height 33
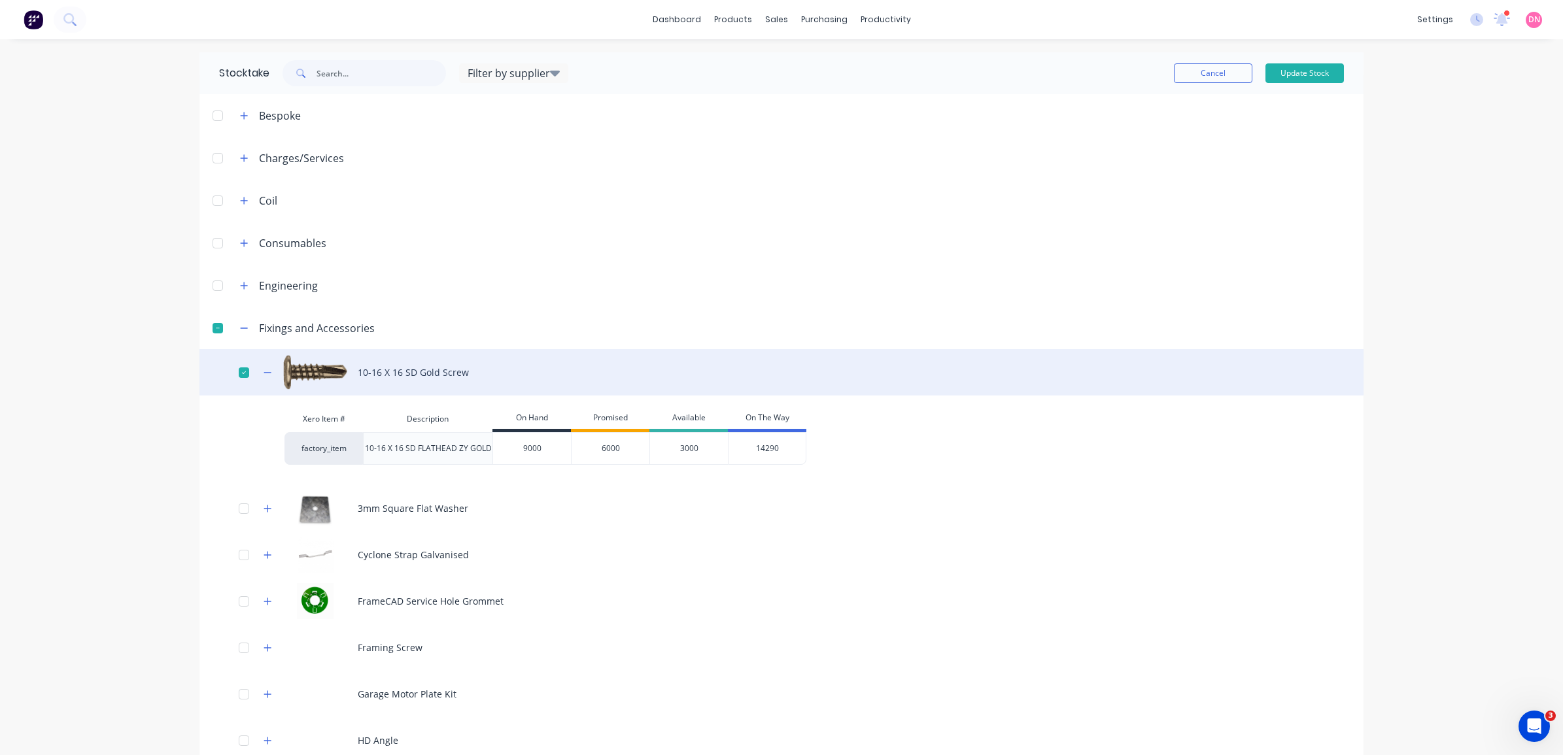
drag, startPoint x: 723, startPoint y: 445, endPoint x: 1008, endPoint y: 386, distance: 291.3
click at [1008, 386] on div "10-16 X 16 SD Gold Screw" at bounding box center [781, 372] width 1164 height 46
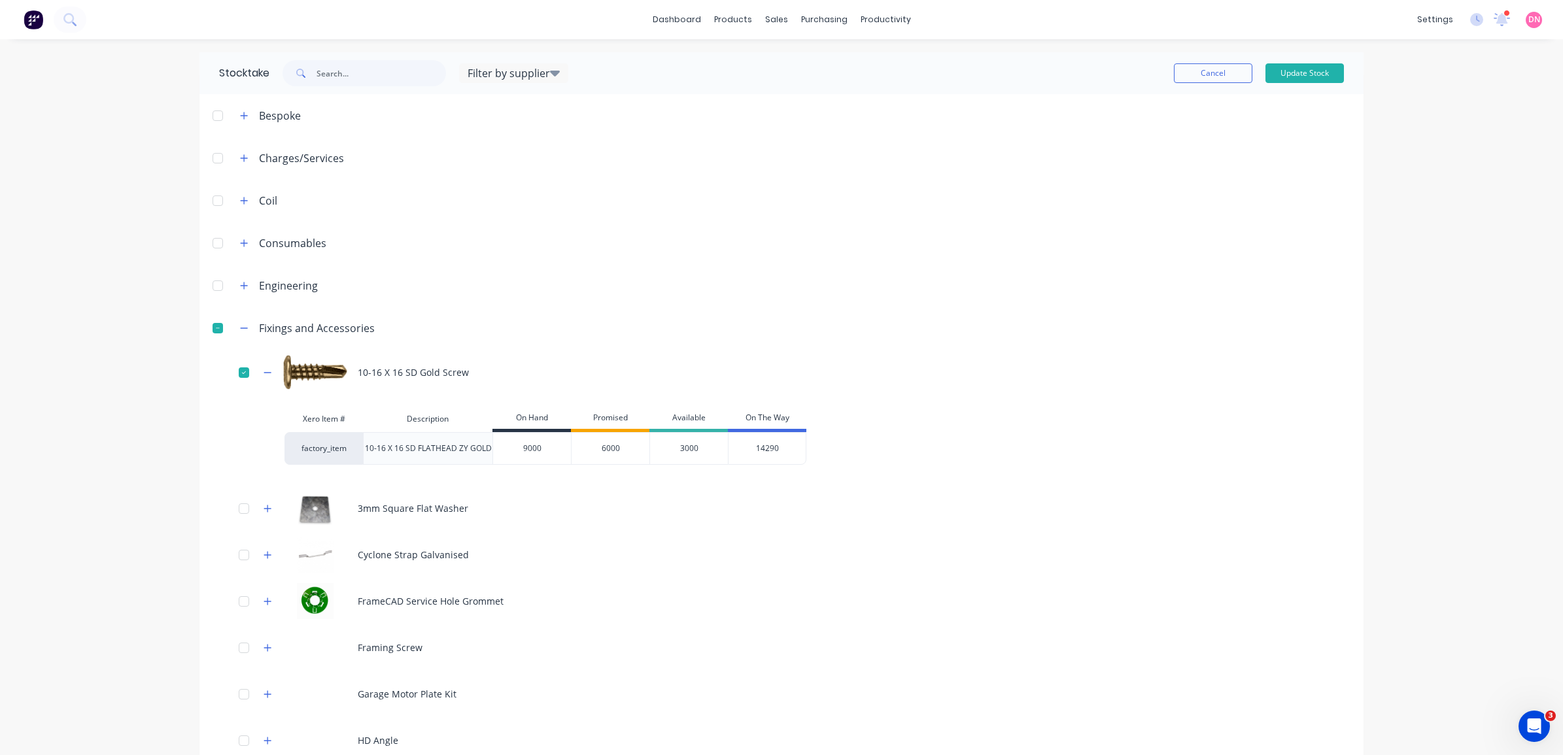
click at [776, 448] on div "14290" at bounding box center [767, 448] width 78 height 33
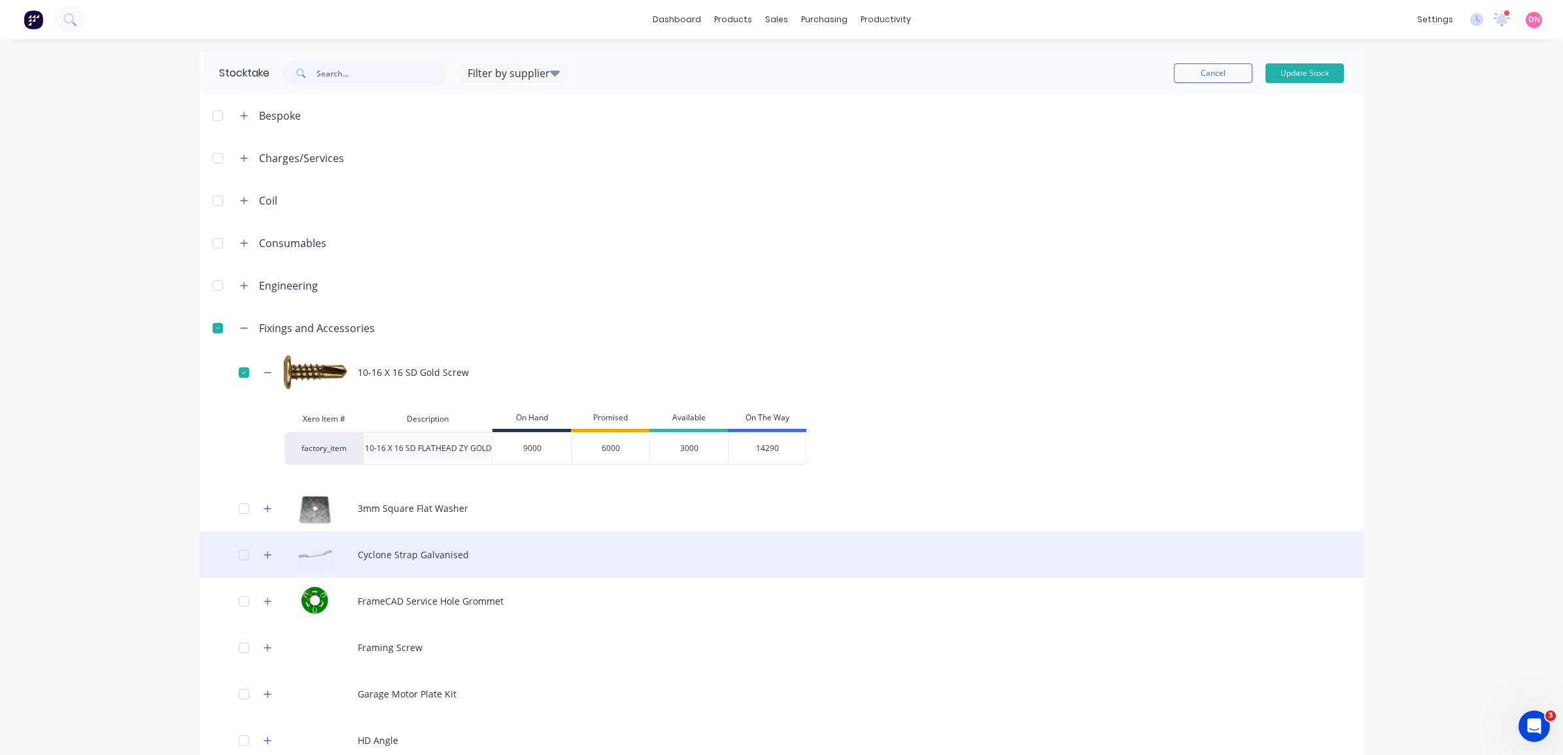
click at [456, 547] on div "Cyclone Strap Galvanised" at bounding box center [781, 555] width 1164 height 46
click at [478, 553] on div "Cyclone Strap Galvanised" at bounding box center [781, 555] width 1164 height 46
click at [260, 557] on button "button" at bounding box center [268, 555] width 16 height 16
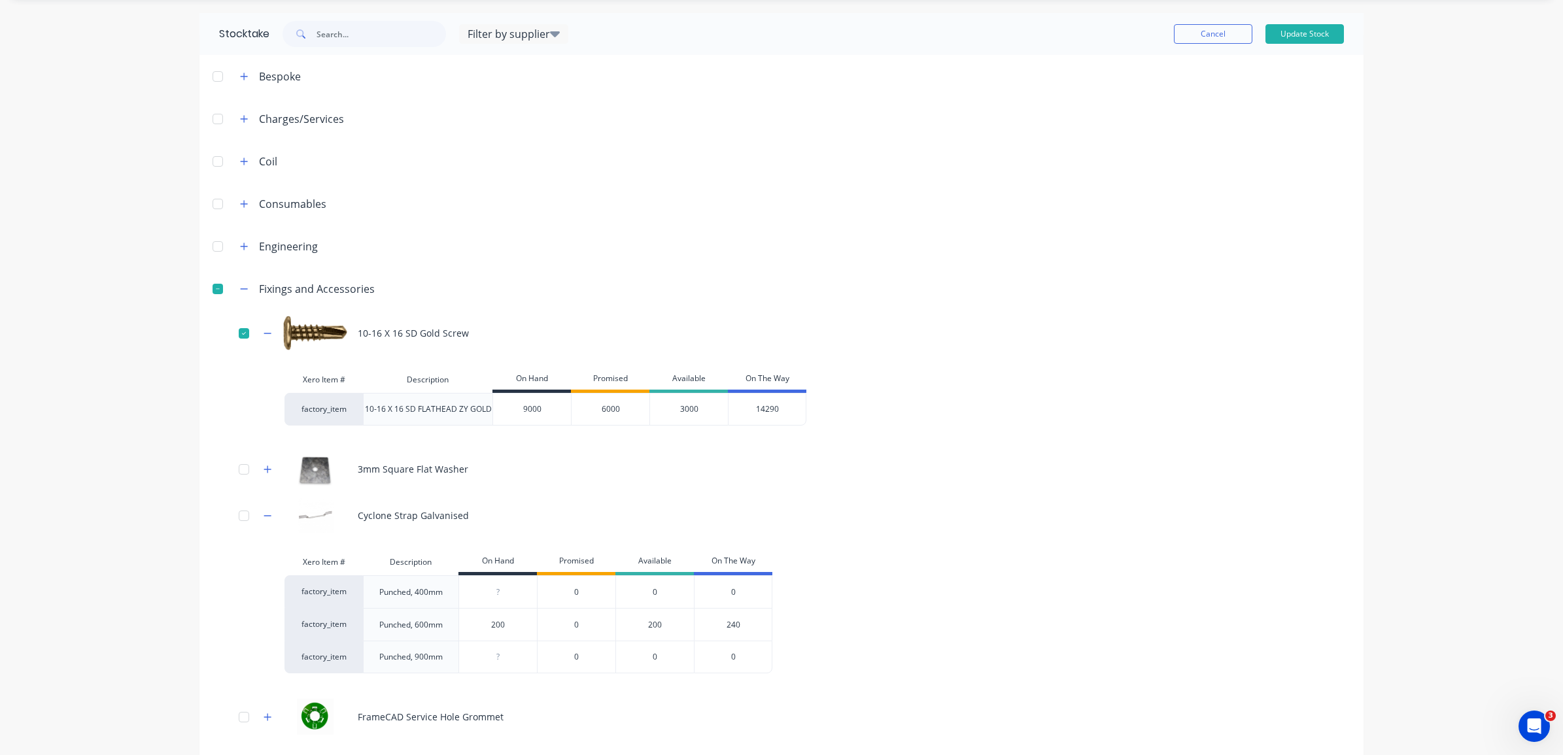
scroll to position [82, 0]
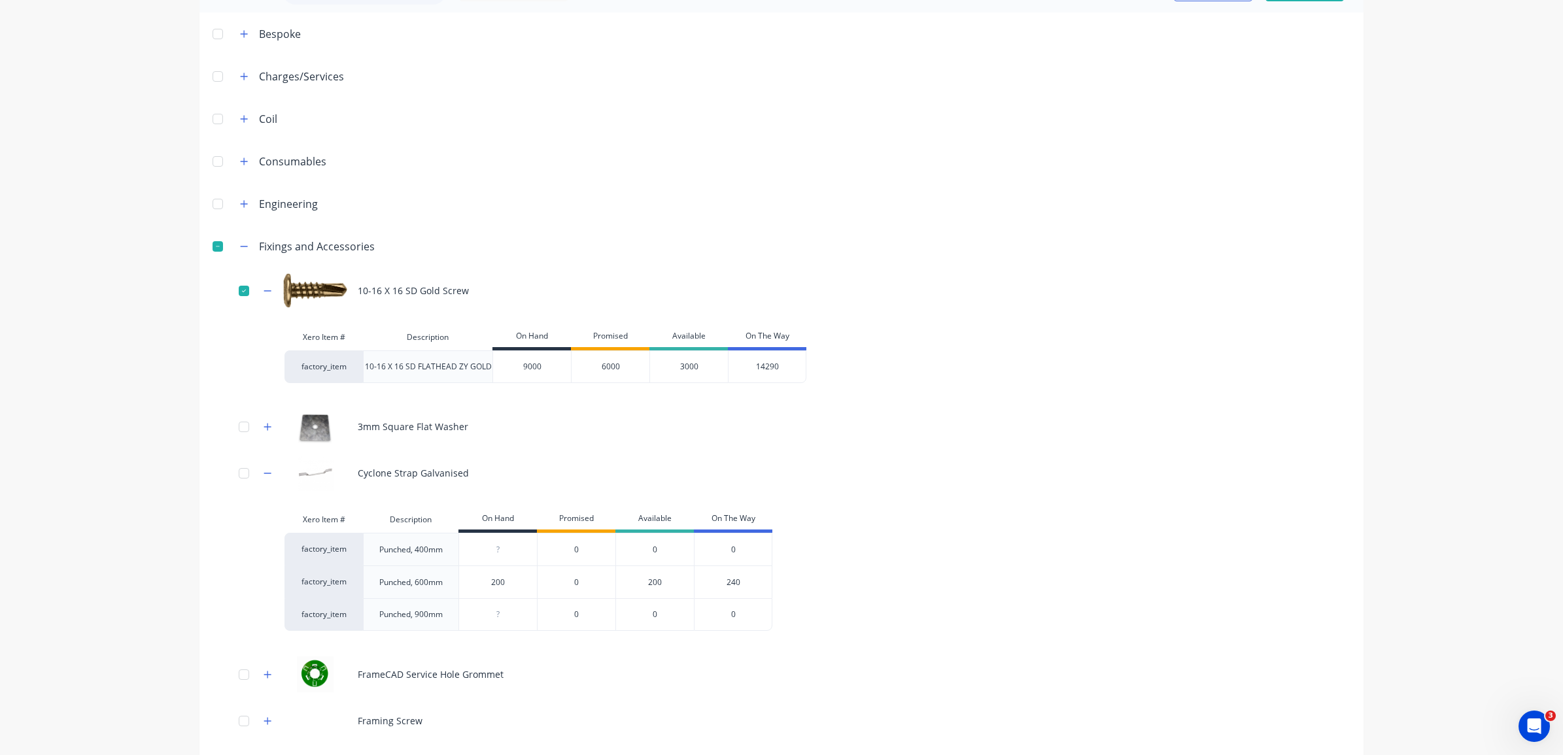
drag, startPoint x: 487, startPoint y: 580, endPoint x: 462, endPoint y: 577, distance: 25.6
click at [462, 577] on input "200" at bounding box center [498, 583] width 78 height 12
type input "300"
click at [496, 619] on input "0" at bounding box center [498, 615] width 78 height 12
type input "0300"
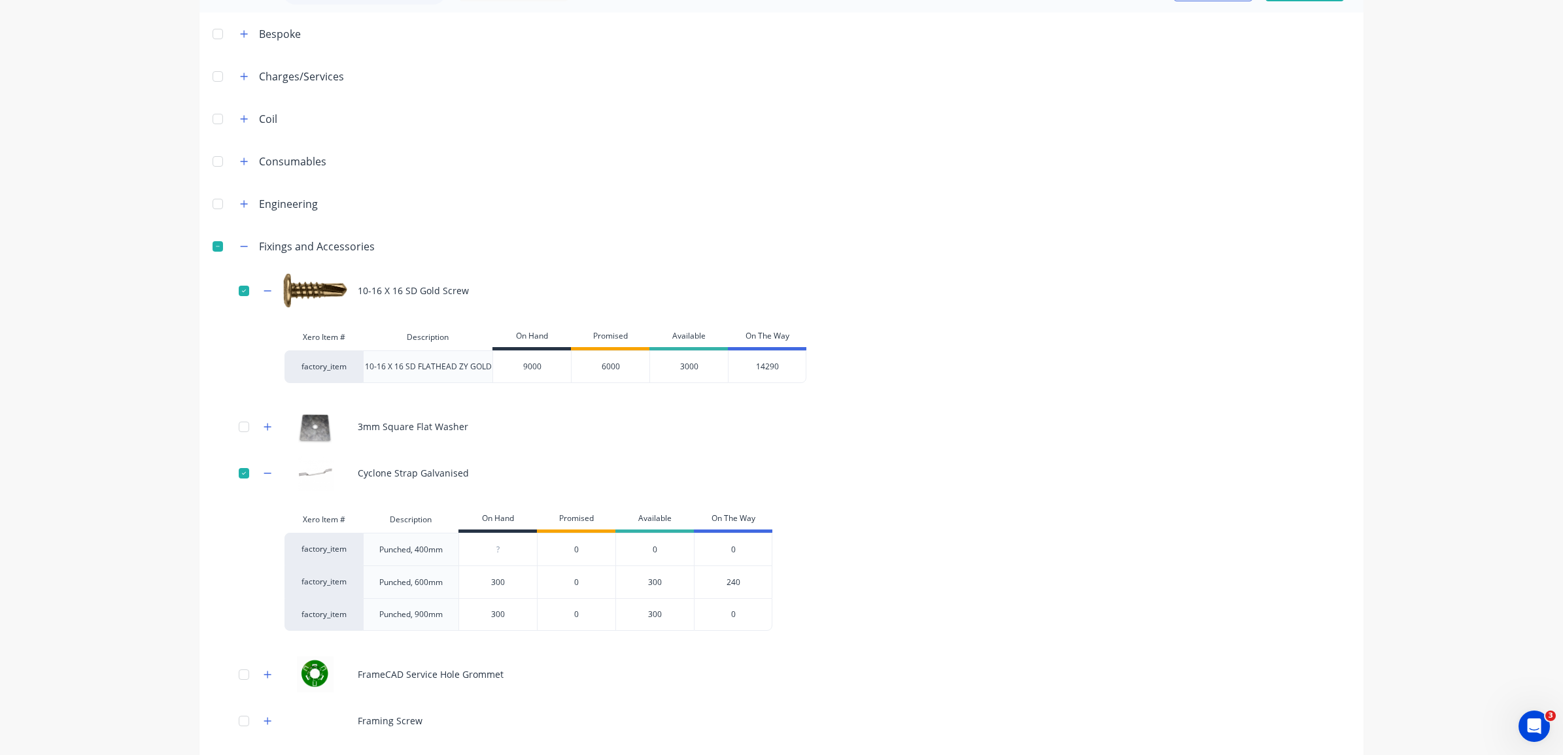
type input "300"
click at [502, 548] on input "0" at bounding box center [498, 550] width 78 height 12
type input "0"
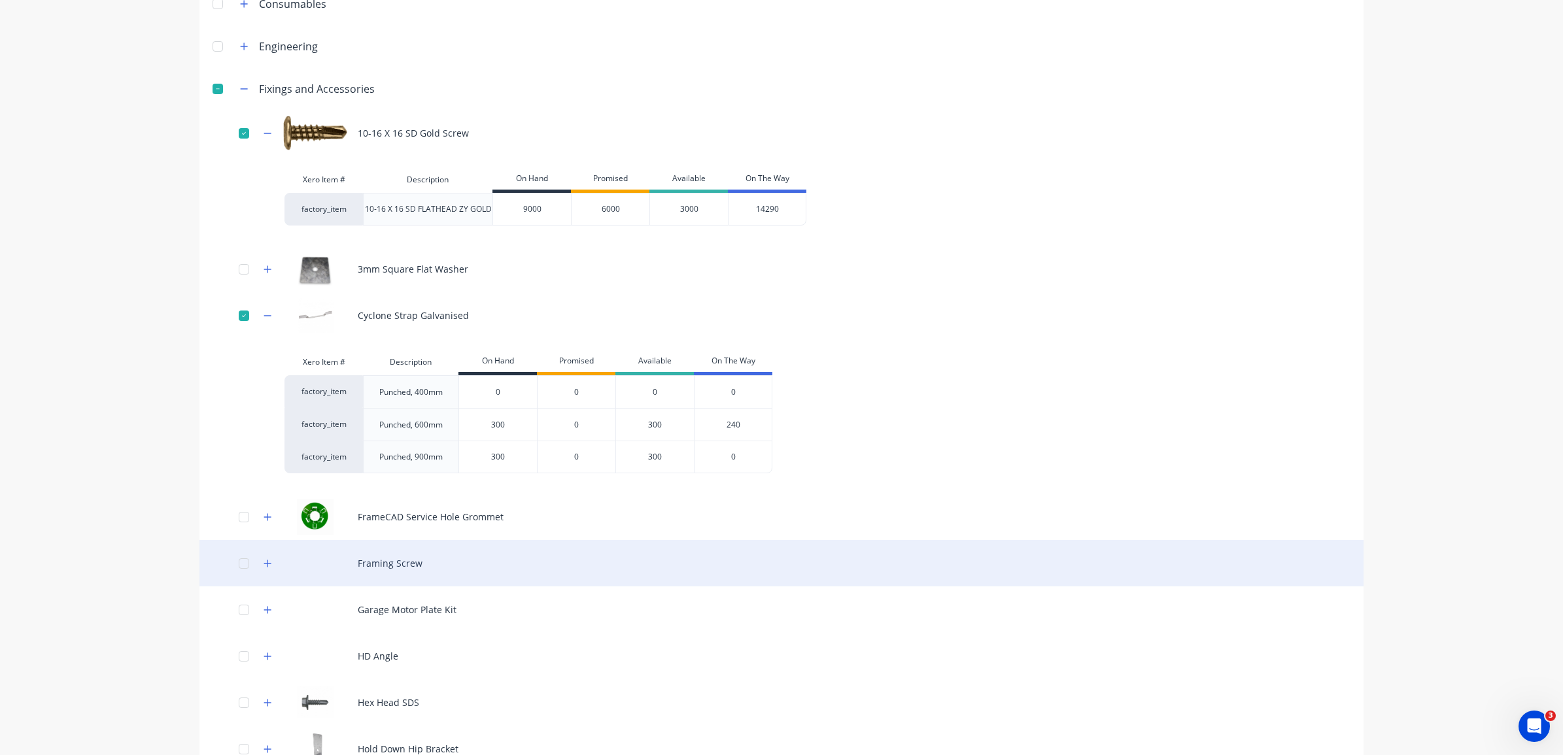
scroll to position [245, 0]
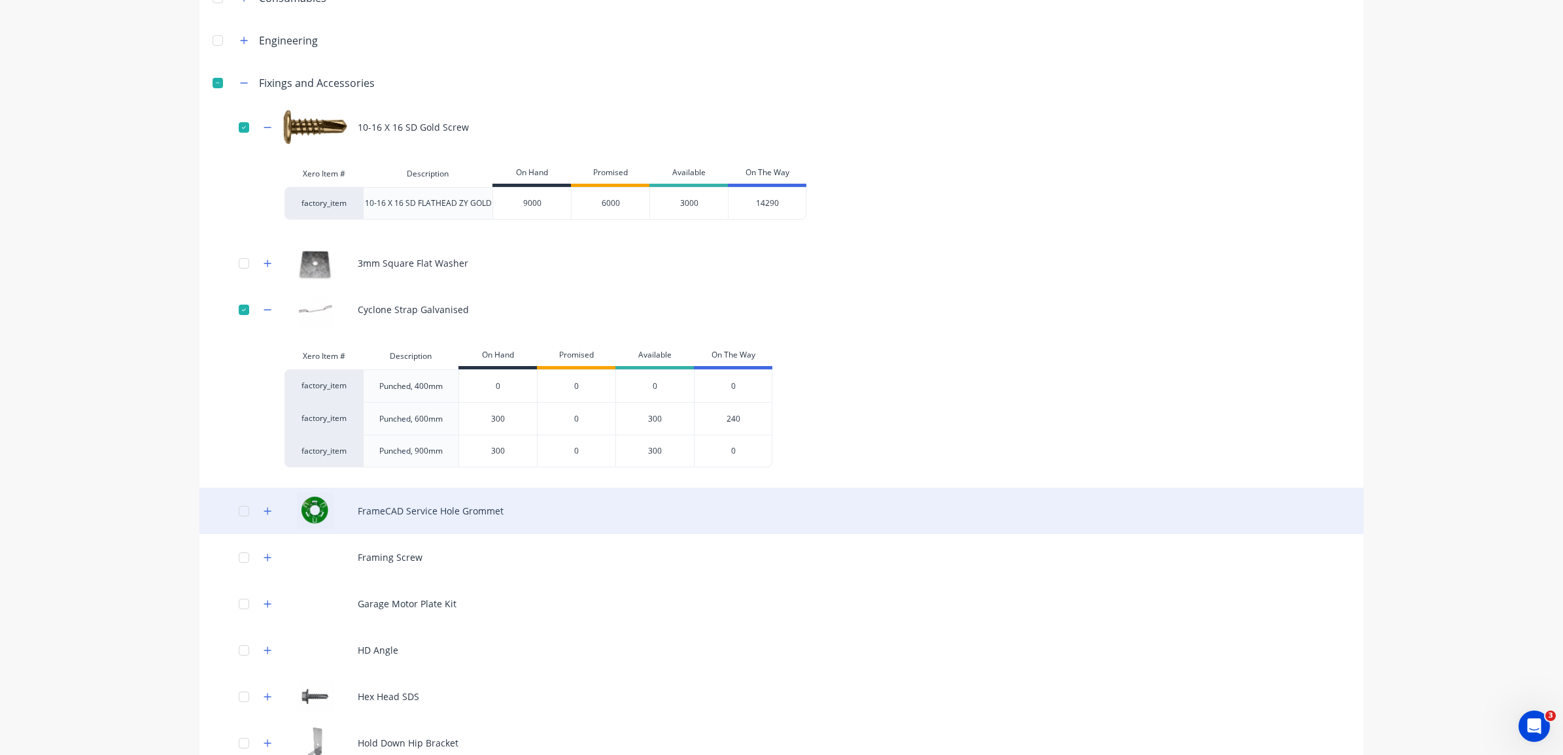
click at [356, 511] on div "FrameCAD Service Hole Grommet" at bounding box center [781, 511] width 1164 height 46
click at [264, 507] on icon "button" at bounding box center [268, 511] width 8 height 9
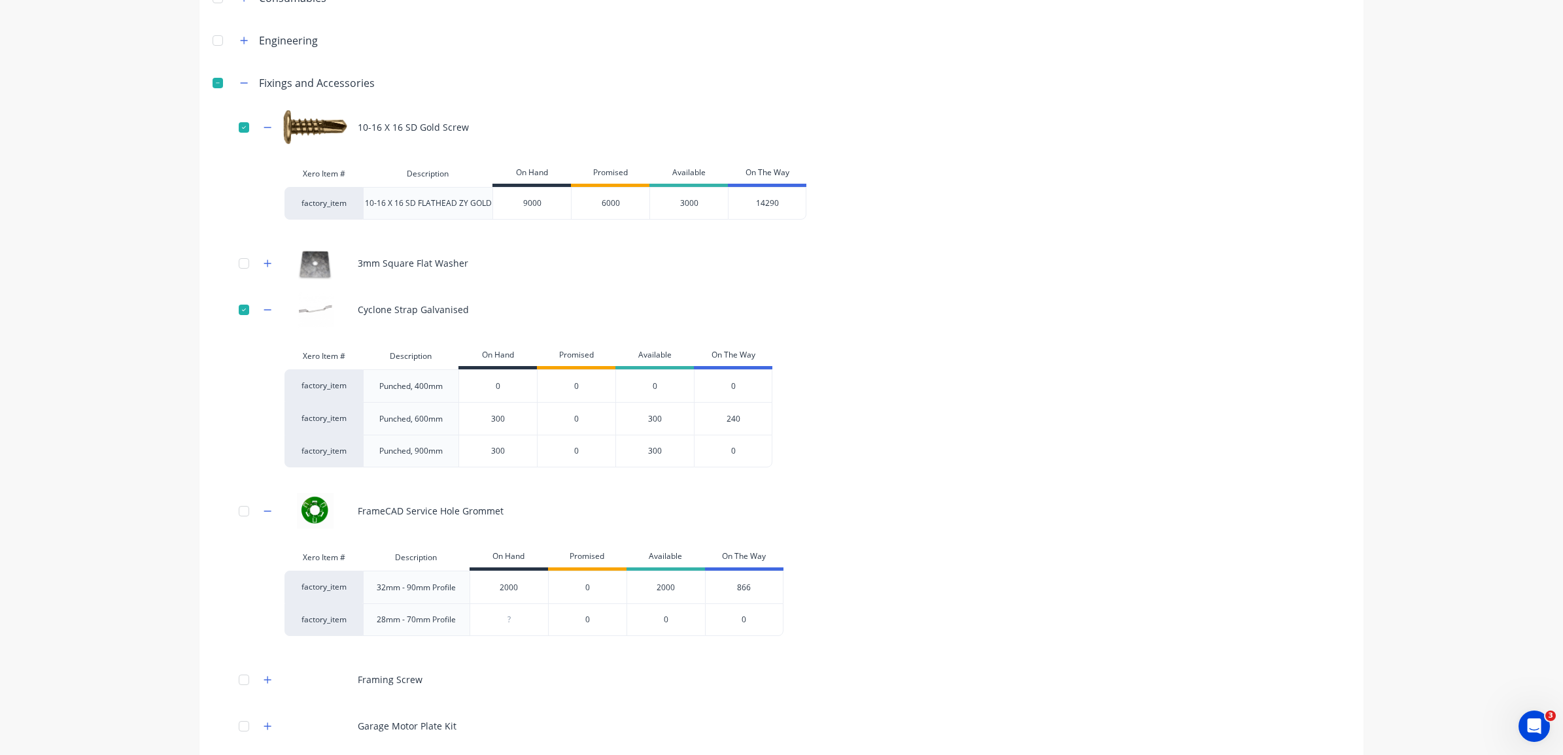
click at [380, 587] on div "32mm - 90mm Profile" at bounding box center [416, 587] width 107 height 33
click at [364, 586] on div "32mm - 90mm Profile" at bounding box center [416, 587] width 107 height 33
click at [396, 576] on div "32mm - 90mm Profile" at bounding box center [416, 587] width 107 height 33
click at [381, 583] on div "32mm - 90mm Profile" at bounding box center [416, 587] width 107 height 33
click at [383, 583] on div "32mm - 90mm Profile" at bounding box center [416, 587] width 107 height 33
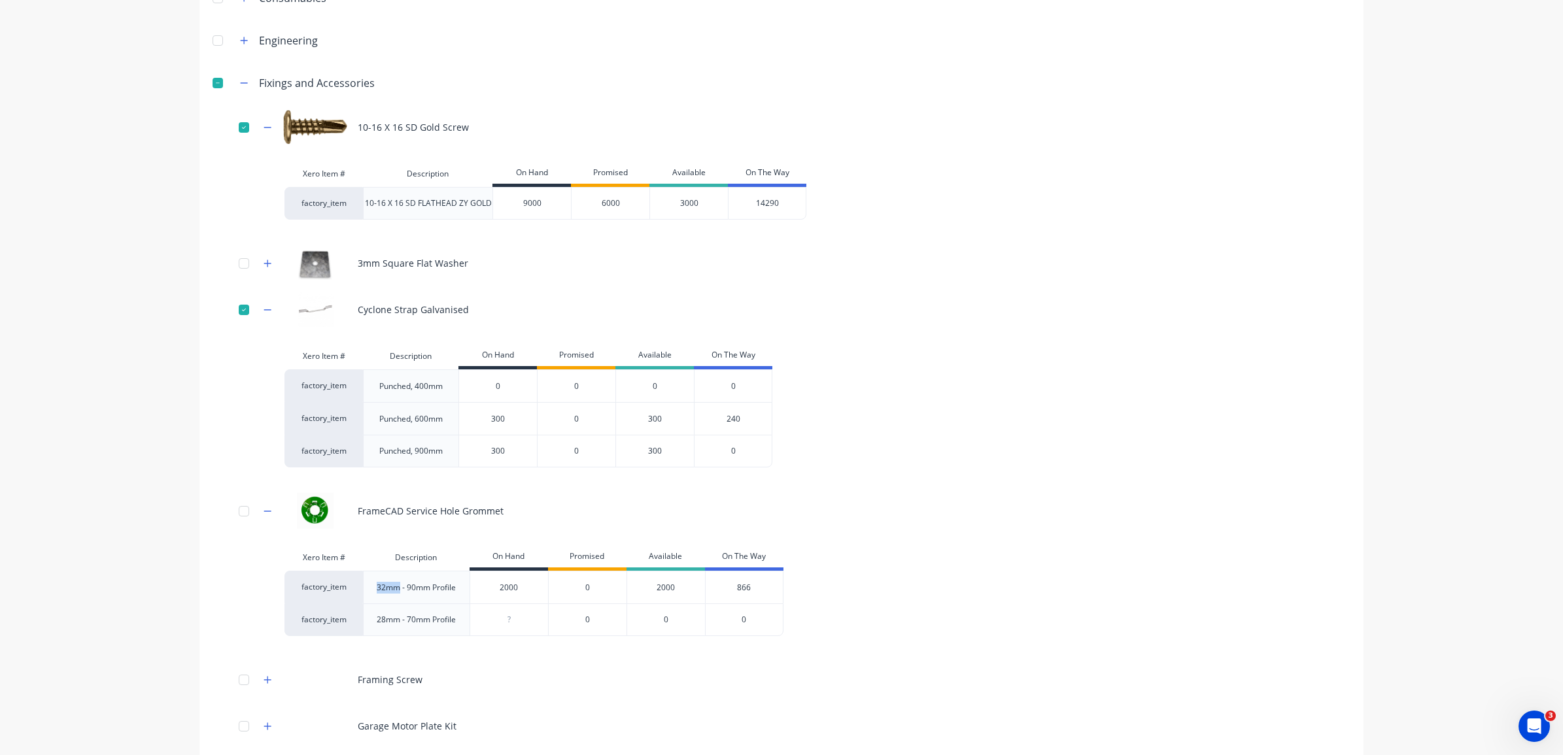
click at [378, 583] on div "32mm - 90mm Profile" at bounding box center [416, 587] width 107 height 33
type input "0"
drag, startPoint x: 378, startPoint y: 583, endPoint x: 507, endPoint y: 618, distance: 133.4
click at [508, 620] on input "0" at bounding box center [509, 620] width 78 height 12
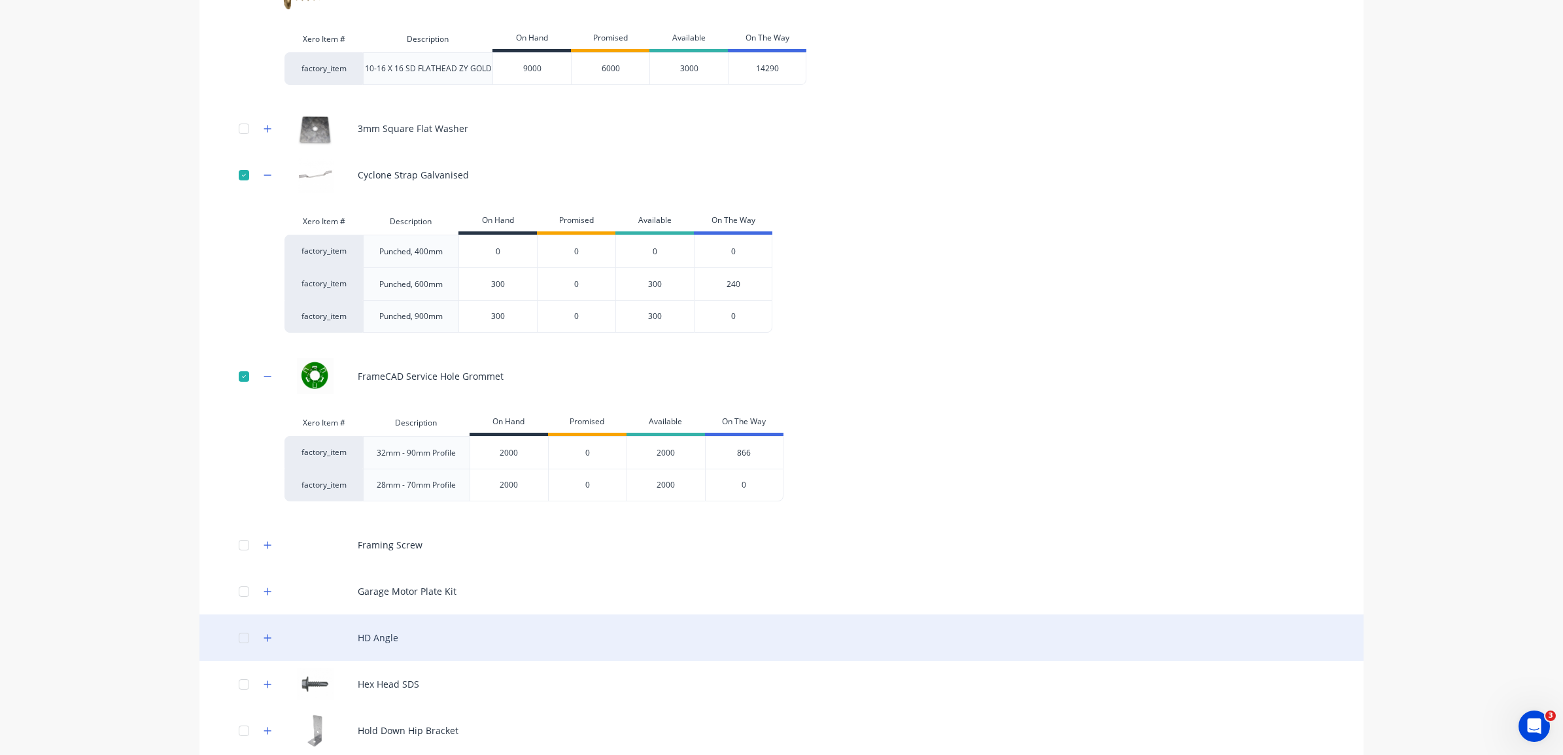
scroll to position [409, 0]
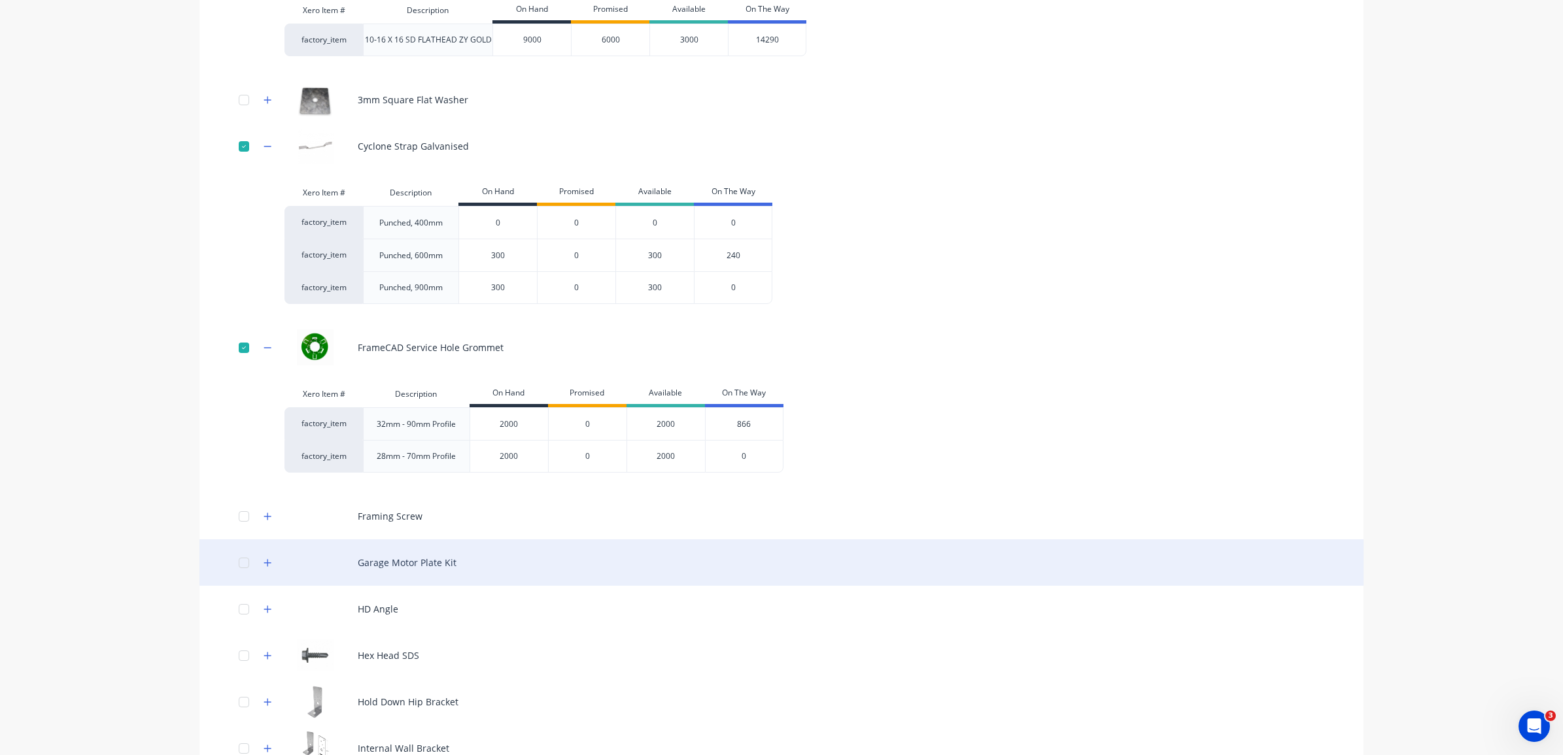
type input "2000"
click at [414, 564] on div "Garage Motor Plate Kit" at bounding box center [781, 563] width 1164 height 46
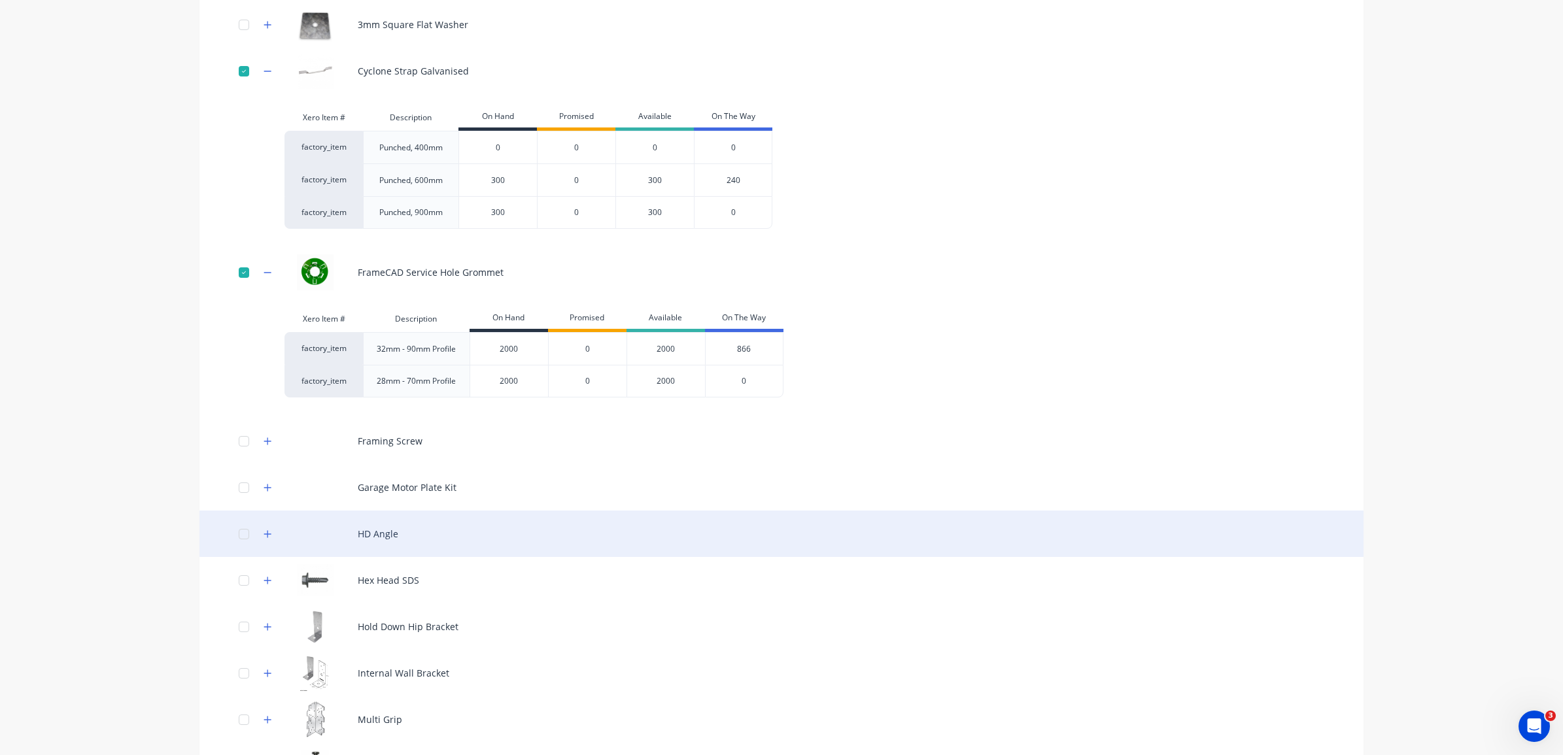
scroll to position [491, 0]
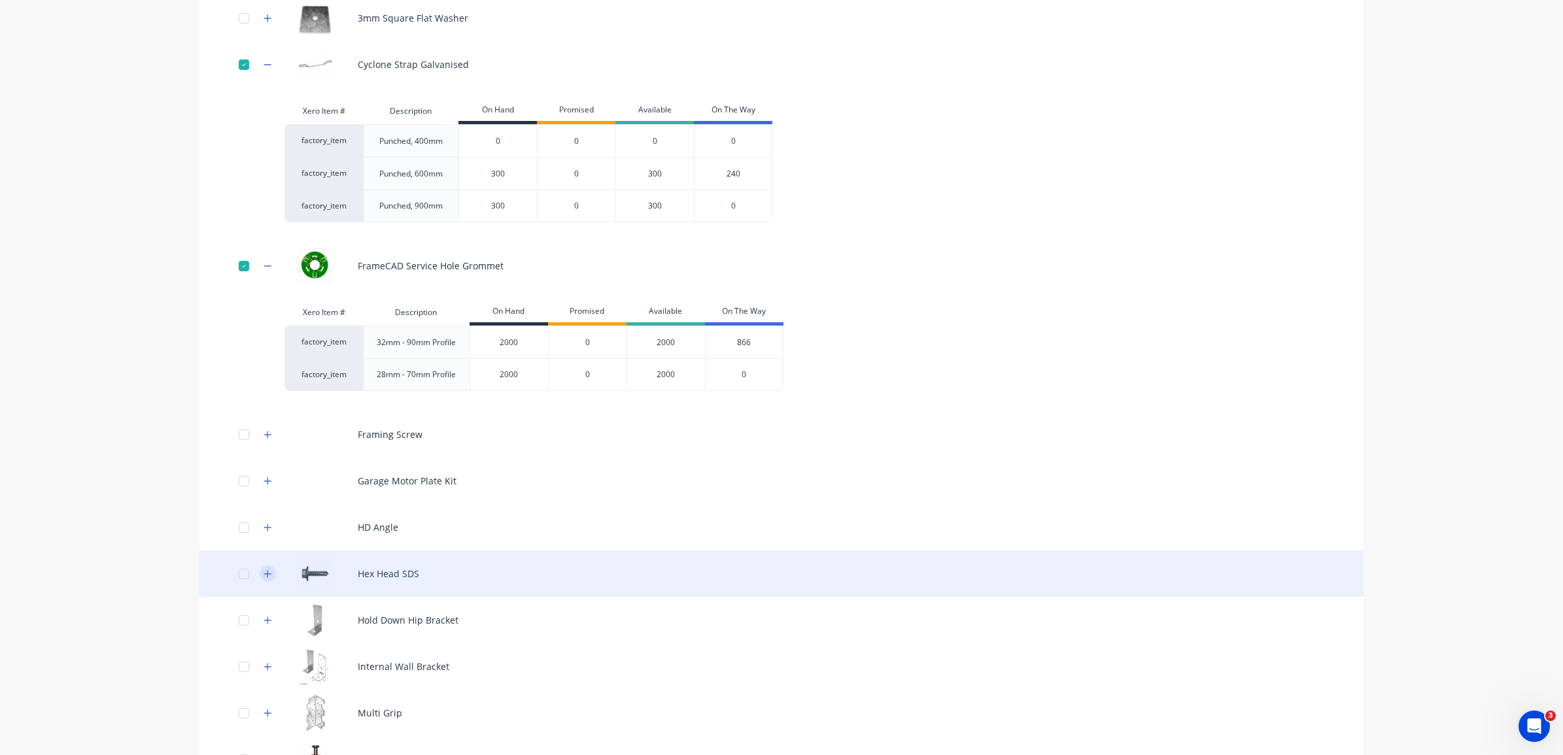
click at [264, 572] on icon "button" at bounding box center [268, 574] width 8 height 9
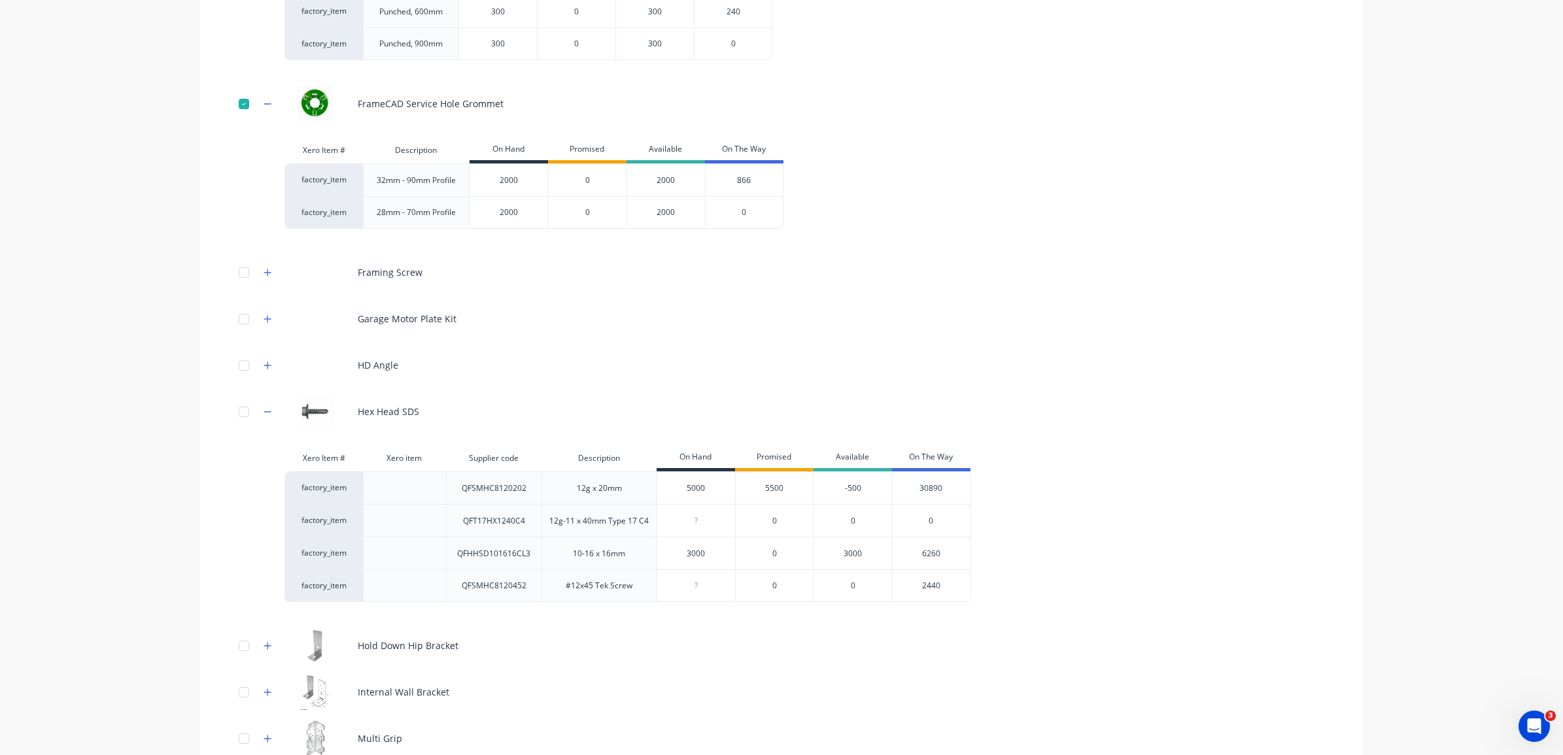
scroll to position [654, 0]
type input "5000"
click at [690, 482] on input "5000" at bounding box center [696, 487] width 78 height 12
drag, startPoint x: 707, startPoint y: 487, endPoint x: 676, endPoint y: 487, distance: 31.4
click at [676, 487] on input "5000" at bounding box center [696, 487] width 78 height 12
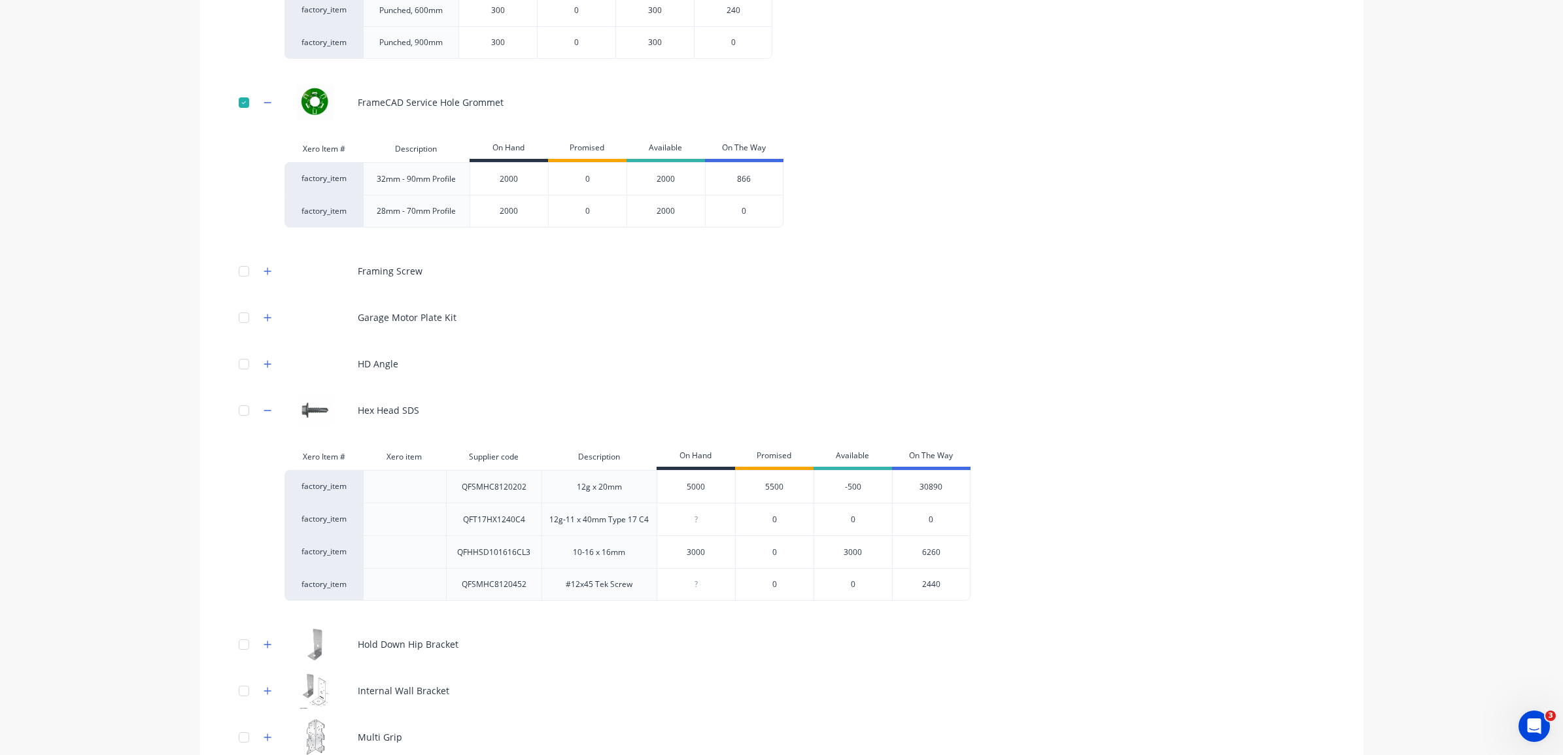
type input "0"
click at [688, 587] on input "0" at bounding box center [696, 585] width 78 height 12
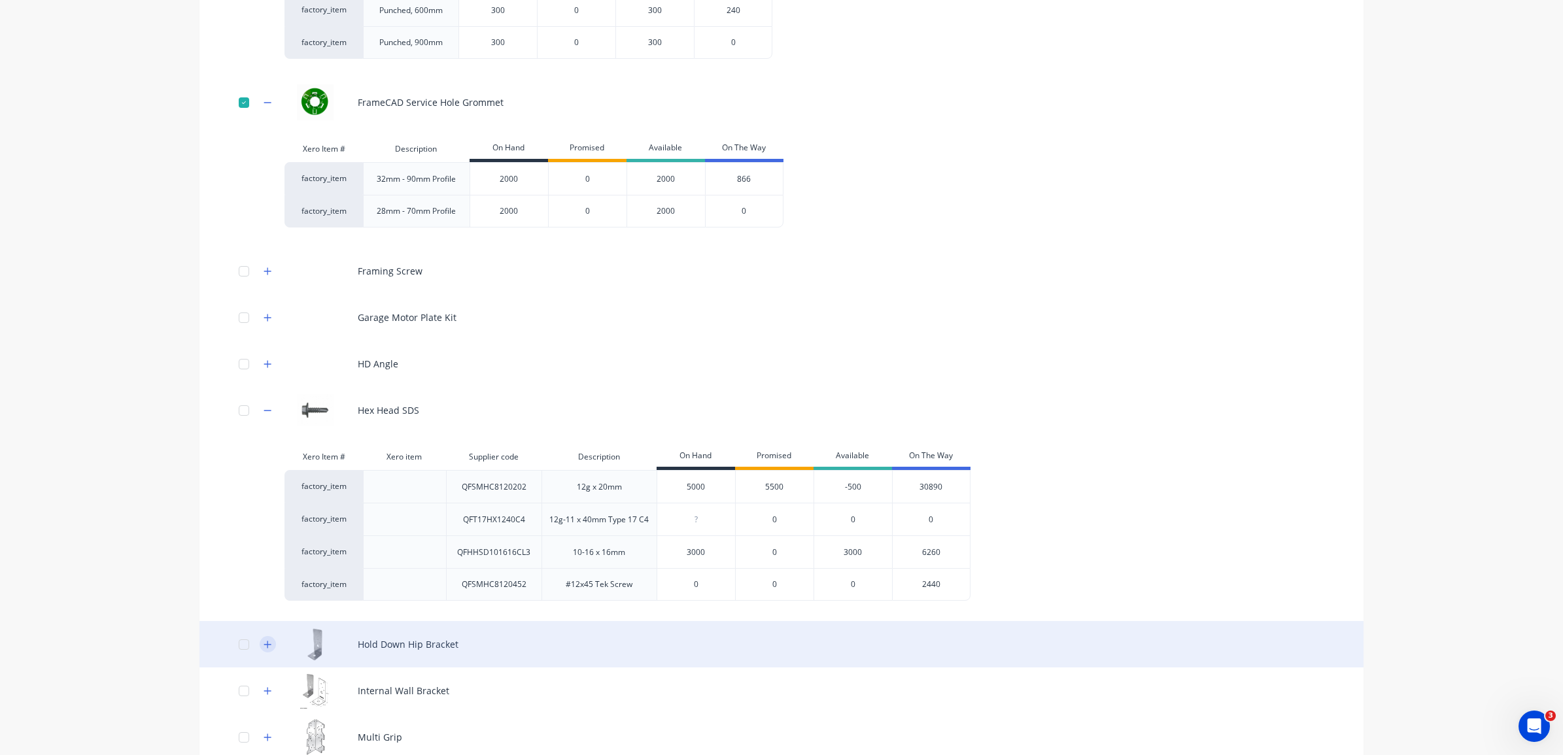
click at [264, 646] on icon "button" at bounding box center [268, 644] width 8 height 9
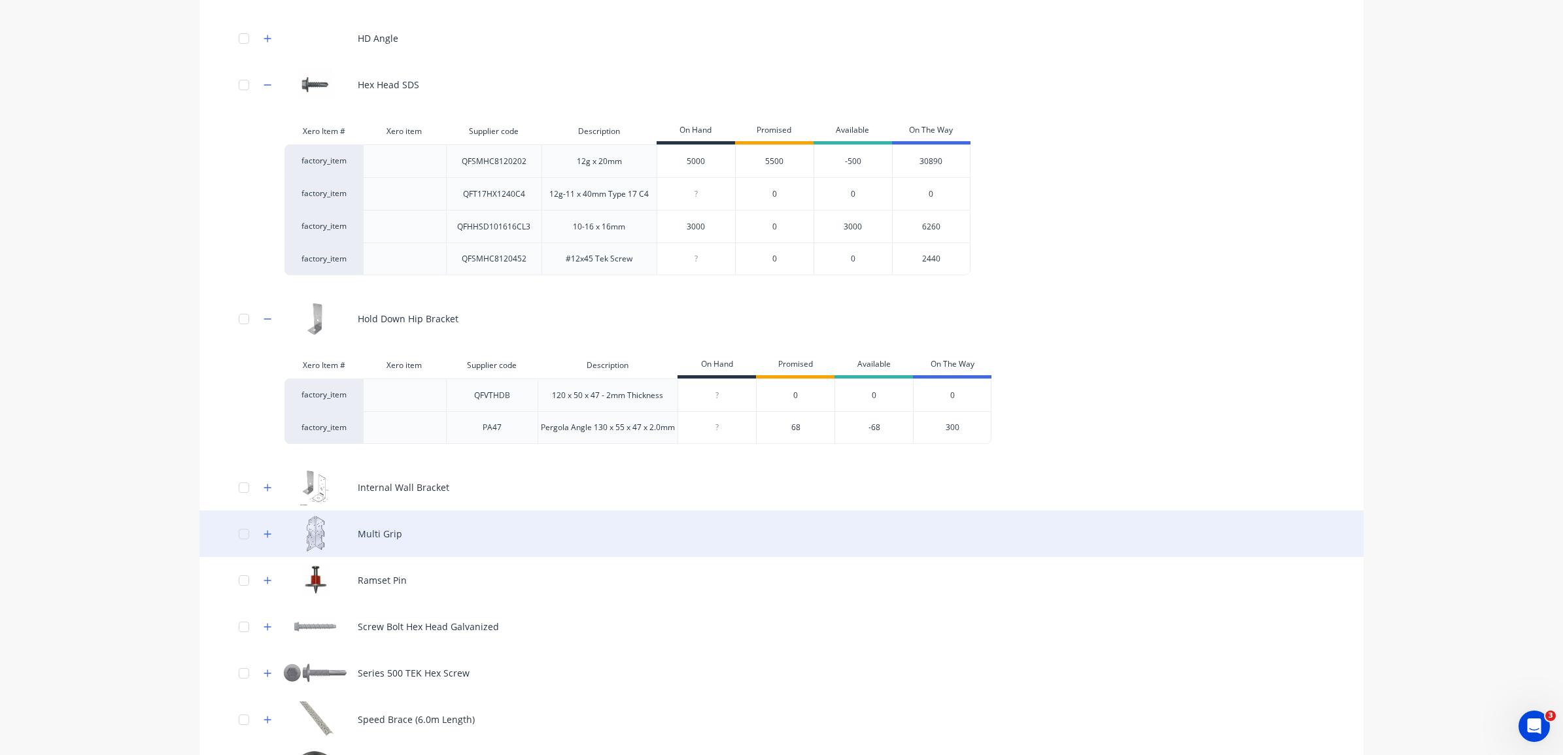
scroll to position [981, 0]
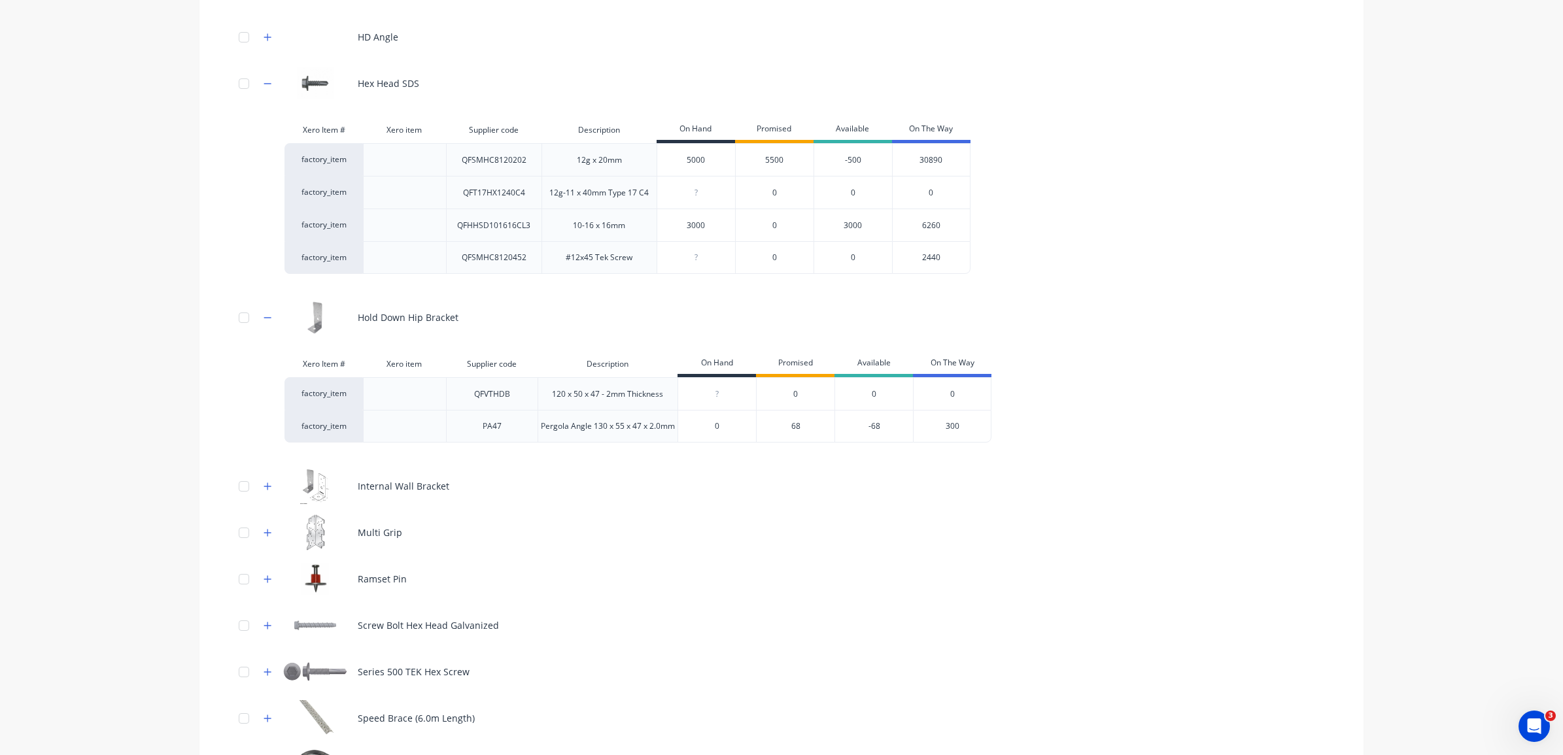
click at [712, 424] on input "0" at bounding box center [717, 427] width 78 height 12
type input "300"
click at [857, 453] on div "Xero Item # Xero item Supplier code Description On Hand Promised Available On T…" at bounding box center [769, 402] width 971 height 102
click at [940, 423] on div "300" at bounding box center [952, 426] width 78 height 33
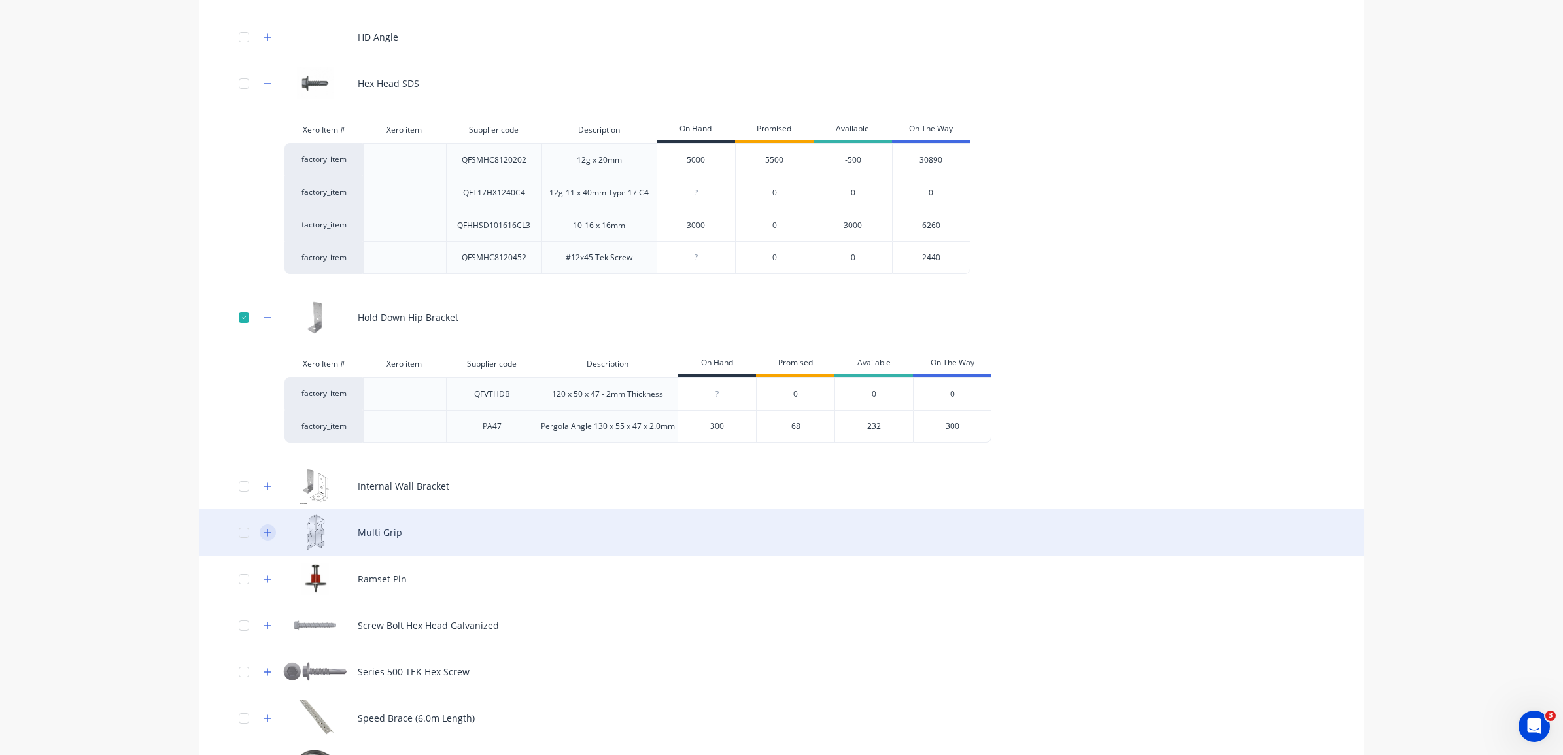
click at [264, 532] on icon "button" at bounding box center [267, 532] width 7 height 7
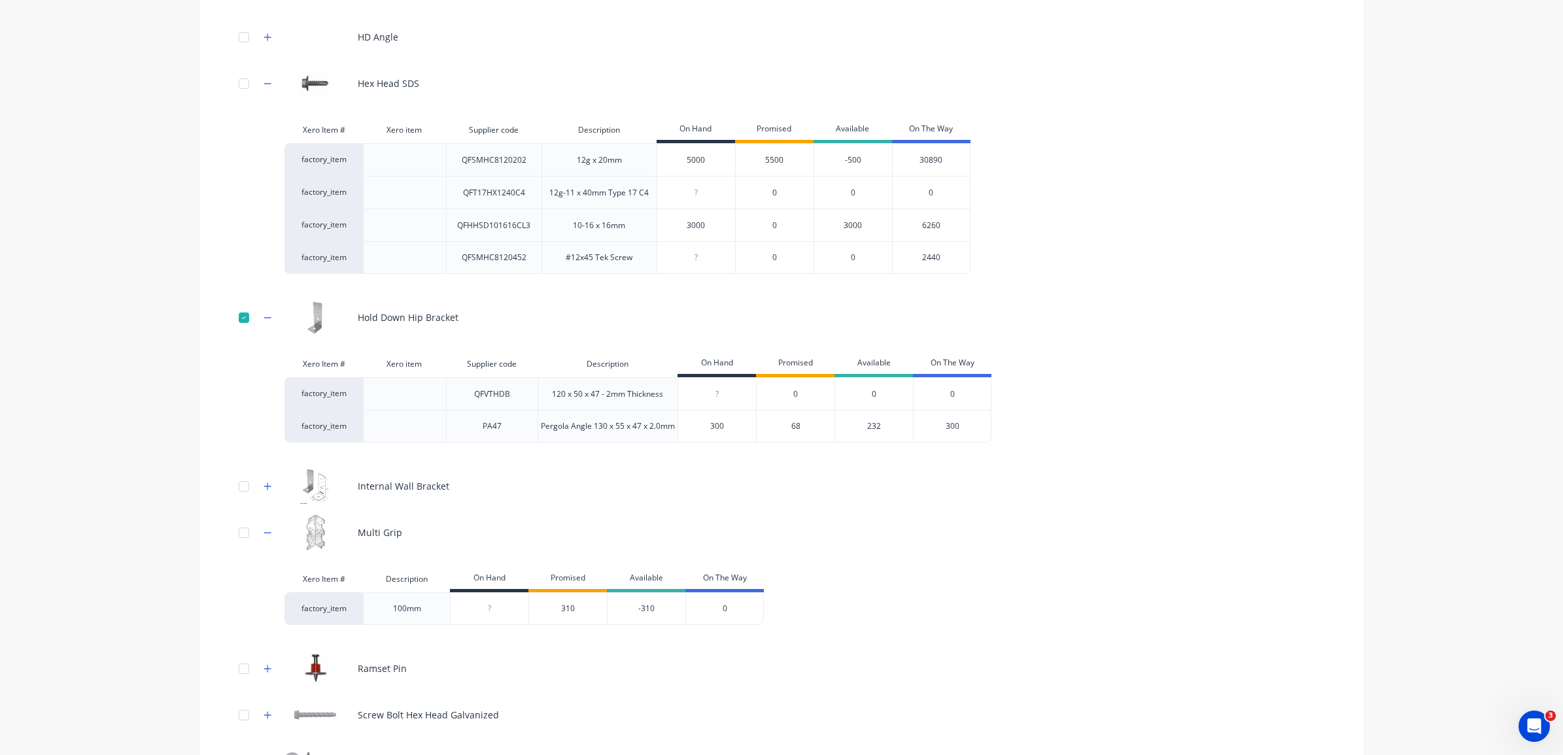
click at [491, 615] on div "?" at bounding box center [490, 609] width 78 height 33
type input "0"
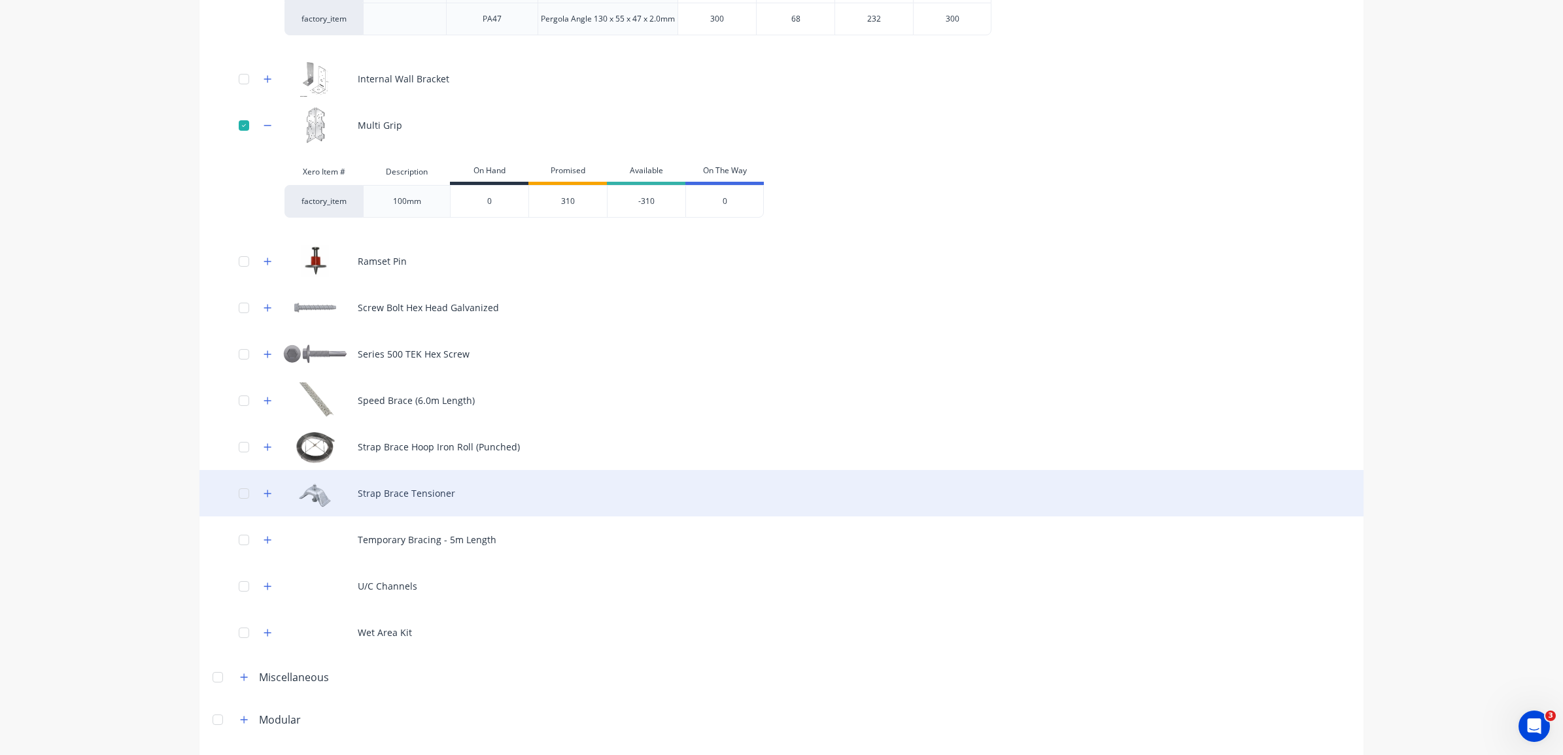
scroll to position [1390, 0]
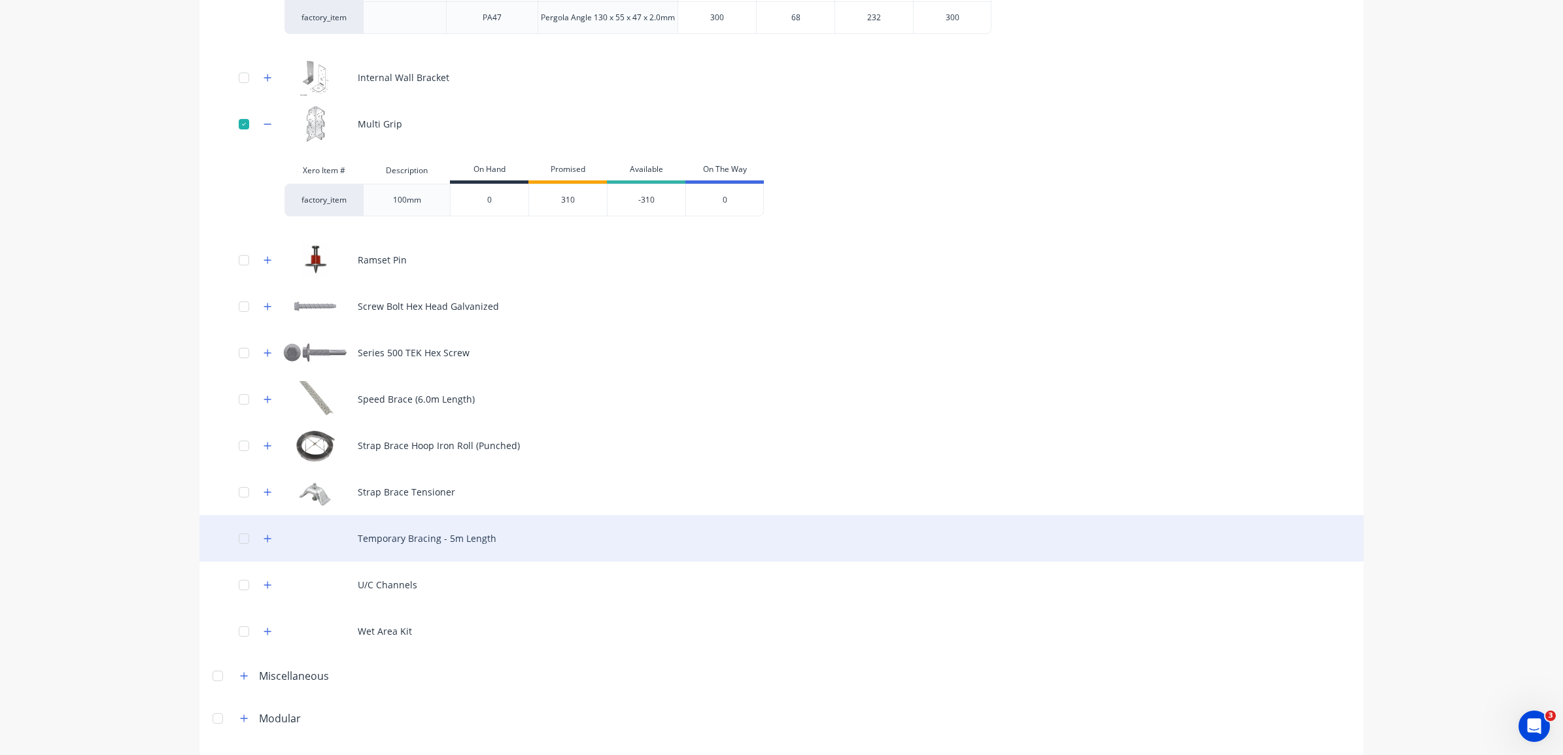
click at [466, 534] on div "Temporary Bracing - 5m Length" at bounding box center [781, 538] width 1164 height 46
click at [264, 538] on icon "button" at bounding box center [268, 538] width 8 height 9
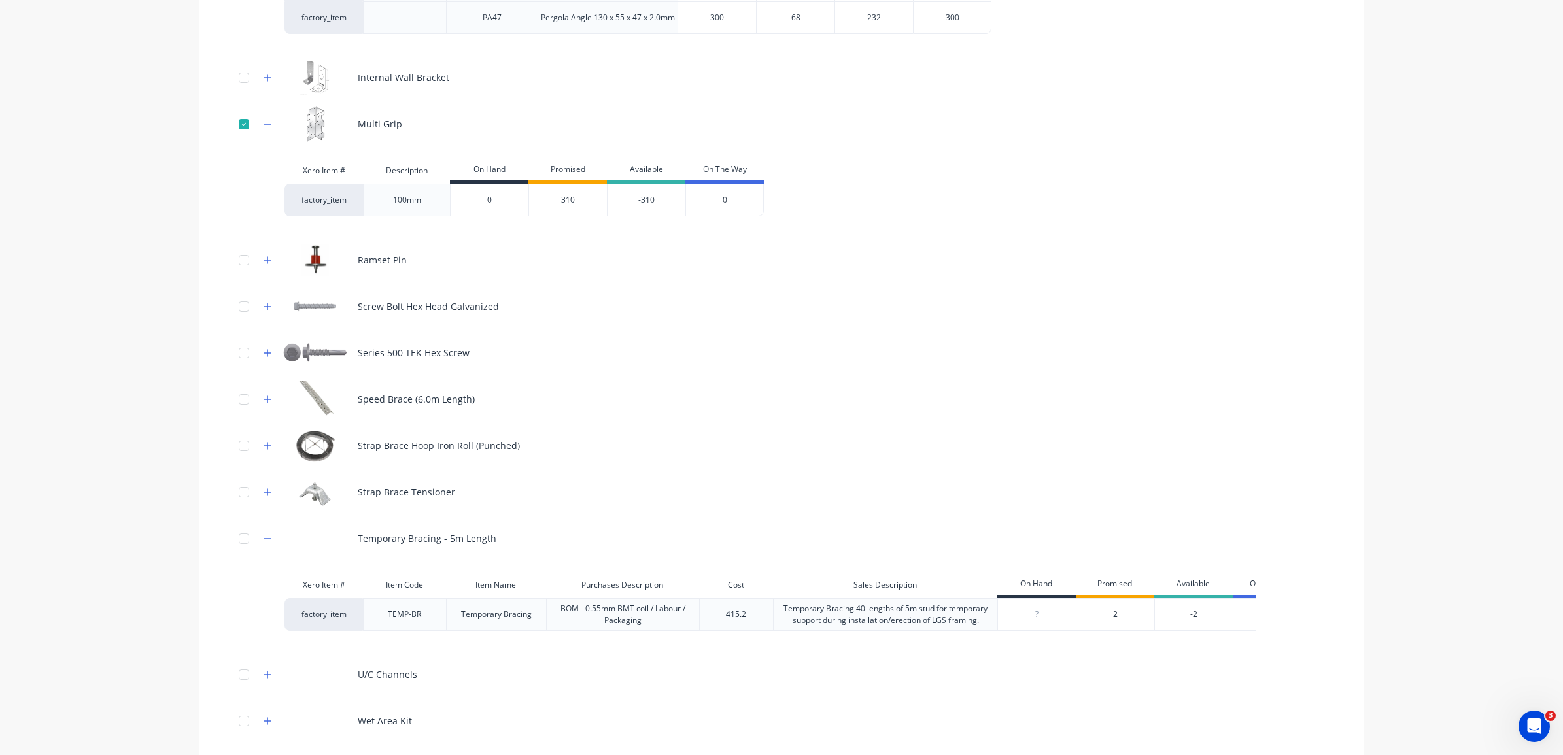
drag, startPoint x: 1032, startPoint y: 606, endPoint x: 1094, endPoint y: 621, distance: 64.1
click at [1033, 606] on div "?" at bounding box center [1037, 614] width 78 height 33
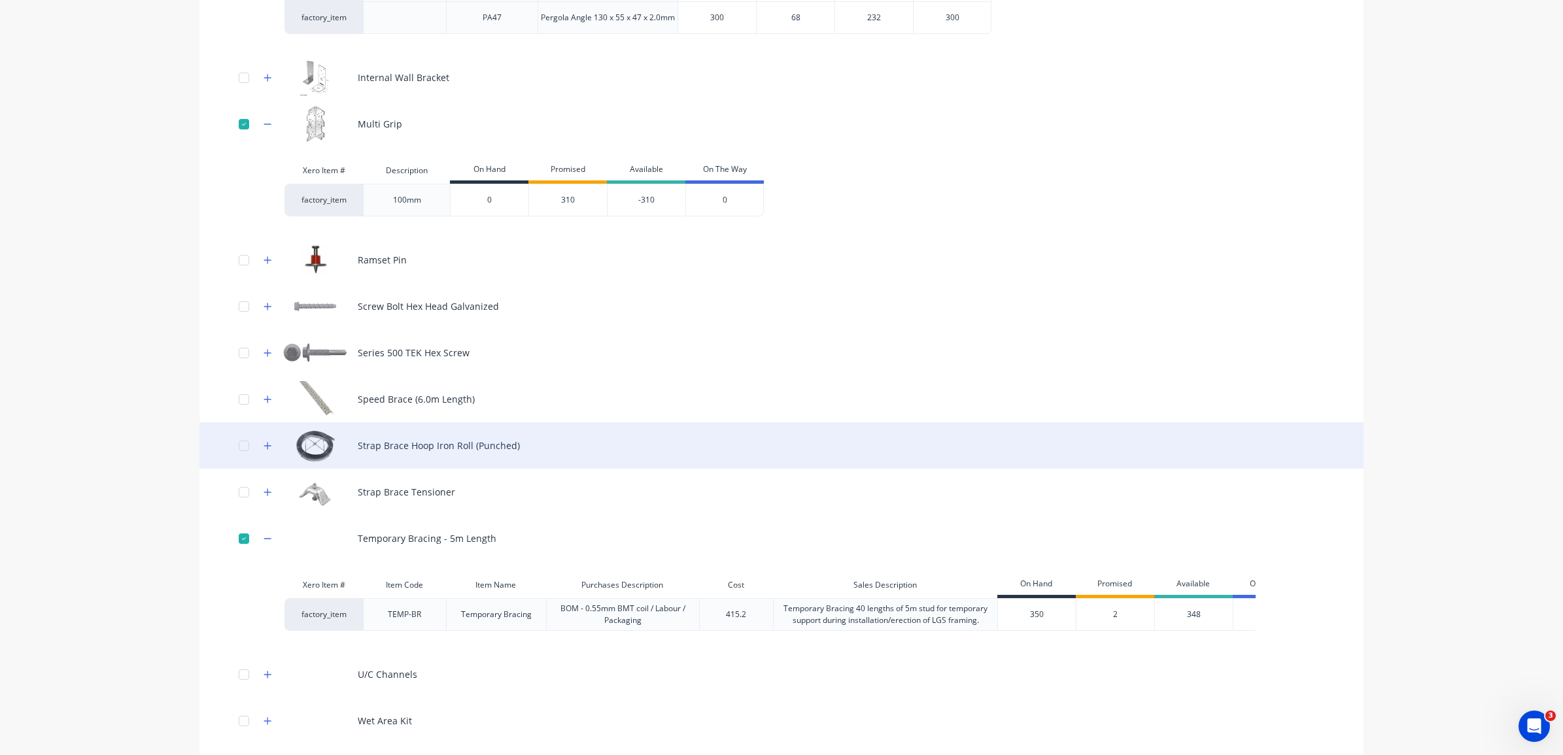
type input "350"
click at [934, 427] on div "Strap Brace Hoop Iron Roll (Punched)" at bounding box center [781, 445] width 1164 height 46
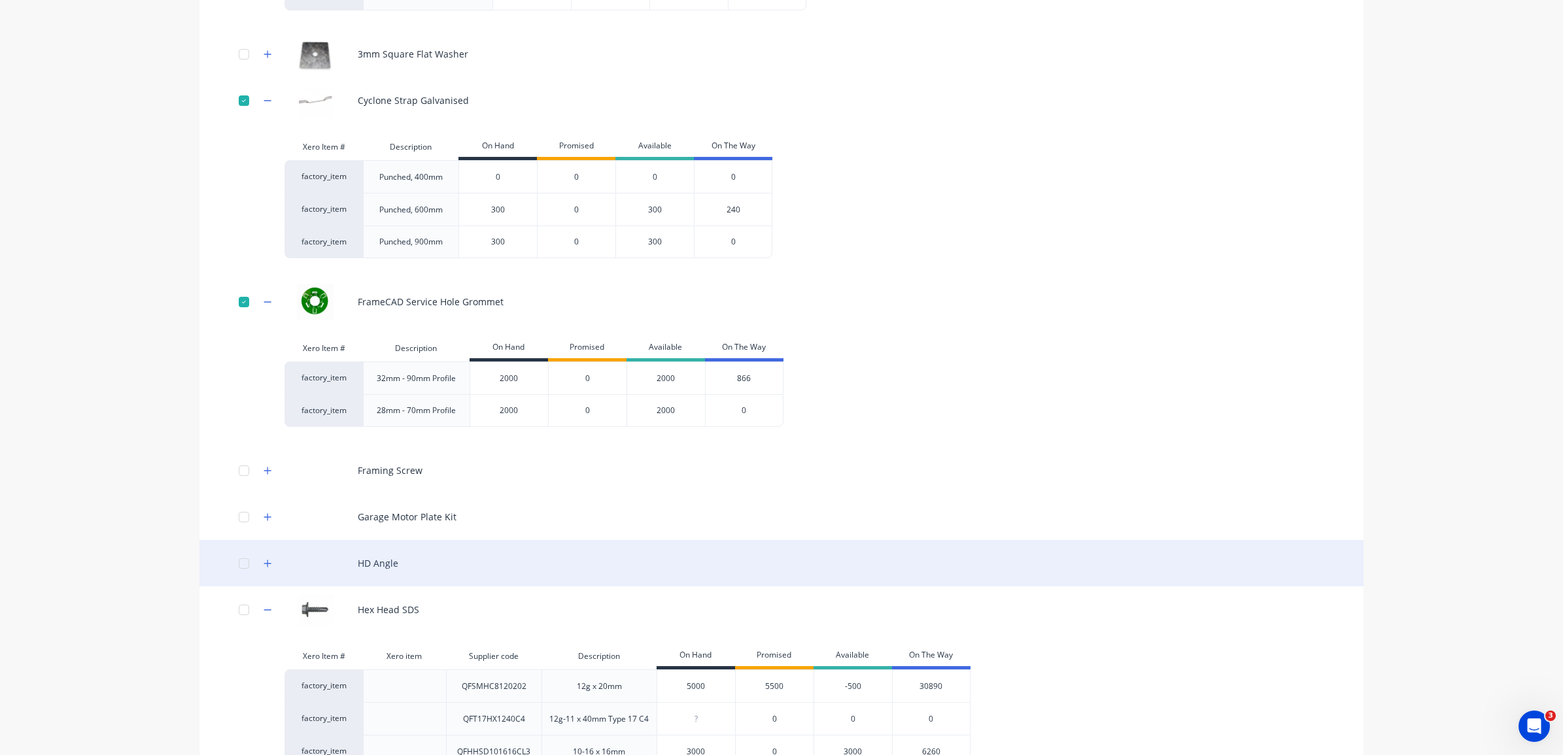
scroll to position [0, 0]
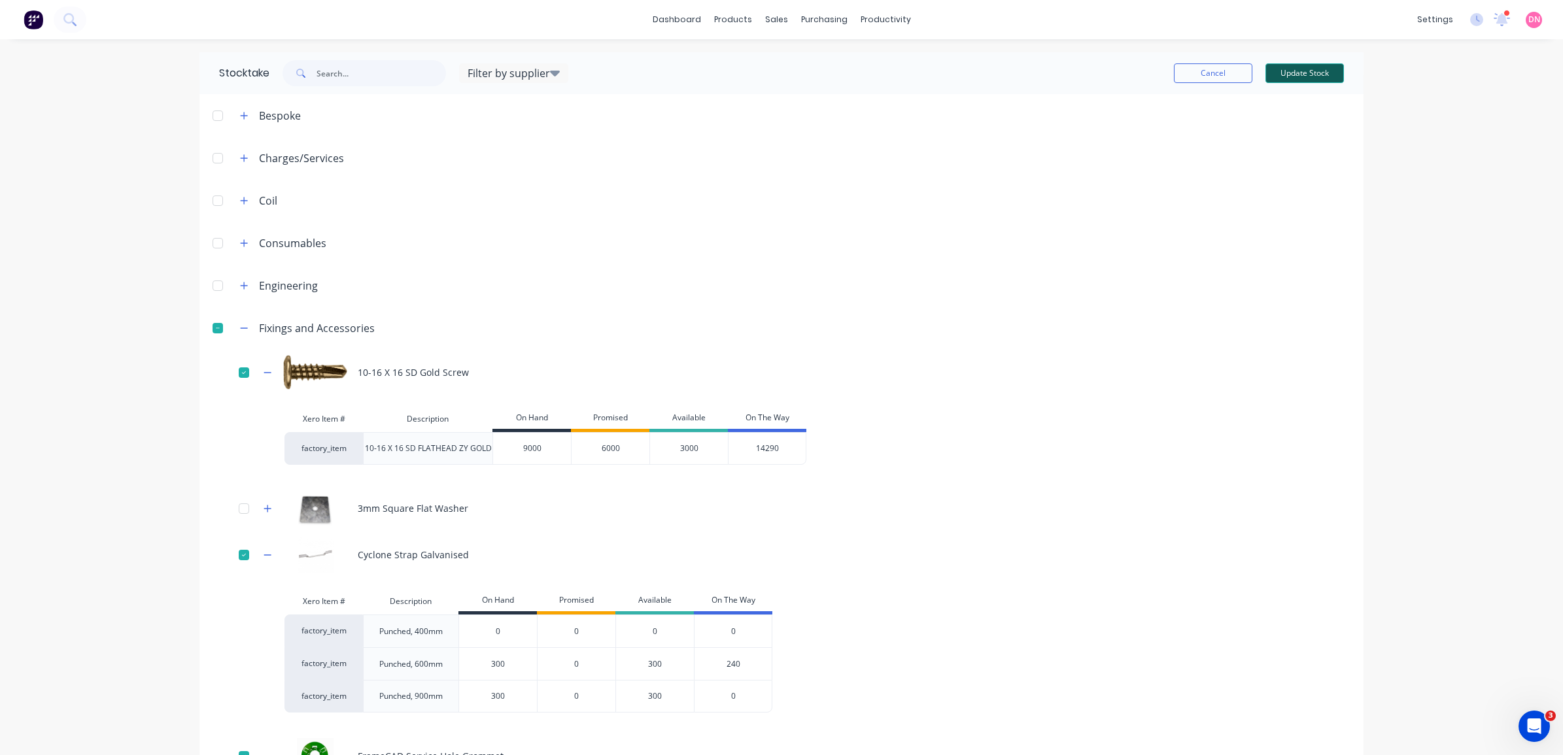
click at [1303, 74] on button "Update Stock" at bounding box center [1305, 73] width 78 height 20
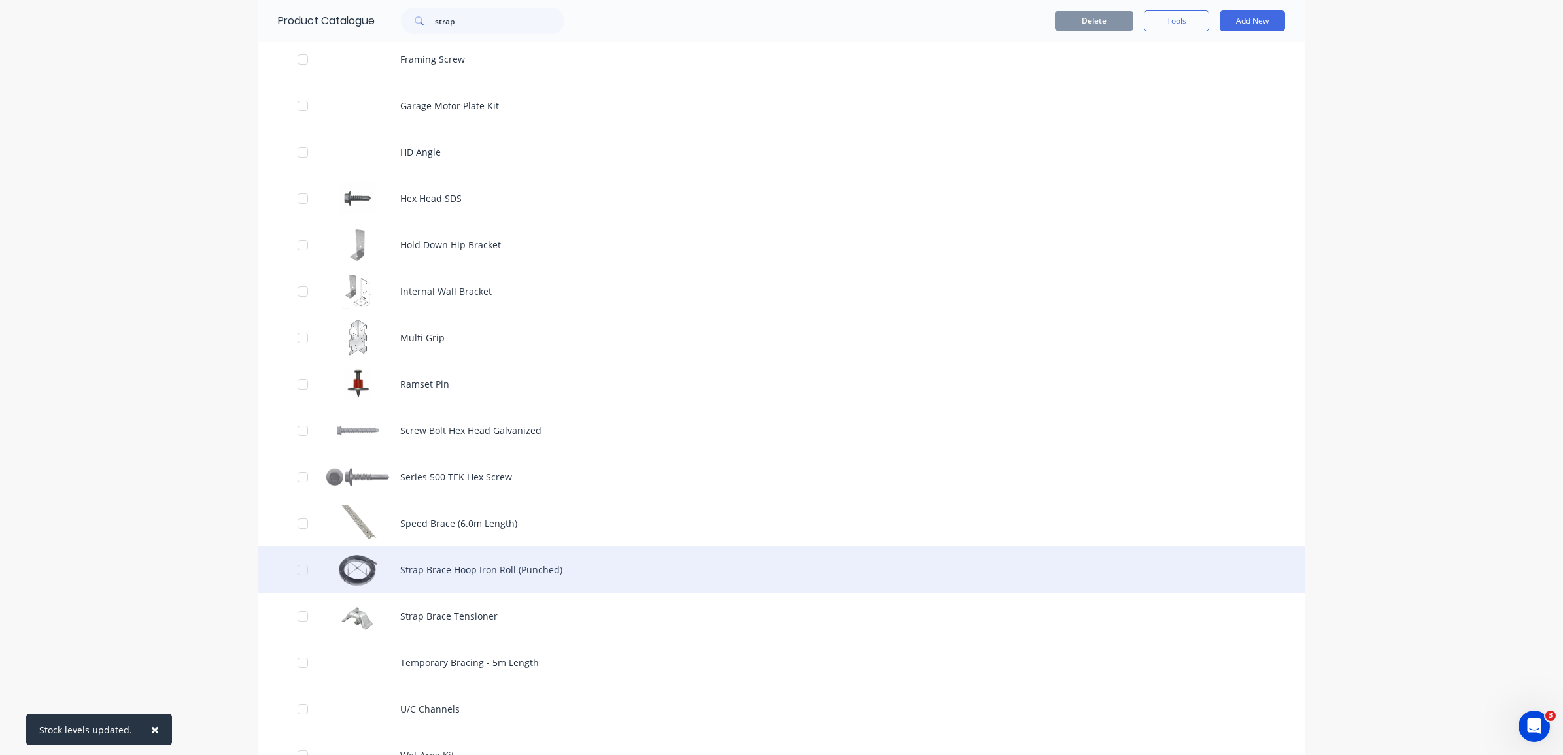
scroll to position [309, 0]
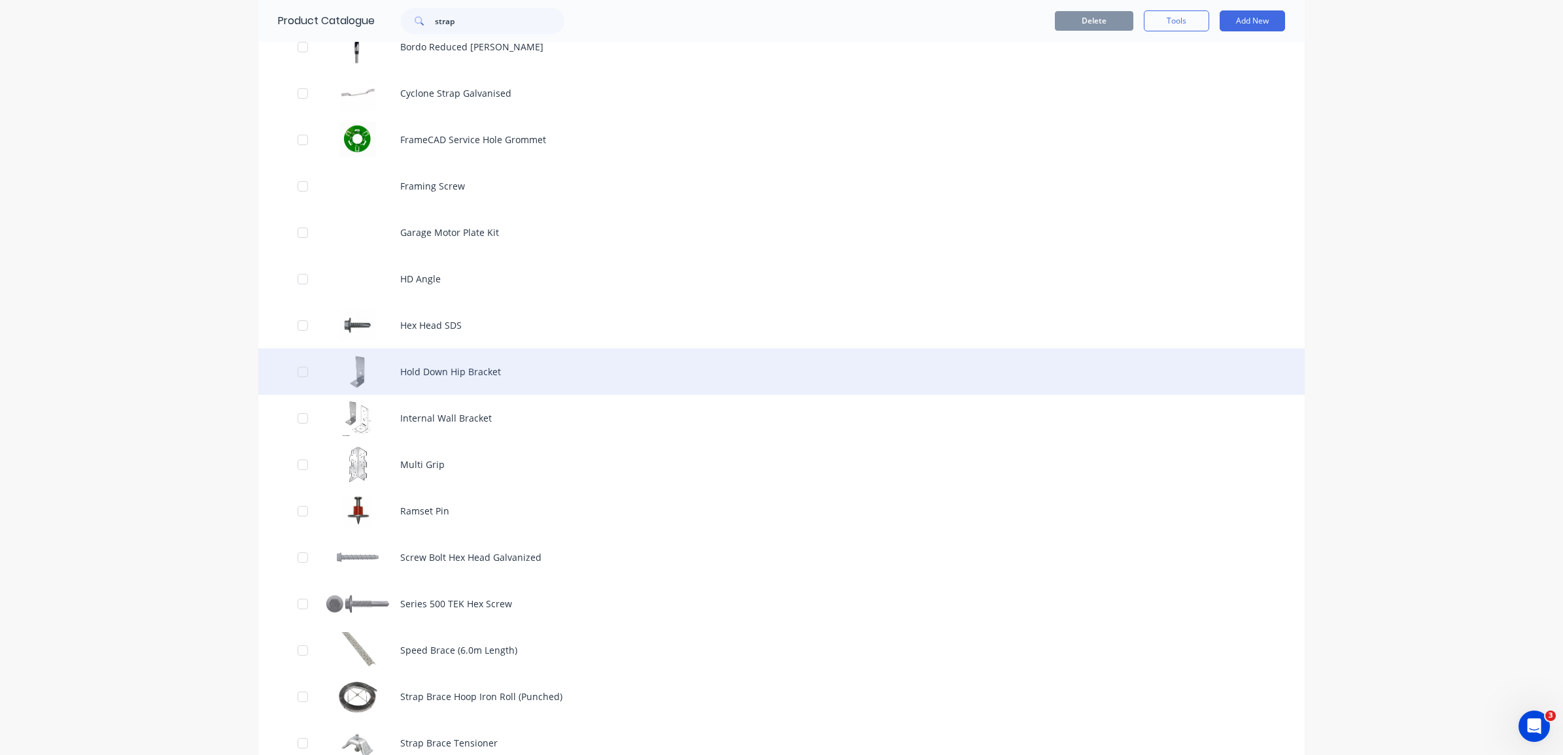
click at [326, 370] on div "Hold Down Hip Bracket" at bounding box center [781, 372] width 1046 height 46
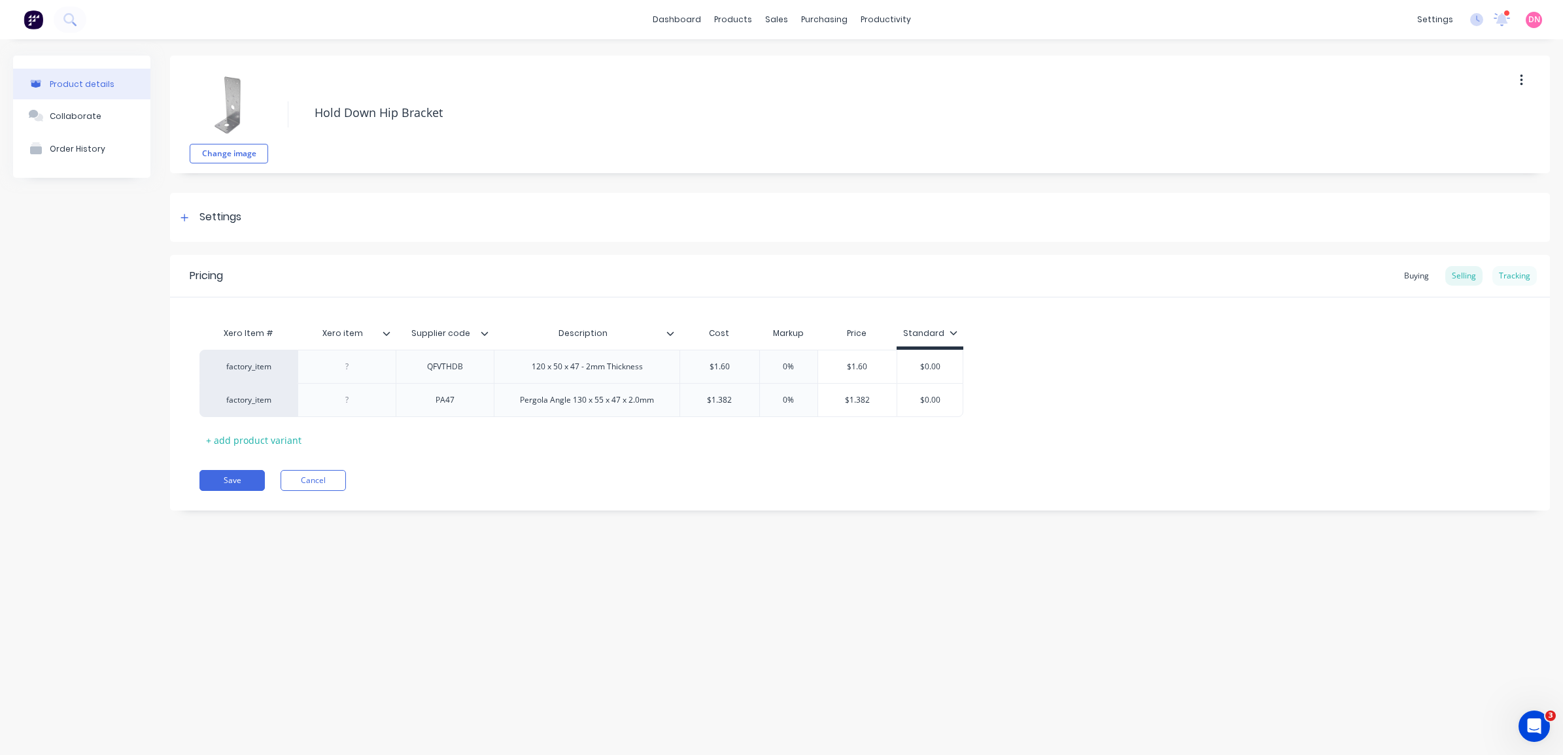
click at [1515, 279] on div "Tracking" at bounding box center [1514, 276] width 44 height 20
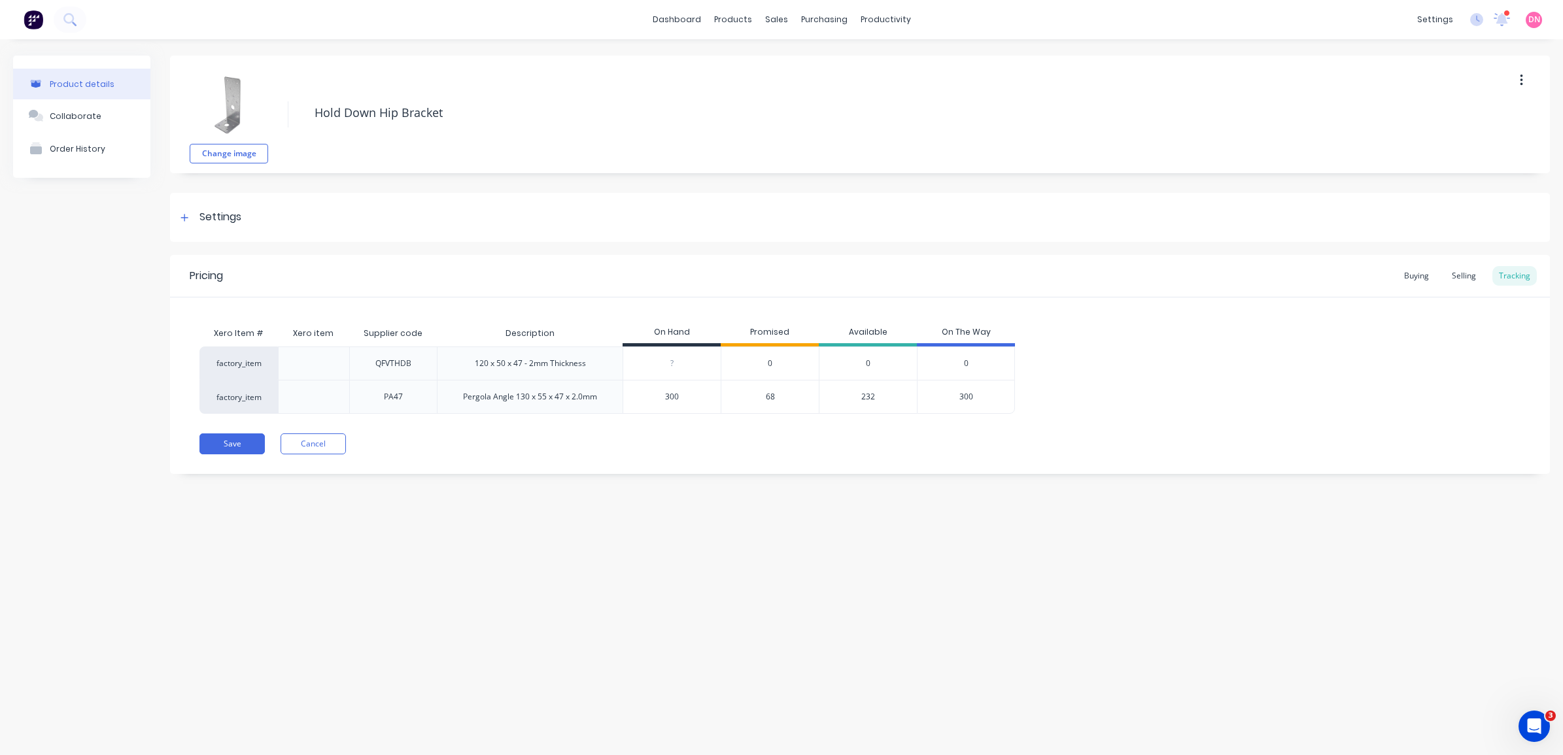
click at [959, 398] on span "300" at bounding box center [966, 397] width 14 height 12
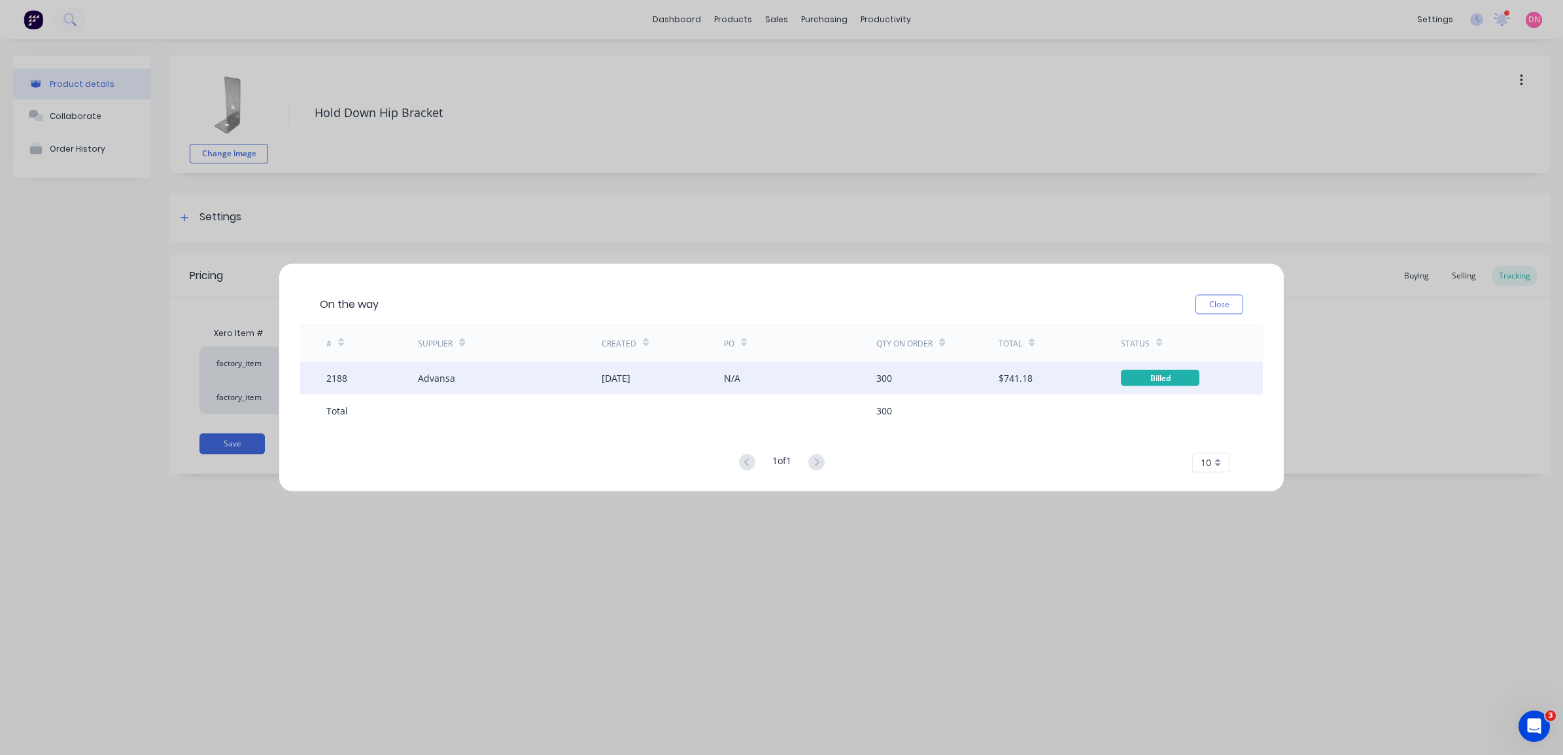
click at [1009, 383] on div "$741.18" at bounding box center [1016, 378] width 34 height 14
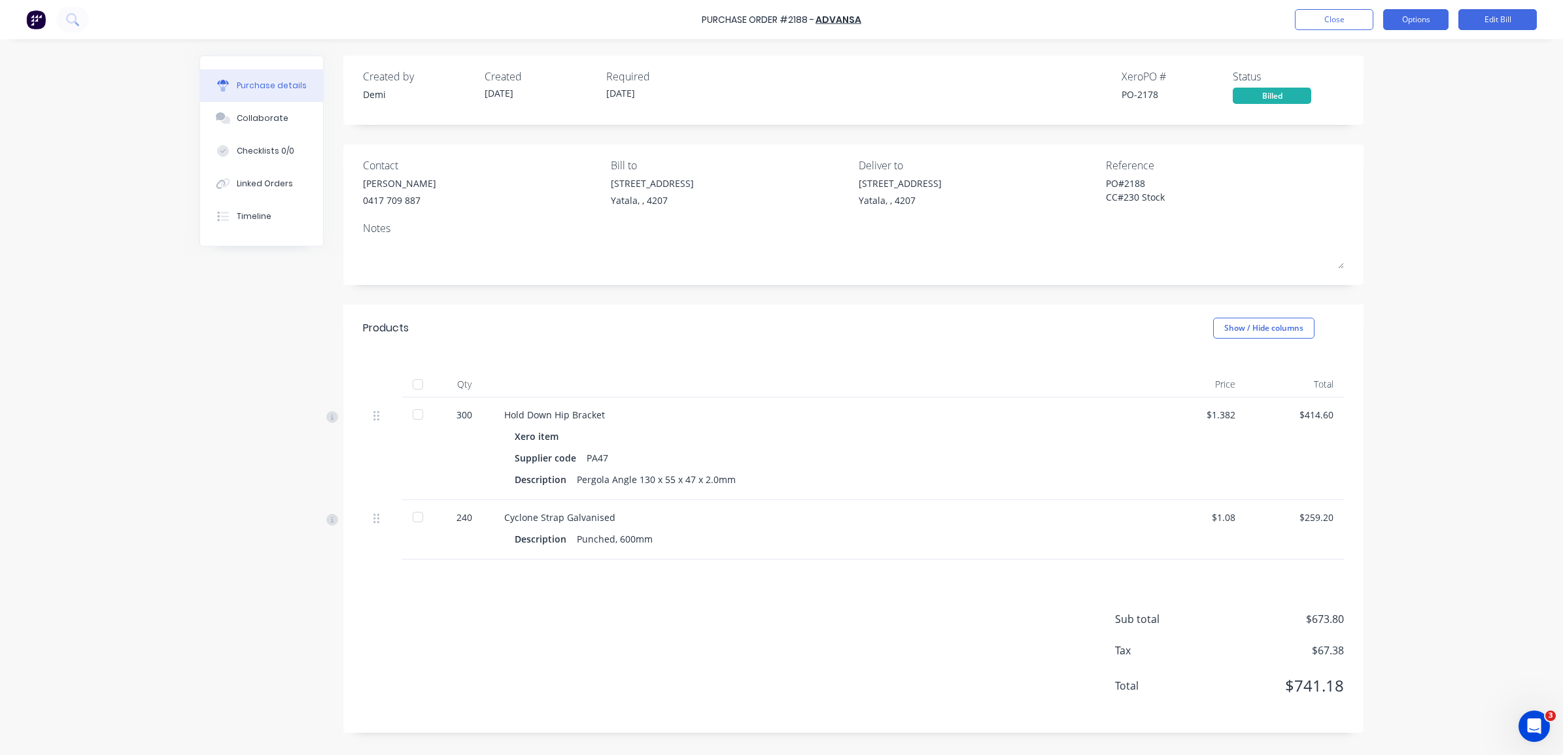
click at [1426, 15] on button "Options" at bounding box center [1415, 19] width 65 height 21
click at [425, 416] on div at bounding box center [418, 415] width 26 height 26
click at [424, 515] on div at bounding box center [418, 517] width 26 height 26
click at [1414, 23] on button "Options" at bounding box center [1415, 19] width 65 height 21
drag, startPoint x: 1506, startPoint y: 98, endPoint x: 1483, endPoint y: 44, distance: 58.7
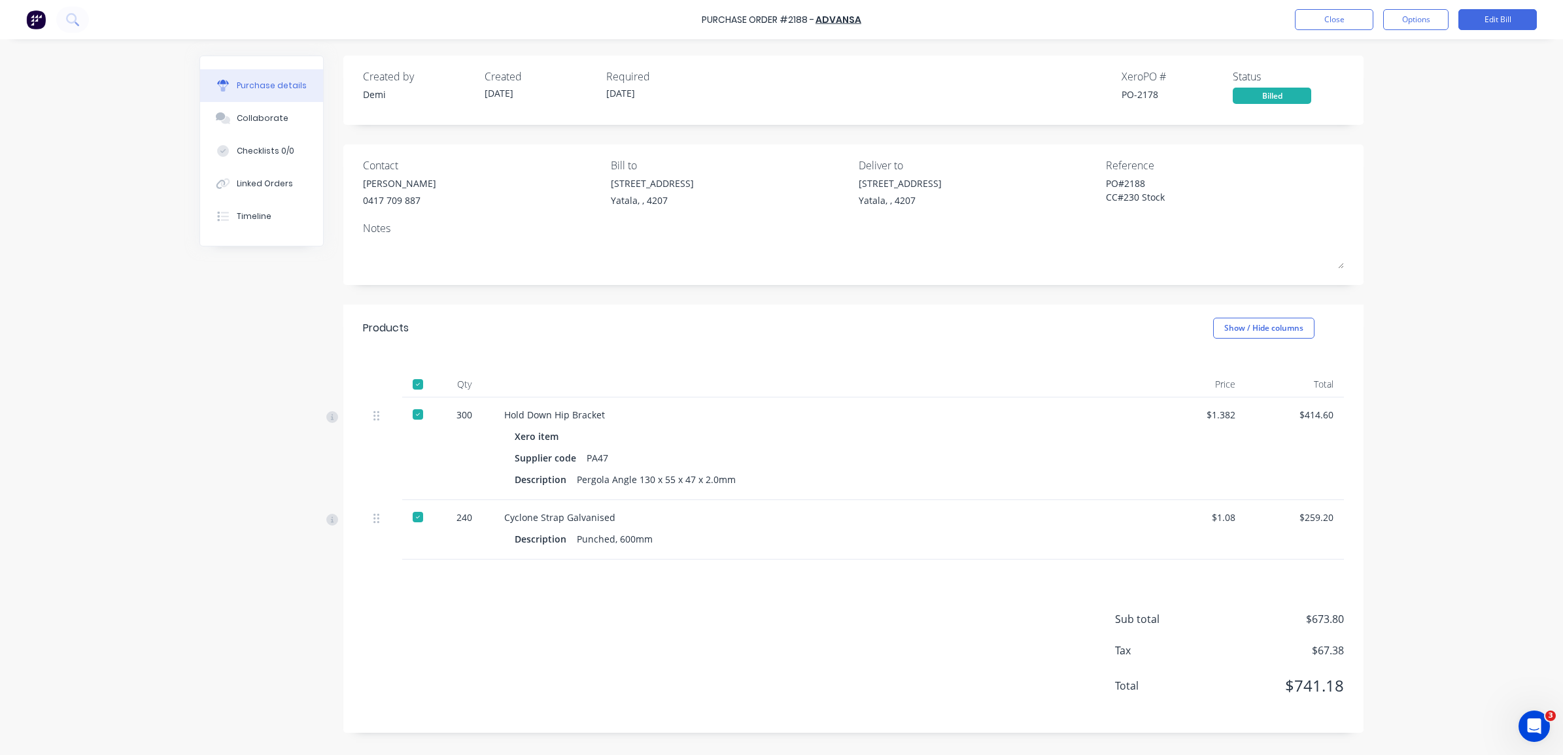
click at [1506, 98] on div "Purchase Order #2188 - Advansa Close Options Edit Bill Purchase details Collabo…" at bounding box center [781, 377] width 1563 height 755
click at [1476, 24] on button "Edit Bill" at bounding box center [1497, 19] width 78 height 21
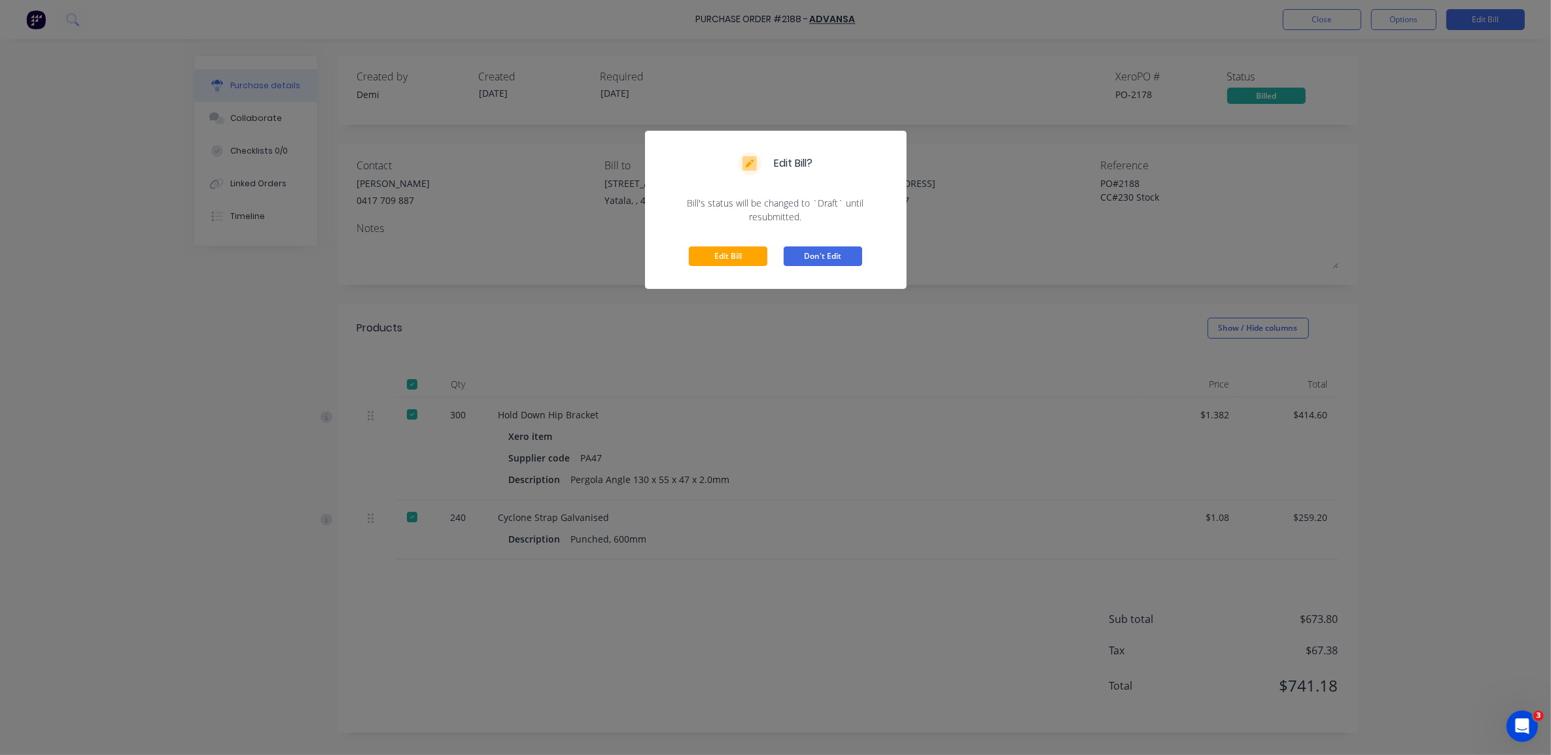
click at [840, 262] on button "Don't Edit" at bounding box center [823, 257] width 78 height 20
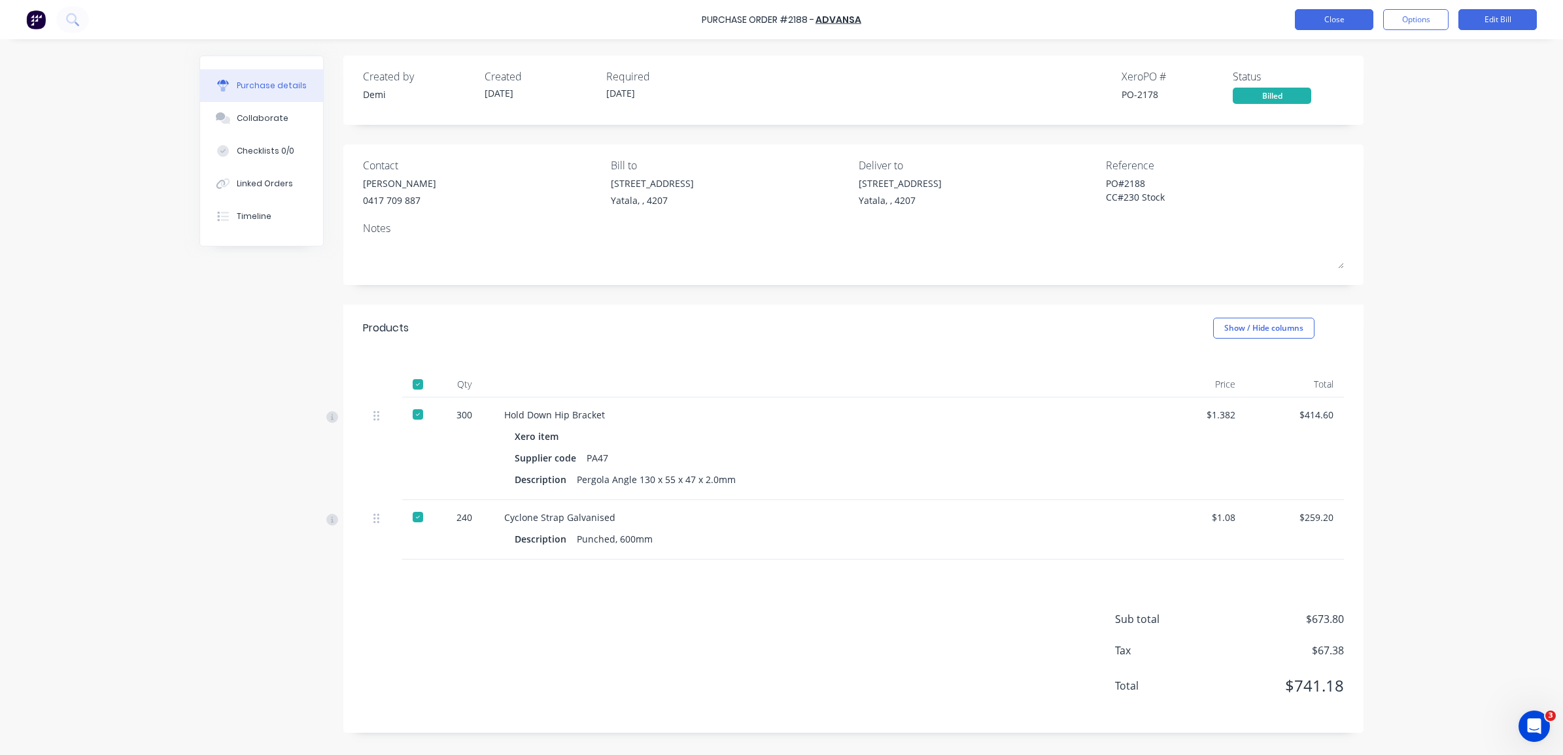
click at [1328, 24] on button "Close" at bounding box center [1334, 19] width 78 height 21
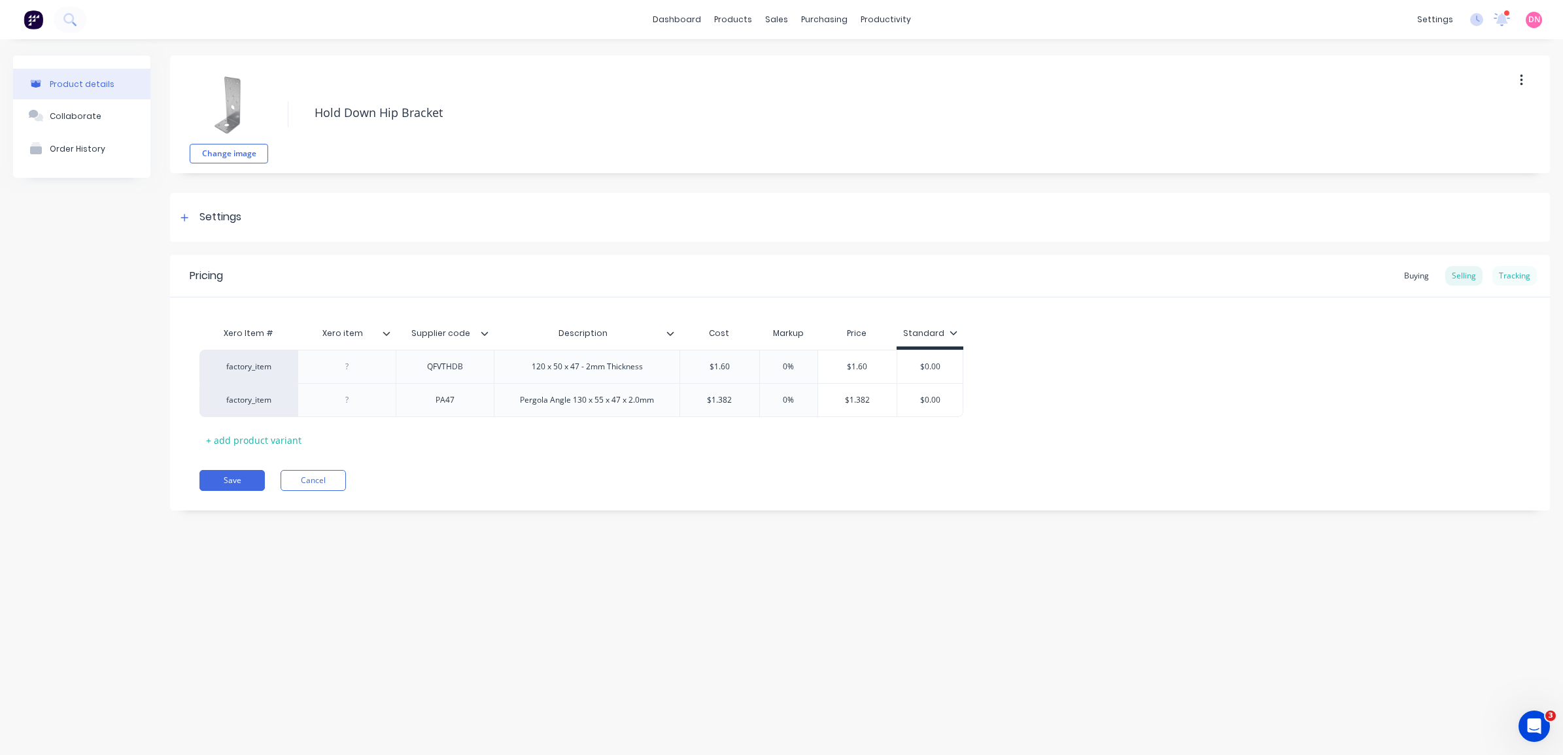
click at [1509, 279] on div "Tracking" at bounding box center [1514, 276] width 44 height 20
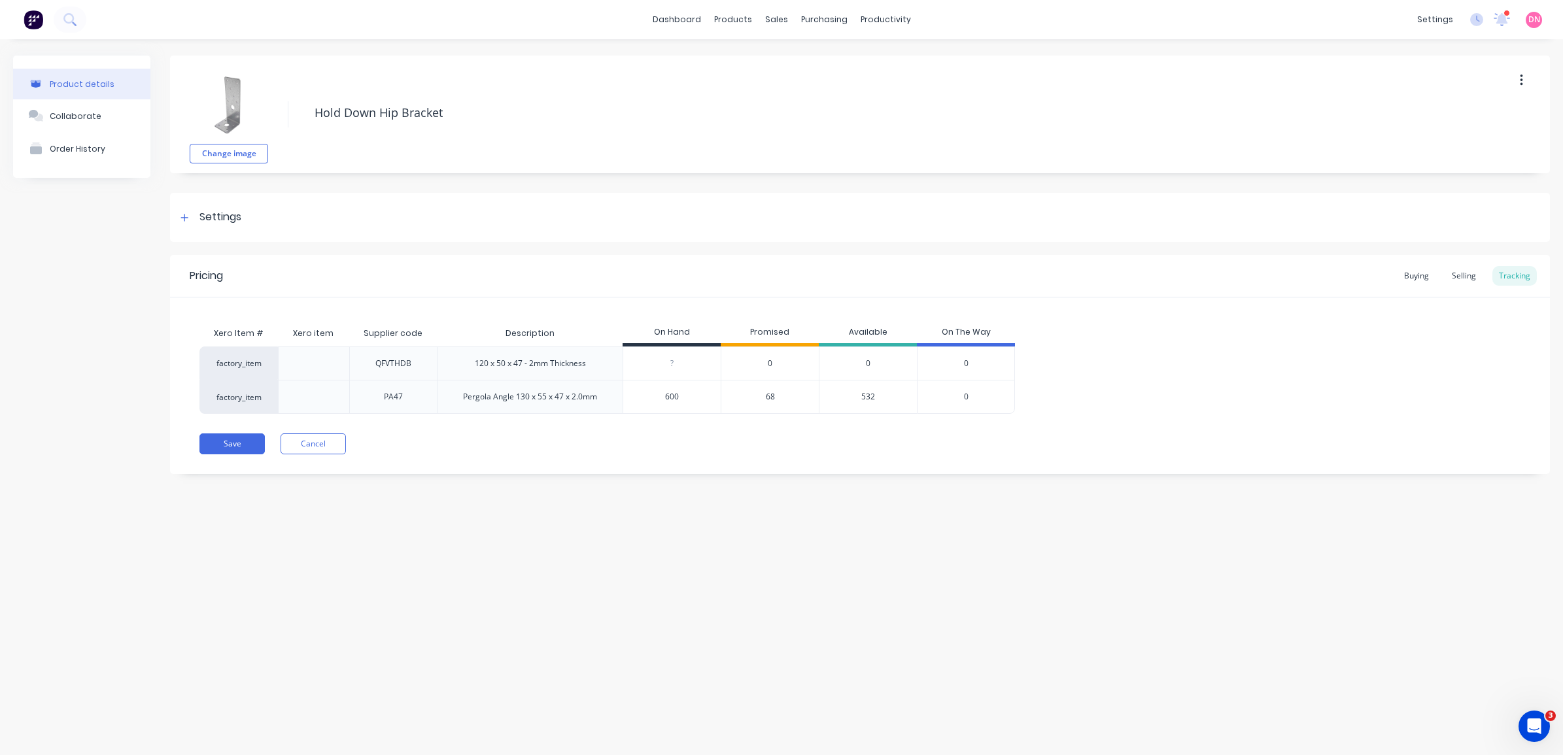
click at [659, 397] on input "600" at bounding box center [671, 397] width 97 height 12
drag, startPoint x: 689, startPoint y: 398, endPoint x: 640, endPoint y: 390, distance: 49.6
click at [640, 391] on input "600" at bounding box center [671, 397] width 97 height 12
type input "300"
click at [933, 415] on div "Pricing Buying Selling Tracking Xero Item # Xero item Supplier code Description…" at bounding box center [860, 364] width 1380 height 219
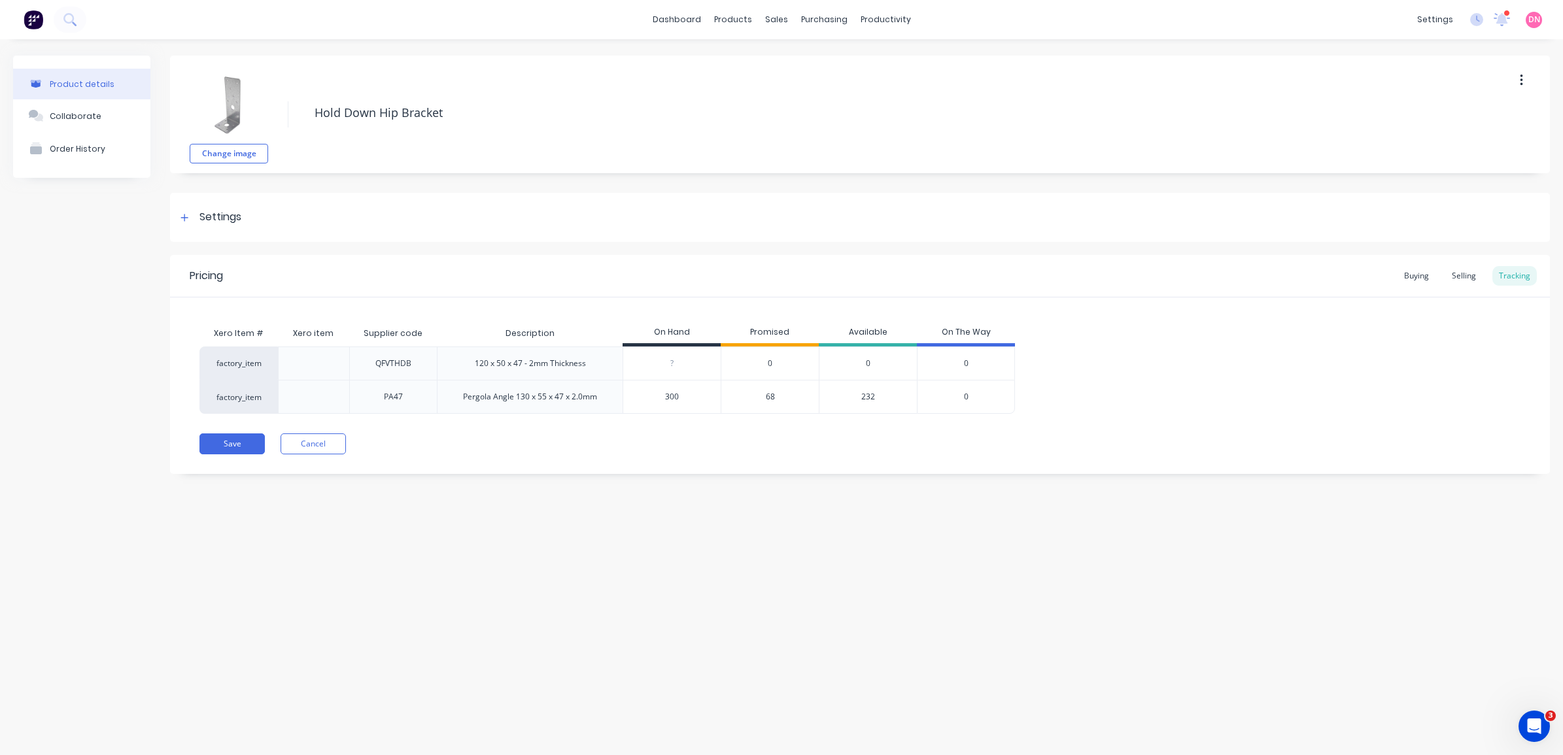
click at [736, 443] on div "Save Cancel" at bounding box center [874, 444] width 1351 height 21
click at [780, 398] on div "68" at bounding box center [770, 397] width 98 height 34
click at [240, 445] on button "Save" at bounding box center [231, 444] width 65 height 21
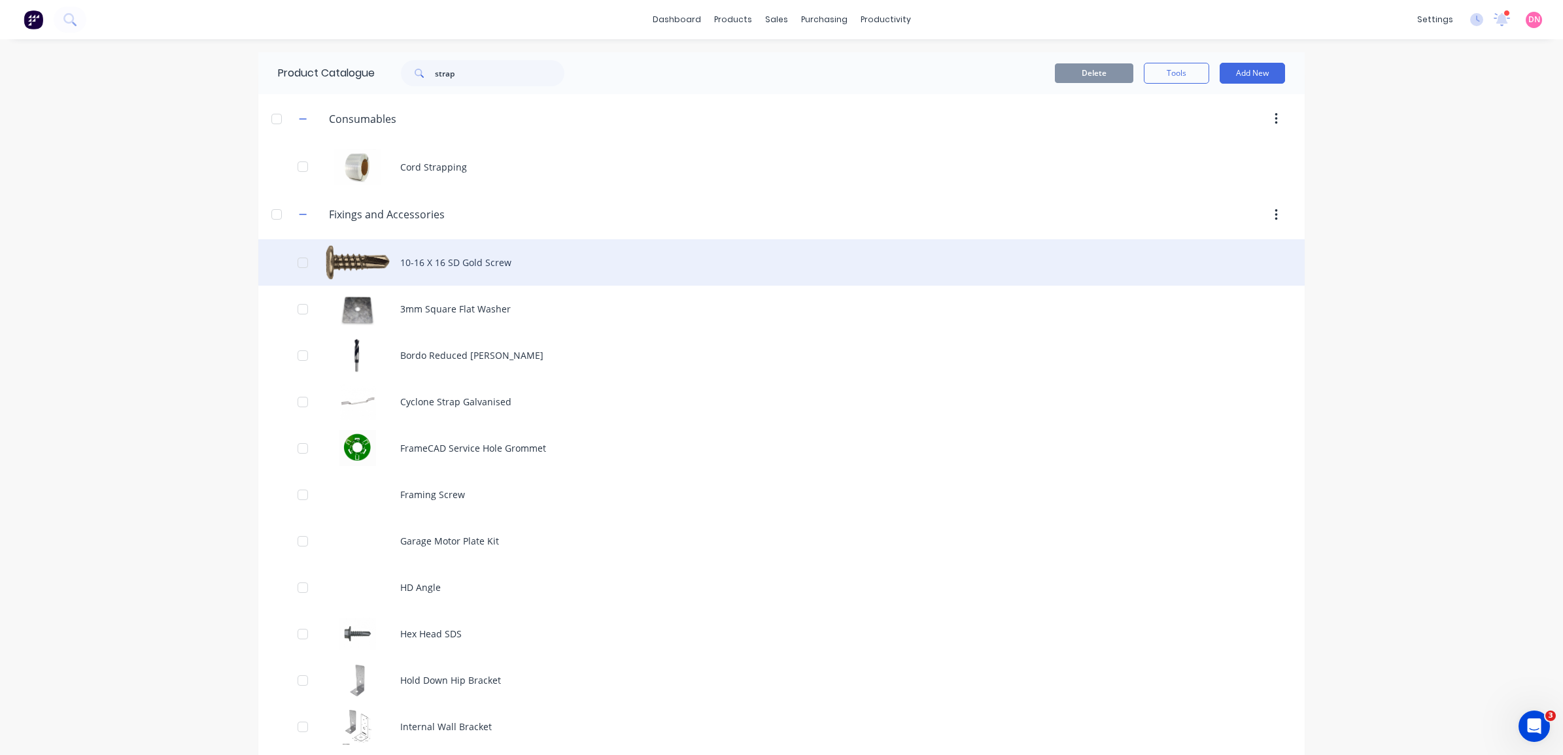
drag, startPoint x: 240, startPoint y: 445, endPoint x: 708, endPoint y: 283, distance: 495.0
click at [708, 283] on div "10-16 X 16 SD Gold Screw" at bounding box center [781, 262] width 1046 height 46
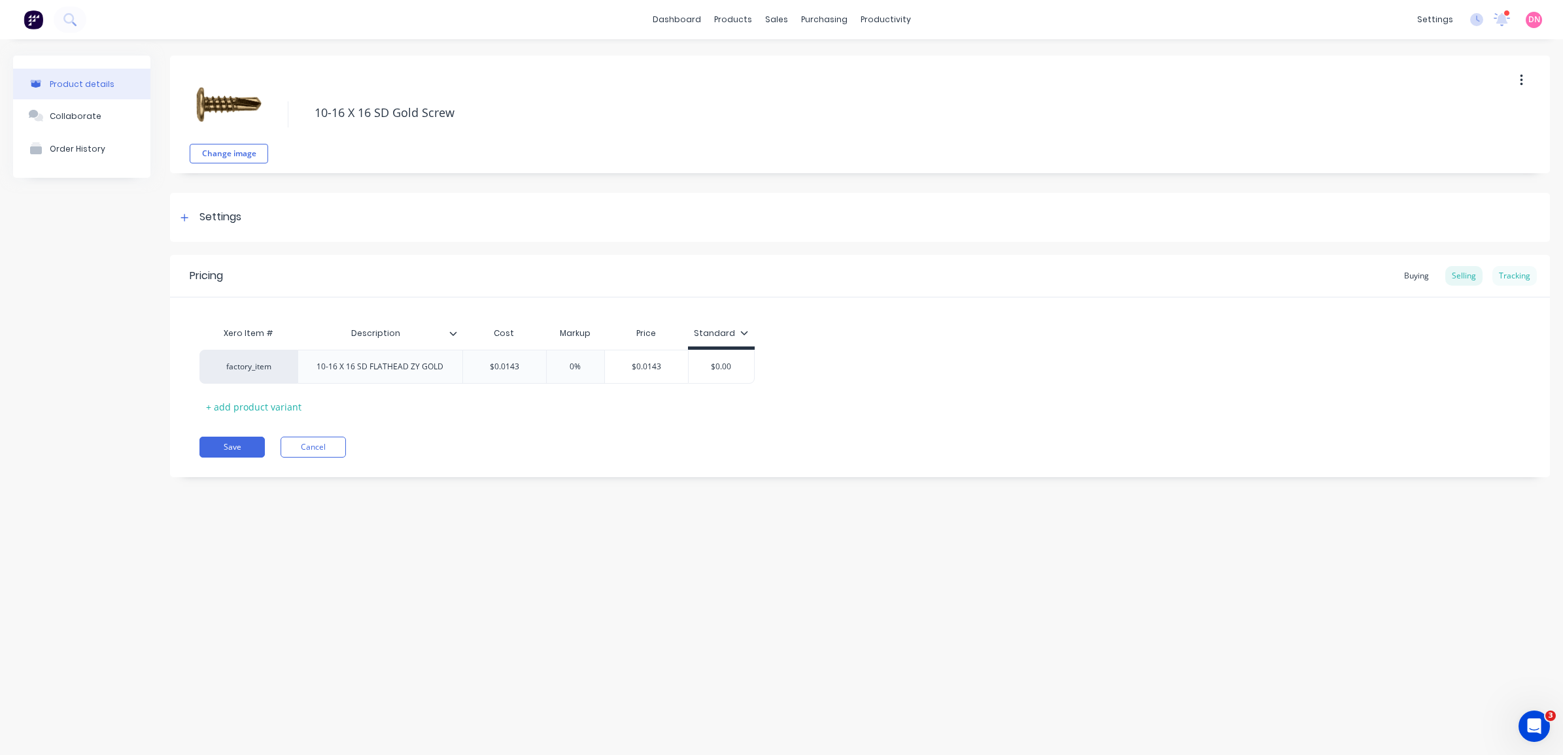
click at [1523, 268] on div "Tracking" at bounding box center [1514, 276] width 44 height 20
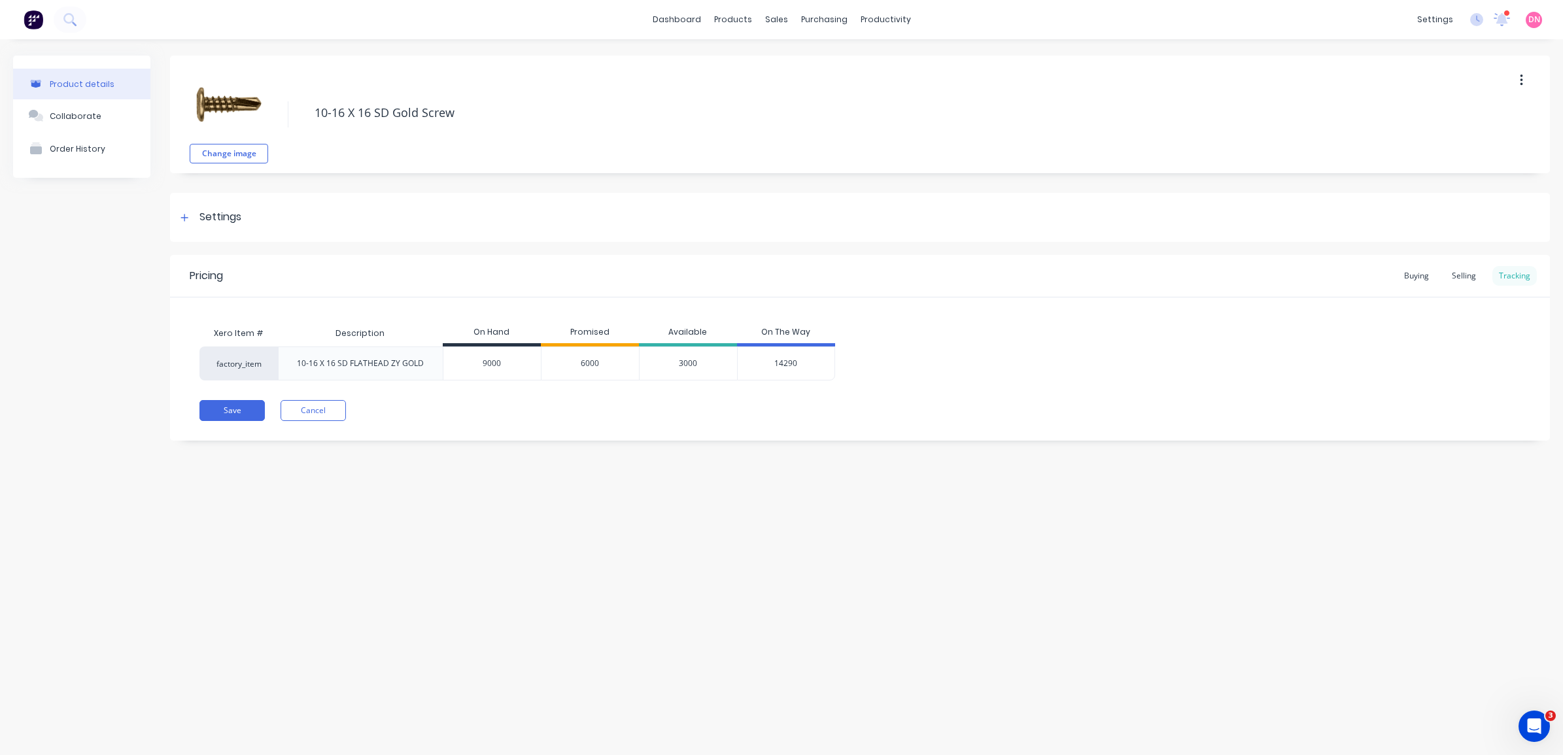
click at [1511, 275] on div "Tracking" at bounding box center [1514, 276] width 44 height 20
click at [780, 365] on span "14290" at bounding box center [785, 364] width 23 height 12
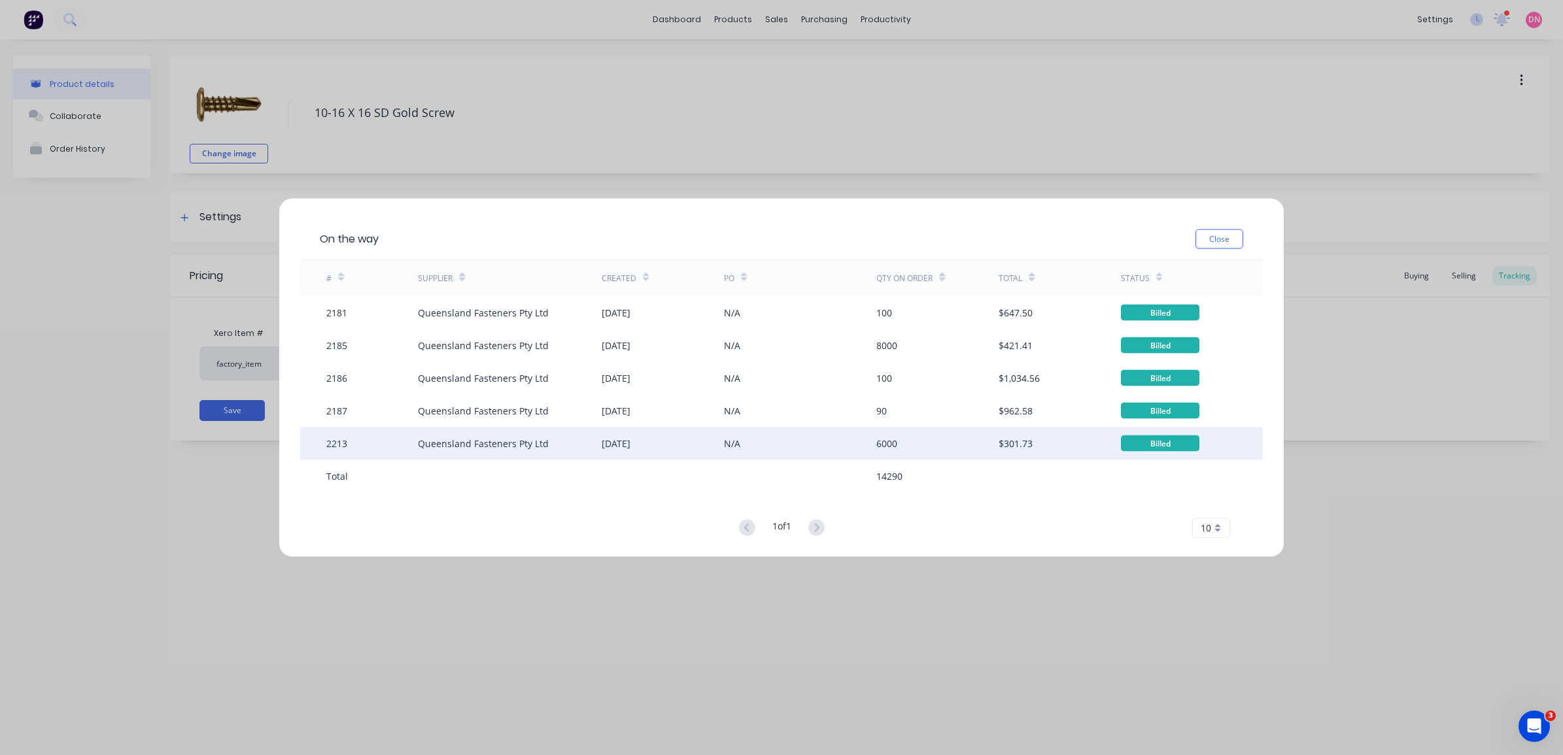
click at [779, 435] on div "N/A" at bounding box center [800, 443] width 153 height 33
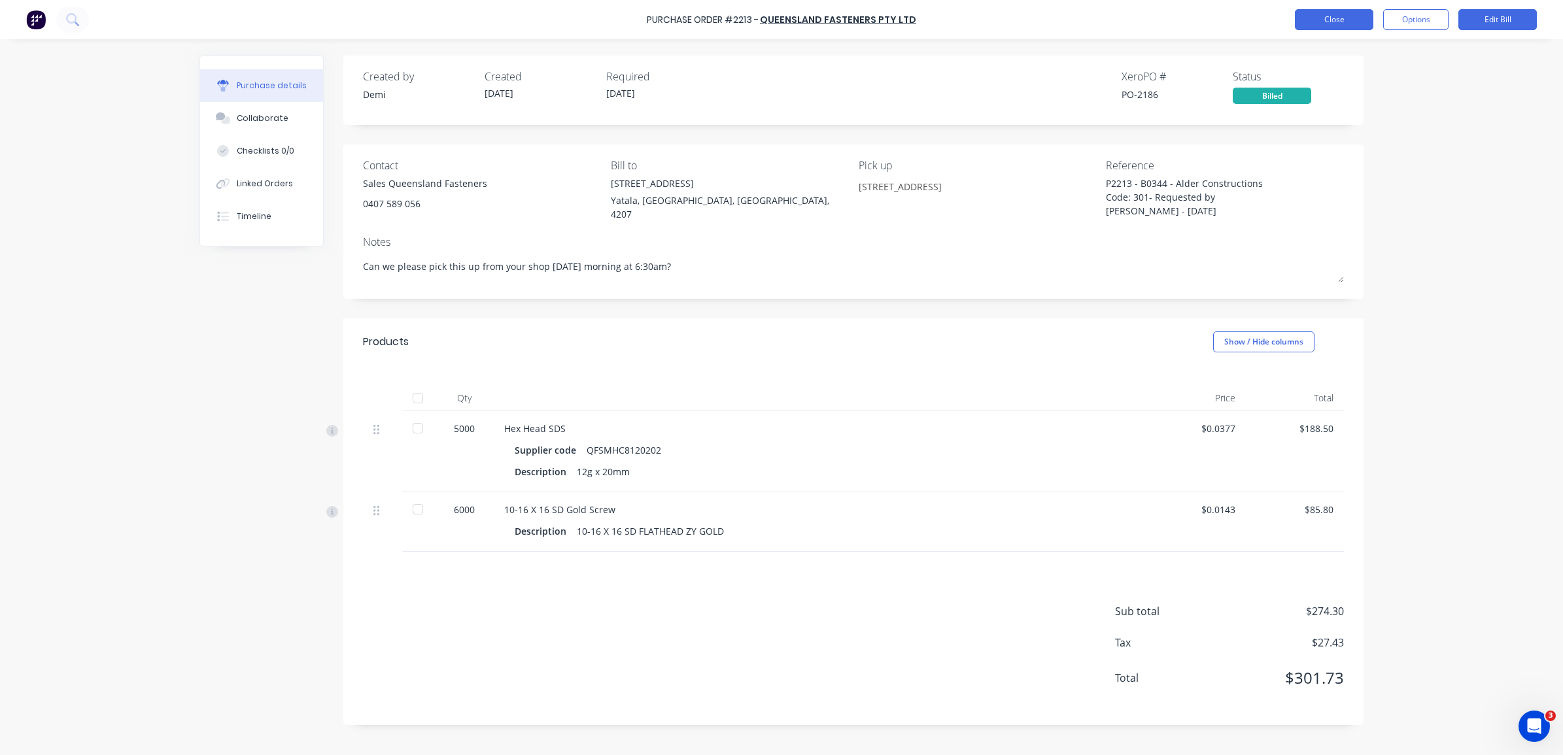
click at [1317, 25] on button "Close" at bounding box center [1334, 19] width 78 height 21
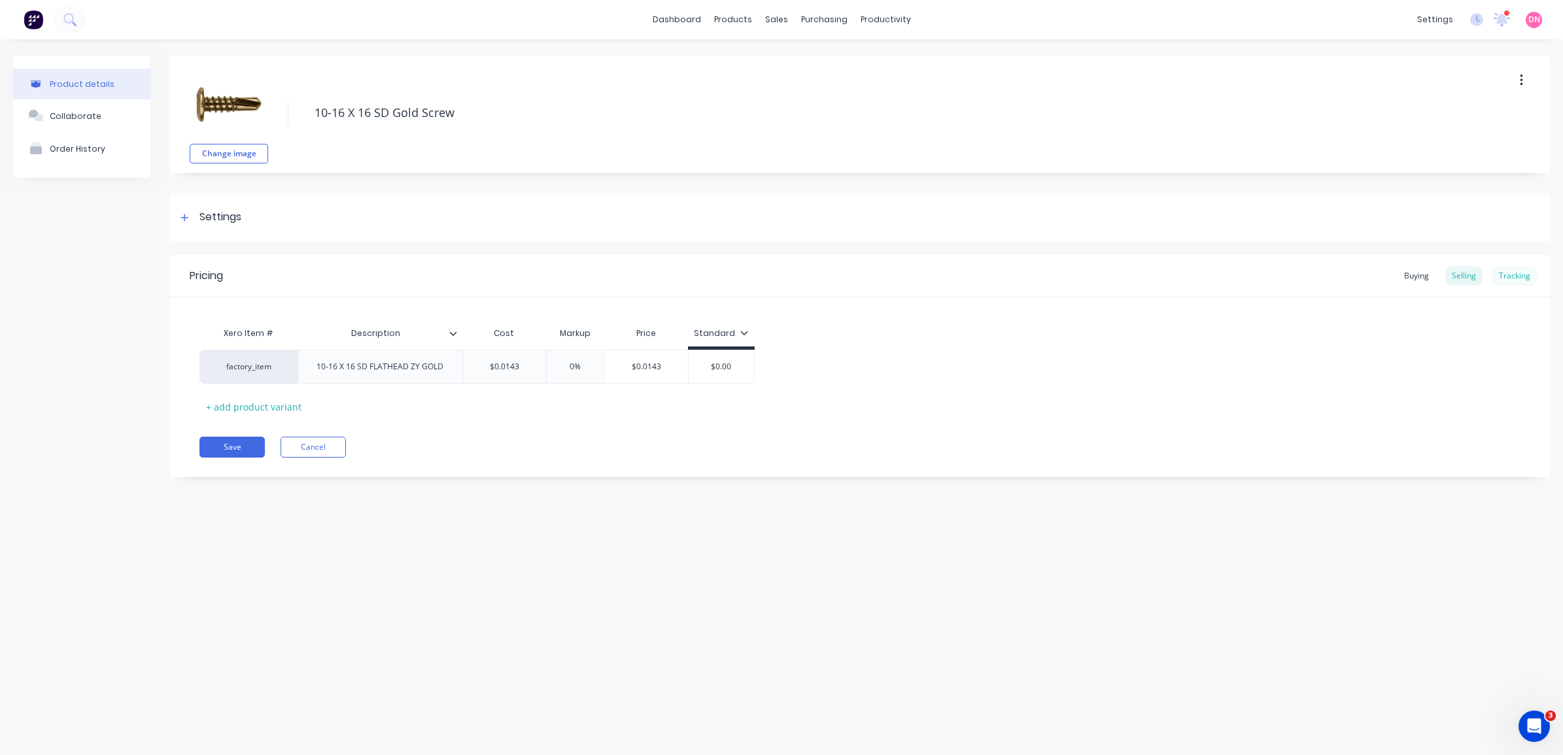
click at [1519, 278] on div "Tracking" at bounding box center [1514, 276] width 44 height 20
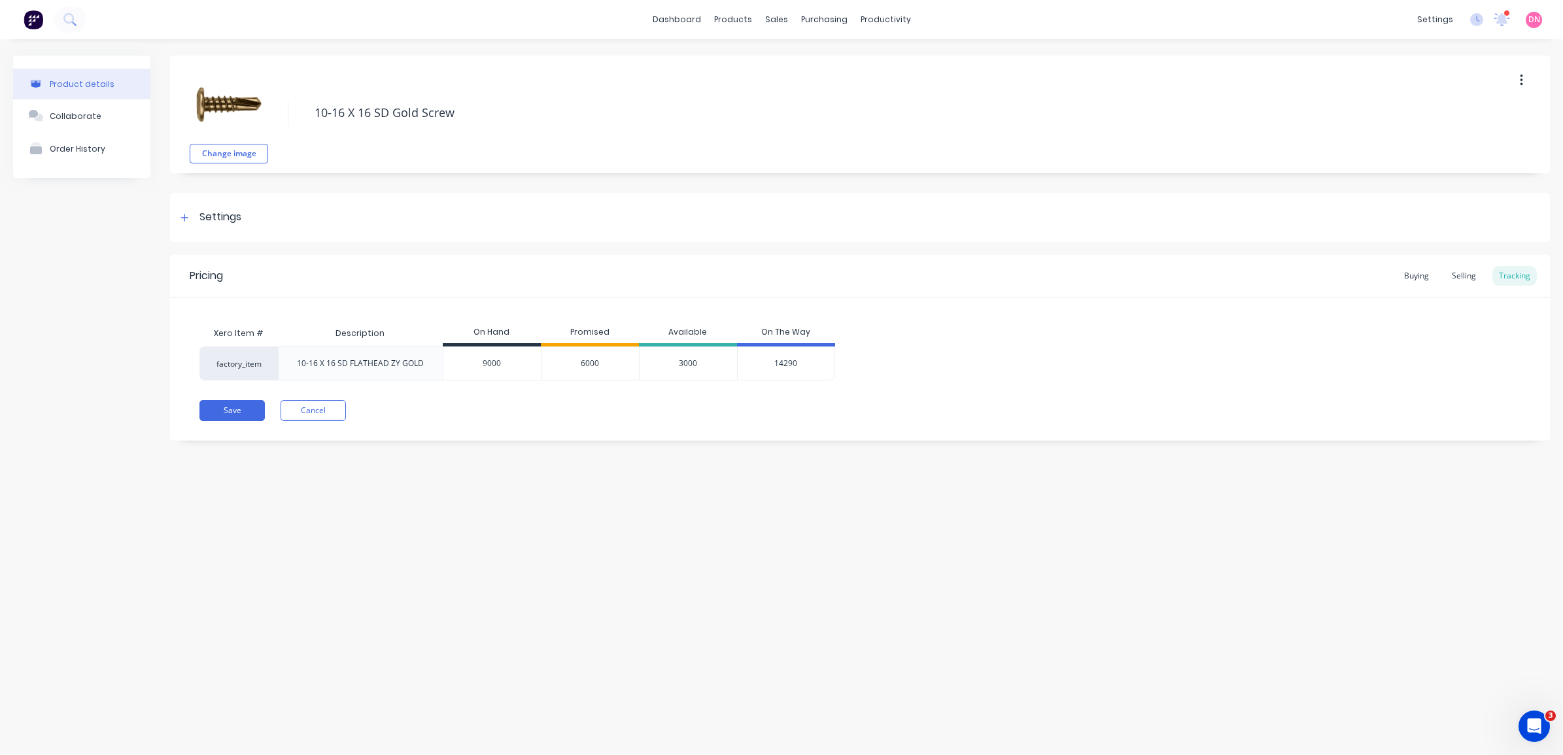
click at [793, 360] on span "14290" at bounding box center [785, 364] width 23 height 12
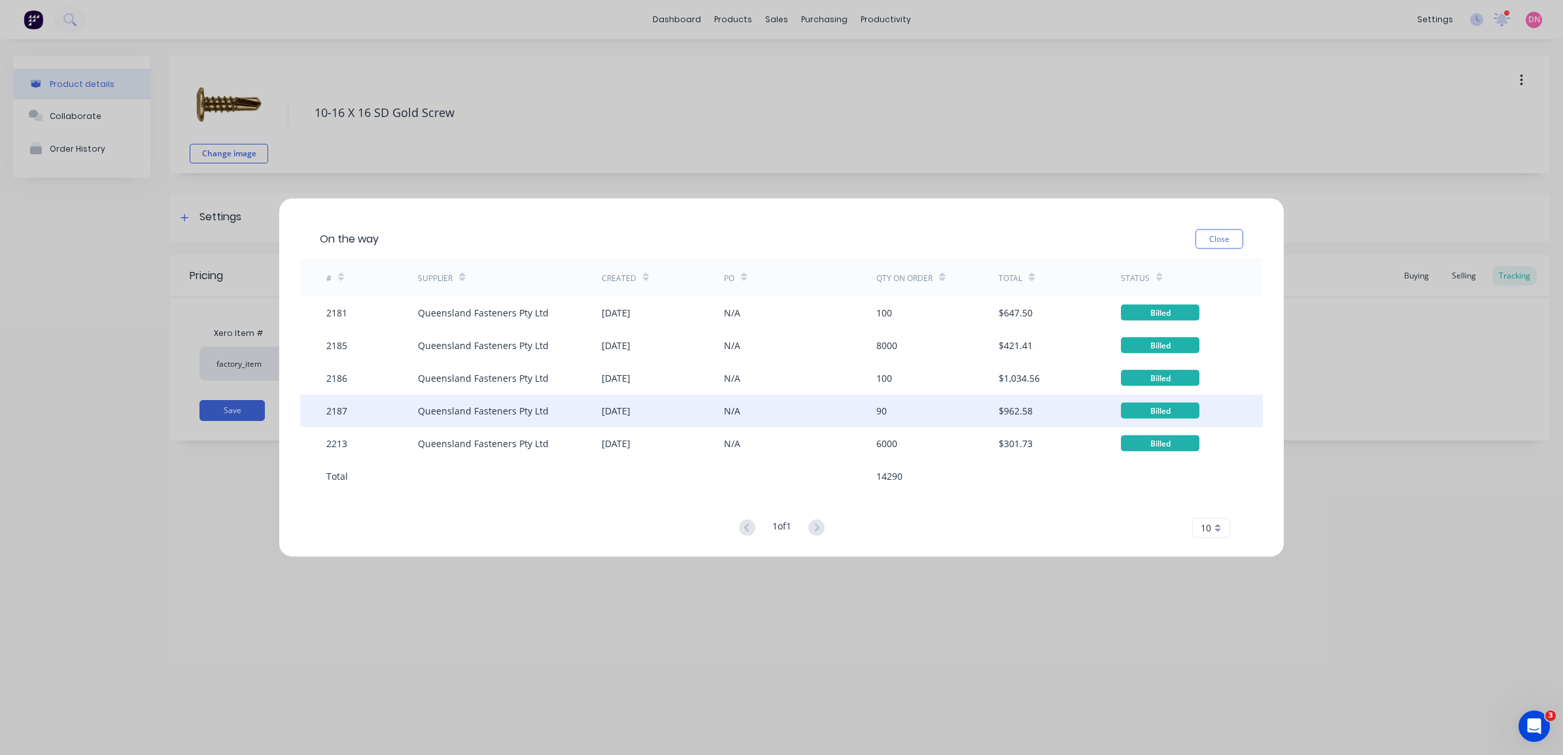
click at [845, 412] on div "N/A" at bounding box center [800, 410] width 153 height 33
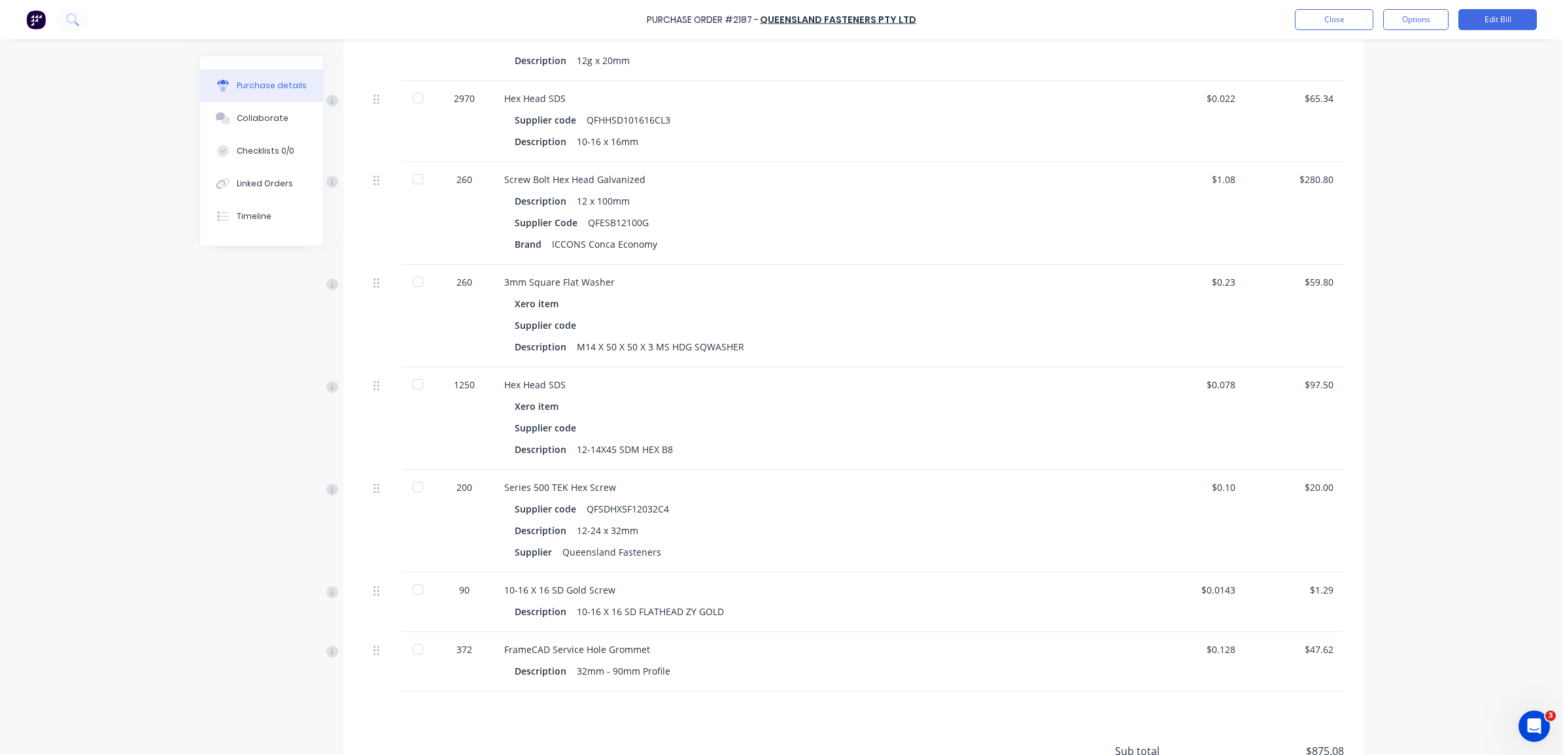
scroll to position [409, 0]
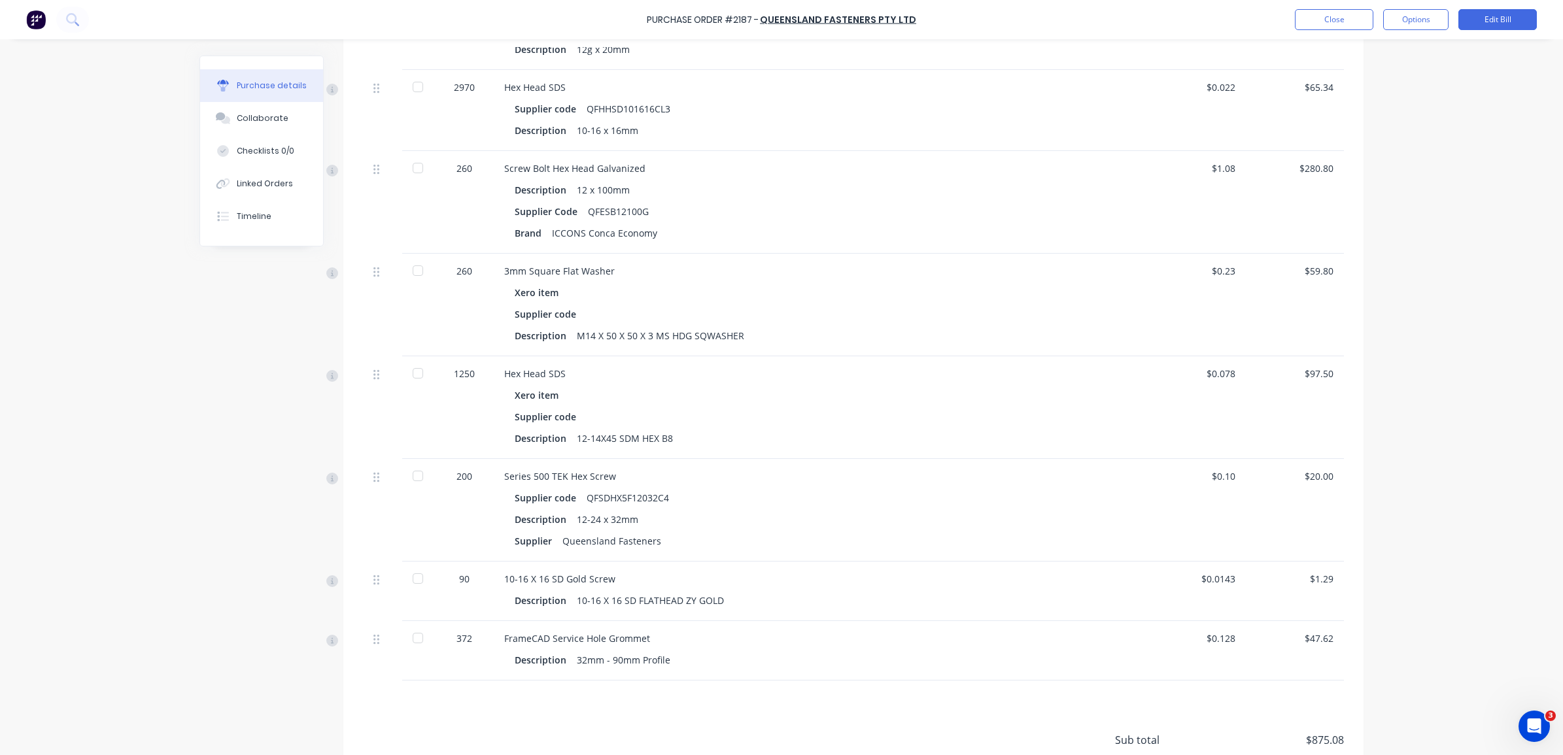
click at [409, 579] on div at bounding box center [418, 579] width 26 height 26
click at [409, 580] on div at bounding box center [418, 579] width 26 height 26
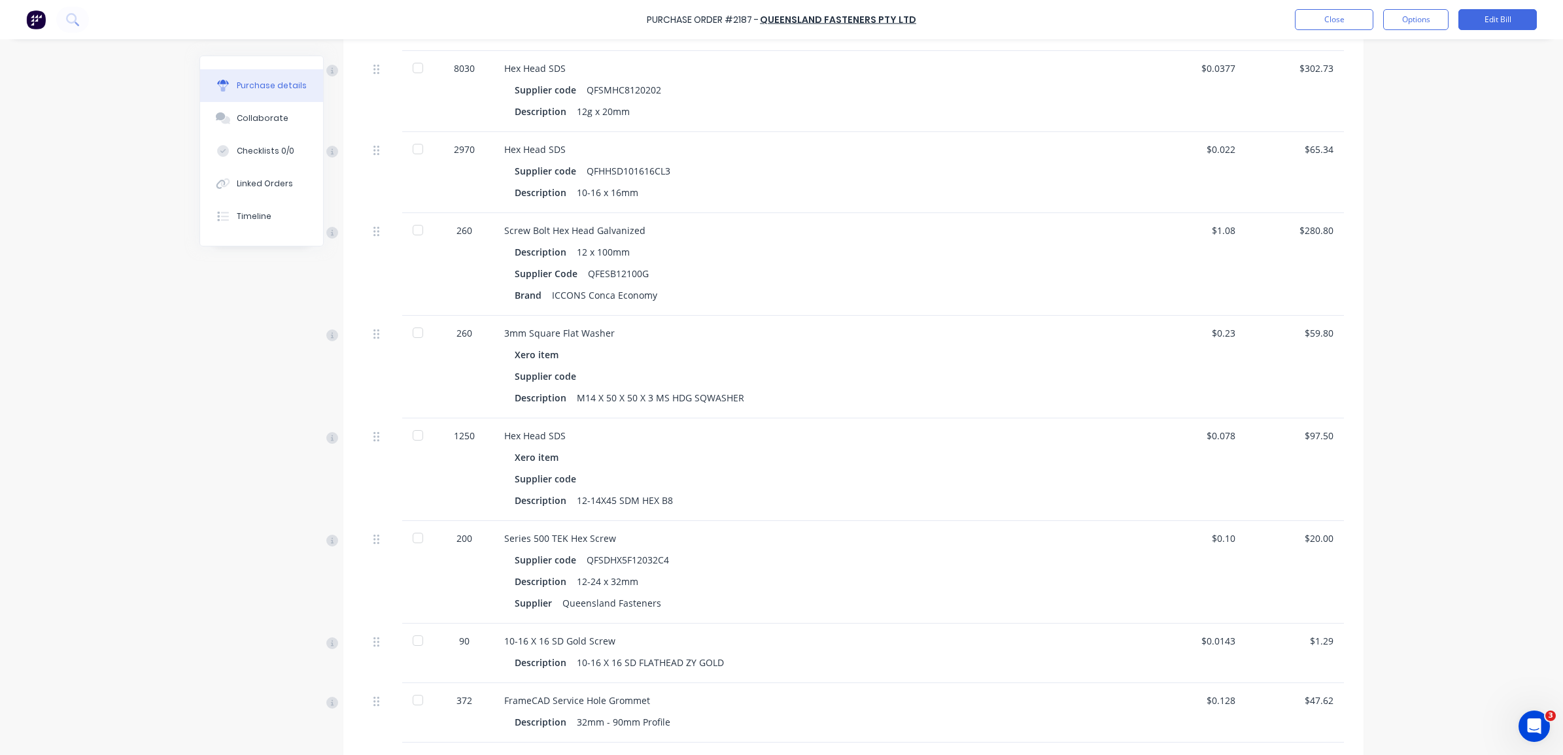
scroll to position [0, 0]
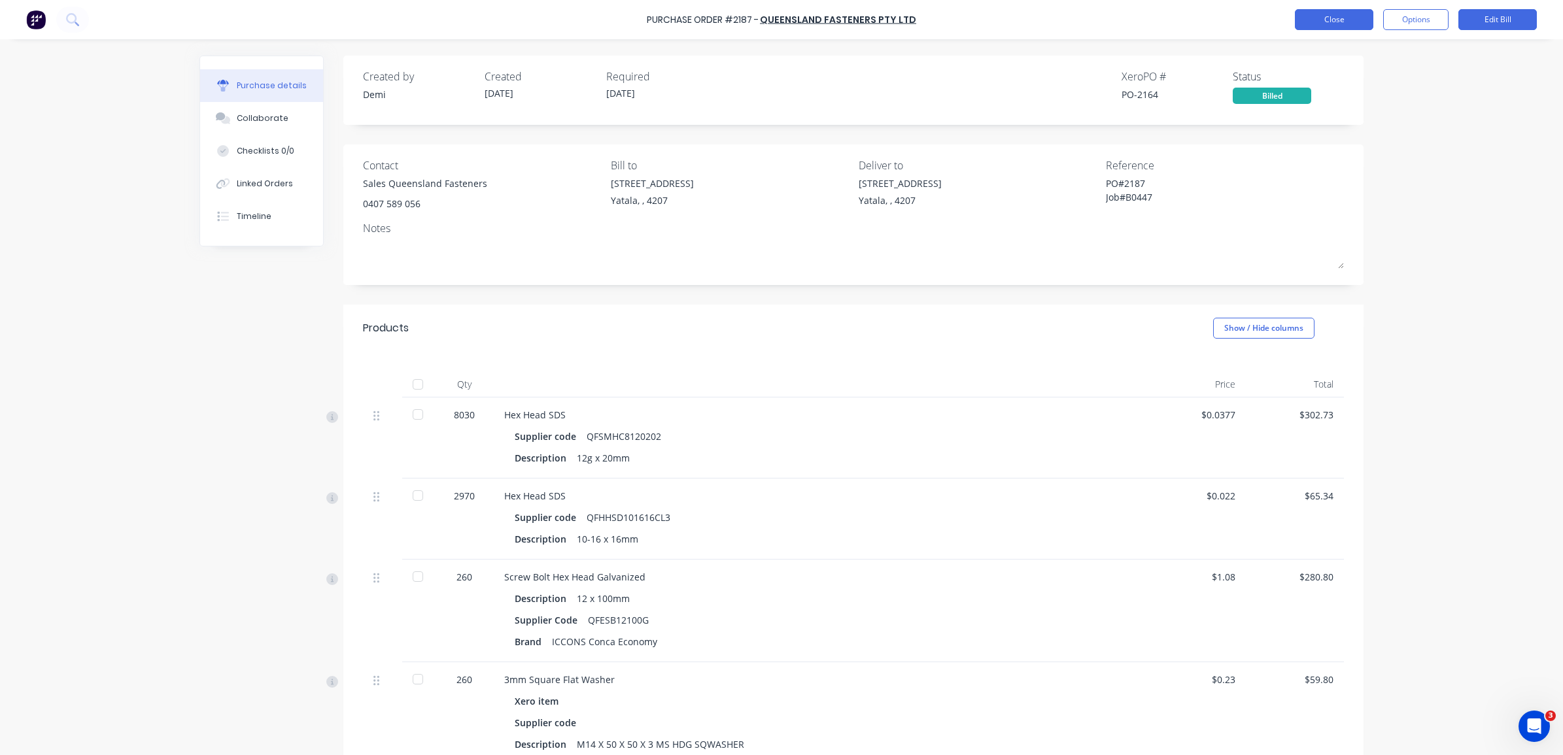
click at [1331, 24] on button "Close" at bounding box center [1334, 19] width 78 height 21
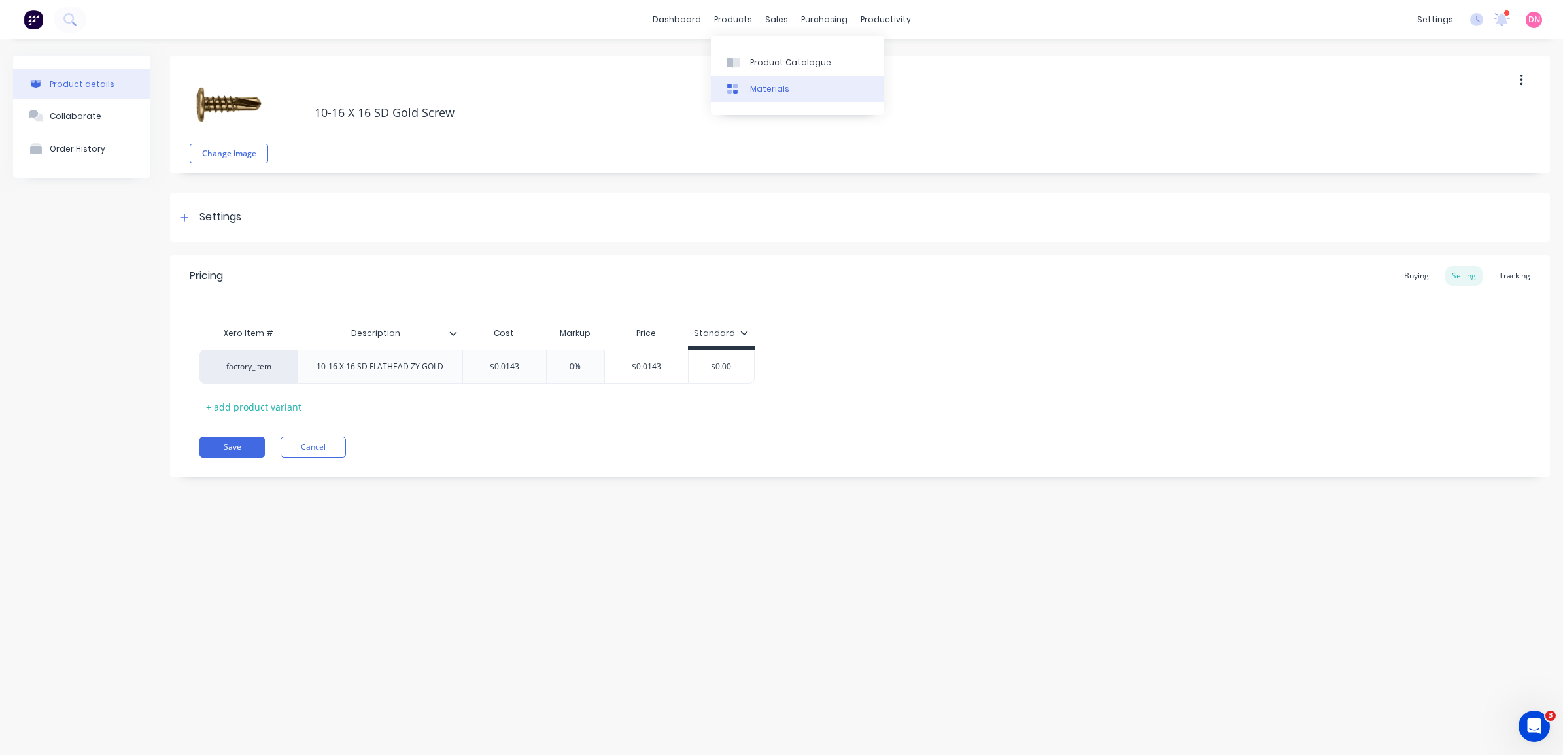
click at [766, 76] on link "Materials" at bounding box center [797, 89] width 173 height 26
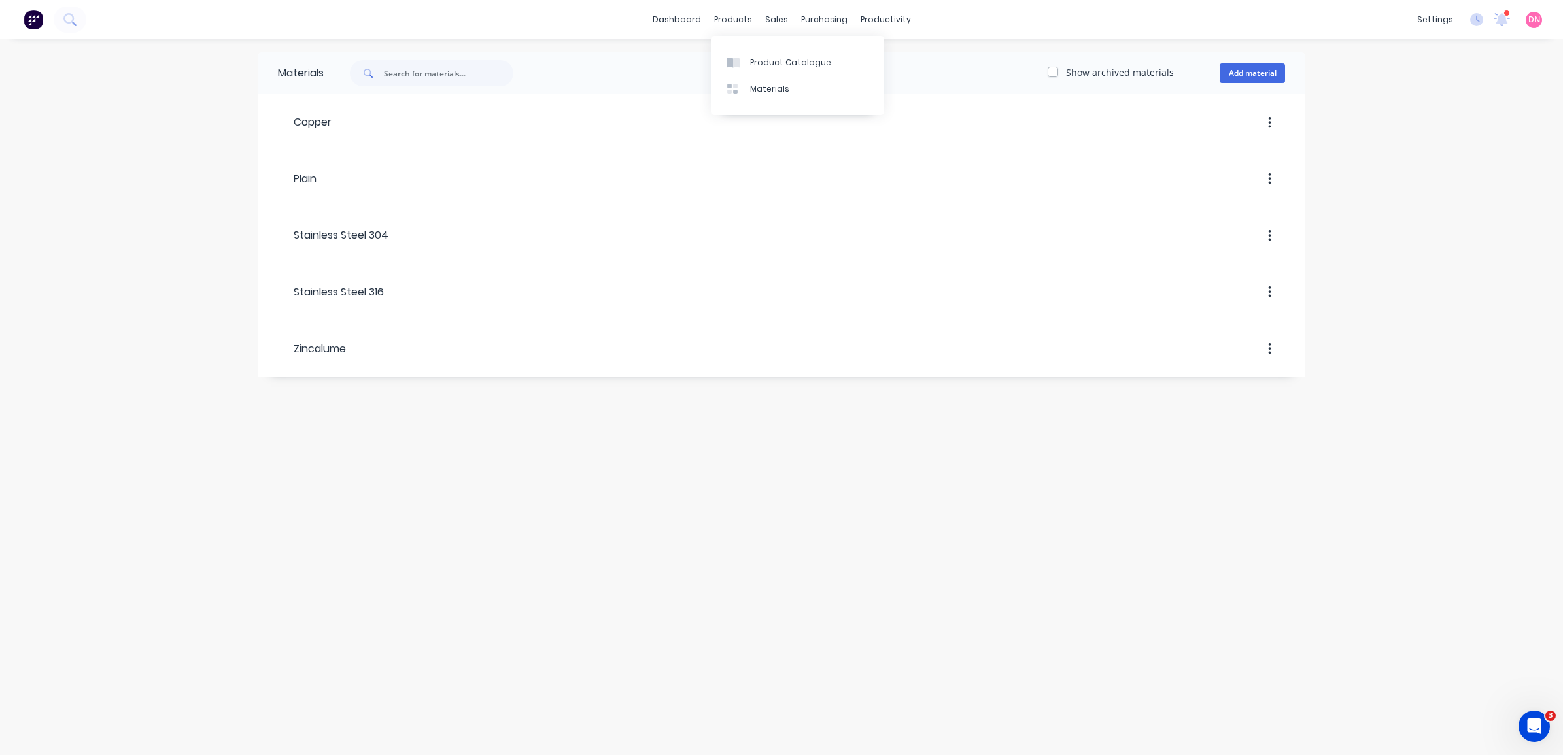
click at [736, 44] on div "Product Catalogue Materials" at bounding box center [797, 75] width 173 height 79
click at [736, 51] on link "Product Catalogue" at bounding box center [797, 62] width 173 height 26
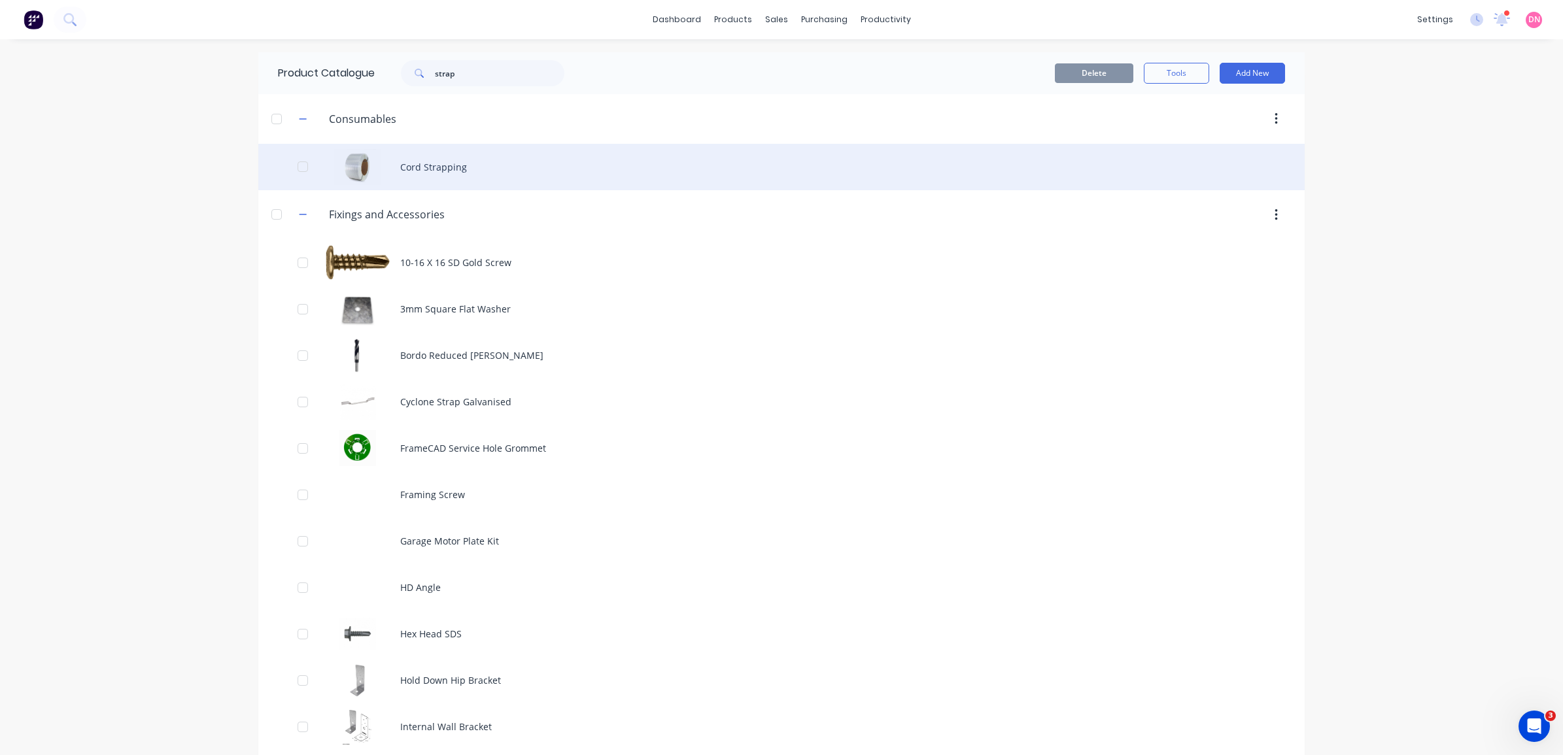
click at [445, 164] on div "Cord Strapping" at bounding box center [781, 167] width 1046 height 46
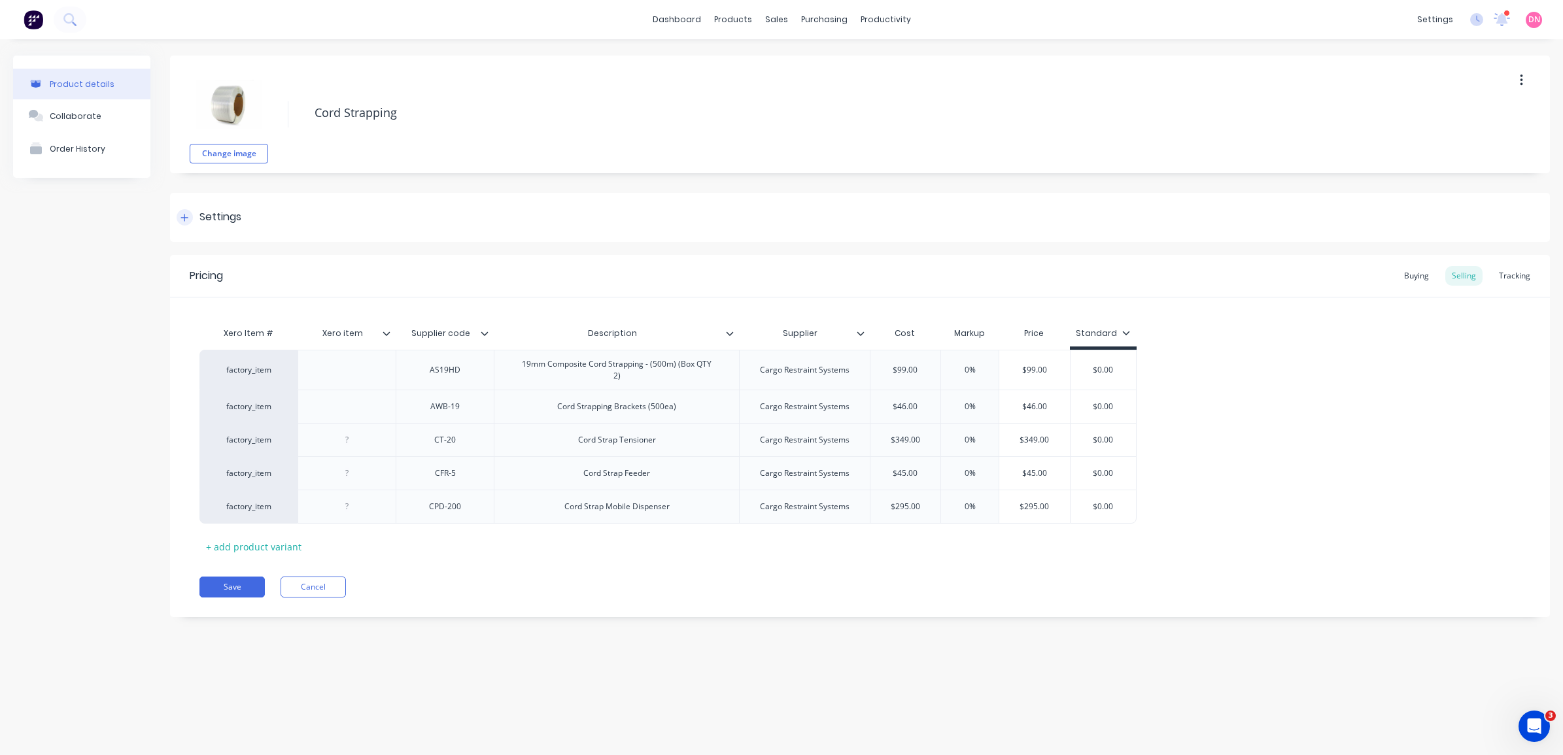
click at [233, 219] on div "Settings" at bounding box center [220, 217] width 42 height 16
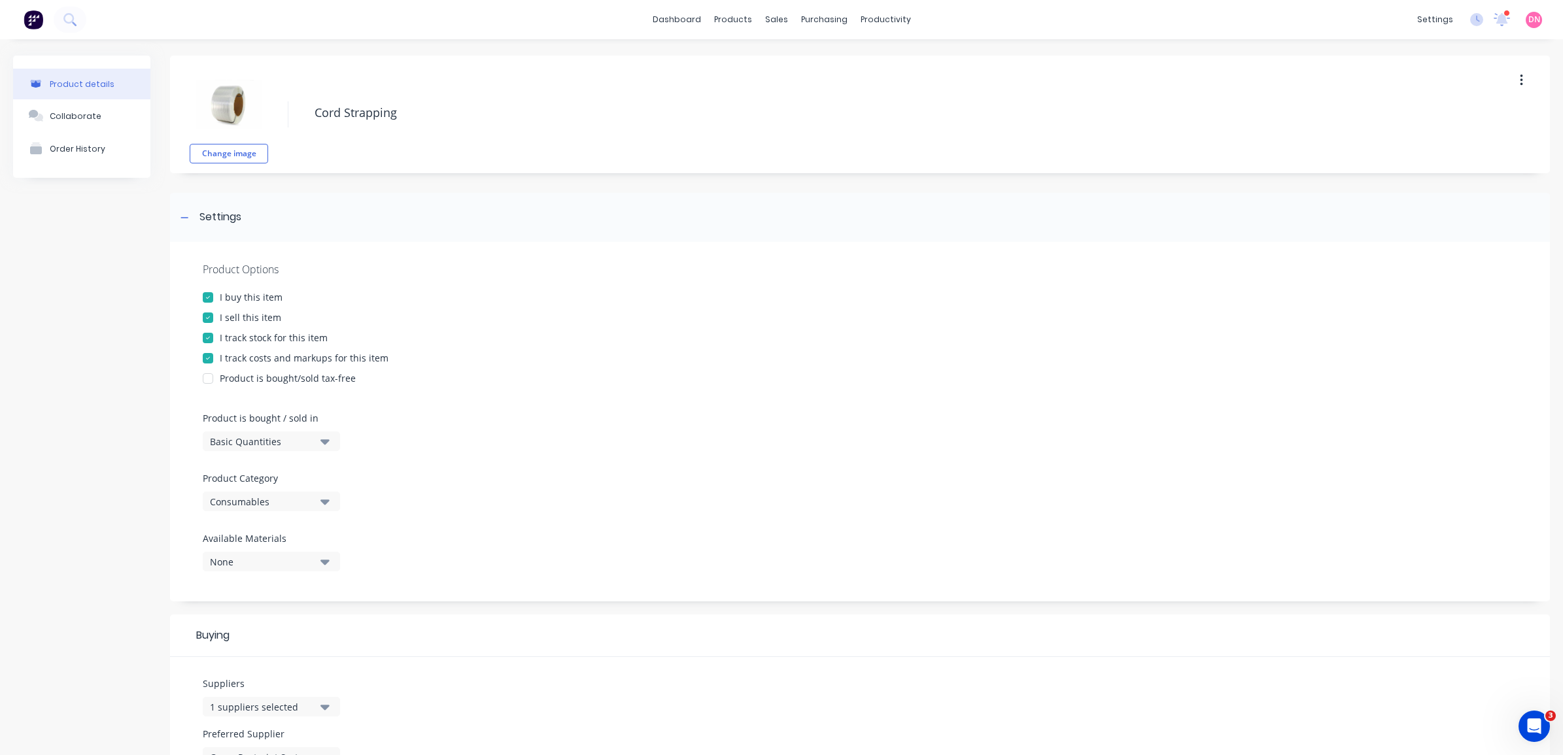
click at [206, 317] on div at bounding box center [208, 318] width 26 height 26
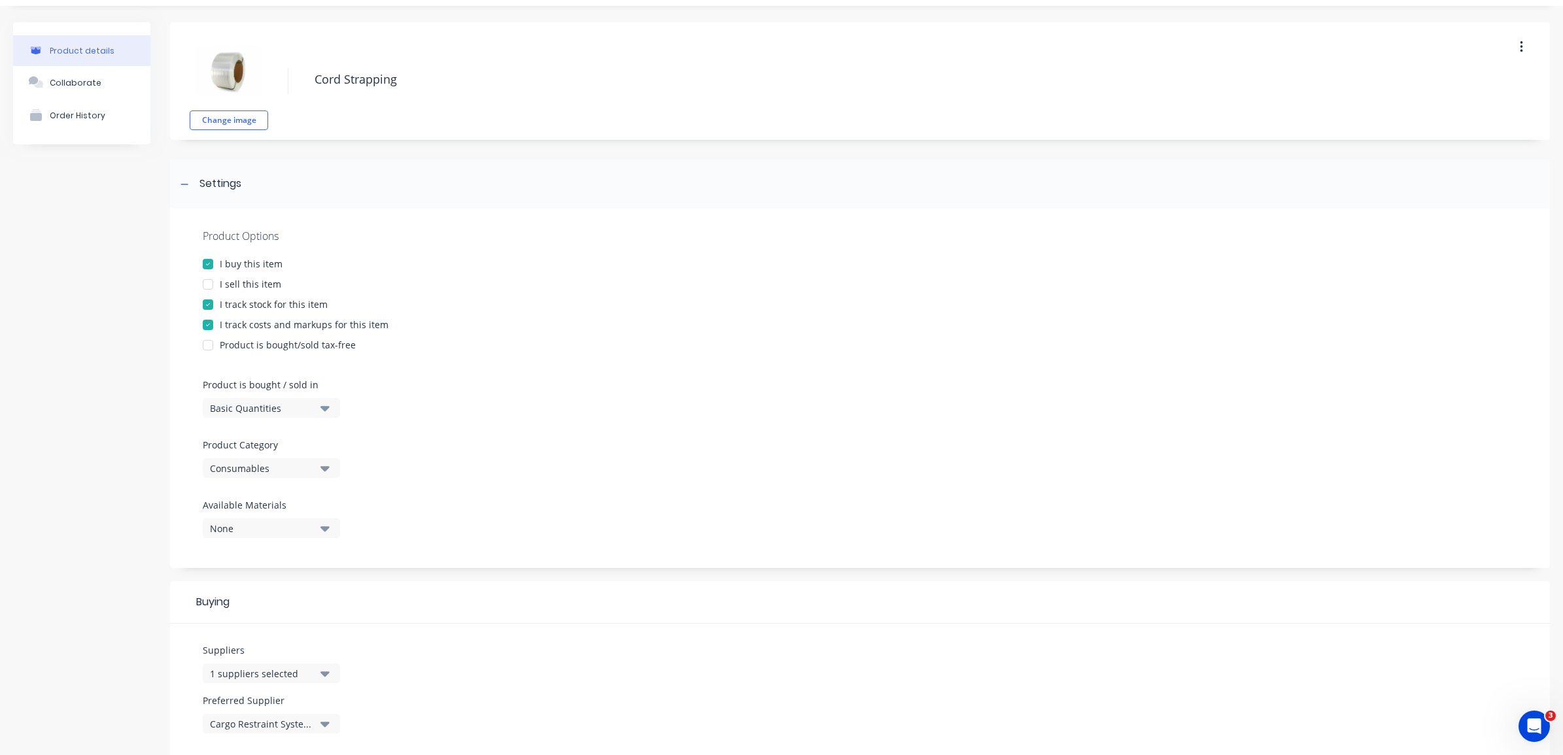
scroll to position [164, 0]
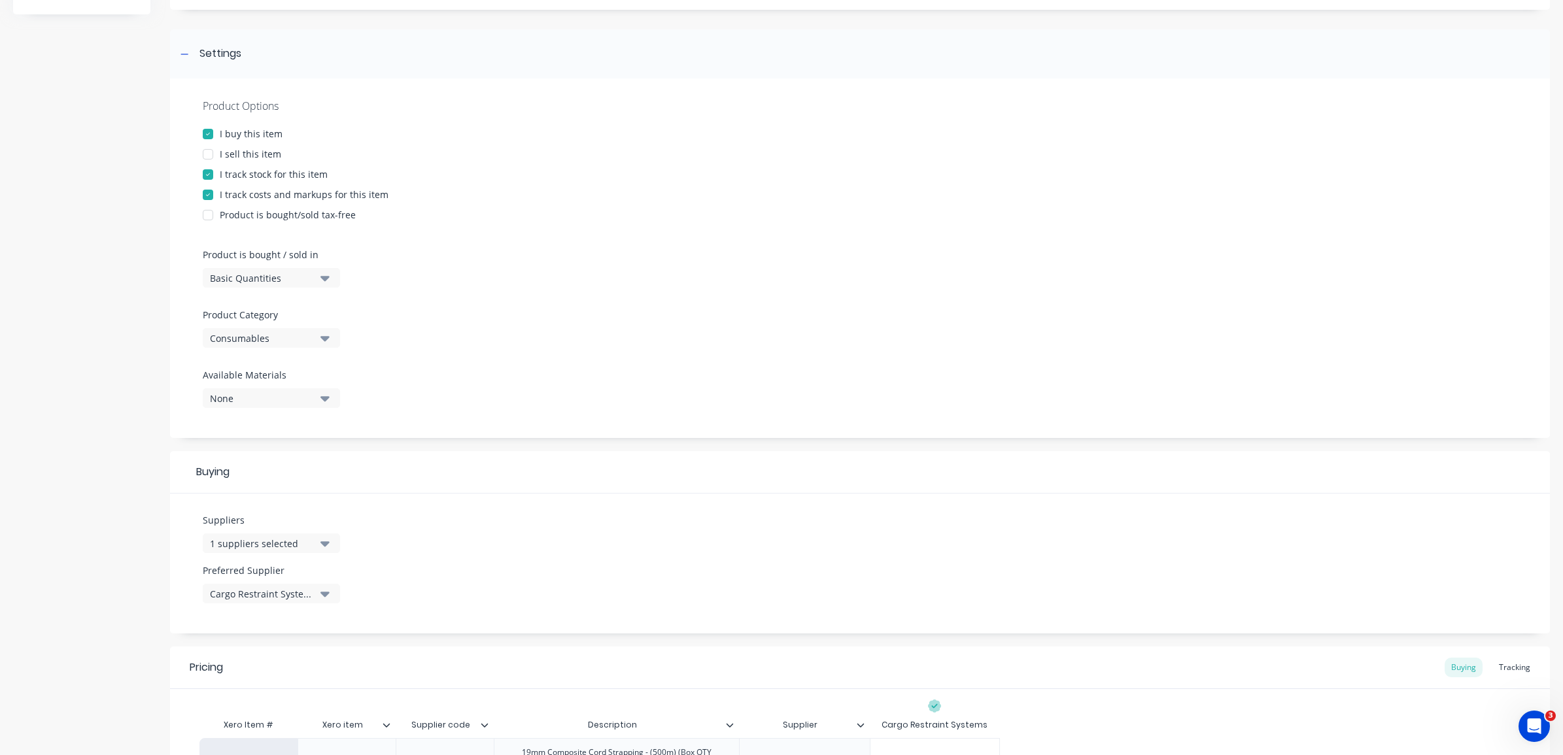
click at [207, 196] on div at bounding box center [208, 195] width 26 height 26
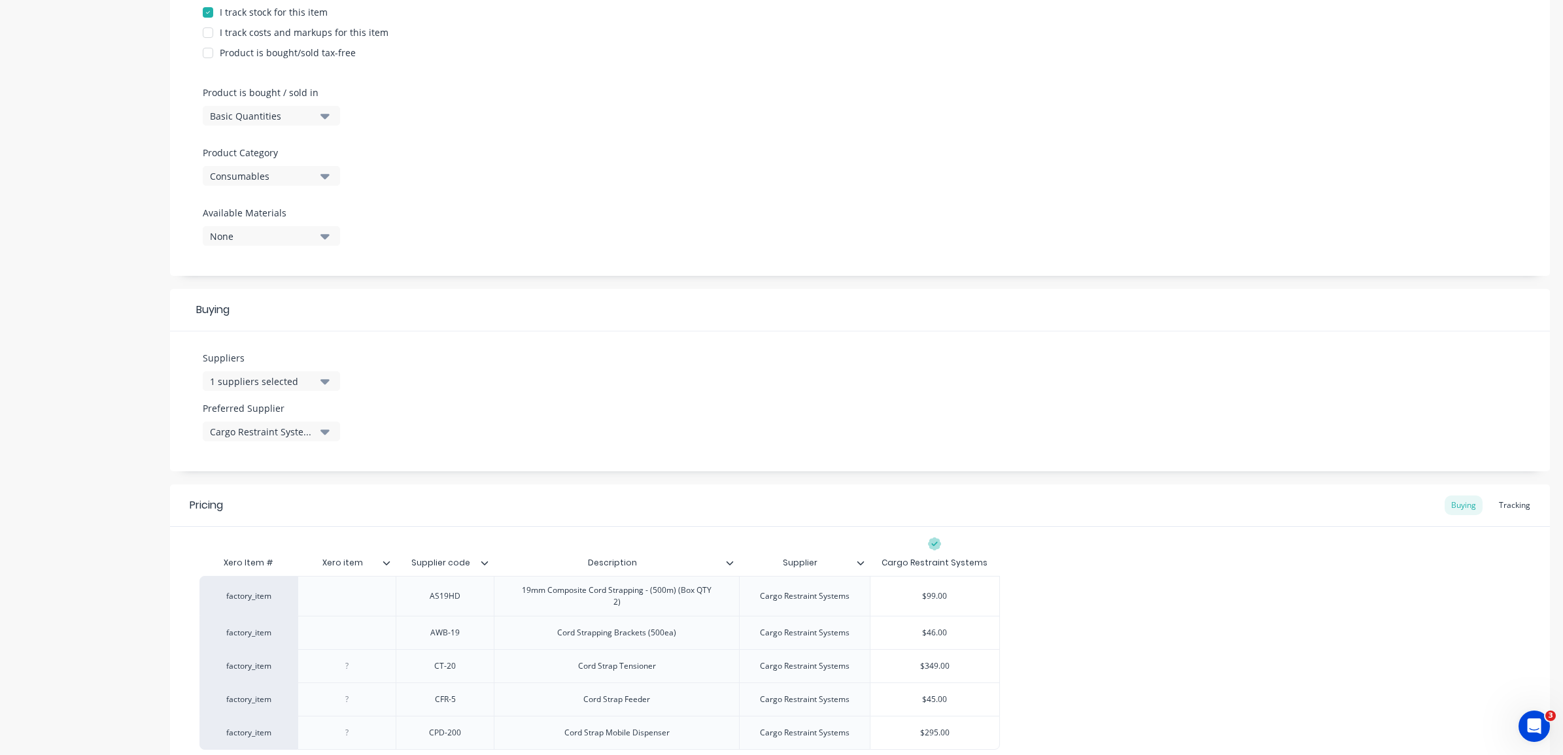
scroll to position [327, 0]
click at [316, 225] on button "None" at bounding box center [271, 235] width 137 height 20
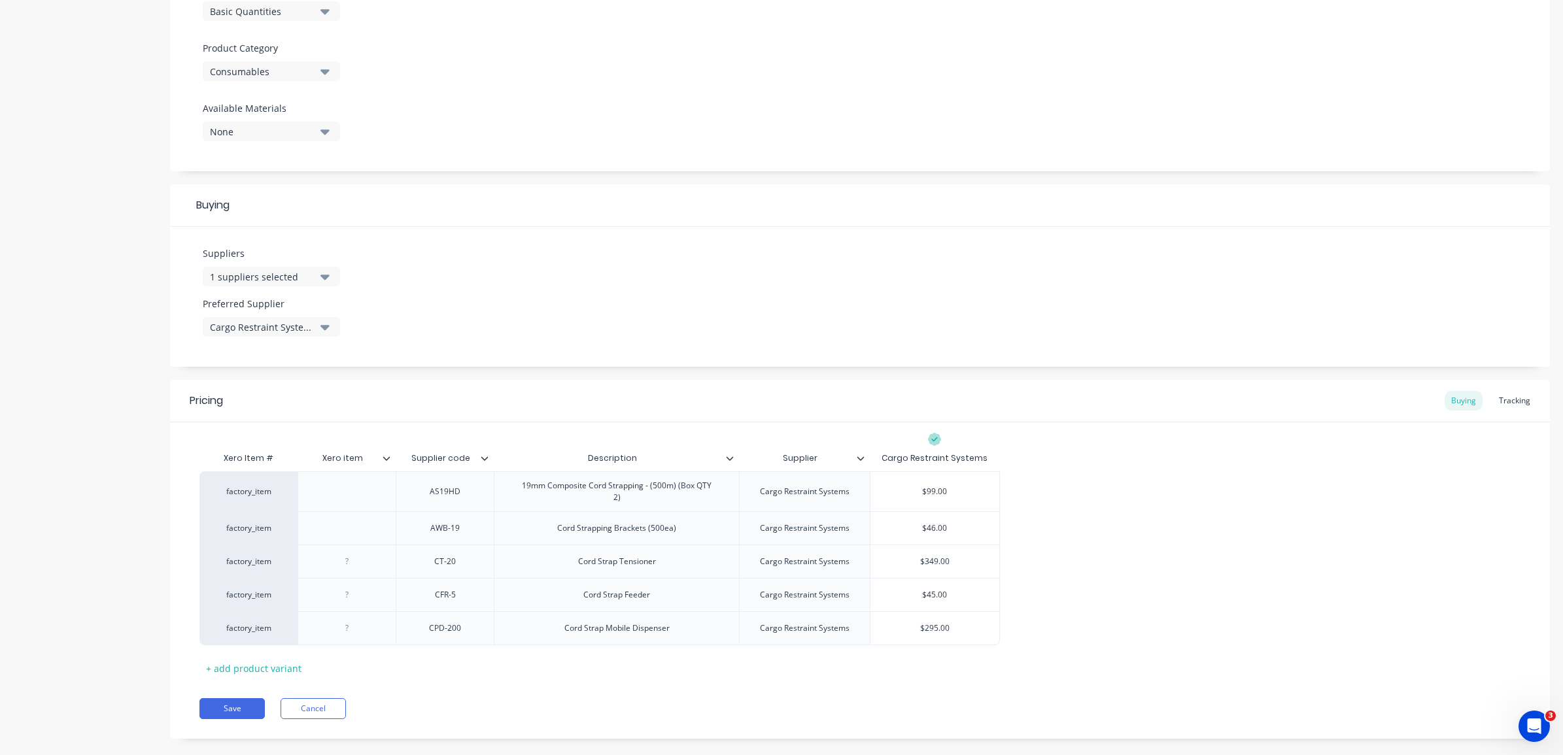
scroll to position [451, 0]
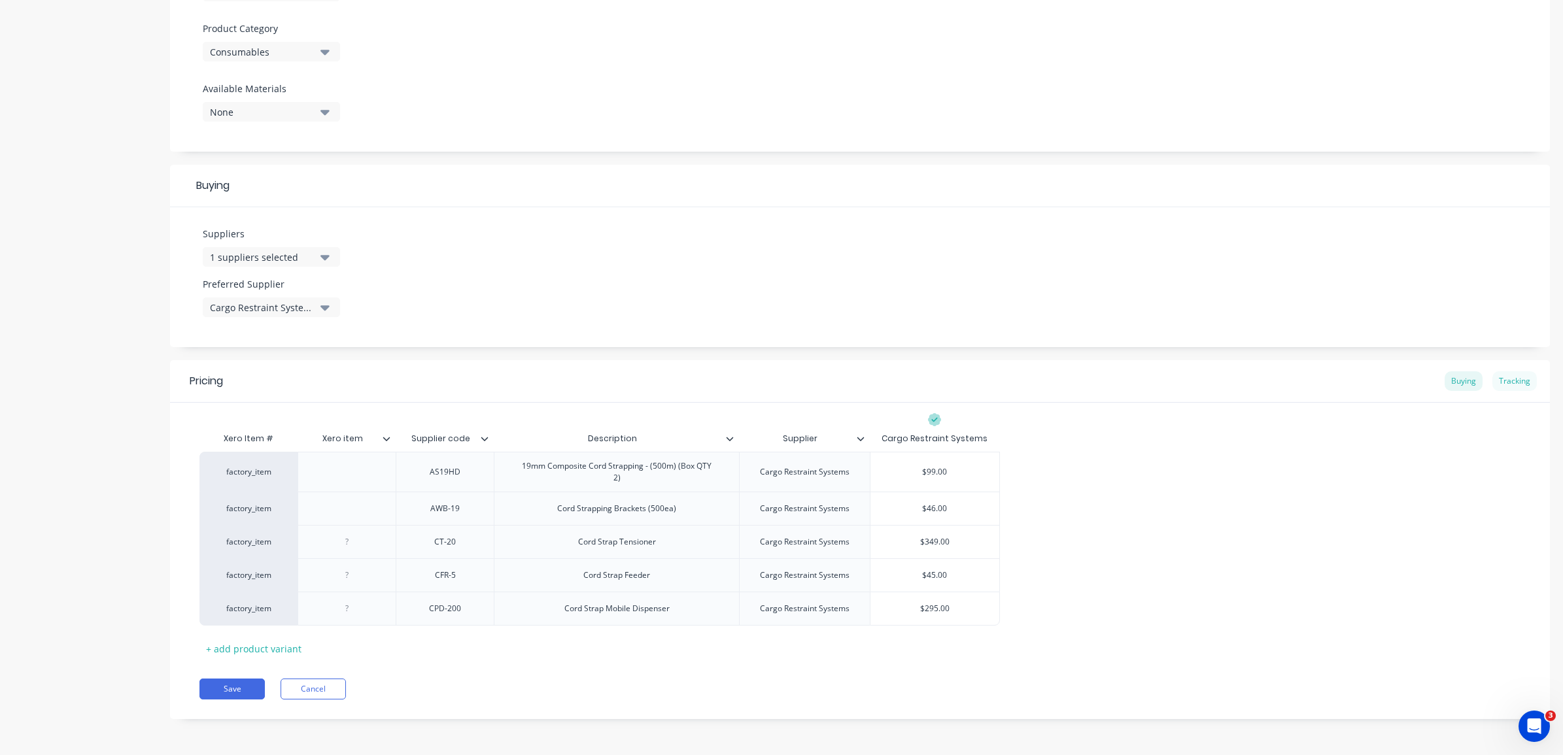
click at [1492, 377] on div "Tracking" at bounding box center [1514, 381] width 44 height 20
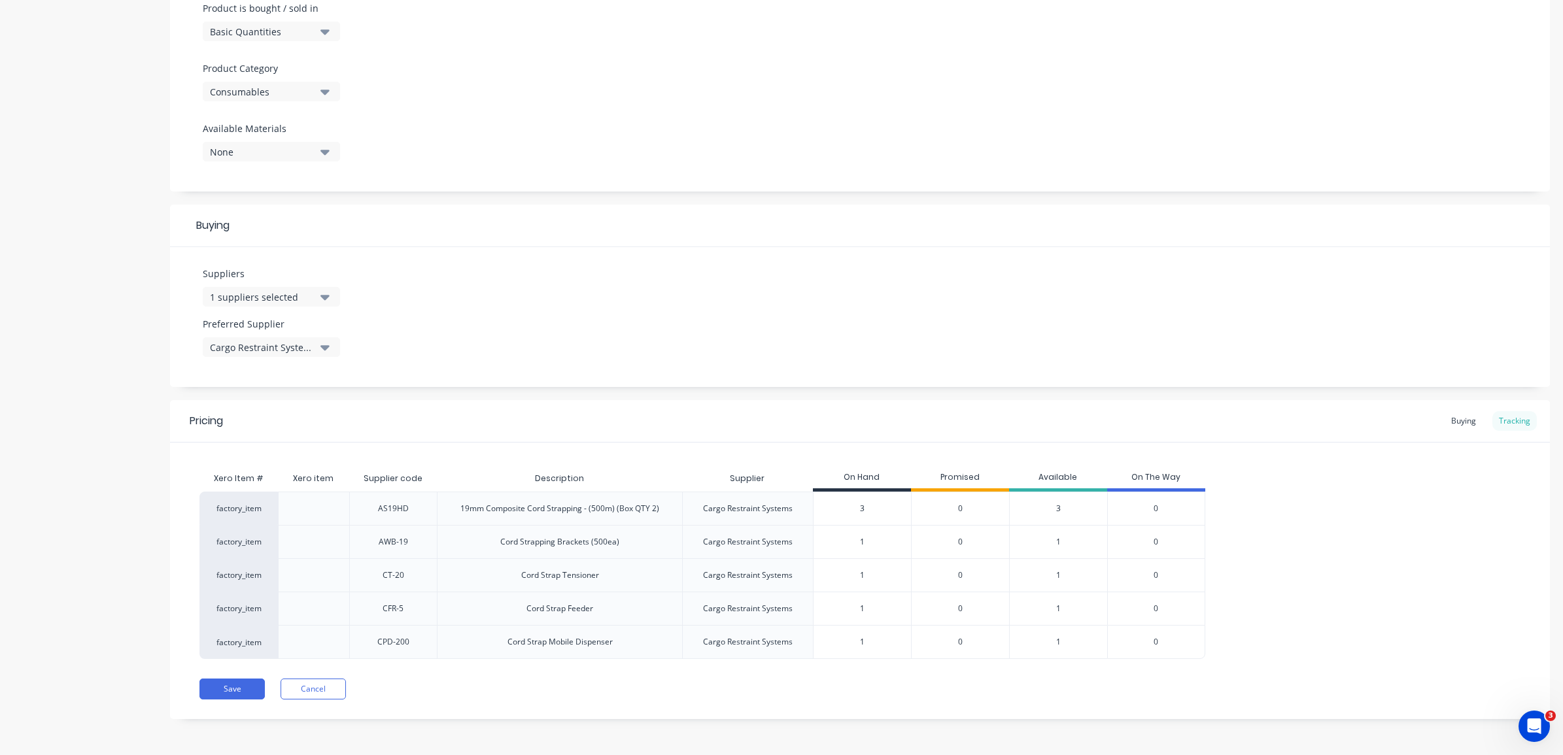
scroll to position [411, 0]
drag, startPoint x: 875, startPoint y: 512, endPoint x: 825, endPoint y: 502, distance: 51.4
click at [825, 503] on input "3" at bounding box center [862, 509] width 97 height 12
type input "1"
click at [1296, 557] on div "factory_item AS19HD 19mm Composite Cord Strapping - (500m) (Box QTY 2) Cargo Re…" at bounding box center [859, 575] width 1321 height 167
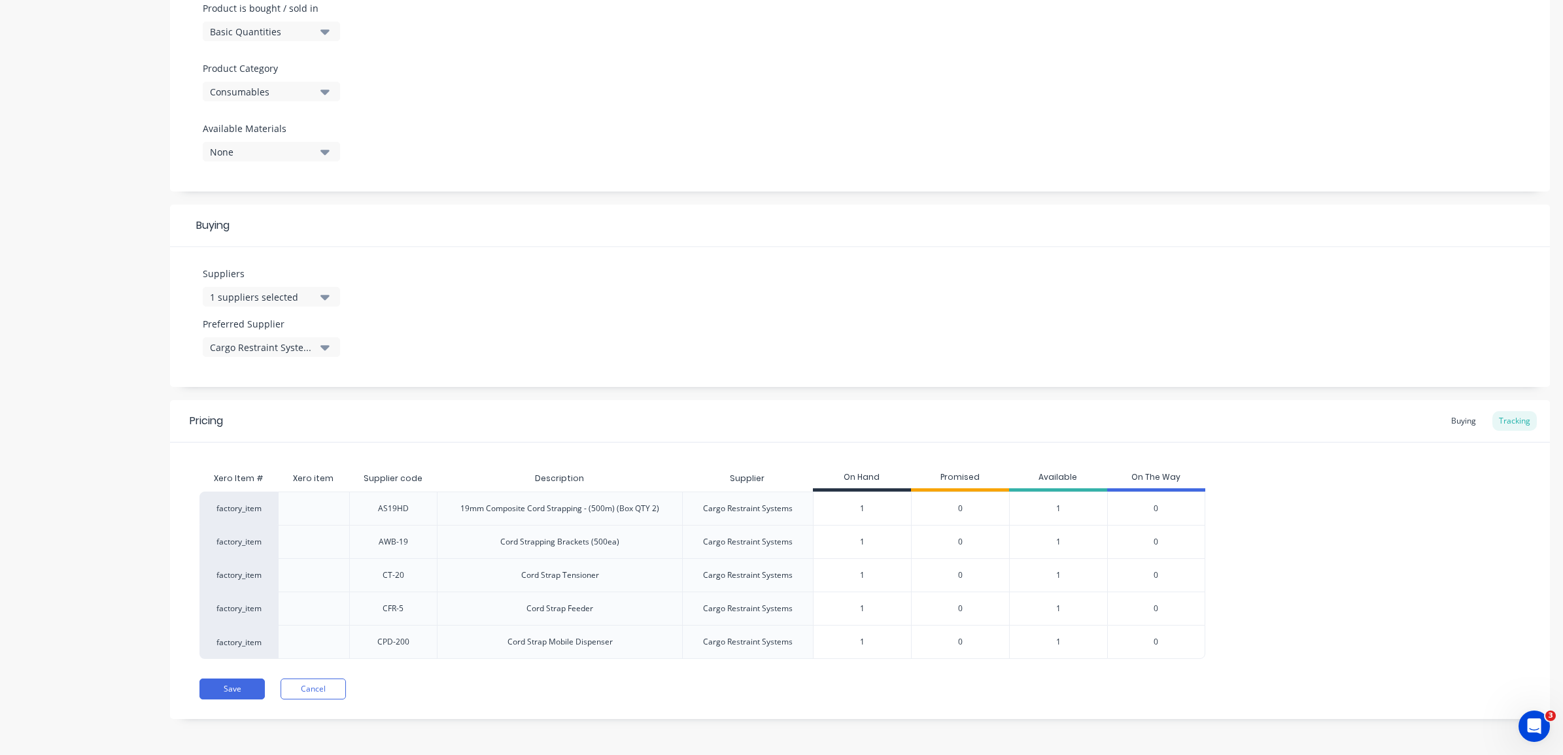
click at [865, 543] on input "1" at bounding box center [862, 542] width 97 height 12
drag, startPoint x: 874, startPoint y: 541, endPoint x: 829, endPoint y: 549, distance: 45.3
click at [831, 548] on div "1 1" at bounding box center [862, 542] width 97 height 33
type input "250"
type input "1"
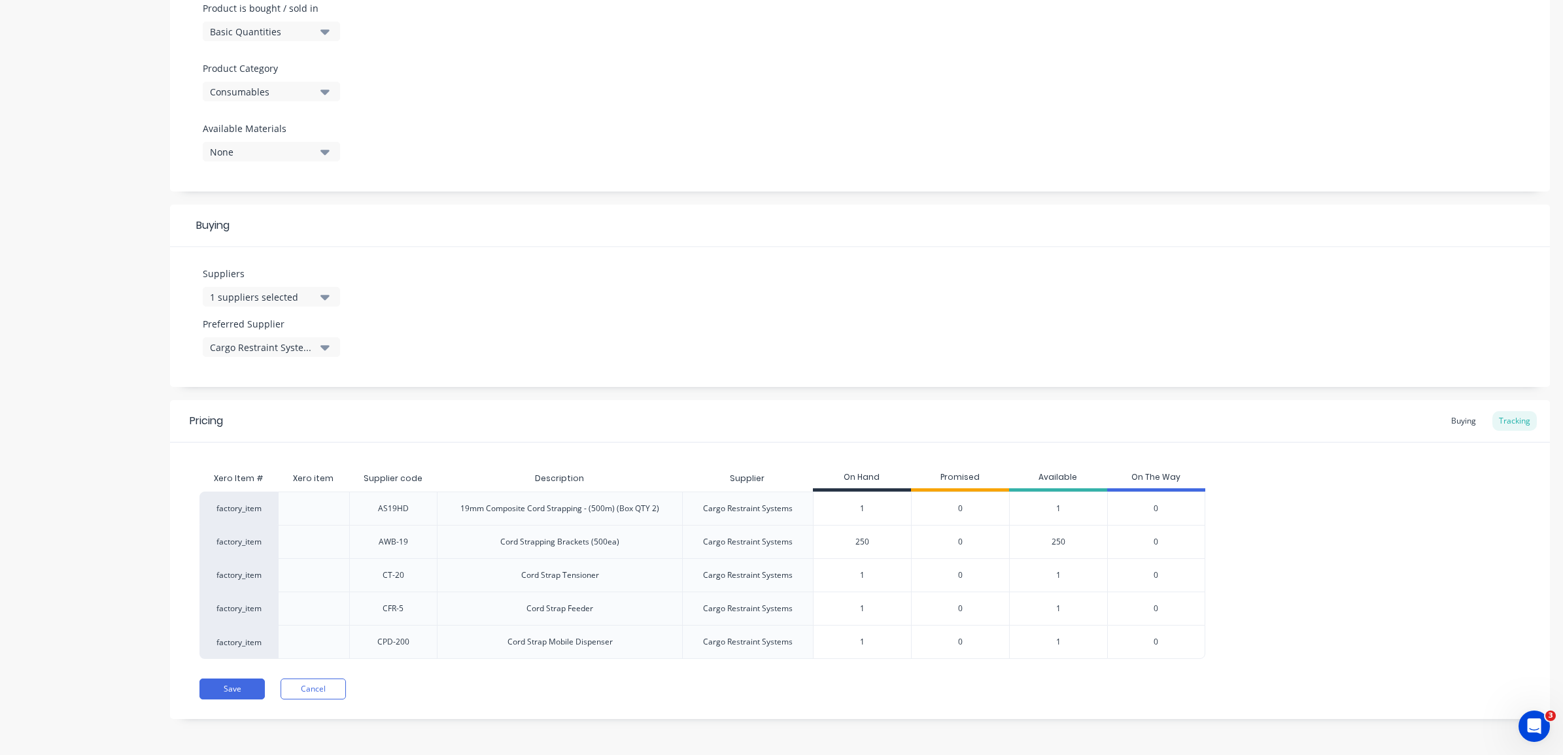
drag, startPoint x: 865, startPoint y: 579, endPoint x: 853, endPoint y: 579, distance: 11.8
click at [853, 579] on input "1" at bounding box center [862, 576] width 97 height 12
click at [1250, 571] on div "factory_item AS19HD 19mm Composite Cord Strapping - (500m) (Box QTY 2) Cargo Re…" at bounding box center [859, 575] width 1321 height 167
click at [256, 688] on button "Save" at bounding box center [231, 689] width 65 height 21
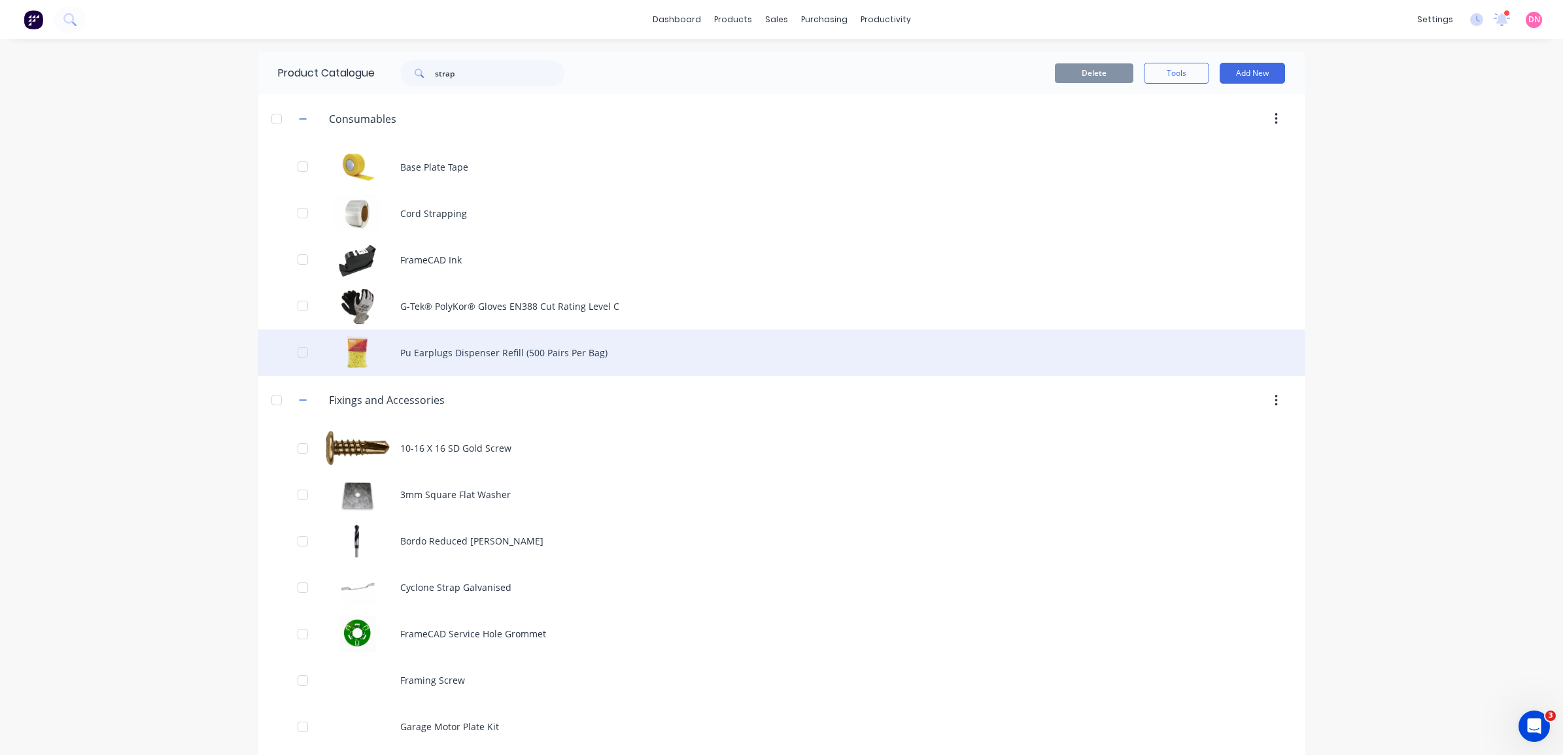
click at [507, 351] on div "Pu Earplugs Dispenser Refill (500 Pairs Per Bag)" at bounding box center [781, 353] width 1046 height 46
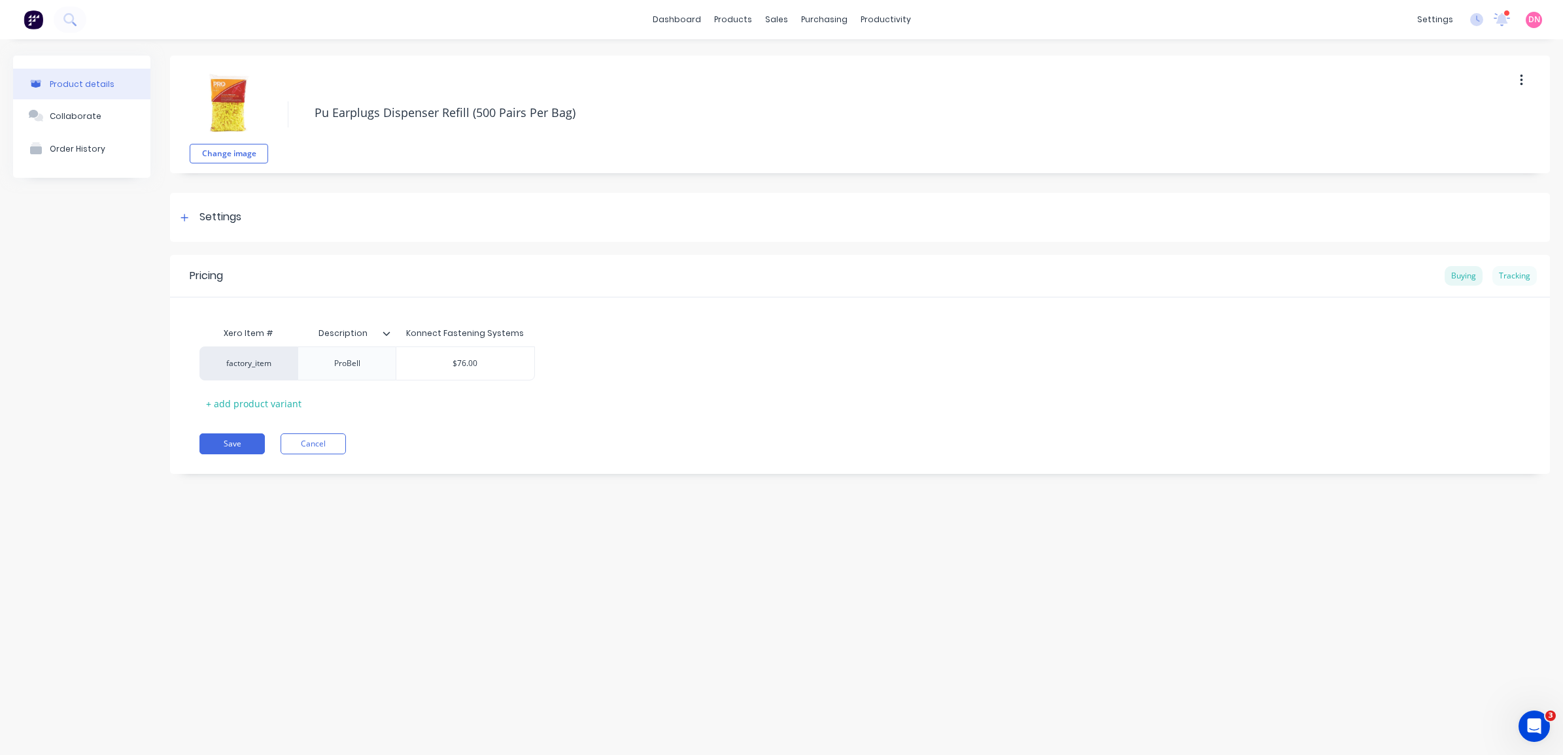
click at [1518, 272] on div "Tracking" at bounding box center [1514, 276] width 44 height 20
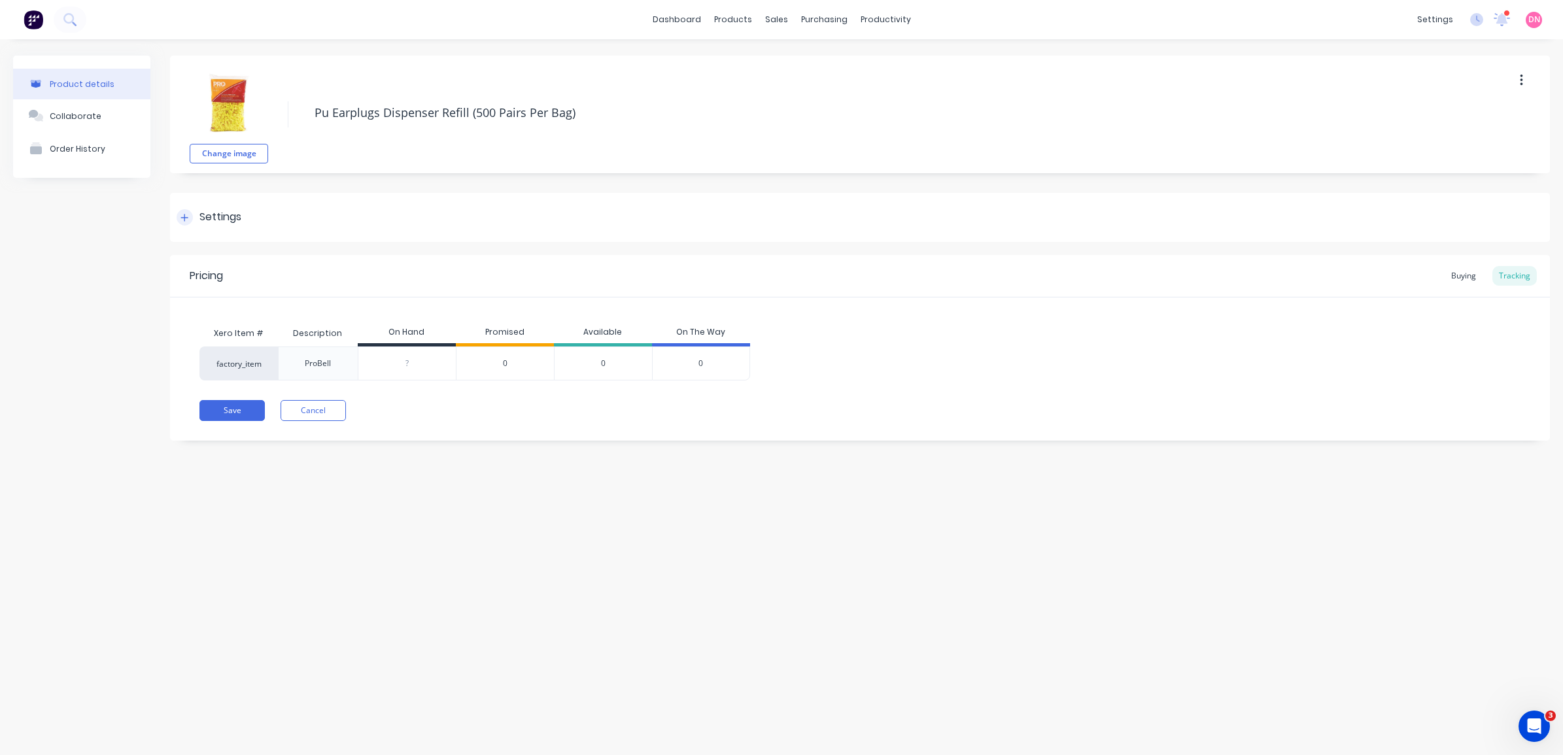
click at [226, 211] on div "Settings" at bounding box center [220, 217] width 42 height 16
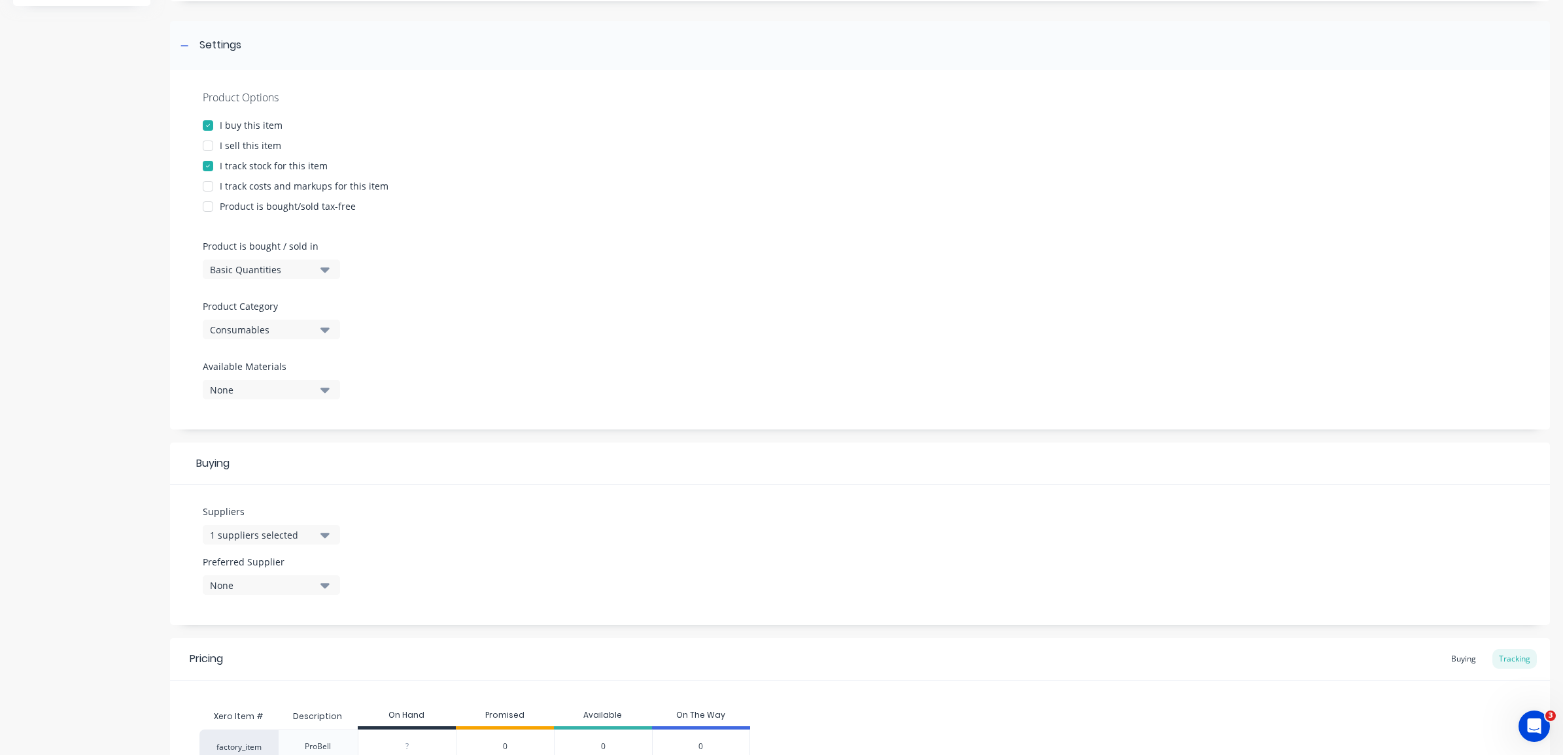
scroll to position [245, 0]
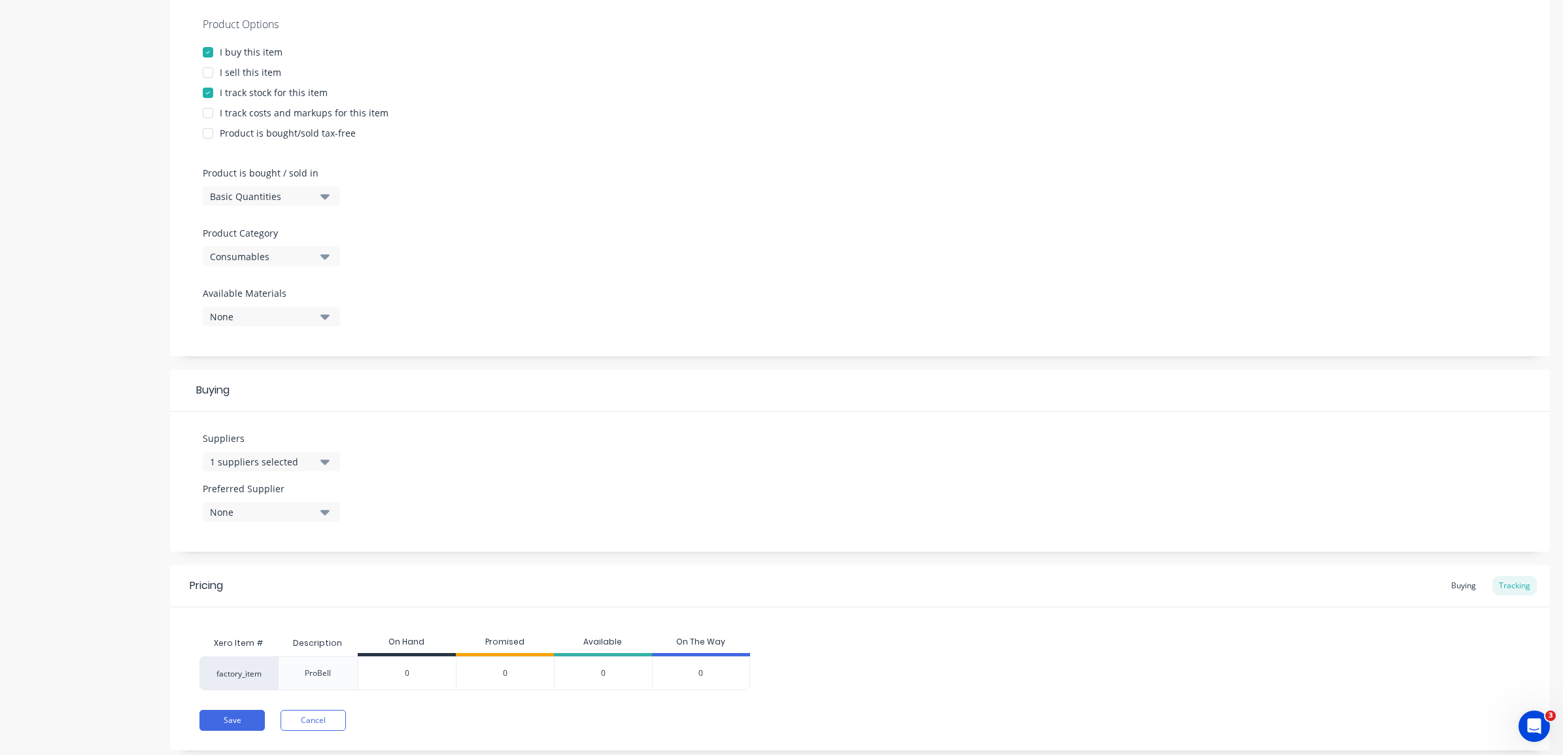
click at [424, 672] on input "0" at bounding box center [406, 674] width 97 height 12
drag, startPoint x: 422, startPoint y: 672, endPoint x: 403, endPoint y: 672, distance: 19.6
click at [403, 672] on input "0" at bounding box center [406, 674] width 97 height 12
type input "500"
click at [229, 727] on button "Save" at bounding box center [231, 720] width 65 height 21
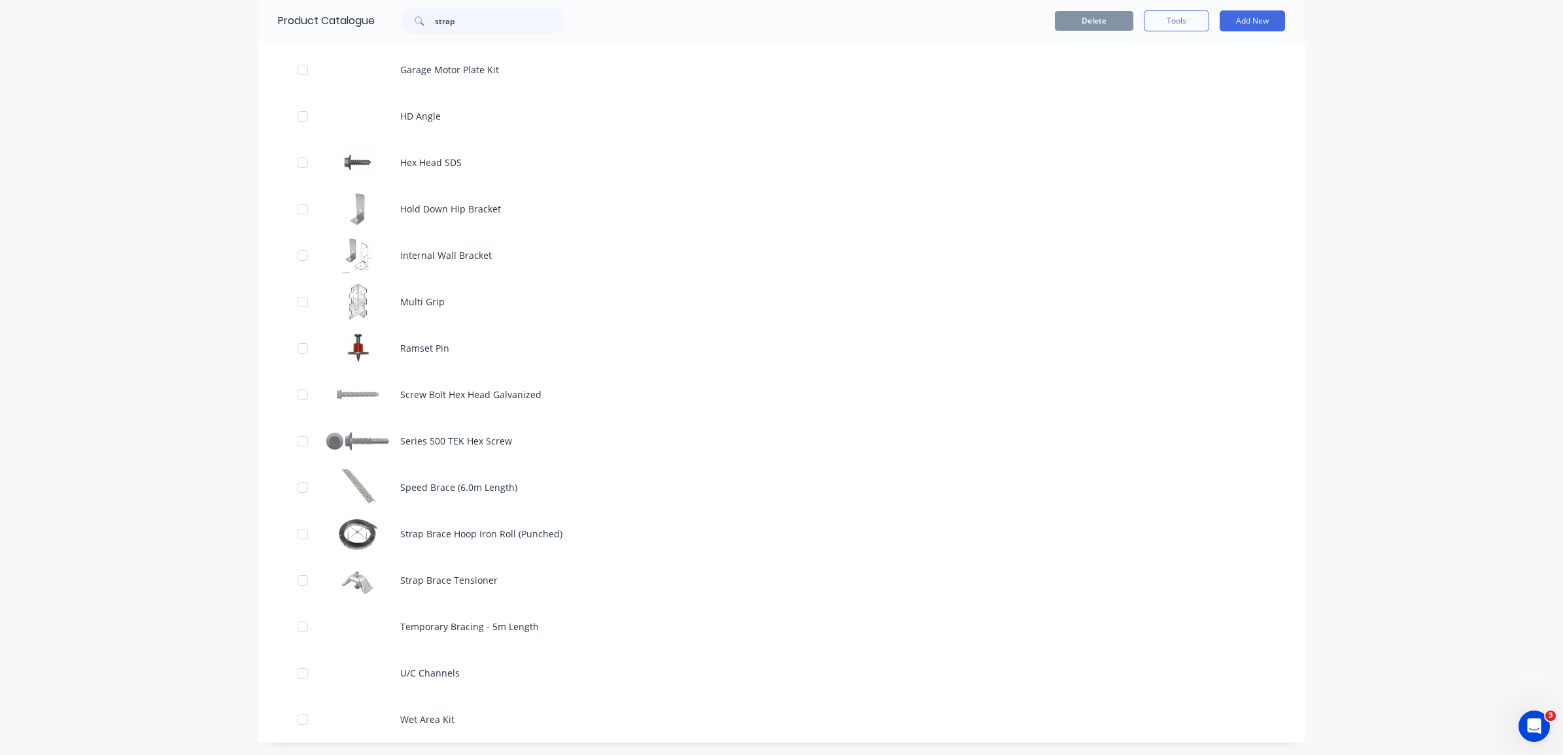
scroll to position [658, 0]
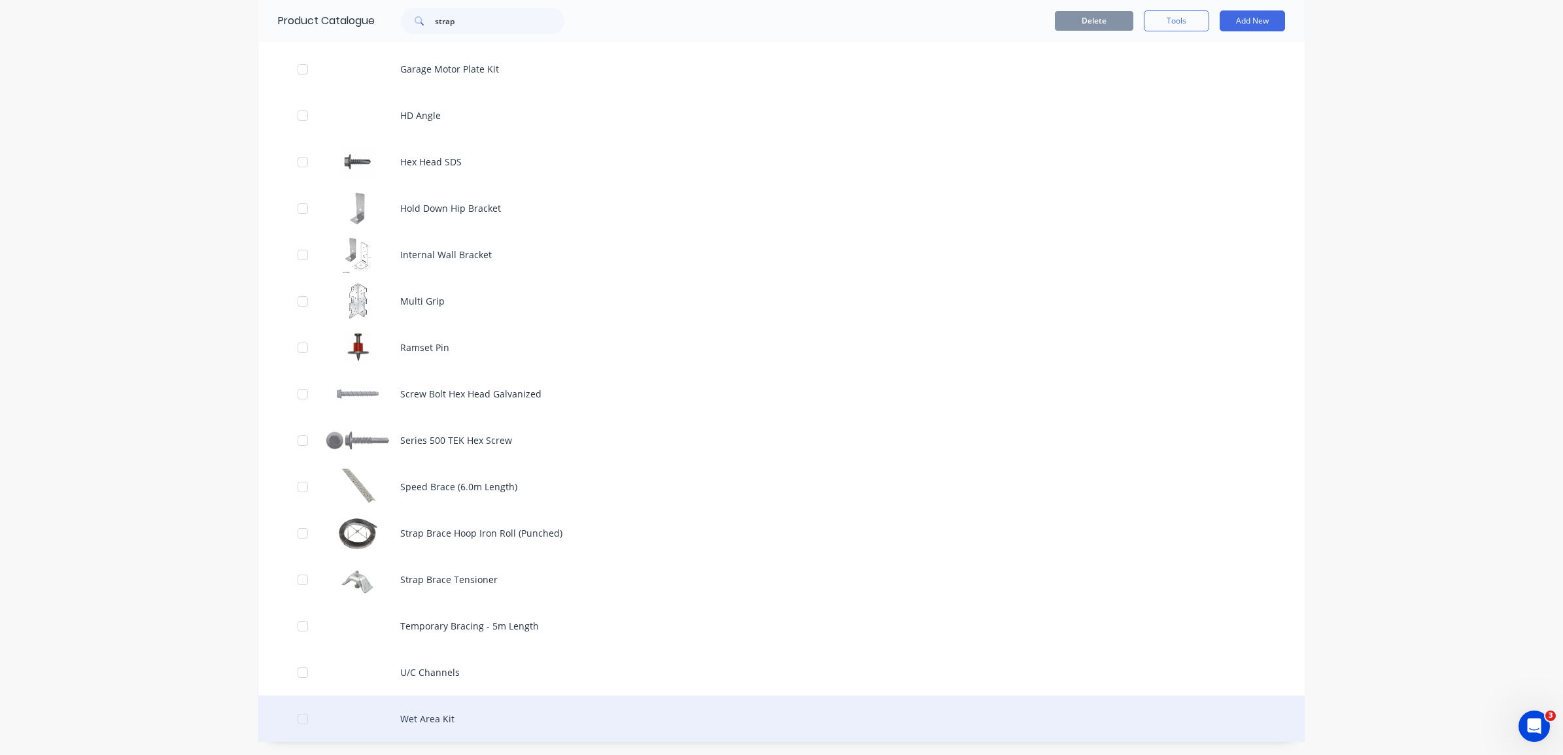
click at [410, 716] on div "Wet Area Kit" at bounding box center [781, 719] width 1046 height 46
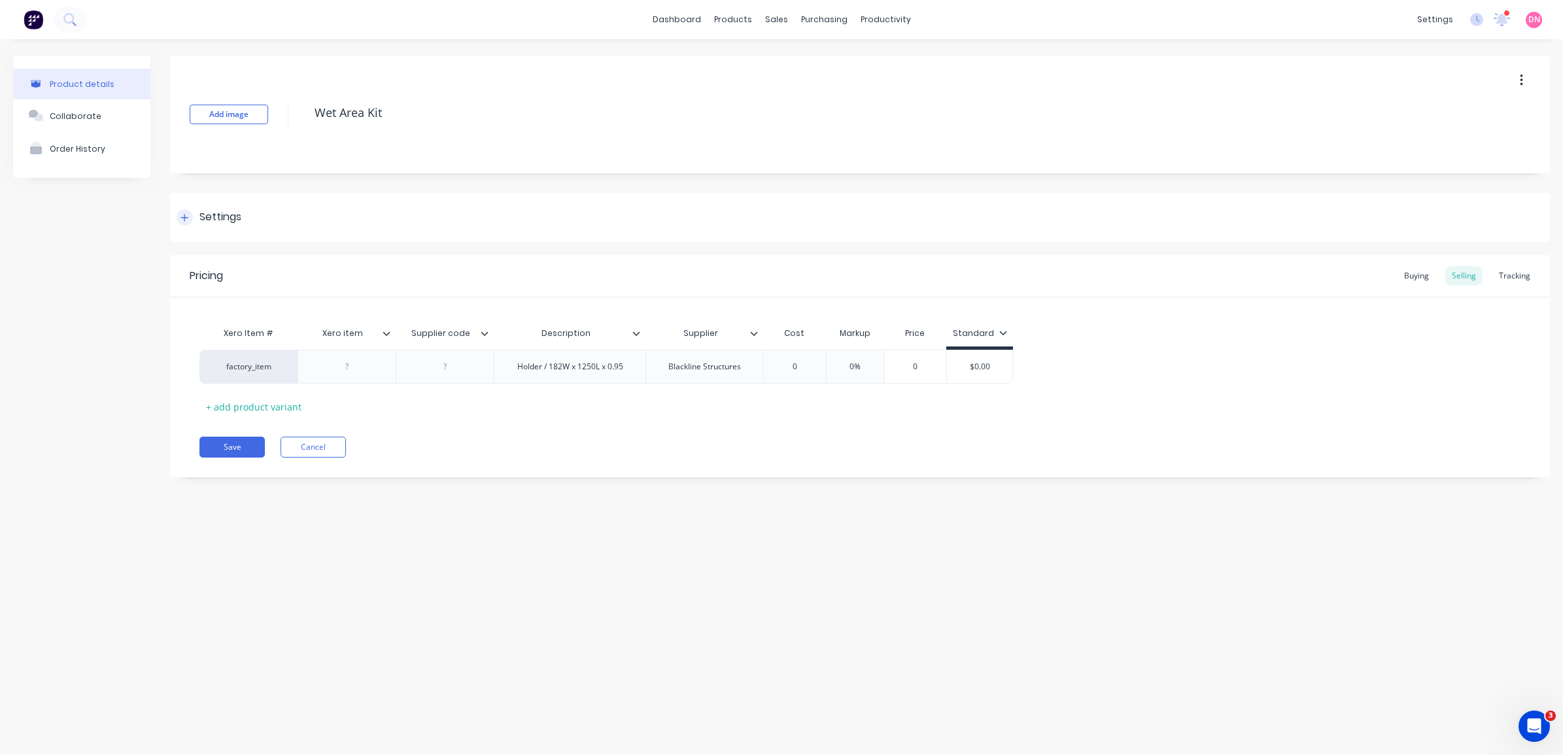
click at [209, 216] on div "Settings" at bounding box center [220, 217] width 42 height 16
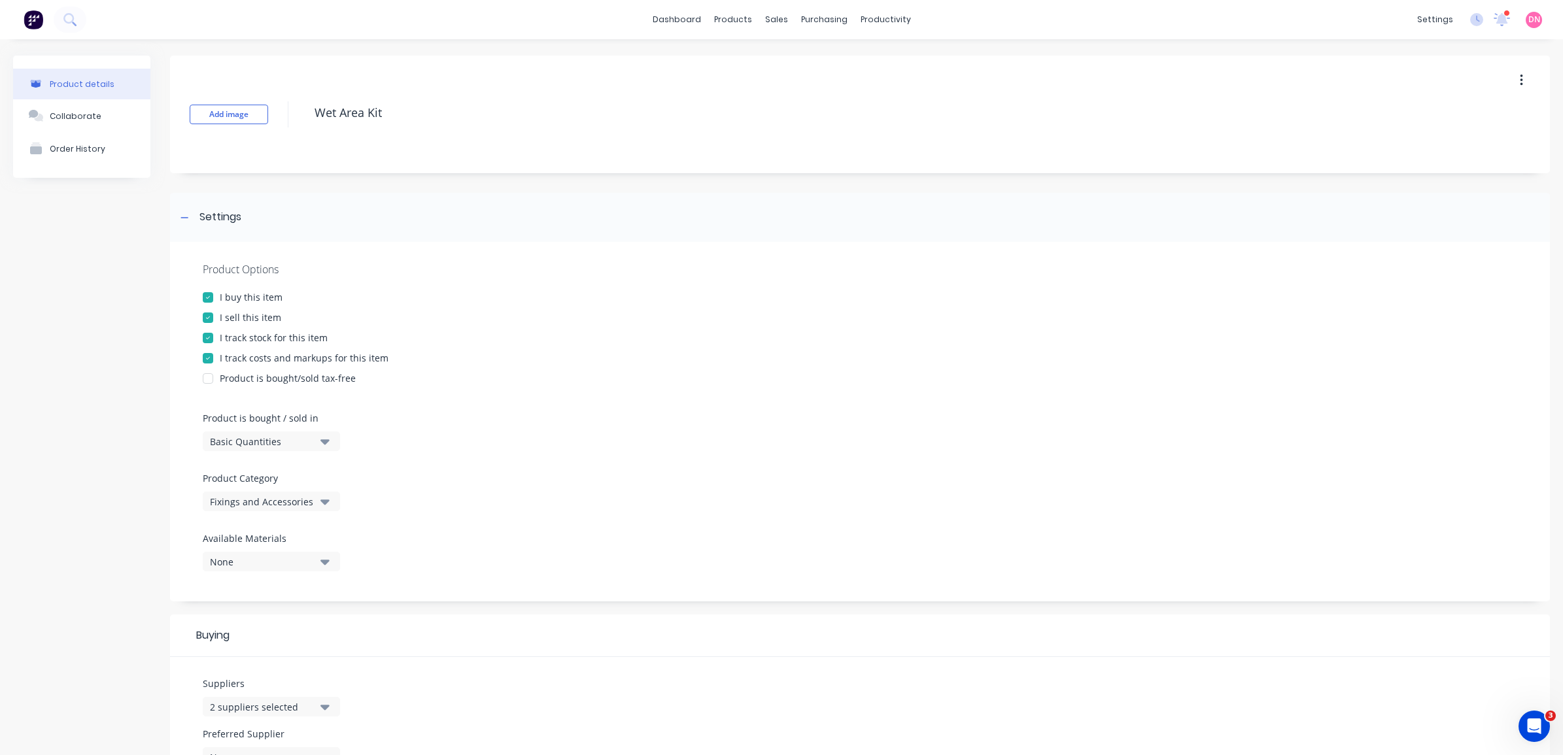
click at [315, 563] on button "None" at bounding box center [271, 562] width 137 height 20
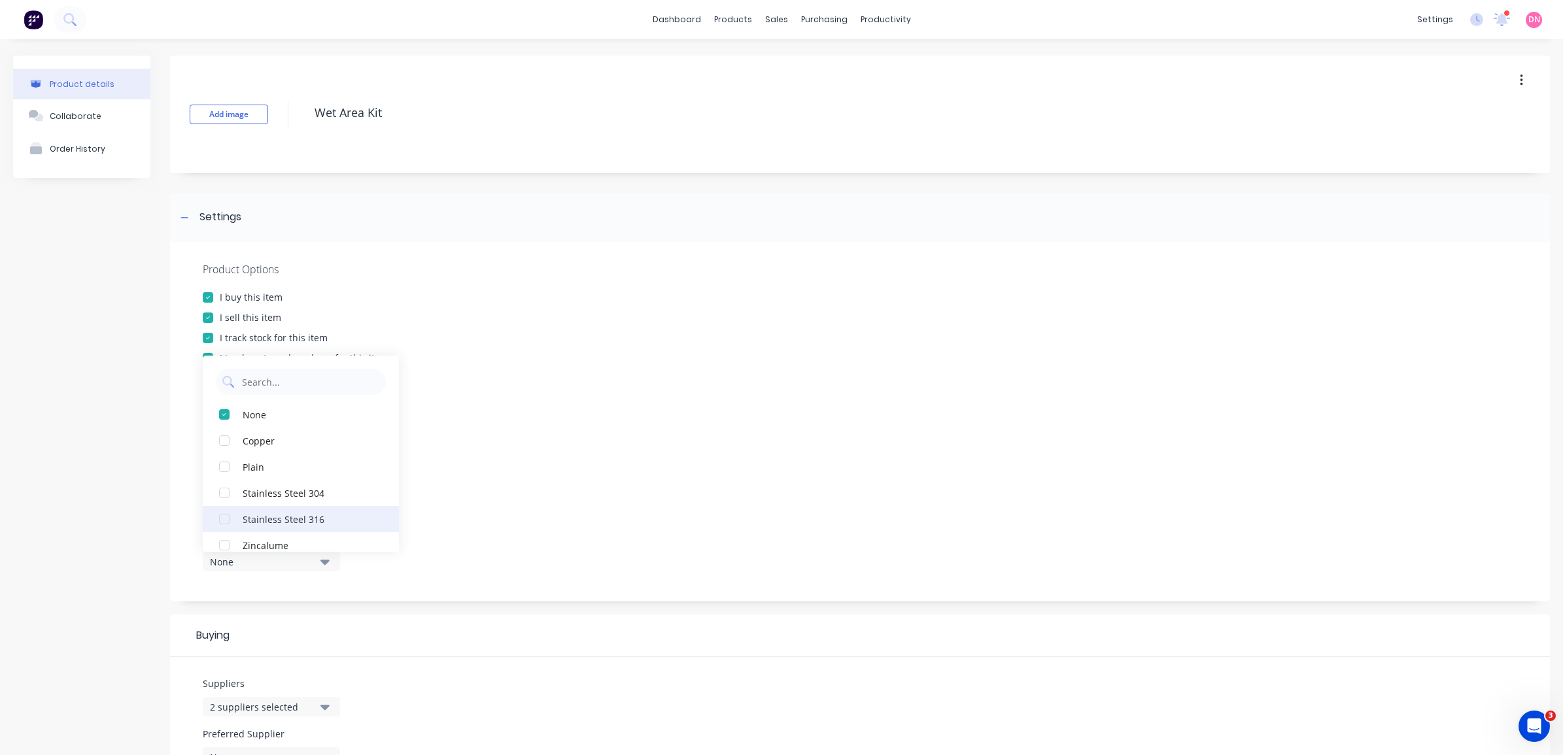
scroll to position [13, 0]
click at [519, 463] on div at bounding box center [860, 467] width 1315 height 10
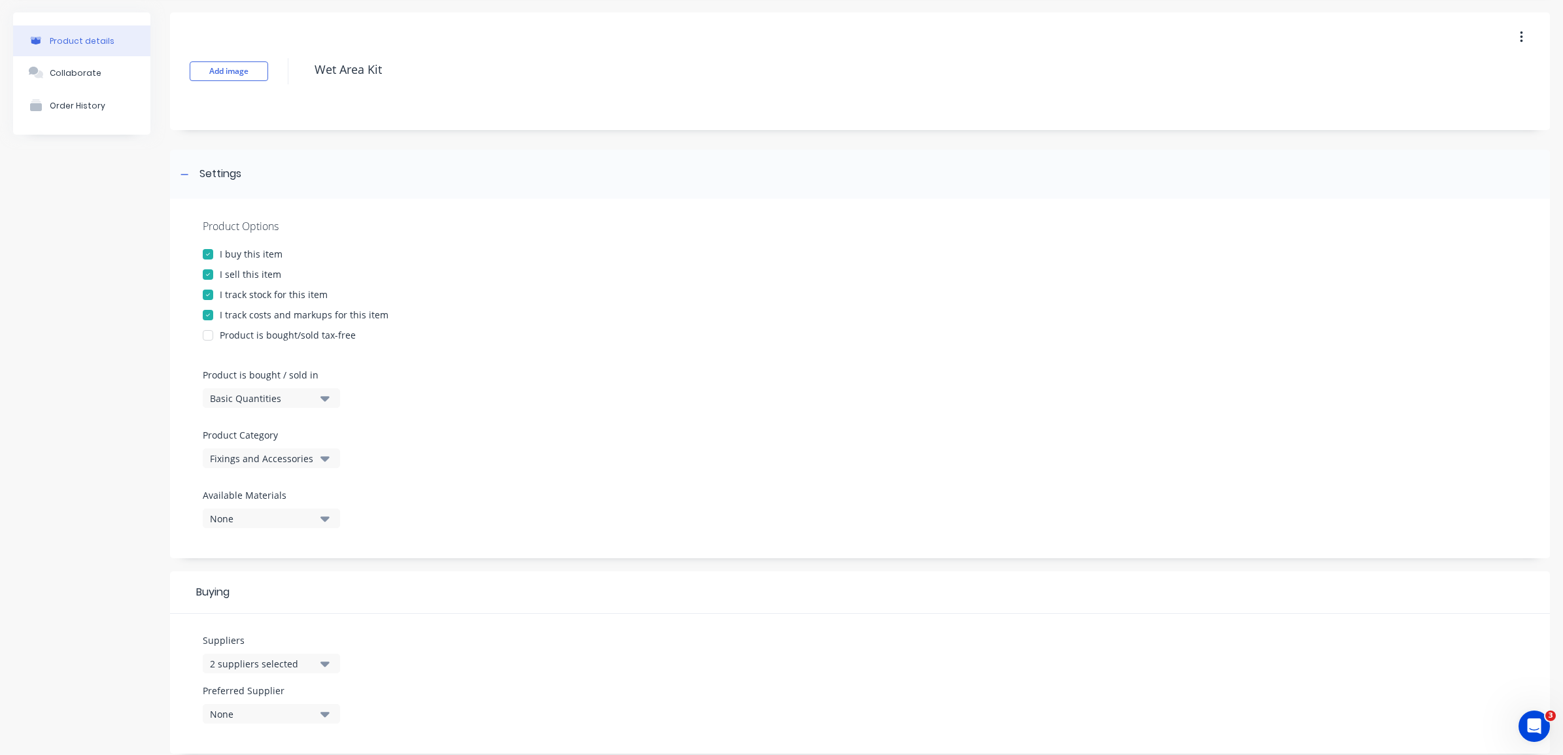
scroll to position [245, 0]
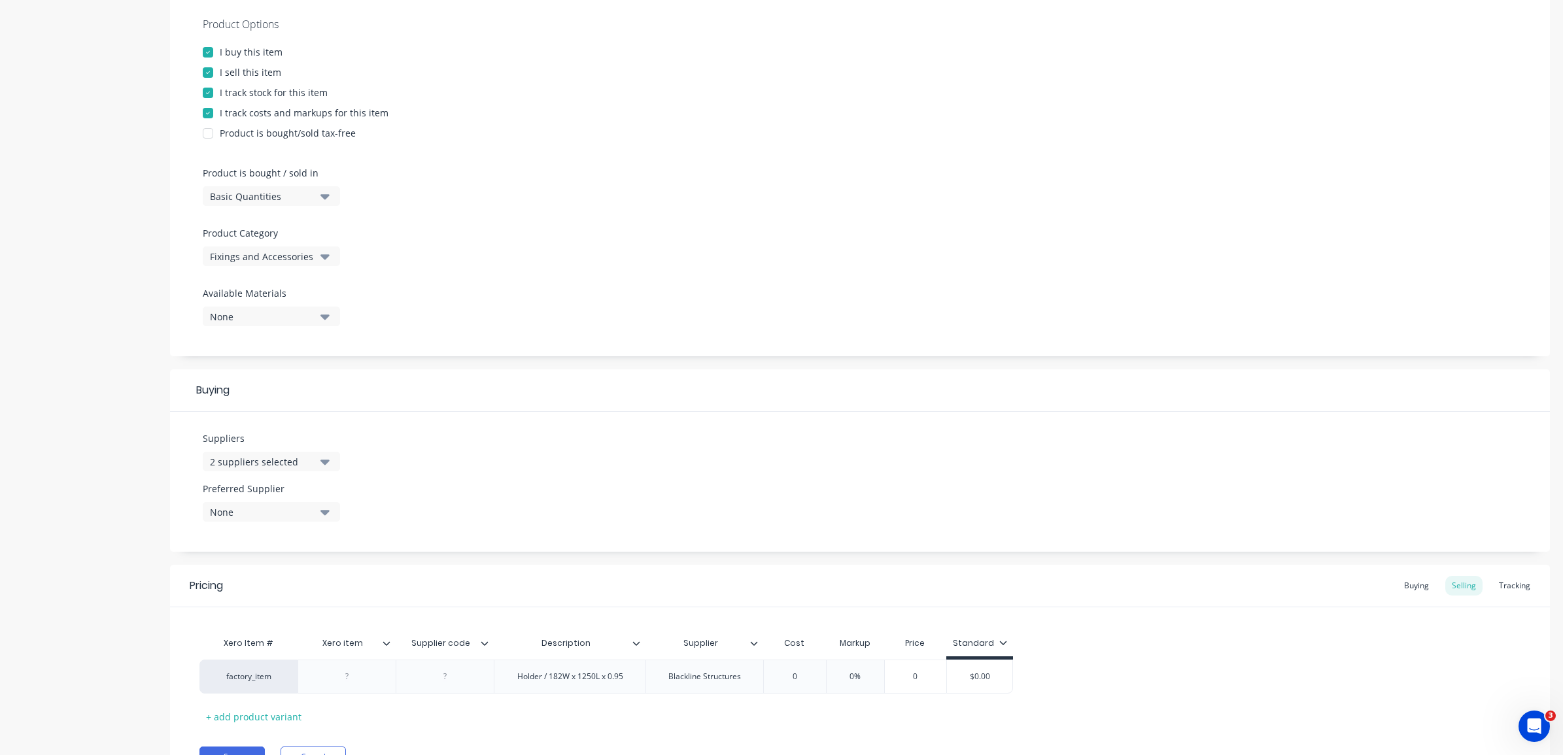
click at [337, 461] on button "2 suppliers selected" at bounding box center [271, 462] width 137 height 20
click at [224, 532] on div "button" at bounding box center [224, 534] width 26 height 26
click at [482, 492] on div "Suppliers 1 suppliers selected Blackline Structures 3Metals Pty. Ltd. Abigael C…" at bounding box center [860, 482] width 1380 height 140
click at [309, 513] on div "None" at bounding box center [262, 513] width 105 height 14
click at [224, 583] on div "button" at bounding box center [224, 584] width 26 height 26
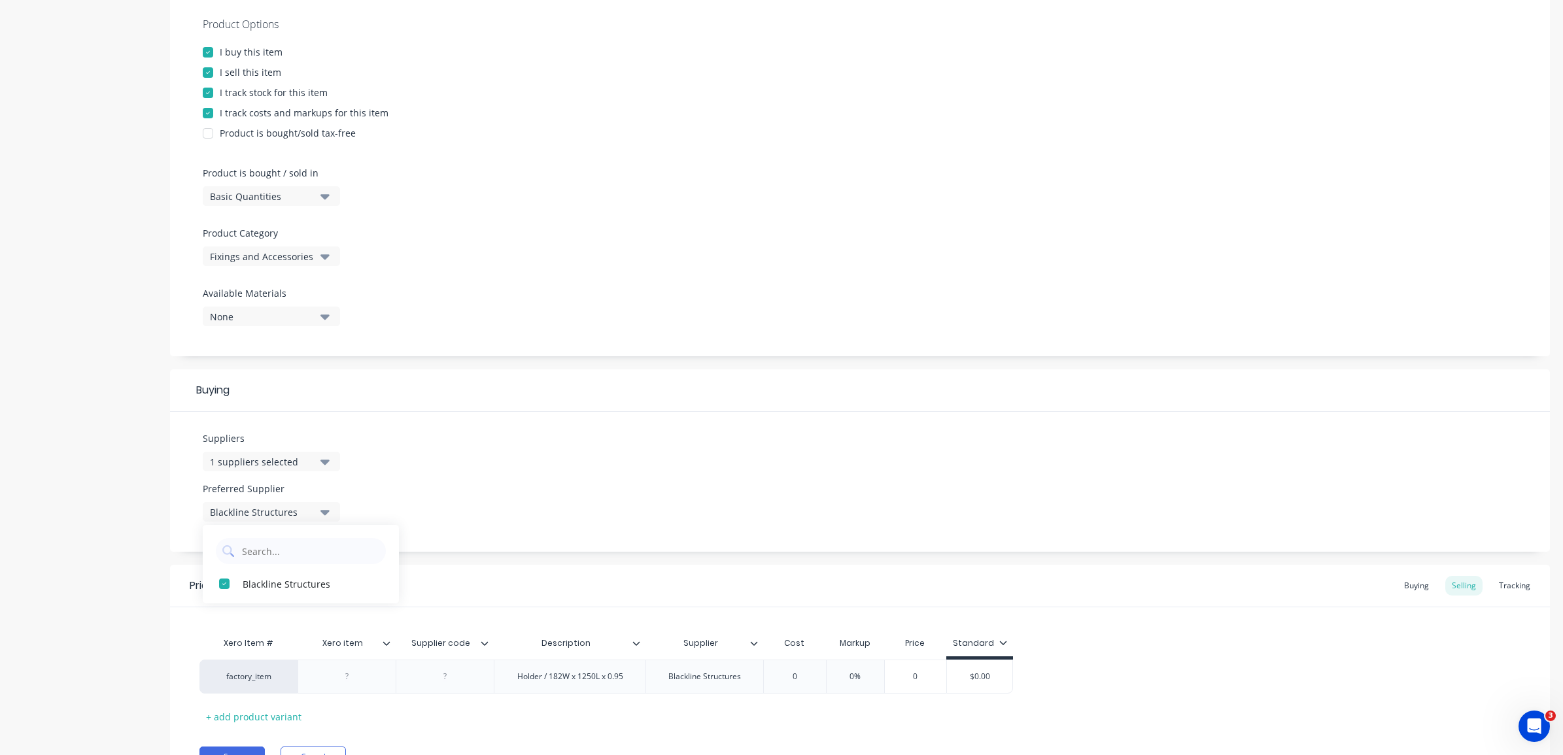
click at [456, 463] on div "Suppliers 1 suppliers selected Preferred Supplier Blackline Structures Blacklin…" at bounding box center [860, 482] width 1380 height 140
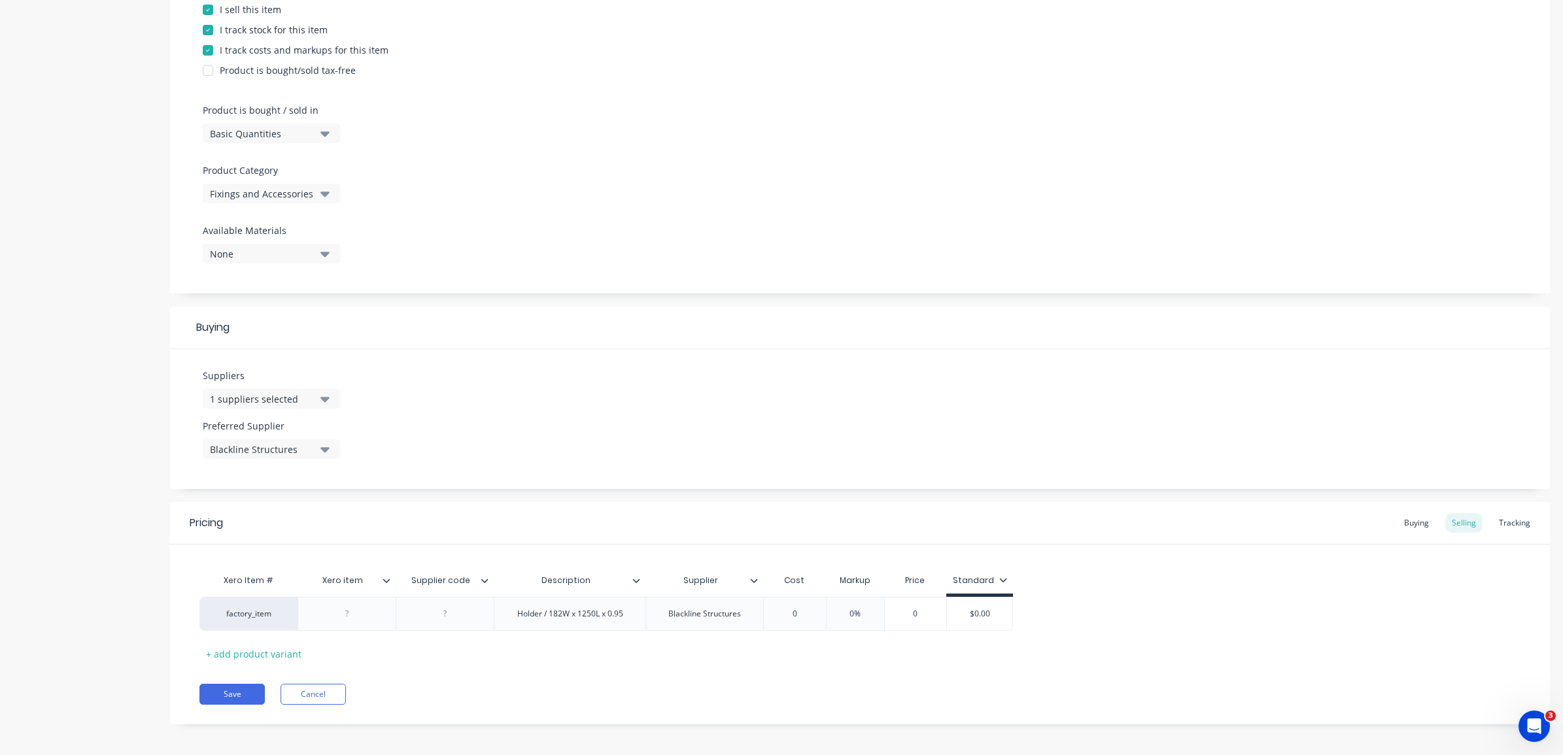
scroll to position [314, 0]
click at [487, 577] on icon at bounding box center [485, 576] width 8 height 8
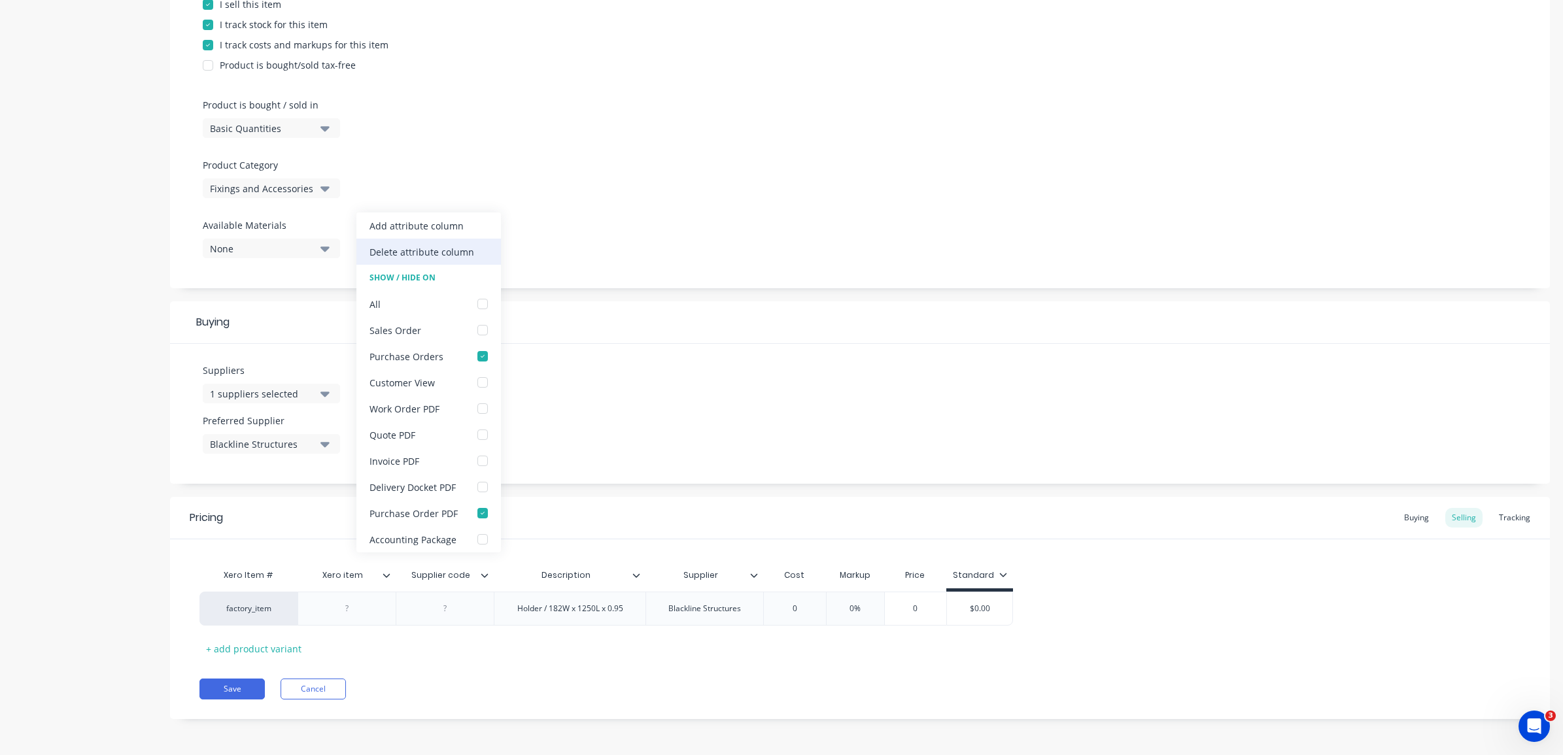
click at [453, 256] on div "Delete attribute column" at bounding box center [422, 252] width 105 height 14
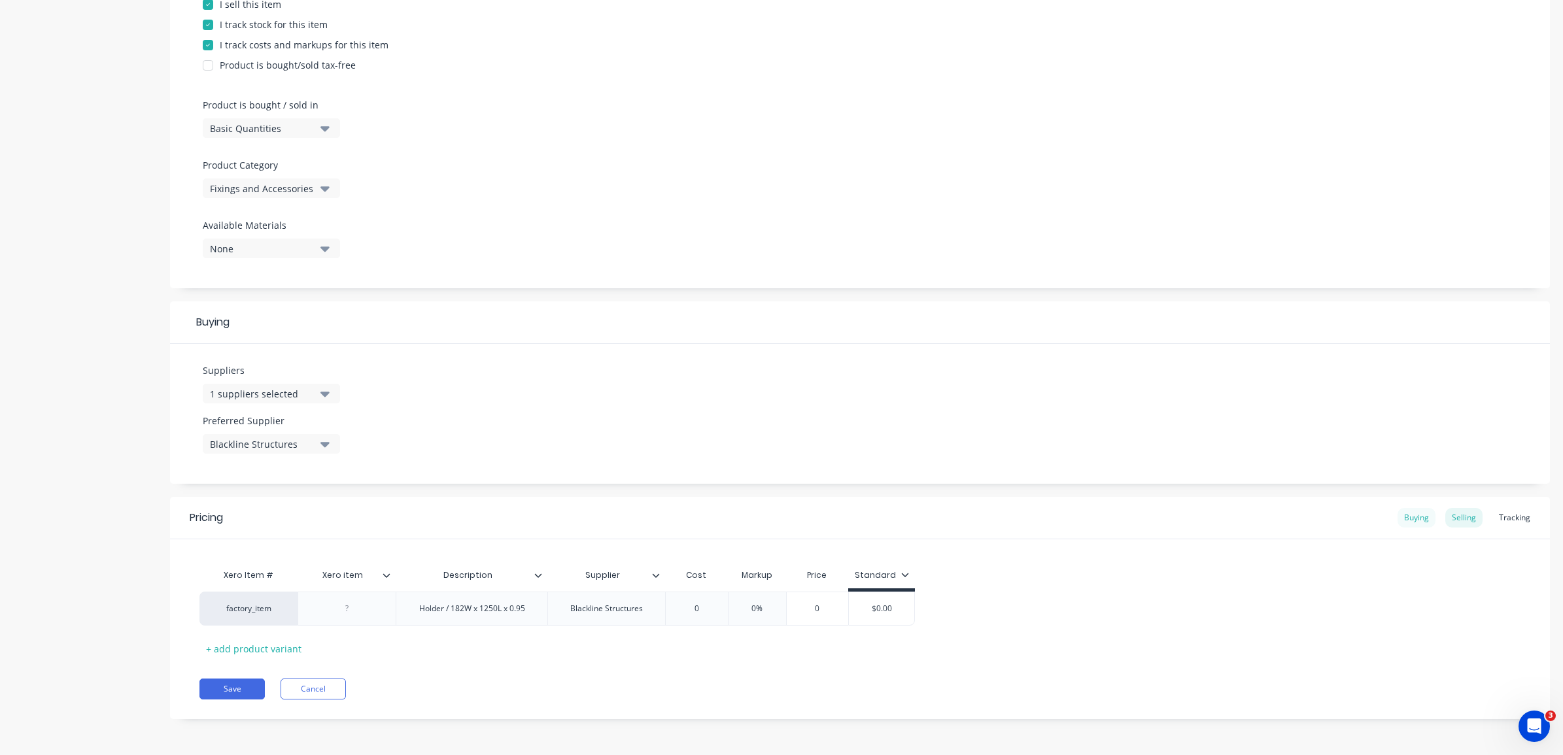
click at [1413, 522] on div "Buying" at bounding box center [1417, 518] width 38 height 20
click at [1502, 520] on div "Tracking" at bounding box center [1514, 521] width 44 height 20
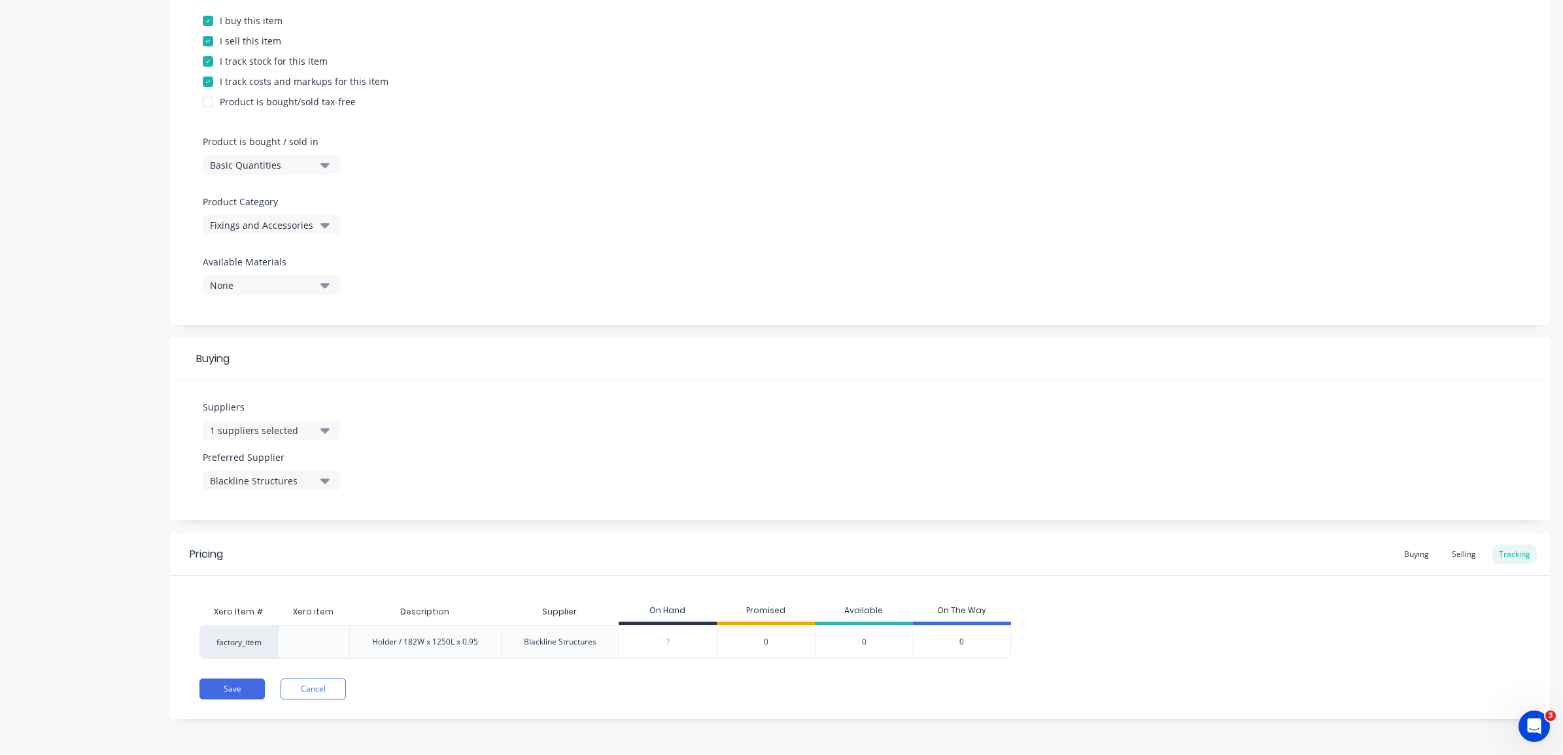
click at [677, 640] on input "0" at bounding box center [667, 642] width 97 height 12
drag, startPoint x: 687, startPoint y: 641, endPoint x: 638, endPoint y: 641, distance: 49.1
click at [638, 641] on input "0" at bounding box center [667, 642] width 97 height 12
click at [1093, 623] on div "Xero Item # Xero item Description Supplier On Hand Promised Available On The Wa…" at bounding box center [859, 629] width 1321 height 60
drag, startPoint x: 684, startPoint y: 640, endPoint x: 655, endPoint y: 641, distance: 28.8
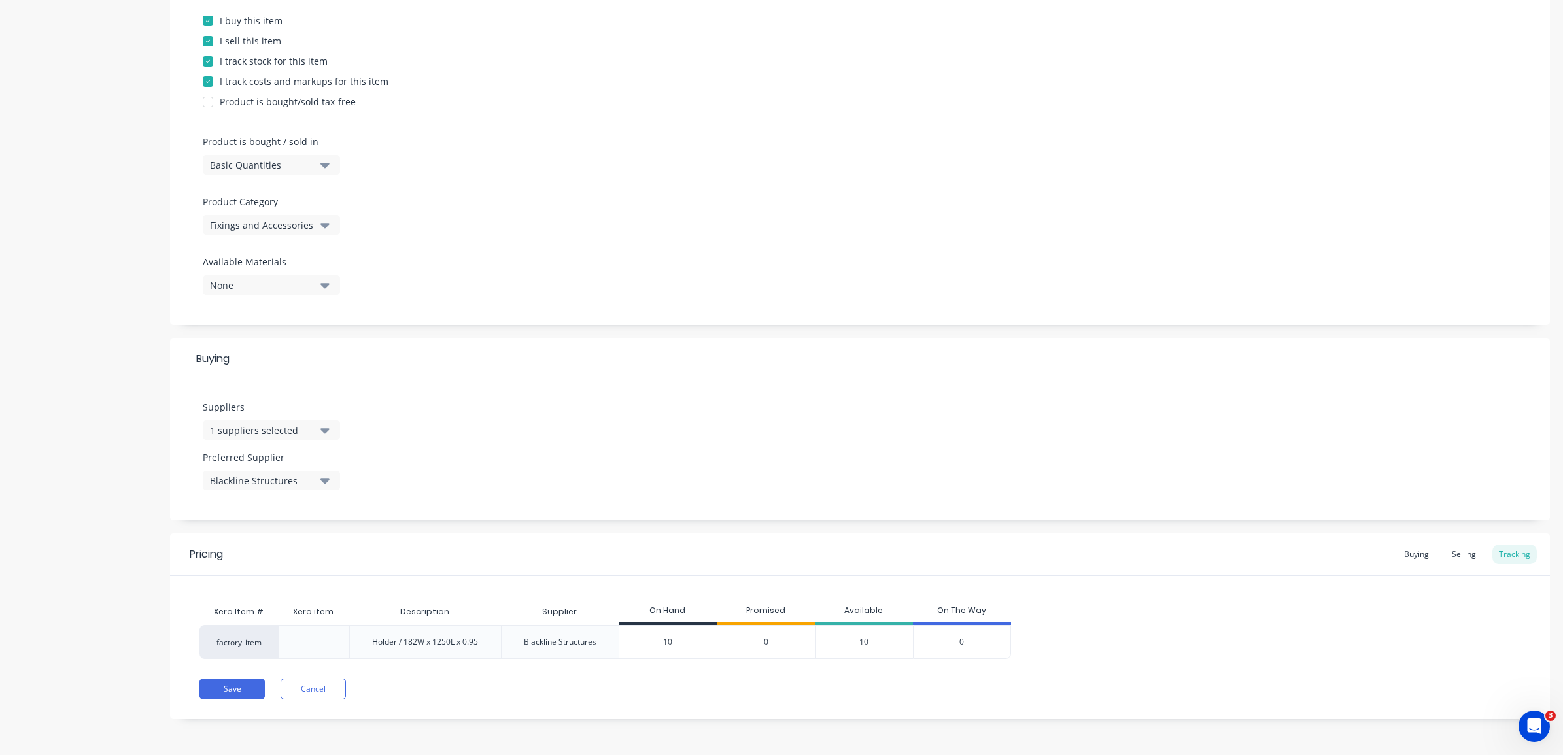
click at [655, 641] on input "10" at bounding box center [667, 642] width 97 height 12
type input "60"
click at [802, 450] on div "Suppliers 1 suppliers selected Preferred Supplier Blackline Structures" at bounding box center [860, 451] width 1380 height 140
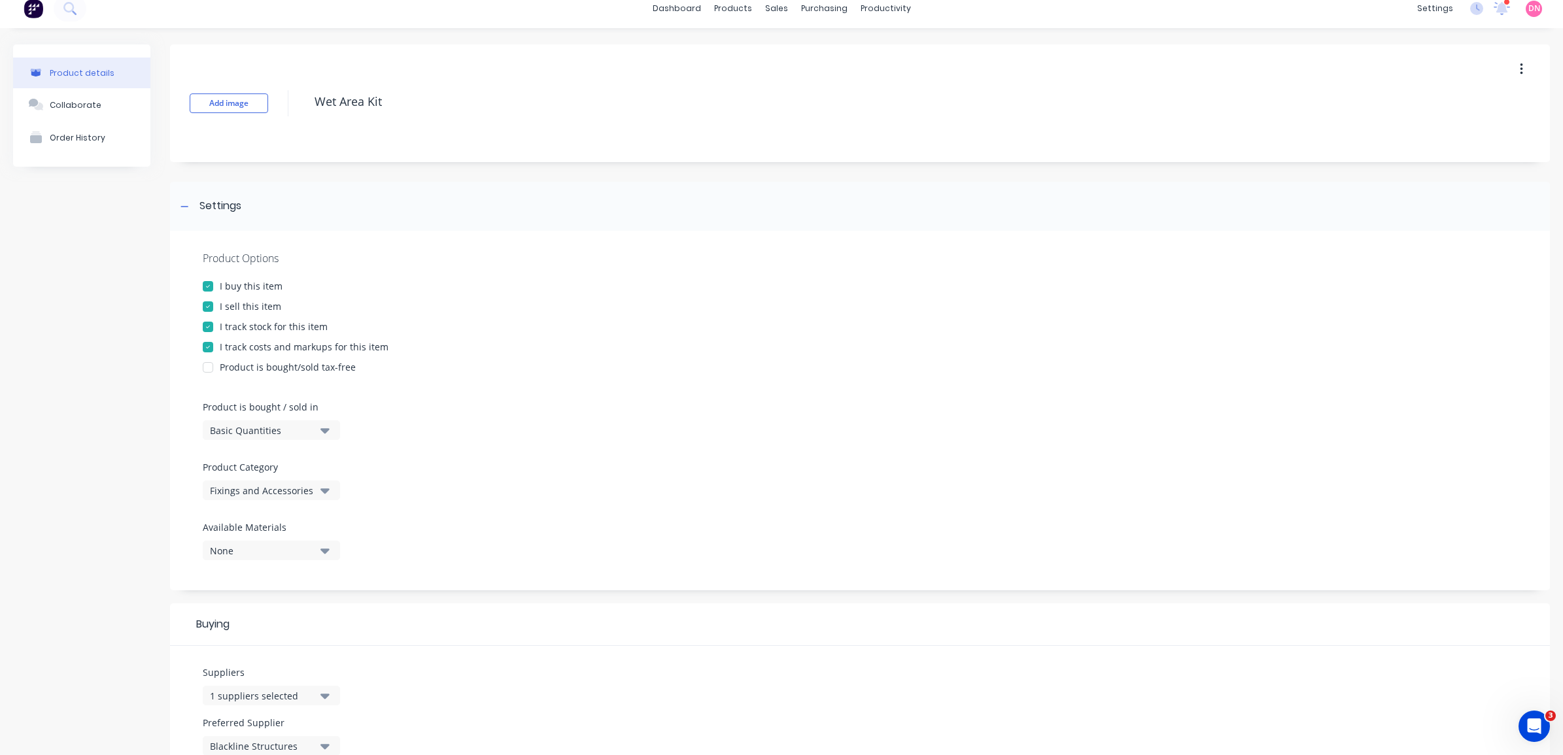
scroll to position [0, 0]
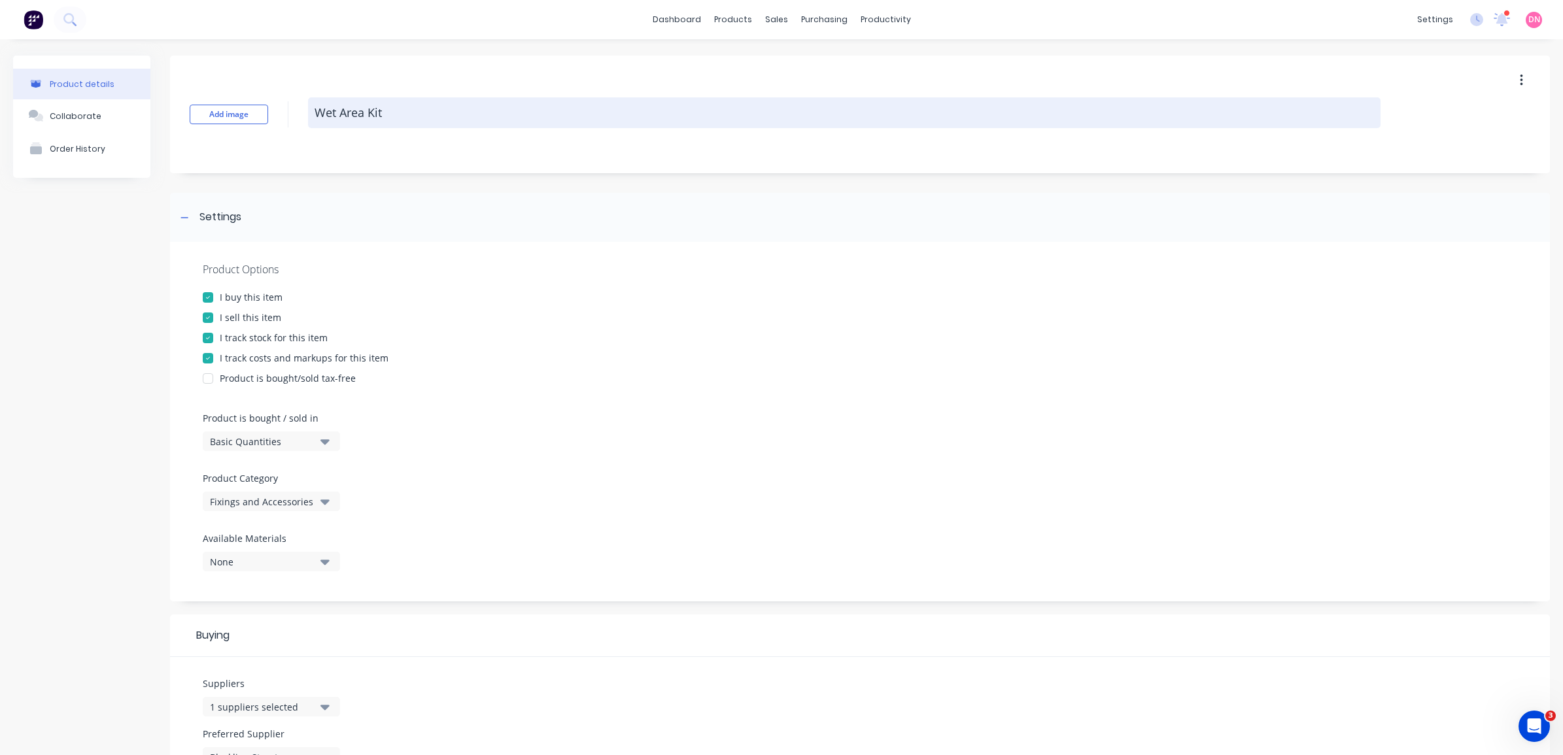
click at [368, 111] on textarea "Wet Area Kit" at bounding box center [844, 112] width 1073 height 31
click at [399, 112] on textarea "Wet Area Kit" at bounding box center [844, 112] width 1073 height 31
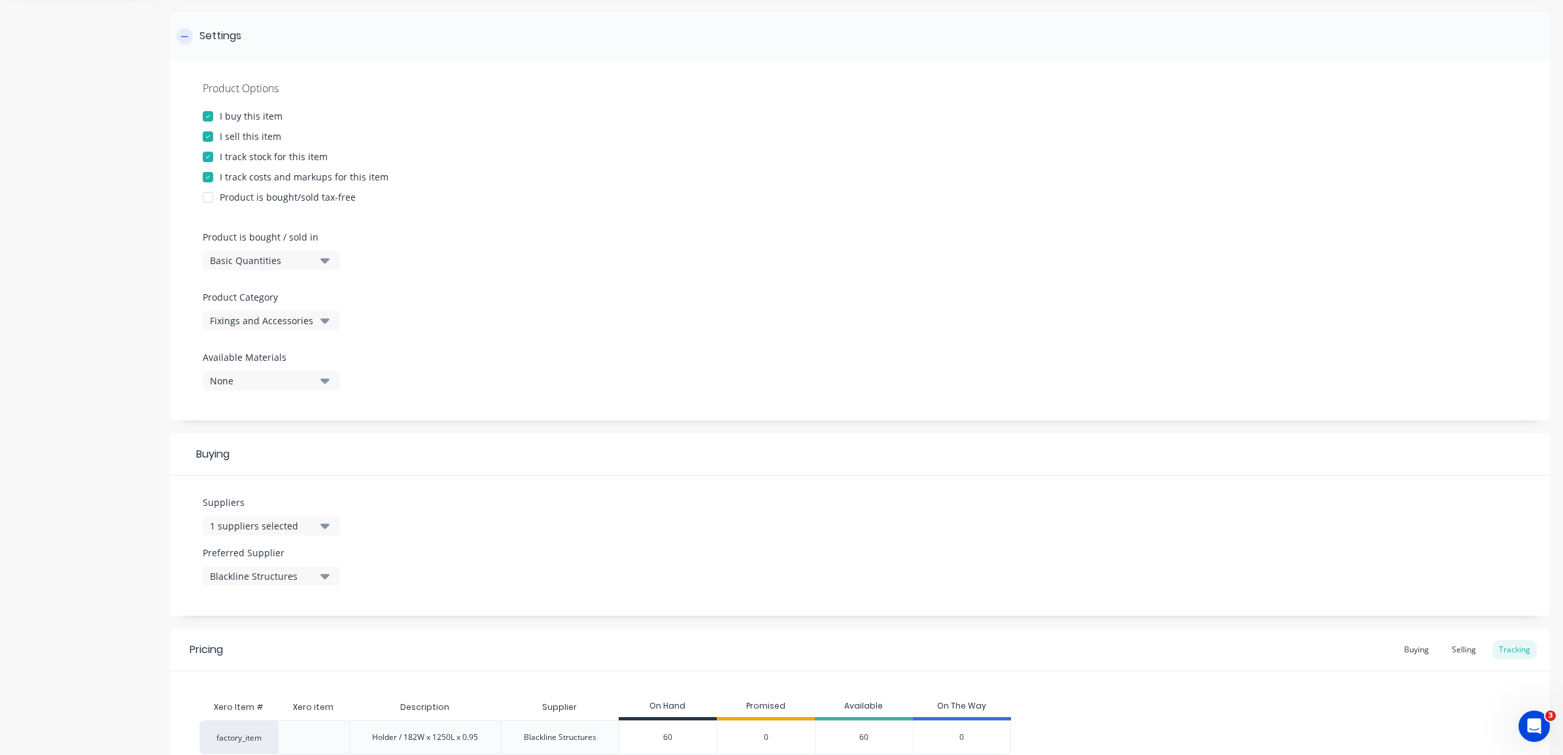
scroll to position [277, 0]
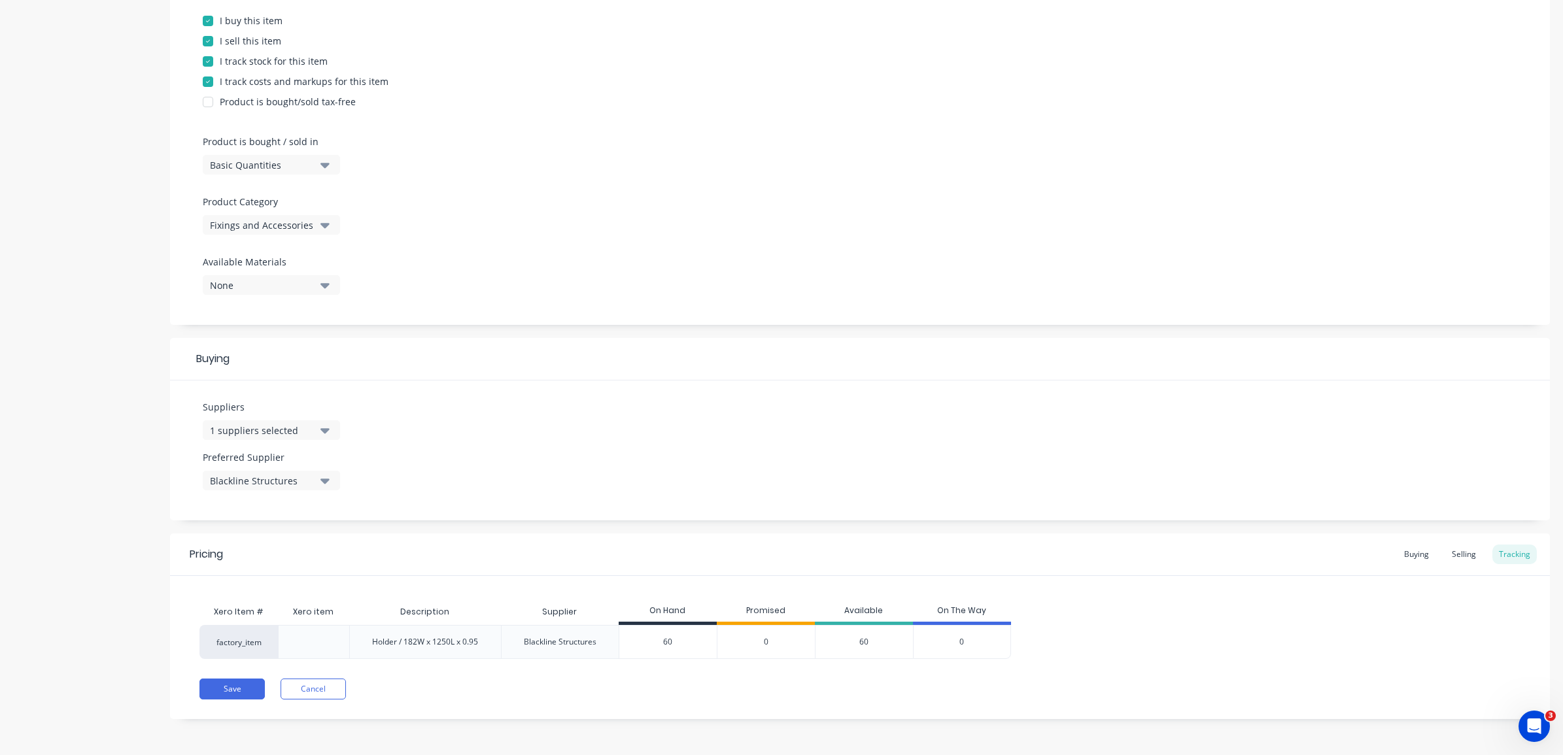
type textarea "Wet Area Kit (Set of 6)"
drag, startPoint x: 674, startPoint y: 641, endPoint x: 646, endPoint y: 647, distance: 29.5
click at [646, 647] on input "60" at bounding box center [667, 642] width 97 height 12
type input "6"
click at [476, 638] on div "Holder / 182W x 1250L x 0.95" at bounding box center [425, 642] width 106 height 12
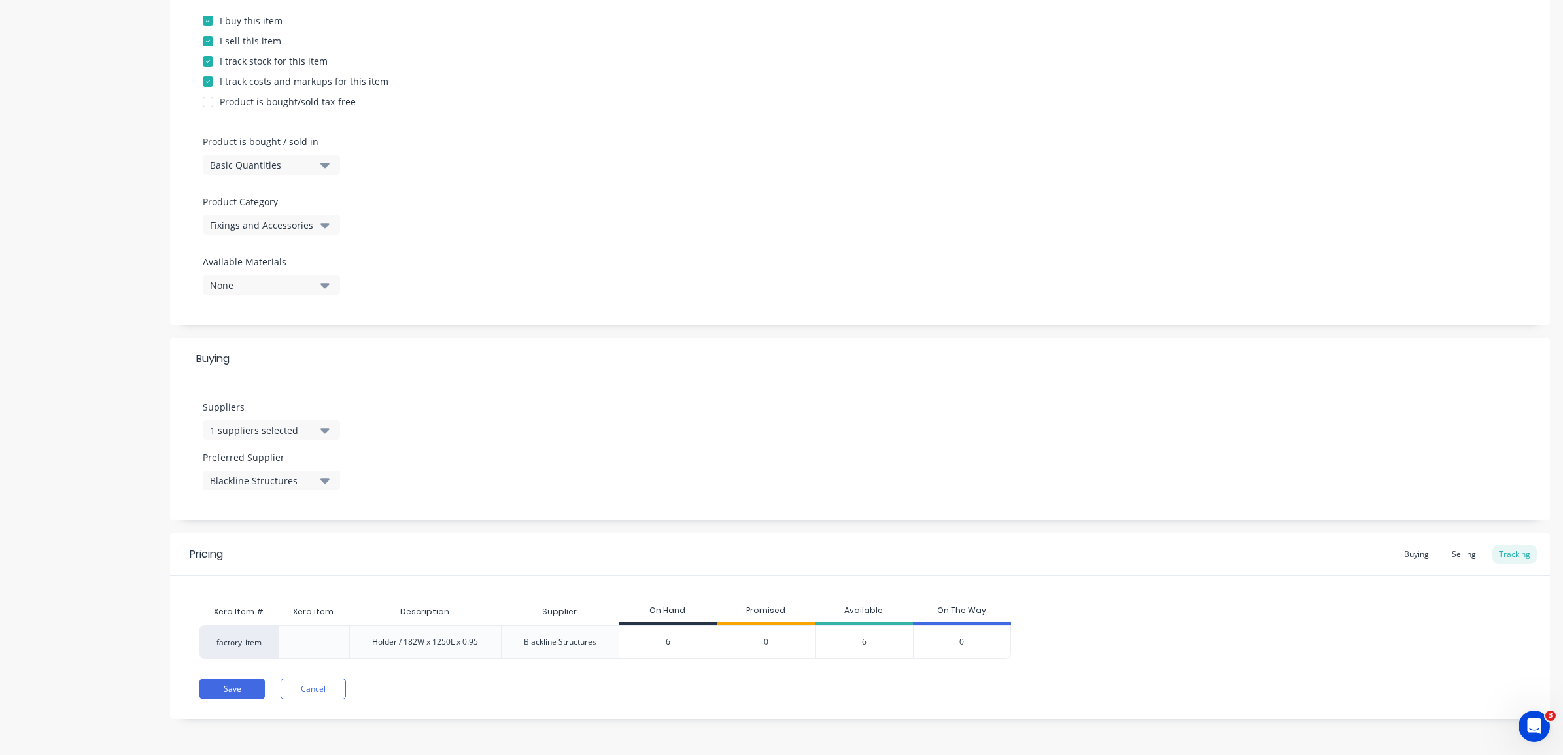
click at [474, 642] on div "Holder / 182W x 1250L x 0.95" at bounding box center [425, 642] width 106 height 12
click at [474, 645] on div "Holder / 182W x 1250L x 0.95" at bounding box center [425, 642] width 106 height 12
drag, startPoint x: 474, startPoint y: 645, endPoint x: 564, endPoint y: 644, distance: 90.3
click at [564, 644] on div "Blackline Structures" at bounding box center [560, 642] width 73 height 12
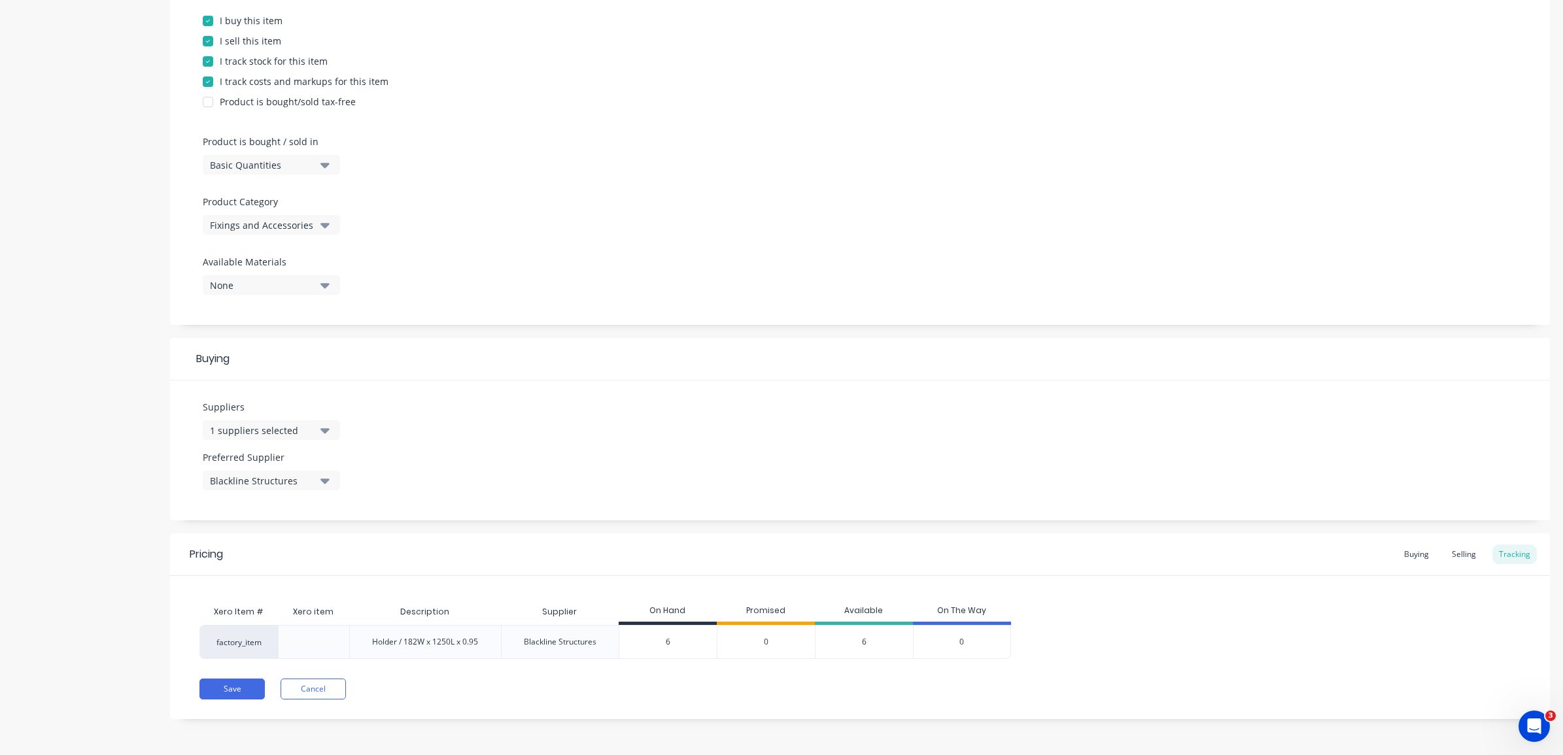
drag, startPoint x: 564, startPoint y: 644, endPoint x: 470, endPoint y: 648, distance: 94.9
click at [468, 649] on div "Holder / 182W x 1250L x 0.95" at bounding box center [425, 642] width 127 height 33
click at [1403, 553] on div "Buying" at bounding box center [1417, 555] width 38 height 20
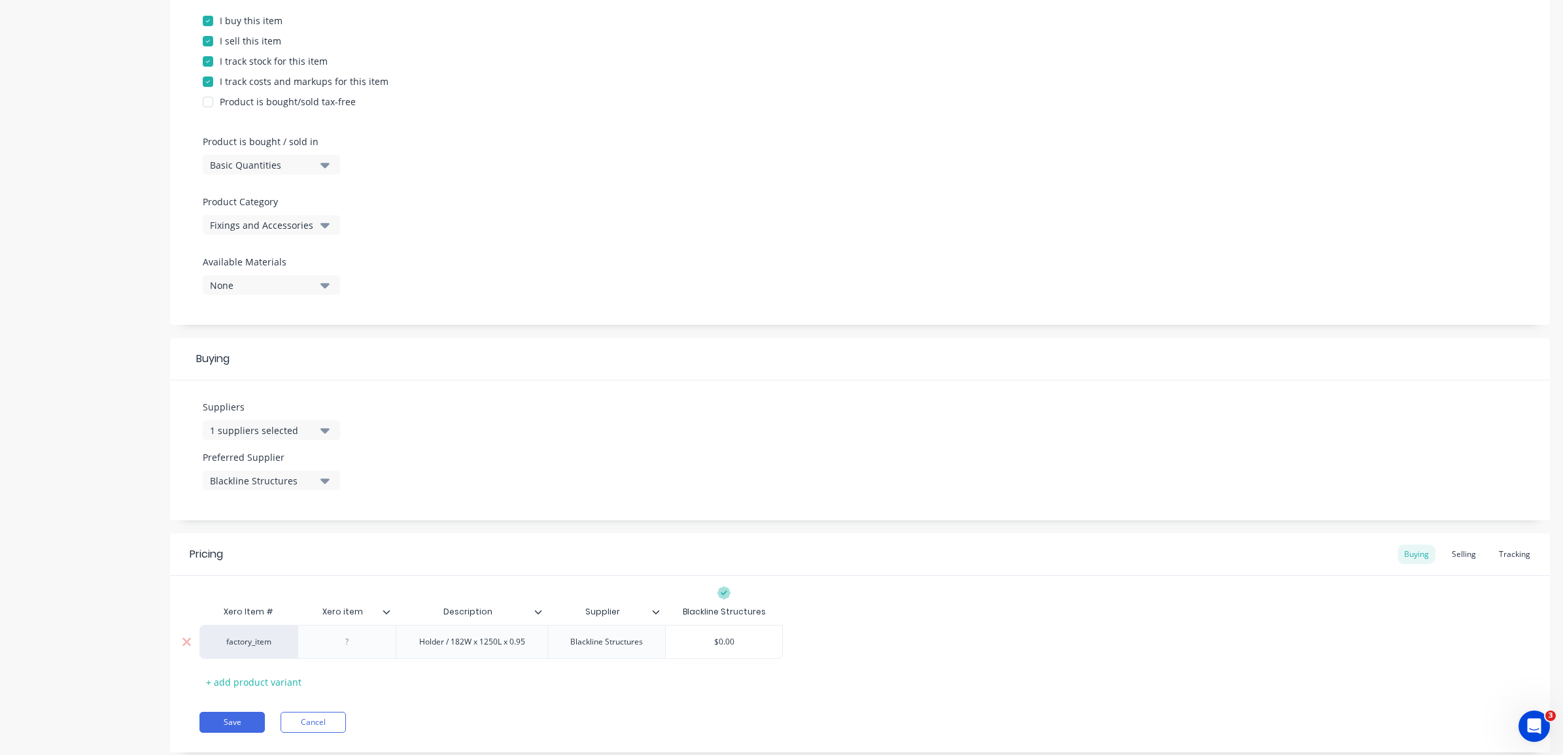
click at [508, 643] on div "Holder / 182W x 1250L x 0.95" at bounding box center [472, 642] width 127 height 17
click at [521, 641] on div "Holder / 182W x 1250L x 0.95" at bounding box center [472, 642] width 127 height 17
click at [534, 642] on div "Holder / 182W x 1250L x 0.95" at bounding box center [472, 642] width 127 height 17
click at [829, 665] on div "Xero Item # Xero item Description Supplier Blackline Structures factory_item Ho…" at bounding box center [859, 649] width 1321 height 100
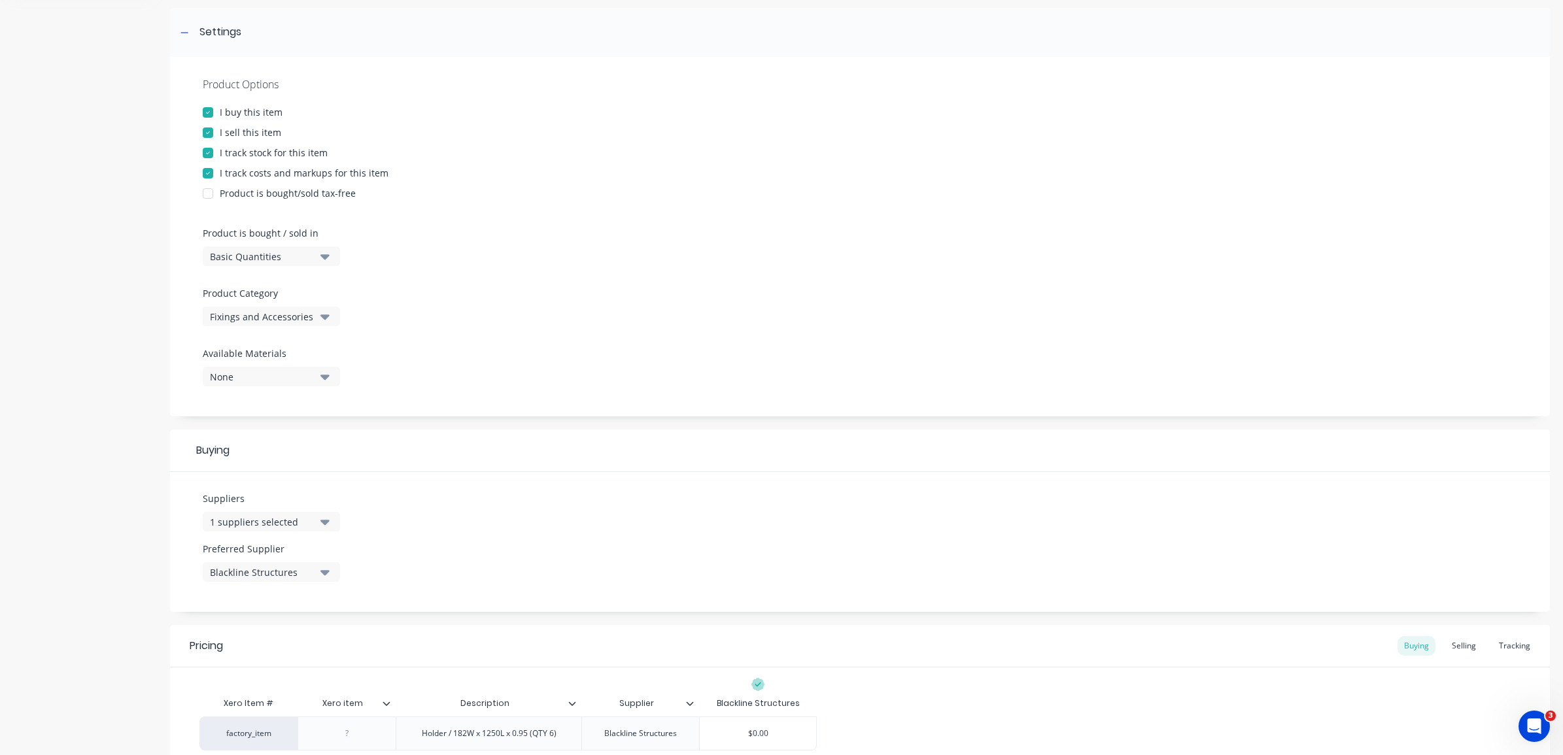
scroll to position [245, 0]
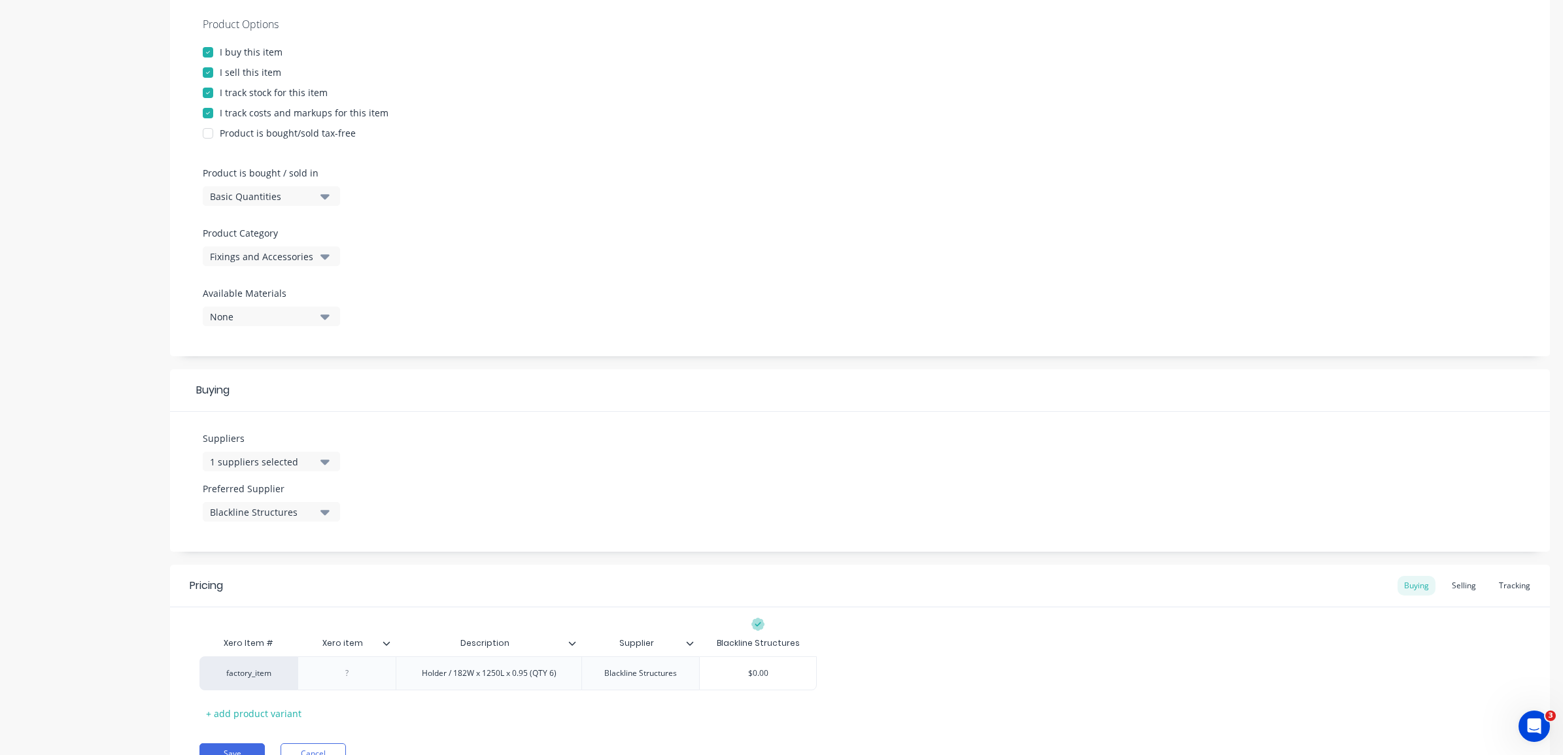
click at [205, 47] on div at bounding box center [208, 52] width 26 height 26
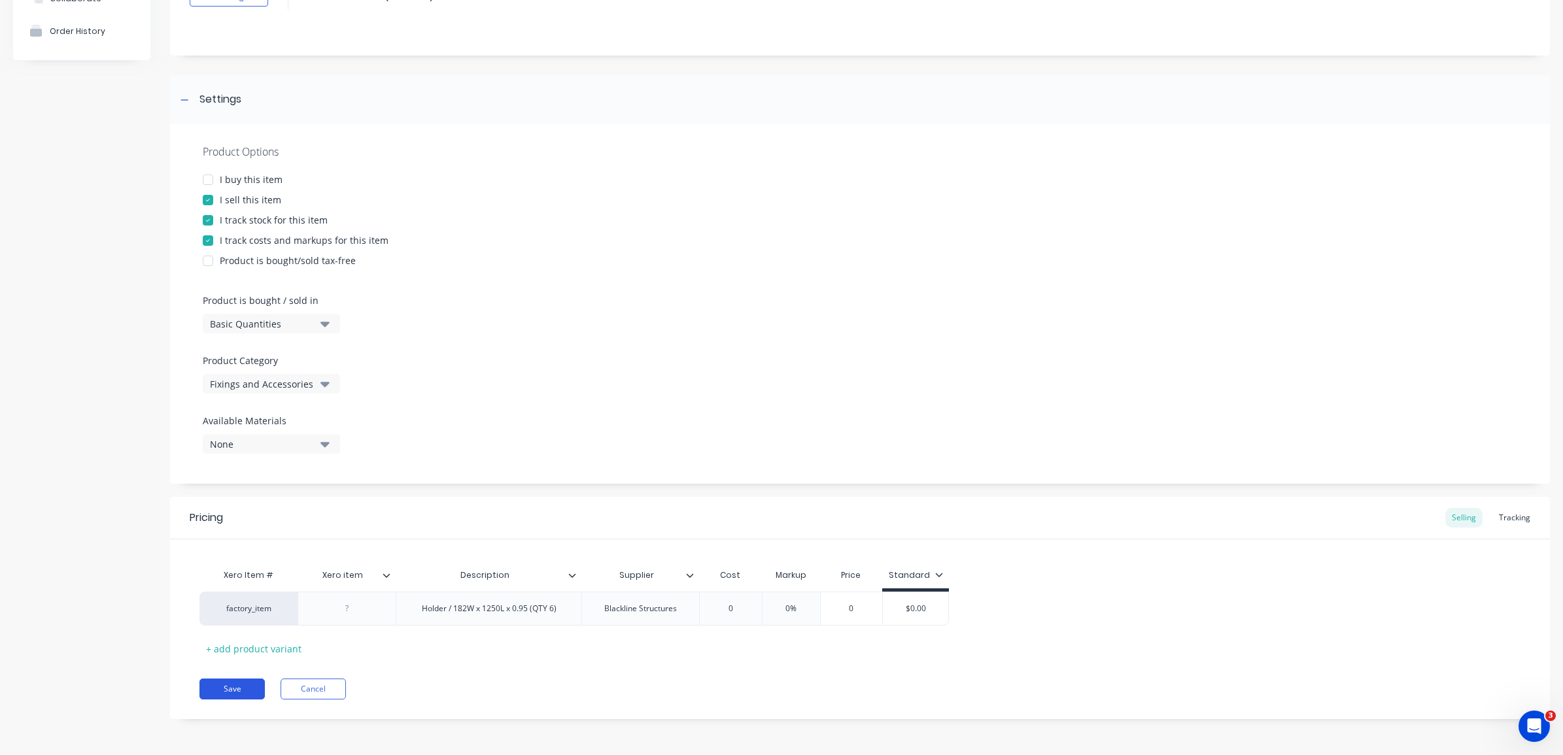
click at [237, 679] on button "Save" at bounding box center [231, 689] width 65 height 21
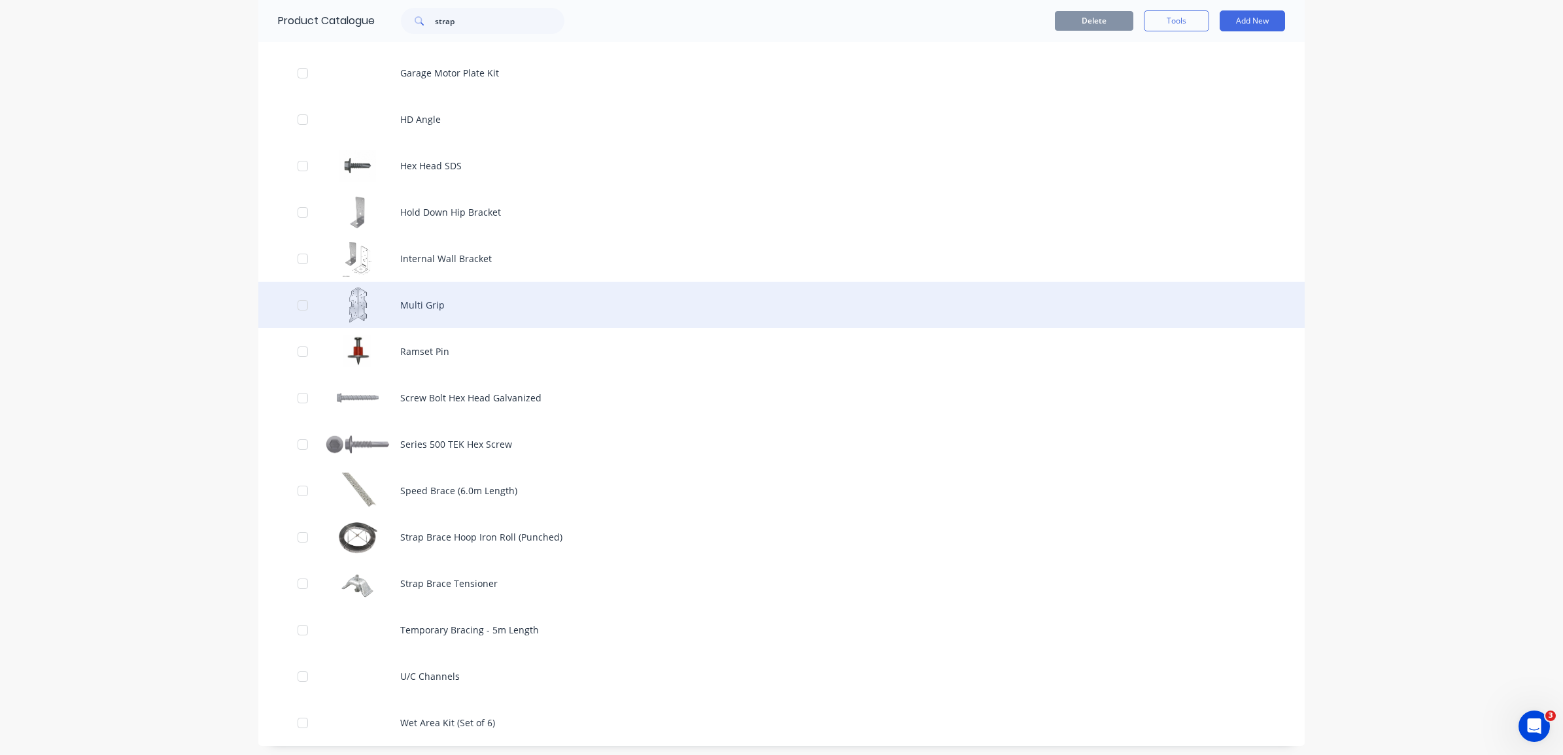
scroll to position [658, 0]
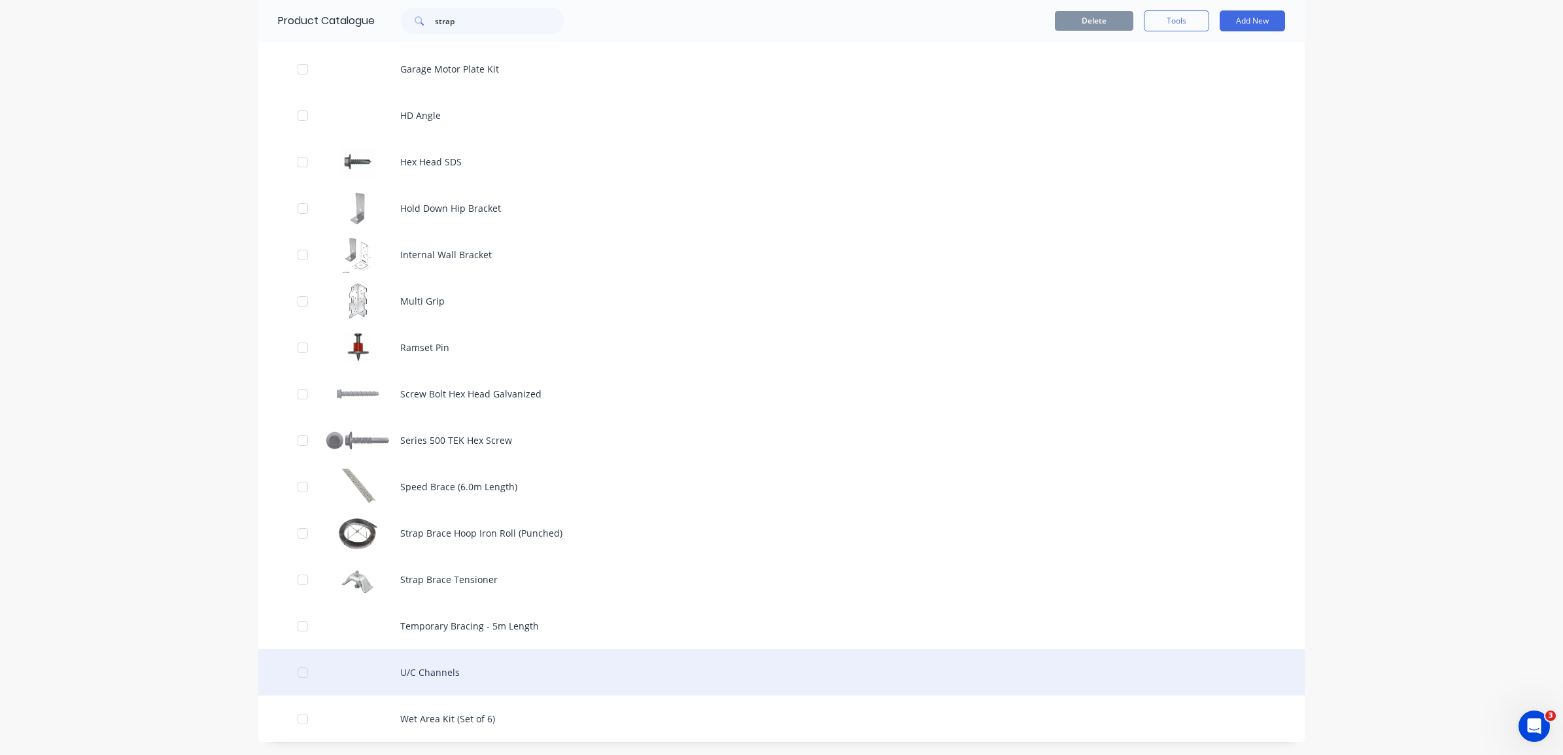
click at [438, 668] on div "U/C Channels" at bounding box center [781, 672] width 1046 height 46
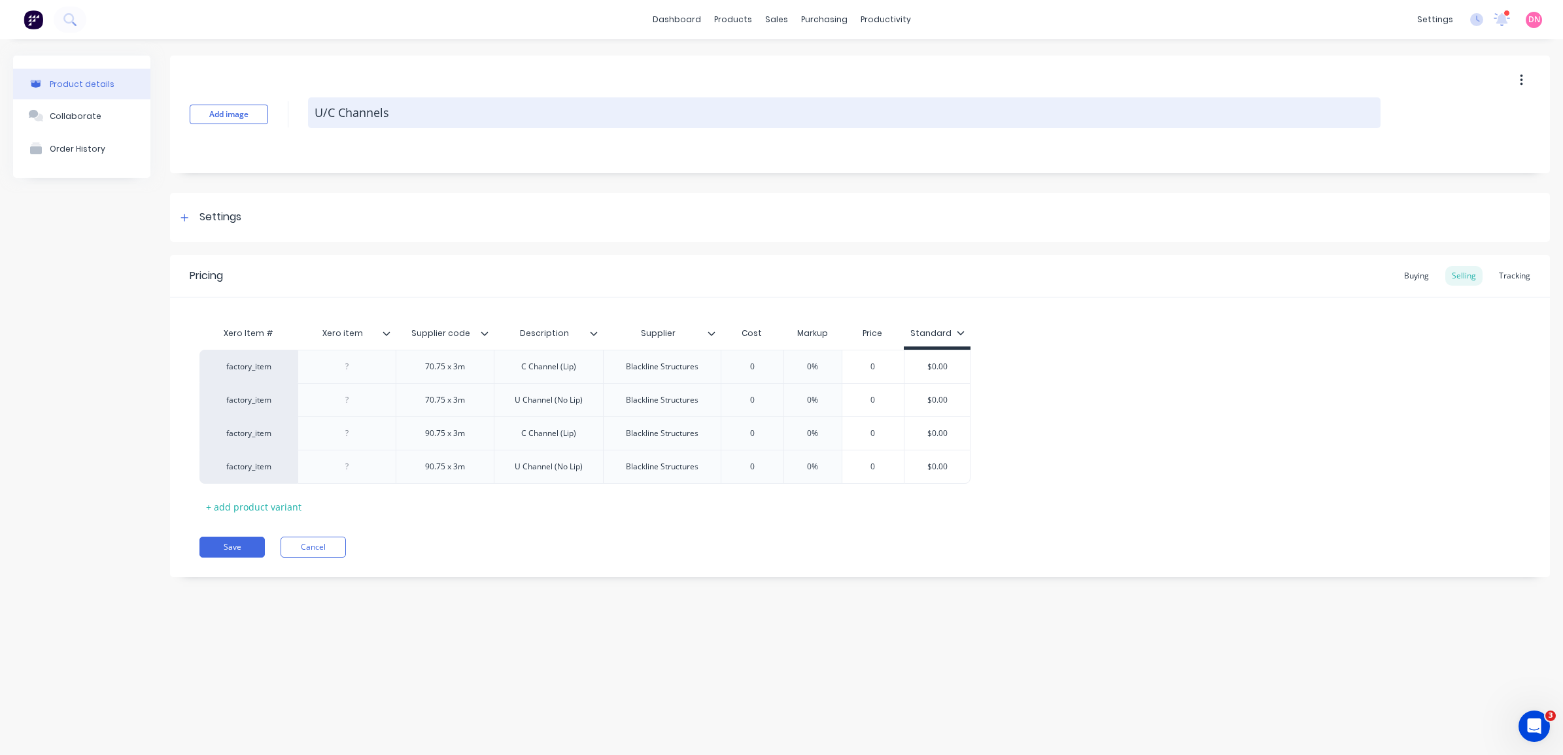
click at [343, 108] on textarea "U/C Channels" at bounding box center [844, 112] width 1073 height 31
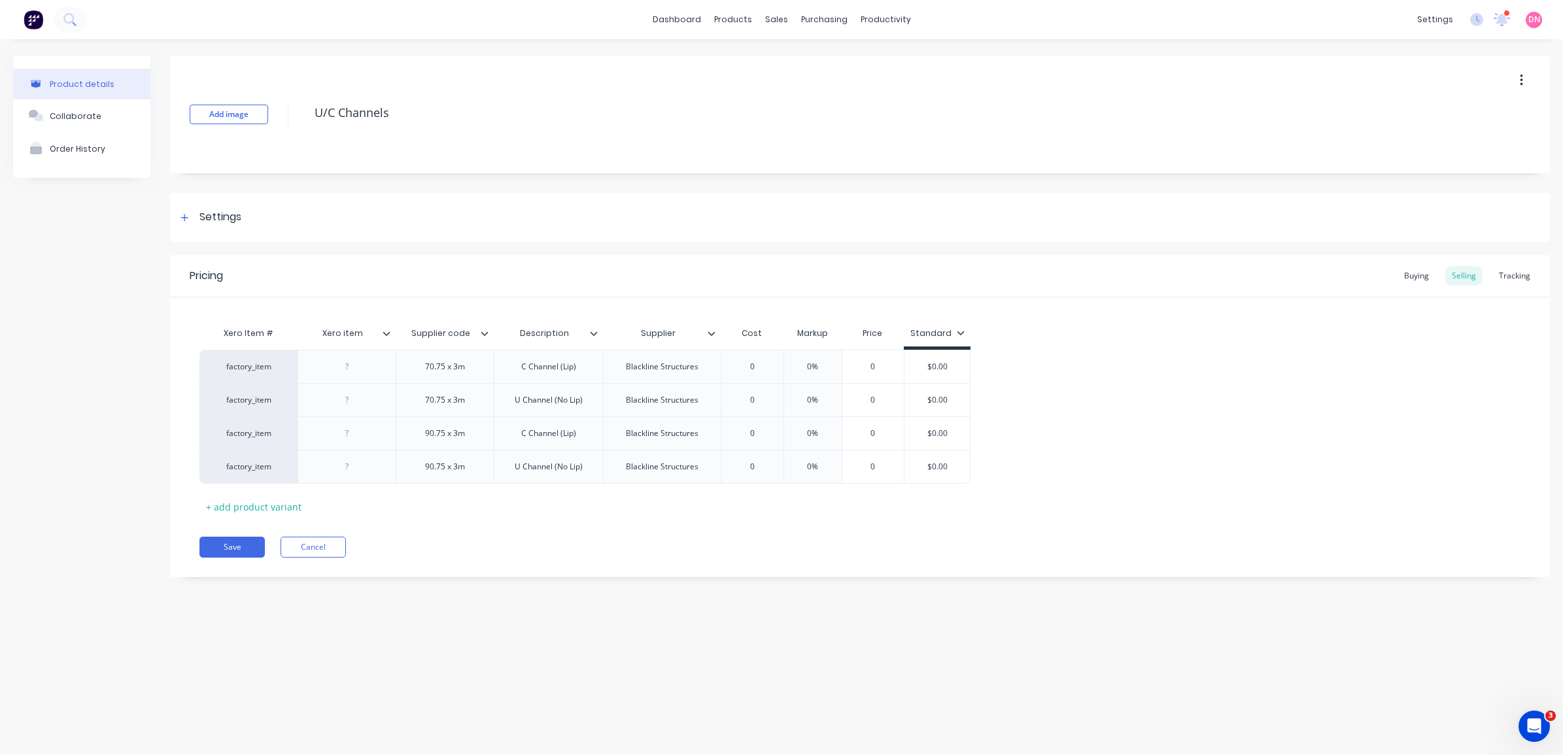
drag, startPoint x: 326, startPoint y: 112, endPoint x: 275, endPoint y: 112, distance: 50.4
click at [275, 112] on div "Add image U/C Channels" at bounding box center [860, 115] width 1380 height 118
type textarea "Channels"
click at [217, 216] on div "Settings" at bounding box center [220, 217] width 42 height 16
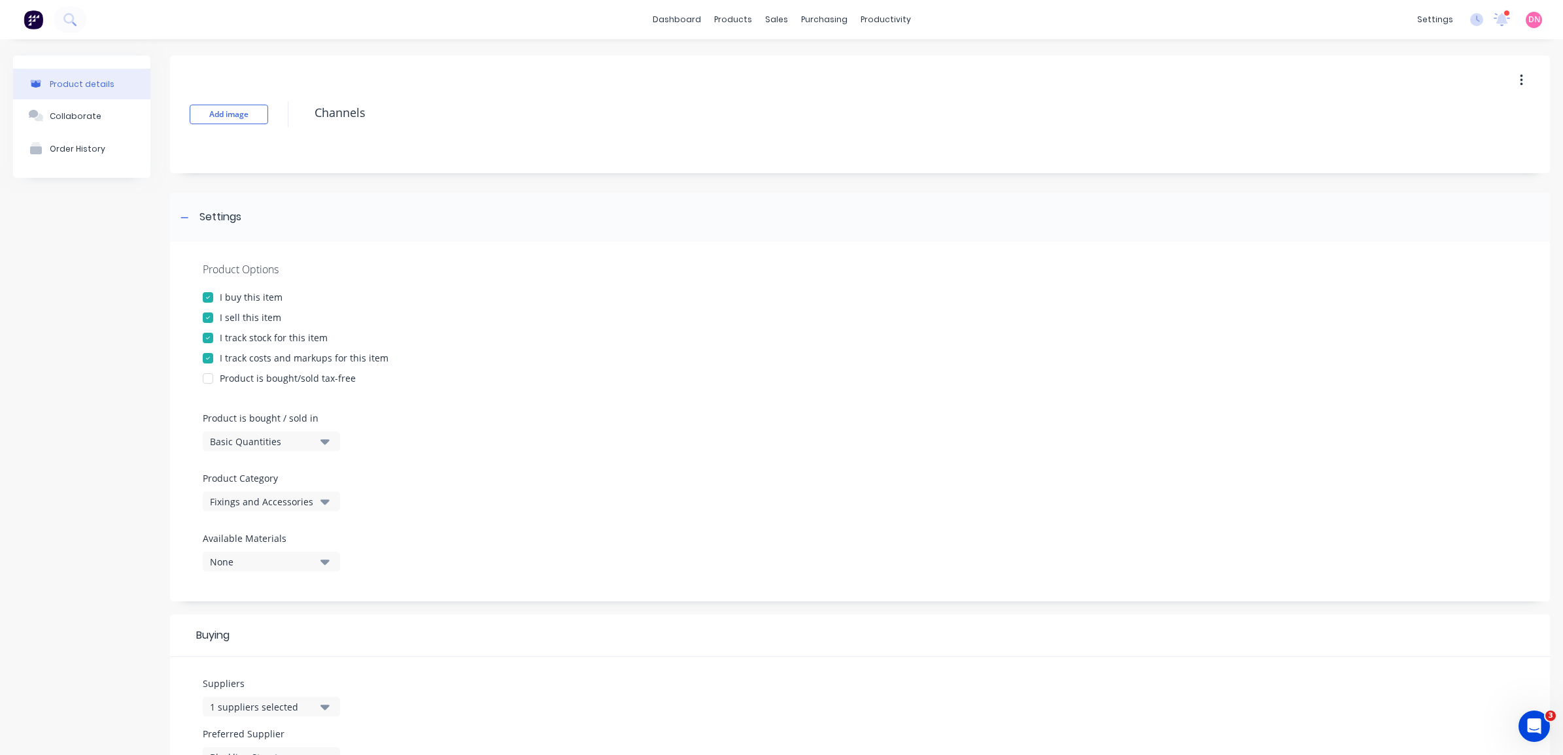
click at [207, 292] on div at bounding box center [208, 297] width 26 height 26
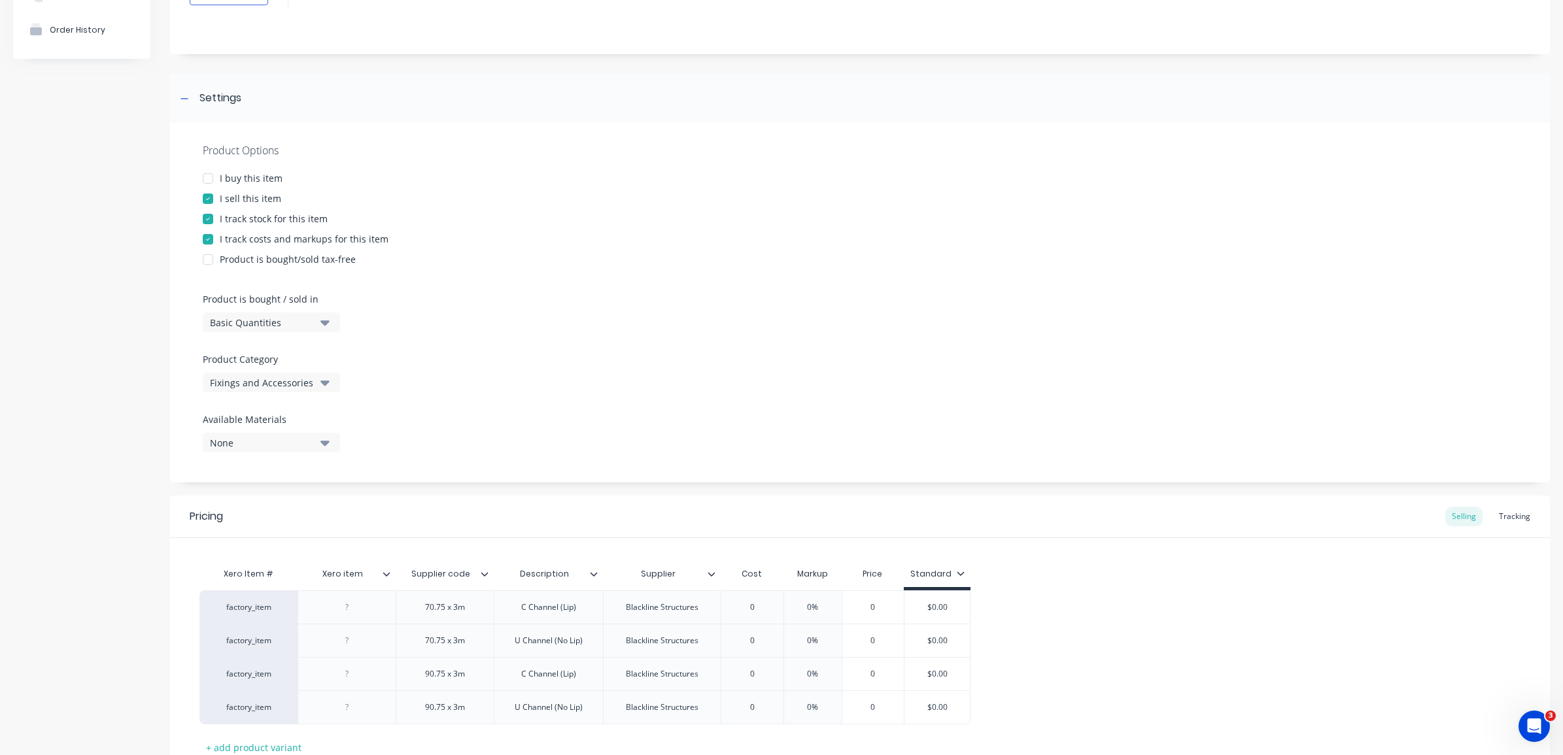
scroll to position [164, 0]
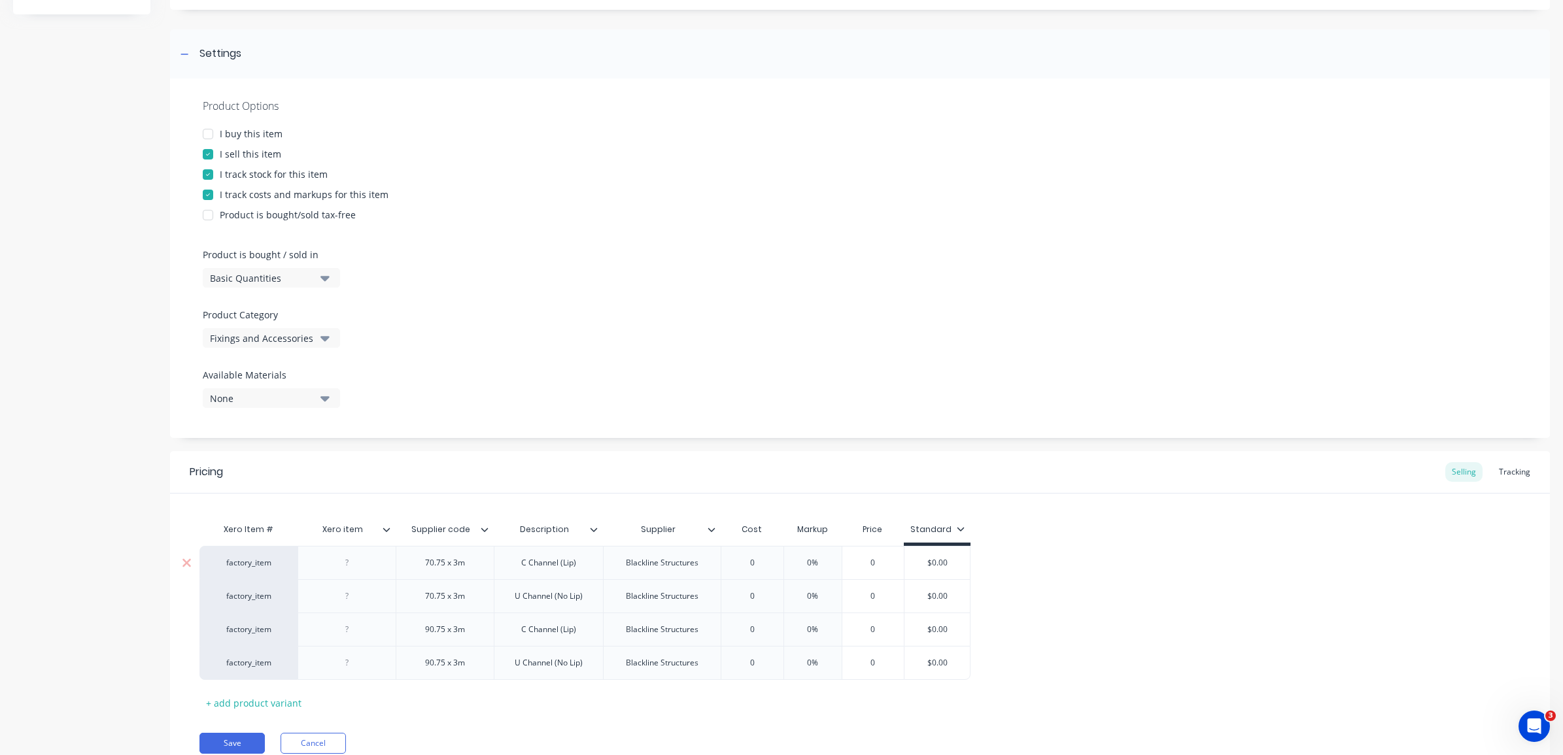
click at [468, 567] on div "70.75 x 3m" at bounding box center [445, 563] width 65 height 17
drag, startPoint x: 472, startPoint y: 567, endPoint x: 384, endPoint y: 564, distance: 87.7
click at [384, 564] on div "factory_item 70.75 x 3m C Channel (Lip) Blackline Structures 0 0% 0 $0.00" at bounding box center [584, 562] width 771 height 33
copy div "70.75 x 3m"
click at [587, 568] on div "C Channel (Lip)" at bounding box center [548, 562] width 109 height 33
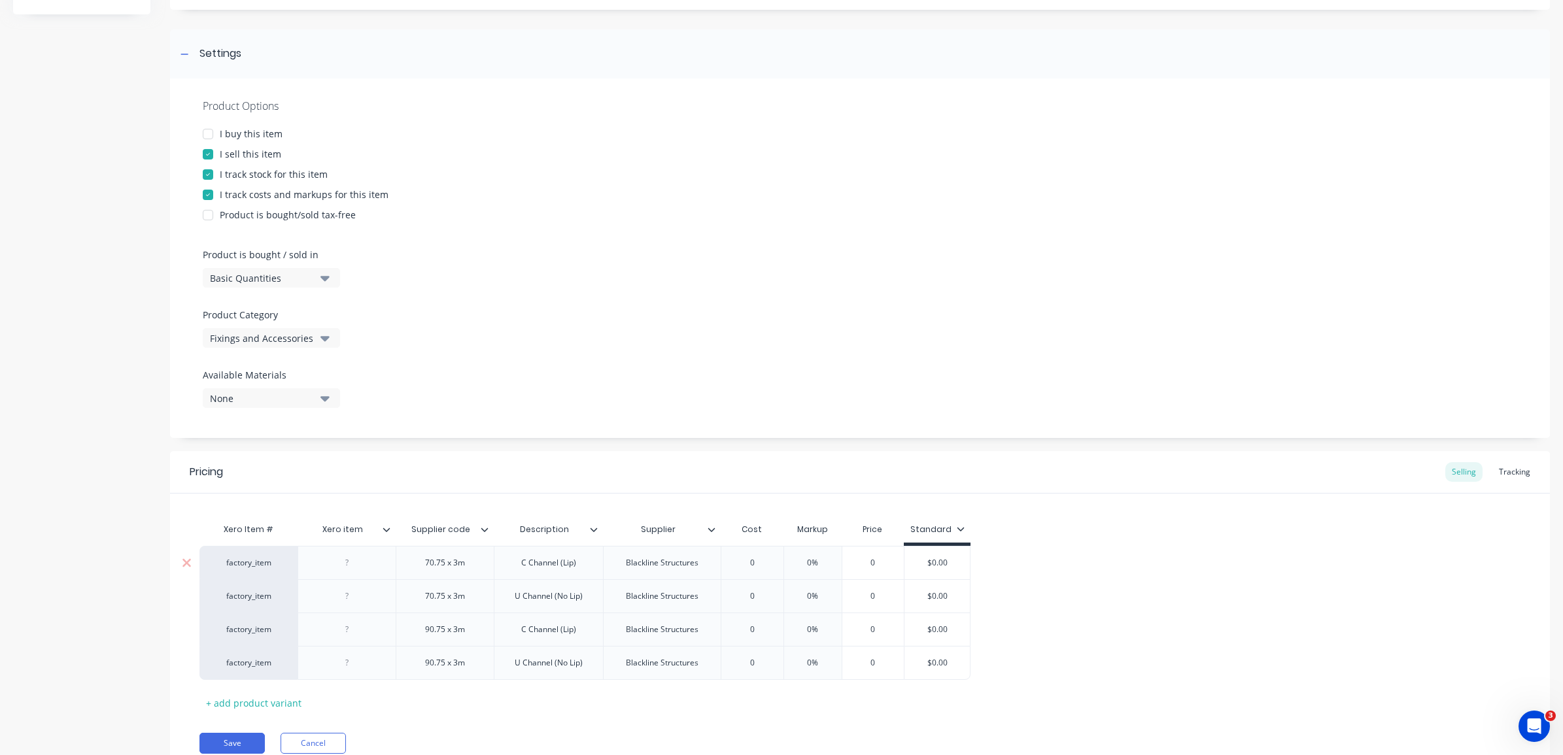
click at [576, 560] on div "C Channel (Lip)" at bounding box center [549, 563] width 76 height 17
click at [581, 569] on div "C Channel (Lip)" at bounding box center [549, 563] width 76 height 17
click at [465, 606] on div "70.75 x 3m" at bounding box center [445, 602] width 98 height 33
drag, startPoint x: 477, startPoint y: 600, endPoint x: 506, endPoint y: 596, distance: 28.5
click at [400, 602] on div "70.75 x 3m" at bounding box center [445, 595] width 98 height 33
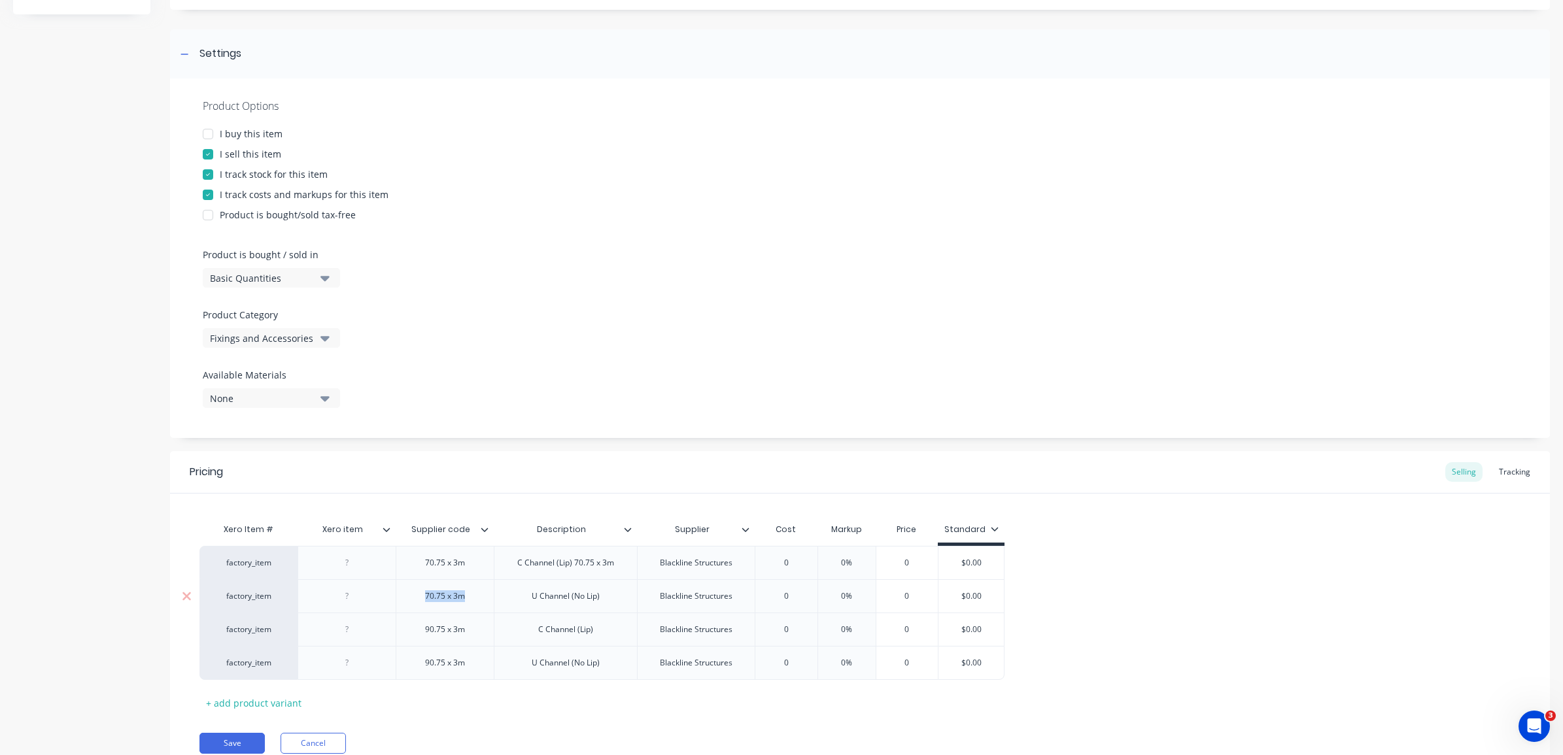
copy div "70.75 x 3m"
click at [618, 598] on div "U Channel (No Lip)" at bounding box center [565, 595] width 143 height 33
click at [603, 606] on div "U Channel (No Lip)" at bounding box center [565, 595] width 143 height 33
click at [594, 599] on div "U Channel (No Lip)" at bounding box center [565, 596] width 89 height 17
click at [605, 606] on div "U Channel (No Lip)" at bounding box center [565, 595] width 143 height 33
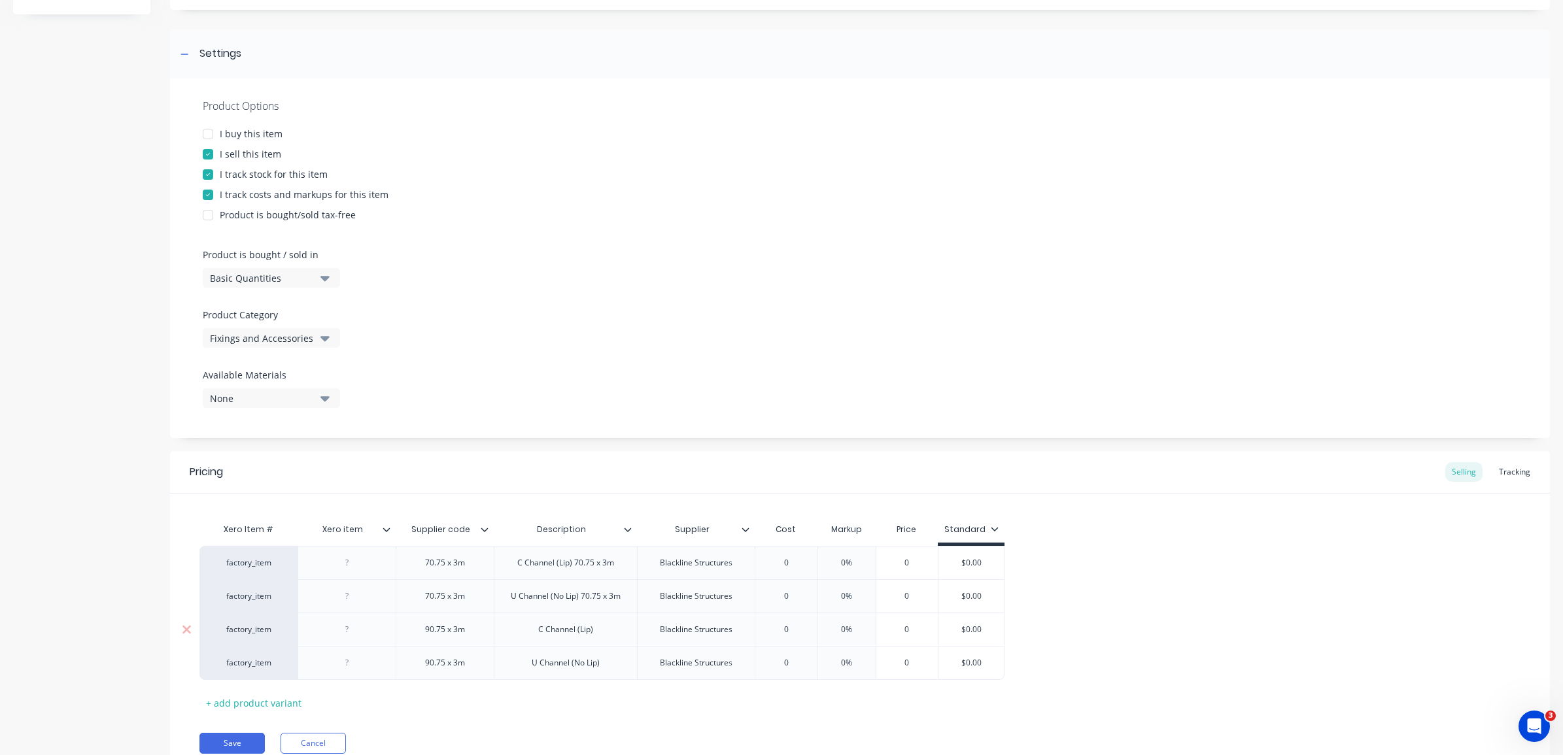
click at [453, 636] on div "90.75 x 3m" at bounding box center [445, 629] width 65 height 17
click at [455, 636] on div "90.75 x 3m" at bounding box center [445, 629] width 65 height 17
drag, startPoint x: 468, startPoint y: 634, endPoint x: 439, endPoint y: 632, distance: 28.9
click at [394, 632] on div "factory_item 90.75 x 3m C Channel (Lip) Blackline Structures 0 0% 0 $0.00" at bounding box center [608, 629] width 818 height 33
click at [470, 632] on div "90.75 x 3m" at bounding box center [445, 629] width 65 height 17
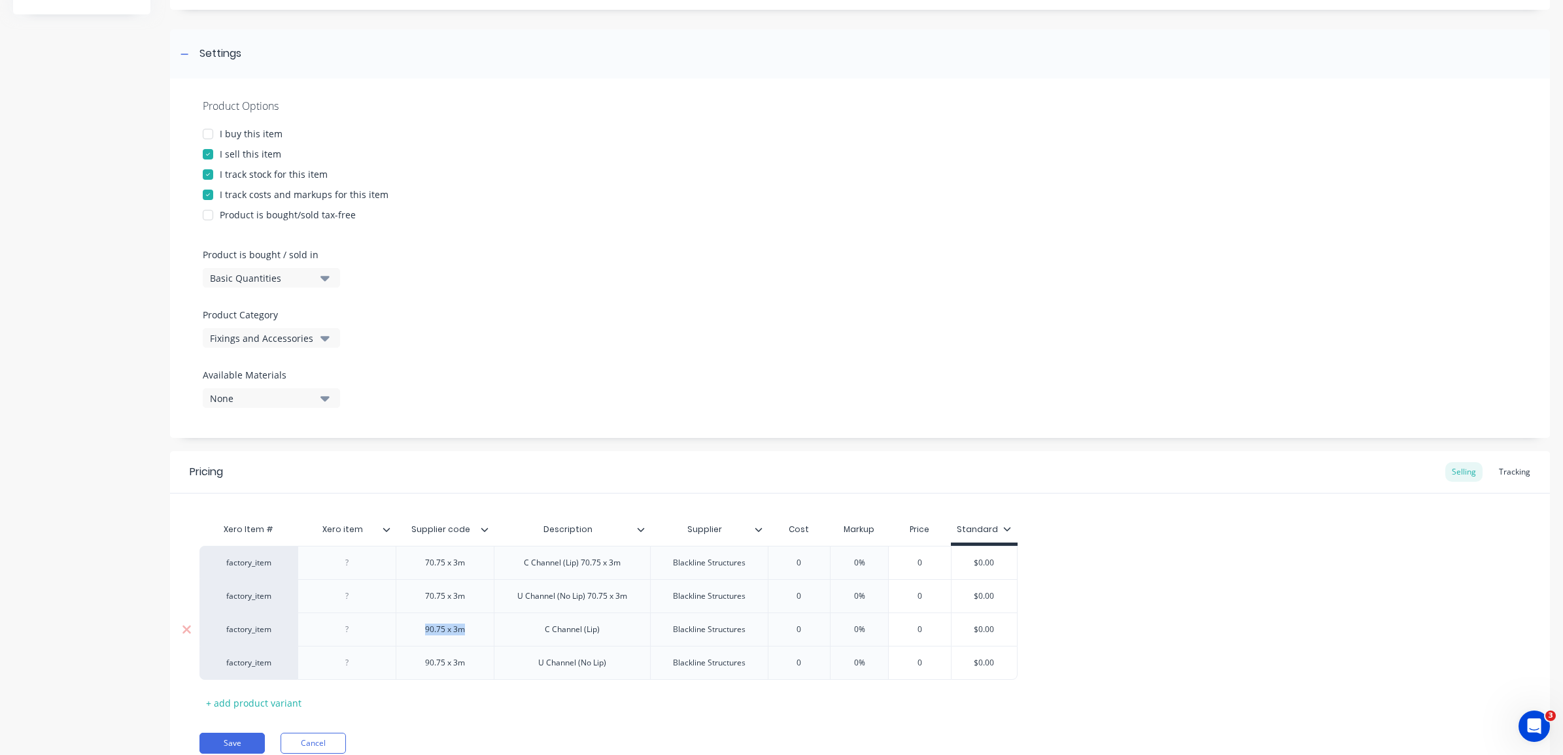
drag, startPoint x: 472, startPoint y: 635, endPoint x: 410, endPoint y: 635, distance: 62.1
click at [410, 635] on div "90.75 x 3m" at bounding box center [445, 629] width 98 height 33
copy div "90.75 x 3m"
click at [612, 636] on div "C Channel (Lip)" at bounding box center [572, 629] width 156 height 33
click at [602, 633] on div "C Channel (Lip)" at bounding box center [572, 629] width 76 height 17
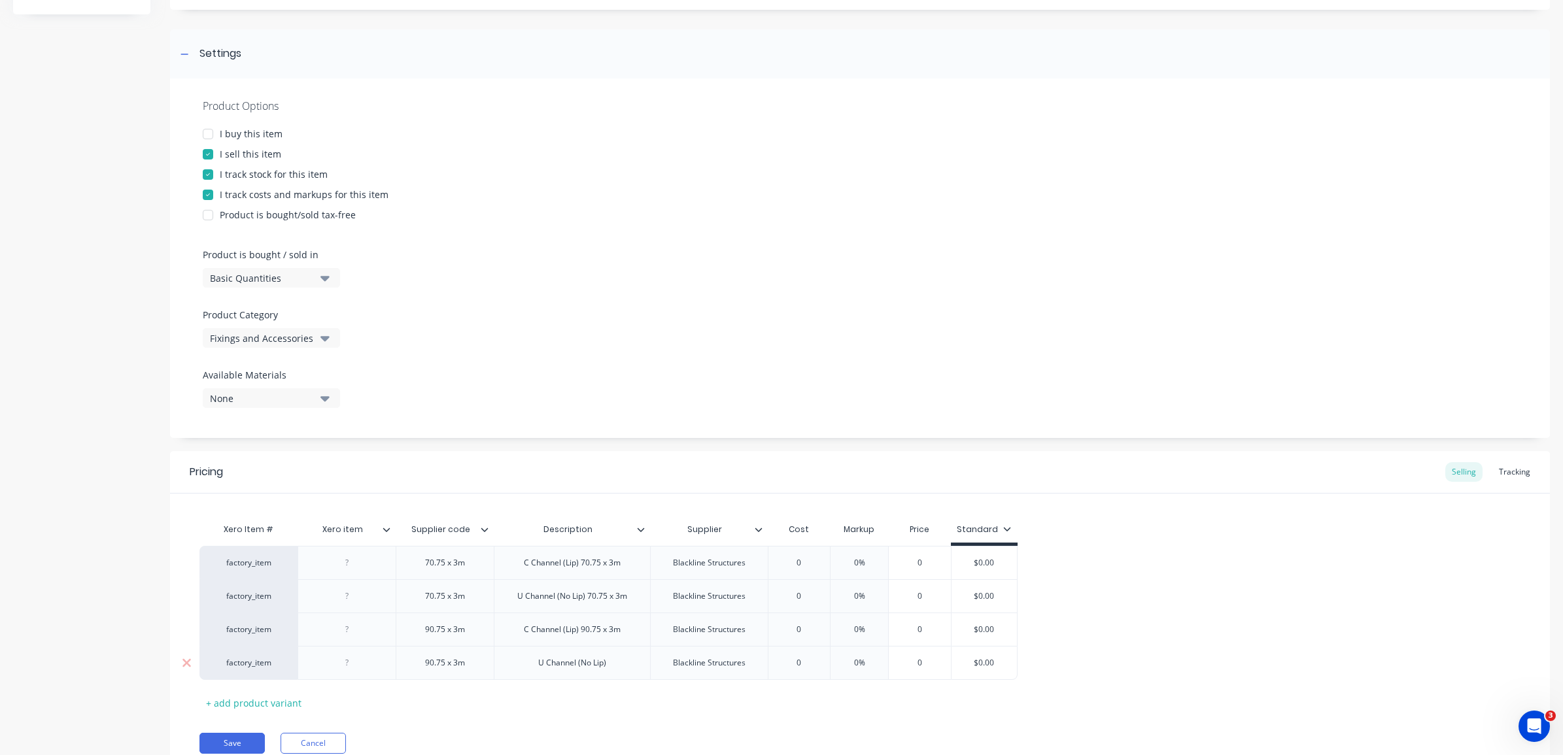
click at [462, 664] on div "90.75 x 3m" at bounding box center [445, 663] width 65 height 17
click at [468, 669] on div "90.75 x 3m" at bounding box center [445, 663] width 65 height 17
drag, startPoint x: 473, startPoint y: 671, endPoint x: 396, endPoint y: 667, distance: 76.6
click at [396, 667] on div "90.75 x 3m" at bounding box center [445, 663] width 98 height 34
copy div "90.75 x 3m"
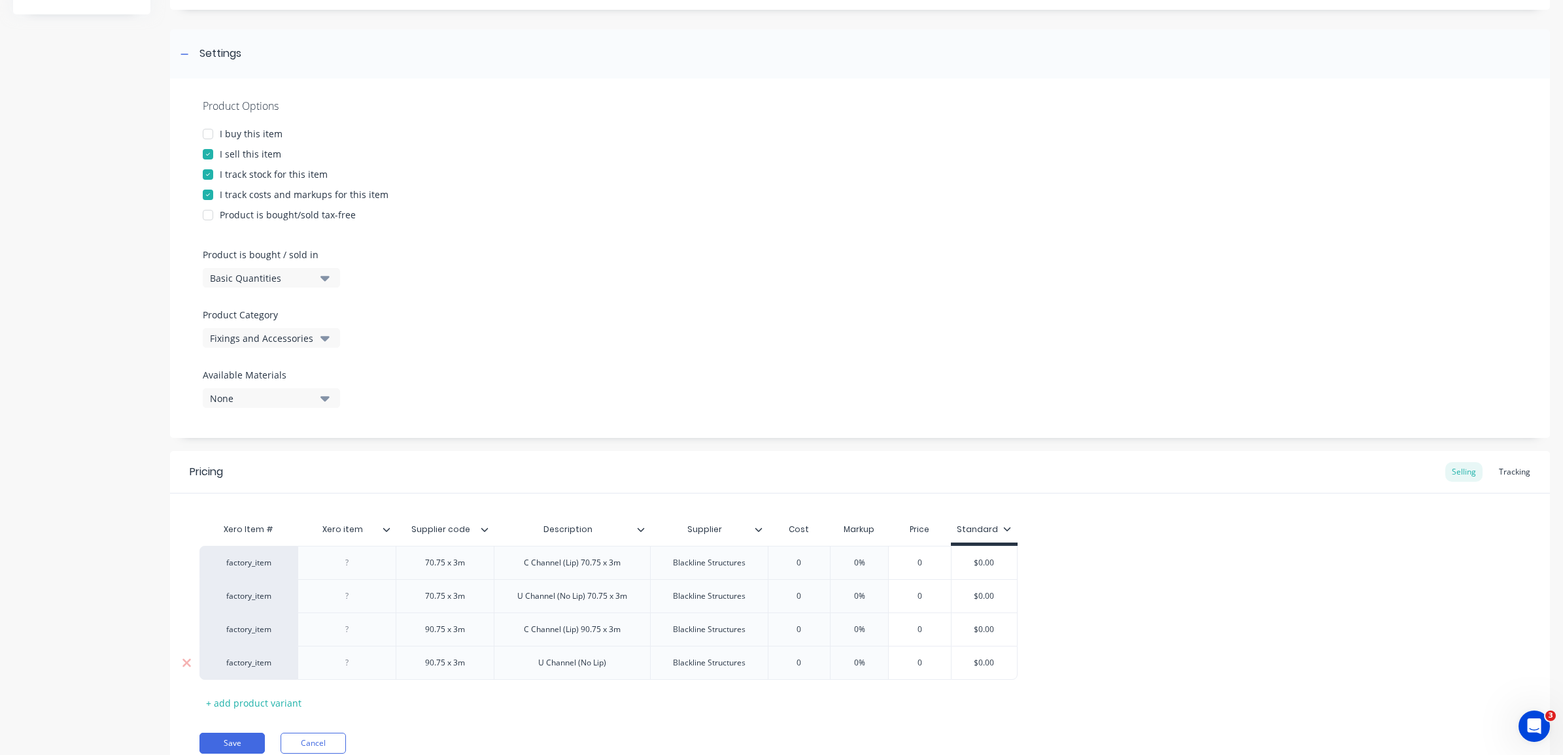
click at [612, 666] on div "U Channel (No Lip)" at bounding box center [572, 663] width 89 height 17
click at [485, 532] on icon at bounding box center [485, 530] width 8 height 8
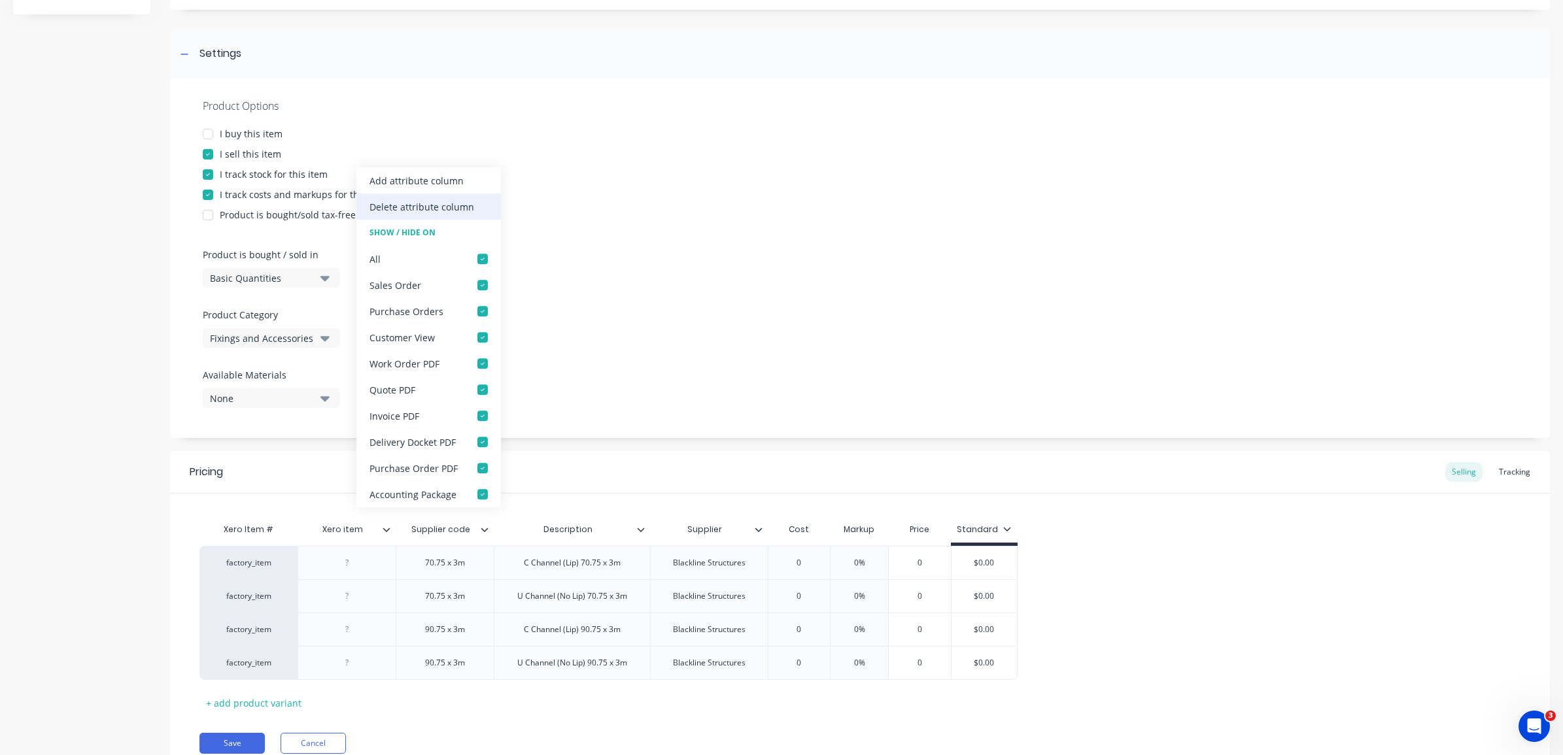
click at [404, 201] on div "Delete attribute column" at bounding box center [422, 207] width 105 height 14
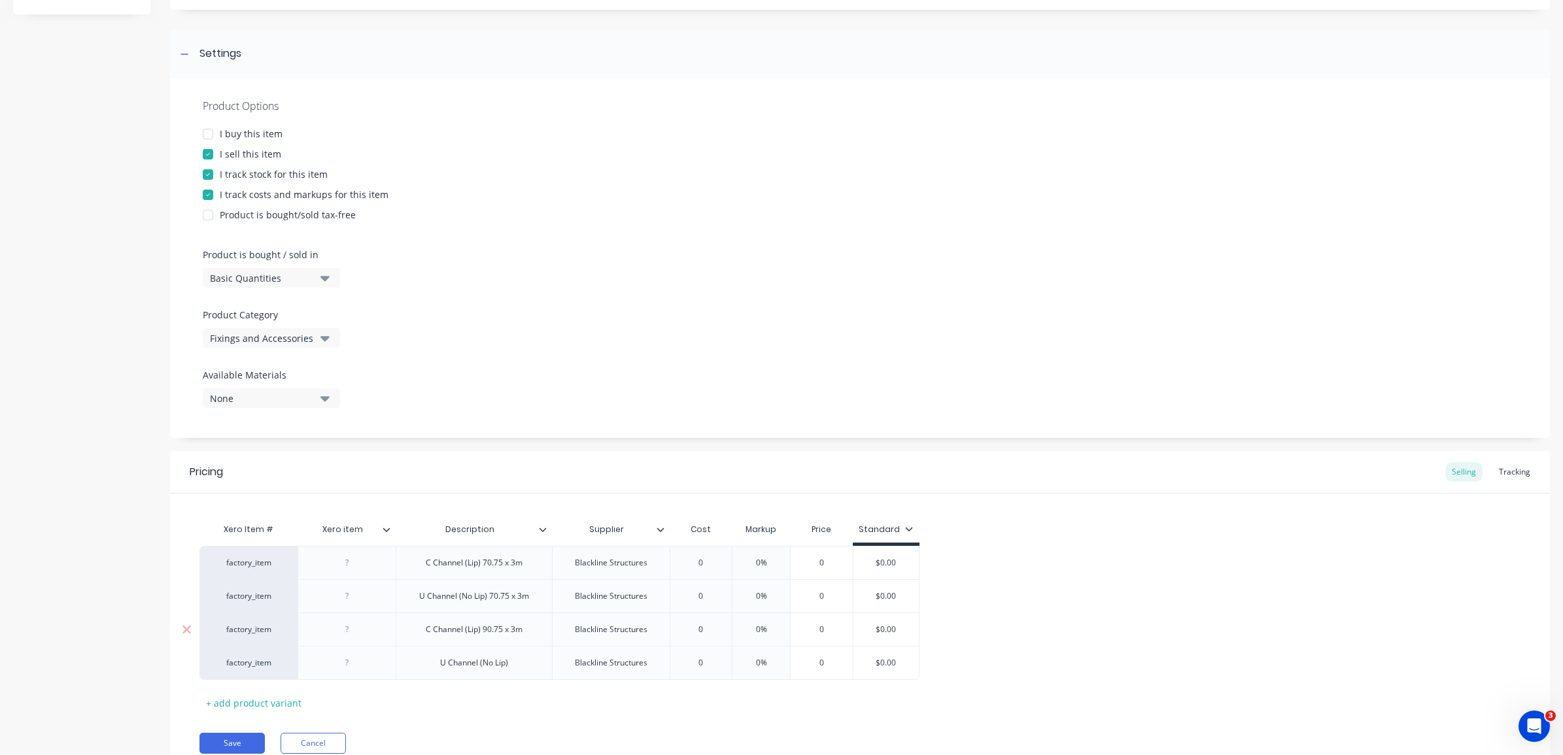
click at [521, 629] on div "C Channel (Lip) 90.75 x 3m" at bounding box center [474, 629] width 118 height 17
click at [521, 634] on div "C Channel (Lip) 90.75 x 3m" at bounding box center [474, 629] width 118 height 17
click at [521, 632] on div "C Channel (Lip) 90.75 x 3m" at bounding box center [474, 629] width 118 height 17
drag, startPoint x: 530, startPoint y: 634, endPoint x: 481, endPoint y: 638, distance: 49.2
click at [481, 638] on div "C Channel (Lip) 90.75 x 3m" at bounding box center [474, 629] width 118 height 17
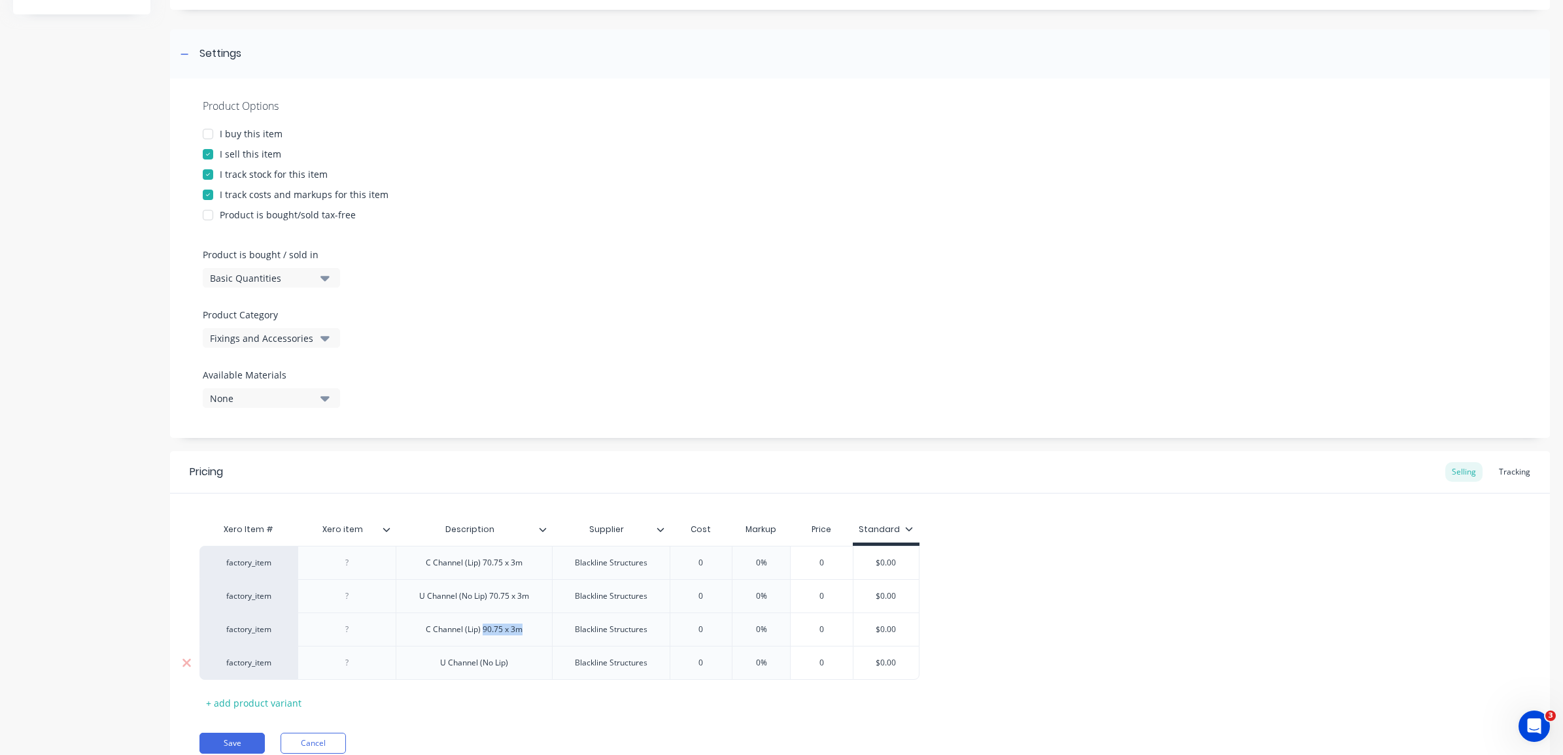
copy div "90.75 x 3m"
click at [517, 664] on div "U Channel (No Lip)" at bounding box center [474, 663] width 89 height 17
click at [560, 706] on div "Xero Item # Xero item Description Supplier Cost Markup Price Standard factory_i…" at bounding box center [859, 615] width 1321 height 197
click at [518, 636] on div "C Channel (Lip) 90.75 x 3m" at bounding box center [474, 629] width 118 height 17
drag, startPoint x: 533, startPoint y: 635, endPoint x: 543, endPoint y: 633, distance: 10.0
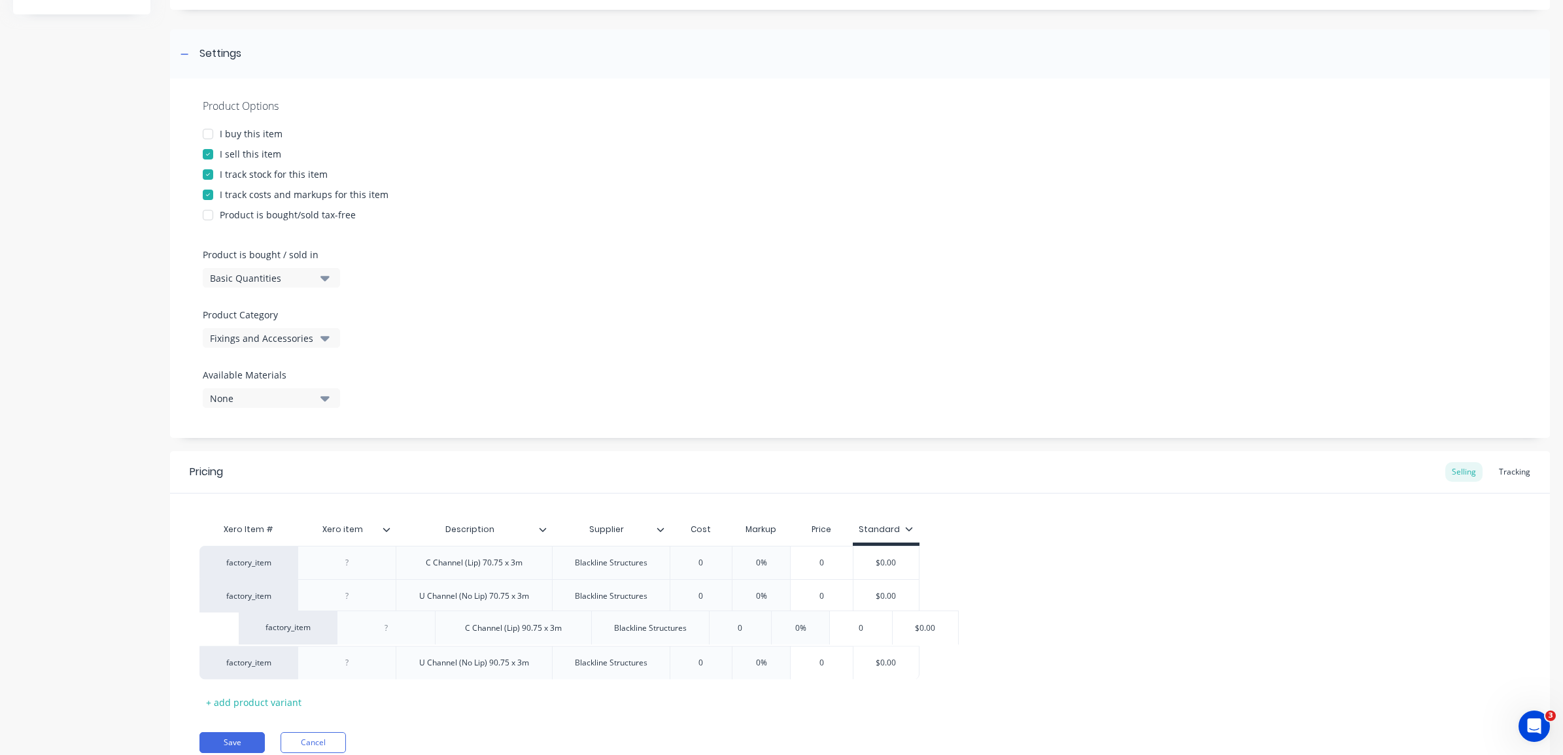
click at [543, 633] on div "factory_item C Channel (Lip) 70.75 x 3m Blackline Structures 0 0% 0 $0.00 facto…" at bounding box center [859, 612] width 1321 height 133
copy div "C Channel (Lip) 90.75 x 3m"
drag, startPoint x: 521, startPoint y: 566, endPoint x: 530, endPoint y: 566, distance: 9.8
click at [520, 566] on div "C Channel (Lip) 70.75 x 3m" at bounding box center [474, 563] width 118 height 17
drag, startPoint x: 528, startPoint y: 566, endPoint x: 422, endPoint y: 564, distance: 106.6
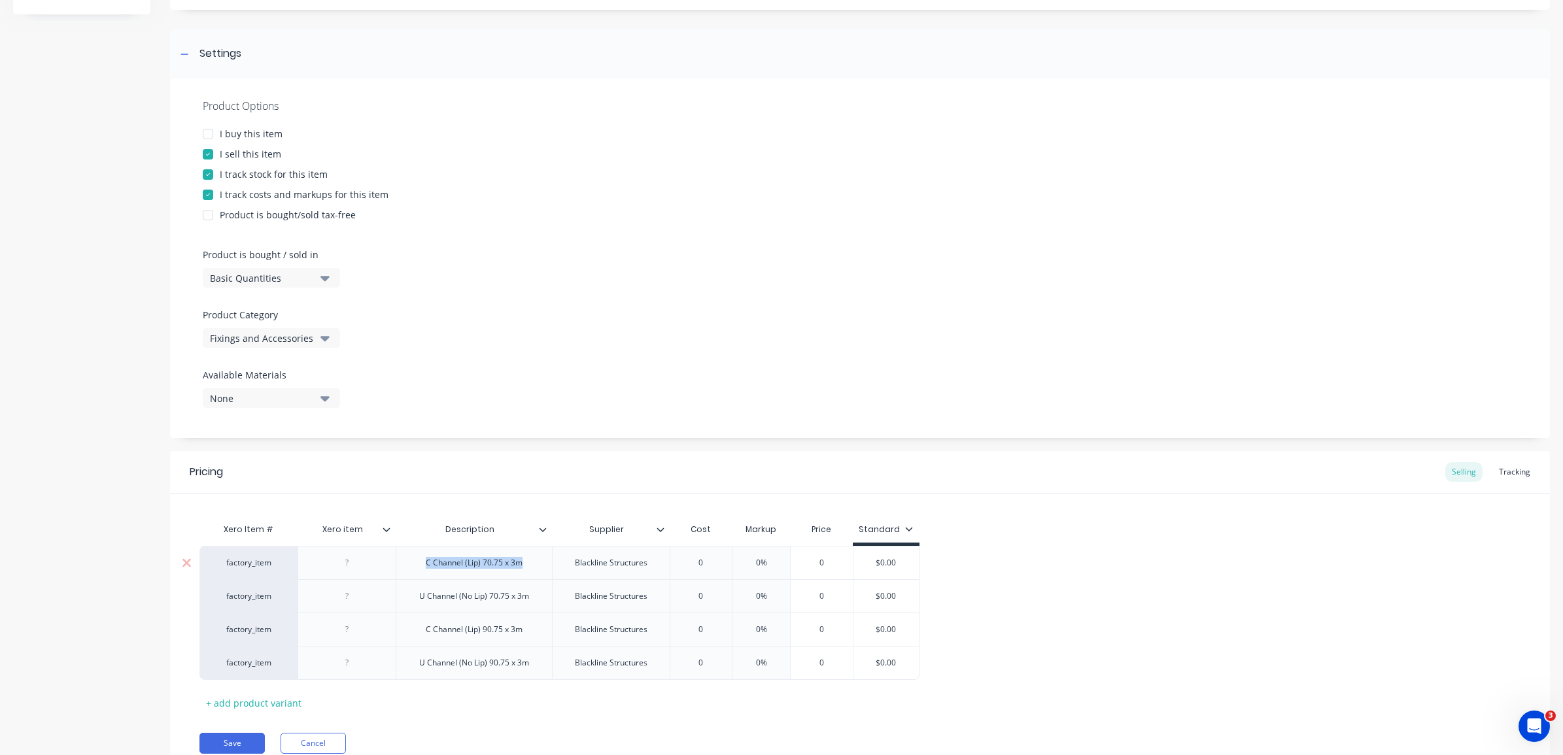
click at [422, 564] on div "C Channel (Lip) 70.75 x 3m" at bounding box center [474, 563] width 118 height 17
paste div
drag, startPoint x: 517, startPoint y: 568, endPoint x: 632, endPoint y: 639, distance: 136.0
click at [517, 568] on div "C Channel (Lip) 90.75 x 3m" at bounding box center [474, 563] width 118 height 17
click at [512, 668] on div "U Channel (No Lip) 90.75 x 3m" at bounding box center [474, 663] width 131 height 17
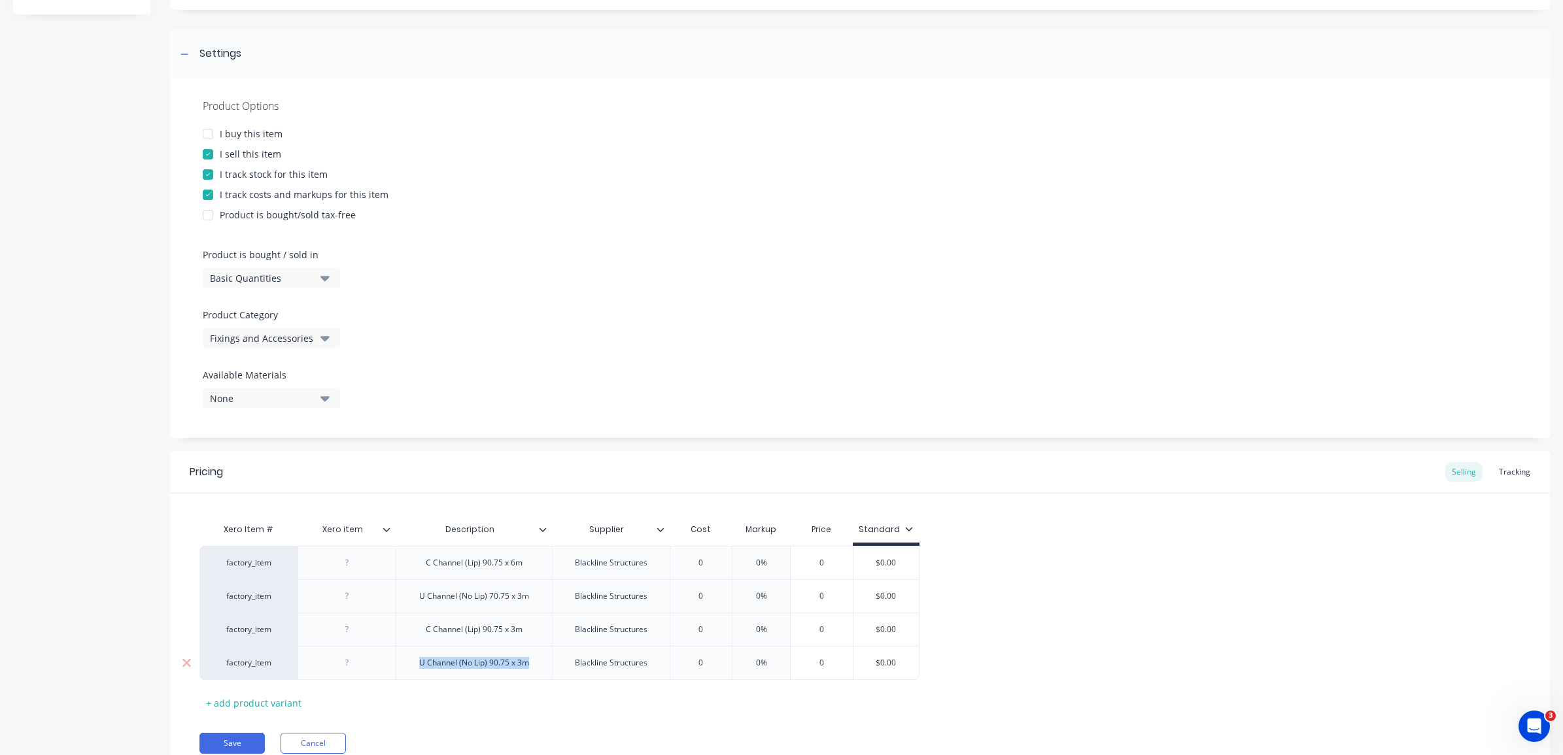
drag, startPoint x: 534, startPoint y: 665, endPoint x: 420, endPoint y: 664, distance: 114.5
click at [420, 664] on div "U Channel (No Lip) 90.75 x 3m" at bounding box center [474, 663] width 131 height 17
copy div "U Channel (No Lip) 90.75 x 3m"
click at [517, 596] on div "U Channel (No Lip) 70.75 x 3m" at bounding box center [474, 596] width 131 height 17
drag, startPoint x: 541, startPoint y: 600, endPoint x: 518, endPoint y: 597, distance: 23.0
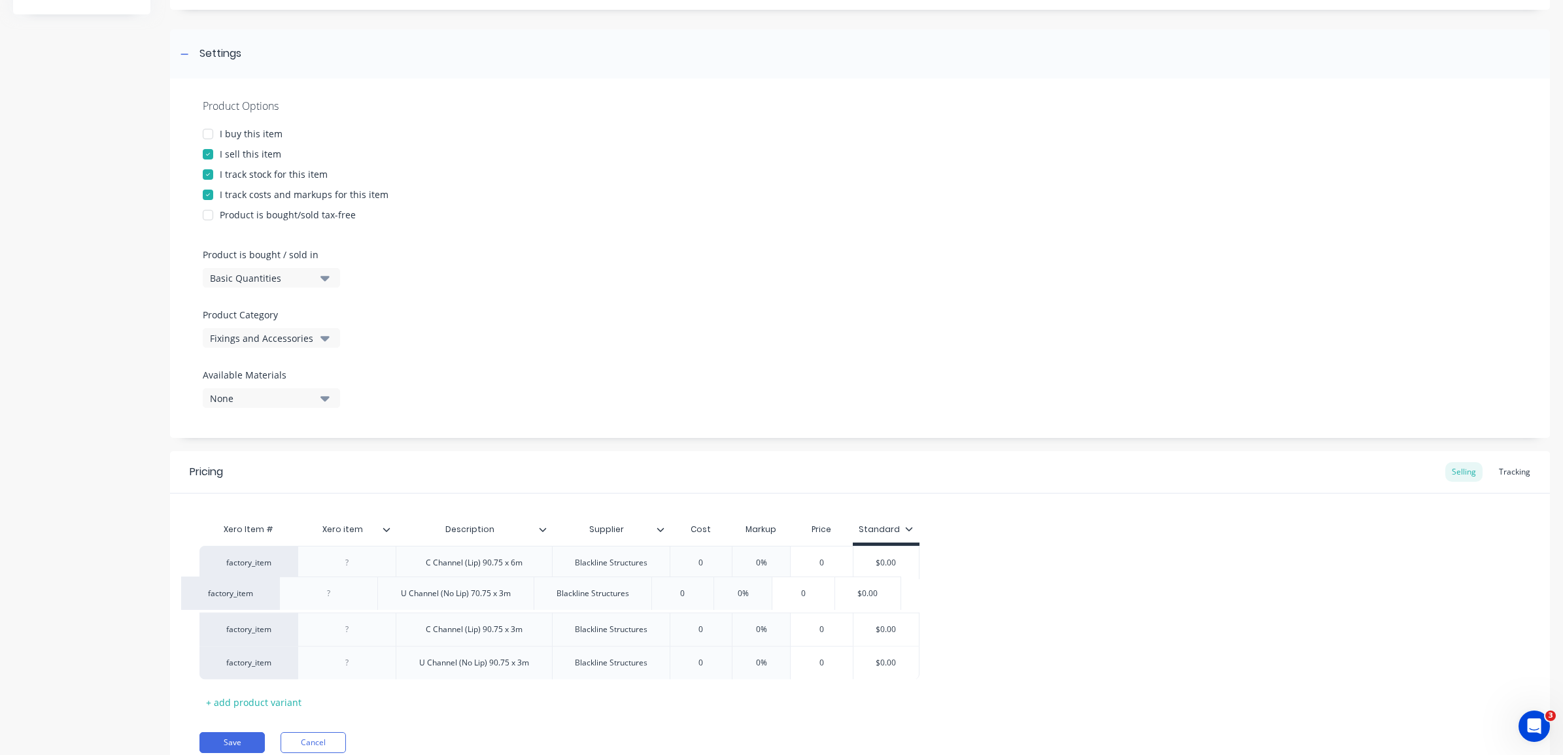
click at [517, 597] on div "factory_item C Channel (Lip) 90.75 x 6m Blackline Structures 0 0% 0 $0.00 facto…" at bounding box center [859, 612] width 1321 height 133
click at [515, 596] on div "U Channel (No Lip) 70.75 x 3m" at bounding box center [474, 596] width 131 height 17
paste div
click at [523, 597] on div "U Channel (No Lip) 90.75 x 3m" at bounding box center [474, 596] width 131 height 17
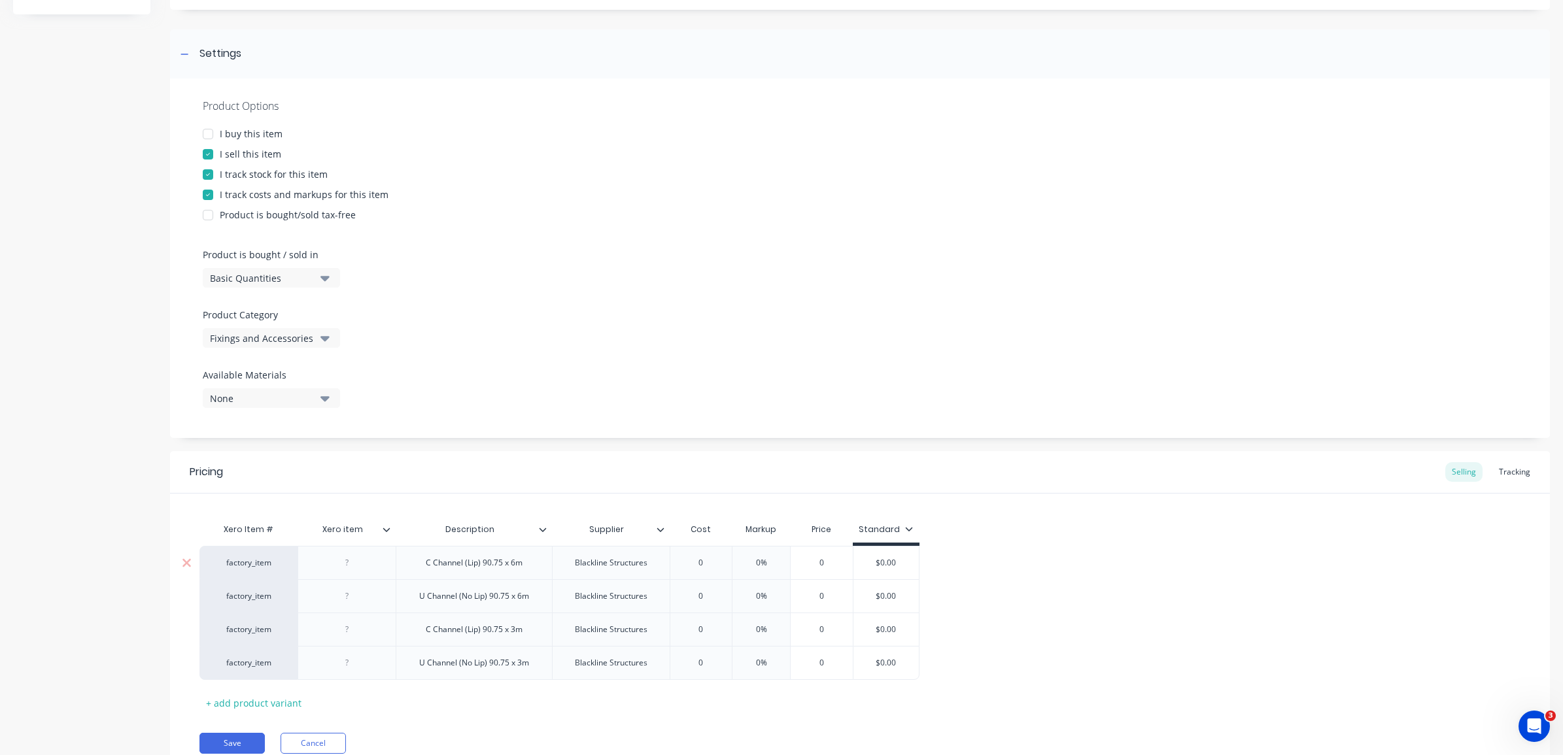
drag, startPoint x: 522, startPoint y: 560, endPoint x: 530, endPoint y: 569, distance: 12.0
click at [521, 560] on div "C Channel (Lip) 90.75 x 6m" at bounding box center [474, 563] width 118 height 17
click at [220, 744] on button "Save" at bounding box center [231, 743] width 65 height 21
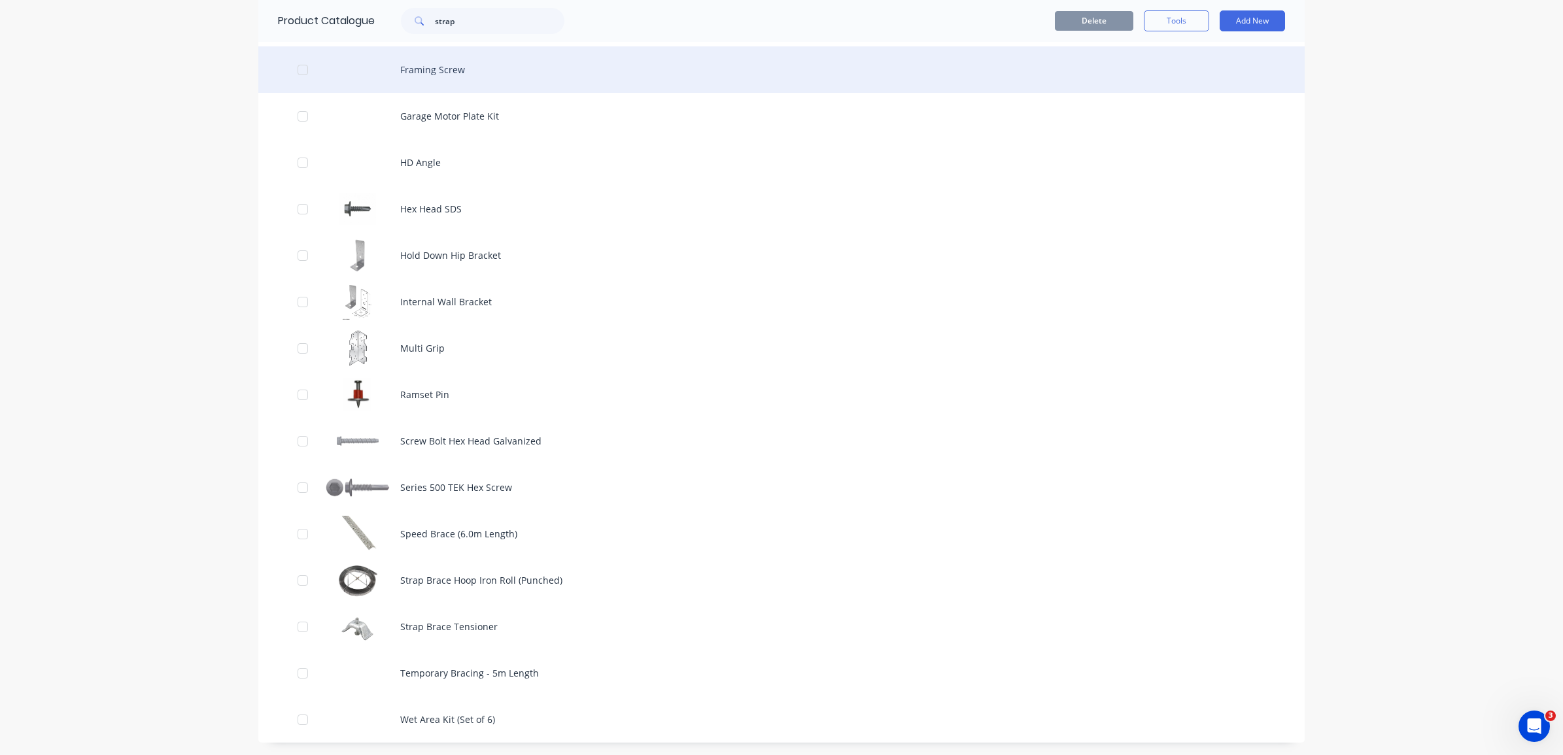
scroll to position [658, 0]
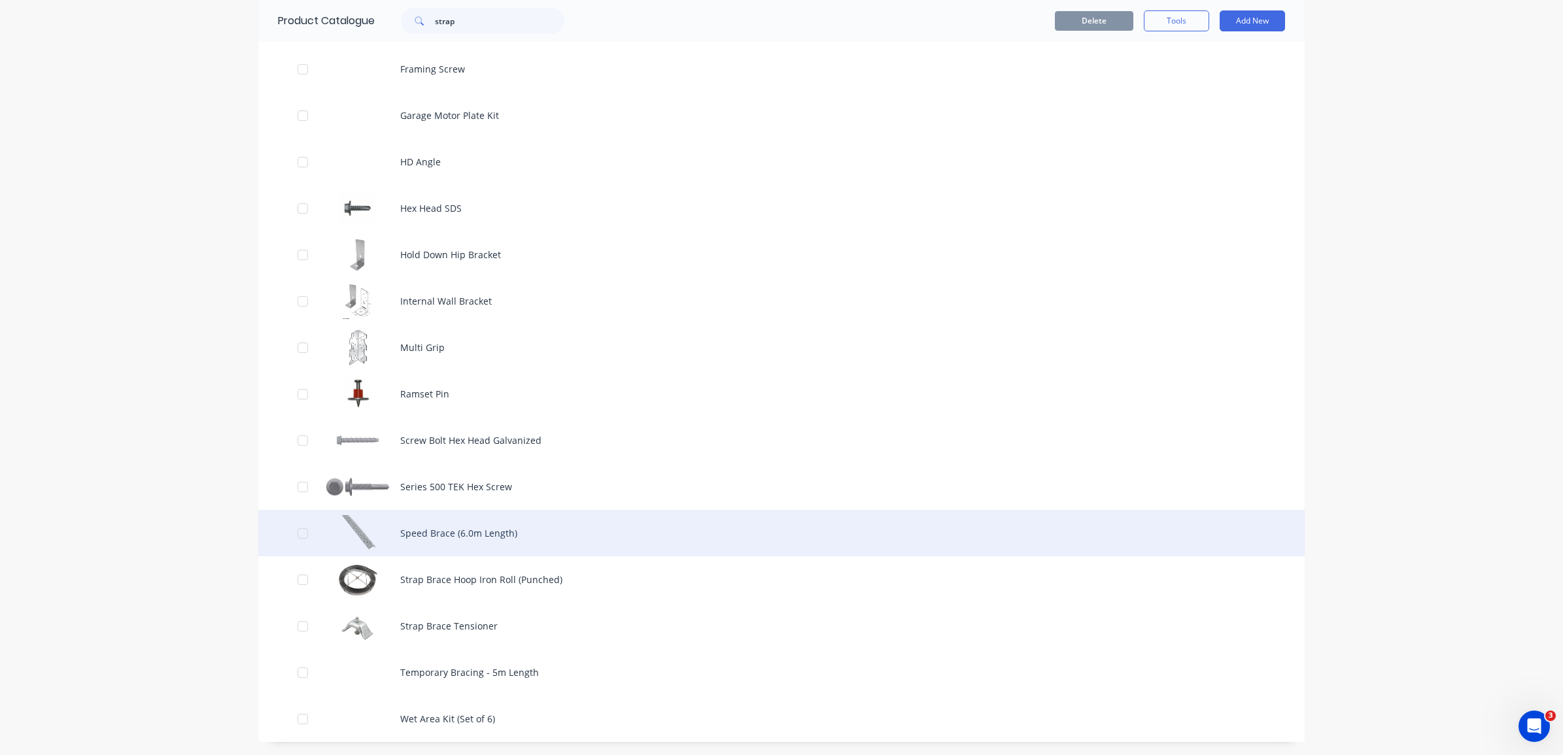
click at [410, 530] on div "Speed Brace (6.0m Length)" at bounding box center [781, 533] width 1046 height 46
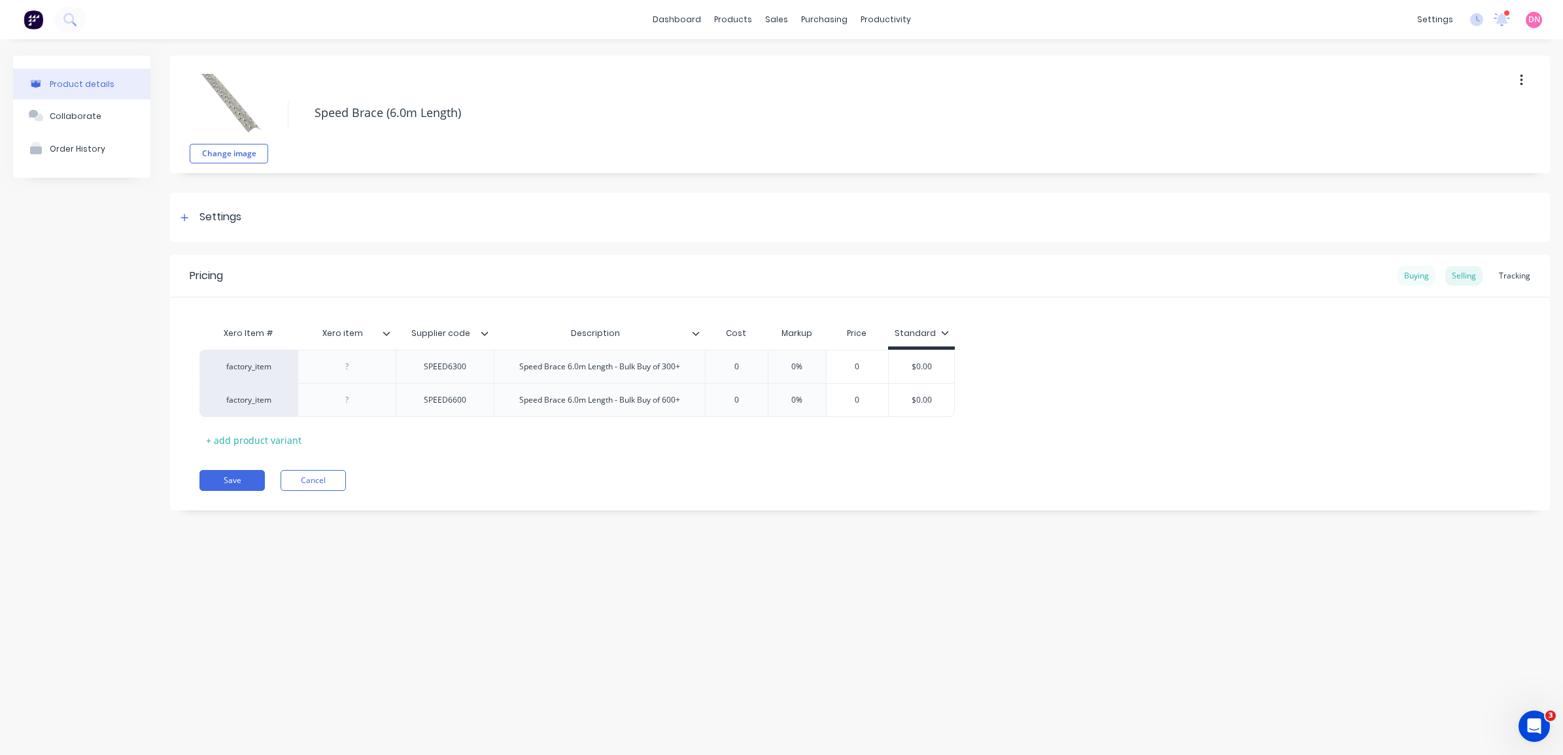
click at [1413, 271] on div "Buying" at bounding box center [1417, 276] width 38 height 20
click at [186, 216] on icon at bounding box center [185, 217] width 8 height 9
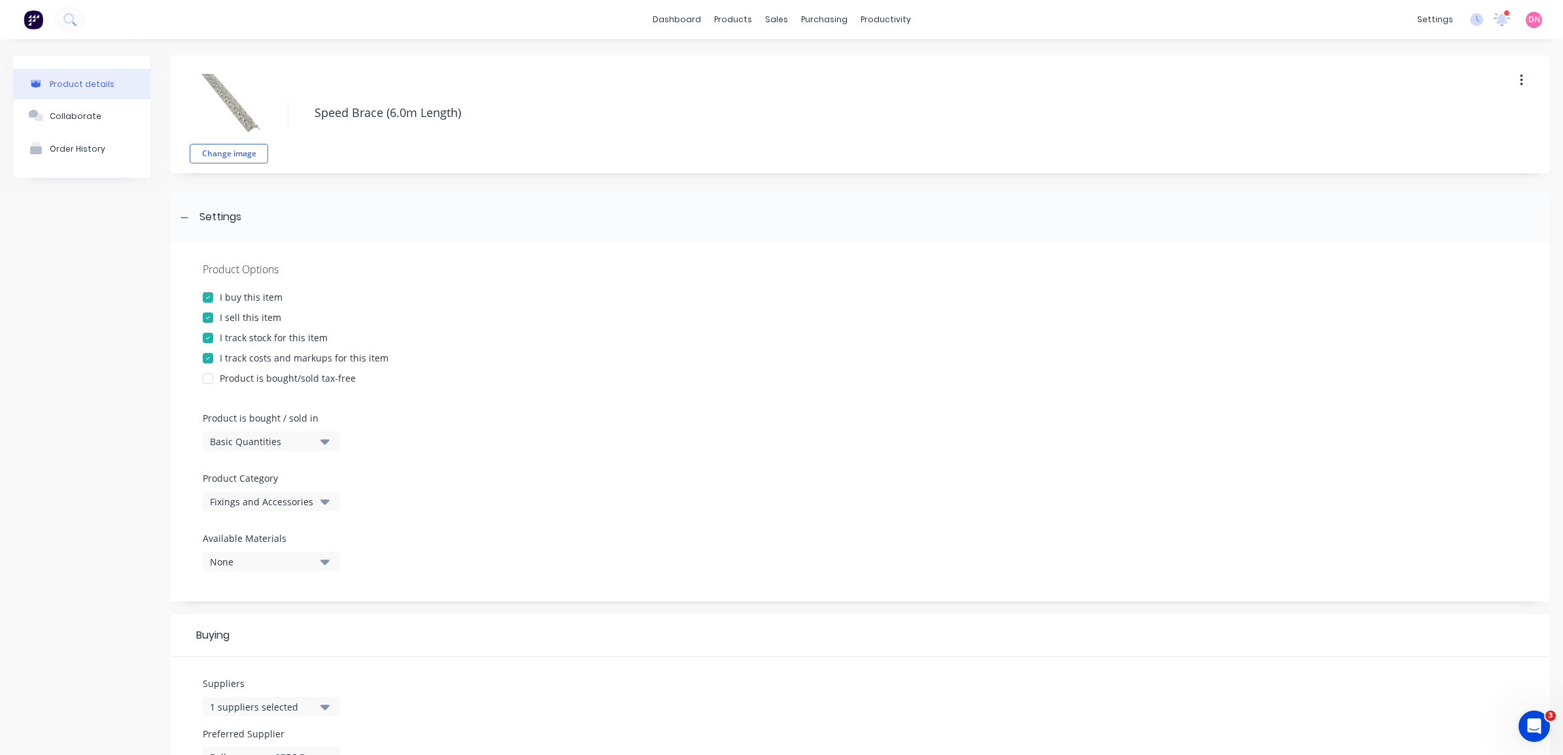
drag, startPoint x: 186, startPoint y: 216, endPoint x: 640, endPoint y: 256, distance: 455.0
click at [640, 256] on div "Product Options I buy this item I sell this item I track stock for this item I …" at bounding box center [860, 422] width 1380 height 360
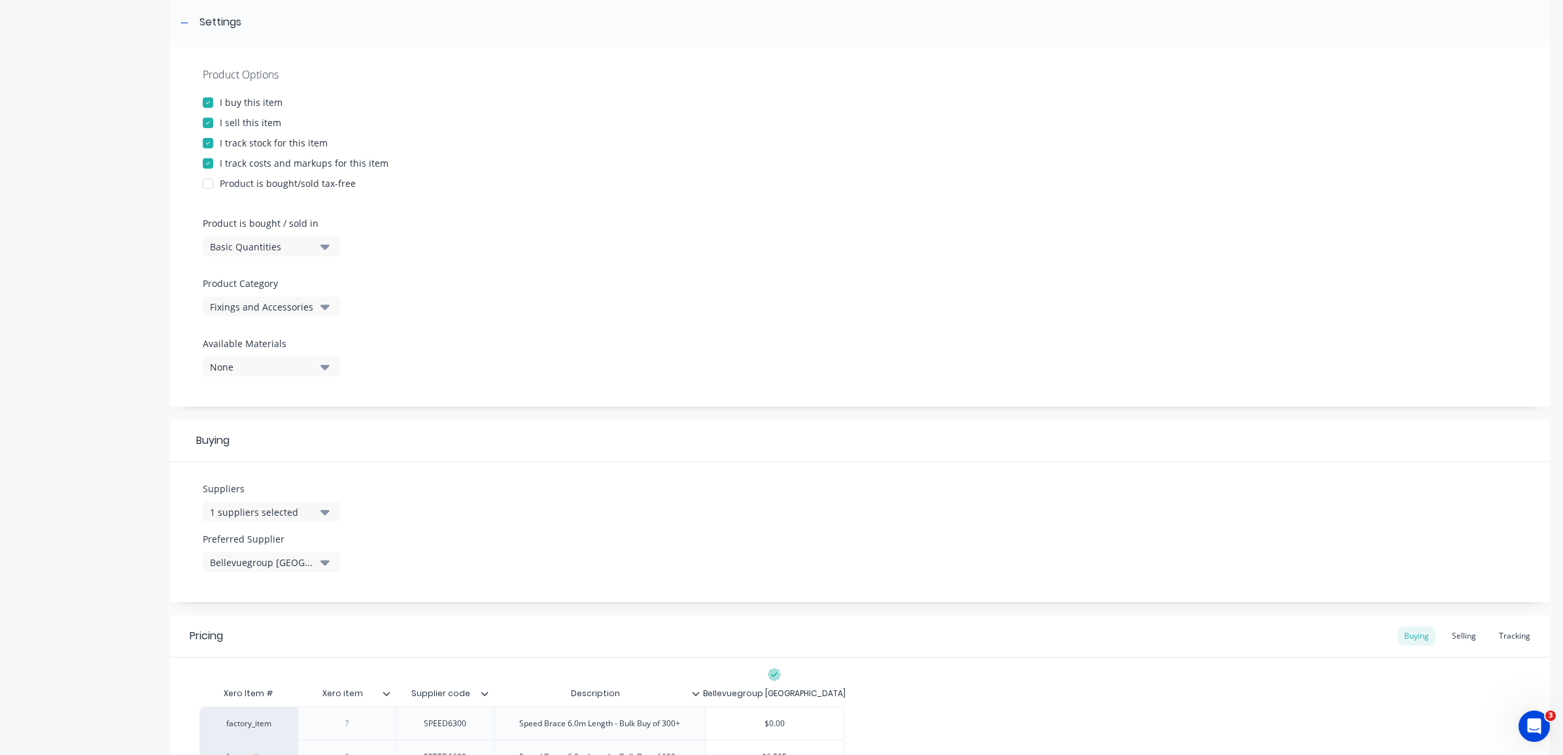
scroll to position [245, 0]
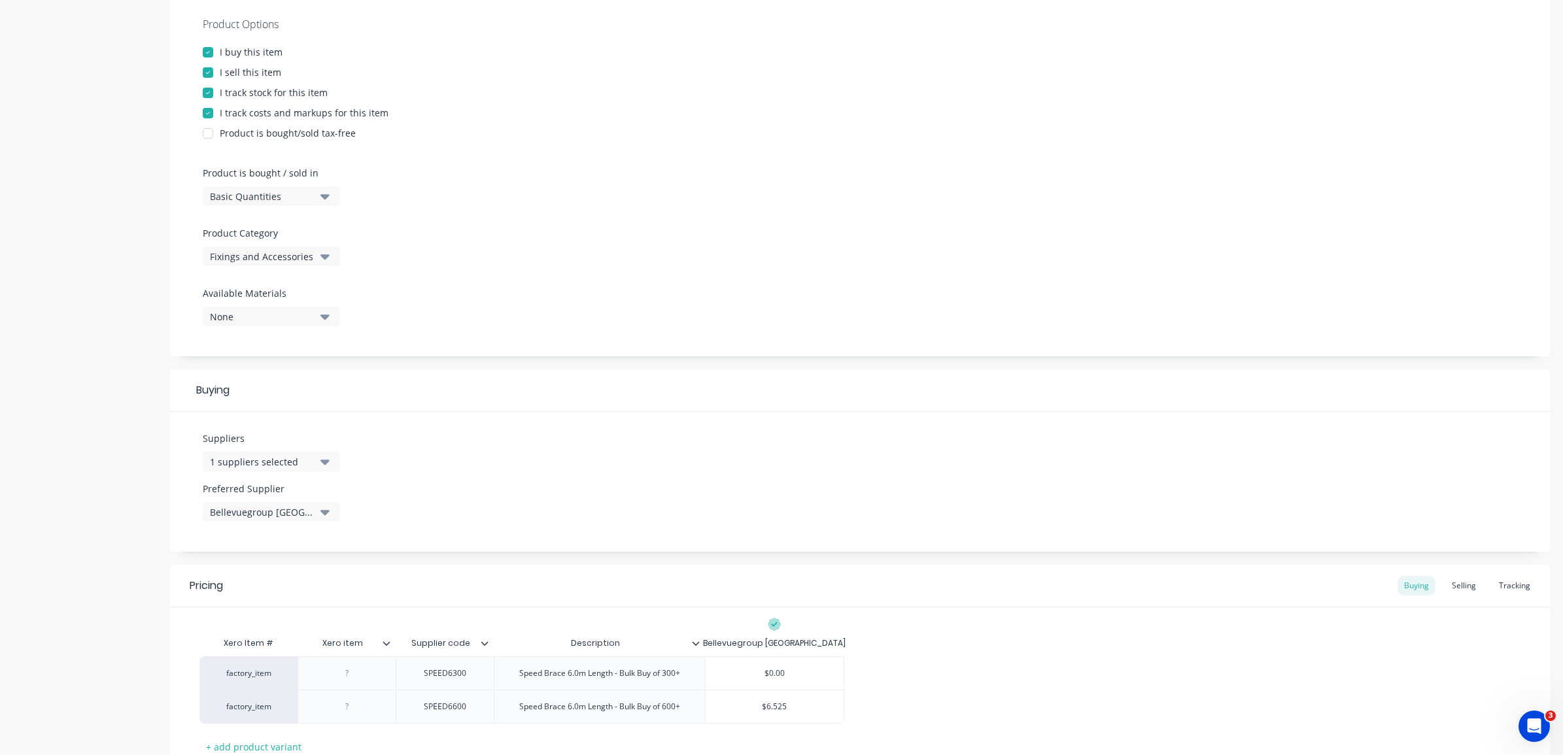
click at [324, 460] on icon "button" at bounding box center [324, 462] width 9 height 5
click at [322, 502] on input "text" at bounding box center [310, 501] width 139 height 26
click at [226, 558] on div "button" at bounding box center [224, 560] width 26 height 26
type input "red"
click at [934, 697] on div "$0.00" at bounding box center [933, 707] width 176 height 33
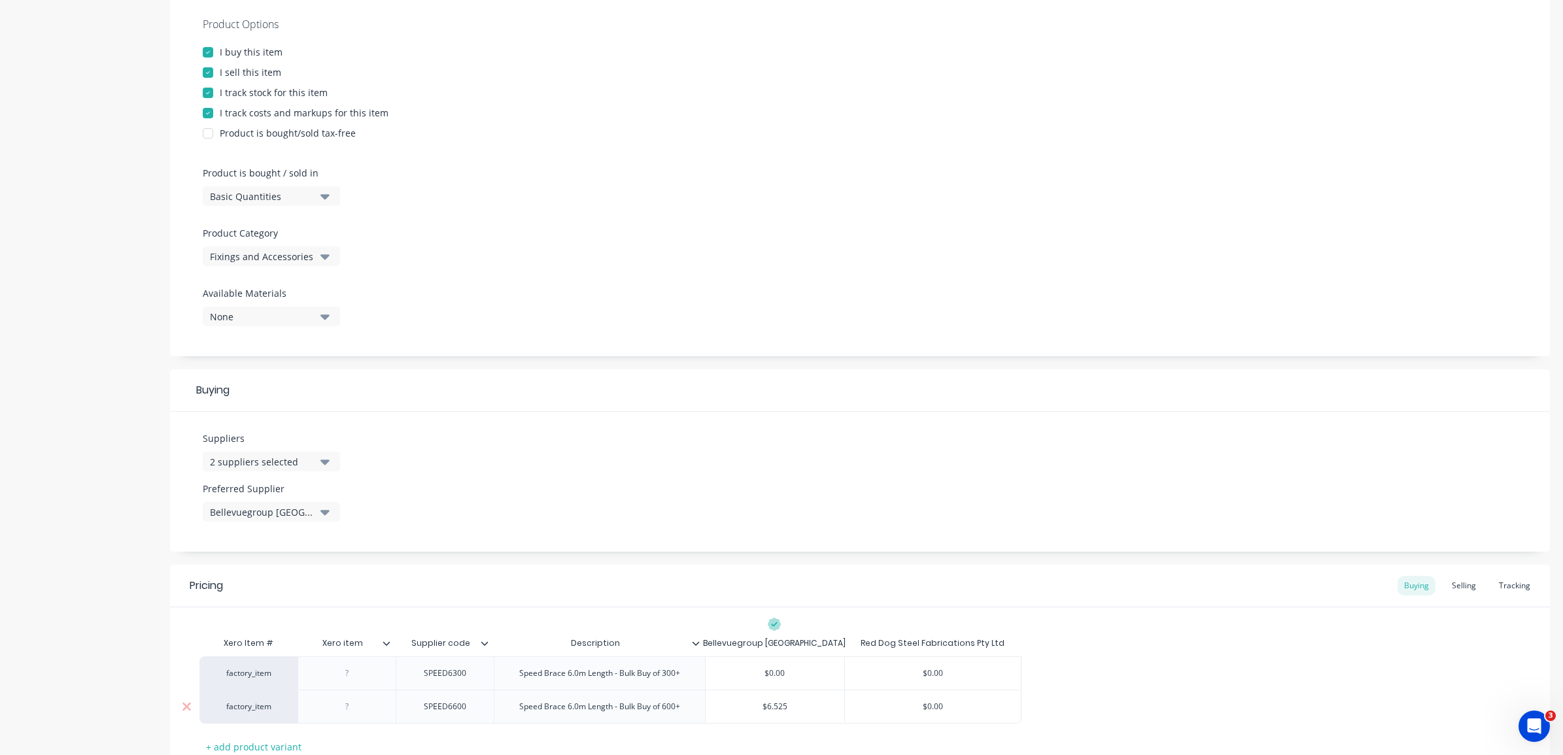
drag, startPoint x: 946, startPoint y: 706, endPoint x: 871, endPoint y: 706, distance: 75.2
click at [871, 706] on input "$0.00" at bounding box center [933, 707] width 176 height 12
type input "8.60"
click at [765, 685] on div "$0.00" at bounding box center [775, 673] width 139 height 33
type input "$0.00"
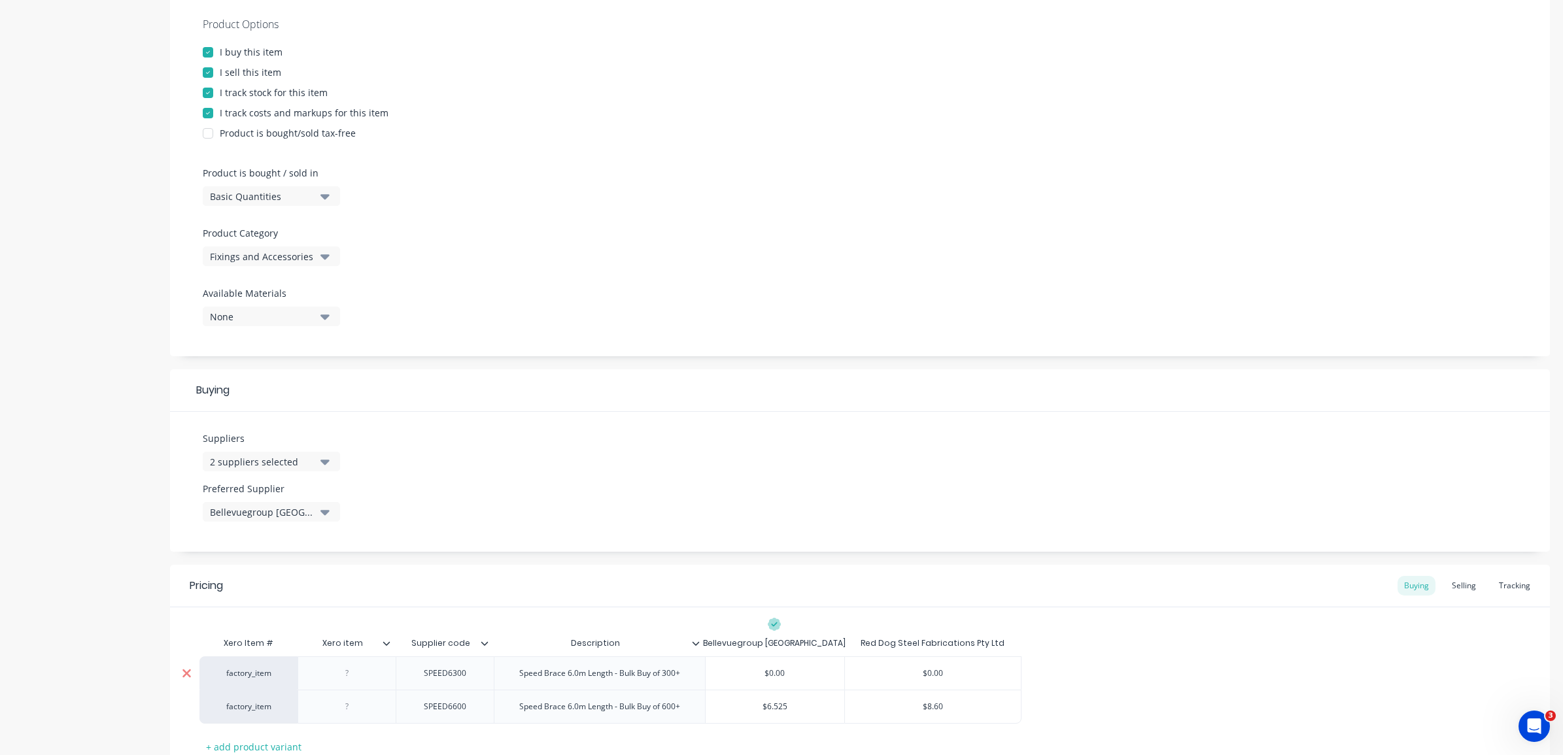
click at [188, 672] on icon at bounding box center [186, 673] width 9 height 9
click at [1455, 587] on div "Selling" at bounding box center [1463, 586] width 37 height 20
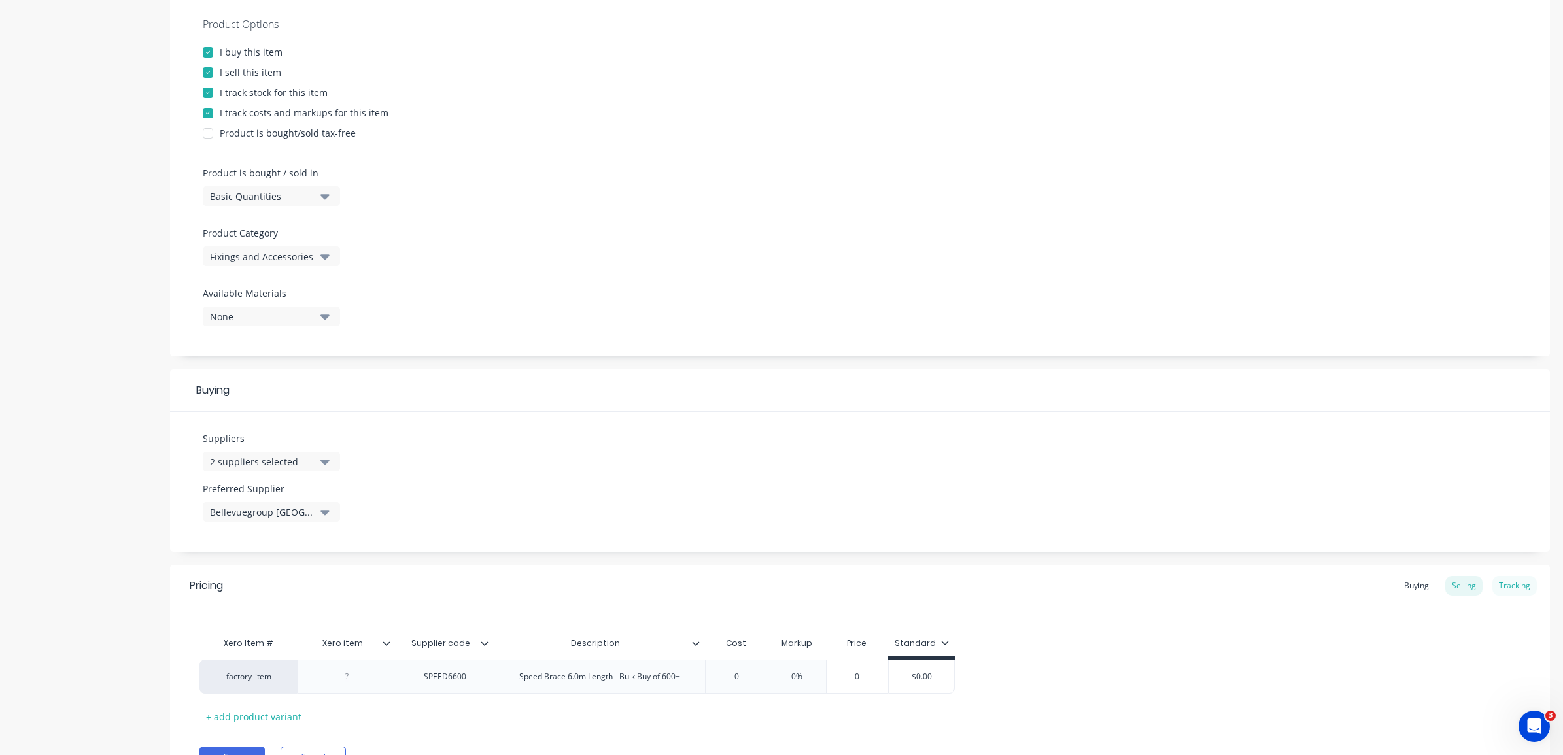
drag, startPoint x: 1455, startPoint y: 587, endPoint x: 1499, endPoint y: 587, distance: 43.8
click at [1499, 587] on div "Tracking" at bounding box center [1514, 586] width 44 height 20
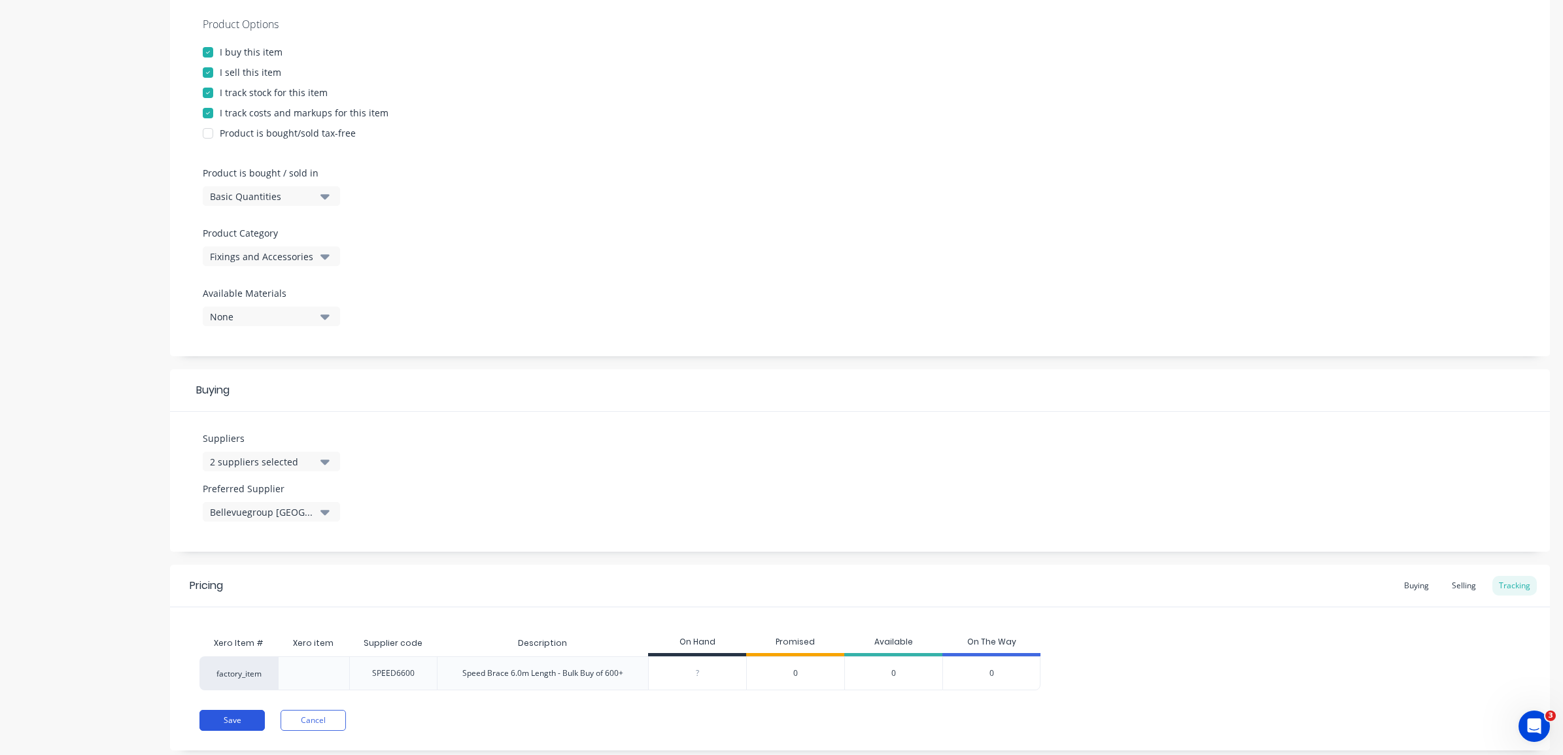
click at [250, 710] on button "Save" at bounding box center [231, 720] width 65 height 21
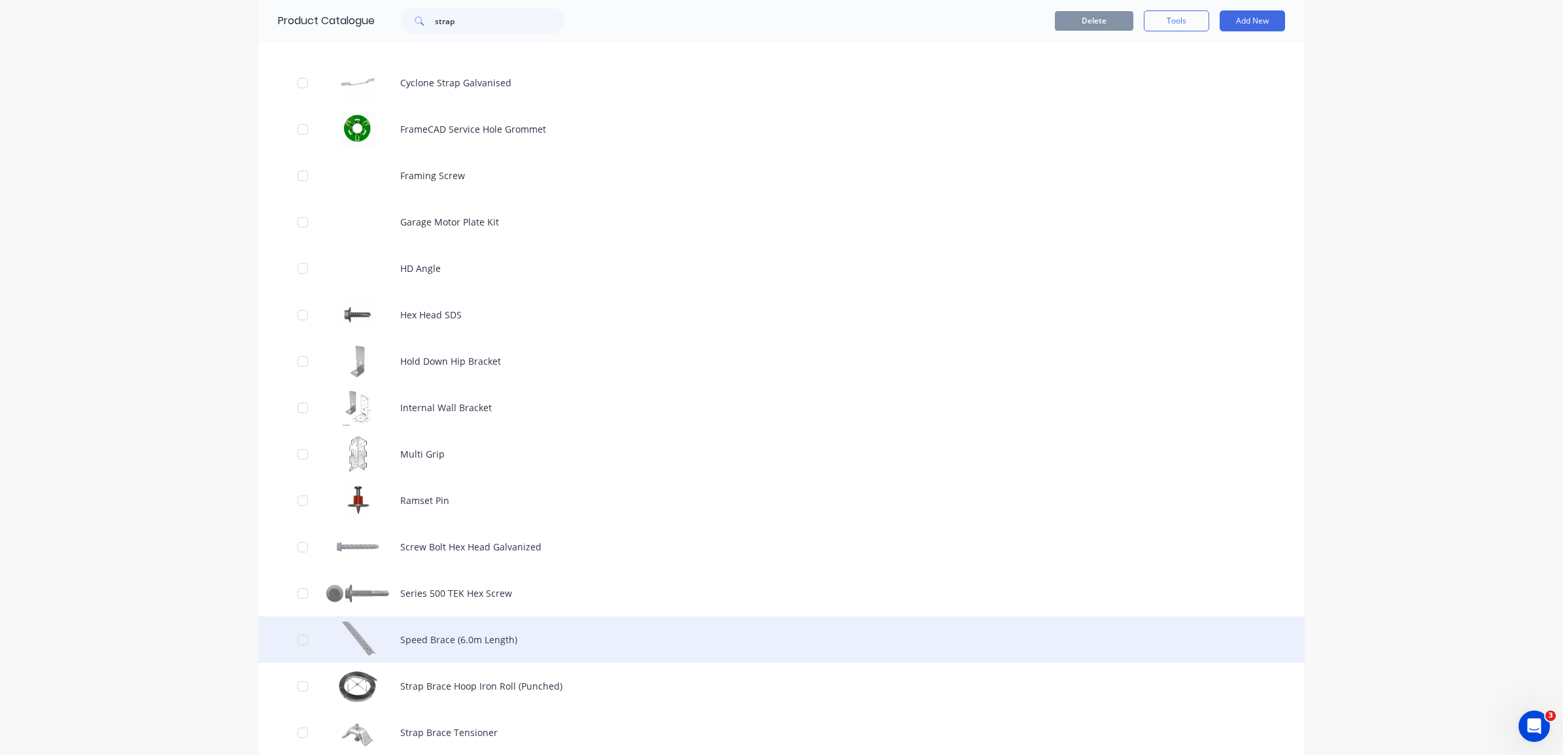
scroll to position [572, 0]
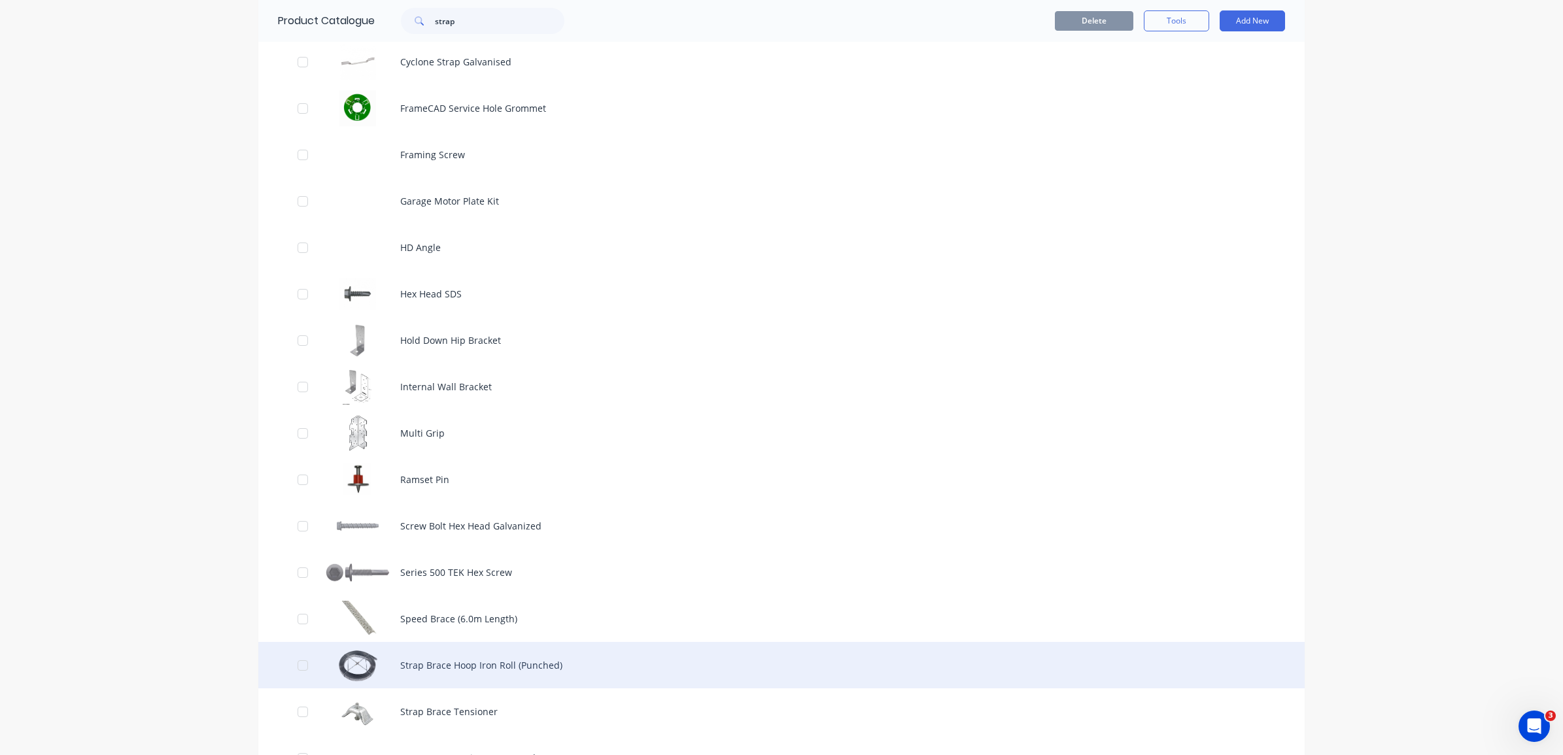
click at [458, 659] on div "Strap Brace Hoop Iron Roll (Punched)" at bounding box center [781, 665] width 1046 height 46
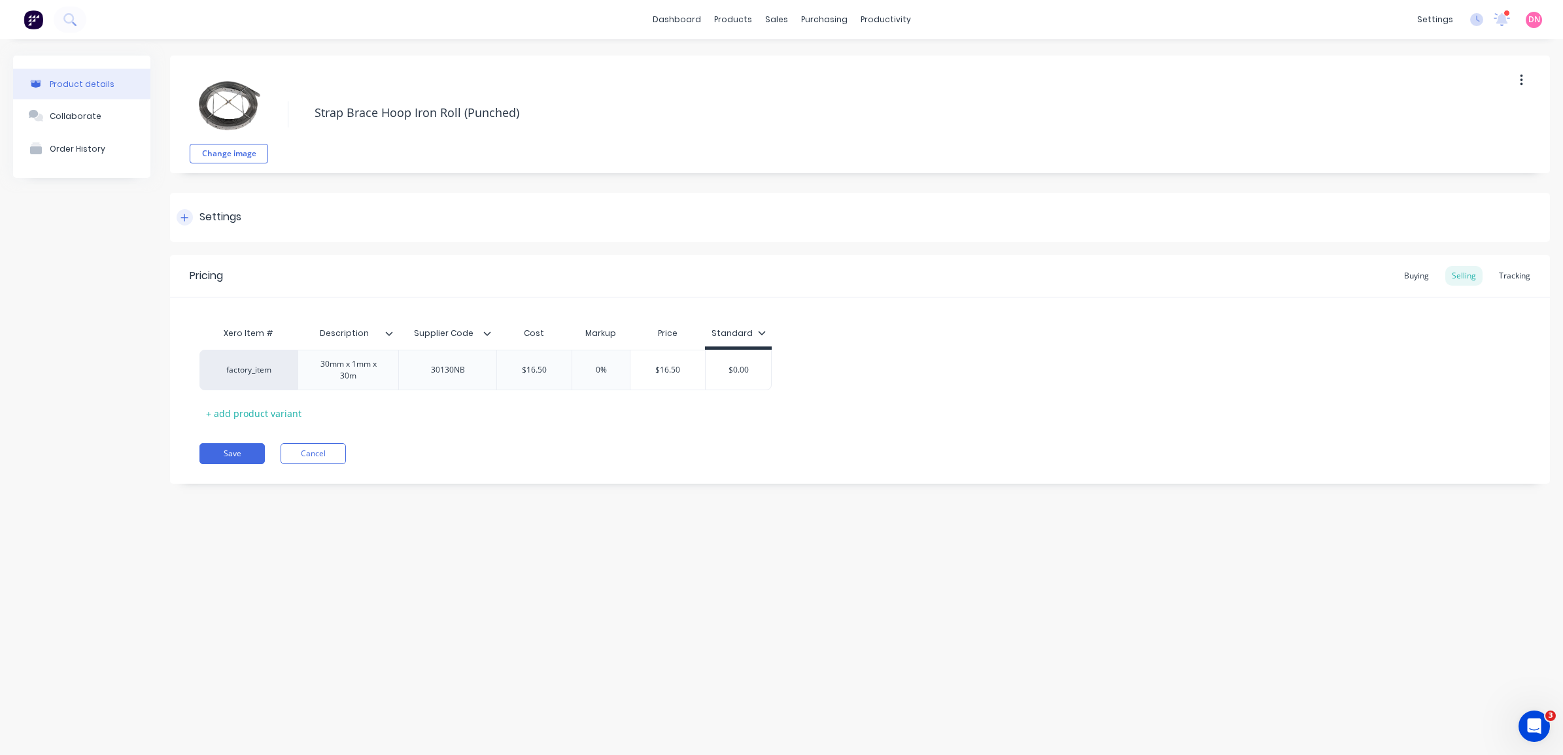
click at [191, 216] on div at bounding box center [185, 217] width 16 height 16
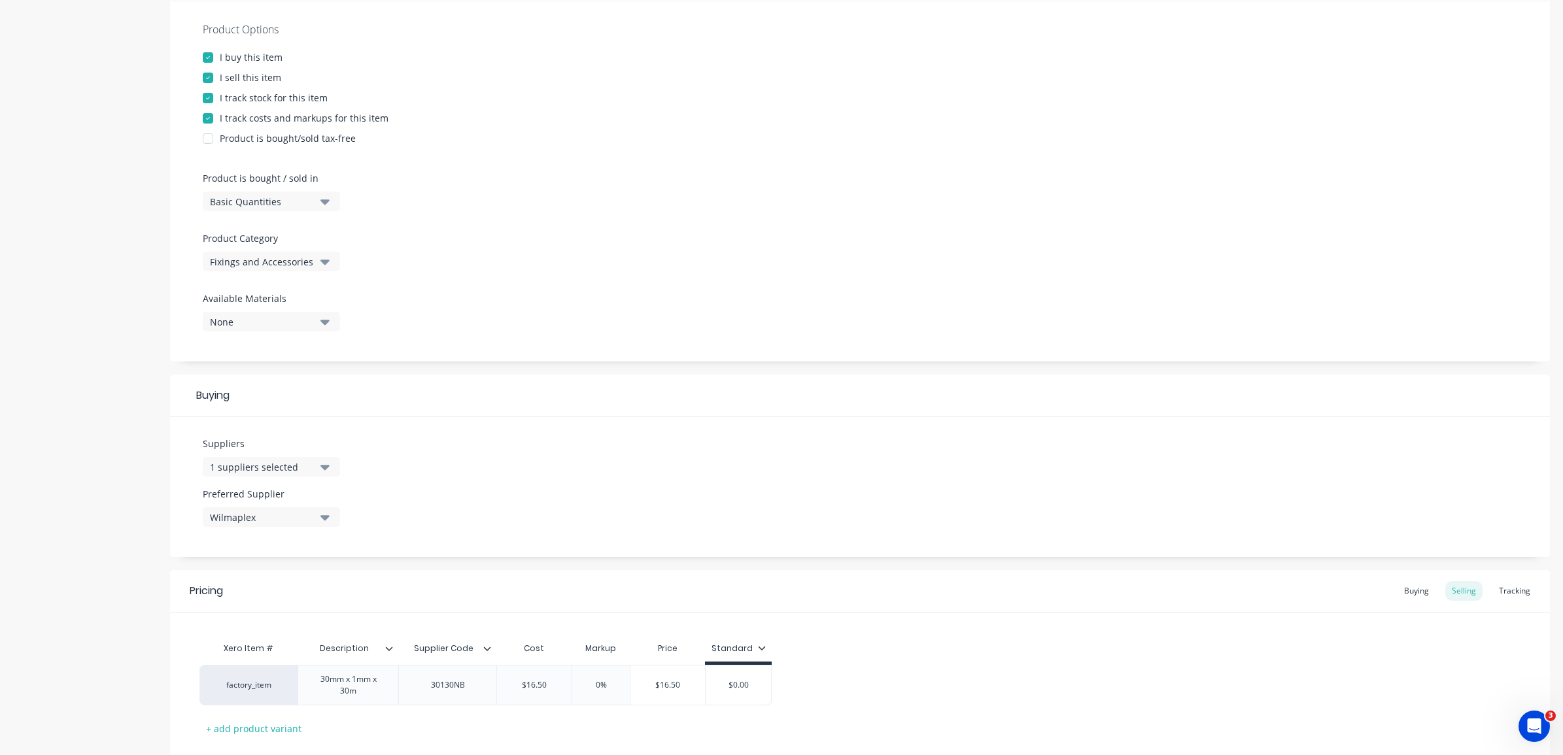
scroll to position [245, 0]
click at [305, 455] on div "1 suppliers selected" at bounding box center [262, 462] width 105 height 14
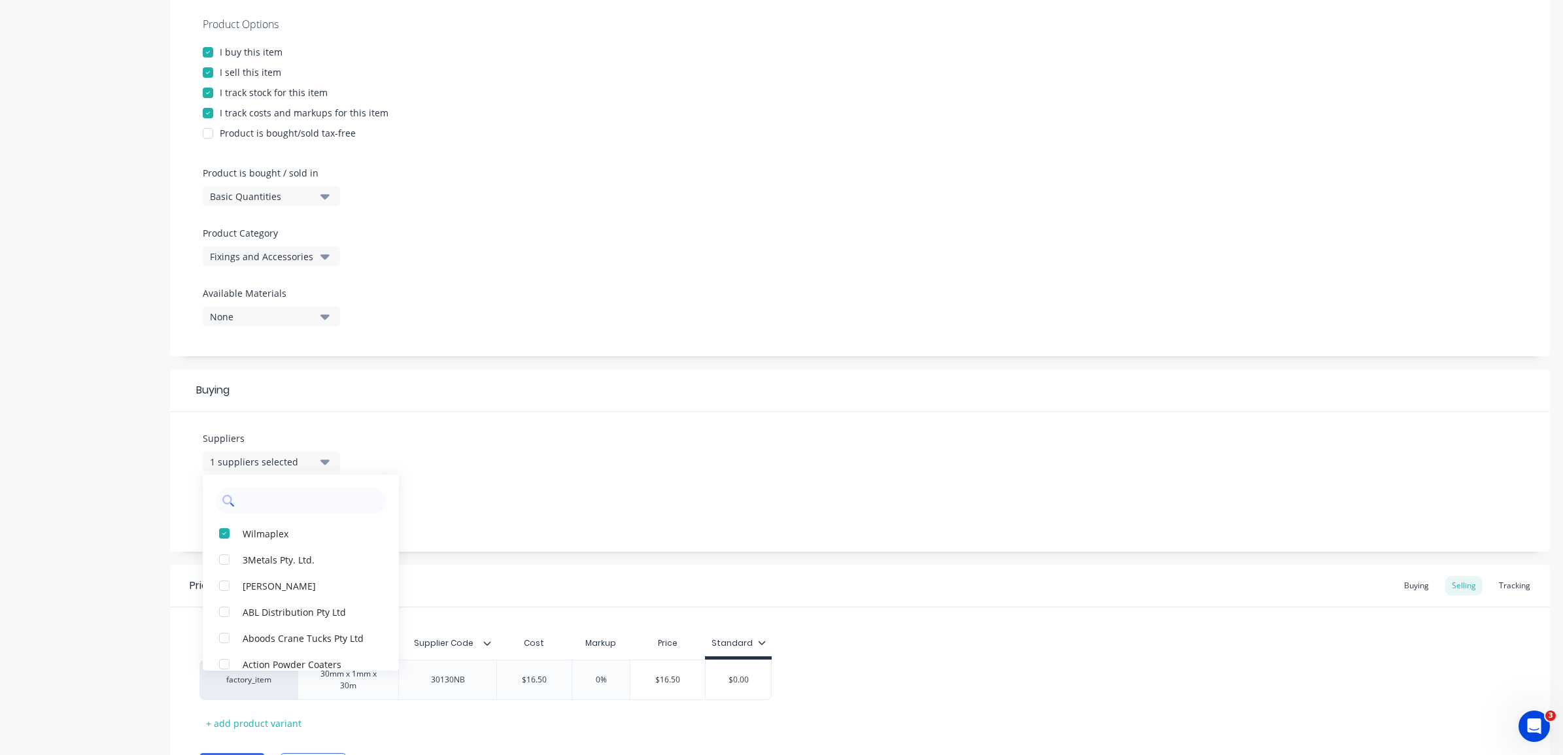
click at [291, 502] on input "text" at bounding box center [310, 501] width 139 height 26
click at [226, 560] on div "button" at bounding box center [224, 560] width 26 height 26
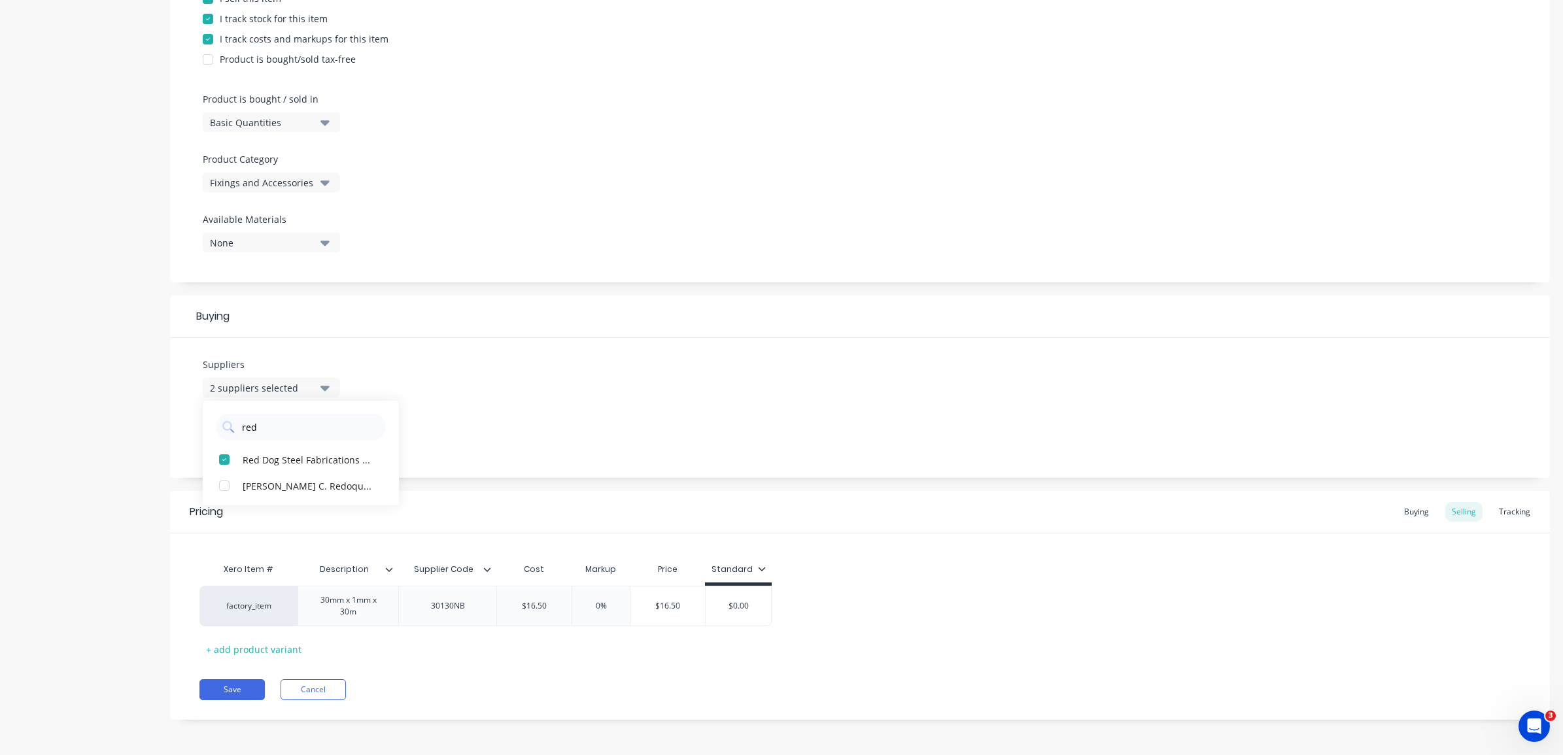
scroll to position [320, 0]
type input "red"
click at [1404, 511] on div "Buying" at bounding box center [1417, 512] width 38 height 20
click at [590, 602] on input "$0.00" at bounding box center [585, 606] width 177 height 12
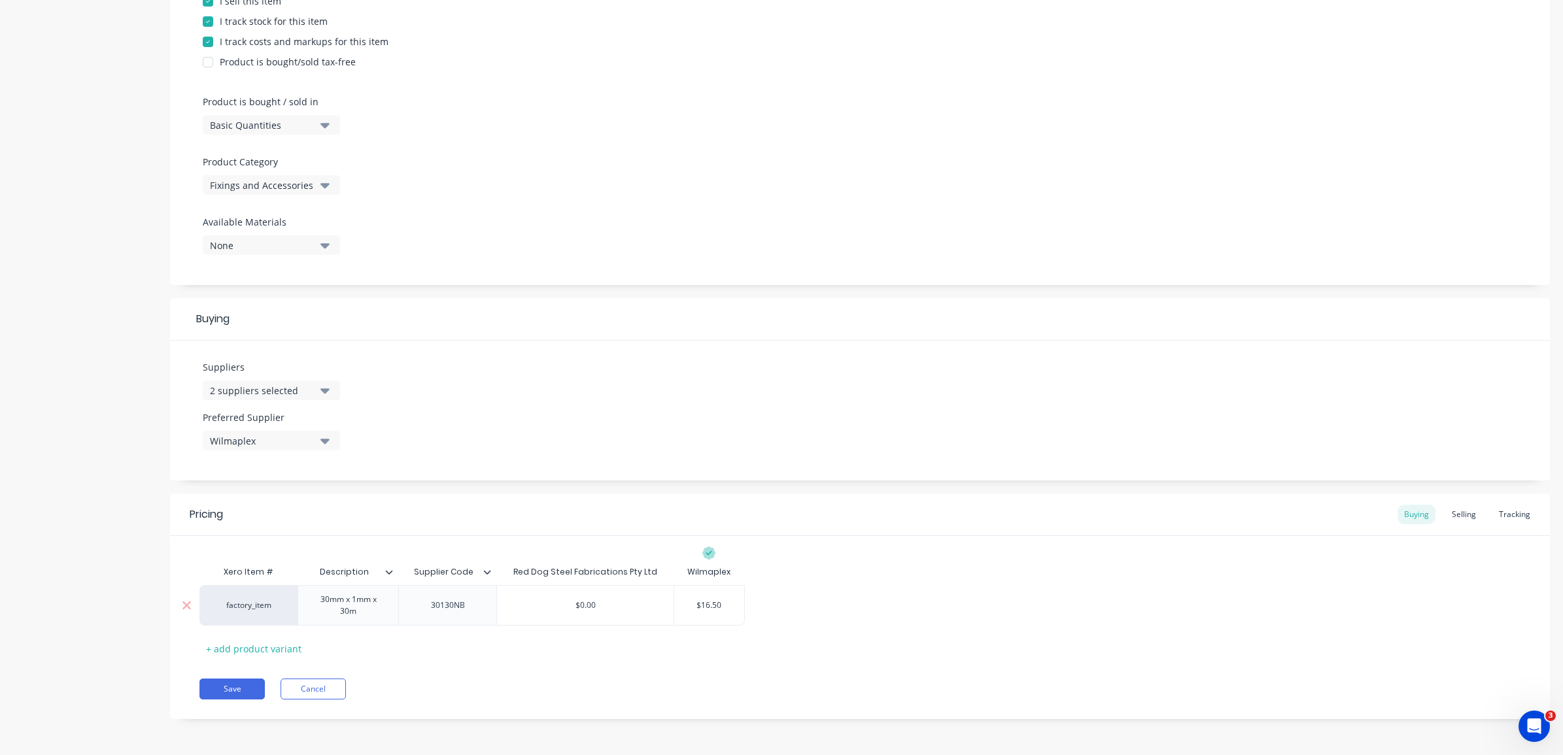
click at [626, 616] on div "$0.00" at bounding box center [585, 605] width 177 height 33
drag, startPoint x: 605, startPoint y: 608, endPoint x: 557, endPoint y: 600, distance: 48.4
click at [557, 600] on input "$0.00" at bounding box center [585, 606] width 177 height 12
click at [581, 600] on input "$0.00" at bounding box center [585, 606] width 177 height 12
click at [590, 602] on input "$0.00" at bounding box center [585, 606] width 177 height 12
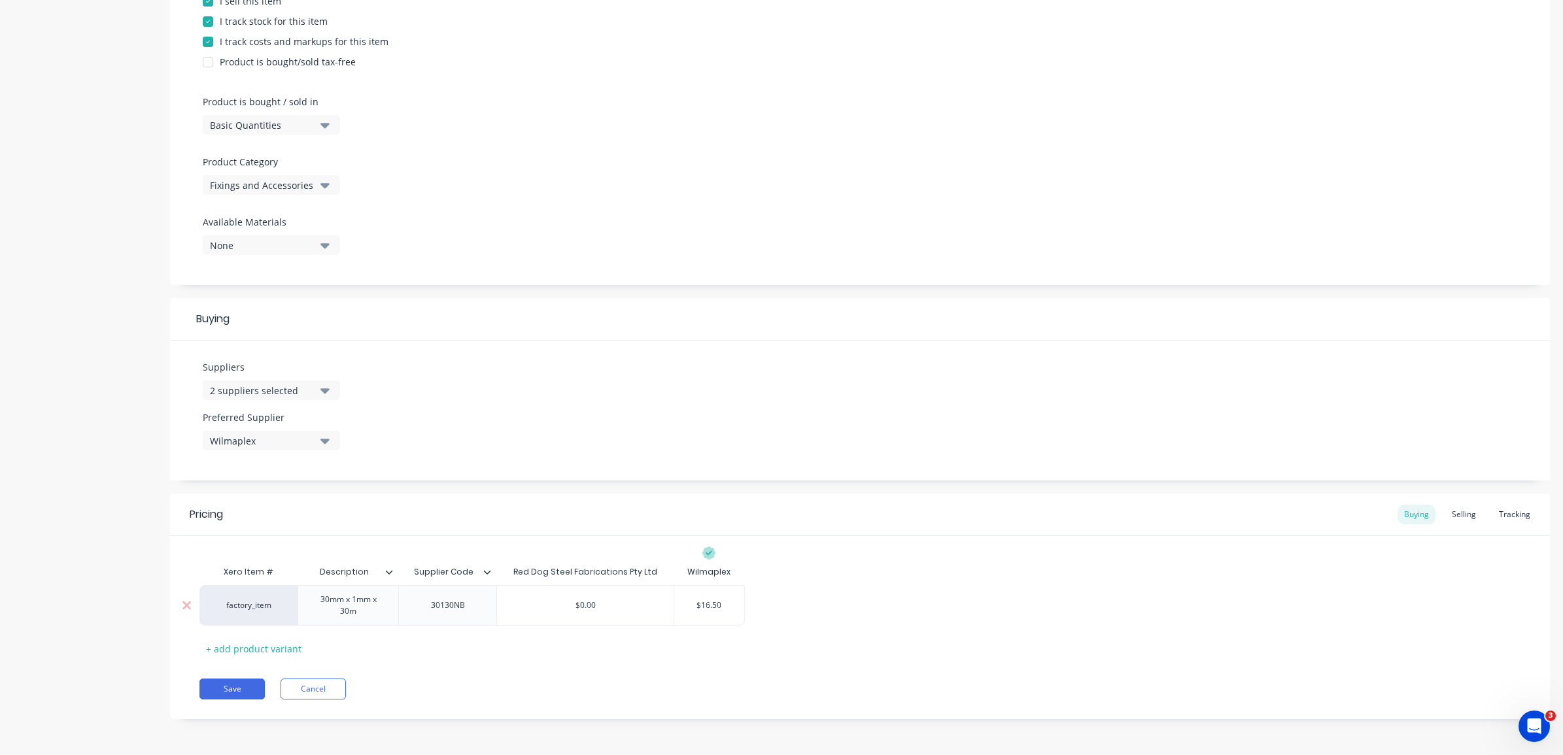
click at [598, 602] on input "$0.00" at bounding box center [585, 606] width 177 height 12
drag, startPoint x: 602, startPoint y: 602, endPoint x: 606, endPoint y: 596, distance: 7.0
click at [605, 598] on div "$0.00 $0.00" at bounding box center [585, 605] width 177 height 33
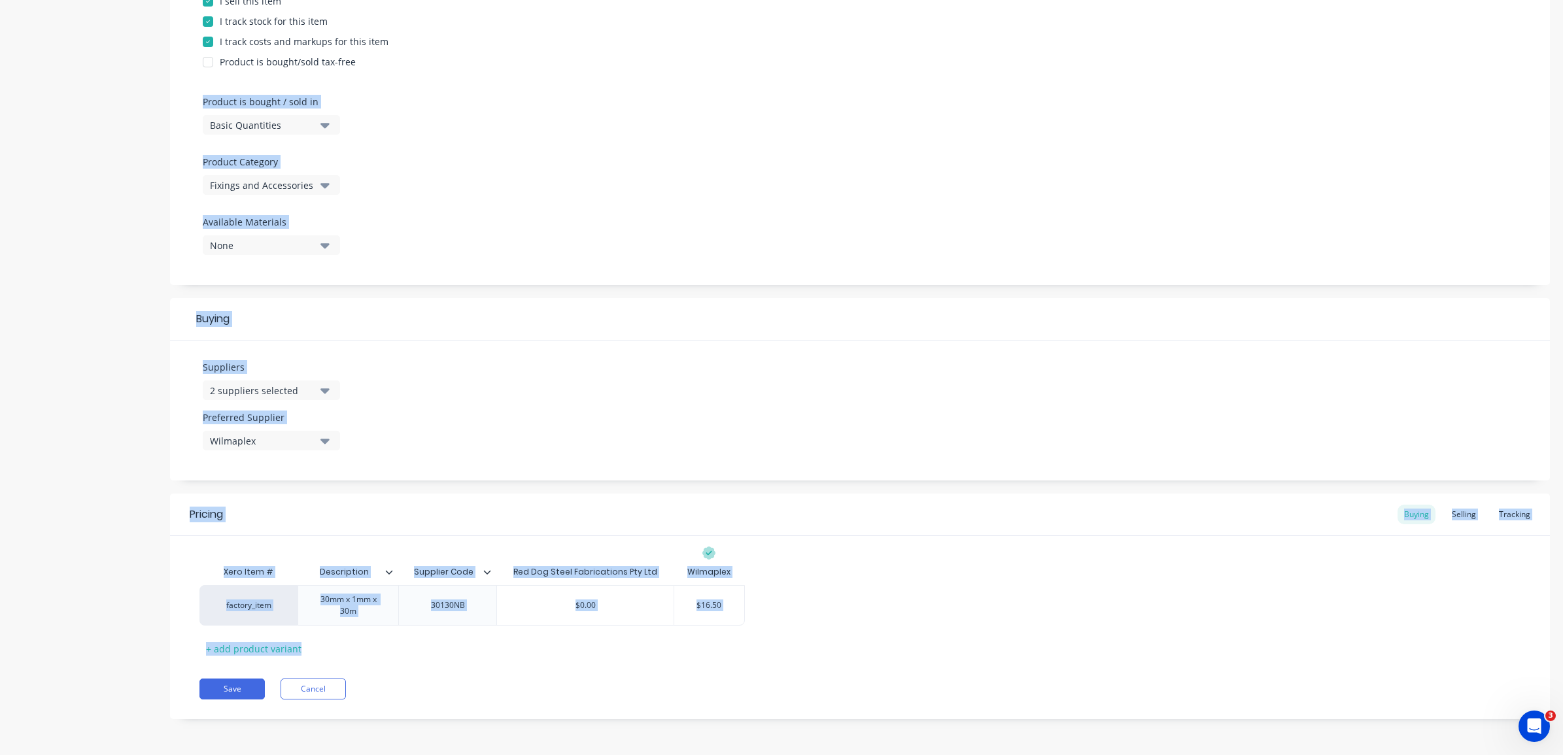
drag, startPoint x: 725, startPoint y: 669, endPoint x: 698, endPoint y: 627, distance: 49.9
click at [698, 627] on div "Pricing Buying Selling Tracking Xero Item # Description Supplier Code Red Dog S…" at bounding box center [860, 607] width 1380 height 226
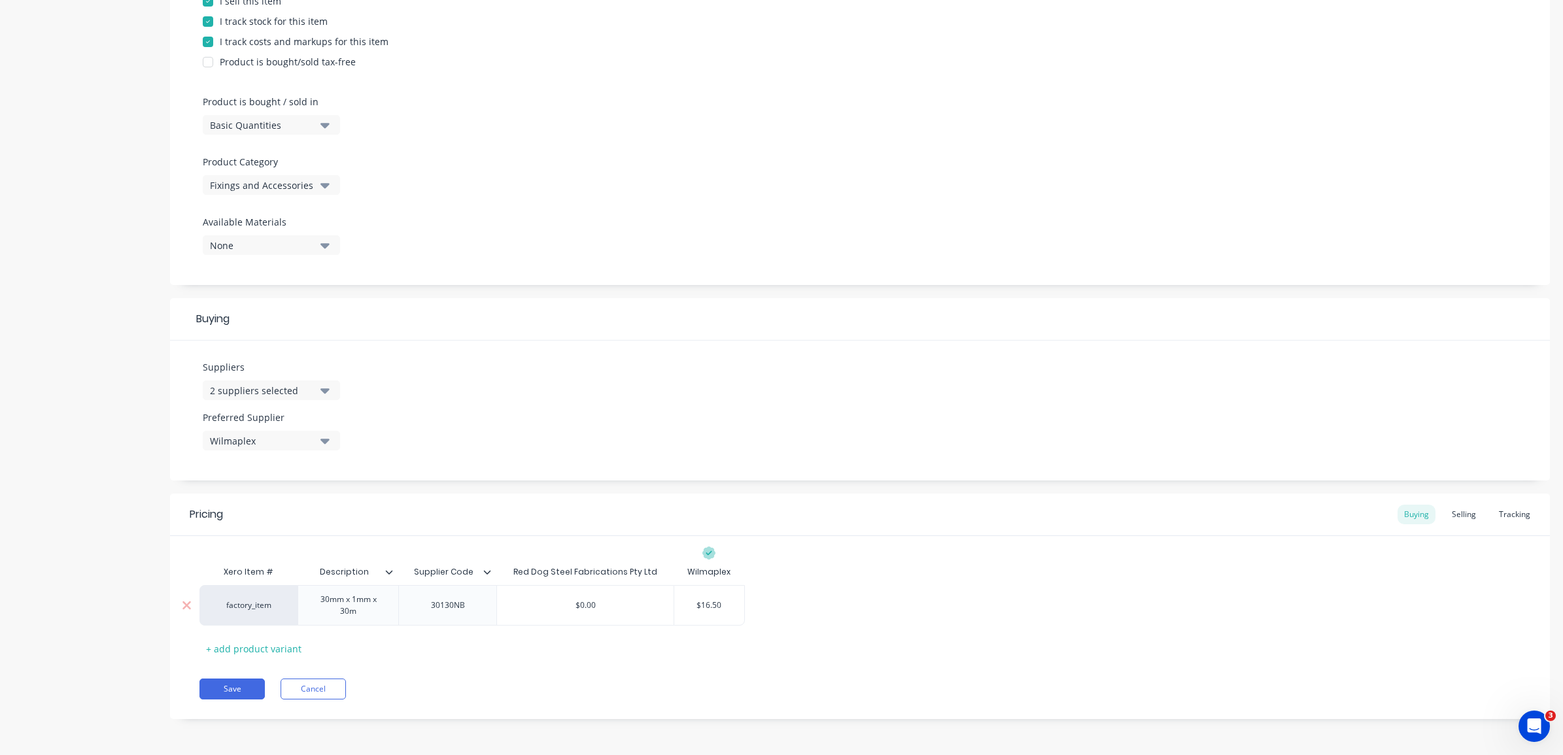
drag, startPoint x: 698, startPoint y: 627, endPoint x: 579, endPoint y: 606, distance: 121.4
click at [566, 570] on div "Red Dog Steel Fabrications Pty Ltd" at bounding box center [584, 572] width 177 height 26
click at [577, 609] on input "$0.00" at bounding box center [585, 606] width 177 height 12
click at [579, 606] on input "$0.00" at bounding box center [585, 606] width 177 height 12
drag, startPoint x: 574, startPoint y: 603, endPoint x: 587, endPoint y: 608, distance: 14.7
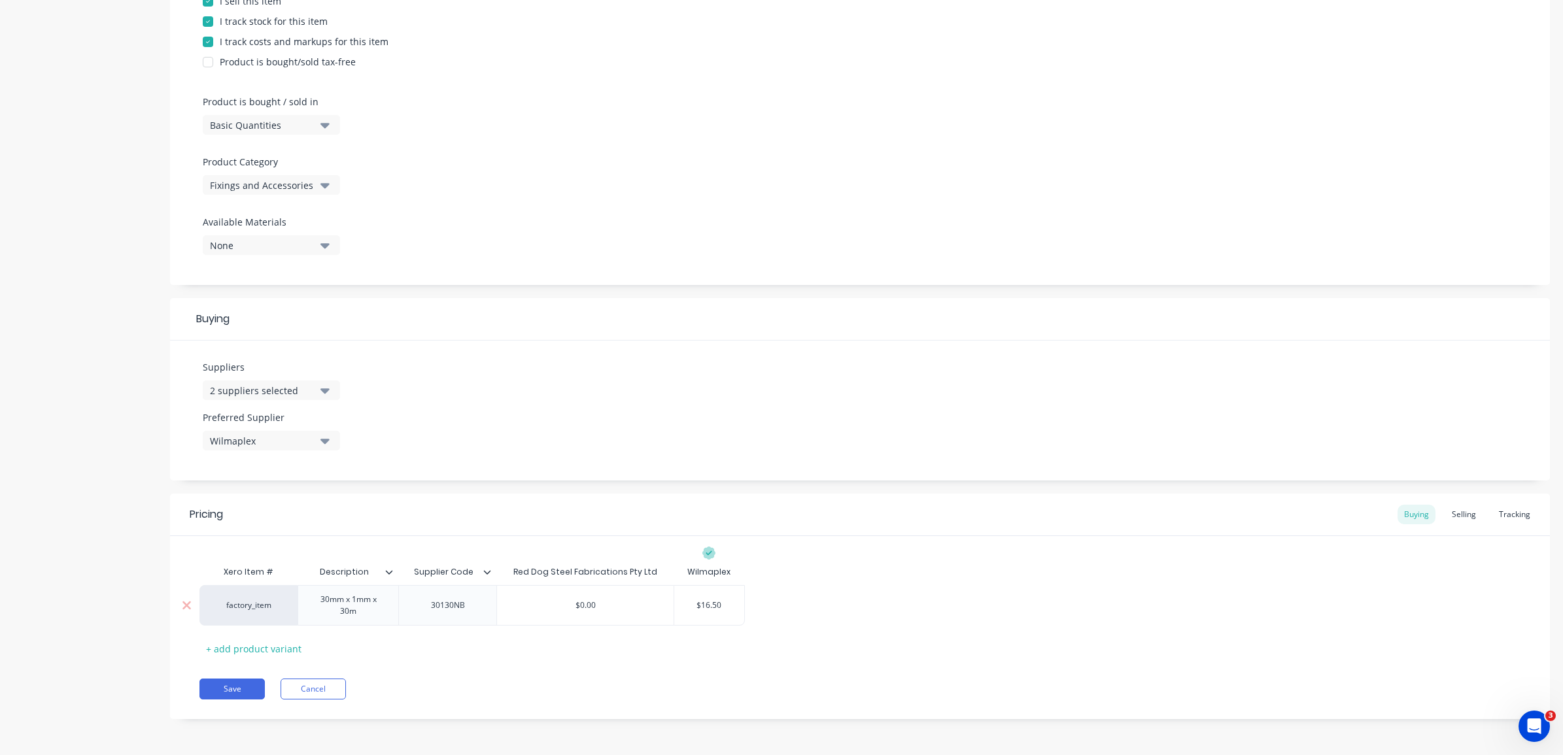
click at [583, 604] on input "$0.00" at bounding box center [585, 606] width 177 height 12
drag, startPoint x: 596, startPoint y: 606, endPoint x: 580, endPoint y: 605, distance: 16.4
click at [580, 605] on input "$0.00" at bounding box center [585, 606] width 177 height 12
type input "$19.50"
click at [485, 597] on div "30130NB" at bounding box center [447, 605] width 98 height 41
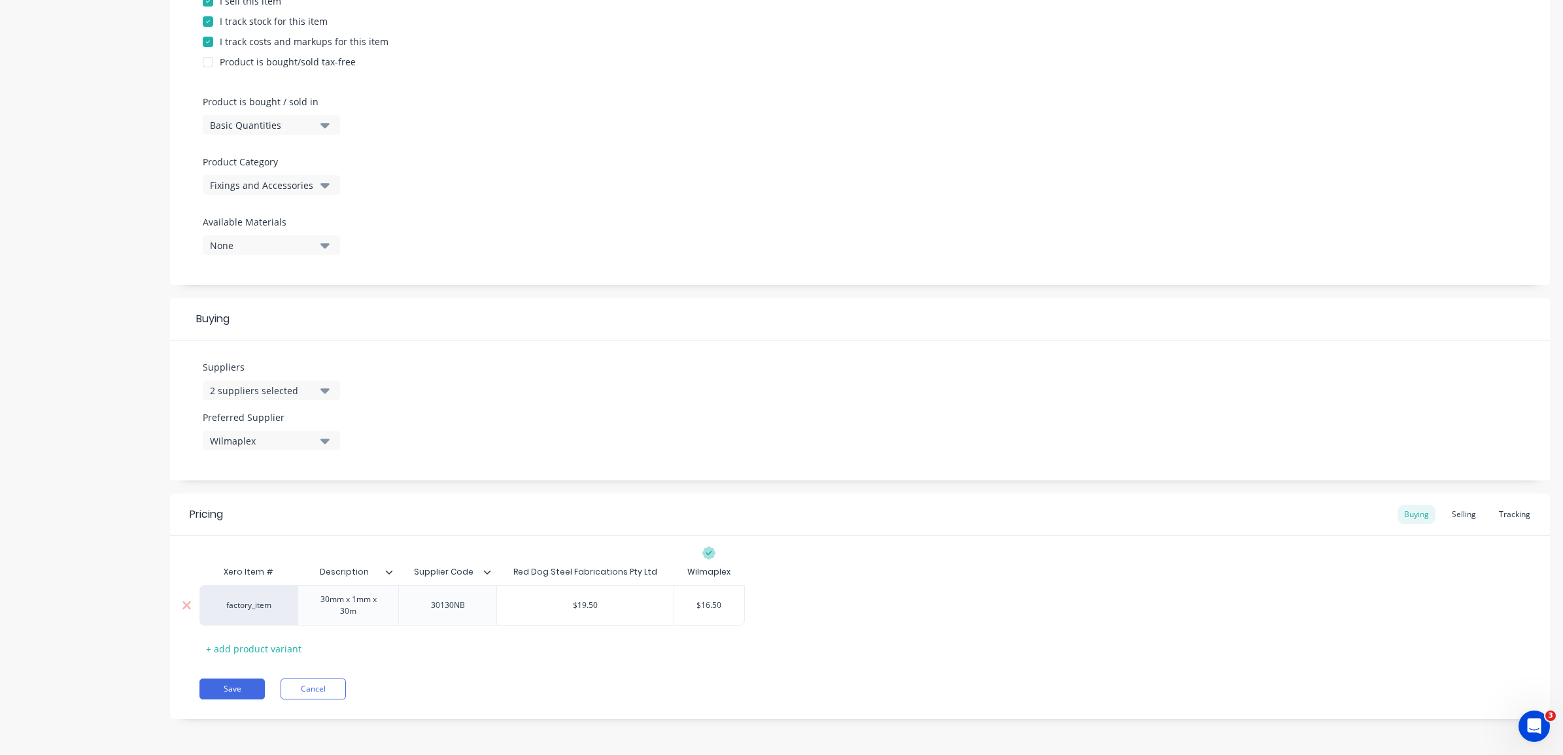
click at [456, 612] on div "30130NB" at bounding box center [447, 605] width 65 height 17
click at [451, 605] on div "30130NB" at bounding box center [447, 605] width 65 height 17
click at [486, 571] on icon at bounding box center [487, 572] width 8 height 8
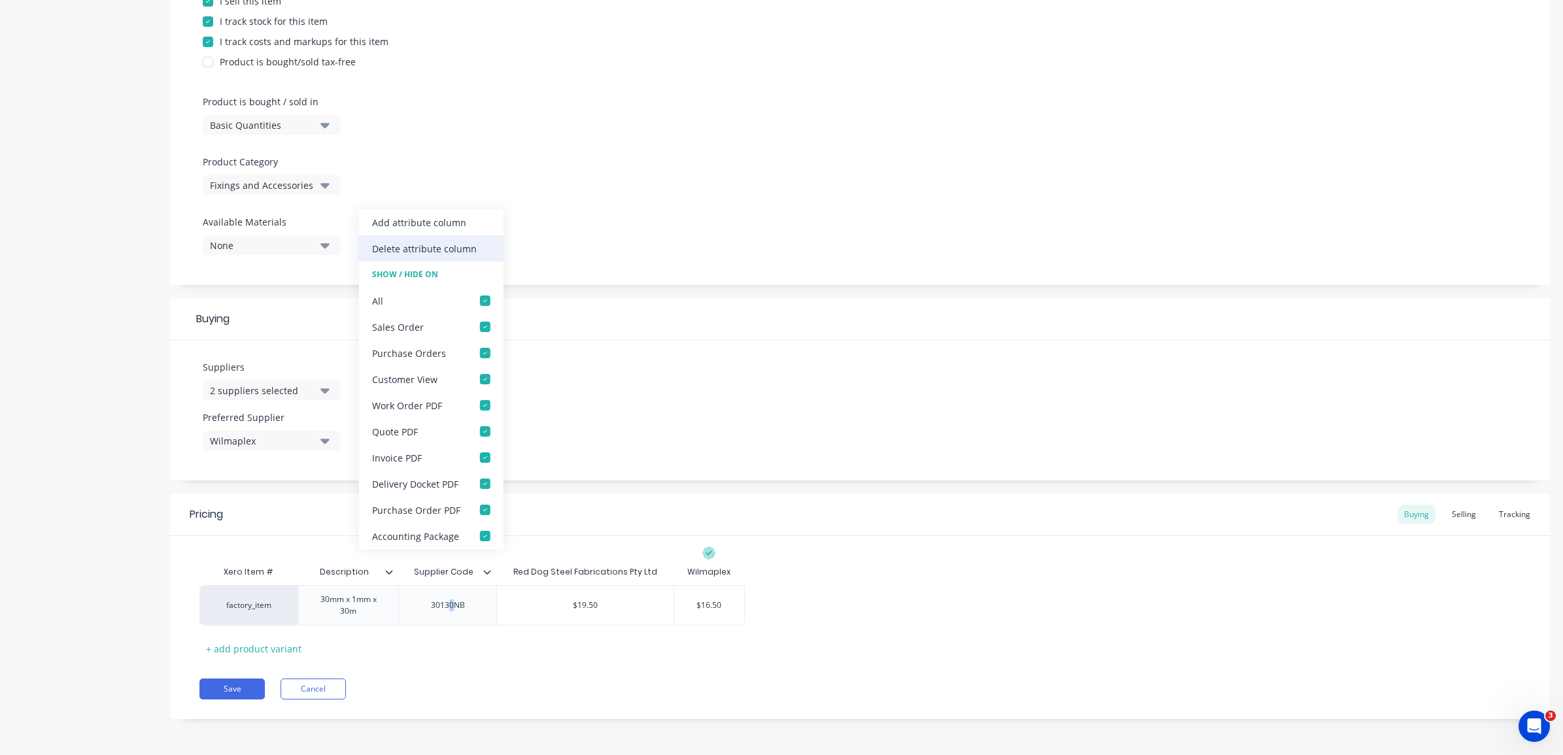
click at [430, 246] on div "Delete attribute column" at bounding box center [424, 249] width 105 height 14
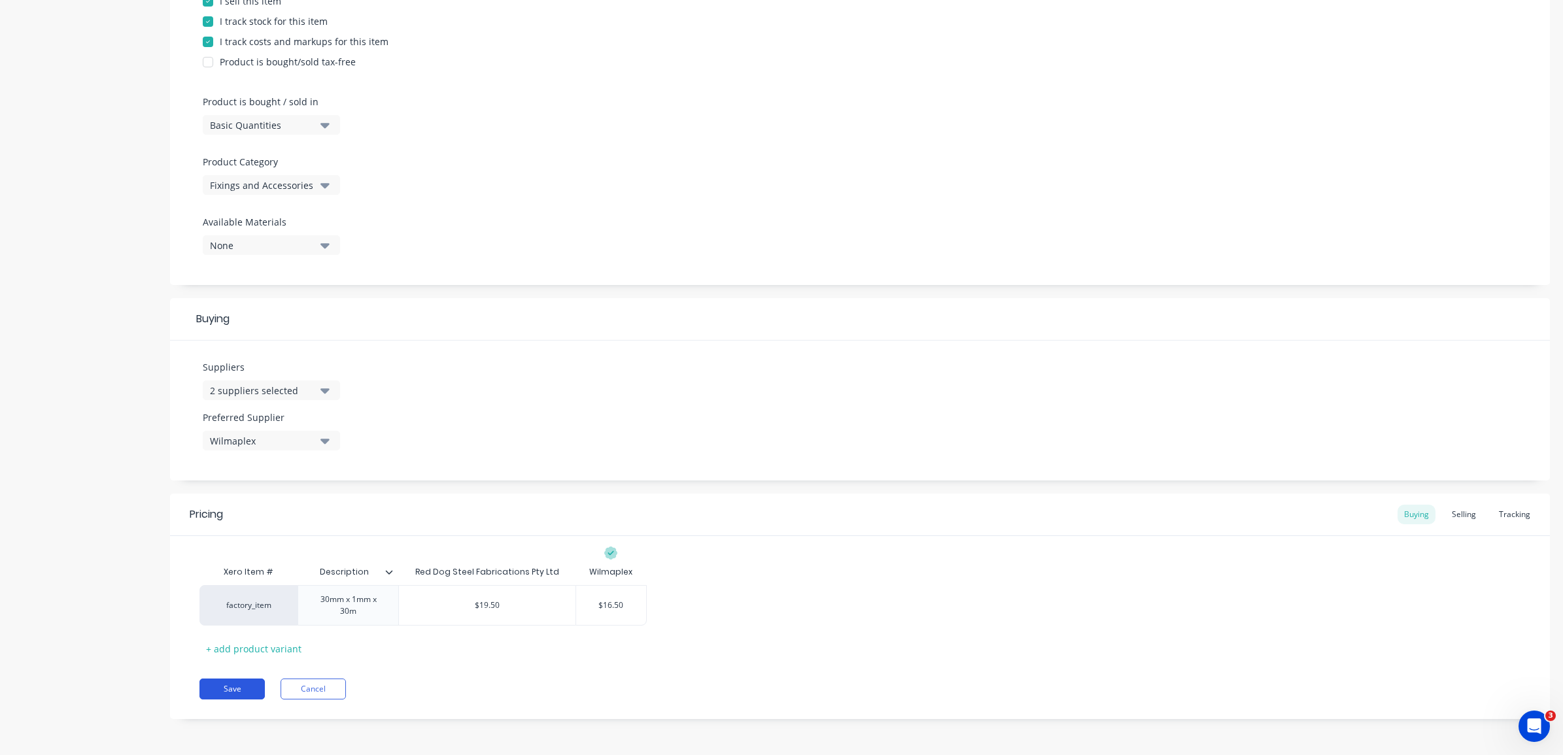
click at [255, 685] on button "Save" at bounding box center [231, 689] width 65 height 21
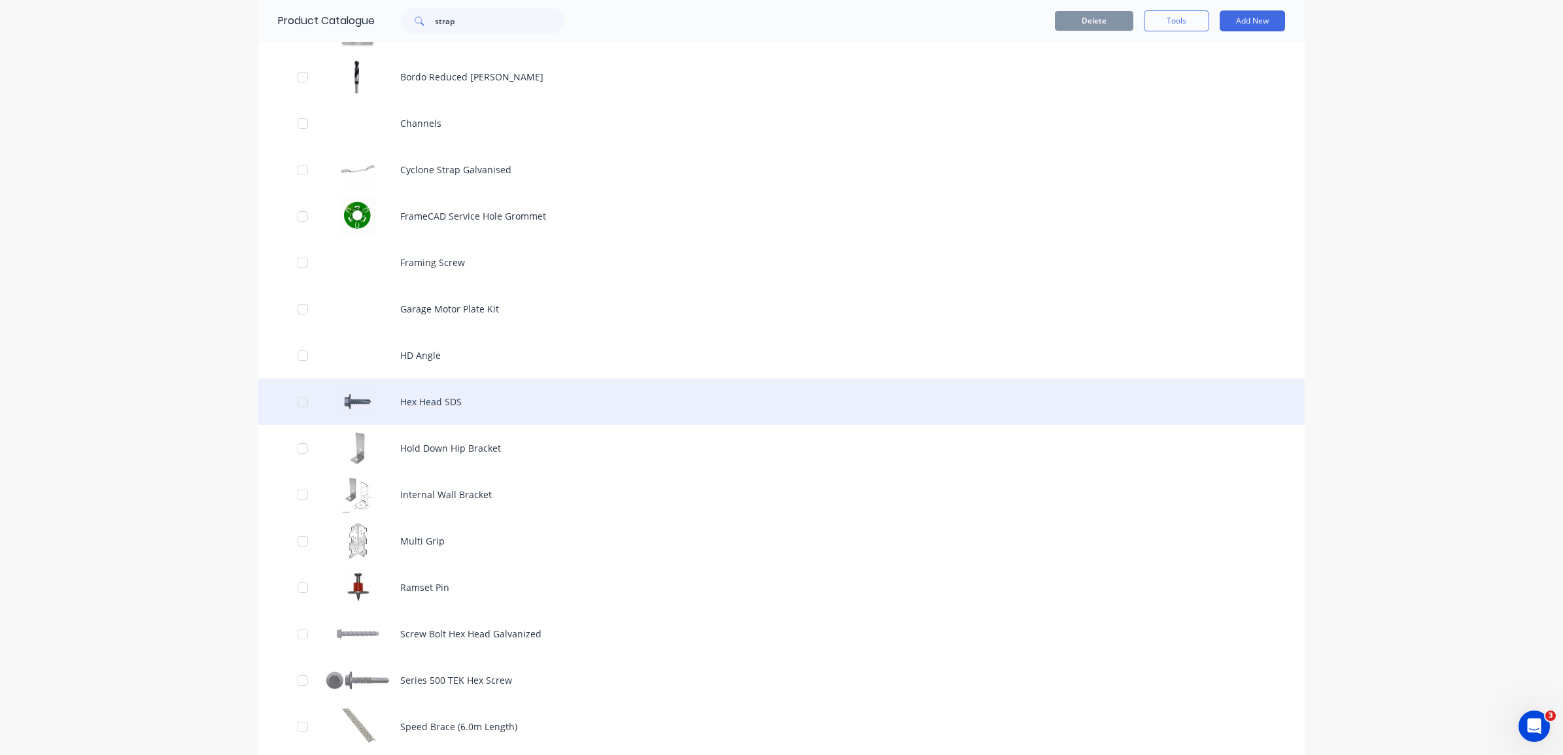
scroll to position [491, 0]
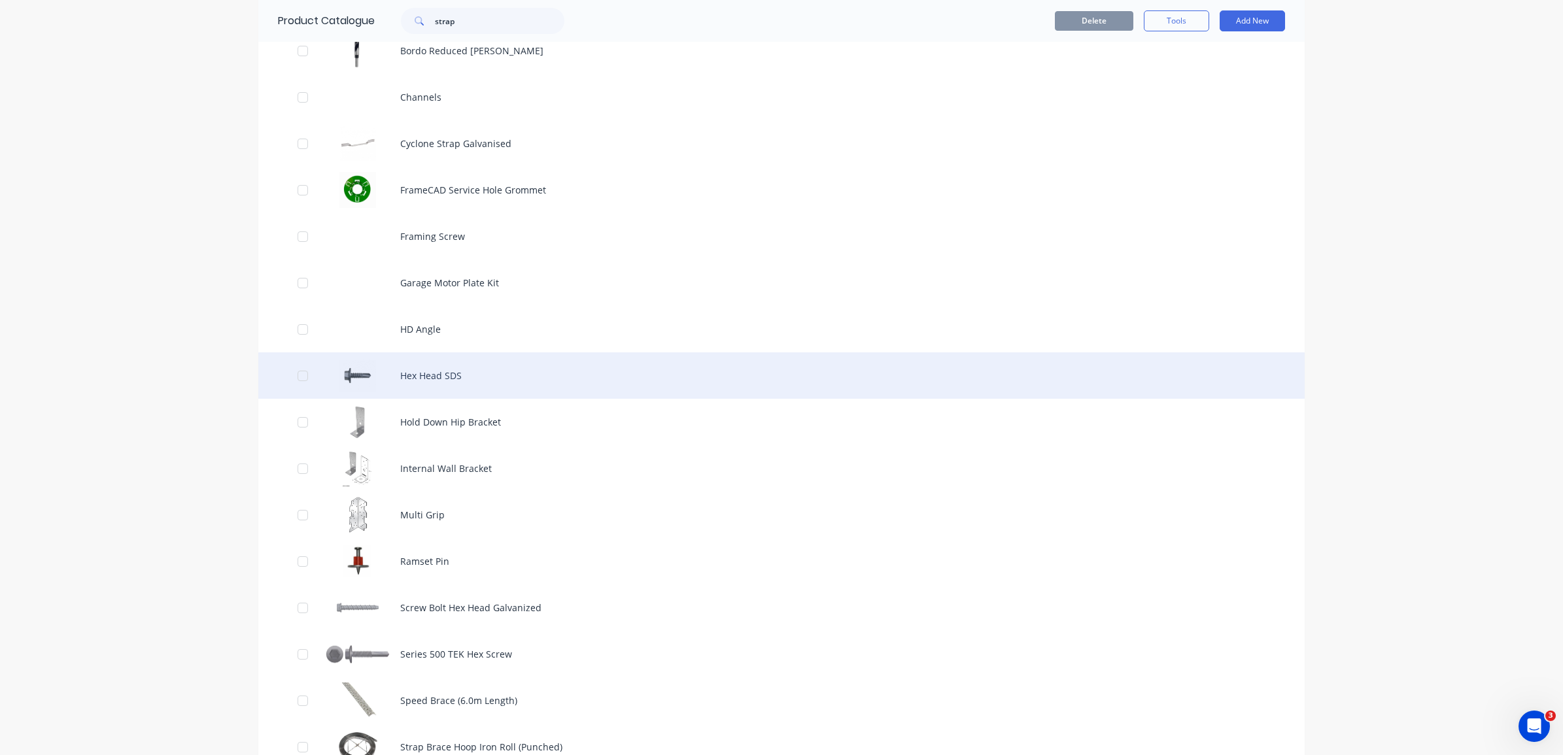
click at [426, 381] on div "Hex Head SDS" at bounding box center [781, 376] width 1046 height 46
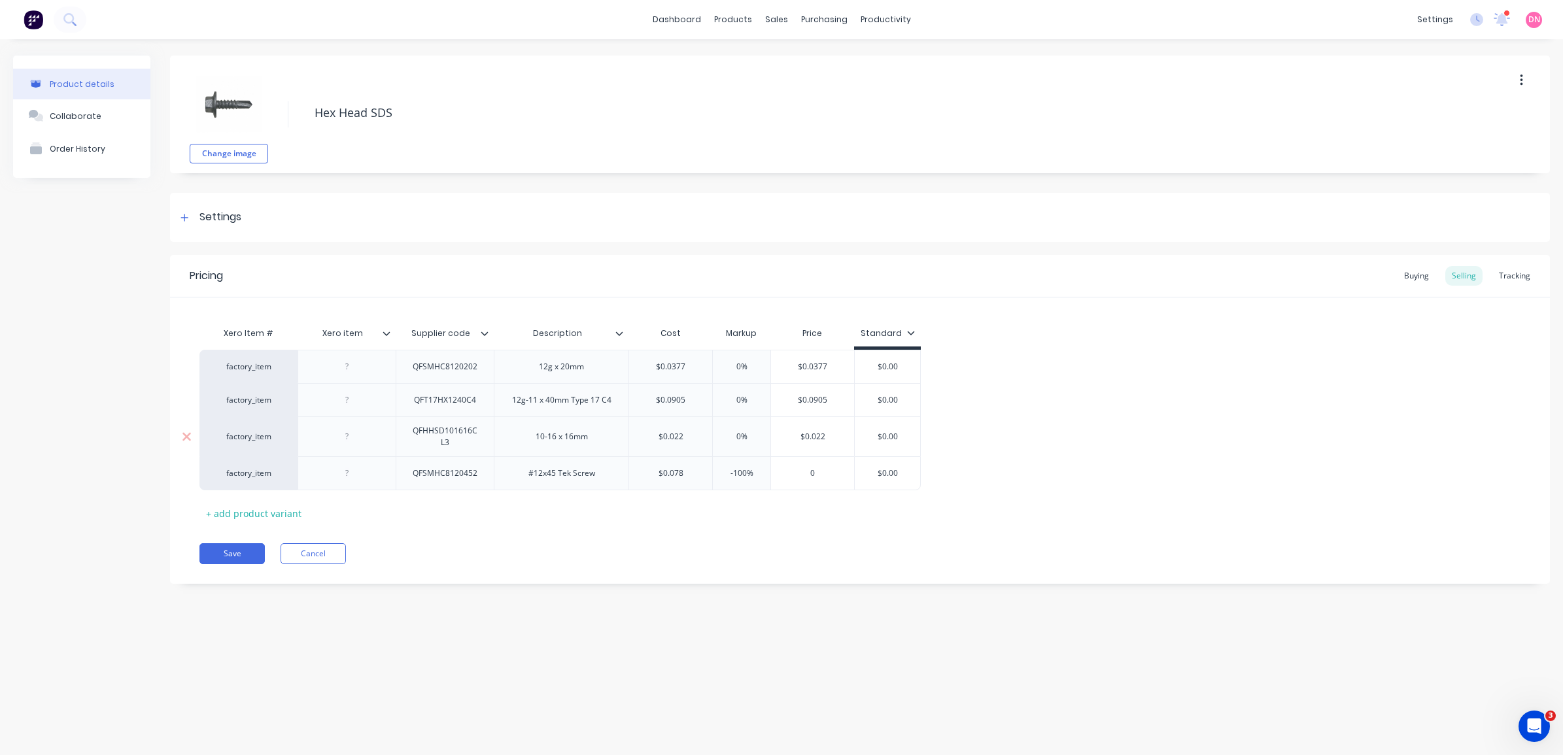
drag, startPoint x: 336, startPoint y: 400, endPoint x: 343, endPoint y: 443, distance: 43.9
click at [343, 443] on div "factory_item QFSMHC8120202 12g x 20mm $0.0377 0% $0.0377 $0.00 factory_item QFT…" at bounding box center [859, 420] width 1321 height 141
drag, startPoint x: 223, startPoint y: 439, endPoint x: 232, endPoint y: 387, distance: 53.1
click at [223, 388] on div "factory_item QFSMHC8120202 12g x 20mm $0.0377 0% $0.0377 $0.00 factory_item QFT…" at bounding box center [859, 420] width 1321 height 140
drag, startPoint x: 494, startPoint y: 479, endPoint x: 498, endPoint y: 443, distance: 36.1
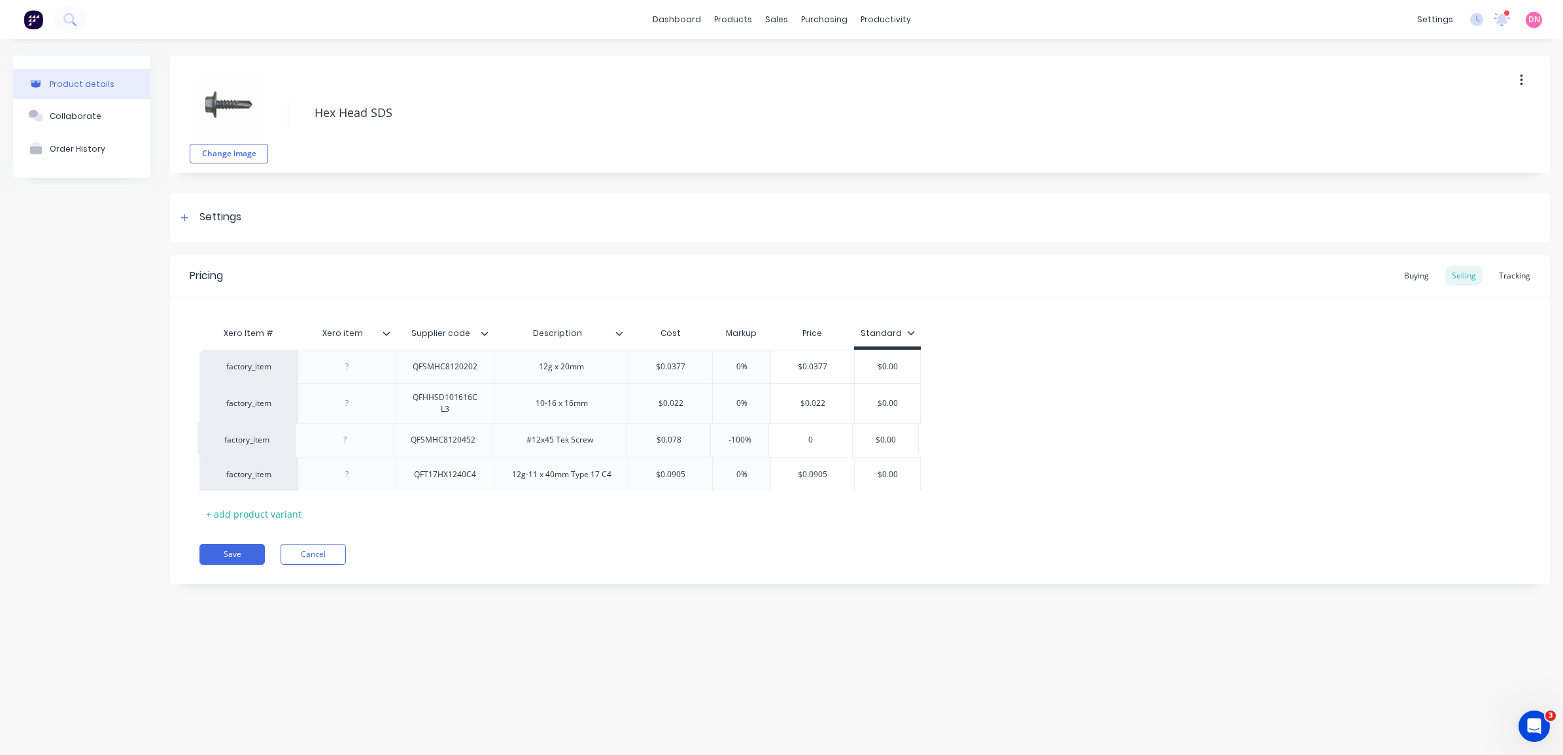
click at [498, 443] on div "factory_item QFSMHC8120202 12g x 20mm $0.0377 0% $0.0377 $0.00 factory_item QFH…" at bounding box center [859, 420] width 1321 height 141
click at [193, 220] on div "Settings" at bounding box center [209, 217] width 65 height 16
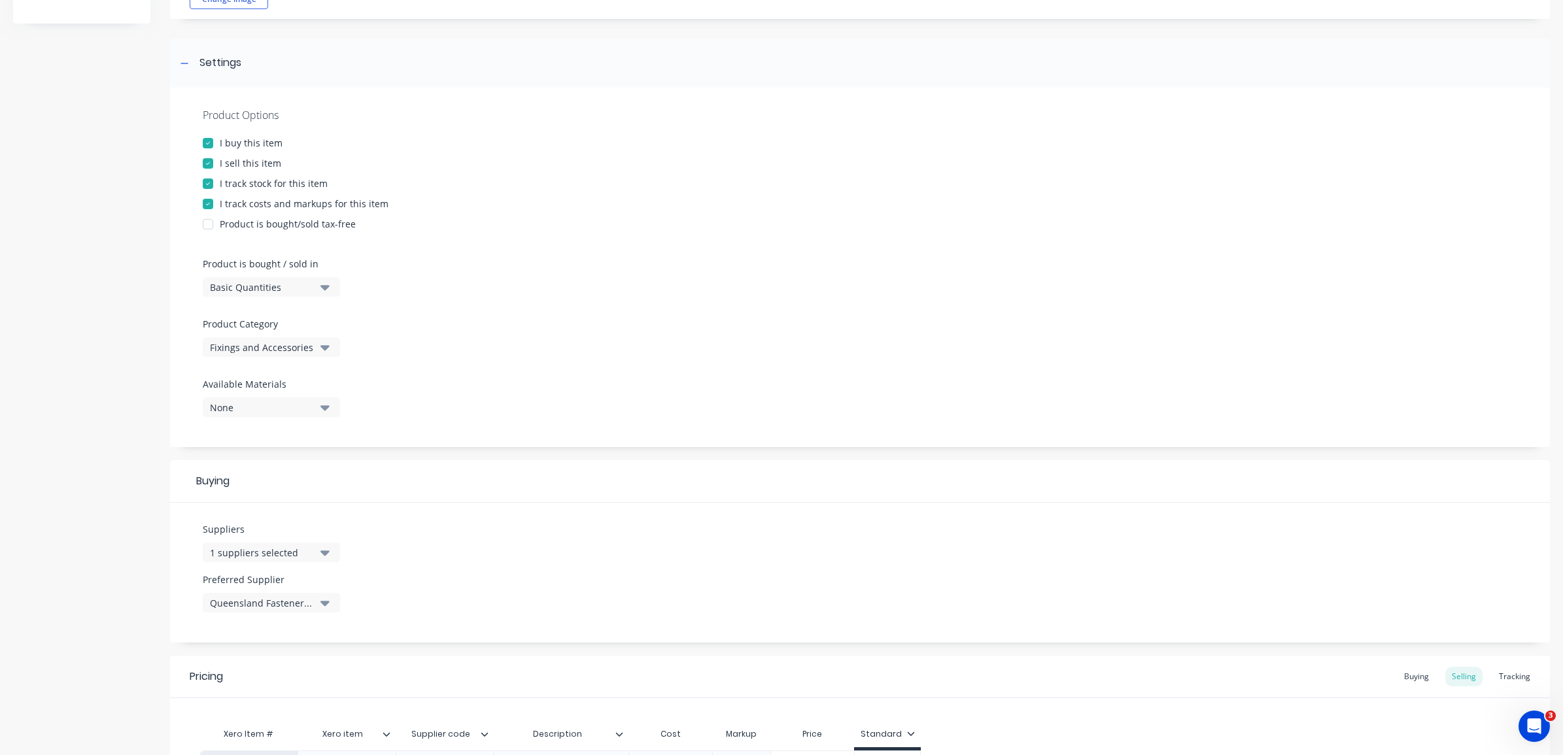
scroll to position [164, 0]
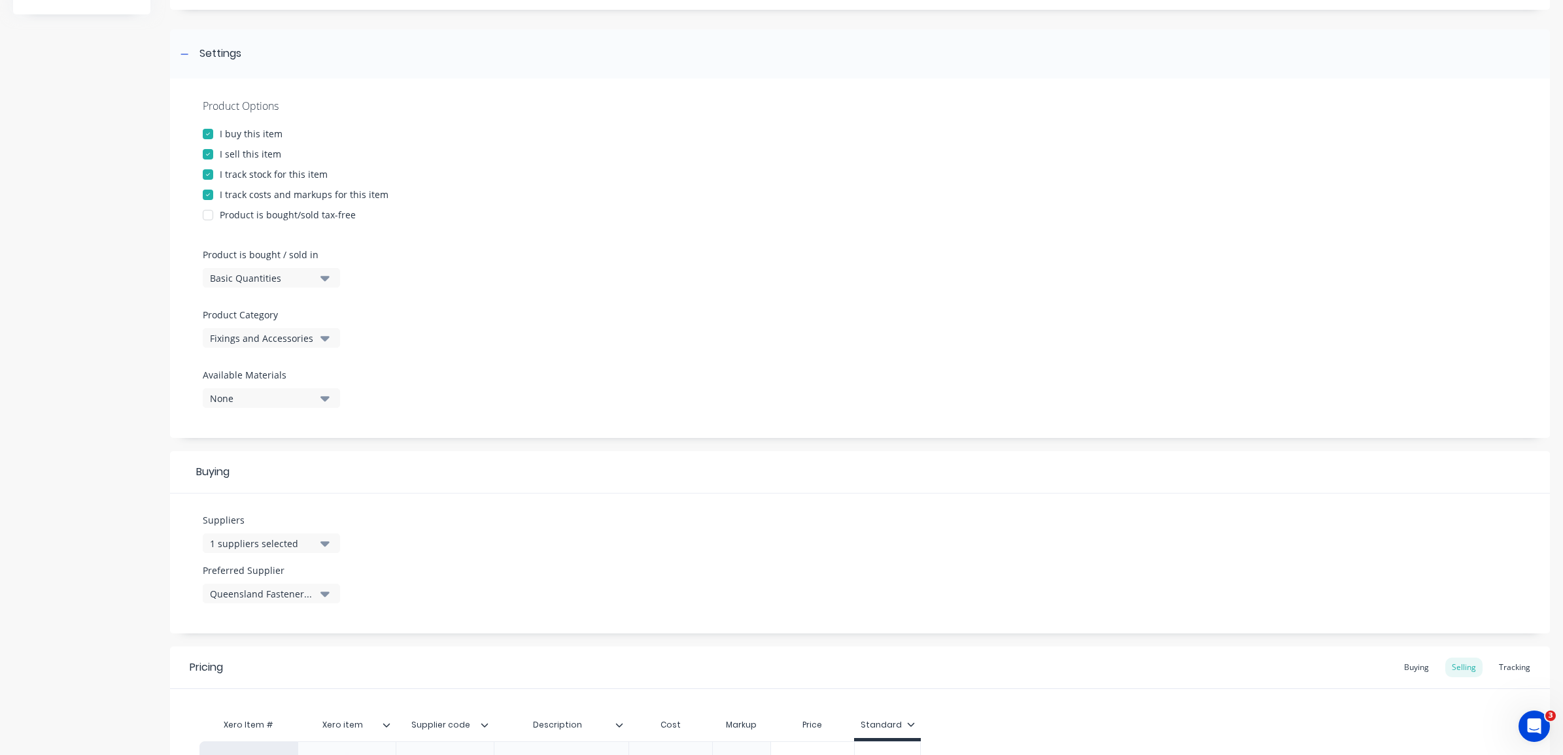
click at [326, 540] on icon "button" at bounding box center [324, 543] width 9 height 14
click at [292, 364] on input "text" at bounding box center [310, 364] width 139 height 26
click at [226, 419] on div "button" at bounding box center [224, 422] width 26 height 26
drag, startPoint x: 224, startPoint y: 358, endPoint x: 211, endPoint y: 357, distance: 13.8
click at [211, 357] on div "ult" at bounding box center [301, 360] width 196 height 33
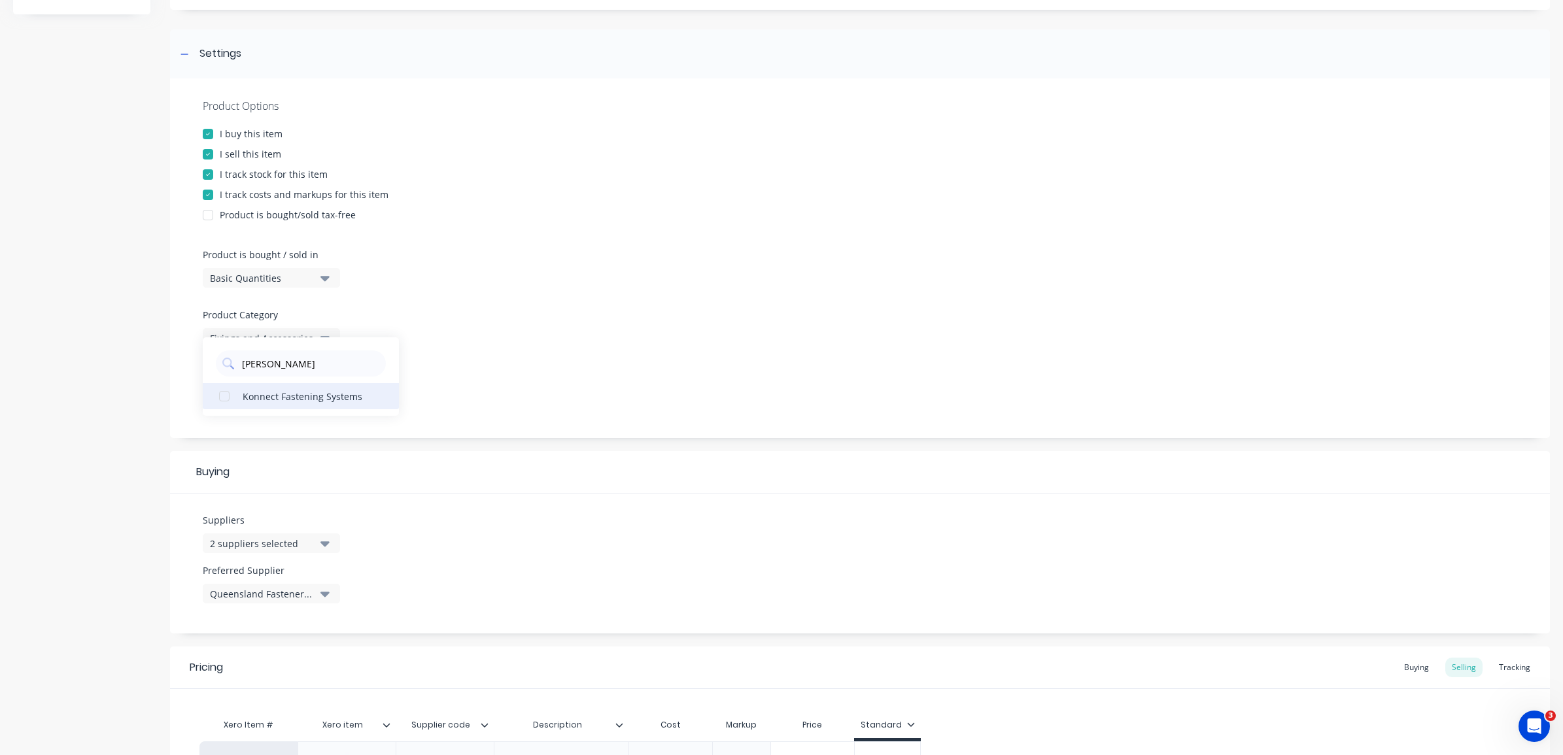
click at [224, 393] on div "button" at bounding box center [224, 396] width 26 height 26
type input "konn"
click at [511, 551] on div "Suppliers 3 suppliers selected konn Konnect Fastening Systems Preferred Supplie…" at bounding box center [860, 564] width 1380 height 140
click at [331, 587] on button "Queensland Fasteners Pty Ltd" at bounding box center [271, 594] width 137 height 20
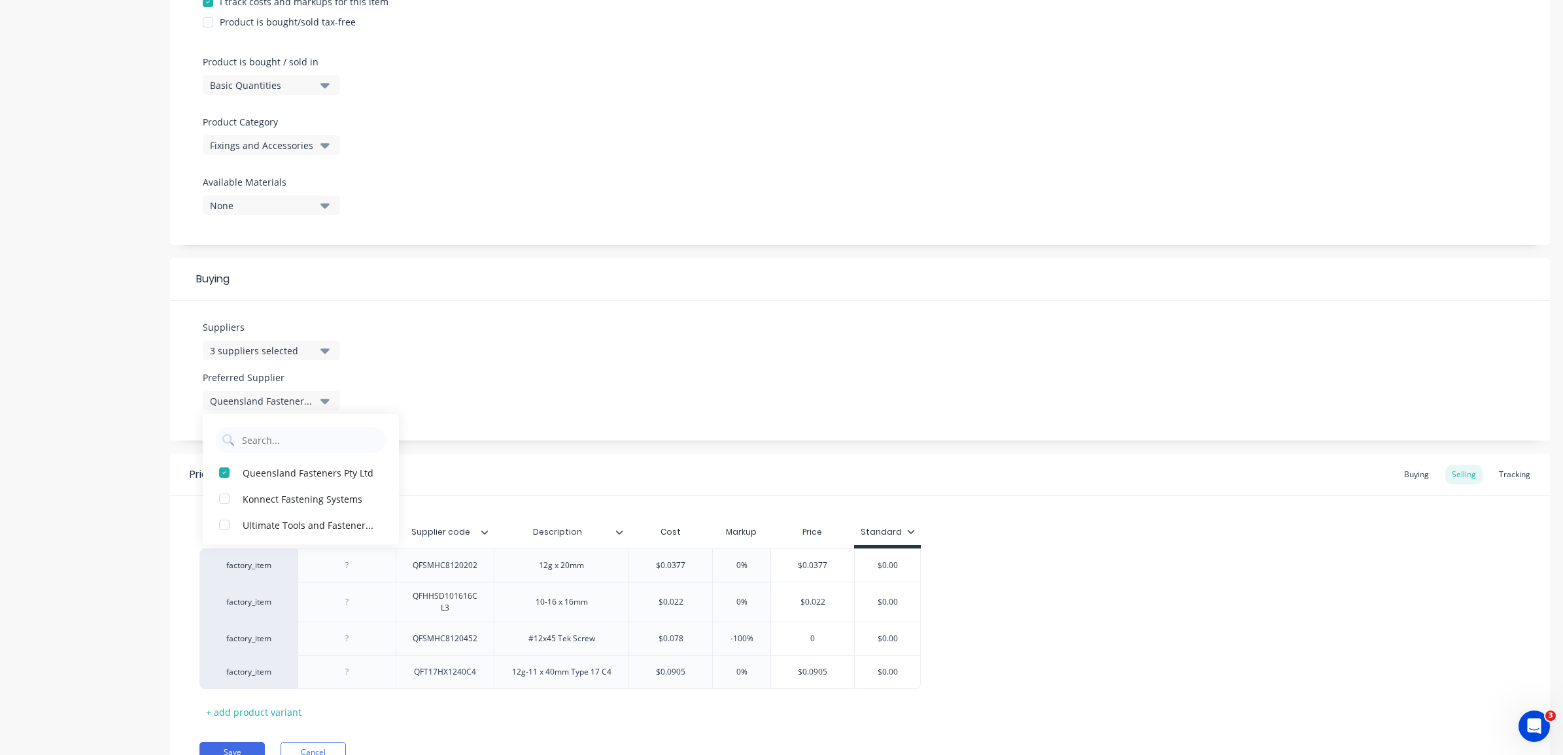
scroll to position [409, 0]
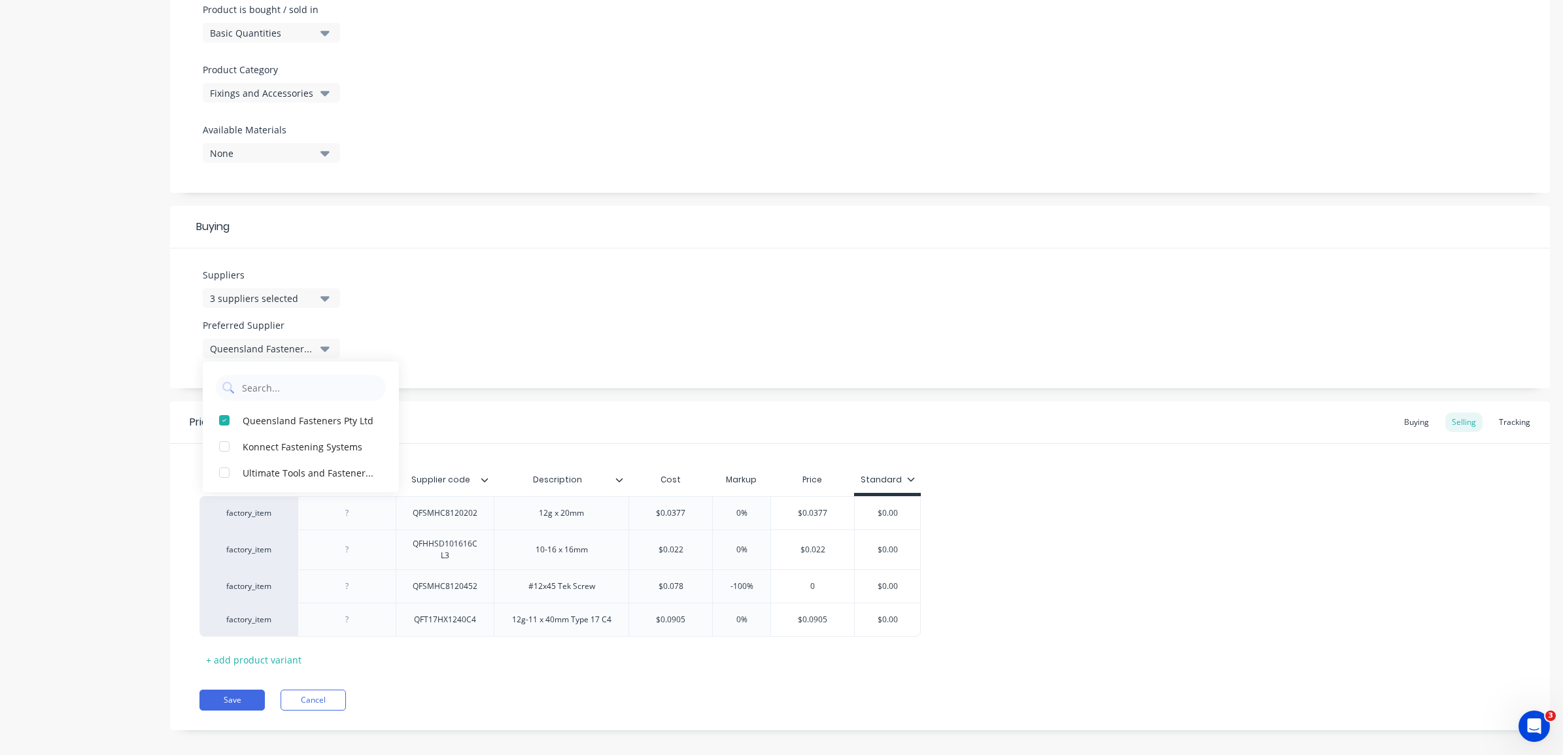
click at [540, 328] on div "Suppliers 3 suppliers selected konn Preferred Supplier Queensland Fasteners Pty…" at bounding box center [860, 319] width 1380 height 140
click at [1414, 419] on div "Buying" at bounding box center [1417, 423] width 38 height 20
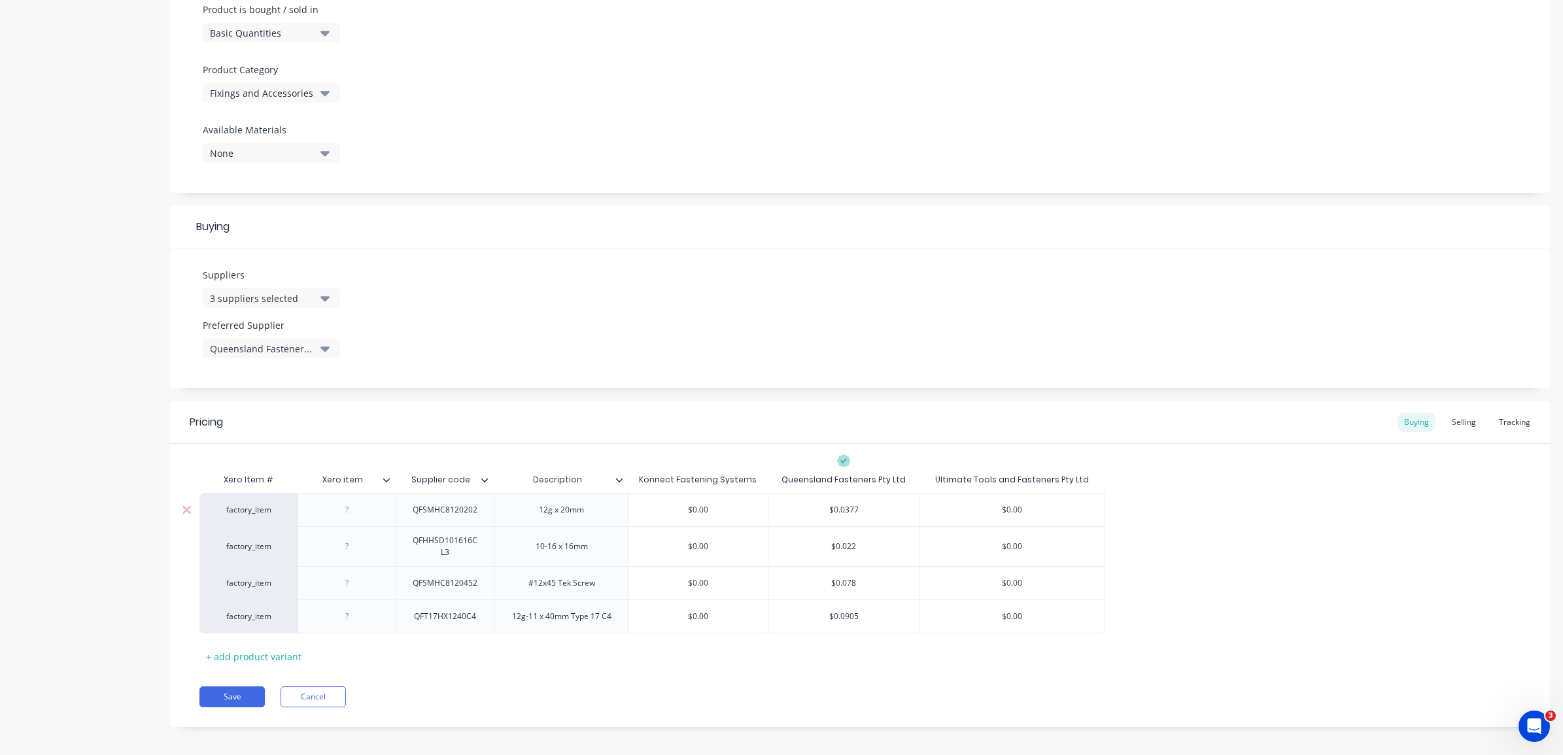
click at [717, 505] on input "$0.00" at bounding box center [698, 510] width 139 height 12
drag, startPoint x: 714, startPoint y: 505, endPoint x: 680, endPoint y: 505, distance: 33.4
click at [680, 505] on input "$0.00" at bounding box center [698, 510] width 139 height 12
click at [705, 507] on input "$0.00" at bounding box center [698, 510] width 139 height 12
drag, startPoint x: 714, startPoint y: 508, endPoint x: 649, endPoint y: 506, distance: 64.8
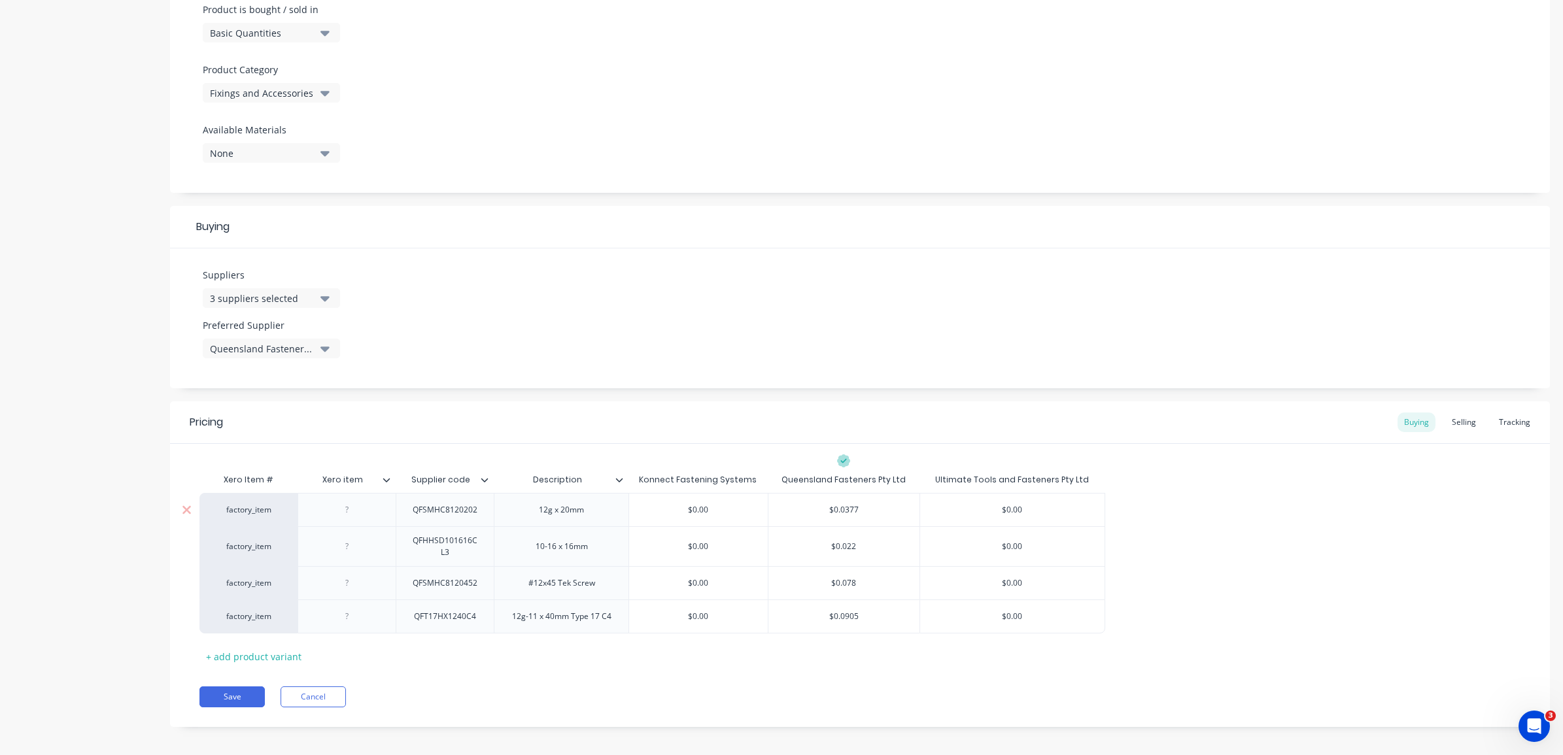
click at [649, 506] on input "$0.00" at bounding box center [698, 510] width 139 height 12
type input "0.0462"
click at [1107, 557] on div "factory_item QFSMHC8120202 12g x 20mm $0.0462 0.0462 $0.0377 $0.00 factory_item…" at bounding box center [859, 563] width 1321 height 141
click at [1012, 510] on input "text" at bounding box center [1012, 510] width 184 height 12
drag, startPoint x: 1025, startPoint y: 508, endPoint x: 996, endPoint y: 508, distance: 29.4
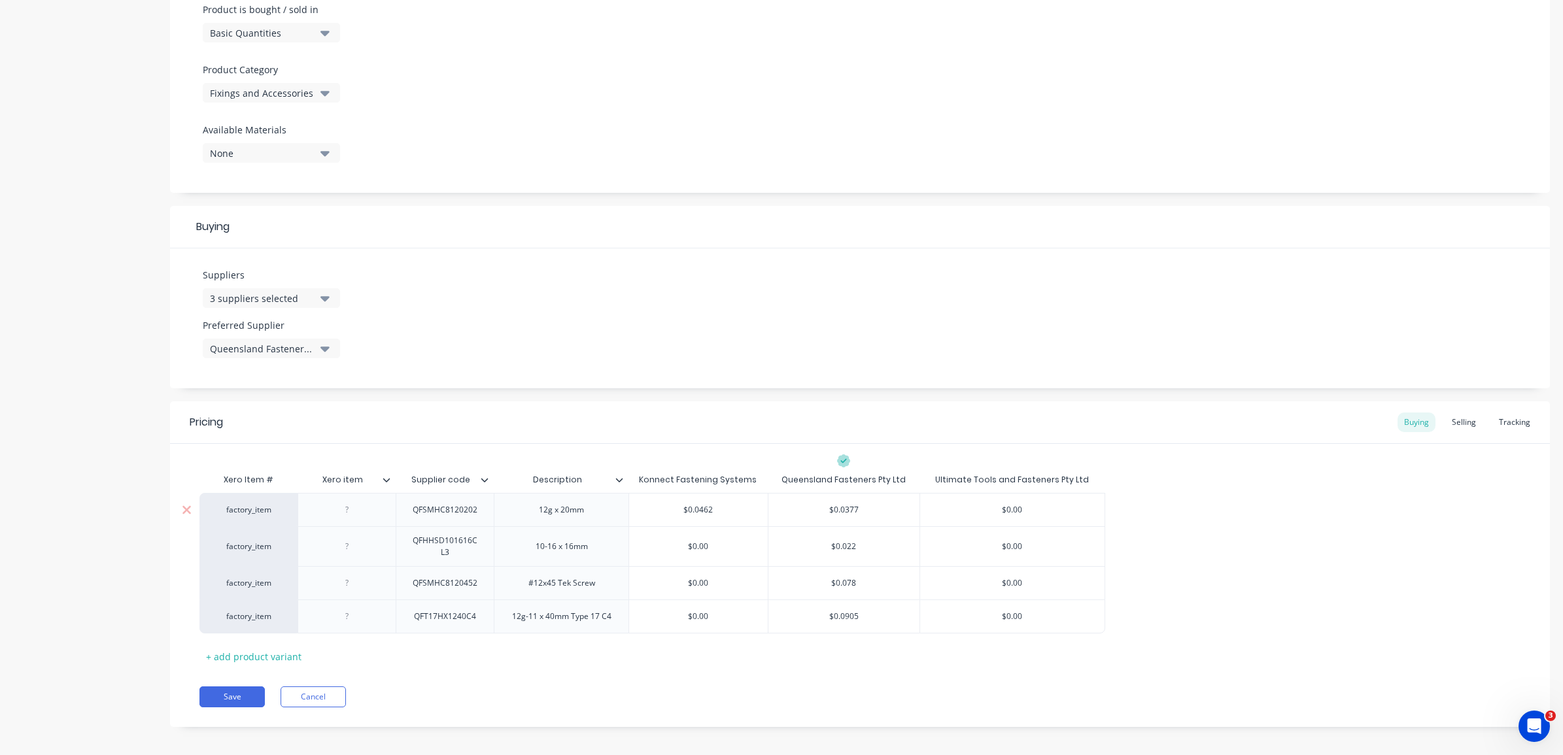
click at [996, 508] on input "$0.00" at bounding box center [1012, 510] width 184 height 12
type input "0.4949"
click at [1191, 563] on div "factory_item QFSMHC8120202 12g x 20mm $0.0462 0.0462 $0.0377 $0.4949 0.4949 fac…" at bounding box center [859, 563] width 1321 height 141
click at [1528, 722] on icon "Open Intercom Messenger" at bounding box center [1533, 725] width 22 height 22
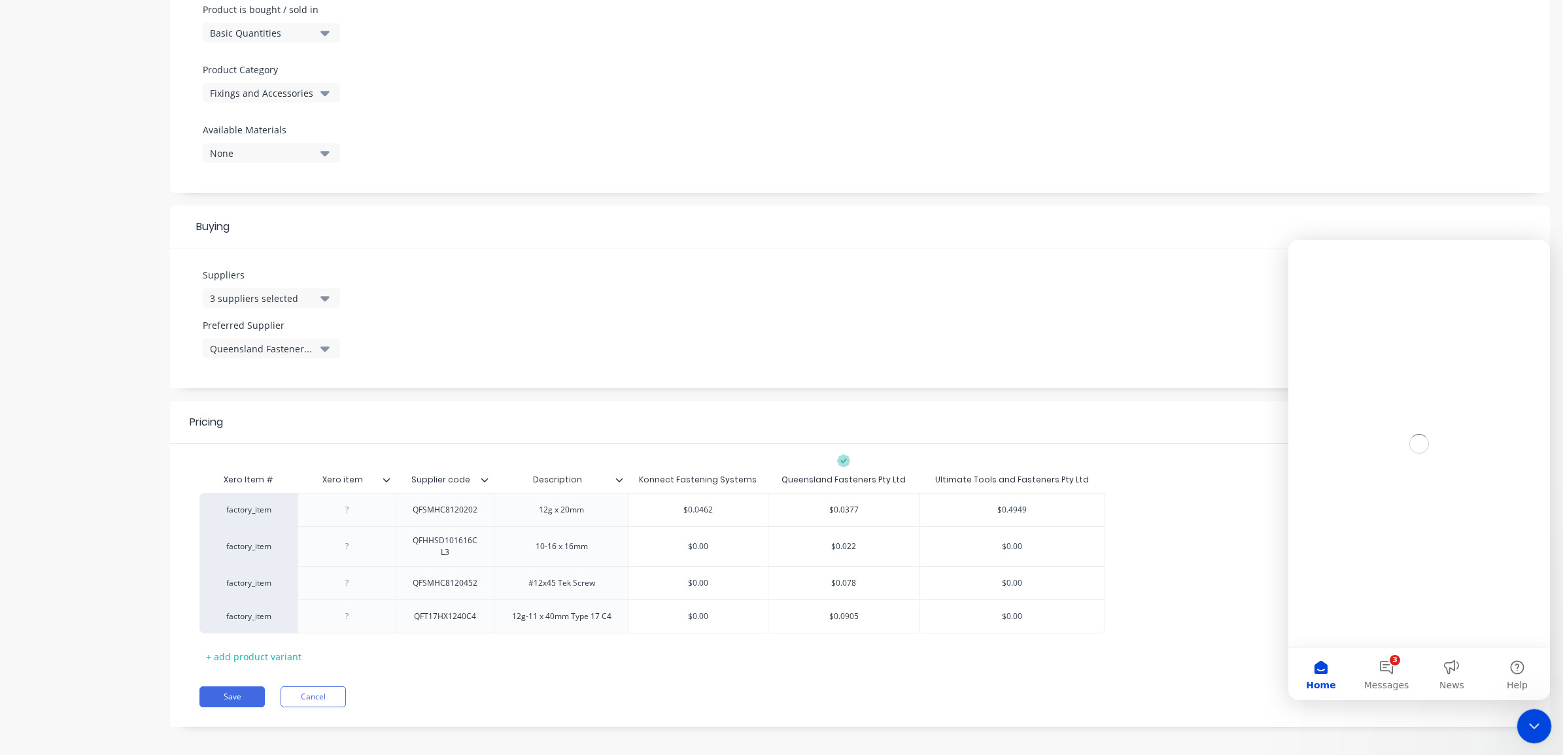
scroll to position [0, 0]
click at [1384, 662] on button "3 Messages" at bounding box center [1386, 674] width 65 height 52
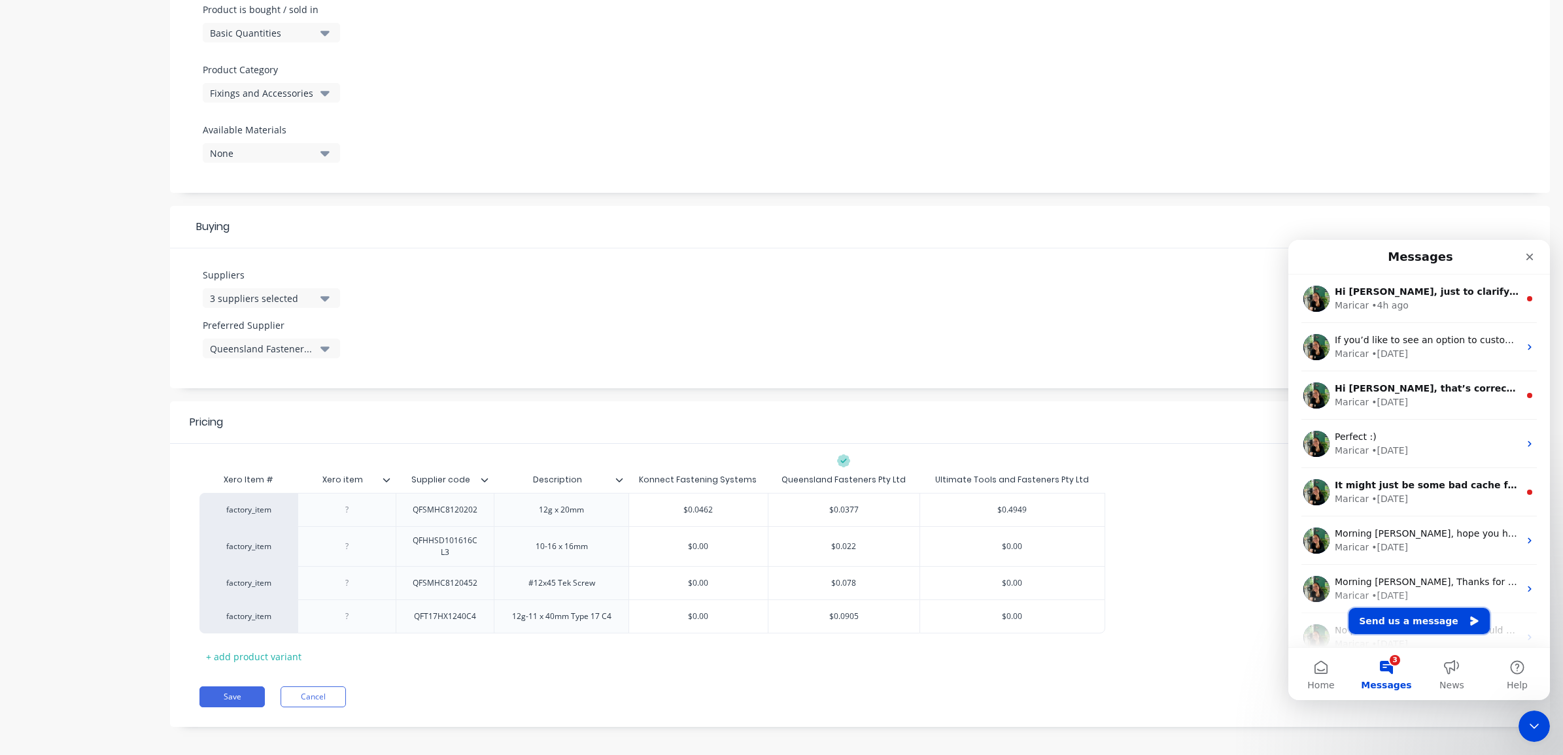
click at [1438, 623] on button "Send us a message" at bounding box center [1419, 621] width 141 height 26
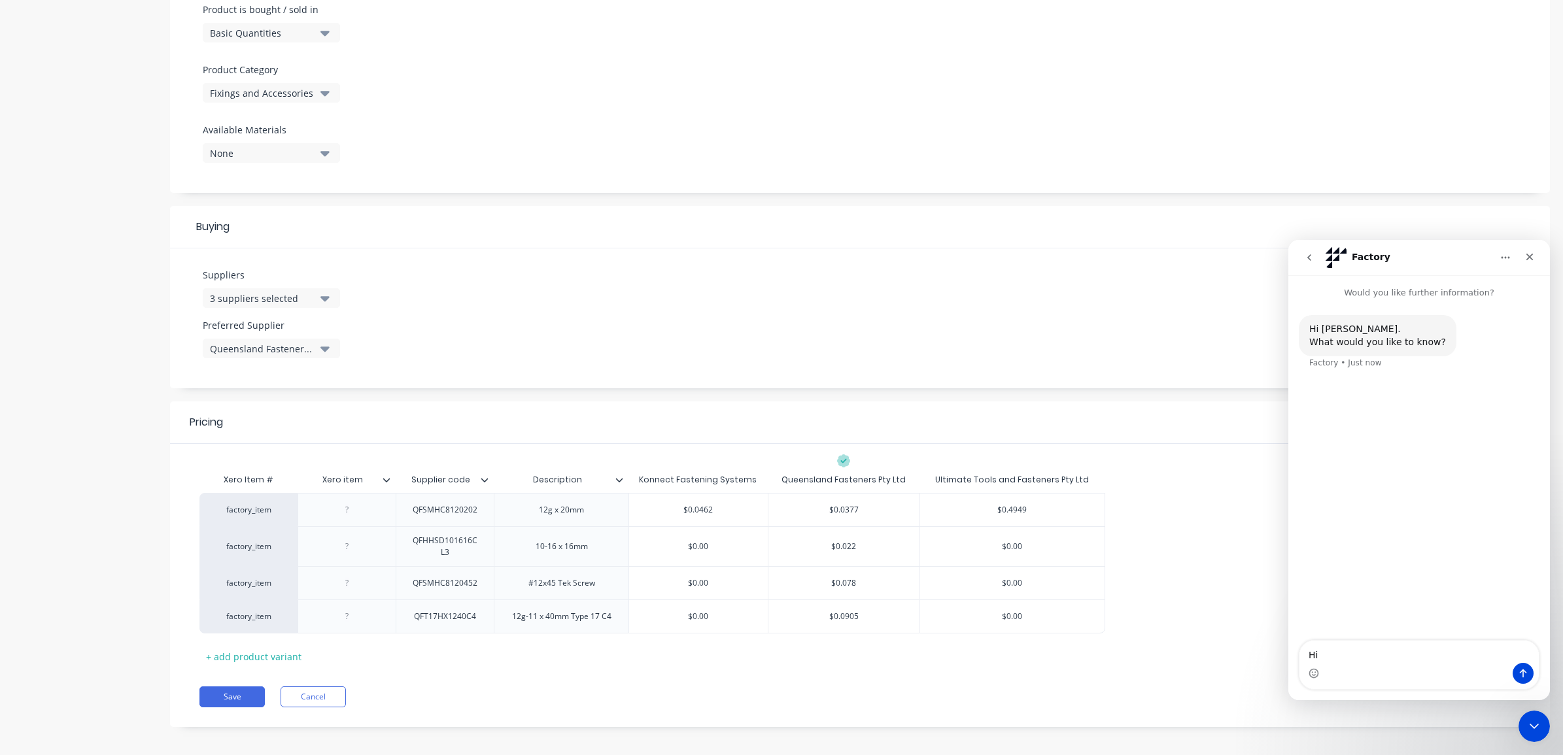
type textarea "H"
type textarea "Hi there, would I just have to make multiple lines to have the different suppli…"
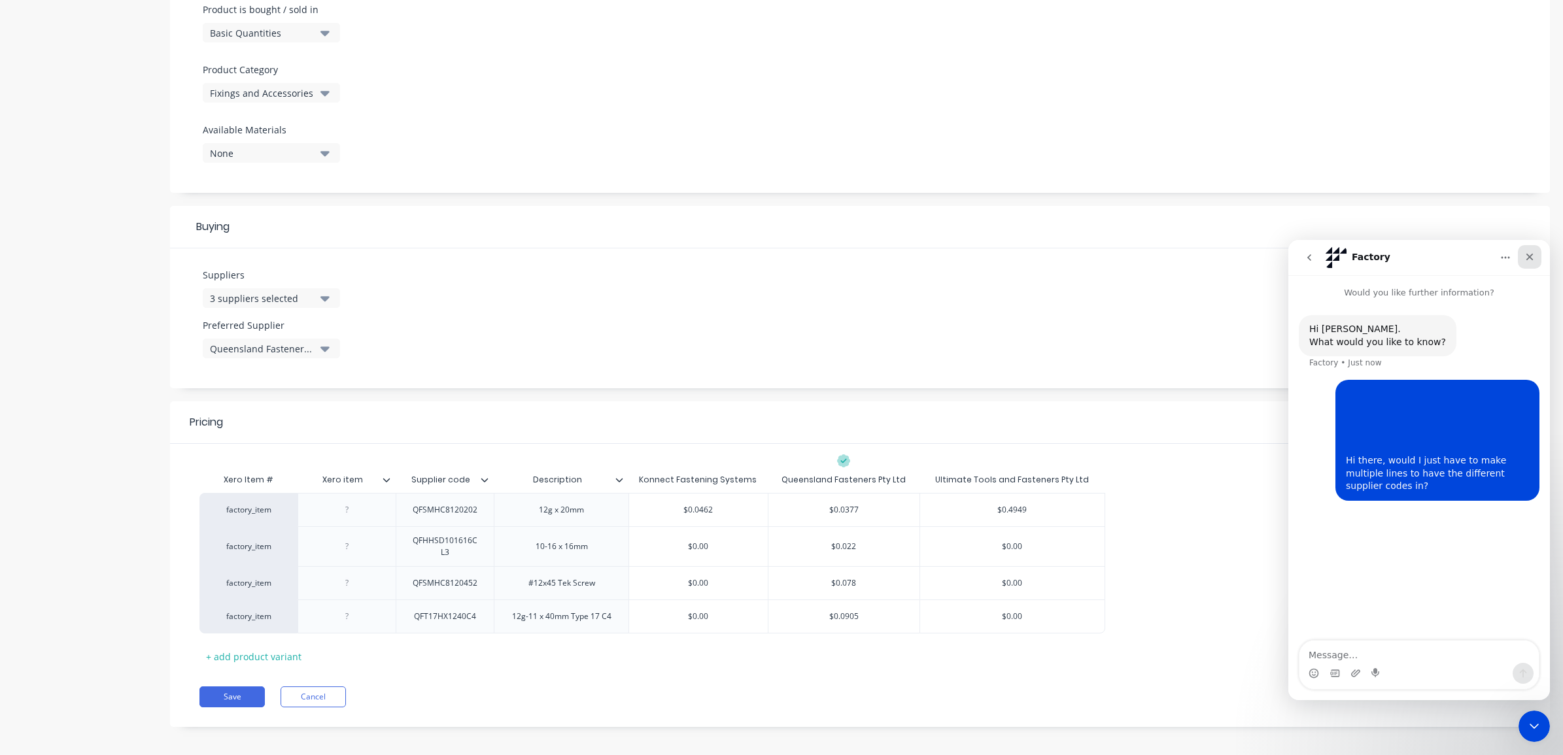
click at [1528, 256] on icon "Close" at bounding box center [1530, 257] width 10 height 10
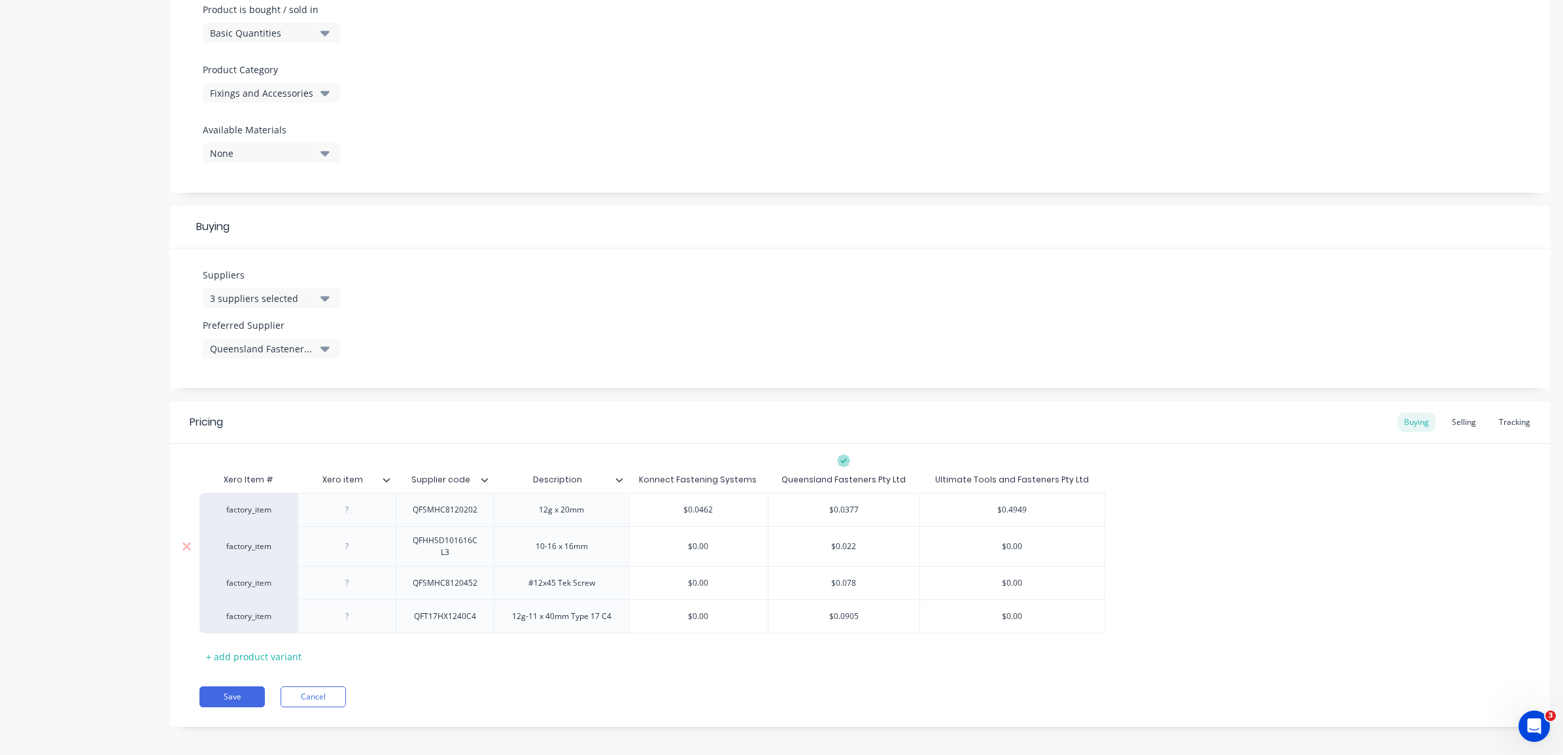
click at [1037, 554] on div "$0.00" at bounding box center [1012, 546] width 184 height 33
click at [1094, 549] on input "0.2707" at bounding box center [1012, 547] width 184 height 12
click at [1005, 547] on input "0.2707" at bounding box center [1012, 547] width 184 height 12
click at [1007, 547] on input "0.2707" at bounding box center [1012, 547] width 184 height 12
type input "0.02707"
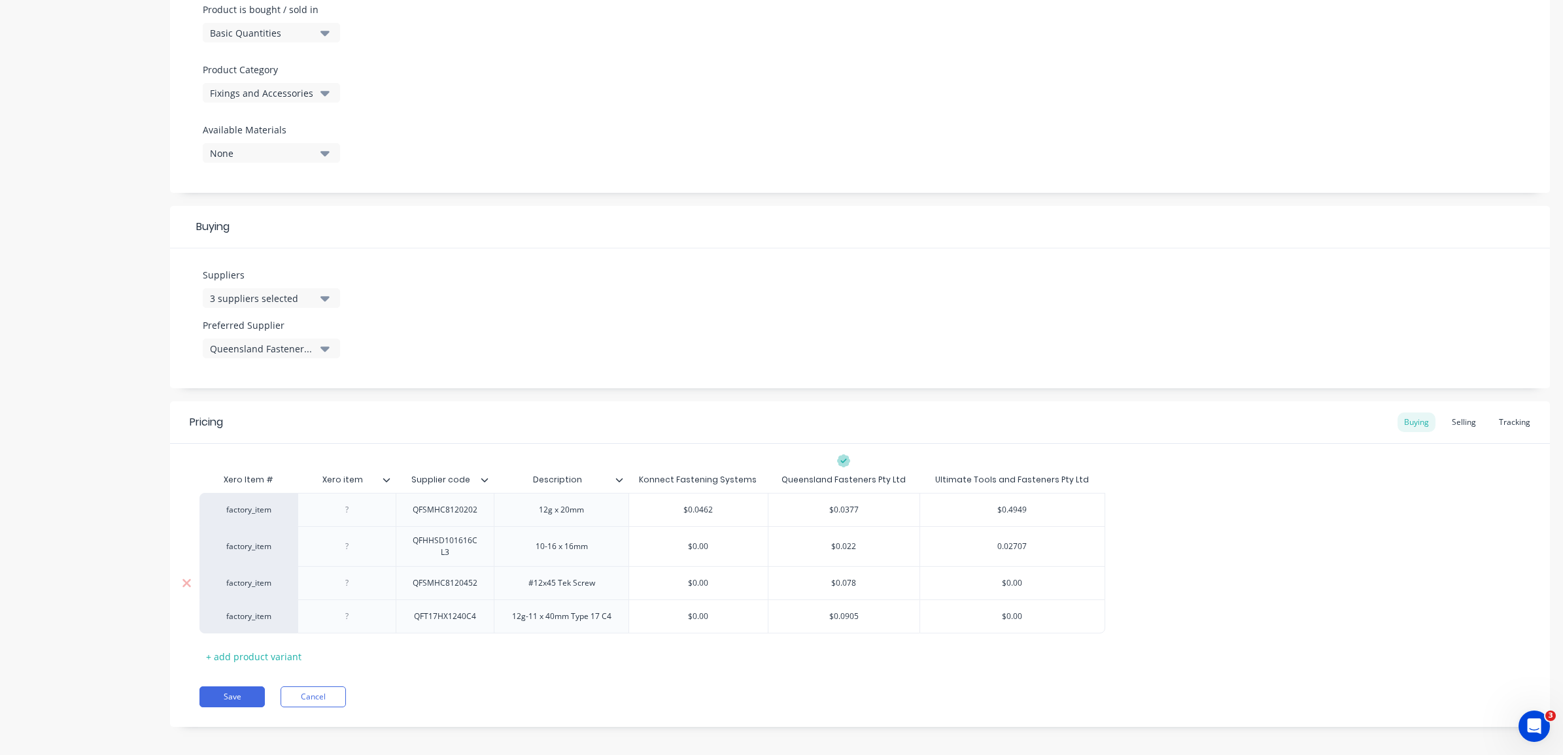
type input "$0.00"
click at [1037, 583] on input "$0.00" at bounding box center [1012, 583] width 184 height 12
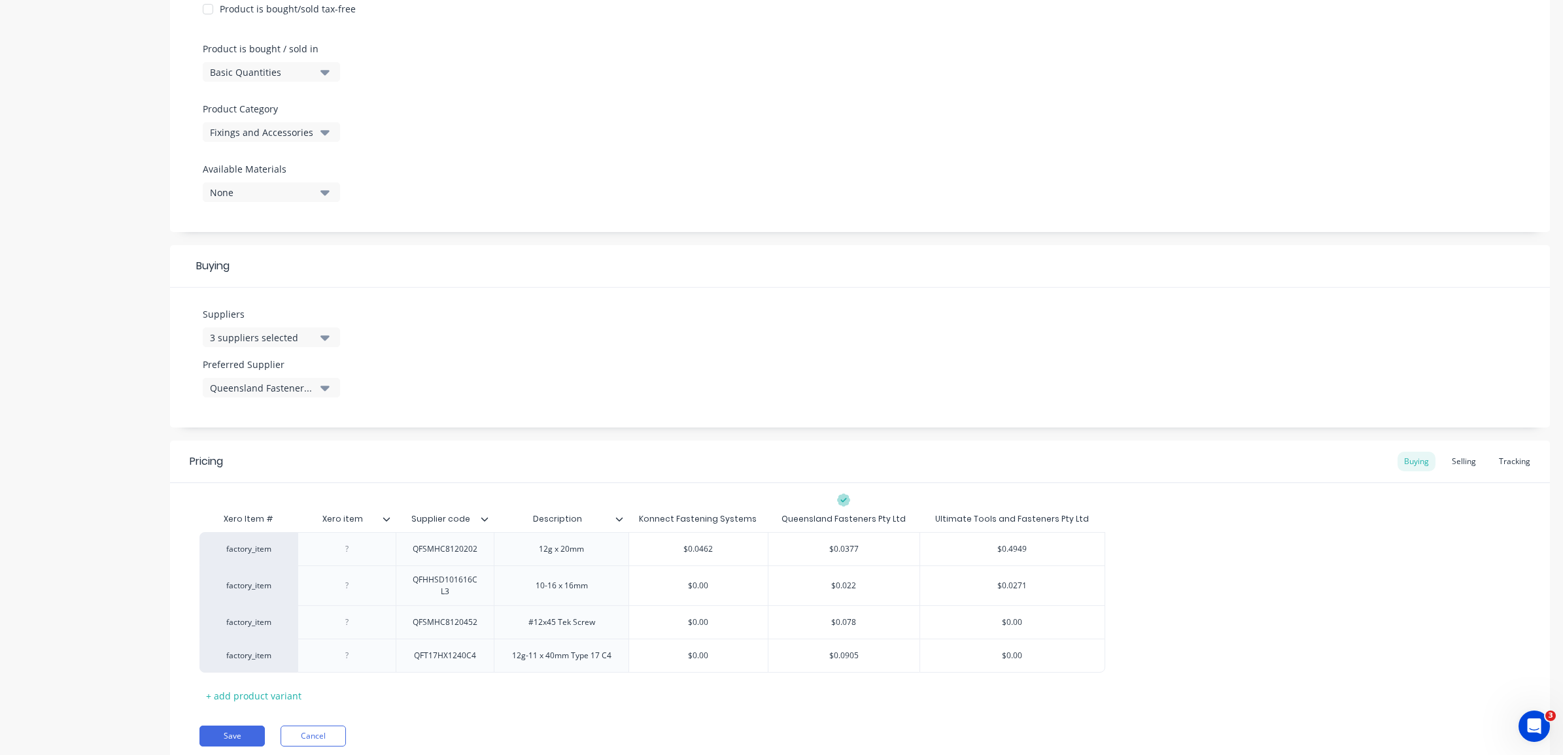
scroll to position [417, 0]
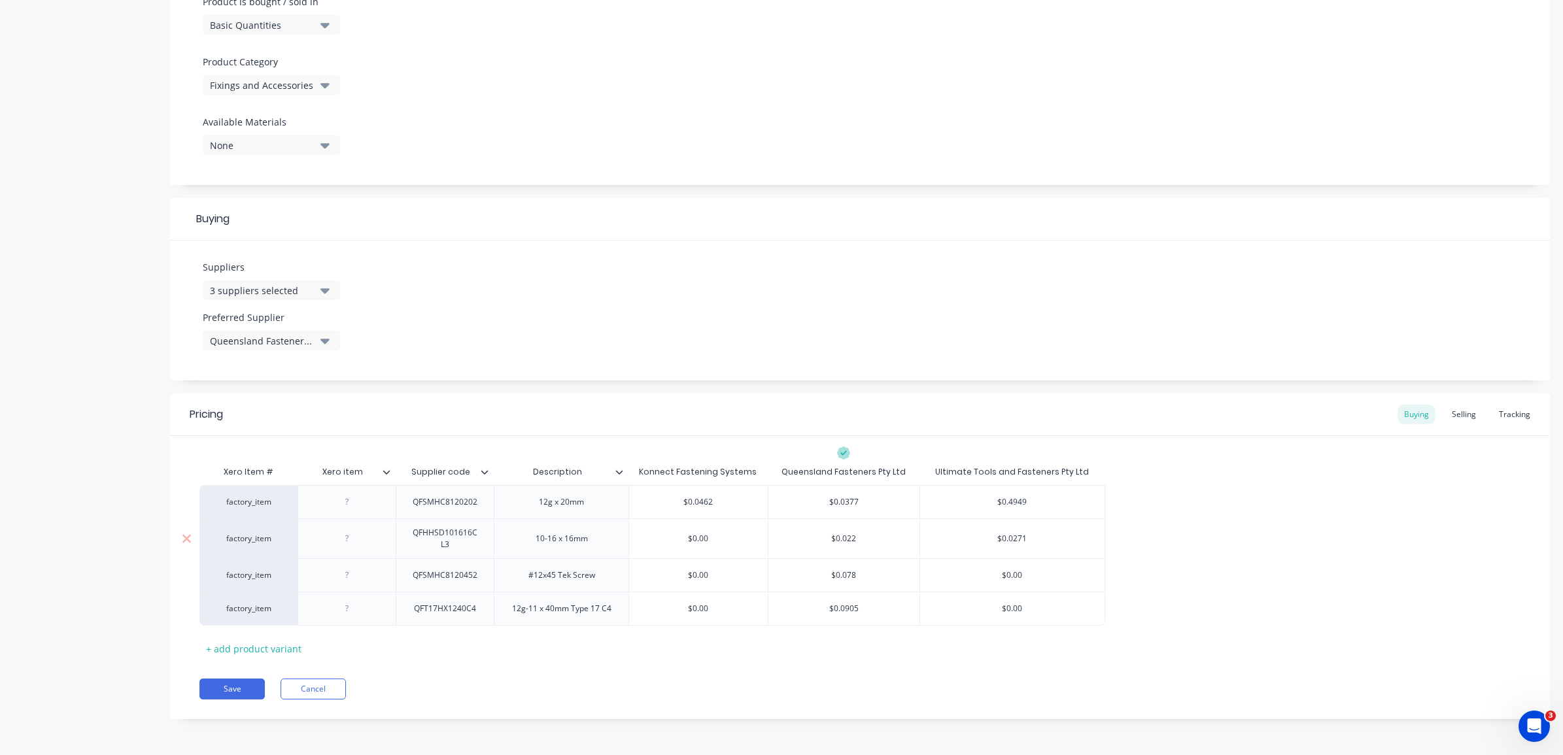
drag, startPoint x: 559, startPoint y: 545, endPoint x: 563, endPoint y: 551, distance: 7.6
click at [559, 545] on div "10-16 x 16mm" at bounding box center [561, 538] width 73 height 17
click at [252, 679] on button "Save" at bounding box center [231, 689] width 65 height 21
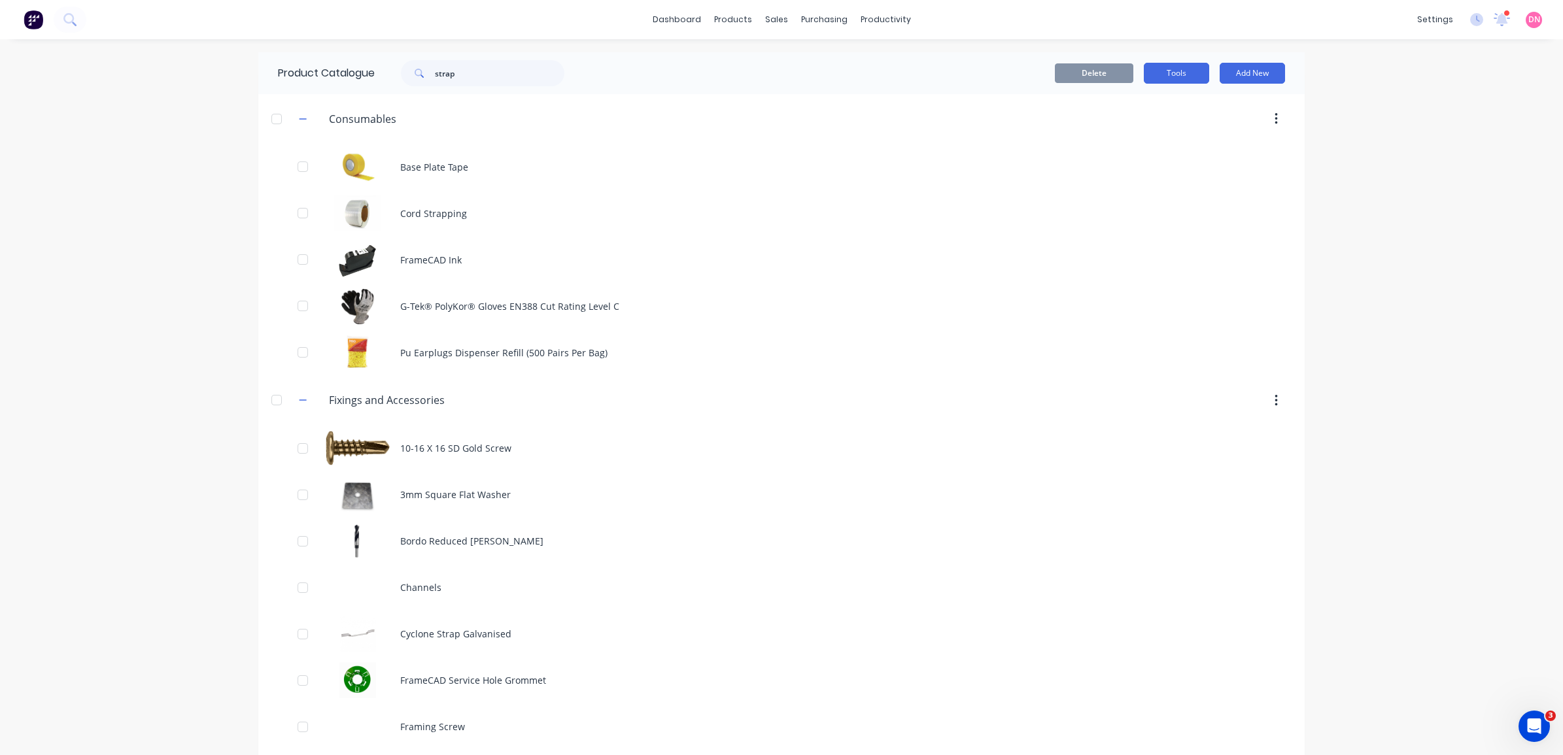
click at [1158, 69] on button "Tools" at bounding box center [1176, 73] width 65 height 21
drag, startPoint x: 495, startPoint y: 82, endPoint x: 341, endPoint y: 80, distance: 154.4
click at [341, 80] on div "Product Catalogue strap" at bounding box center [427, 73] width 339 height 42
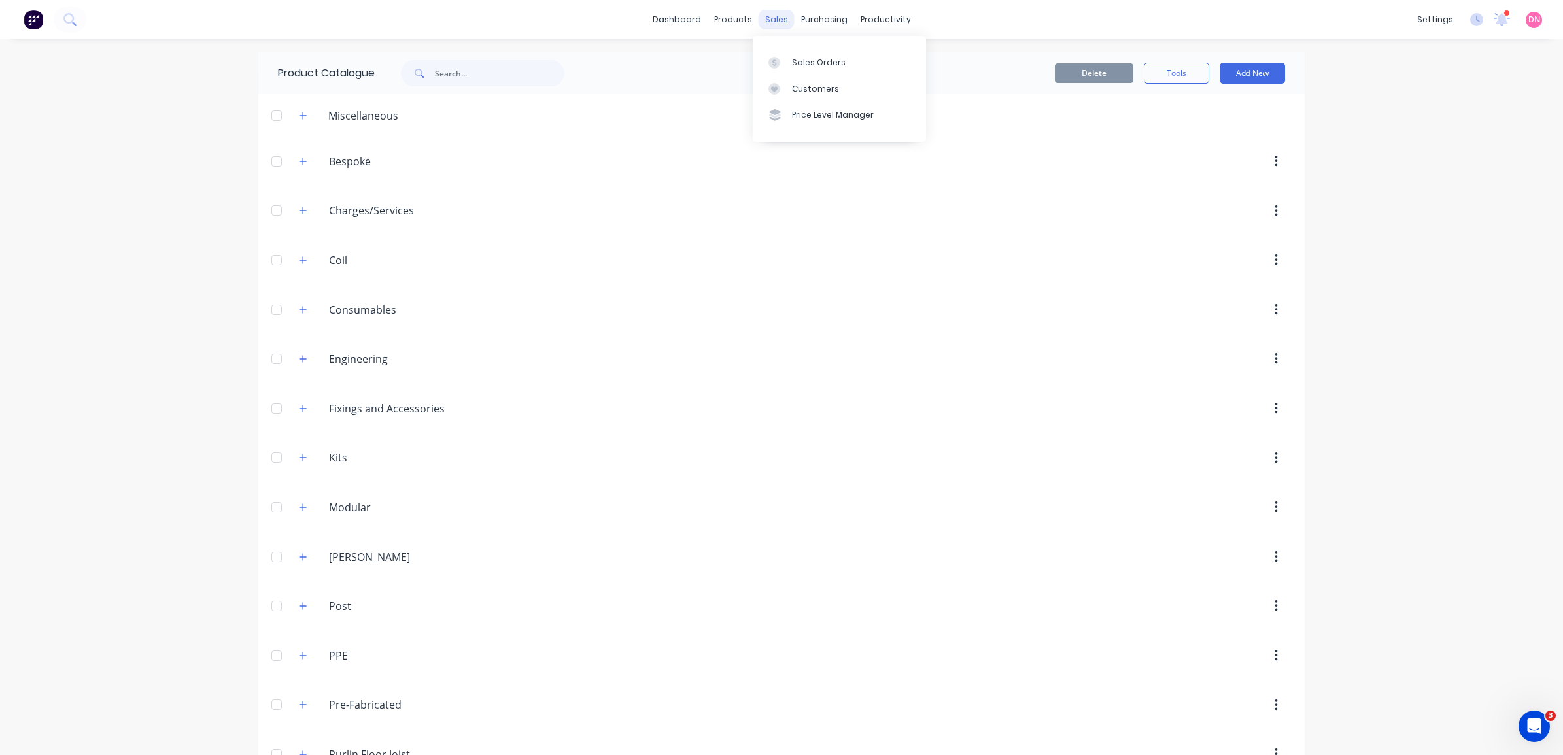
click at [766, 20] on div "sales" at bounding box center [777, 20] width 36 height 20
click at [778, 54] on link "Sales Orders" at bounding box center [839, 62] width 173 height 26
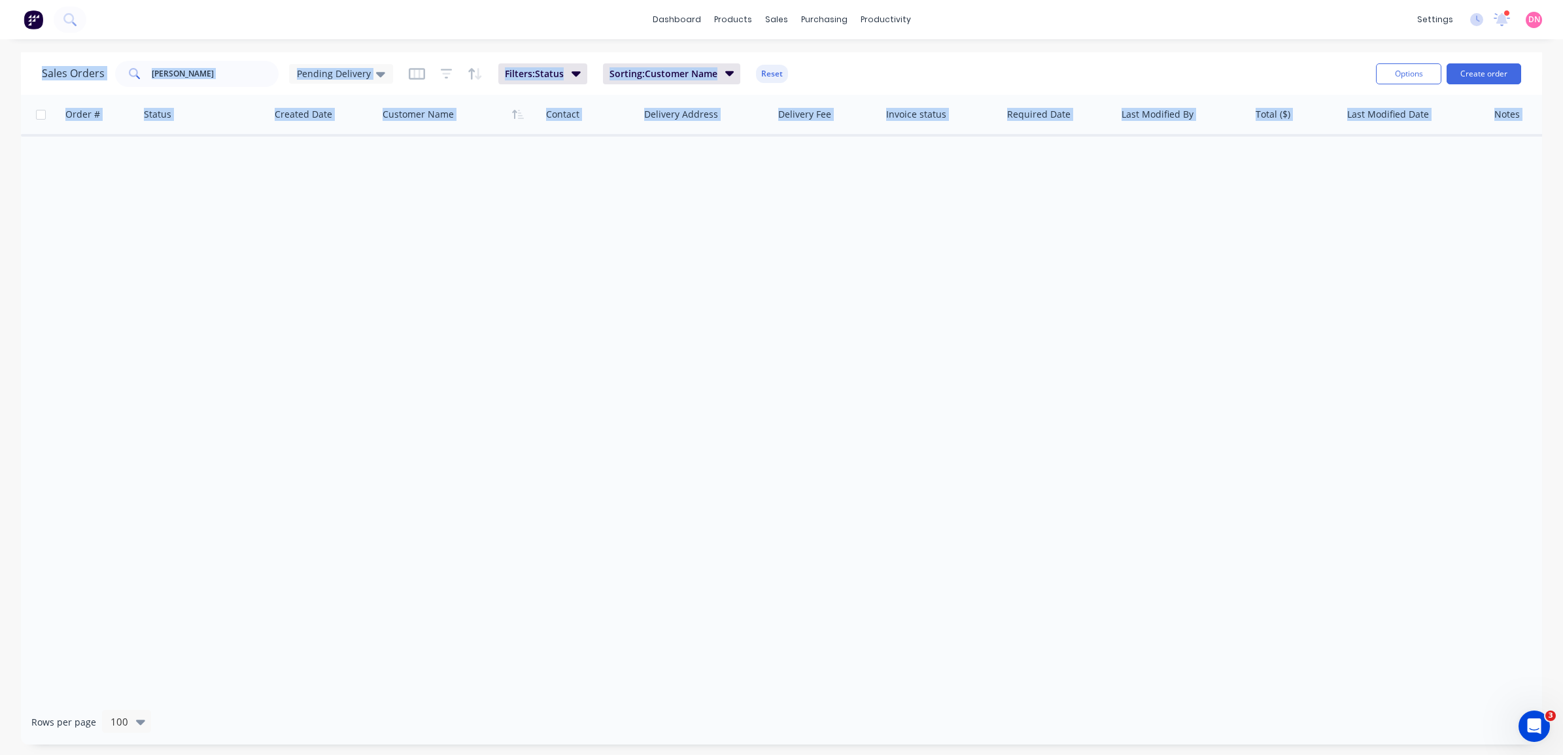
click at [0, 198] on html "dashboard products sales purchasing productivity dashboard products Product Cat…" at bounding box center [781, 377] width 1563 height 755
click at [204, 77] on input "wilma" at bounding box center [216, 74] width 128 height 26
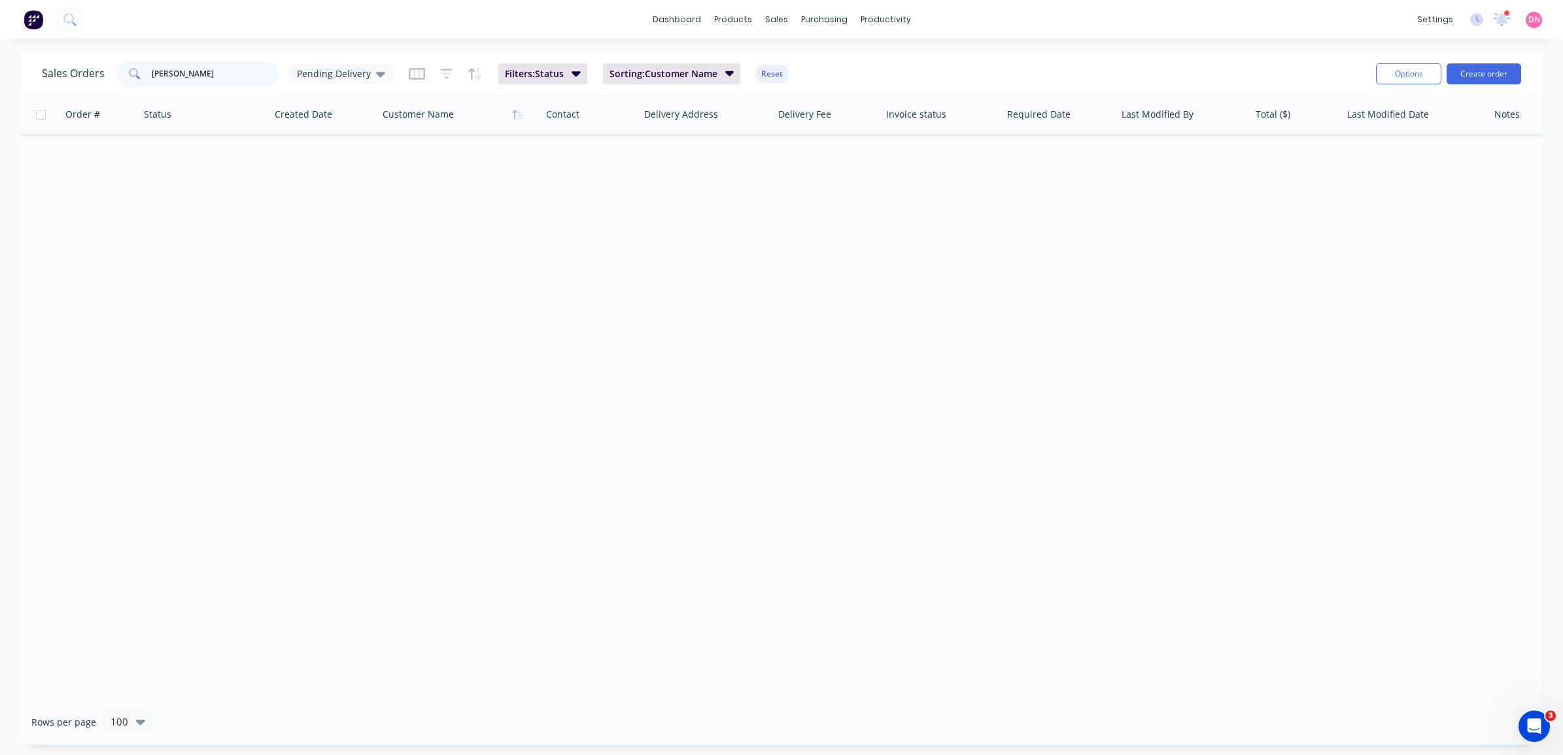
drag, startPoint x: 213, startPoint y: 73, endPoint x: 115, endPoint y: 74, distance: 98.1
click at [115, 74] on div "wilma" at bounding box center [197, 74] width 164 height 26
click at [390, 211] on div "Order # Status Created Date Customer Name Contact Delivery Address Delivery Fee…" at bounding box center [781, 397] width 1521 height 605
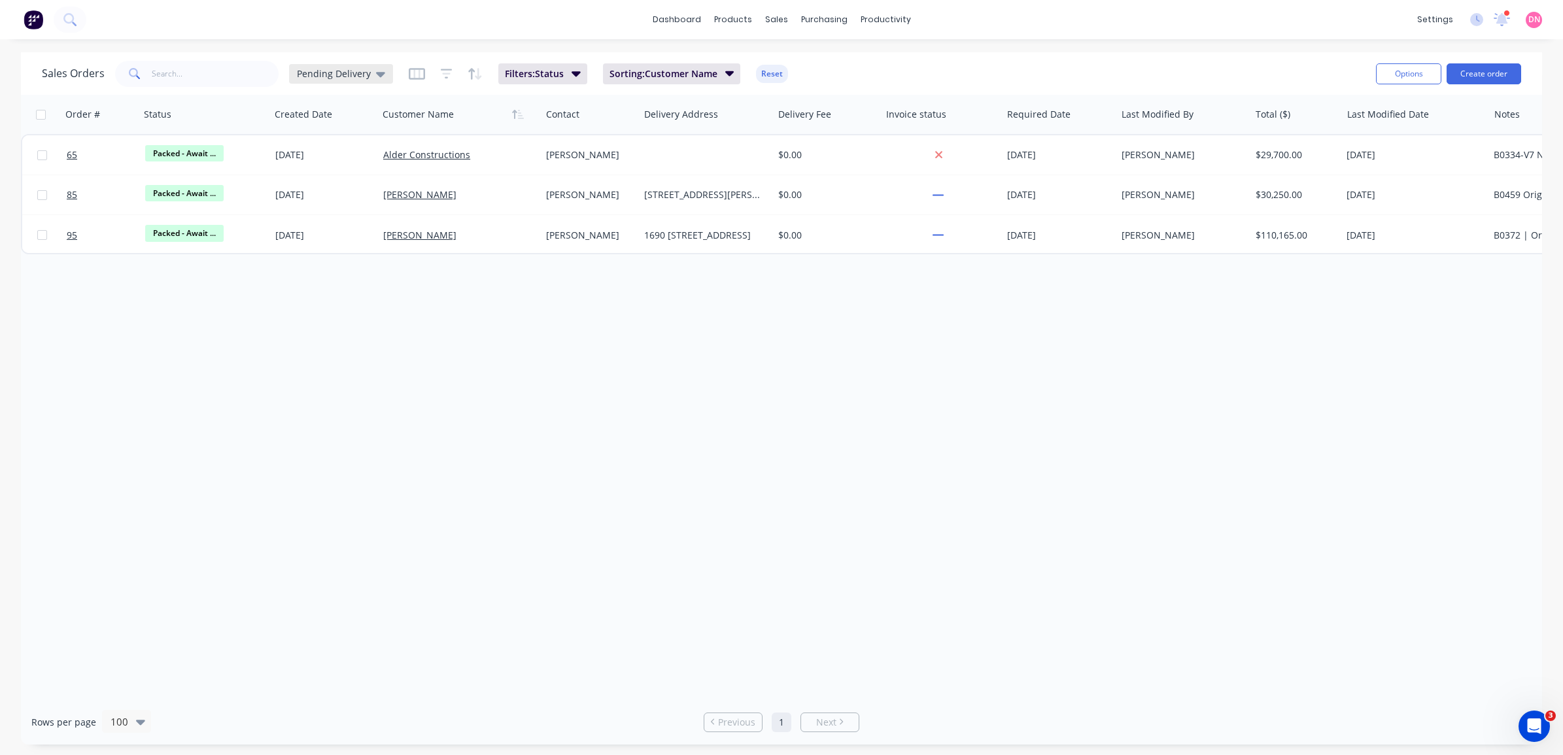
click at [387, 67] on div "Pending Delivery" at bounding box center [341, 74] width 104 height 20
click at [353, 233] on button "Demi's View" at bounding box center [368, 237] width 149 height 15
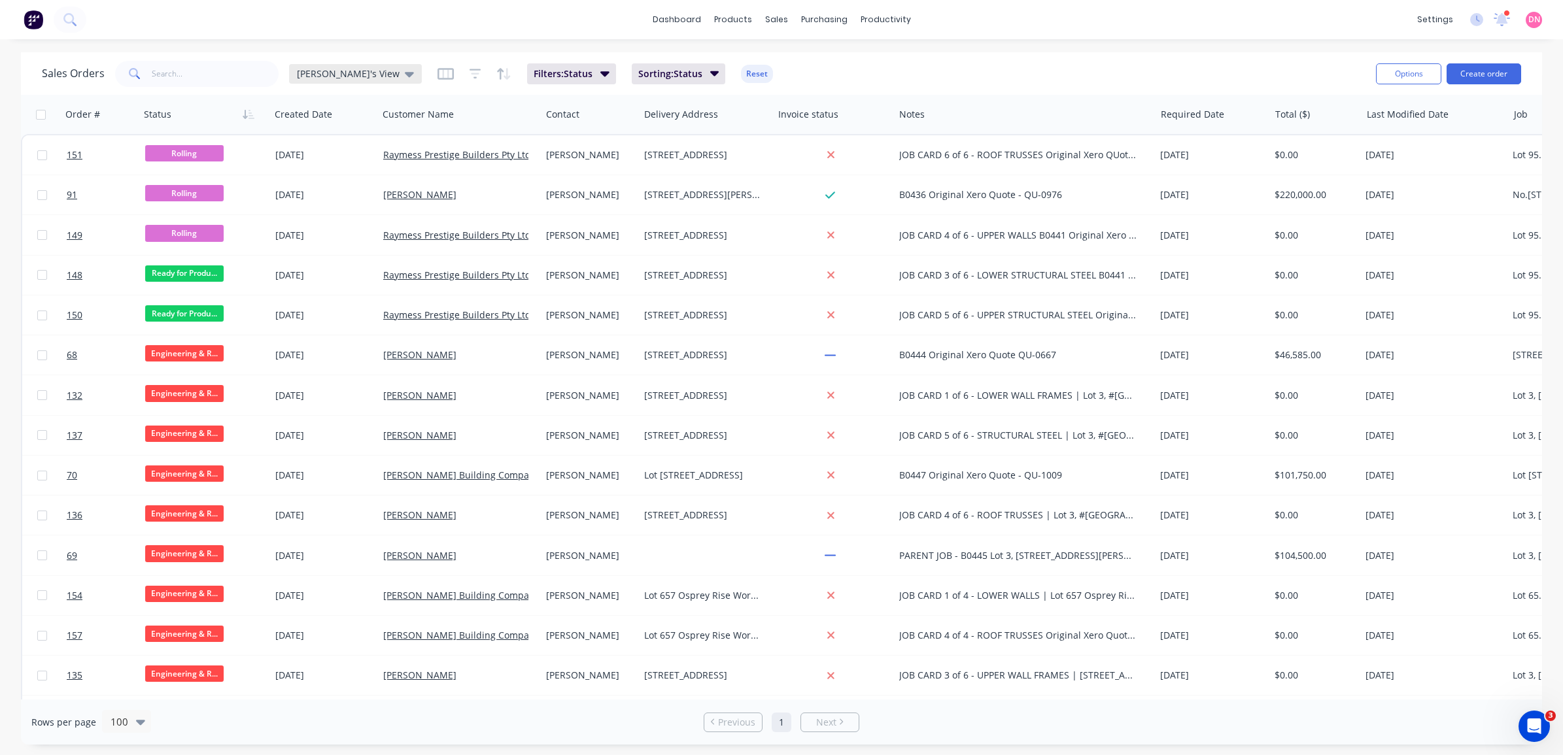
click at [350, 64] on div "Demi's View" at bounding box center [355, 74] width 133 height 20
click at [327, 184] on button "None" at bounding box center [368, 184] width 149 height 15
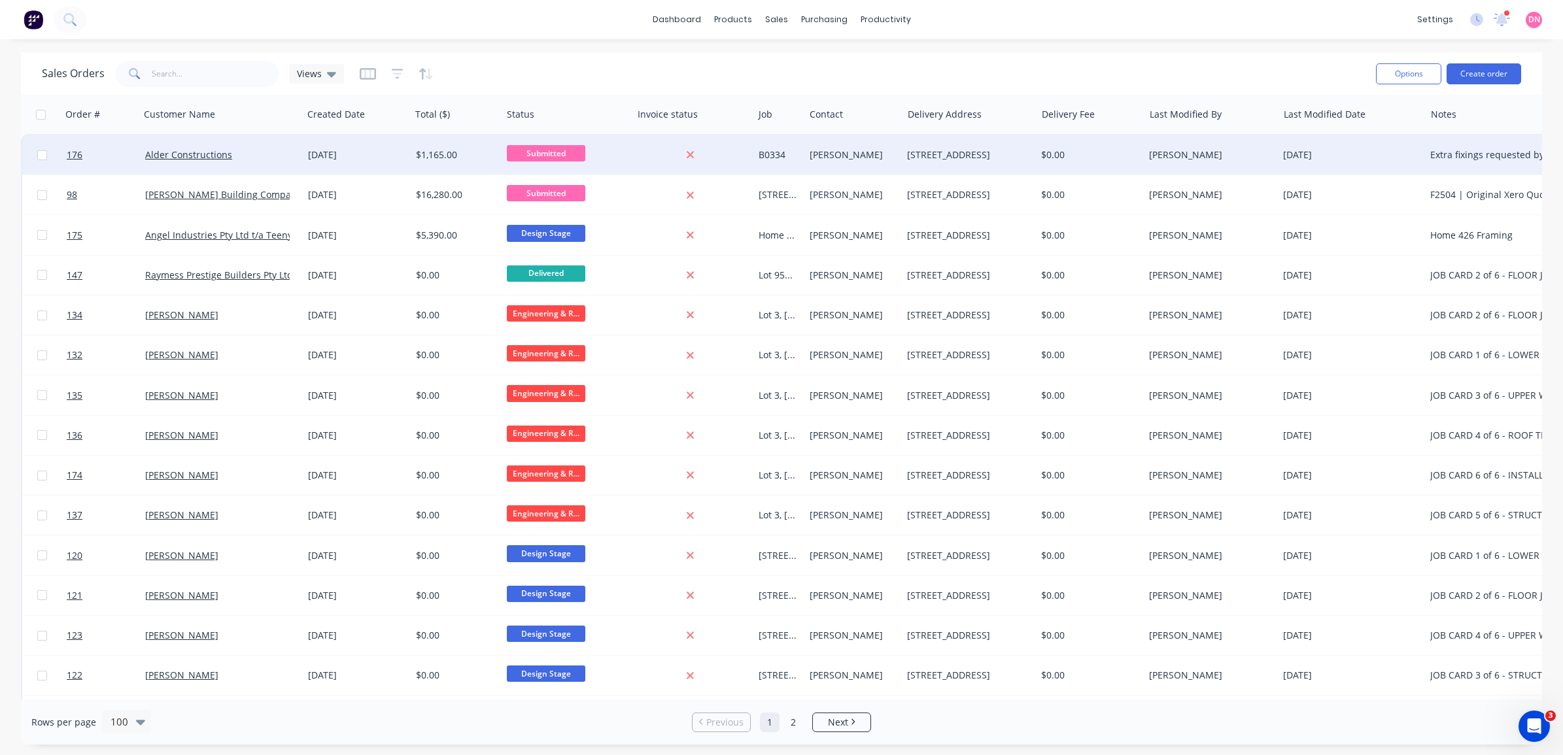
click at [570, 152] on span "Submitted" at bounding box center [546, 153] width 78 height 16
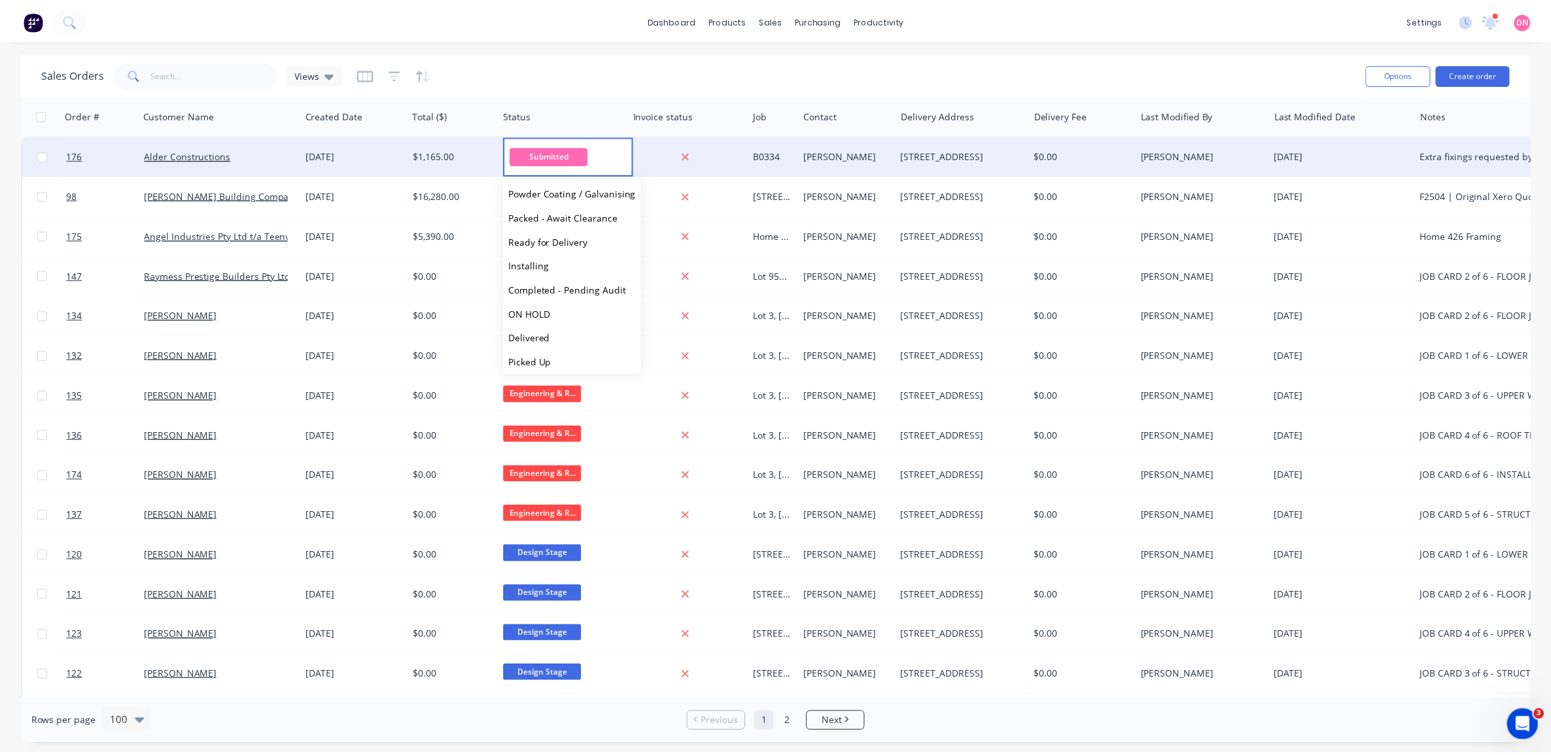
scroll to position [226, 0]
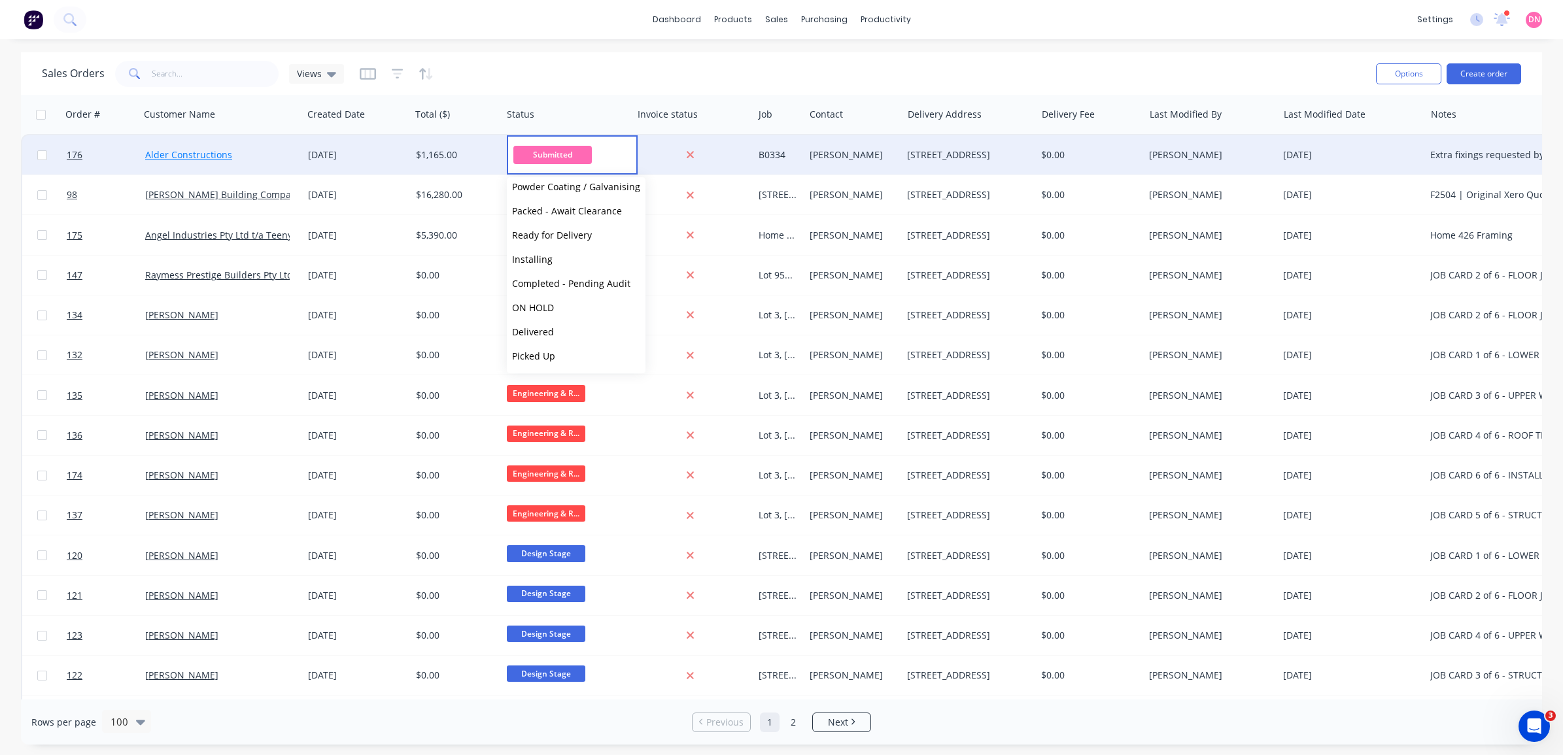
click at [207, 156] on link "Alder Constructions" at bounding box center [188, 154] width 87 height 12
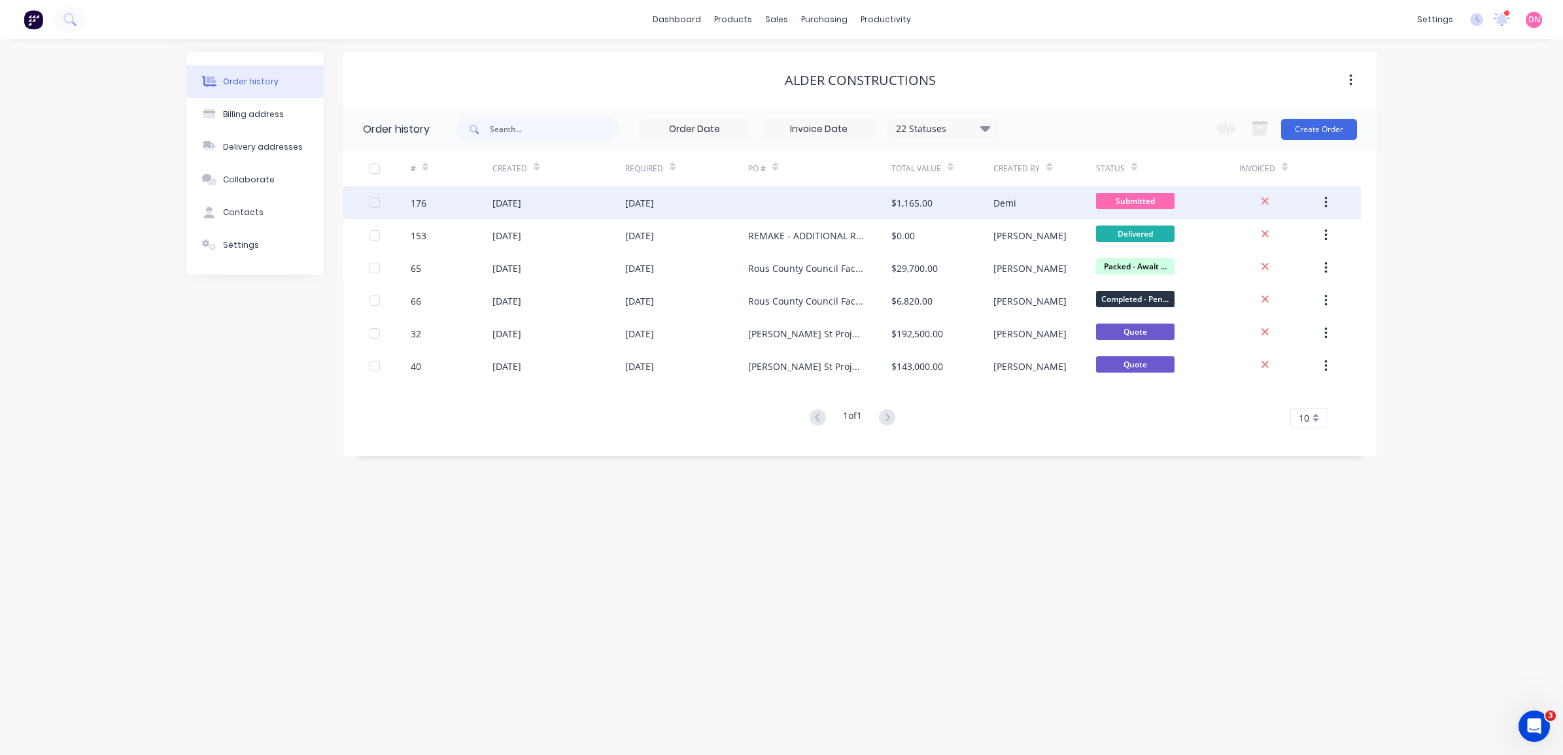
click at [502, 198] on div "01 Sep 2025" at bounding box center [506, 203] width 29 height 14
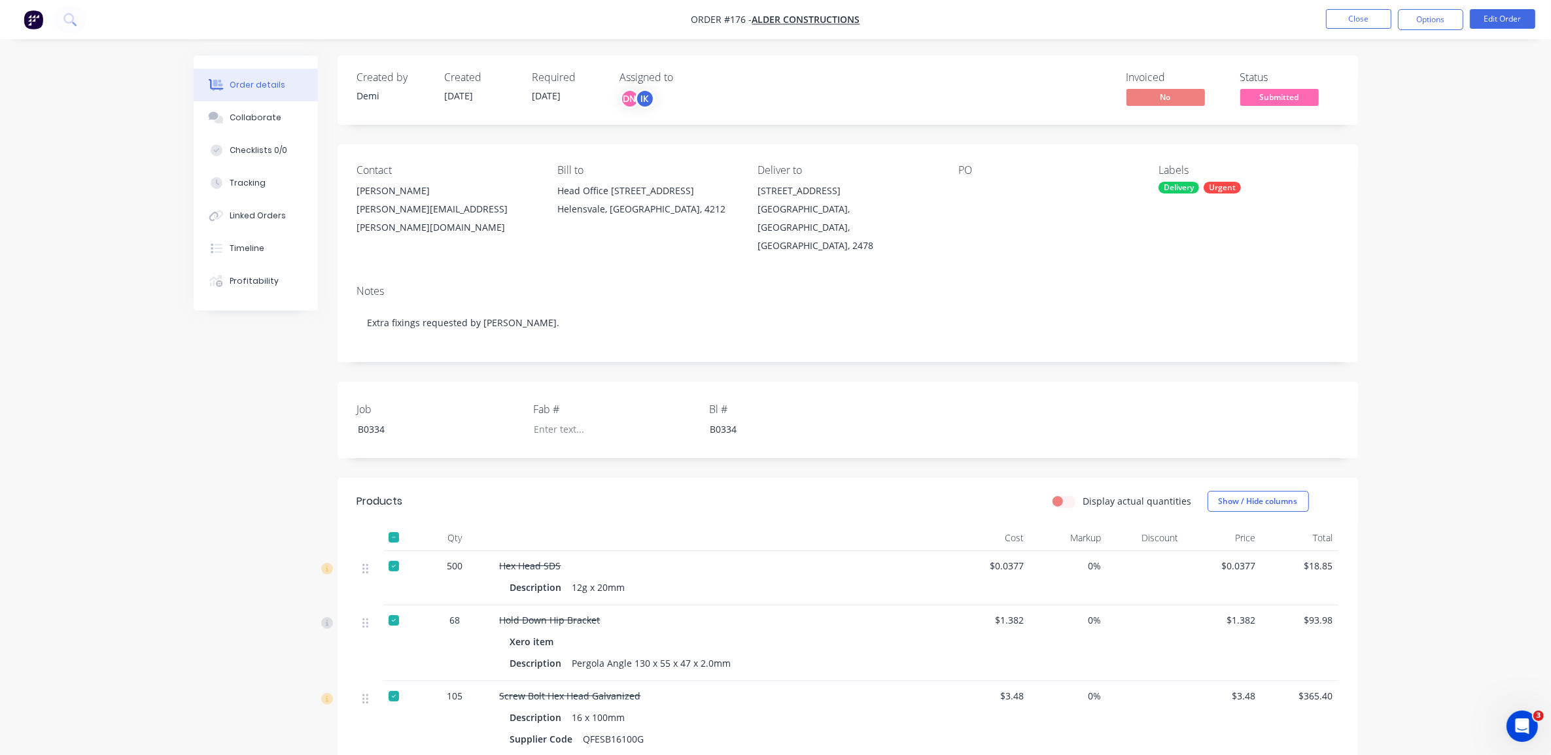
click at [1008, 197] on div at bounding box center [1040, 191] width 164 height 18
drag, startPoint x: 950, startPoint y: 182, endPoint x: 1468, endPoint y: 75, distance: 529.5
click at [950, 182] on div "Contact Brad Perske brad.perske@aldercon.com.au Bill to Head Office 119 Siganto…" at bounding box center [847, 210] width 1020 height 130
click at [1500, 15] on button "Edit Order" at bounding box center [1502, 19] width 65 height 20
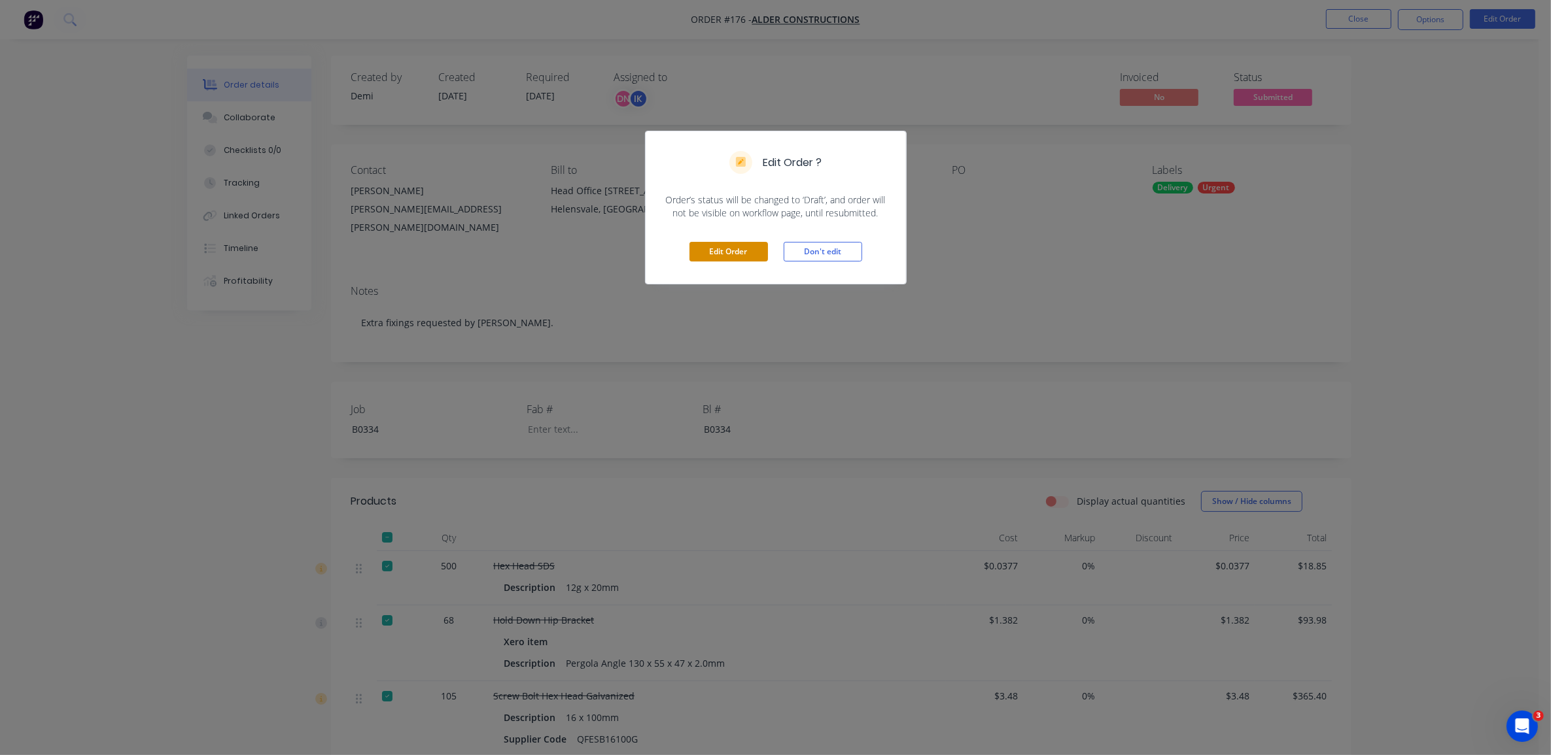
click at [753, 249] on button "Edit Order" at bounding box center [728, 252] width 78 height 20
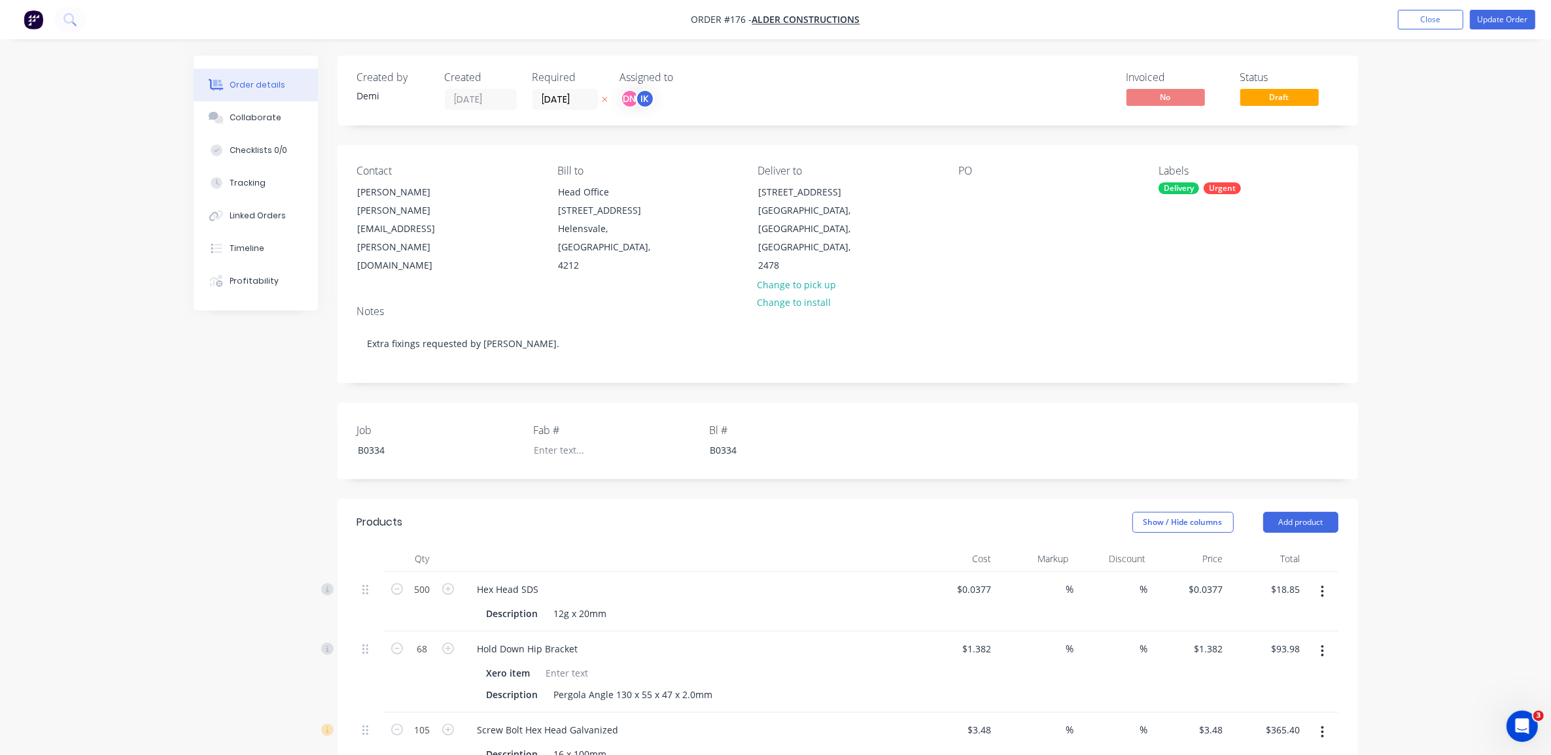
drag, startPoint x: 950, startPoint y: 203, endPoint x: 995, endPoint y: 194, distance: 46.2
click at [952, 203] on div "Contact Brad Perske brad.perske@aldercon.com.au Bill to Head Office 119 Siganto…" at bounding box center [847, 220] width 1020 height 150
drag, startPoint x: 955, startPoint y: 190, endPoint x: 962, endPoint y: 190, distance: 7.2
click at [956, 190] on div "Contact Brad Perske brad.perske@aldercon.com.au Bill to Head Office 119 Siganto…" at bounding box center [847, 220] width 1020 height 150
click at [971, 188] on div at bounding box center [968, 191] width 21 height 19
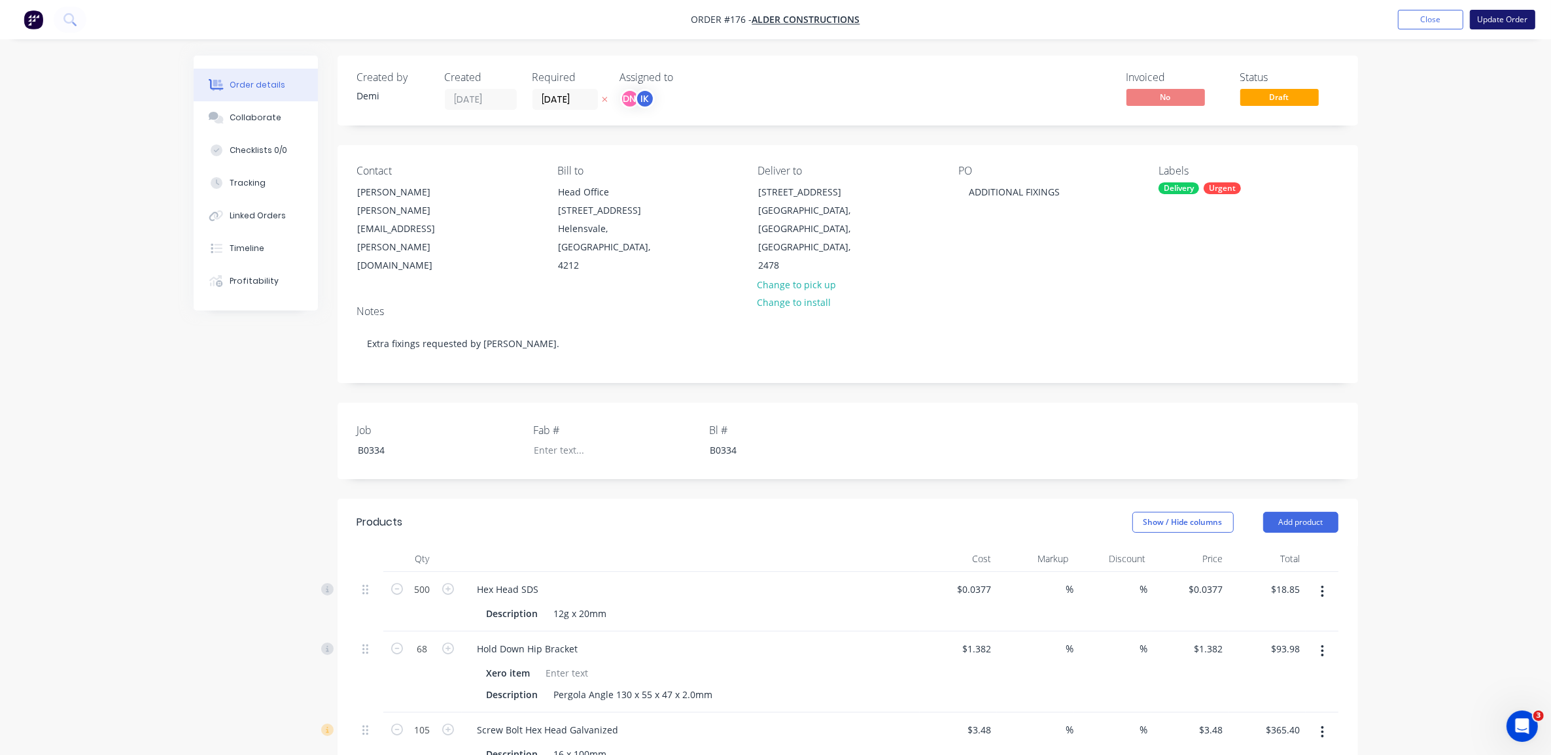
click at [1489, 27] on button "Update Order" at bounding box center [1502, 20] width 65 height 20
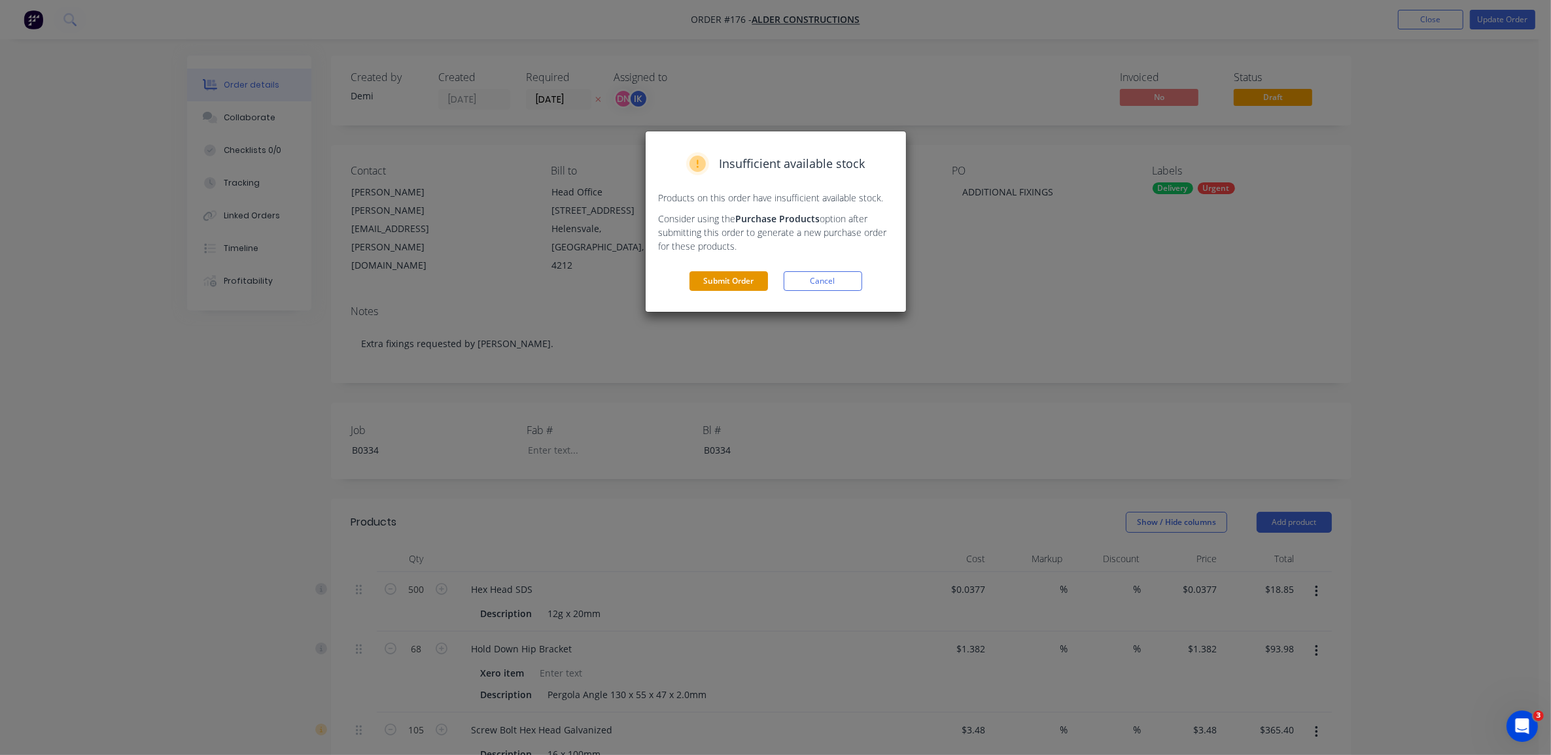
click at [746, 283] on button "Submit Order" at bounding box center [728, 281] width 78 height 20
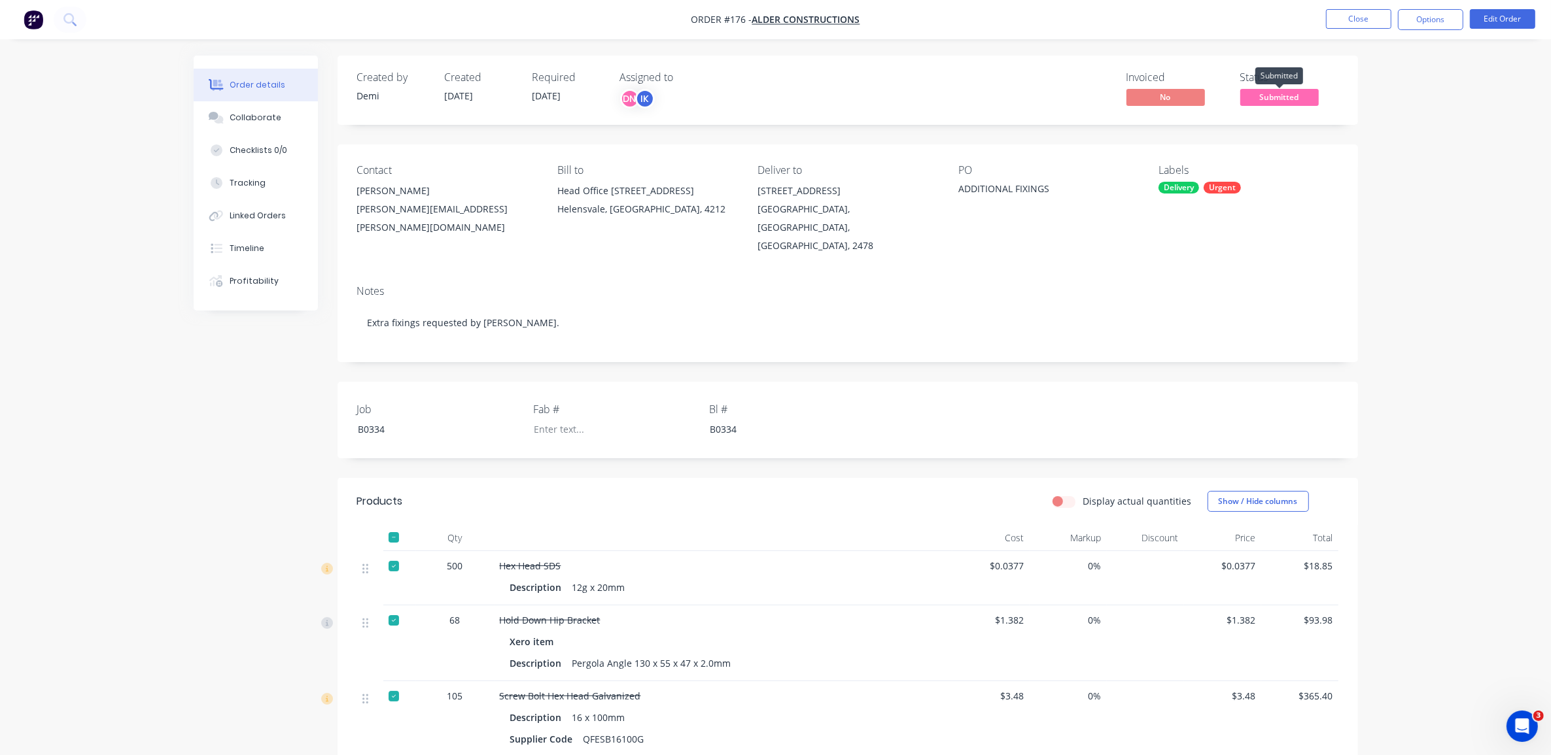
click at [1280, 99] on span "Submitted" at bounding box center [1279, 97] width 78 height 16
click at [749, 551] on div "Hex Head SDS Description 12g x 20mm" at bounding box center [723, 578] width 458 height 54
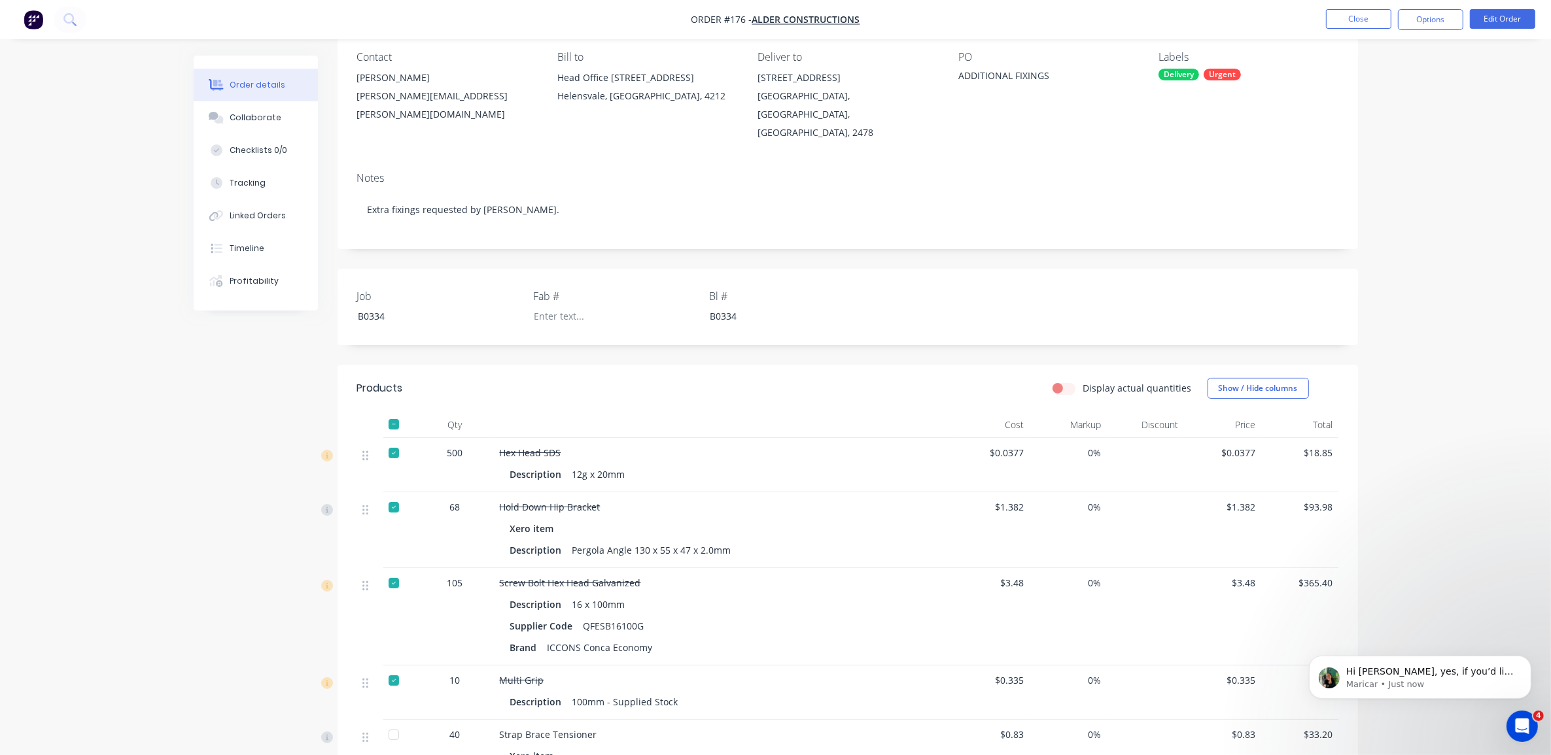
scroll to position [82, 0]
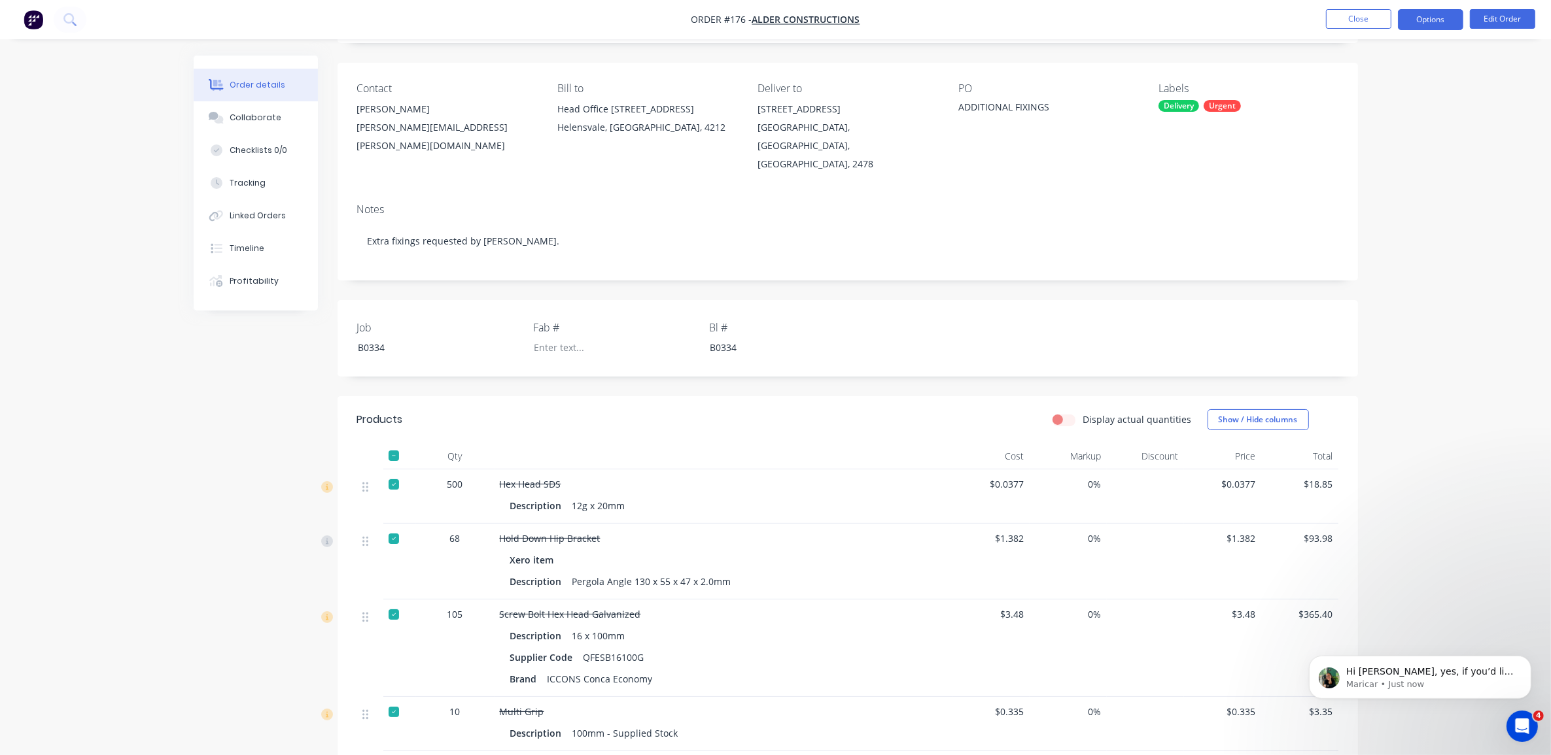
click at [1411, 23] on button "Options" at bounding box center [1430, 19] width 65 height 21
click at [1402, 160] on div "Delivery Docket" at bounding box center [1391, 164] width 120 height 19
click at [1388, 135] on div "Without pricing" at bounding box center [1391, 131] width 120 height 19
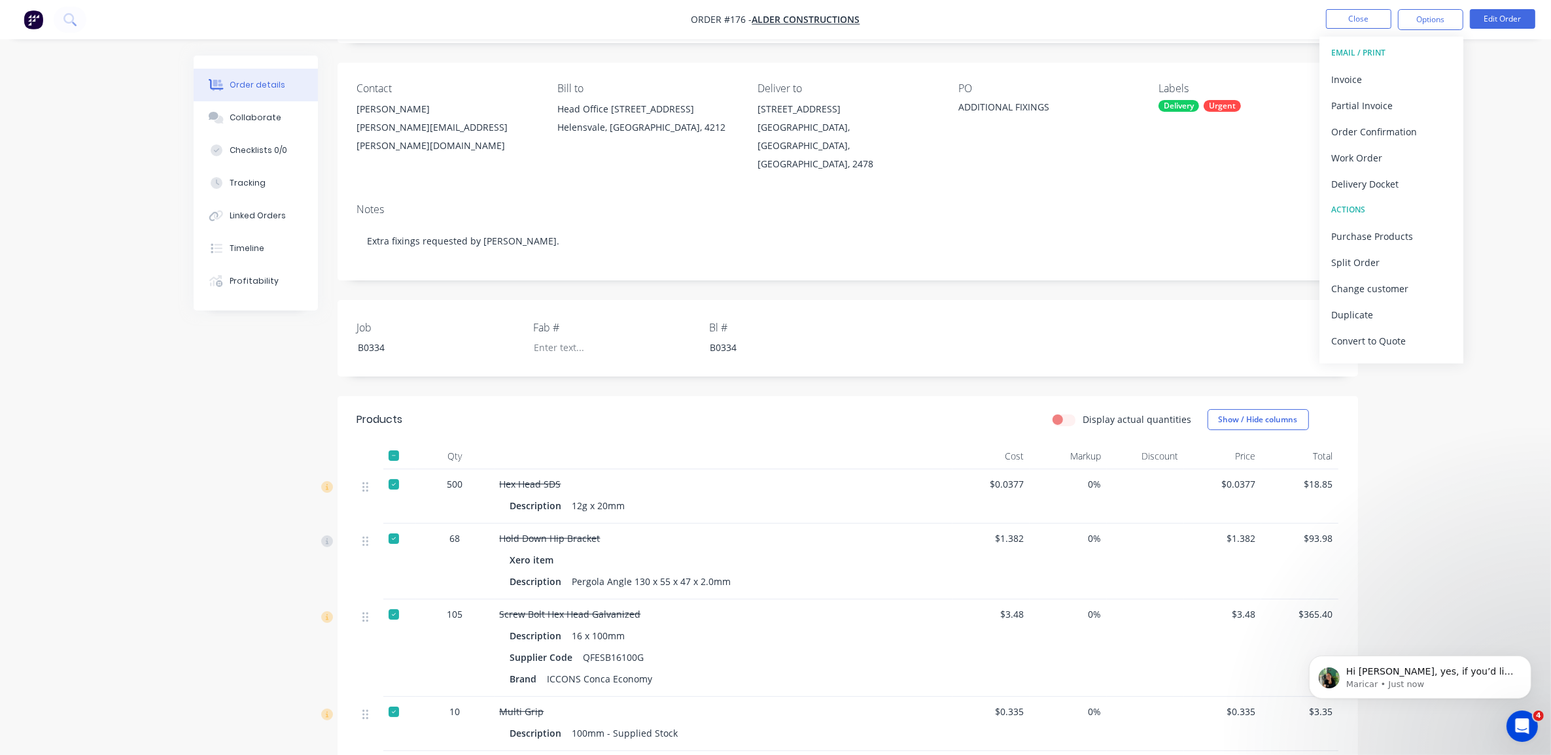
click at [1415, 428] on div "Order details Collaborate Checklists 0/0 Tracking Linked Orders Timeline Profit…" at bounding box center [775, 664] width 1551 height 1492
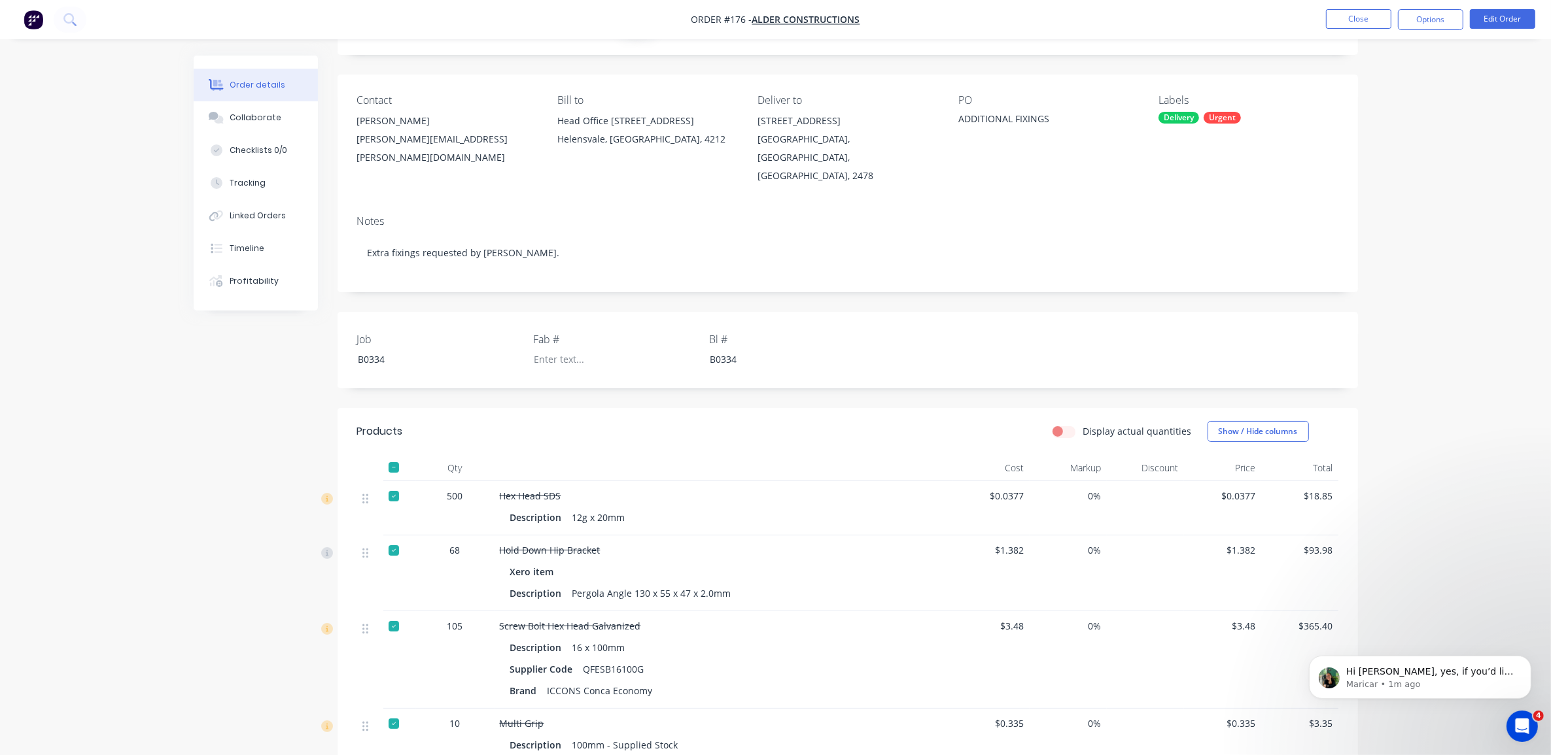
scroll to position [52, 0]
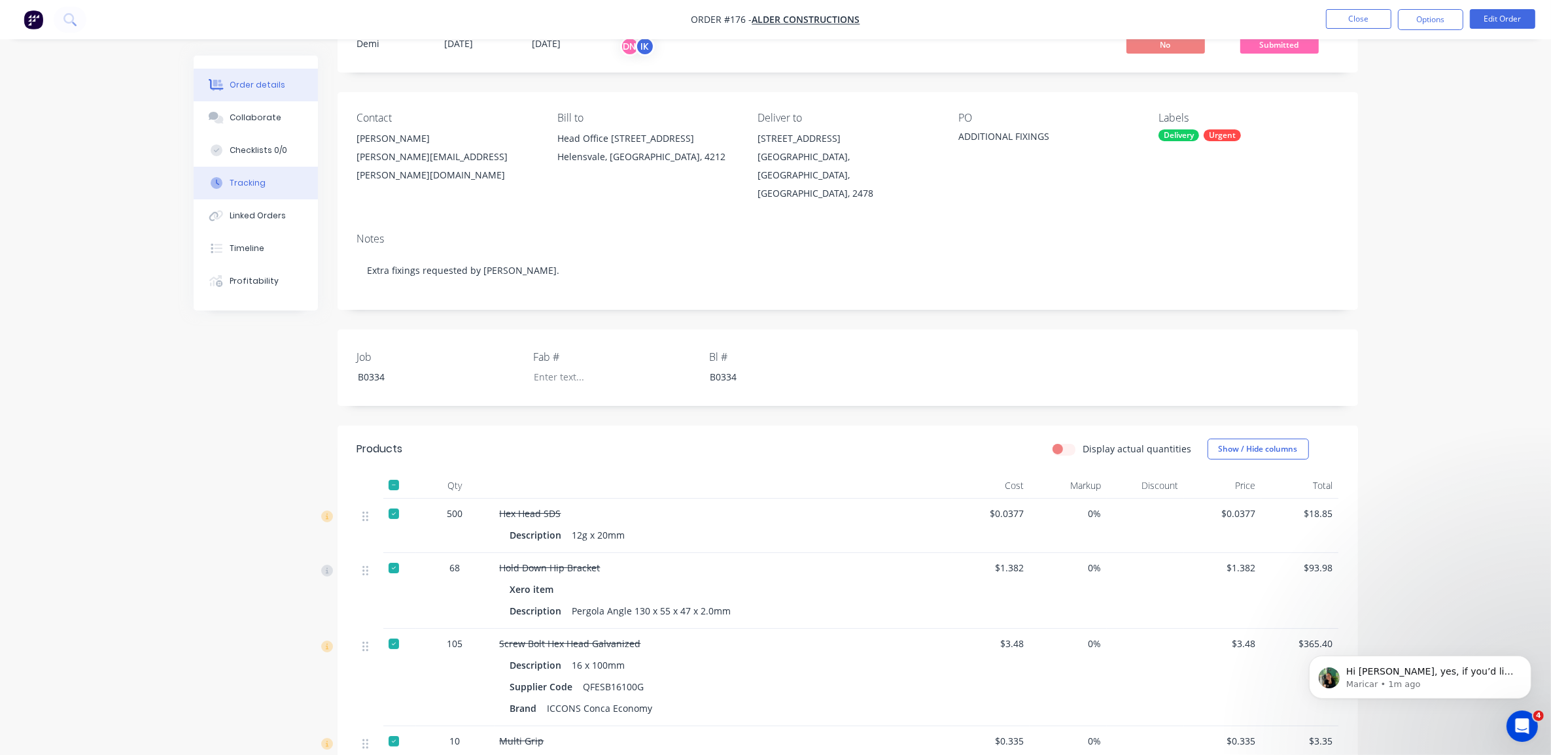
click at [252, 187] on div "Tracking" at bounding box center [248, 183] width 36 height 12
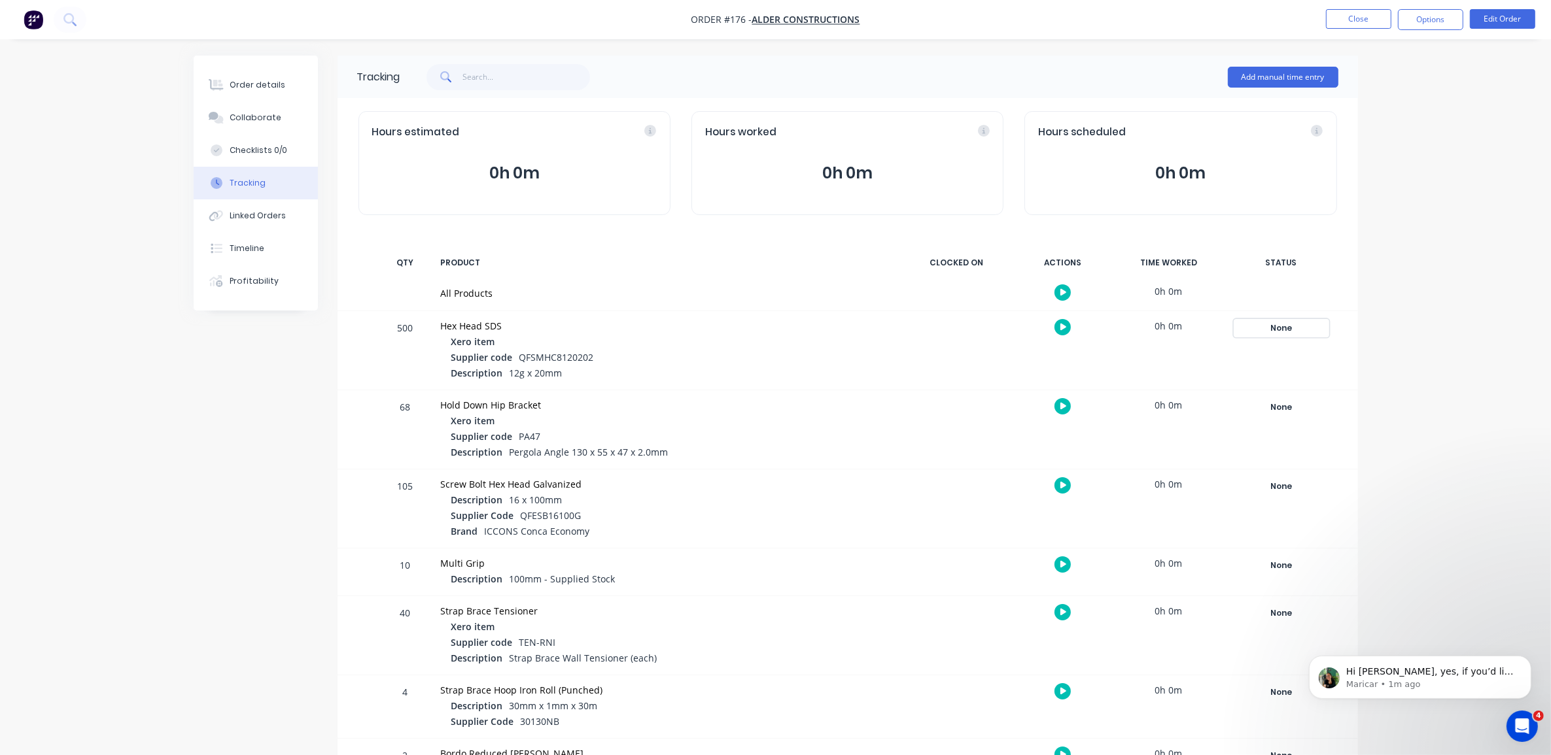
click at [1279, 319] on button "None" at bounding box center [1280, 328] width 95 height 18
click at [1392, 461] on button "Complete" at bounding box center [1377, 457] width 56 height 17
click at [278, 86] on div "Order details" at bounding box center [258, 85] width 56 height 12
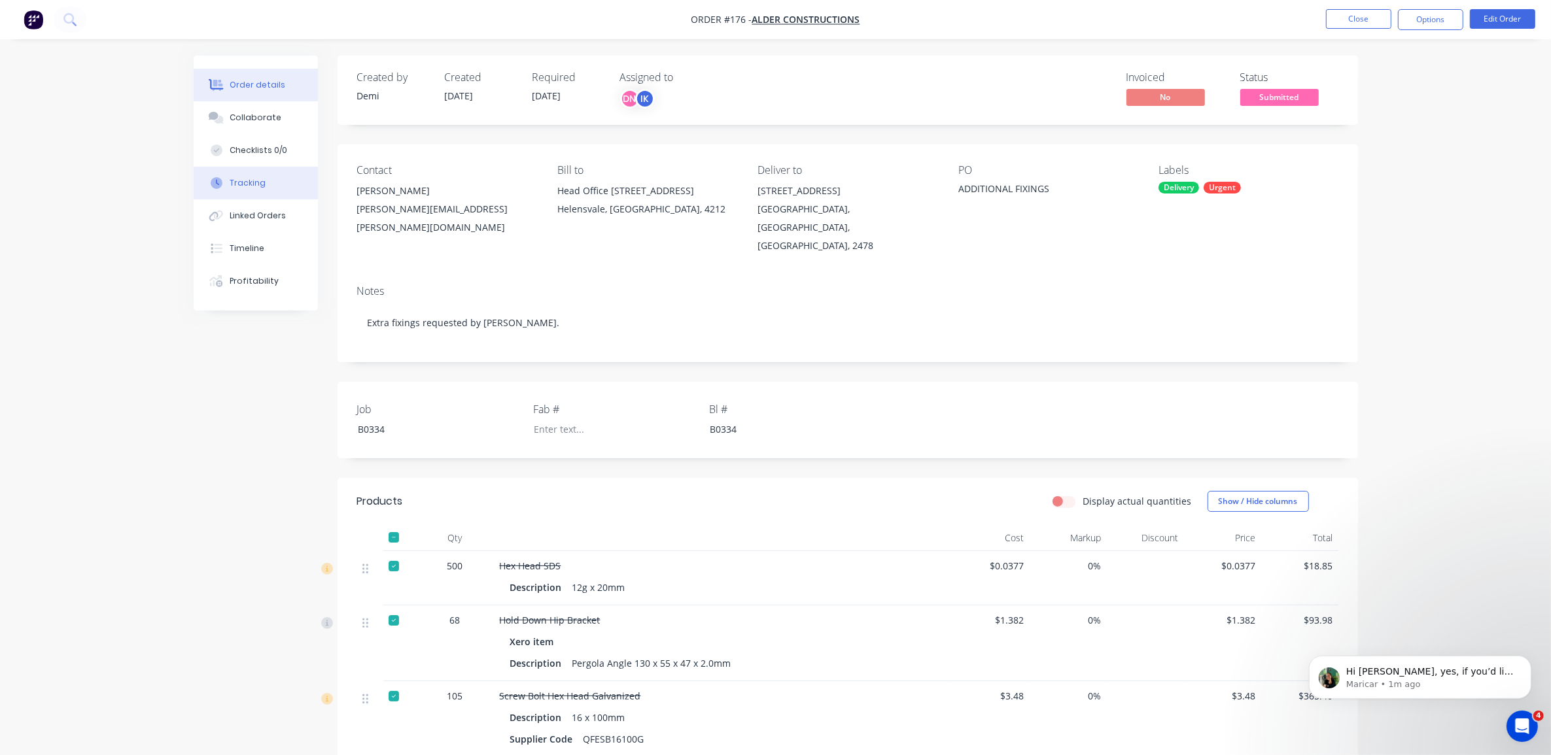
click at [266, 177] on button "Tracking" at bounding box center [256, 183] width 124 height 33
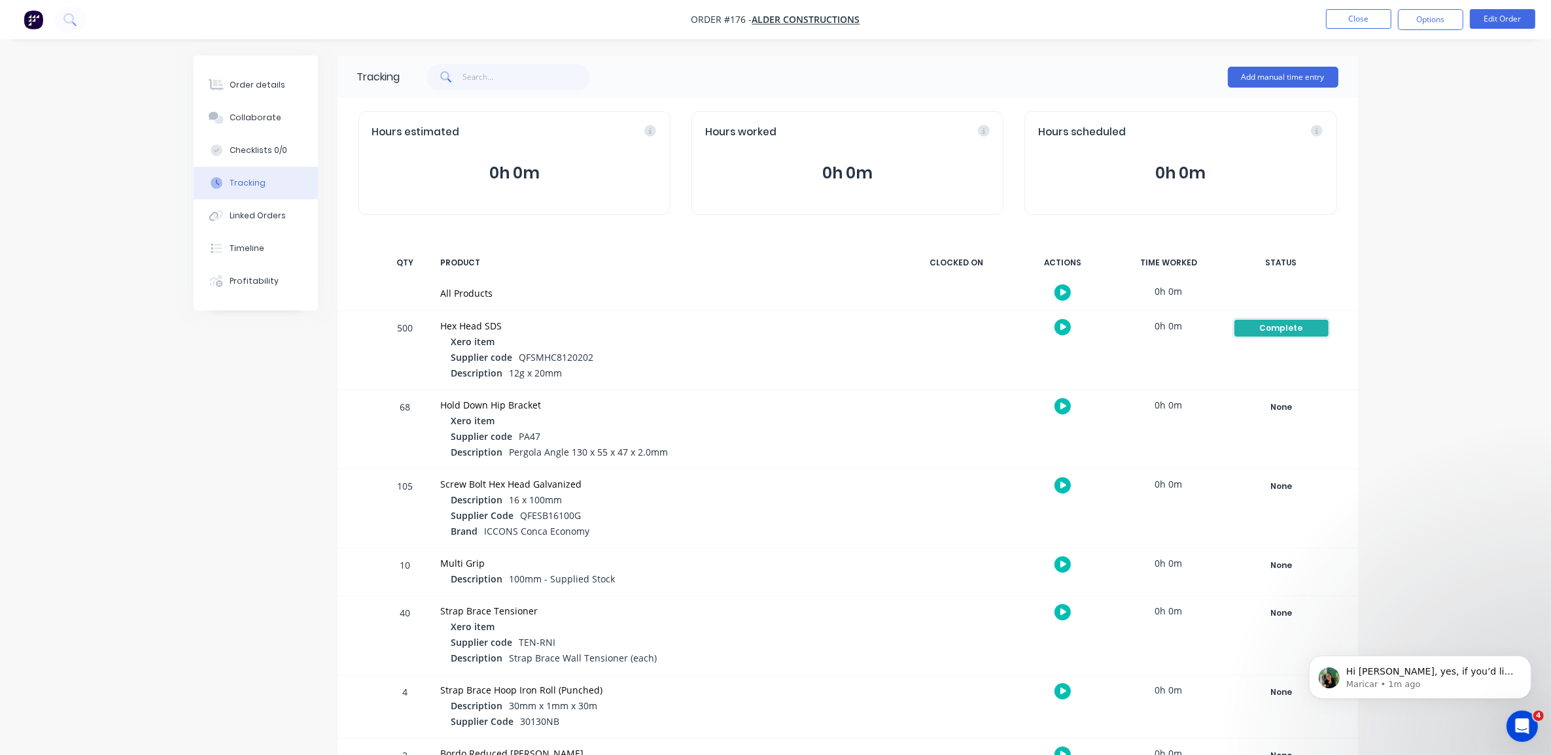
click at [1308, 324] on div "Complete" at bounding box center [1281, 328] width 94 height 17
click at [1378, 412] on button "None" at bounding box center [1366, 407] width 35 height 17
click at [266, 227] on button "Linked Orders" at bounding box center [256, 215] width 124 height 33
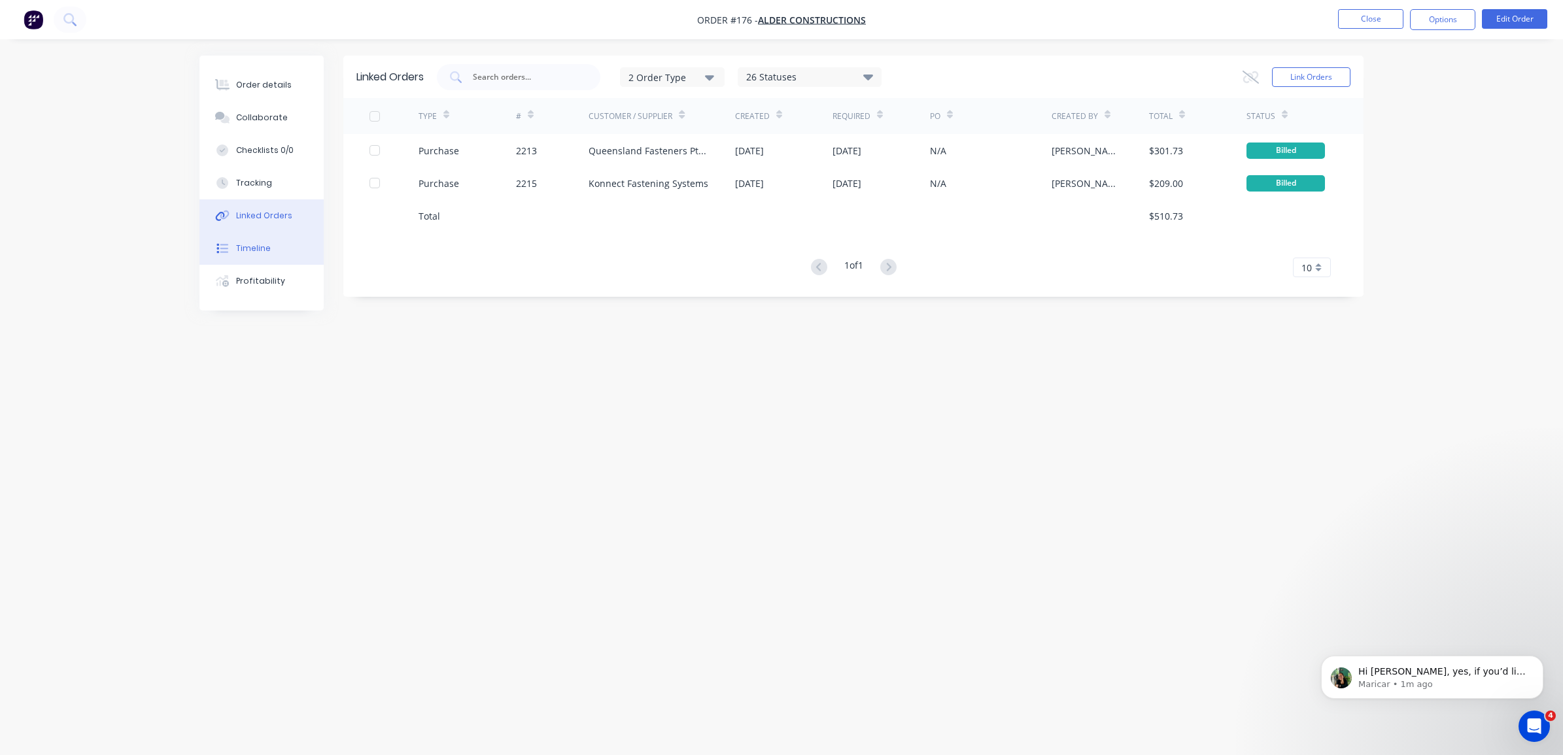
click at [259, 252] on div "Timeline" at bounding box center [253, 249] width 35 height 12
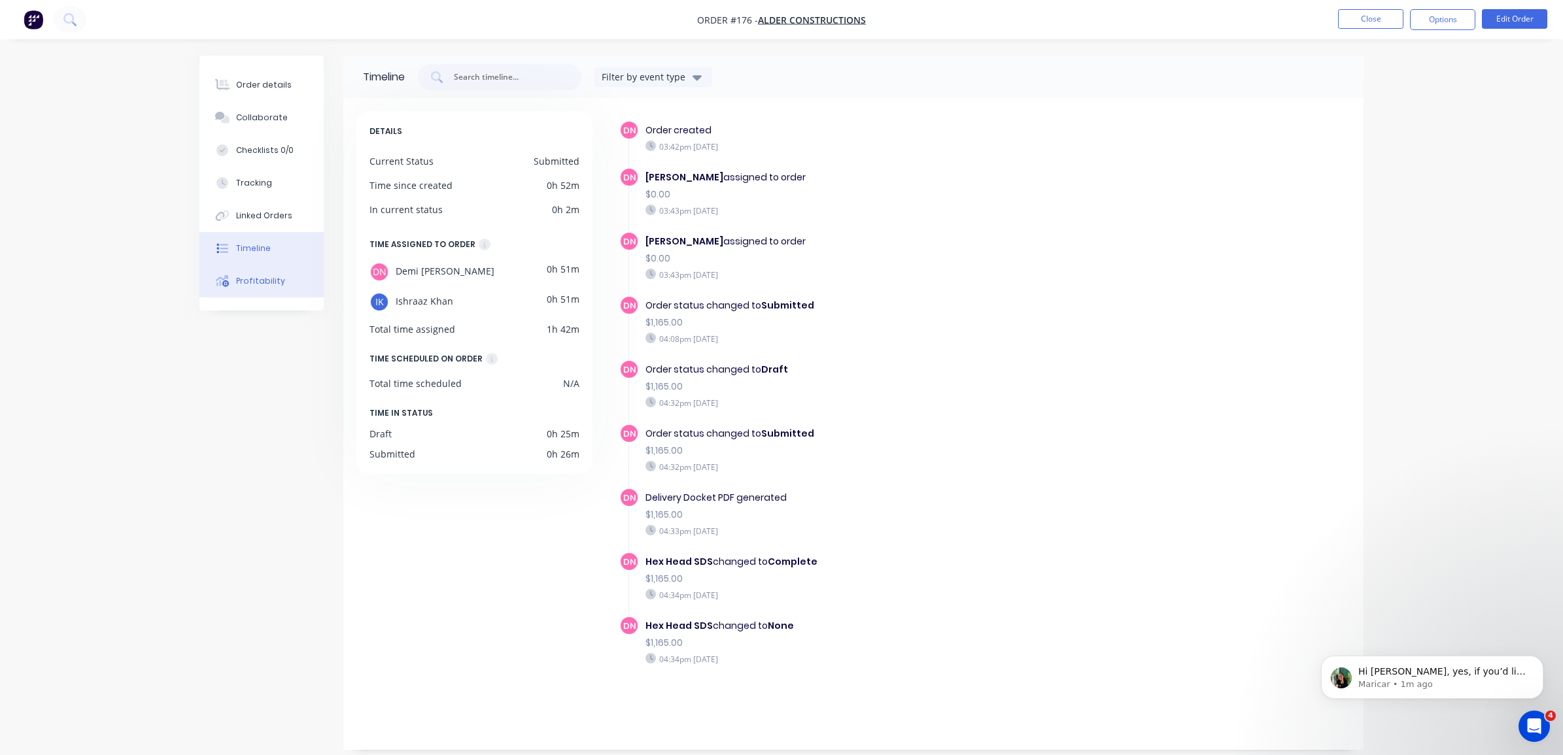
click at [260, 285] on div "Profitability" at bounding box center [260, 281] width 49 height 12
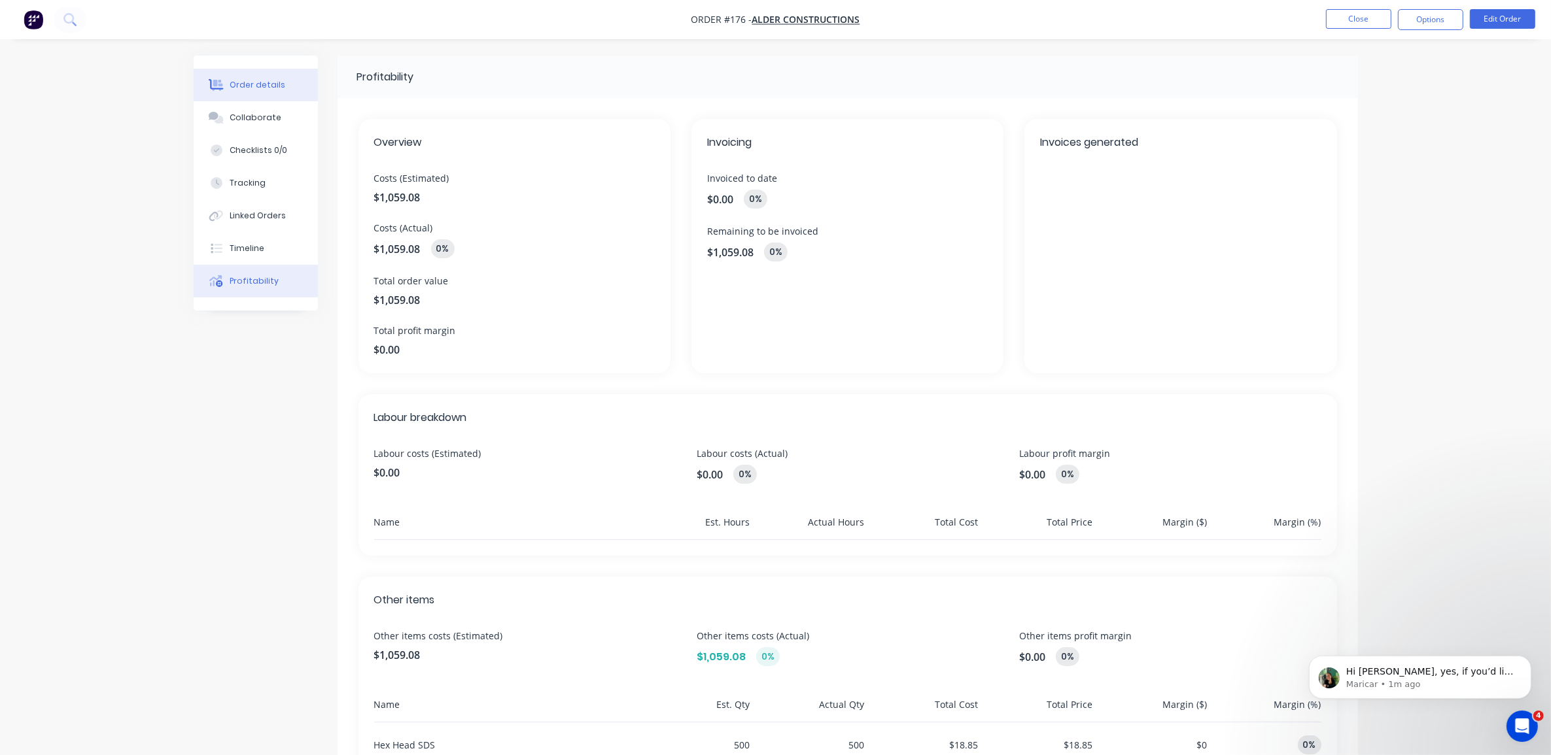
click at [271, 90] on div "Order details" at bounding box center [258, 85] width 56 height 12
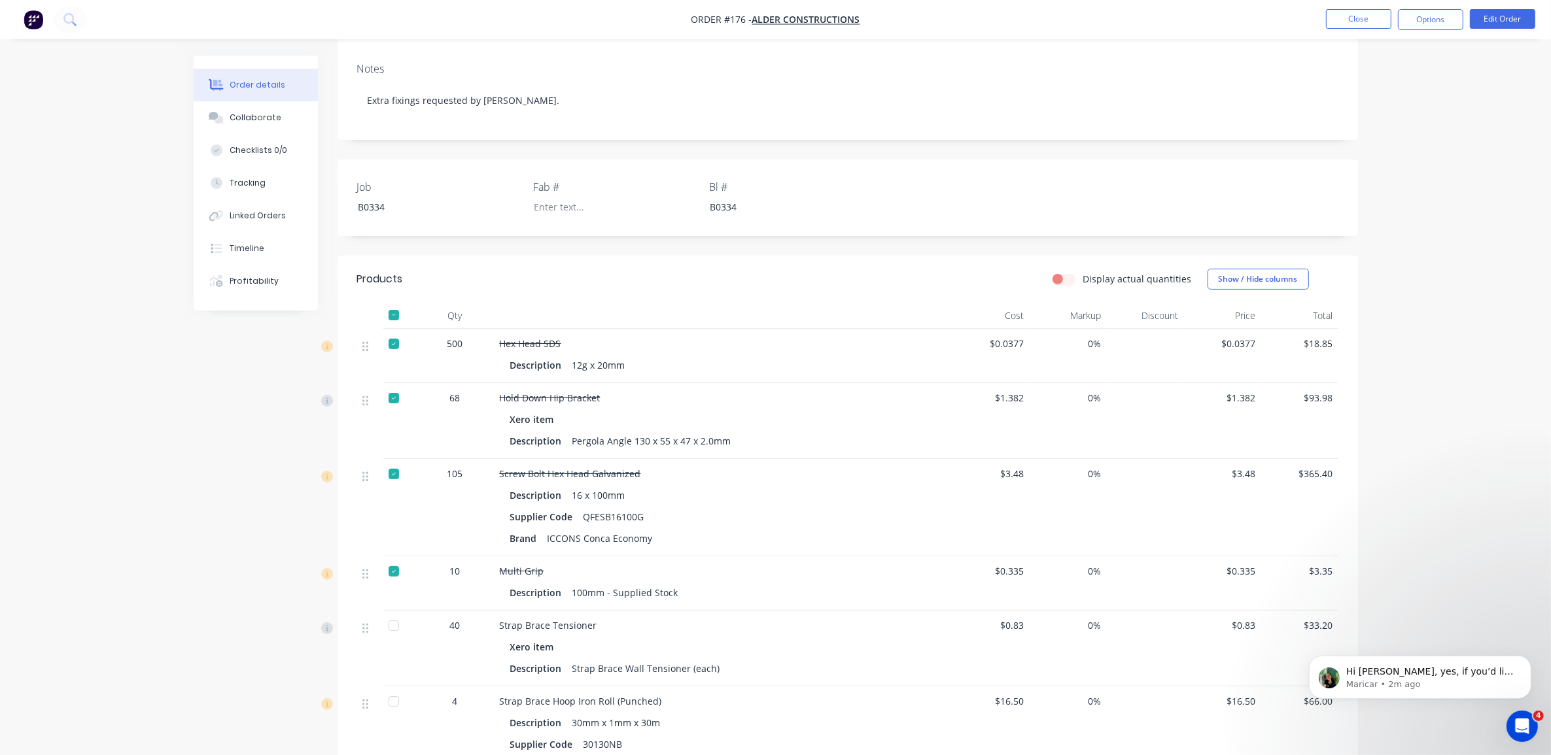
scroll to position [216, 0]
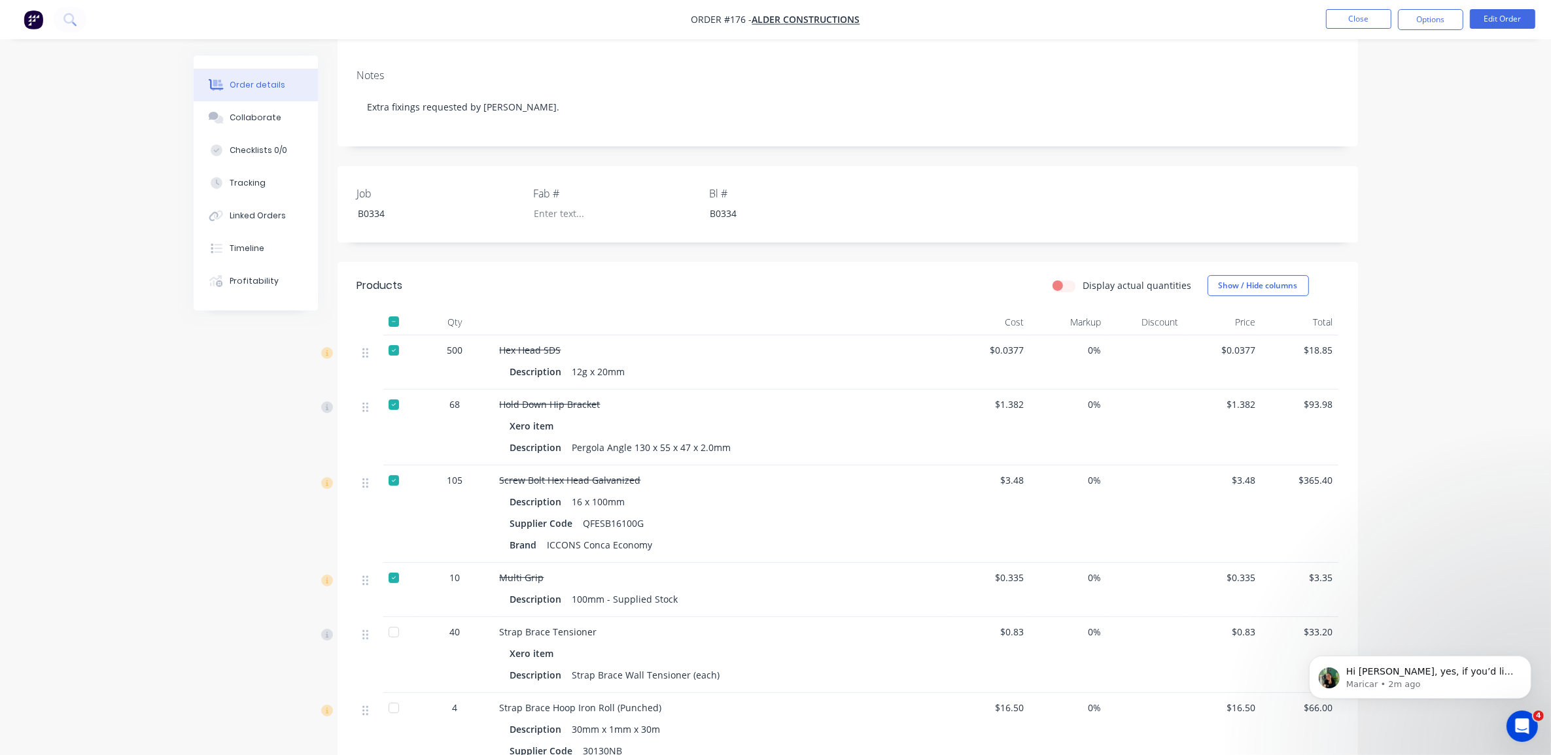
click at [1083, 279] on label "Display actual quantities" at bounding box center [1137, 286] width 109 height 14
click at [1063, 279] on input "Display actual quantities" at bounding box center [1057, 285] width 10 height 12
click at [1083, 279] on label "Display actual quantities" at bounding box center [1137, 286] width 109 height 14
click at [1063, 279] on input "Display actual quantities" at bounding box center [1057, 285] width 10 height 12
click at [1083, 279] on label "Display actual quantities" at bounding box center [1137, 286] width 109 height 14
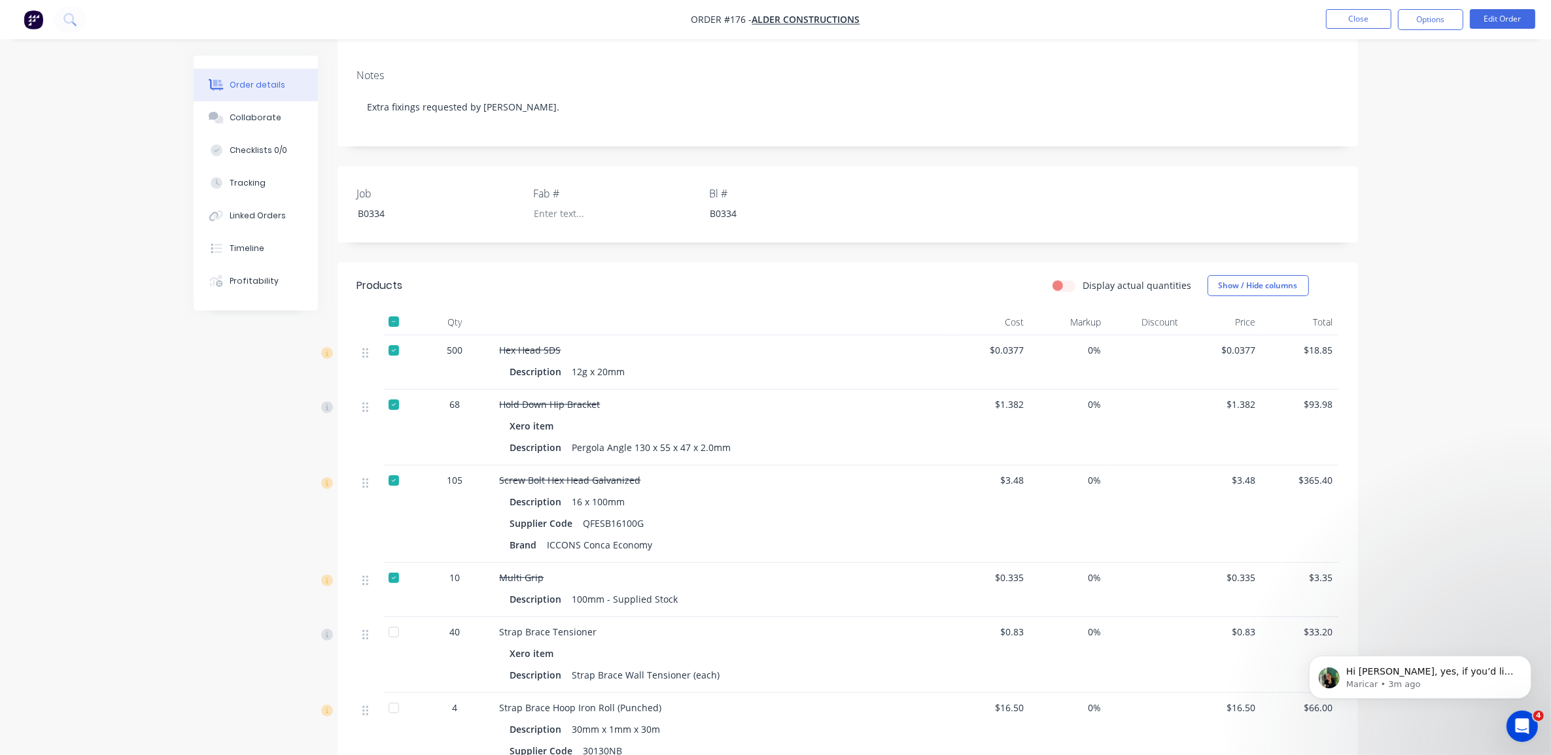
click at [1063, 279] on input "Display actual quantities" at bounding box center [1057, 285] width 10 height 12
click at [1083, 279] on label "Display actual quantities" at bounding box center [1137, 286] width 109 height 14
click at [1063, 279] on input "Display actual quantities" at bounding box center [1057, 285] width 10 height 12
click at [1083, 279] on label "Display actual quantities" at bounding box center [1137, 286] width 109 height 14
click at [1063, 279] on input "Display actual quantities" at bounding box center [1057, 285] width 10 height 12
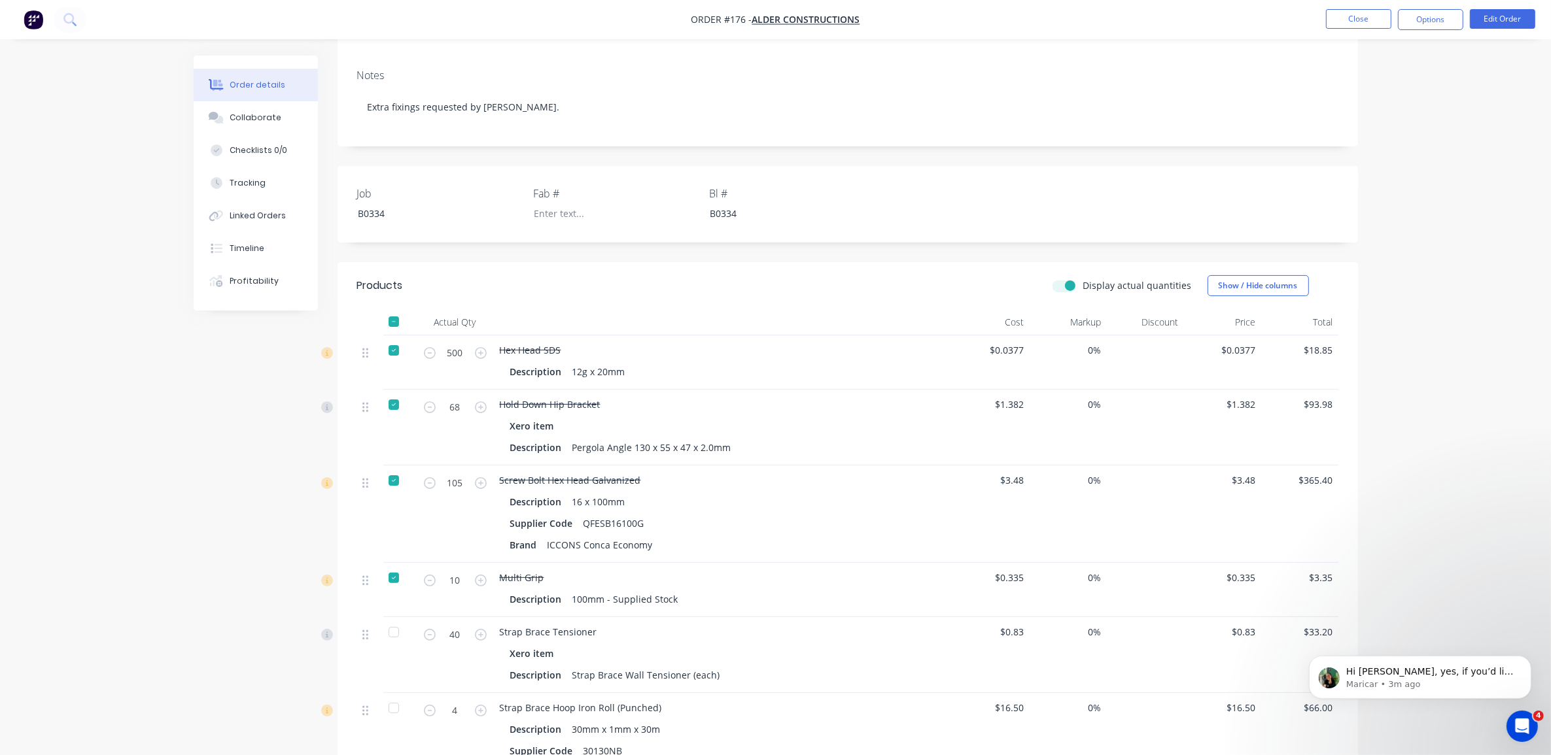
click at [1083, 279] on label "Display actual quantities" at bounding box center [1137, 286] width 109 height 14
click at [1063, 279] on input "Display actual quantities" at bounding box center [1057, 285] width 10 height 12
checkbox input "false"
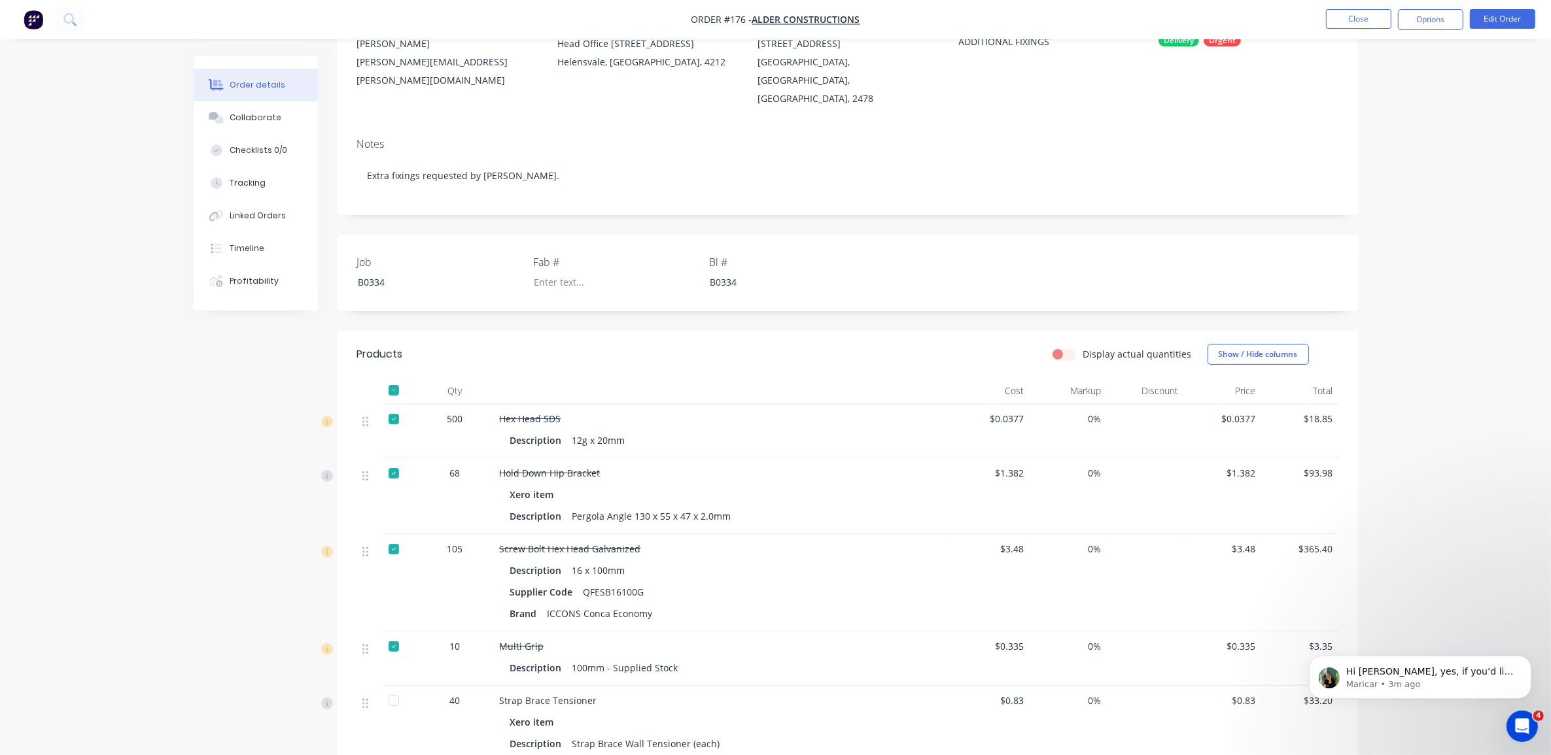
scroll to position [0, 0]
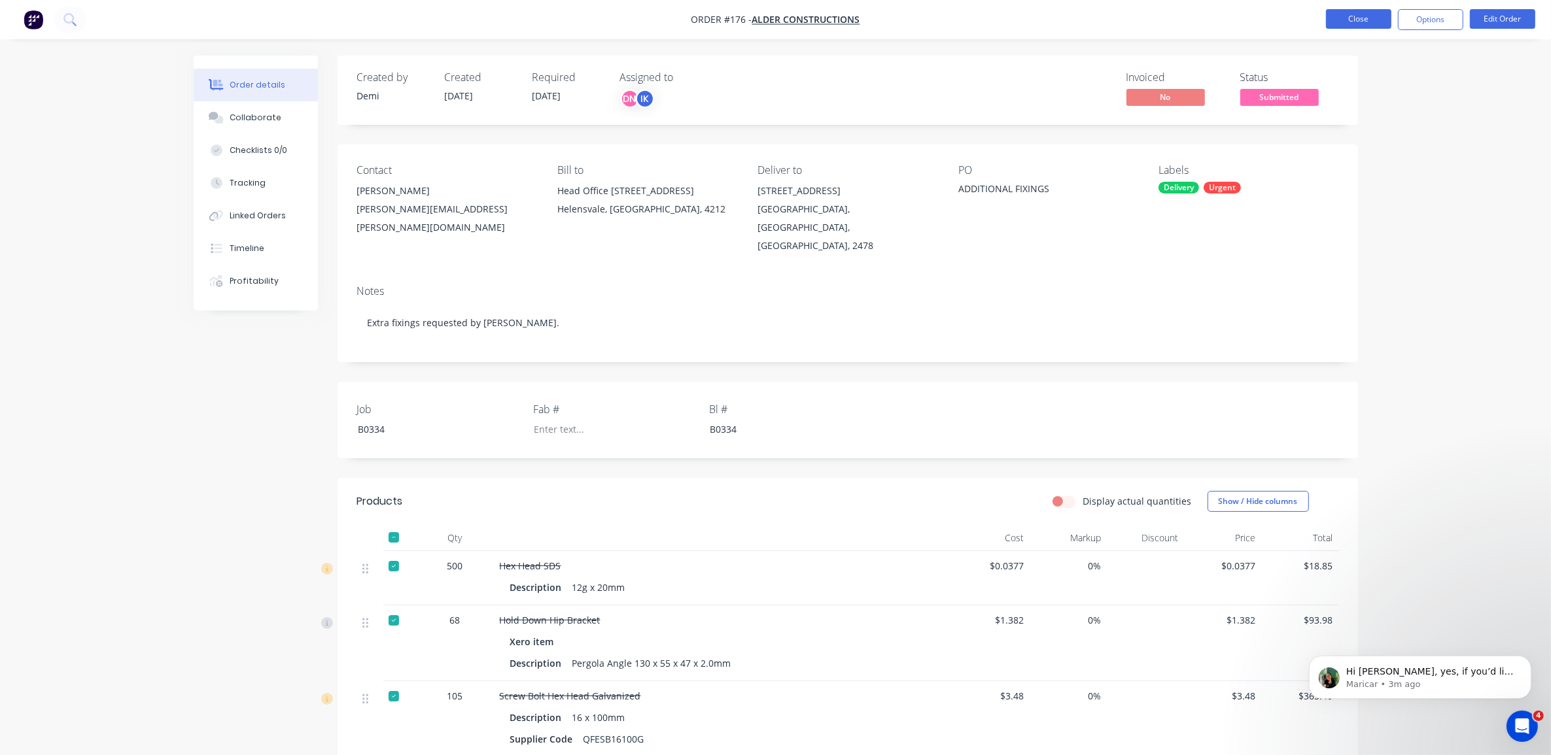
click at [1364, 20] on button "Close" at bounding box center [1358, 19] width 65 height 20
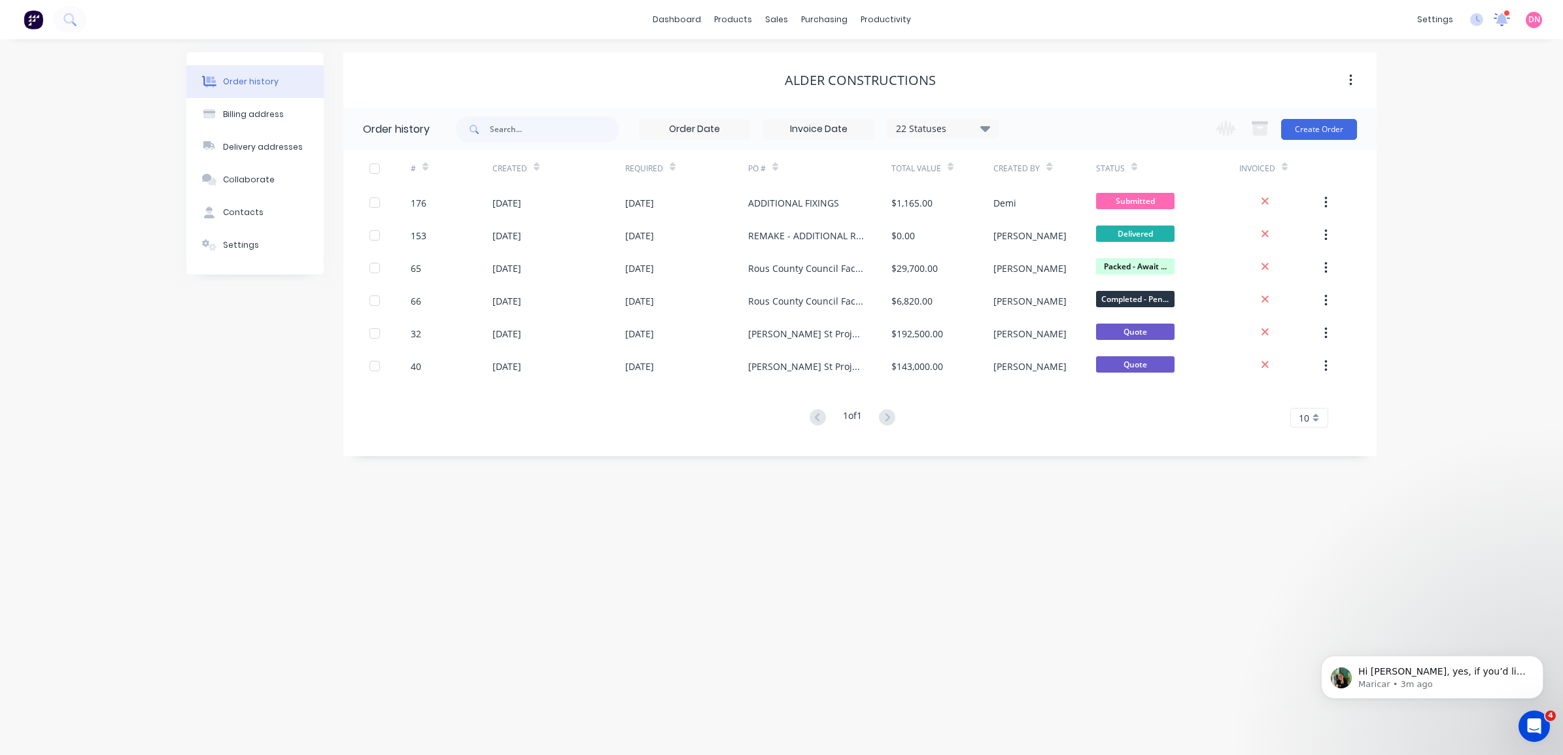
click at [1502, 18] on icon at bounding box center [1502, 17] width 12 height 11
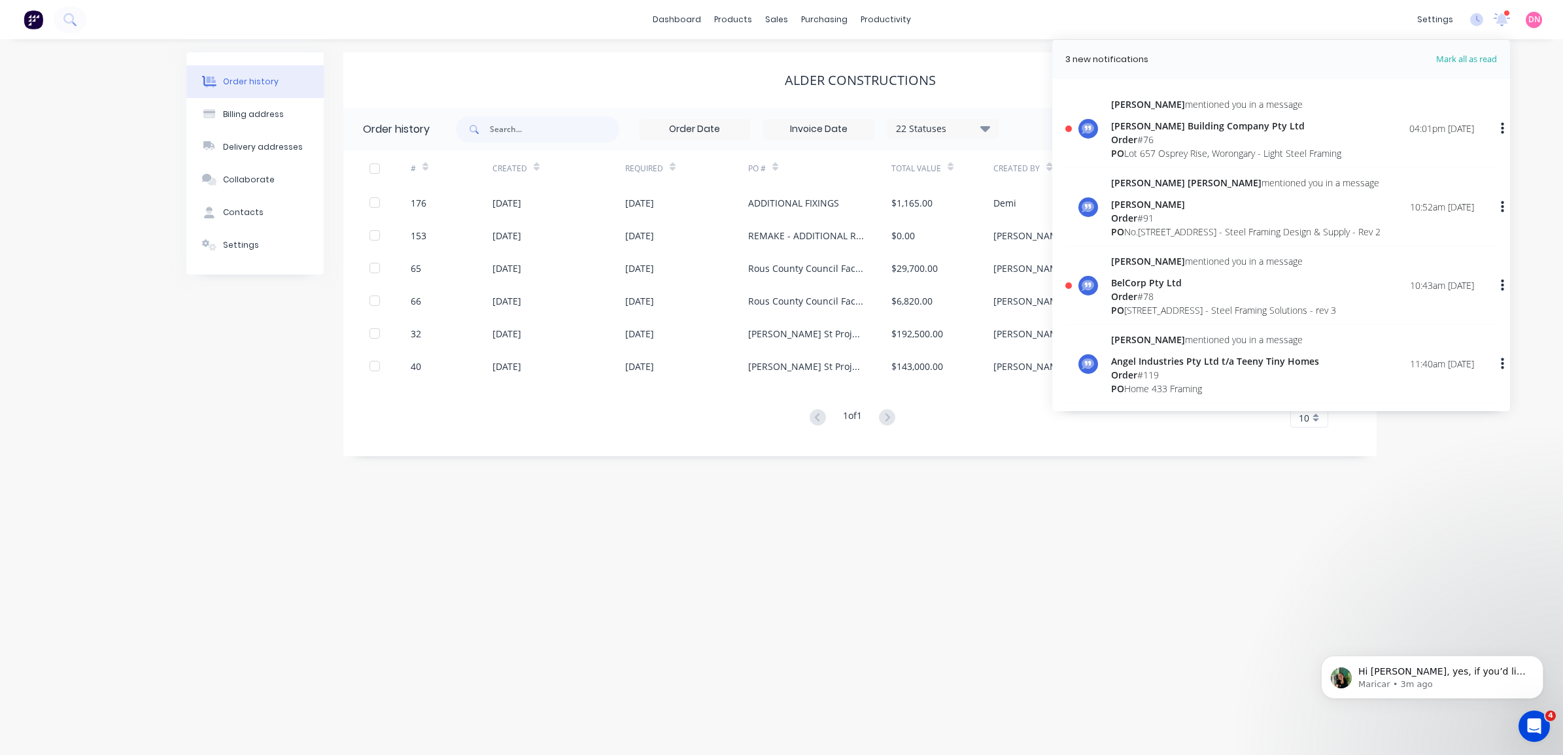
click at [1349, 142] on div "Marlon mentioned you in a message Blackwood Building Company Pty Ltd Order # 76…" at bounding box center [1292, 128] width 363 height 63
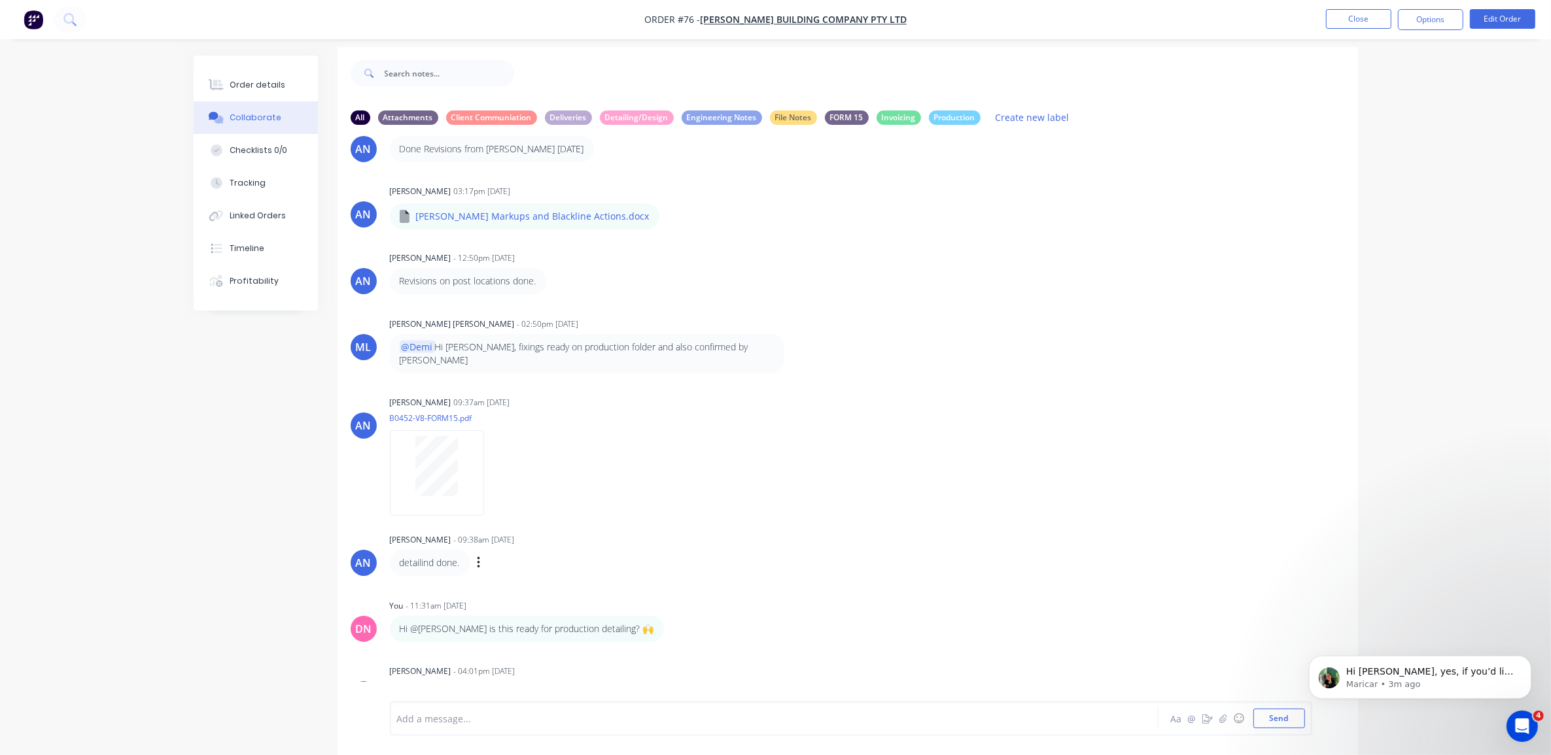
scroll to position [20, 0]
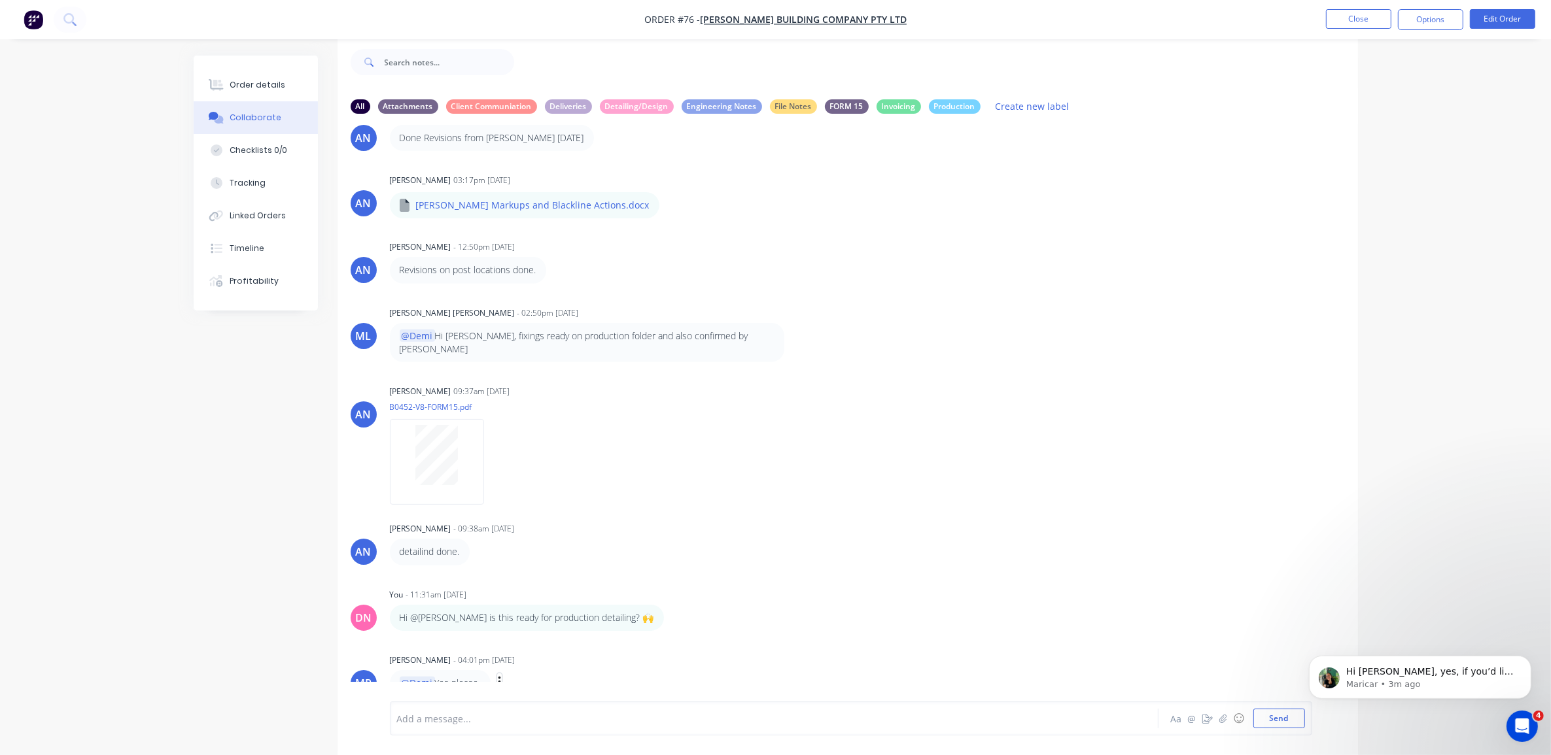
click at [500, 676] on icon "button" at bounding box center [500, 683] width 4 height 15
click at [504, 709] on div "Add a message..." at bounding box center [737, 719] width 681 height 20
click at [1207, 723] on icon "button" at bounding box center [1207, 718] width 10 height 9
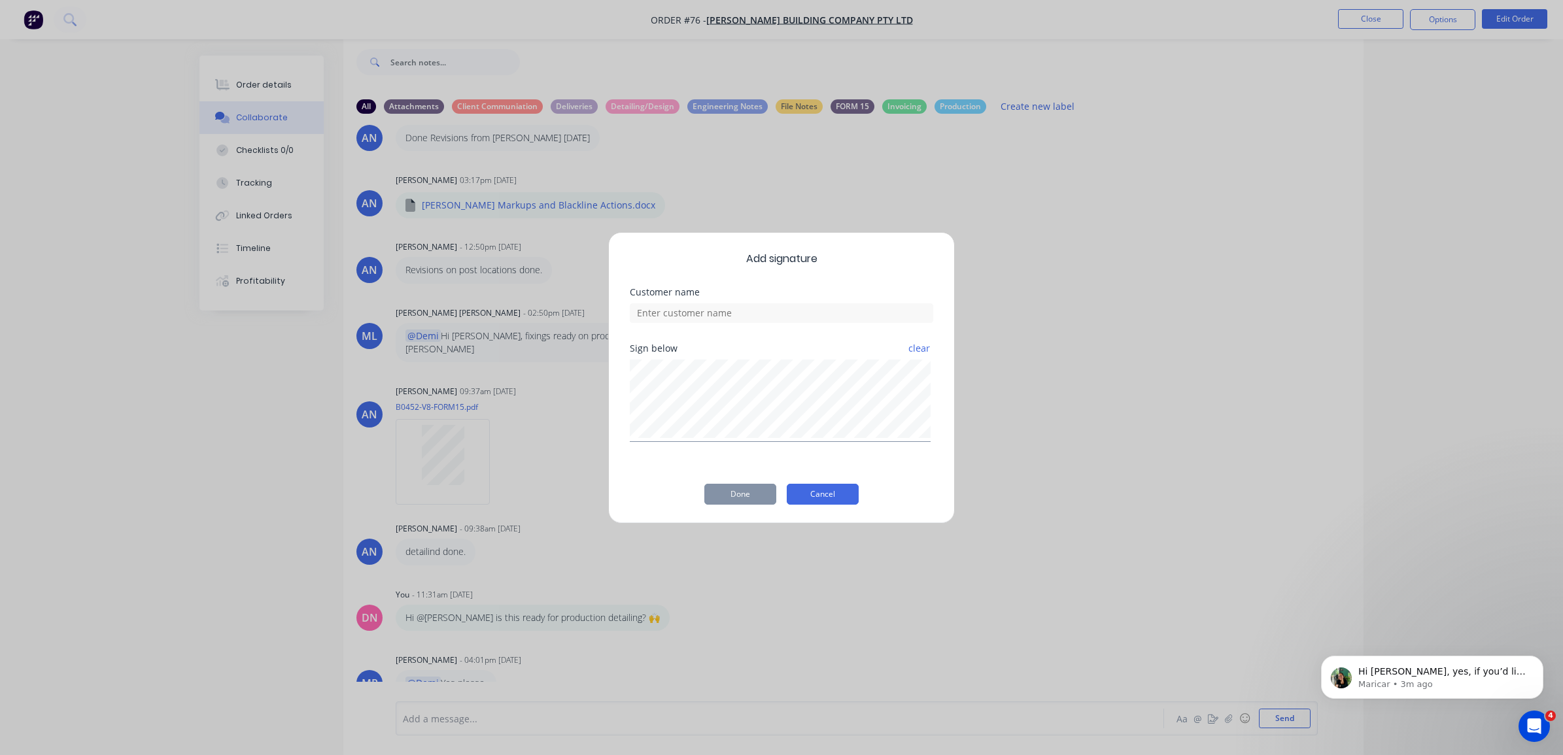
click at [825, 492] on button "Cancel" at bounding box center [823, 494] width 72 height 21
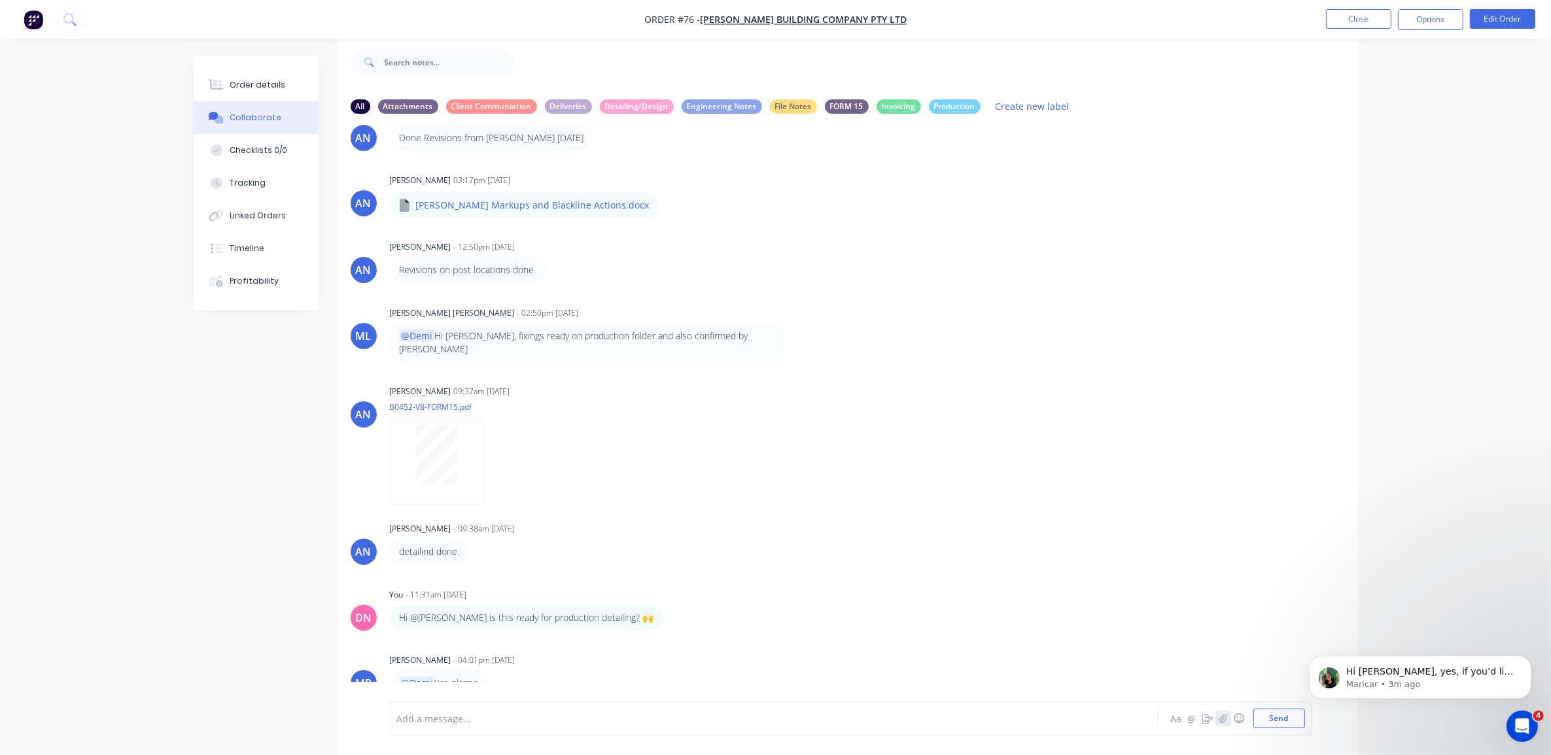
click at [1220, 718] on icon "button" at bounding box center [1222, 718] width 7 height 9
click at [1194, 719] on button "@" at bounding box center [1192, 719] width 16 height 16
click at [1181, 718] on button "Aa" at bounding box center [1176, 719] width 16 height 16
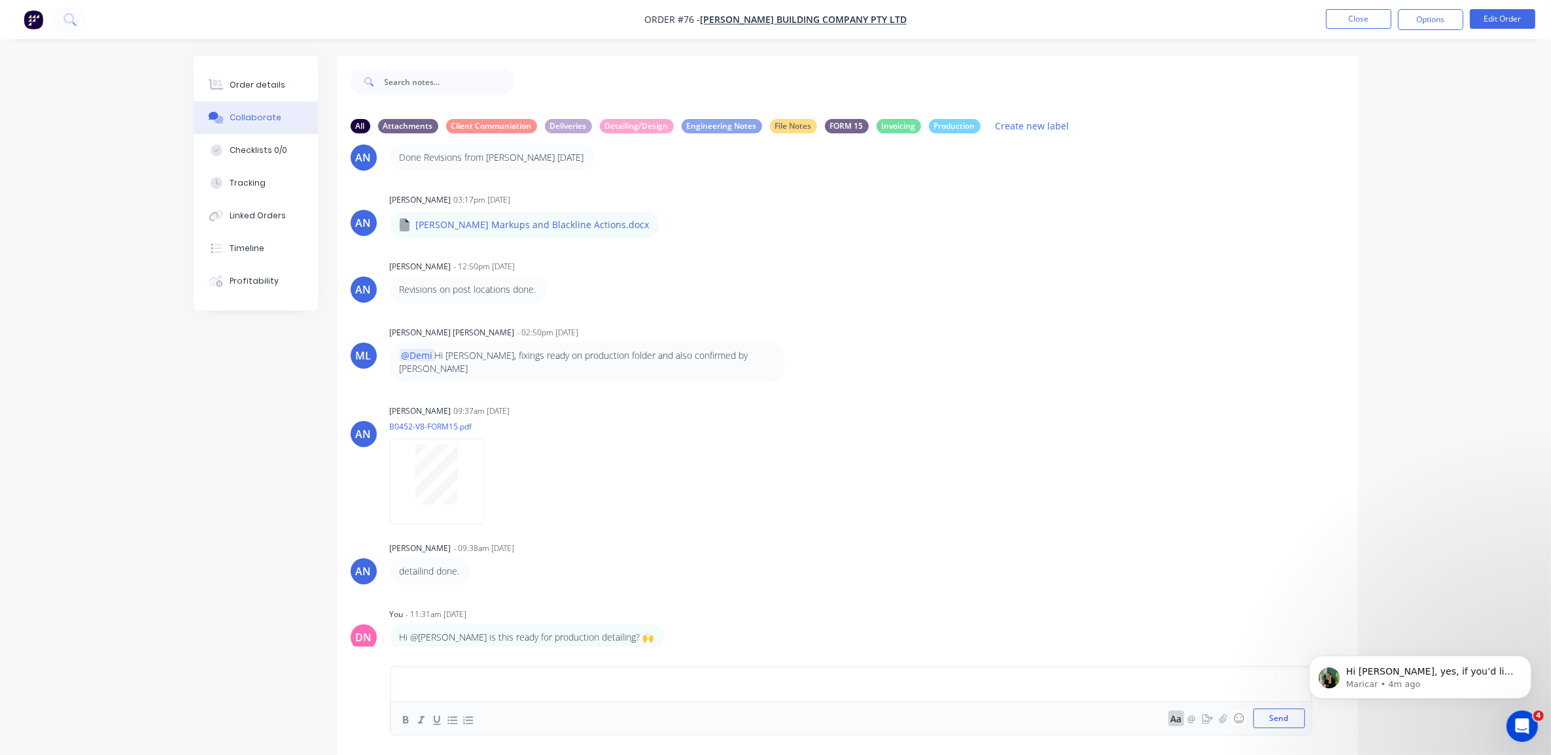
click at [1181, 718] on button "Aa" at bounding box center [1176, 719] width 16 height 16
click at [1241, 718] on button "☺" at bounding box center [1239, 719] width 16 height 16
click at [1237, 718] on button "☺" at bounding box center [1239, 719] width 16 height 16
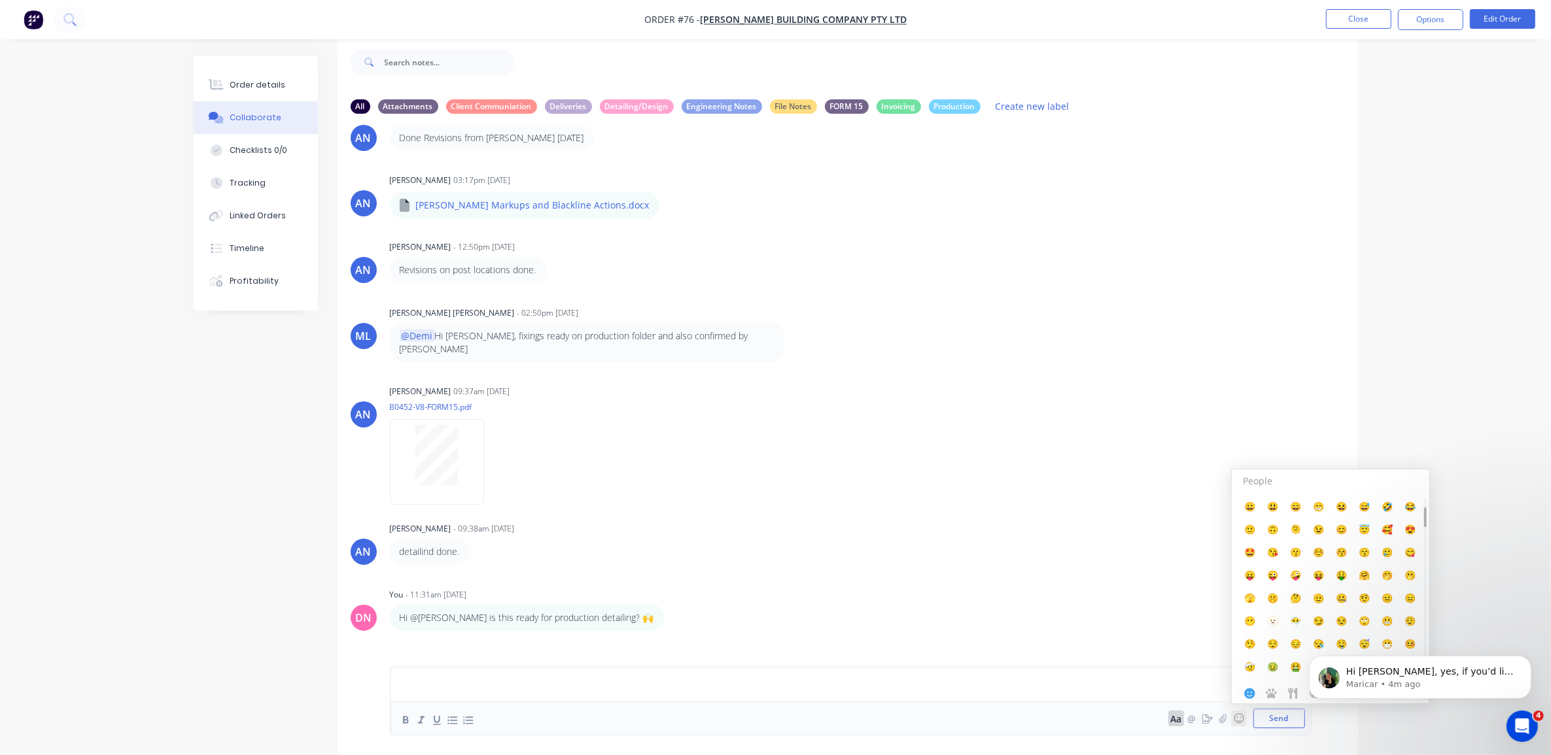
scroll to position [409, 0]
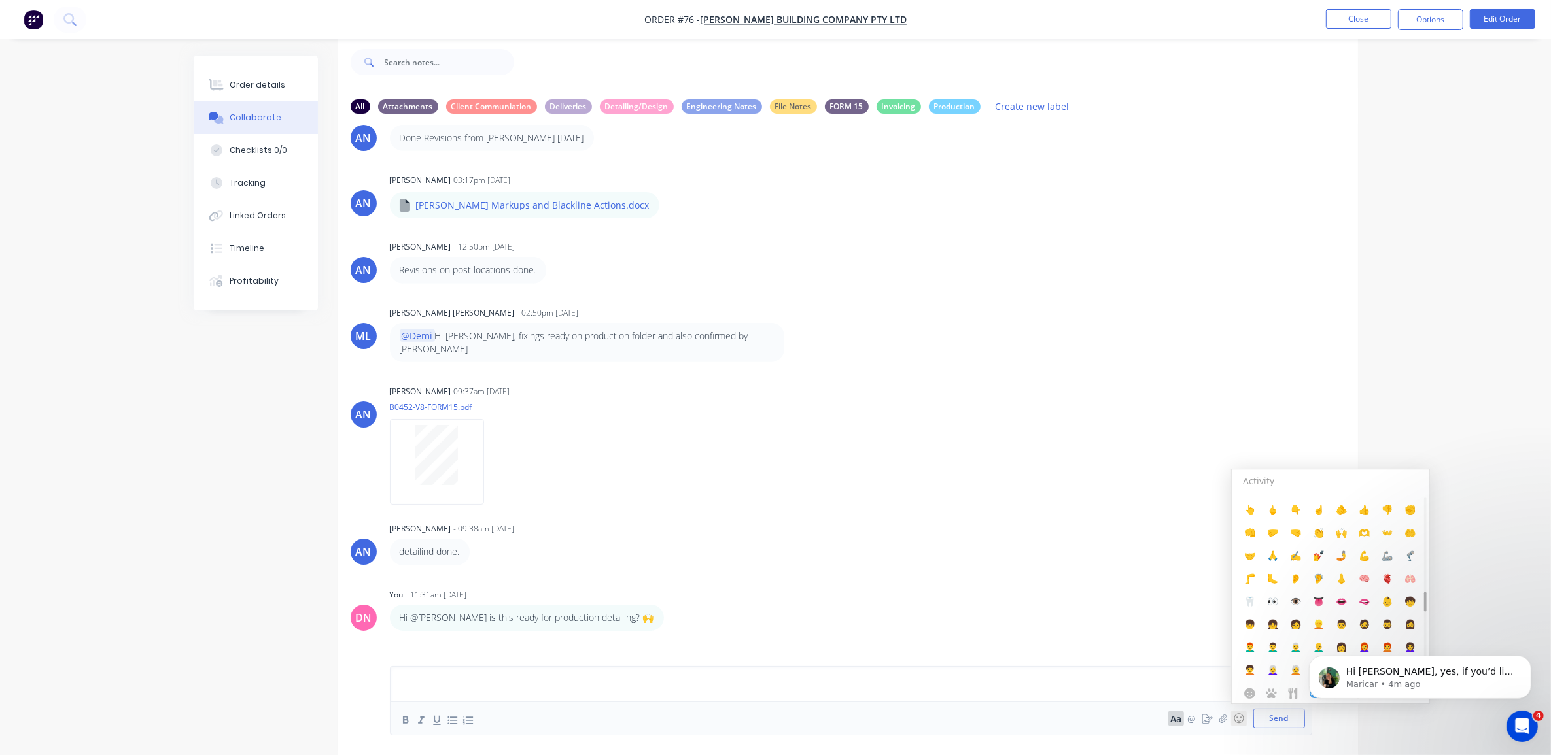
drag, startPoint x: 1424, startPoint y: 521, endPoint x: 1423, endPoint y: 603, distance: 82.4
click at [1424, 603] on div at bounding box center [1425, 603] width 3 height 20
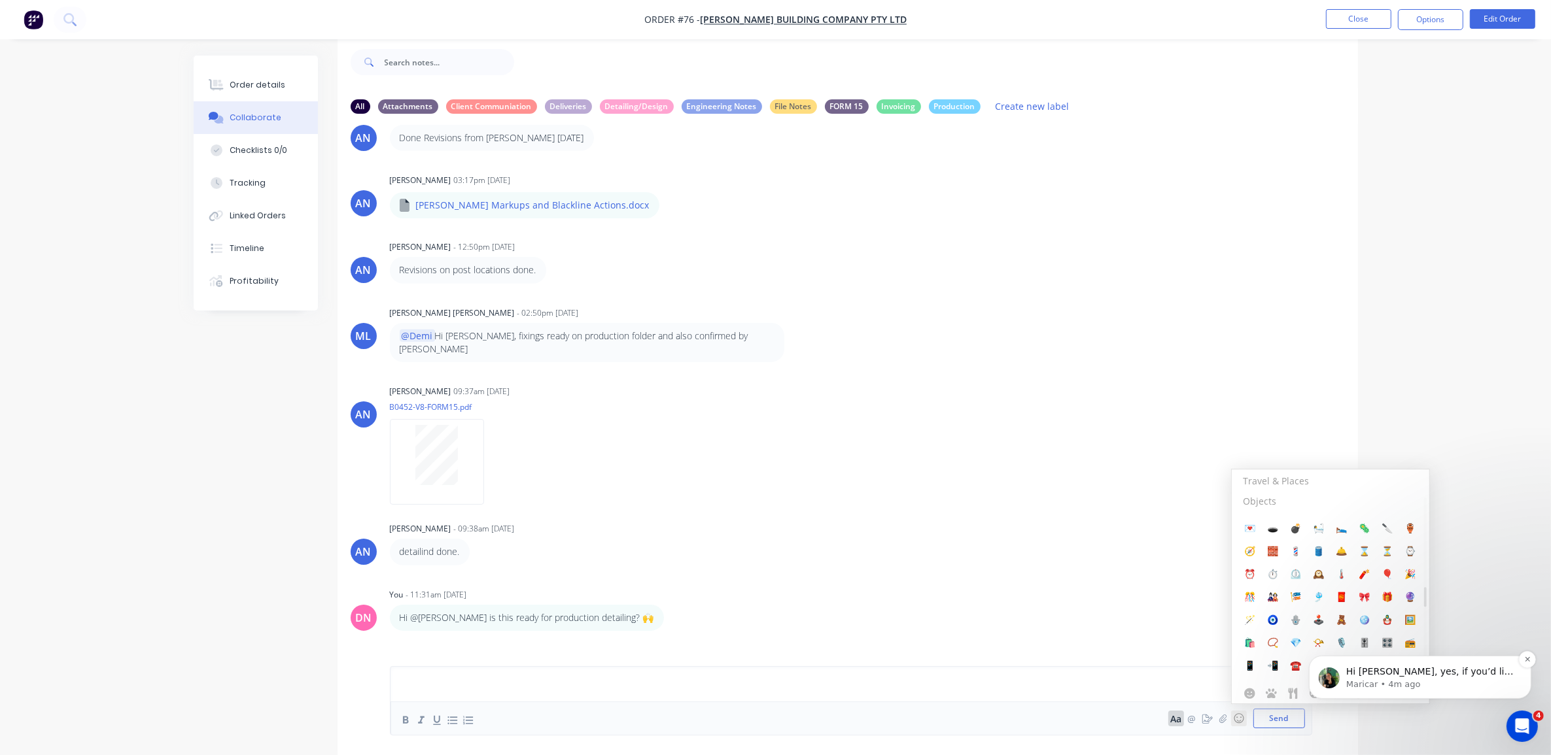
scroll to position [3058, 0]
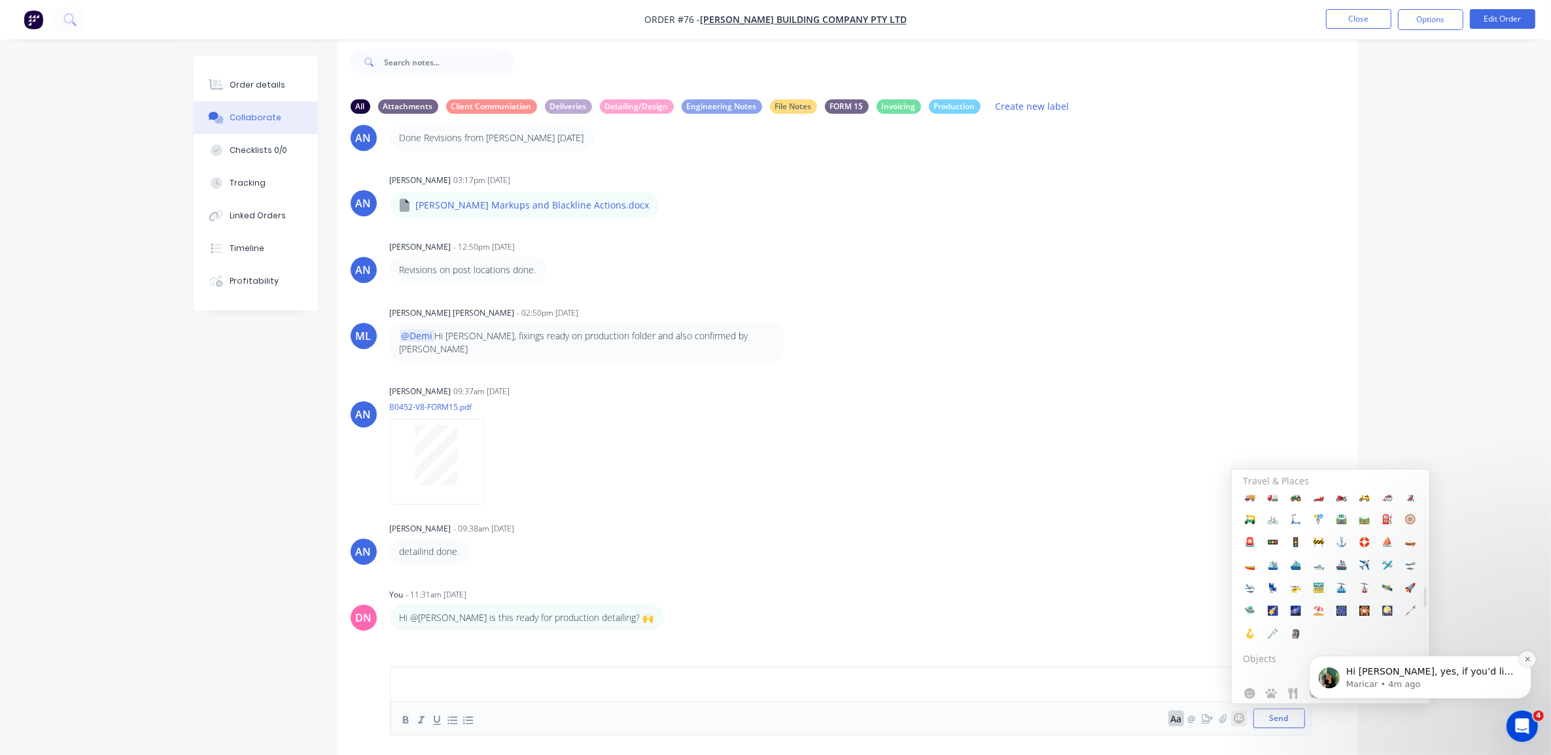
click at [1525, 661] on icon "Dismiss notification" at bounding box center [1526, 658] width 7 height 7
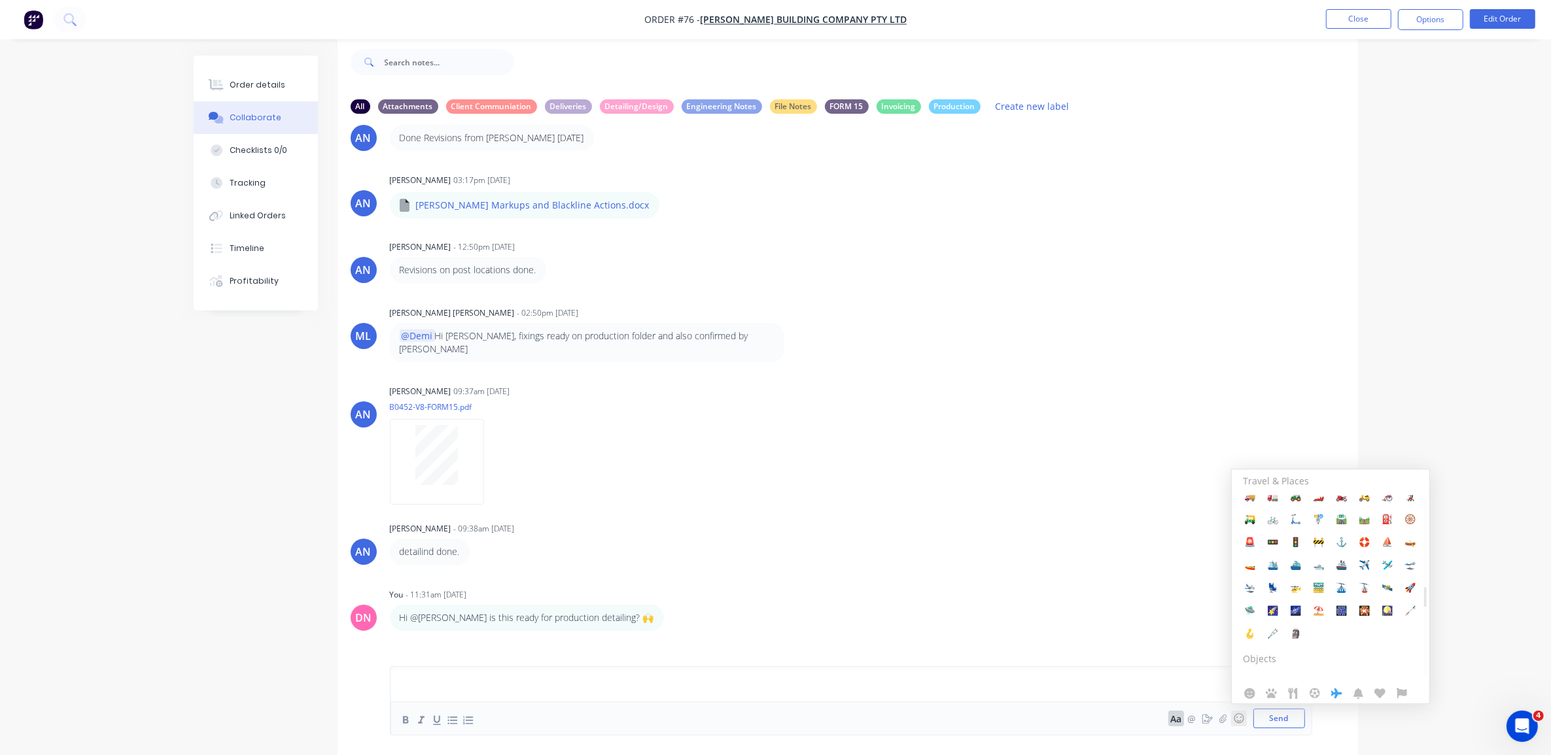
click at [1359, 691] on icon "button" at bounding box center [1358, 693] width 10 height 11
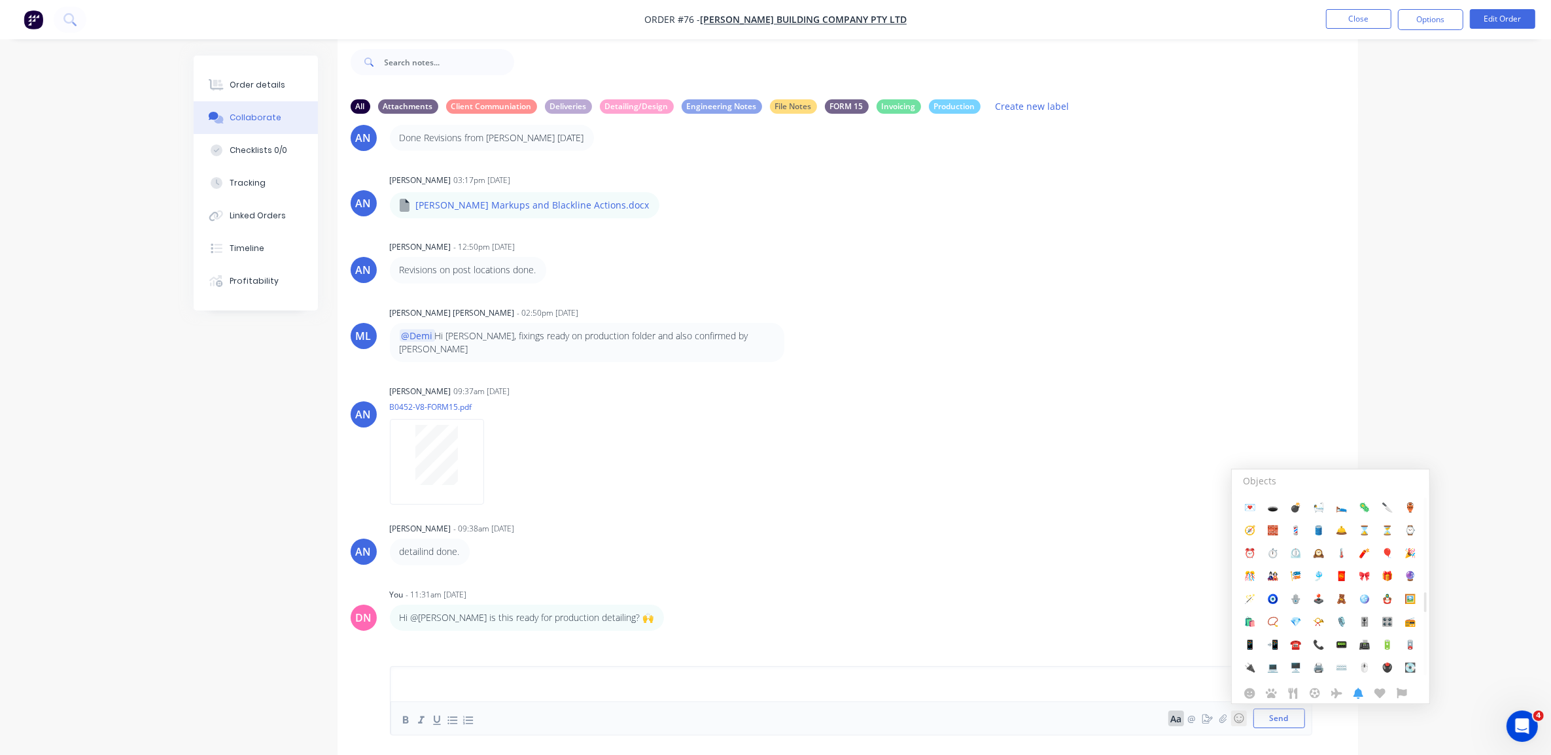
click at [1379, 695] on icon "button" at bounding box center [1379, 694] width 11 height 10
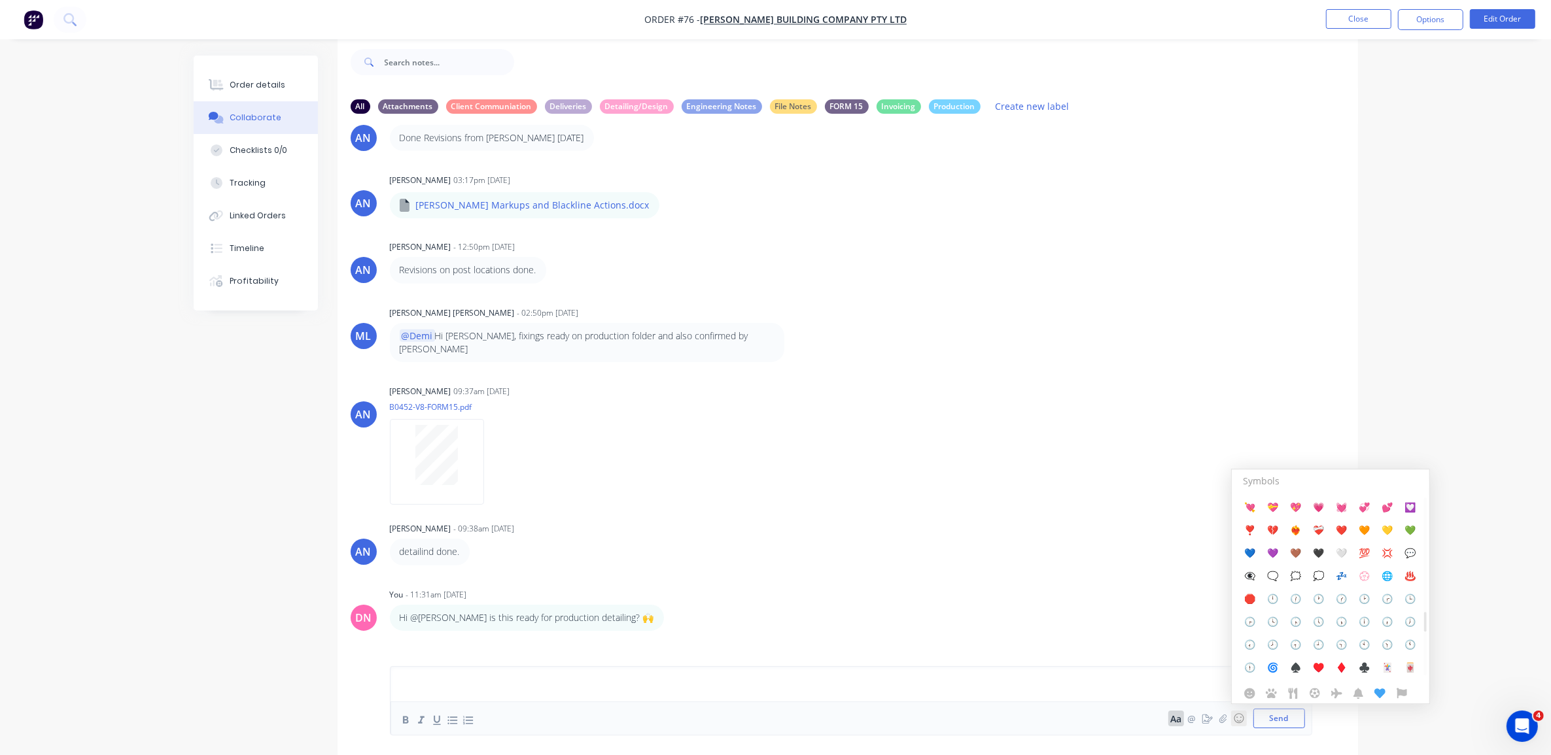
click at [1407, 693] on icon "button" at bounding box center [1401, 693] width 11 height 11
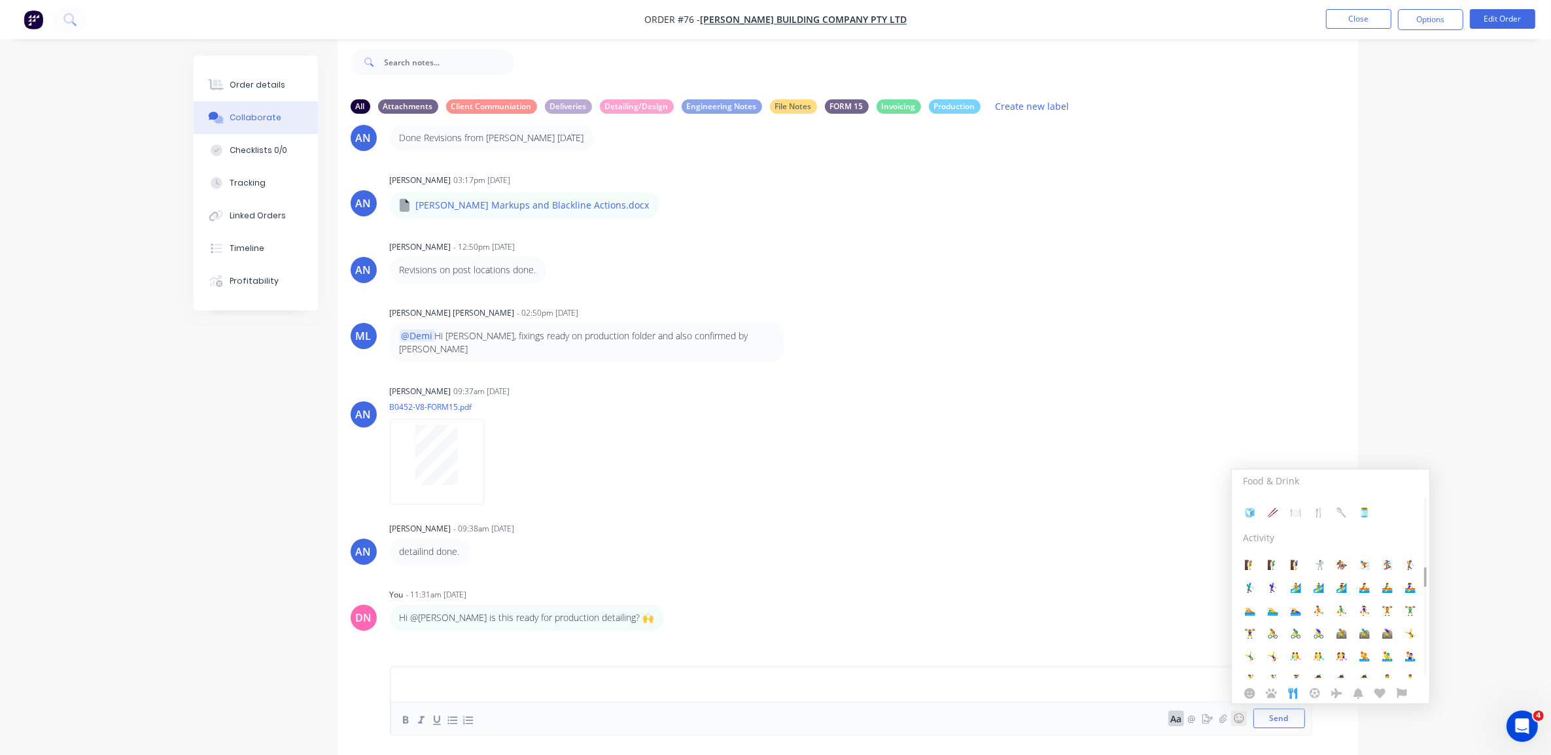
scroll to position [2353, 0]
click at [1044, 498] on div "AH Andrew Hadden - 10:30am 08/08/25 INV-0702 issued 01/07/2025 (25%) Labels Edi…" at bounding box center [847, 385] width 1020 height 523
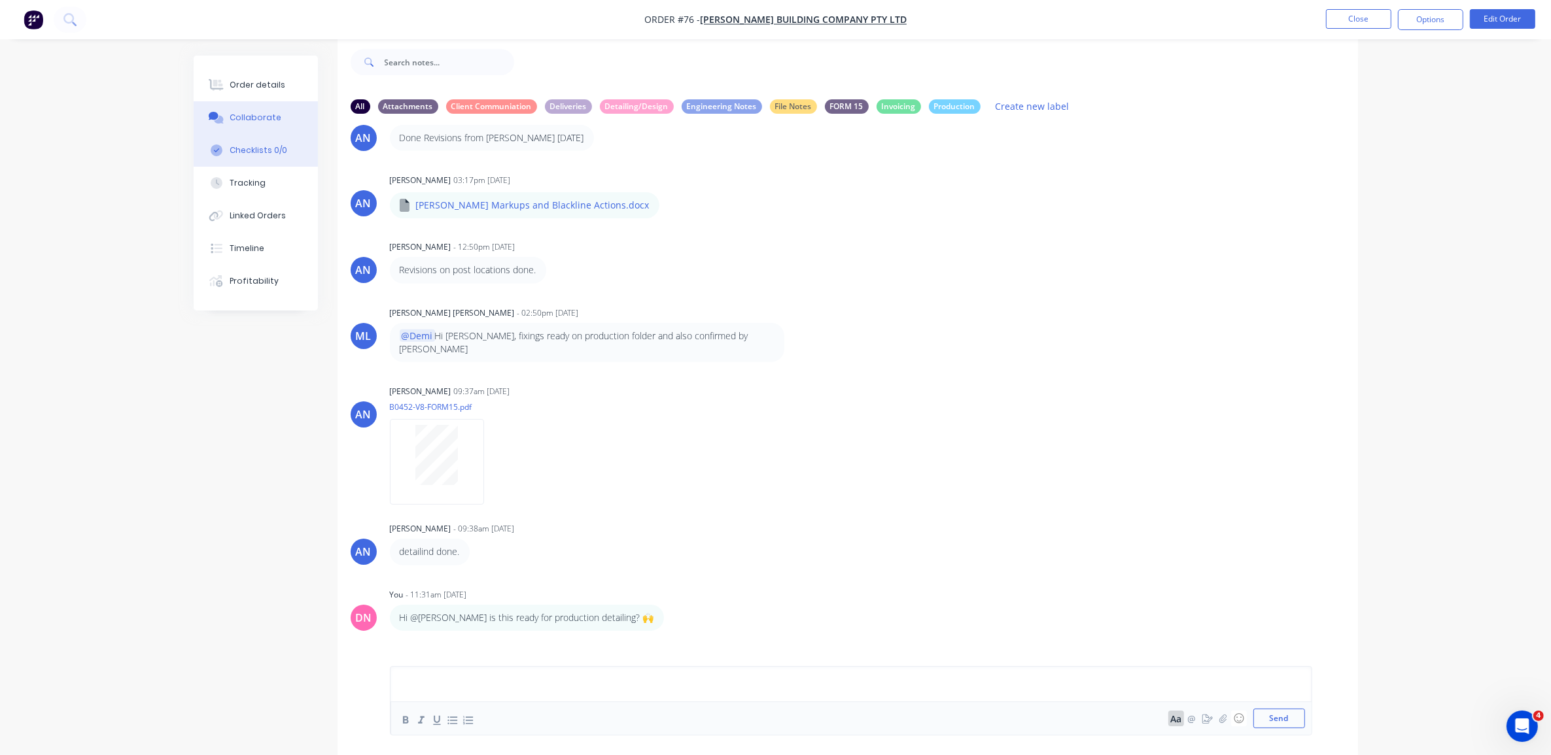
click at [247, 154] on div "Checklists 0/0" at bounding box center [259, 151] width 58 height 12
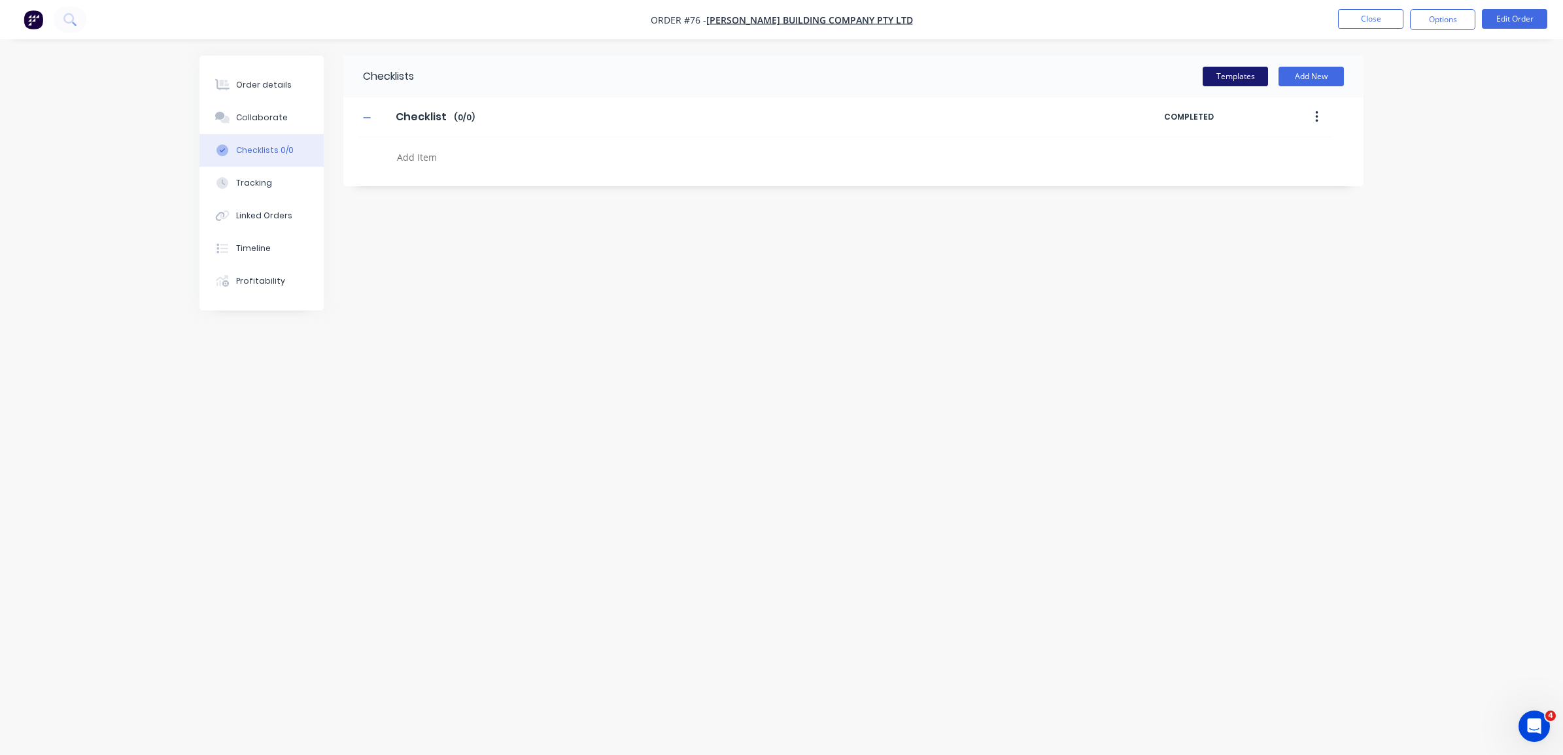
click at [1218, 77] on button "Templates" at bounding box center [1235, 77] width 65 height 20
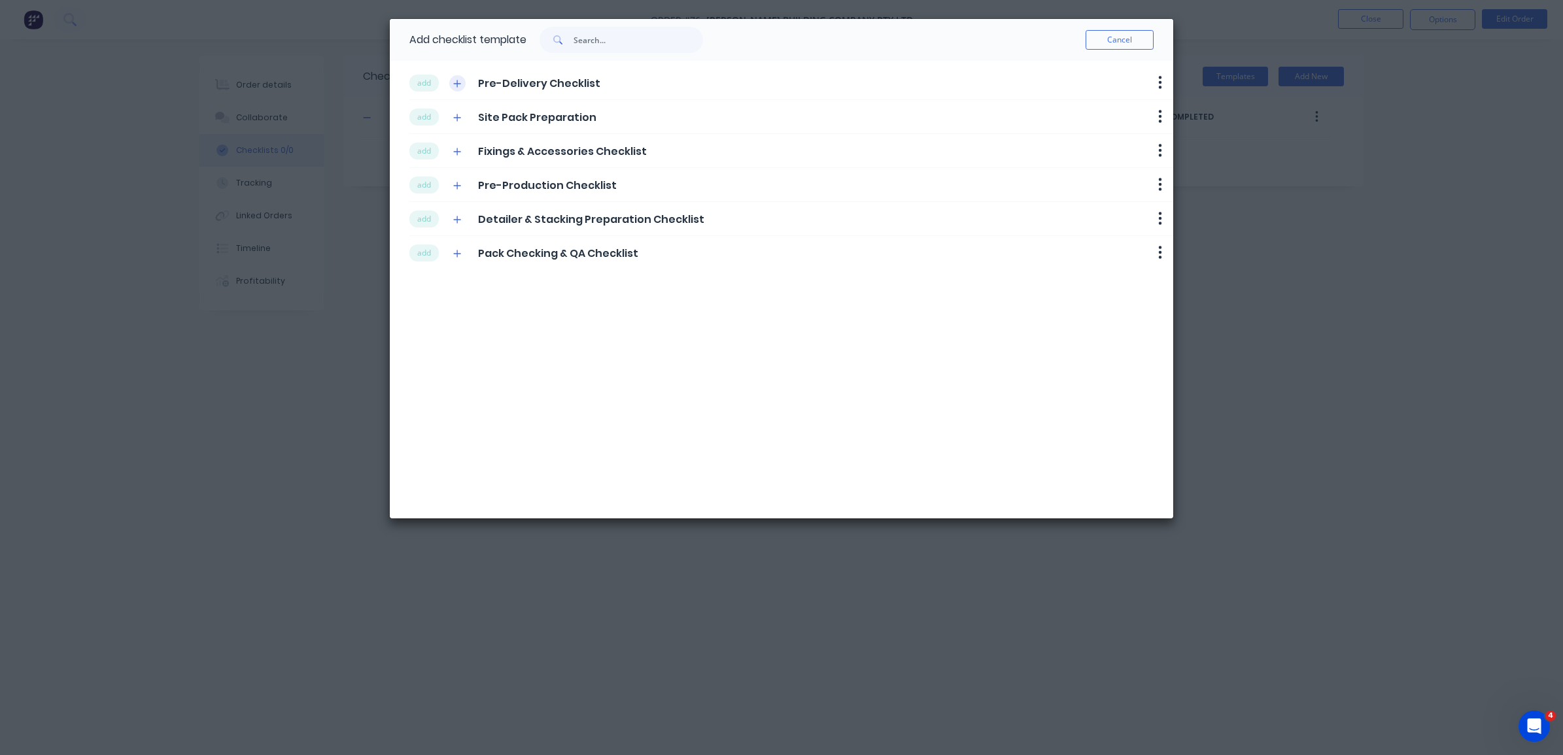
click at [453, 79] on icon "button" at bounding box center [457, 83] width 8 height 9
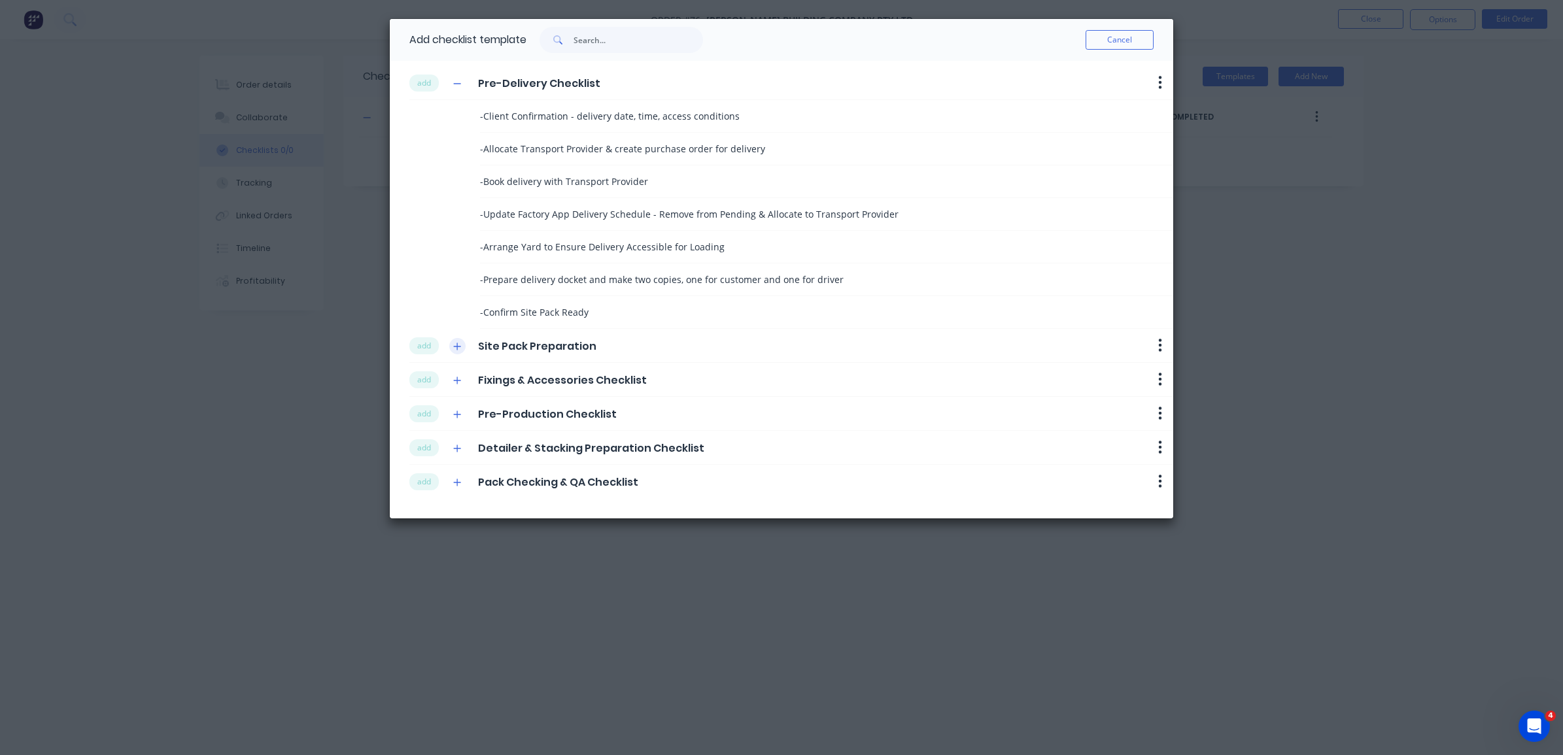
click at [457, 349] on icon "button" at bounding box center [457, 346] width 8 height 9
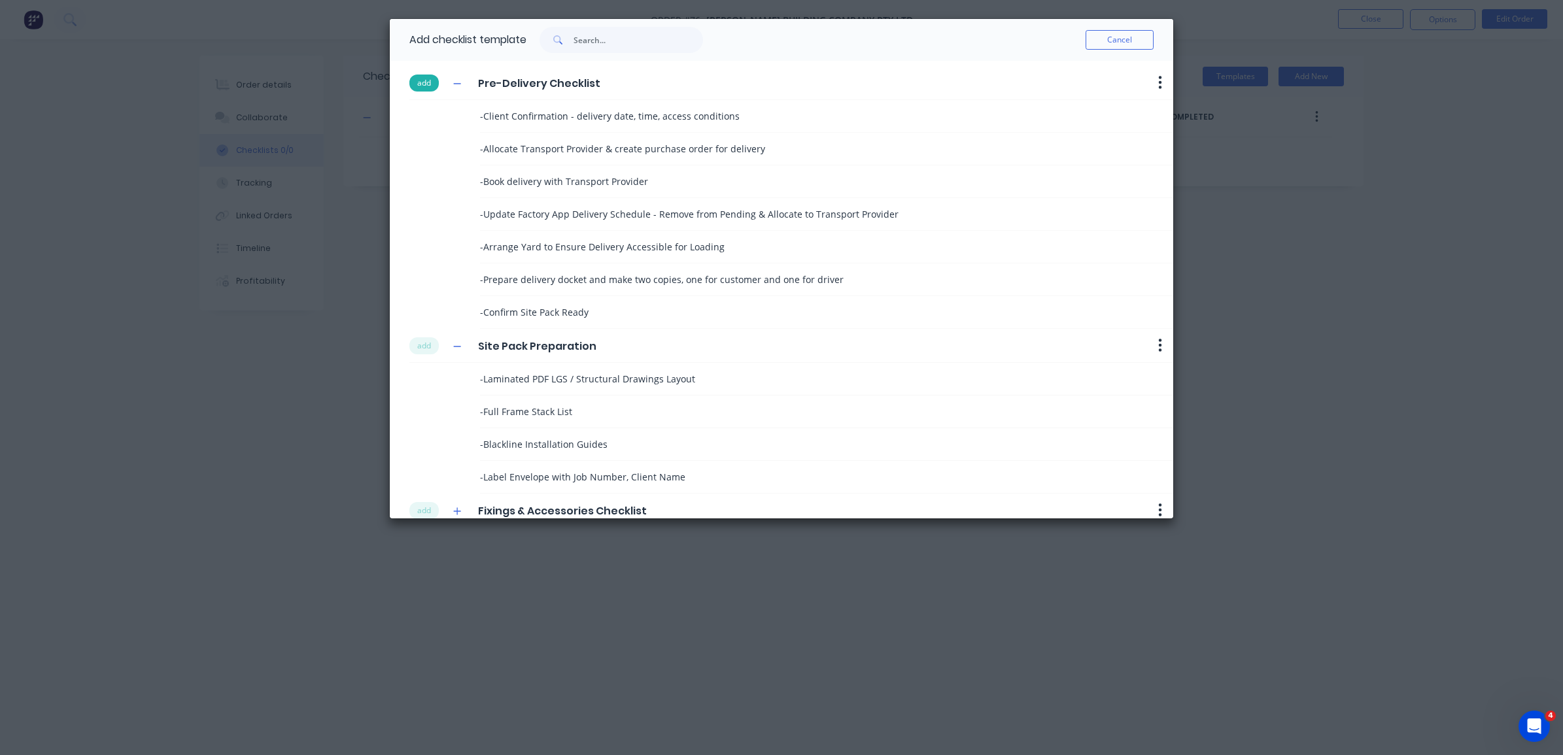
click at [420, 84] on button "add" at bounding box center [423, 83] width 29 height 17
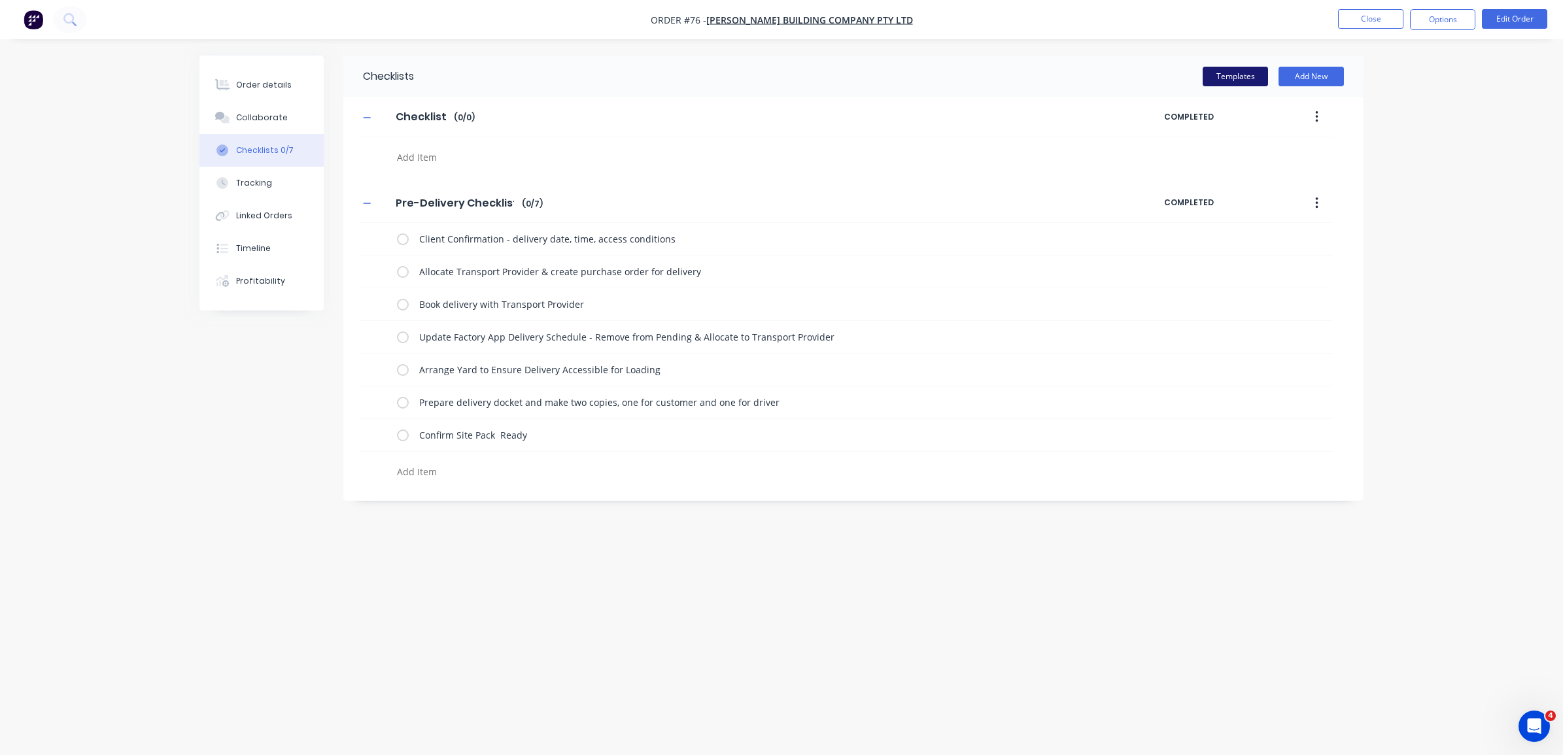
click at [1241, 80] on button "Templates" at bounding box center [1235, 77] width 65 height 20
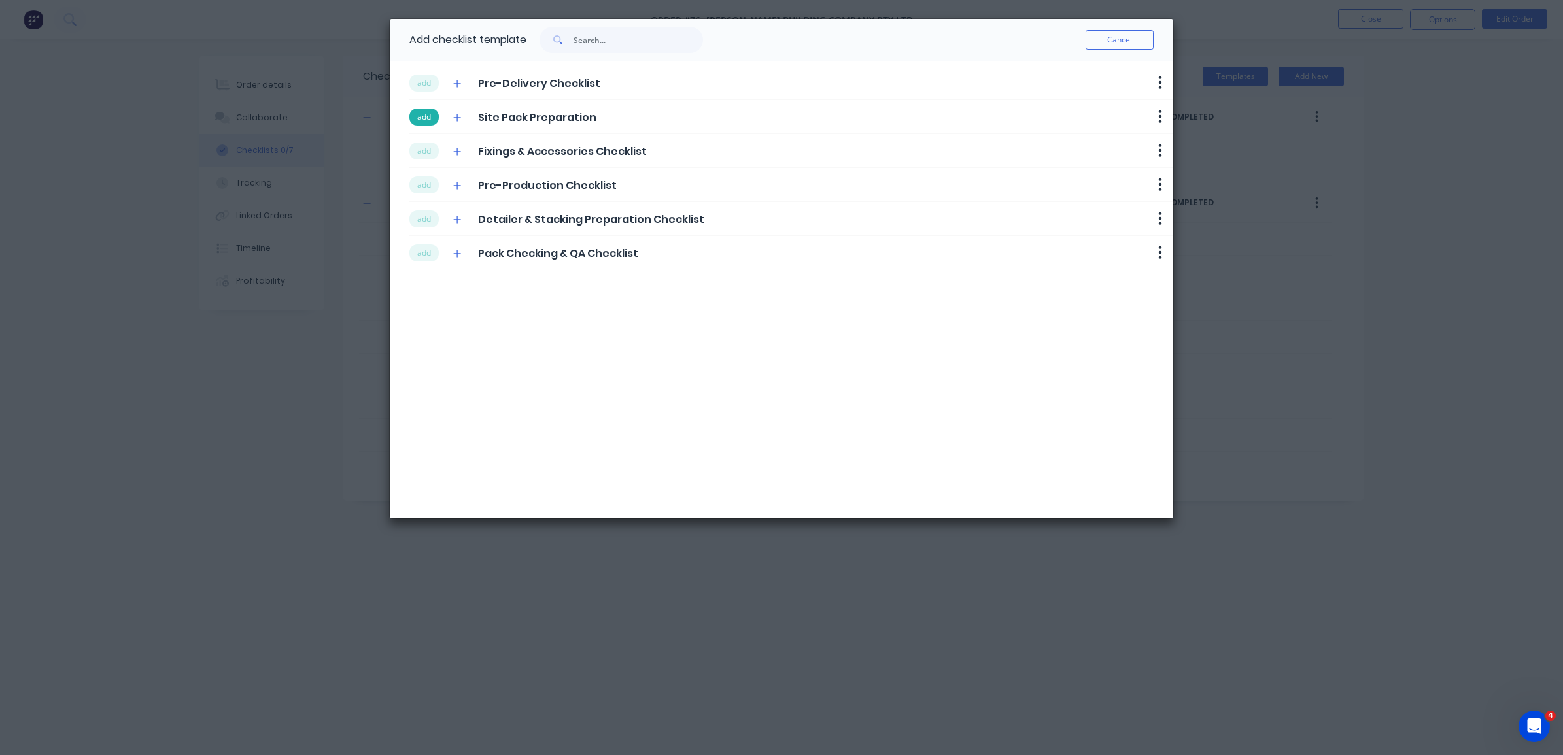
click at [417, 119] on button "add" at bounding box center [423, 117] width 29 height 17
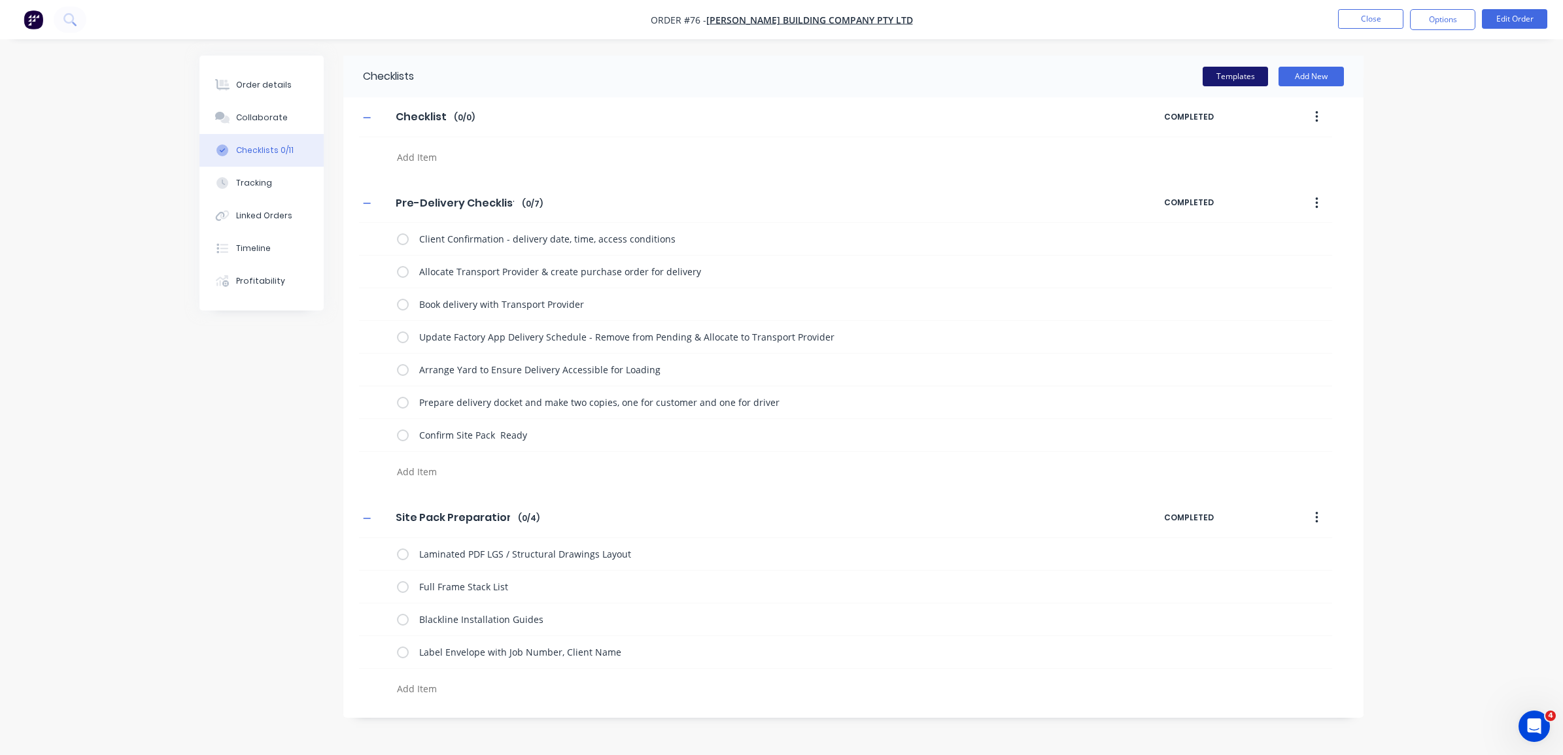
click at [1220, 77] on button "Templates" at bounding box center [1235, 77] width 65 height 20
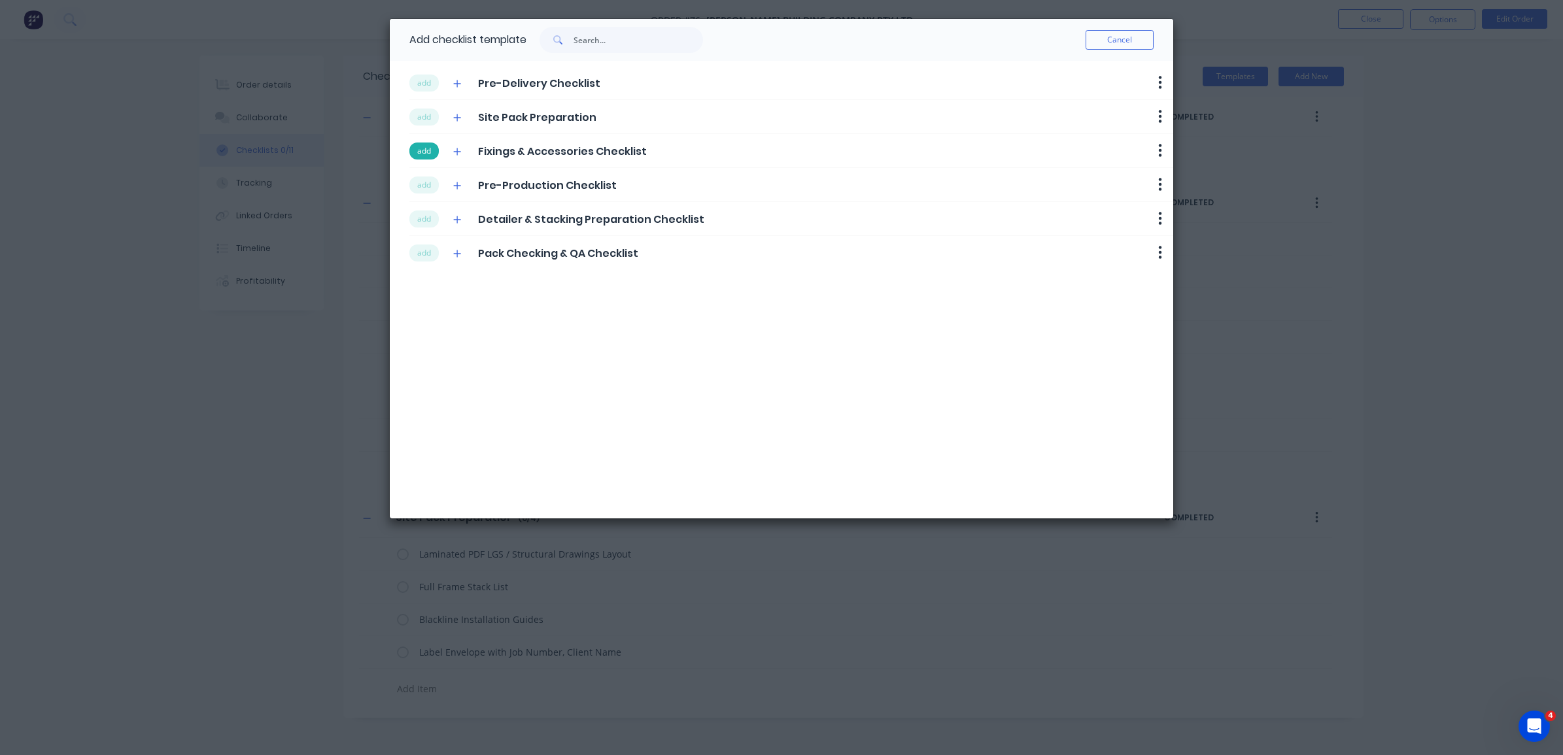
click at [420, 156] on button "add" at bounding box center [423, 151] width 29 height 17
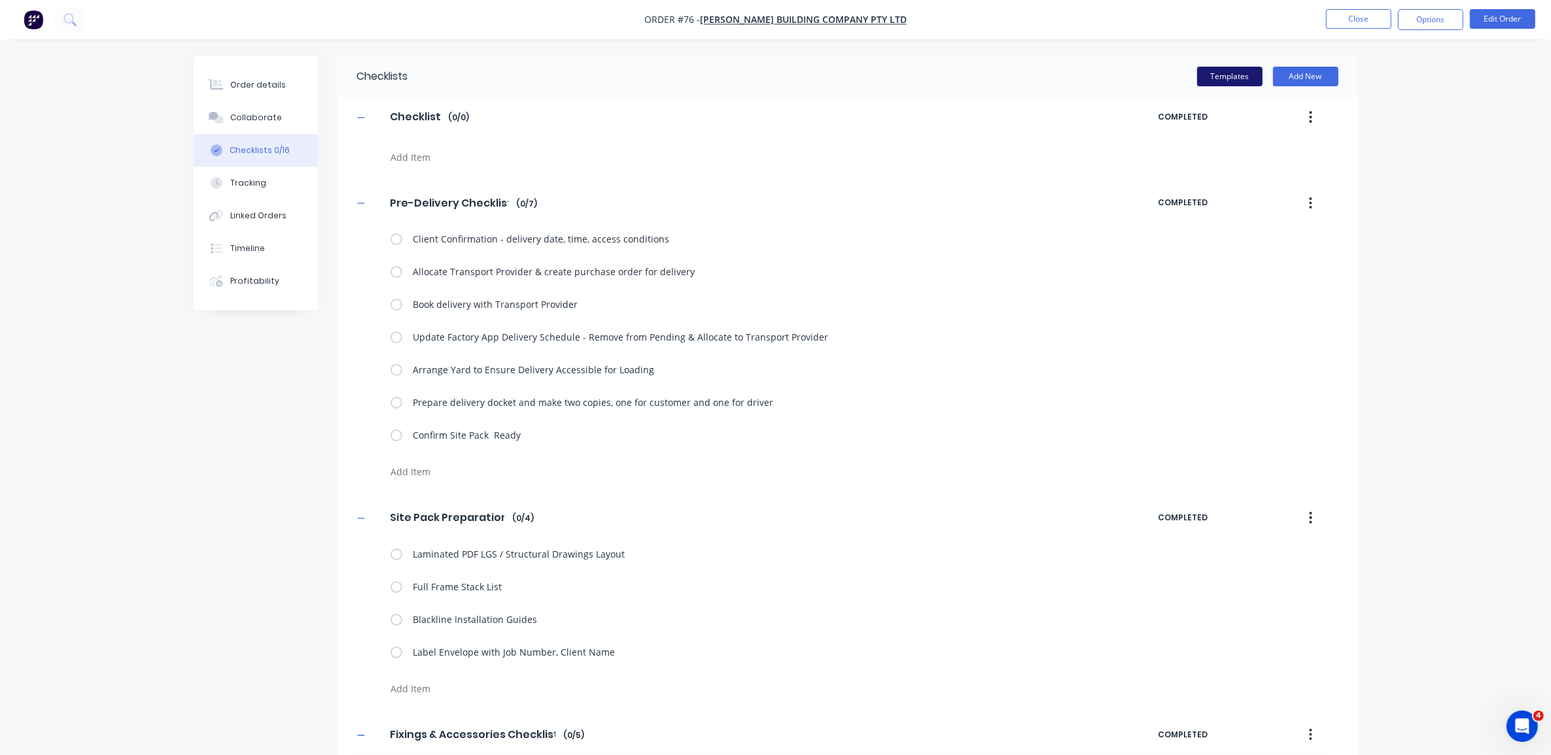
click at [1234, 77] on button "Templates" at bounding box center [1229, 77] width 65 height 20
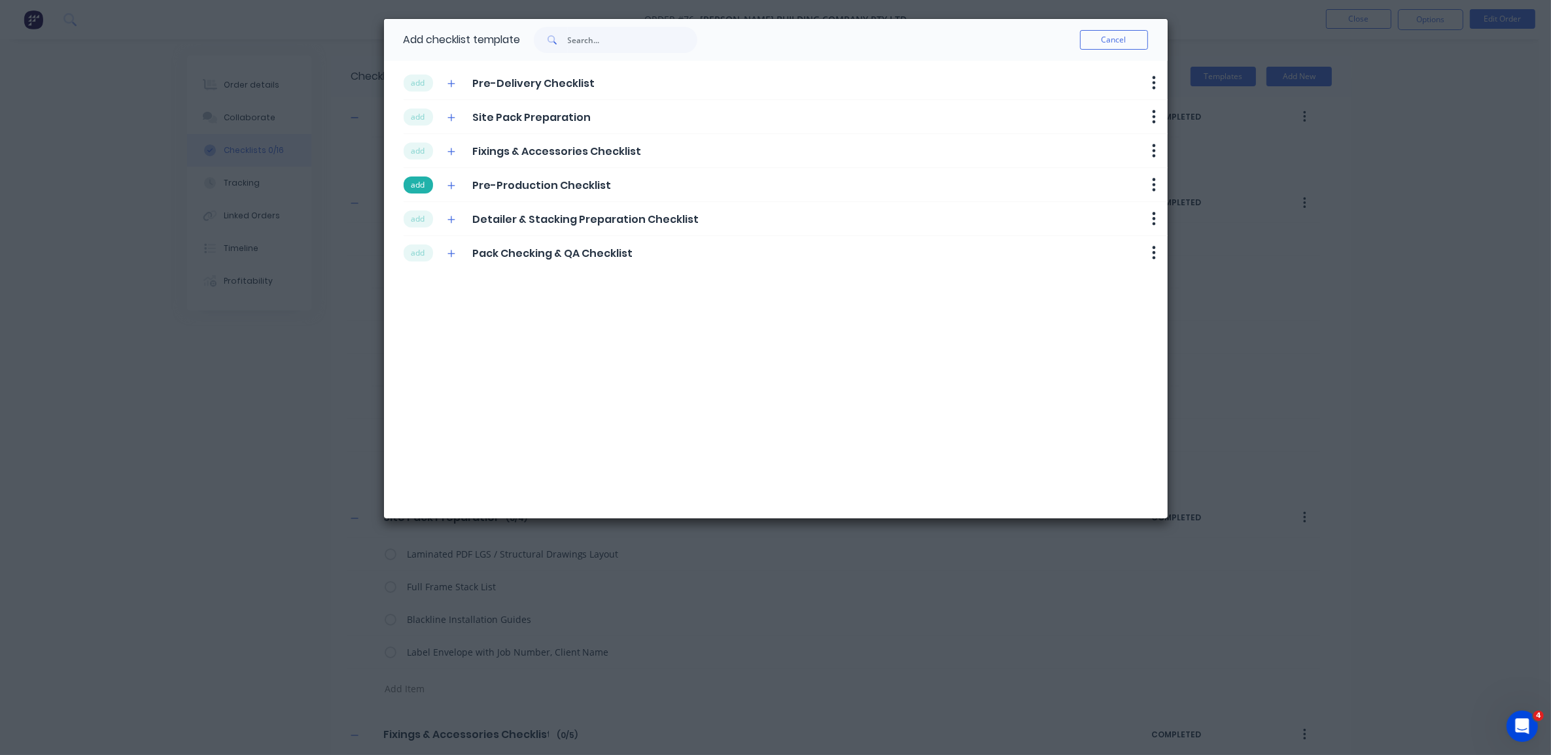
click at [417, 190] on button "add" at bounding box center [418, 185] width 29 height 17
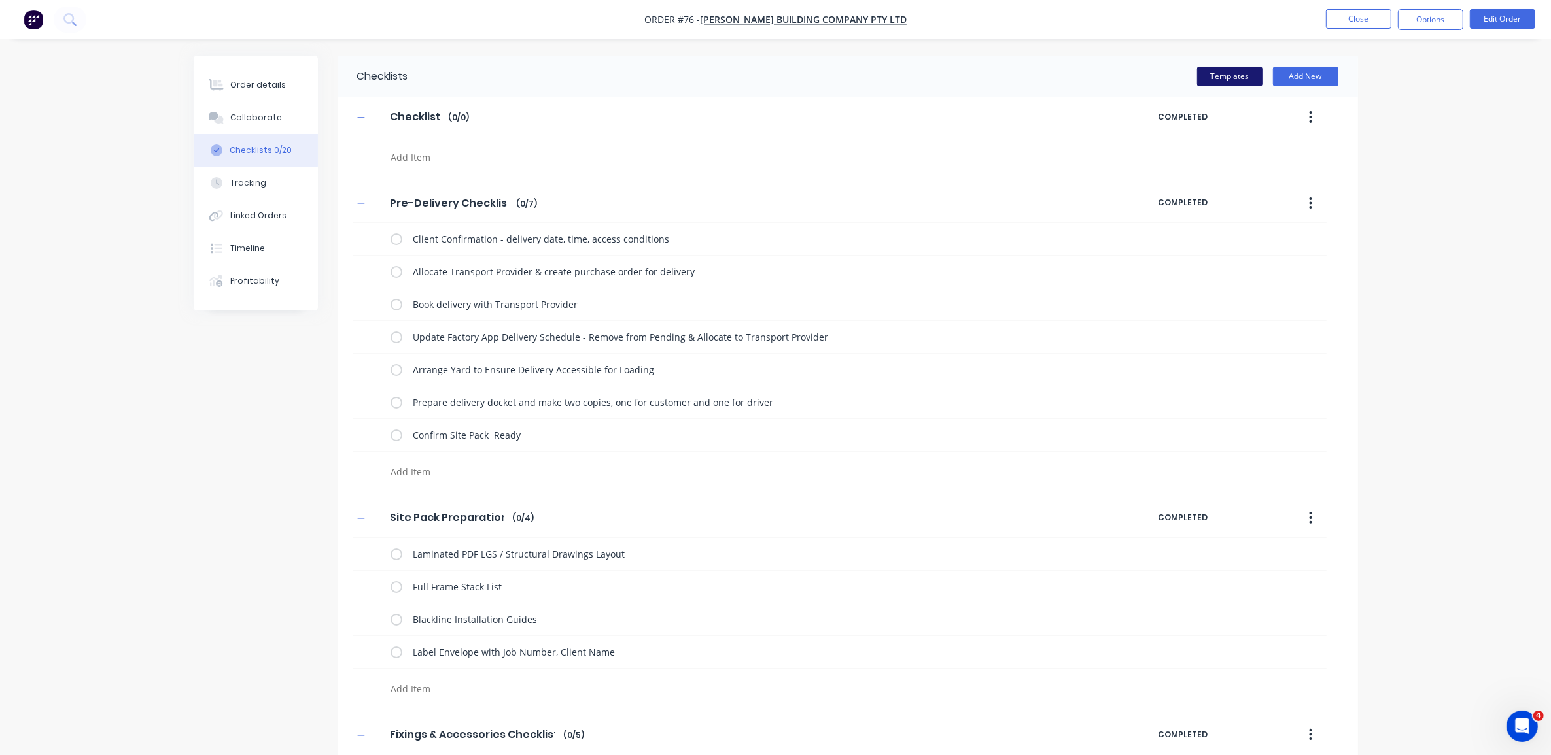
click at [1211, 80] on button "Templates" at bounding box center [1229, 77] width 65 height 20
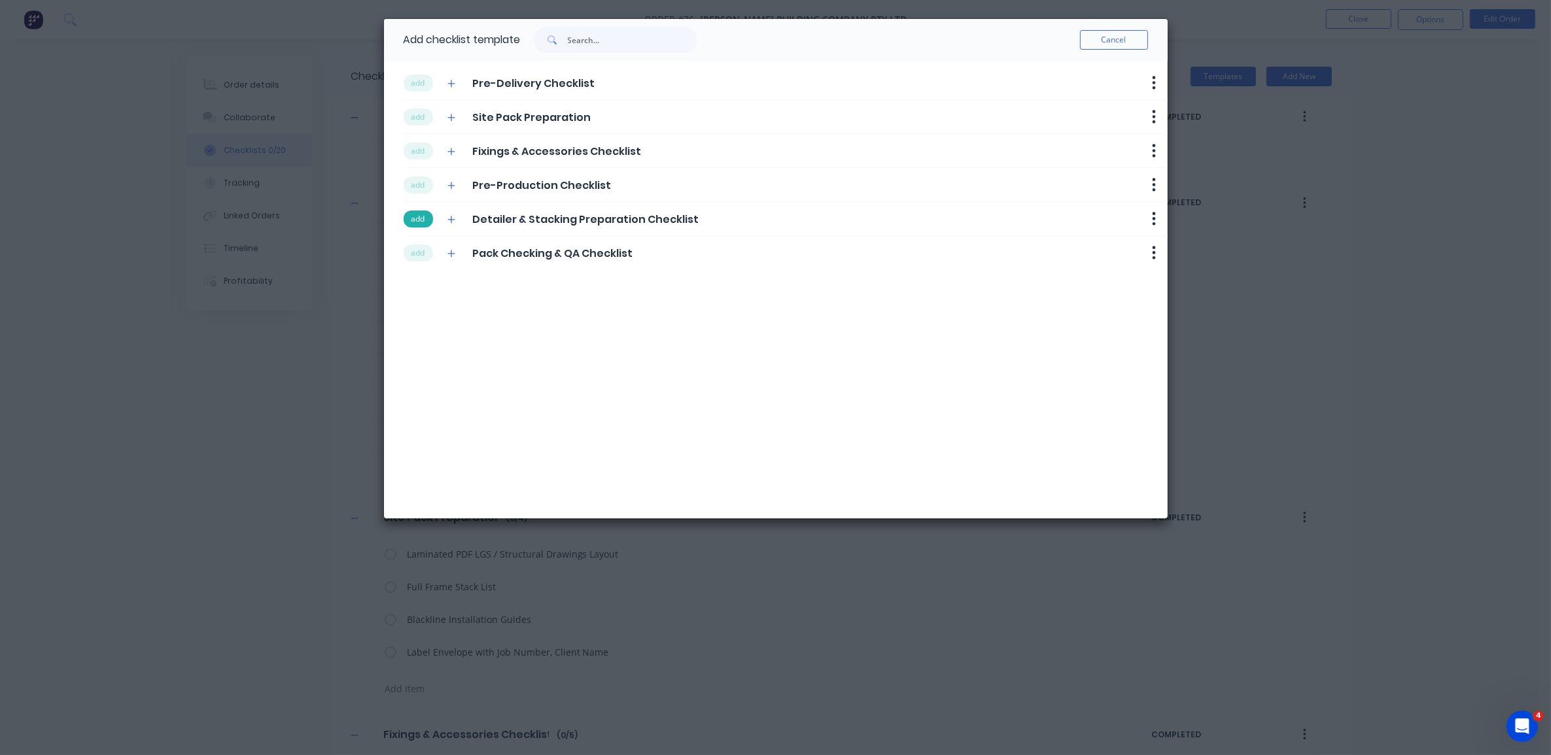
click at [413, 217] on button "add" at bounding box center [418, 219] width 29 height 17
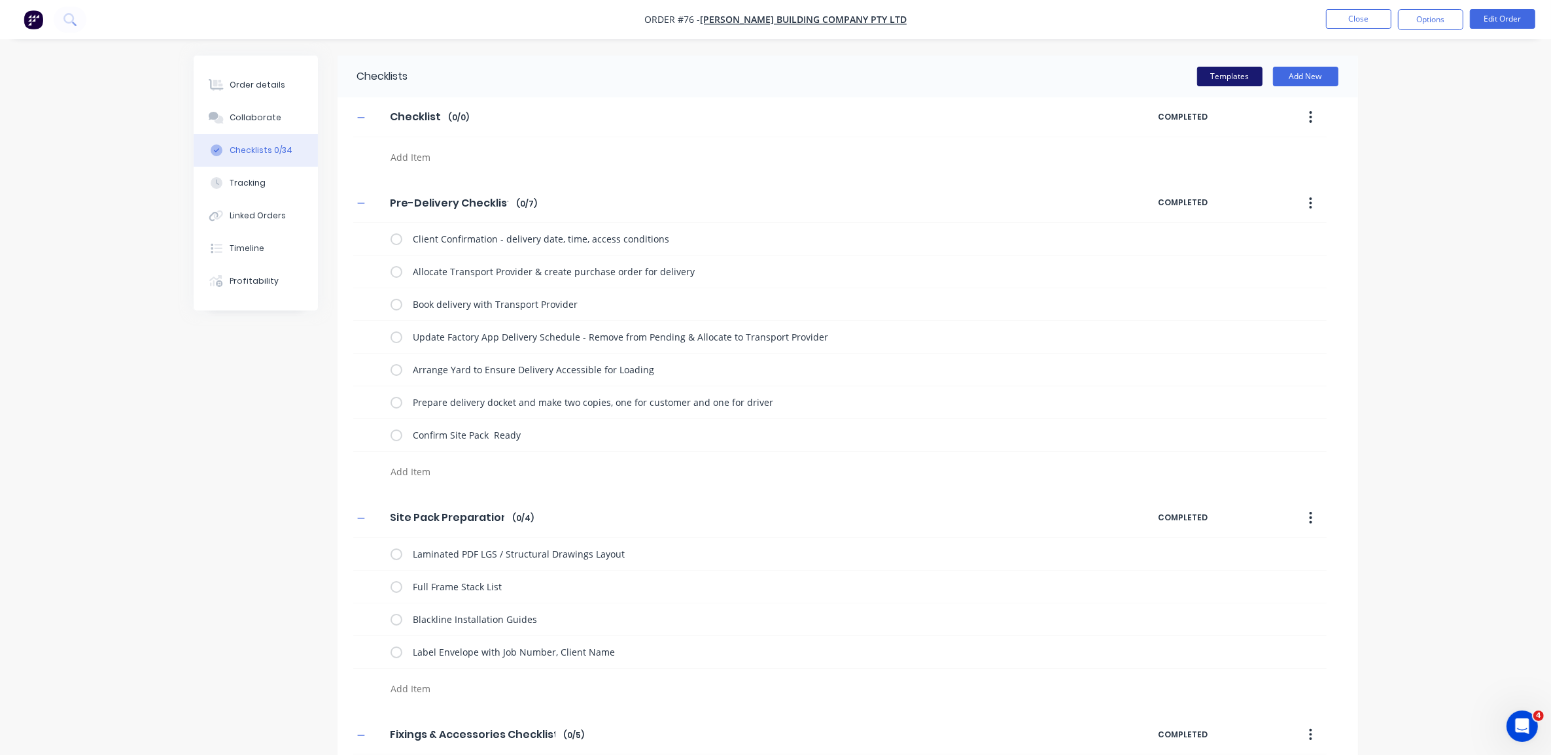
click at [1243, 73] on button "Templates" at bounding box center [1229, 77] width 65 height 20
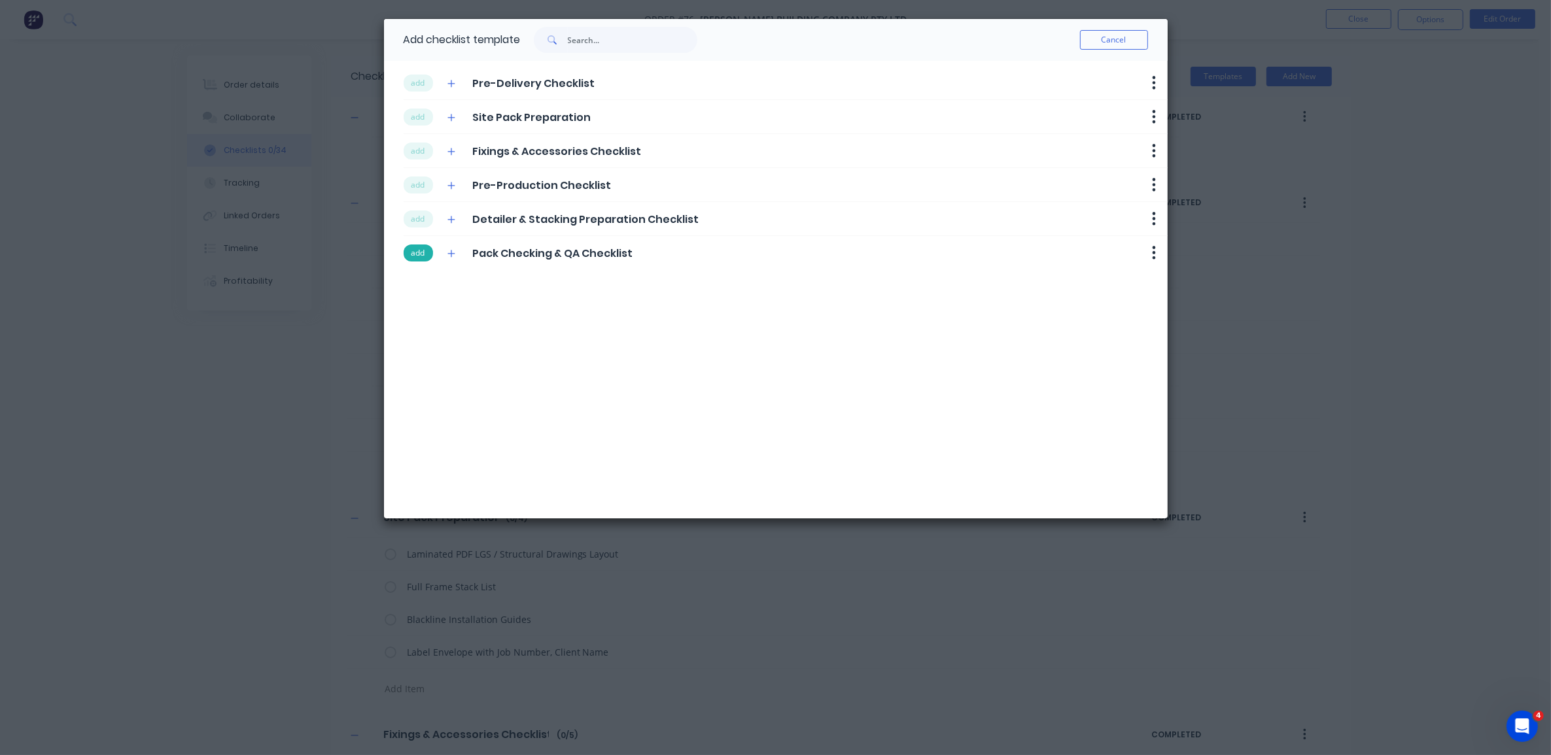
click at [422, 260] on button "add" at bounding box center [418, 253] width 29 height 17
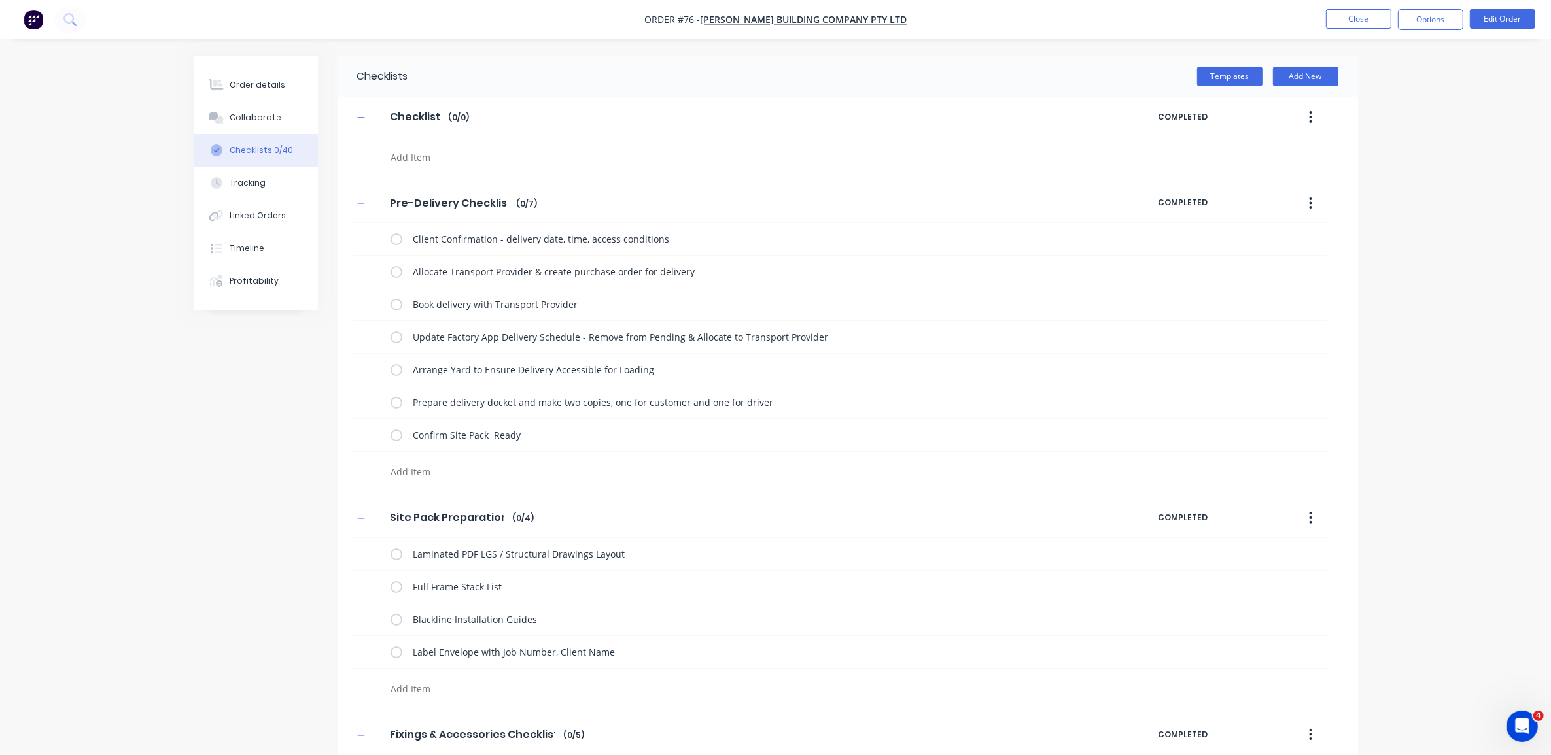
click at [1311, 115] on icon "button" at bounding box center [1310, 117] width 3 height 14
click at [1263, 183] on div "Delete" at bounding box center [1264, 177] width 101 height 19
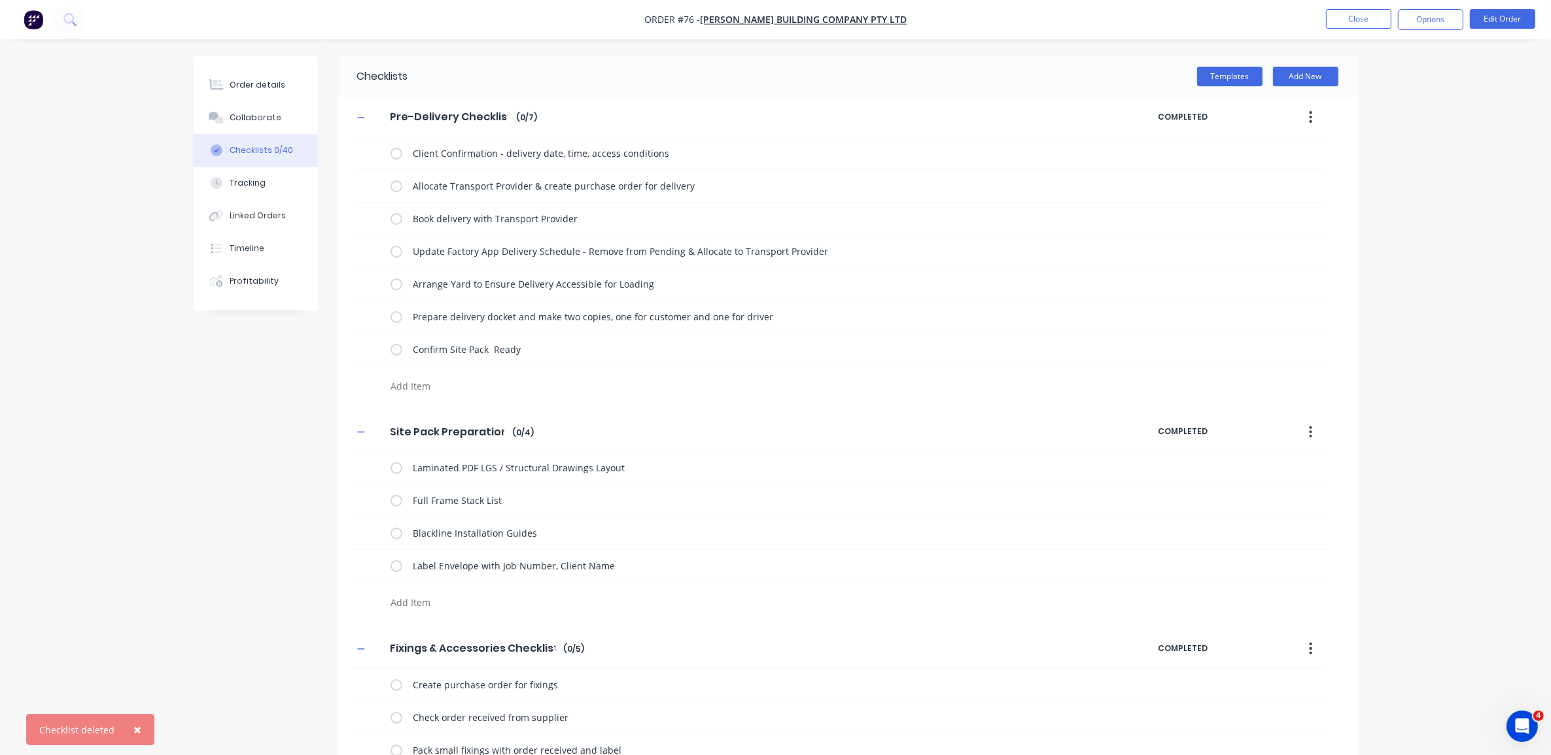
drag, startPoint x: 1309, startPoint y: 113, endPoint x: 1321, endPoint y: 105, distance: 15.1
click at [1330, 214] on div "Pre-Delivery Checklist Pre-Delivery Checklist Enter Checklist name ( 0 / 7 ) CO…" at bounding box center [847, 248] width 1020 height 302
drag, startPoint x: 1308, startPoint y: 109, endPoint x: 1326, endPoint y: 231, distance: 123.6
click at [1322, 235] on div "Pre-Delivery Checklist Pre-Delivery Checklist Enter Checklist name ( 0 / 7 ) CO…" at bounding box center [847, 248] width 1020 height 302
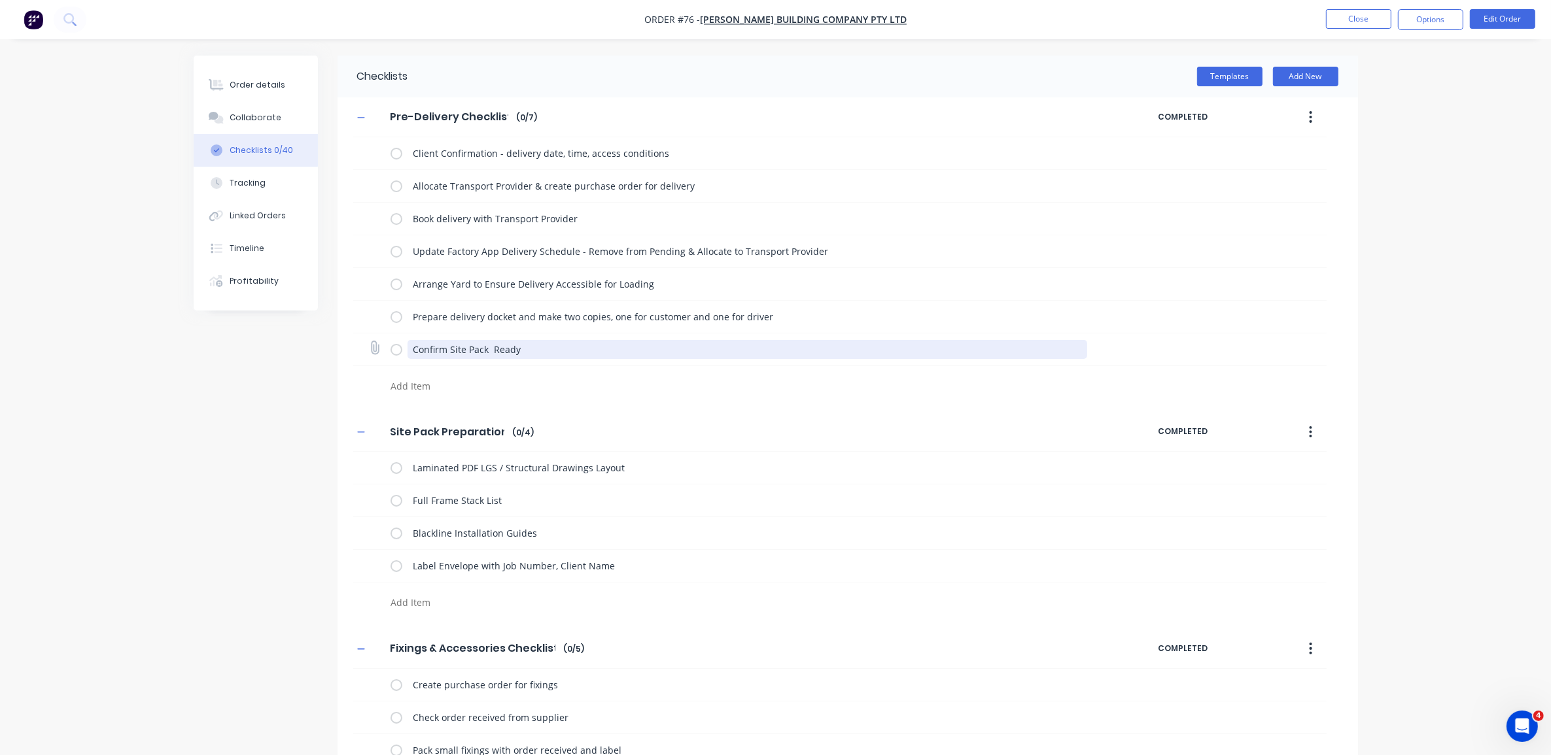
click at [492, 345] on textarea "Confirm Site Pack Ready" at bounding box center [747, 349] width 680 height 19
type textarea "Confirm Site Pack Ready"
click at [1307, 116] on button "button" at bounding box center [1310, 117] width 31 height 24
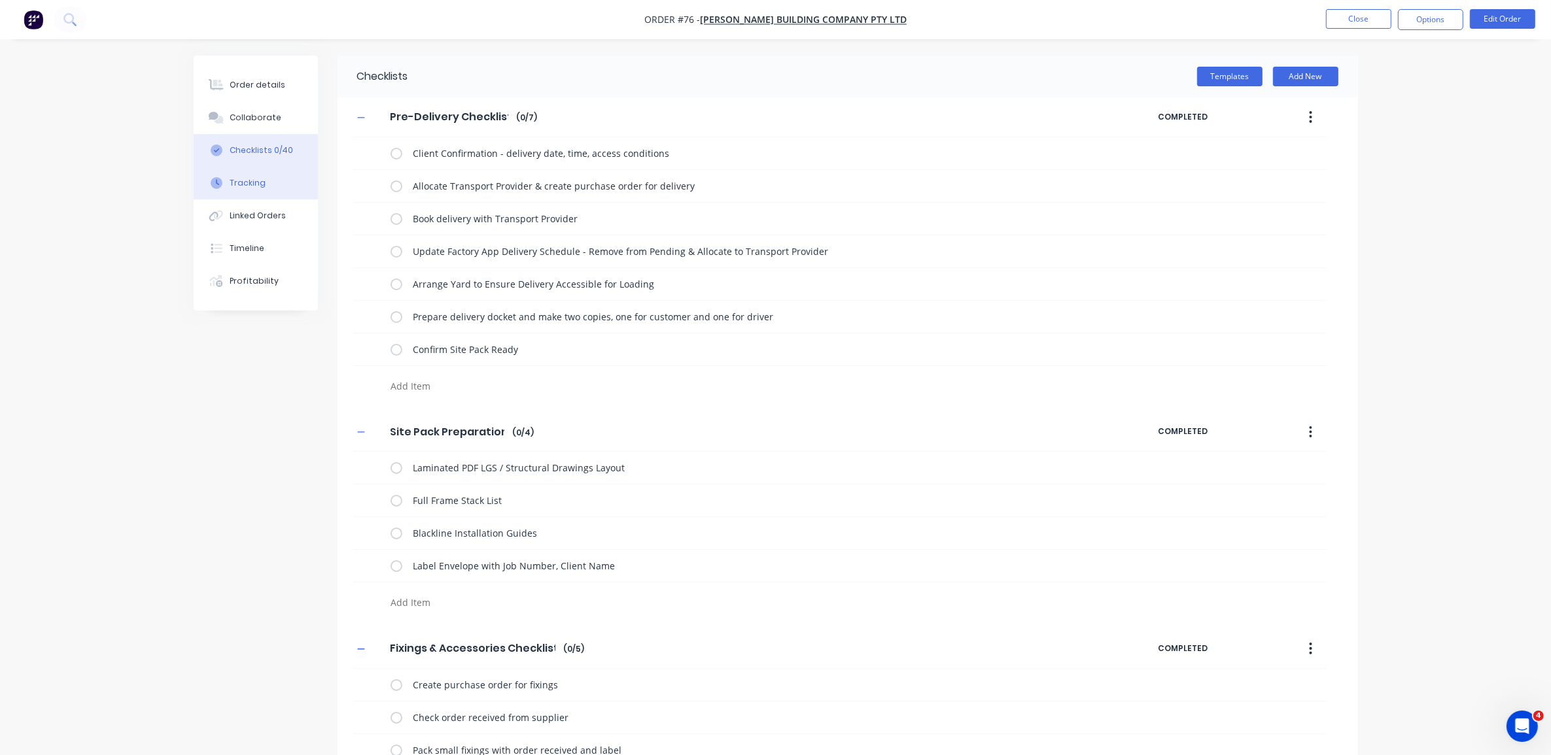
click at [269, 183] on button "Tracking" at bounding box center [256, 183] width 124 height 33
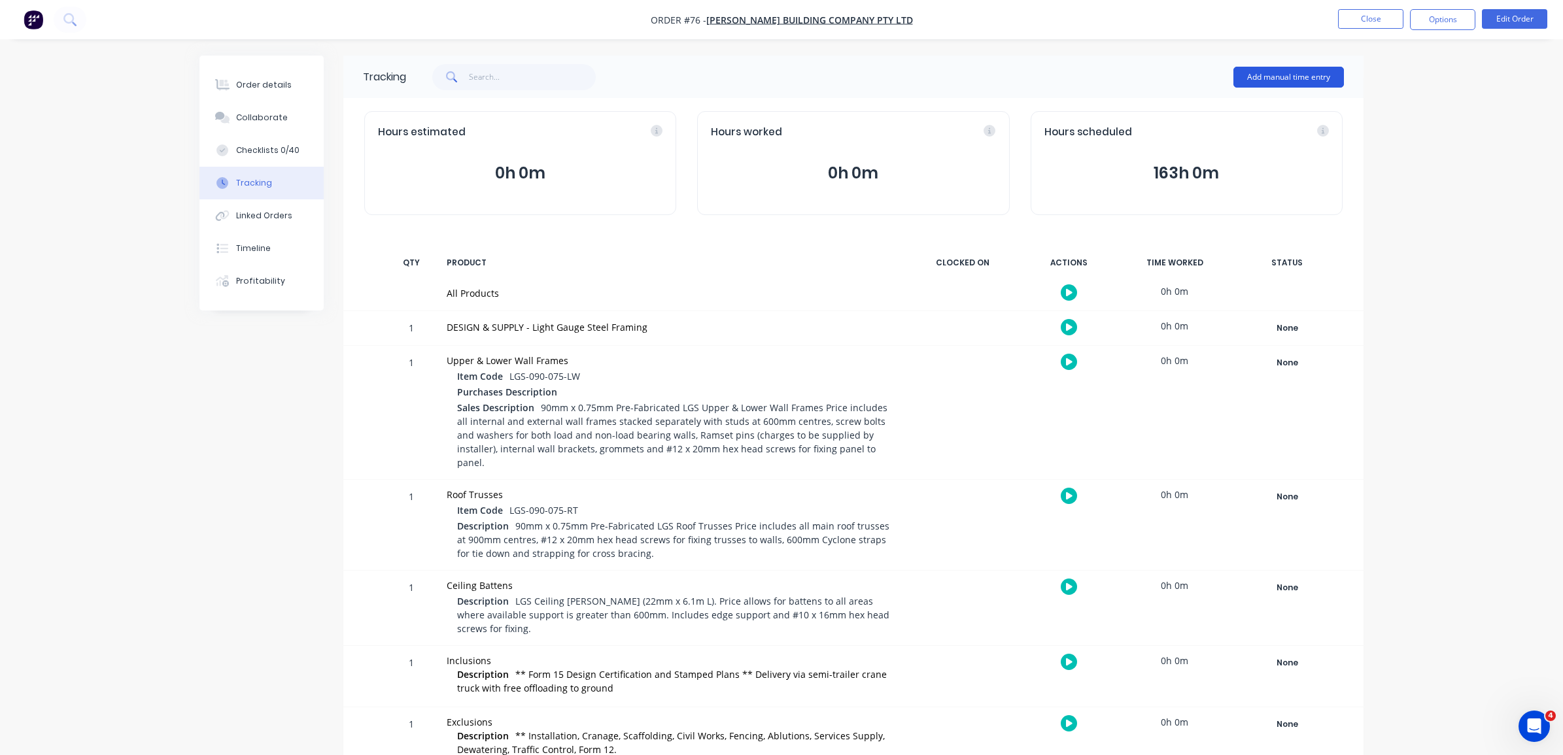
click at [1267, 78] on button "Add manual time entry" at bounding box center [1288, 77] width 111 height 21
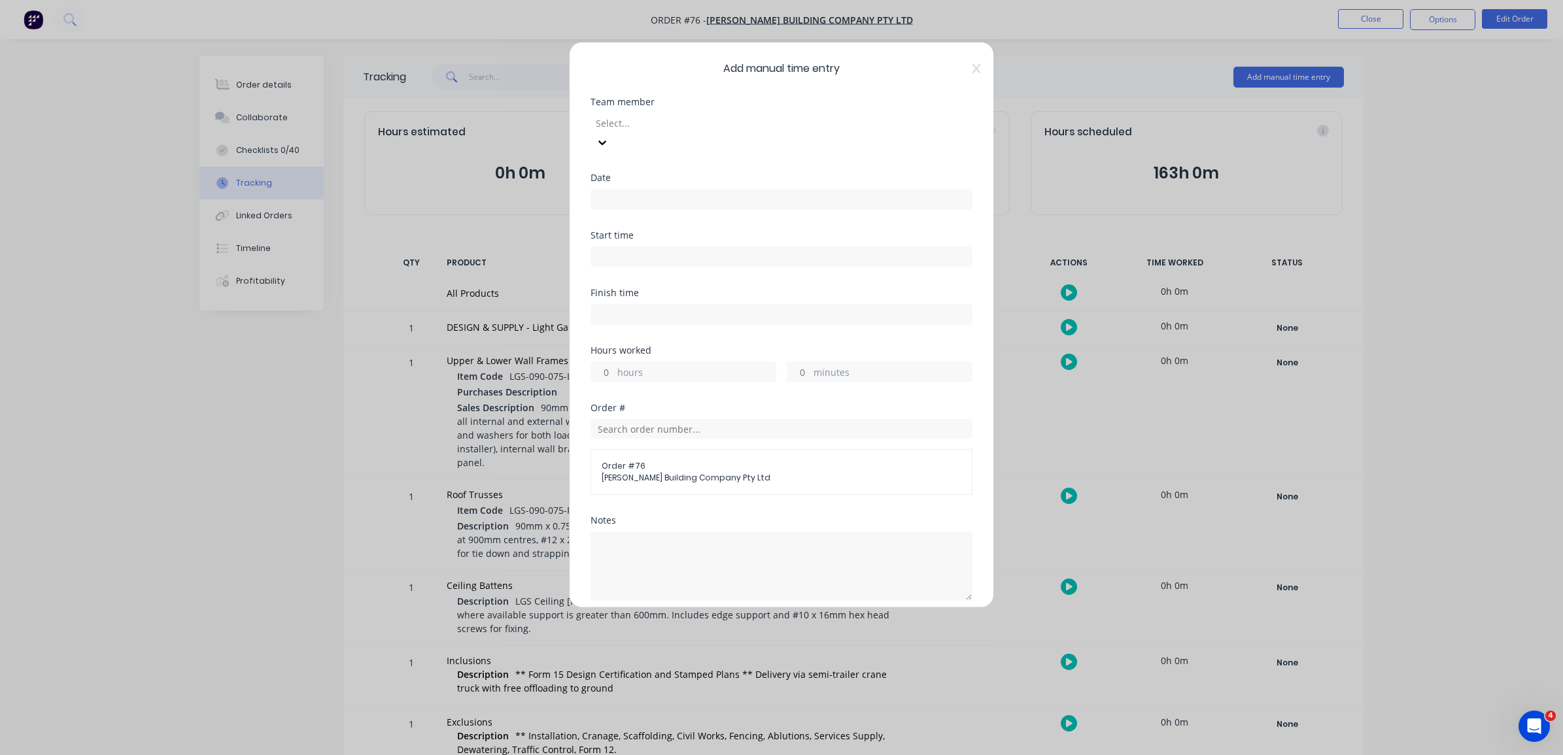
click at [783, 128] on div at bounding box center [689, 123] width 188 height 16
click at [760, 190] on input at bounding box center [781, 200] width 381 height 20
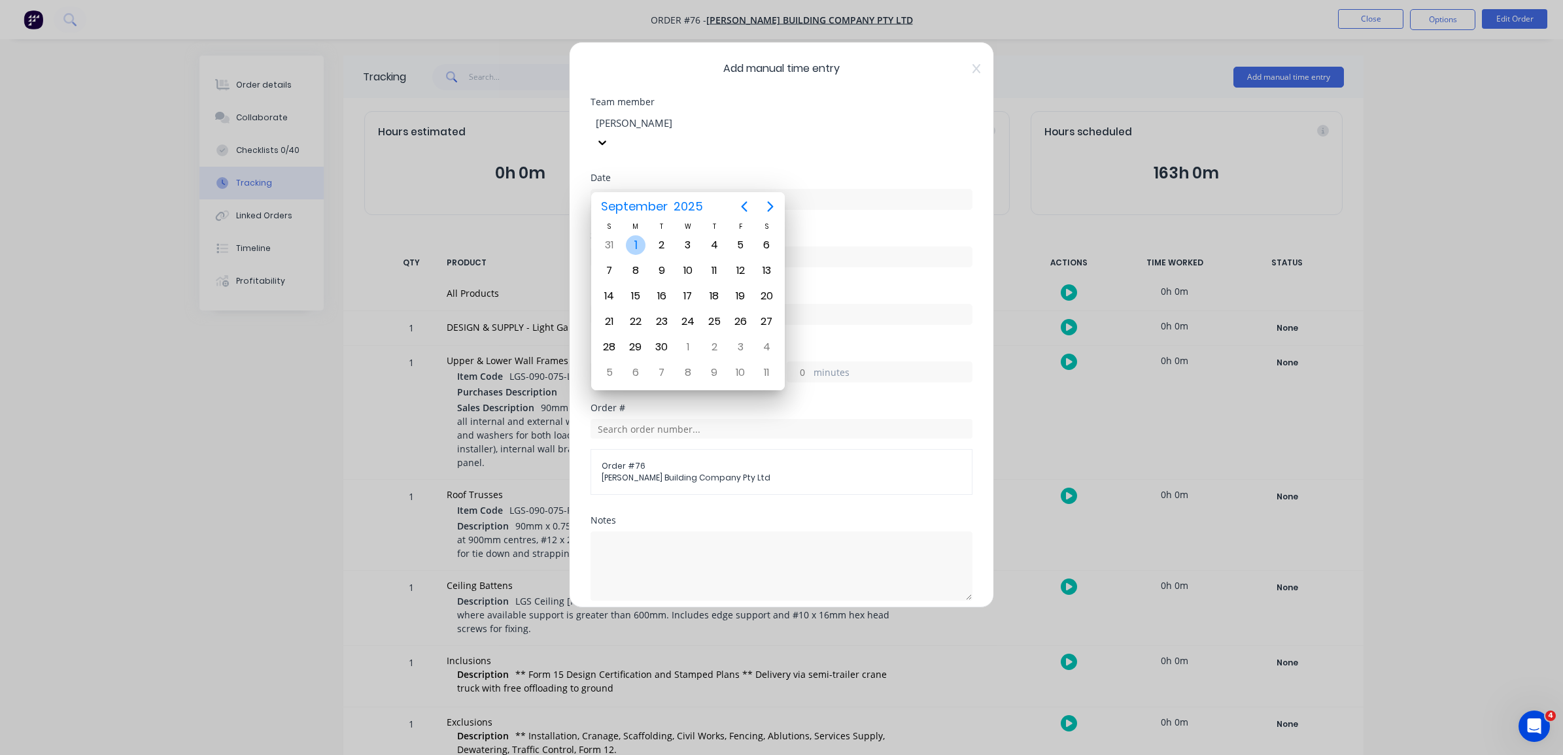
click at [640, 249] on div "1" at bounding box center [636, 245] width 20 height 20
type input "01/09/2025"
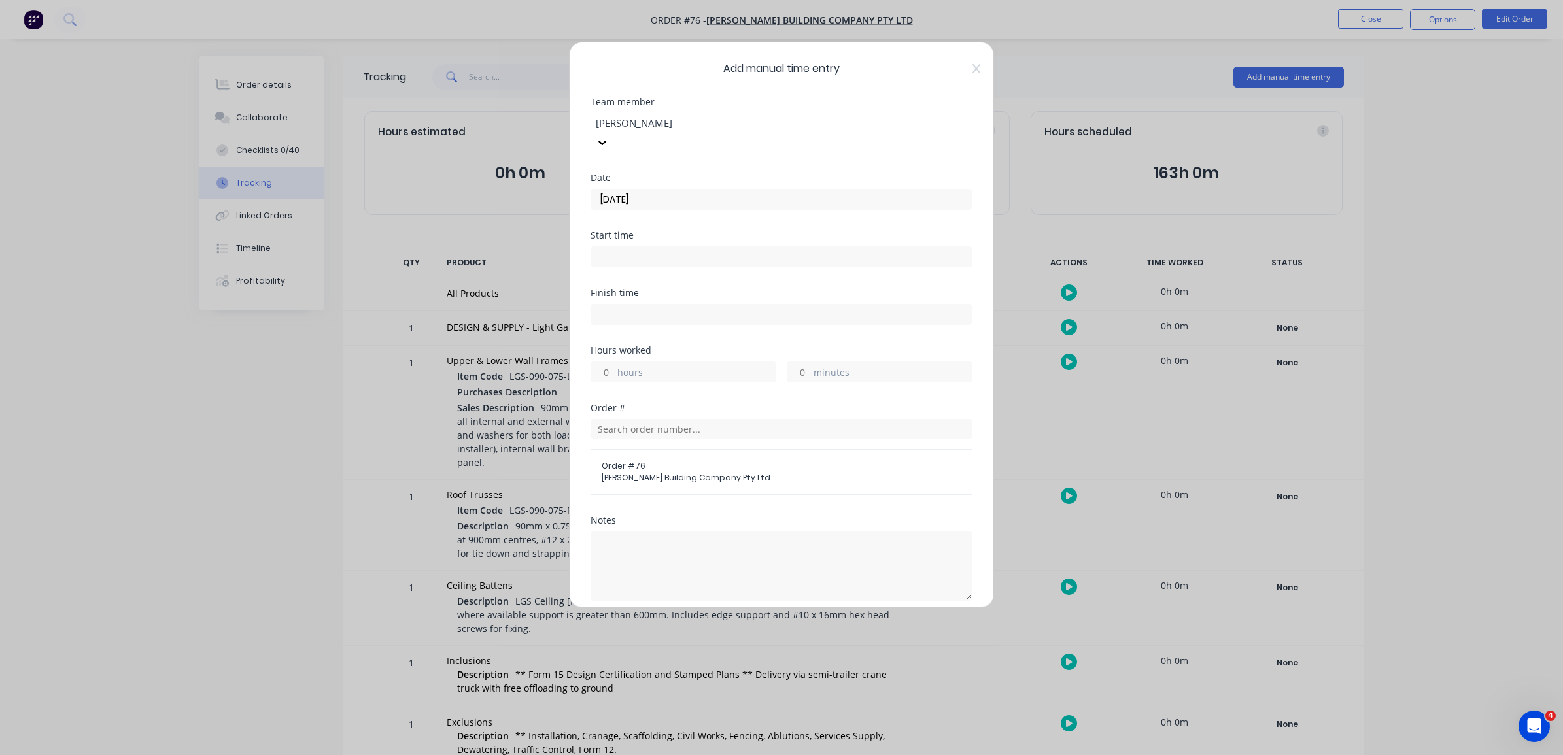
click at [680, 247] on input at bounding box center [781, 257] width 381 height 20
type input "04:39 PM"
click at [796, 210] on div "Date 01/09/2025" at bounding box center [782, 202] width 382 height 58
click at [687, 419] on input "text" at bounding box center [782, 429] width 382 height 20
click at [732, 472] on span "Blackwood Building Company Pty Ltd" at bounding box center [782, 478] width 360 height 12
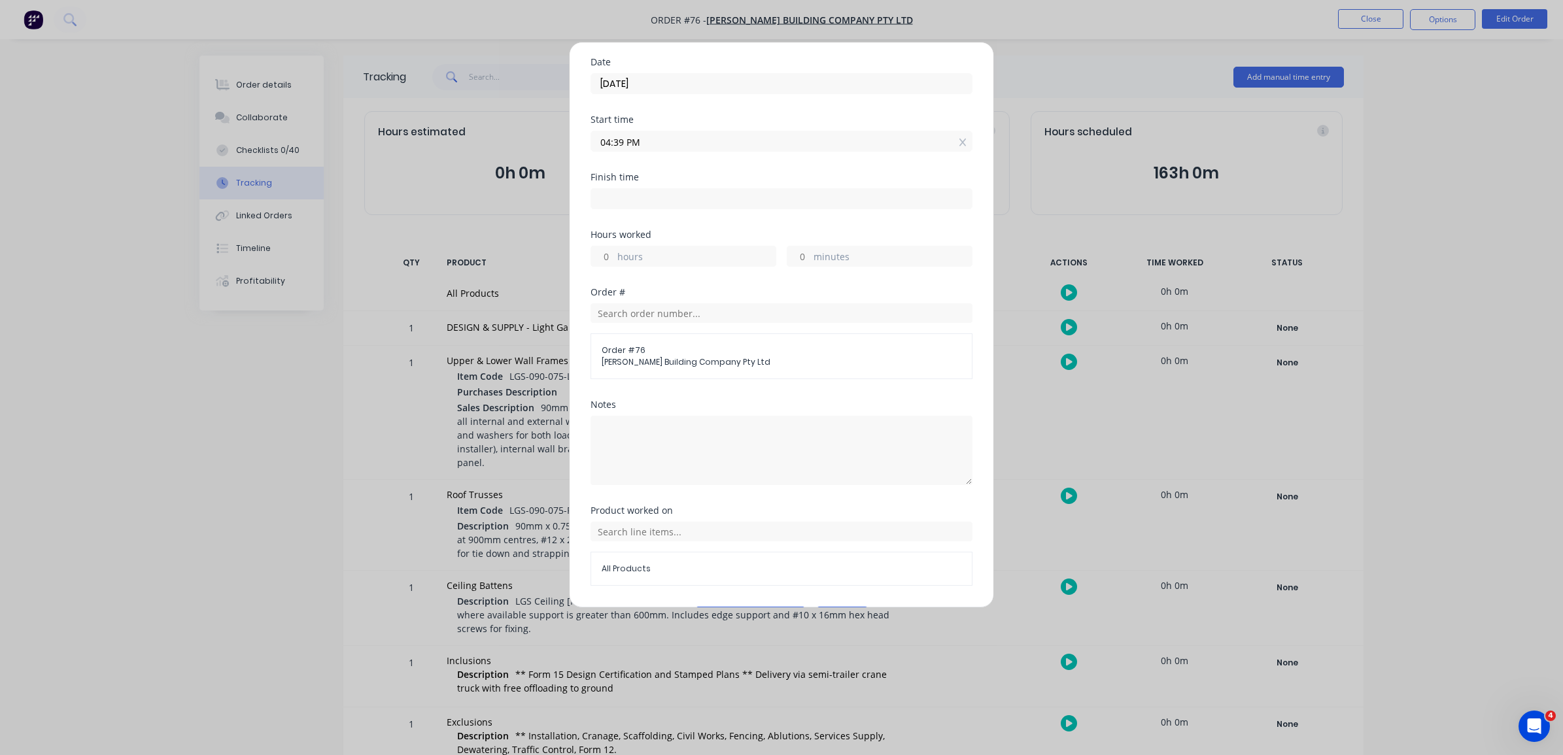
scroll to position [137, 0]
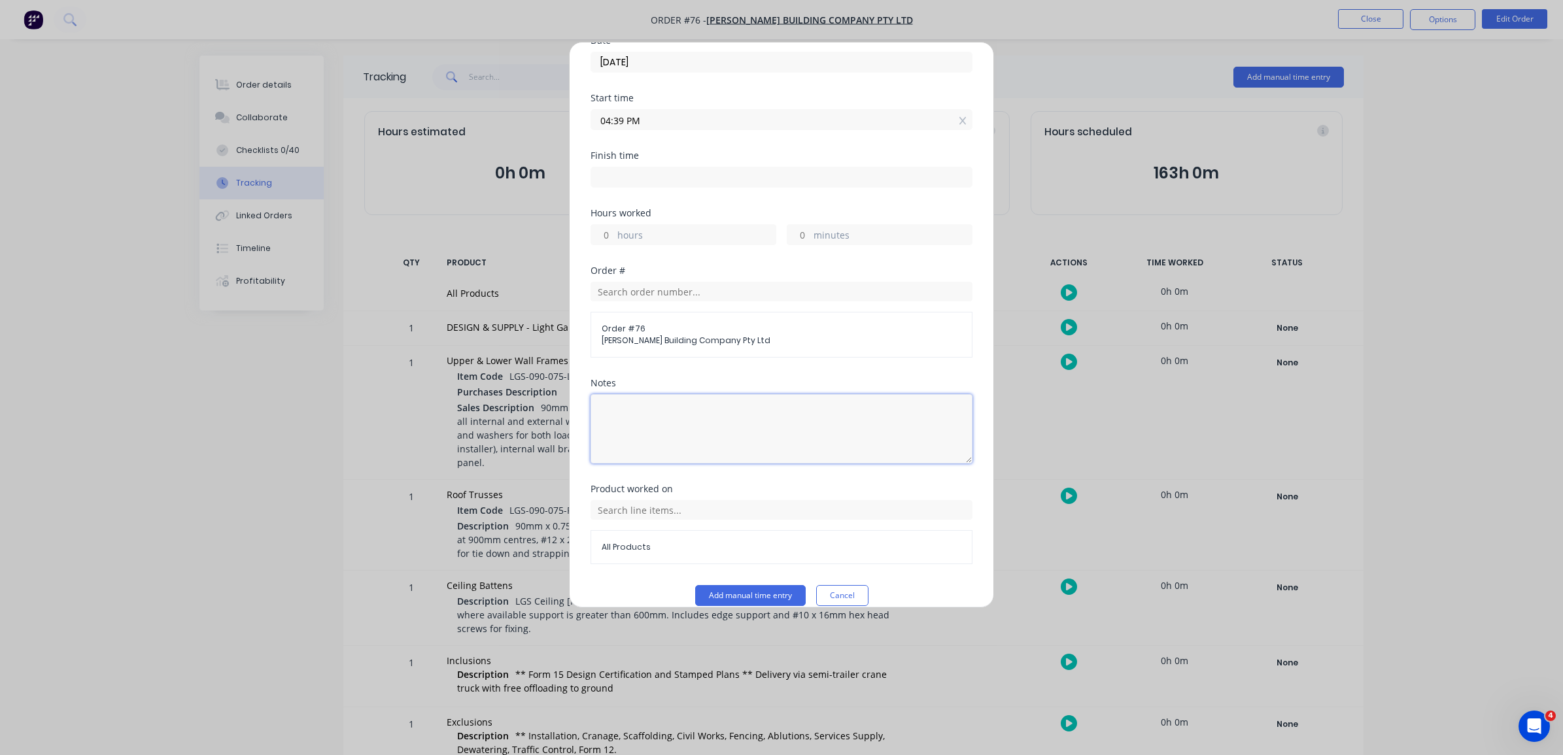
click at [715, 394] on textarea at bounding box center [782, 428] width 382 height 69
click at [708, 500] on input "text" at bounding box center [782, 510] width 382 height 20
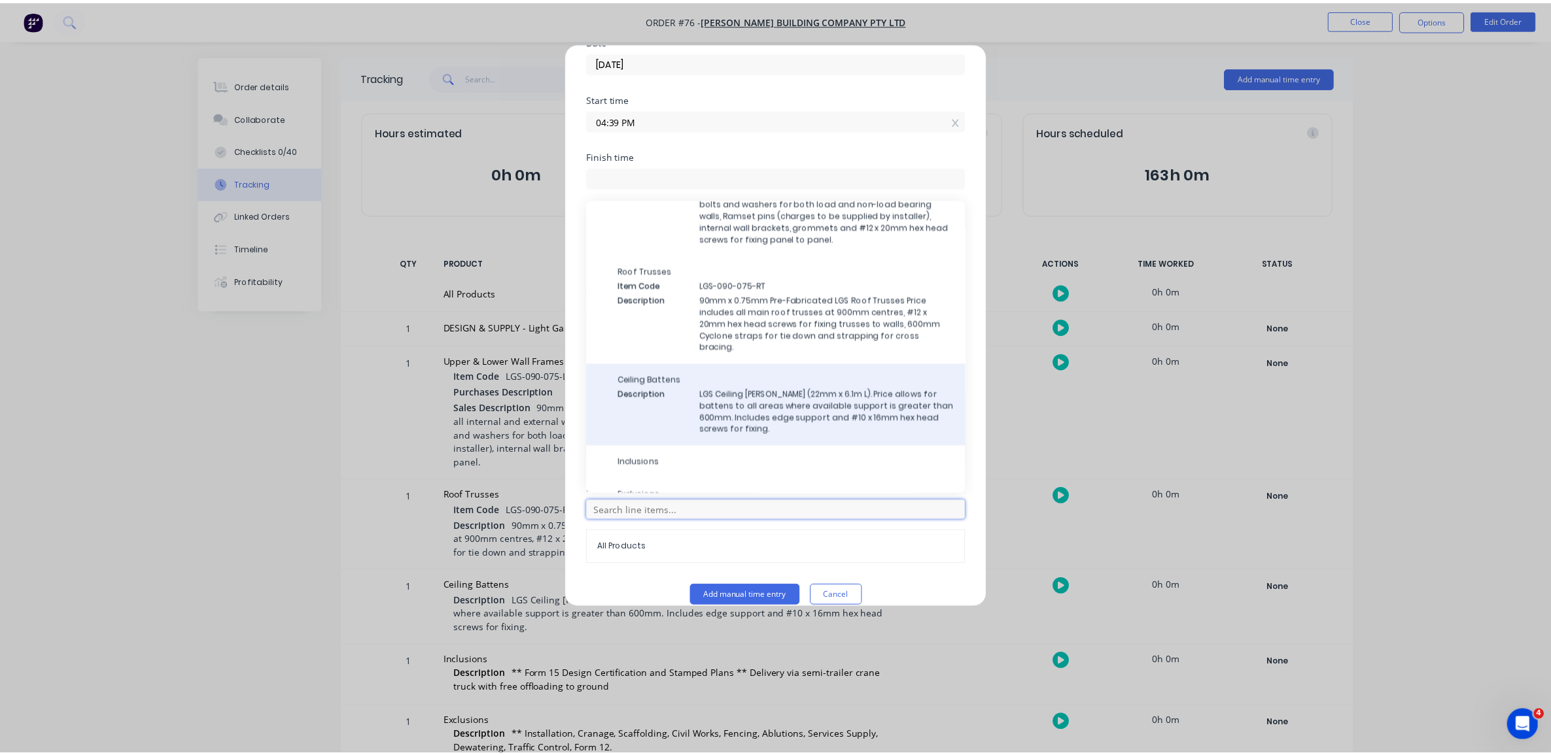
scroll to position [159, 0]
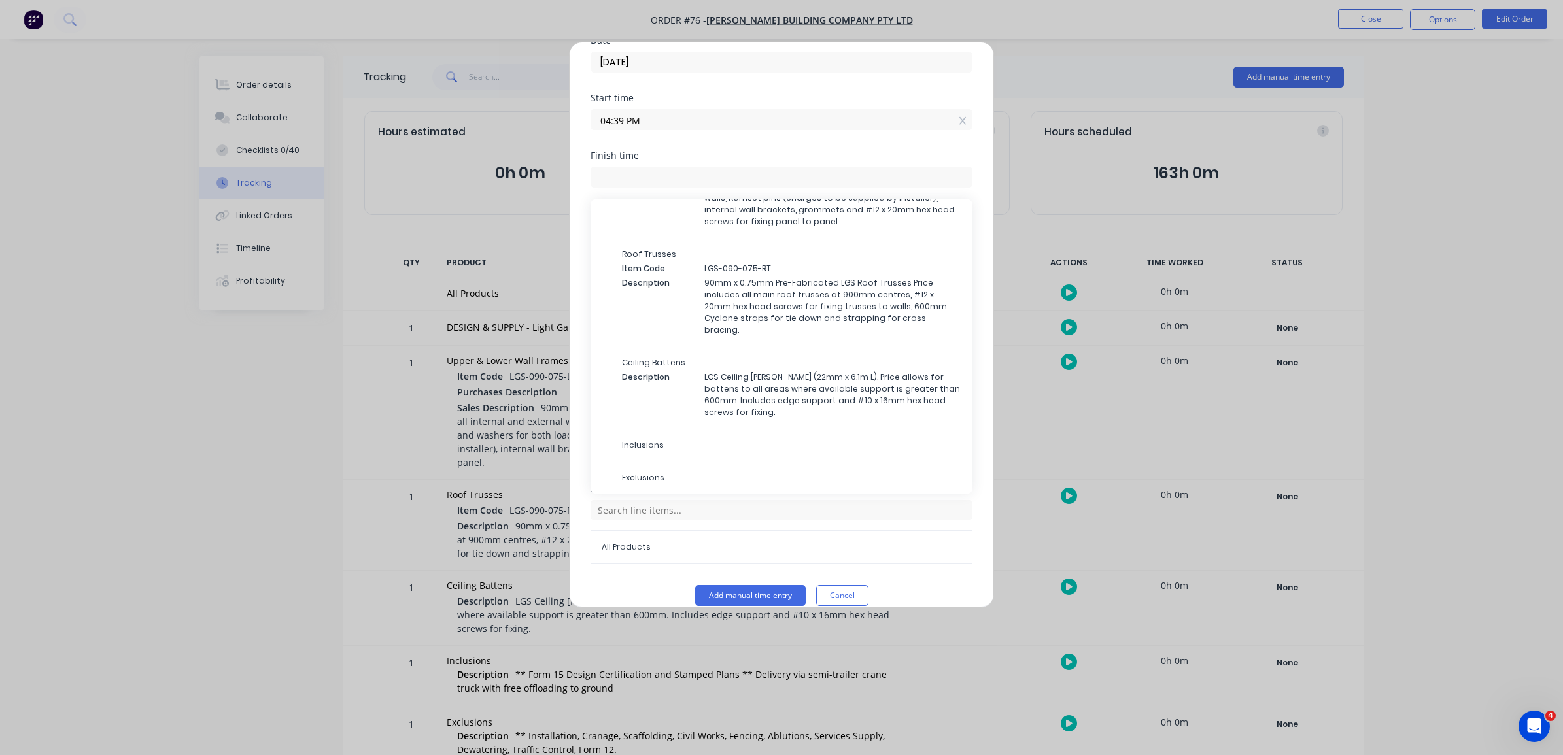
click at [841, 537] on div "All Products" at bounding box center [782, 547] width 382 height 34
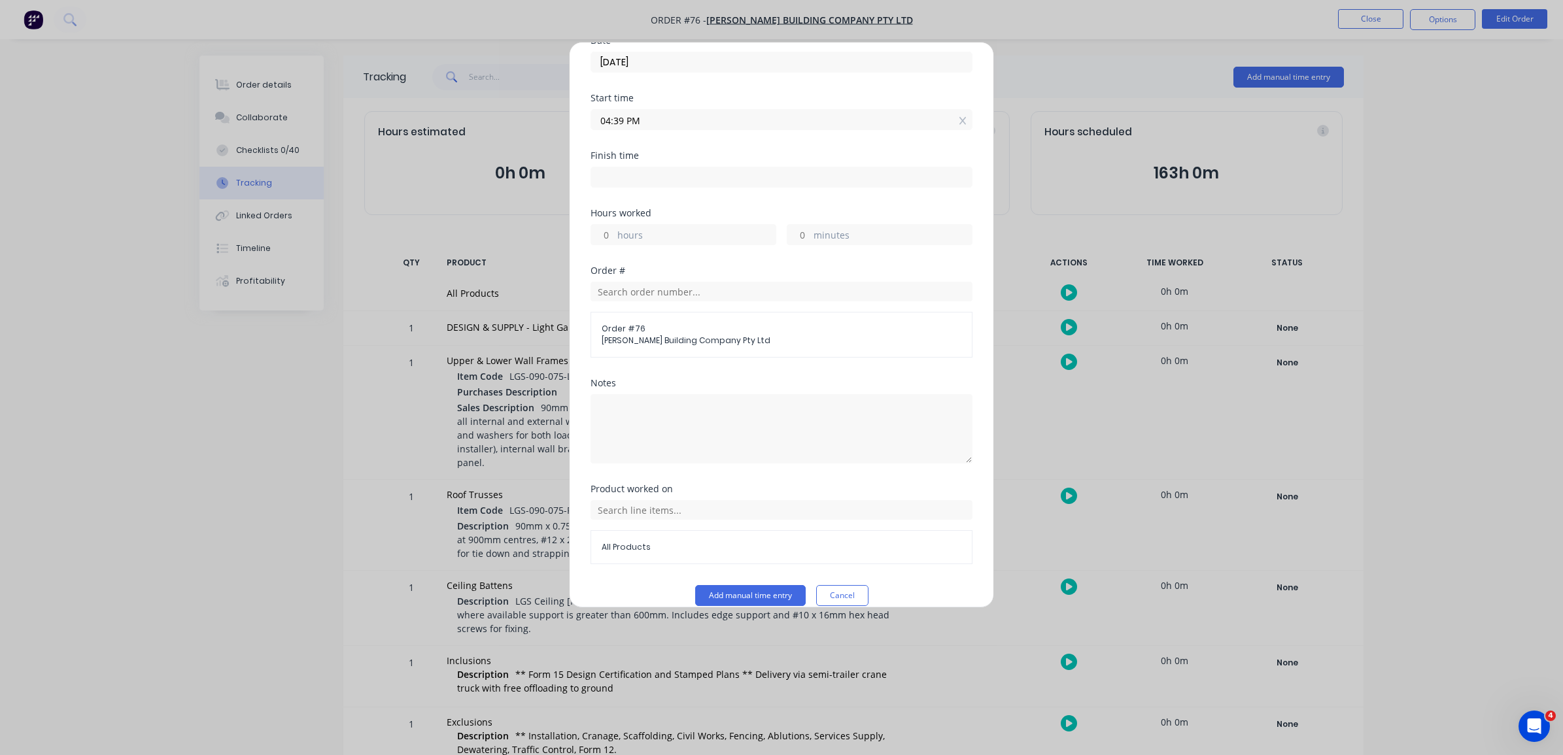
drag, startPoint x: 656, startPoint y: 531, endPoint x: 635, endPoint y: 528, distance: 21.1
click at [656, 542] on span "All Products" at bounding box center [782, 548] width 360 height 12
click at [632, 542] on span "All Products" at bounding box center [782, 548] width 360 height 12
click at [849, 567] on form "Team member Demi Nguyen Date 01/09/2025 Start time 04:39 PM Finish time Hours w…" at bounding box center [782, 283] width 382 height 646
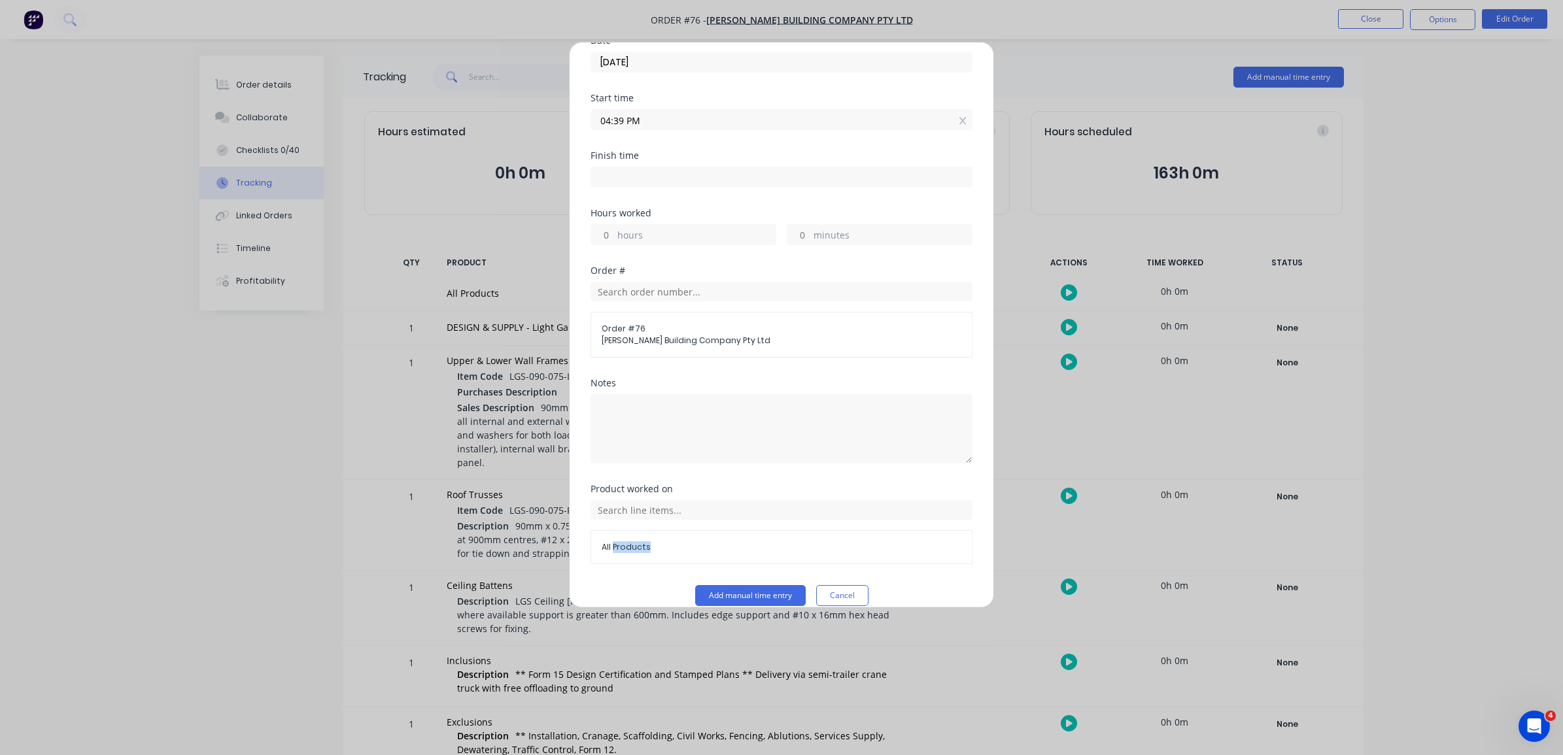
click at [839, 585] on button "Cancel" at bounding box center [842, 595] width 52 height 21
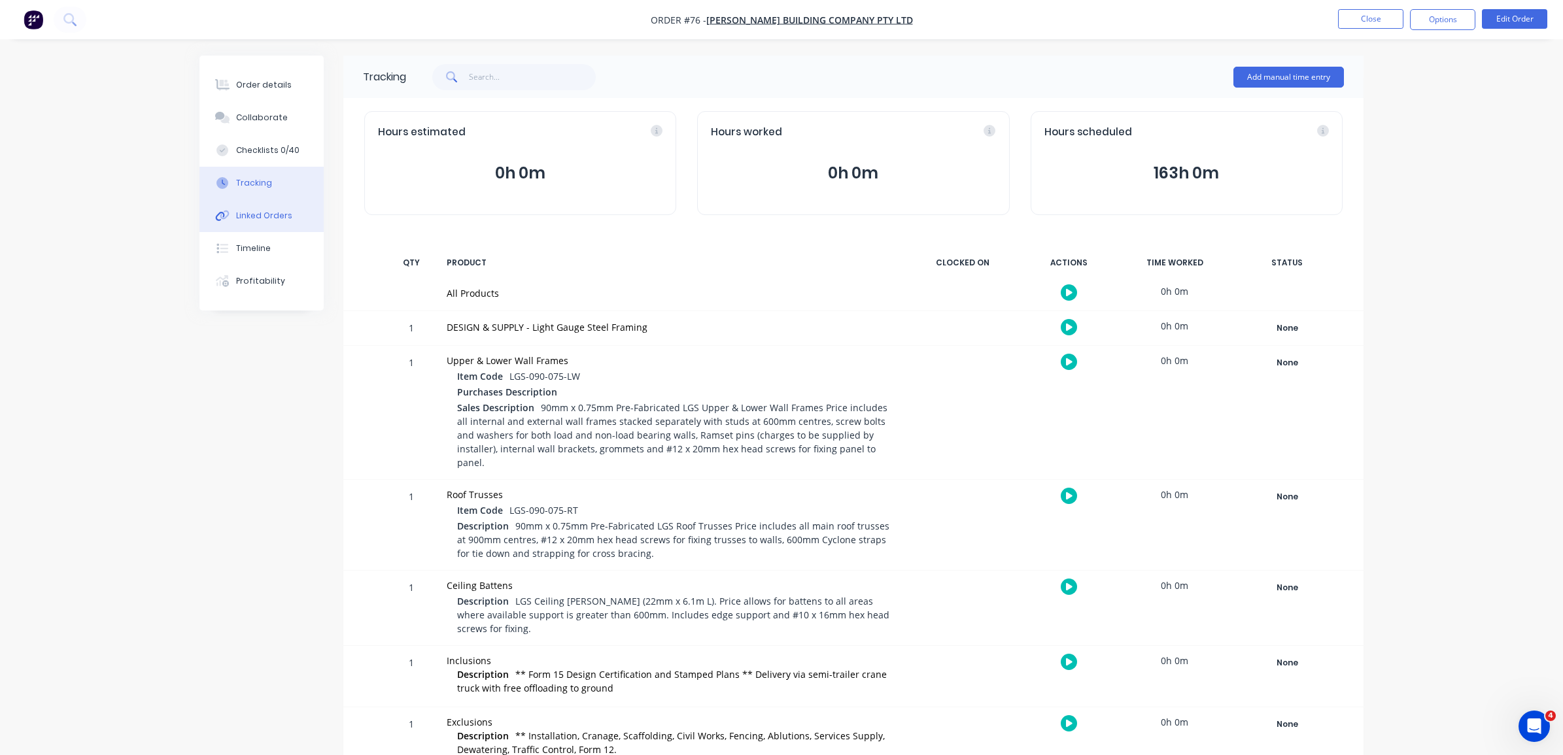
click at [291, 218] on button "Linked Orders" at bounding box center [261, 215] width 124 height 33
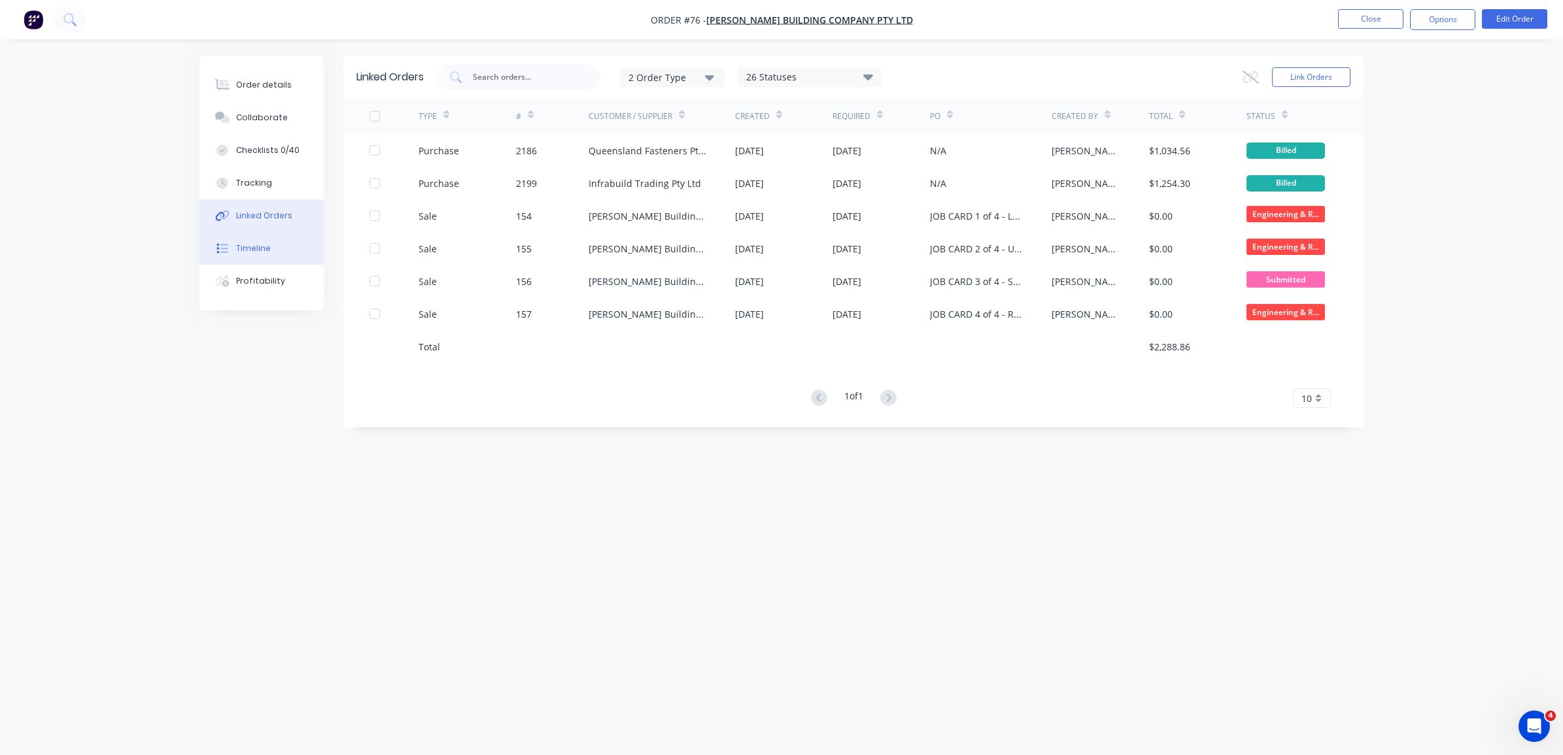
click at [284, 243] on button "Timeline" at bounding box center [261, 248] width 124 height 33
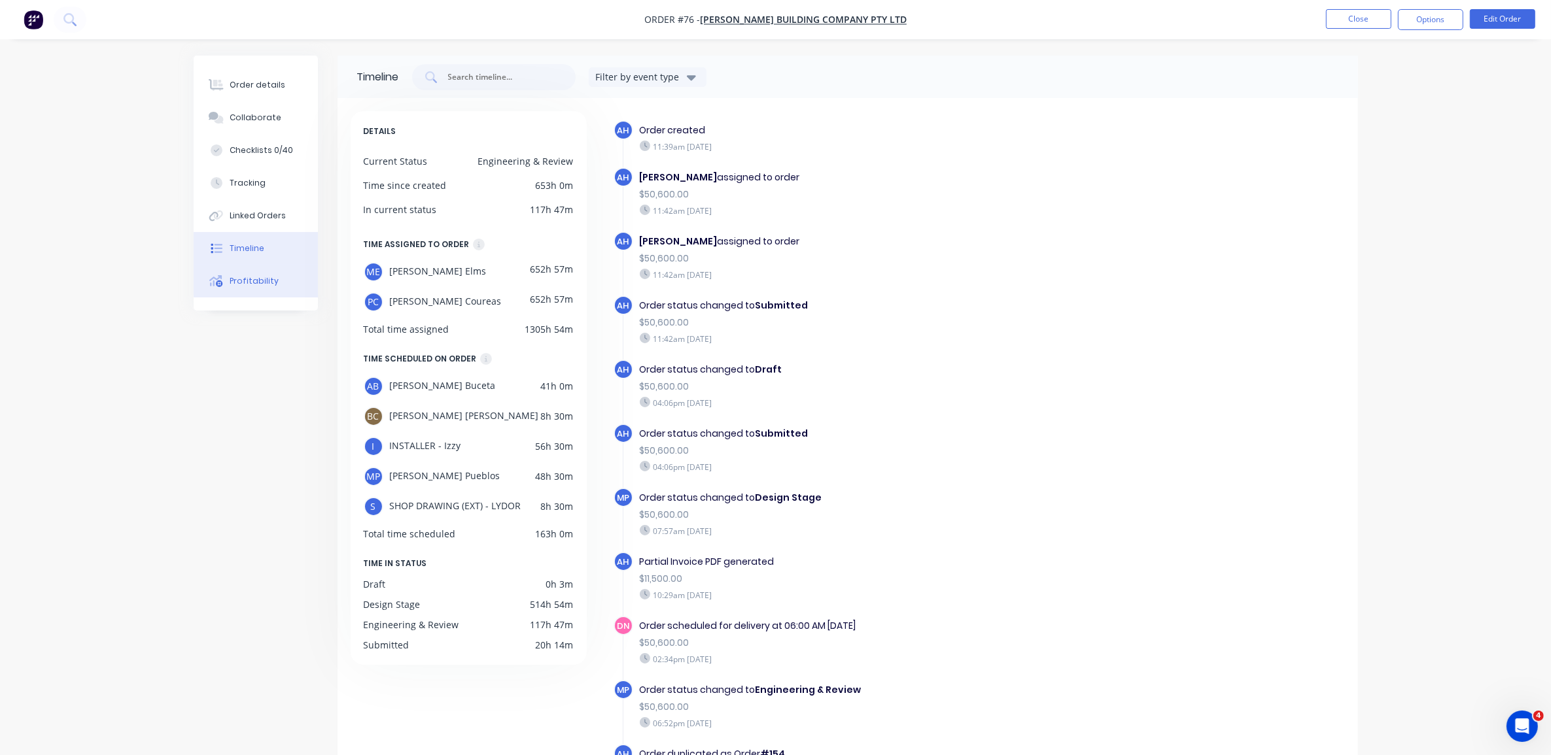
click at [279, 282] on button "Profitability" at bounding box center [256, 281] width 124 height 33
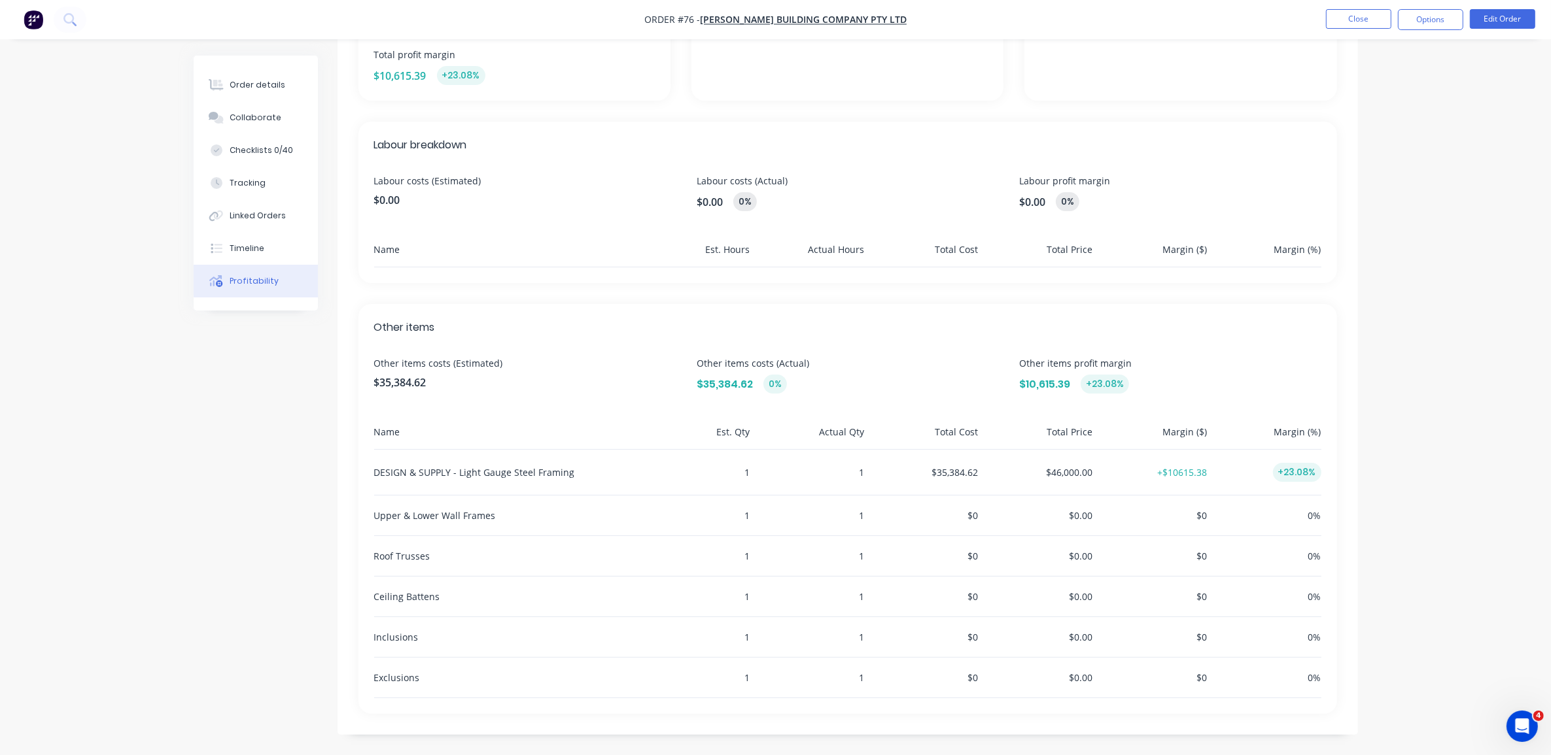
scroll to position [278, 0]
click at [247, 88] on div "Order details" at bounding box center [258, 85] width 56 height 12
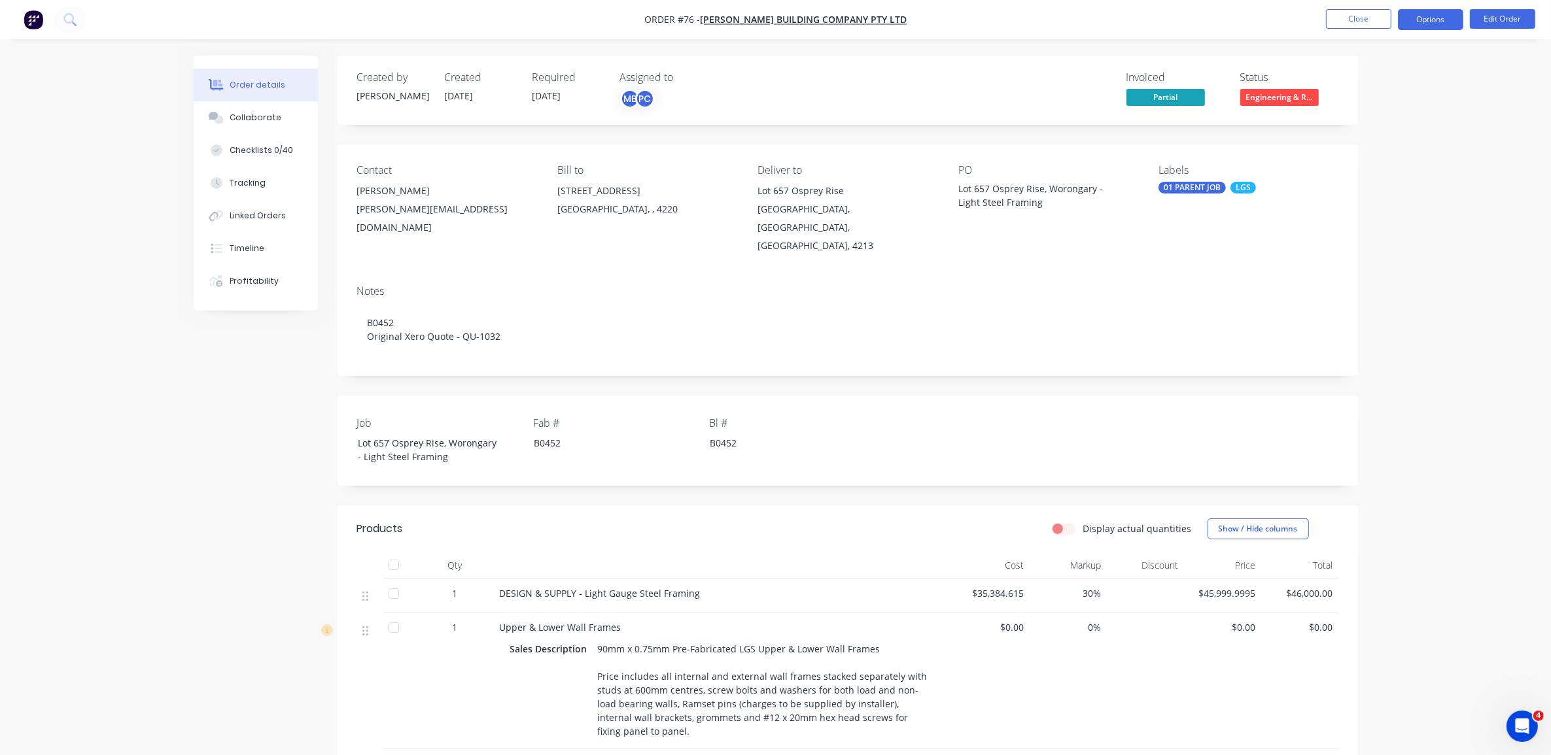
click at [1421, 16] on button "Options" at bounding box center [1430, 19] width 65 height 21
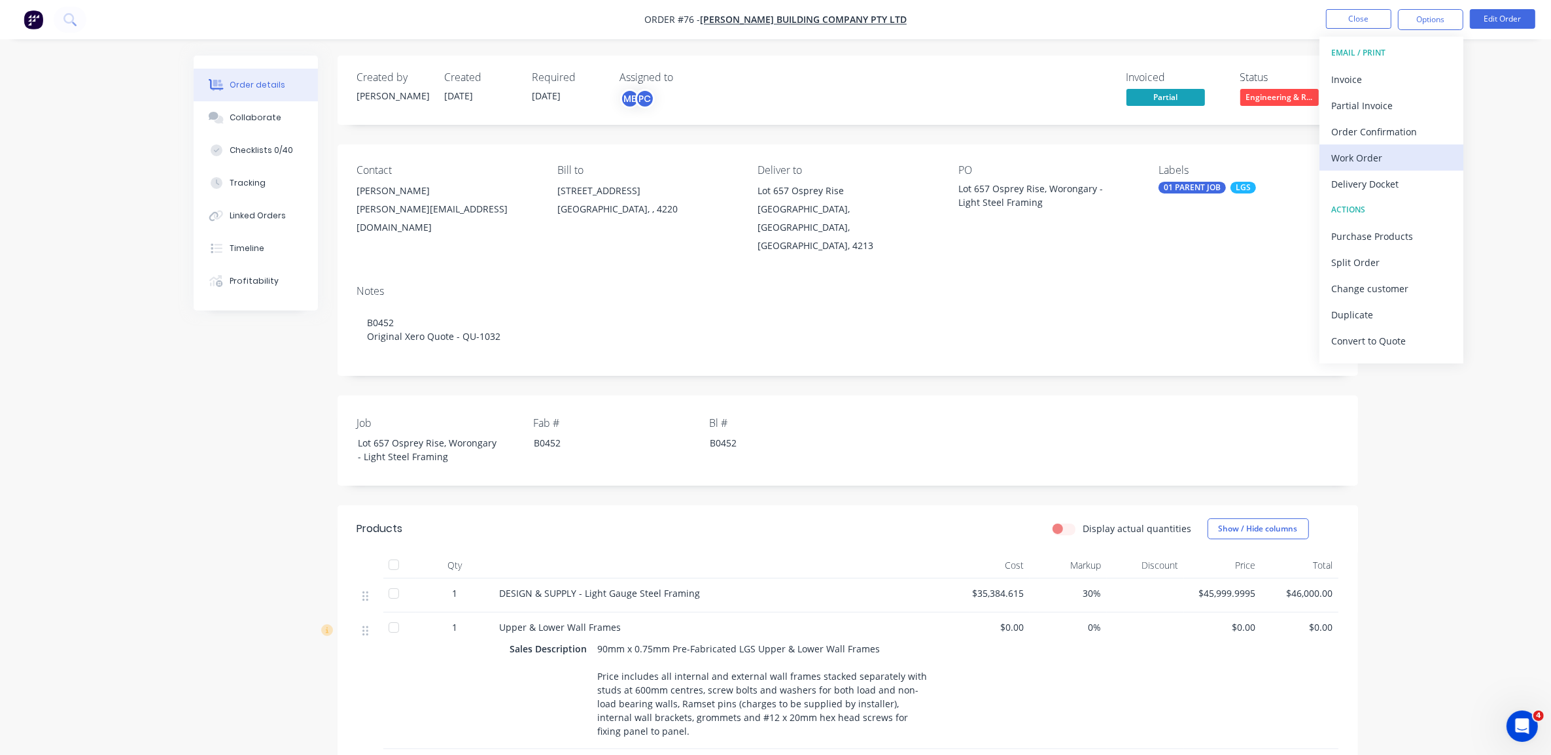
click at [1382, 150] on div "Work Order" at bounding box center [1391, 157] width 120 height 19
click at [1382, 129] on div "Without pricing" at bounding box center [1391, 131] width 120 height 19
click at [396, 206] on div "a.woolley@blackwoodbuilding.co" at bounding box center [446, 218] width 179 height 37
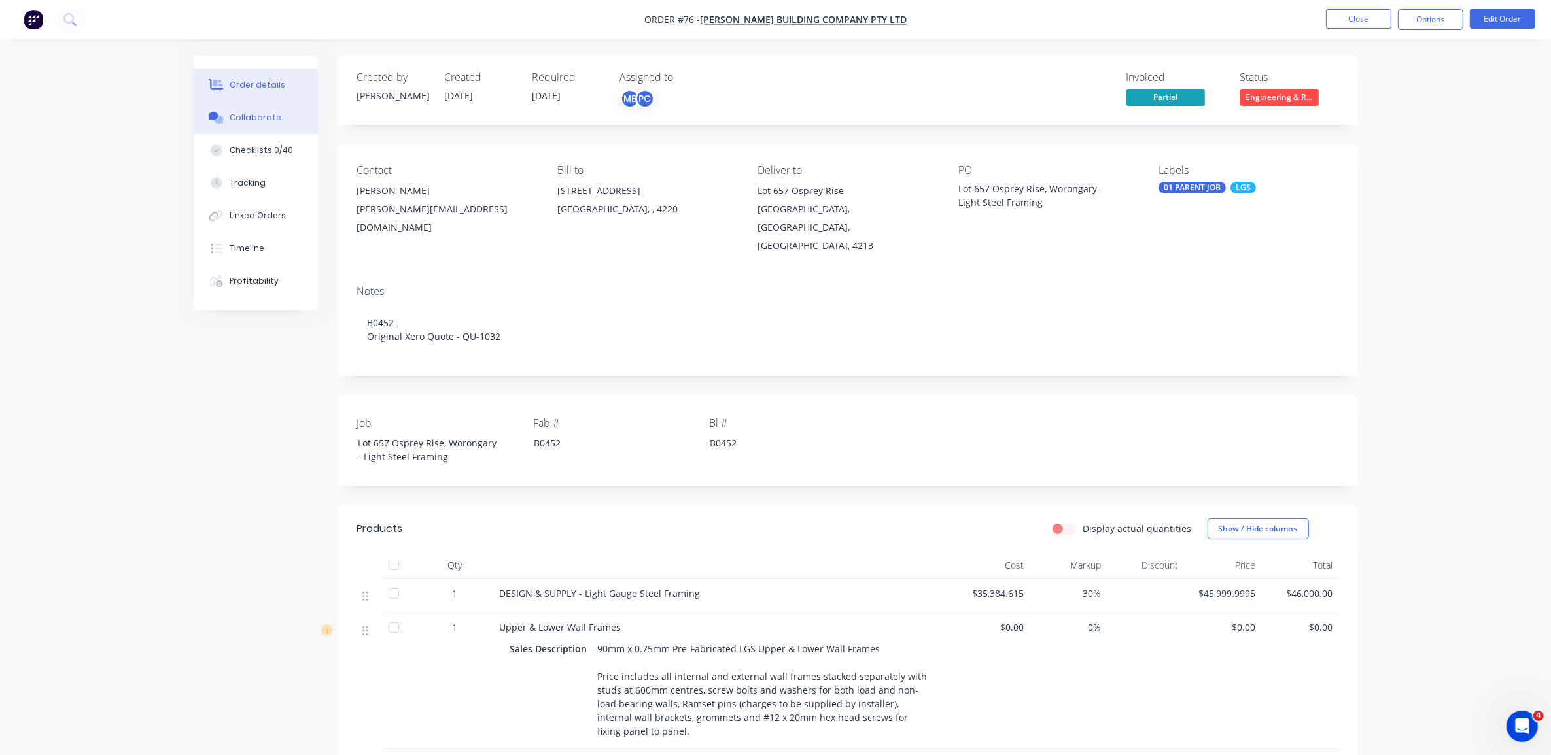
click at [275, 112] on div "Collaborate" at bounding box center [256, 118] width 52 height 12
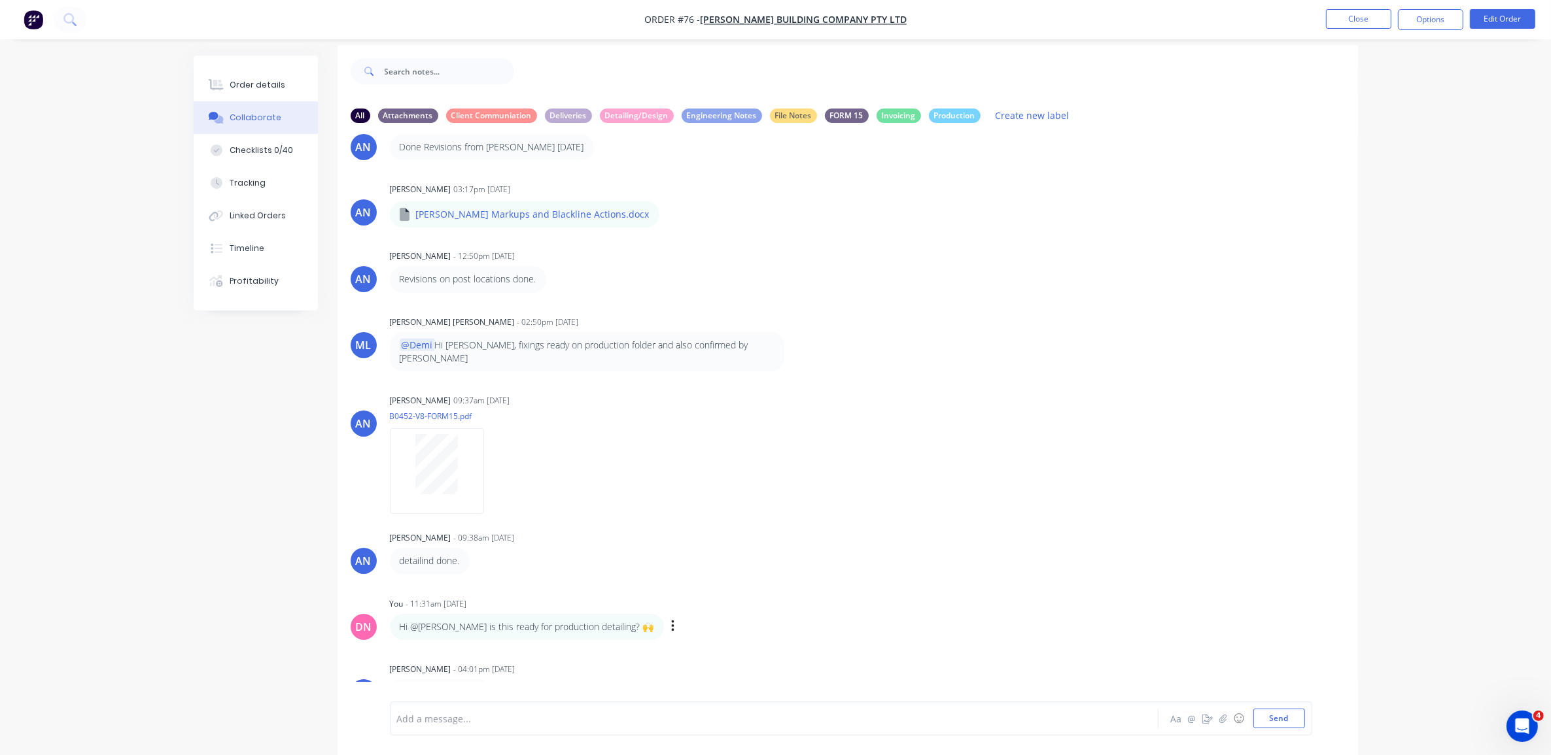
scroll to position [20, 0]
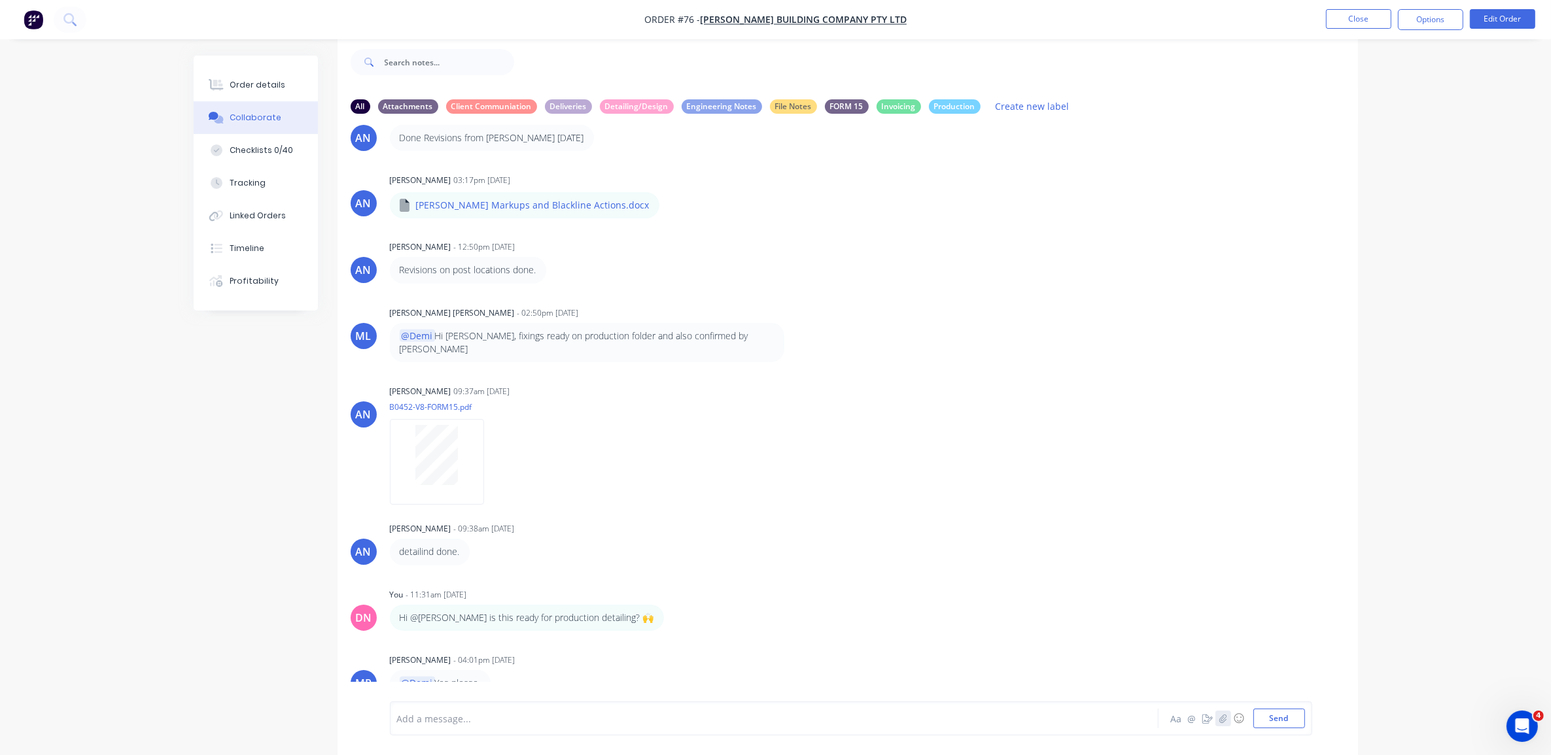
click at [1228, 721] on button "button" at bounding box center [1223, 719] width 16 height 16
click at [1273, 721] on button "Send" at bounding box center [1279, 719] width 52 height 20
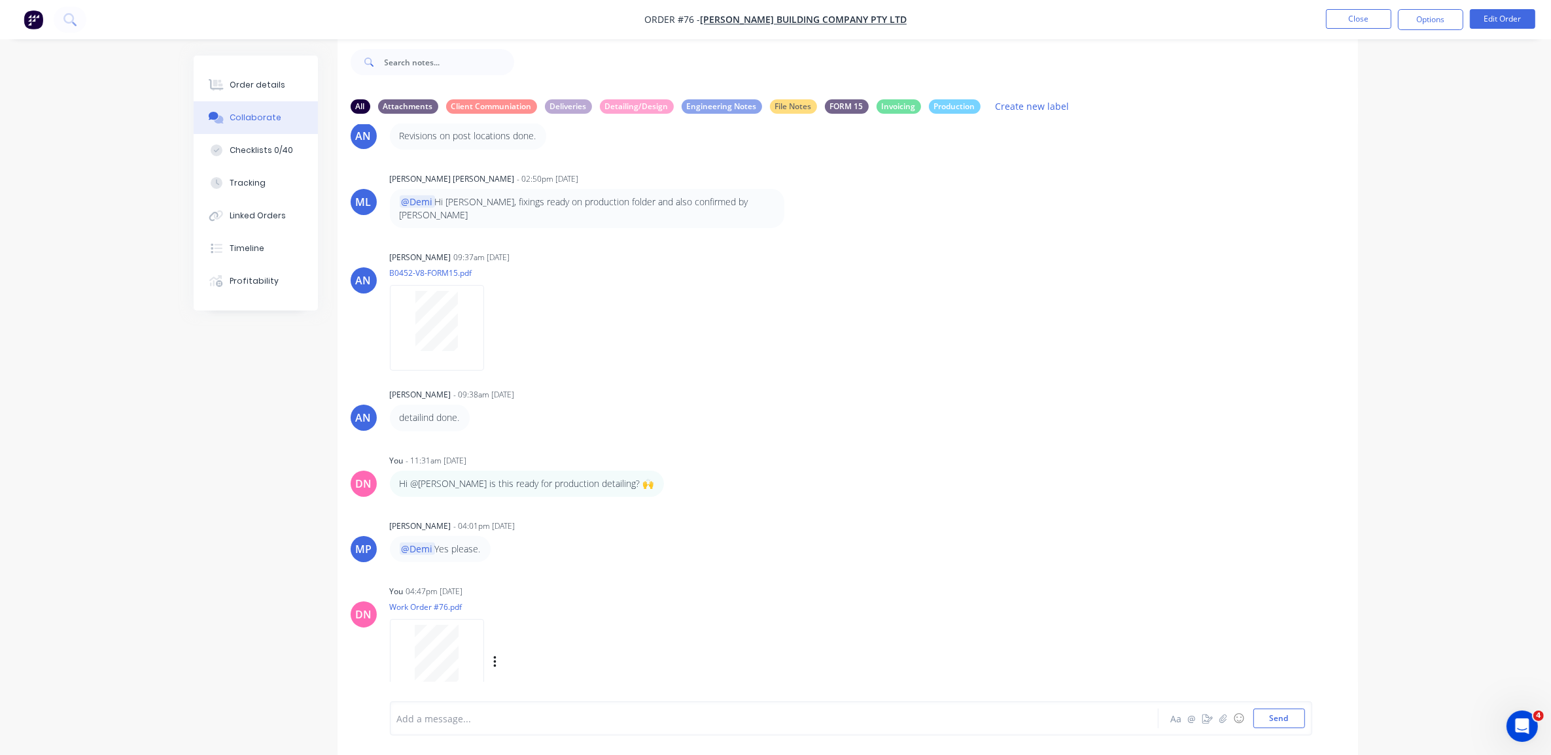
scroll to position [939, 0]
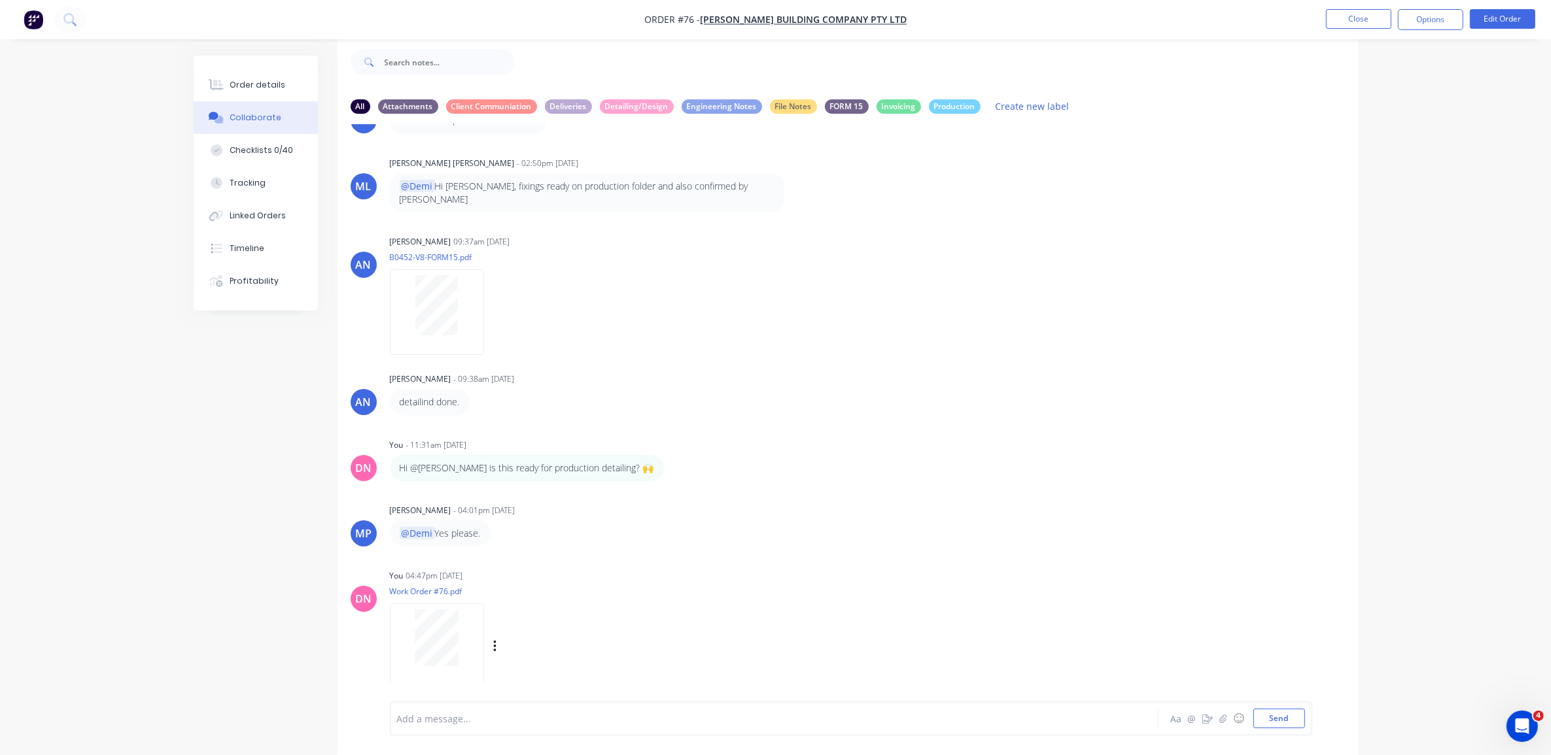
click at [491, 638] on div "Labels Download Delete" at bounding box center [562, 647] width 147 height 19
click at [495, 640] on icon "button" at bounding box center [495, 647] width 4 height 15
click at [580, 607] on button "Labels" at bounding box center [581, 619] width 147 height 29
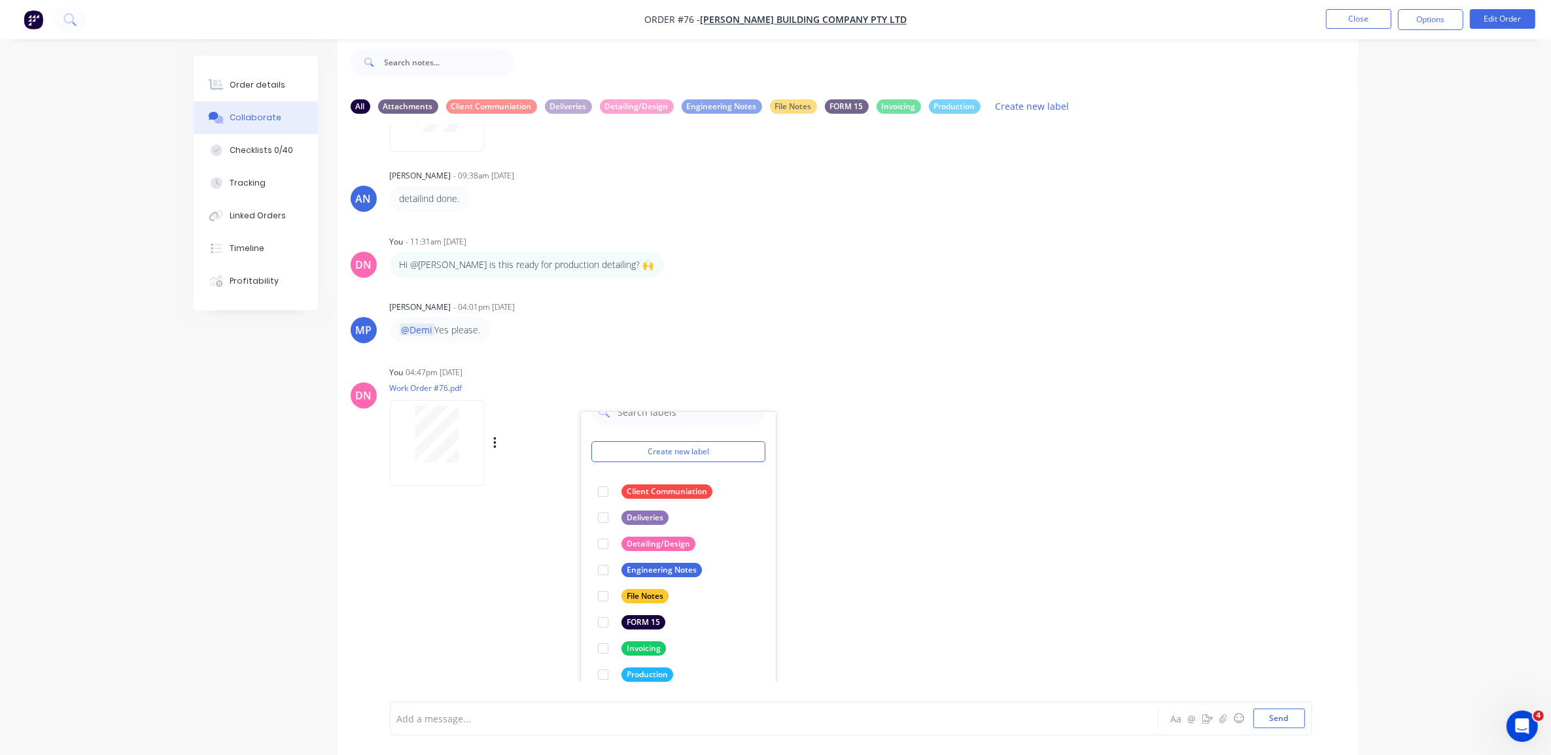
scroll to position [1145, 0]
click at [602, 659] on div at bounding box center [603, 672] width 26 height 26
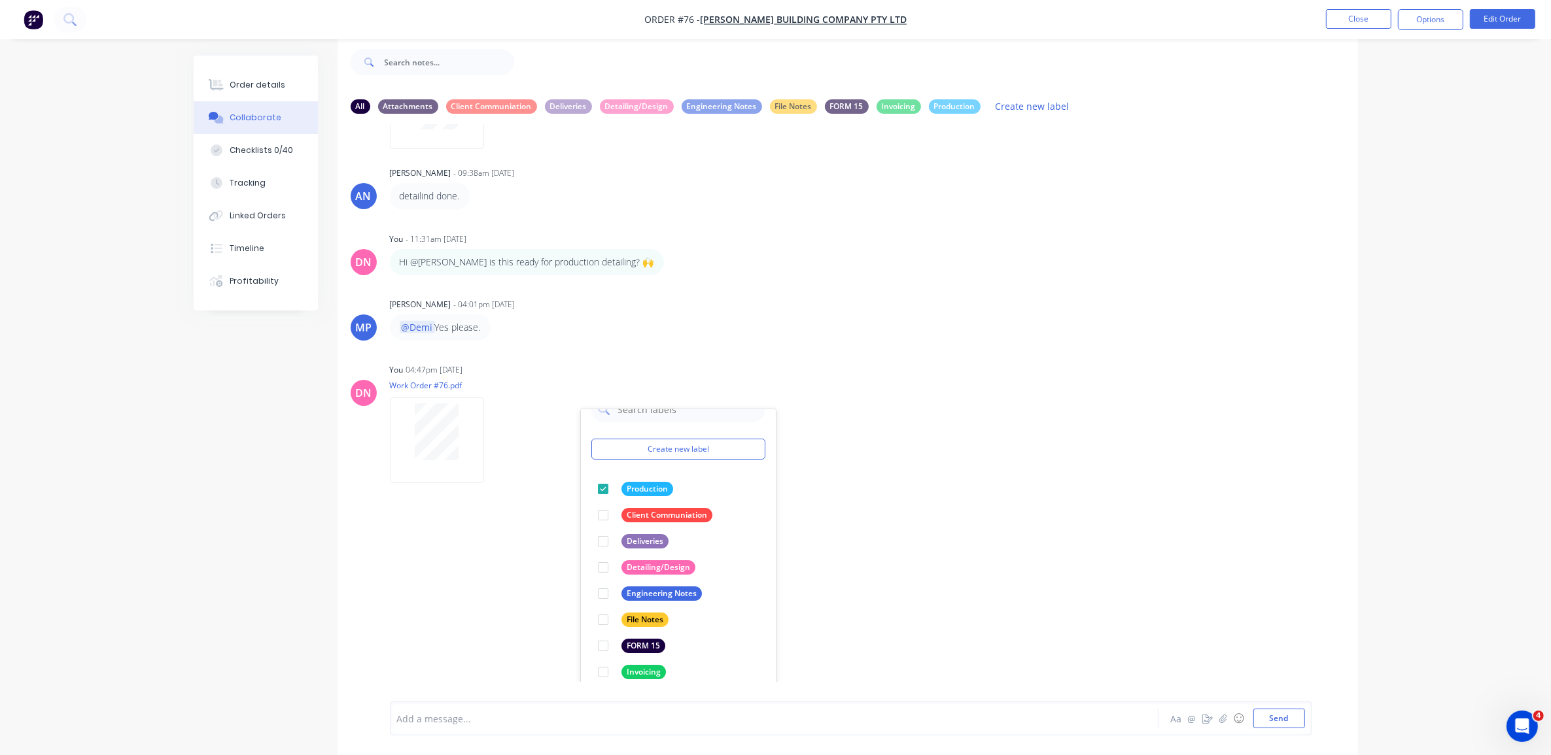
click at [812, 518] on div "AH Andrew Hadden - 10:30am 08/08/25 INV-0702 issued 01/07/2025 (25%) Labels Edi…" at bounding box center [847, 403] width 1020 height 558
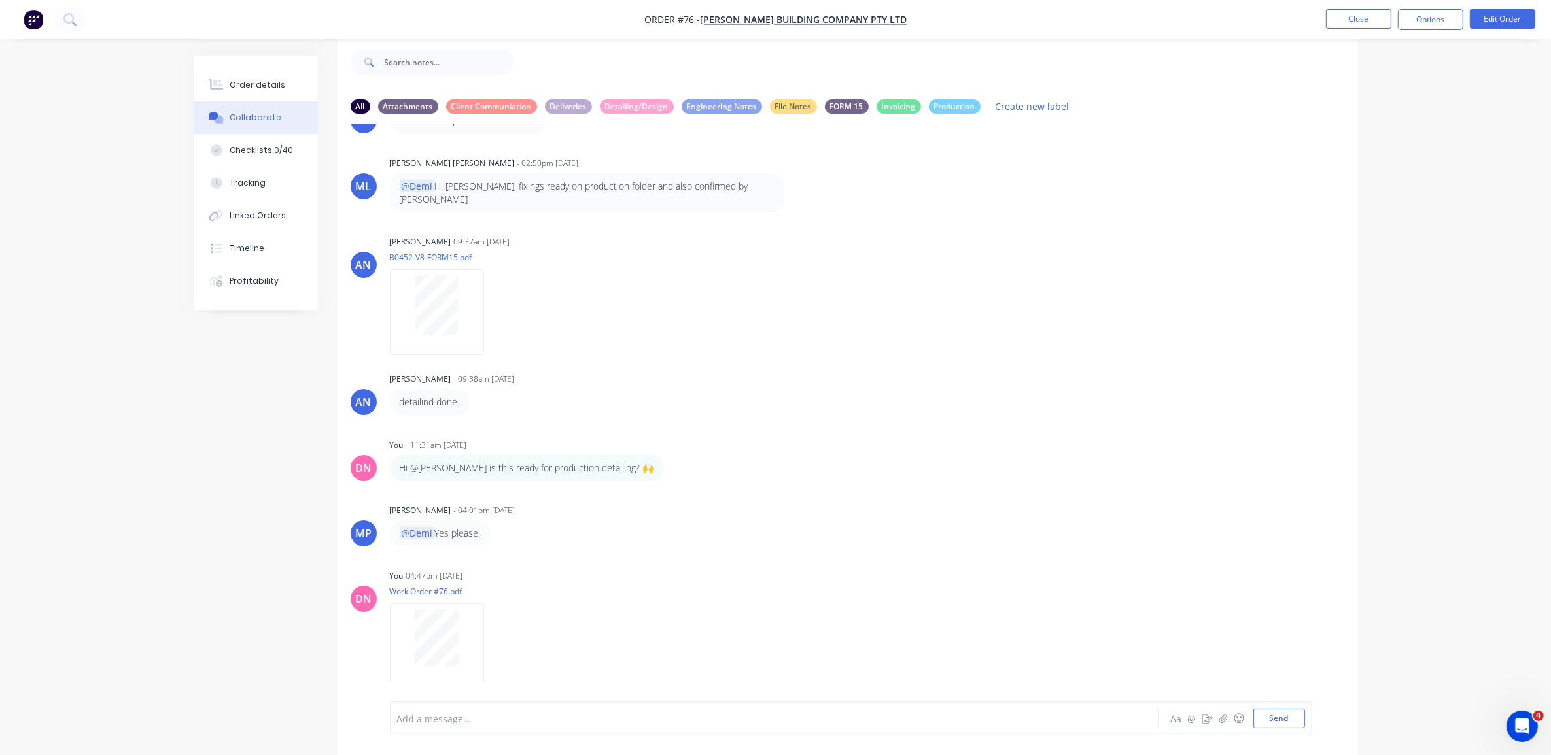
click at [0, 0] on div "Labels Download Delete" at bounding box center [0, 0] width 0 height 0
click at [0, 0] on button "button" at bounding box center [0, 0] width 0 height 0
click at [913, 655] on div "DN You 04:47pm 01/09/25 Work Order #76.pdf Labels Download Delete" at bounding box center [847, 625] width 1020 height 118
click at [462, 610] on div at bounding box center [437, 638] width 82 height 57
click at [0, 0] on icon "button" at bounding box center [0, 0] width 0 height 0
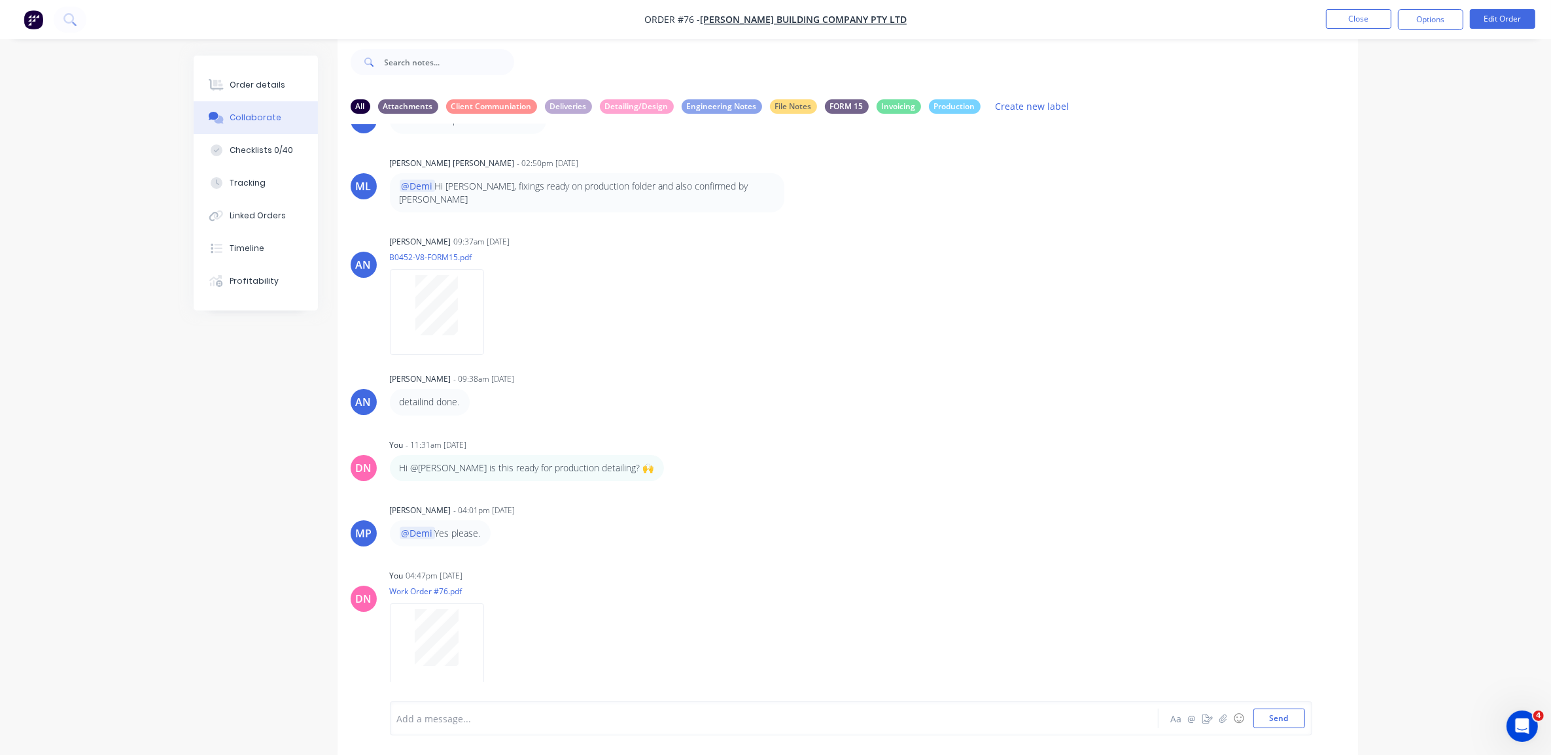
click at [0, 0] on button "Delete" at bounding box center [0, 0] width 0 height 0
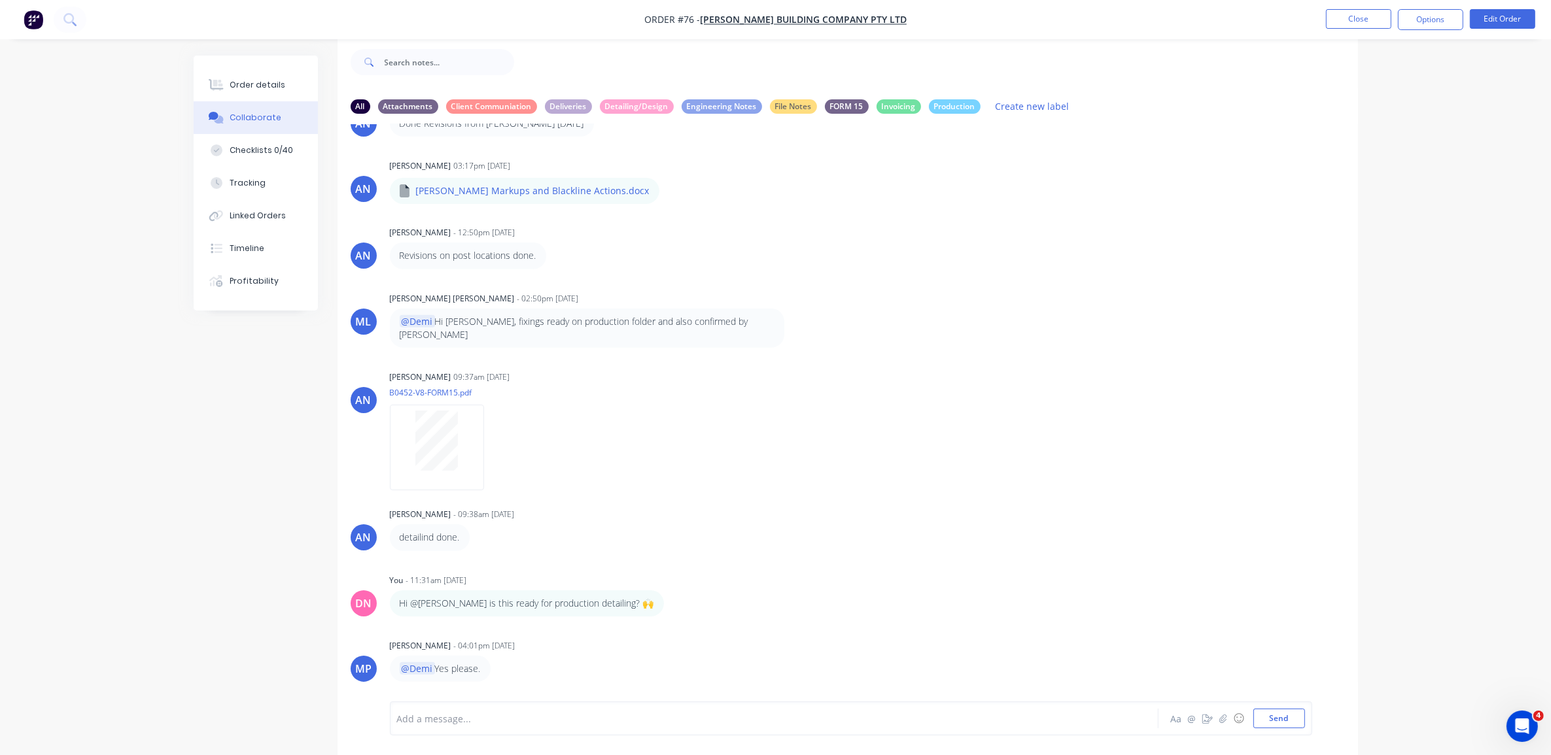
scroll to position [789, 0]
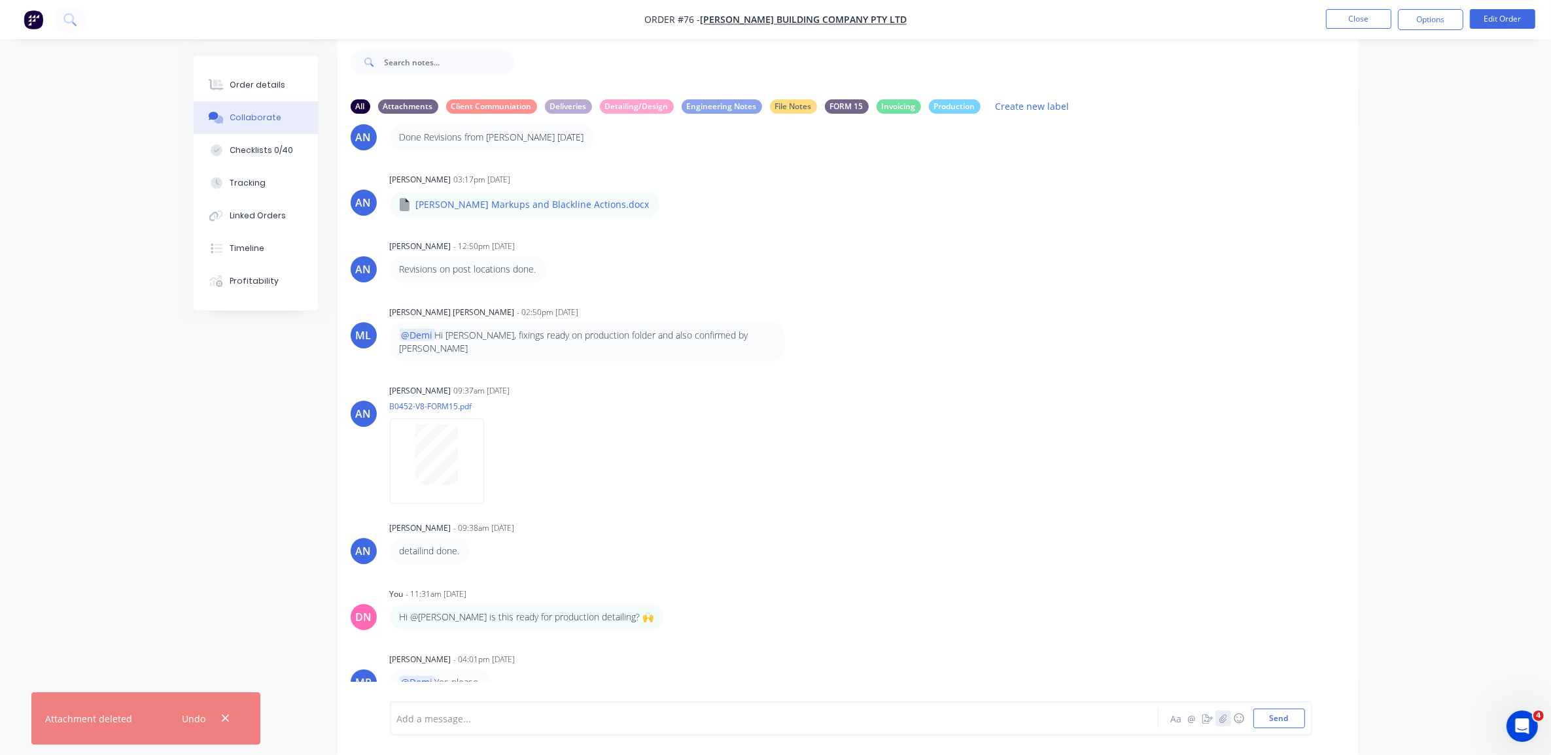
click at [1226, 717] on icon "button" at bounding box center [1222, 718] width 8 height 9
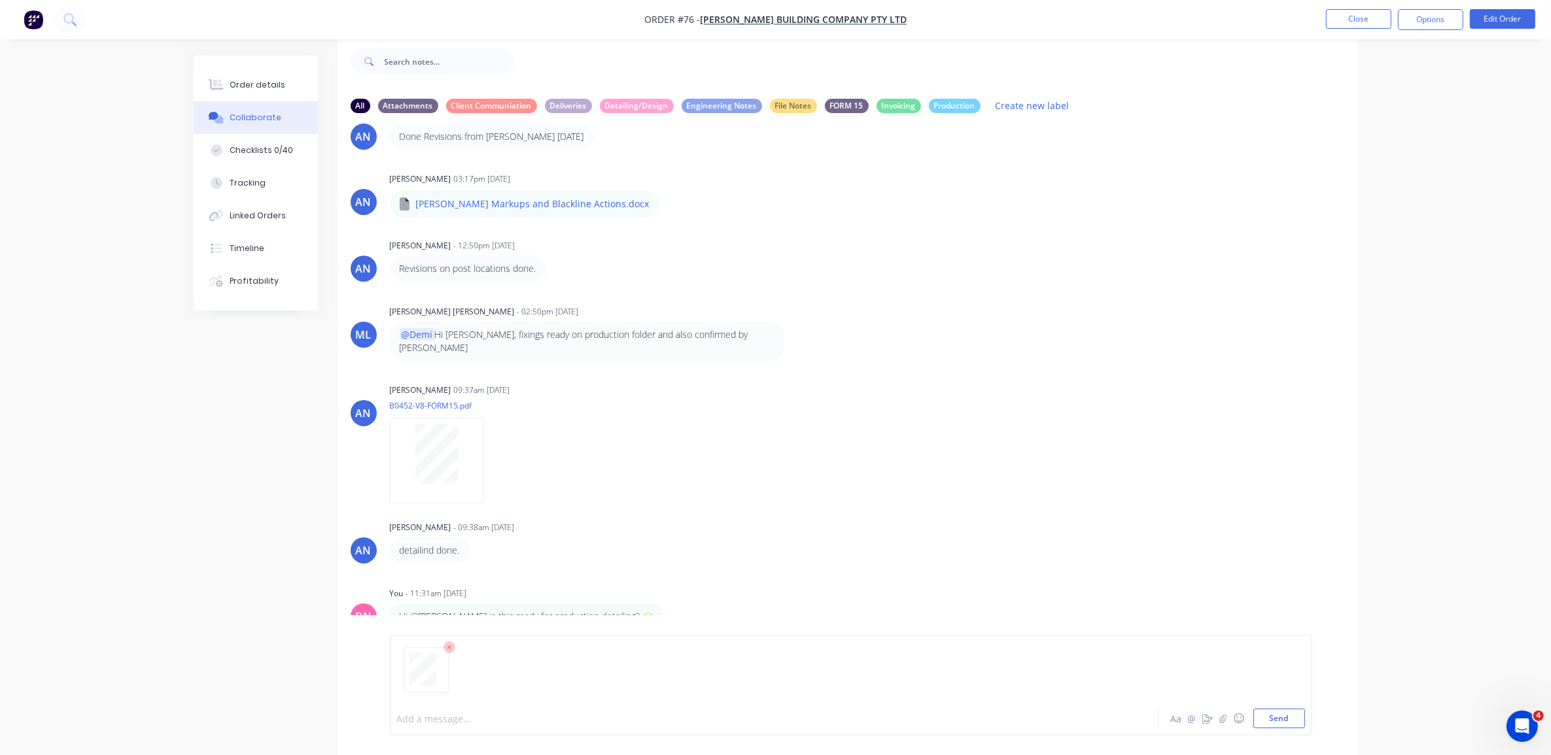
click at [466, 713] on div at bounding box center [738, 719] width 680 height 14
click at [1263, 718] on button "Send" at bounding box center [1279, 719] width 52 height 20
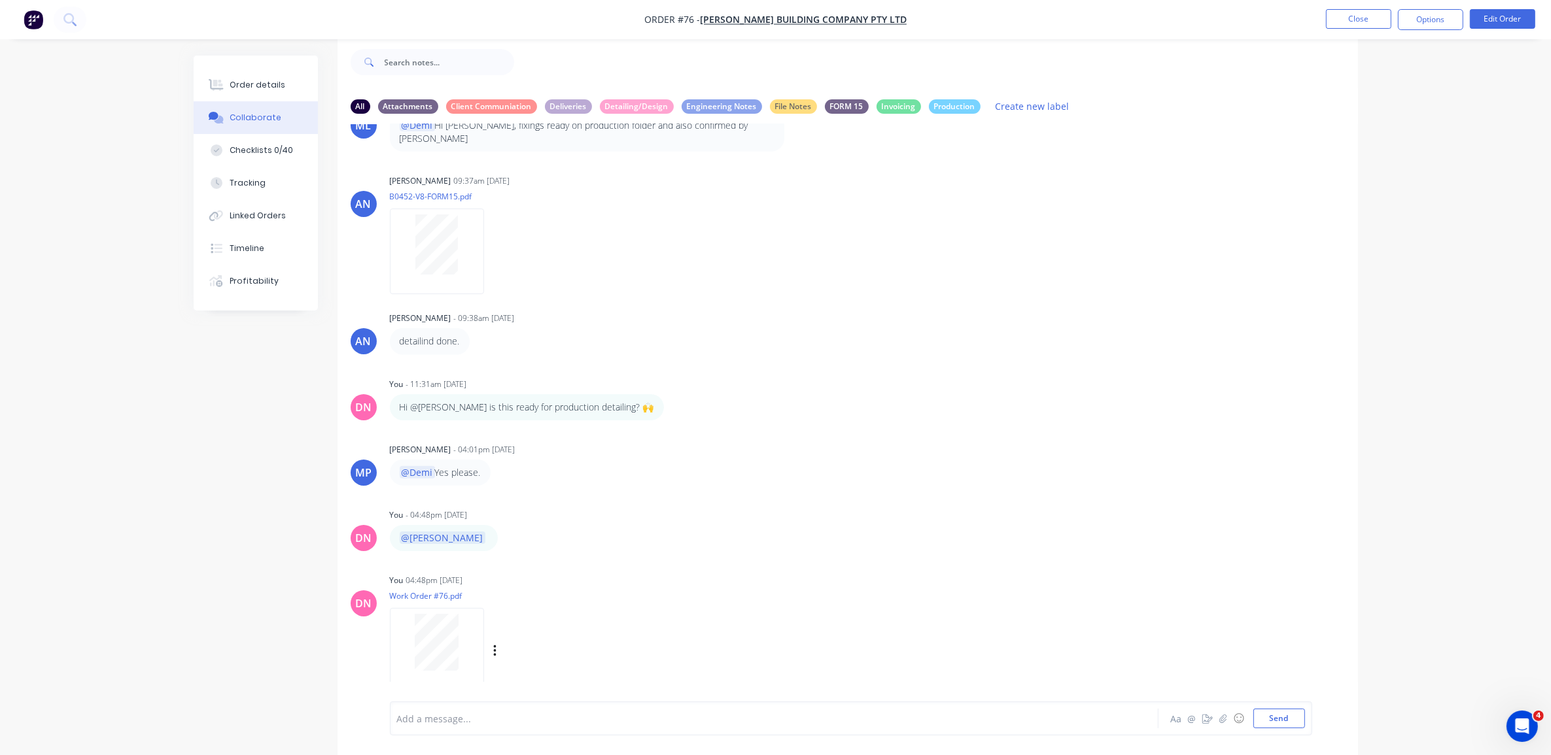
scroll to position [1004, 0]
click at [496, 640] on icon "button" at bounding box center [495, 647] width 4 height 15
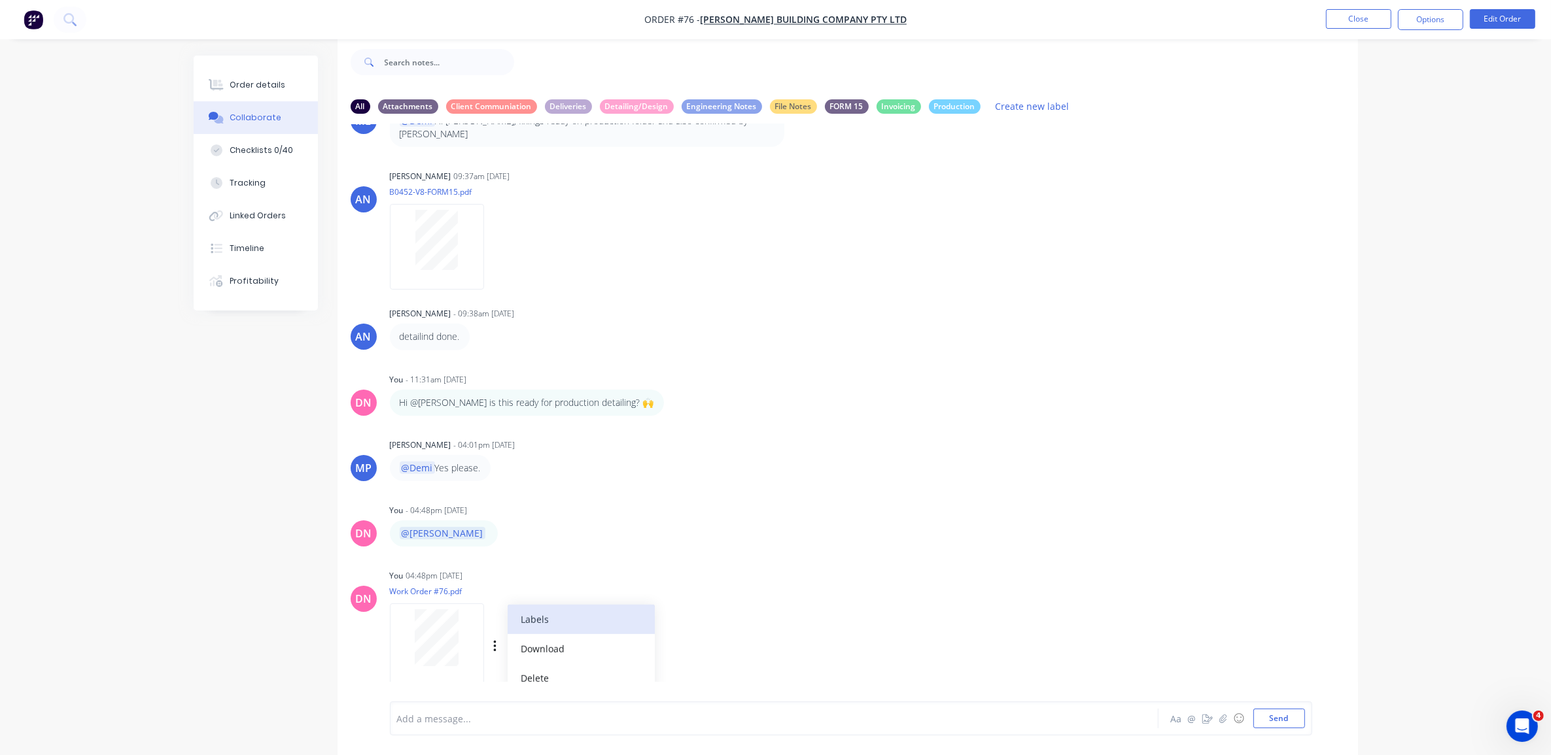
click at [566, 606] on button "Labels" at bounding box center [581, 619] width 147 height 29
click at [685, 610] on input "text" at bounding box center [673, 615] width 143 height 26
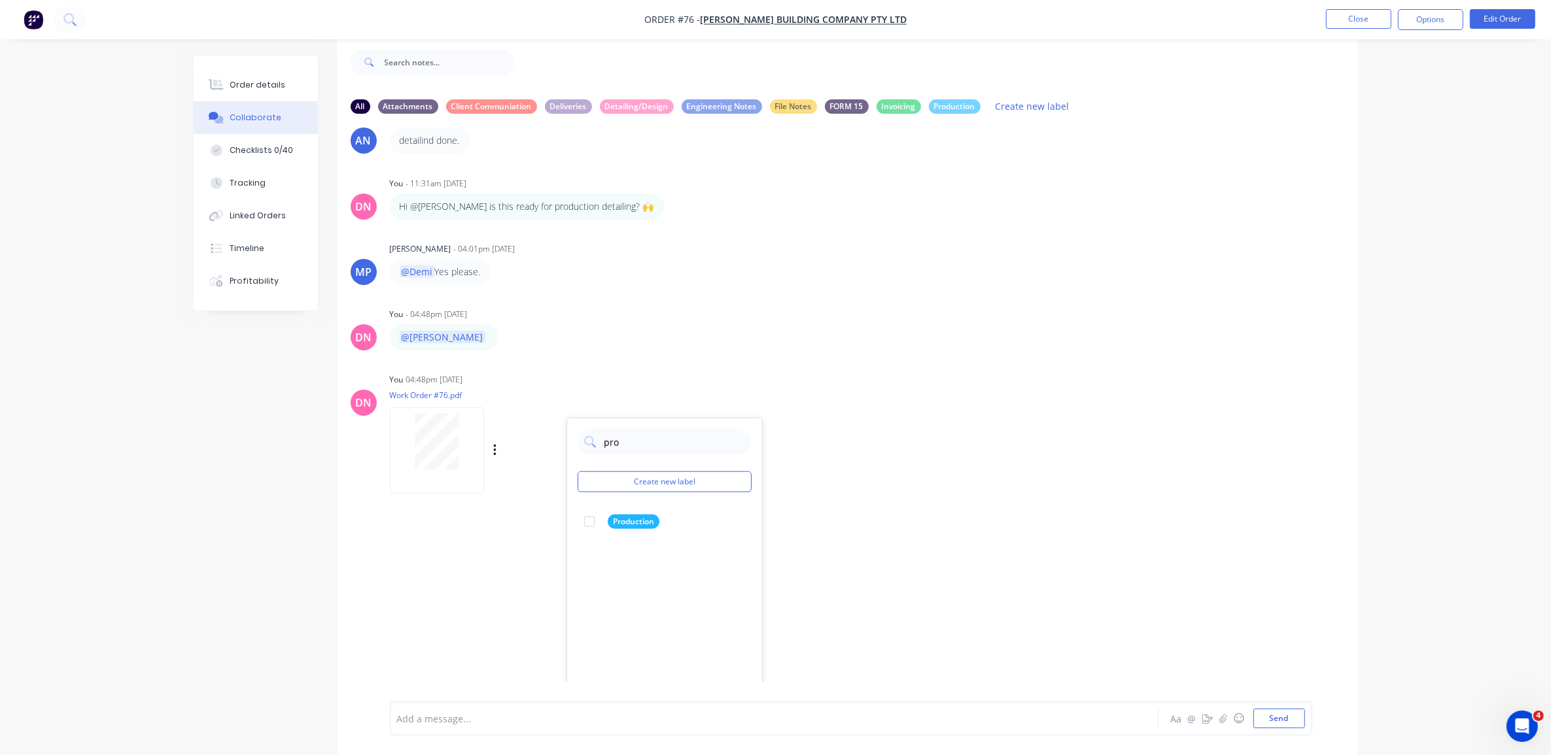
scroll to position [1210, 0]
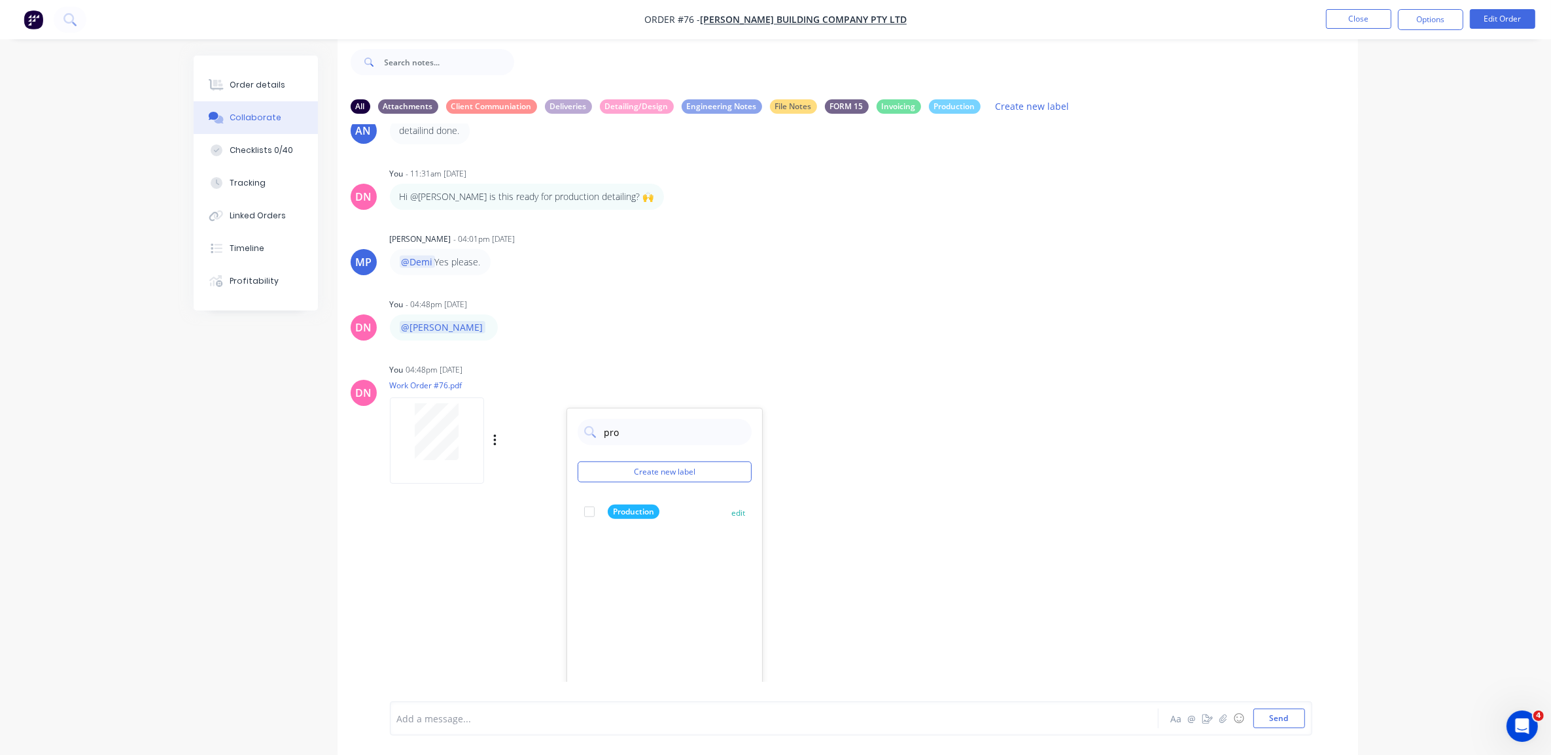
type input "pro"
click at [590, 499] on div at bounding box center [589, 512] width 26 height 26
click at [829, 498] on div "AH Andrew Hadden - 10:30am 08/08/25 INV-0702 issued 01/07/2025 (25%) Labels Edi…" at bounding box center [847, 403] width 1020 height 558
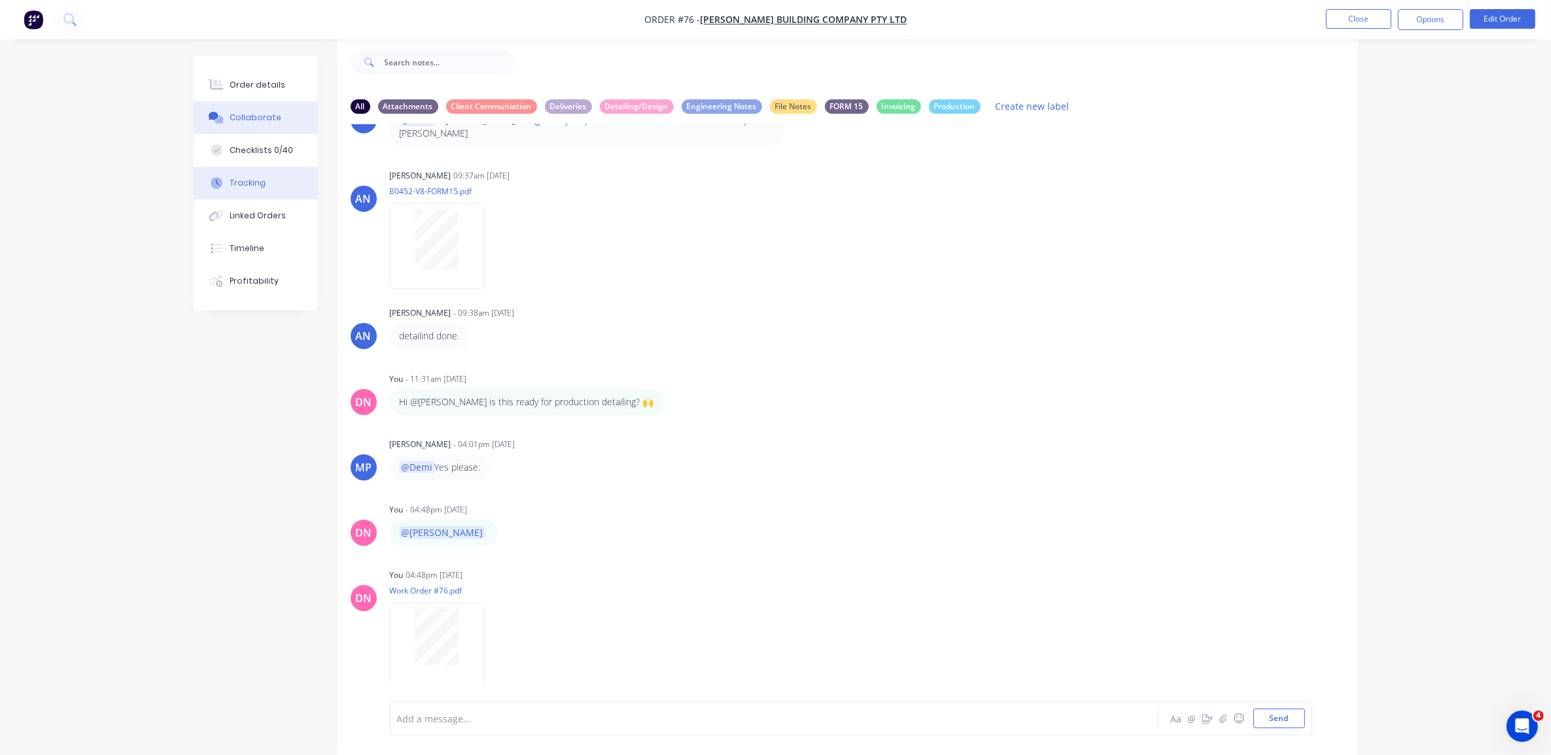
click at [275, 184] on button "Tracking" at bounding box center [256, 183] width 124 height 33
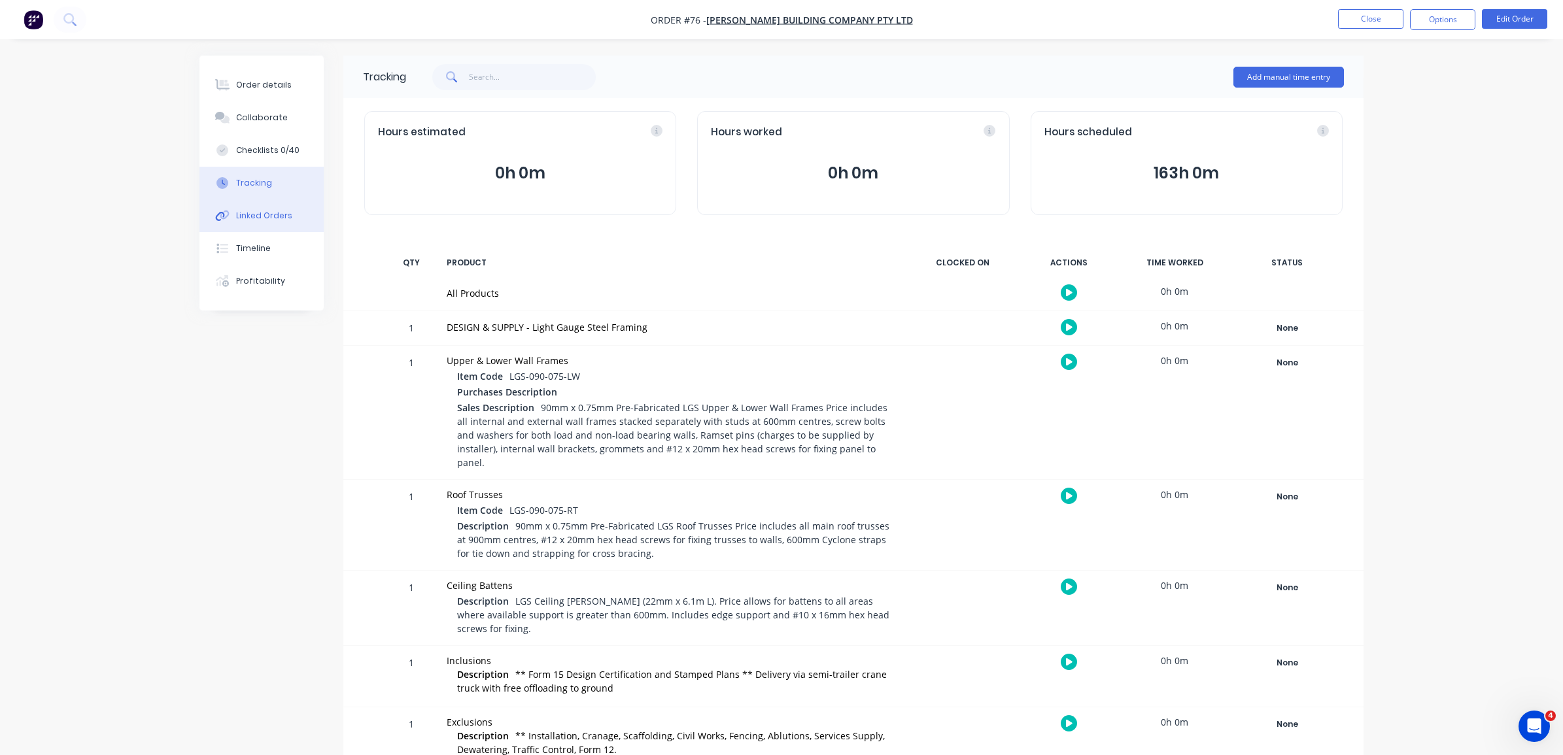
click at [277, 216] on div "Linked Orders" at bounding box center [264, 216] width 56 height 12
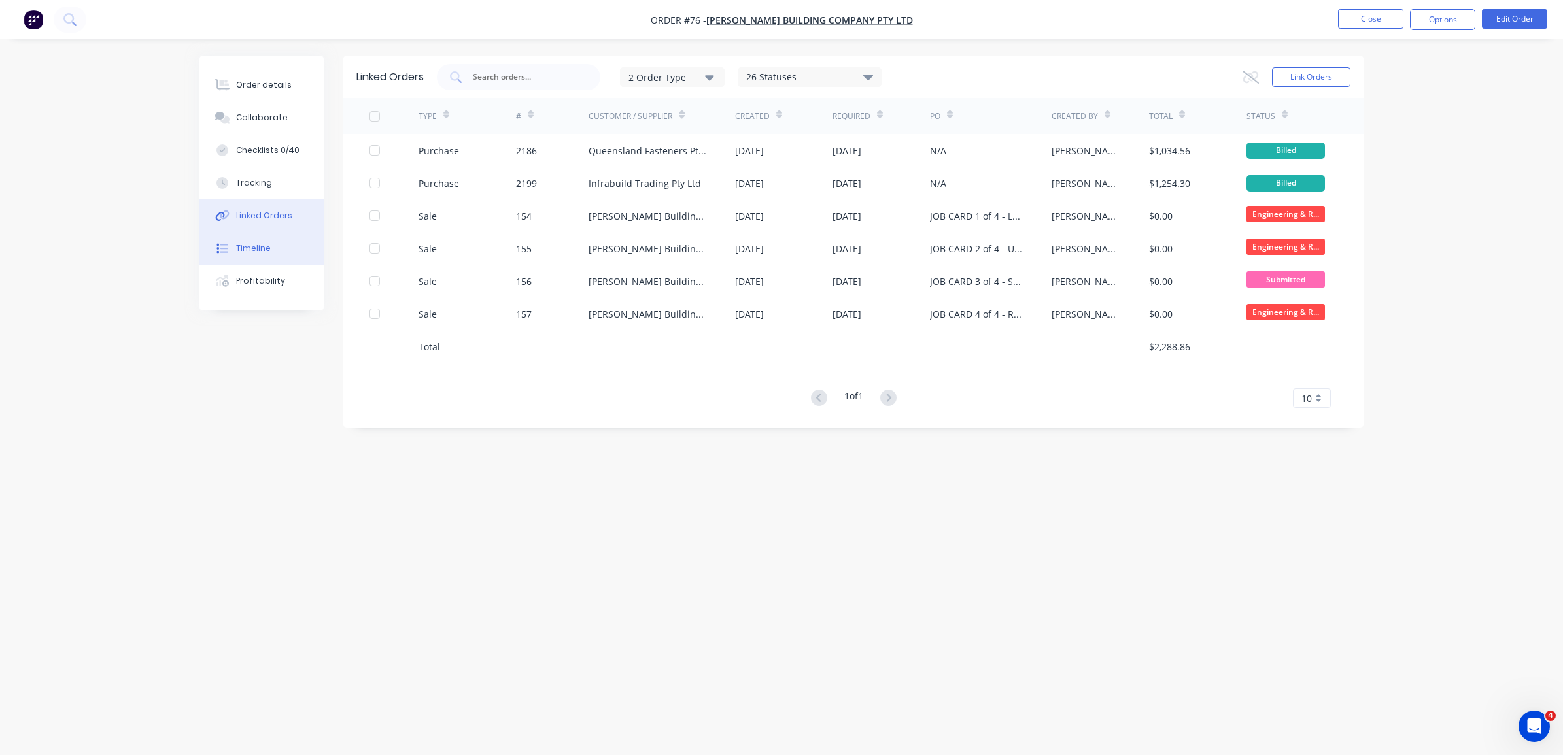
click at [269, 247] on button "Timeline" at bounding box center [261, 248] width 124 height 33
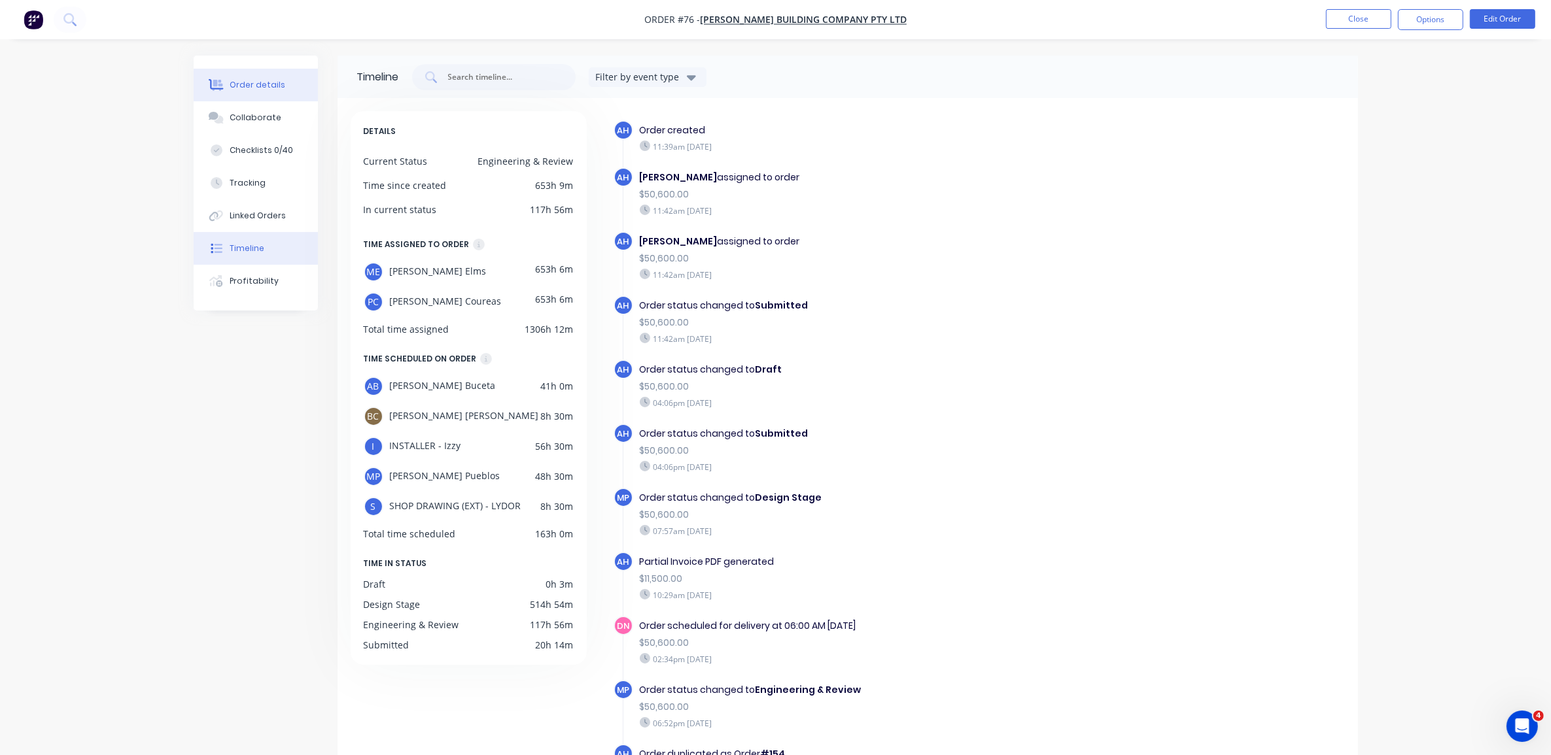
click at [278, 93] on button "Order details" at bounding box center [256, 85] width 124 height 33
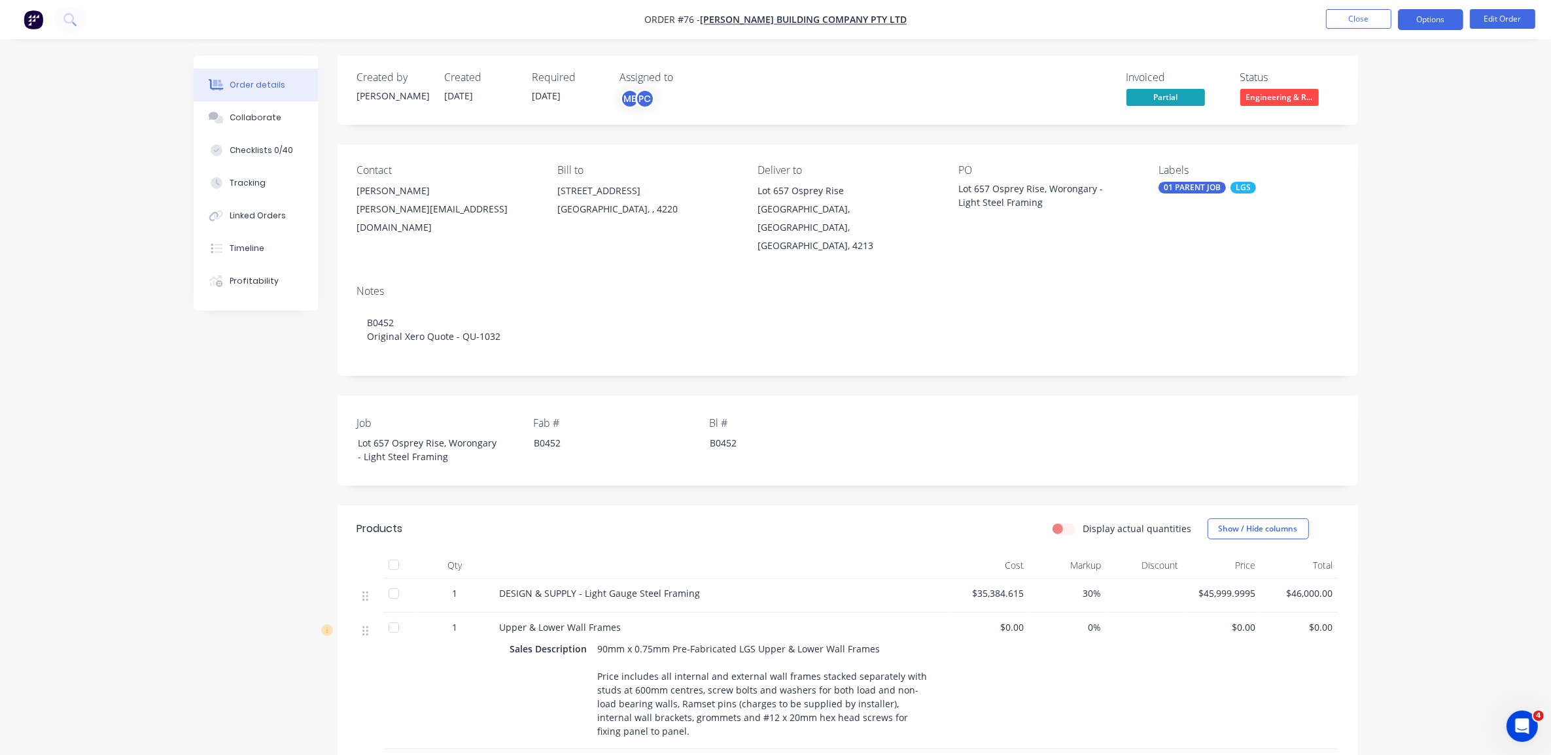
click at [1458, 21] on button "Options" at bounding box center [1430, 19] width 65 height 21
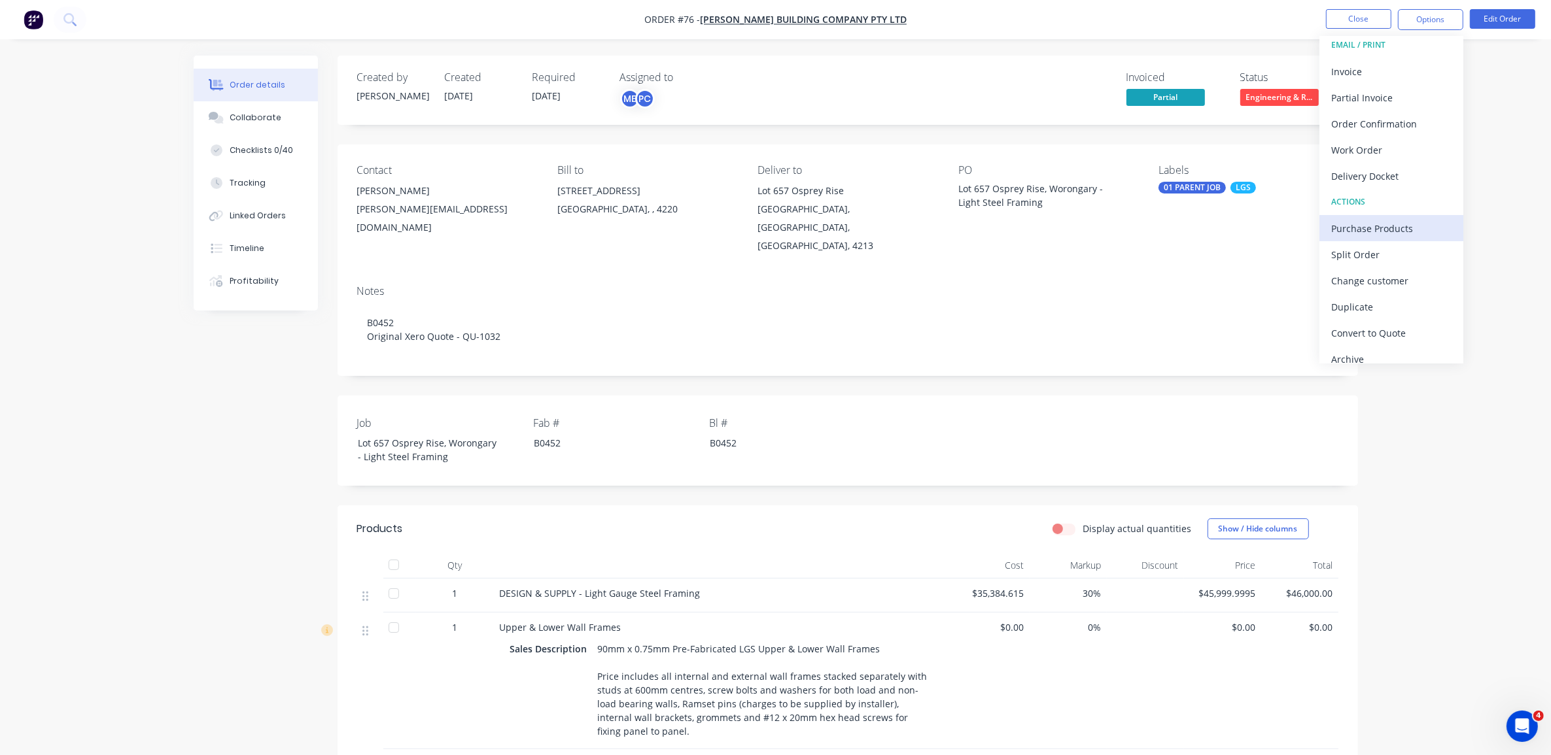
scroll to position [20, 0]
click at [286, 207] on button "Linked Orders" at bounding box center [256, 215] width 124 height 33
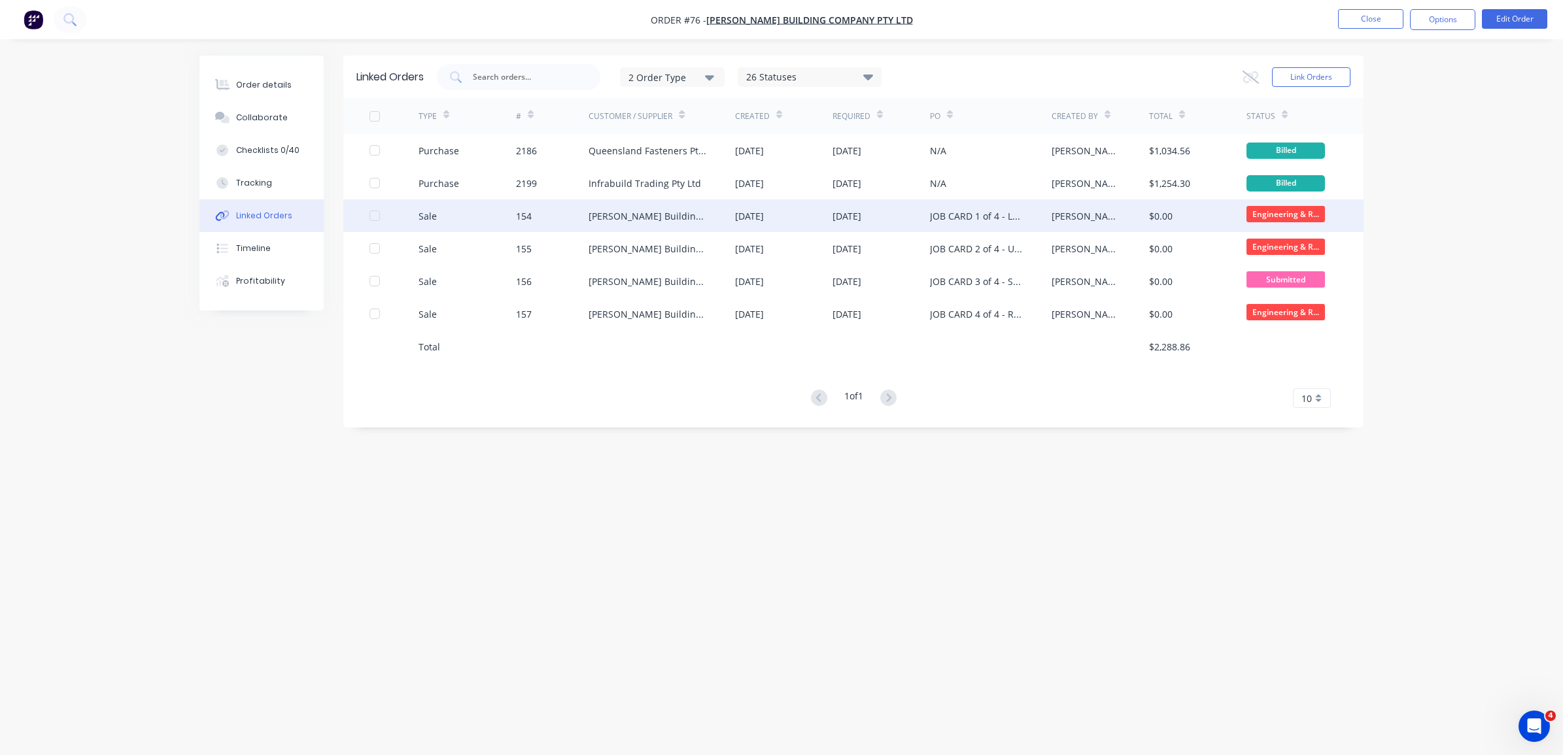
click at [754, 220] on div "28 Aug 2025" at bounding box center [749, 216] width 29 height 14
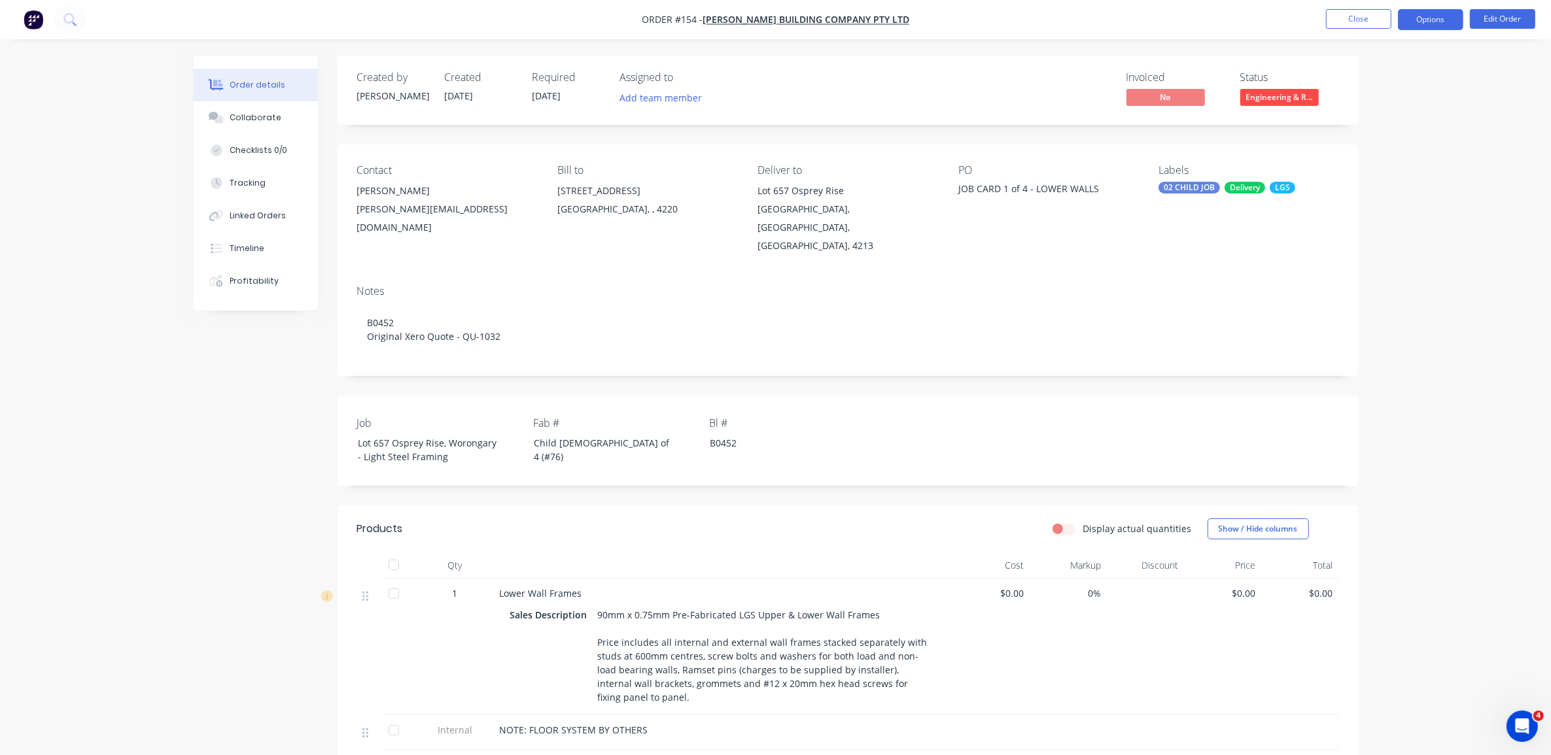
click at [1409, 22] on button "Options" at bounding box center [1430, 19] width 65 height 21
click at [1400, 239] on div "Purchase Products" at bounding box center [1391, 236] width 120 height 19
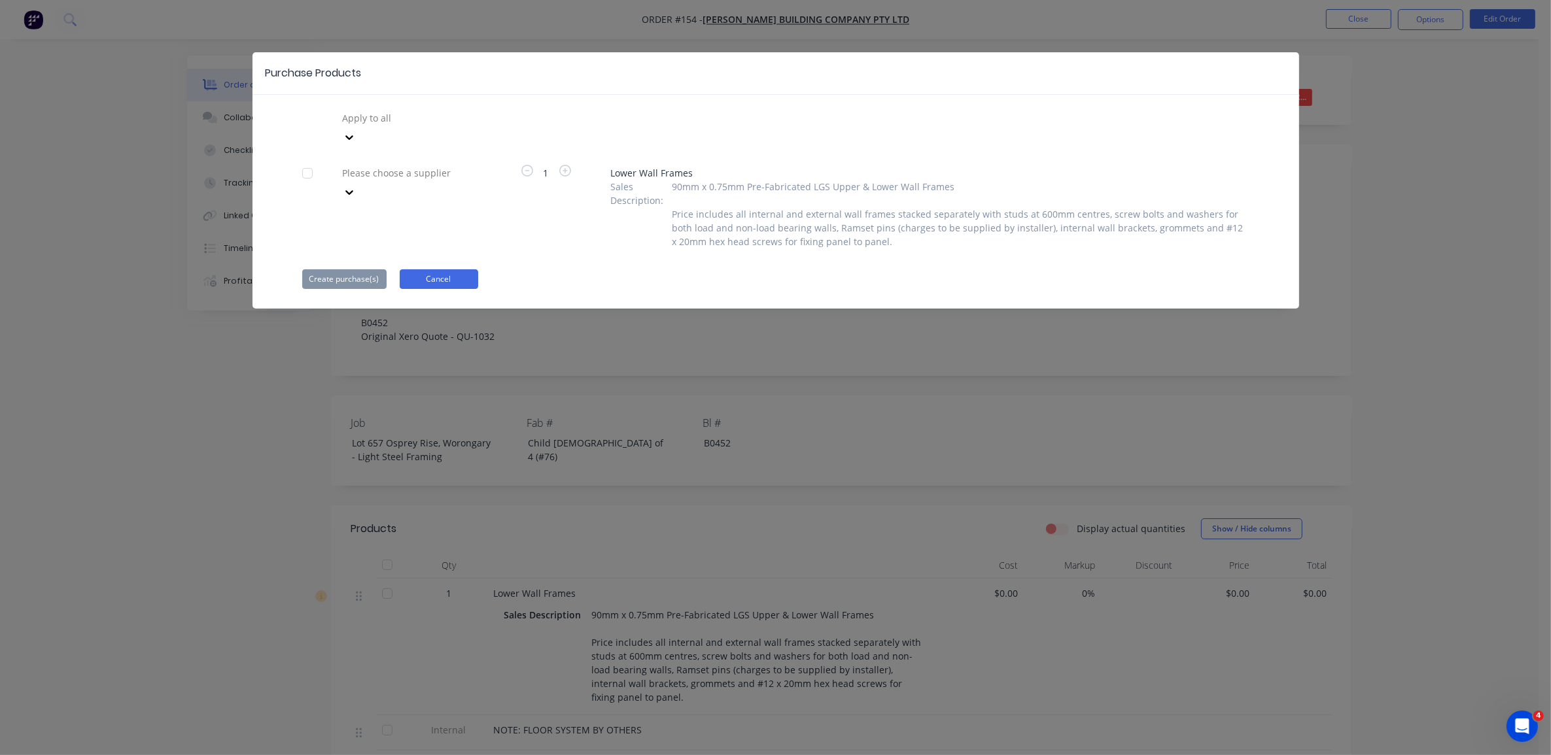
click at [448, 269] on button "Cancel" at bounding box center [439, 279] width 78 height 20
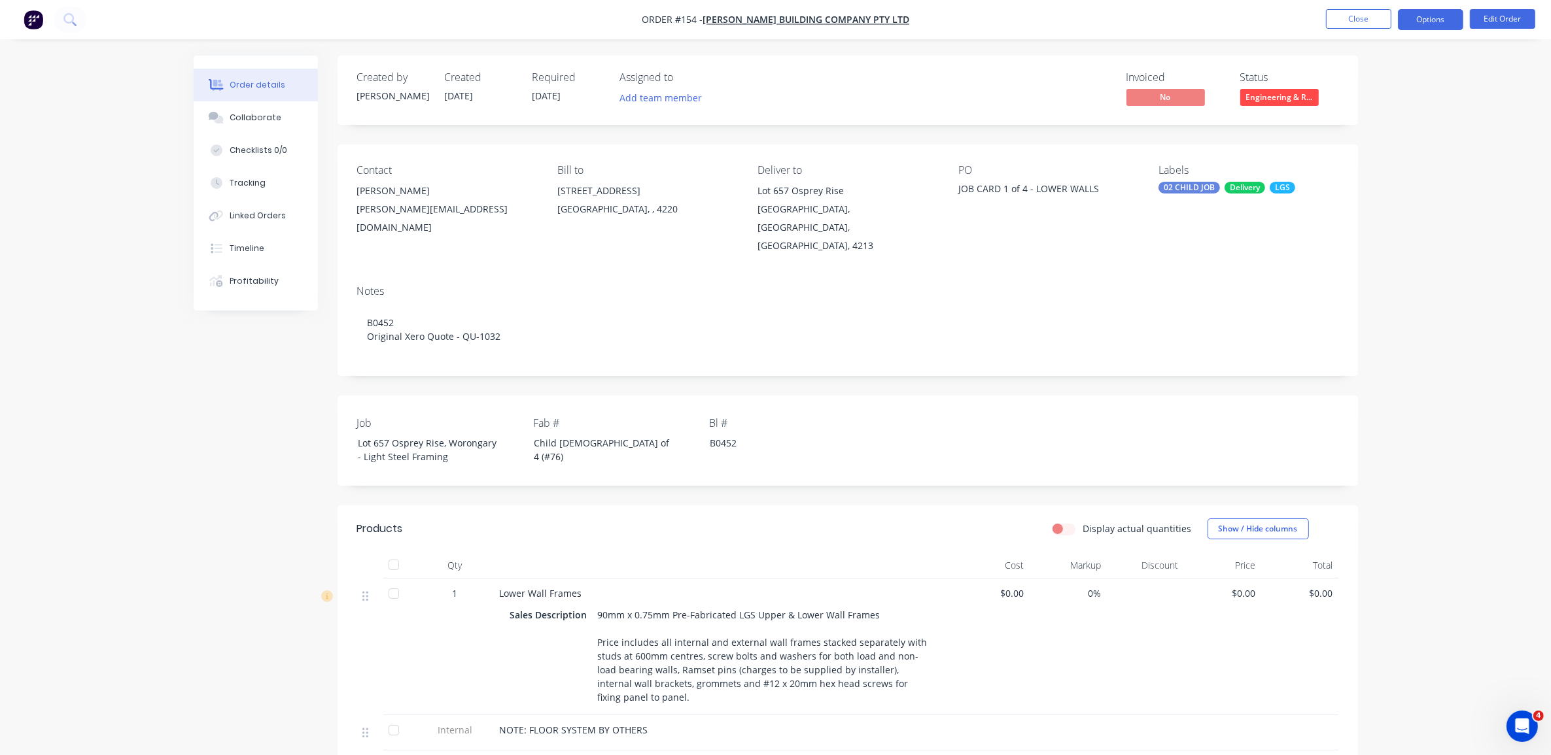
click at [1446, 18] on button "Options" at bounding box center [1430, 19] width 65 height 21
click at [1483, 177] on div "Order details Collaborate Checklists 0/0 Tracking Linked Orders Timeline Profit…" at bounding box center [775, 578] width 1551 height 1156
click at [597, 211] on div "MIAMI, , 4220" at bounding box center [646, 209] width 179 height 18
click at [1371, 18] on button "Close" at bounding box center [1358, 19] width 65 height 20
